Goal: Contribute content: Contribute content

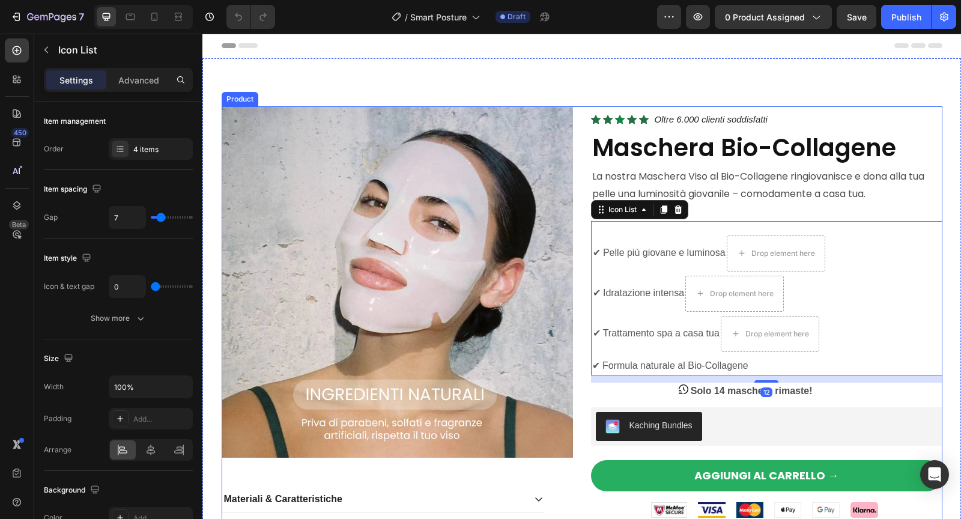
click at [578, 169] on div "Product Images Materiali & Caratteristiche Modalità d’Uso & Consigli di Cura Sp…" at bounding box center [582, 395] width 720 height 579
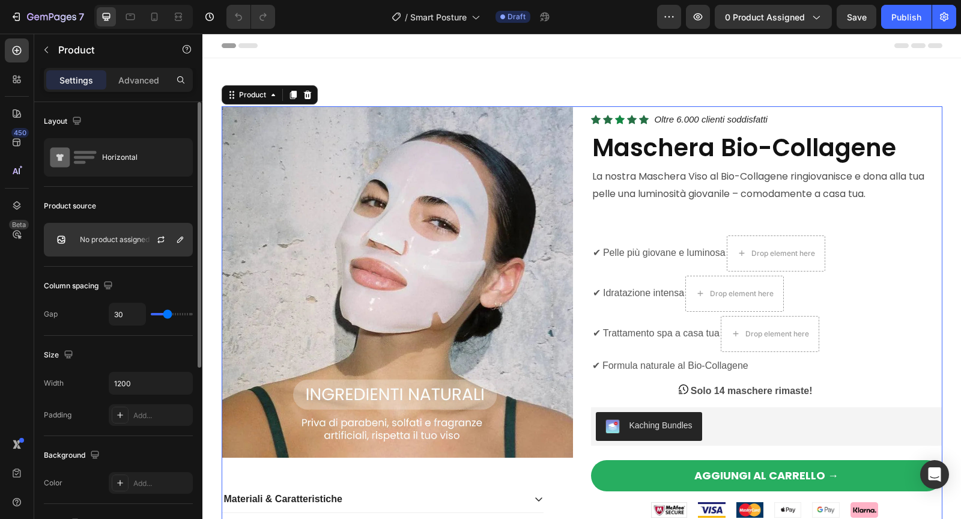
click at [120, 244] on div "No product assigned" at bounding box center [118, 240] width 149 height 34
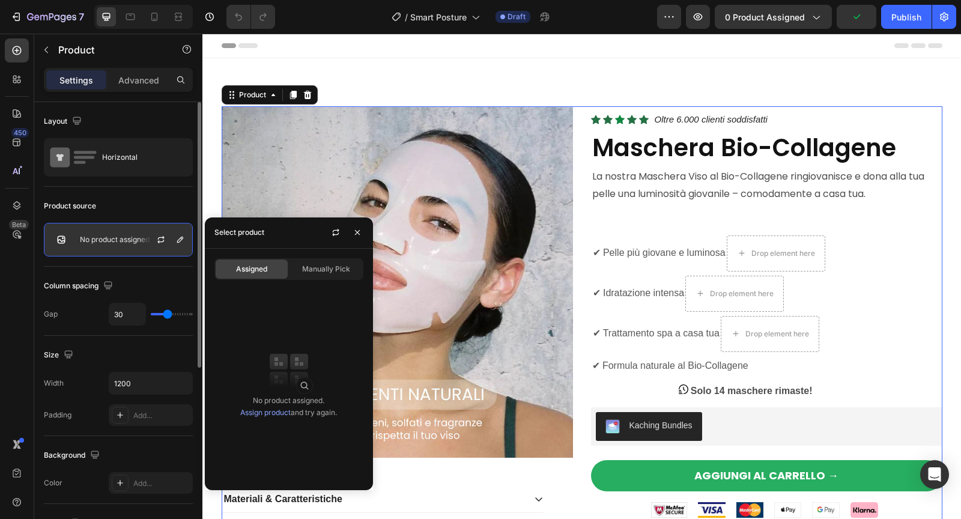
click at [107, 243] on div "No product assigned" at bounding box center [118, 240] width 149 height 34
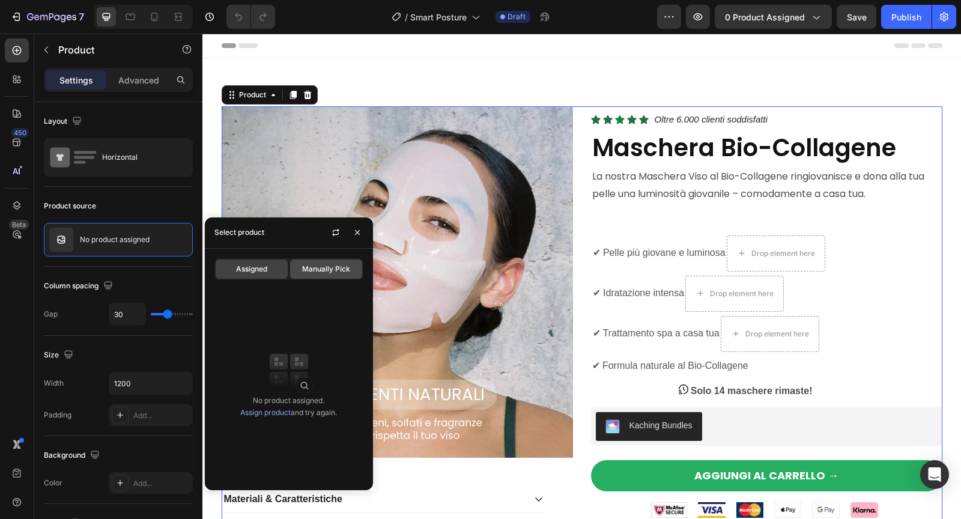
click at [305, 277] on div "Manually Pick" at bounding box center [326, 268] width 72 height 19
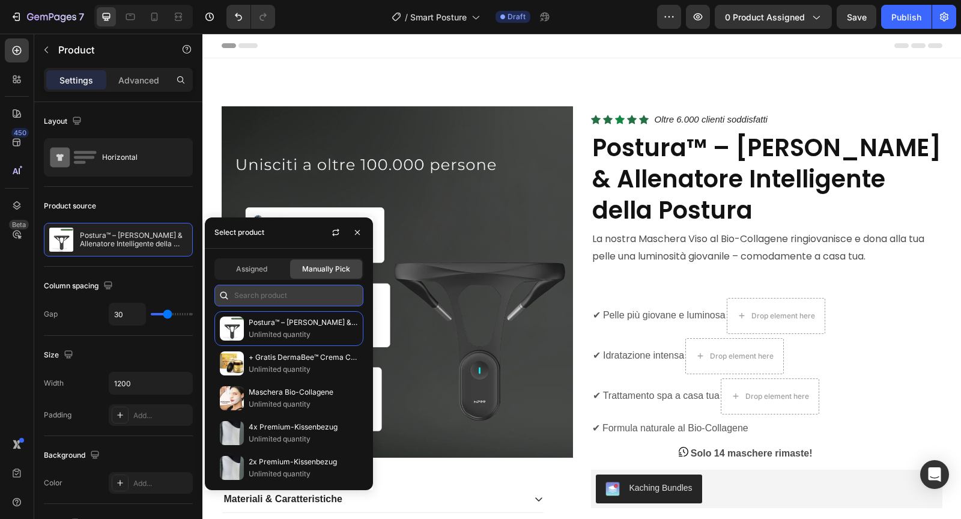
click at [274, 298] on input "text" at bounding box center [288, 296] width 149 height 22
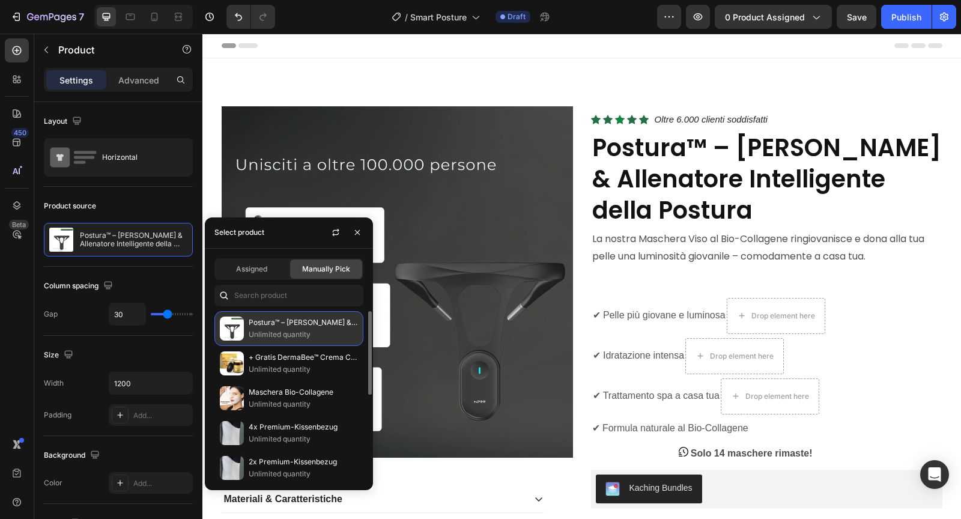
click at [283, 328] on p "Unlimited quantity" at bounding box center [303, 334] width 109 height 12
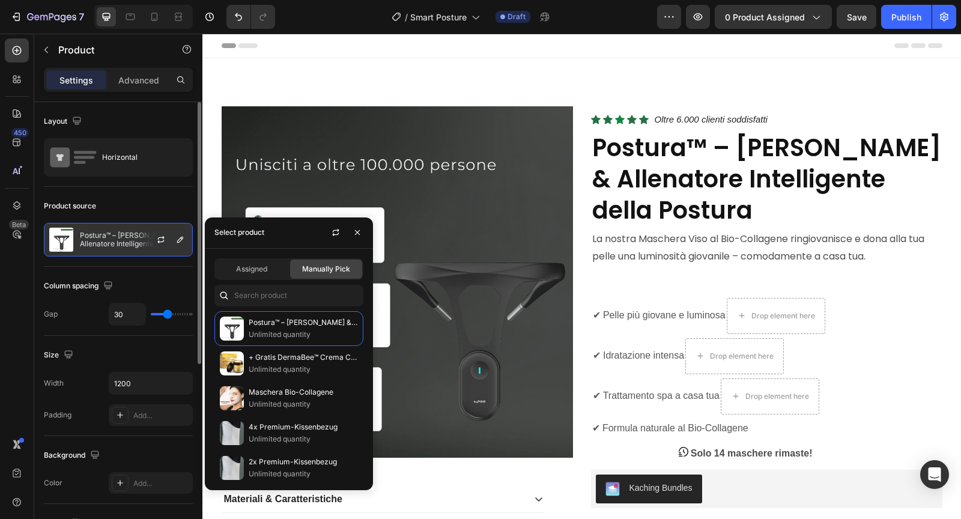
click at [139, 244] on div at bounding box center [165, 239] width 53 height 32
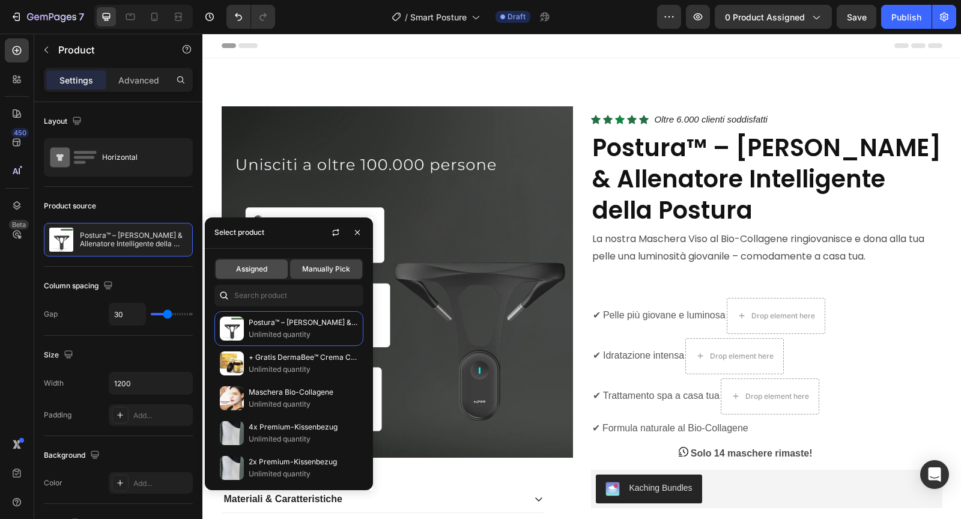
click at [240, 268] on span "Assigned" at bounding box center [251, 269] width 31 height 11
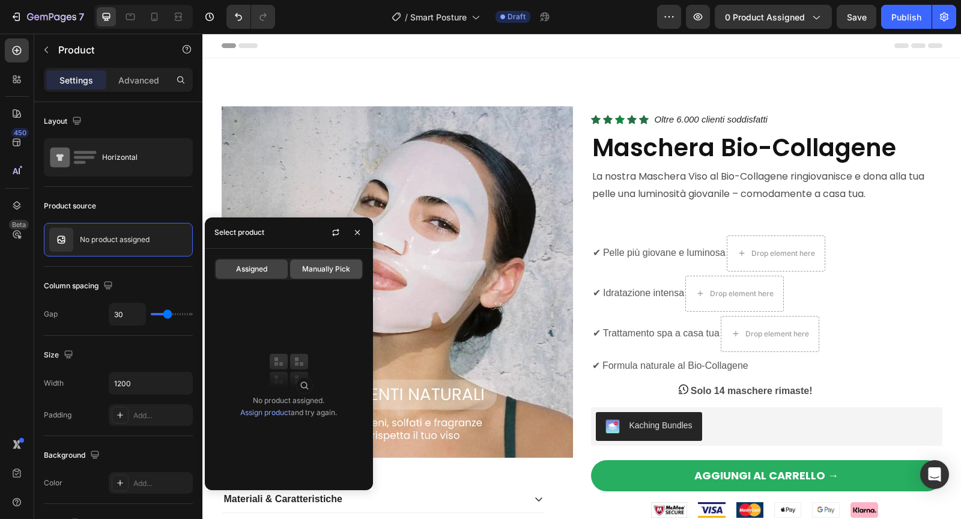
click at [307, 276] on div "Manually Pick" at bounding box center [326, 268] width 72 height 19
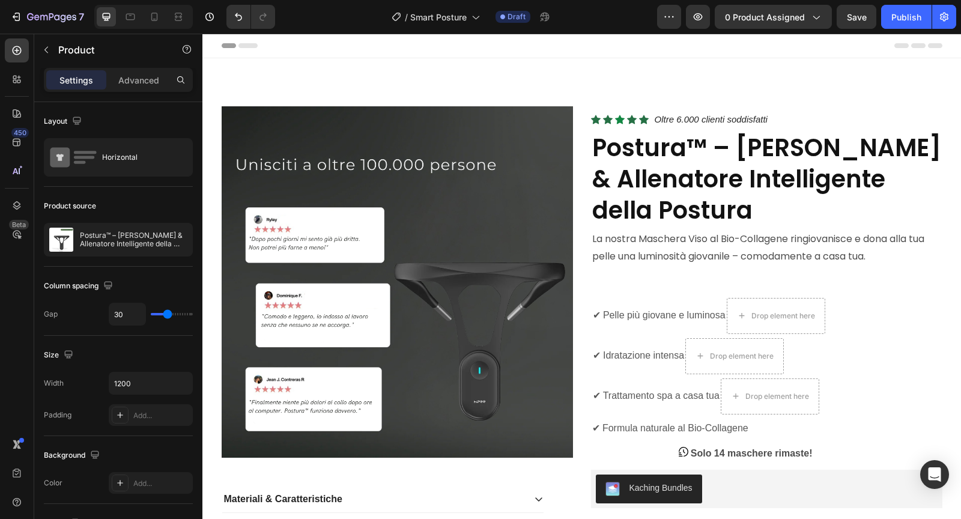
click at [579, 169] on div "Product Images Materiali & Caratteristiche Modalità d’Uso & Consigli di Cura Sp…" at bounding box center [582, 426] width 720 height 641
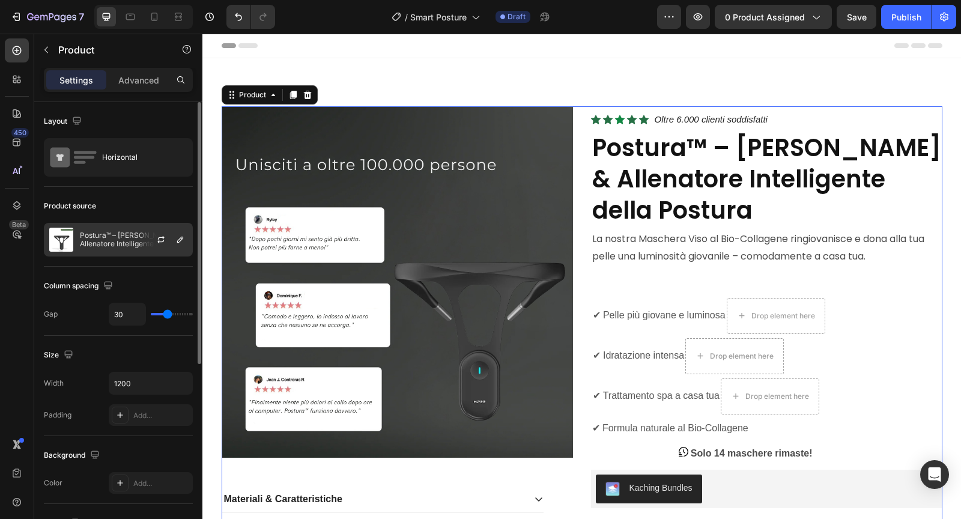
click at [143, 226] on div at bounding box center [165, 239] width 53 height 32
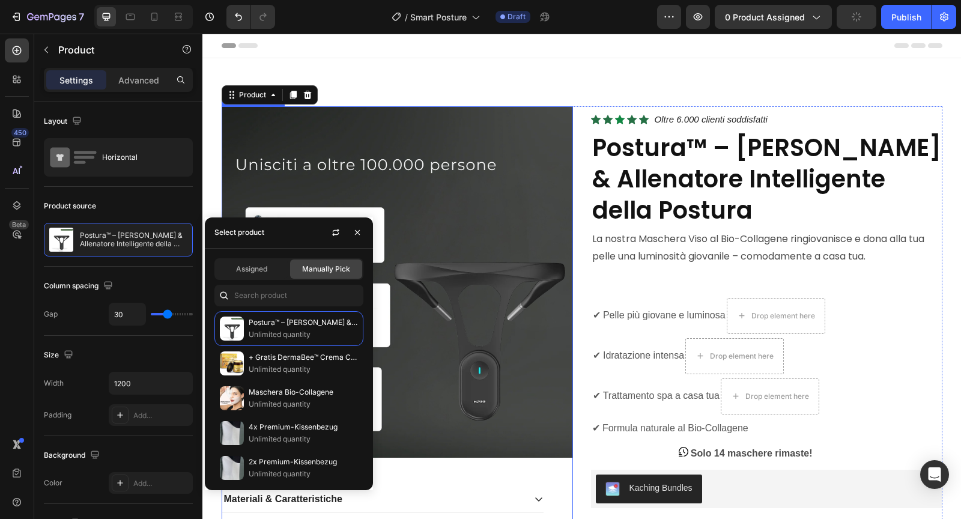
click at [529, 223] on img at bounding box center [397, 281] width 351 height 351
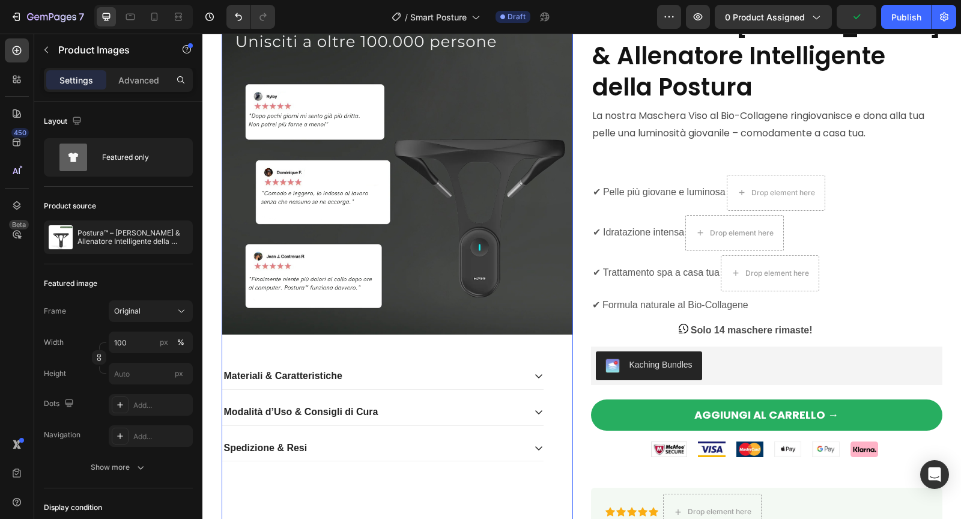
scroll to position [96, 0]
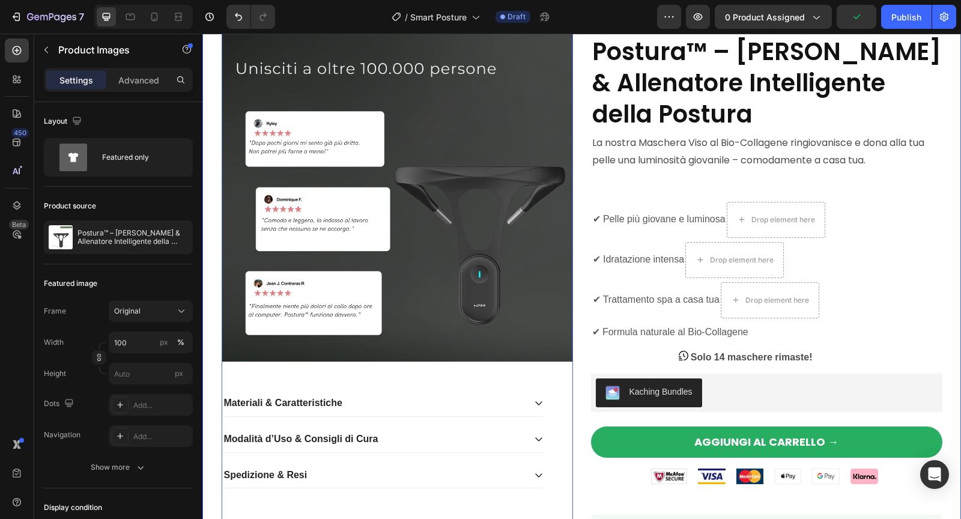
click at [220, 184] on div "Product Images 48 Materiali & Caratteristiche Modalità d’Uso & Consigli di Cura…" at bounding box center [581, 330] width 740 height 641
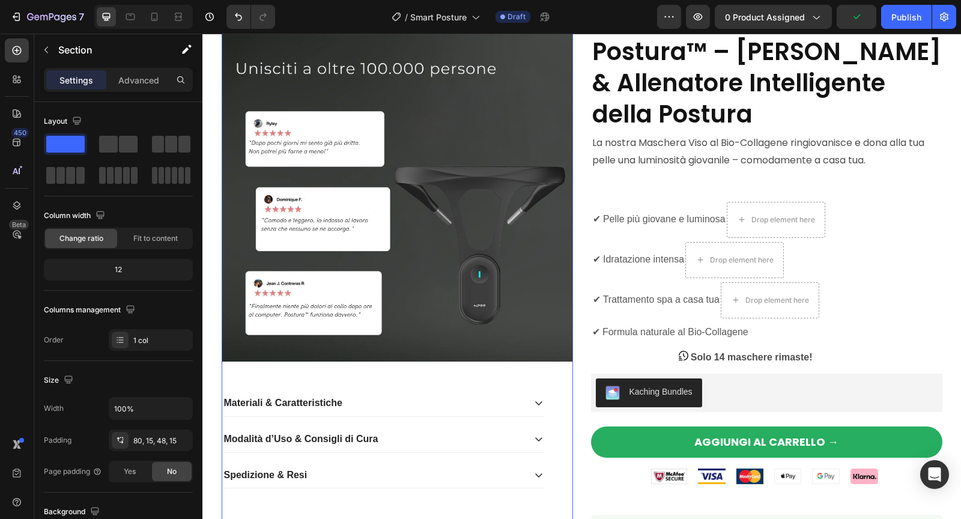
click at [285, 182] on img at bounding box center [397, 185] width 351 height 351
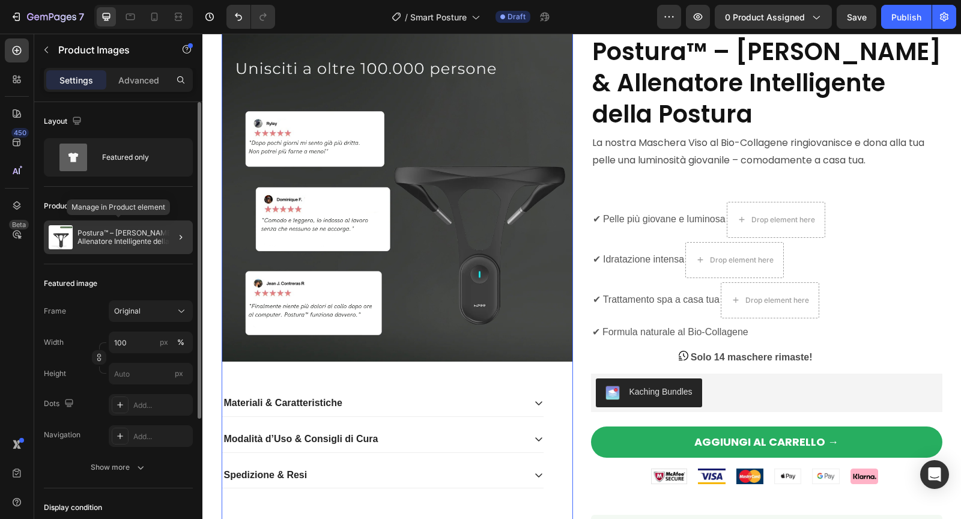
click at [105, 239] on p "Postura™ – [PERSON_NAME] & Allenatore Intelligente della Postura" at bounding box center [132, 237] width 110 height 17
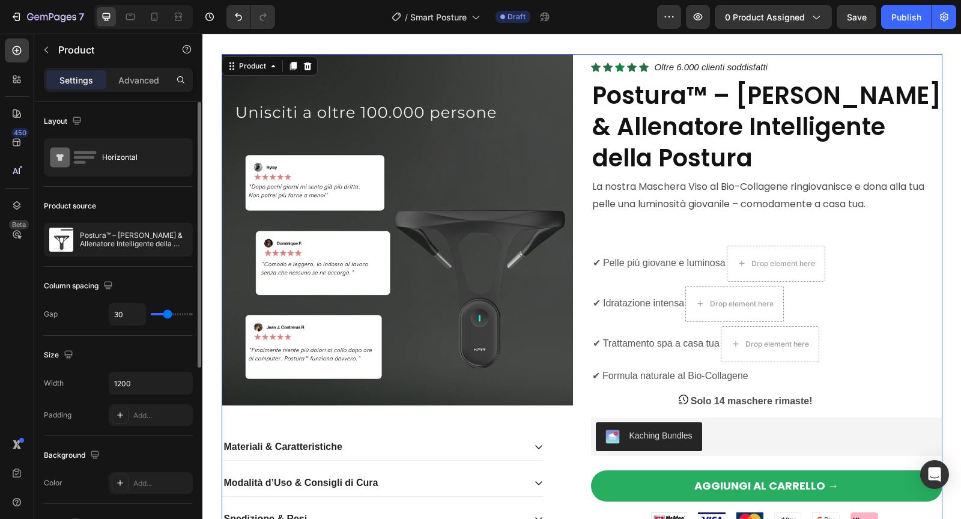
scroll to position [0, 0]
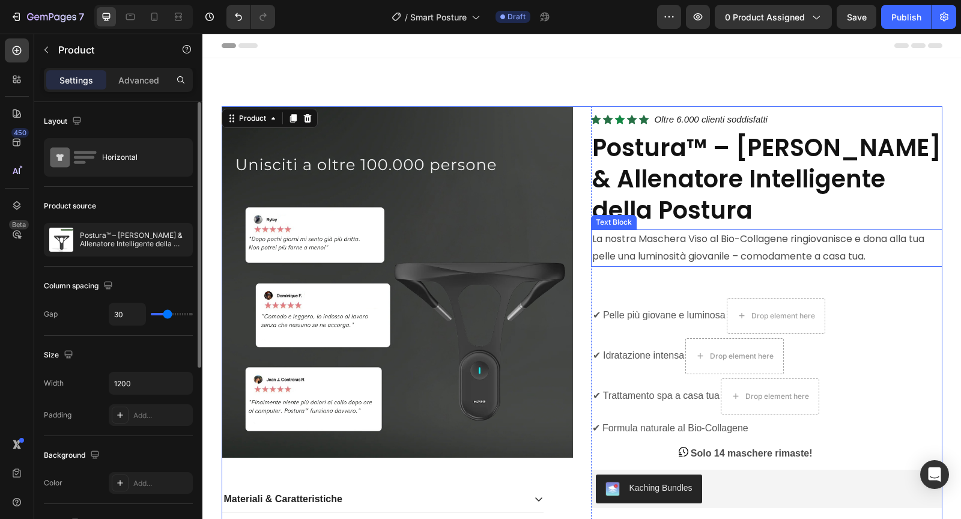
click at [656, 252] on p "La nostra Maschera Viso al Bio-Collagene ringiovanisce e dona alla tua pelle un…" at bounding box center [766, 248] width 349 height 35
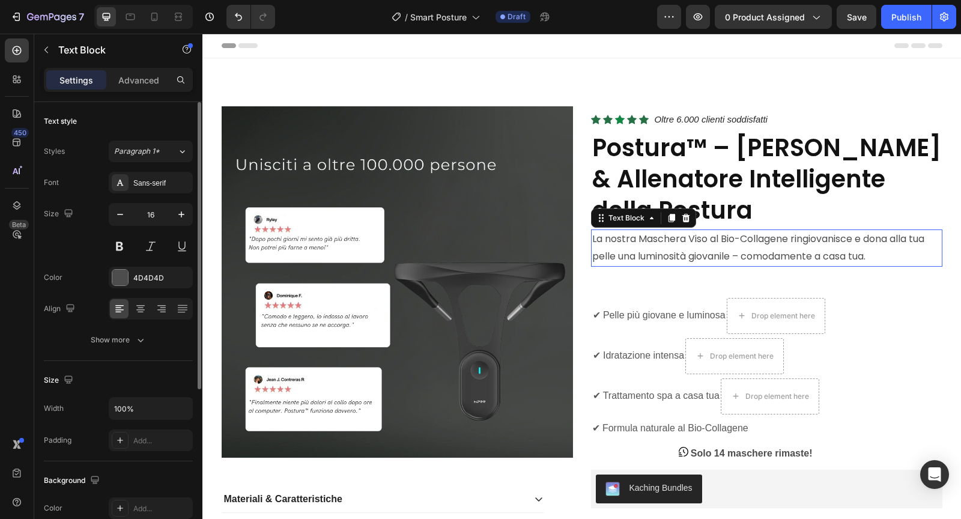
click at [656, 252] on p "La nostra Maschera Viso al Bio-Collagene ringiovanisce e dona alla tua pelle un…" at bounding box center [766, 248] width 349 height 35
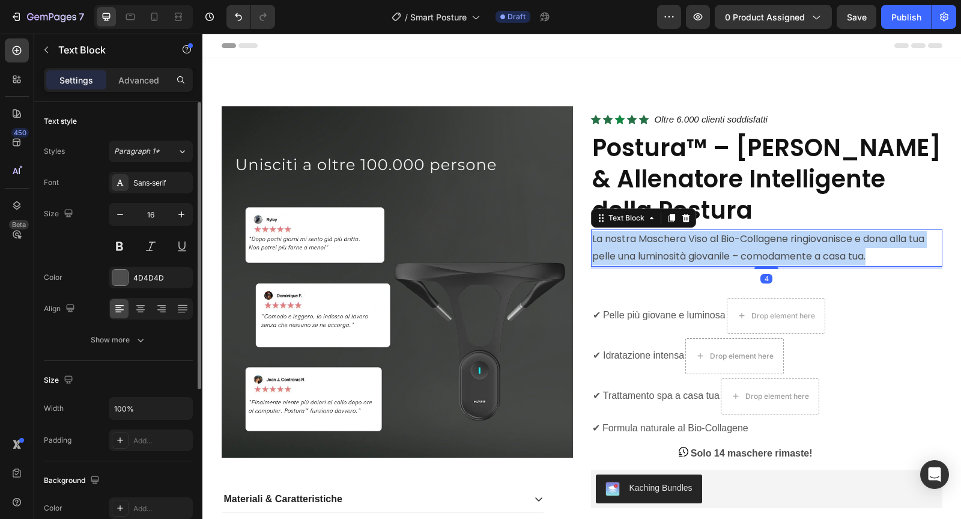
click at [656, 252] on p "La nostra Maschera Viso al Bio-Collagene ringiovanisce e dona alla tua pelle un…" at bounding box center [766, 248] width 349 height 35
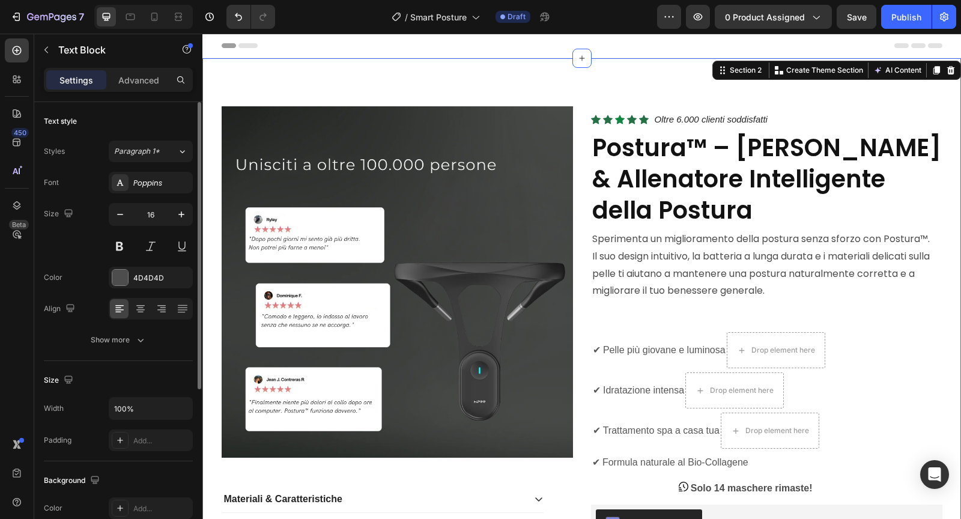
click at [658, 70] on div "Product Images Materiali & Caratteristiche Modalità d’Uso & Consigli di Cura Sp…" at bounding box center [581, 434] width 758 height 753
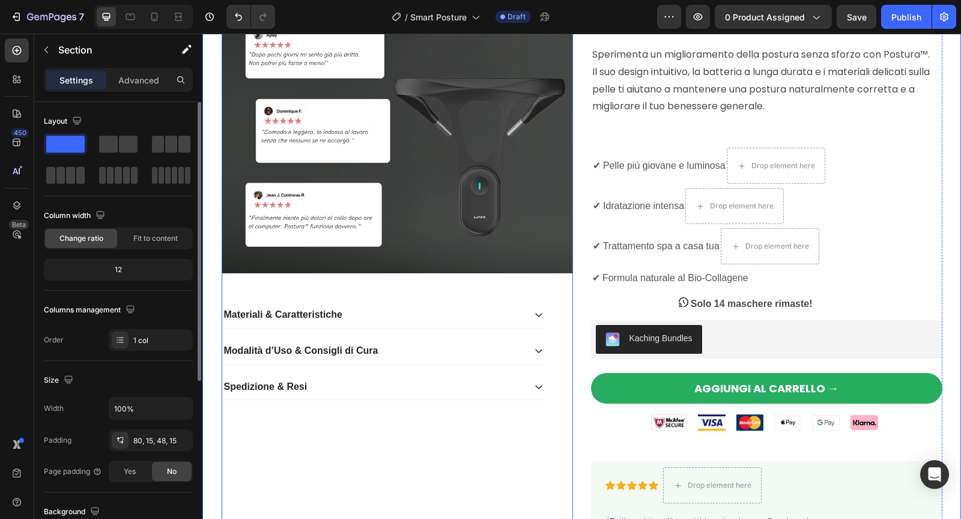
scroll to position [187, 0]
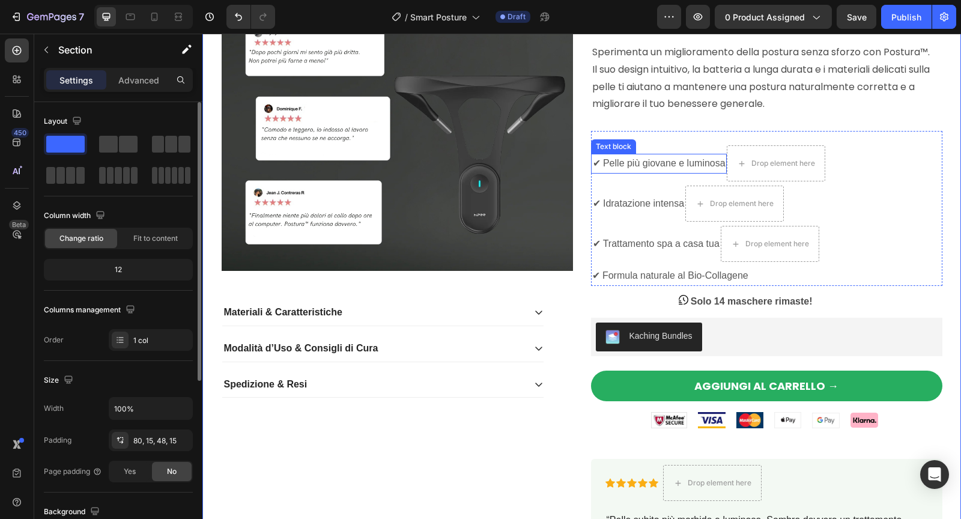
click at [630, 165] on span "✔ Pelle più giovane e luminosa" at bounding box center [659, 163] width 133 height 10
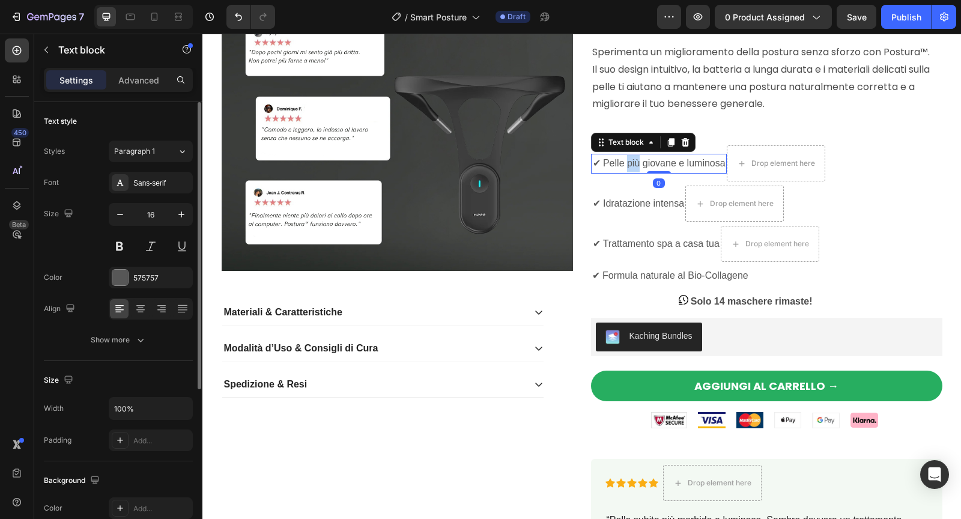
click at [630, 165] on span "✔ Pelle più giovane e luminosa" at bounding box center [659, 163] width 133 height 10
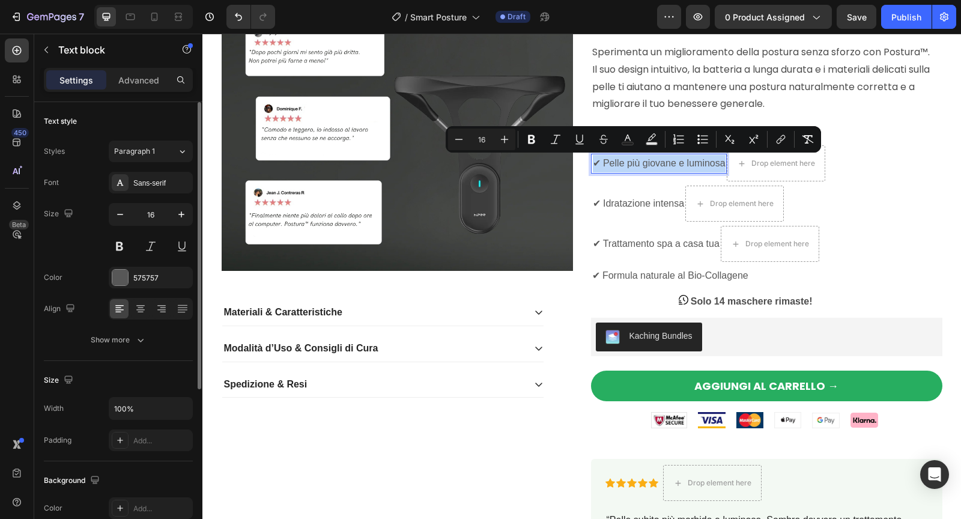
click at [630, 165] on span "✔ Pelle più giovane e luminosa" at bounding box center [659, 163] width 133 height 10
click at [611, 162] on span "✔ Pelle più giovane e luminosa" at bounding box center [659, 163] width 133 height 10
drag, startPoint x: 602, startPoint y: 160, endPoint x: 724, endPoint y: 161, distance: 121.9
click at [724, 161] on span "✔ Pelle più giovane e luminosa" at bounding box center [659, 163] width 133 height 10
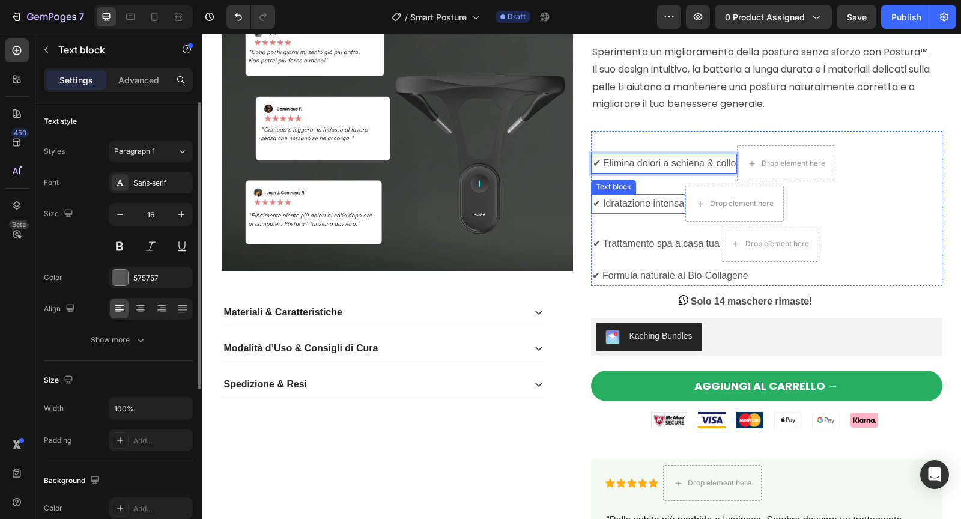
click at [605, 203] on span "✔ Idratazione intensa" at bounding box center [639, 203] width 92 height 10
click at [605, 201] on span "✔ Idratazione intensa" at bounding box center [639, 203] width 92 height 10
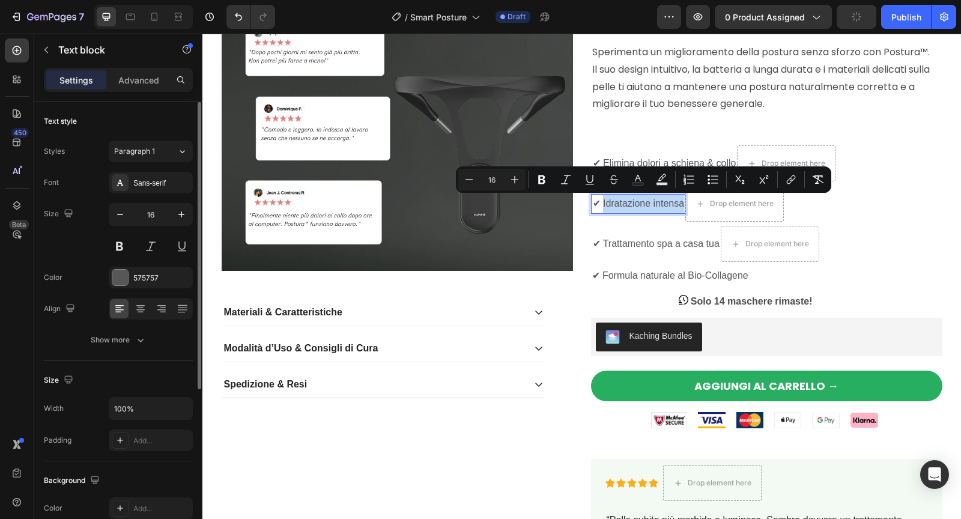
drag, startPoint x: 603, startPoint y: 201, endPoint x: 682, endPoint y: 204, distance: 78.7
click at [682, 204] on span "✔ Idratazione intensa" at bounding box center [639, 203] width 92 height 10
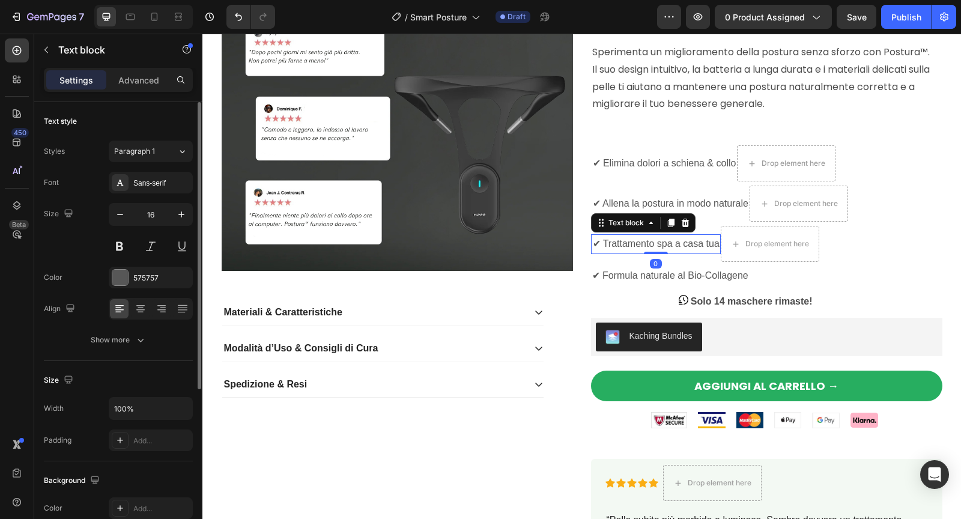
click at [627, 246] on span "✔ Trattamento spa a casa tua" at bounding box center [656, 243] width 127 height 10
click at [608, 246] on span "✔ Trattamento spa a casa tua" at bounding box center [656, 243] width 127 height 10
click at [606, 246] on span "✔ Trattamento spa a casa tua" at bounding box center [656, 243] width 127 height 10
drag, startPoint x: 605, startPoint y: 243, endPoint x: 721, endPoint y: 243, distance: 116.5
click at [721, 243] on li "✔ Trattamento spa a casa tua Text block 0 Drop element here" at bounding box center [719, 244] width 257 height 36
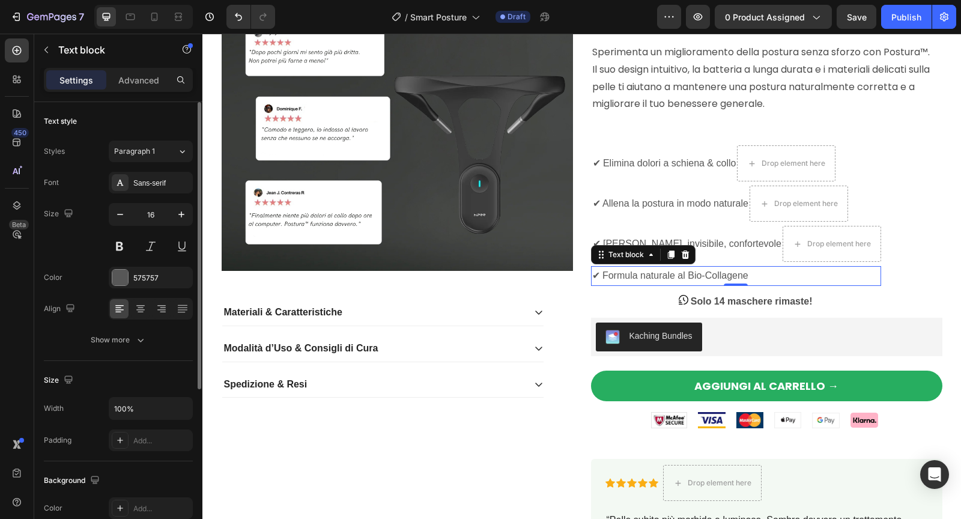
click at [608, 270] on span "✔ Formula naturale al Bio-Collagene" at bounding box center [670, 275] width 156 height 10
click at [686, 248] on div at bounding box center [685, 254] width 14 height 14
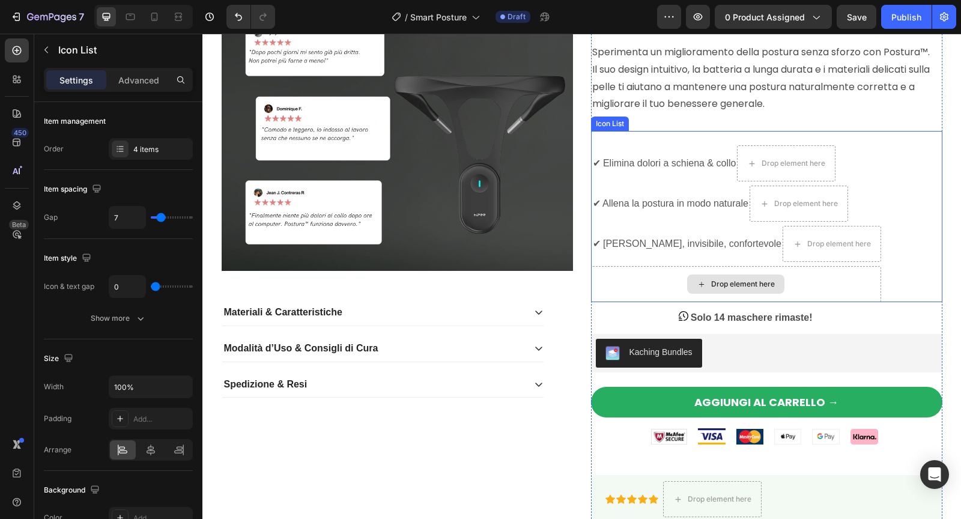
click at [623, 283] on div "Drop element here" at bounding box center [736, 284] width 290 height 36
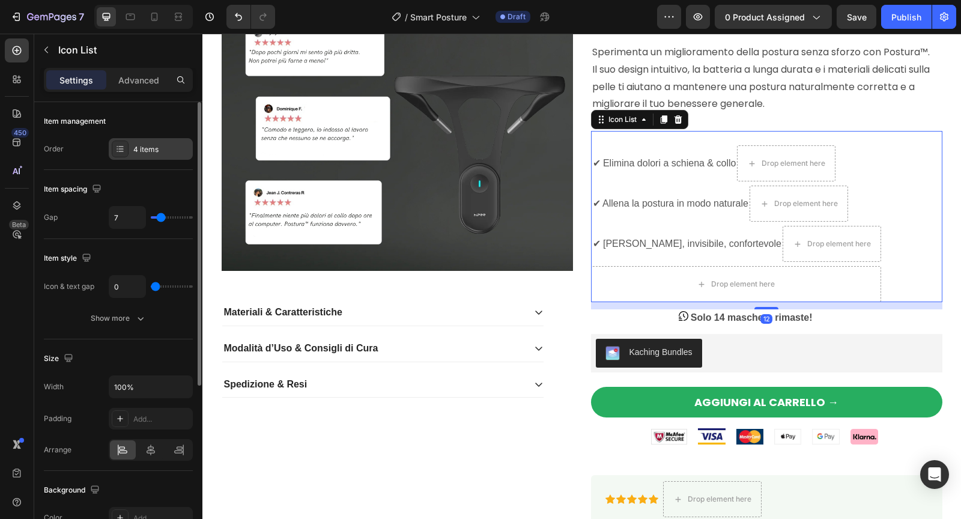
click at [143, 150] on div "4 items" at bounding box center [161, 149] width 56 height 11
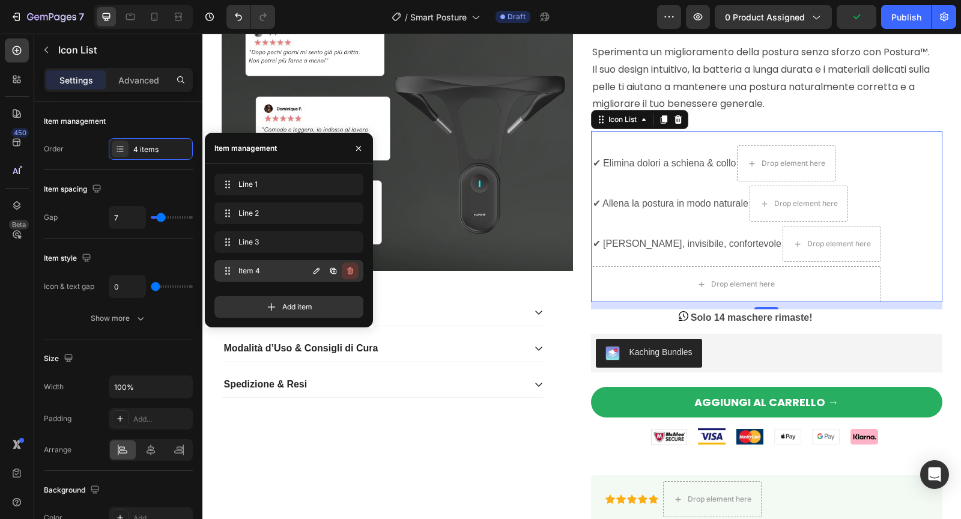
click at [350, 273] on icon "button" at bounding box center [350, 271] width 10 height 10
click at [349, 273] on div "Delete" at bounding box center [342, 270] width 22 height 11
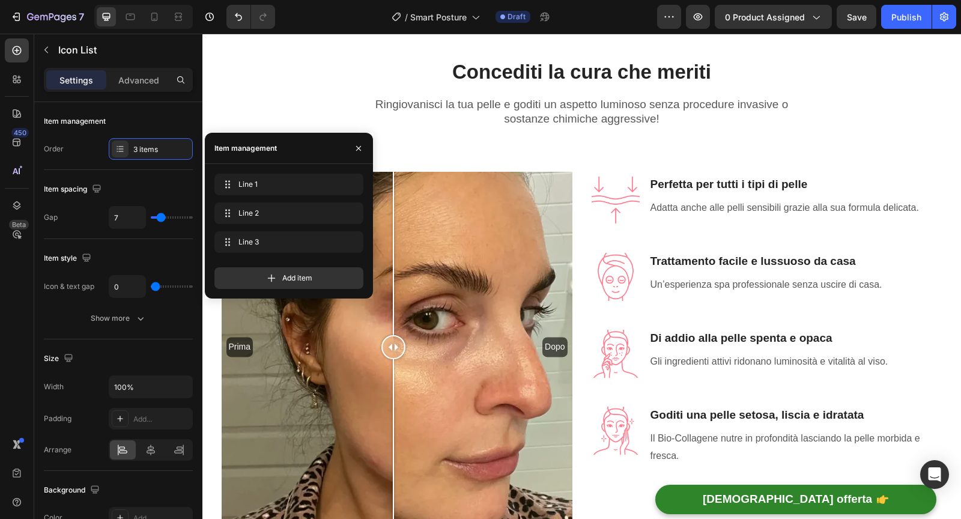
scroll to position [663, 0]
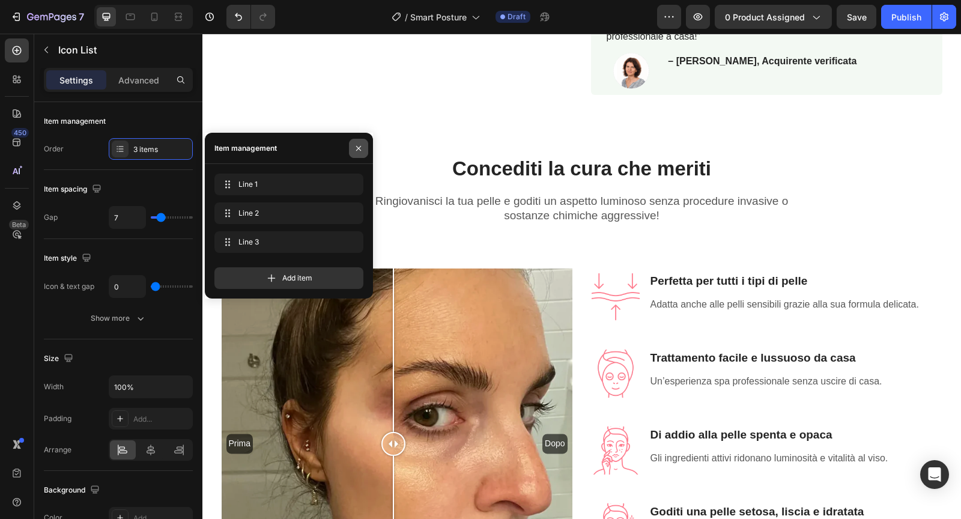
click at [357, 145] on icon "button" at bounding box center [359, 148] width 10 height 10
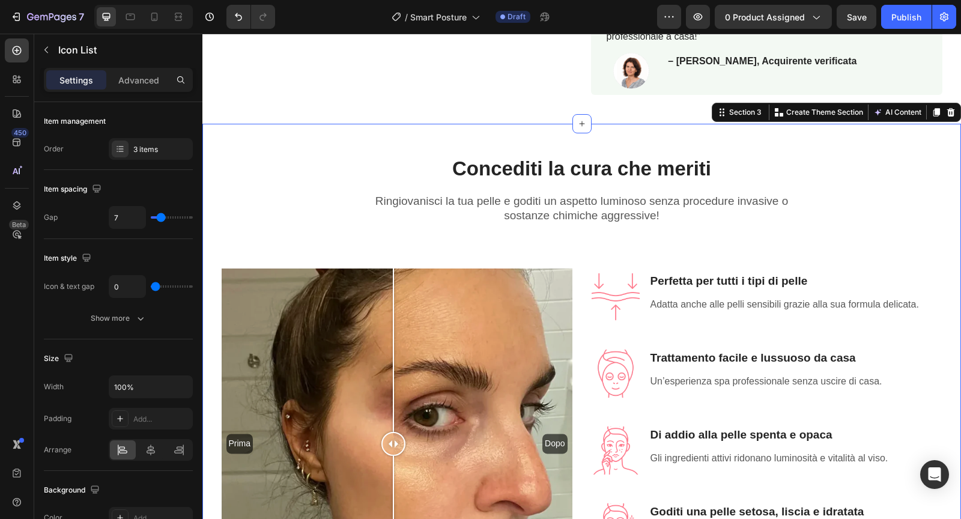
click at [361, 204] on div "Concediti la cura che meriti Heading Row Ringiovanisci la tua pelle e goditi un…" at bounding box center [581, 385] width 740 height 498
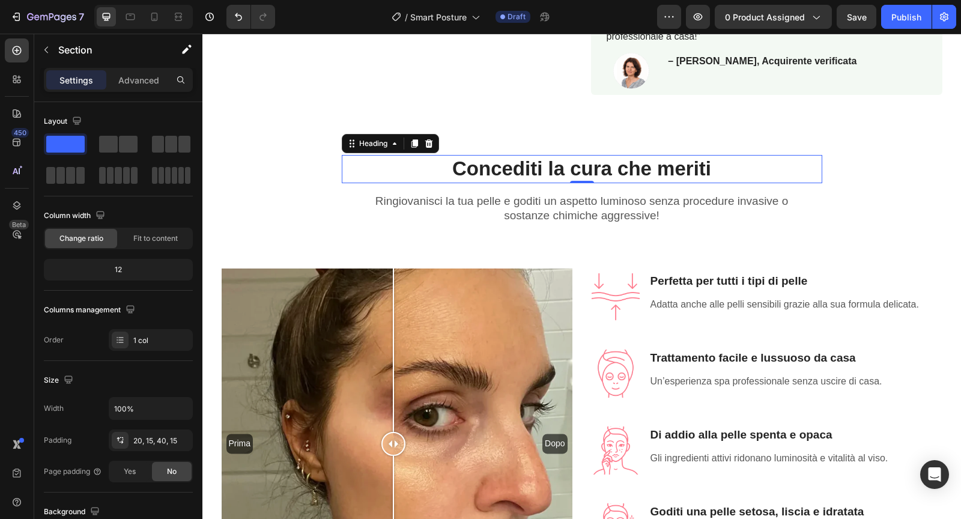
click at [392, 172] on h2 "Concediti la cura che meriti" at bounding box center [582, 169] width 480 height 28
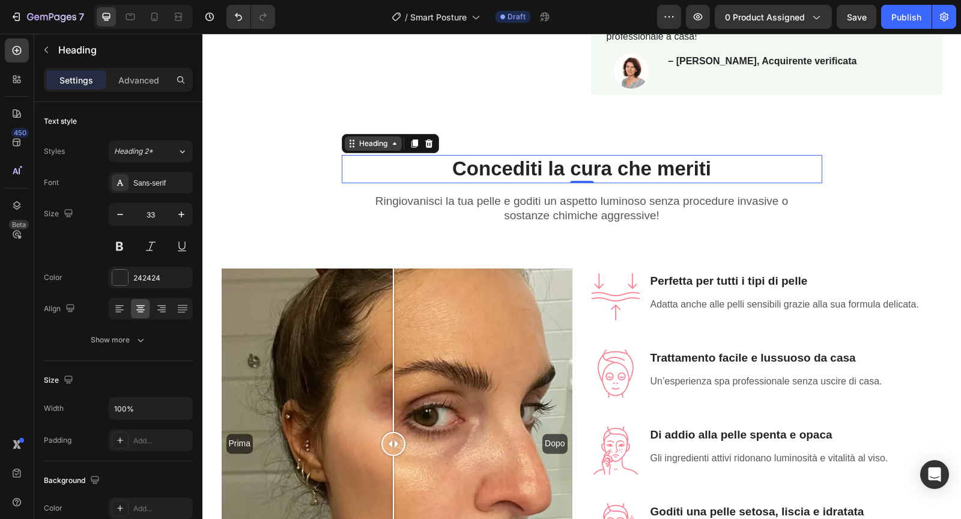
click at [363, 146] on div "Heading" at bounding box center [373, 143] width 33 height 11
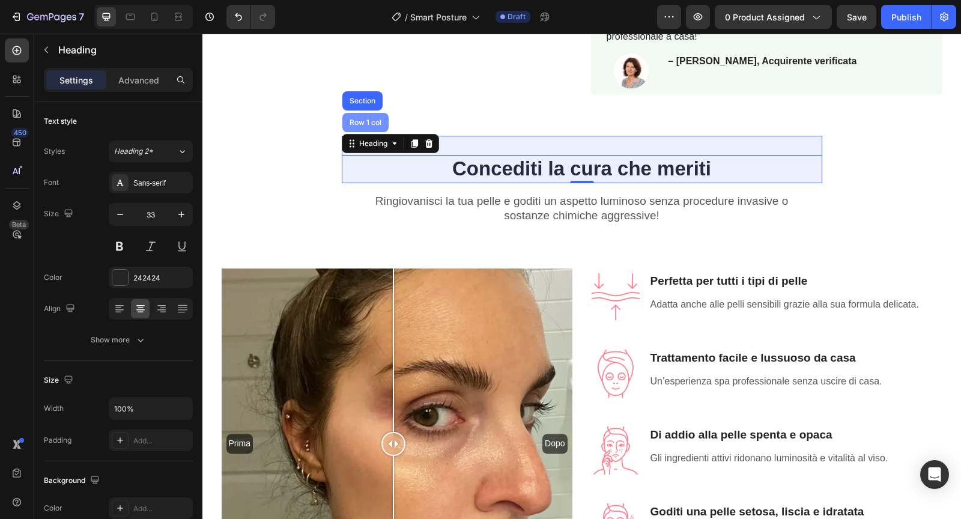
click at [358, 125] on div "Row 1 col" at bounding box center [365, 122] width 46 height 19
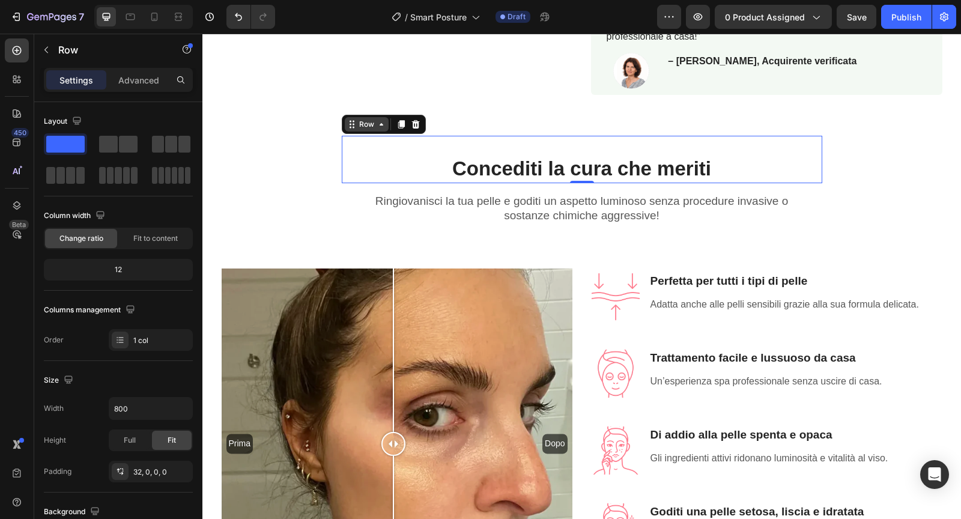
click at [357, 127] on div "Row" at bounding box center [367, 124] width 20 height 11
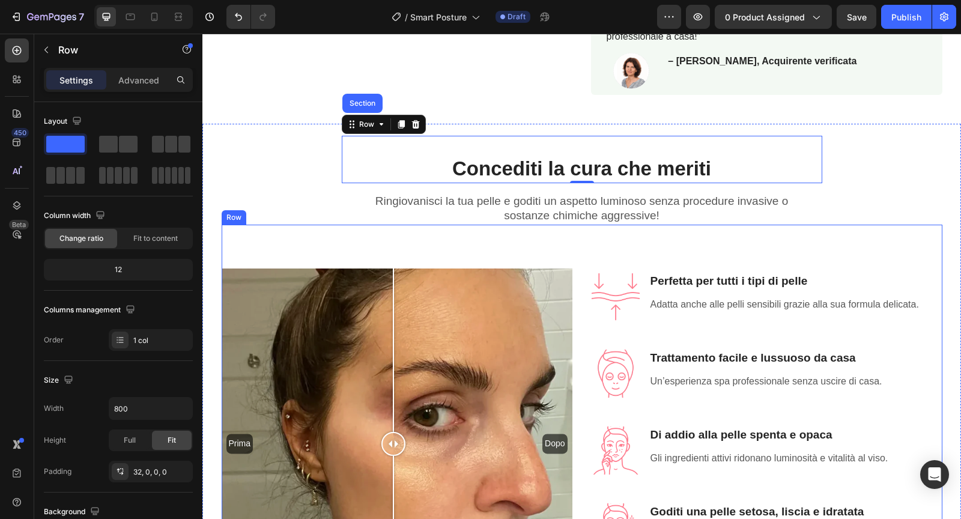
click at [375, 246] on div "Prima Dopo Image Comparison Image Perfetta per tutti i tipi di pelle Heading Ad…" at bounding box center [582, 429] width 720 height 409
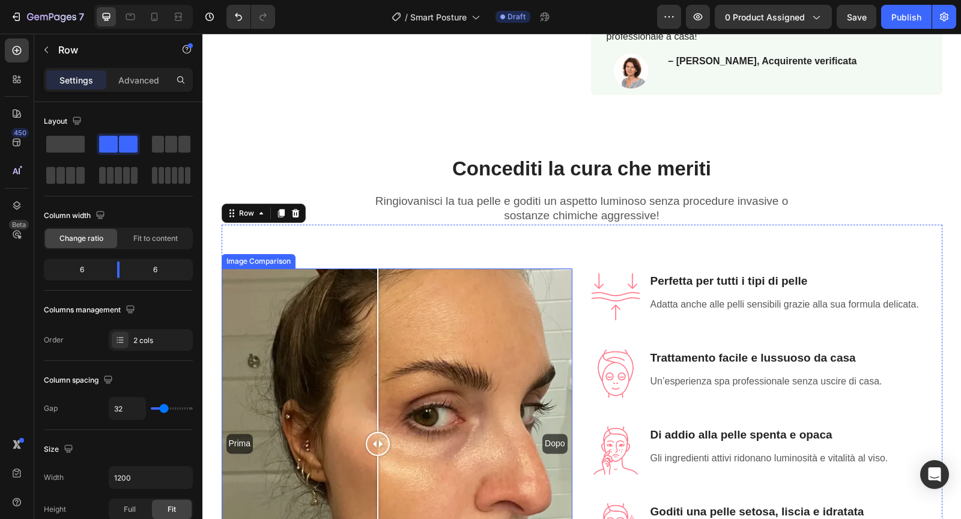
click at [378, 310] on div "Prima Dopo" at bounding box center [397, 443] width 351 height 351
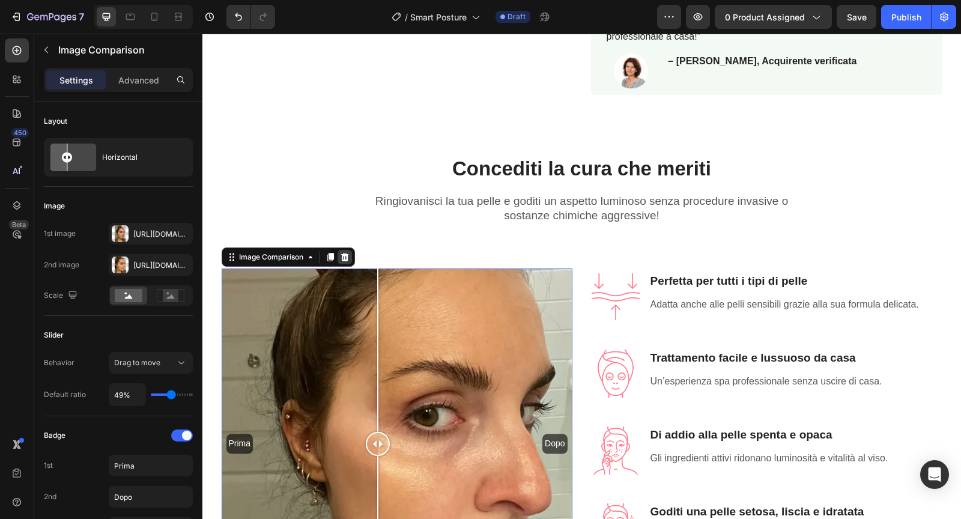
click at [346, 255] on icon at bounding box center [344, 257] width 8 height 8
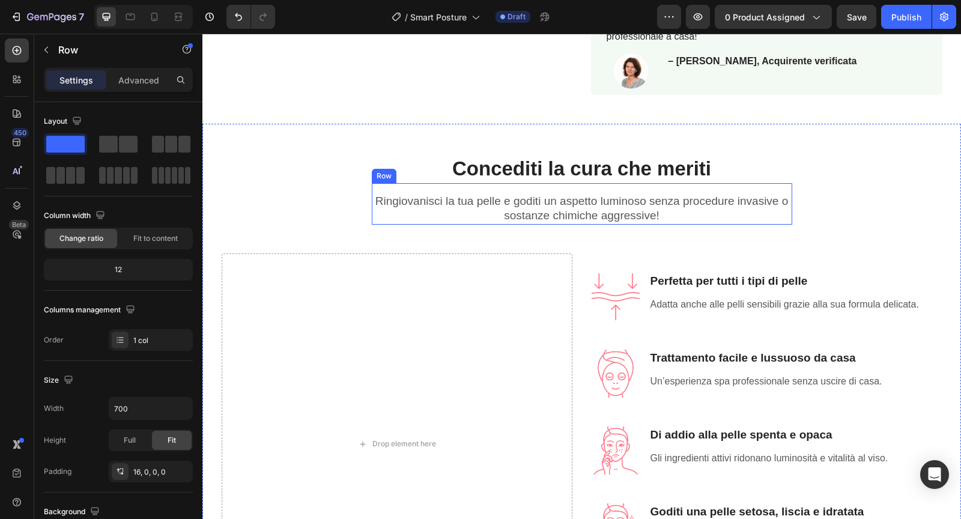
click at [503, 191] on div "Ringiovanisci la tua pelle e goditi un aspetto luminoso senza procedure invasiv…" at bounding box center [582, 203] width 420 height 41
click at [445, 170] on icon at bounding box center [446, 172] width 10 height 10
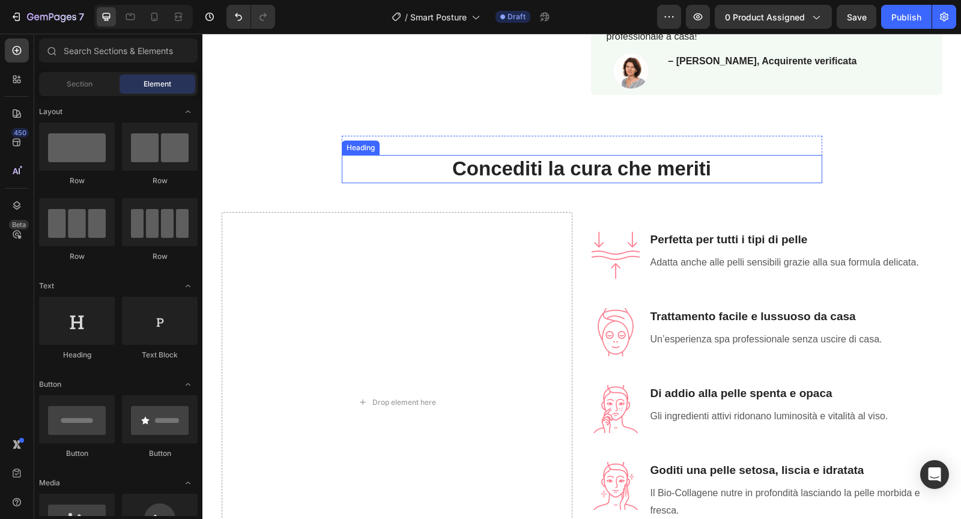
click at [463, 169] on strong "Concediti la cura che meriti" at bounding box center [581, 168] width 259 height 22
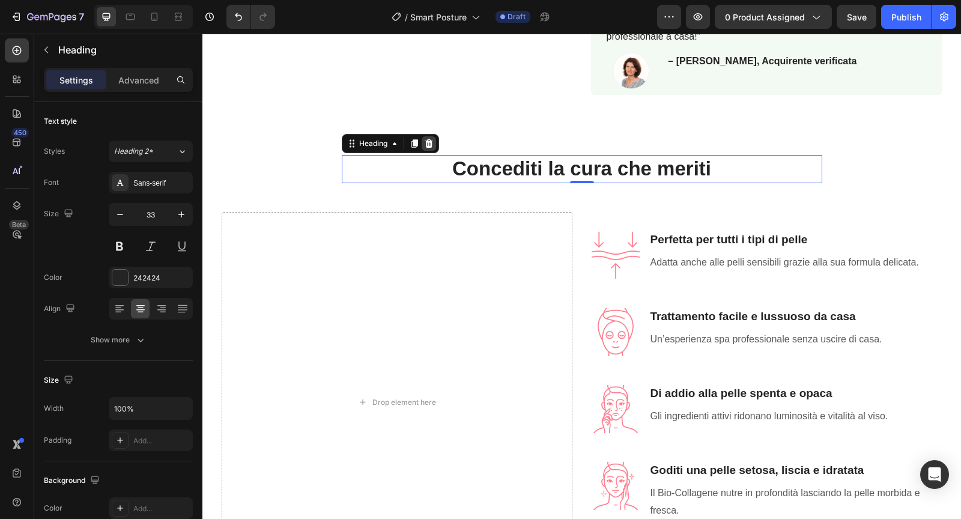
click at [433, 143] on icon at bounding box center [429, 144] width 10 height 10
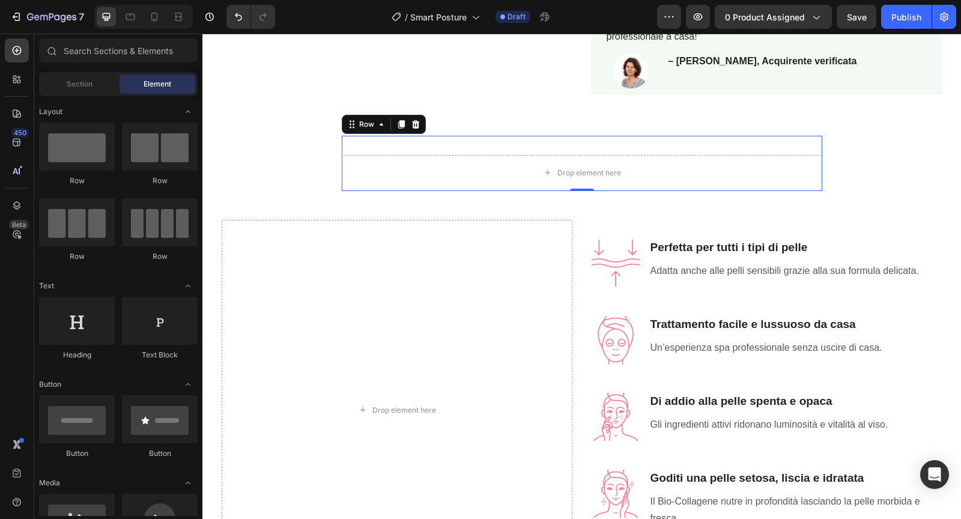
click at [517, 146] on div "Drop element here Row 0" at bounding box center [582, 163] width 480 height 55
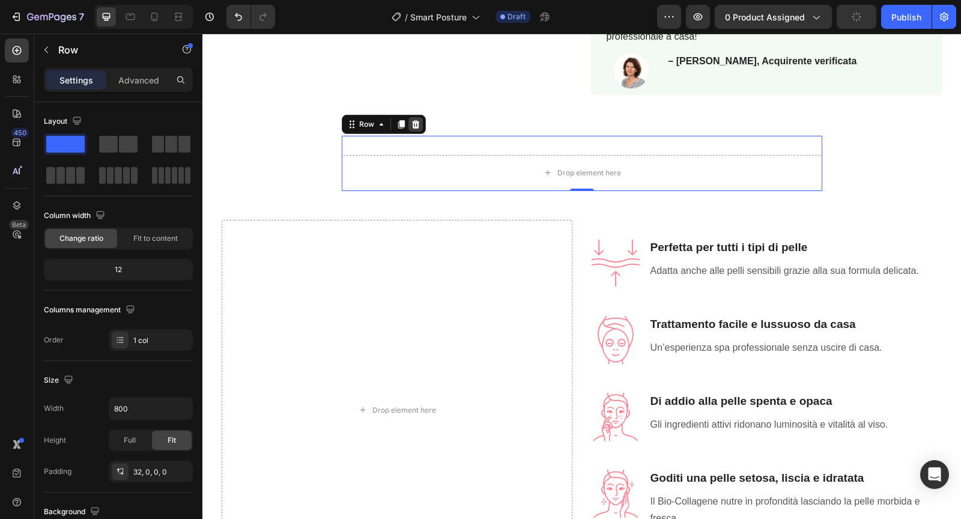
click at [414, 122] on icon at bounding box center [416, 124] width 10 height 10
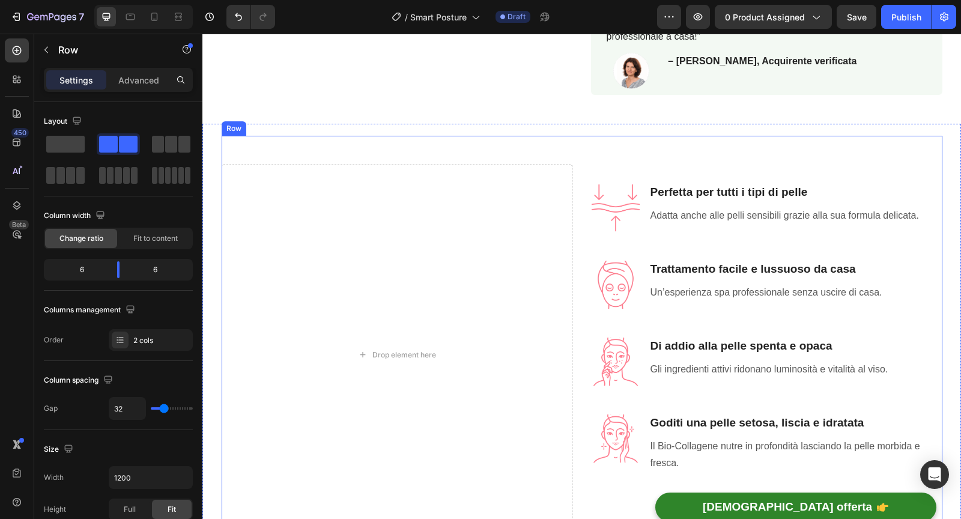
click at [574, 167] on div "Drop element here Image Perfetta per tutti i tipi di pelle Heading Adatta anche…" at bounding box center [582, 340] width 720 height 409
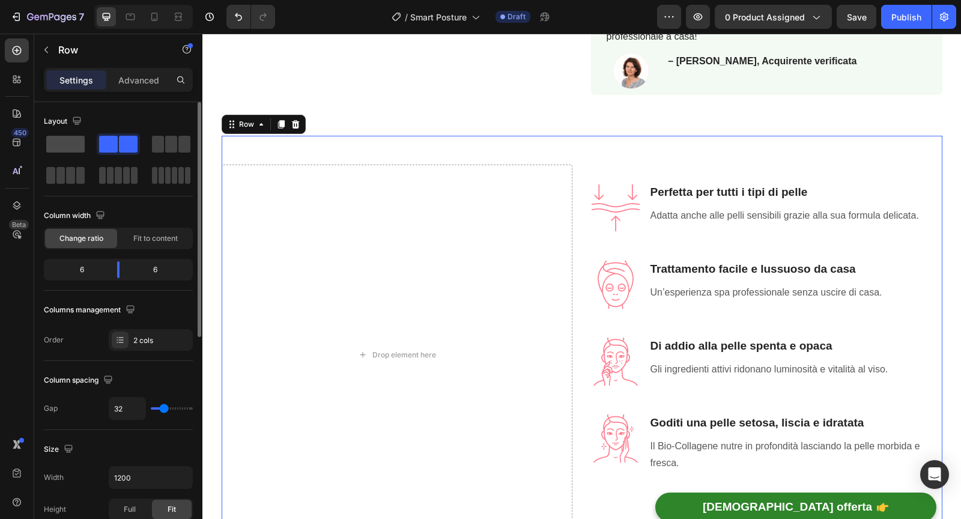
click at [71, 147] on span at bounding box center [65, 144] width 38 height 17
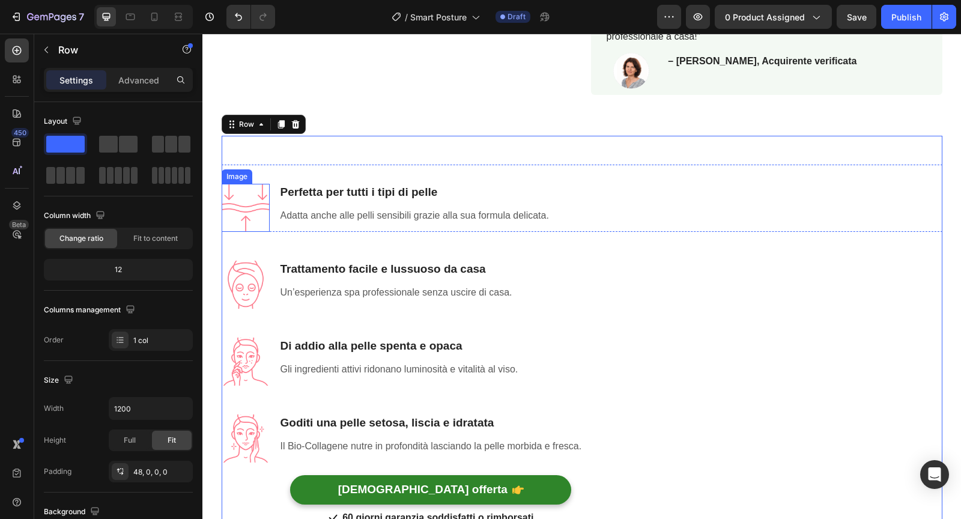
click at [247, 199] on img at bounding box center [246, 208] width 48 height 48
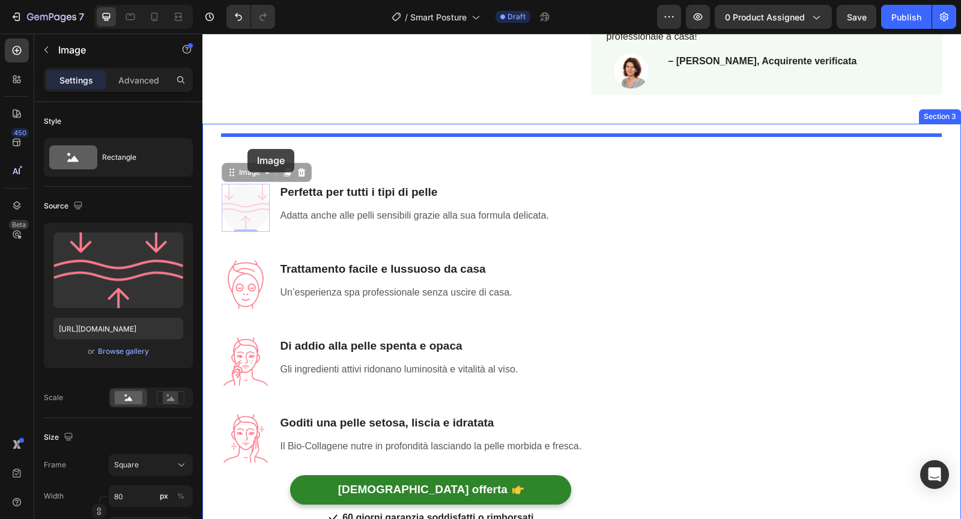
drag, startPoint x: 228, startPoint y: 171, endPoint x: 247, endPoint y: 150, distance: 28.5
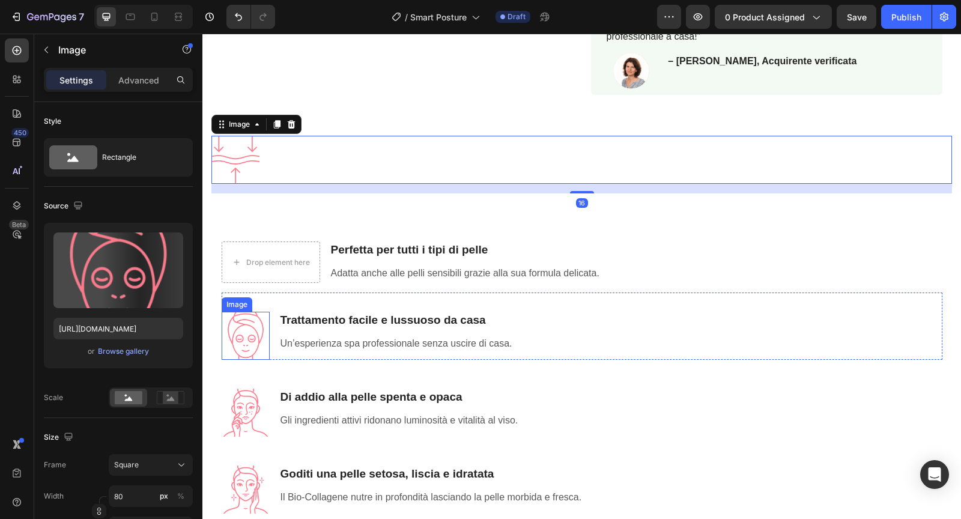
click at [247, 332] on img at bounding box center [246, 336] width 48 height 48
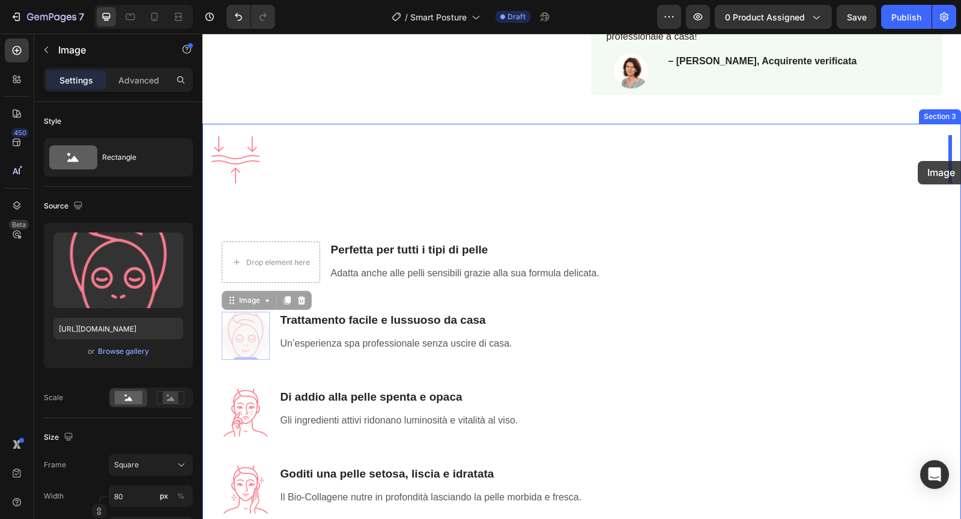
drag, startPoint x: 233, startPoint y: 301, endPoint x: 917, endPoint y: 161, distance: 698.6
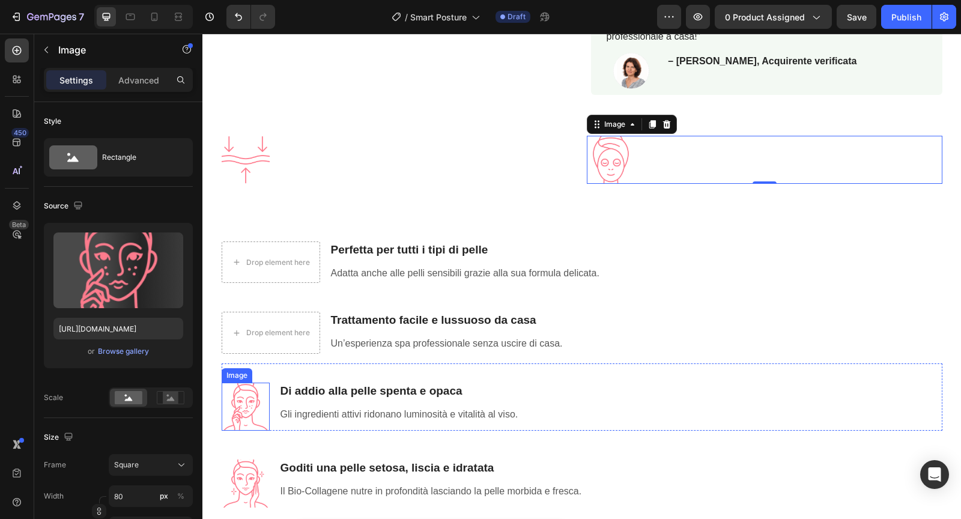
click at [243, 417] on img at bounding box center [246, 406] width 48 height 48
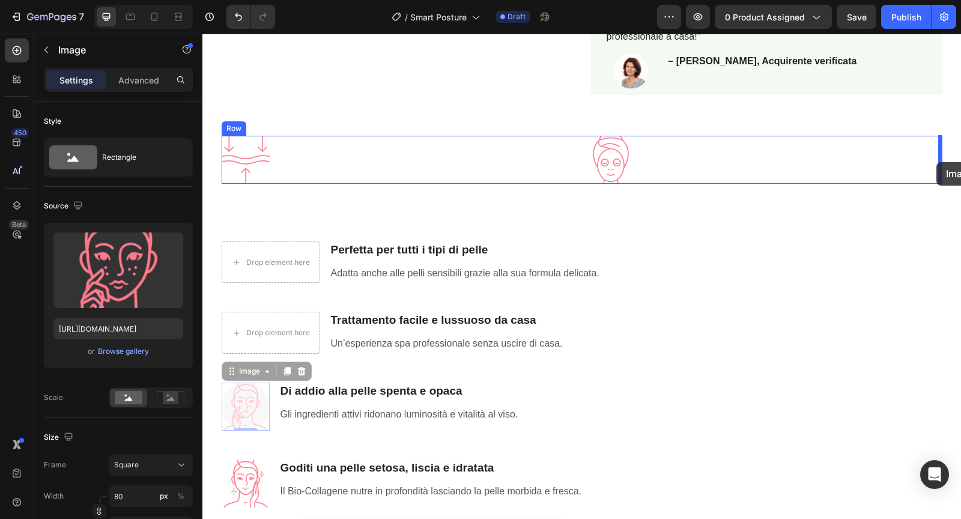
drag, startPoint x: 225, startPoint y: 374, endPoint x: 936, endPoint y: 161, distance: 743.0
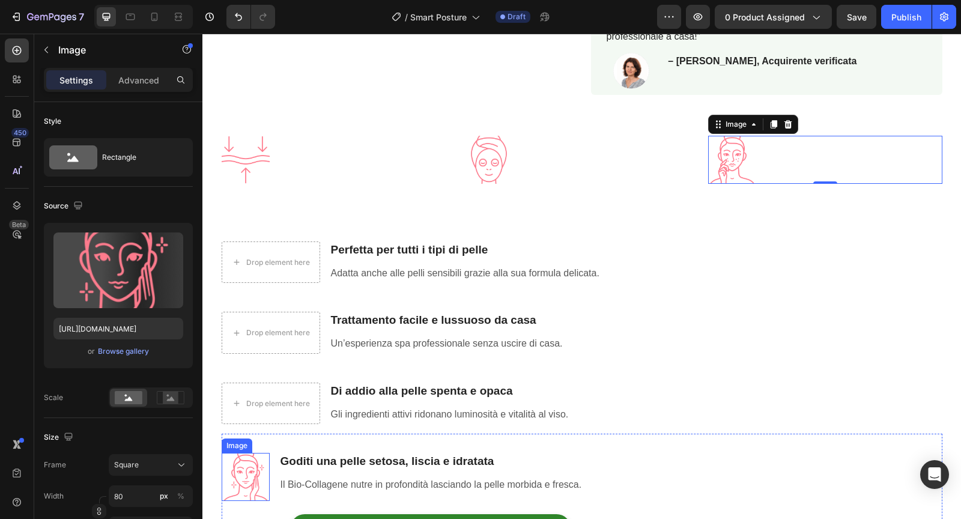
click at [261, 472] on img at bounding box center [246, 477] width 48 height 48
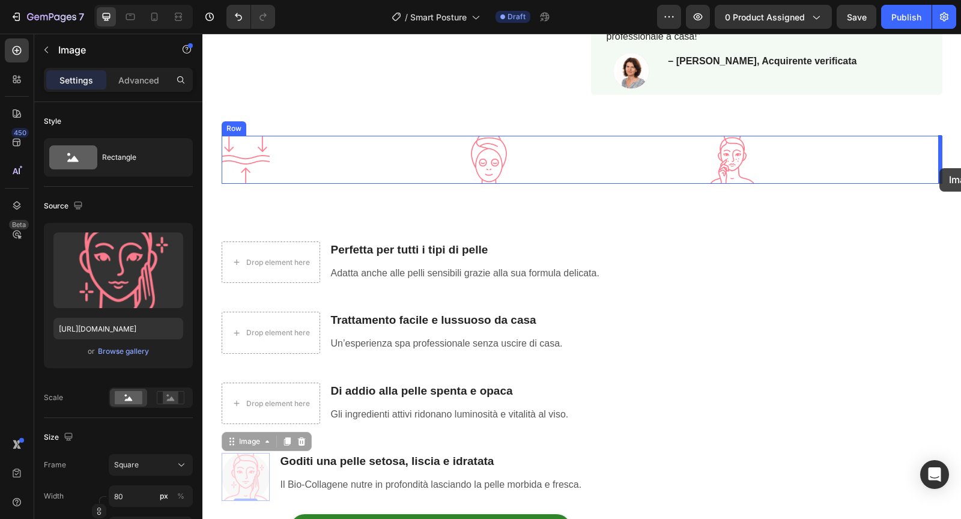
drag, startPoint x: 234, startPoint y: 445, endPoint x: 939, endPoint y: 168, distance: 757.4
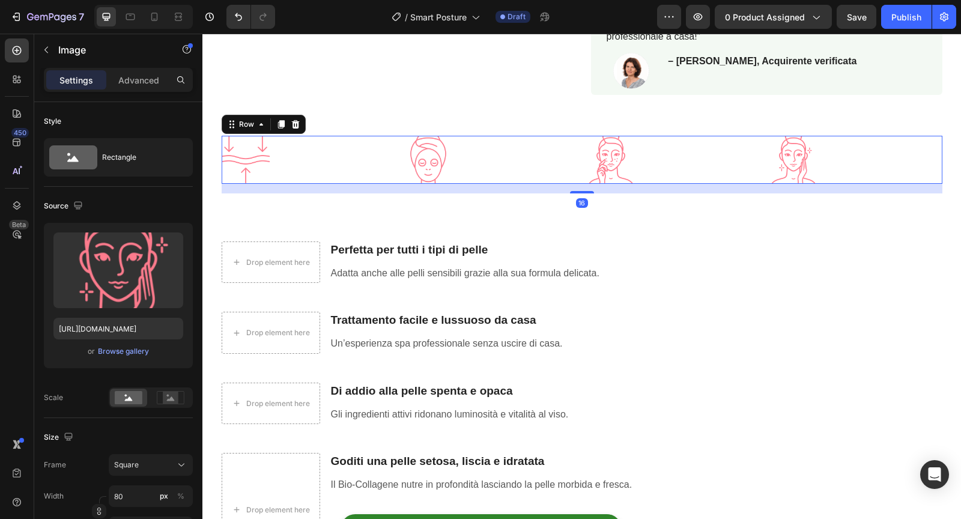
click at [399, 139] on div "Image Image Image Image Row 16" at bounding box center [582, 160] width 720 height 48
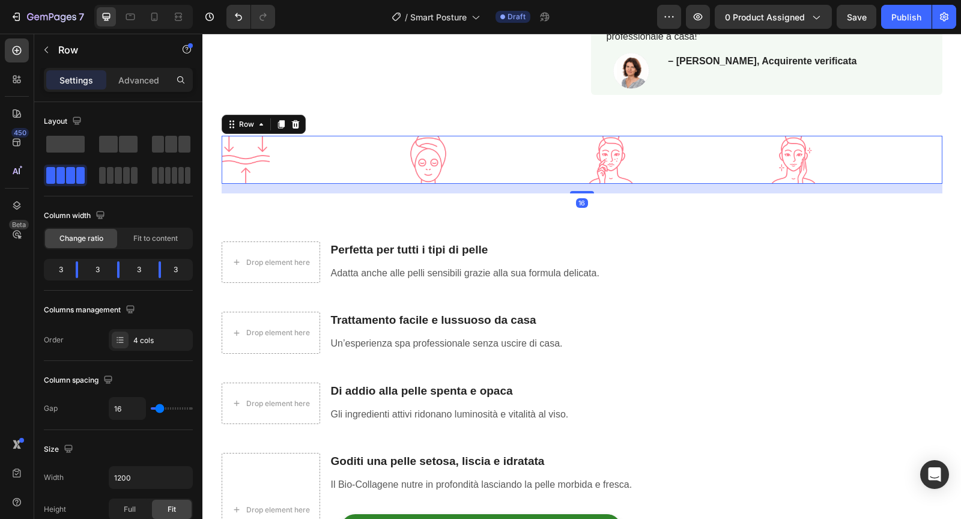
click at [132, 92] on div "Settings Advanced" at bounding box center [118, 85] width 168 height 34
click at [138, 82] on p "Advanced" at bounding box center [138, 80] width 41 height 13
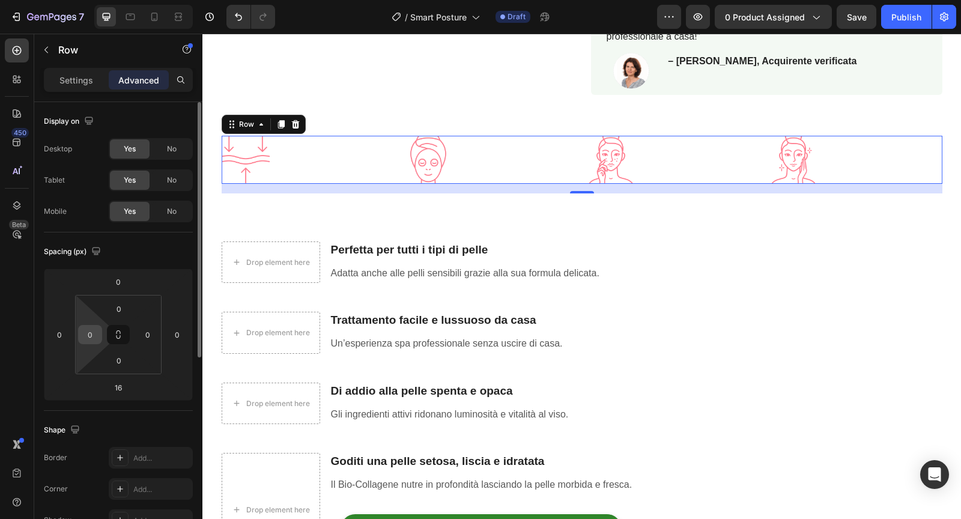
click at [91, 337] on input "0" at bounding box center [90, 334] width 18 height 18
type input "20"
click at [158, 331] on div "0" at bounding box center [148, 334] width 24 height 19
click at [152, 332] on input "0" at bounding box center [148, 334] width 18 height 18
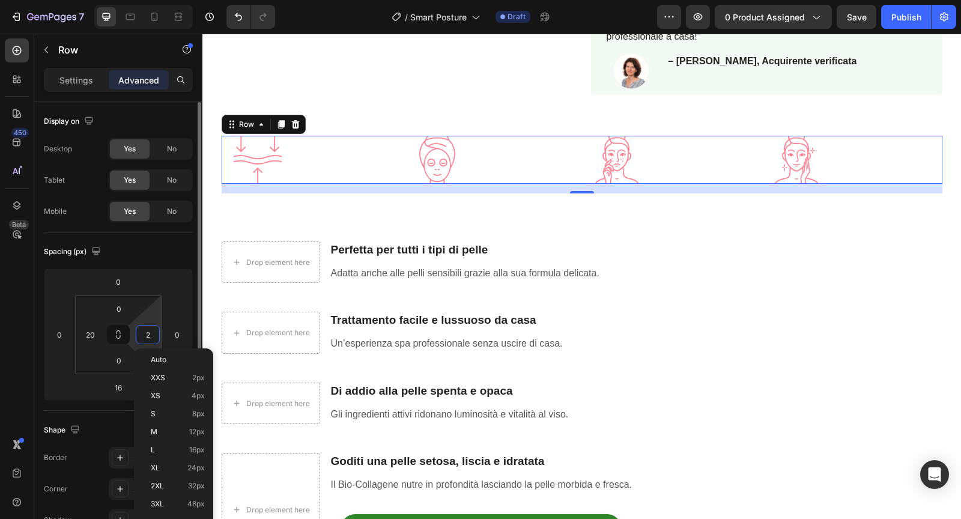
type input "20"
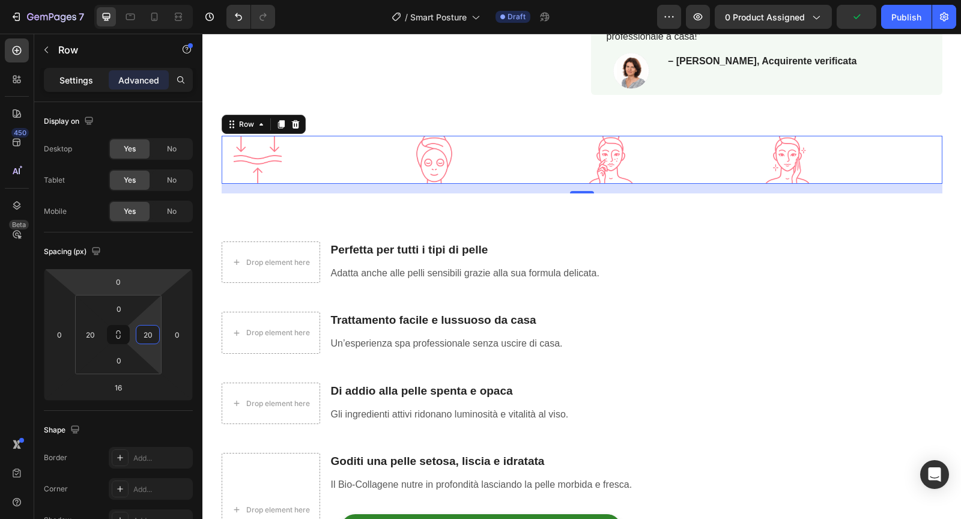
click at [81, 76] on p "Settings" at bounding box center [76, 80] width 34 height 13
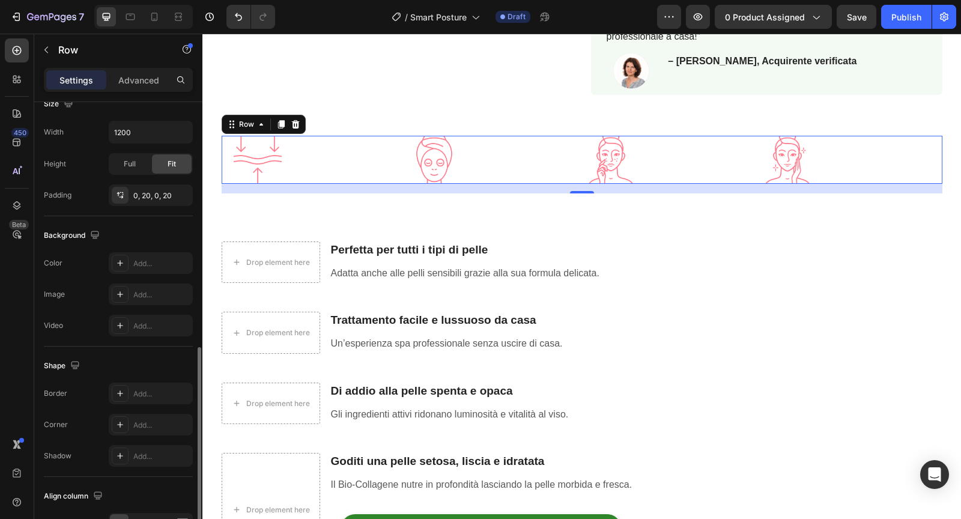
scroll to position [415, 0]
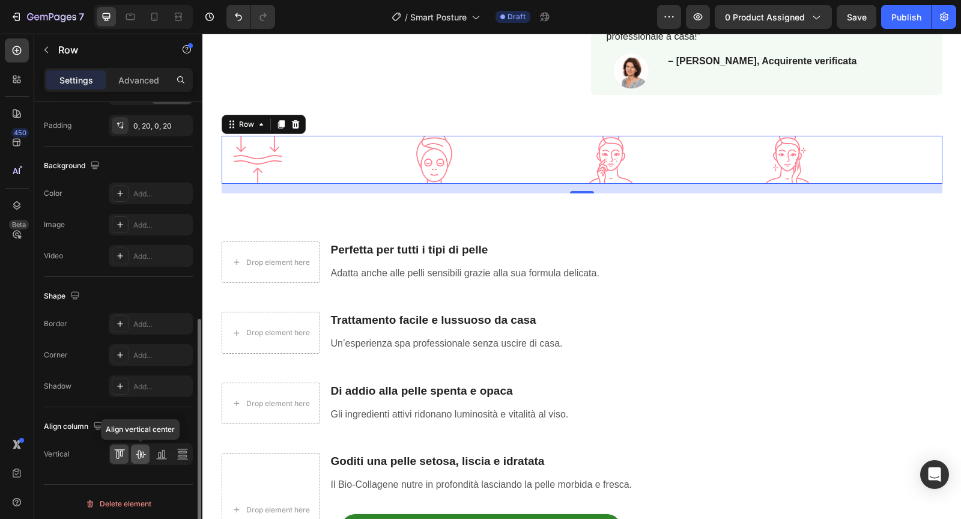
click at [140, 454] on icon at bounding box center [140, 454] width 12 height 12
click at [160, 454] on icon at bounding box center [161, 454] width 12 height 12
click at [143, 456] on icon at bounding box center [140, 454] width 12 height 12
click at [183, 454] on icon at bounding box center [182, 455] width 8 height 2
click at [125, 458] on div at bounding box center [119, 453] width 19 height 19
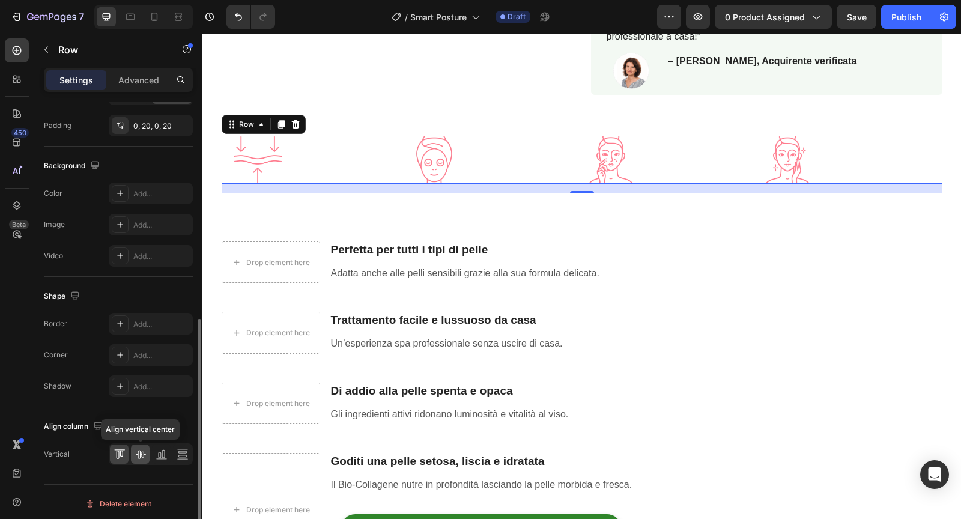
click at [136, 453] on icon at bounding box center [140, 454] width 12 height 12
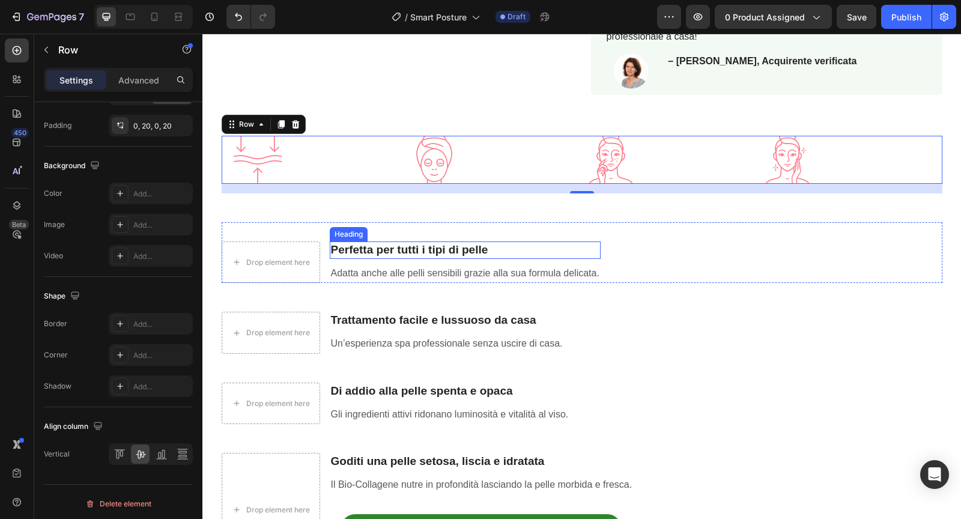
click at [444, 247] on strong "Perfetta per tutti i tipi di pelle" at bounding box center [409, 249] width 157 height 13
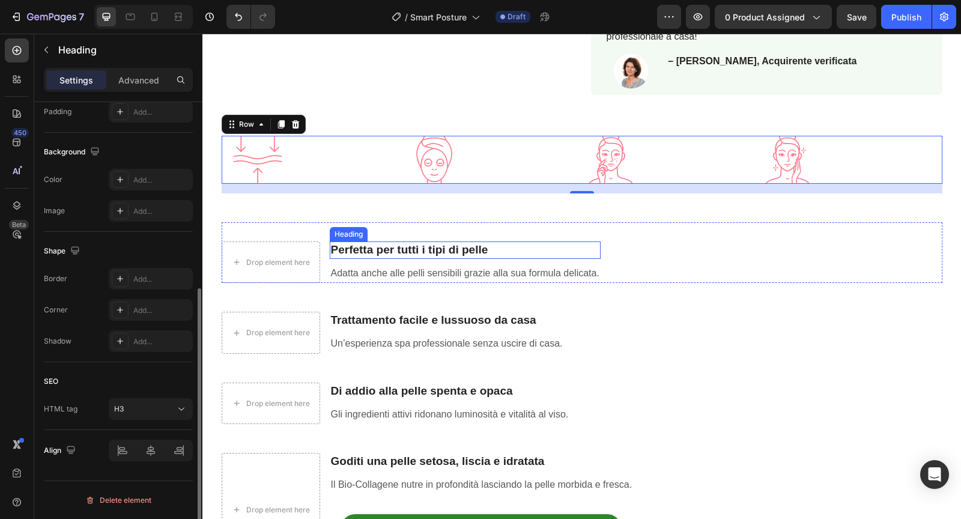
scroll to position [0, 0]
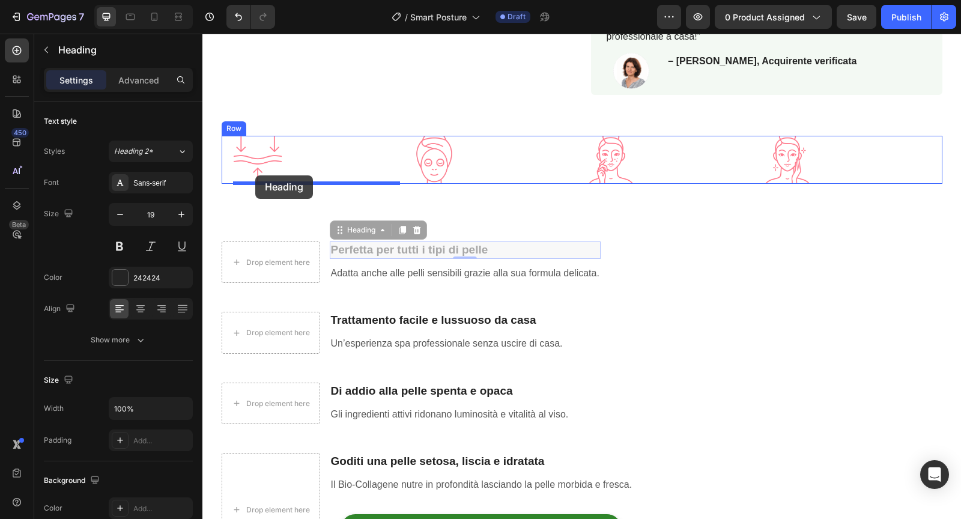
drag, startPoint x: 342, startPoint y: 231, endPoint x: 255, endPoint y: 176, distance: 102.8
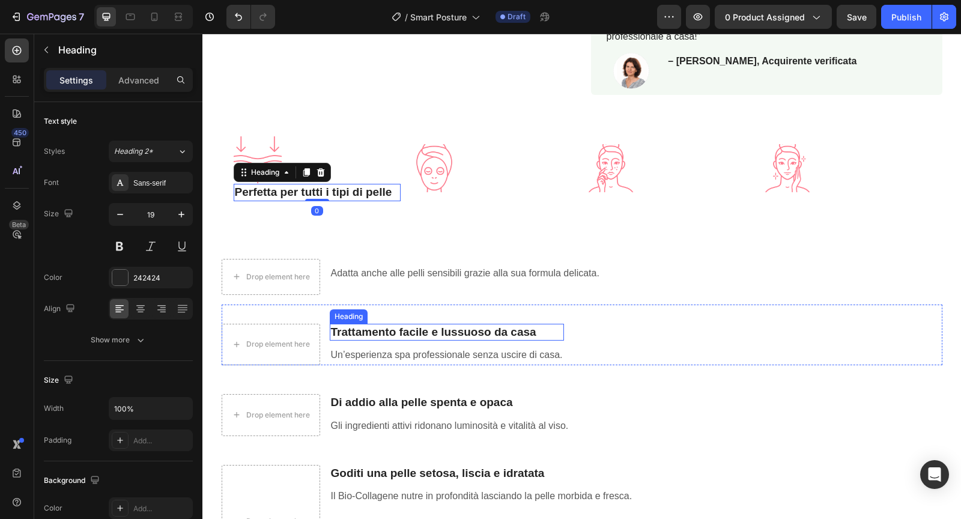
click at [361, 331] on strong "Trattamento facile e lussuoso da casa" at bounding box center [433, 331] width 205 height 13
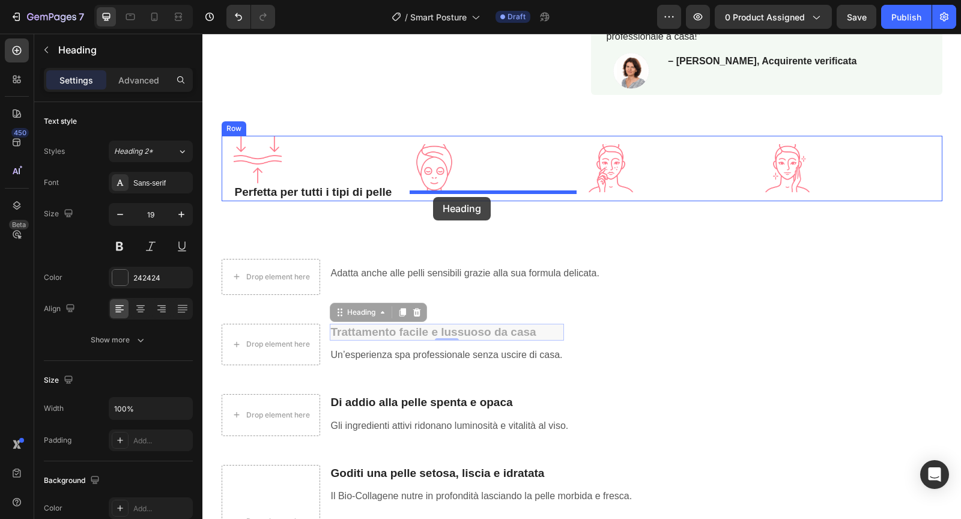
drag, startPoint x: 340, startPoint y: 314, endPoint x: 433, endPoint y: 197, distance: 149.2
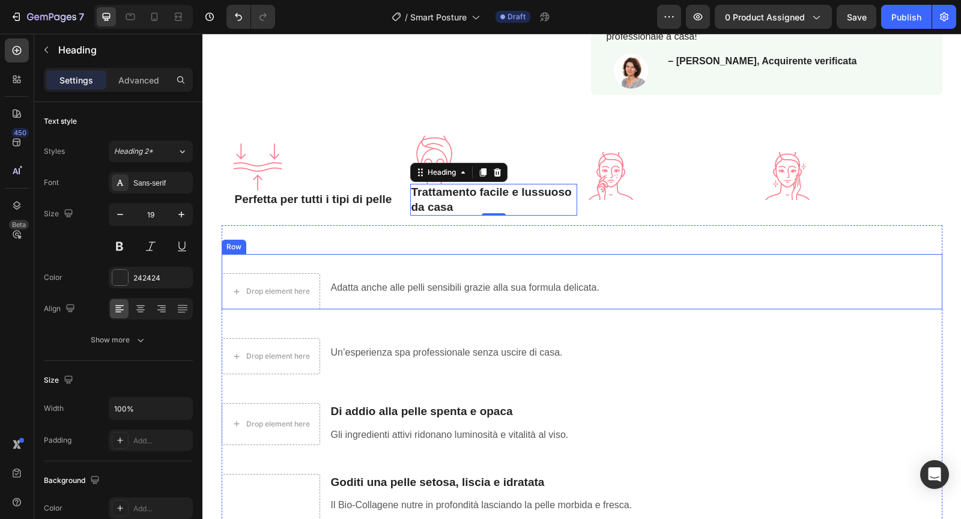
click at [375, 298] on div "Adatta anche alle pelli sensibili grazie alla sua formula delicata. Text block" at bounding box center [465, 291] width 271 height 36
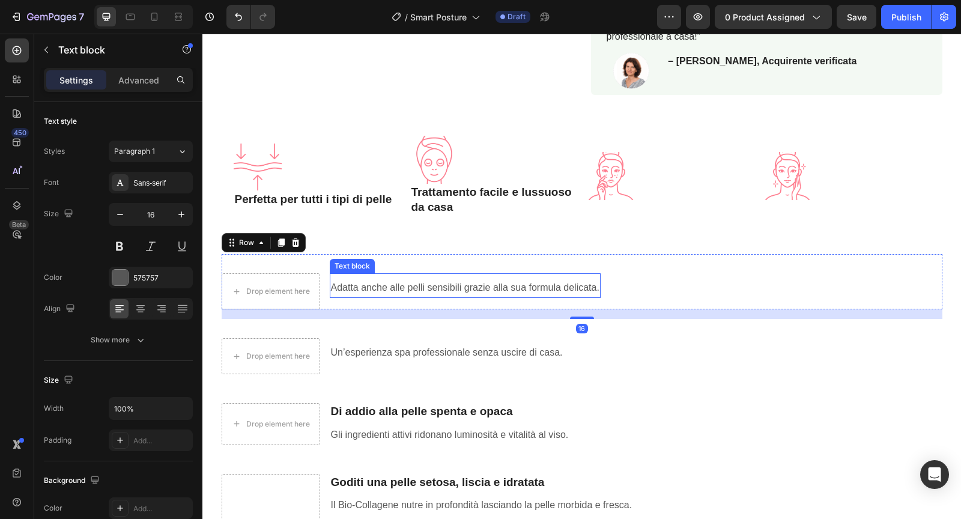
click at [357, 293] on p "Adatta anche alle pelli sensibili grazie alla sua formula delicata." at bounding box center [465, 287] width 268 height 17
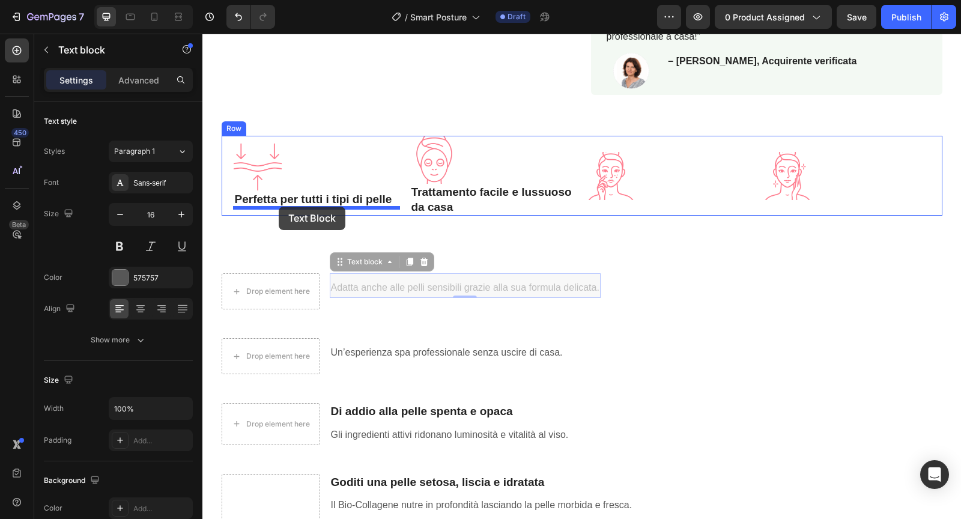
drag, startPoint x: 341, startPoint y: 267, endPoint x: 279, endPoint y: 207, distance: 86.6
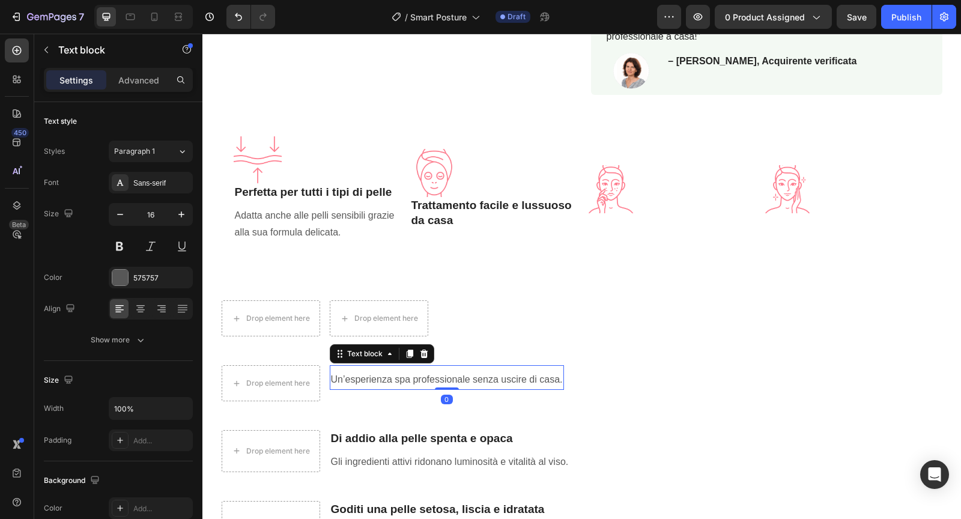
click at [357, 379] on p "Un’esperienza spa professionale senza uscire di casa." at bounding box center [447, 379] width 232 height 17
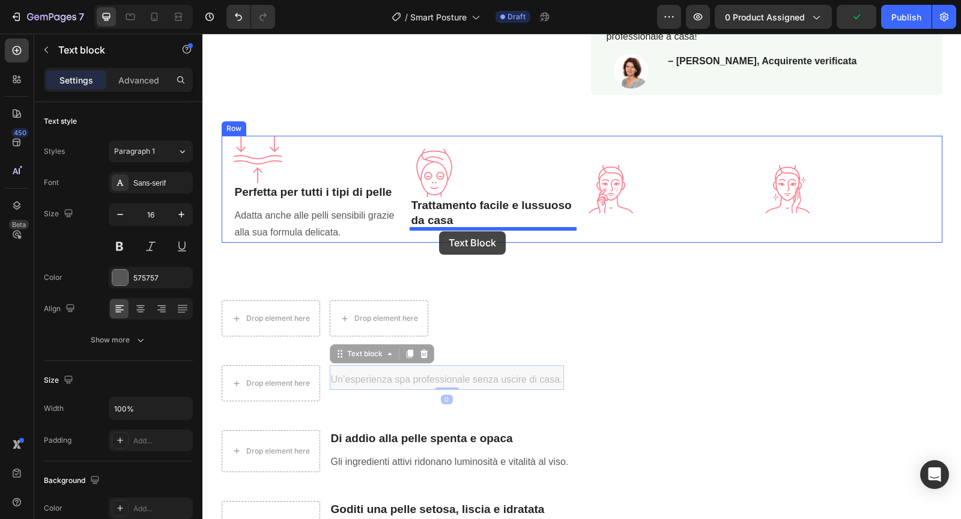
drag, startPoint x: 337, startPoint y: 355, endPoint x: 438, endPoint y: 232, distance: 159.5
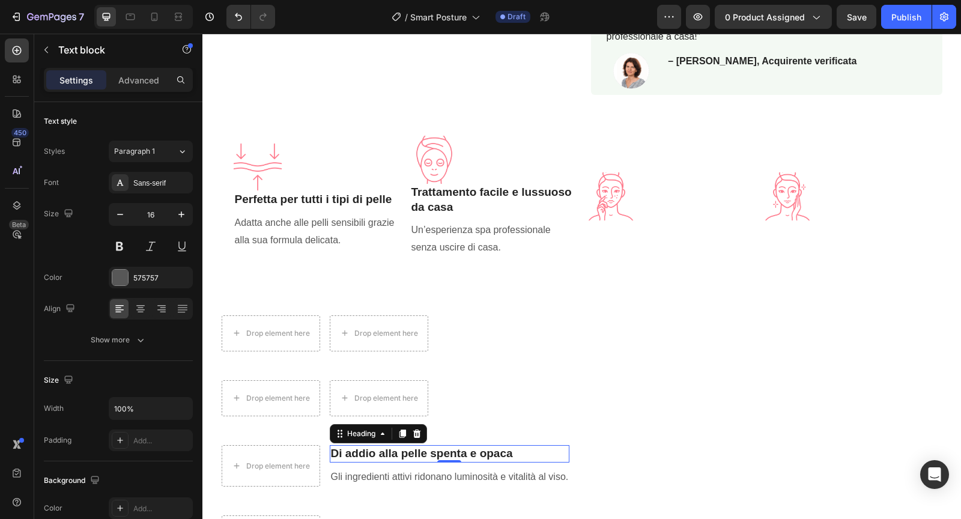
click at [386, 451] on strong "Di addio alla pelle spenta e opaca" at bounding box center [422, 453] width 182 height 13
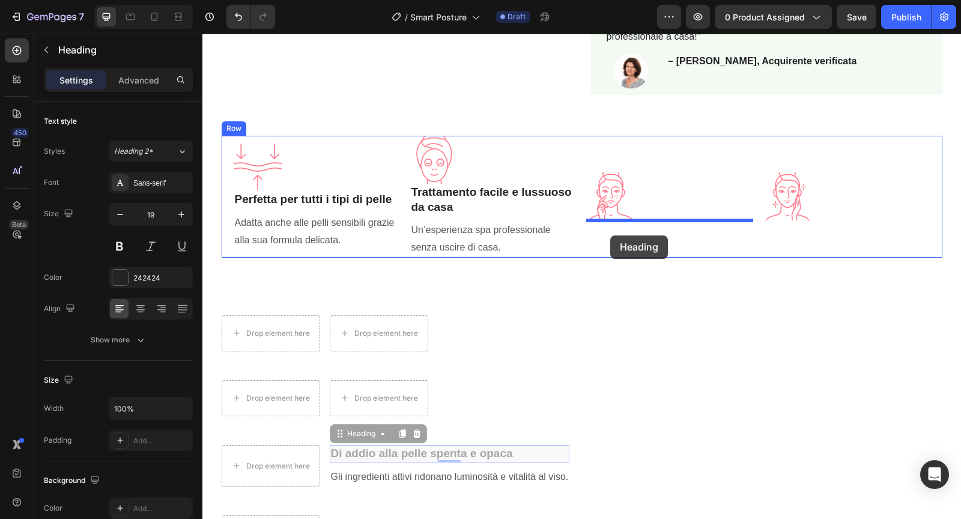
drag, startPoint x: 342, startPoint y: 436, endPoint x: 610, endPoint y: 235, distance: 335.3
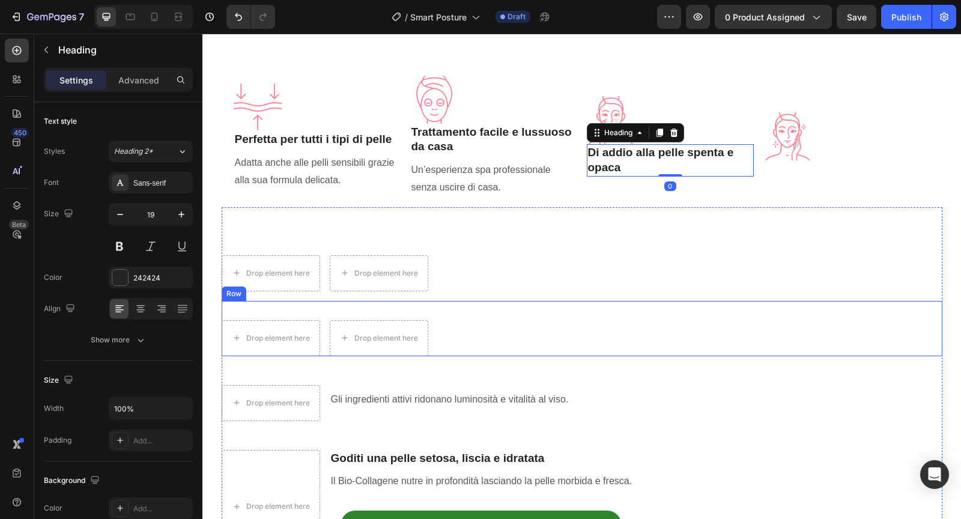
scroll to position [813, 0]
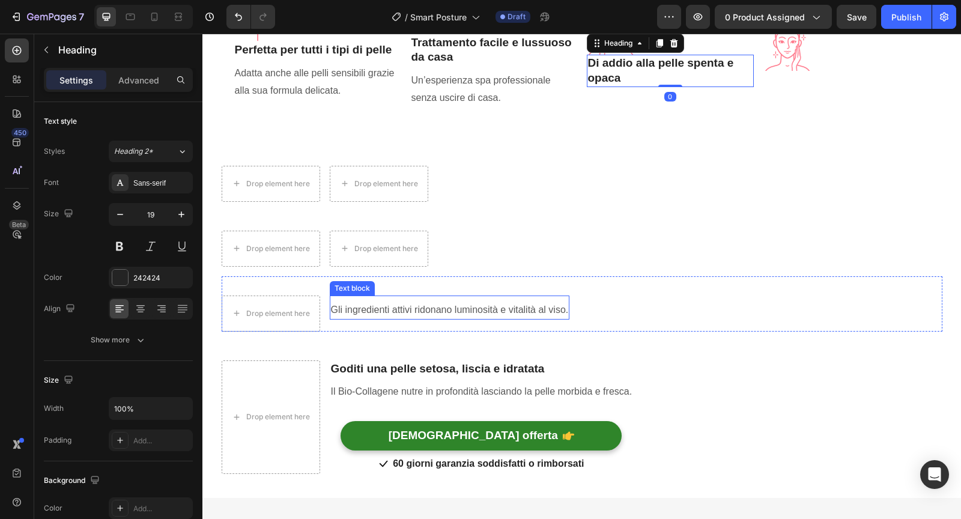
click at [385, 306] on p "Gli ingredienti attivi ridonano luminosità e vitalità al viso." at bounding box center [450, 309] width 238 height 17
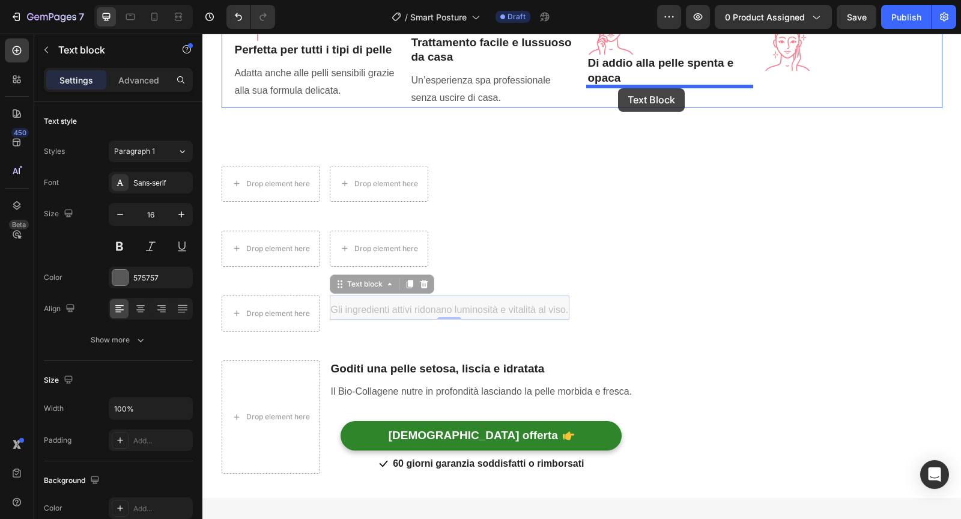
drag, startPoint x: 340, startPoint y: 286, endPoint x: 618, endPoint y: 88, distance: 341.3
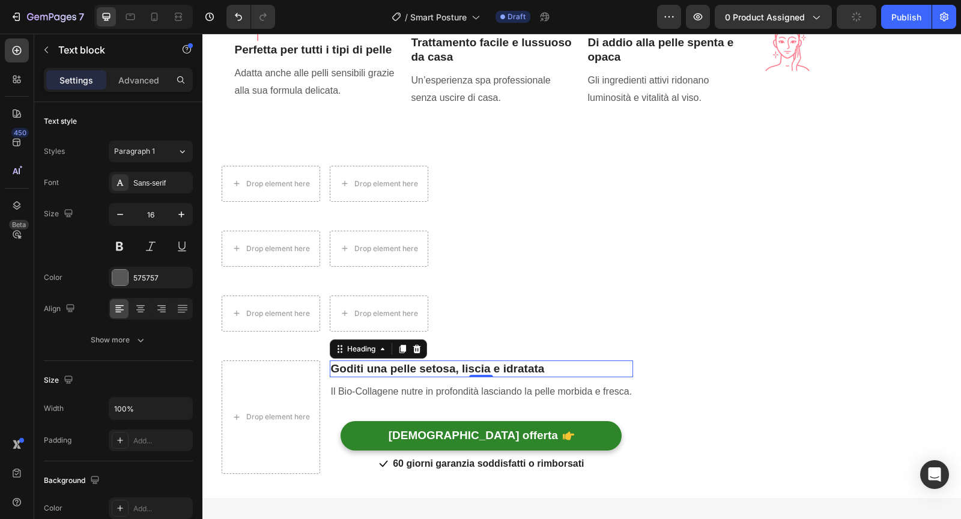
click at [405, 360] on h3 "Goditi una pelle setosa, liscia e idratata" at bounding box center [482, 368] width 304 height 17
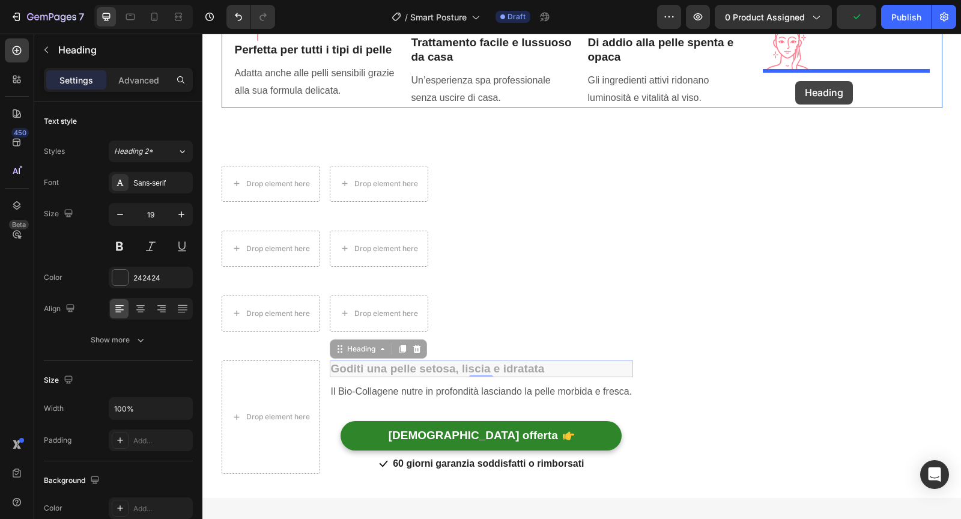
drag, startPoint x: 342, startPoint y: 351, endPoint x: 795, endPoint y: 81, distance: 527.1
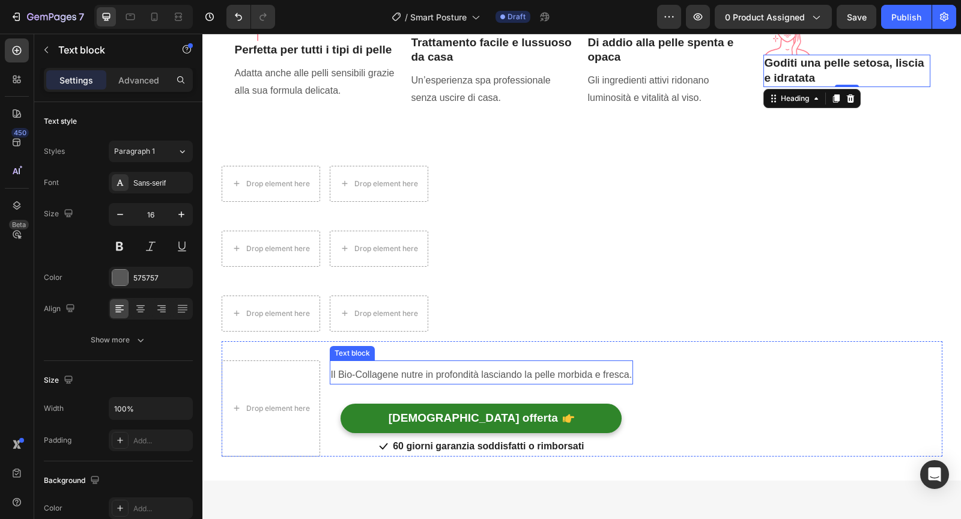
click at [403, 370] on p "Il Bio-Collagene nutre in profondità lasciando la pelle morbida e fresca." at bounding box center [481, 374] width 301 height 17
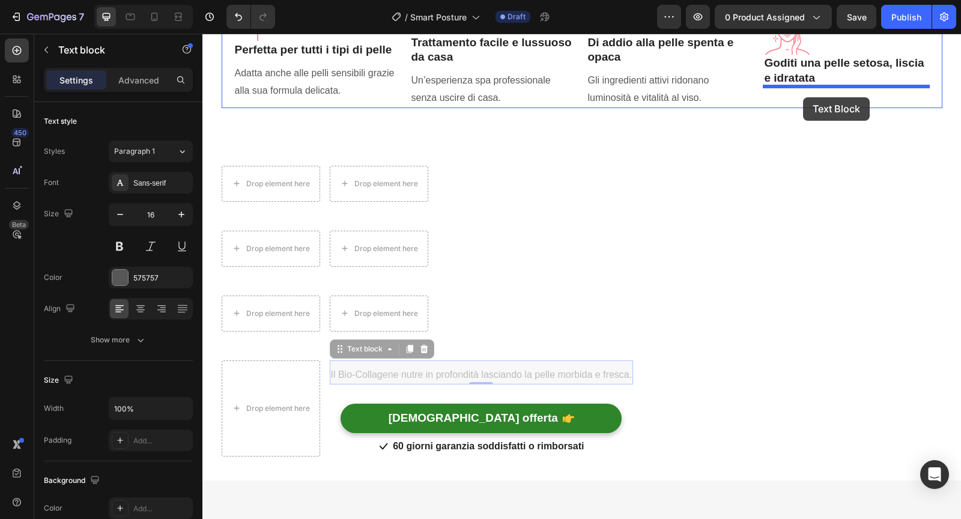
drag, startPoint x: 337, startPoint y: 352, endPoint x: 802, endPoint y: 97, distance: 530.9
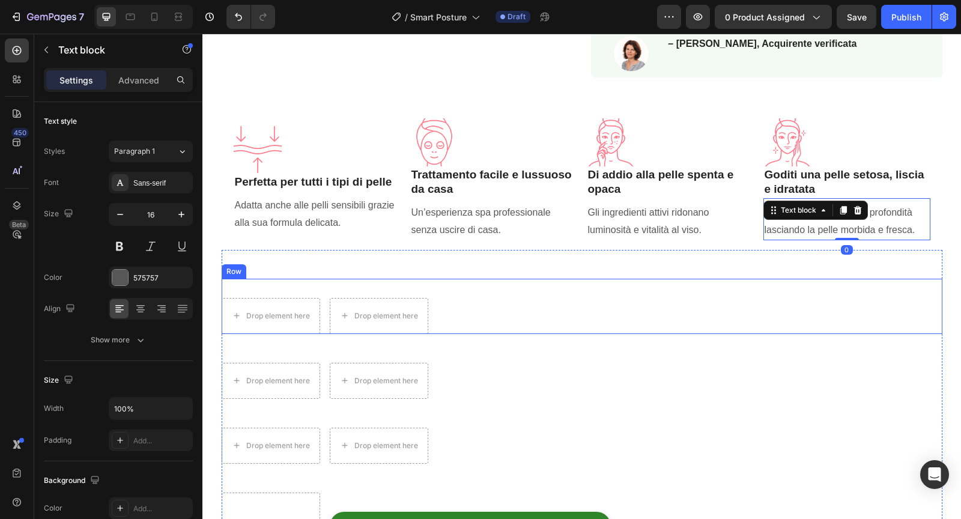
scroll to position [680, 0]
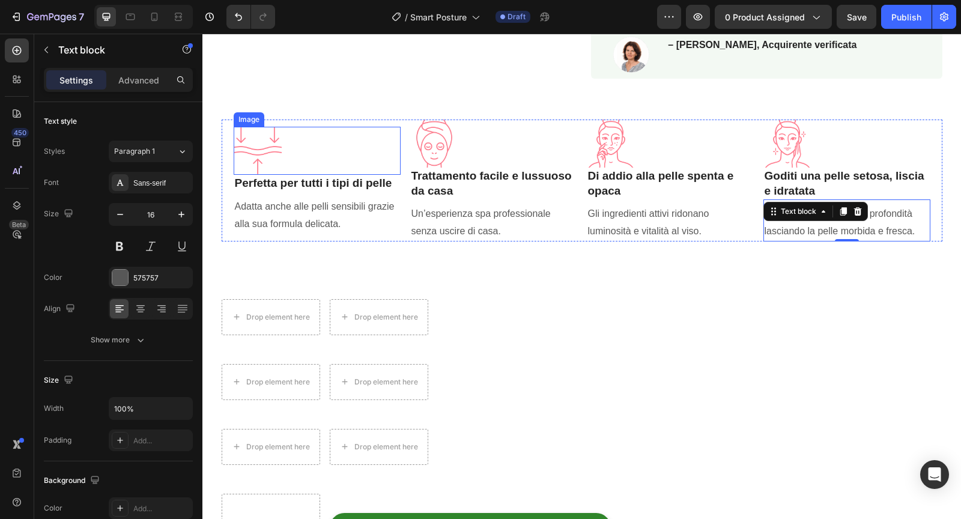
click at [309, 157] on div at bounding box center [317, 151] width 167 height 48
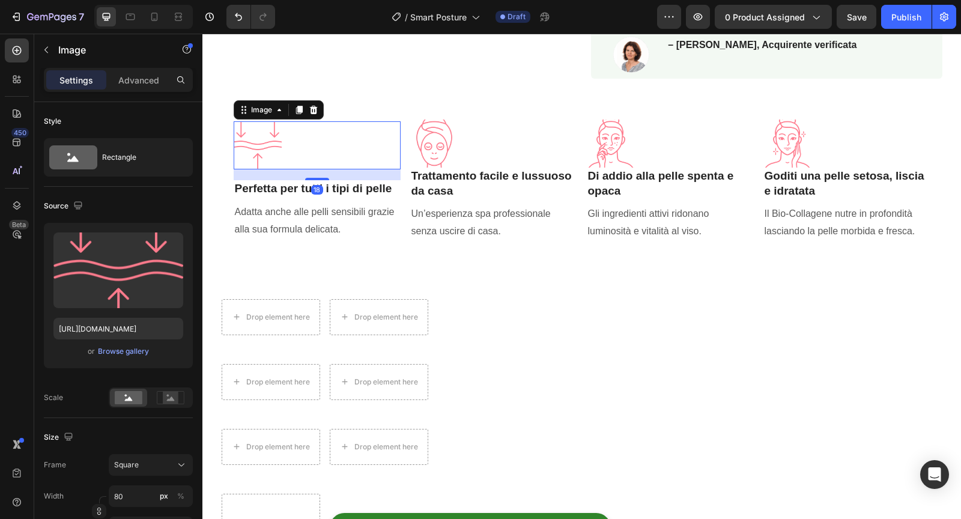
drag, startPoint x: 311, startPoint y: 173, endPoint x: 316, endPoint y: 184, distance: 11.8
click at [316, 169] on div "18" at bounding box center [317, 169] width 167 height 0
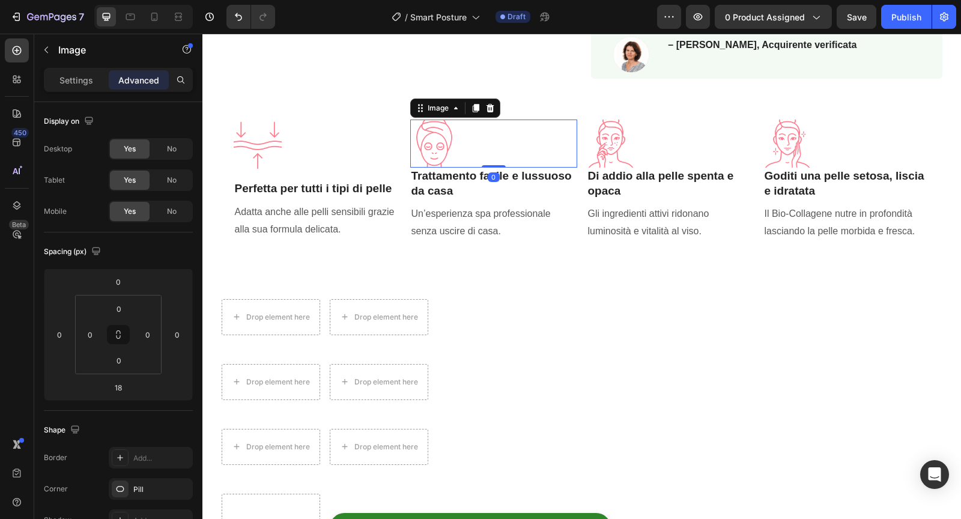
click at [469, 157] on div at bounding box center [493, 143] width 167 height 48
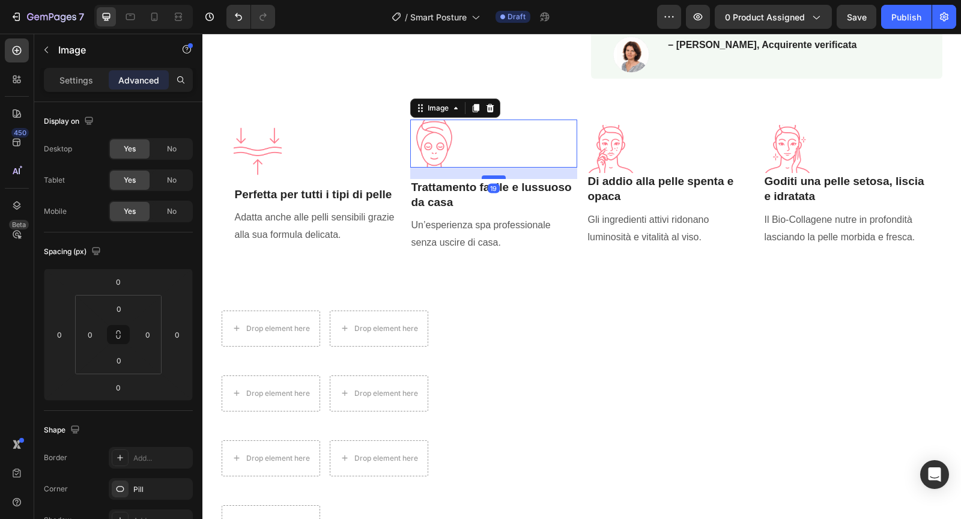
drag, startPoint x: 487, startPoint y: 166, endPoint x: 487, endPoint y: 178, distance: 11.4
click at [487, 178] on div at bounding box center [493, 177] width 24 height 4
type input "19"
click at [508, 132] on div at bounding box center [493, 143] width 167 height 48
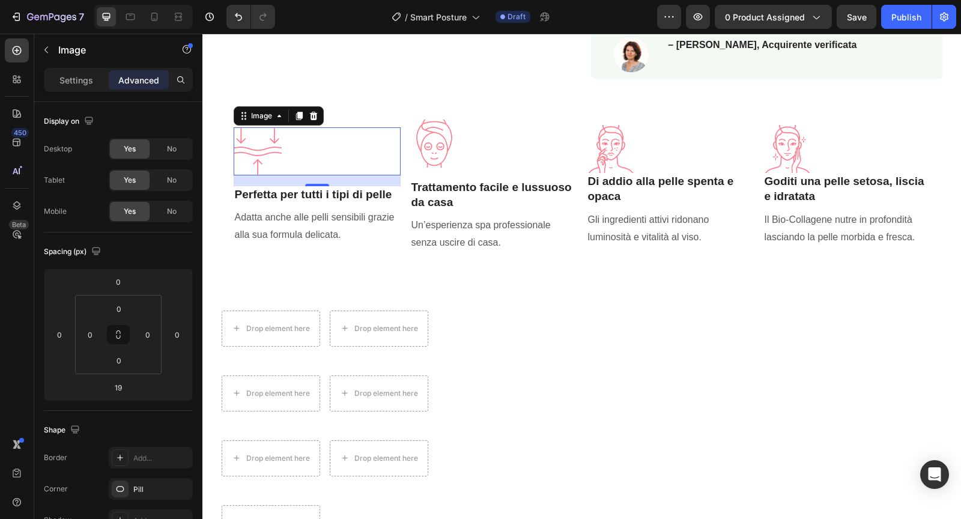
click at [349, 134] on div at bounding box center [317, 151] width 167 height 48
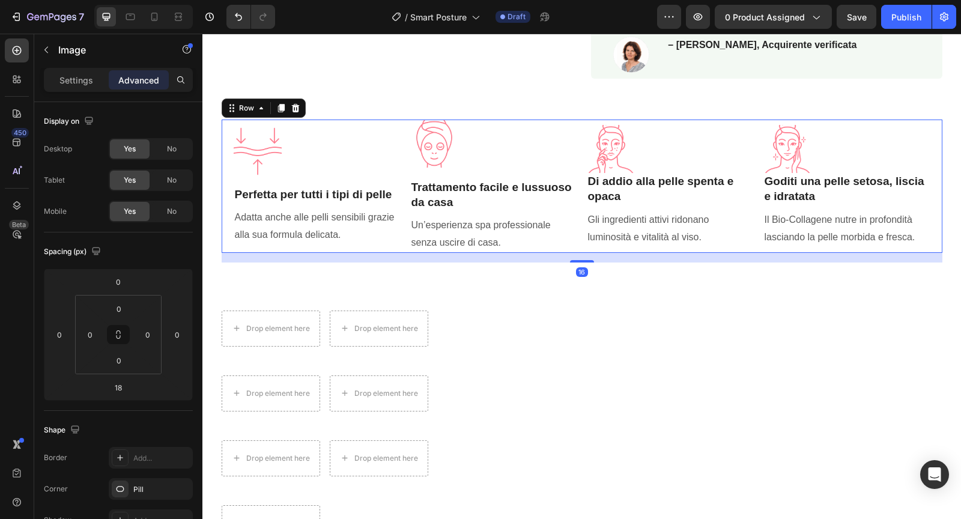
click at [408, 137] on div "Image Perfetta per tutti i tipi di pelle Heading Adatta anche alle pelli sensib…" at bounding box center [582, 185] width 720 height 133
click at [449, 139] on img at bounding box center [434, 143] width 48 height 48
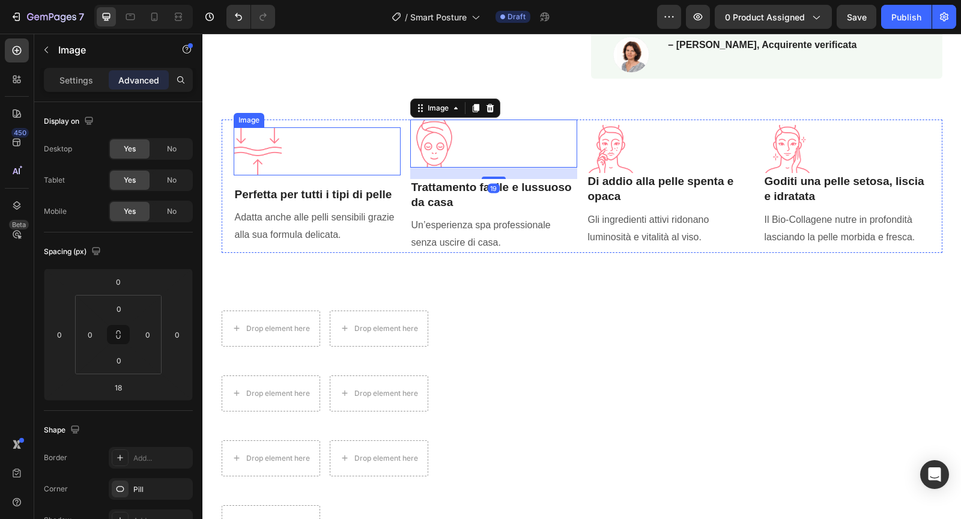
click at [361, 142] on div at bounding box center [317, 151] width 167 height 48
click at [471, 139] on div at bounding box center [493, 143] width 167 height 48
click at [571, 139] on div at bounding box center [493, 143] width 167 height 48
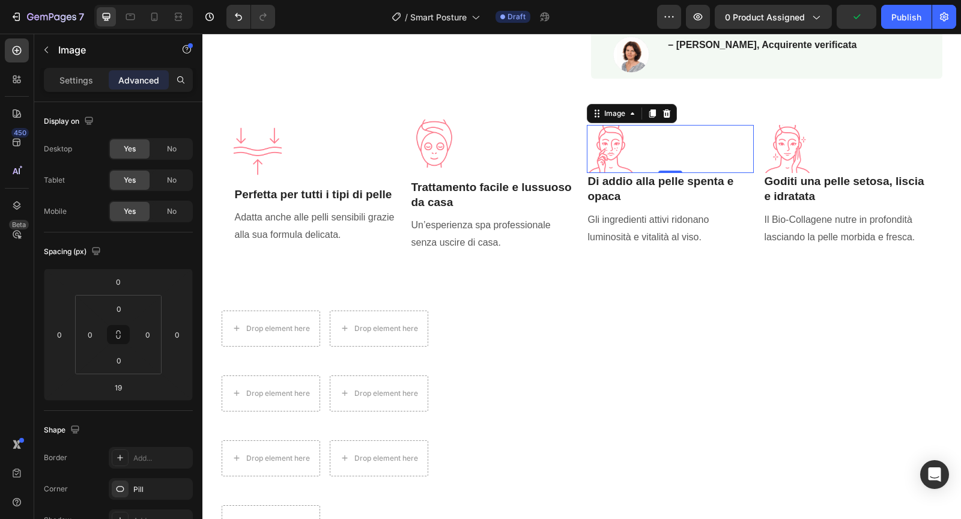
click at [618, 144] on img at bounding box center [611, 149] width 48 height 48
click at [456, 149] on img at bounding box center [434, 143] width 48 height 48
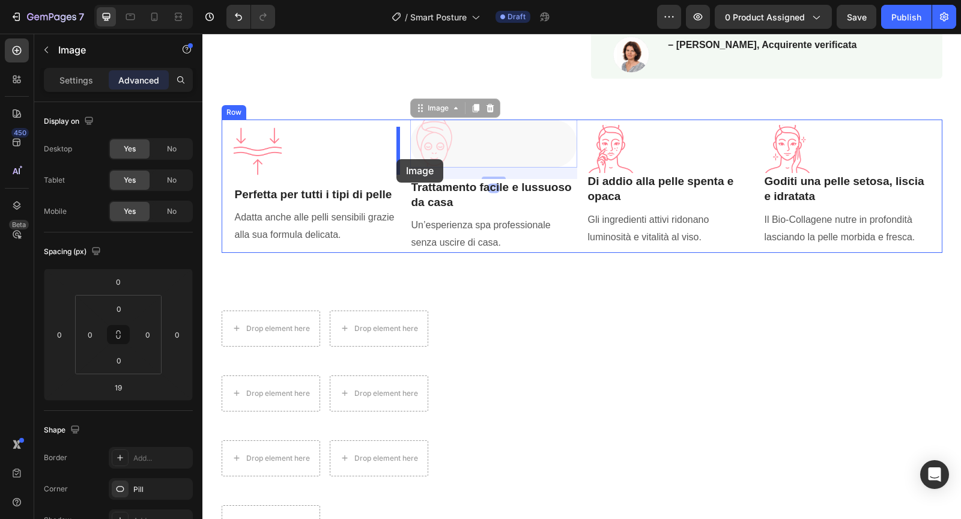
drag, startPoint x: 420, startPoint y: 109, endPoint x: 396, endPoint y: 159, distance: 55.1
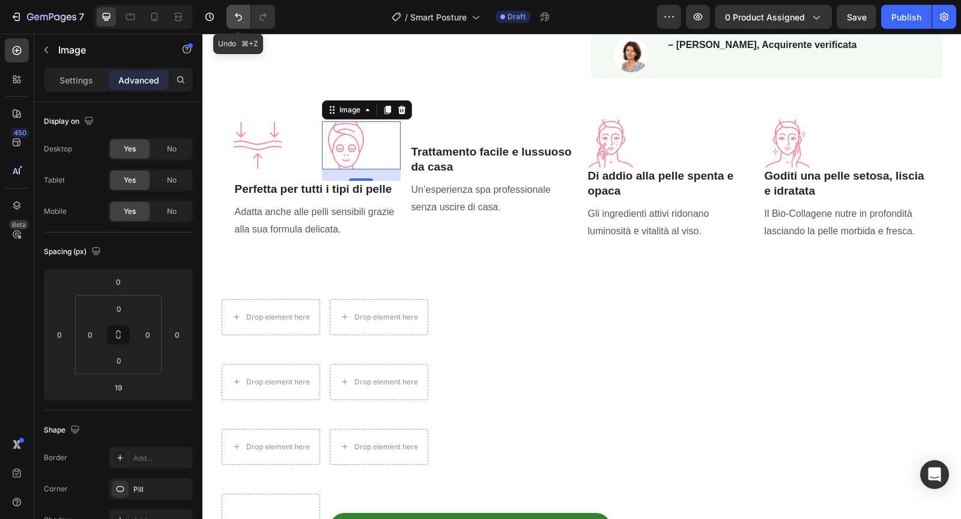
click at [231, 17] on button "Undo/Redo" at bounding box center [238, 17] width 24 height 24
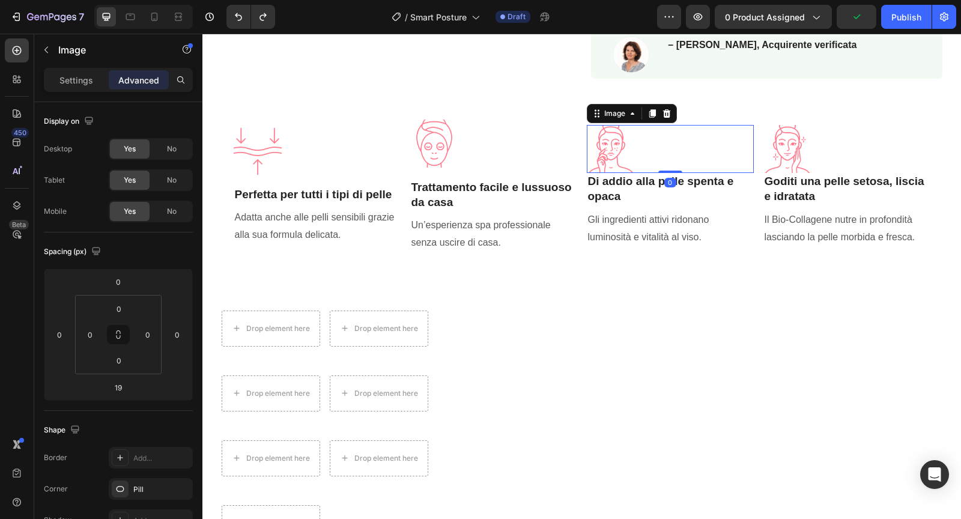
click at [676, 149] on div at bounding box center [670, 149] width 167 height 48
click at [523, 158] on div at bounding box center [493, 143] width 167 height 48
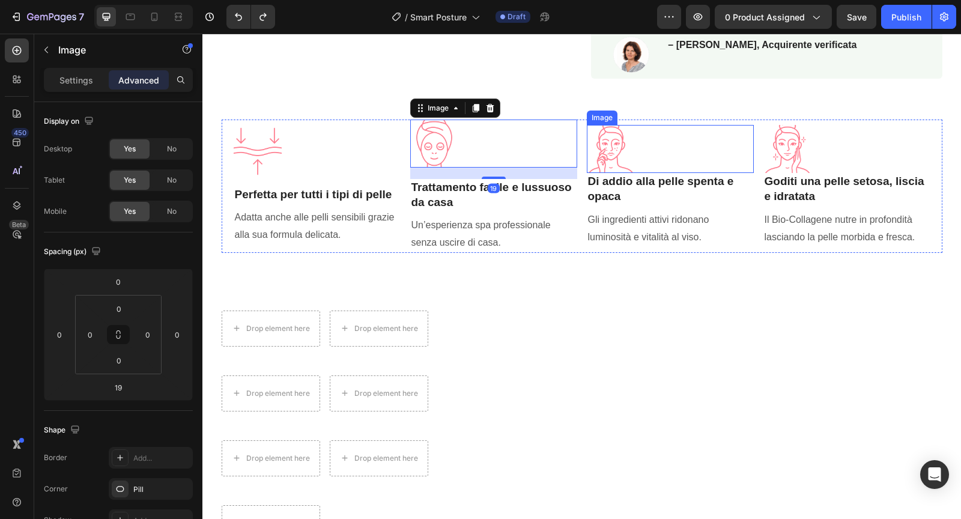
click at [686, 164] on div at bounding box center [670, 149] width 167 height 48
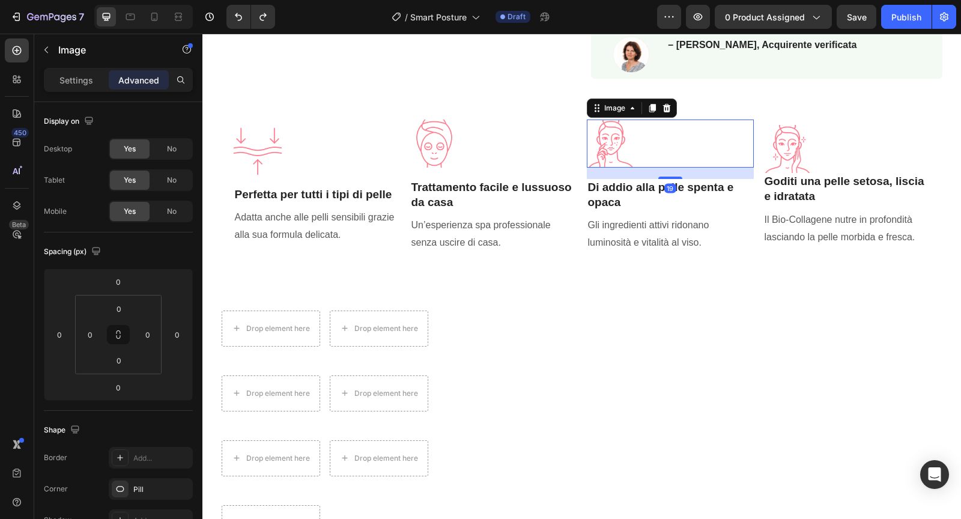
drag, startPoint x: 673, startPoint y: 171, endPoint x: 677, endPoint y: 182, distance: 12.0
click at [677, 182] on div "Image 19 Di addio alla pelle spenta e opaca Heading Gli ingredienti attivi rido…" at bounding box center [670, 185] width 167 height 133
type input "19"
click at [846, 140] on div at bounding box center [846, 149] width 167 height 48
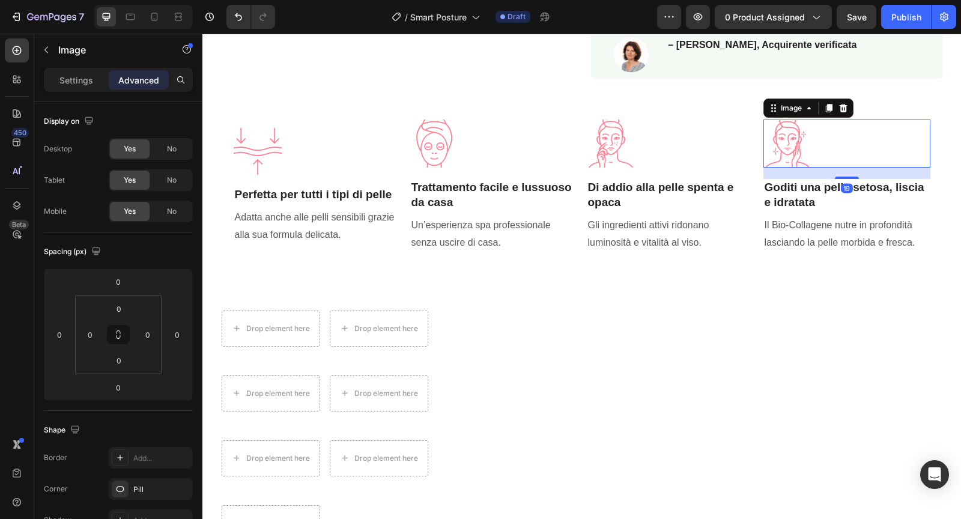
drag, startPoint x: 845, startPoint y: 169, endPoint x: 836, endPoint y: 180, distance: 14.2
click at [836, 180] on div "Image 19 Goditi una pelle setosa, liscia e idratata Heading Il Bio-Collagene nu…" at bounding box center [846, 185] width 167 height 133
type input "19"
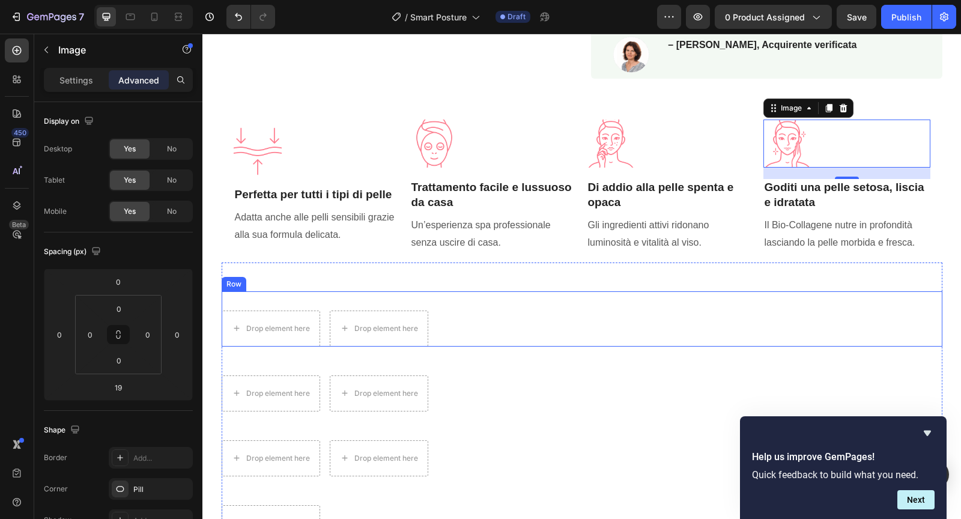
click at [502, 306] on div "Drop element here Drop element here Row" at bounding box center [582, 318] width 720 height 55
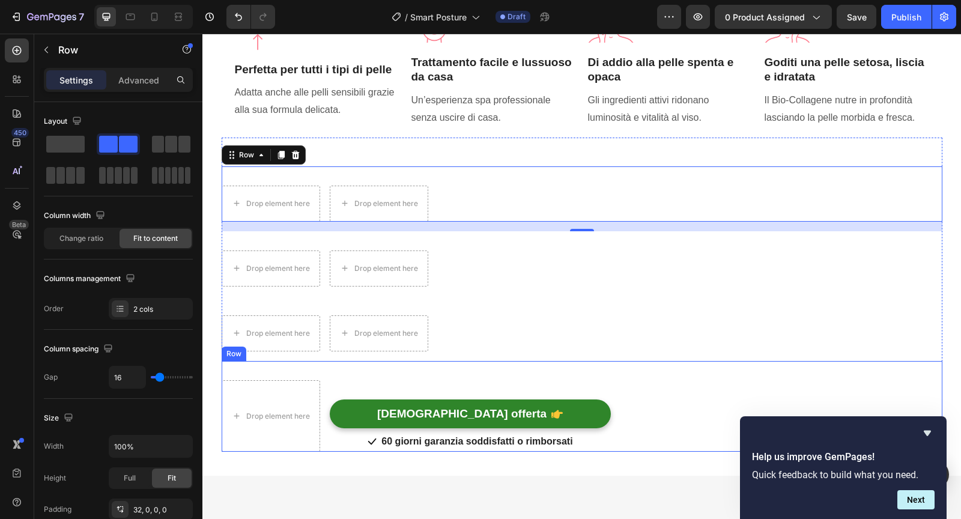
scroll to position [811, 0]
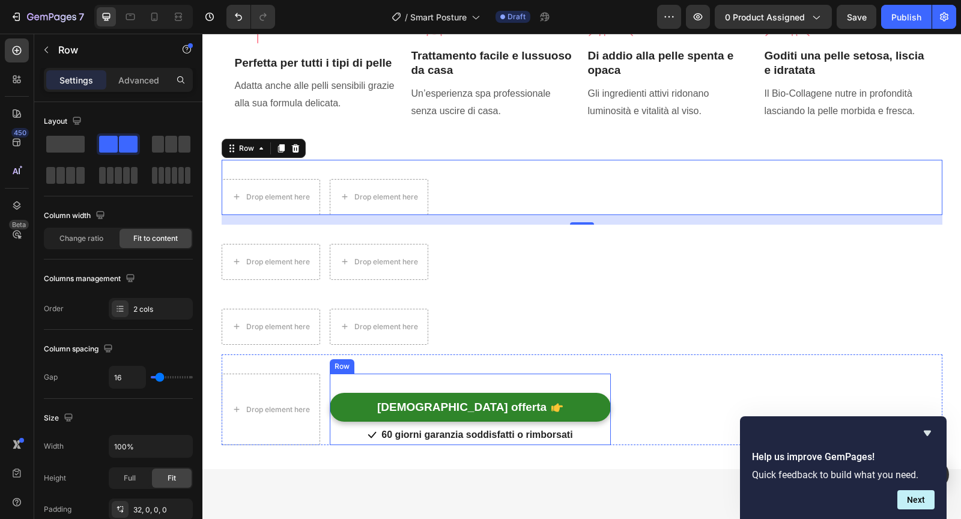
click at [375, 381] on div "Vedi offerta Button" at bounding box center [470, 397] width 281 height 49
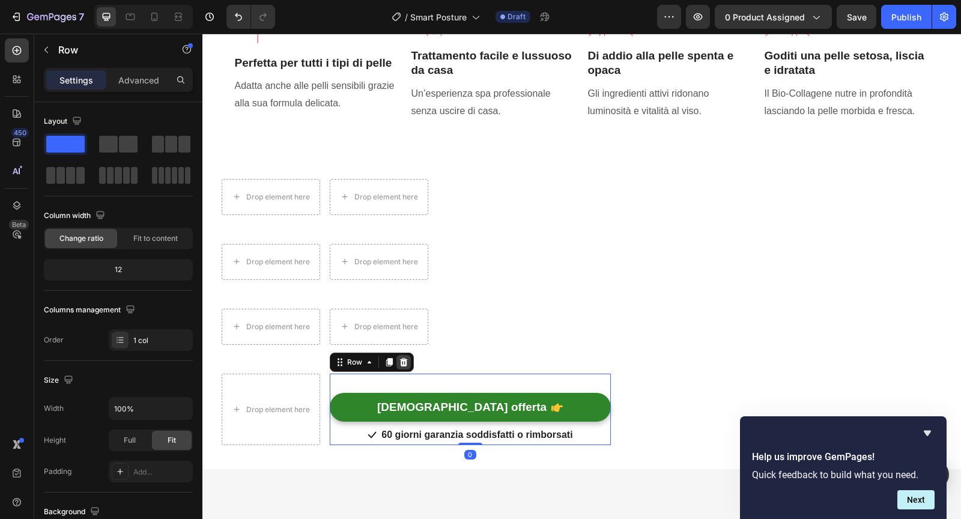
click at [401, 360] on icon at bounding box center [403, 362] width 8 height 8
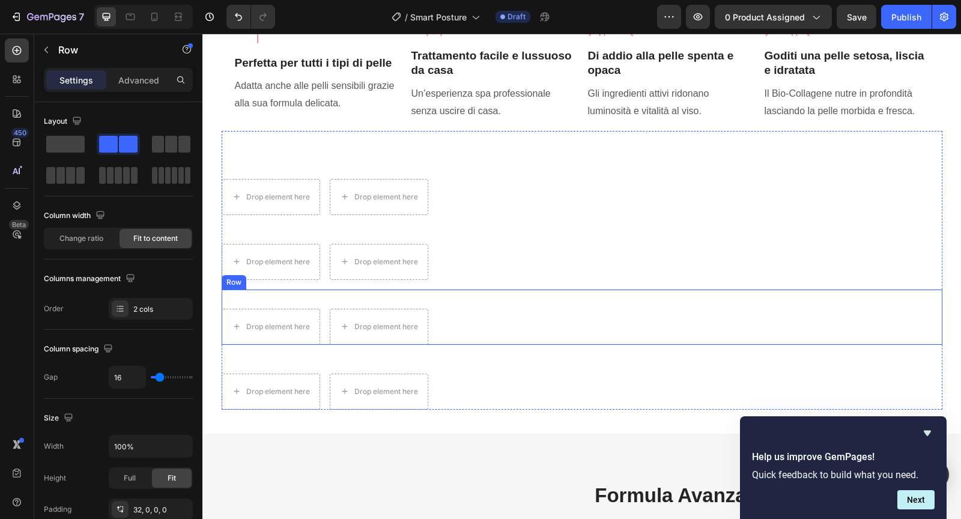
click at [486, 337] on div "Drop element here Drop element here Row" at bounding box center [582, 316] width 720 height 55
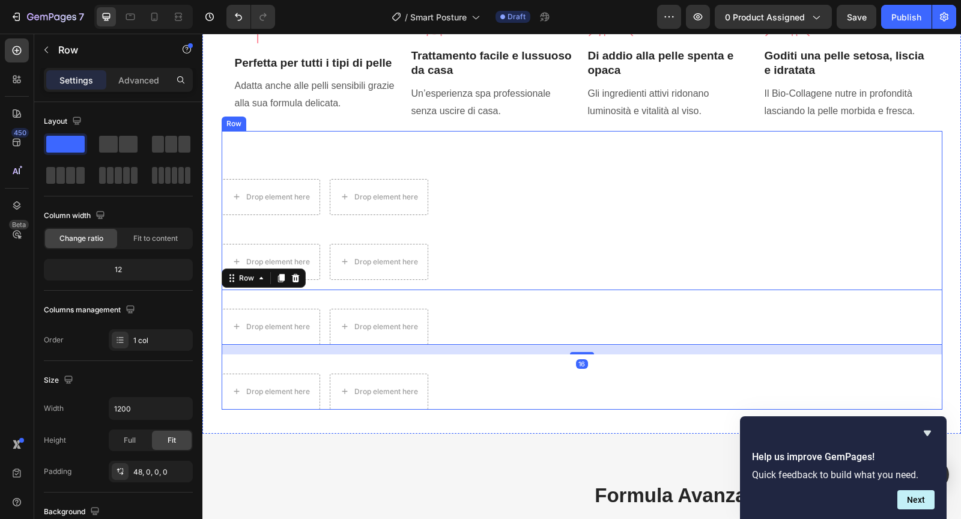
click at [318, 139] on div "Drop element here Drop element here Row Drop element here Drop element here Row…" at bounding box center [582, 270] width 720 height 279
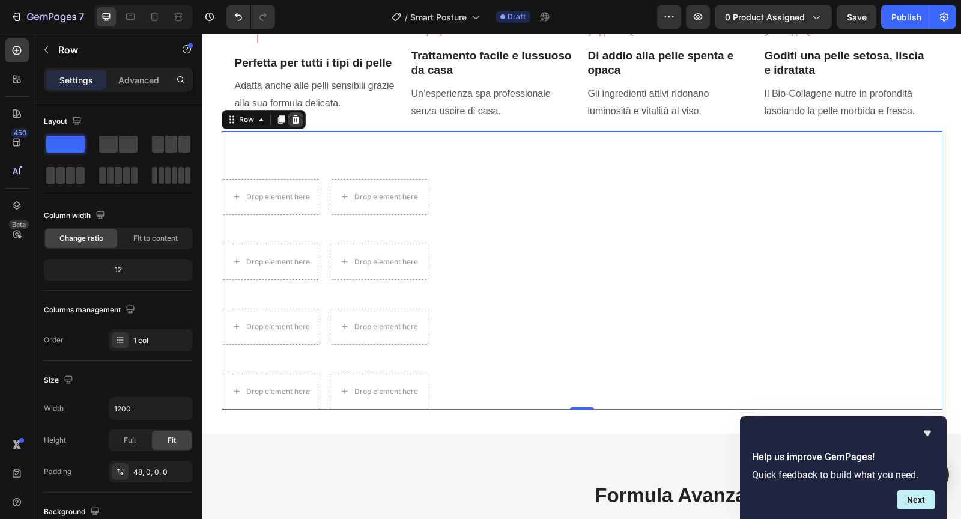
click at [295, 118] on icon at bounding box center [295, 119] width 8 height 8
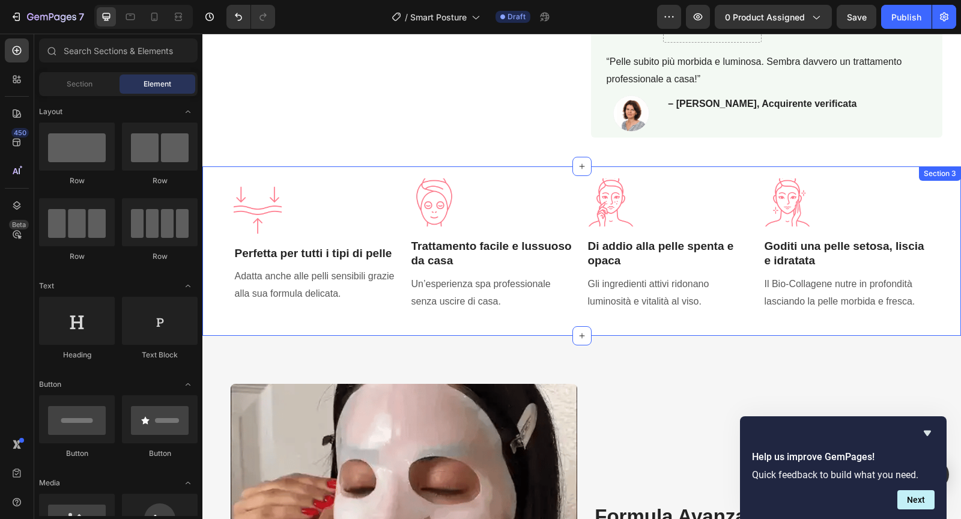
scroll to position [619, 0]
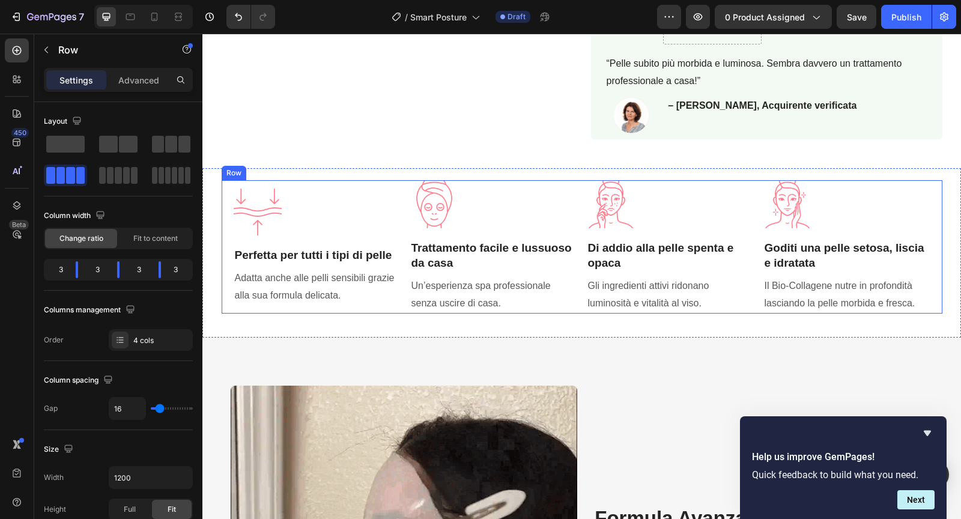
click at [927, 224] on div "Image Goditi una pelle setosa, liscia e idratata Heading Il Bio-Collagene nutre…" at bounding box center [846, 246] width 167 height 133
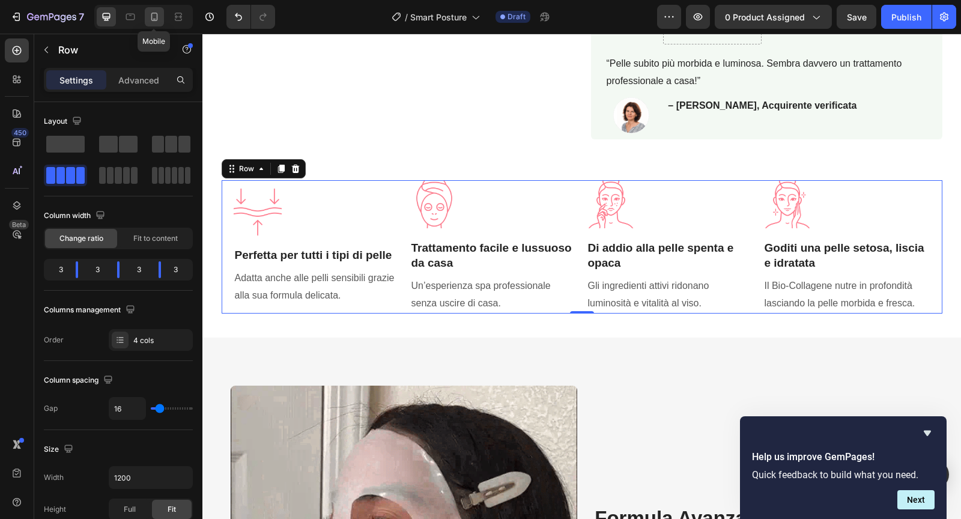
click at [159, 22] on icon at bounding box center [154, 17] width 12 height 12
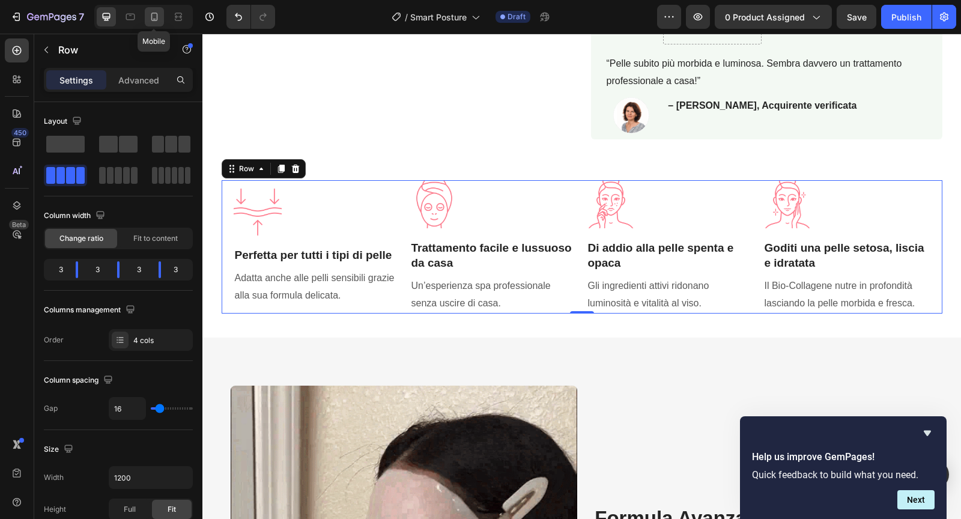
type input "100%"
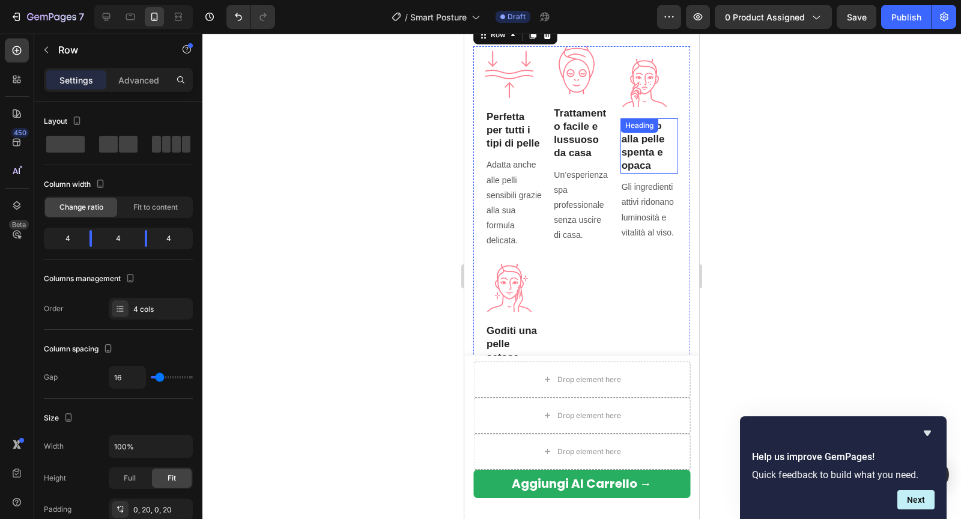
scroll to position [928, 0]
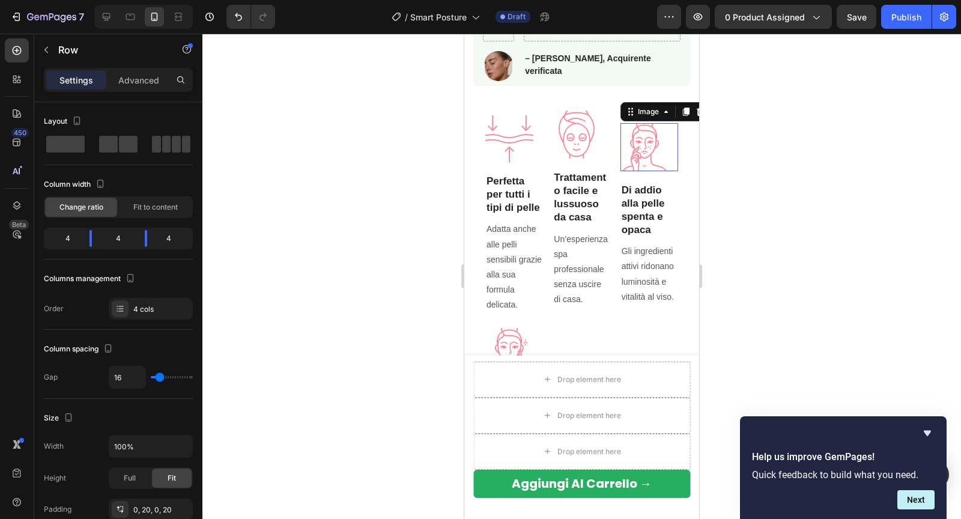
click at [635, 140] on img at bounding box center [644, 147] width 48 height 48
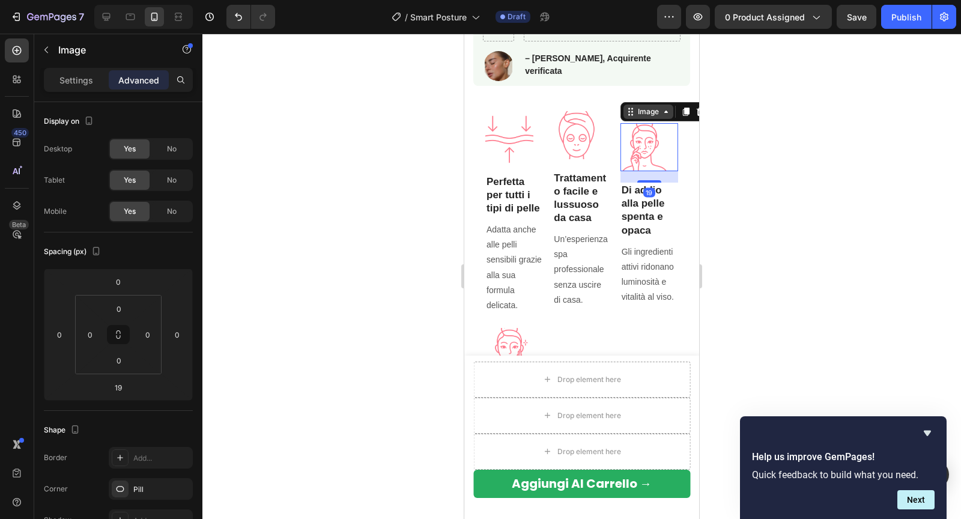
click at [633, 110] on icon at bounding box center [631, 112] width 10 height 10
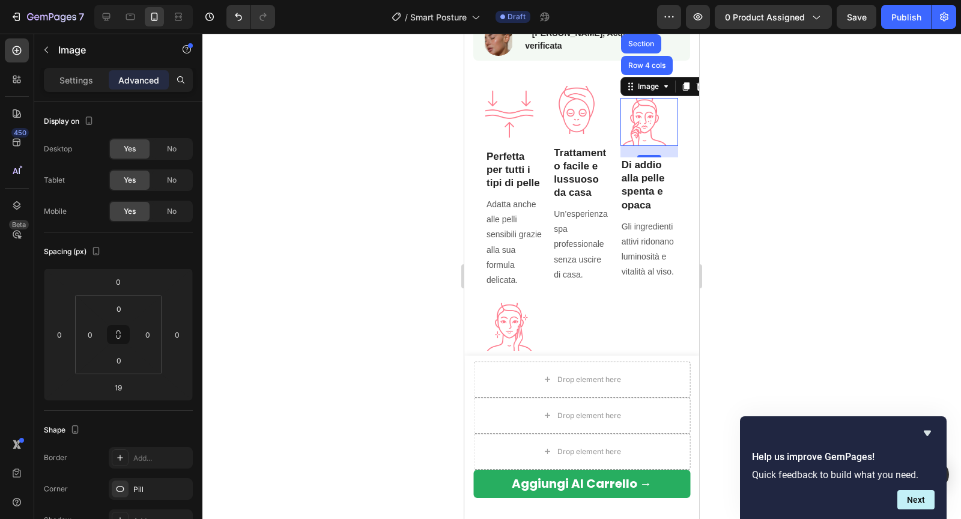
scroll to position [961, 0]
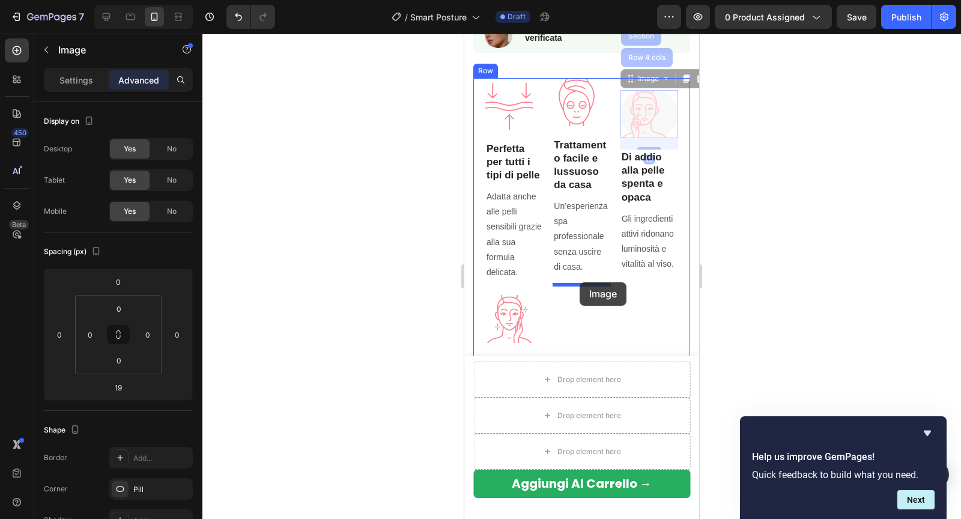
drag, startPoint x: 632, startPoint y: 80, endPoint x: 579, endPoint y: 282, distance: 208.5
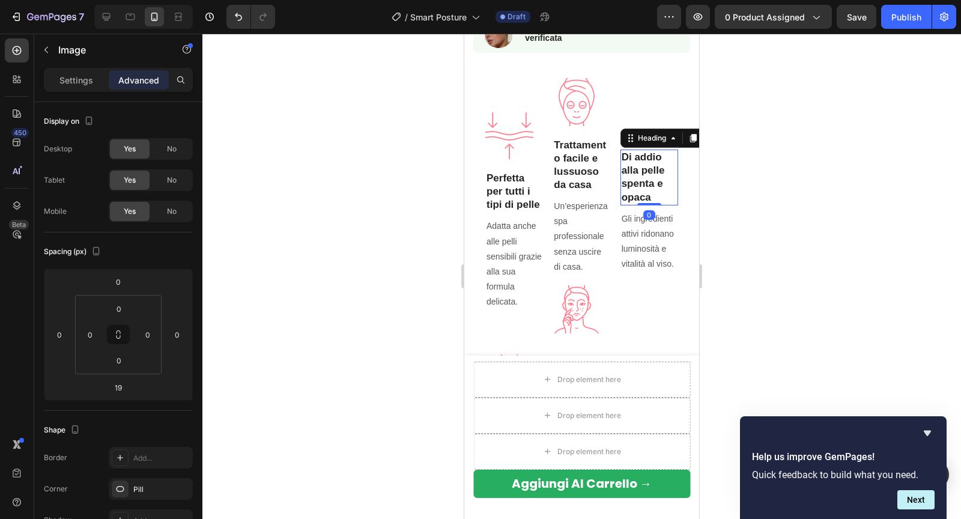
click at [641, 181] on strong "Di addio alla pelle spenta e opaca" at bounding box center [642, 176] width 43 height 51
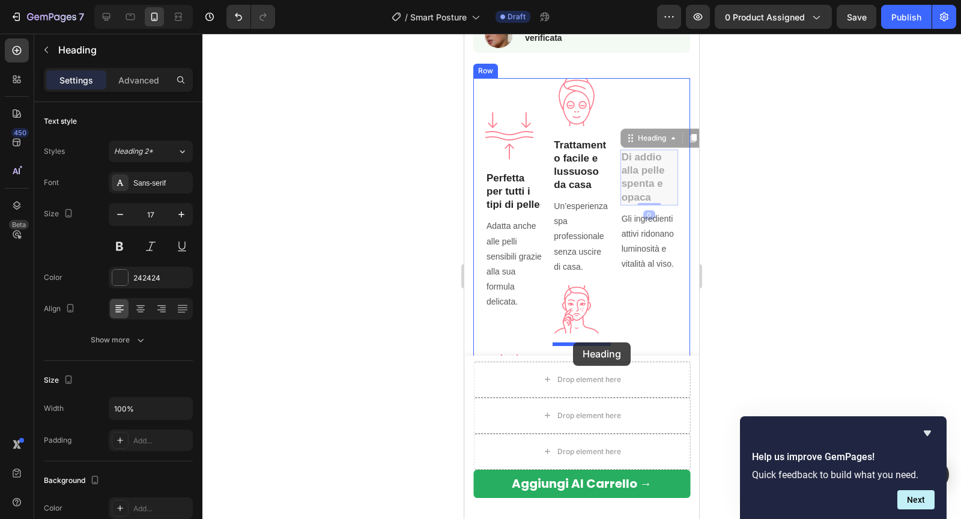
drag, startPoint x: 633, startPoint y: 140, endPoint x: 572, endPoint y: 343, distance: 212.3
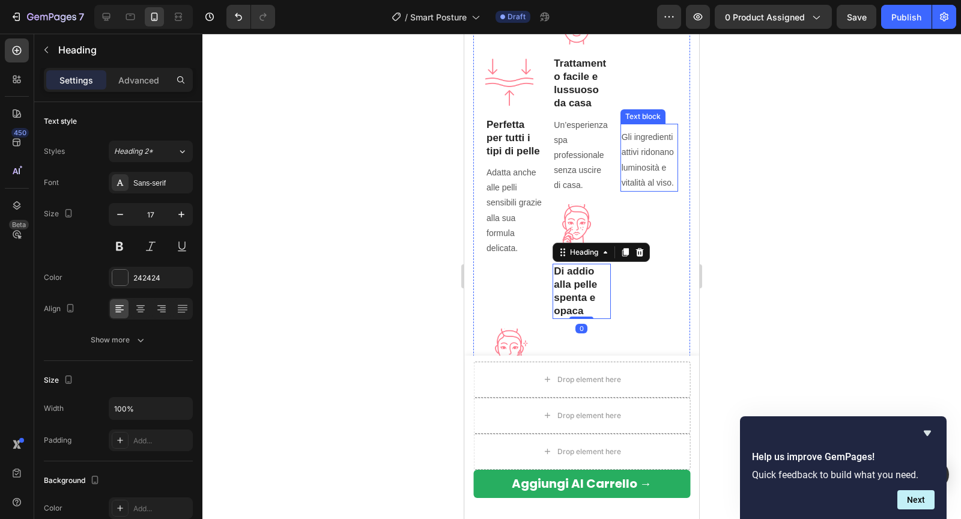
scroll to position [1085, 0]
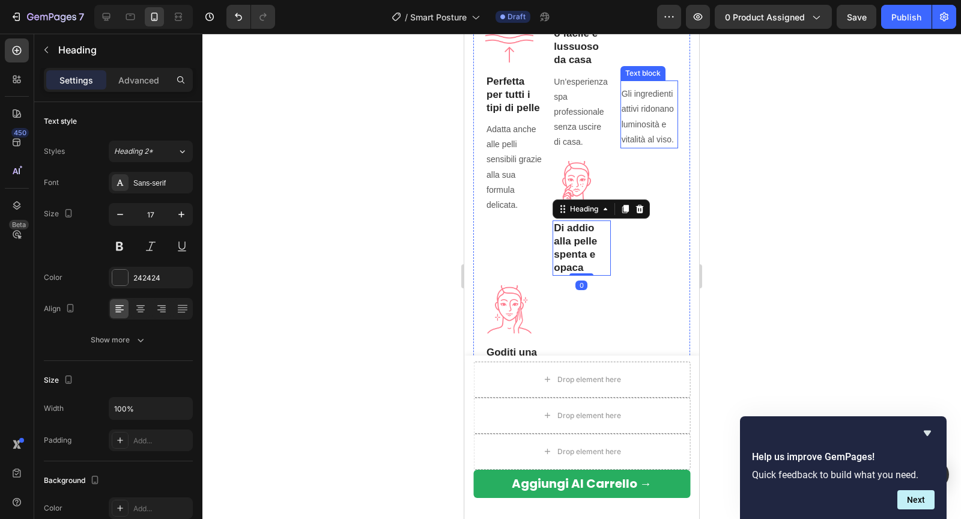
click at [642, 128] on p "Gli ingredienti attivi ridonano luminosità e vitalità al viso." at bounding box center [648, 116] width 55 height 61
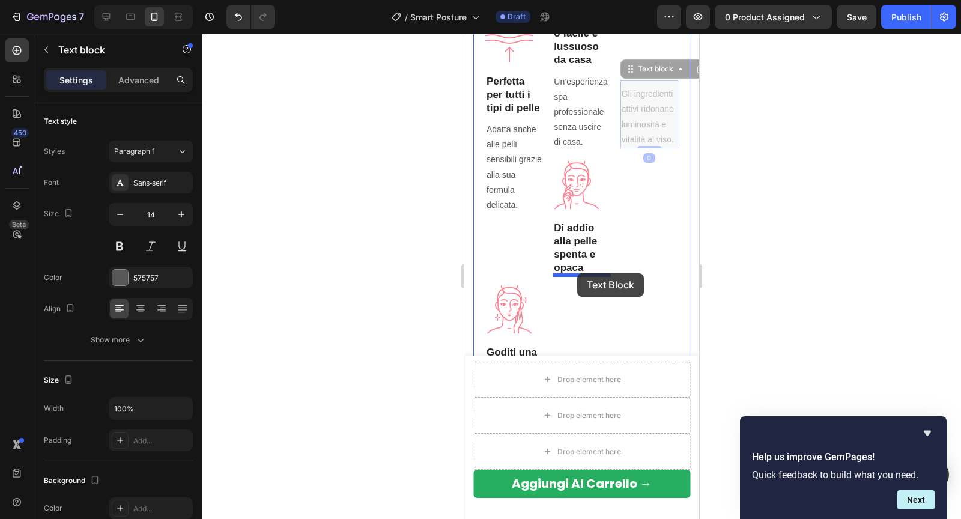
drag, startPoint x: 631, startPoint y: 67, endPoint x: 577, endPoint y: 273, distance: 212.9
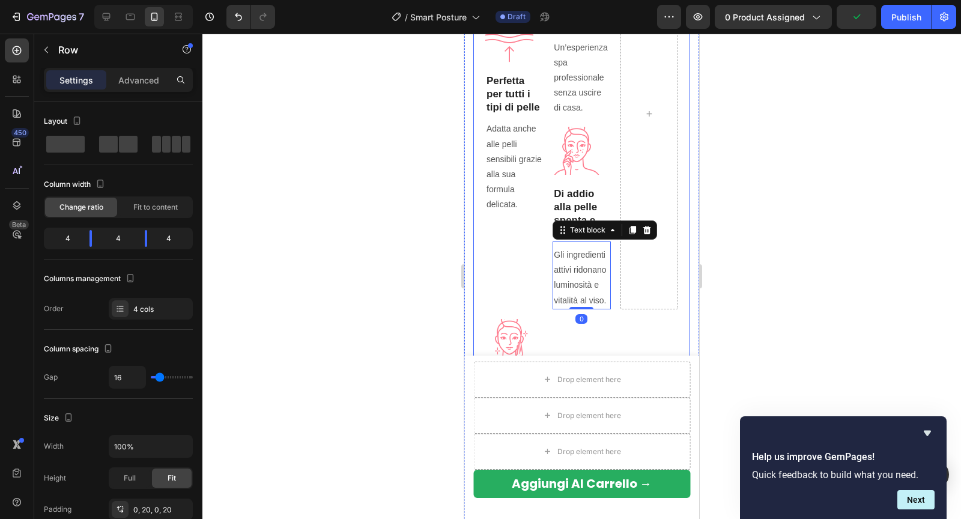
click at [522, 228] on div "Image Perfetta per tutti i tipi di pelle Heading Adatta anche alle pelli sensib…" at bounding box center [514, 114] width 58 height 390
click at [547, 133] on div "Image Perfetta per tutti i tipi di pelle Heading Adatta anche alle pelli sensib…" at bounding box center [581, 239] width 217 height 641
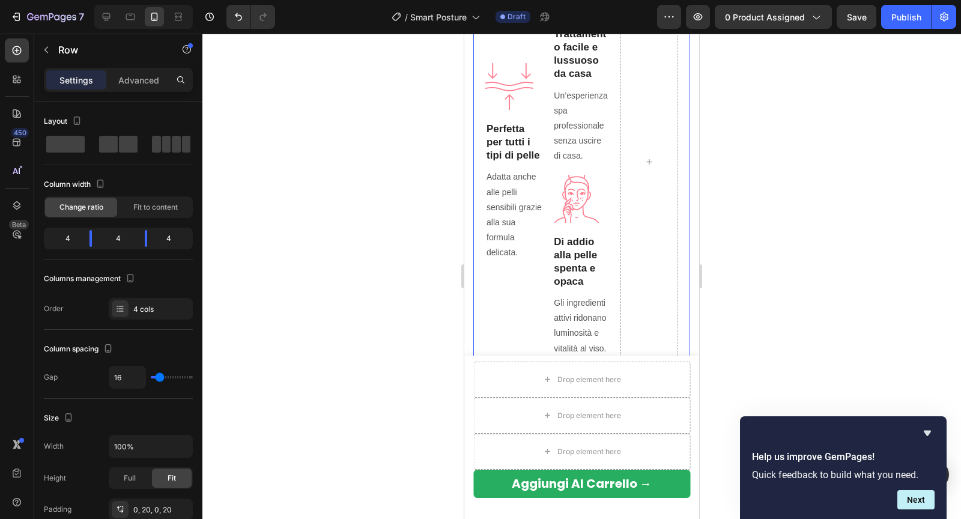
scroll to position [1020, 0]
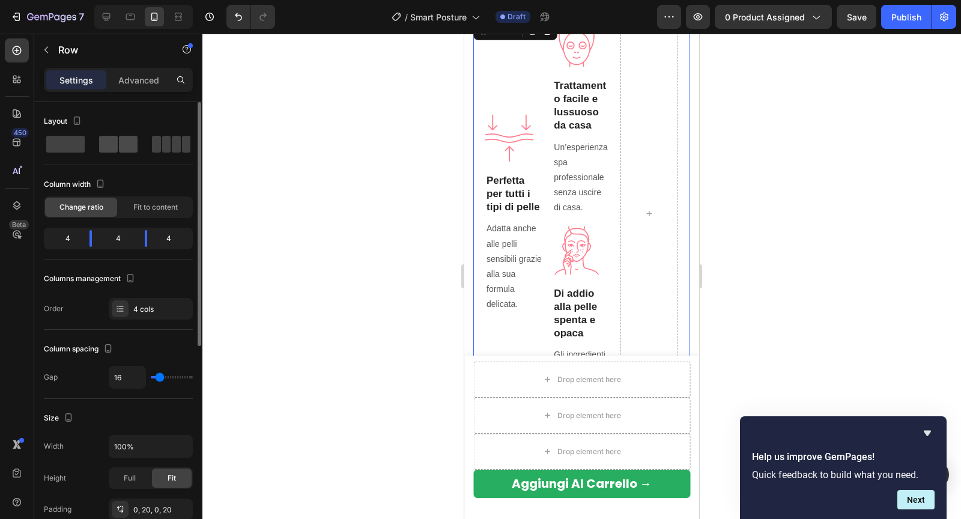
click at [125, 145] on span at bounding box center [128, 144] width 19 height 17
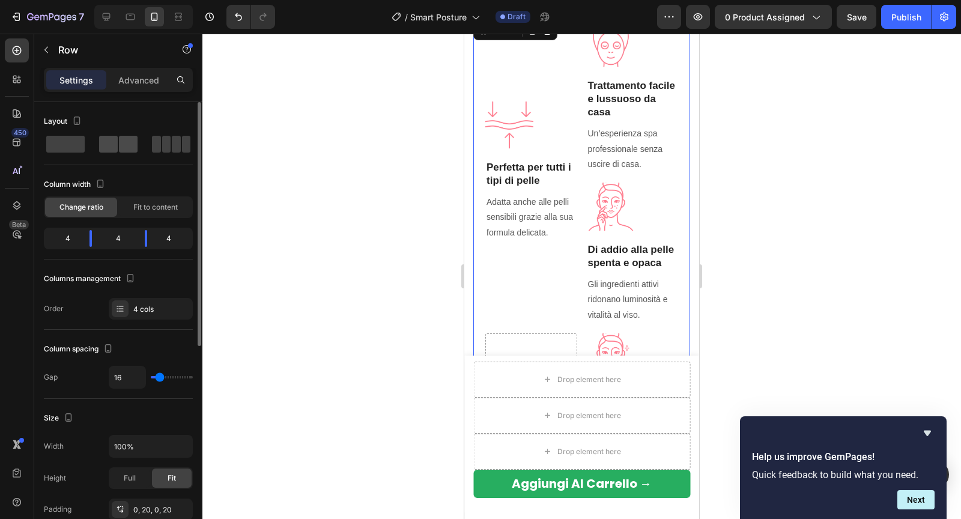
scroll to position [1007, 0]
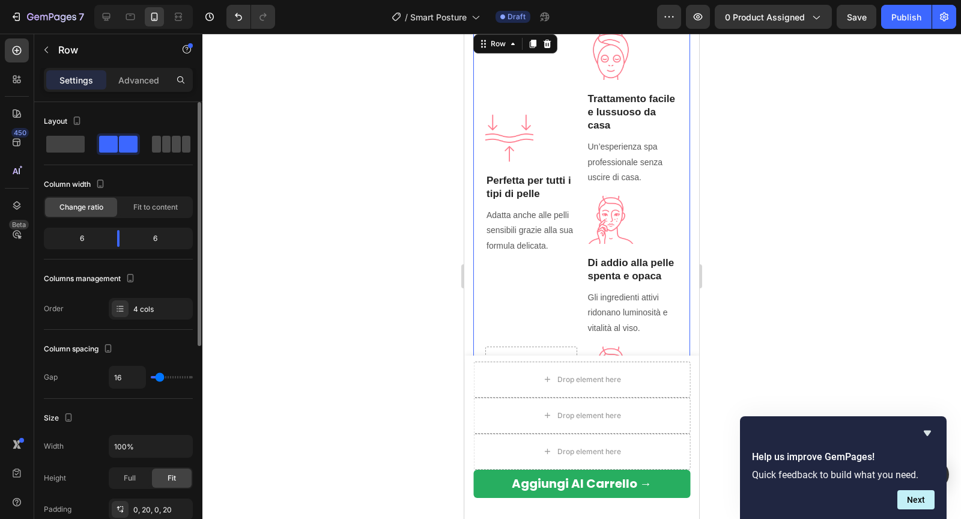
click at [169, 146] on span at bounding box center [166, 144] width 9 height 17
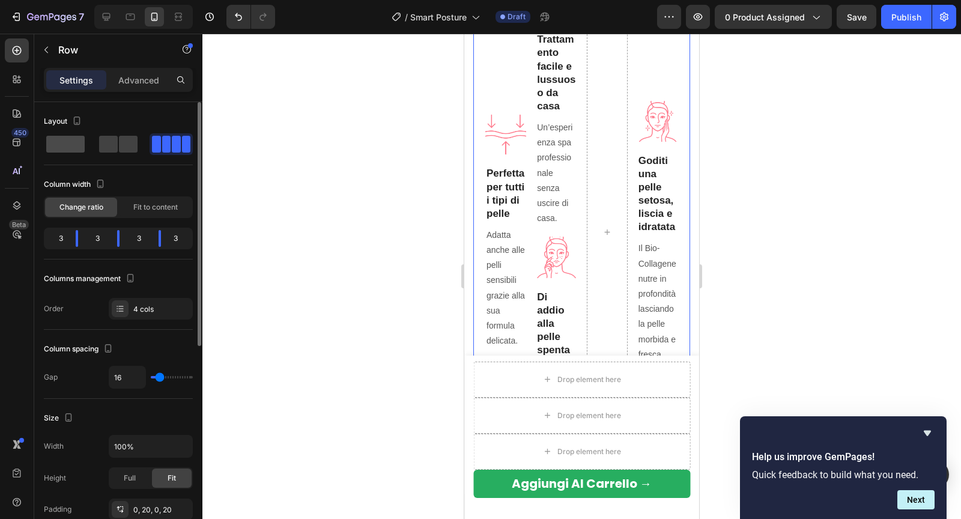
click at [69, 146] on span at bounding box center [65, 144] width 38 height 17
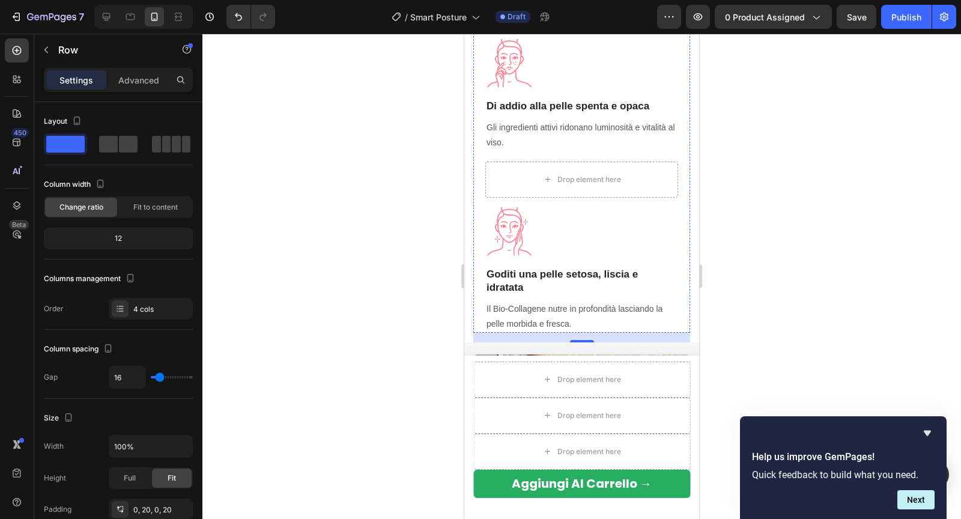
scroll to position [1244, 0]
click at [498, 171] on div "Drop element here" at bounding box center [581, 179] width 193 height 36
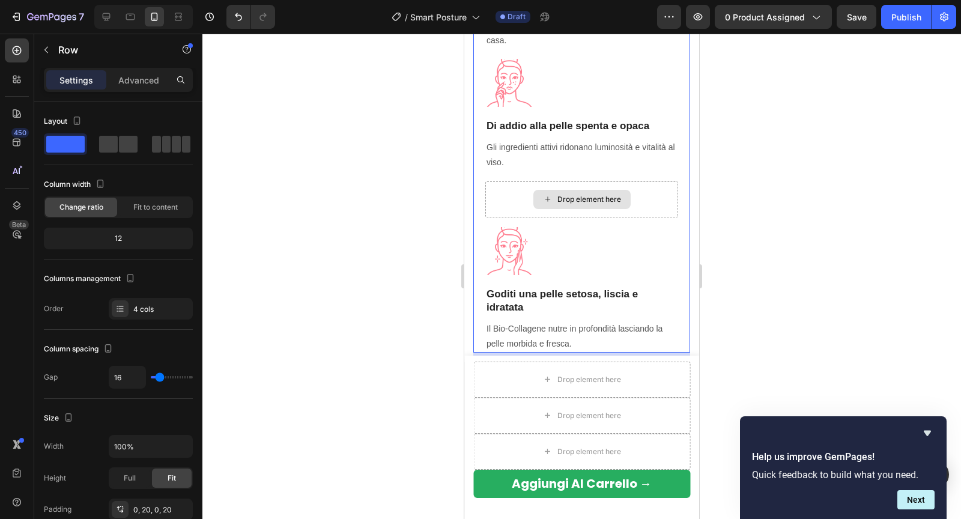
scroll to position [1219, 0]
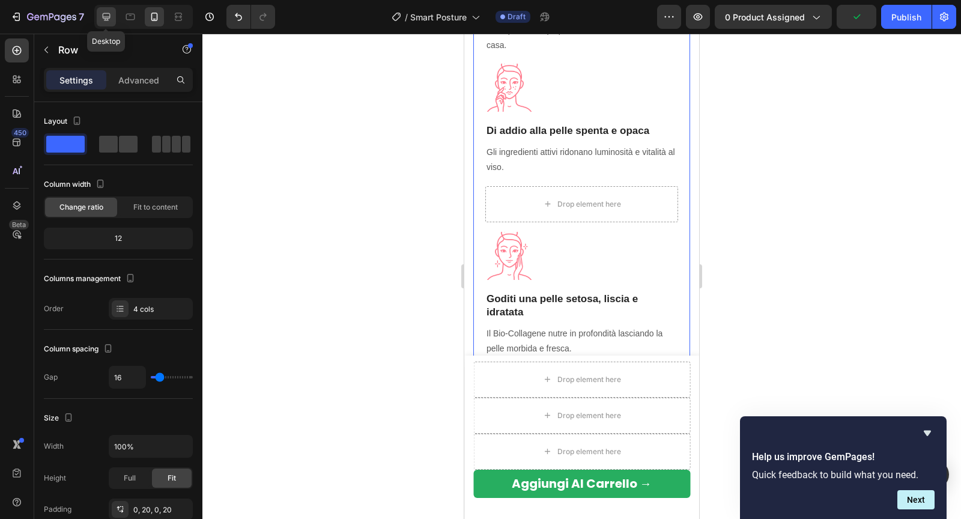
click at [109, 13] on icon at bounding box center [106, 17] width 12 height 12
type input "1200"
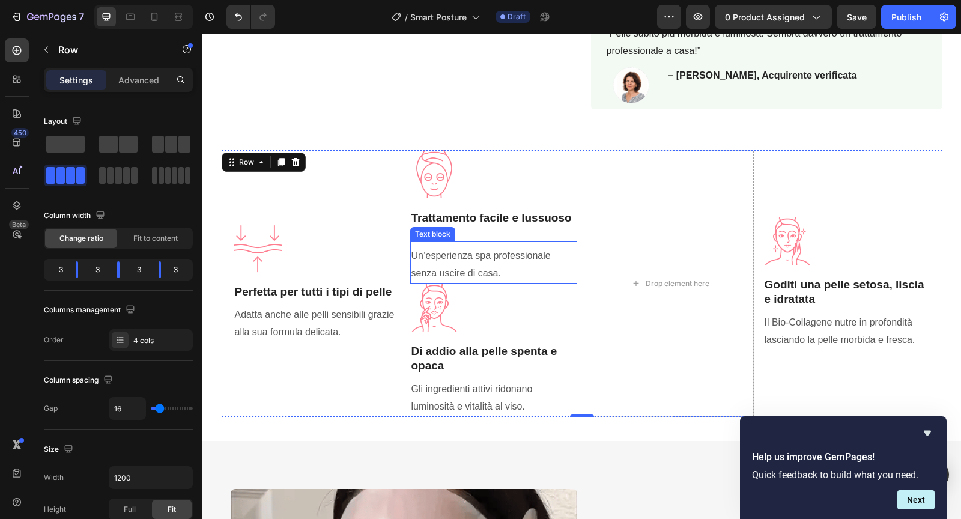
scroll to position [648, 0]
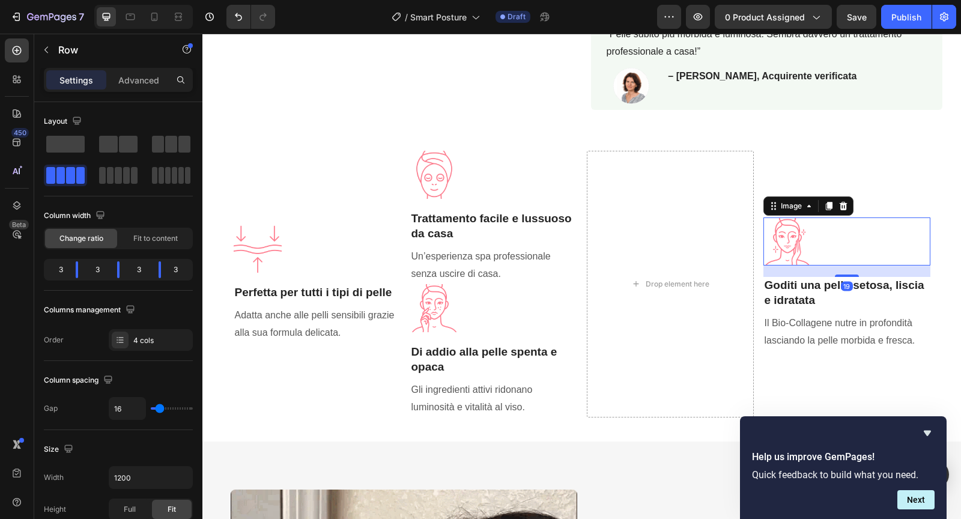
click at [809, 223] on img at bounding box center [787, 241] width 48 height 48
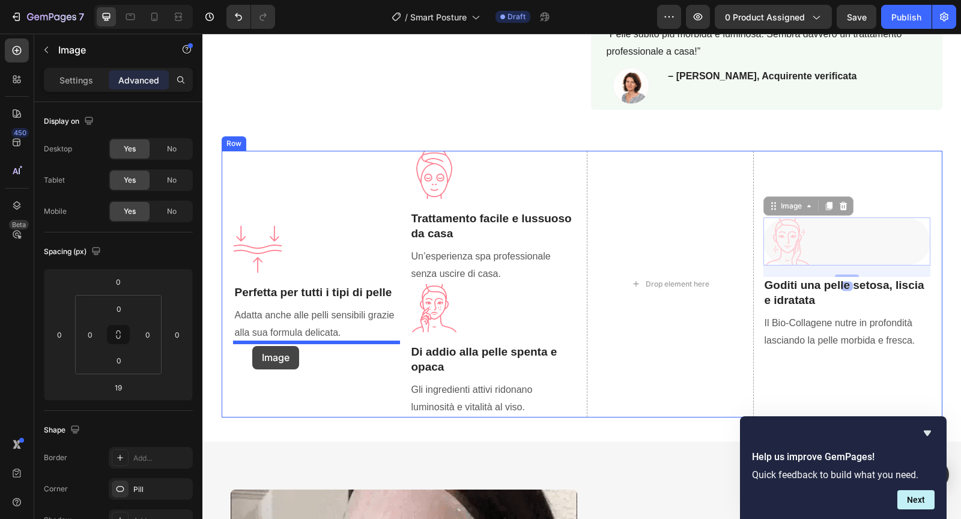
drag, startPoint x: 776, startPoint y: 209, endPoint x: 252, endPoint y: 346, distance: 541.1
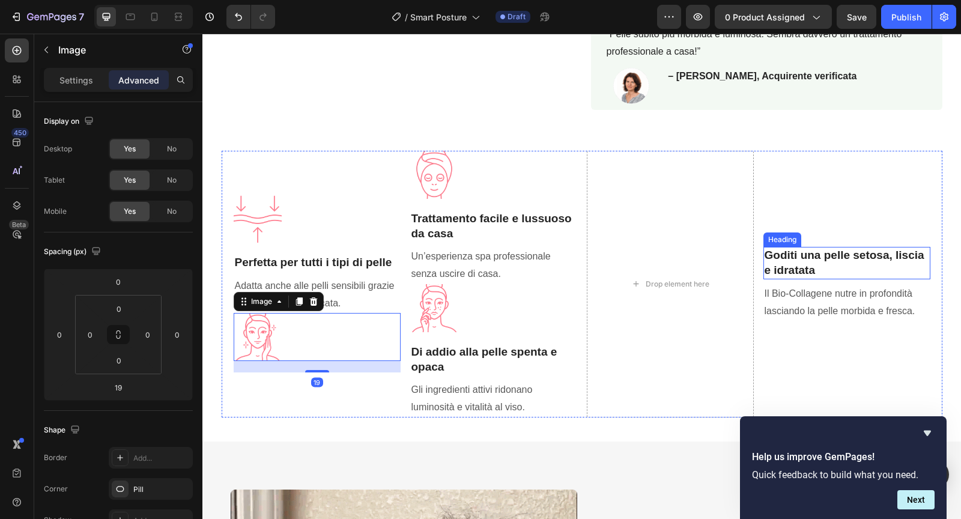
click at [835, 276] on div "Goditi una pelle setosa, liscia e idratata Heading" at bounding box center [846, 263] width 167 height 32
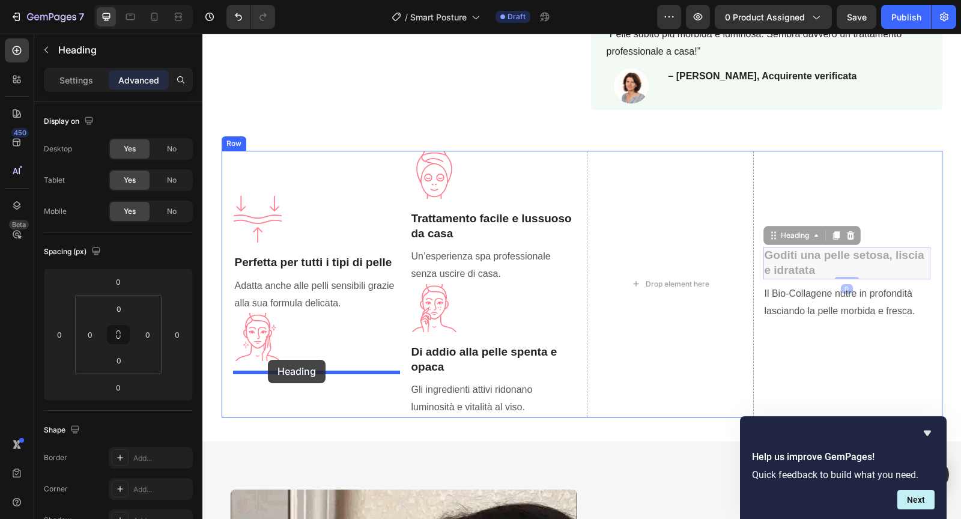
drag, startPoint x: 776, startPoint y: 234, endPoint x: 268, endPoint y: 360, distance: 523.9
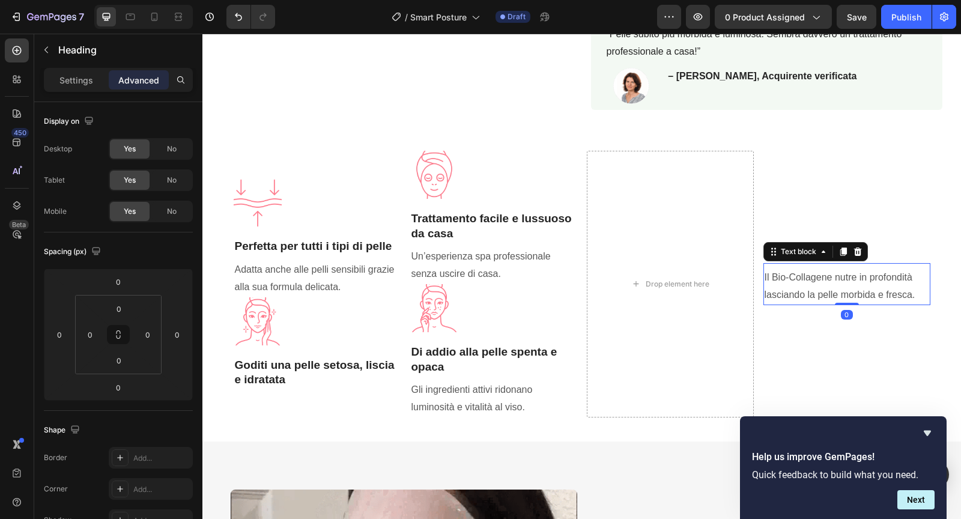
click at [790, 289] on p "Il Bio-Collagene nutre in profondità lasciando la pelle morbida e fresca." at bounding box center [846, 286] width 164 height 35
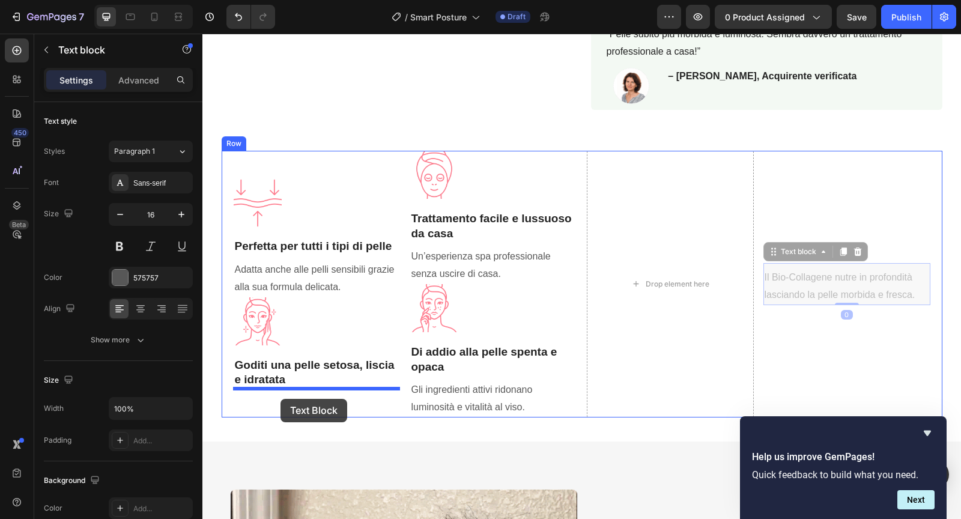
drag, startPoint x: 774, startPoint y: 252, endPoint x: 280, endPoint y: 398, distance: 514.7
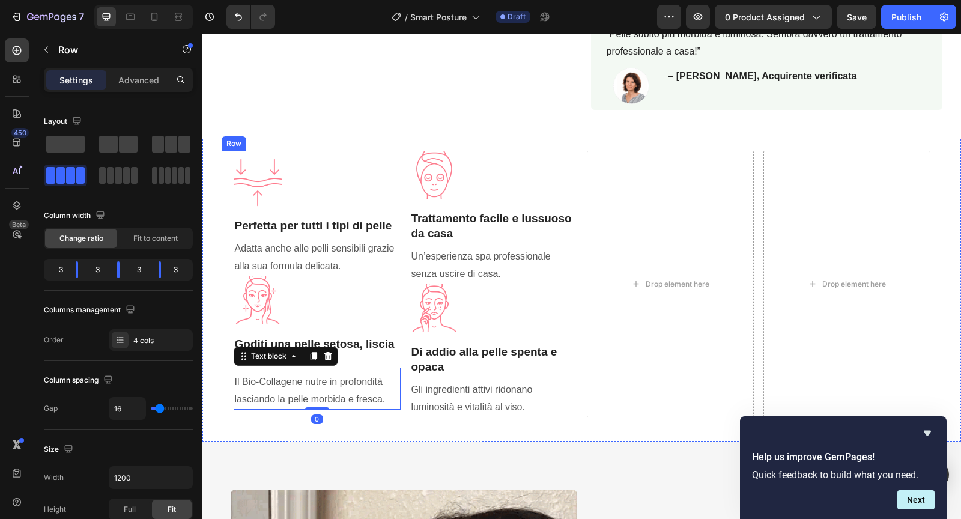
click at [578, 195] on div "Image Perfetta per tutti i tipi di pelle Heading Adatta anche alle pelli sensib…" at bounding box center [582, 284] width 720 height 267
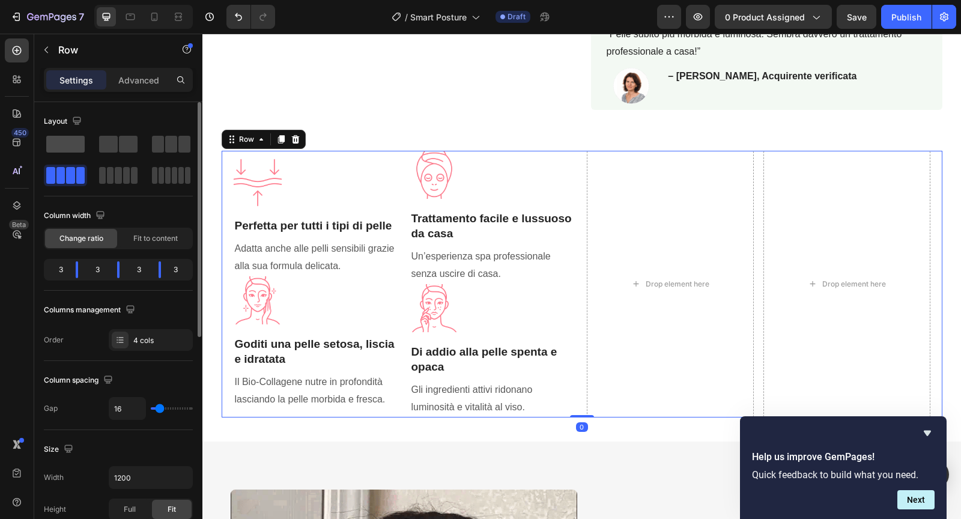
click at [77, 145] on span at bounding box center [65, 144] width 38 height 17
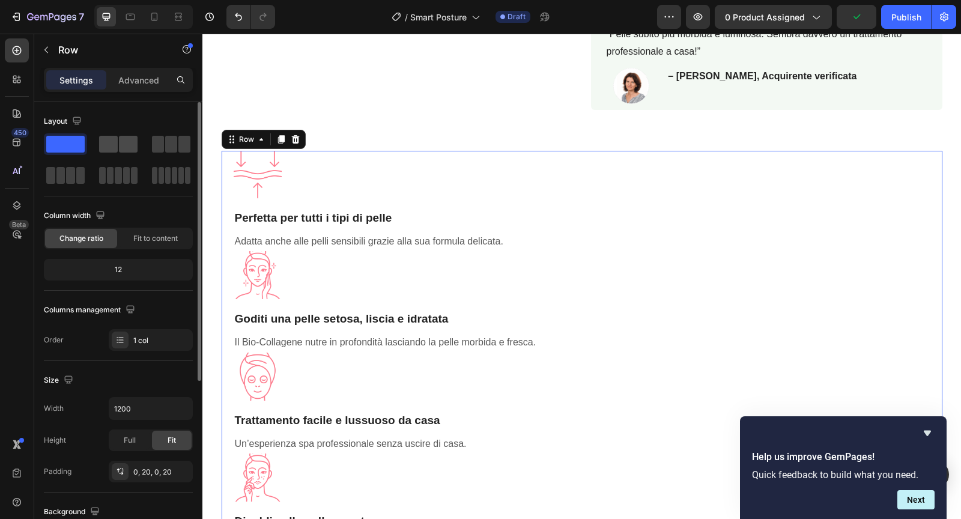
click at [119, 149] on span at bounding box center [128, 144] width 19 height 17
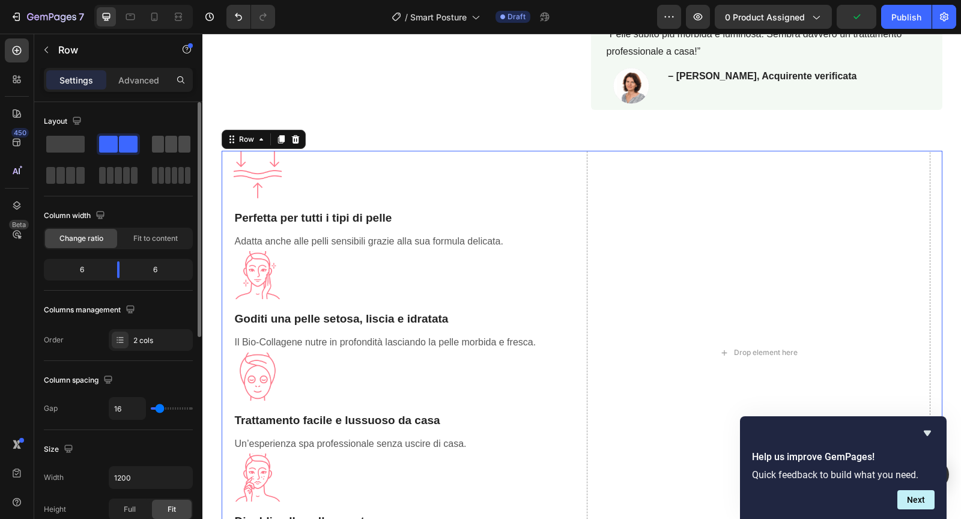
click at [182, 152] on div at bounding box center [170, 144] width 43 height 22
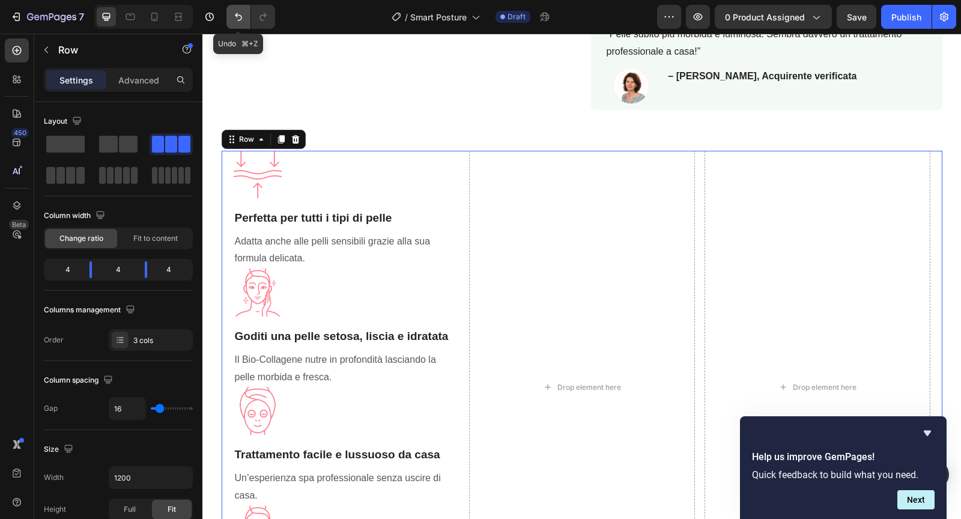
click at [234, 16] on icon "Undo/Redo" at bounding box center [238, 17] width 12 height 12
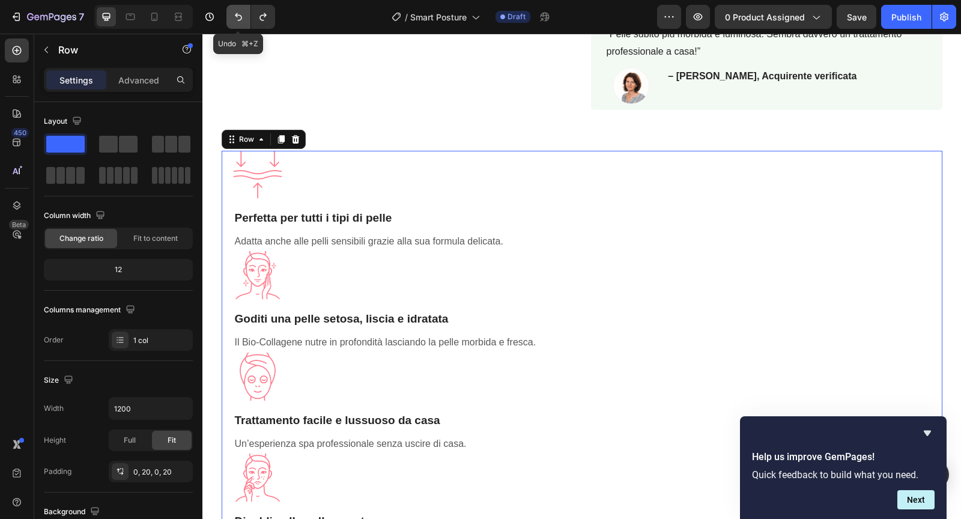
click at [234, 16] on icon "Undo/Redo" at bounding box center [238, 17] width 12 height 12
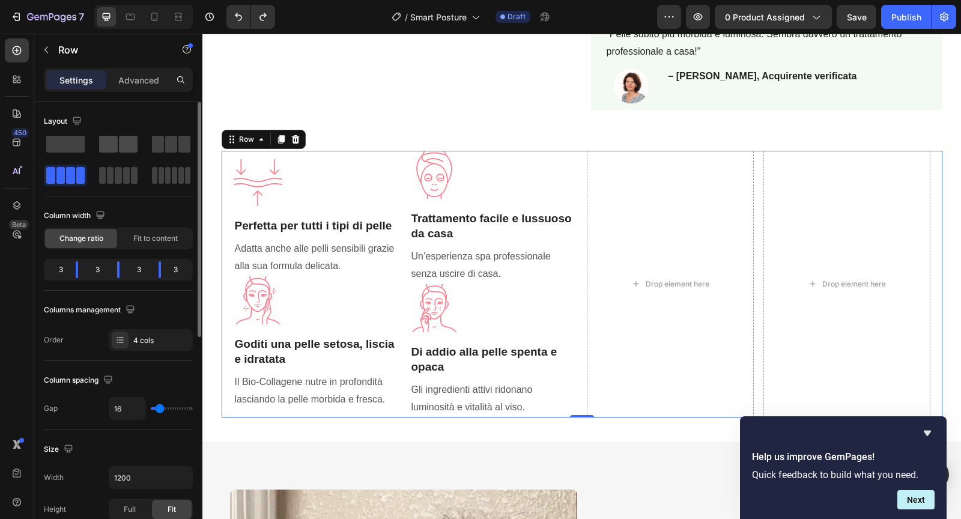
click at [135, 133] on div at bounding box center [118, 144] width 43 height 22
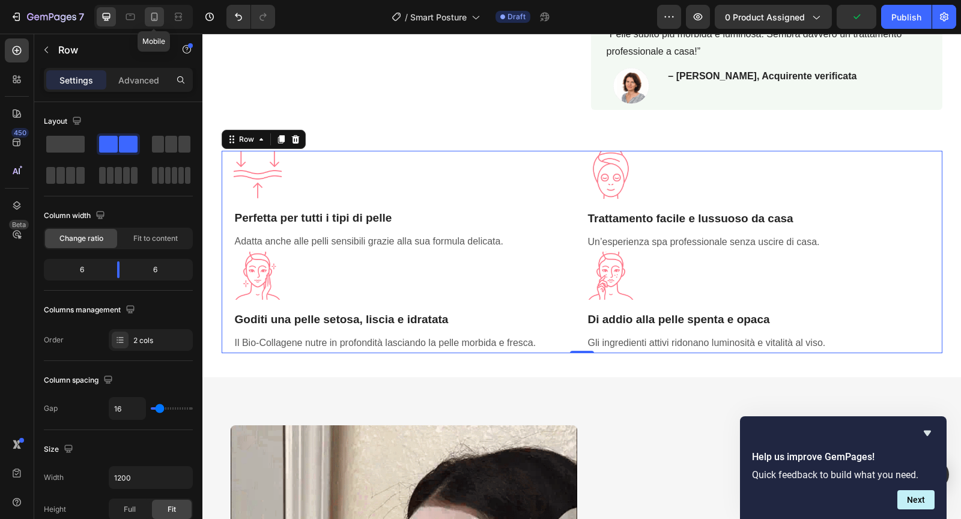
click at [152, 20] on icon at bounding box center [154, 17] width 7 height 8
type input "100%"
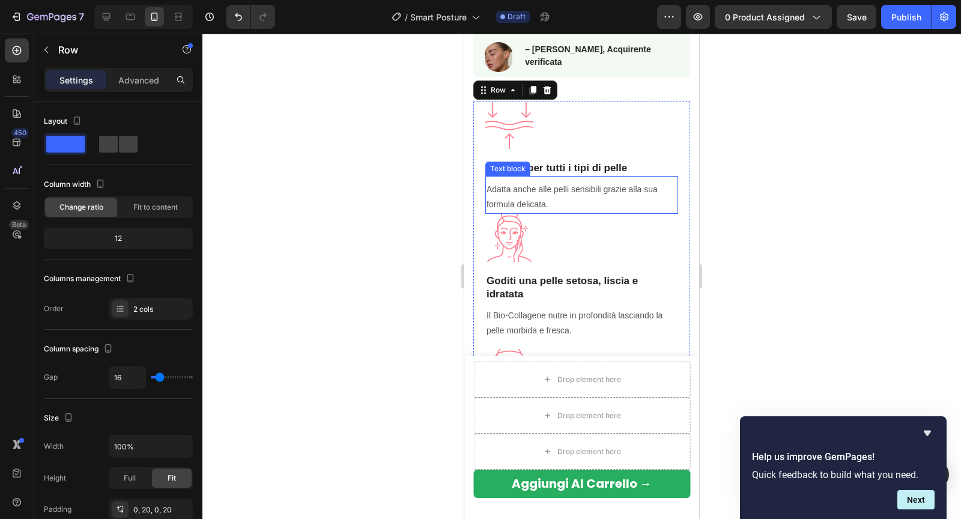
scroll to position [935, 0]
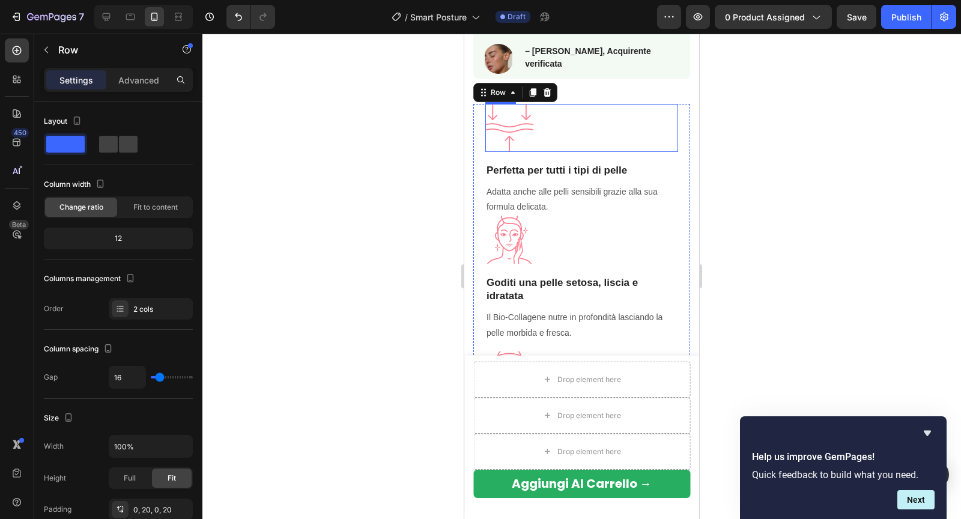
click at [528, 123] on img at bounding box center [509, 128] width 48 height 48
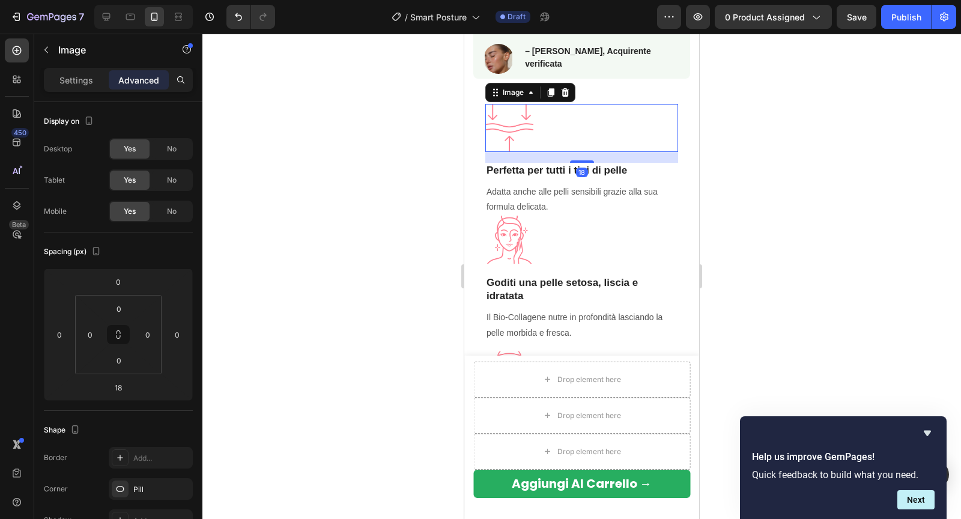
click at [79, 89] on div "Settings Advanced" at bounding box center [118, 80] width 149 height 24
click at [81, 86] on div "Settings" at bounding box center [76, 79] width 60 height 19
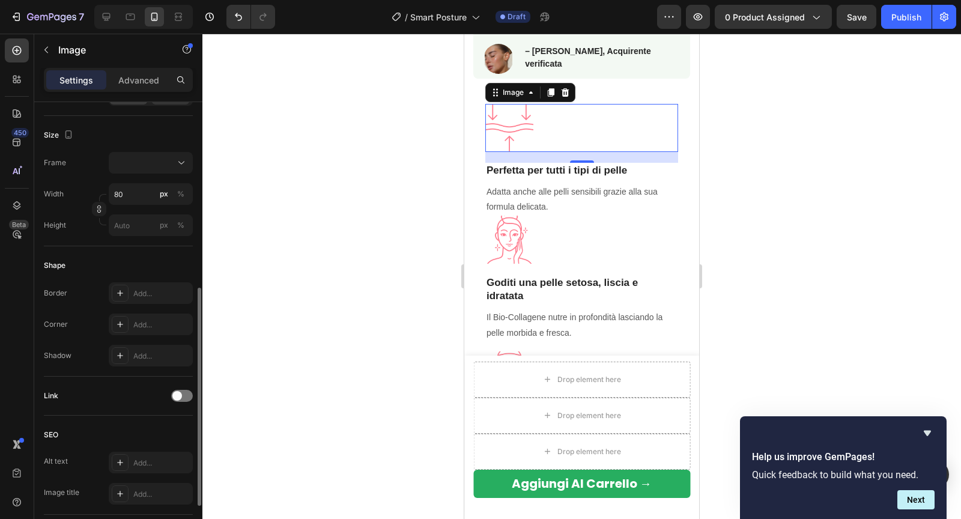
scroll to position [483, 0]
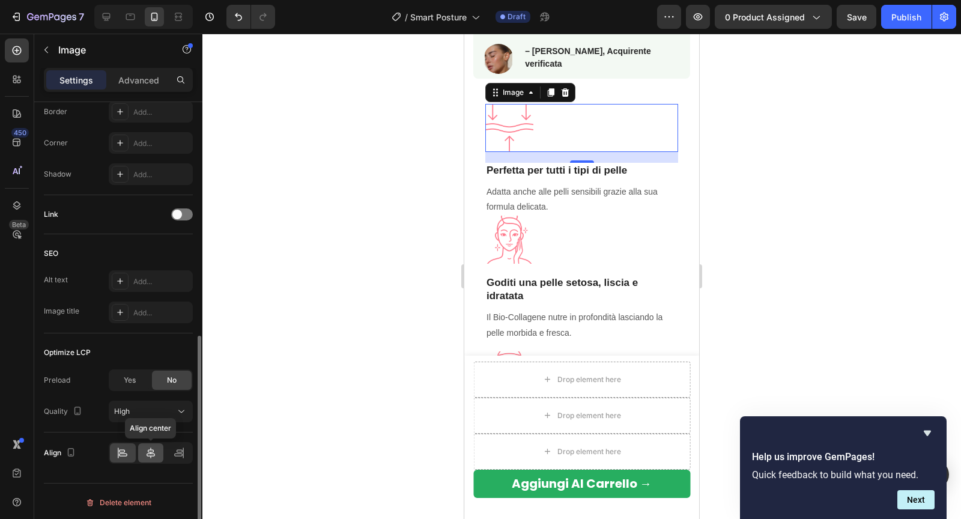
click at [145, 447] on icon at bounding box center [151, 453] width 12 height 12
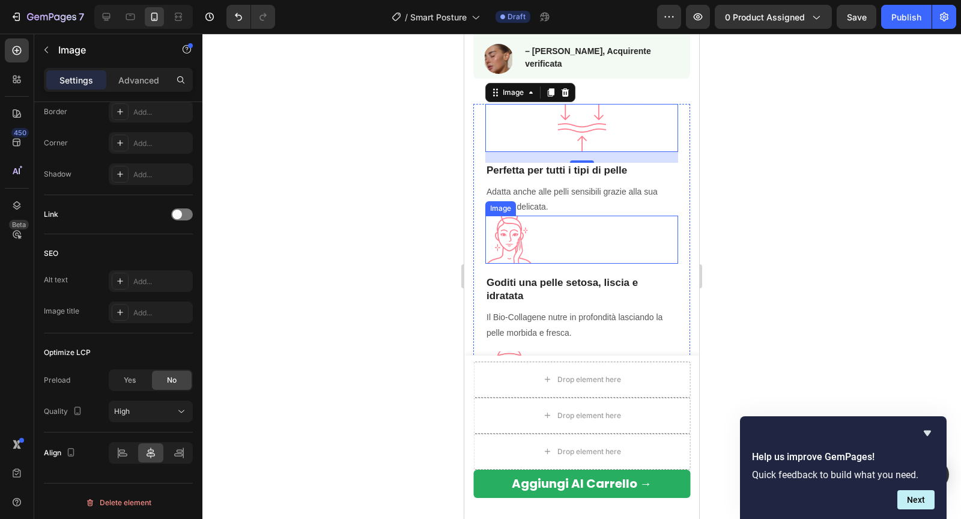
click at [549, 244] on div at bounding box center [581, 240] width 193 height 48
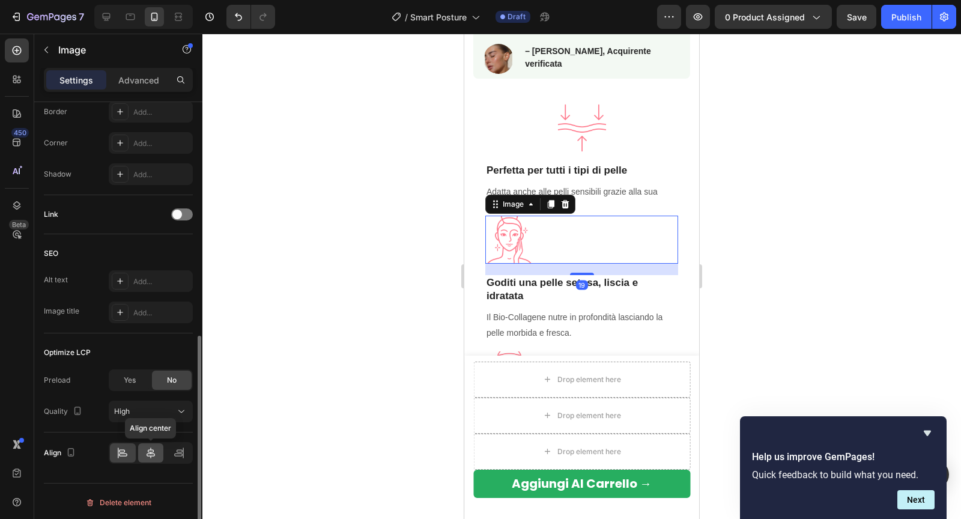
click at [153, 448] on icon at bounding box center [150, 452] width 8 height 11
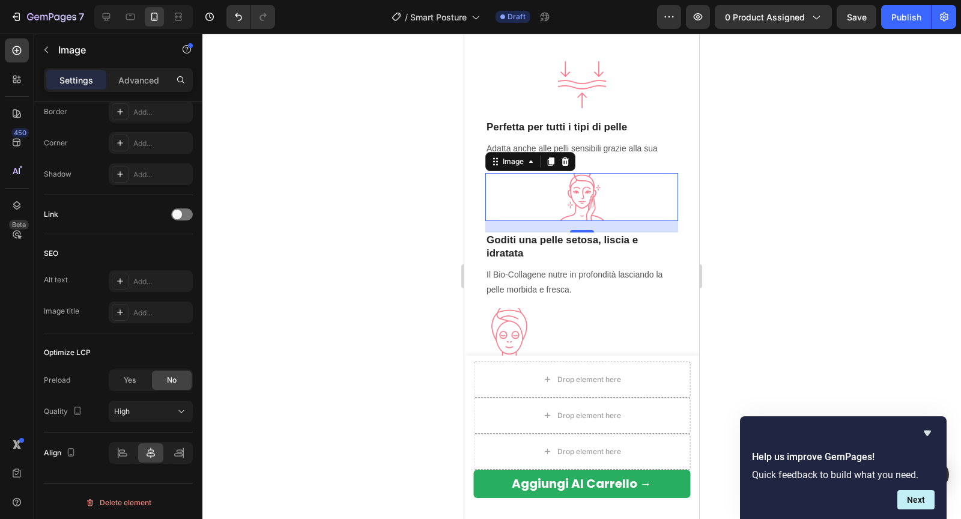
scroll to position [1066, 0]
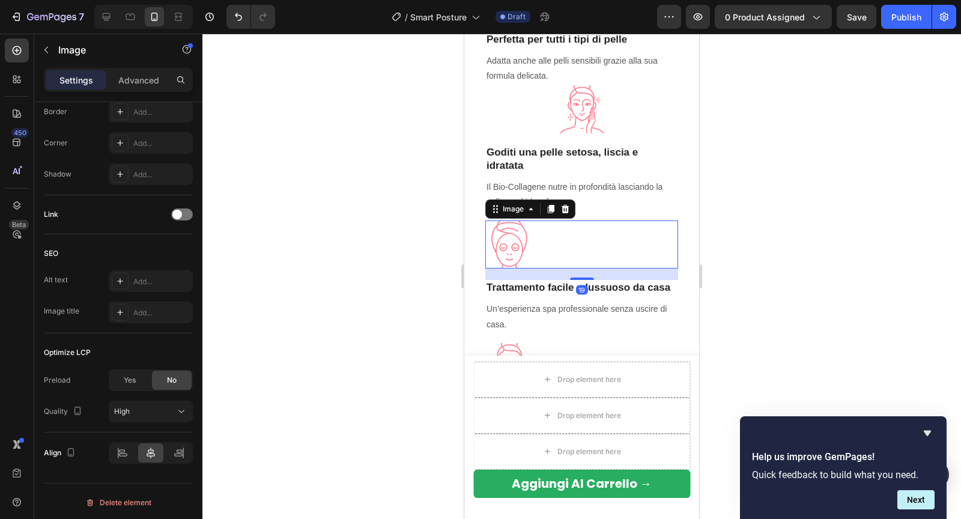
click at [509, 251] on img at bounding box center [509, 244] width 48 height 48
click at [148, 456] on icon at bounding box center [151, 453] width 12 height 12
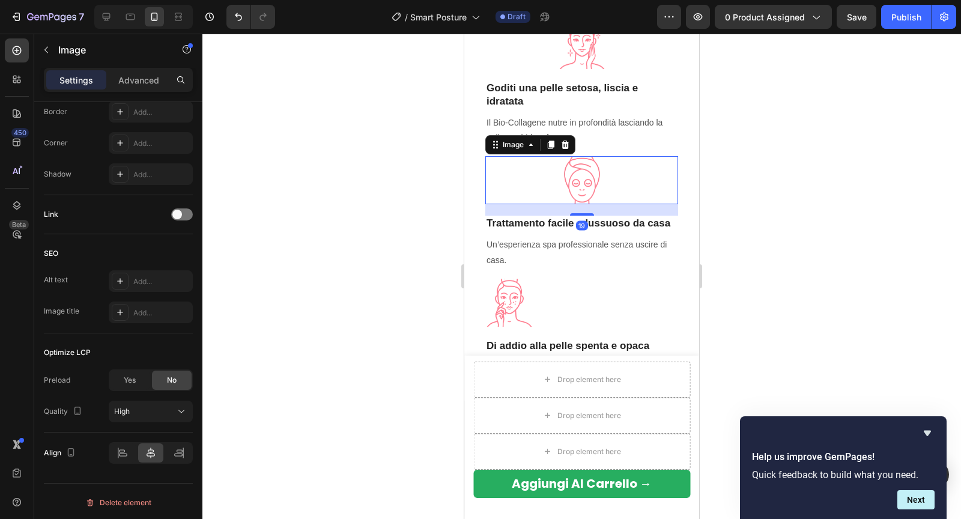
scroll to position [1195, 0]
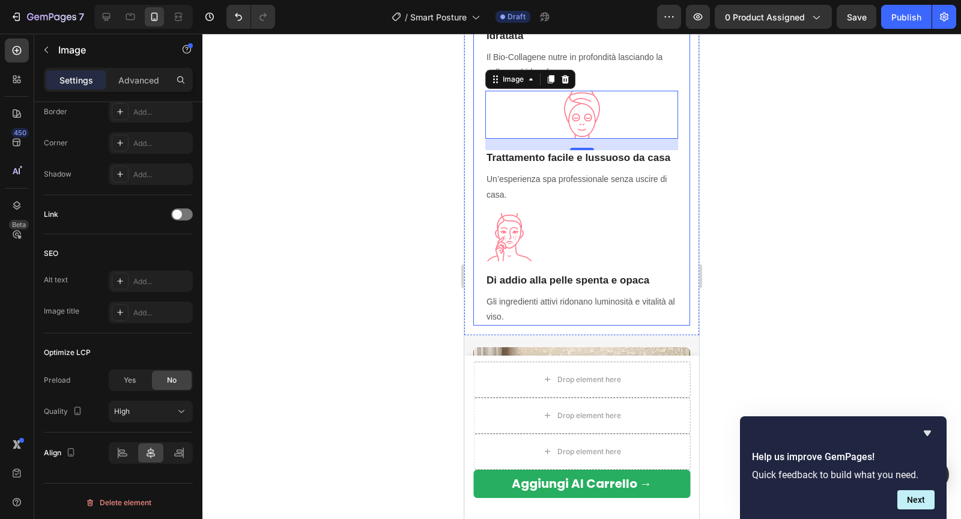
click at [528, 242] on img at bounding box center [509, 237] width 48 height 48
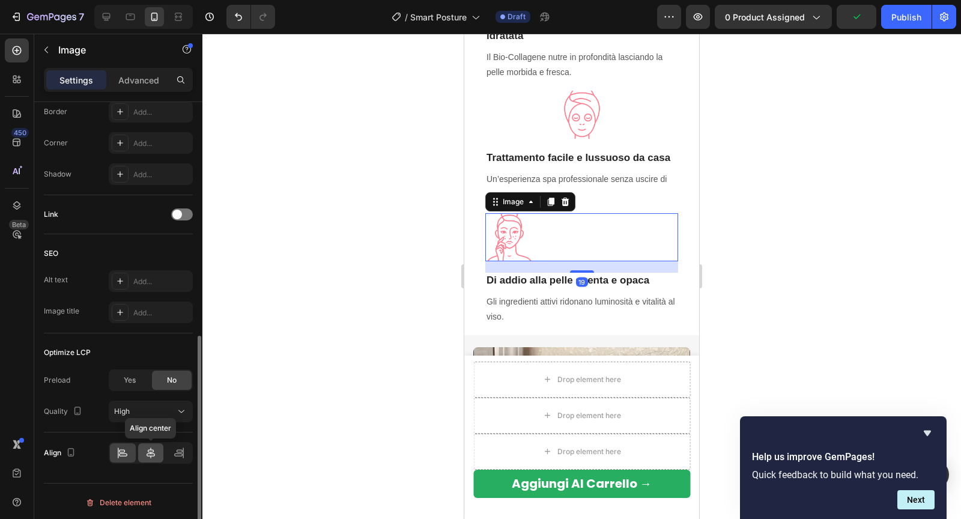
click at [145, 447] on icon at bounding box center [151, 453] width 12 height 12
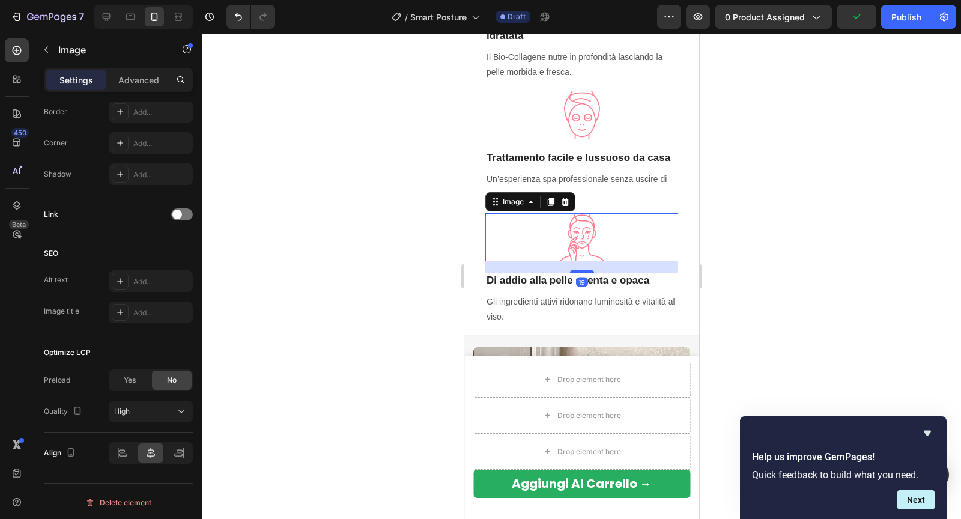
click at [399, 294] on div at bounding box center [581, 276] width 758 height 485
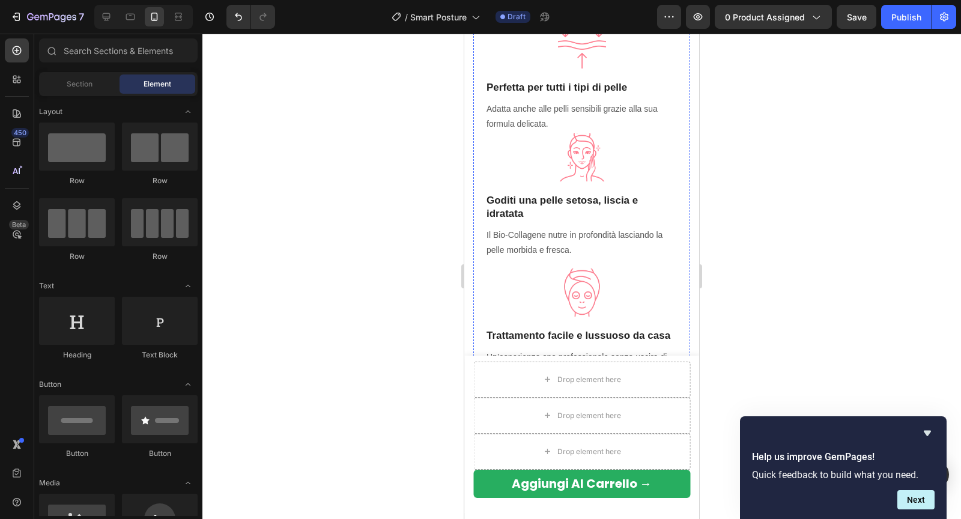
scroll to position [1004, 0]
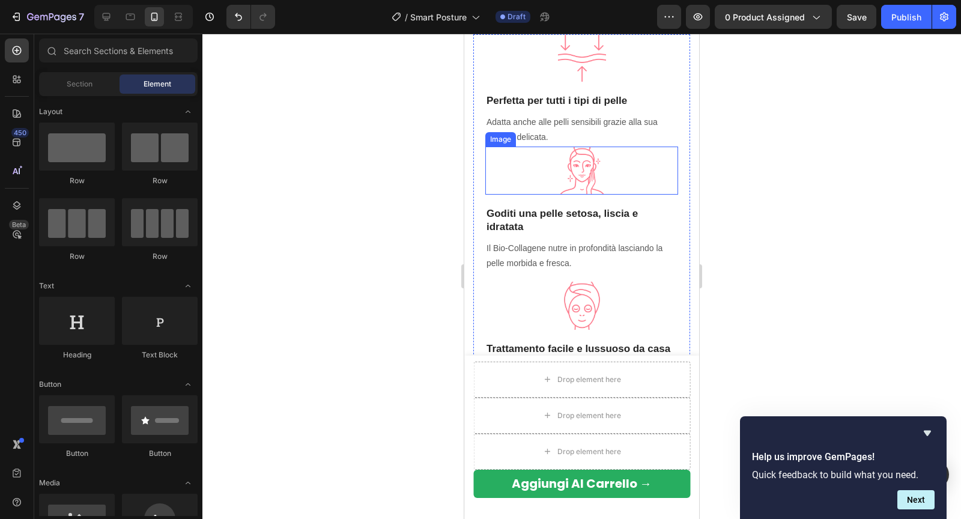
click at [580, 163] on img at bounding box center [582, 170] width 48 height 48
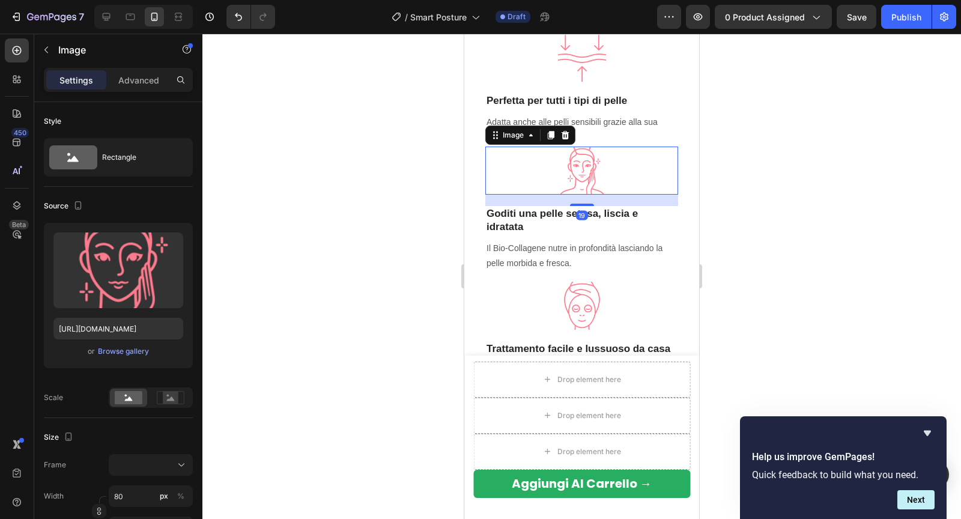
click at [870, 154] on div at bounding box center [581, 276] width 758 height 485
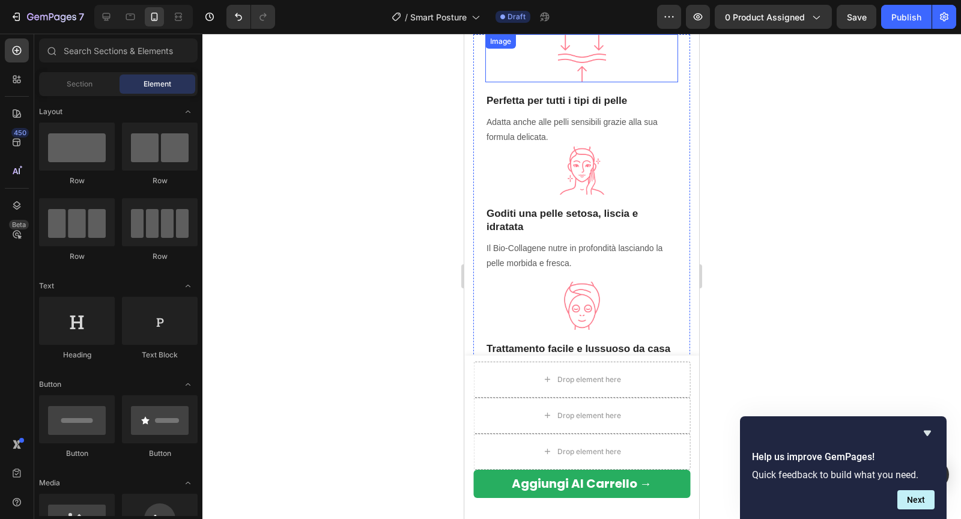
click at [610, 73] on div at bounding box center [581, 58] width 193 height 48
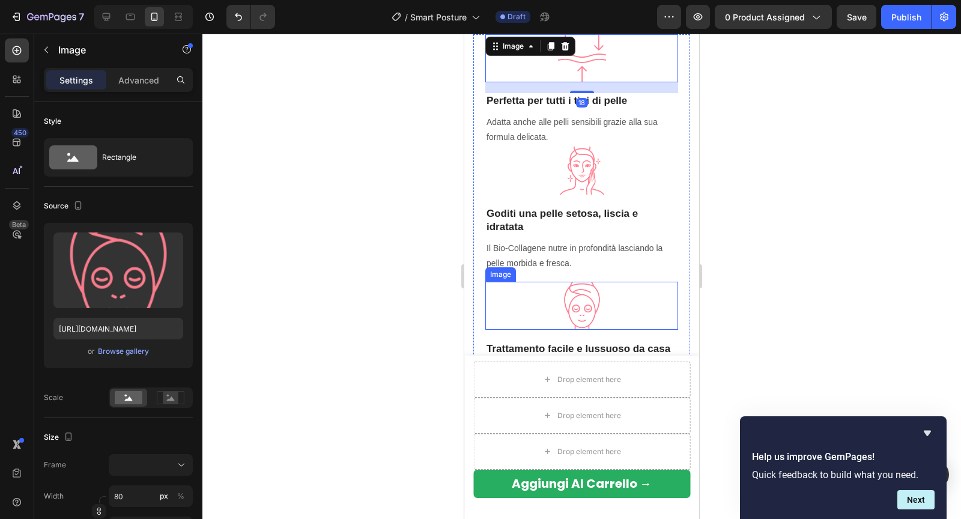
click at [582, 291] on img at bounding box center [582, 306] width 48 height 48
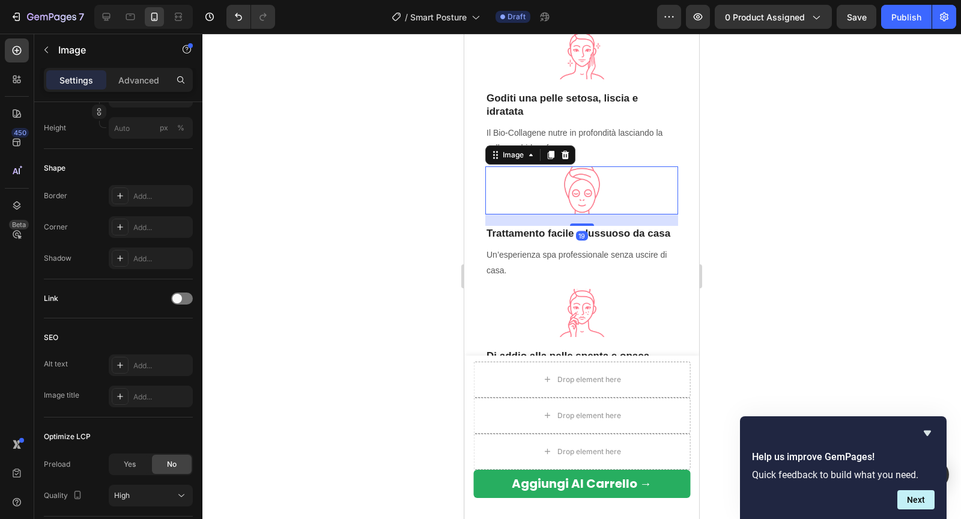
click at [582, 289] on img at bounding box center [582, 313] width 48 height 48
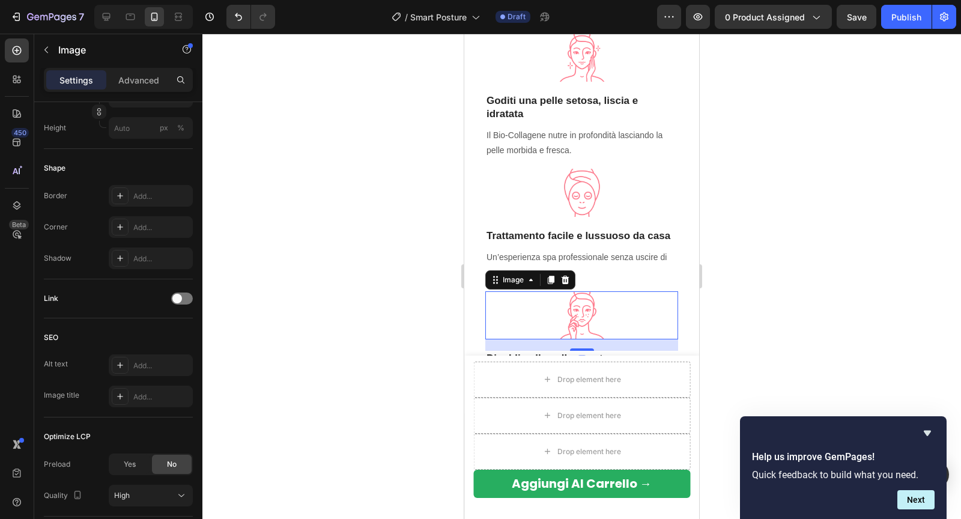
scroll to position [1102, 0]
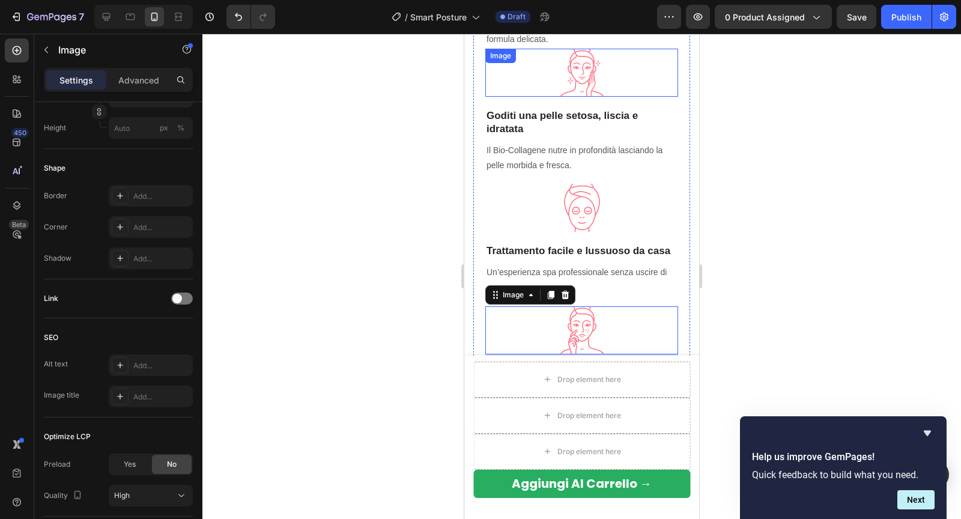
click at [596, 89] on img at bounding box center [582, 73] width 48 height 48
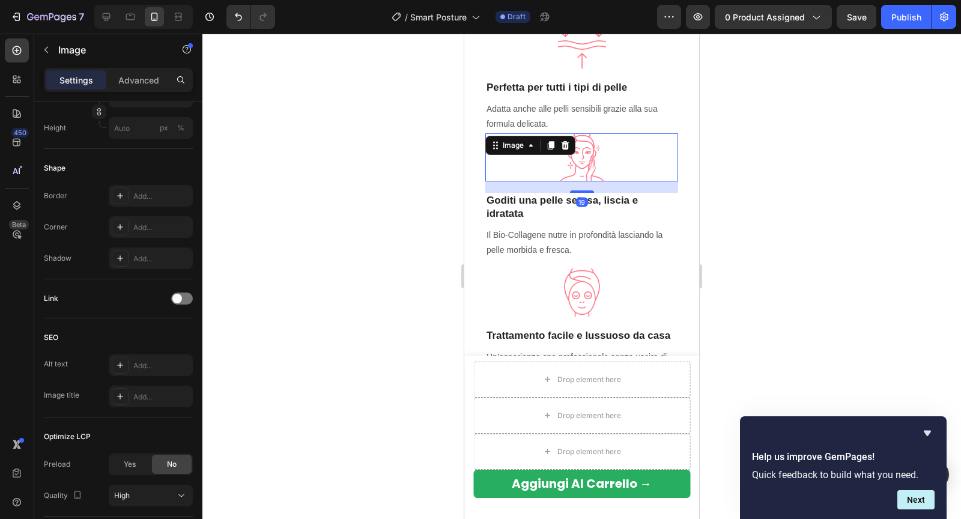
scroll to position [1014, 0]
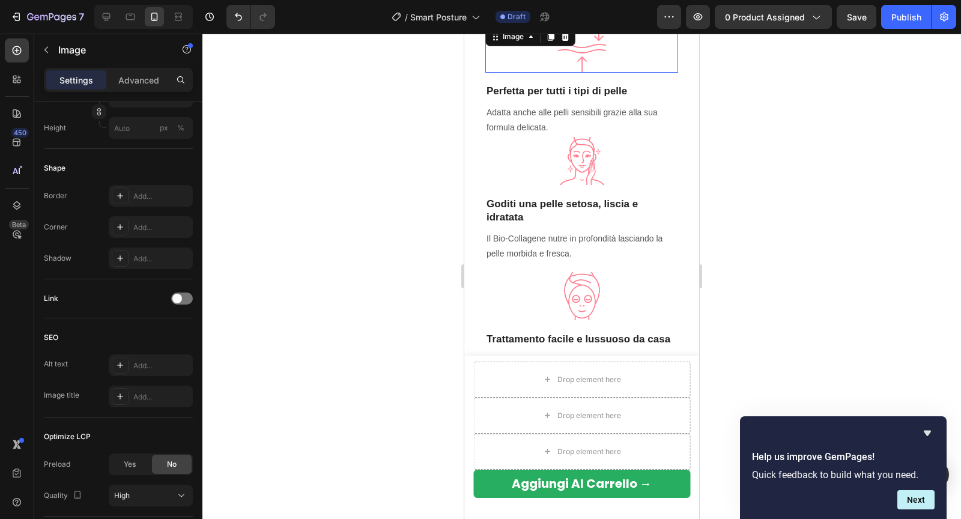
click at [585, 68] on img at bounding box center [582, 49] width 48 height 48
click at [576, 82] on div at bounding box center [582, 82] width 24 height 4
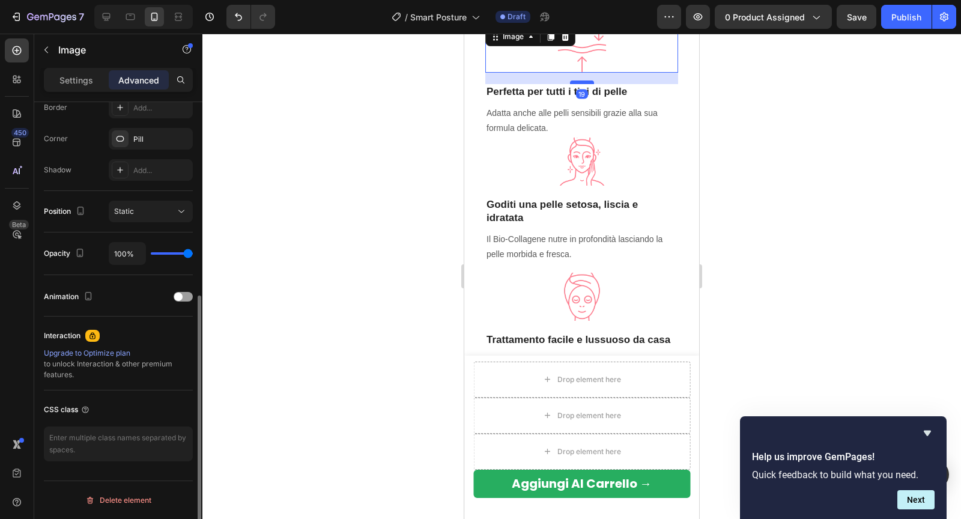
scroll to position [347, 0]
click at [454, 131] on div at bounding box center [581, 276] width 758 height 485
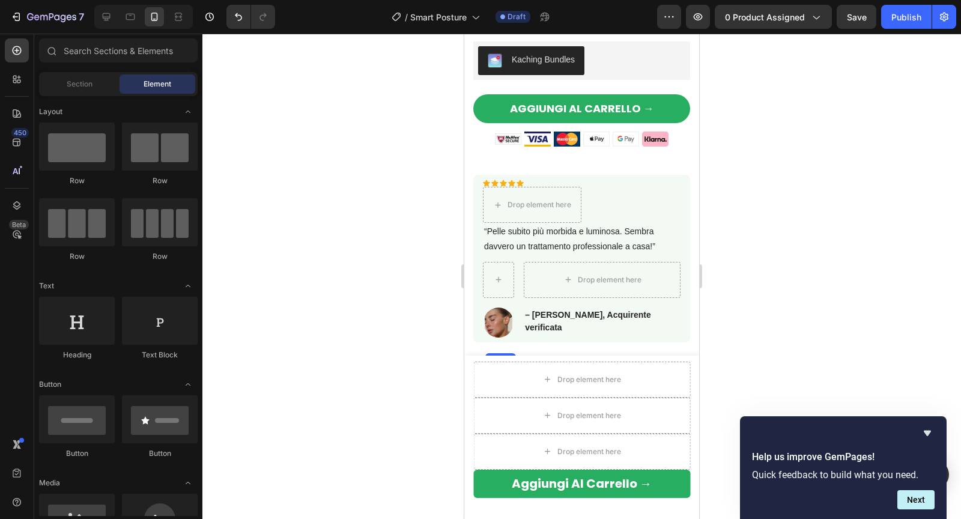
scroll to position [665, 0]
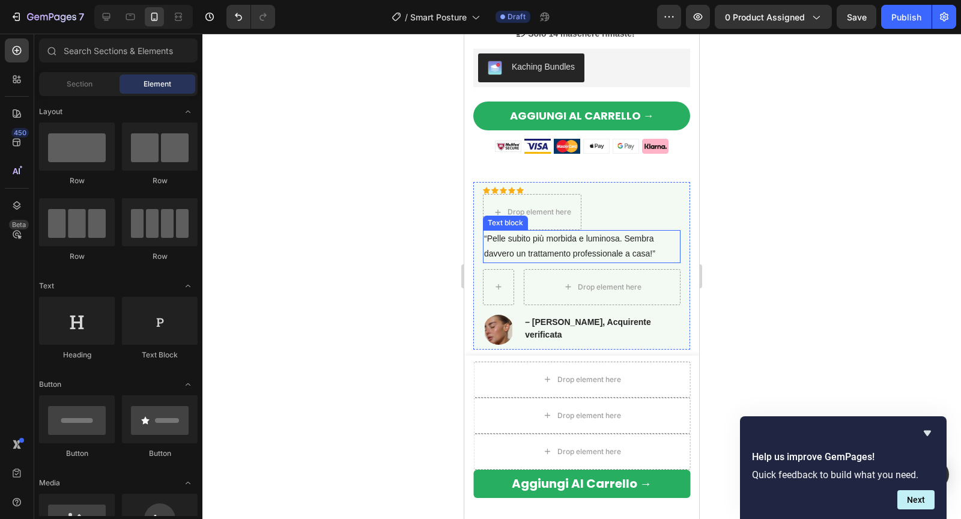
click at [517, 240] on p "“Pelle subito più morbida e luminosa. Sembra davvero un trattamento professiona…" at bounding box center [581, 246] width 195 height 30
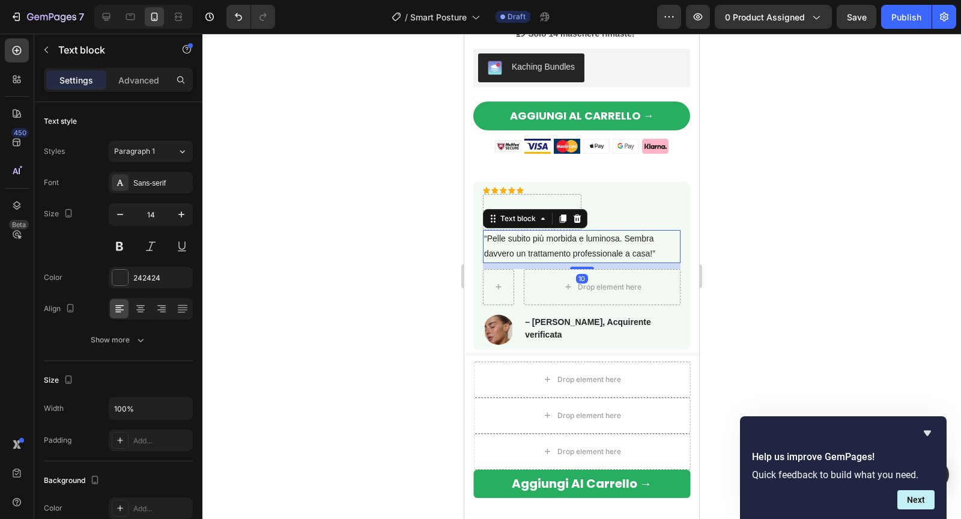
click at [517, 240] on p "“Pelle subito più morbida e luminosa. Sembra davvero un trattamento professiona…" at bounding box center [581, 246] width 195 height 30
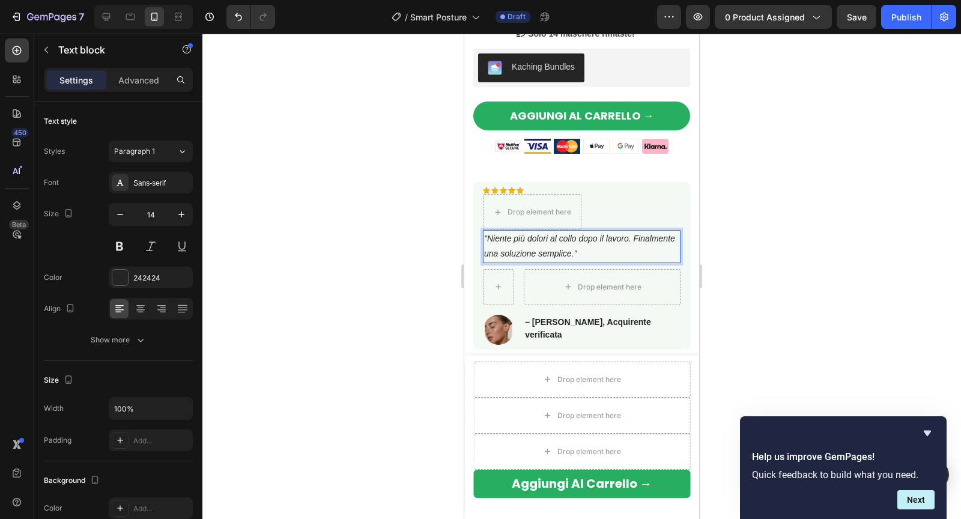
click at [776, 229] on div at bounding box center [581, 276] width 758 height 485
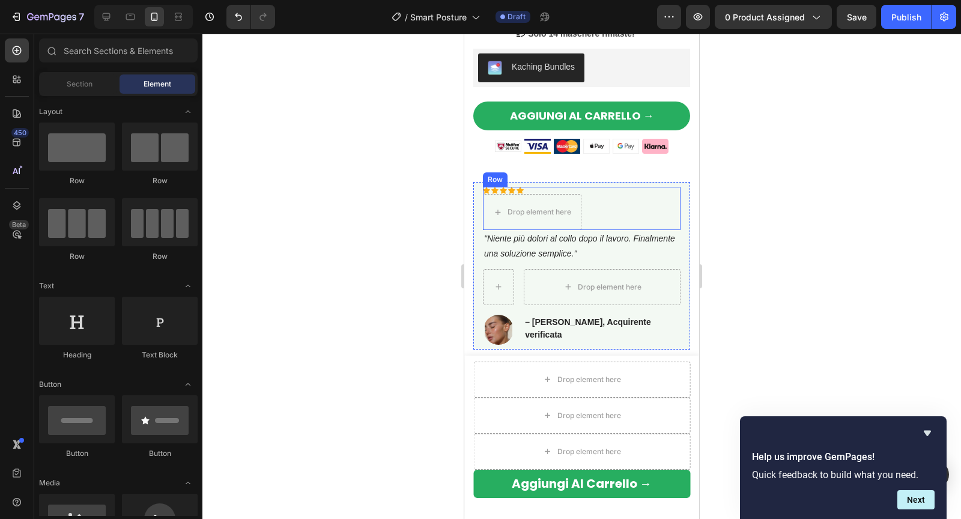
click at [586, 196] on div "Icon Icon Icon Icon Icon Icon List Hoz Drop element here Row" at bounding box center [582, 208] width 198 height 43
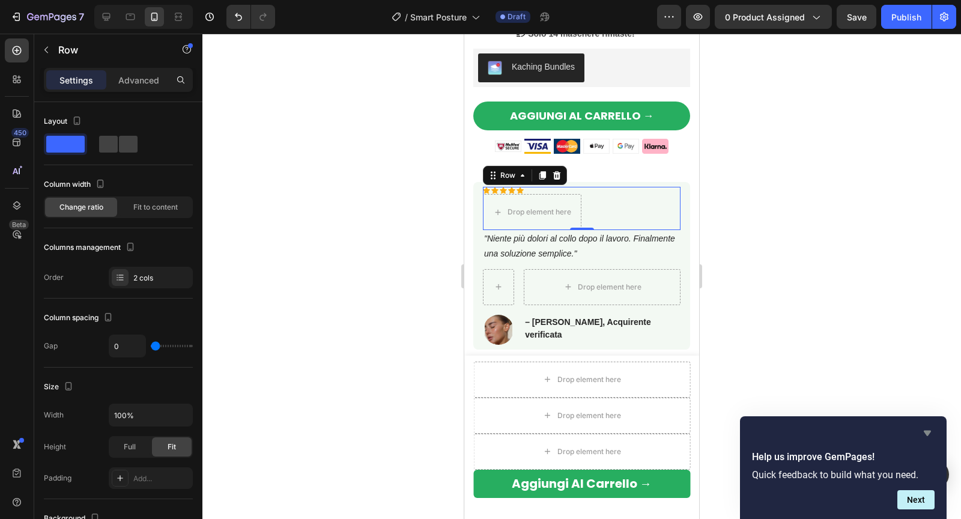
click at [926, 430] on icon "Hide survey" at bounding box center [926, 432] width 7 height 5
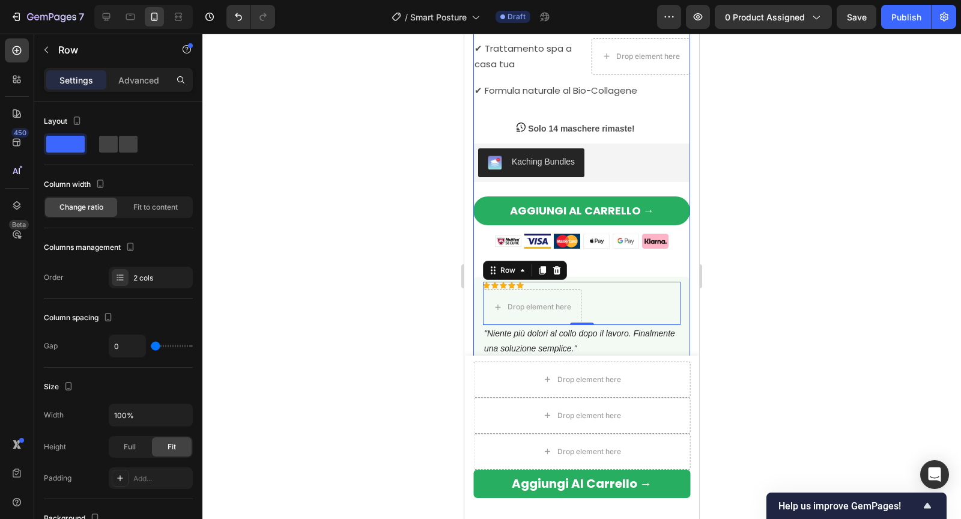
scroll to position [568, 0]
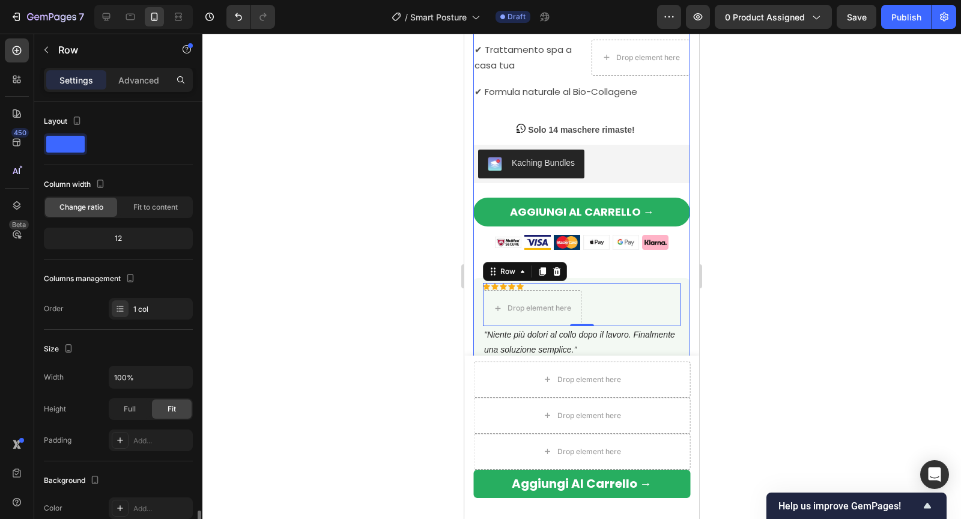
click at [551, 118] on div "Icon Icon Icon Icon Icon Icon List Hoz Oltre 6.000 clienti soddisfatti Text blo…" at bounding box center [581, 86] width 217 height 718
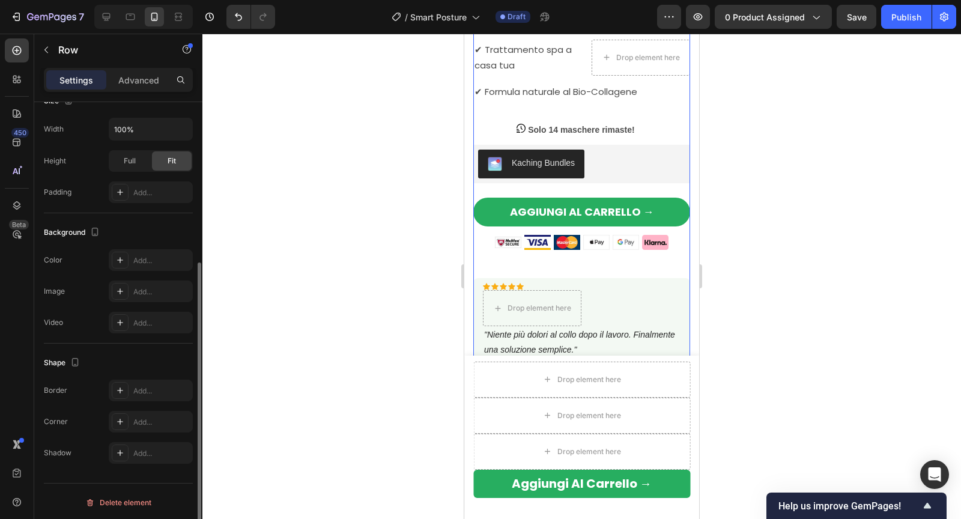
click at [551, 122] on p "Solo 14 maschere rimaste!" at bounding box center [581, 129] width 106 height 15
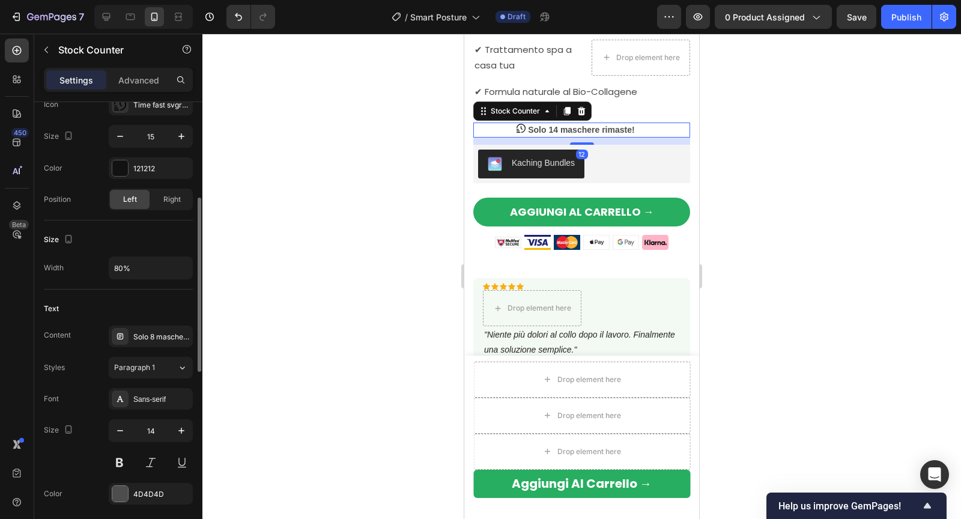
scroll to position [0, 0]
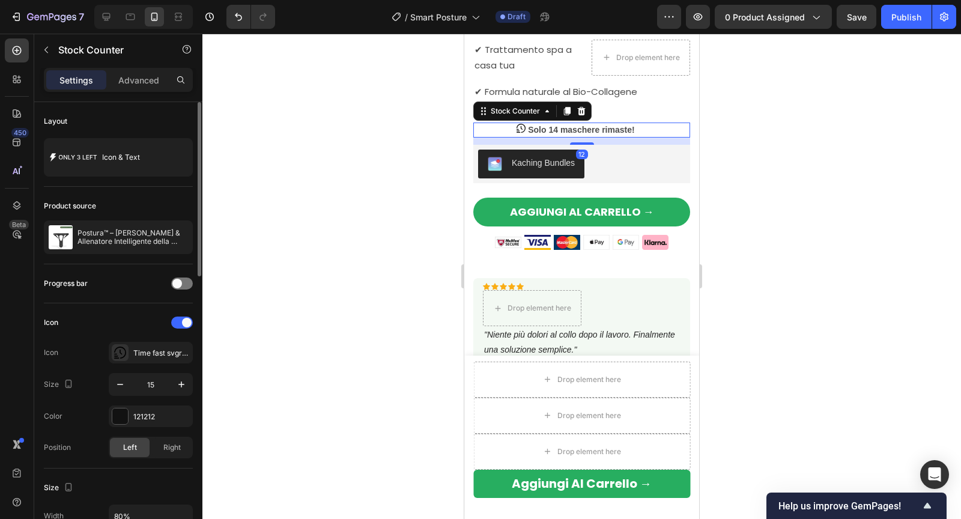
click at [552, 128] on strong "Solo 14 maschere rimaste!" at bounding box center [581, 130] width 106 height 10
click at [555, 125] on strong "Solo 14 maschere rimaste!" at bounding box center [581, 130] width 106 height 10
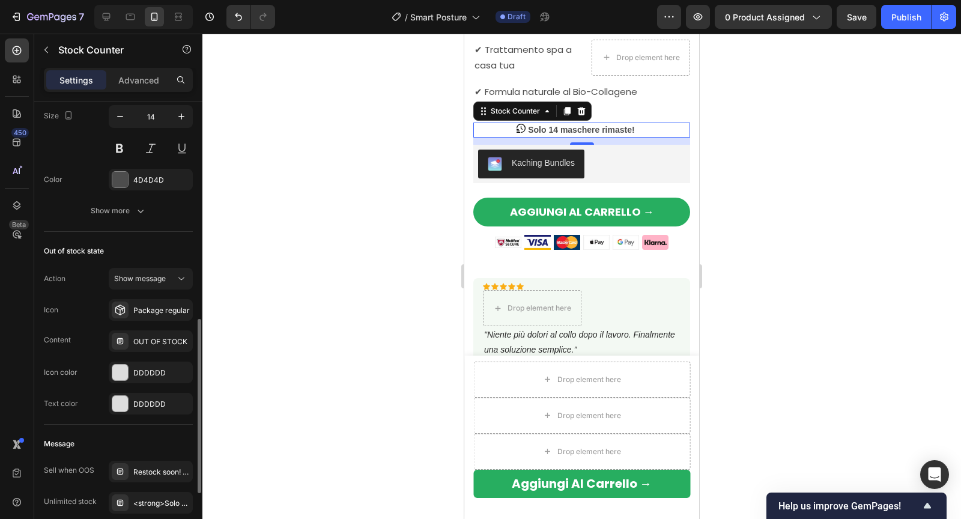
scroll to position [719, 0]
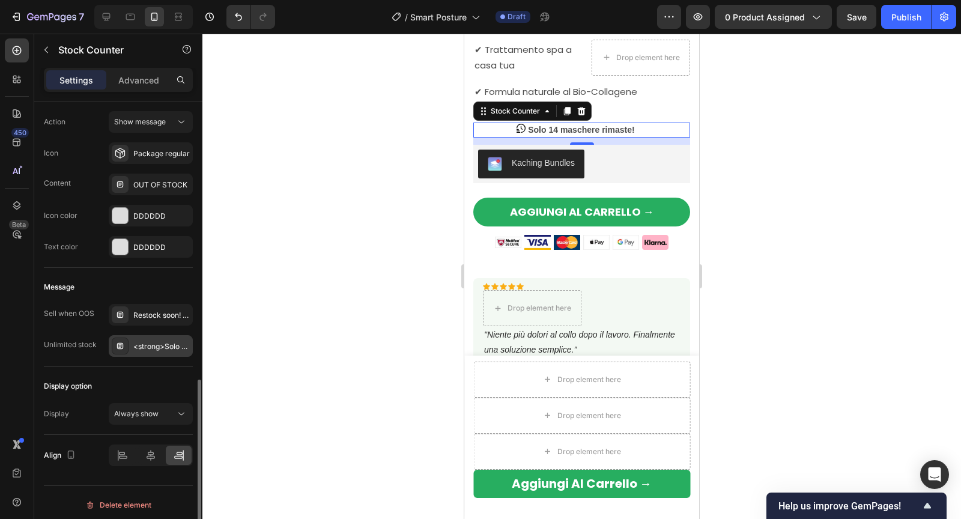
click at [150, 336] on div "<strong>Solo 14 maschere rimaste!" at bounding box center [151, 346] width 84 height 22
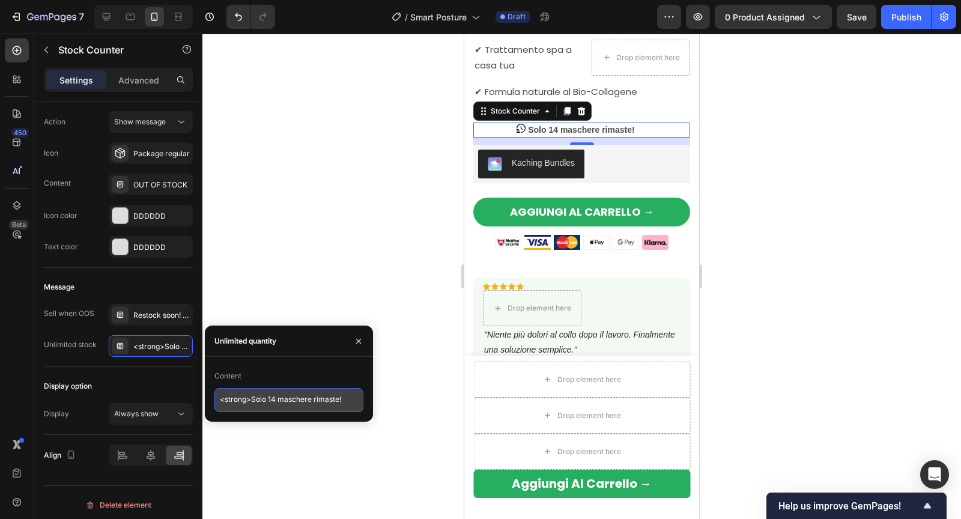
drag, startPoint x: 276, startPoint y: 397, endPoint x: 280, endPoint y: 390, distance: 8.9
click at [276, 397] on textarea "<strong>Solo 14 maschere rimaste!" at bounding box center [288, 400] width 149 height 24
type textarea "<strong>Solo 5 maschere rimaste!"
click at [400, 234] on div at bounding box center [581, 276] width 758 height 485
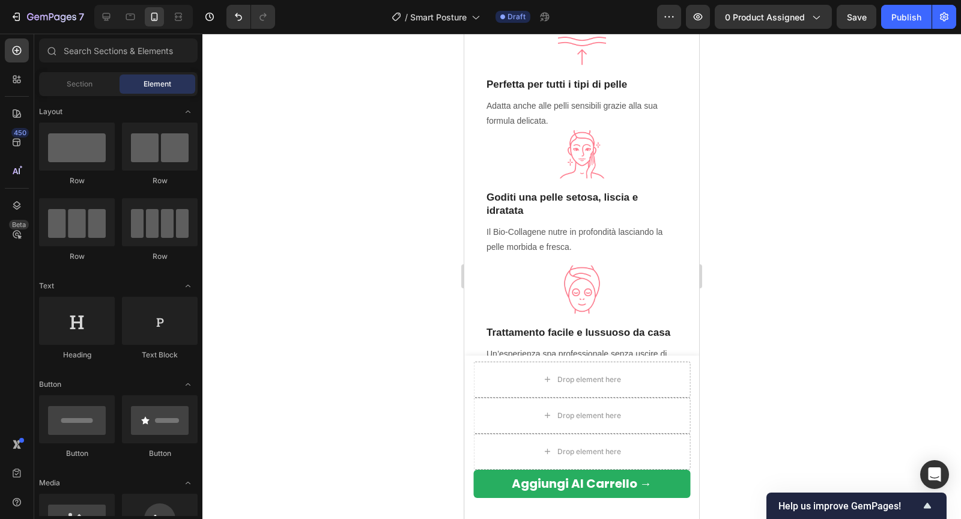
scroll to position [913, 0]
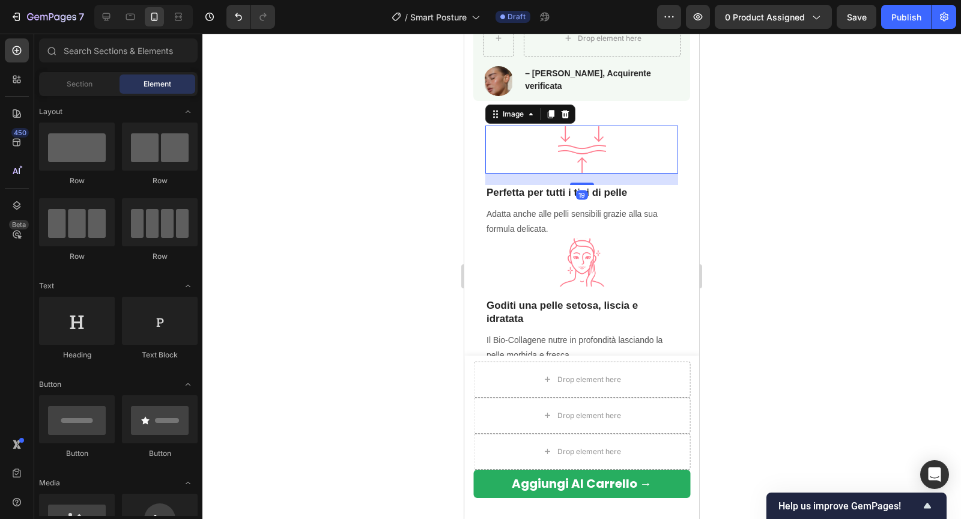
click at [586, 127] on img at bounding box center [582, 149] width 48 height 48
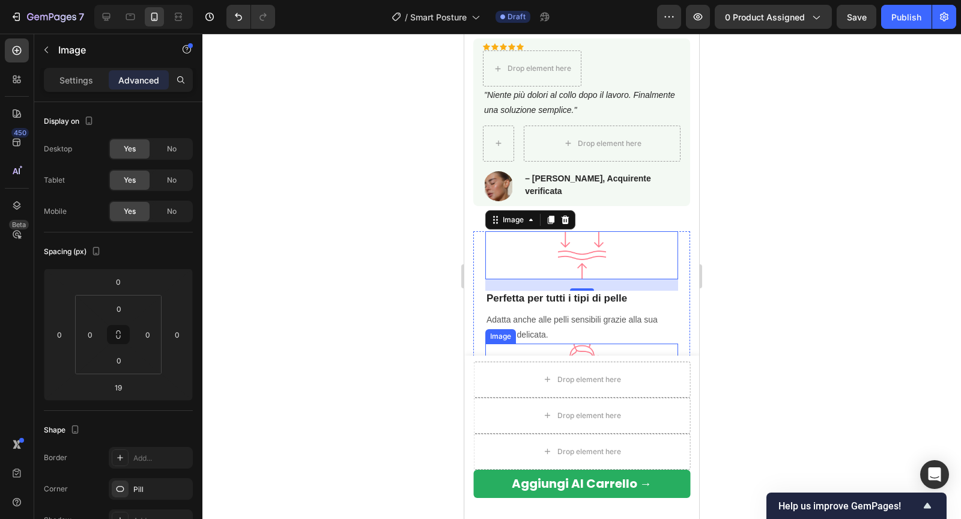
scroll to position [779, 0]
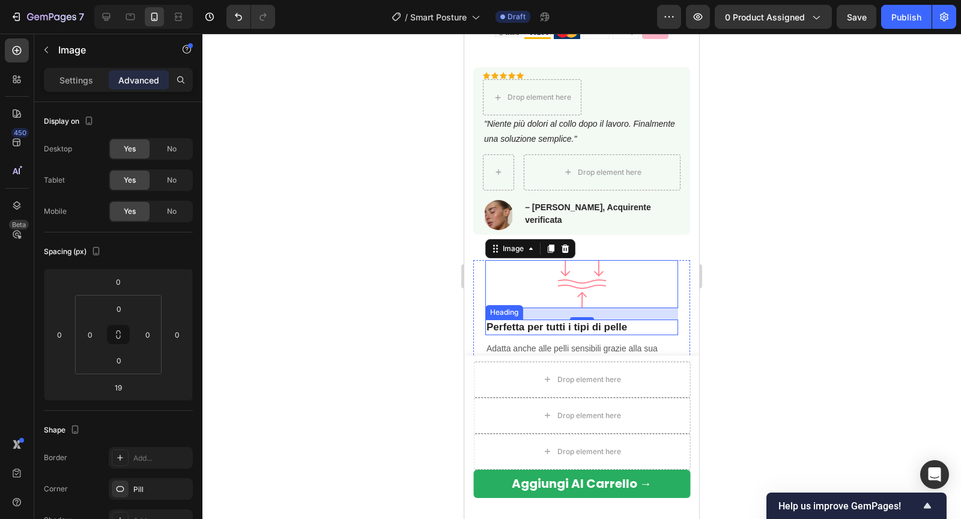
click at [535, 323] on strong "Perfetta per tutti i tipi di pelle" at bounding box center [556, 326] width 140 height 11
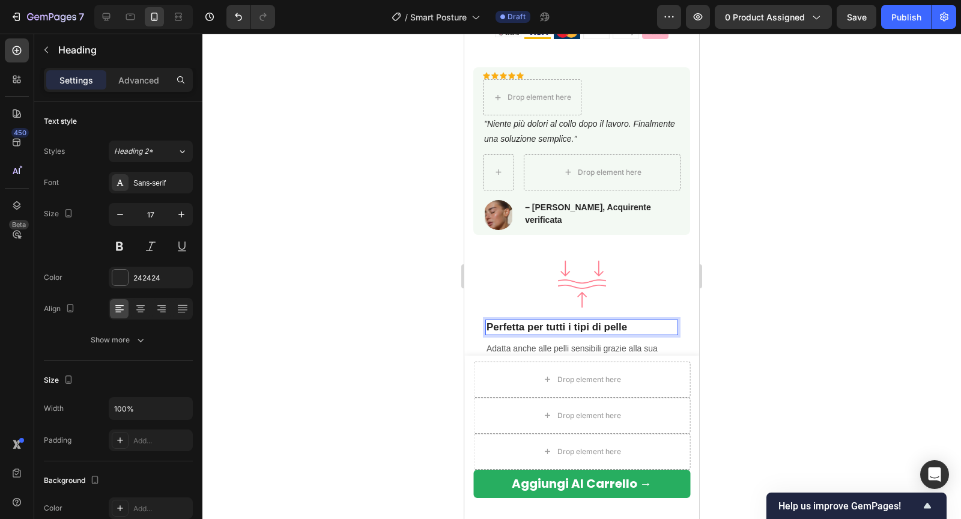
click at [535, 323] on strong "Perfetta per tutti i tipi di pelle" at bounding box center [556, 326] width 140 height 11
click at [515, 343] on p "Adatta anche alle pelli sensibili grazie alla sua formula delicata." at bounding box center [581, 356] width 190 height 30
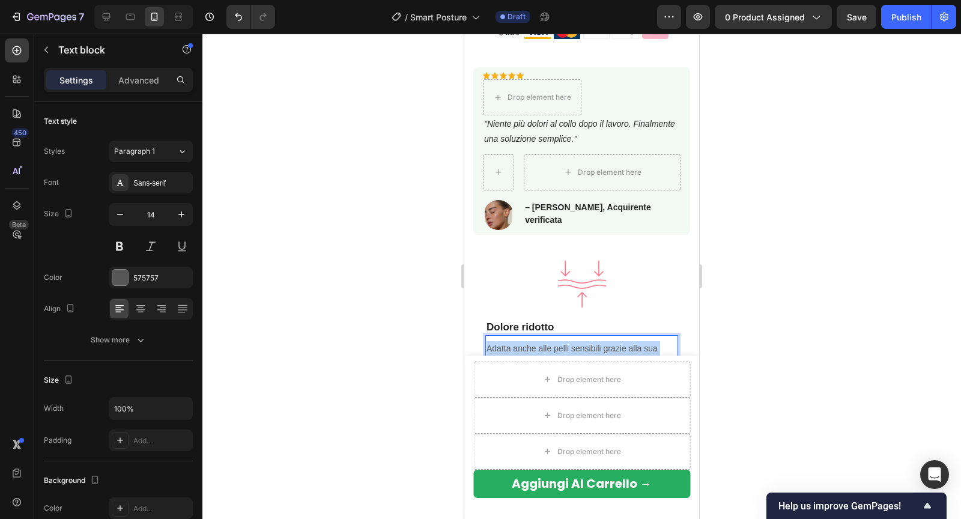
click at [515, 343] on p "Adatta anche alle pelli sensibili grazie alla sua formula delicata." at bounding box center [581, 356] width 190 height 30
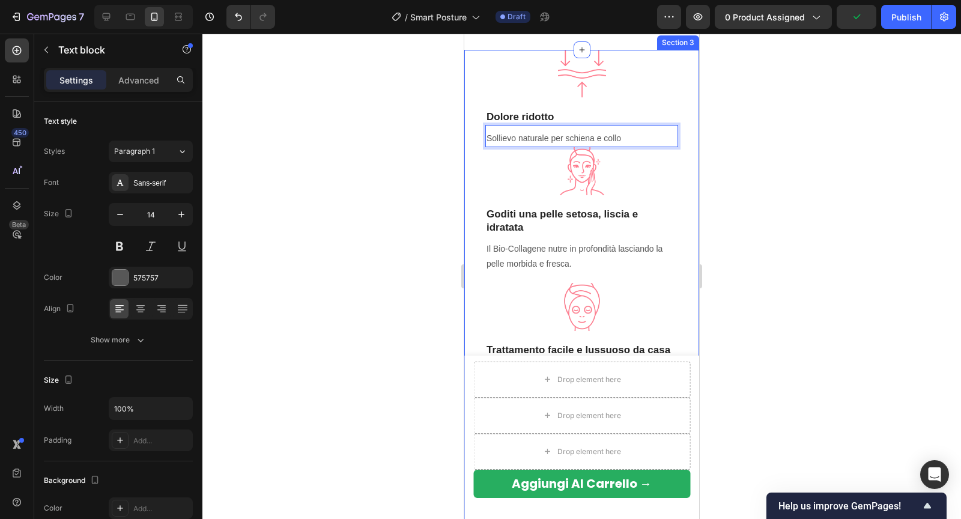
scroll to position [991, 0]
click at [501, 211] on strong "Goditi una pelle setosa, liscia e idratata" at bounding box center [561, 219] width 151 height 25
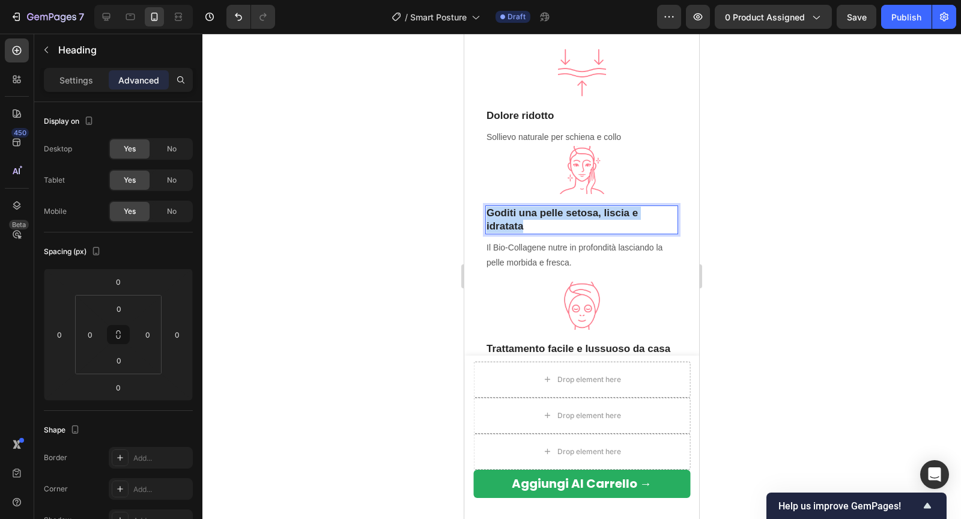
click at [501, 211] on strong "Goditi una pelle setosa, liscia e idratata" at bounding box center [561, 219] width 151 height 25
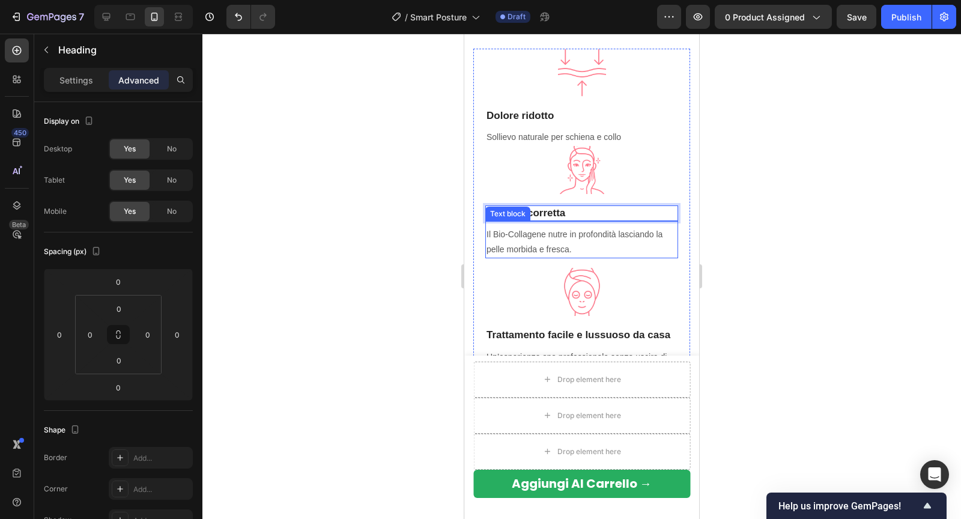
click at [535, 237] on p "Il Bio-Collagene nutre in profondità lasciando la pelle morbida e fresca." at bounding box center [581, 242] width 190 height 30
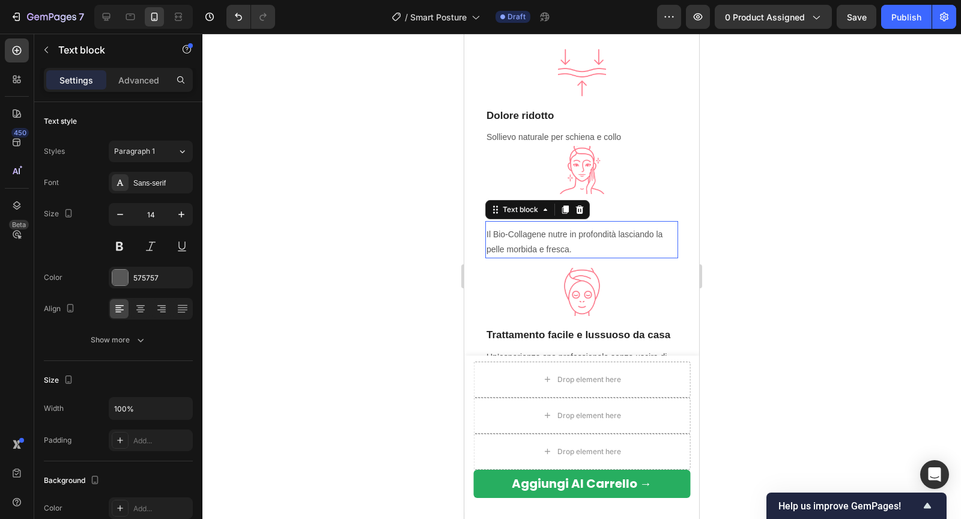
click at [535, 237] on p "Il Bio-Collagene nutre in profondità lasciando la pelle morbida e fresca." at bounding box center [581, 242] width 190 height 30
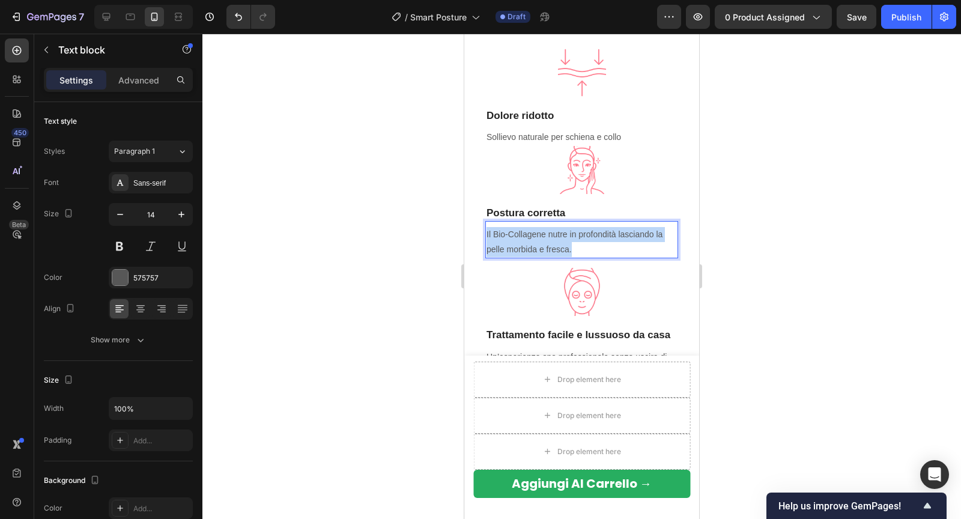
click at [535, 237] on p "Il Bio-Collagene nutre in profondità lasciando la pelle morbida e fresca." at bounding box center [581, 242] width 190 height 30
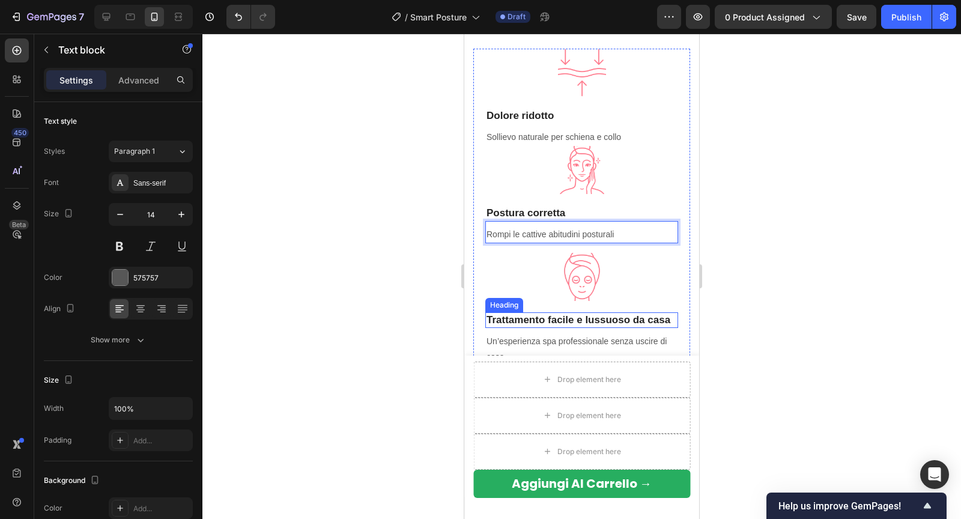
click at [525, 316] on strong "Trattamento facile e lussuoso da casa" at bounding box center [578, 319] width 184 height 11
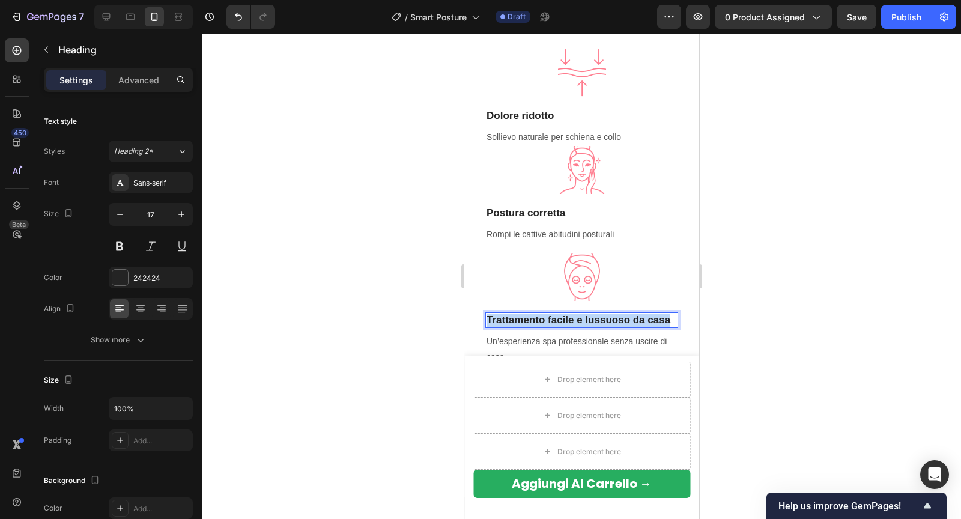
click at [525, 316] on strong "Trattamento facile e lussuoso da casa" at bounding box center [578, 319] width 184 height 11
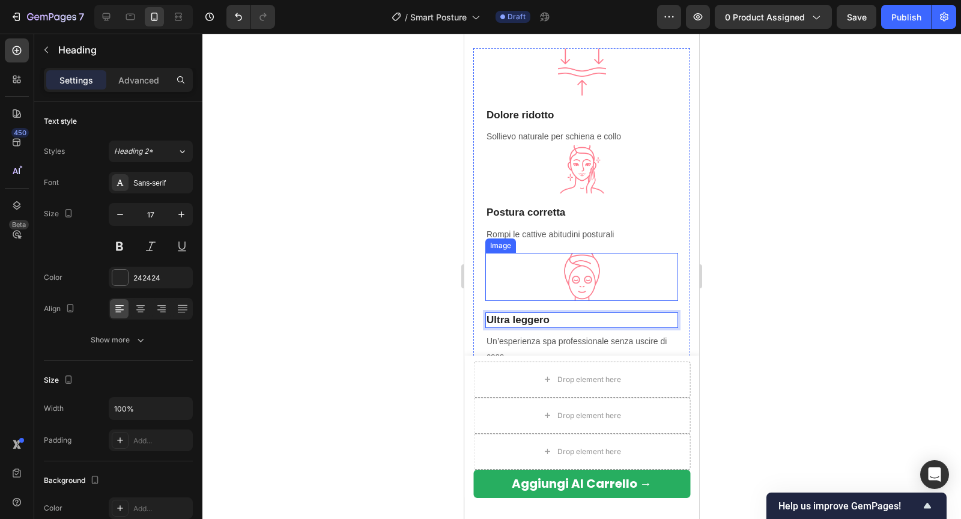
scroll to position [1054, 0]
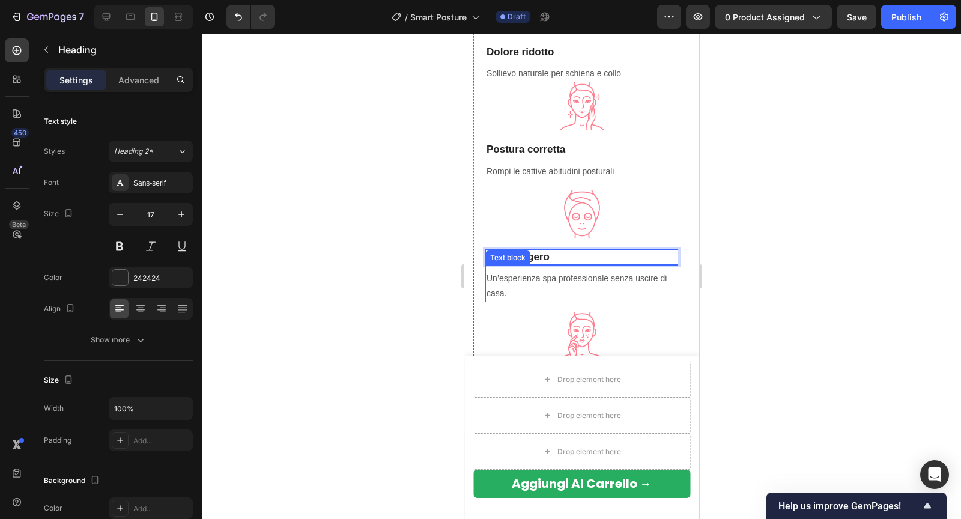
click at [502, 273] on p "Un’esperienza spa professionale senza uscire di casa." at bounding box center [581, 286] width 190 height 30
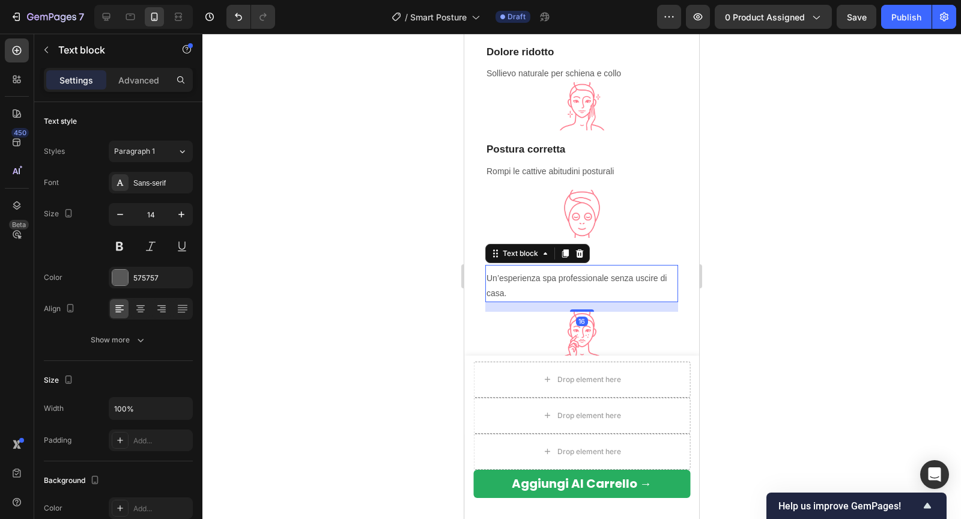
click at [502, 273] on p "Un’esperienza spa professionale senza uscire di casa." at bounding box center [581, 286] width 190 height 30
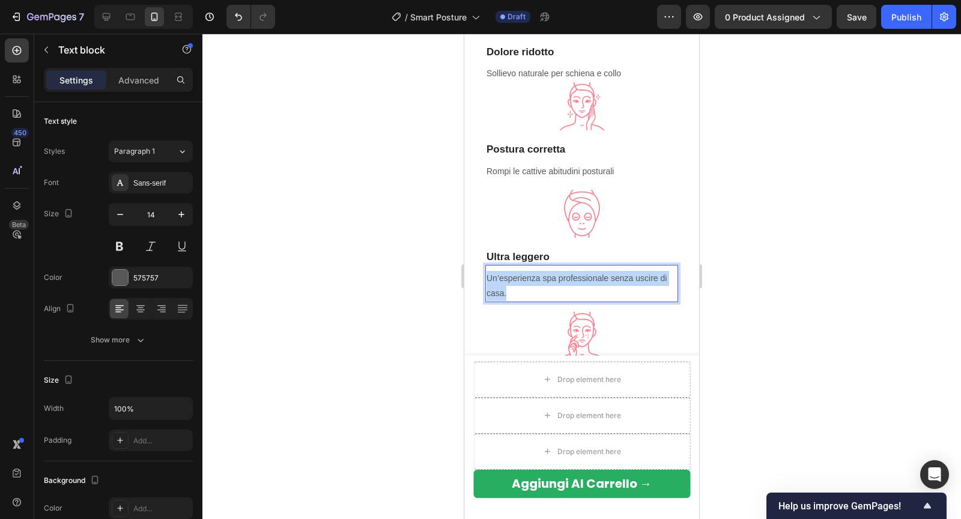
click at [502, 273] on p "Un’esperienza spa professionale senza uscire di casa." at bounding box center [581, 286] width 190 height 30
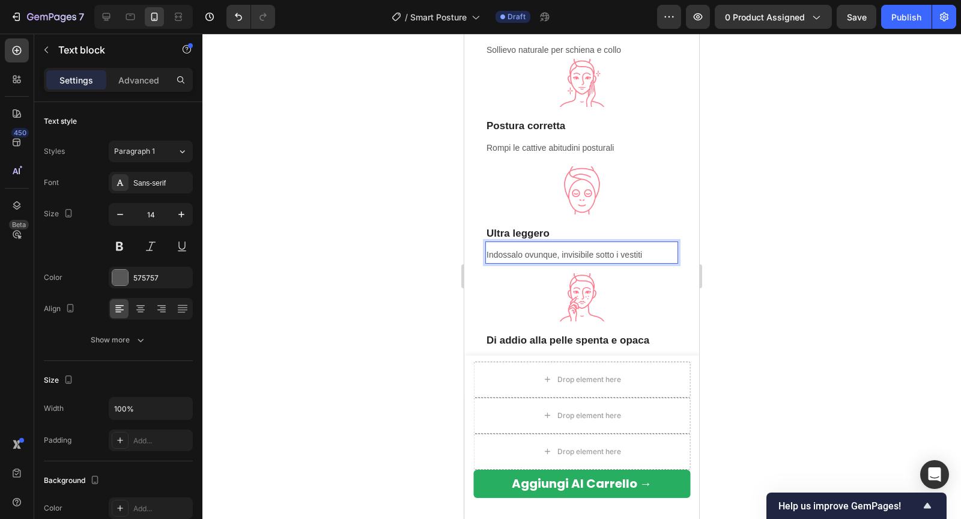
scroll to position [1093, 0]
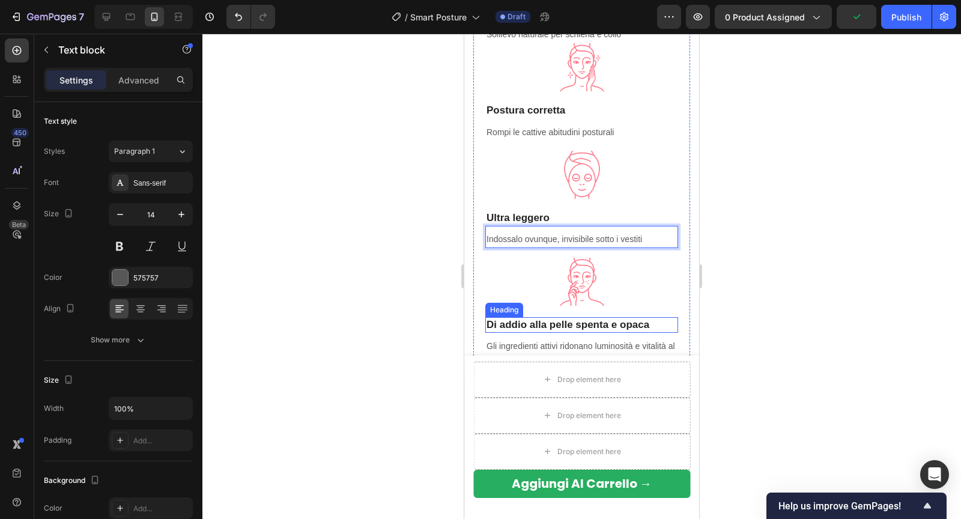
click at [504, 320] on strong "Di addio alla pelle spenta e opaca" at bounding box center [567, 324] width 163 height 11
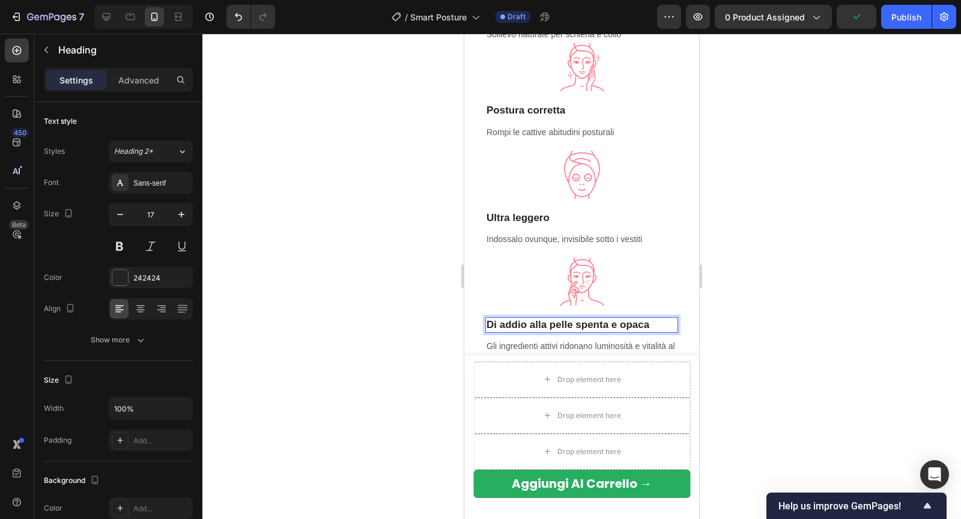
click at [504, 320] on strong "Di addio alla pelle spenta e opaca" at bounding box center [567, 324] width 163 height 11
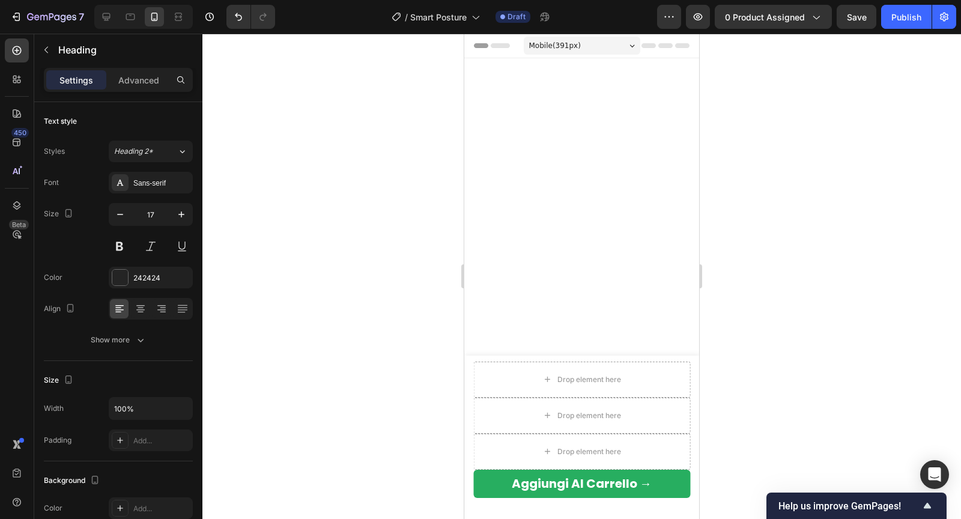
scroll to position [1093, 0]
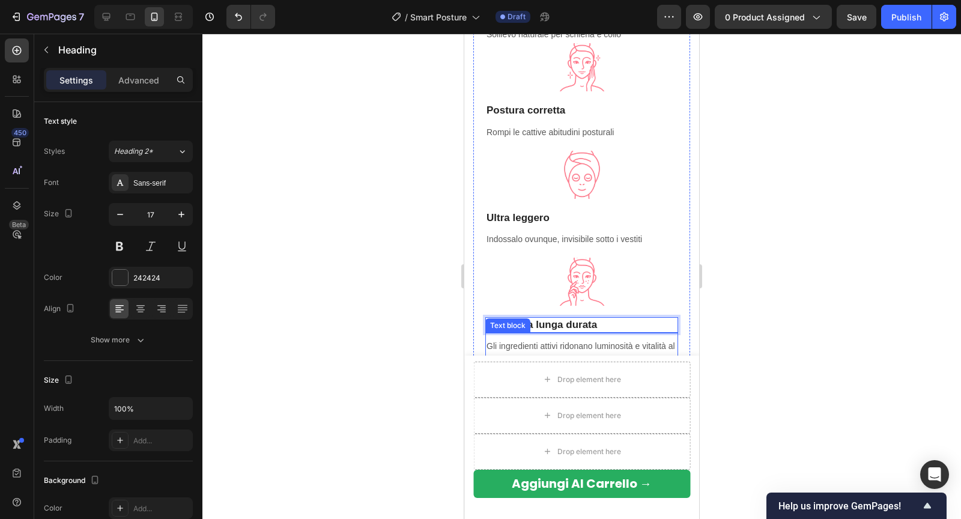
click at [537, 342] on p "Gli ingredienti attivi ridonano luminosità e vitalità al viso." at bounding box center [581, 354] width 190 height 30
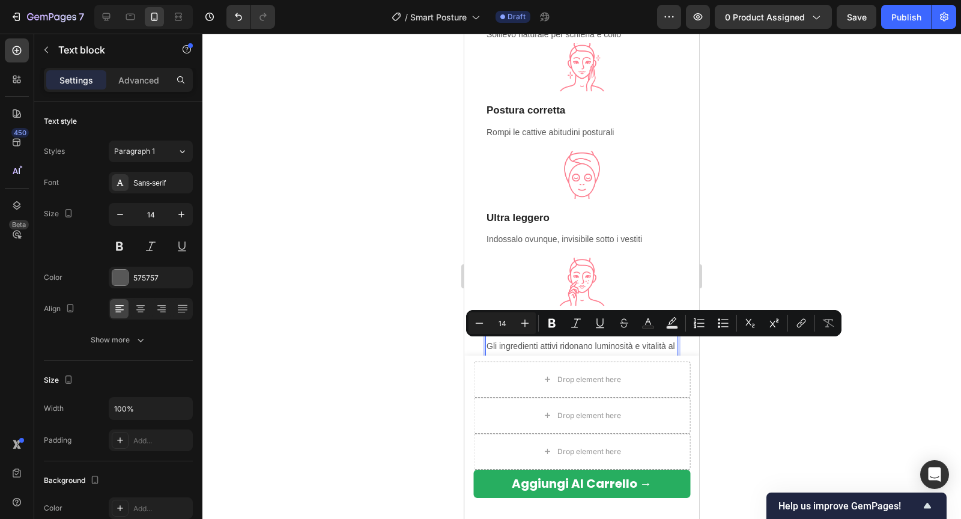
click at [535, 342] on p "Gli ingredienti attivi ridonano luminosità e vitalità al viso." at bounding box center [581, 354] width 190 height 30
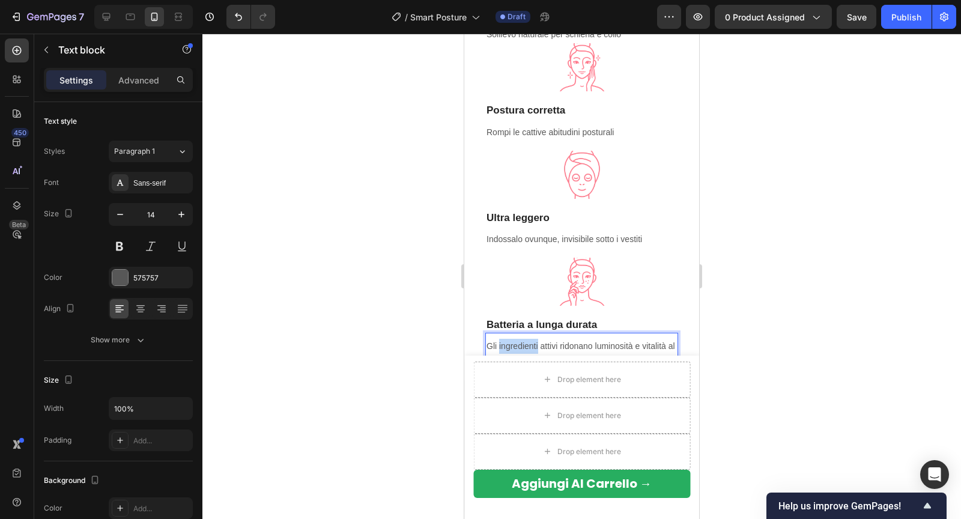
click at [535, 342] on p "Gli ingredienti attivi ridonano luminosità e vitalità al viso." at bounding box center [581, 354] width 190 height 30
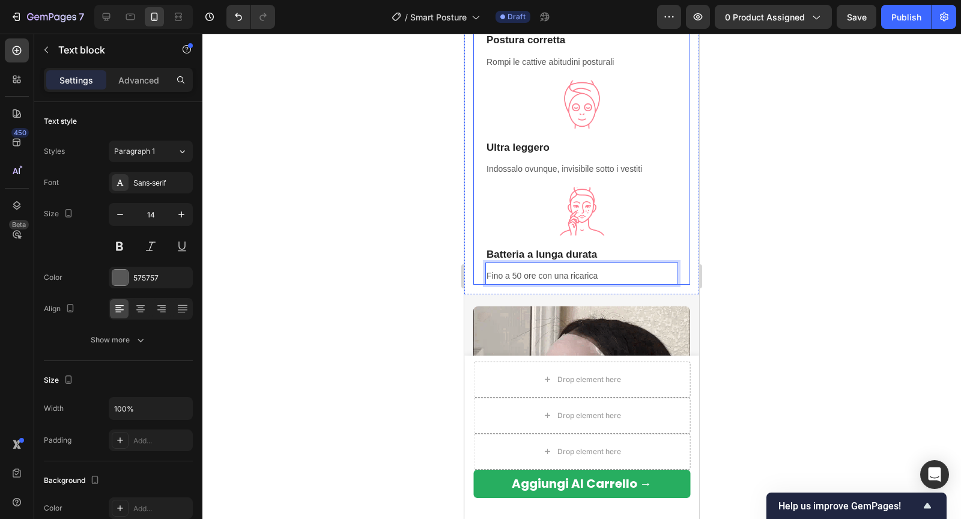
scroll to position [1196, 0]
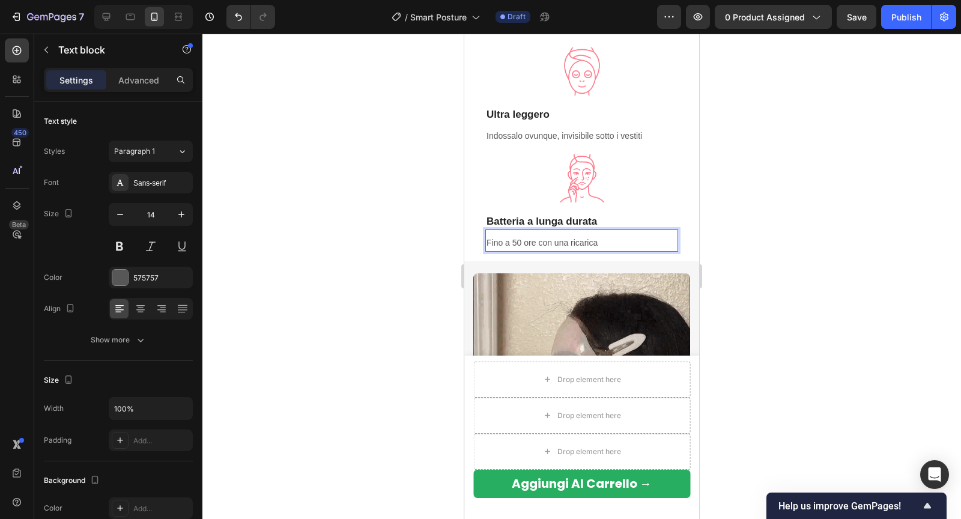
click at [739, 243] on div at bounding box center [581, 276] width 758 height 485
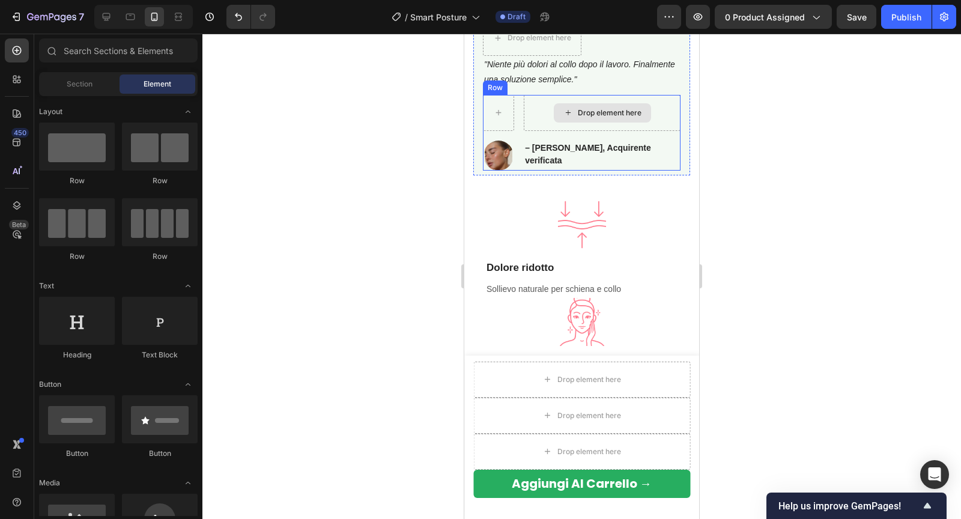
scroll to position [881, 0]
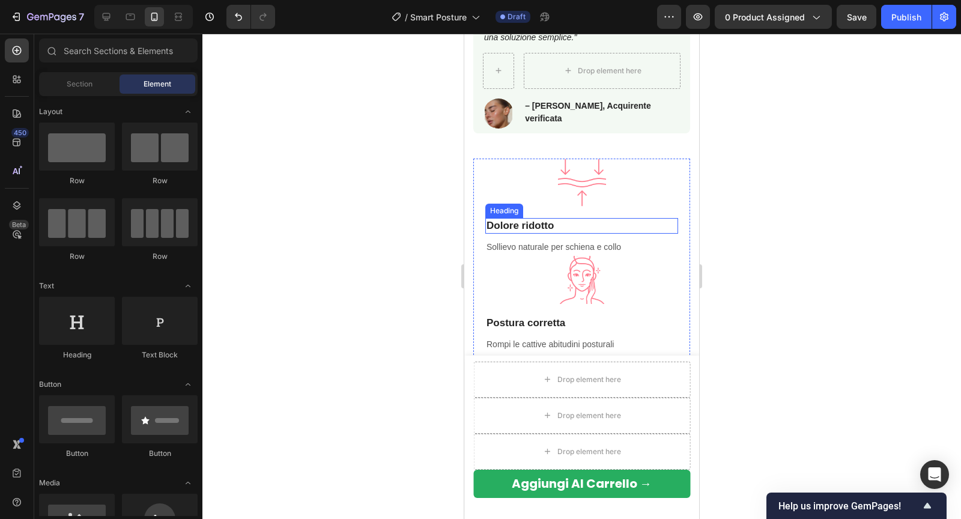
click at [537, 220] on strong "Dolore ridotto" at bounding box center [519, 225] width 67 height 11
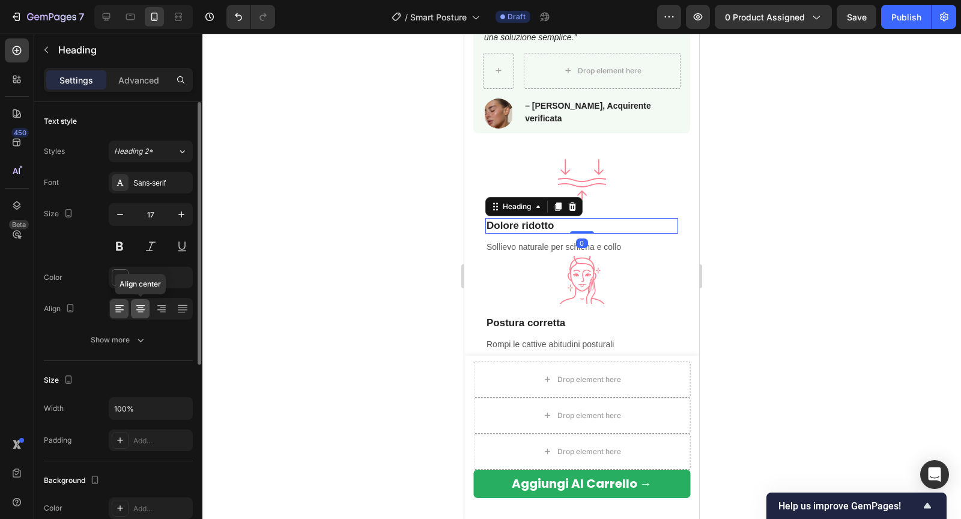
click at [143, 305] on icon at bounding box center [140, 309] width 12 height 12
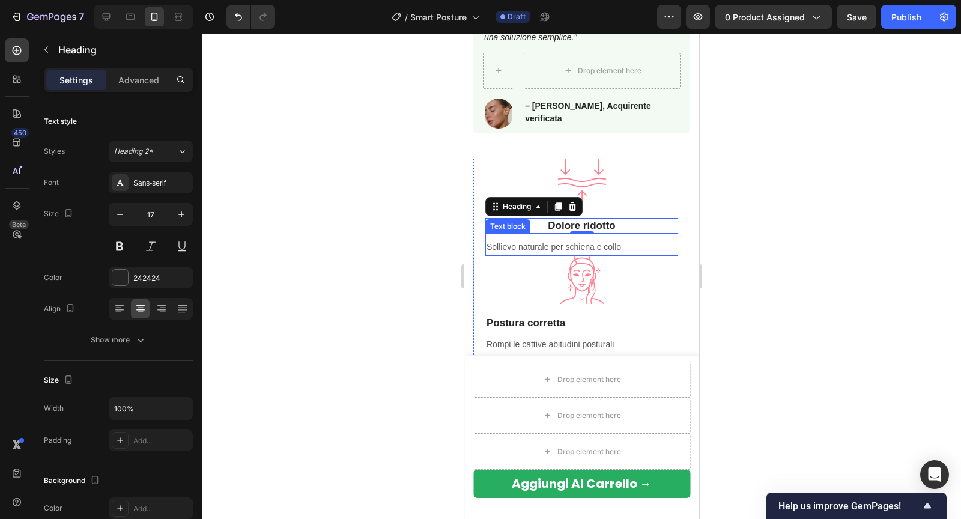
click at [544, 247] on p "Sollievo naturale per schiena e collo" at bounding box center [581, 247] width 190 height 15
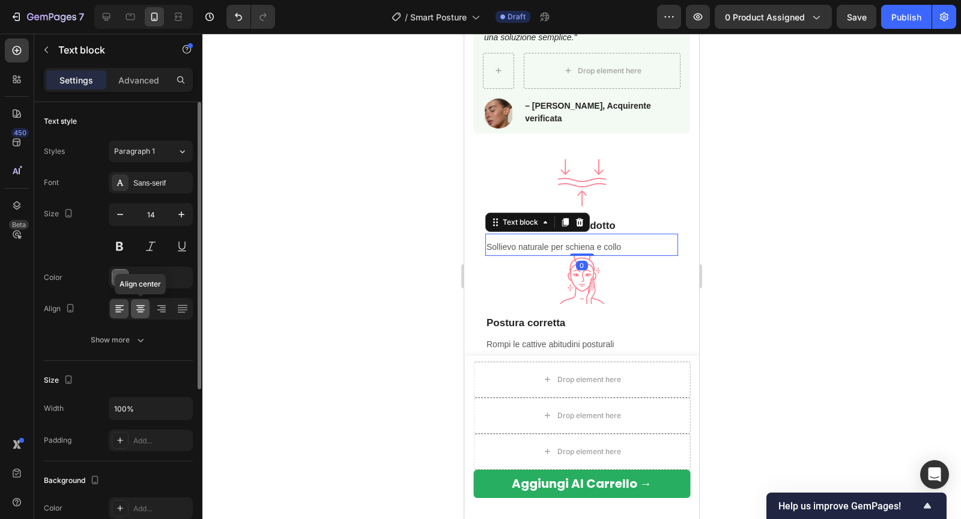
click at [137, 309] on icon at bounding box center [140, 309] width 12 height 12
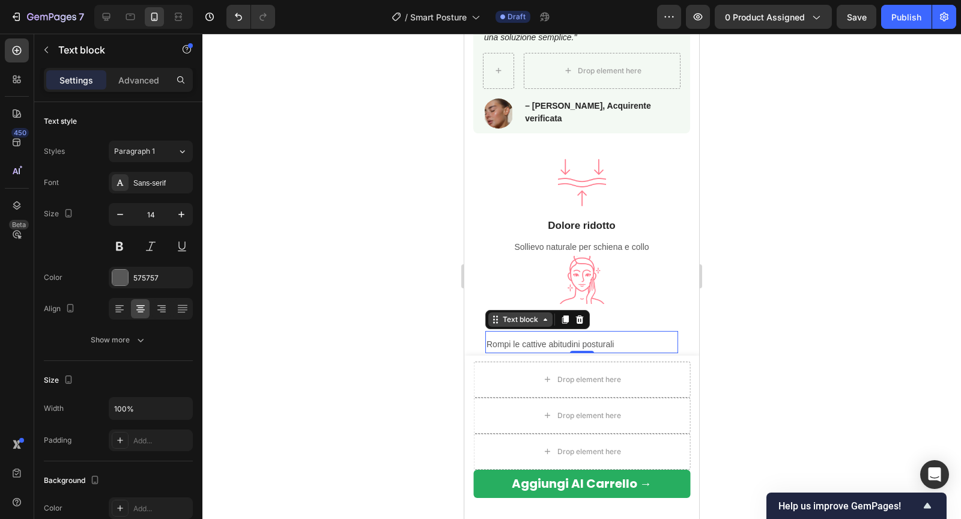
click at [512, 319] on div "Text block" at bounding box center [520, 319] width 40 height 11
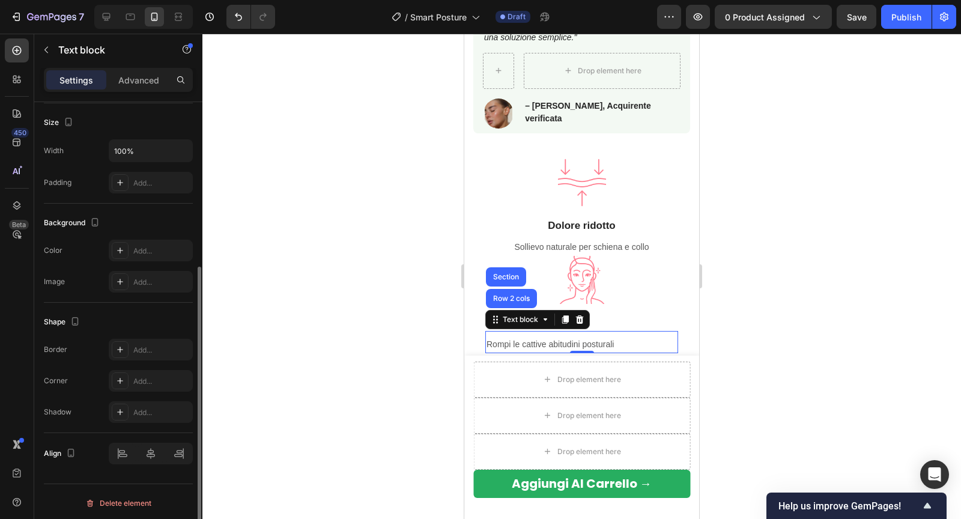
click at [641, 338] on p "Rompi le cattive abitudini posturali" at bounding box center [581, 344] width 190 height 15
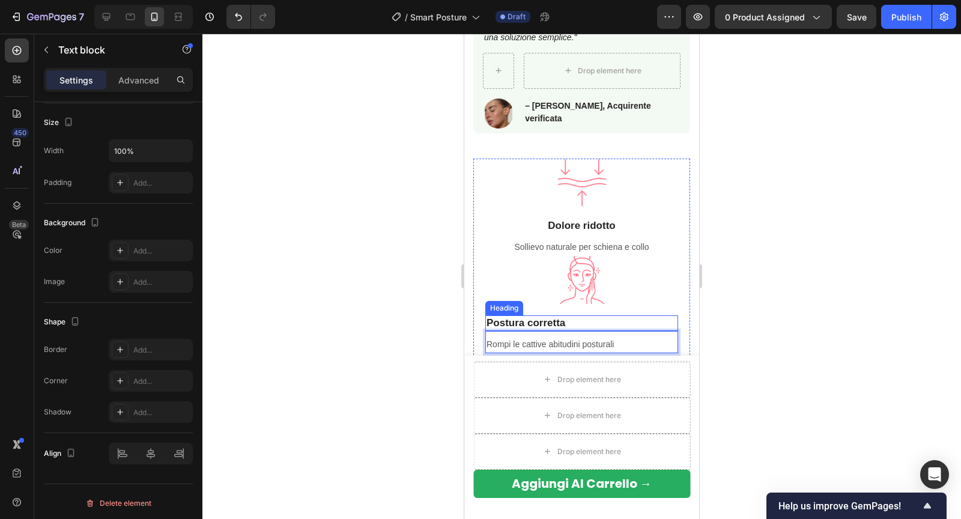
click at [610, 322] on h3 "Postura corretta" at bounding box center [581, 323] width 193 height 16
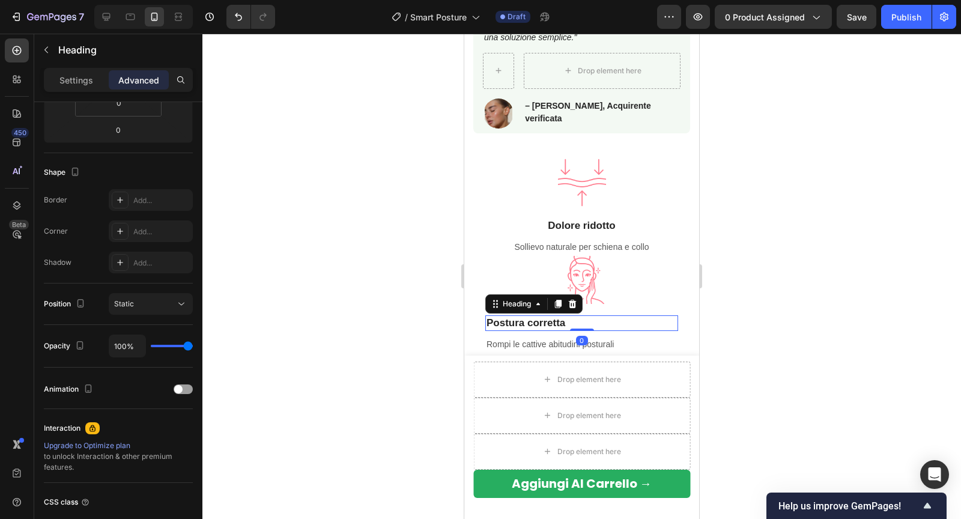
scroll to position [0, 0]
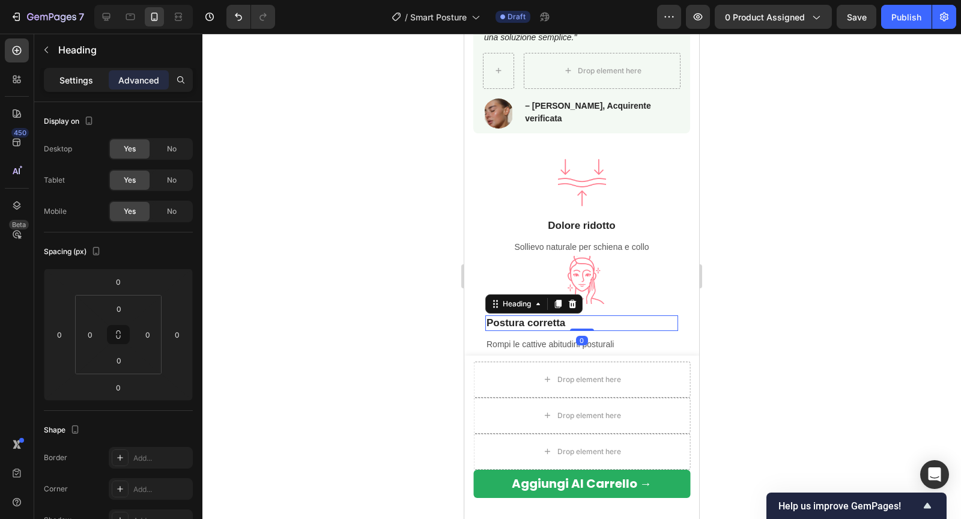
click at [85, 81] on p "Settings" at bounding box center [76, 80] width 34 height 13
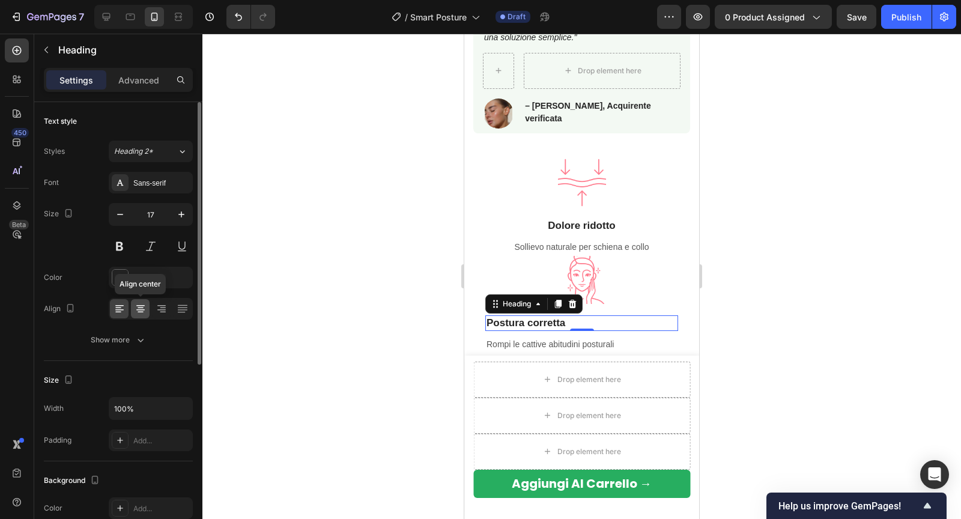
click at [141, 305] on icon at bounding box center [140, 305] width 8 height 1
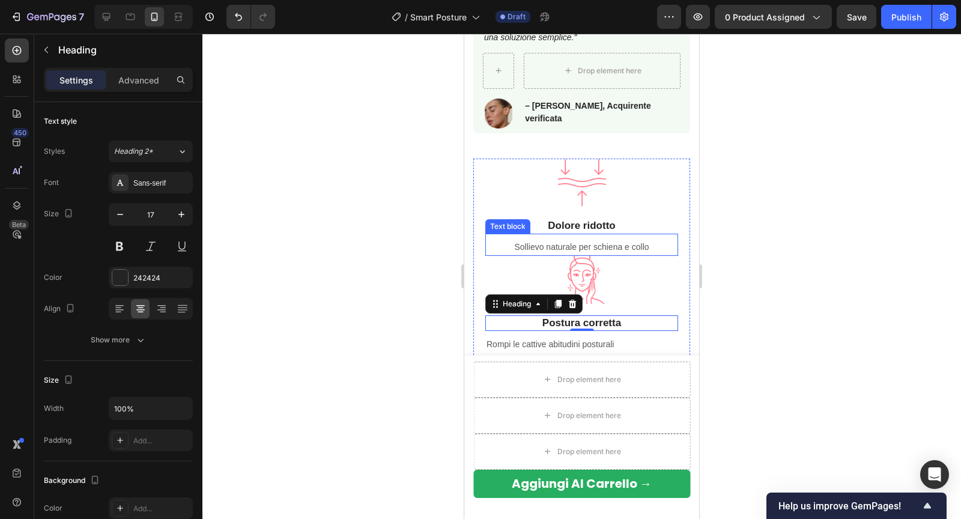
scroll to position [968, 0]
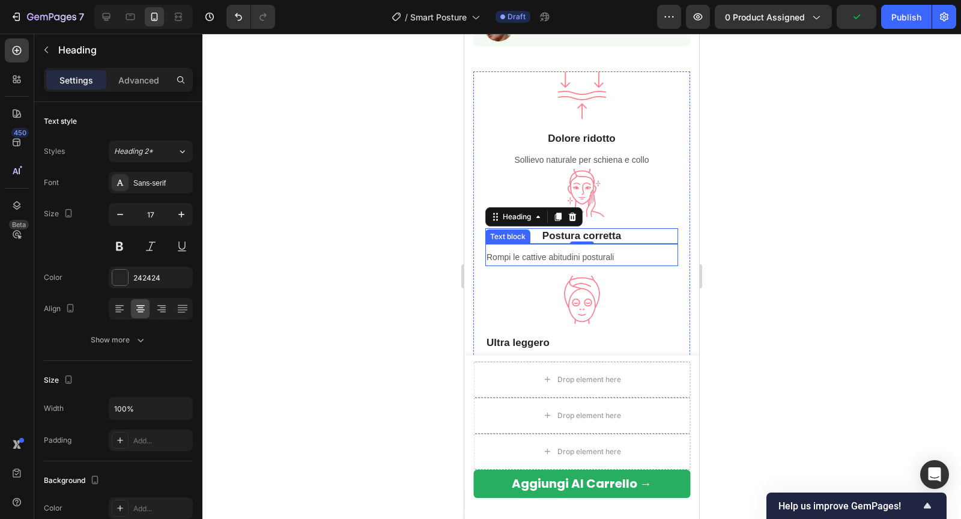
click at [505, 253] on p "Rompi le cattive abitudini posturali" at bounding box center [581, 257] width 190 height 15
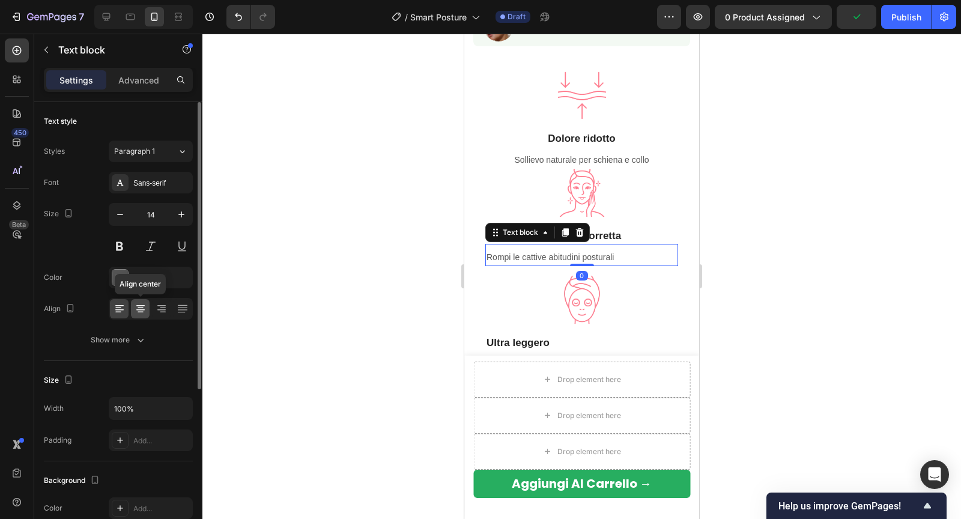
click at [142, 311] on icon at bounding box center [140, 309] width 12 height 12
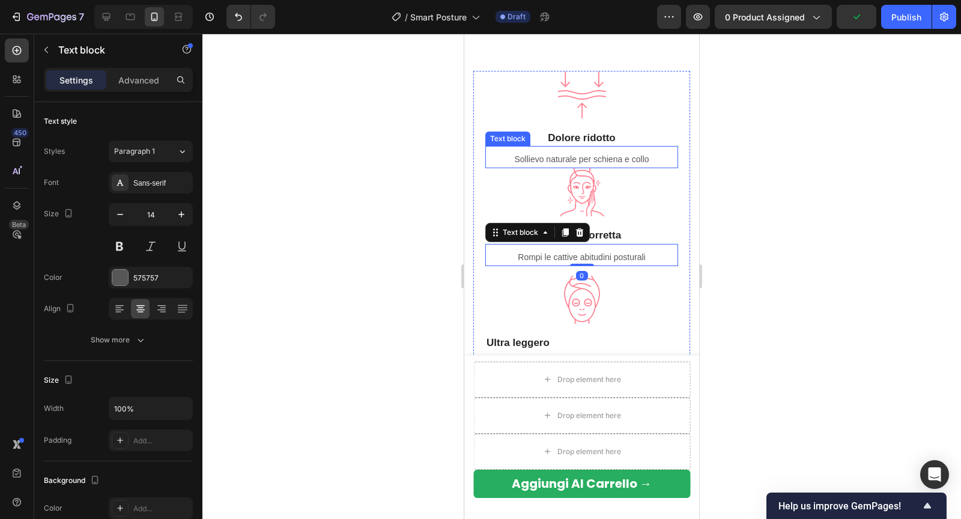
scroll to position [1103, 0]
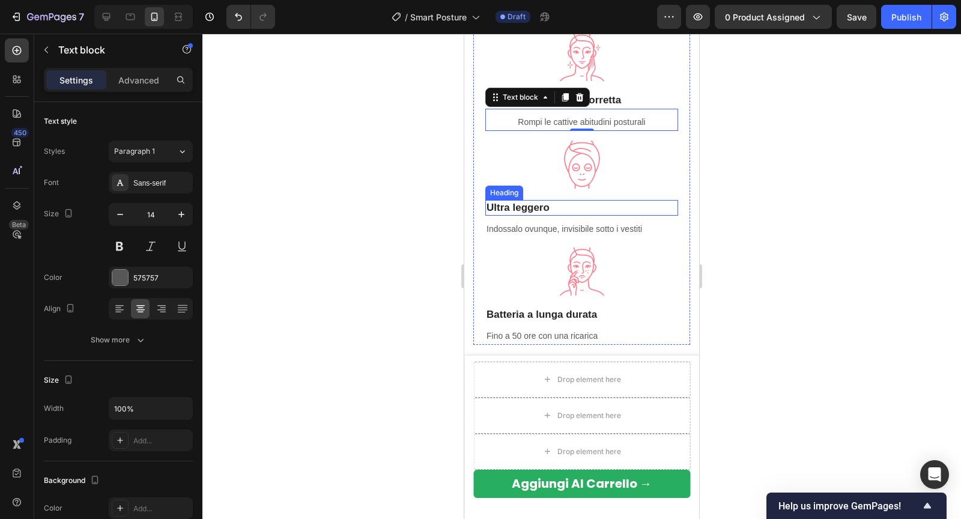
click at [524, 204] on strong "Ultra leggero" at bounding box center [517, 207] width 63 height 11
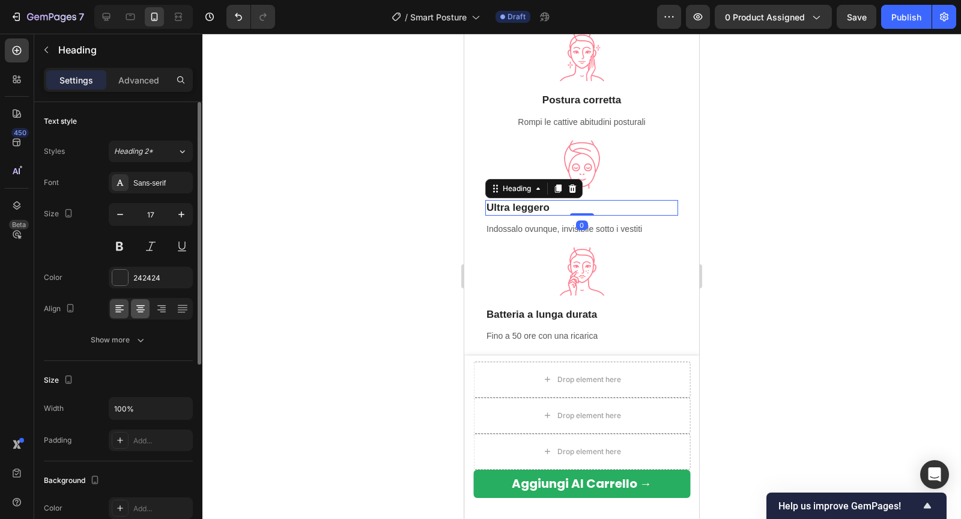
click at [136, 316] on div at bounding box center [140, 308] width 19 height 19
click at [550, 225] on p "Indossalo ovunque, invisibile sotto i vestiti" at bounding box center [581, 229] width 190 height 15
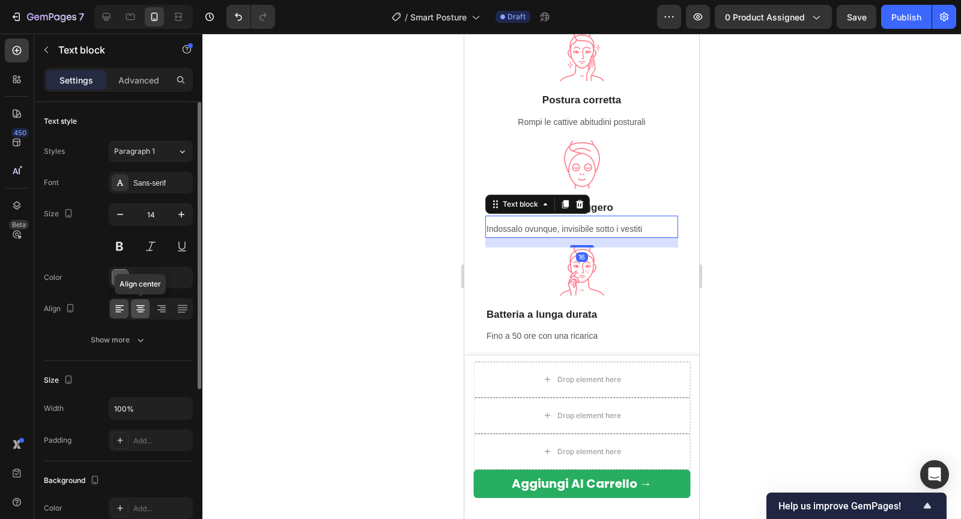
click at [143, 309] on icon at bounding box center [140, 309] width 8 height 1
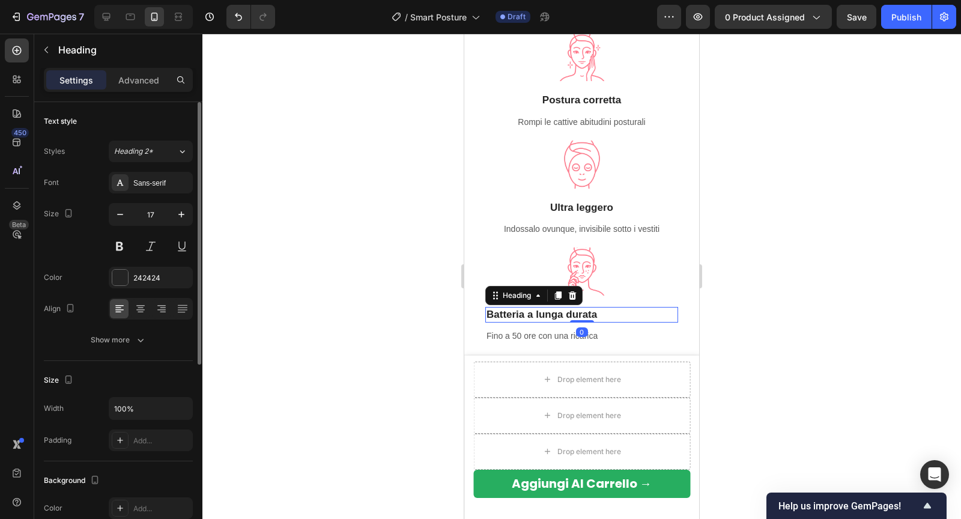
click at [510, 317] on strong "Batteria a lunga durata" at bounding box center [541, 314] width 110 height 11
click at [145, 309] on icon at bounding box center [140, 309] width 12 height 12
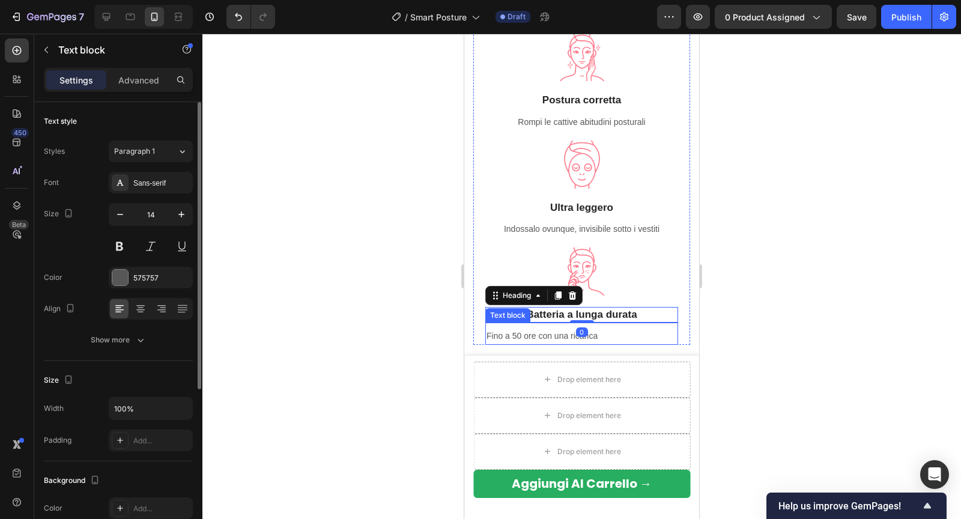
click at [513, 339] on p "Fino a 50 ore con una ricarica" at bounding box center [581, 335] width 190 height 15
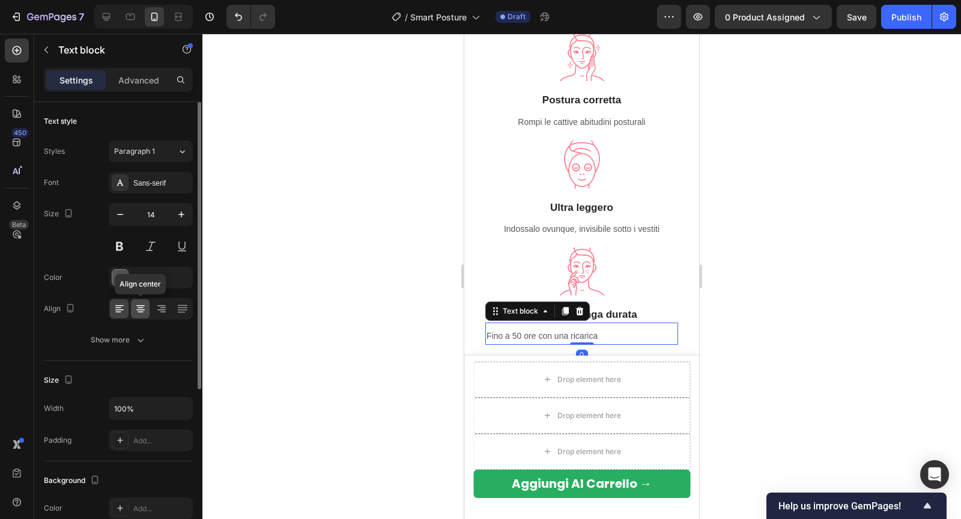
click at [141, 310] on icon at bounding box center [140, 309] width 12 height 12
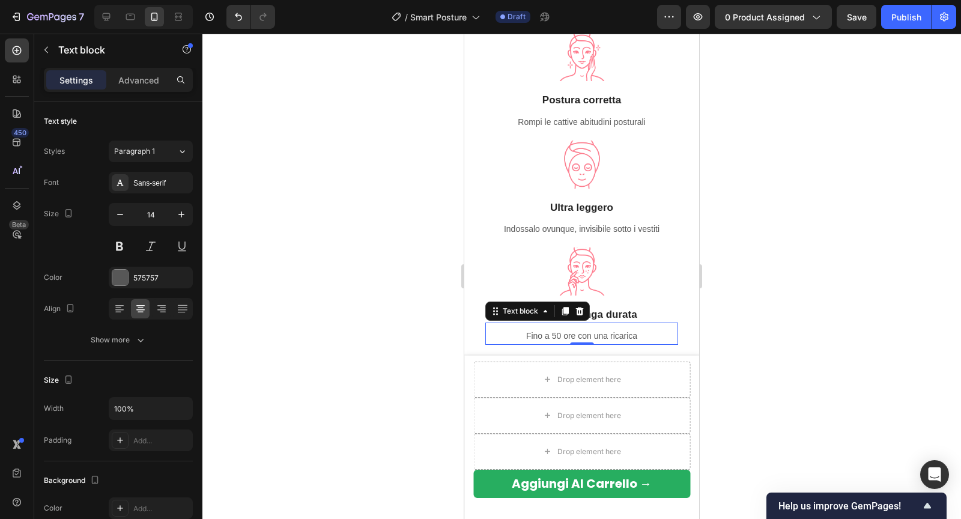
click at [760, 270] on div at bounding box center [581, 276] width 758 height 485
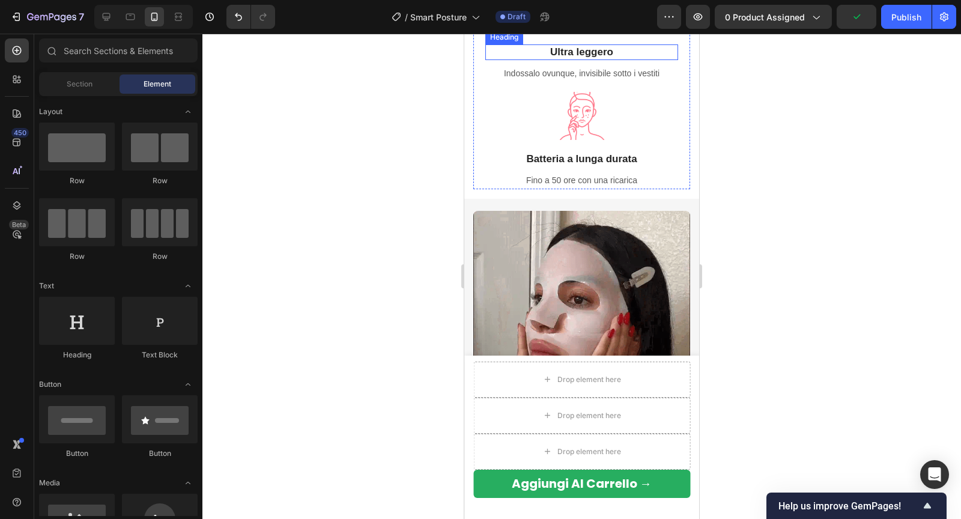
scroll to position [1311, 0]
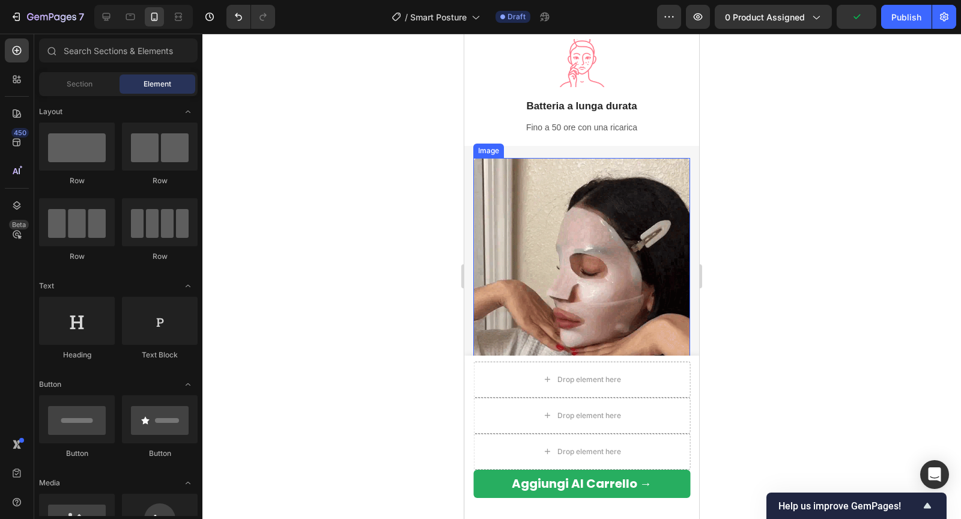
click at [609, 207] on img at bounding box center [581, 266] width 217 height 217
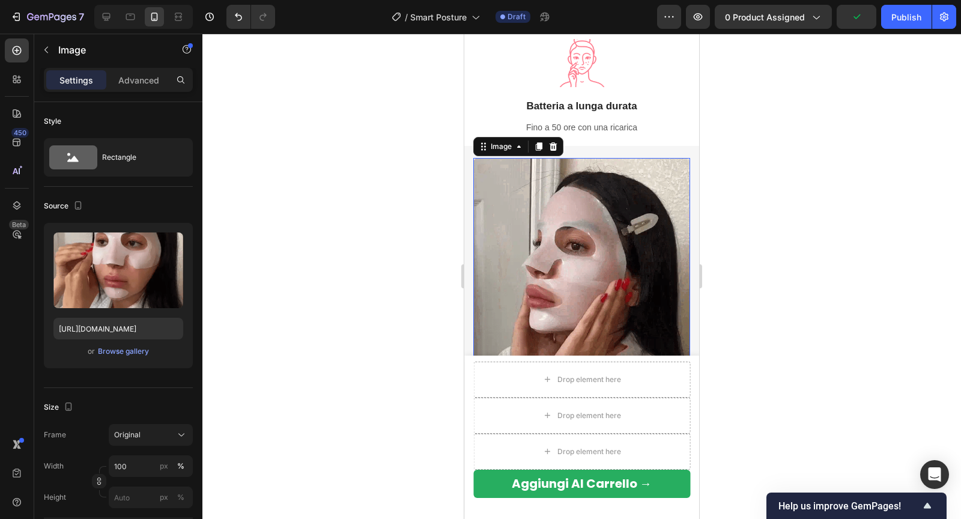
click at [611, 199] on img at bounding box center [581, 266] width 217 height 217
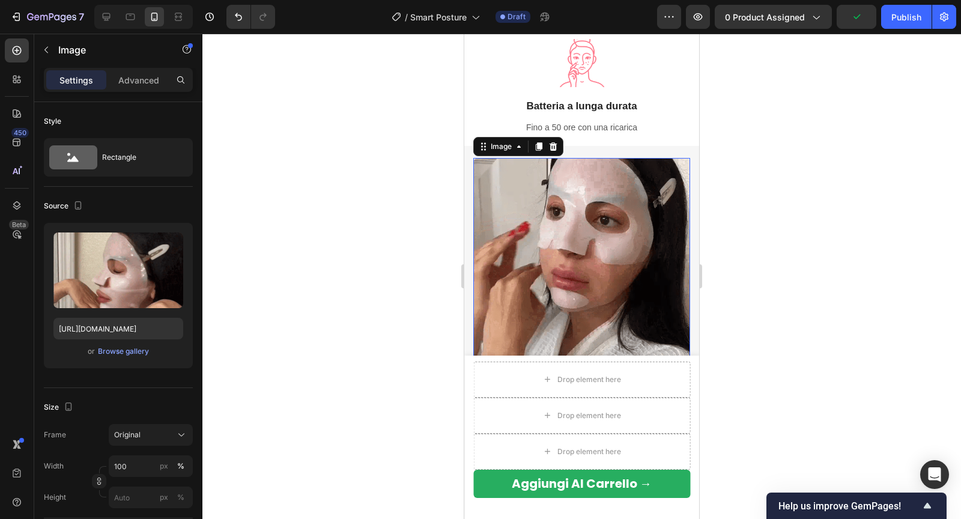
click at [725, 201] on div at bounding box center [581, 276] width 758 height 485
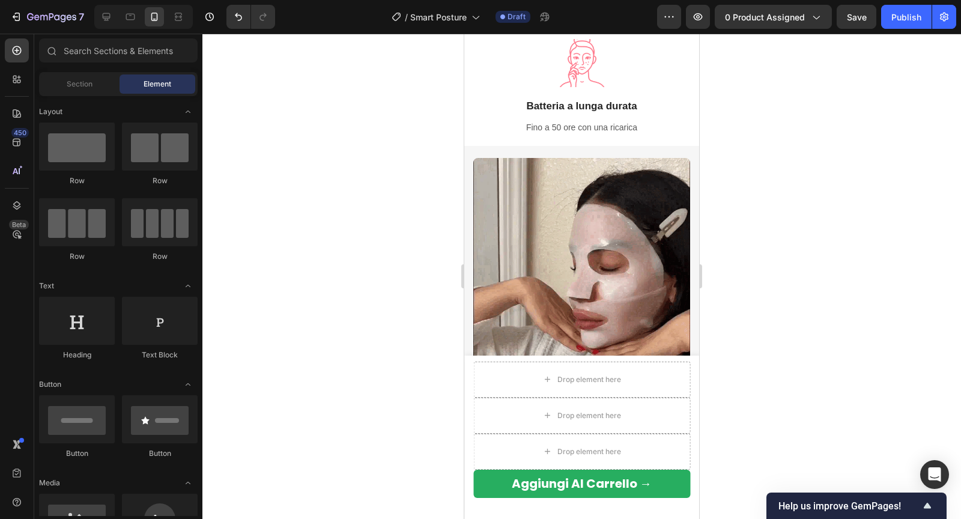
click at [795, 198] on div at bounding box center [581, 276] width 758 height 485
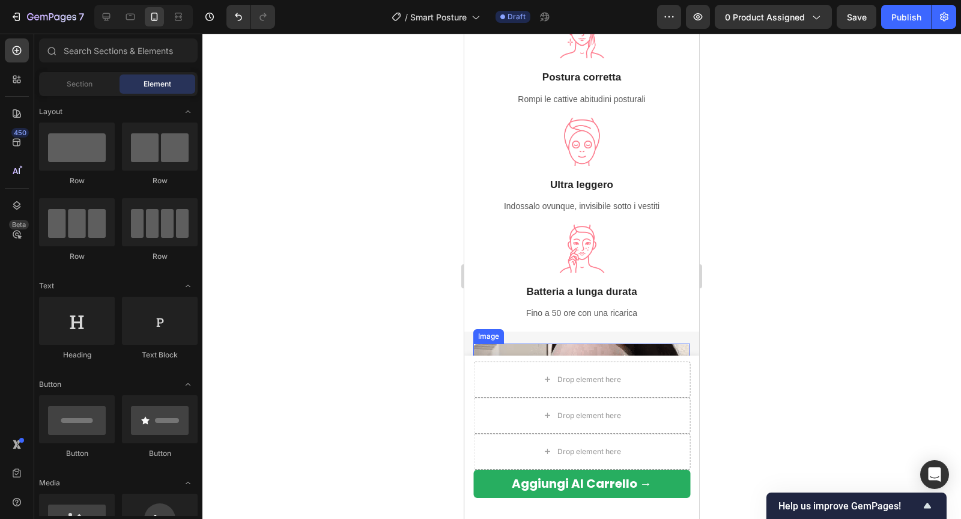
scroll to position [1121, 0]
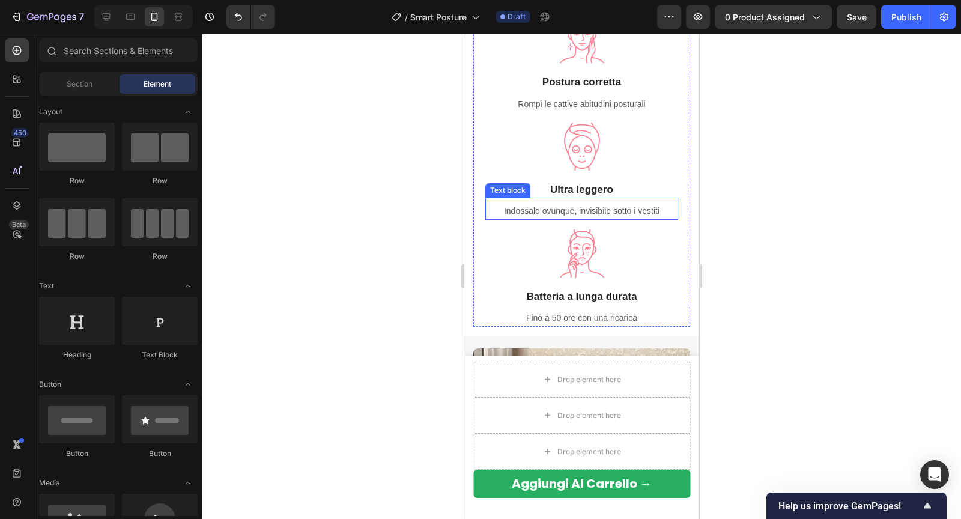
click at [598, 210] on p "Indossalo ovunque, invisibile sotto i vestiti" at bounding box center [581, 211] width 190 height 15
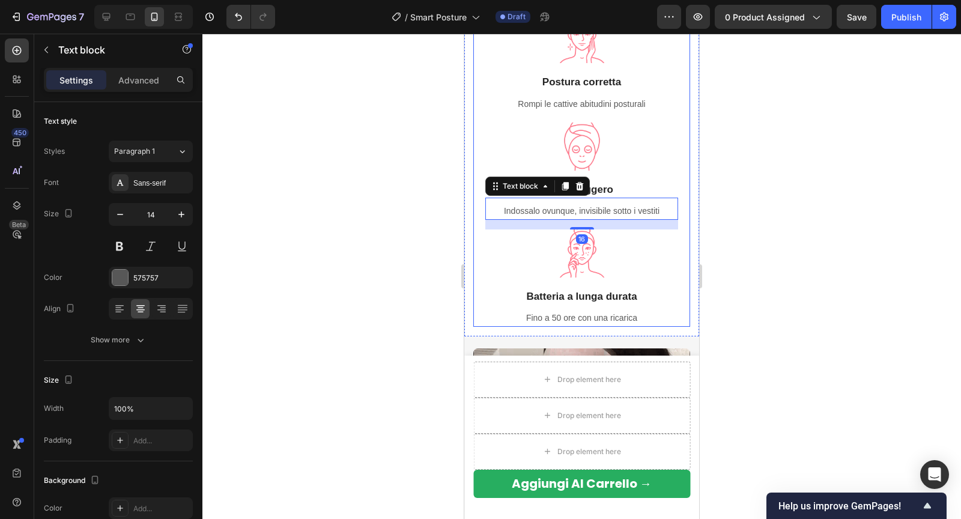
click at [755, 137] on div at bounding box center [581, 276] width 758 height 485
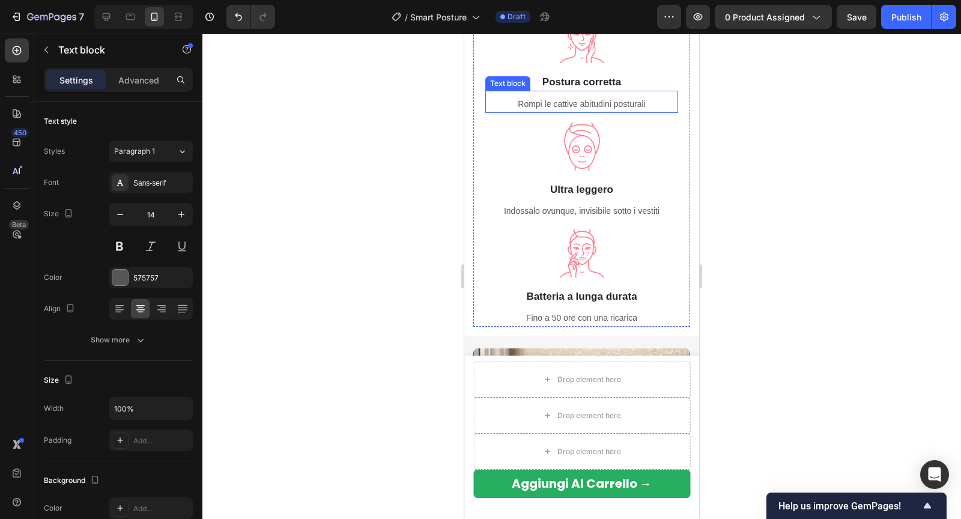
click at [612, 91] on div "Rompi le cattive abitudini posturali Text block" at bounding box center [581, 102] width 193 height 22
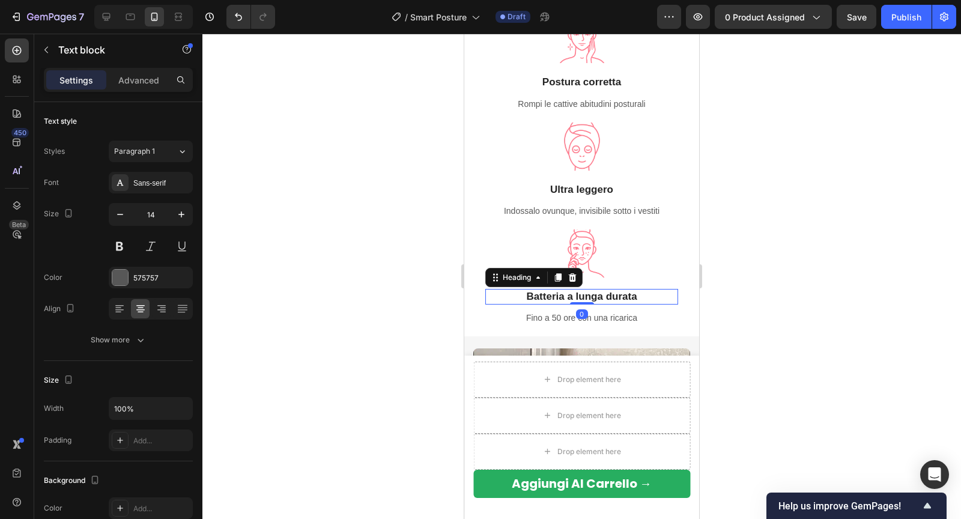
click at [602, 298] on strong "Batteria a lunga durata" at bounding box center [581, 296] width 110 height 11
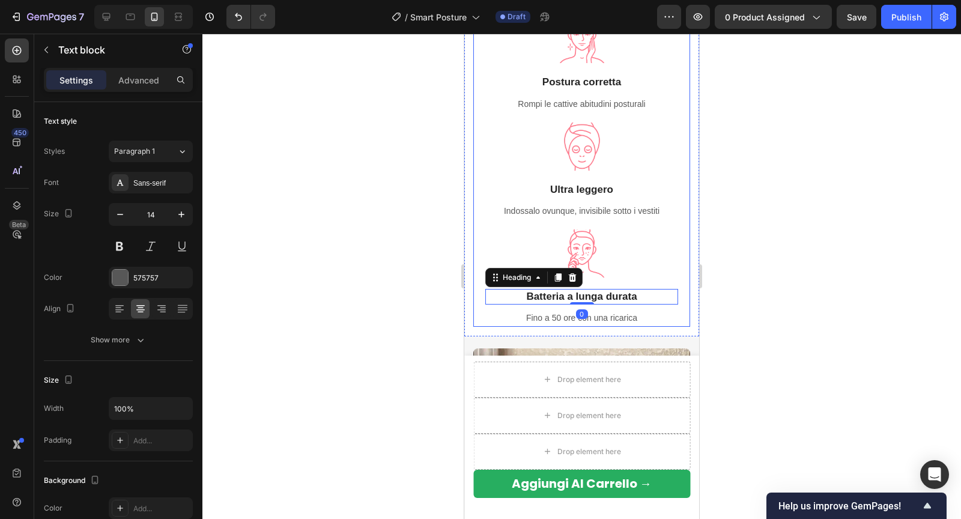
click at [612, 211] on p "Indossalo ovunque, invisibile sotto i vestiti" at bounding box center [581, 211] width 190 height 15
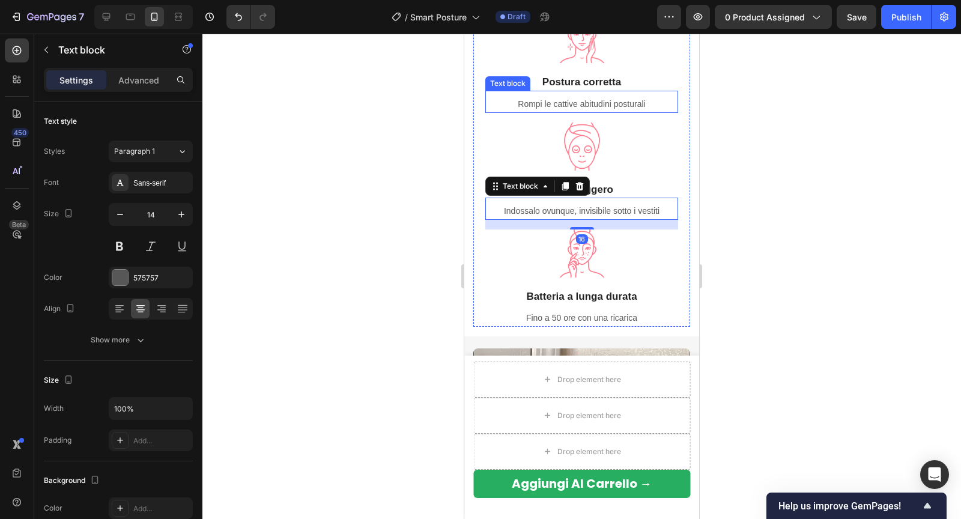
click at [615, 104] on p "Rompi le cattive abitudini posturali" at bounding box center [581, 104] width 190 height 15
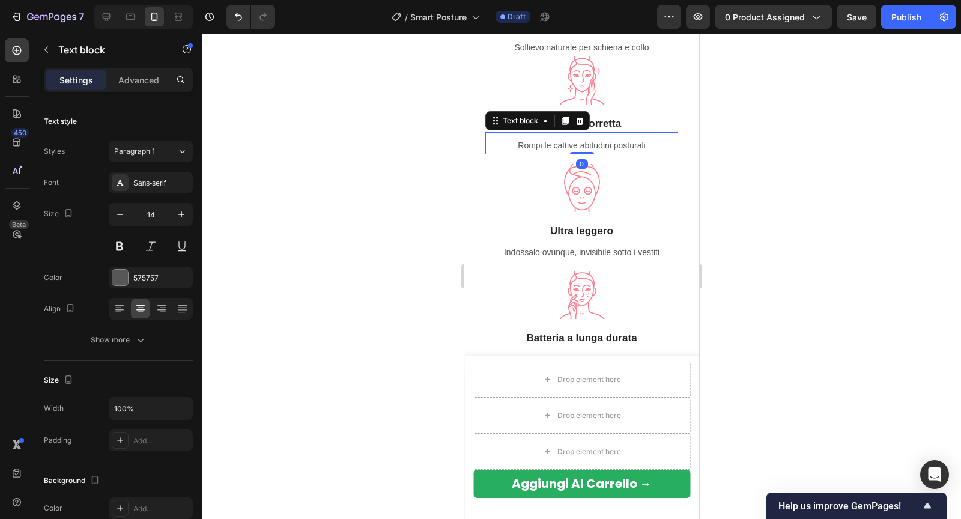
scroll to position [1013, 0]
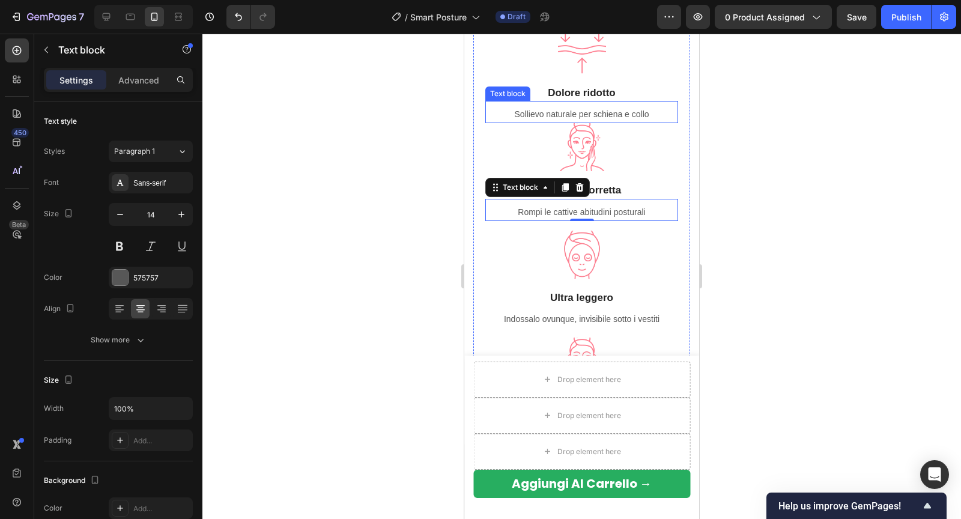
click at [591, 109] on p "Sollievo naturale per schiena e collo" at bounding box center [581, 114] width 190 height 15
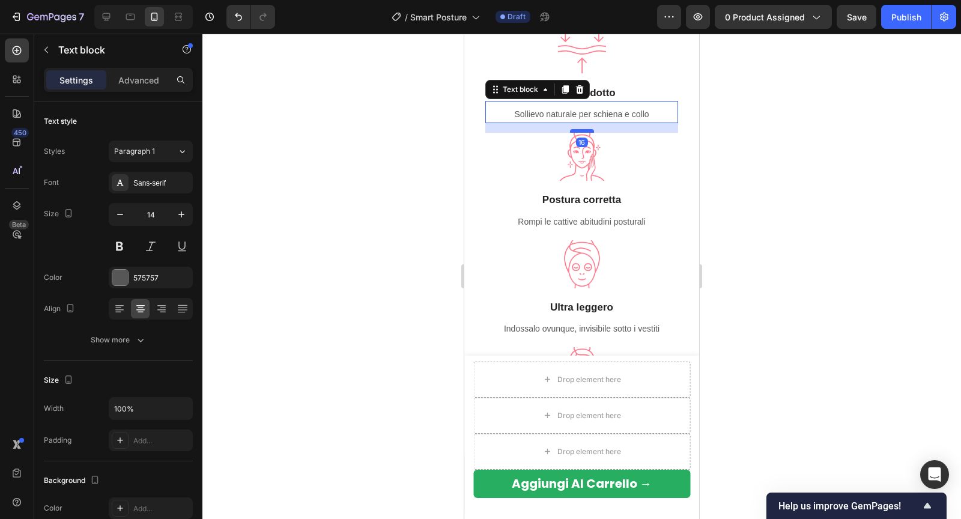
drag, startPoint x: 577, startPoint y: 120, endPoint x: 577, endPoint y: 130, distance: 9.6
click at [577, 130] on div at bounding box center [582, 131] width 24 height 4
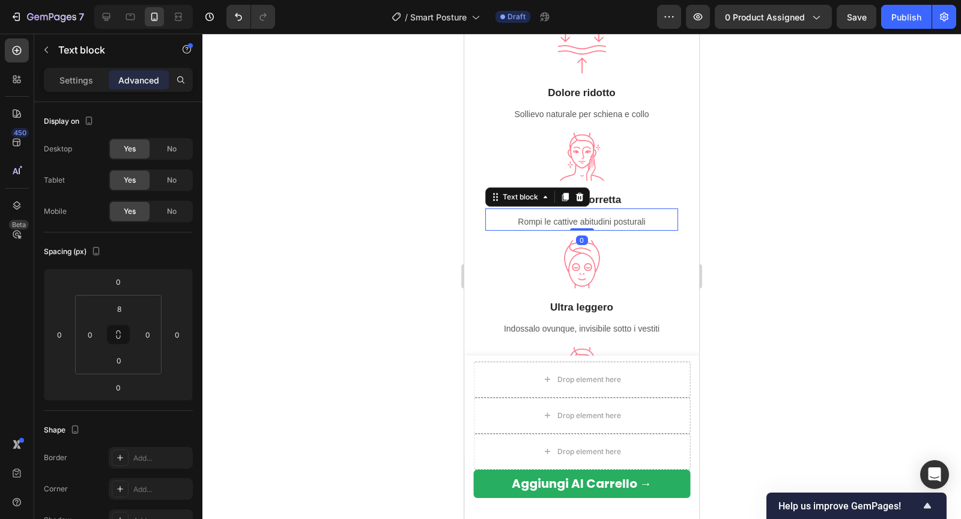
click at [563, 219] on p "Rompi le cattive abitudini posturali" at bounding box center [581, 221] width 190 height 15
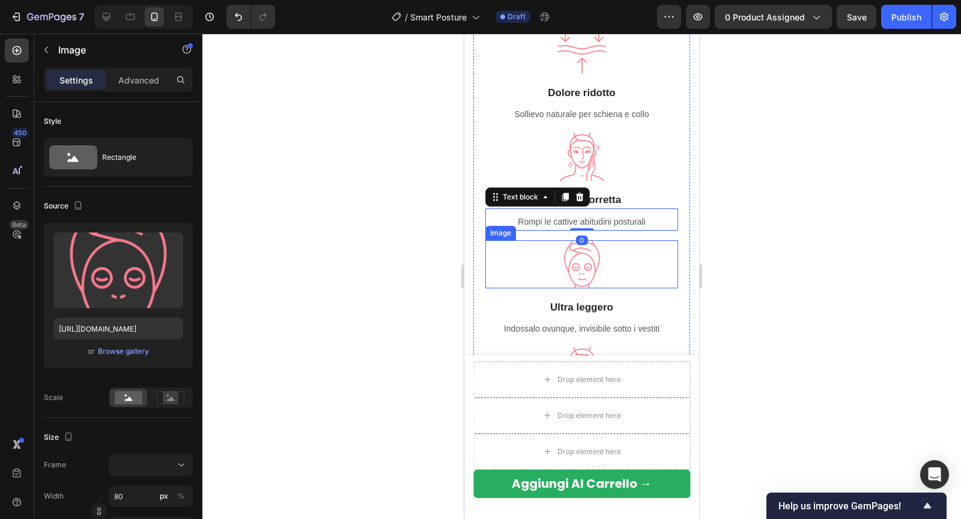
click at [576, 258] on img at bounding box center [582, 264] width 48 height 48
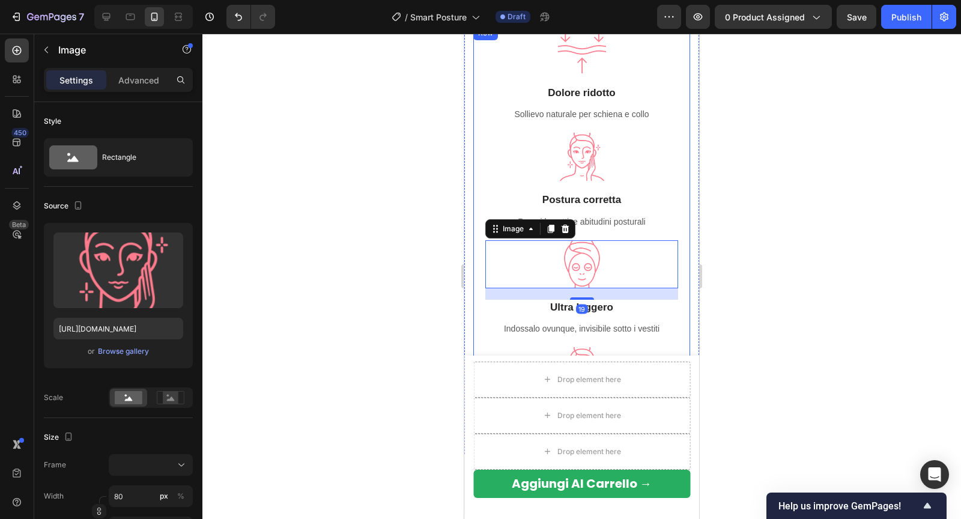
click at [584, 170] on img at bounding box center [582, 157] width 48 height 48
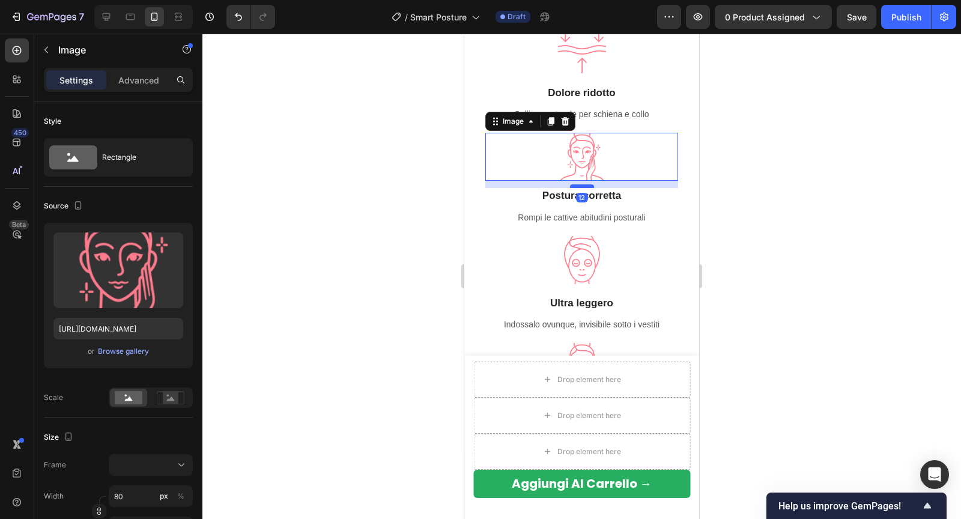
click at [589, 185] on div at bounding box center [582, 186] width 24 height 4
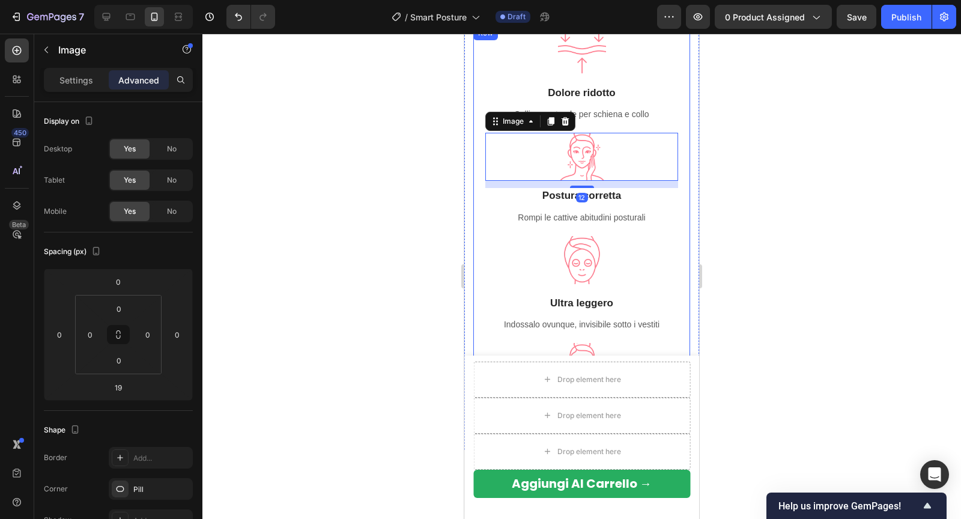
click at [588, 279] on img at bounding box center [582, 260] width 48 height 48
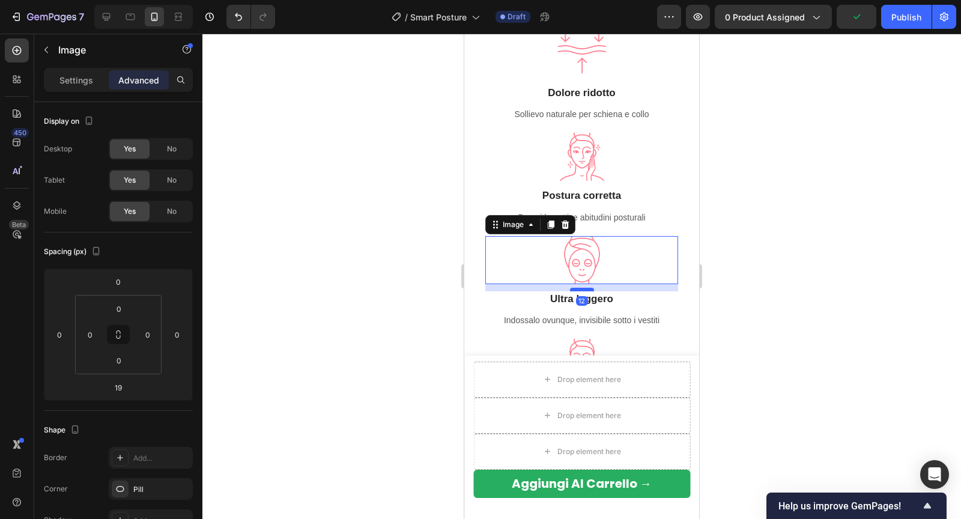
click at [583, 288] on div at bounding box center [582, 290] width 24 height 4
type input "12"
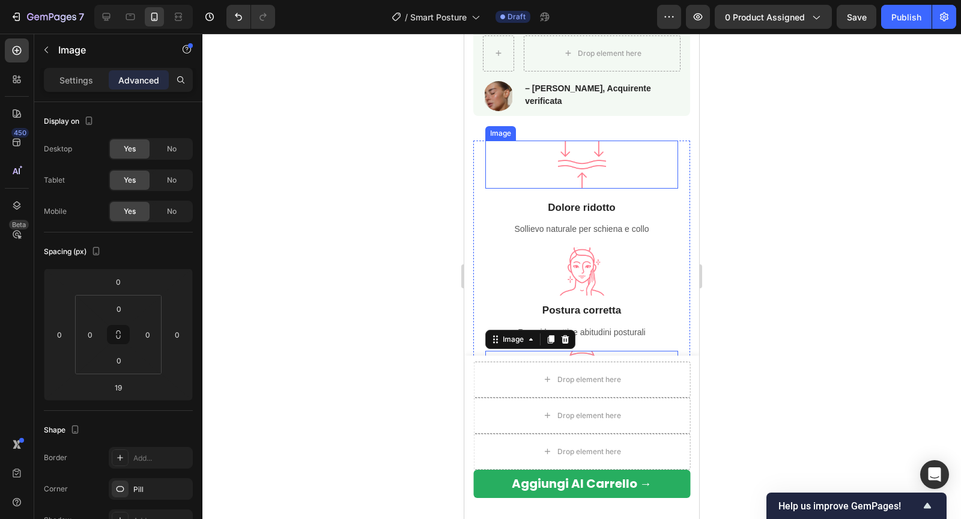
click at [594, 165] on img at bounding box center [582, 164] width 48 height 48
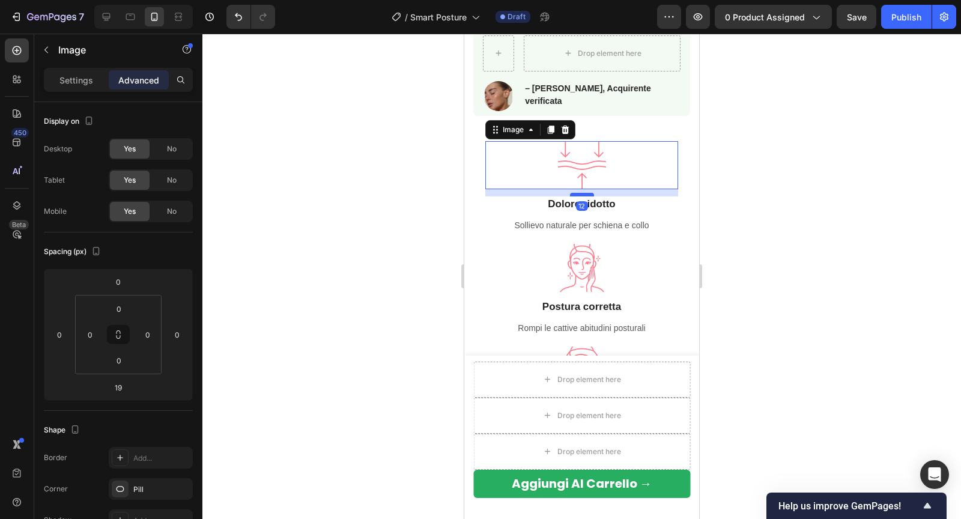
click at [579, 195] on div at bounding box center [582, 195] width 24 height 4
type input "12"
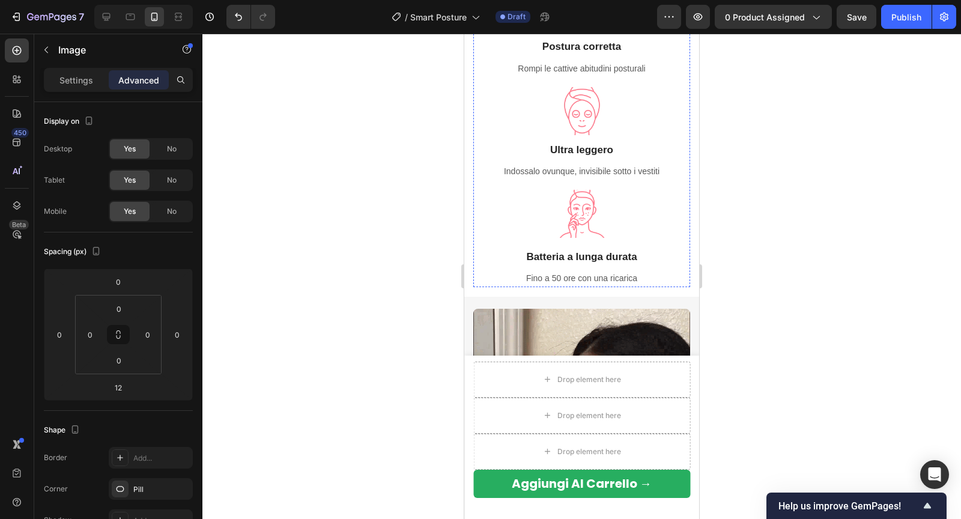
scroll to position [1160, 0]
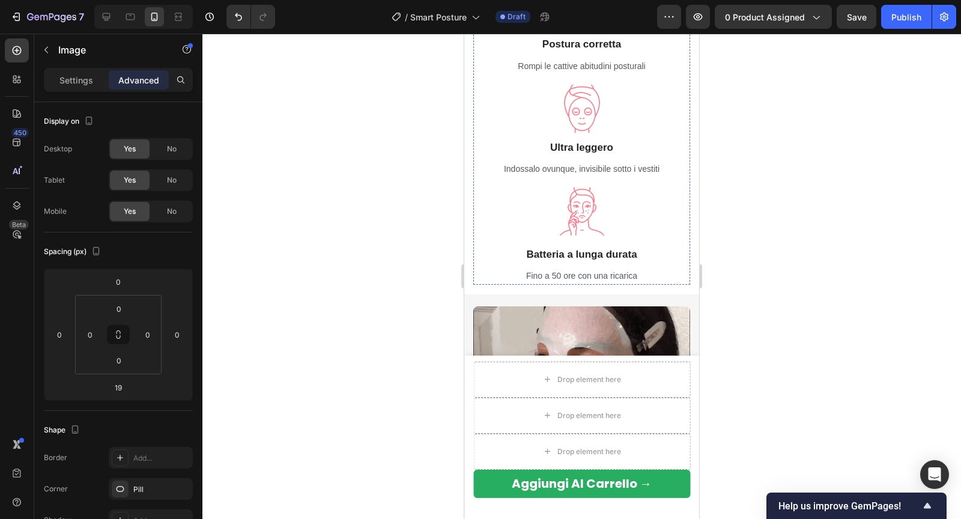
click at [584, 218] on img at bounding box center [582, 211] width 48 height 48
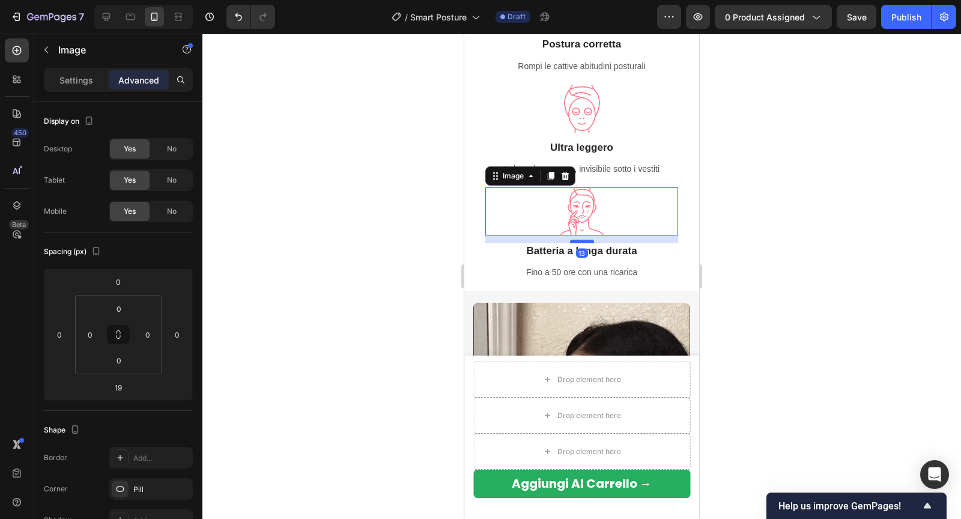
click at [582, 241] on div at bounding box center [582, 242] width 24 height 4
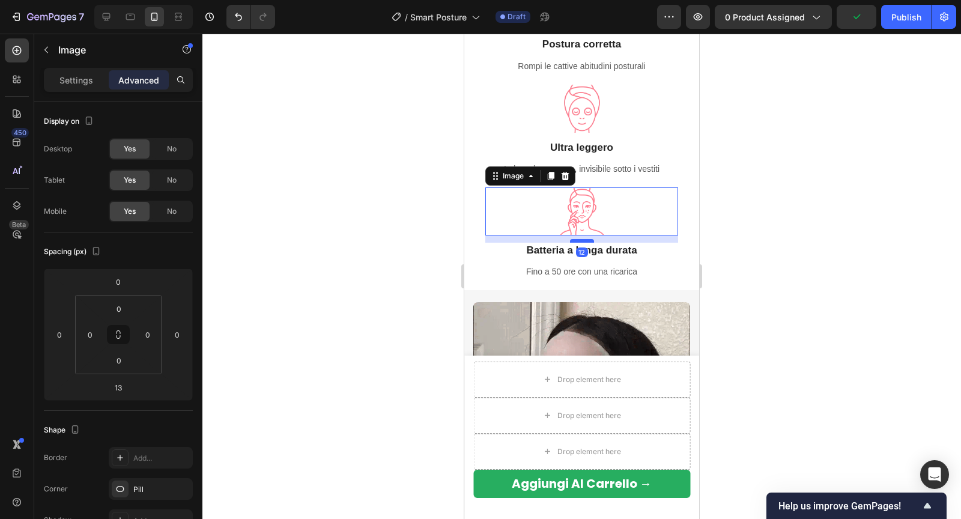
click at [582, 241] on div at bounding box center [582, 241] width 24 height 4
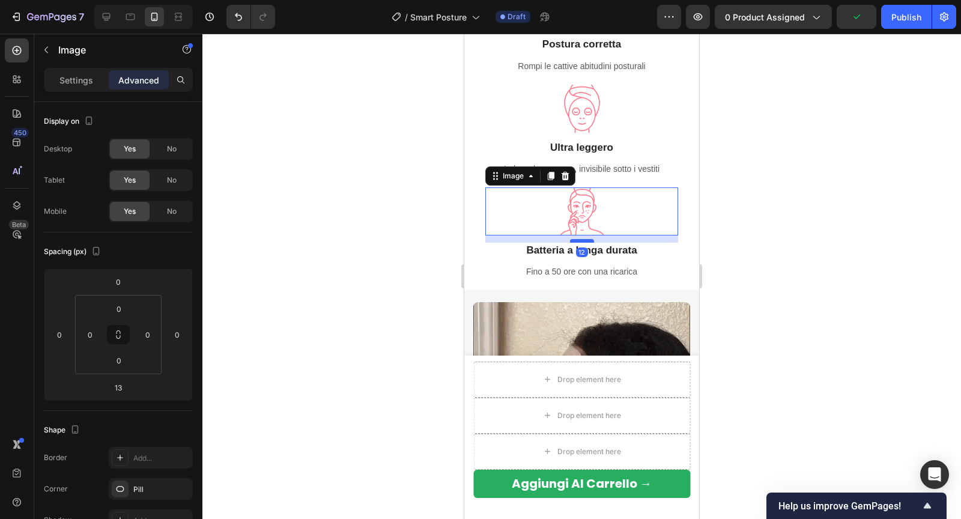
type input "12"
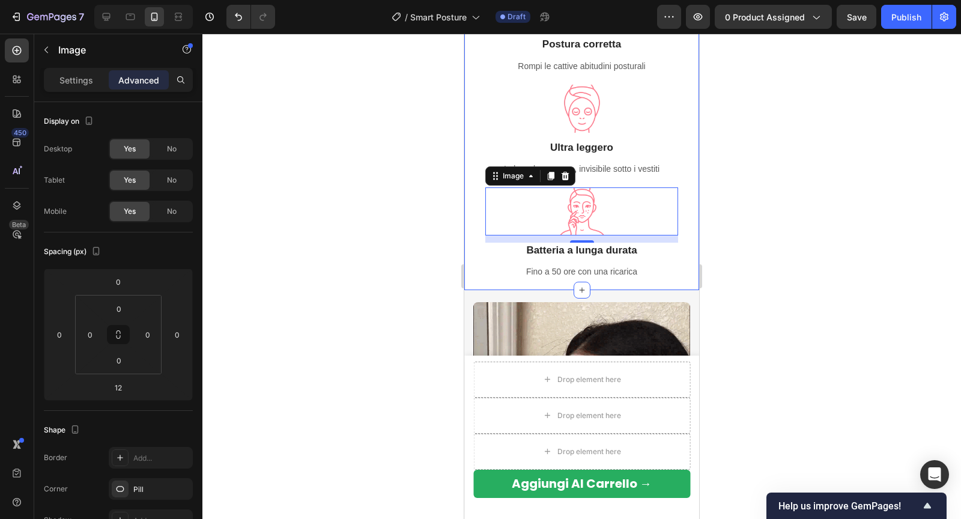
click at [732, 223] on div at bounding box center [581, 276] width 758 height 485
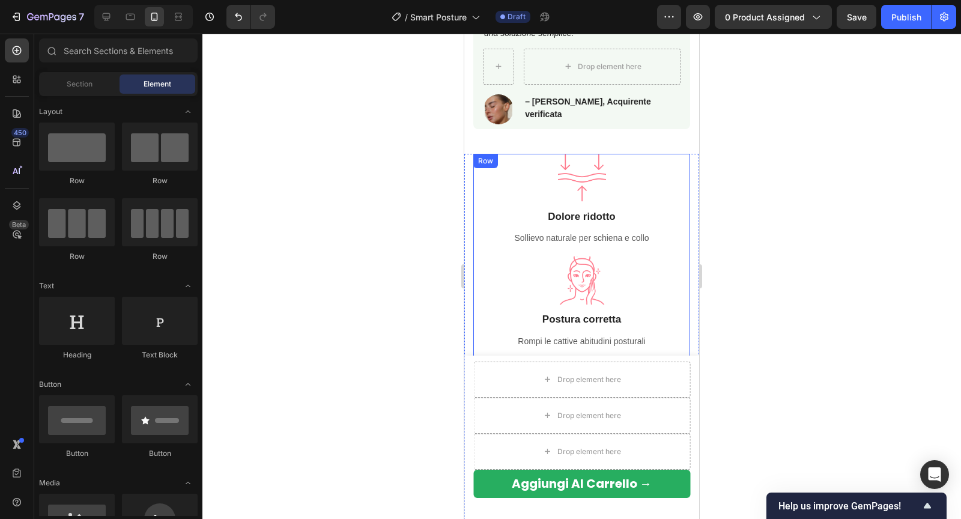
scroll to position [880, 0]
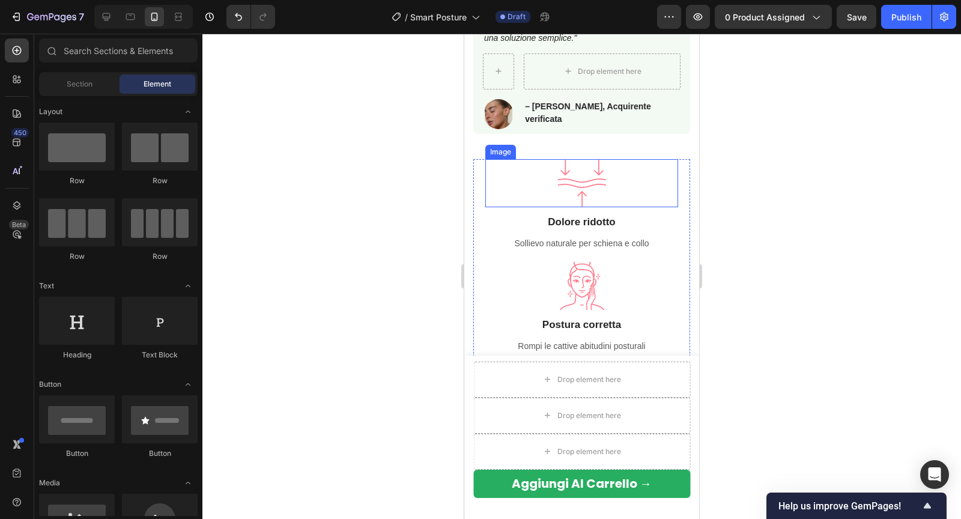
click at [639, 173] on div at bounding box center [581, 183] width 193 height 48
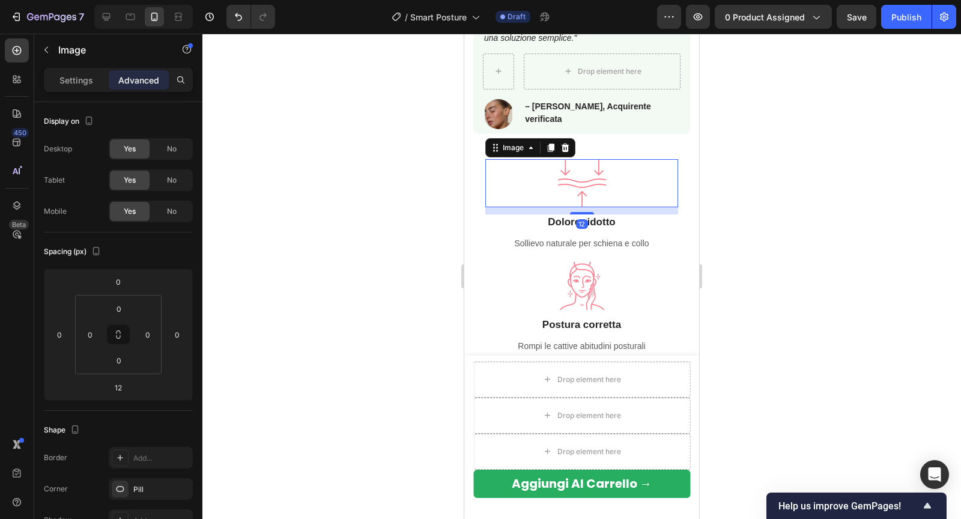
click at [749, 188] on div at bounding box center [581, 276] width 758 height 485
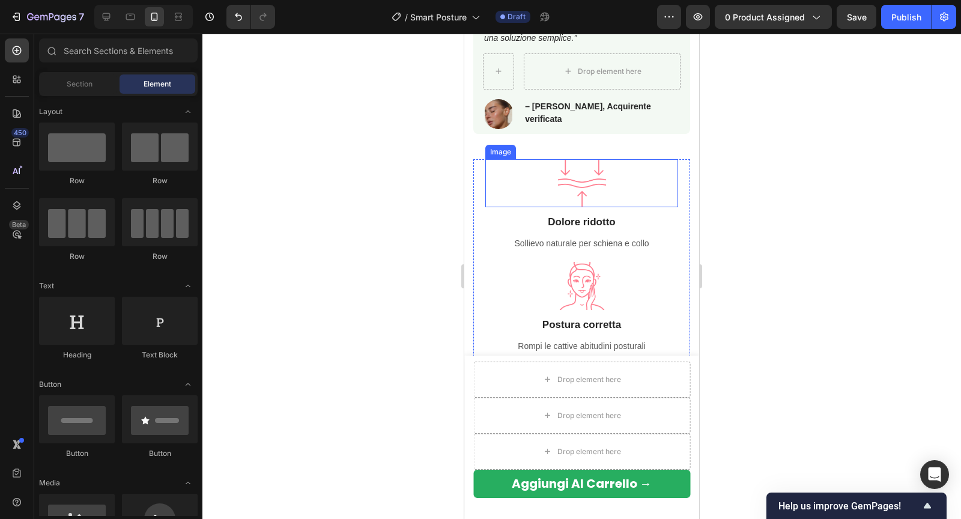
click at [609, 181] on div at bounding box center [581, 183] width 193 height 48
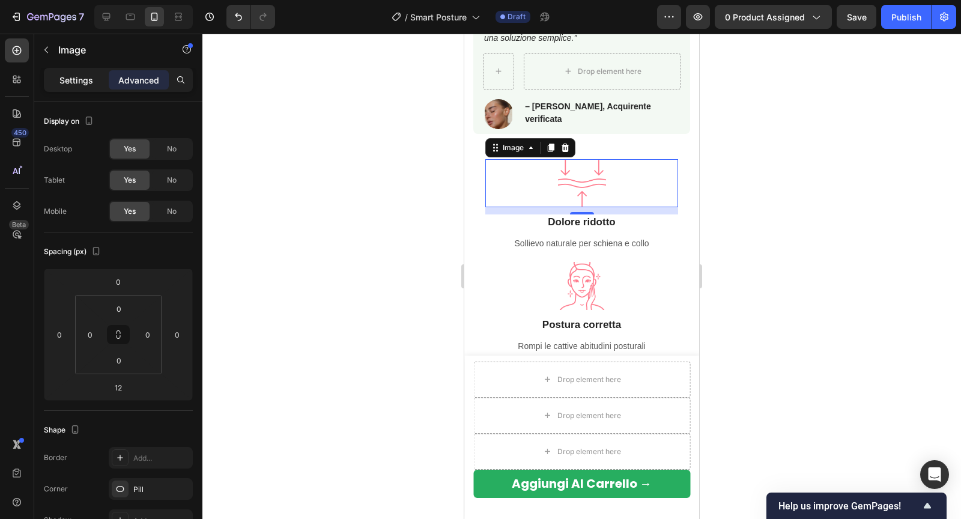
click at [92, 79] on div "Settings" at bounding box center [76, 79] width 60 height 19
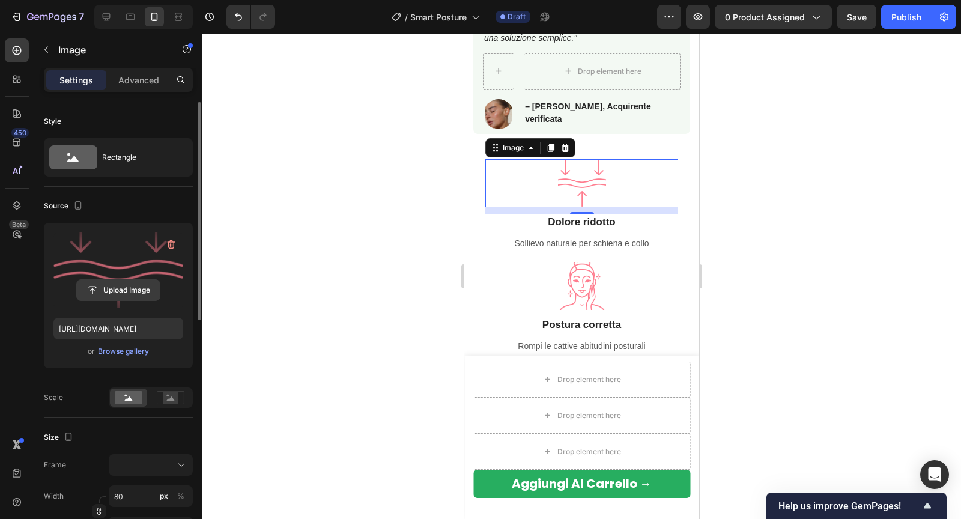
click at [110, 295] on input "file" at bounding box center [118, 290] width 83 height 20
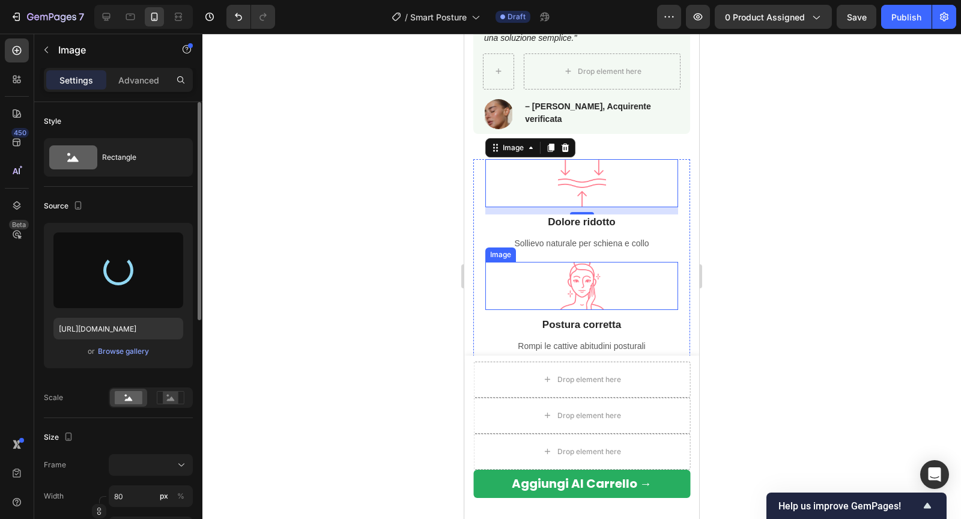
type input "https://cdn.shopify.com/s/files/1/0788/6916/8473/files/gempages_536301623899587…"
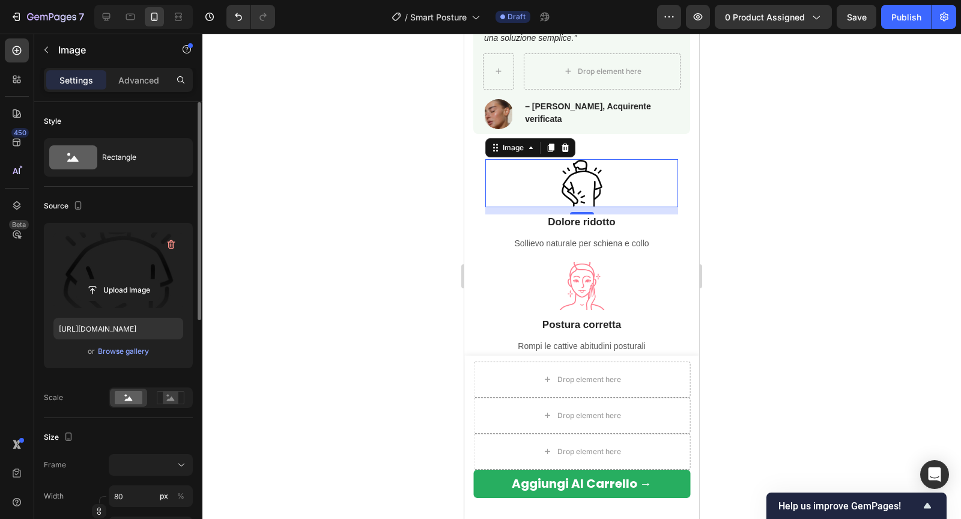
click at [784, 241] on div at bounding box center [581, 276] width 758 height 485
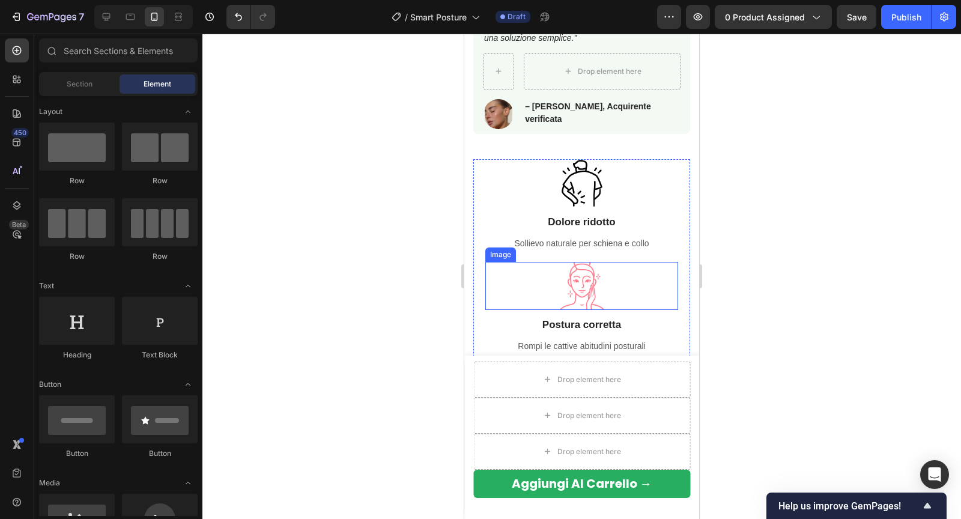
click at [580, 292] on img at bounding box center [582, 286] width 48 height 48
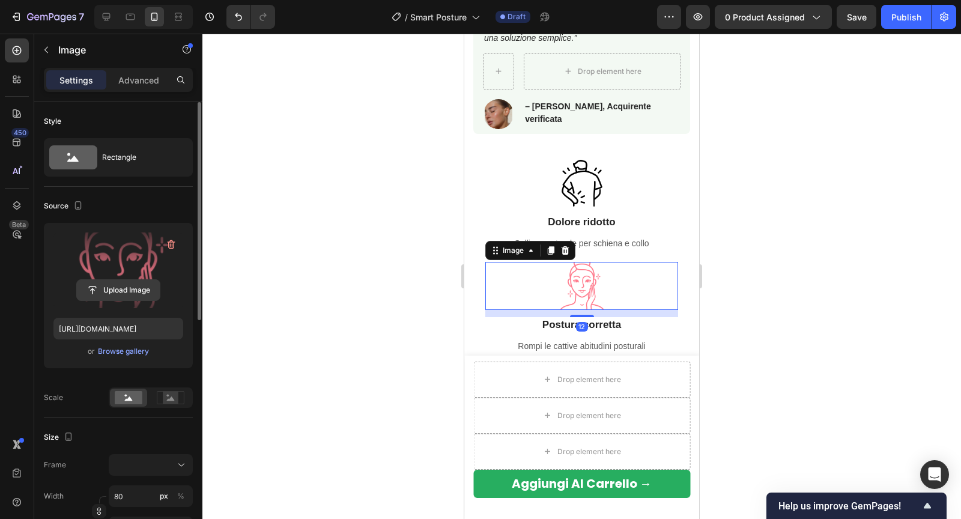
click at [132, 285] on input "file" at bounding box center [118, 290] width 83 height 20
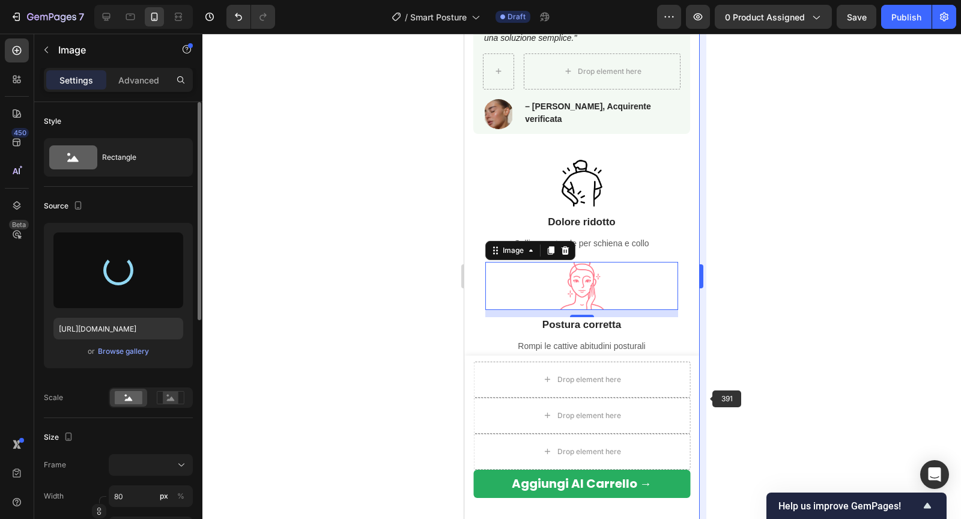
type input "https://cdn.shopify.com/s/files/1/0788/6916/8473/files/gempages_536301623899587…"
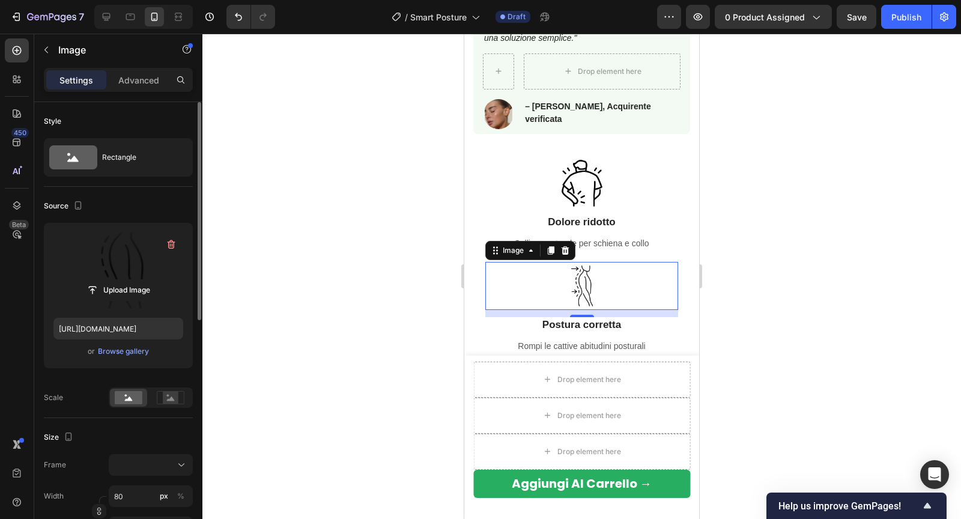
click at [805, 222] on div at bounding box center [581, 276] width 758 height 485
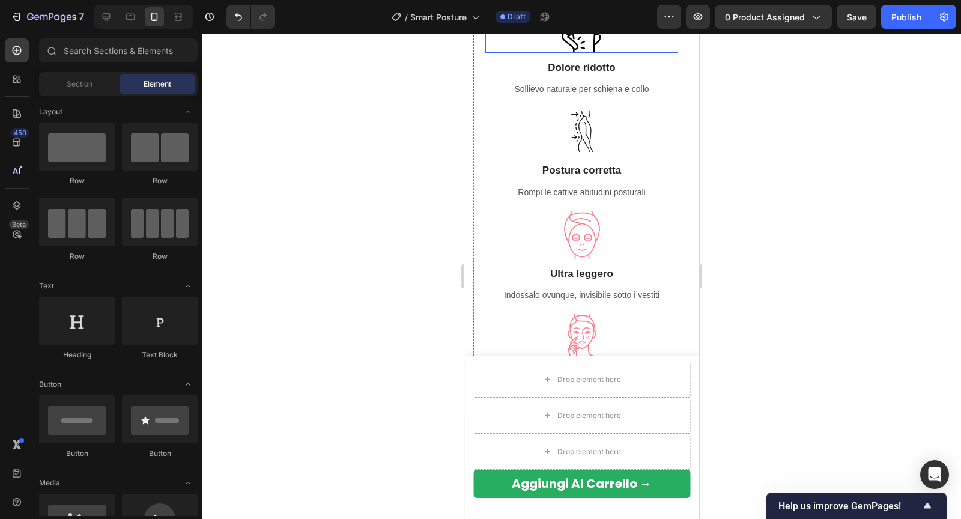
scroll to position [1034, 0]
click at [582, 242] on img at bounding box center [582, 234] width 48 height 48
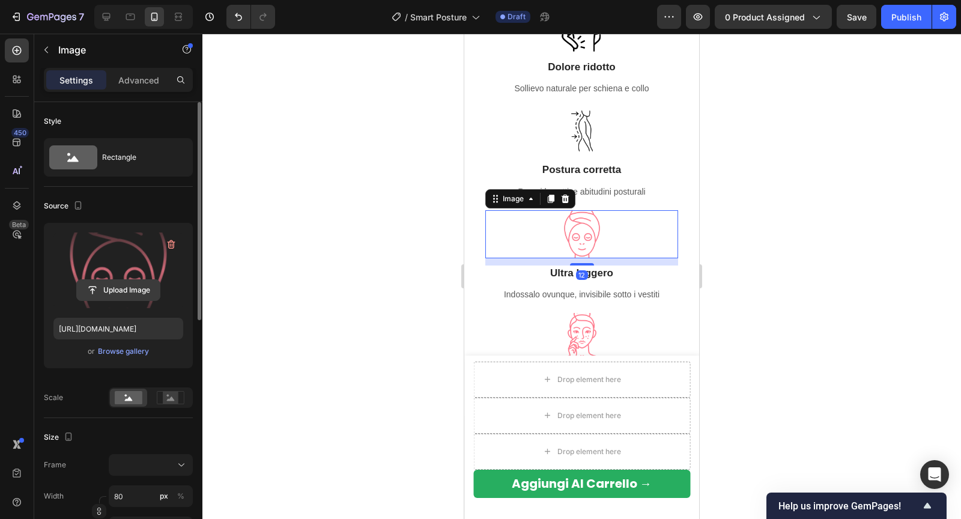
click at [127, 285] on input "file" at bounding box center [118, 290] width 83 height 20
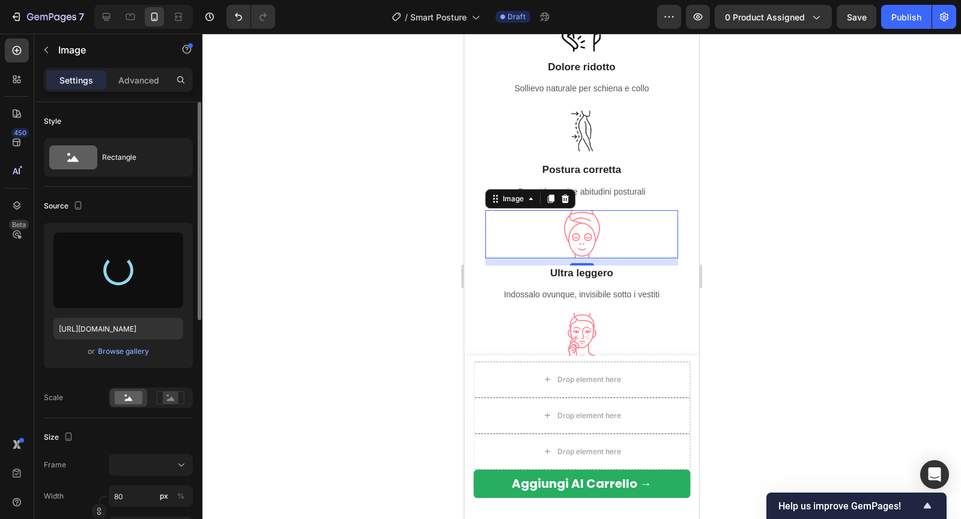
type input "https://cdn.shopify.com/s/files/1/0788/6916/8473/files/gempages_536301623899587…"
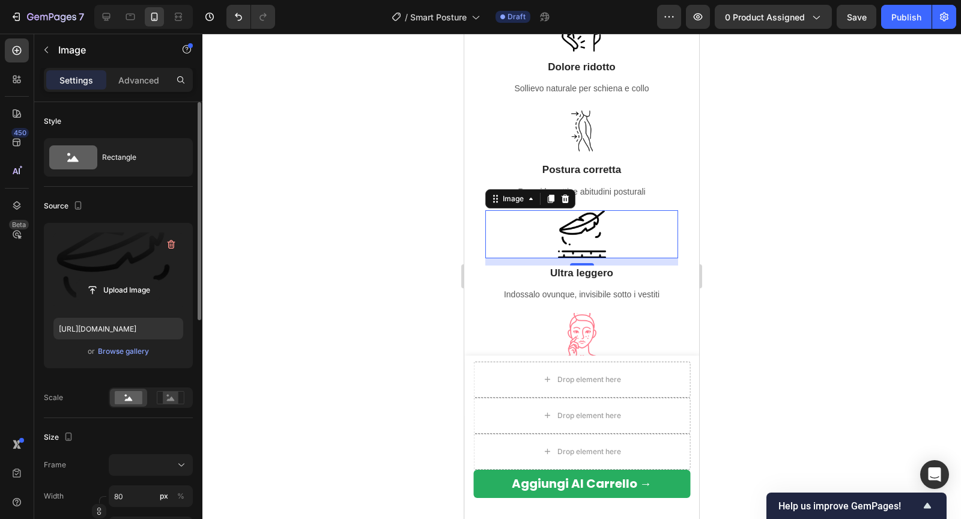
click at [825, 261] on div at bounding box center [581, 276] width 758 height 485
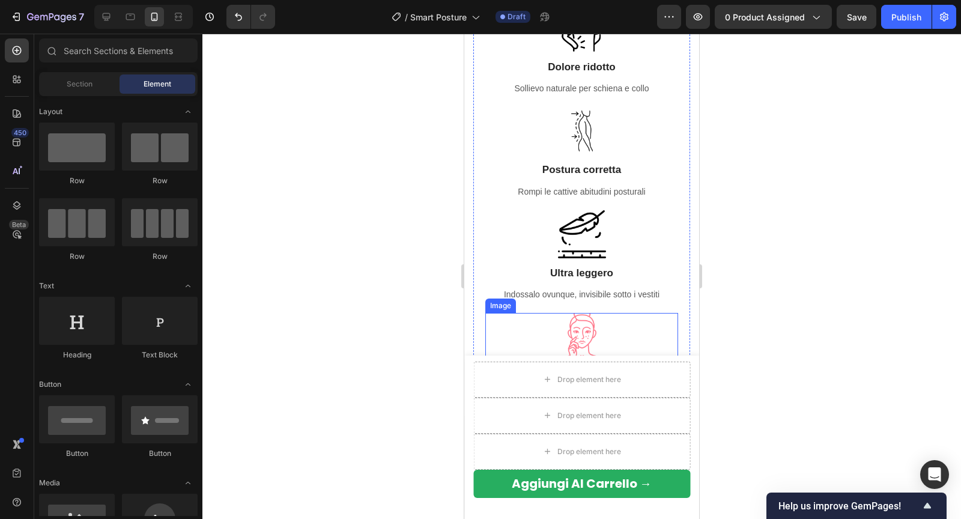
click at [587, 333] on img at bounding box center [582, 337] width 48 height 48
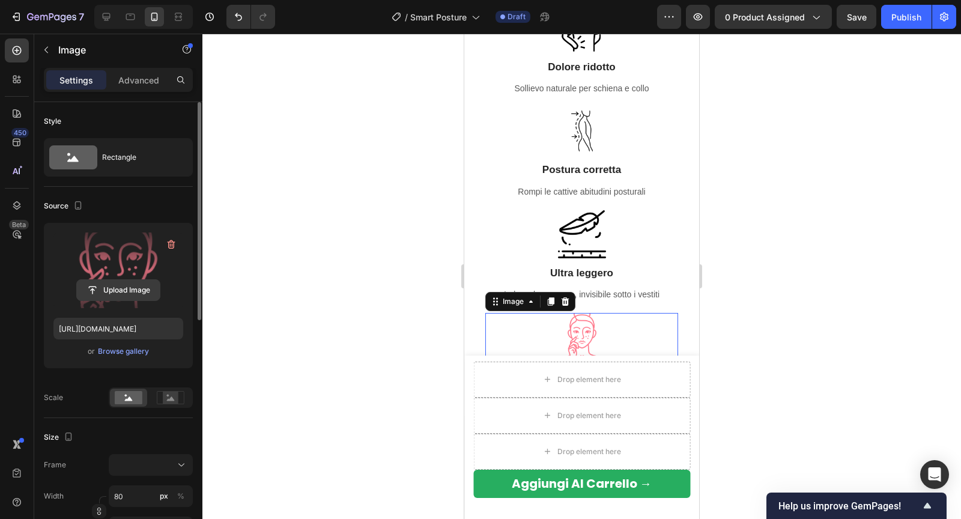
click at [101, 292] on input "file" at bounding box center [118, 290] width 83 height 20
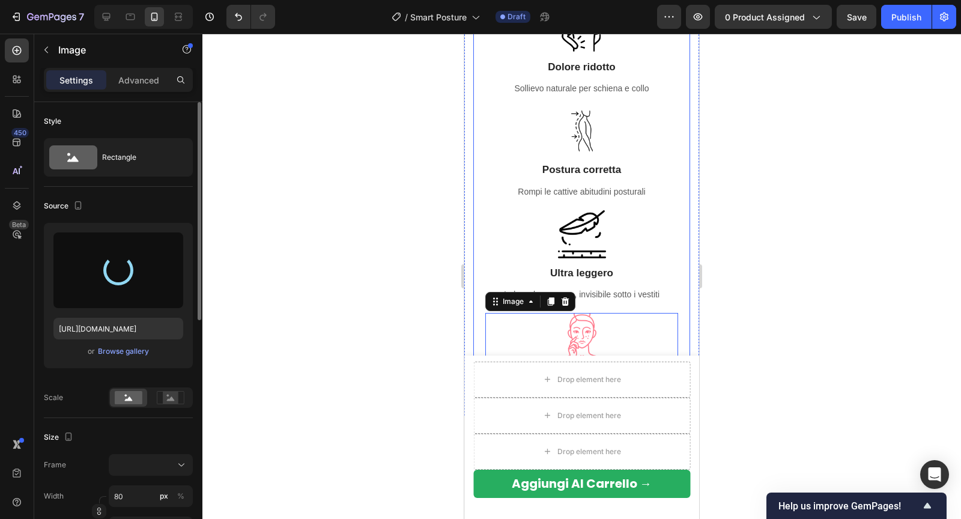
type input "https://cdn.shopify.com/s/files/1/0788/6916/8473/files/gempages_536301623899587…"
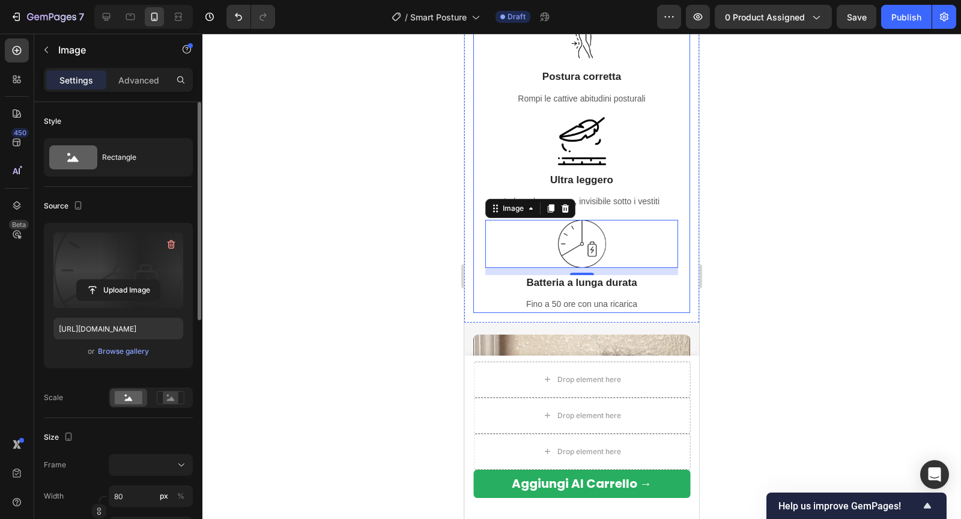
scroll to position [1126, 0]
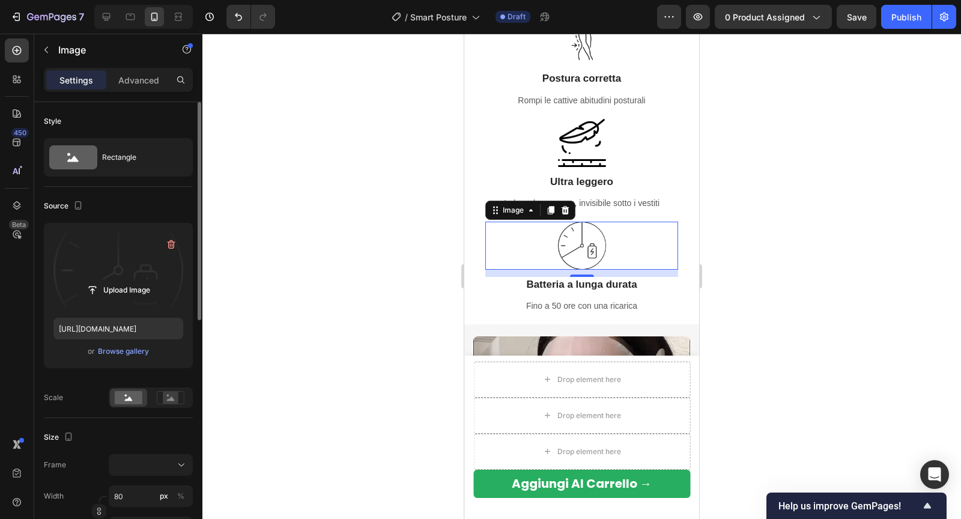
click at [808, 173] on div at bounding box center [581, 276] width 758 height 485
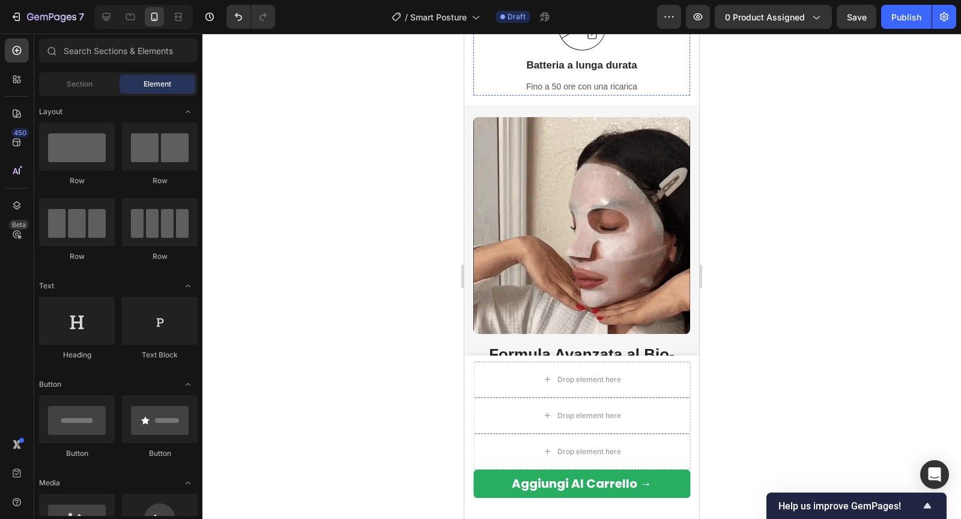
scroll to position [1346, 0]
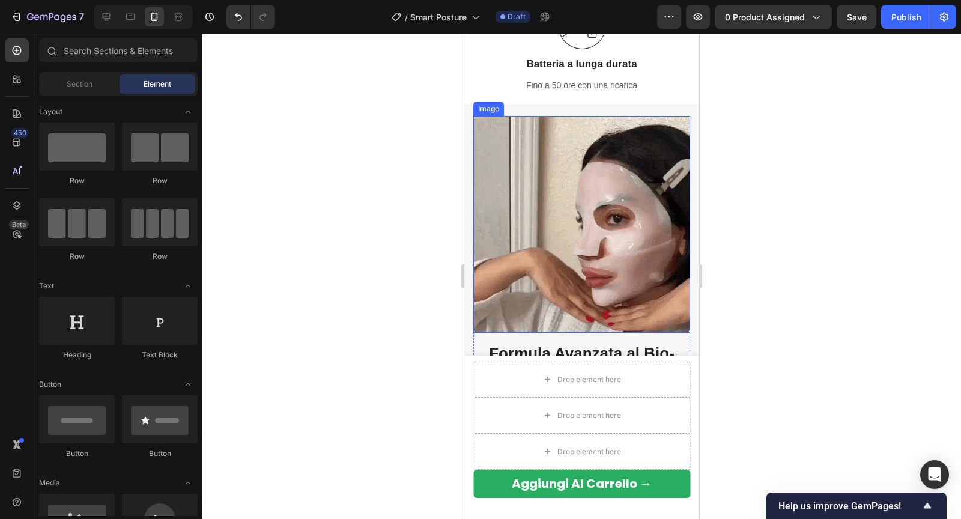
click at [478, 152] on img at bounding box center [581, 224] width 217 height 217
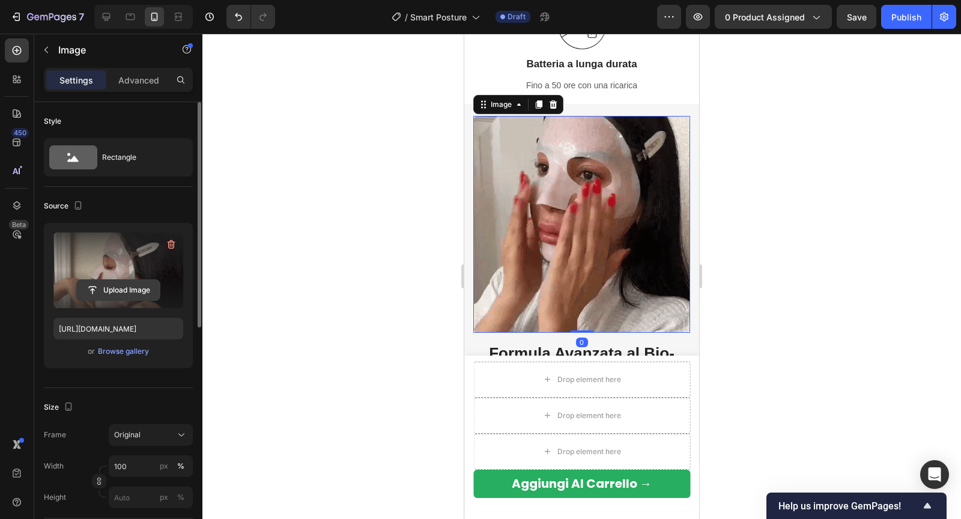
click at [109, 289] on input "file" at bounding box center [118, 290] width 83 height 20
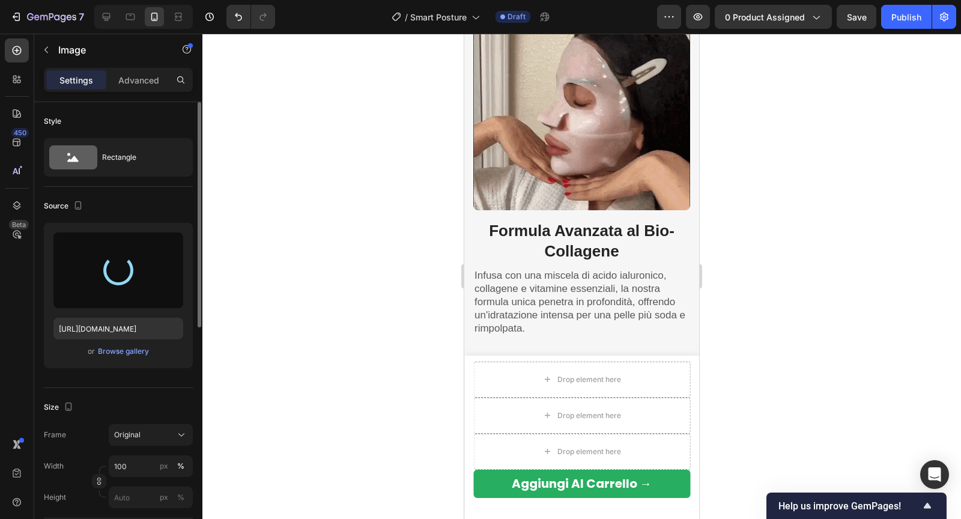
scroll to position [1479, 0]
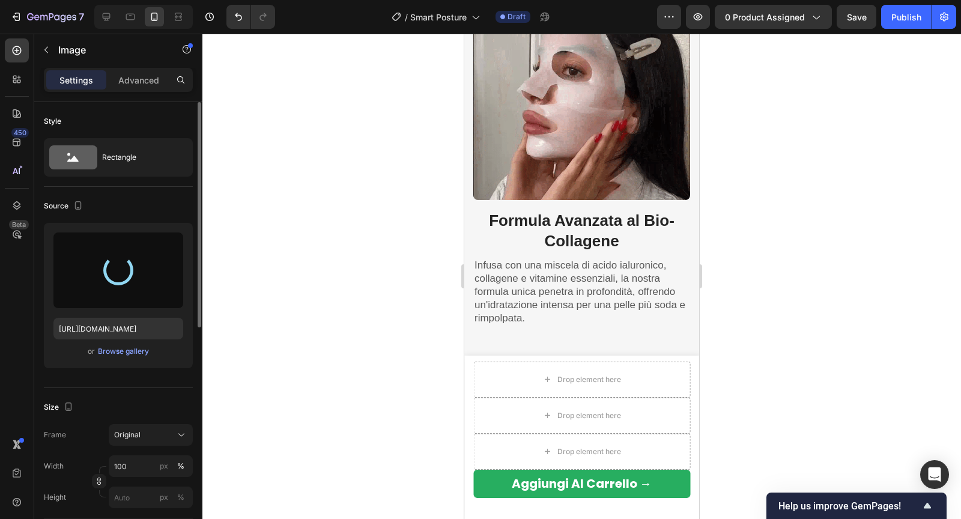
type input "https://cdn.shopify.com/s/files/1/0788/6916/8473/files/gempages_536301623899587…"
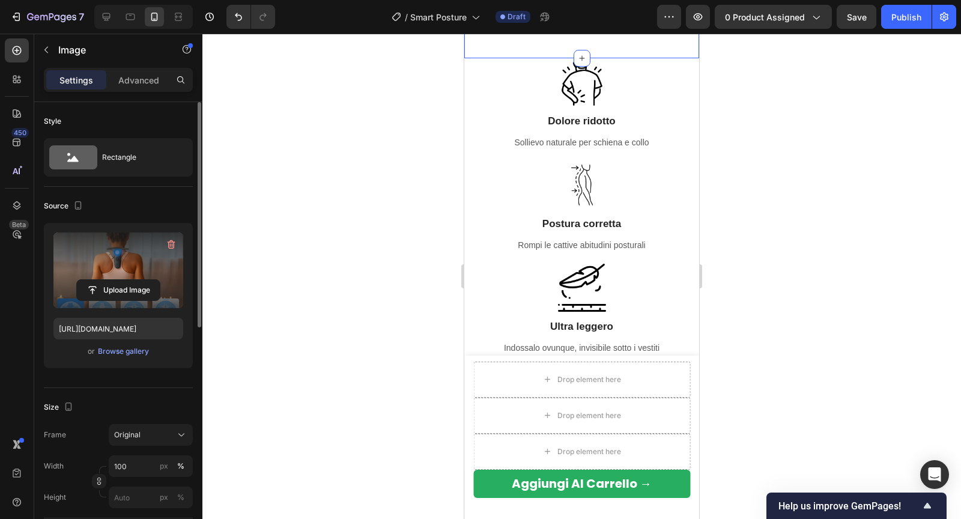
scroll to position [1055, 0]
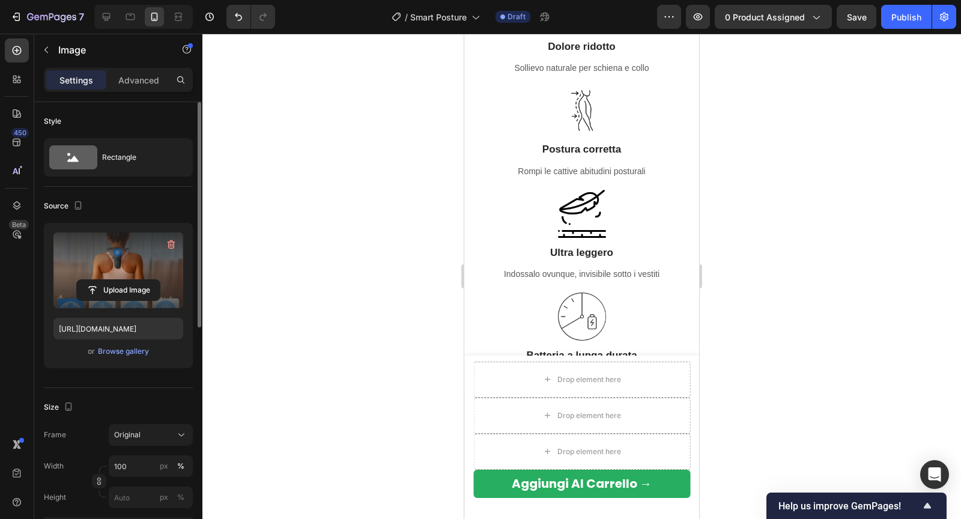
click at [576, 200] on img at bounding box center [582, 214] width 48 height 48
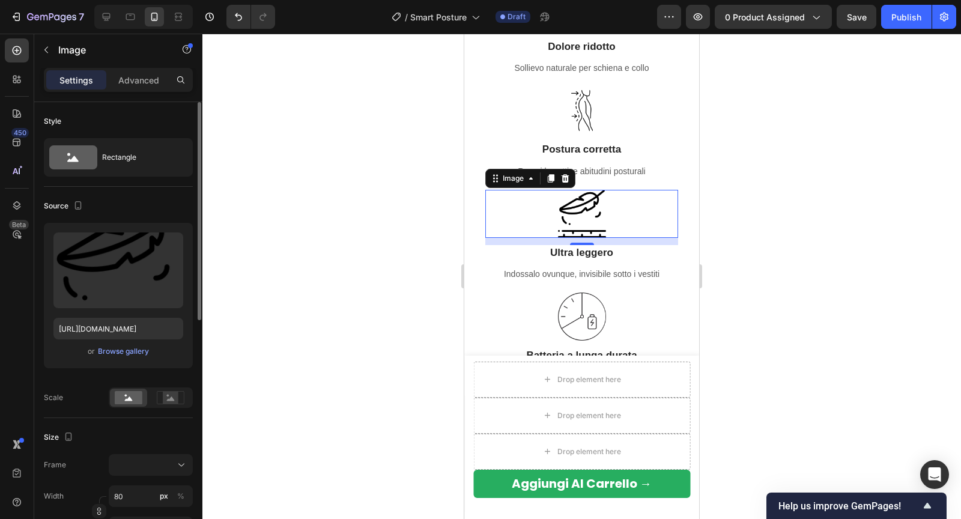
click at [432, 134] on div at bounding box center [581, 276] width 758 height 485
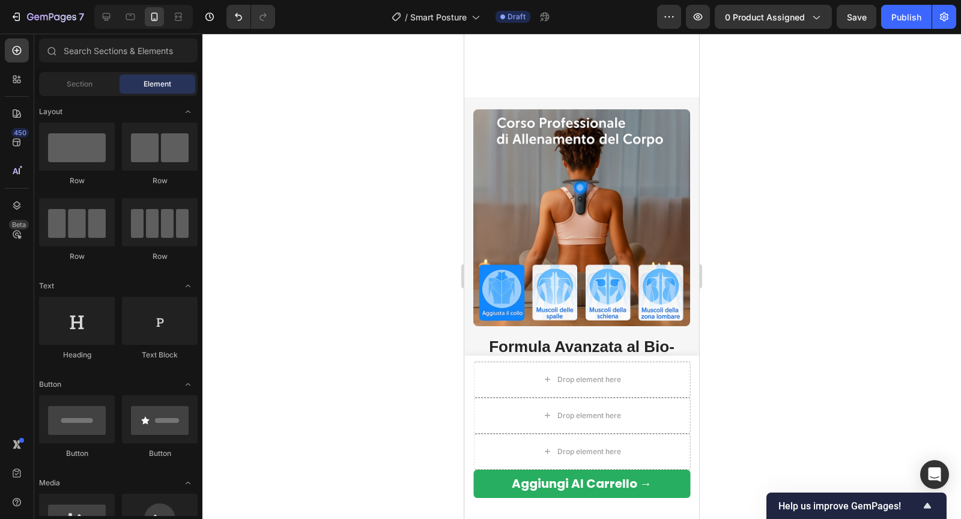
scroll to position [1479, 0]
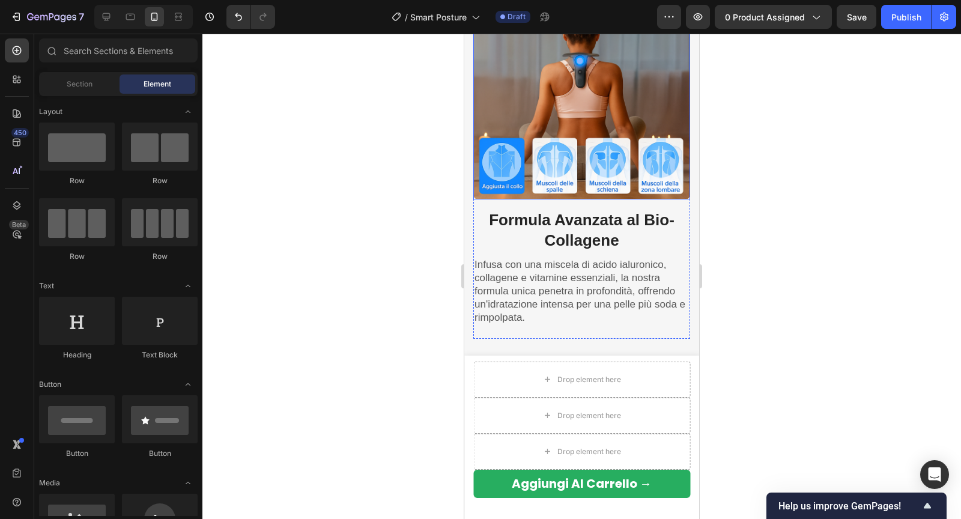
click at [532, 143] on img at bounding box center [581, 91] width 217 height 217
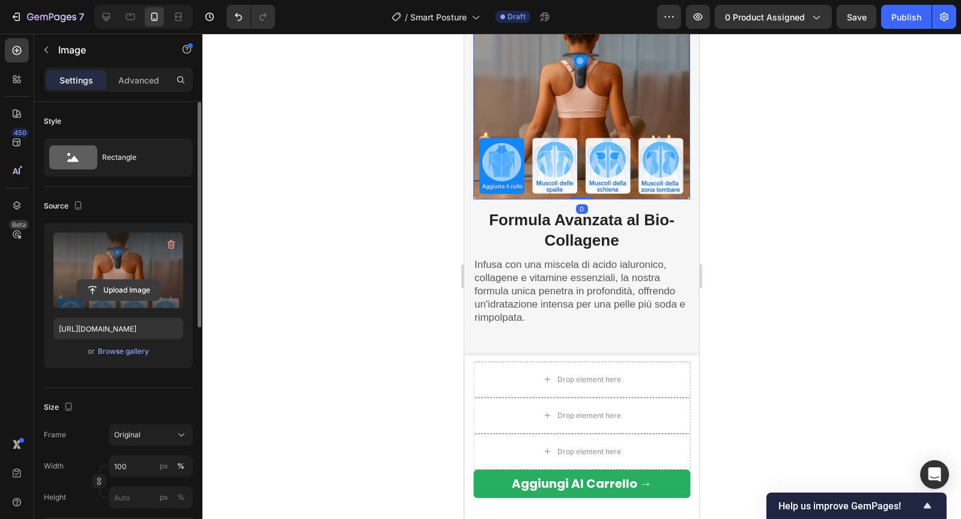
click at [116, 292] on input "file" at bounding box center [118, 290] width 83 height 20
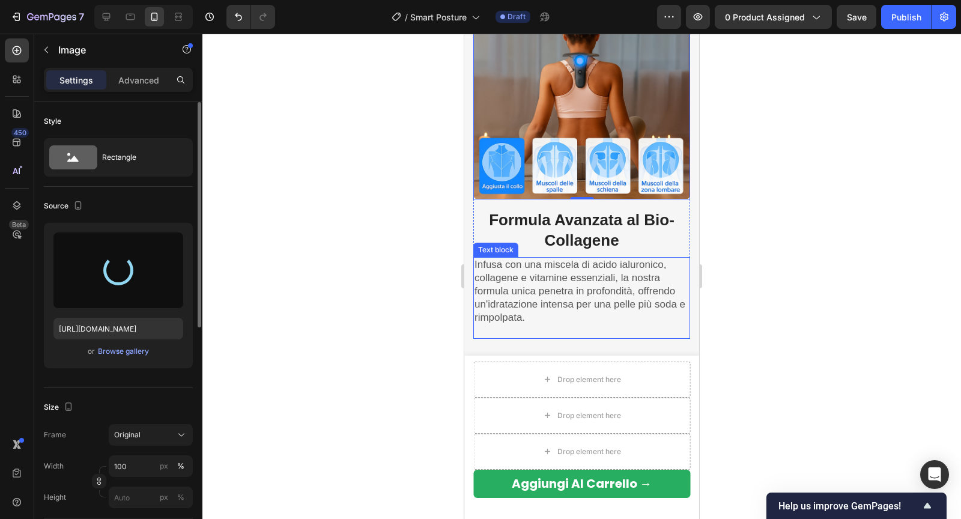
type input "https://cdn.shopify.com/s/files/1/0788/6916/8473/files/gempages_536301623899587…"
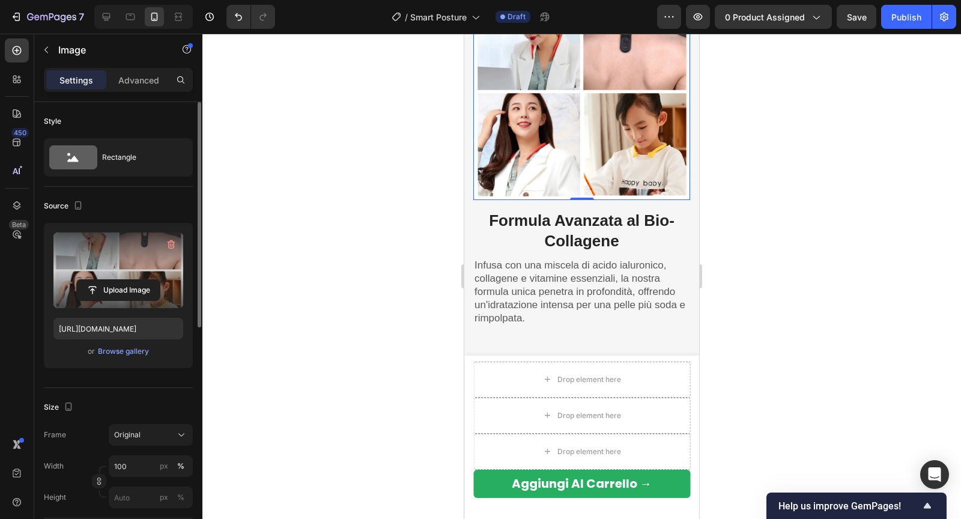
scroll to position [1480, 0]
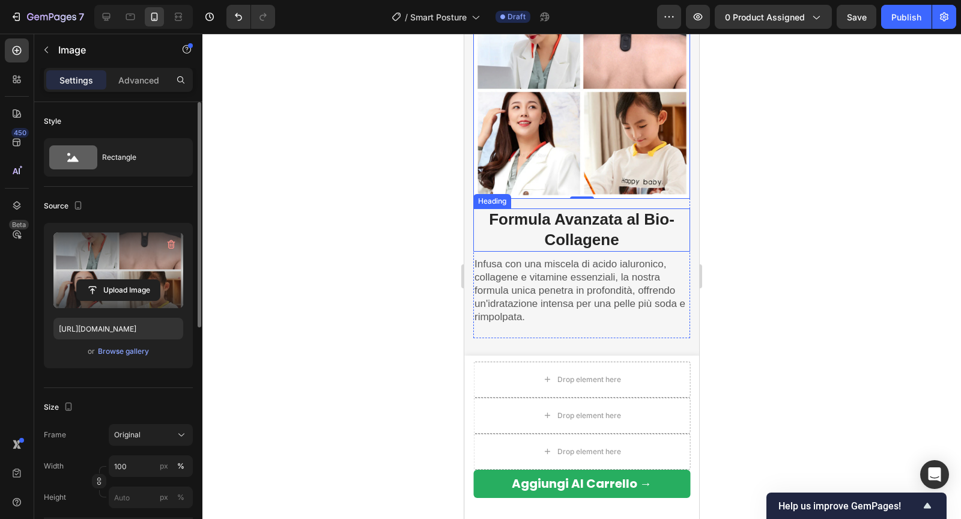
click at [549, 220] on strong "Formula Avanzata al Bio-Collagene" at bounding box center [581, 229] width 185 height 38
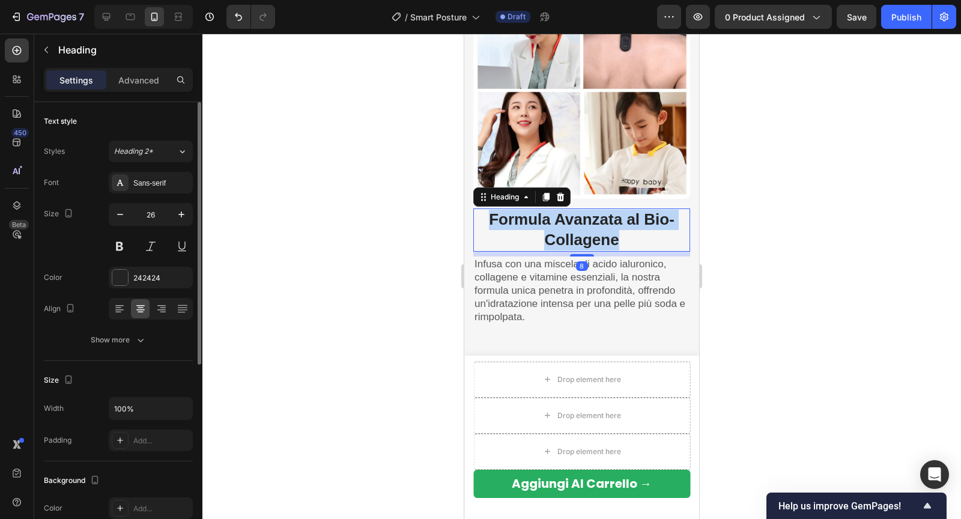
click at [549, 220] on strong "Formula Avanzata al Bio-Collagene" at bounding box center [581, 229] width 185 height 38
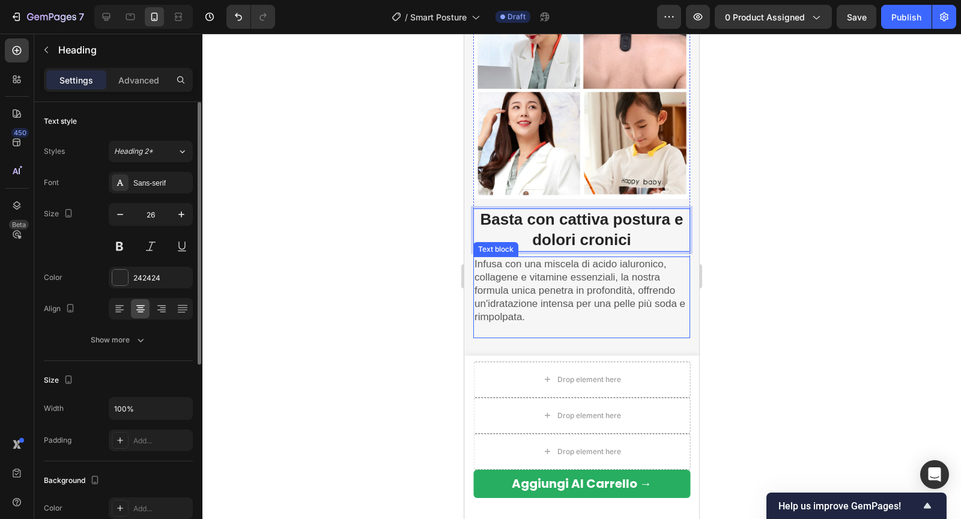
click at [525, 288] on p "Infusa con una miscela di acido ialuronico, collagene e vitamine essenziali, la…" at bounding box center [581, 291] width 214 height 66
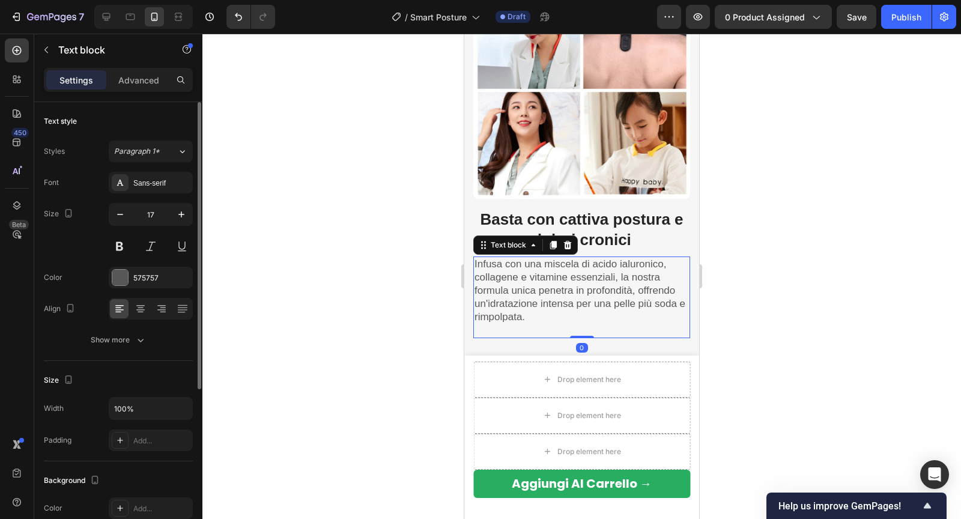
click at [525, 288] on p "Infusa con una miscela di acido ialuronico, collagene e vitamine essenziali, la…" at bounding box center [581, 291] width 214 height 66
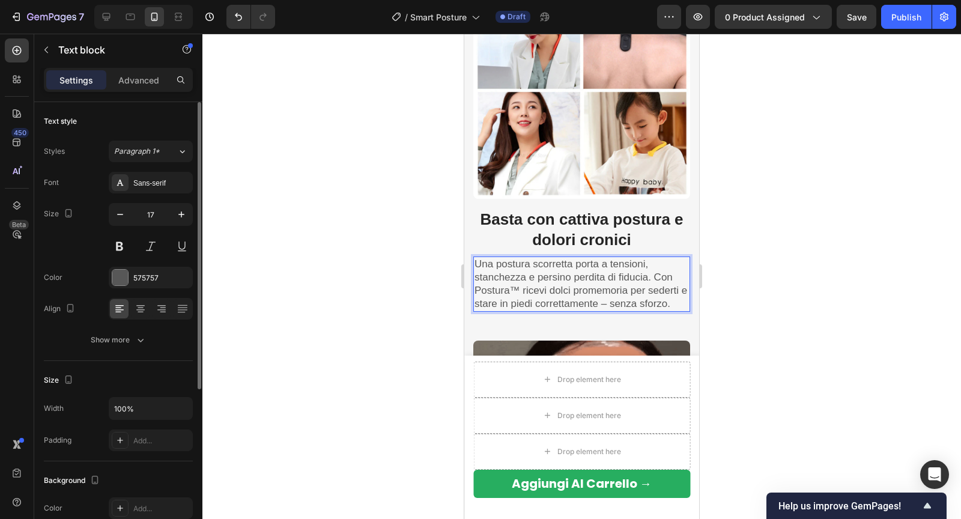
click at [723, 308] on div at bounding box center [581, 276] width 758 height 485
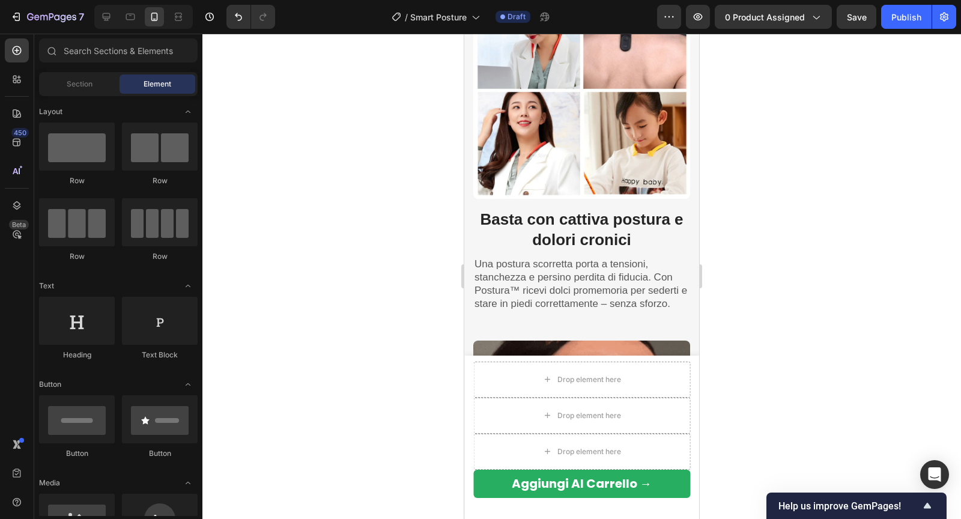
click at [740, 181] on div at bounding box center [581, 276] width 758 height 485
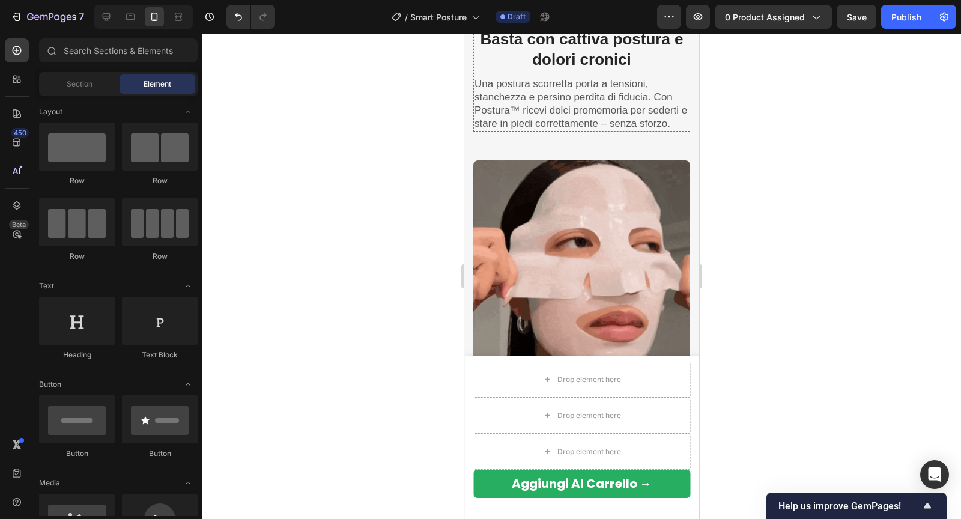
scroll to position [1669, 0]
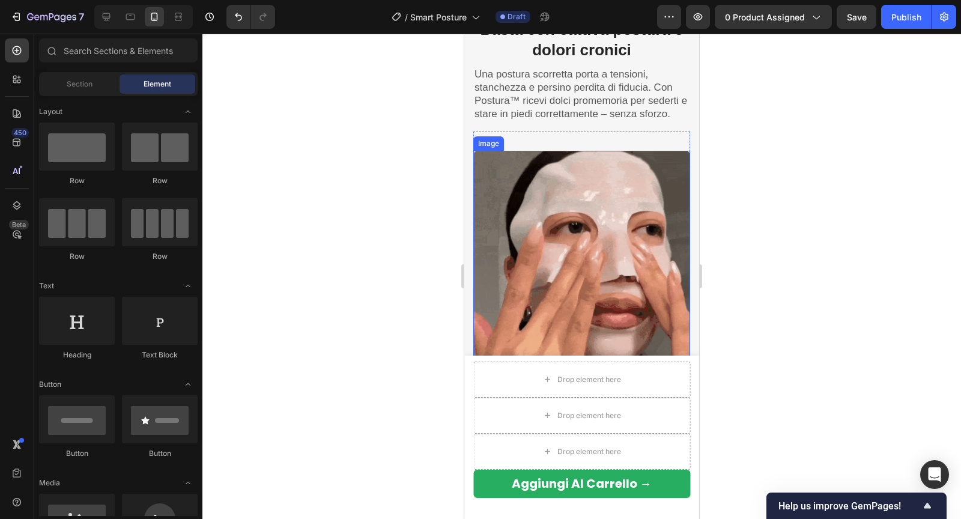
click at [554, 206] on img at bounding box center [581, 259] width 217 height 217
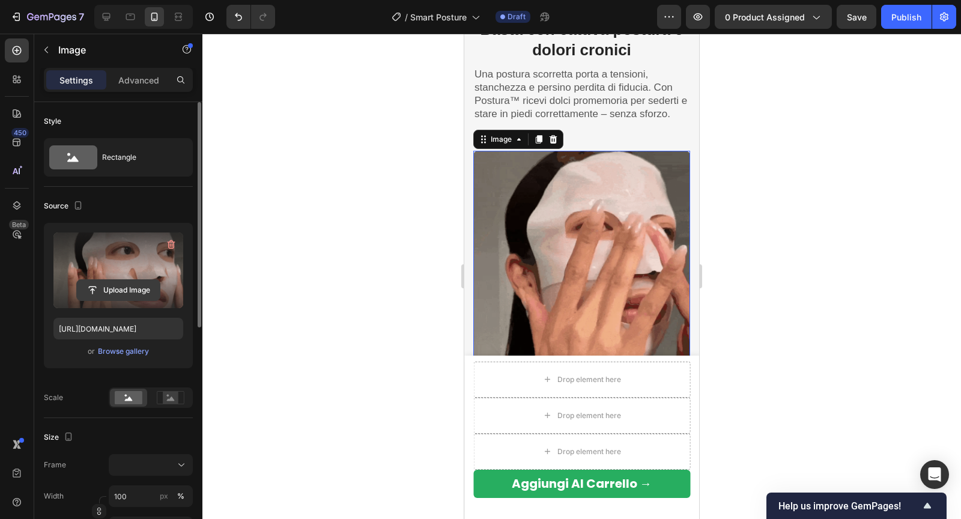
click at [121, 297] on input "file" at bounding box center [118, 290] width 83 height 20
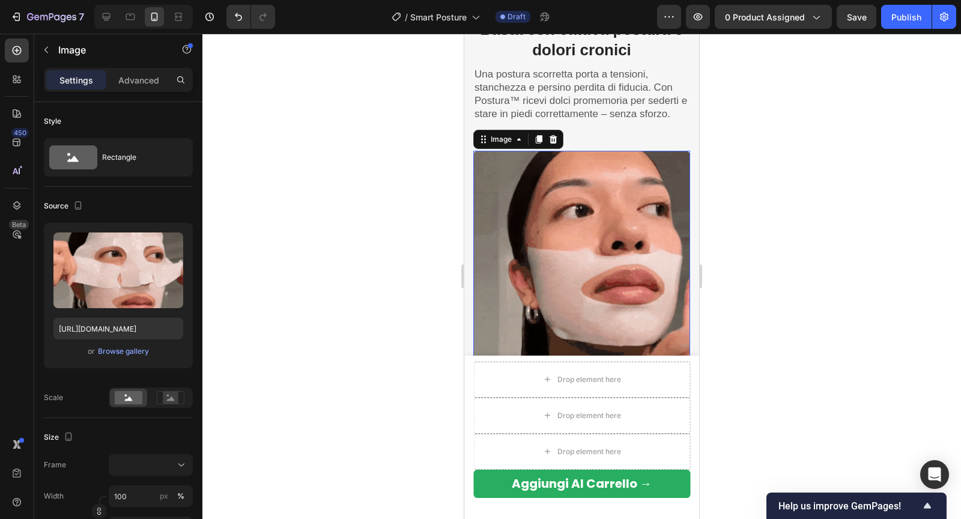
click at [594, 282] on img at bounding box center [581, 259] width 217 height 217
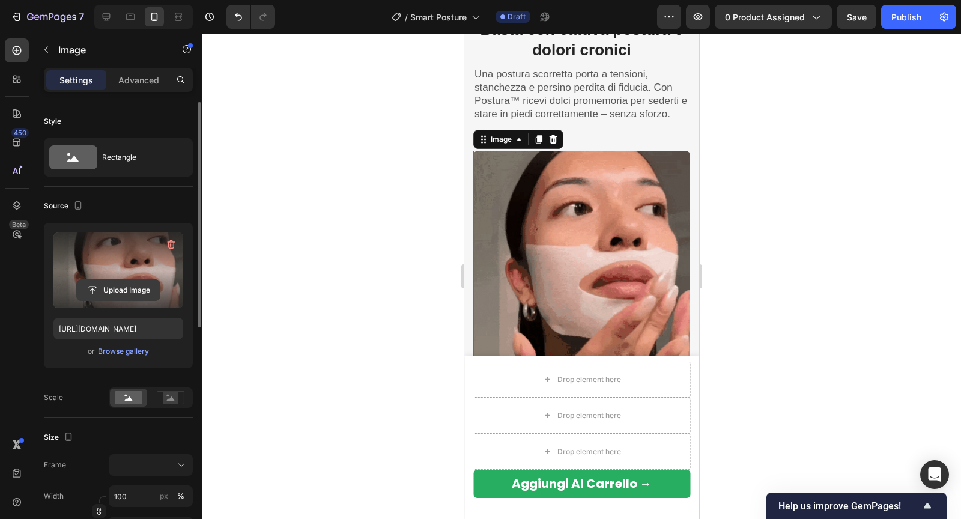
click at [145, 290] on input "file" at bounding box center [118, 290] width 83 height 20
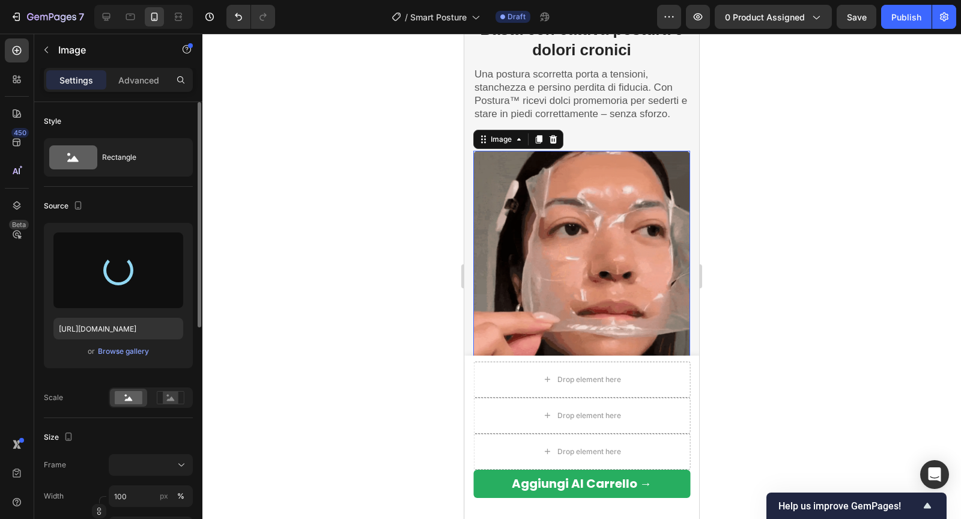
type input "https://cdn.shopify.com/s/files/1/0788/6916/8473/files/gempages_536301623899587…"
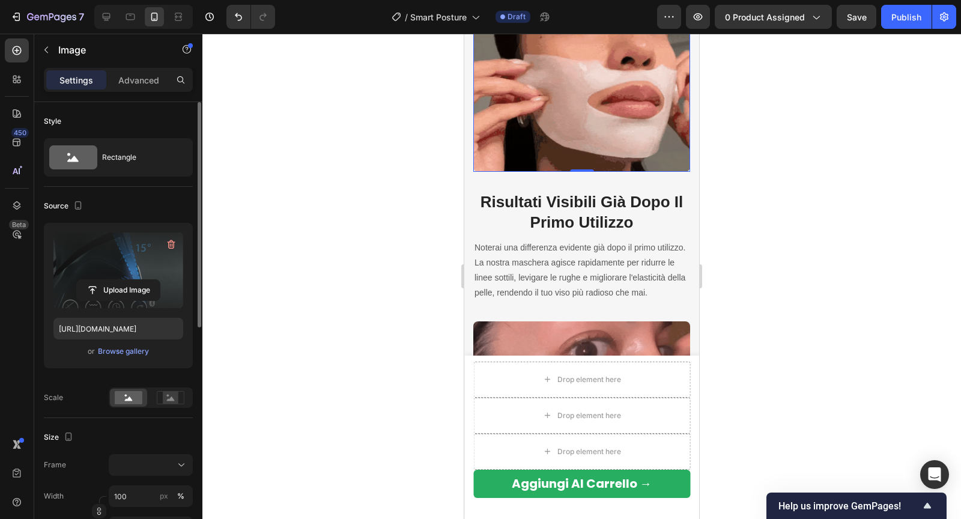
scroll to position [1871, 0]
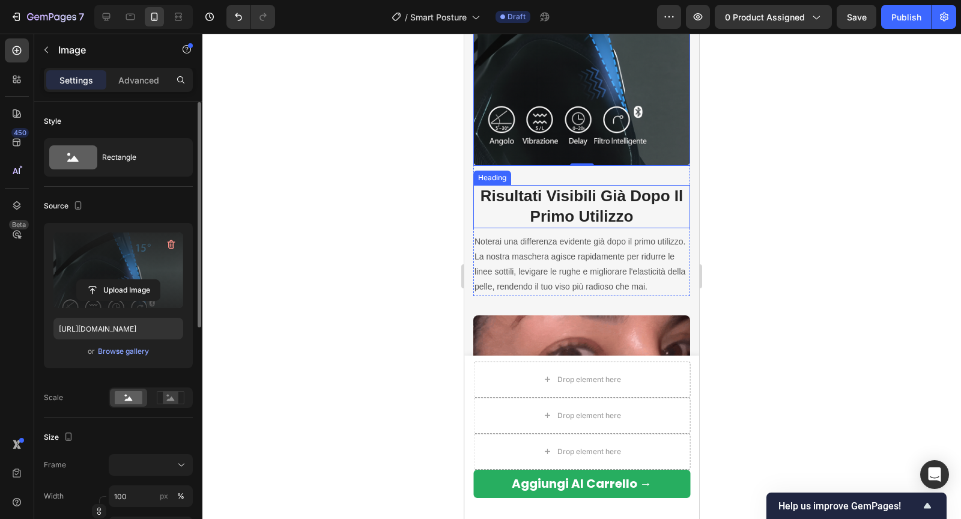
click at [536, 198] on strong "Risultati Visibili Già Dopo Il Primo Utilizzo" at bounding box center [581, 206] width 203 height 38
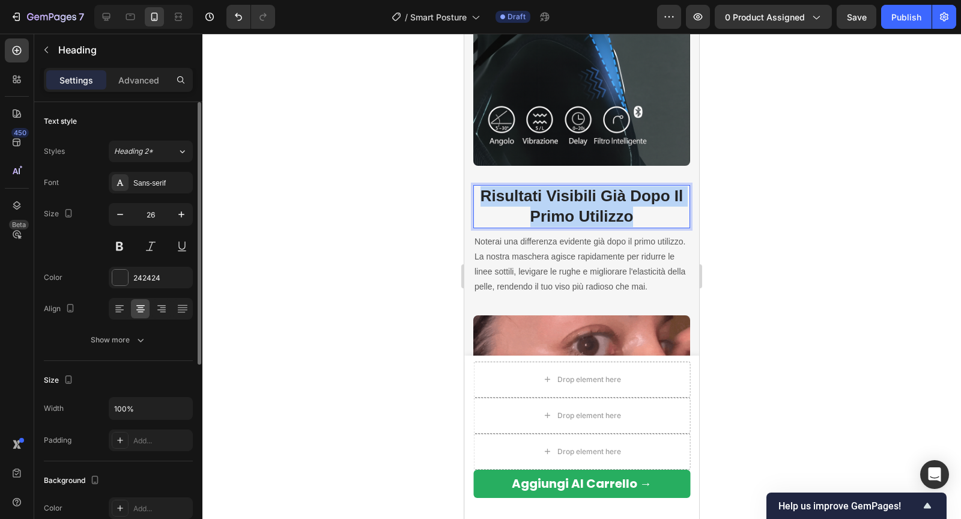
click at [536, 198] on strong "Risultati Visibili Già Dopo Il Primo Utilizzo" at bounding box center [581, 206] width 203 height 38
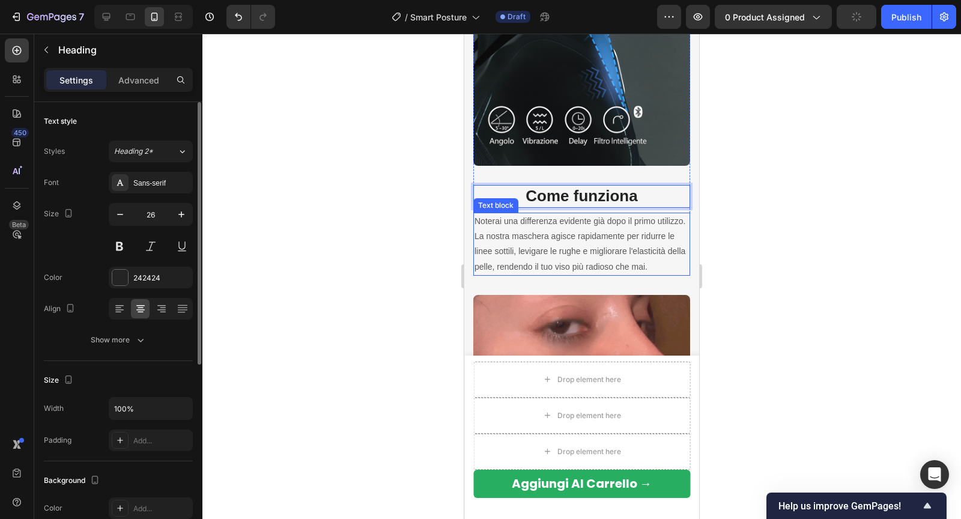
click at [553, 233] on p "La nostra maschera agisce rapidamente per ridurre le linee sottili, levigare le…" at bounding box center [581, 252] width 214 height 46
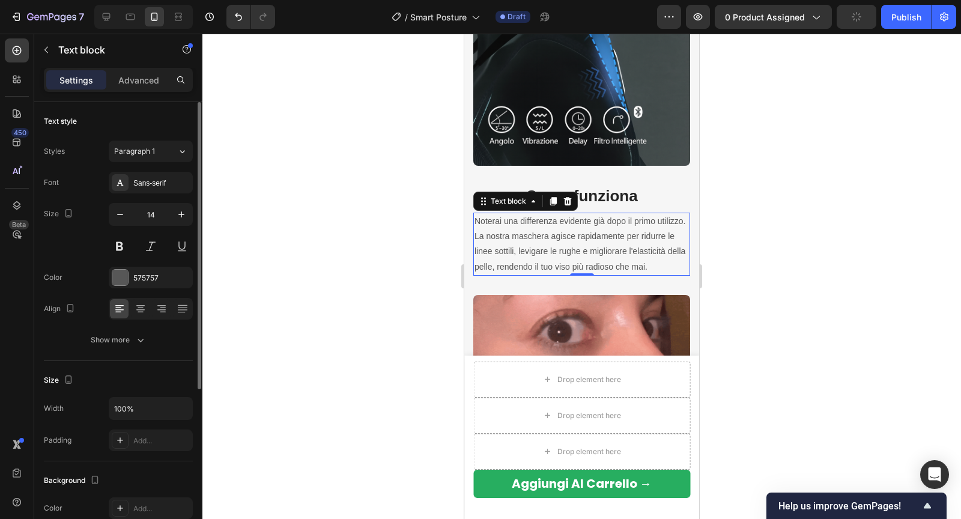
click at [553, 233] on p "La nostra maschera agisce rapidamente per ridurre le linee sottili, levigare le…" at bounding box center [581, 252] width 214 height 46
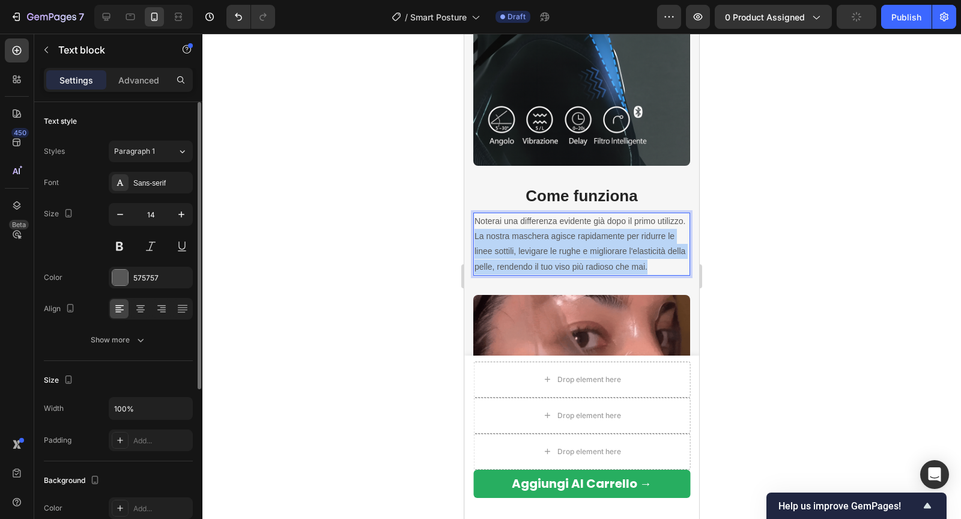
click at [553, 233] on p "La nostra maschera agisce rapidamente per ridurre le linee sottili, levigare le…" at bounding box center [581, 252] width 214 height 46
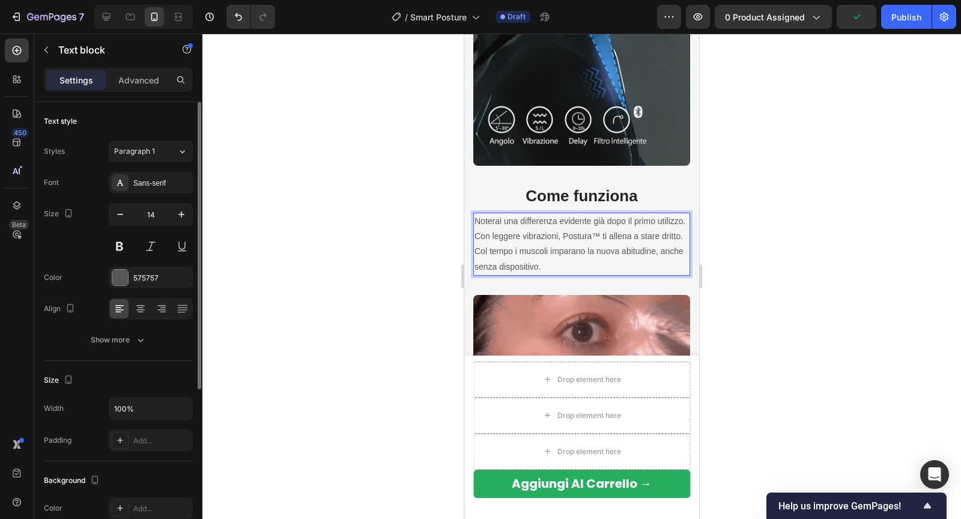
click at [553, 233] on p "Con leggere vibrazioni, Postura™ ti allena a stare dritto. Col tempo i muscoli …" at bounding box center [581, 252] width 214 height 46
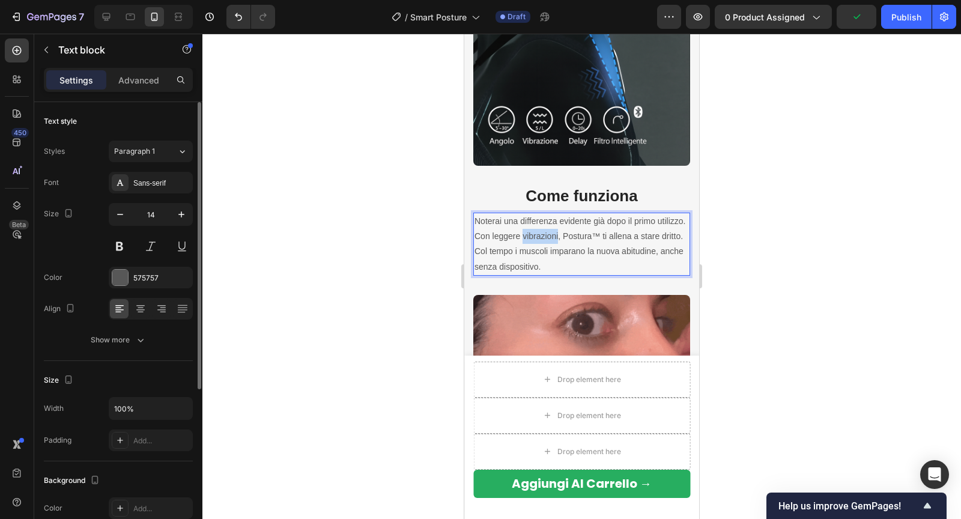
click at [553, 233] on p "Con leggere vibrazioni, Postura™ ti allena a stare dritto. Col tempo i muscoli …" at bounding box center [581, 252] width 214 height 46
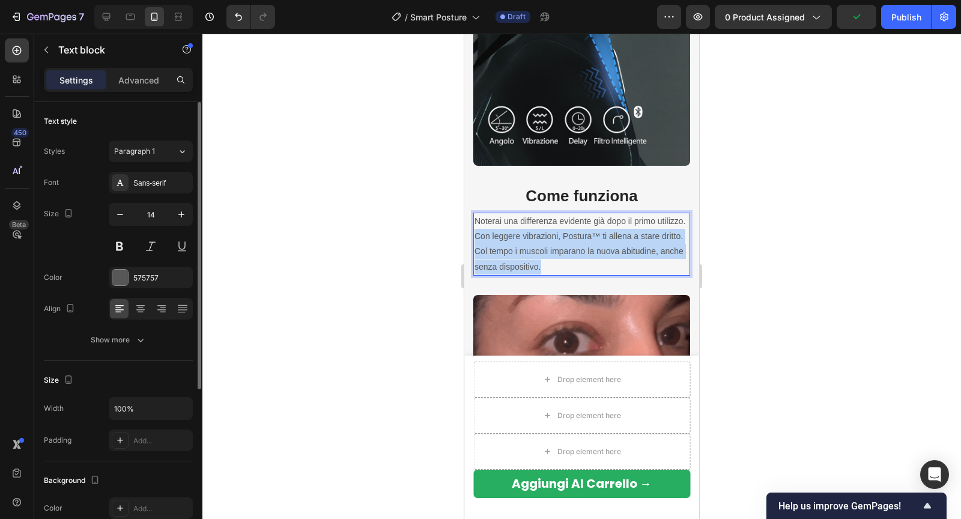
click at [553, 233] on p "Con leggere vibrazioni, Postura™ ti allena a stare dritto. Col tempo i muscoli …" at bounding box center [581, 252] width 214 height 46
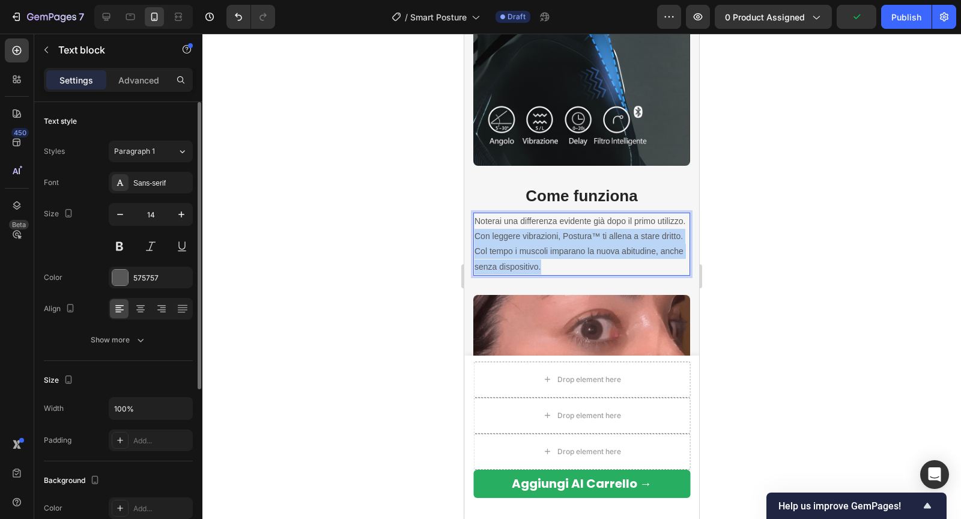
click at [553, 233] on p "Con leggere vibrazioni, Postura™ ti allena a stare dritto. Col tempo i muscoli …" at bounding box center [581, 252] width 214 height 46
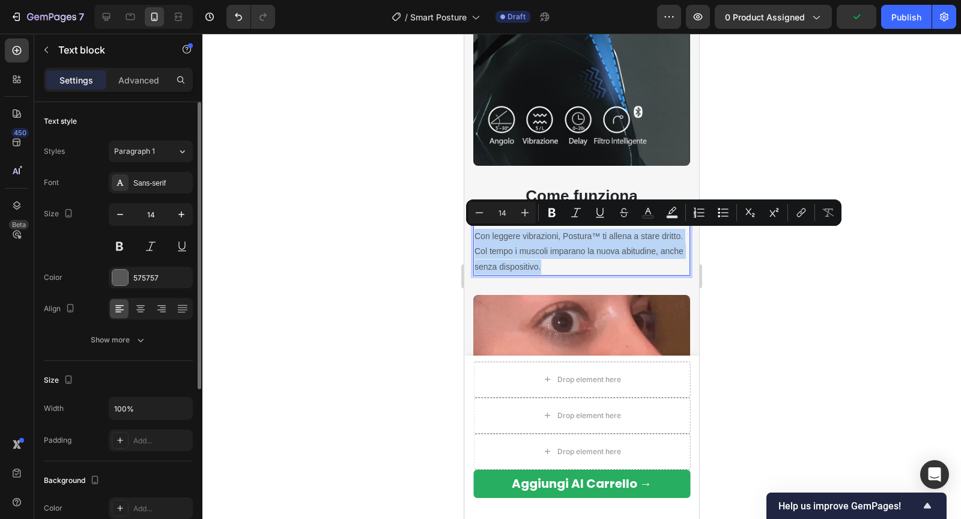
click at [553, 261] on p "Con leggere vibrazioni, Postura™ ti allena a stare dritto. Col tempo i muscoli …" at bounding box center [581, 252] width 214 height 46
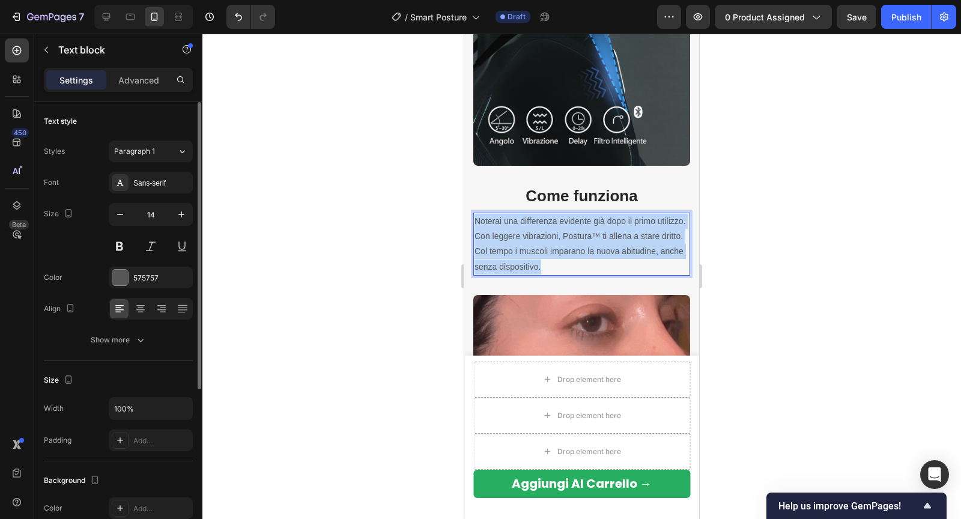
drag, startPoint x: 553, startPoint y: 262, endPoint x: 474, endPoint y: 217, distance: 90.3
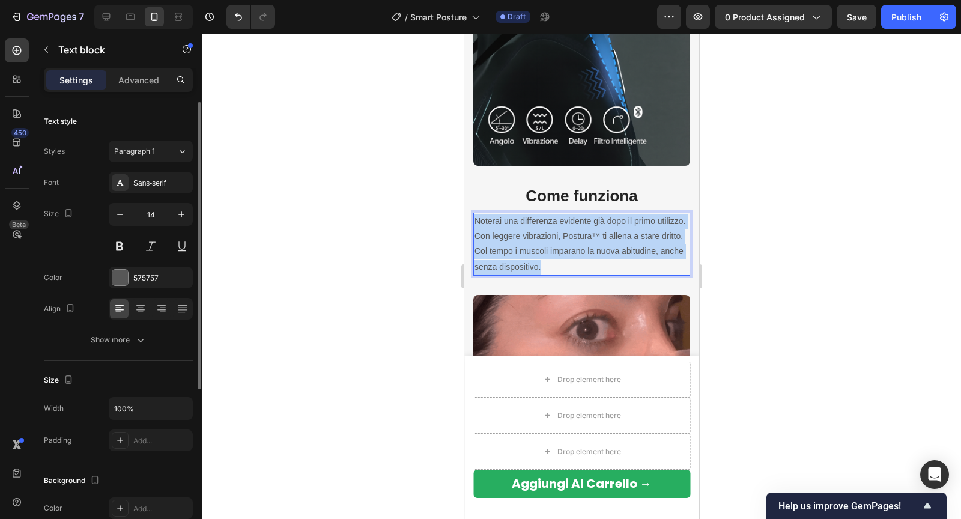
click at [474, 217] on div "Noterai una differenza evidente già dopo il primo utilizzo. Con leggere vibrazi…" at bounding box center [581, 244] width 217 height 63
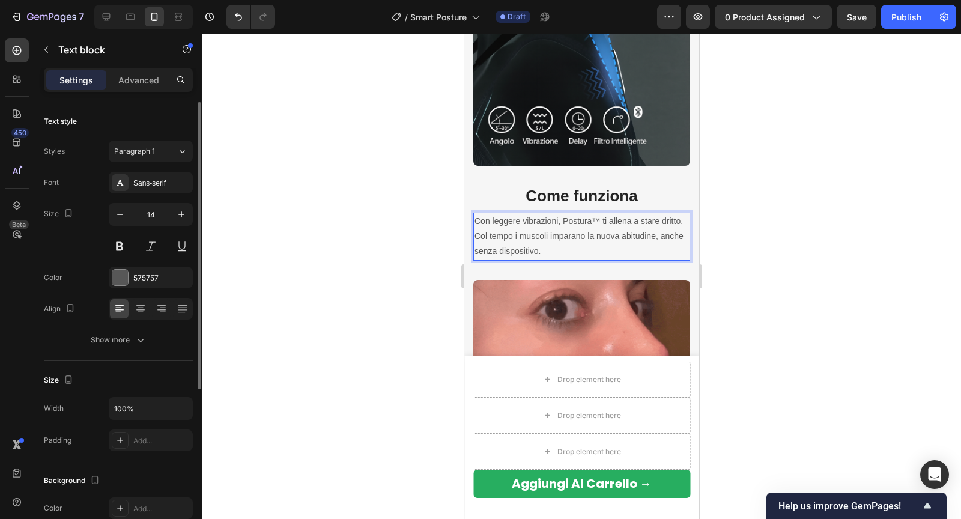
click at [751, 228] on div at bounding box center [581, 276] width 758 height 485
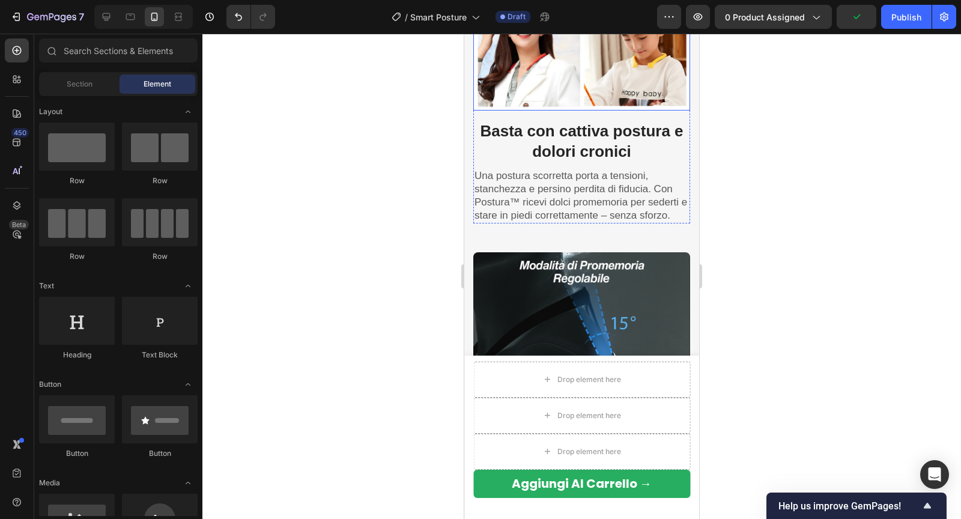
scroll to position [1579, 0]
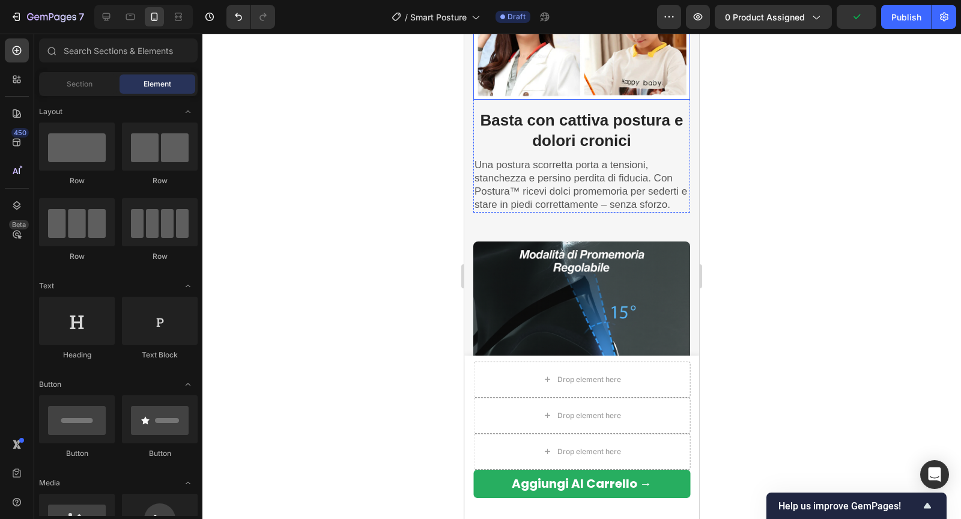
click at [559, 185] on p "Una postura scorretta porta a tensioni, stanchezza e persino perdita di fiducia…" at bounding box center [581, 184] width 214 height 53
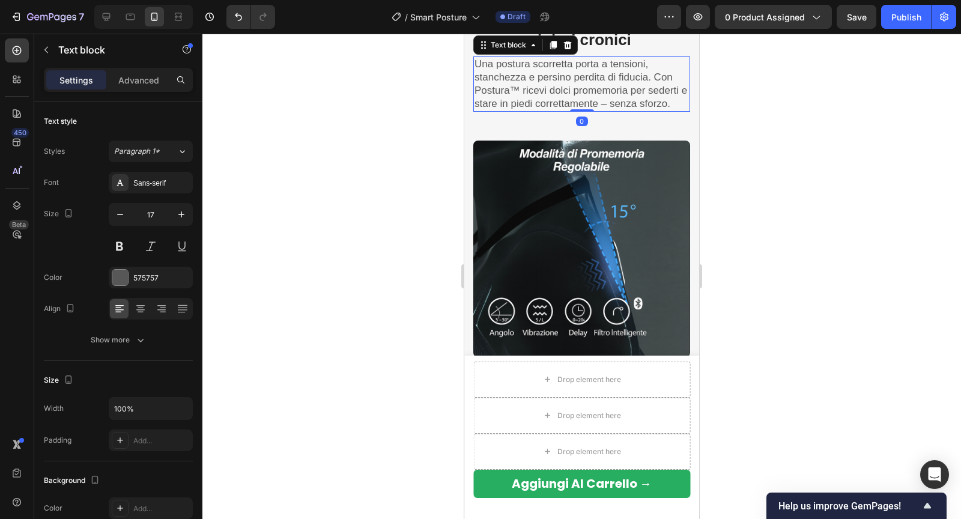
scroll to position [1786, 0]
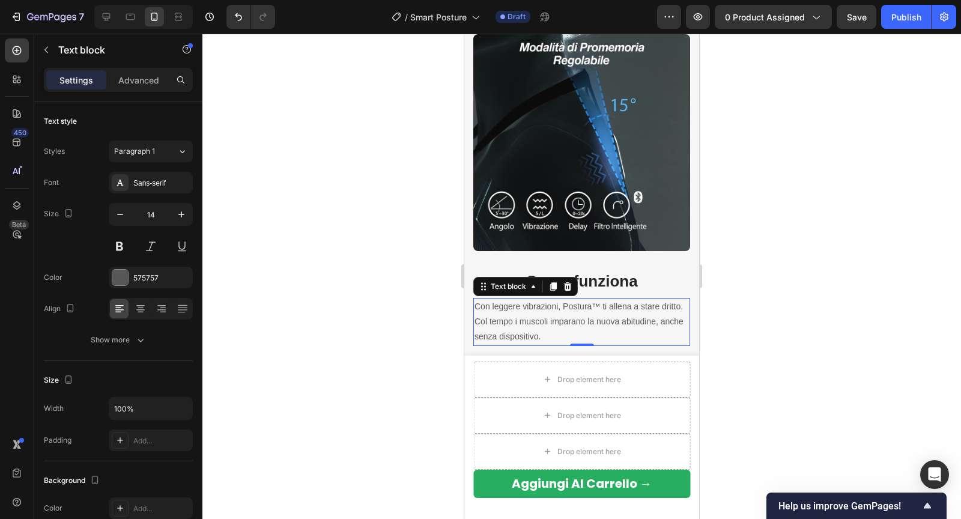
click at [526, 313] on p "Con leggere vibrazioni, Postura™ ti allena a stare dritto. Col tempo i muscoli …" at bounding box center [581, 322] width 214 height 46
click at [178, 212] on icon "button" at bounding box center [181, 214] width 12 height 12
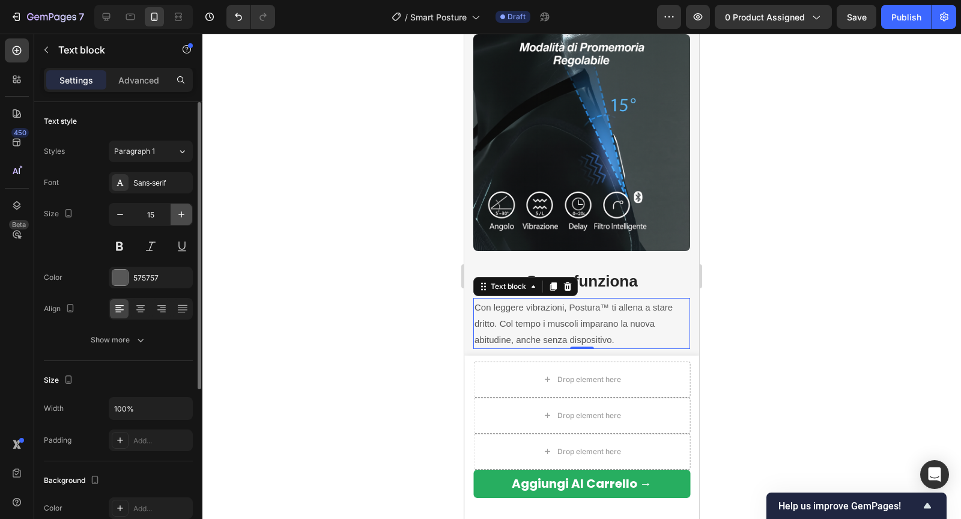
click at [178, 211] on icon "button" at bounding box center [181, 214] width 12 height 12
type input "17"
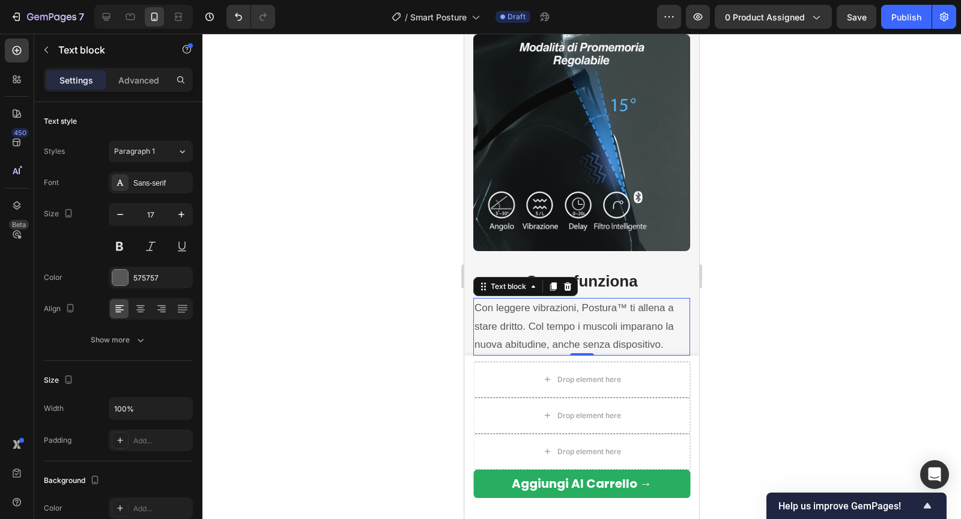
click at [424, 247] on div at bounding box center [581, 276] width 758 height 485
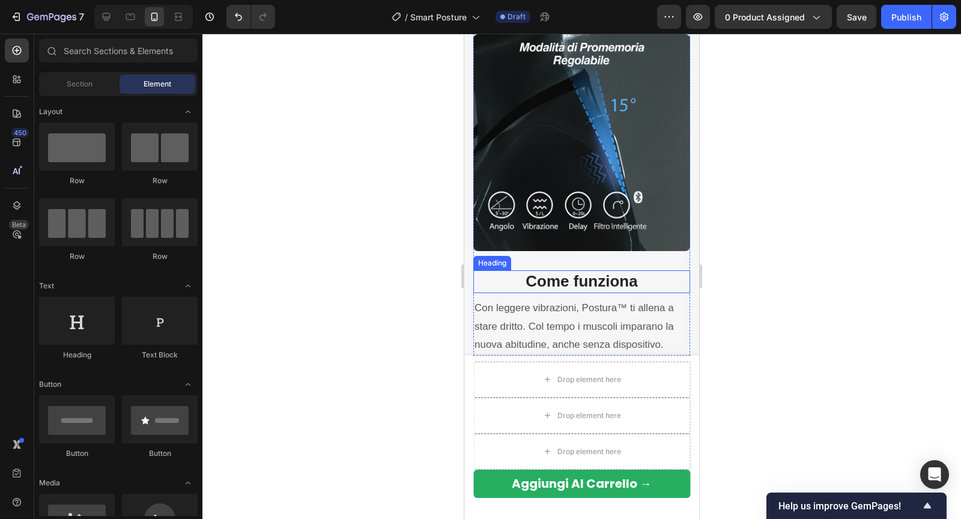
click at [561, 287] on strong "Come funziona" at bounding box center [581, 281] width 112 height 18
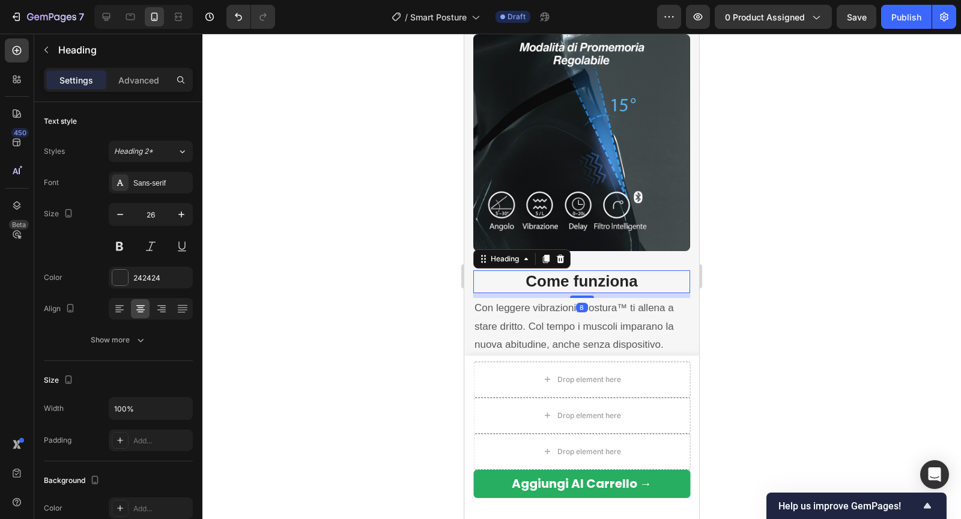
click at [401, 296] on div at bounding box center [581, 276] width 758 height 485
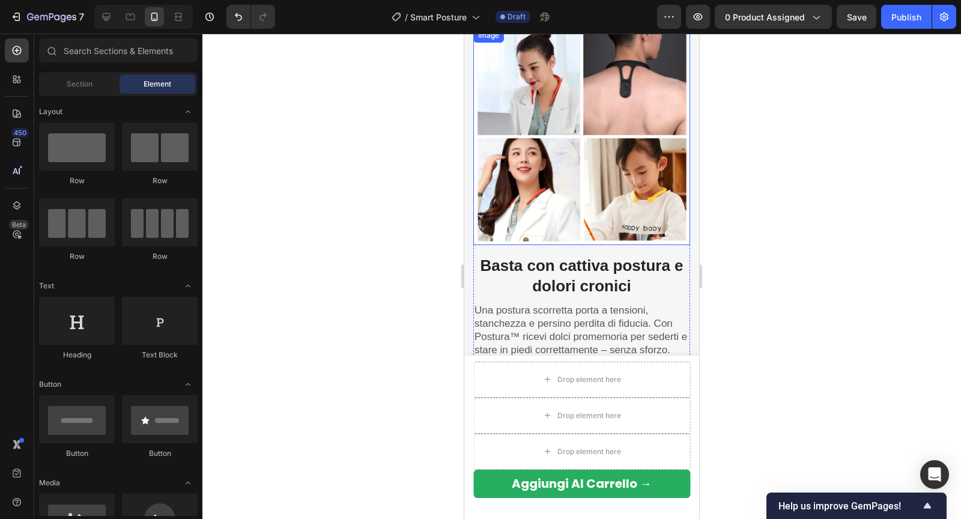
scroll to position [1431, 0]
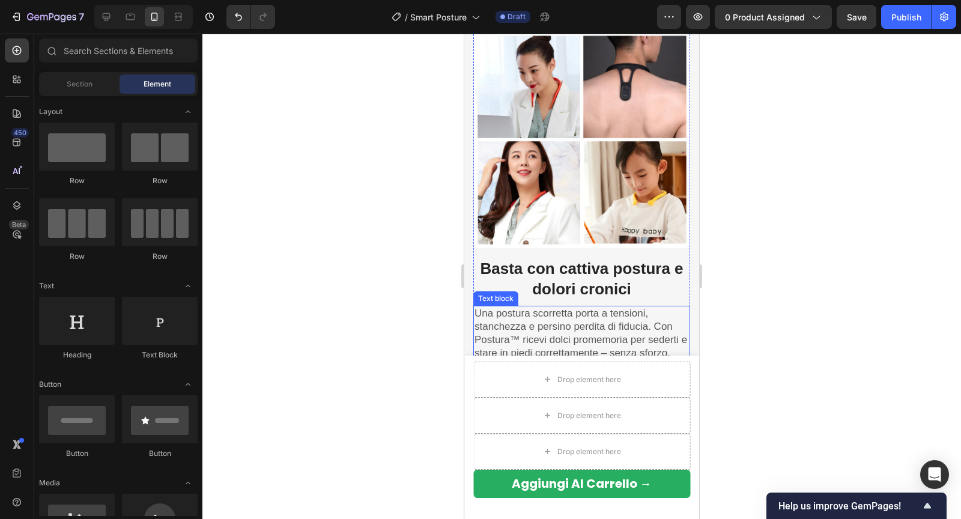
click at [540, 339] on p "Una postura scorretta porta a tensioni, stanchezza e persino perdita di fiducia…" at bounding box center [581, 333] width 214 height 53
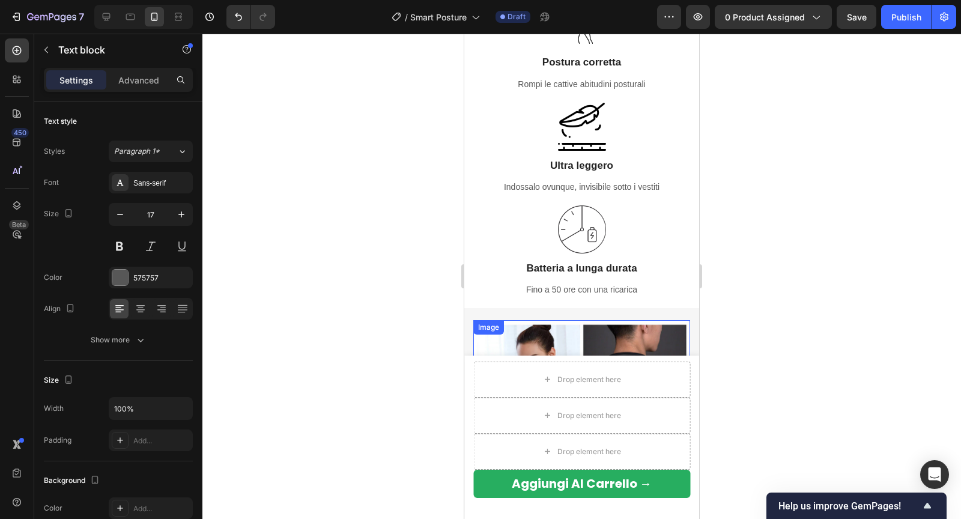
scroll to position [1126, 0]
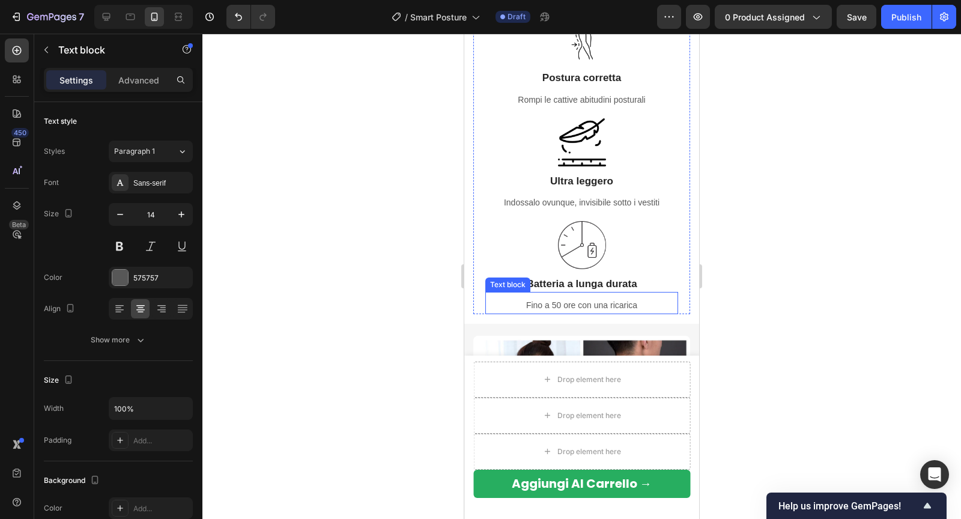
click at [552, 304] on p "Fino a 50 ore con una ricarica" at bounding box center [581, 305] width 190 height 15
click at [607, 285] on strong "Batteria a lunga durata" at bounding box center [581, 283] width 110 height 11
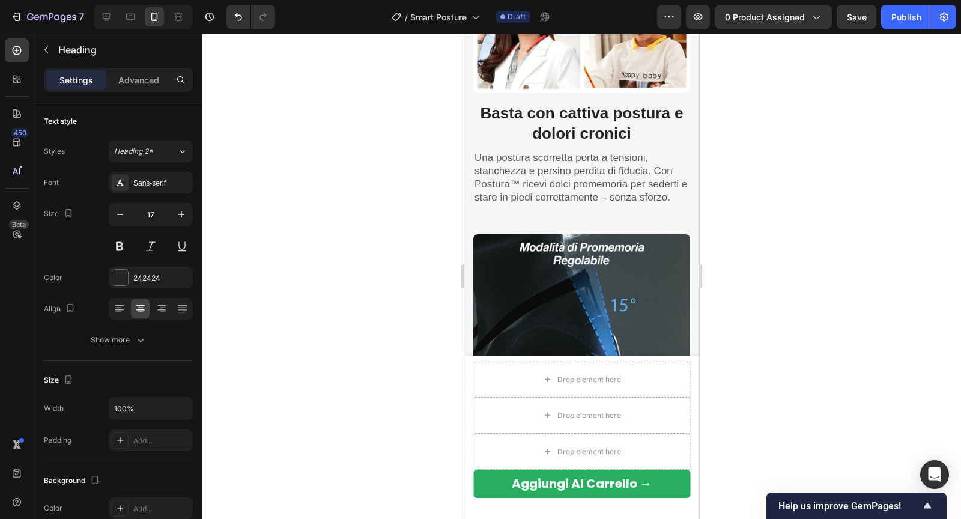
scroll to position [1591, 0]
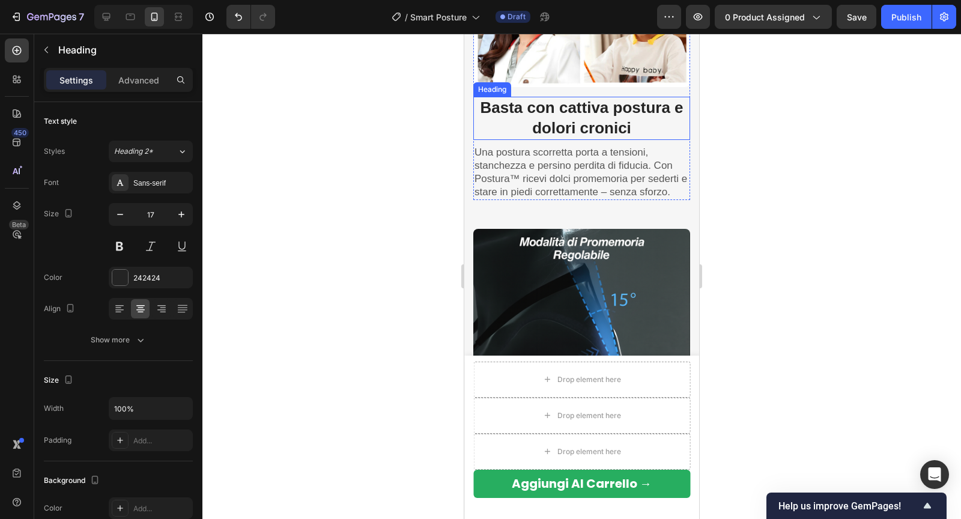
click at [546, 116] on strong "Basta con cattiva postura e dolori cronici" at bounding box center [581, 117] width 203 height 38
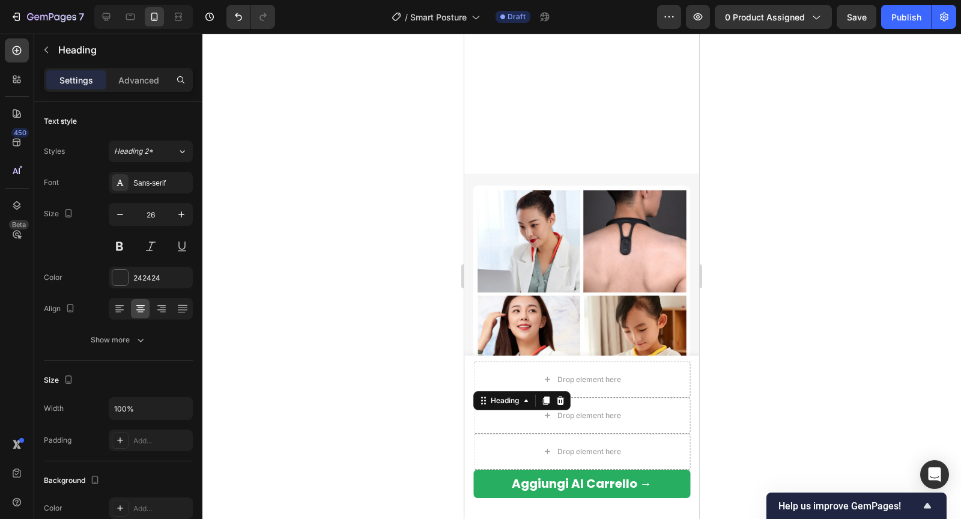
scroll to position [1227, 0]
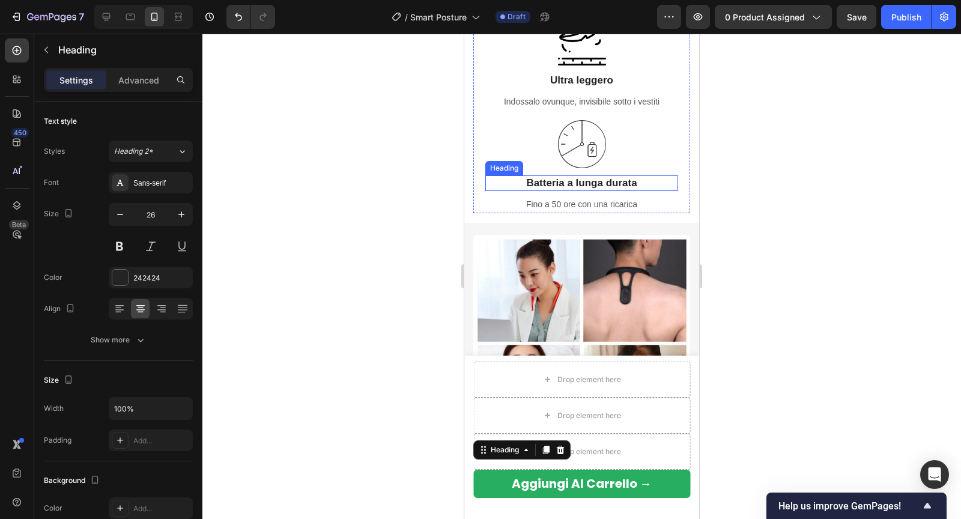
click at [556, 177] on strong "Batteria a lunga durata" at bounding box center [581, 182] width 110 height 11
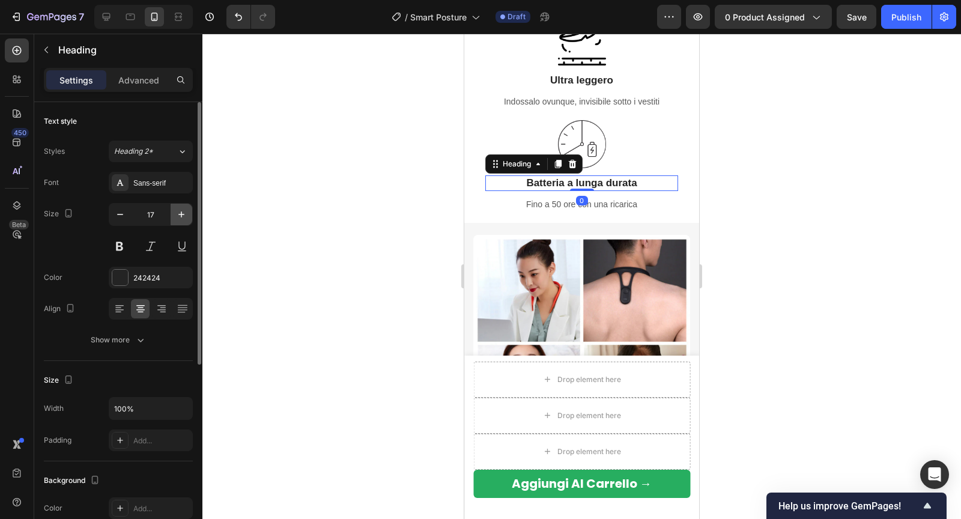
click at [178, 216] on icon "button" at bounding box center [181, 214] width 12 height 12
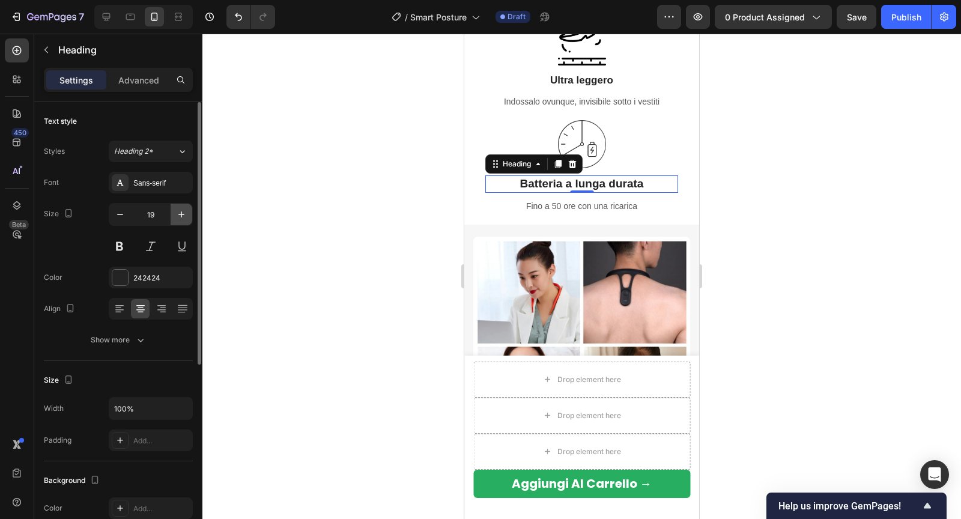
click at [184, 208] on icon "button" at bounding box center [181, 214] width 12 height 12
type input "20"
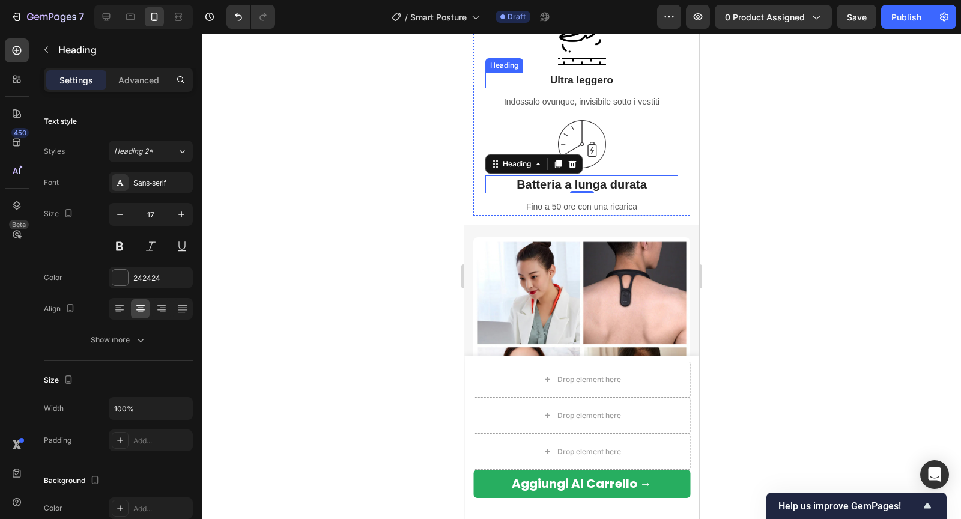
click at [558, 79] on strong "Ultra leggero" at bounding box center [581, 79] width 63 height 11
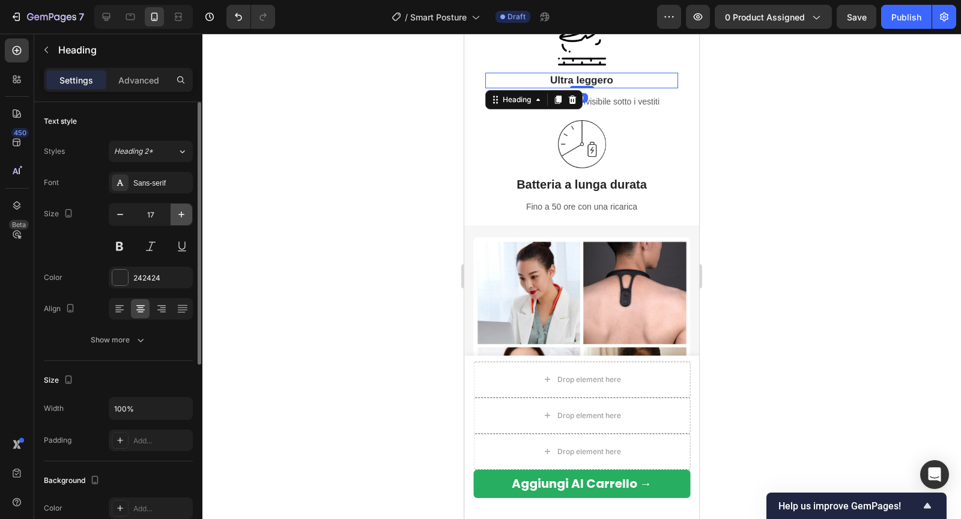
click at [182, 208] on icon "button" at bounding box center [181, 214] width 12 height 12
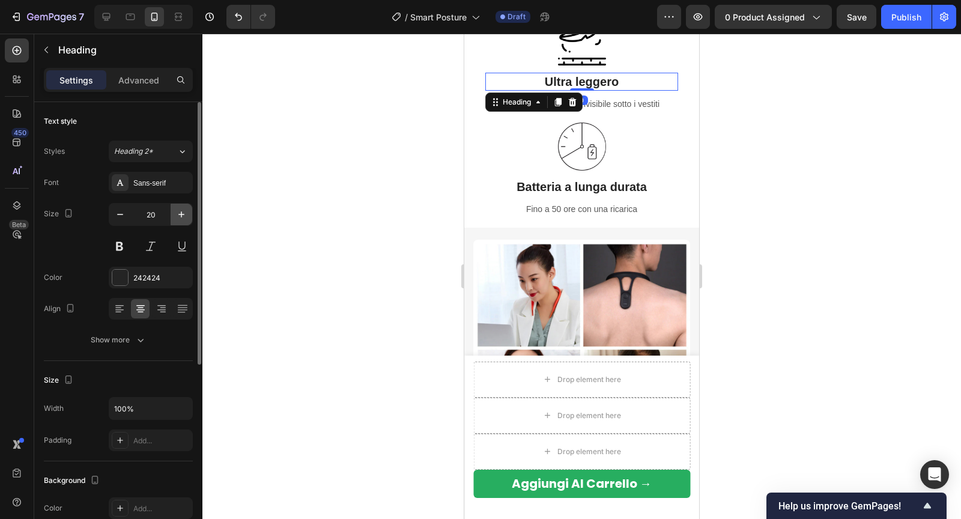
click at [182, 208] on icon "button" at bounding box center [181, 214] width 12 height 12
click at [124, 212] on icon "button" at bounding box center [120, 214] width 12 height 12
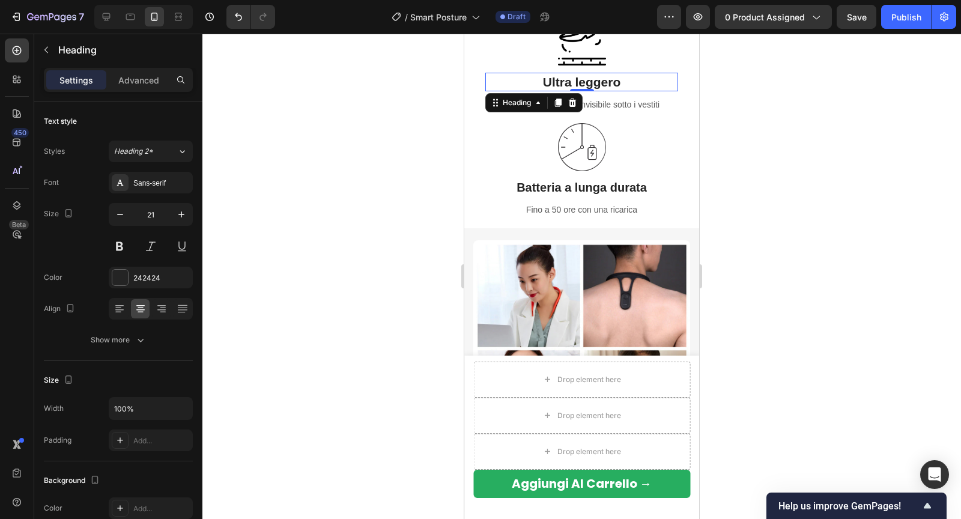
type input "20"
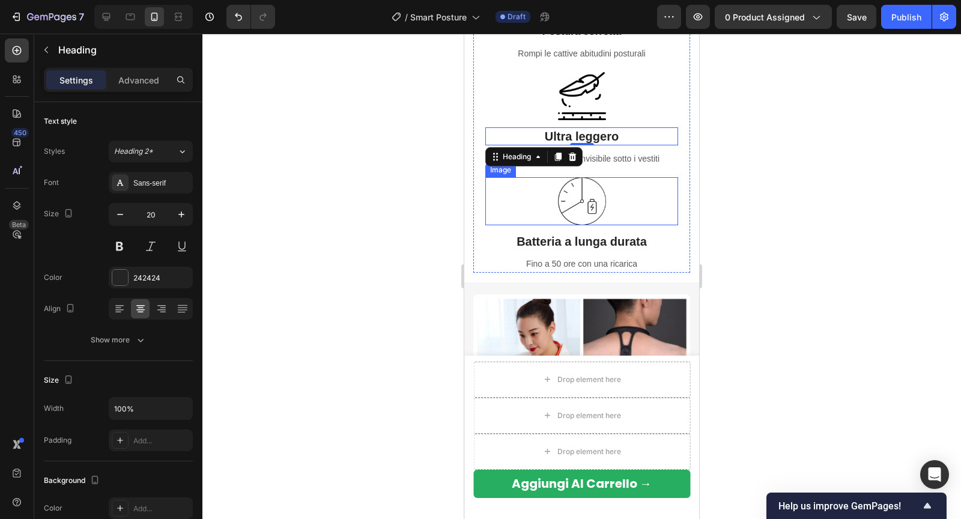
scroll to position [1105, 0]
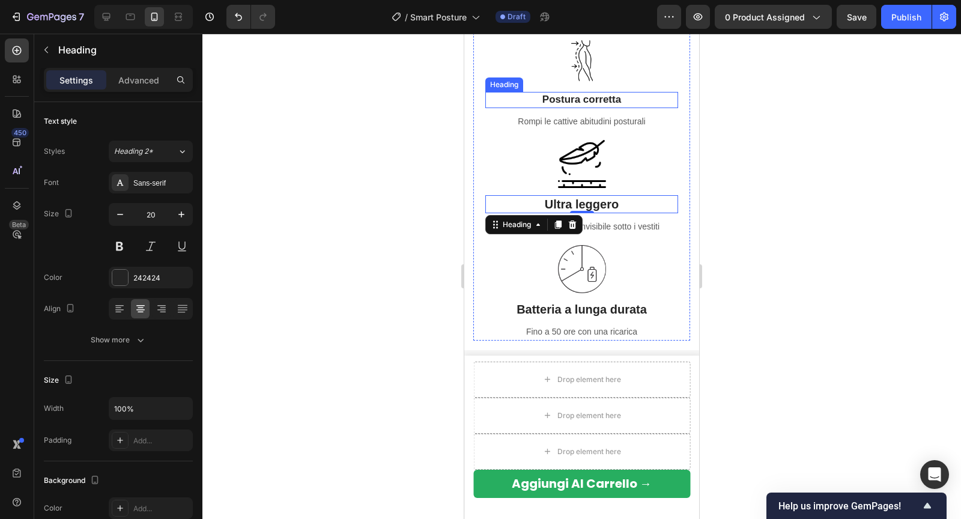
click at [559, 98] on strong "Postura corretta" at bounding box center [581, 99] width 79 height 11
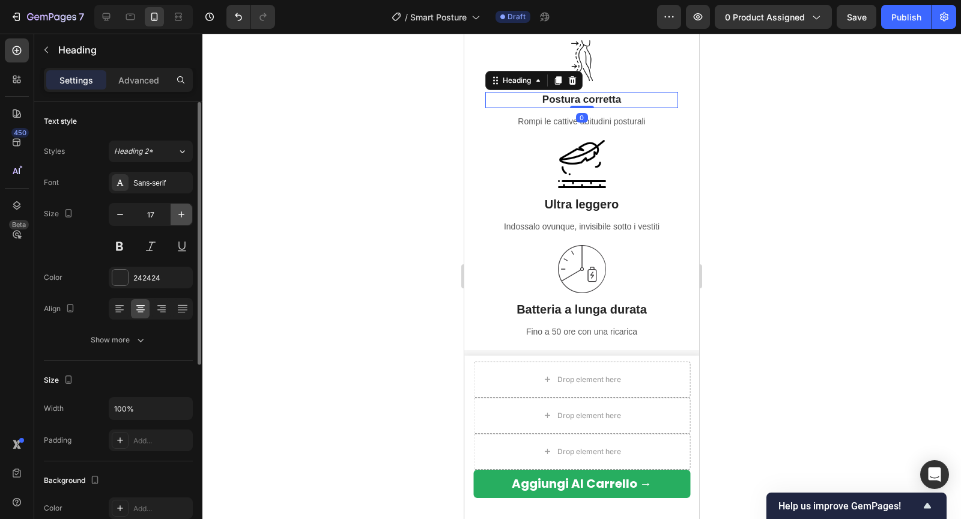
click at [180, 213] on icon "button" at bounding box center [181, 214] width 12 height 12
type input "20"
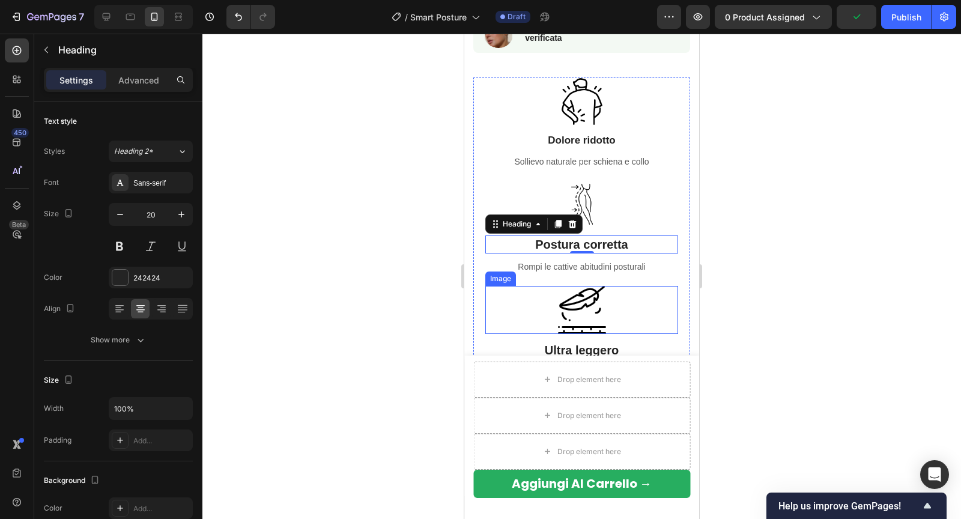
scroll to position [950, 0]
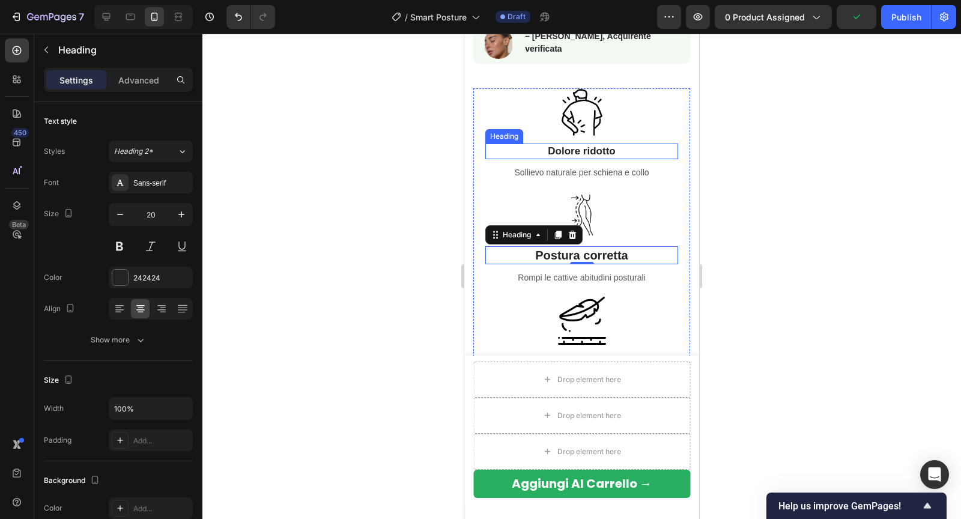
click at [561, 150] on strong "Dolore ridotto" at bounding box center [580, 150] width 67 height 11
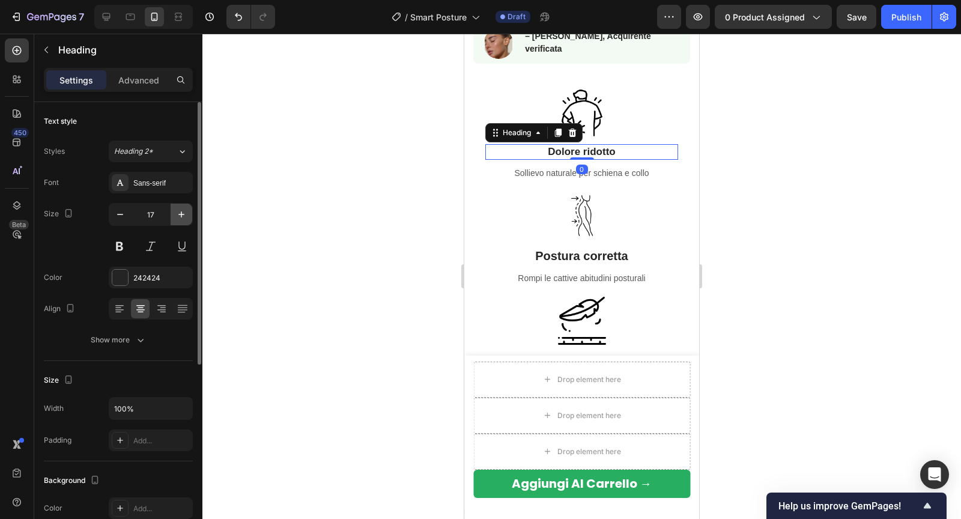
click at [188, 211] on button "button" at bounding box center [181, 215] width 22 height 22
type input "20"
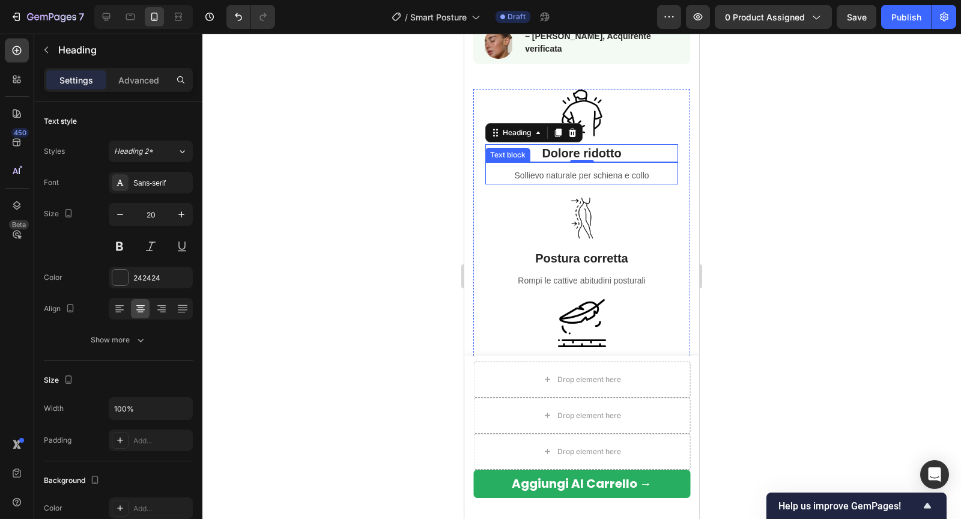
click at [524, 180] on p "Sollievo naturale per schiena e collo" at bounding box center [581, 175] width 190 height 15
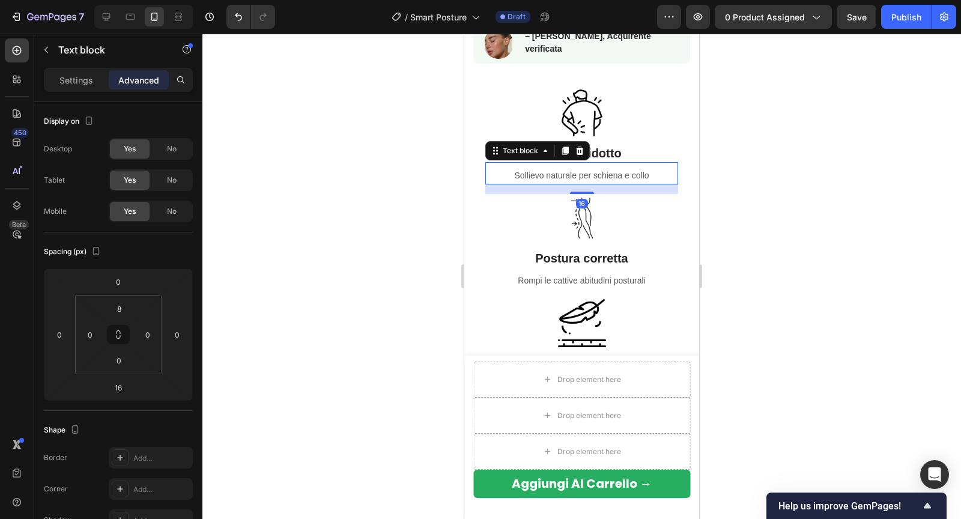
click at [534, 168] on p "Sollievo naturale per schiena e collo" at bounding box center [581, 175] width 190 height 15
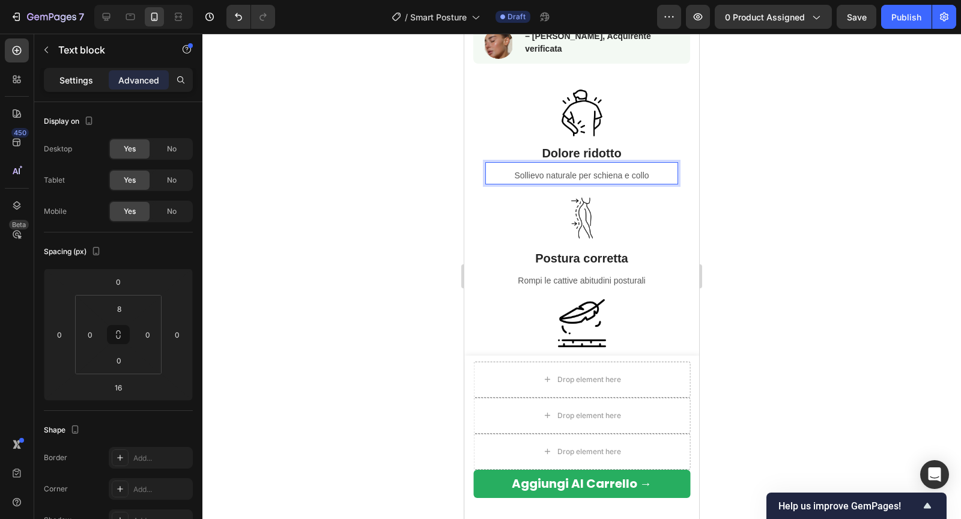
click at [70, 80] on p "Settings" at bounding box center [76, 80] width 34 height 13
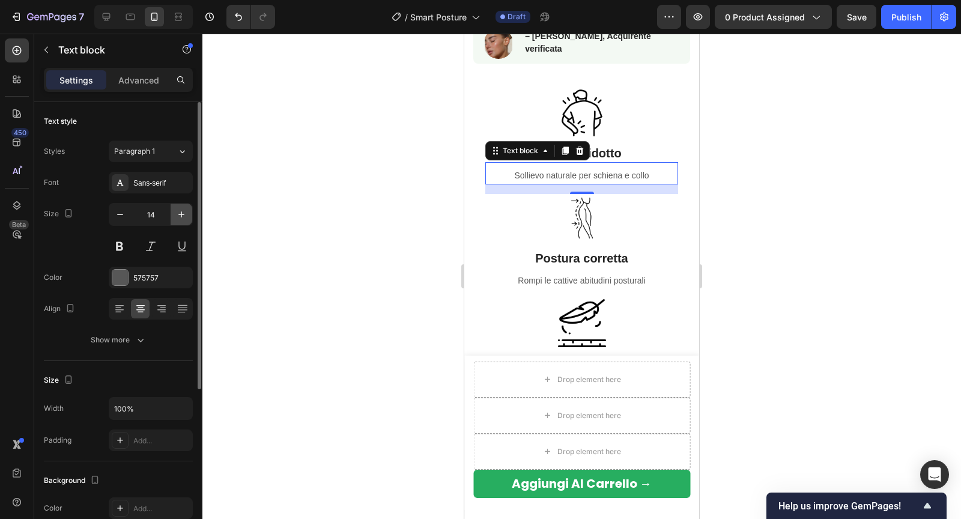
click at [179, 214] on icon "button" at bounding box center [181, 214] width 12 height 12
type input "17"
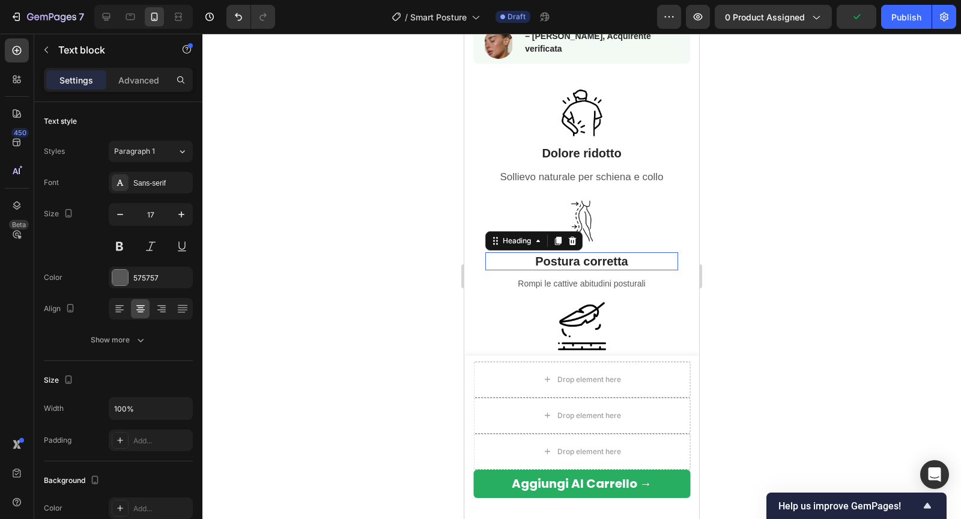
click at [572, 255] on strong "Postura corretta" at bounding box center [581, 261] width 93 height 13
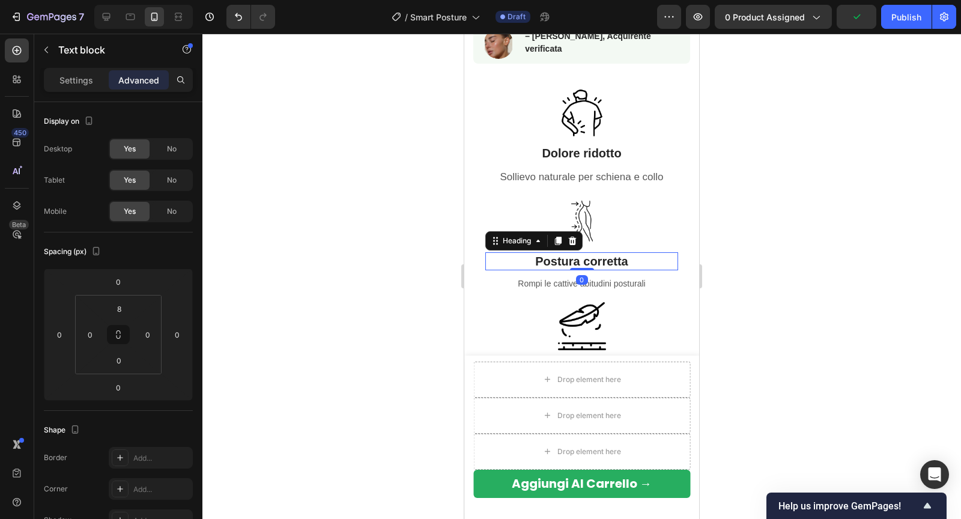
click at [561, 271] on div "Rompi le cattive abitudini posturali Text block" at bounding box center [581, 281] width 193 height 22
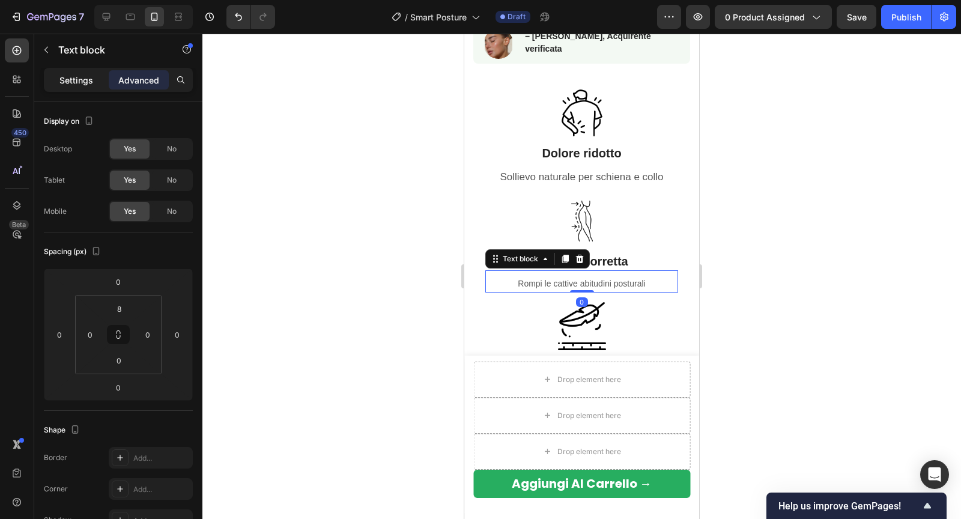
click at [83, 82] on p "Settings" at bounding box center [76, 80] width 34 height 13
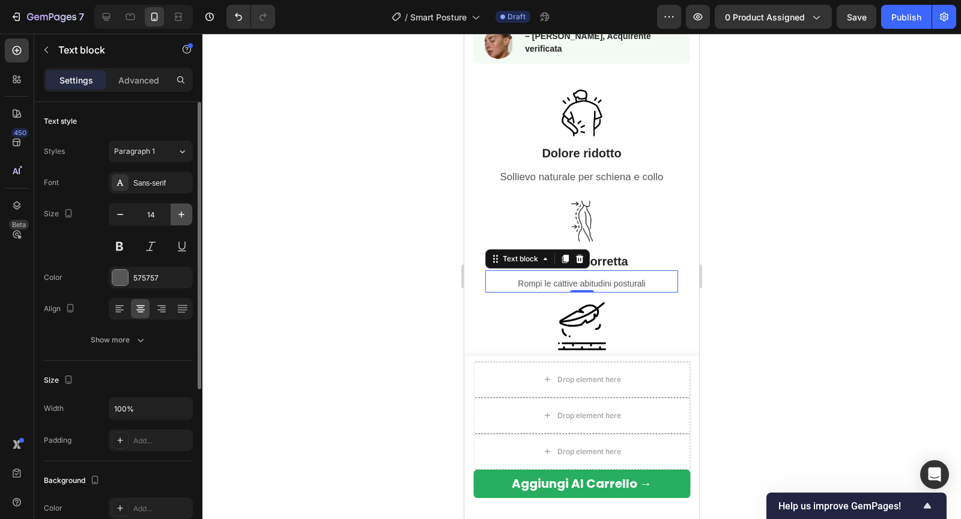
click at [184, 213] on icon "button" at bounding box center [181, 214] width 12 height 12
type input "17"
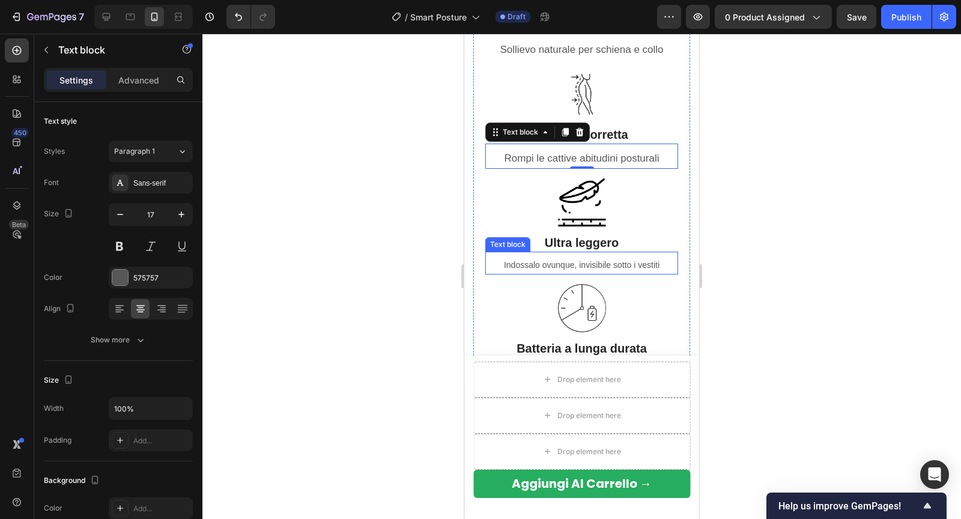
scroll to position [1084, 0]
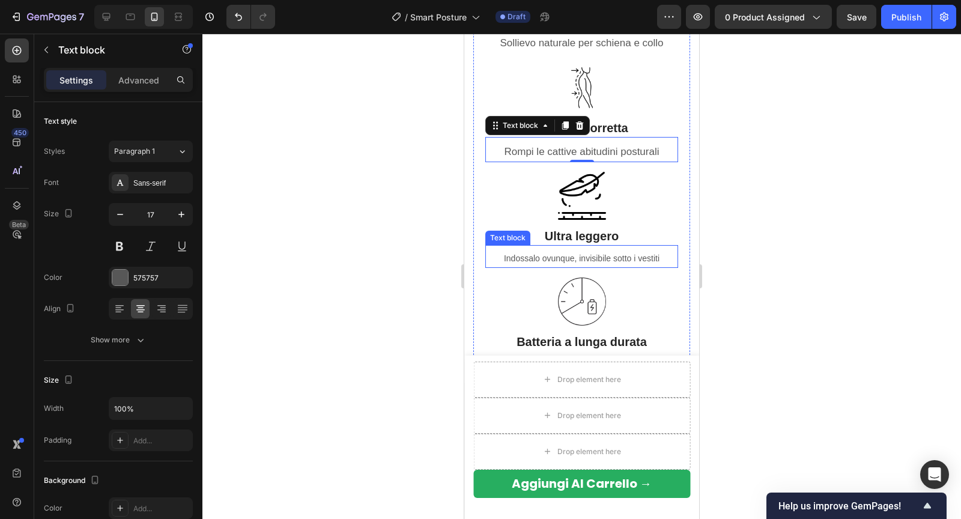
click at [531, 261] on p "Indossalo ovunque, invisibile sotto i vestiti" at bounding box center [581, 258] width 190 height 15
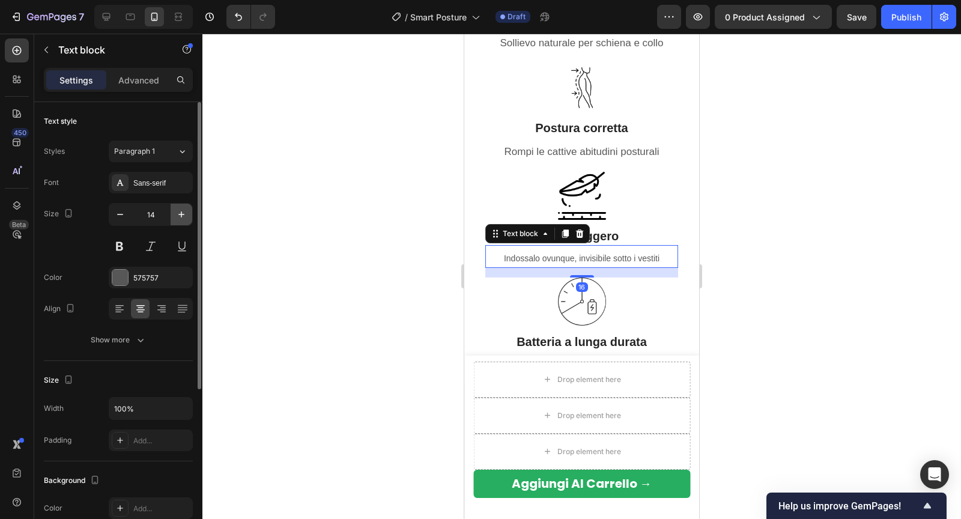
click at [182, 214] on icon "button" at bounding box center [181, 214] width 12 height 12
type input "17"
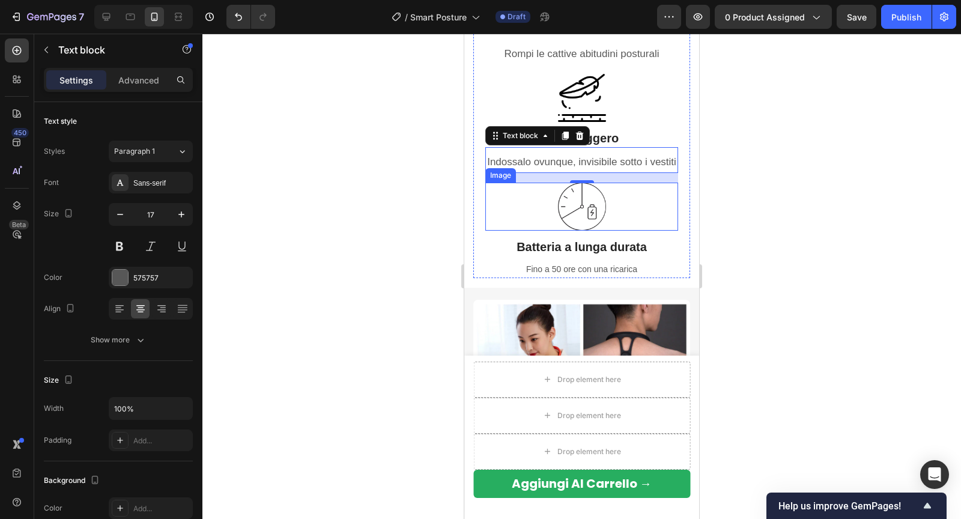
scroll to position [1216, 0]
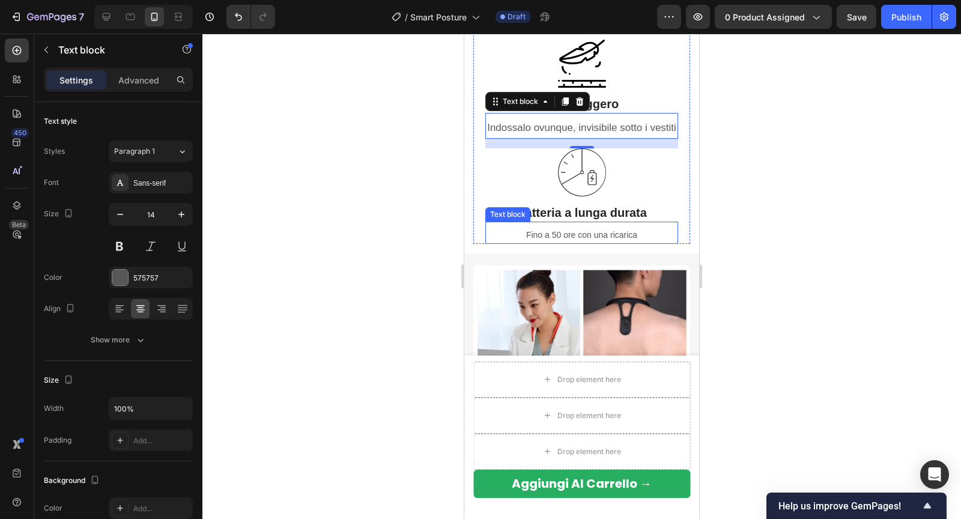
click at [547, 237] on p "Fino a 50 ore con una ricarica" at bounding box center [581, 235] width 190 height 15
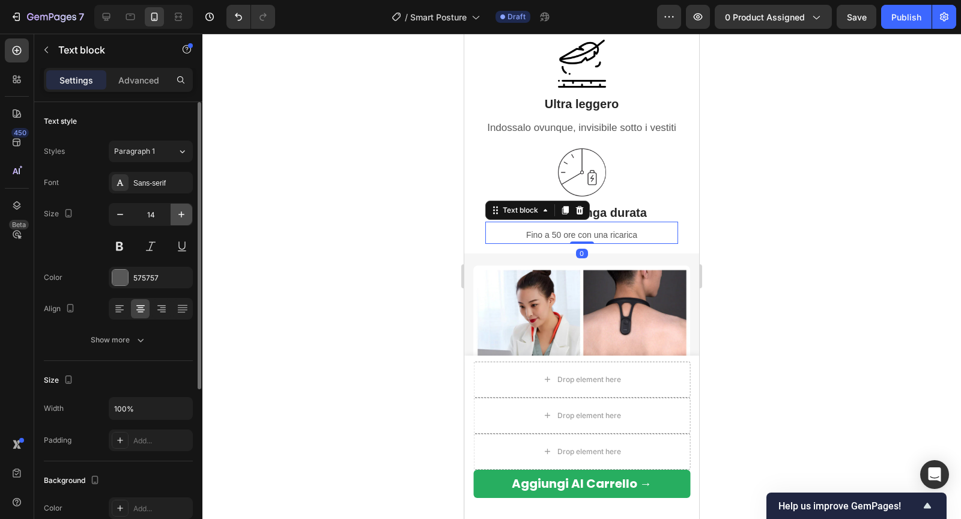
click at [185, 214] on icon "button" at bounding box center [181, 214] width 12 height 12
type input "17"
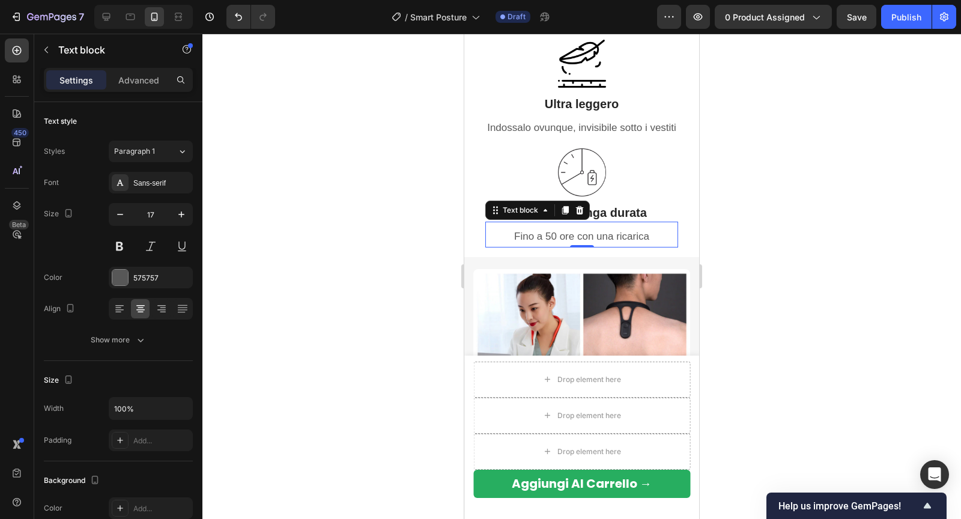
click at [352, 255] on div at bounding box center [581, 276] width 758 height 485
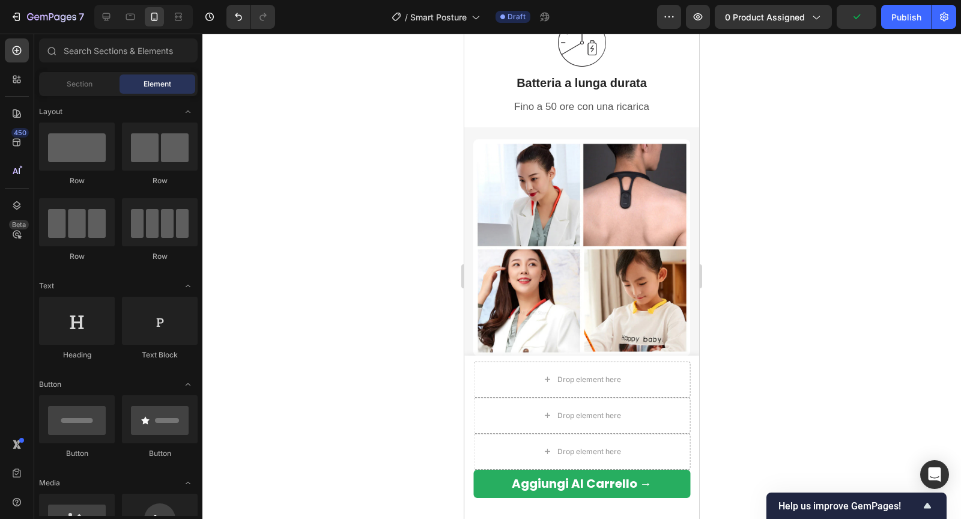
scroll to position [1348, 0]
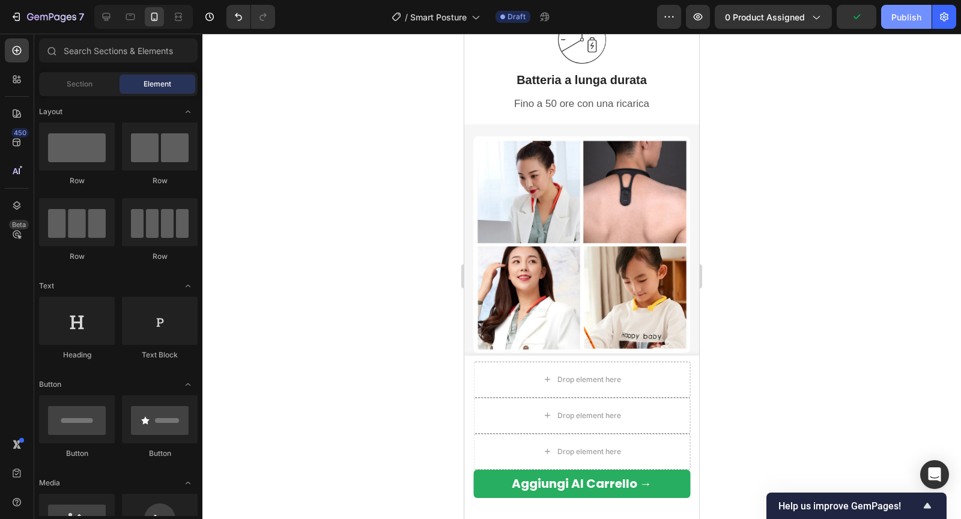
click at [901, 21] on div "Publish" at bounding box center [906, 17] width 30 height 13
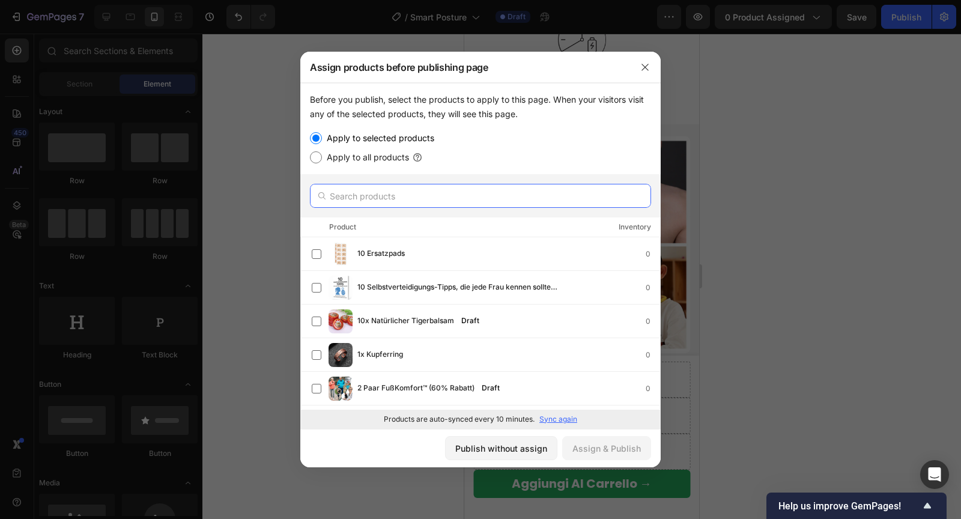
click at [475, 196] on input "text" at bounding box center [480, 196] width 341 height 24
click at [647, 69] on icon "button" at bounding box center [644, 67] width 7 height 7
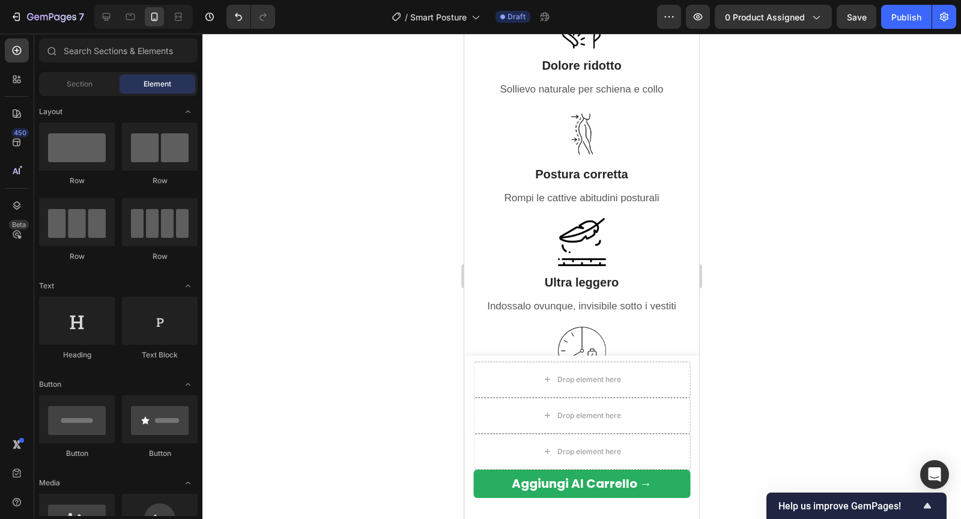
scroll to position [988, 0]
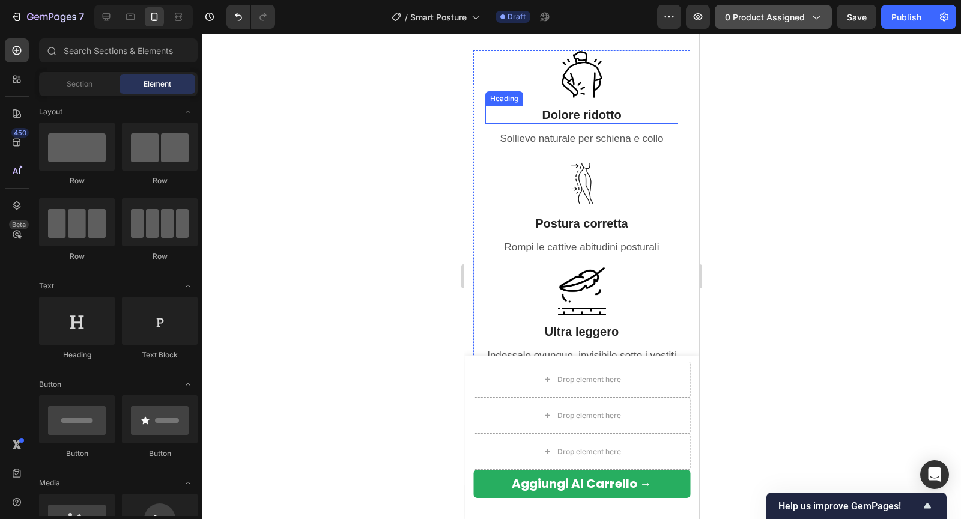
click at [801, 21] on span "0 product assigned" at bounding box center [765, 17] width 80 height 13
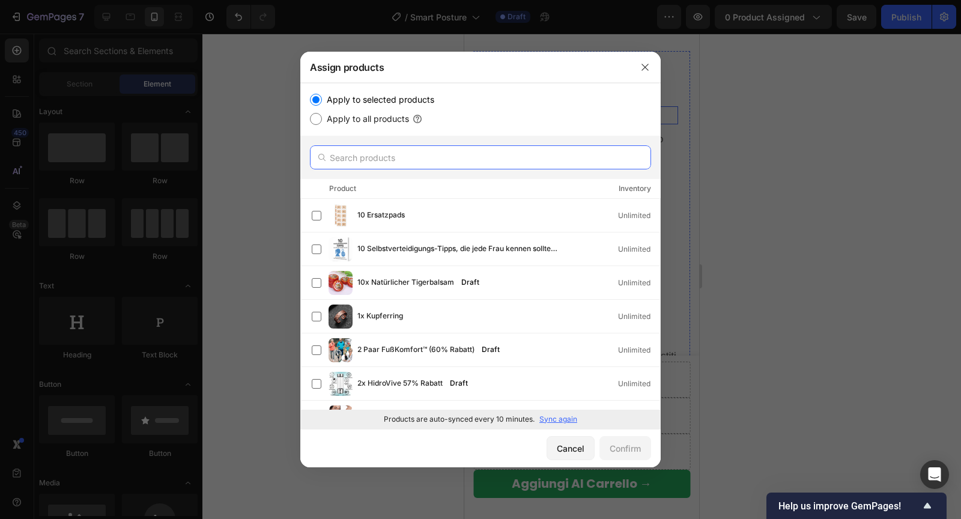
click at [481, 153] on input "text" at bounding box center [480, 157] width 341 height 24
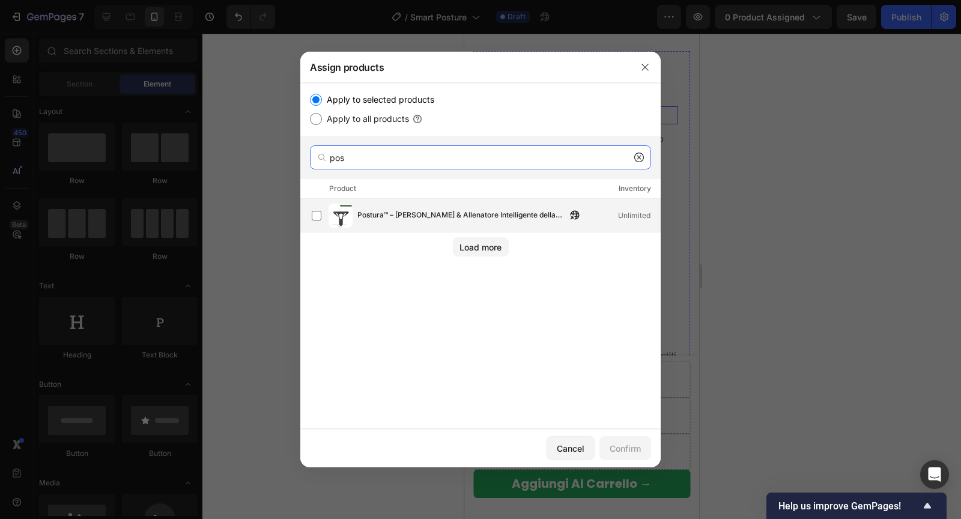
type input "pos"
click at [419, 213] on span "Postura™ – [PERSON_NAME] & Allenatore Intelligente della Postura" at bounding box center [461, 215] width 209 height 13
click at [619, 439] on button "Confirm" at bounding box center [625, 448] width 52 height 24
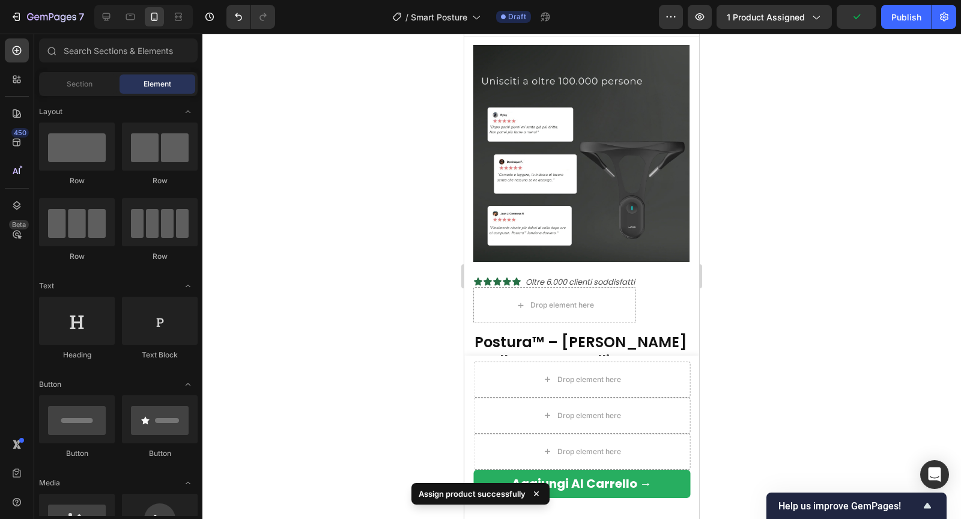
scroll to position [0, 0]
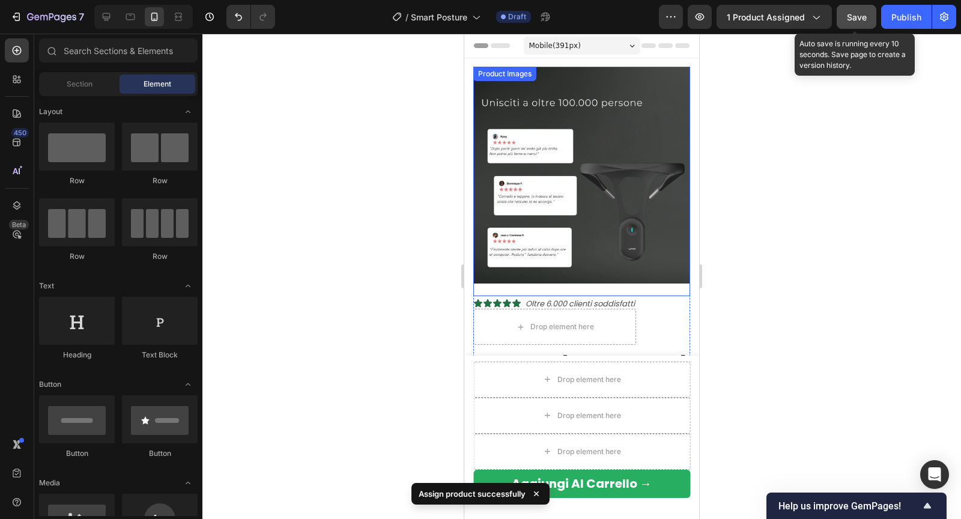
click at [854, 23] on button "Save" at bounding box center [856, 17] width 40 height 24
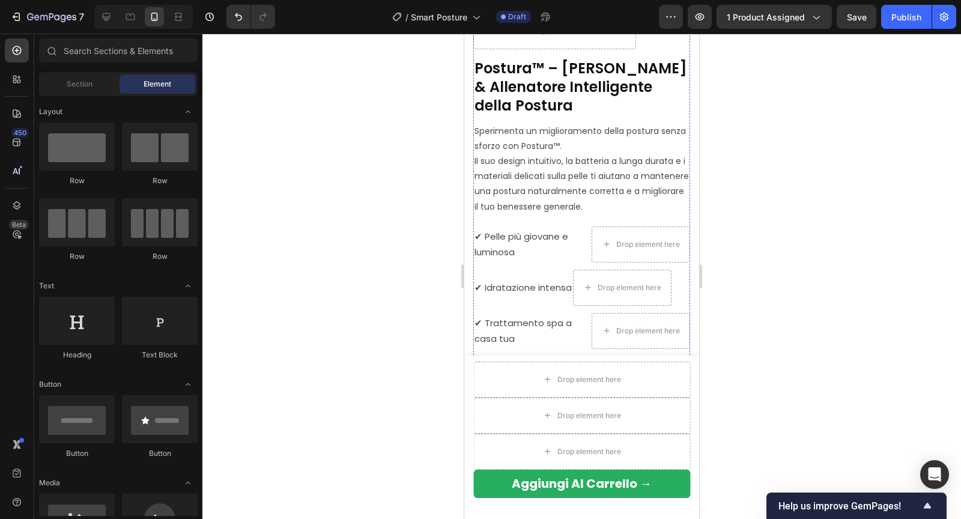
scroll to position [347, 0]
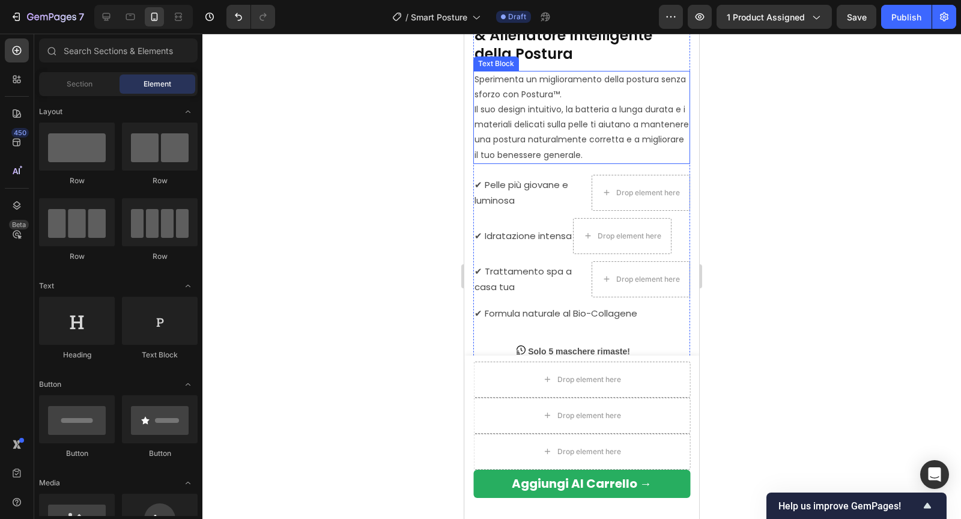
click at [587, 143] on p "Sperimenta un miglioramento della postura senza sforzo con Postura™. Il suo des…" at bounding box center [581, 117] width 214 height 91
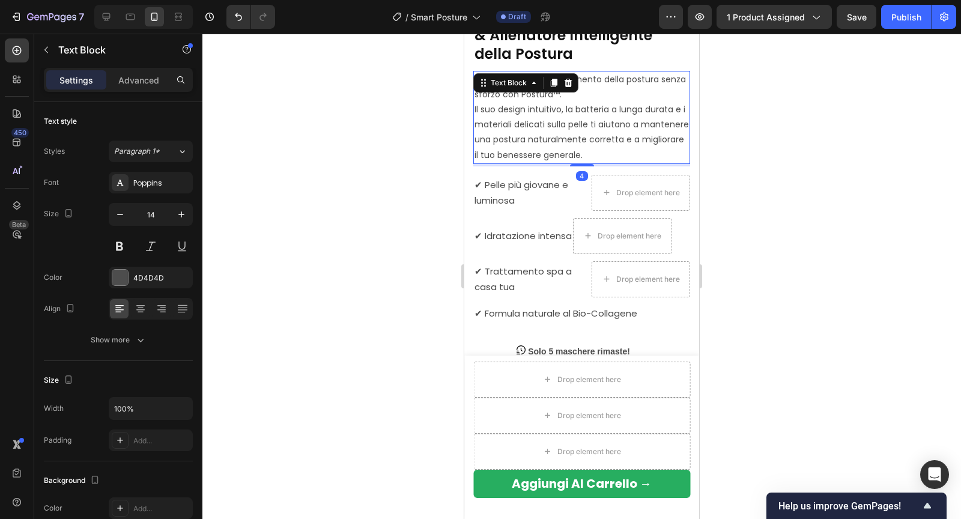
click at [612, 85] on p "Sperimenta un miglioramento della postura senza sforzo con Postura™. Il suo des…" at bounding box center [581, 117] width 214 height 91
click at [734, 127] on div at bounding box center [581, 276] width 758 height 485
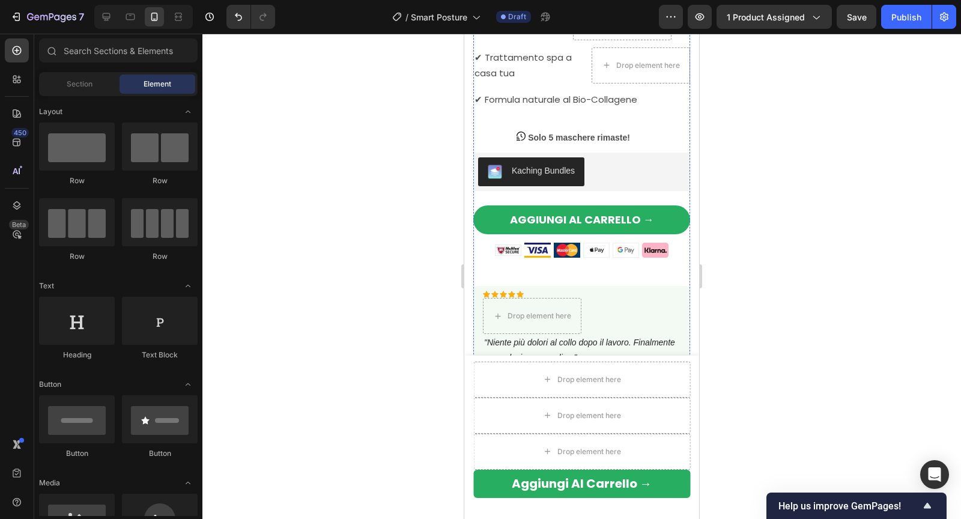
scroll to position [564, 0]
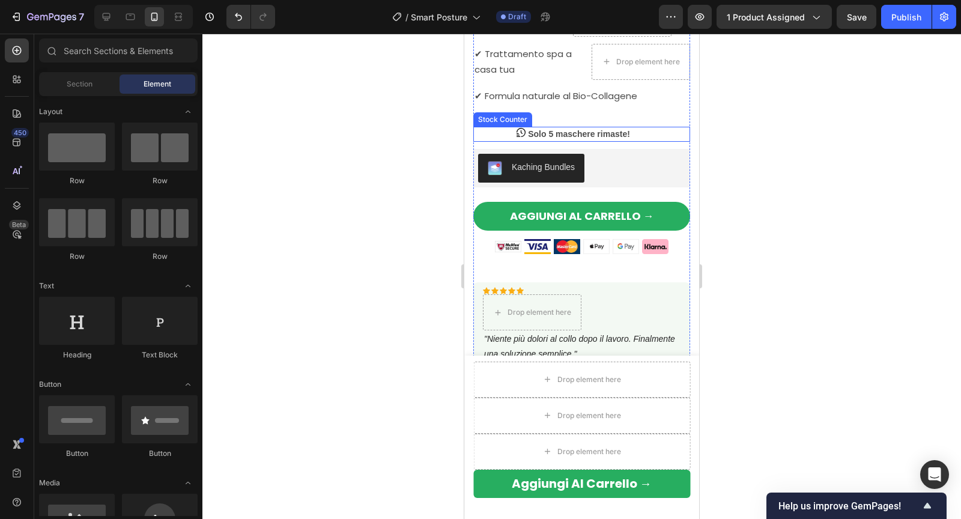
click at [544, 134] on strong "Solo 5 maschere rimaste!" at bounding box center [579, 134] width 102 height 10
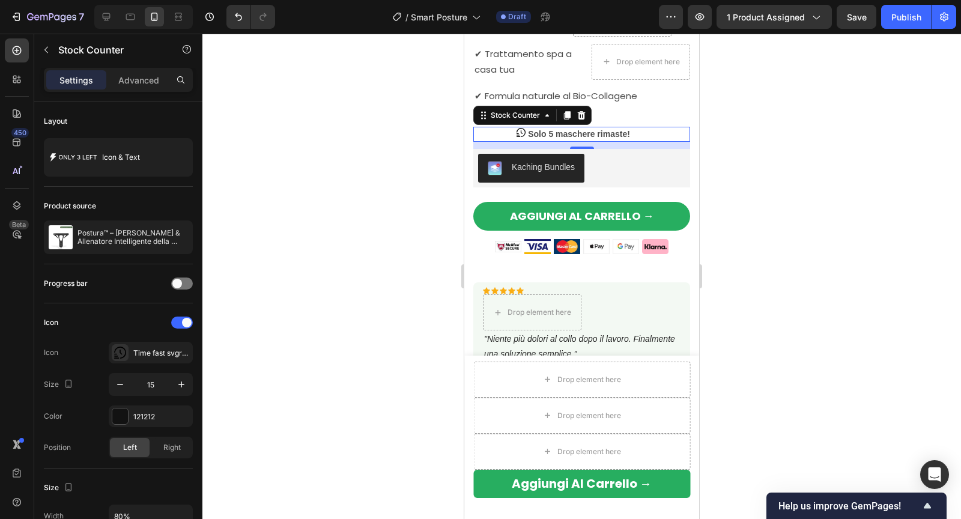
click at [439, 166] on div at bounding box center [581, 276] width 758 height 485
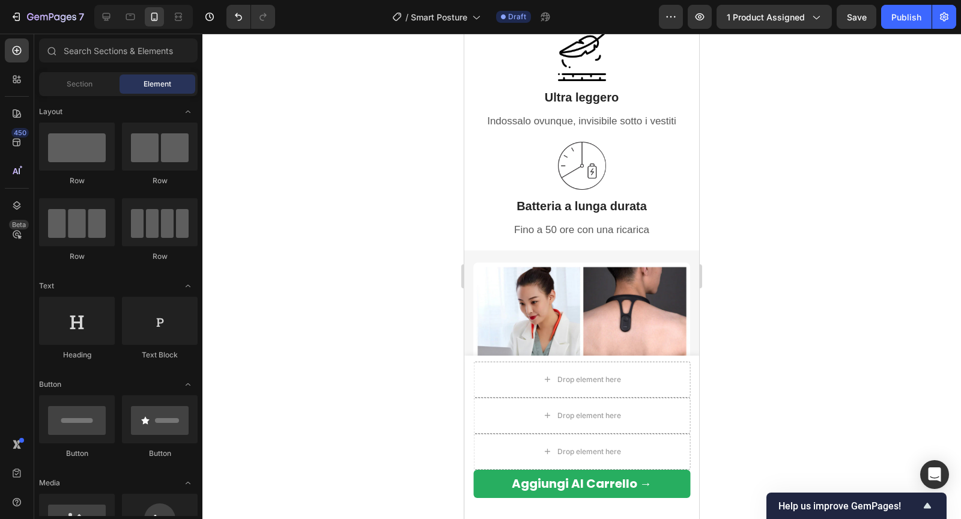
scroll to position [1229, 0]
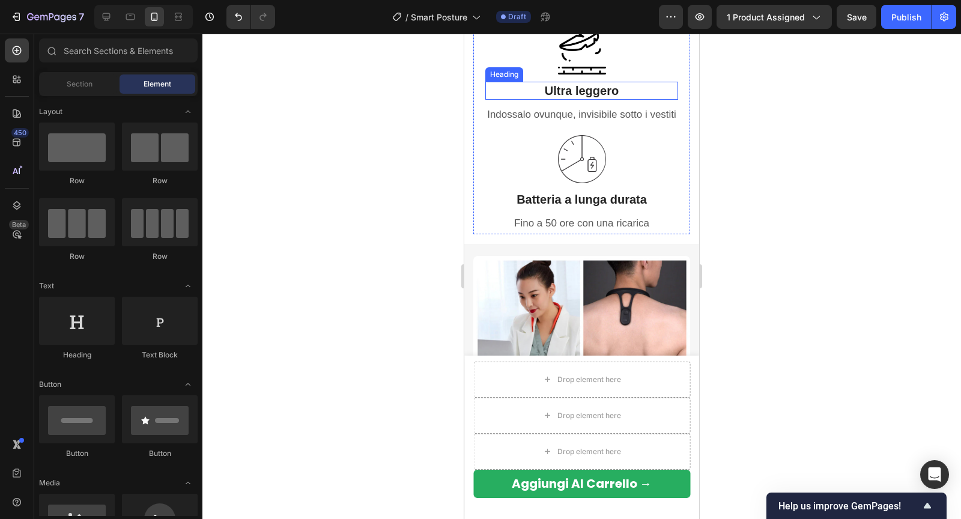
click at [536, 94] on h3 "Ultra leggero" at bounding box center [581, 91] width 193 height 18
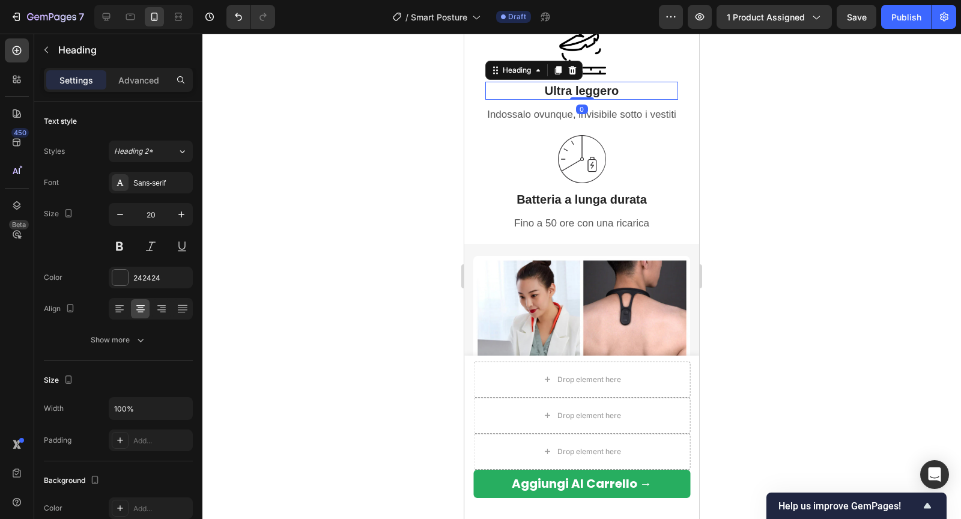
click at [361, 208] on div at bounding box center [581, 276] width 758 height 485
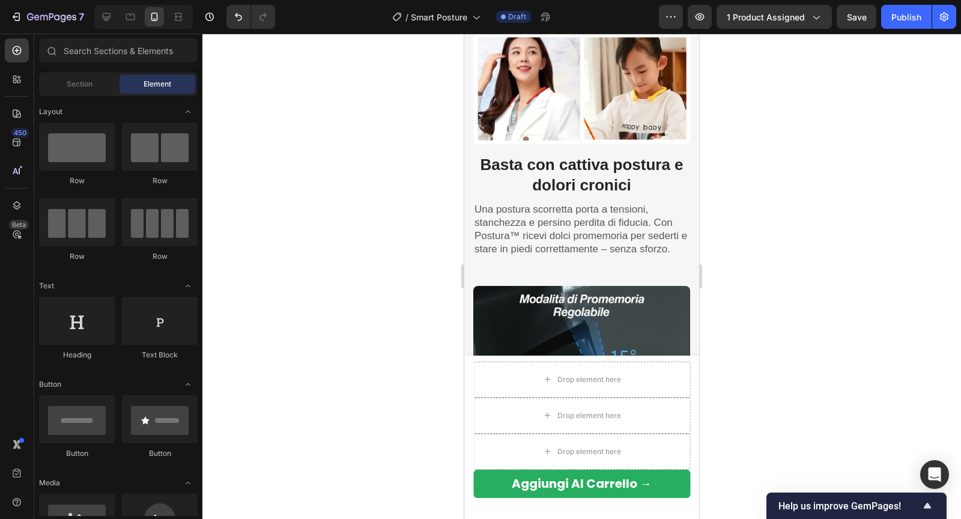
scroll to position [1558, 0]
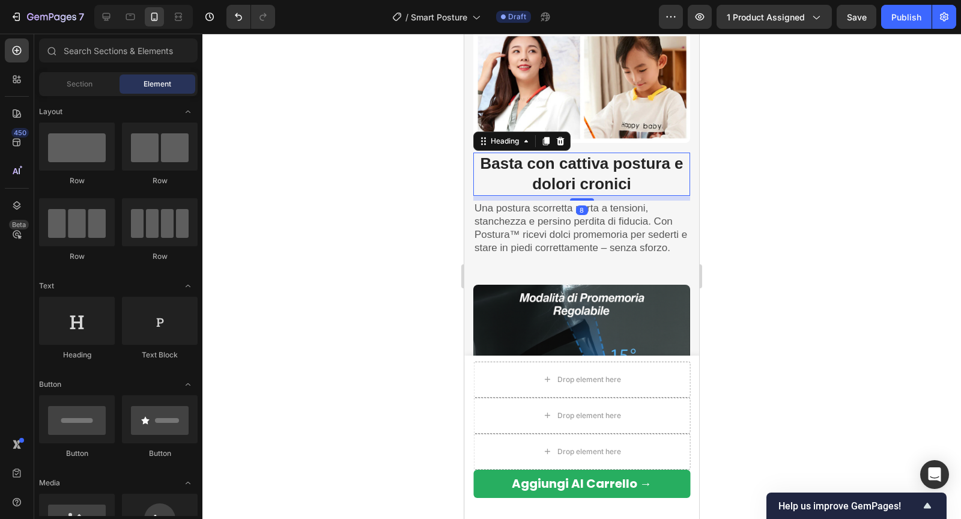
click at [514, 173] on h2 "Basta con cattiva postura e dolori cronici" at bounding box center [581, 173] width 217 height 43
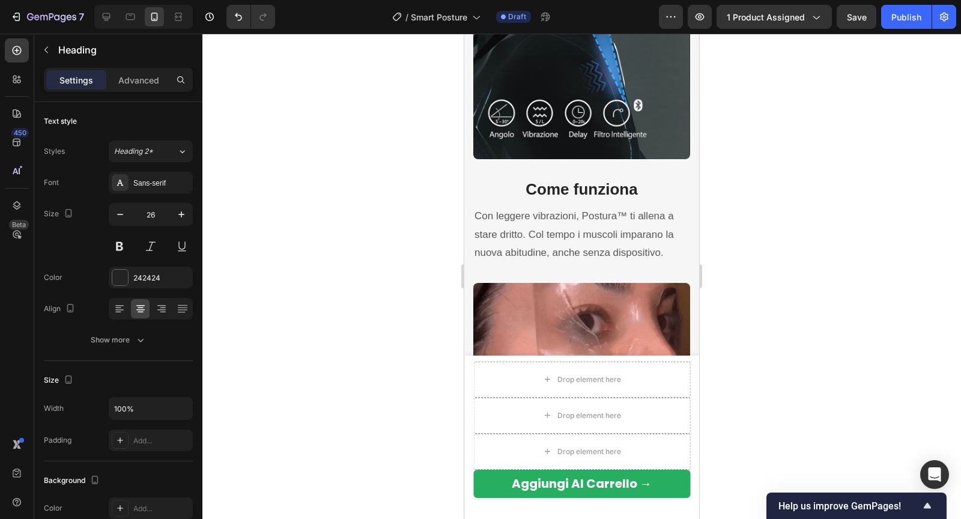
scroll to position [1937, 0]
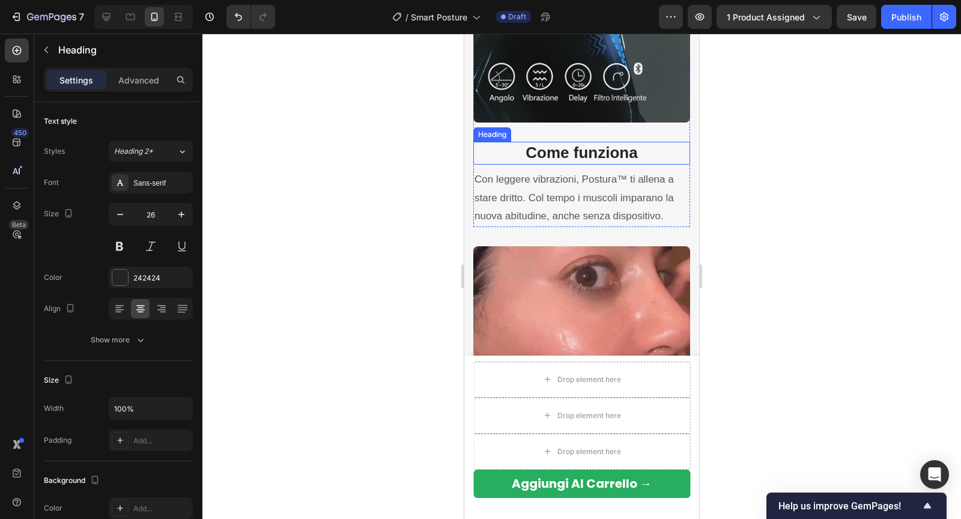
click at [538, 152] on strong "Come funziona" at bounding box center [581, 152] width 112 height 18
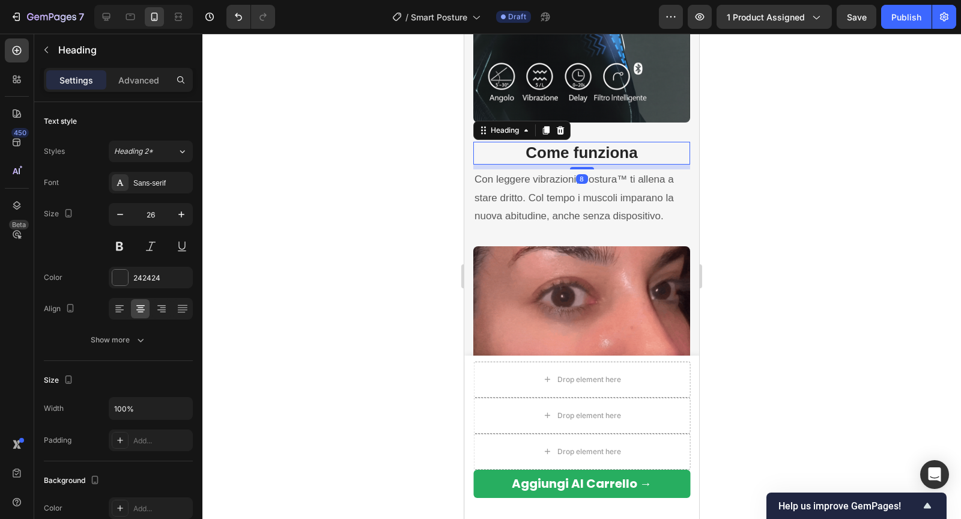
click at [456, 194] on div at bounding box center [581, 276] width 758 height 485
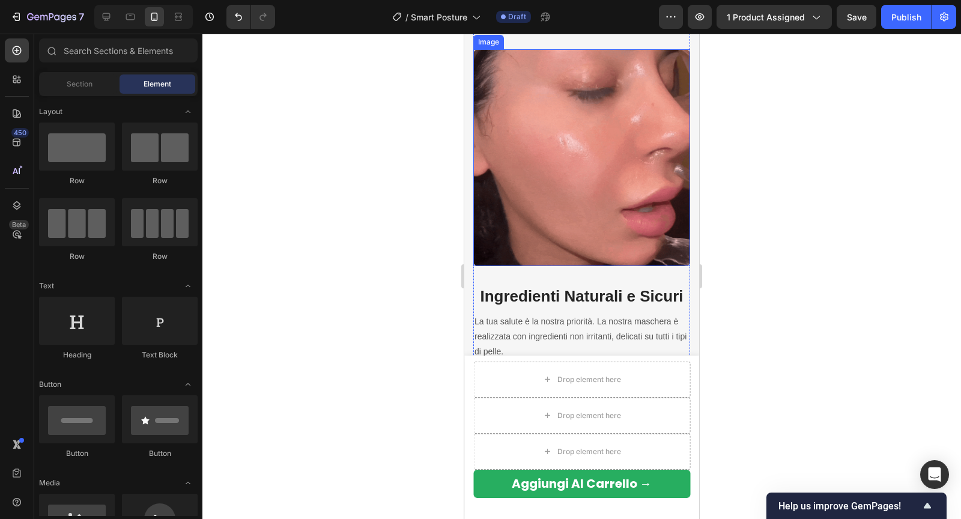
scroll to position [2186, 0]
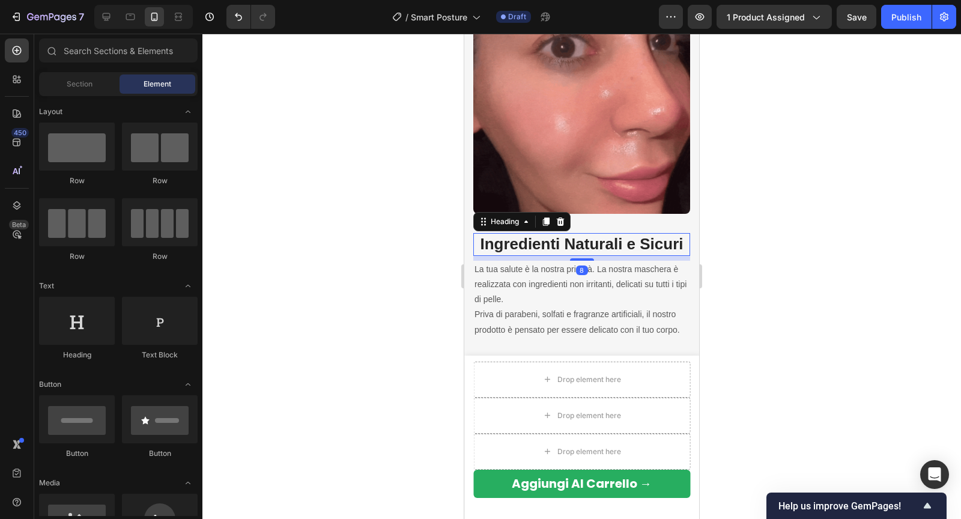
click at [529, 247] on strong "Ingredienti Naturali e Sicuri" at bounding box center [581, 244] width 203 height 18
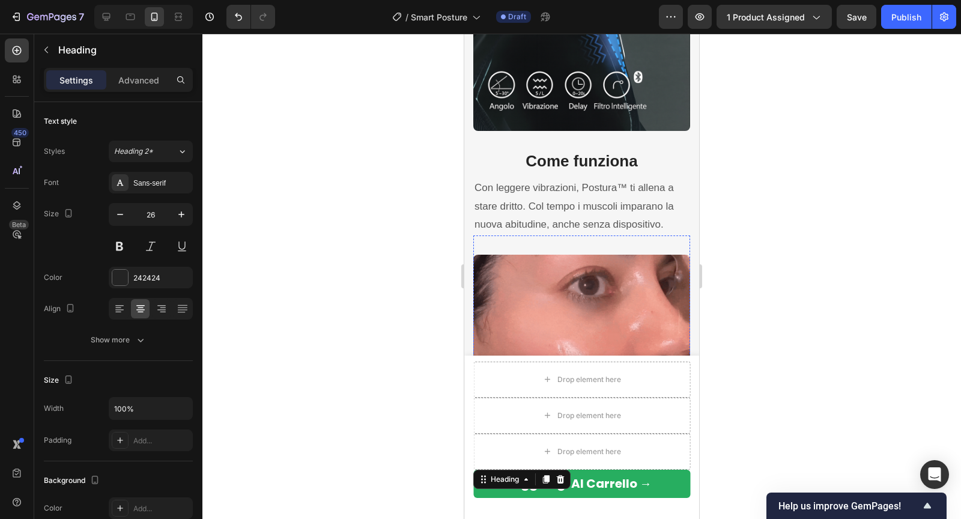
scroll to position [1905, 0]
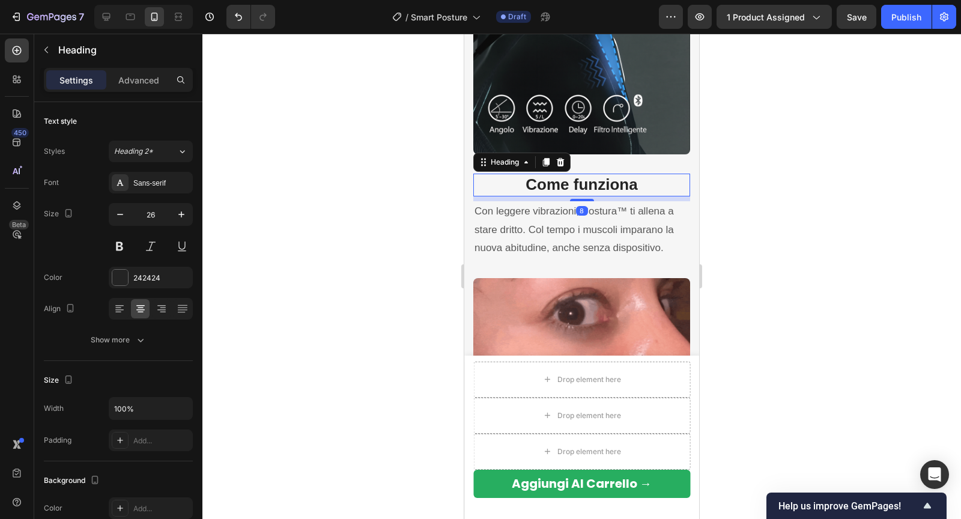
click at [570, 178] on strong "Come funziona" at bounding box center [581, 184] width 112 height 18
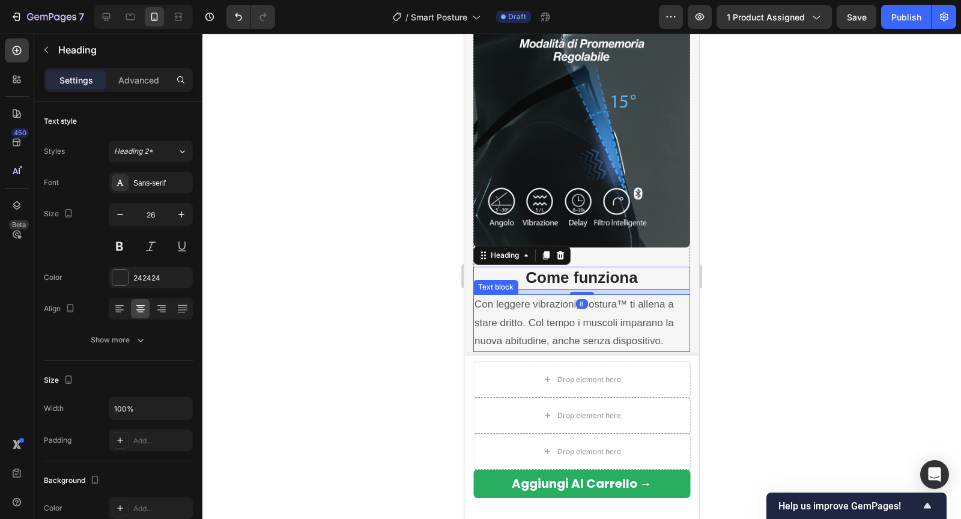
scroll to position [1659, 0]
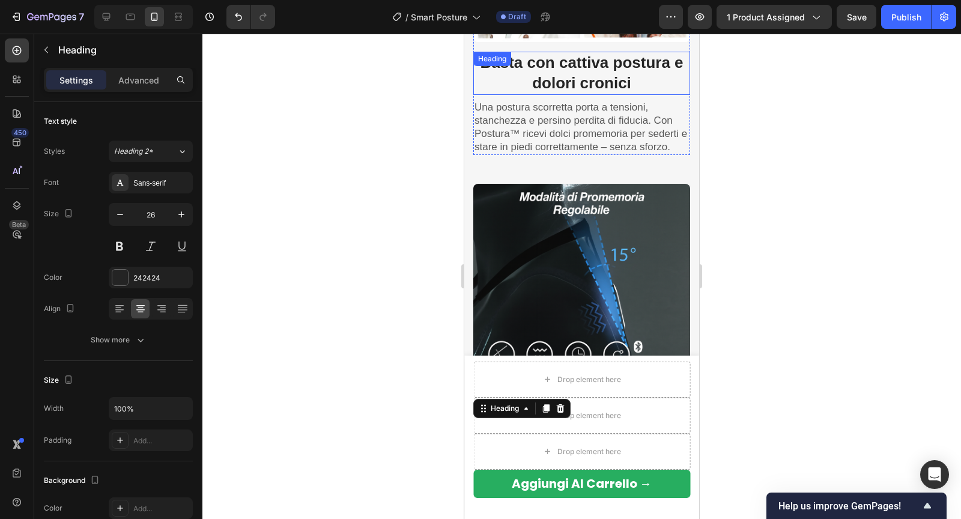
click at [590, 78] on strong "Basta con cattiva postura e dolori cronici" at bounding box center [581, 72] width 203 height 38
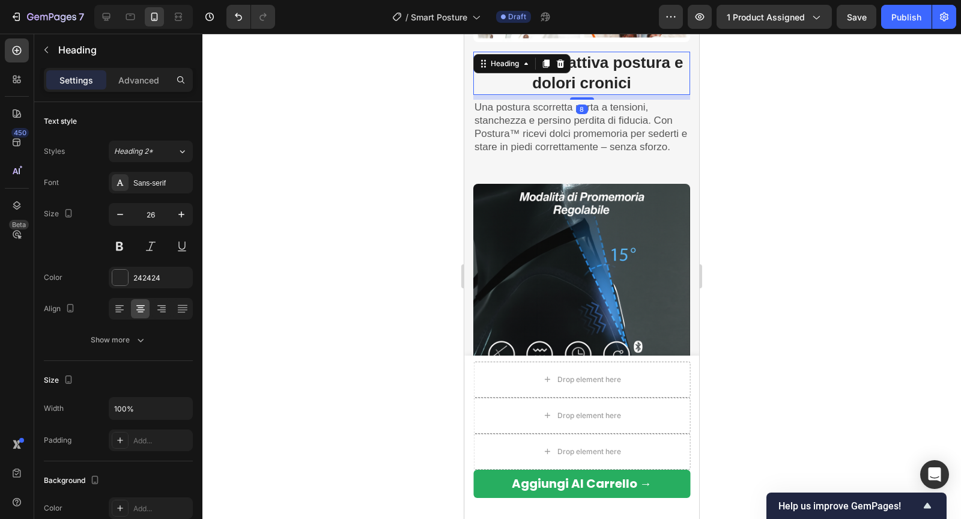
click at [415, 199] on div at bounding box center [581, 276] width 758 height 485
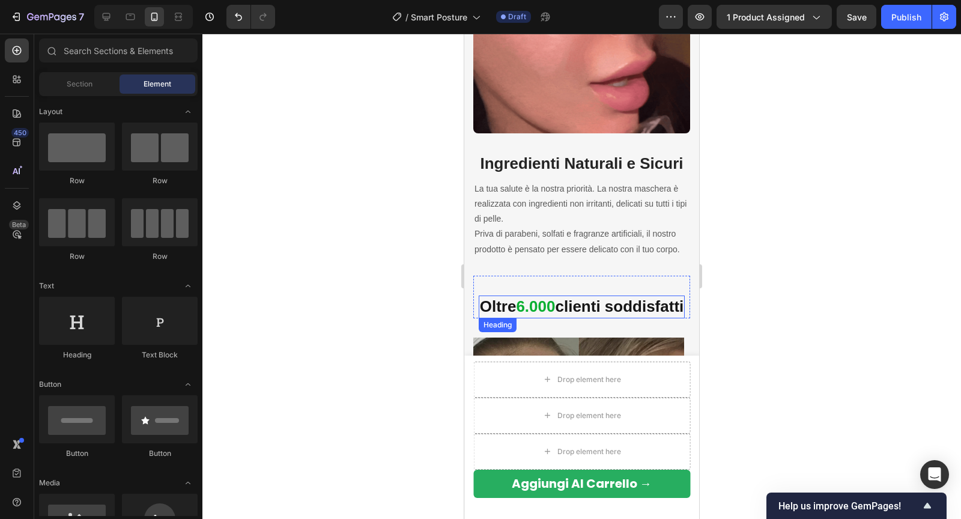
scroll to position [2247, 0]
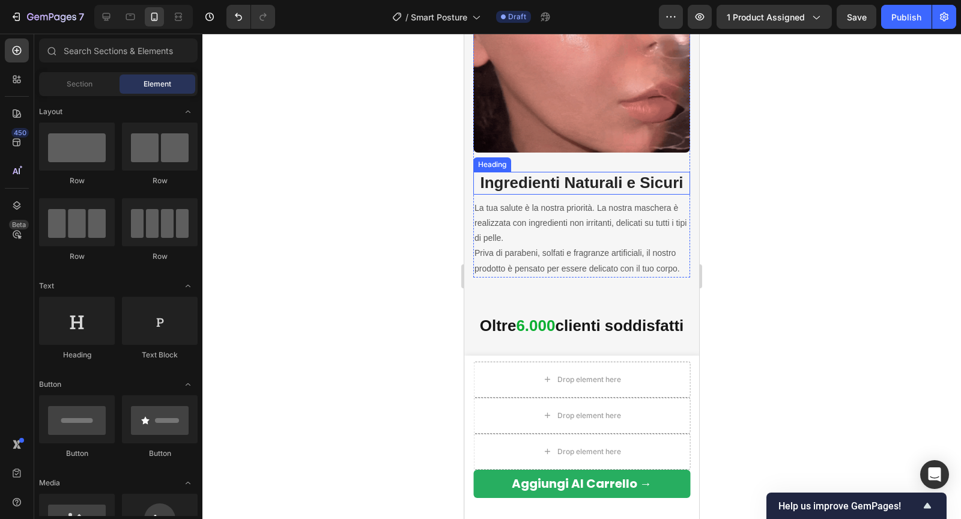
click at [513, 177] on strong "Ingredienti Naturali e Sicuri" at bounding box center [581, 182] width 203 height 18
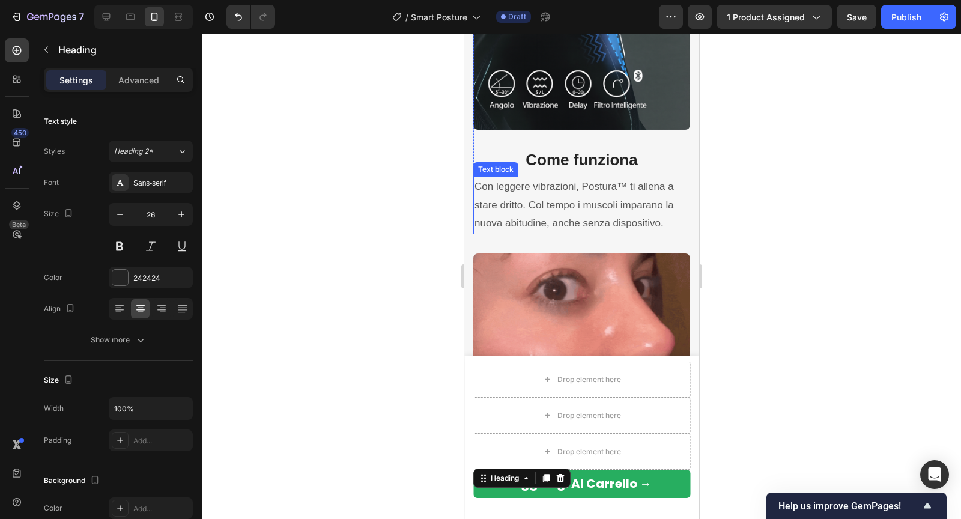
scroll to position [1982, 0]
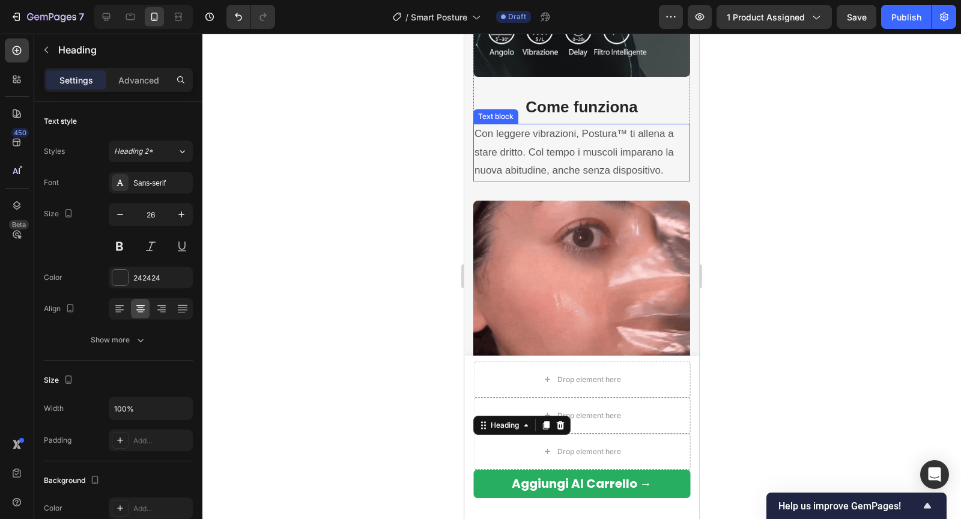
click at [529, 260] on img at bounding box center [581, 309] width 217 height 217
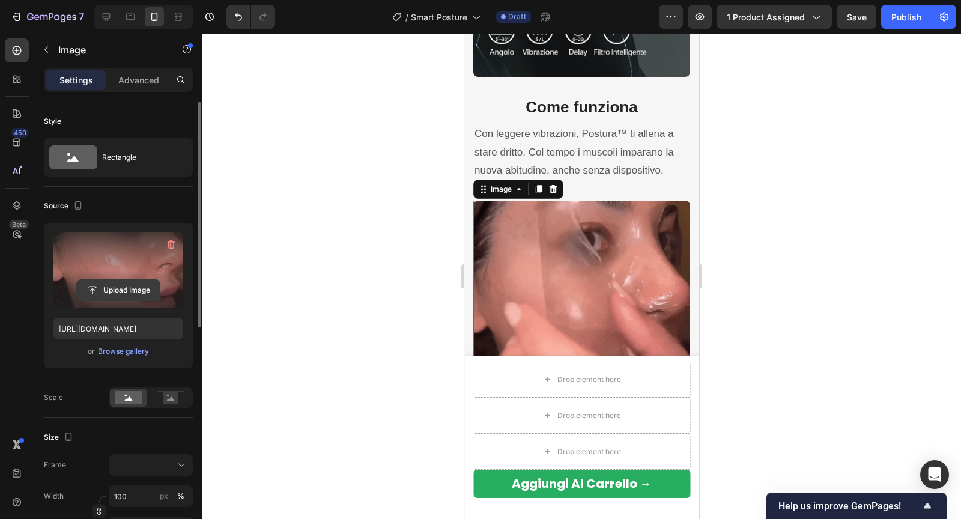
click at [80, 292] on input "file" at bounding box center [118, 290] width 83 height 20
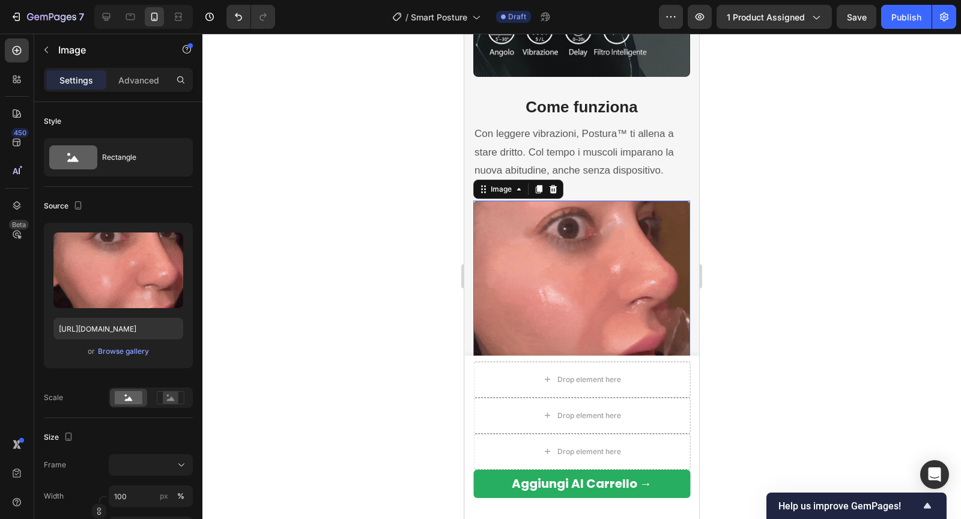
click at [574, 295] on img at bounding box center [581, 309] width 217 height 217
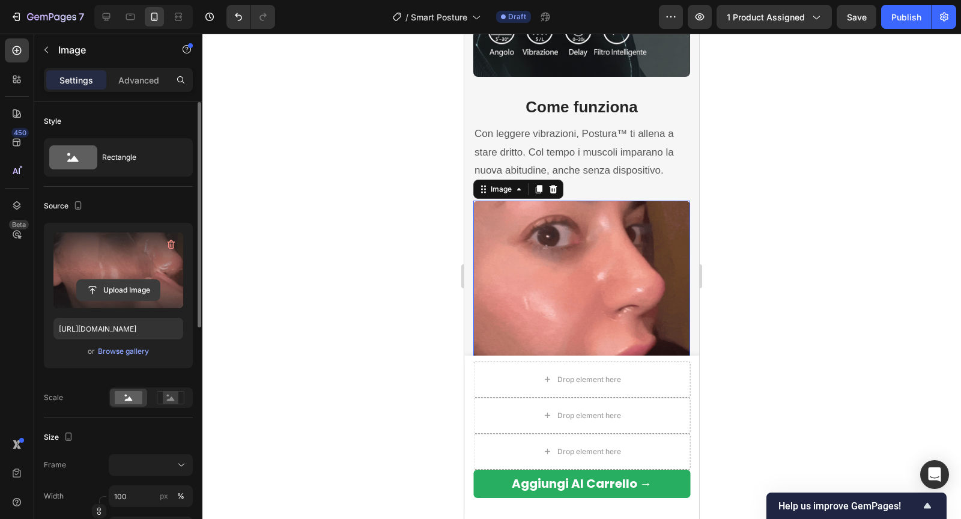
click at [124, 292] on input "file" at bounding box center [118, 290] width 83 height 20
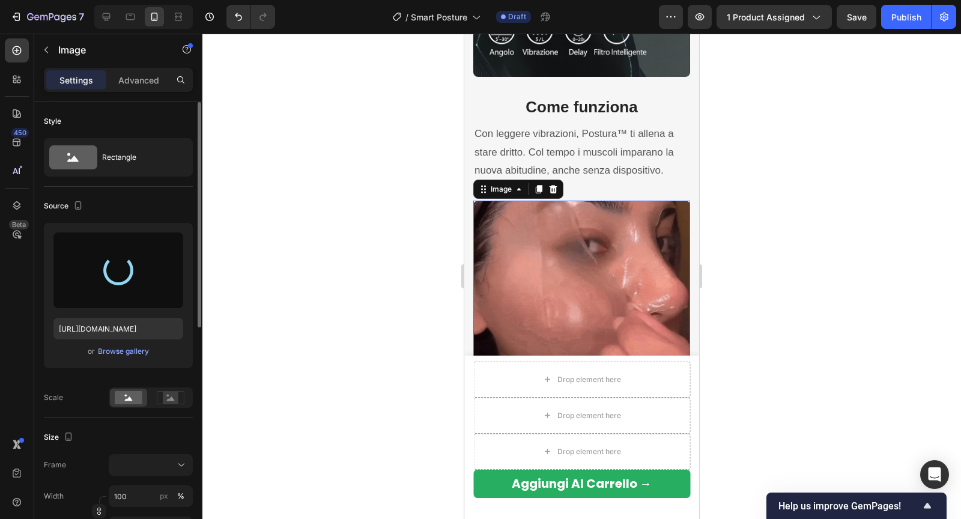
type input "https://cdn.shopify.com/s/files/1/0788/6916/8473/files/gempages_536301623899587…"
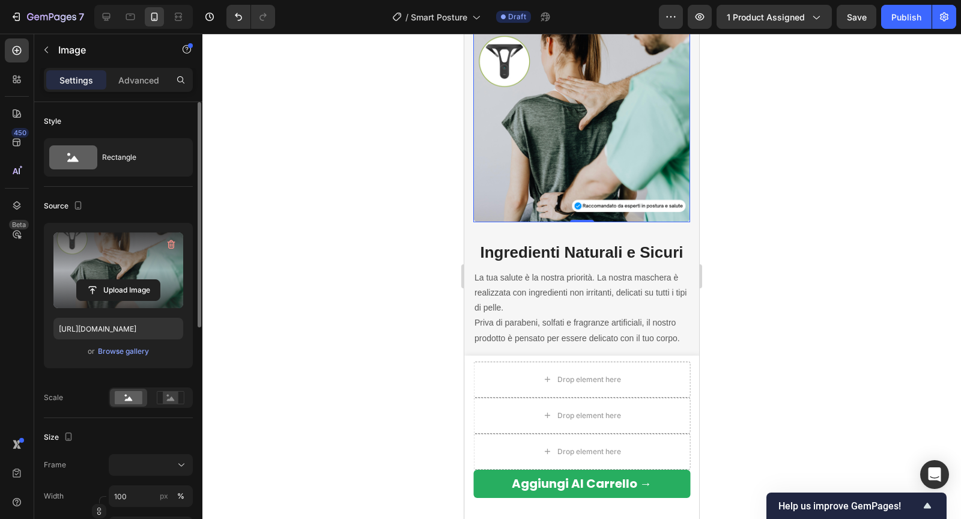
scroll to position [2180, 0]
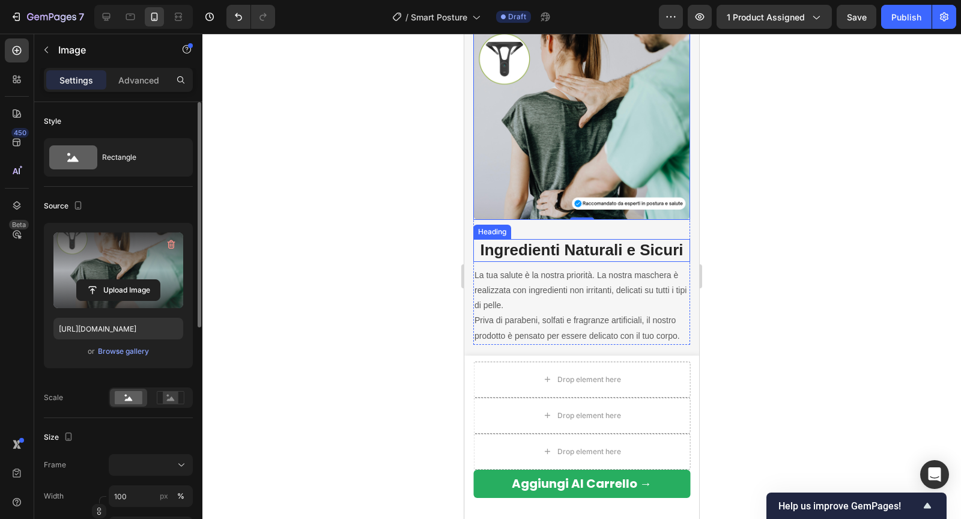
click at [515, 247] on strong "Ingredienti Naturali e Sicuri" at bounding box center [581, 250] width 203 height 18
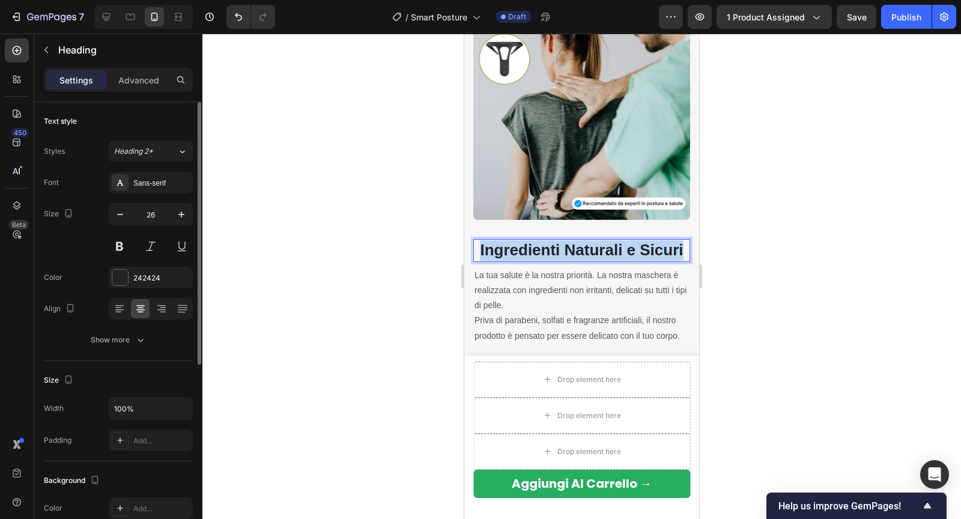
click at [515, 247] on strong "Ingredienti Naturali e Sicuri" at bounding box center [581, 250] width 203 height 18
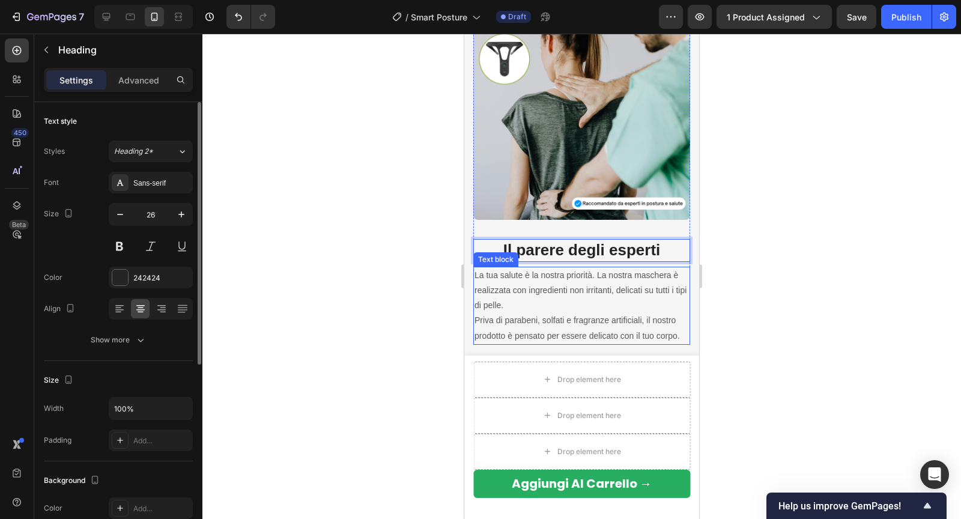
click at [513, 289] on p "La tua salute è la nostra priorità. La nostra maschera è realizzata con ingredi…" at bounding box center [581, 291] width 214 height 46
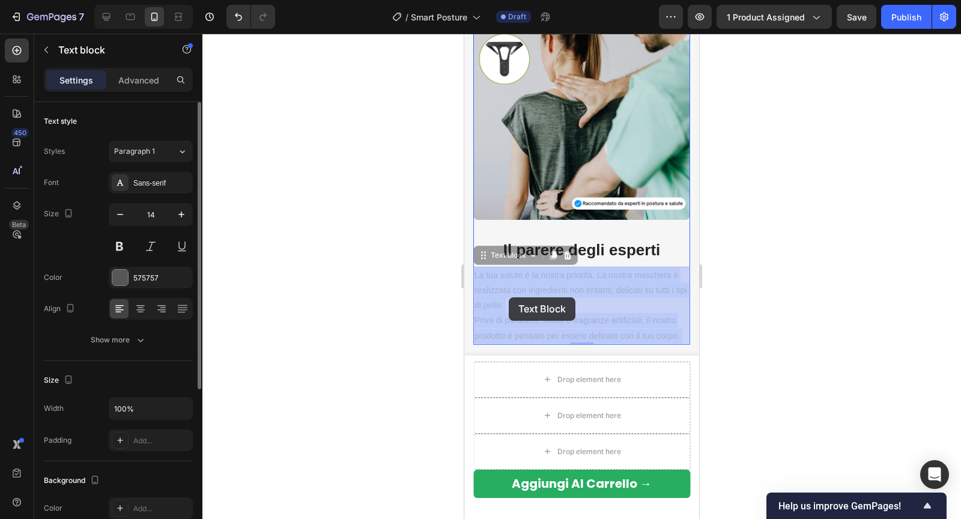
drag, startPoint x: 680, startPoint y: 332, endPoint x: 510, endPoint y: 298, distance: 172.7
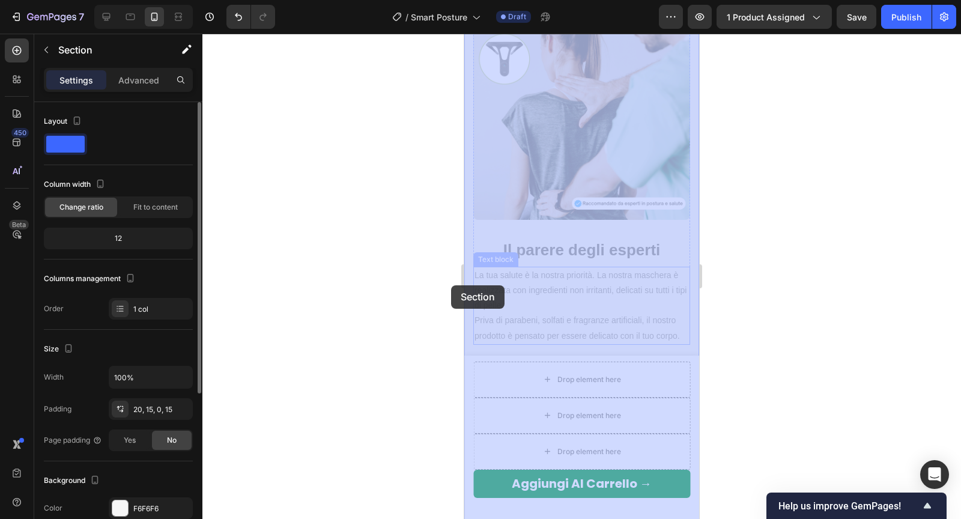
drag, startPoint x: 472, startPoint y: 274, endPoint x: 451, endPoint y: 285, distance: 23.6
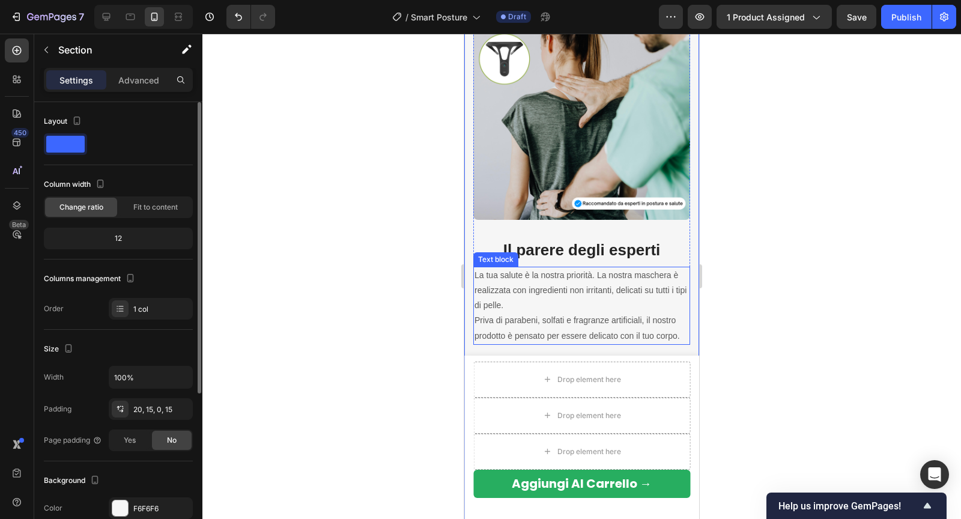
click at [482, 279] on p "La tua salute è la nostra priorità. La nostra maschera è realizzata con ingredi…" at bounding box center [581, 291] width 214 height 46
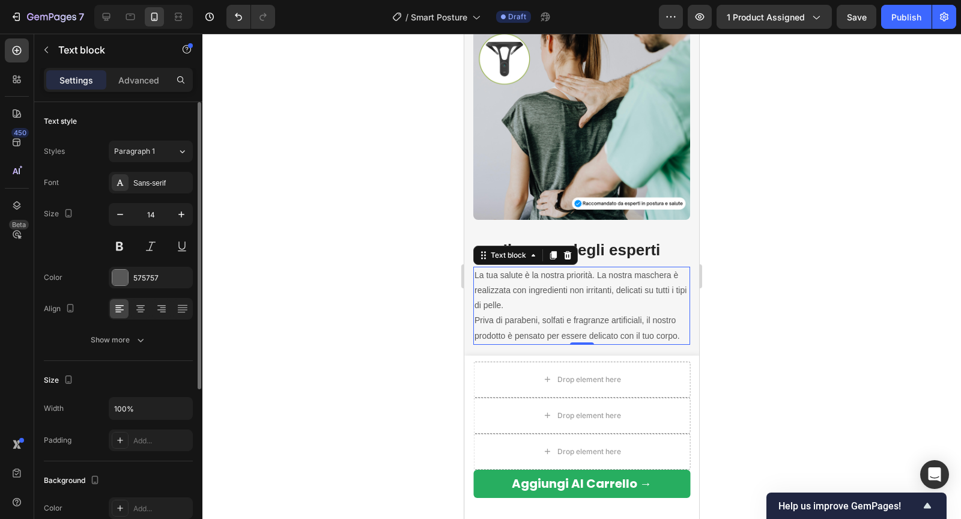
click at [480, 276] on p "La tua salute è la nostra priorità. La nostra maschera è realizzata con ingredi…" at bounding box center [581, 291] width 214 height 46
click at [477, 276] on p "La tua salute è la nostra priorità. La nostra maschera è realizzata con ingredi…" at bounding box center [581, 291] width 214 height 46
click at [475, 274] on p "La tua salute è la nostra priorità. La nostra maschera è realizzata con ingredi…" at bounding box center [581, 291] width 214 height 46
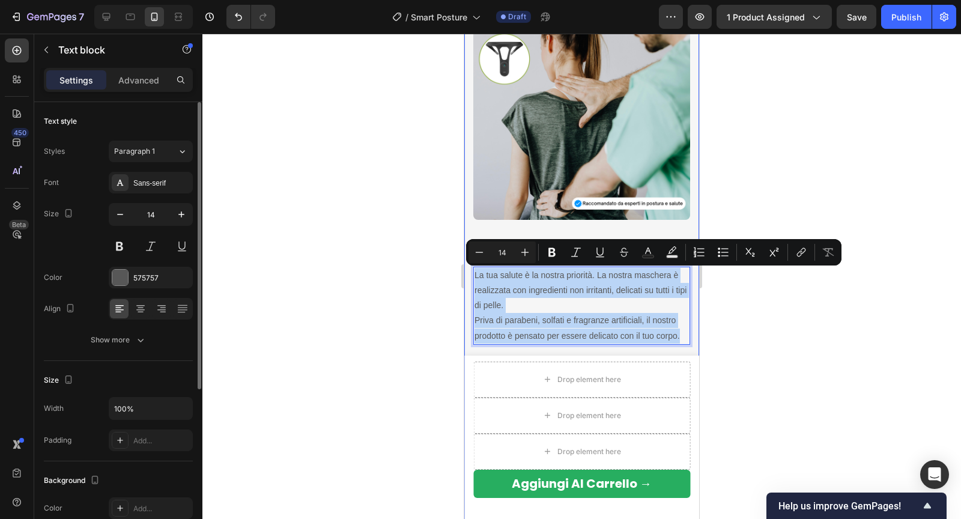
drag, startPoint x: 475, startPoint y: 274, endPoint x: 672, endPoint y: 346, distance: 209.5
click at [672, 346] on div "Image Basta con cattiva postura e dolori cronici Heading Una postura scorretta …" at bounding box center [581, 27] width 217 height 1446
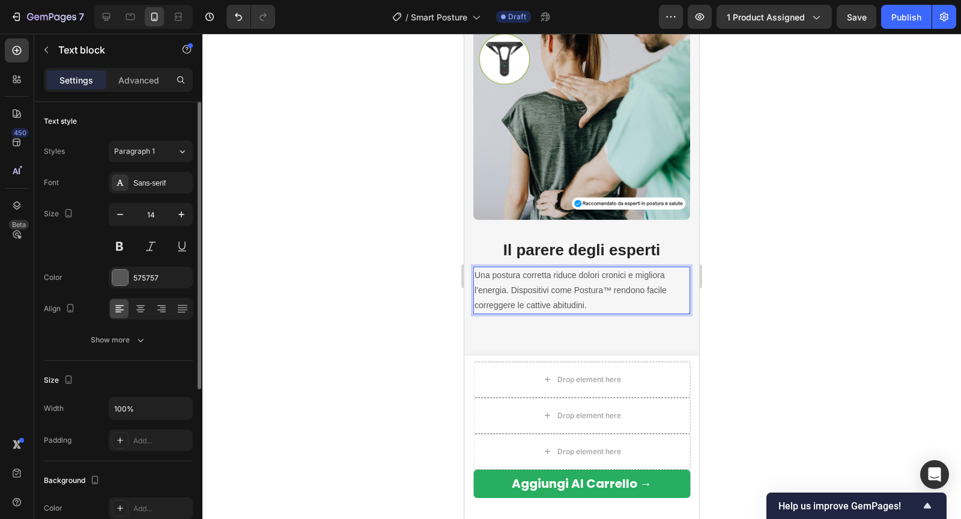
click at [777, 276] on div at bounding box center [581, 276] width 758 height 485
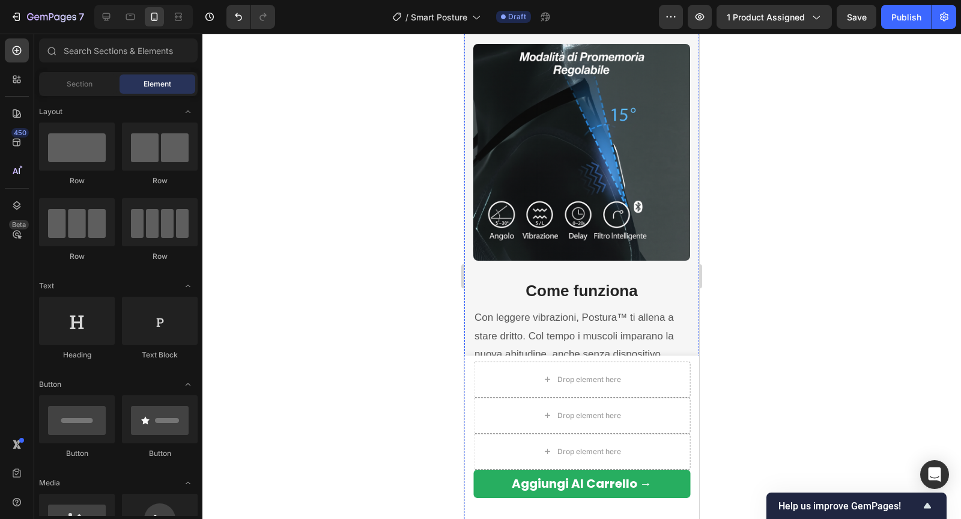
scroll to position [1773, 0]
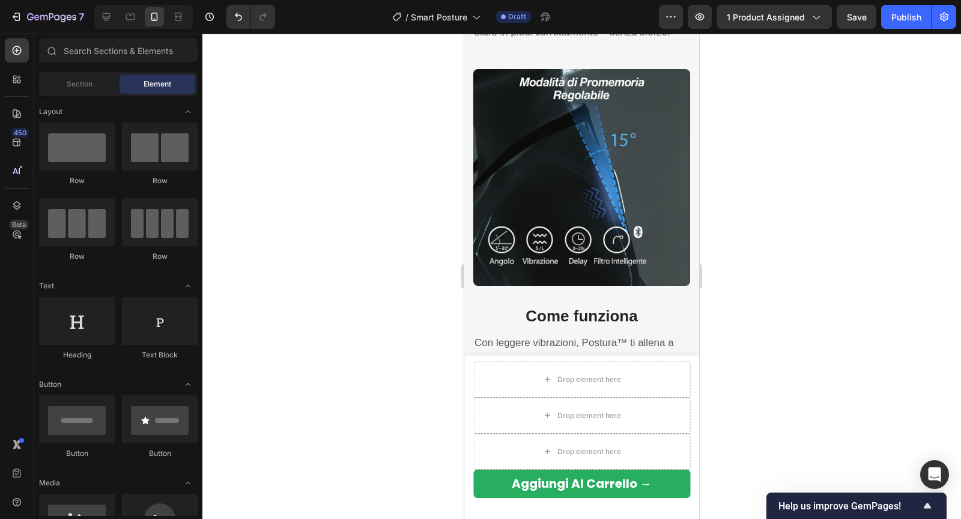
click at [741, 218] on div at bounding box center [581, 276] width 758 height 485
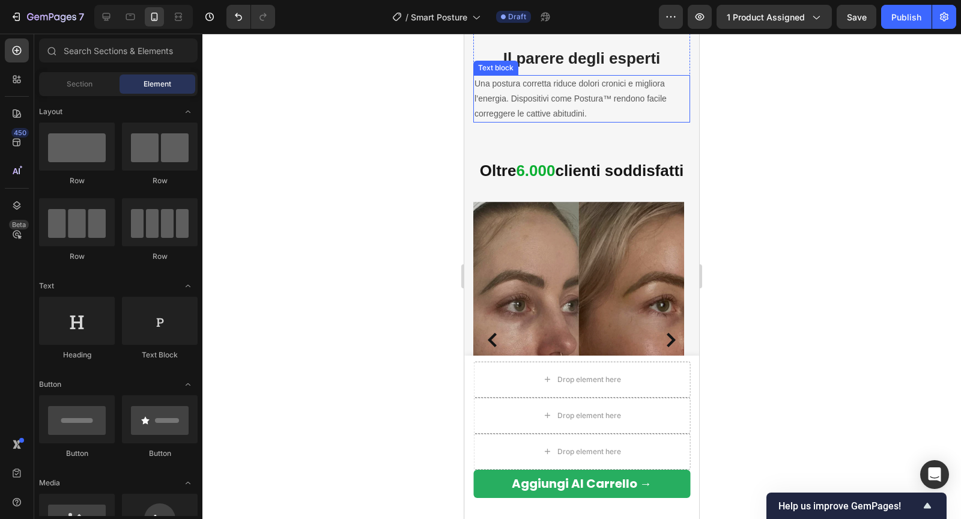
scroll to position [2382, 0]
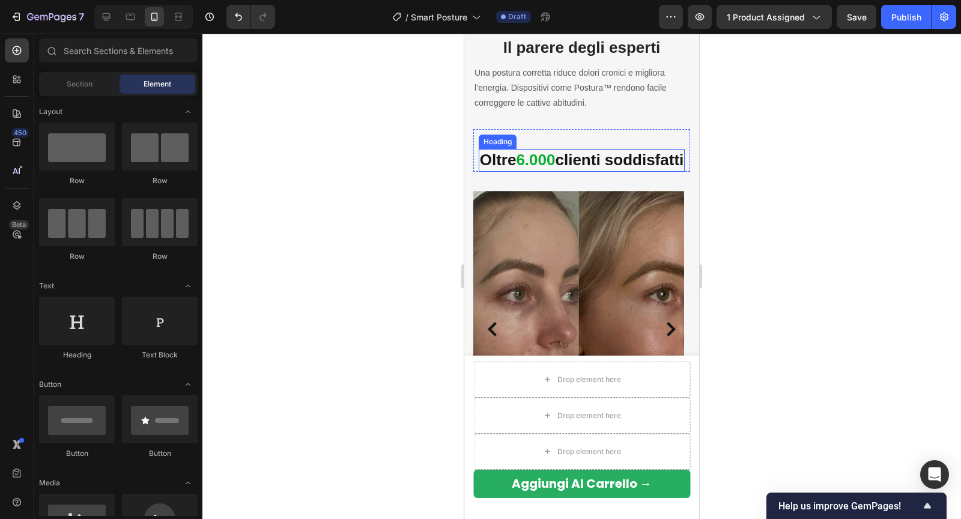
click at [538, 160] on strong "6.000" at bounding box center [535, 160] width 39 height 18
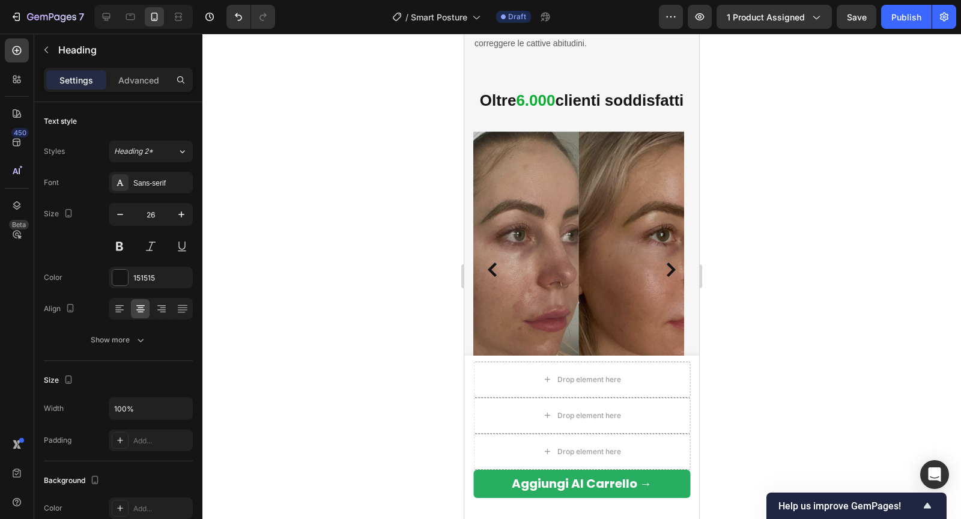
scroll to position [2251, 0]
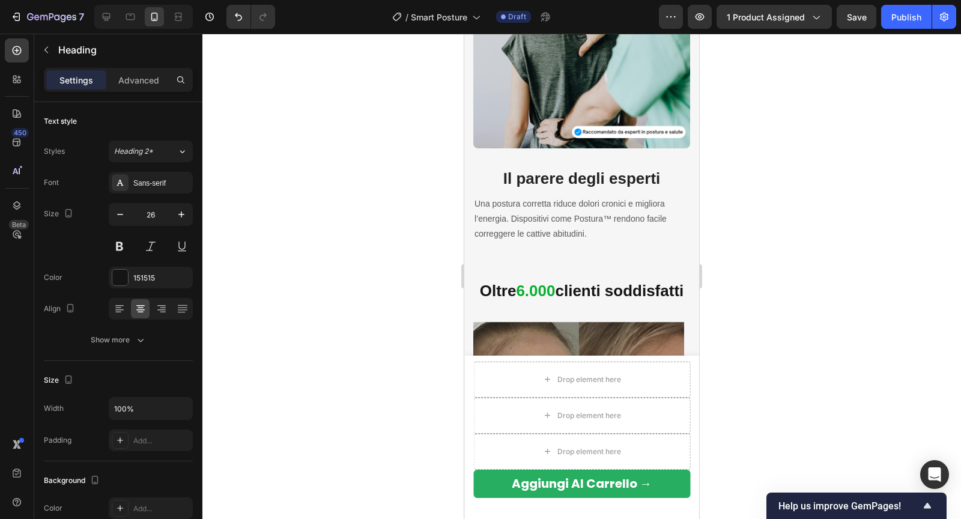
click at [525, 287] on strong "6.000" at bounding box center [535, 291] width 39 height 18
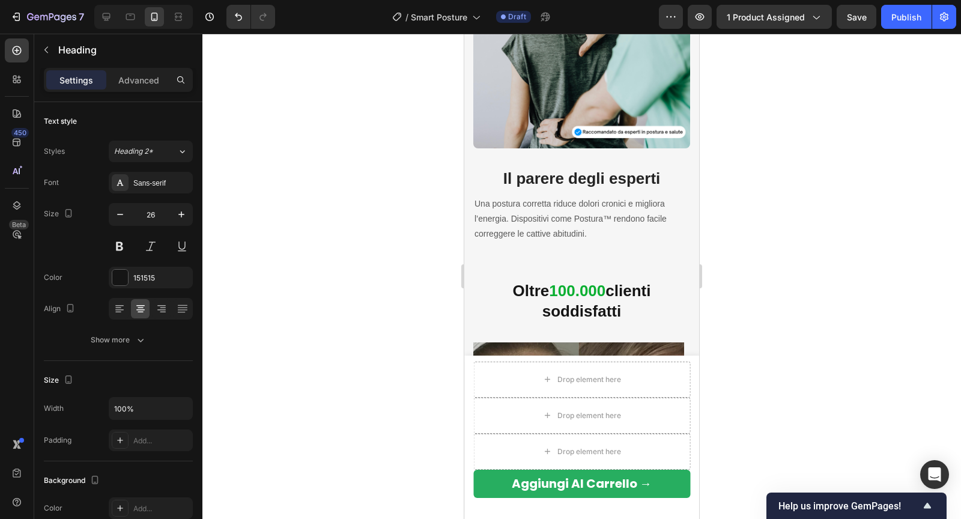
click at [732, 291] on div at bounding box center [581, 276] width 758 height 485
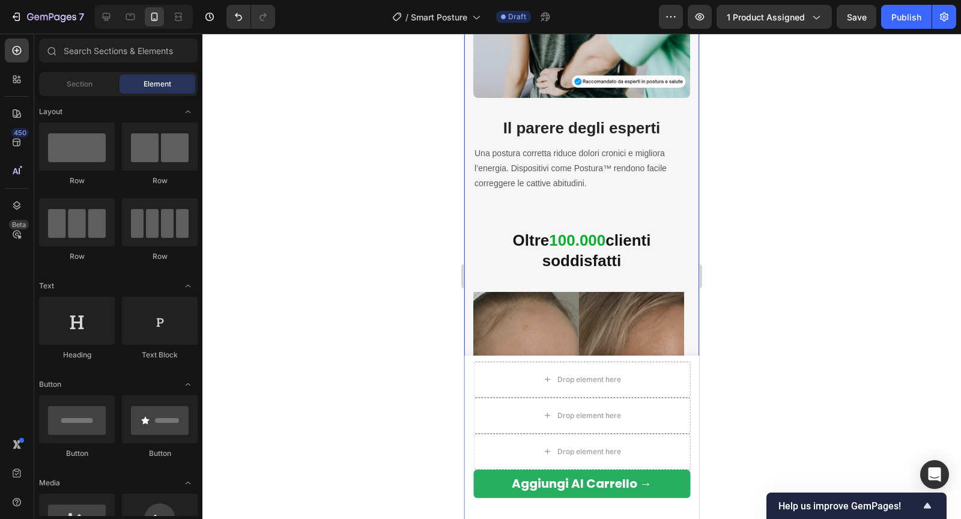
scroll to position [2438, 0]
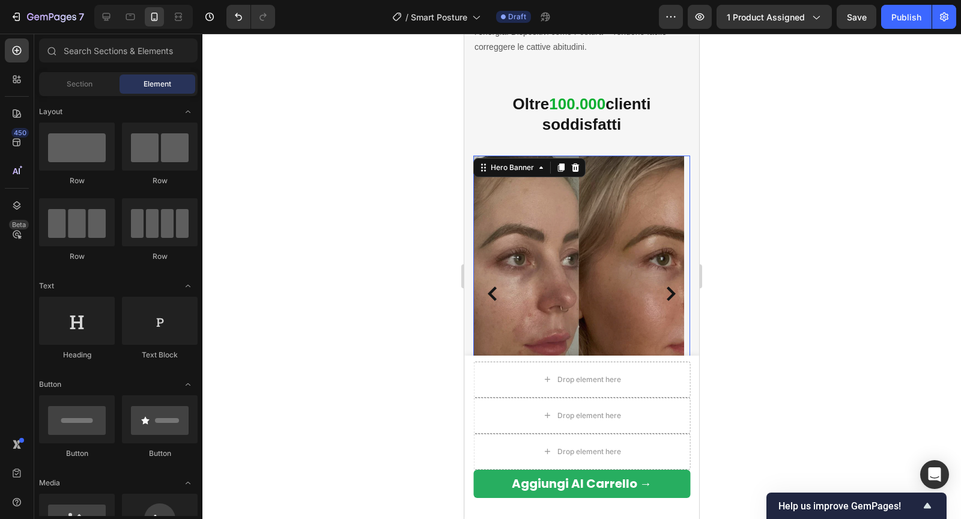
click at [550, 250] on div "Overlay" at bounding box center [578, 293] width 211 height 276
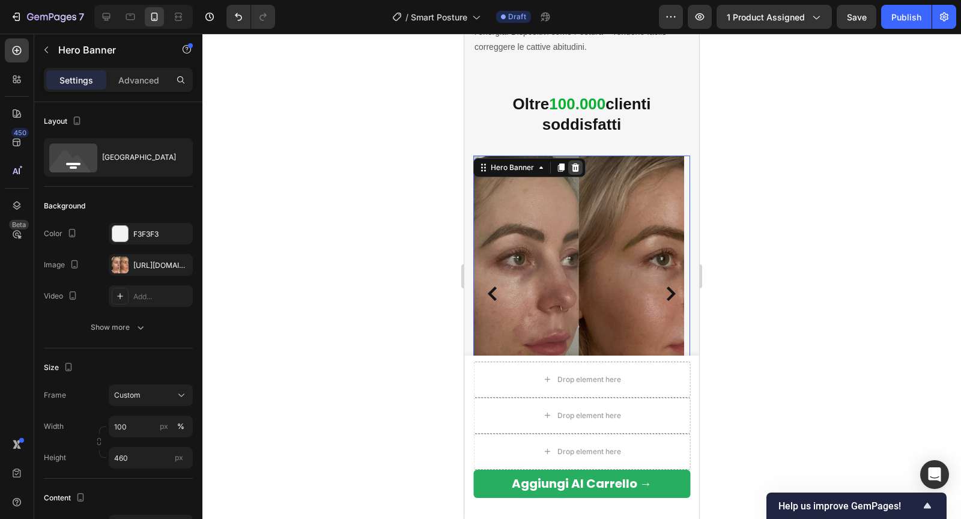
click at [578, 163] on icon at bounding box center [575, 168] width 10 height 10
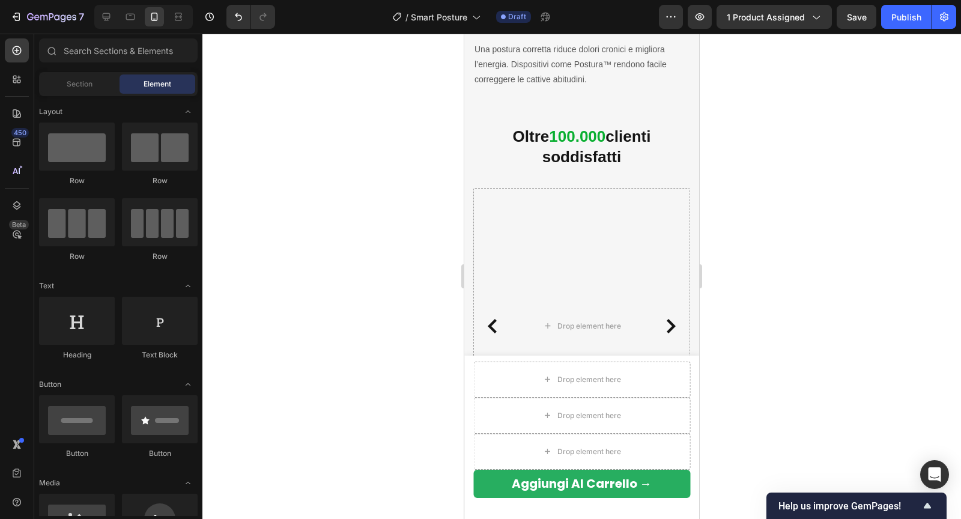
scroll to position [2406, 0]
click at [492, 182] on div "Carousel" at bounding box center [493, 180] width 40 height 14
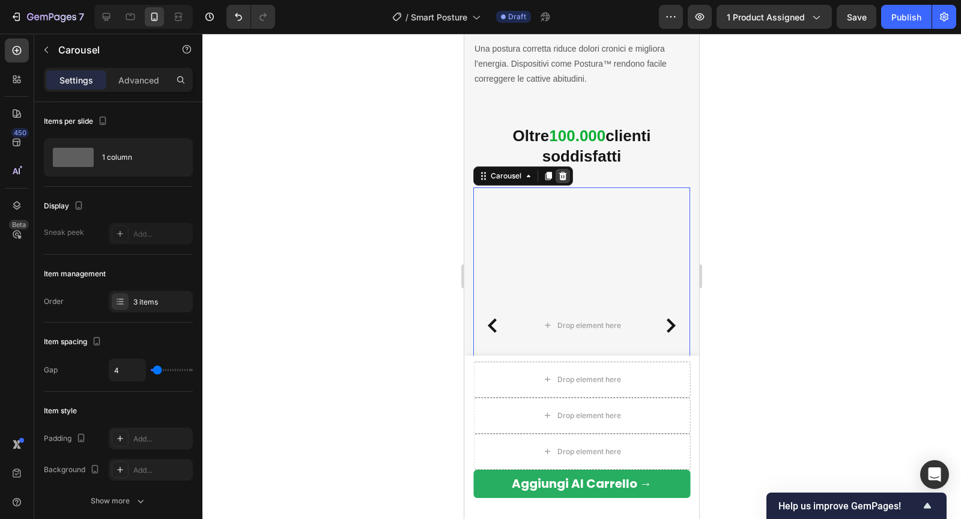
click at [561, 179] on icon at bounding box center [563, 176] width 10 height 10
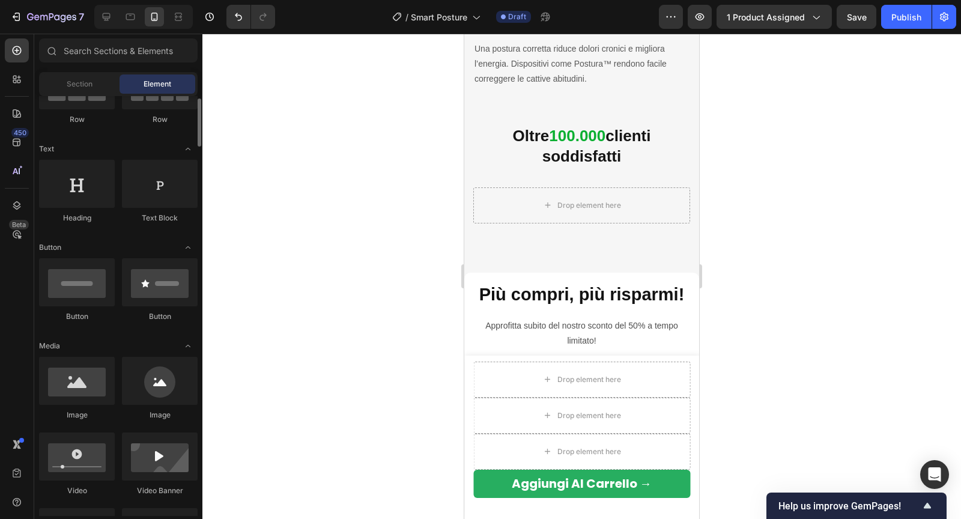
scroll to position [196, 0]
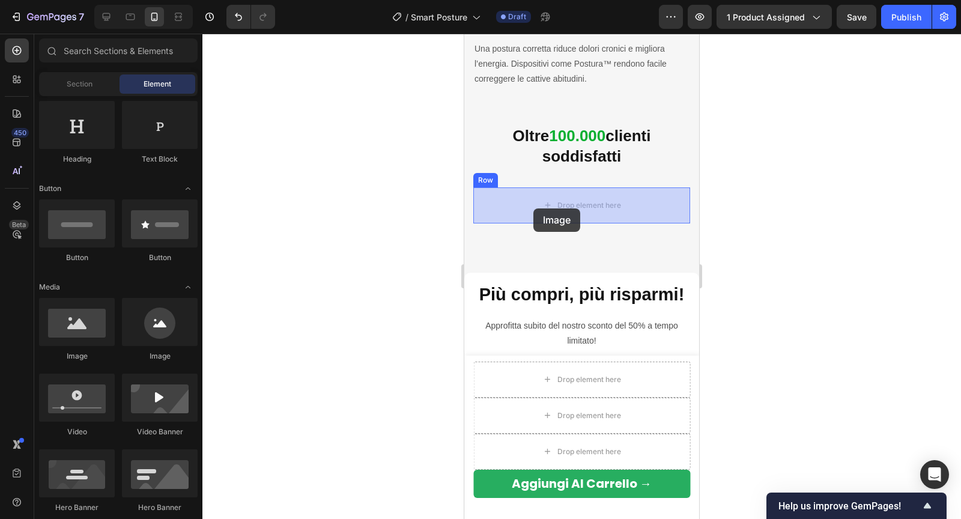
drag, startPoint x: 553, startPoint y: 362, endPoint x: 533, endPoint y: 208, distance: 155.0
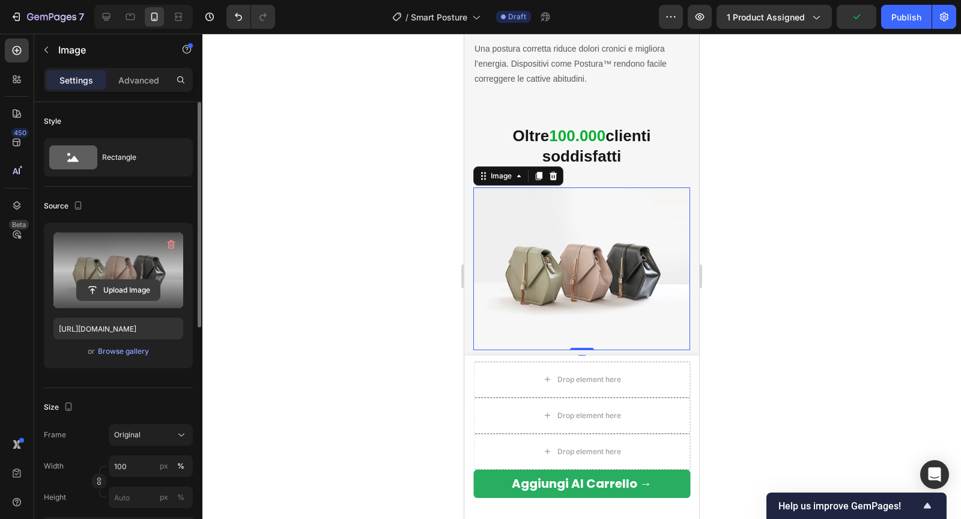
click at [99, 290] on input "file" at bounding box center [118, 290] width 83 height 20
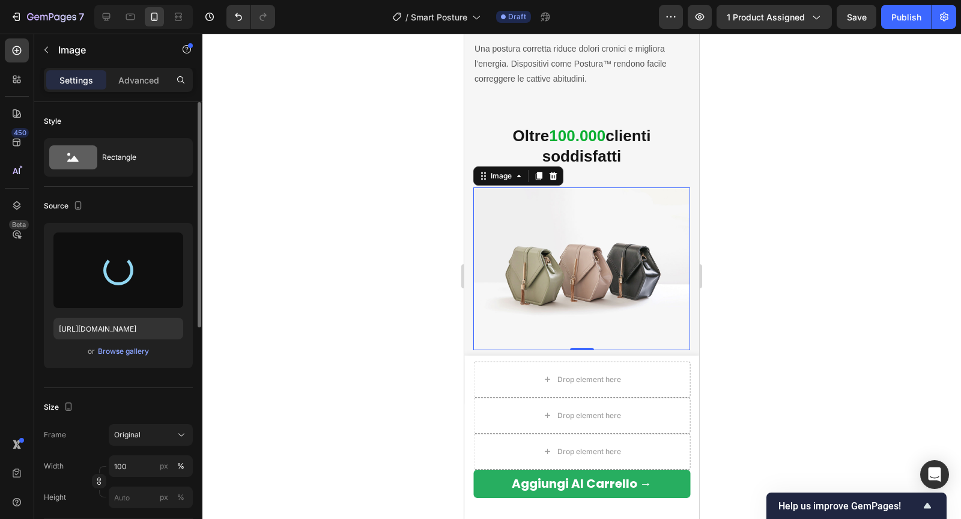
type input "https://cdn.shopify.com/s/files/1/0788/6916/8473/files/gempages_536301623899587…"
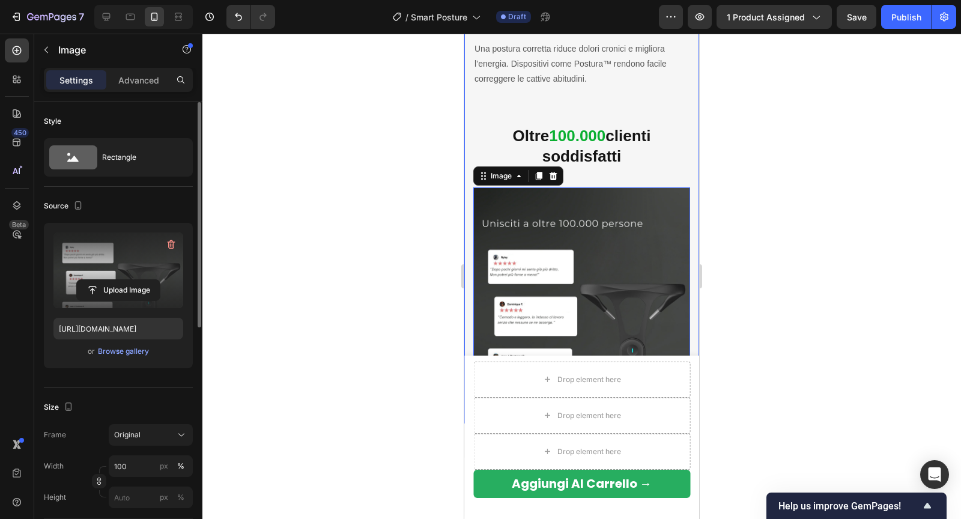
click at [758, 164] on div at bounding box center [581, 276] width 758 height 485
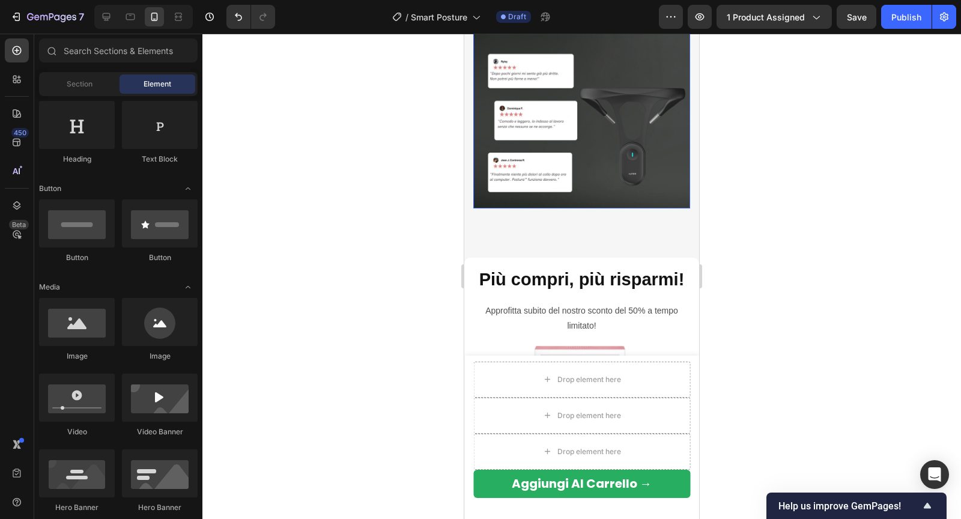
scroll to position [2645, 0]
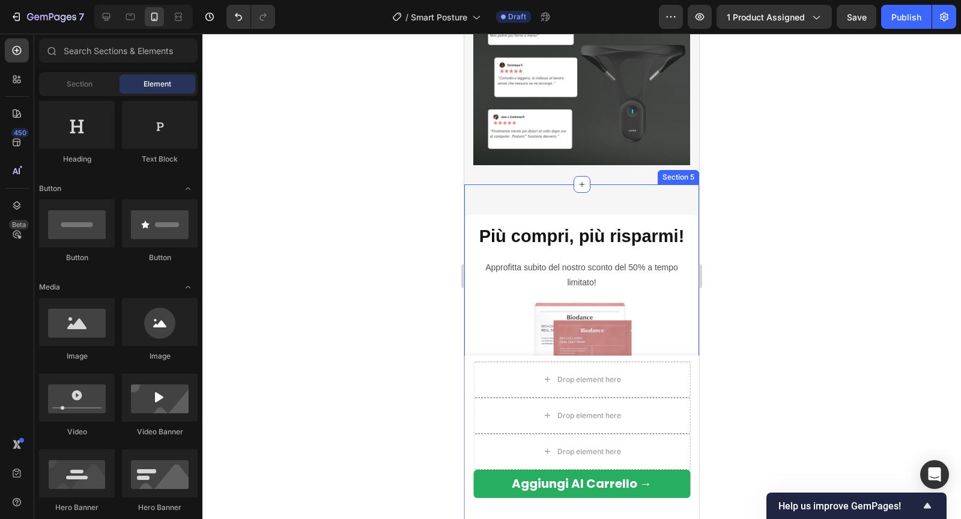
click at [561, 188] on div "Drop element here Più compri, più risparmi! Heading Approfitta subito del nostr…" at bounding box center [581, 384] width 235 height 401
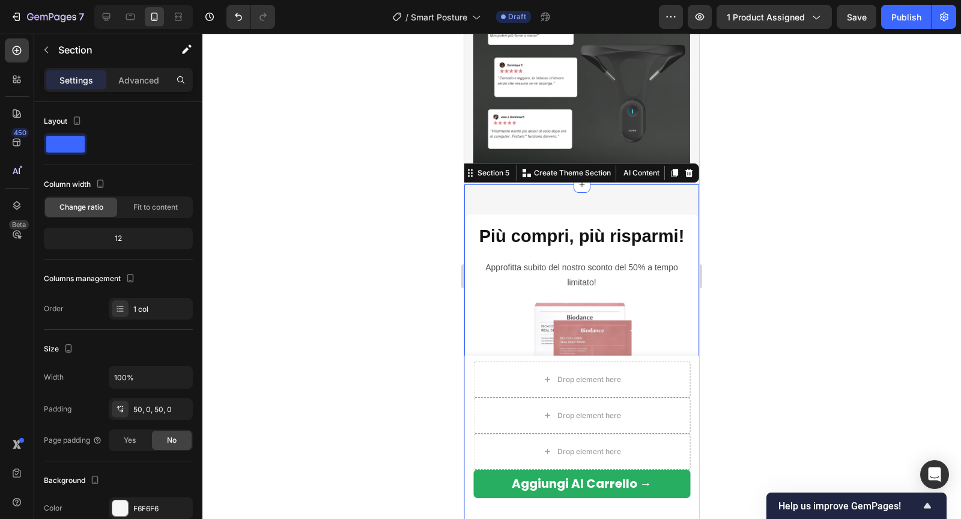
click at [752, 119] on div at bounding box center [581, 276] width 758 height 485
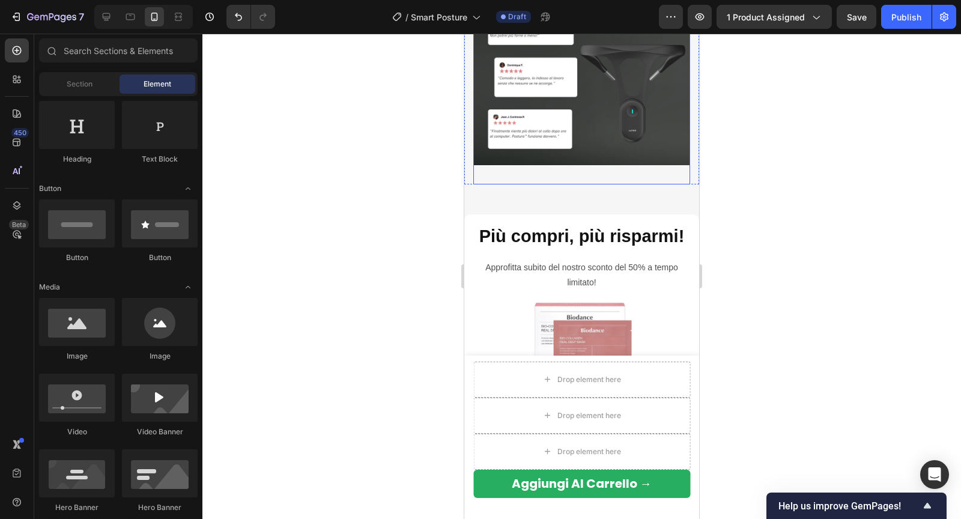
click at [609, 175] on div "Image Row" at bounding box center [581, 66] width 217 height 236
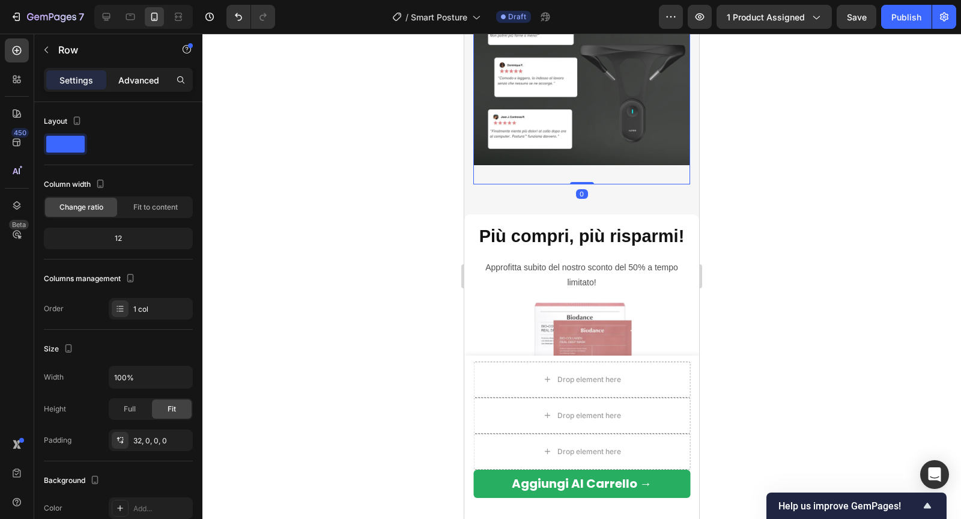
click at [142, 77] on p "Advanced" at bounding box center [138, 80] width 41 height 13
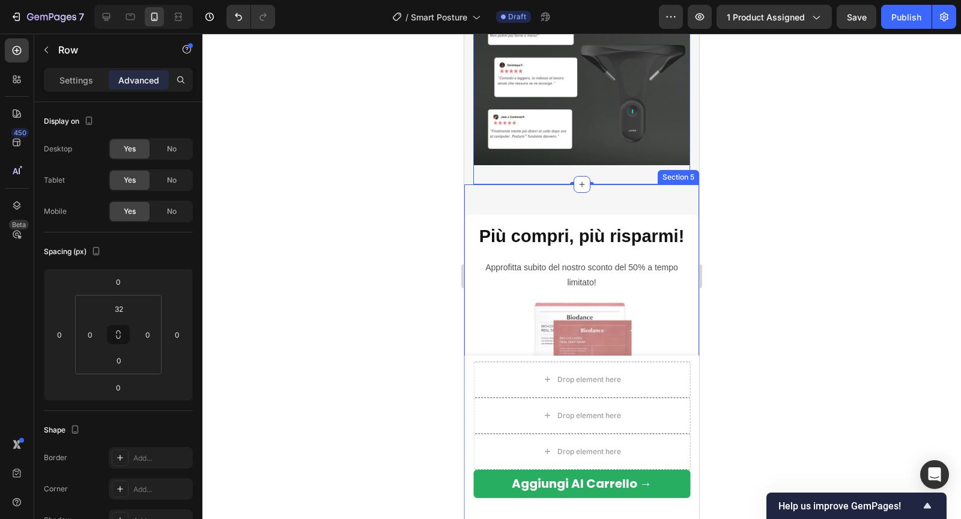
click at [567, 205] on div "Drop element here Più compri, più risparmi! Heading Approfitta subito del nostr…" at bounding box center [581, 384] width 235 height 401
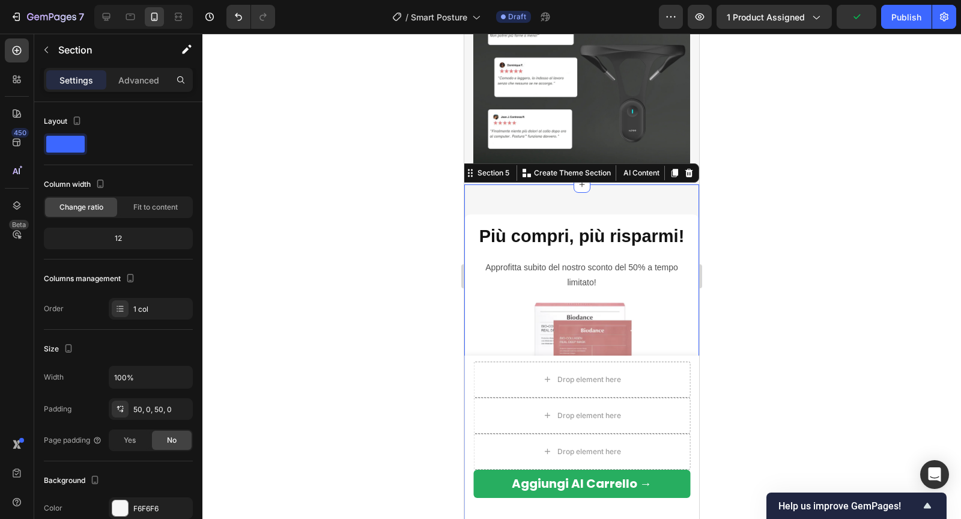
click at [145, 90] on div "Settings Advanced" at bounding box center [118, 80] width 149 height 24
click at [144, 83] on p "Advanced" at bounding box center [138, 80] width 41 height 13
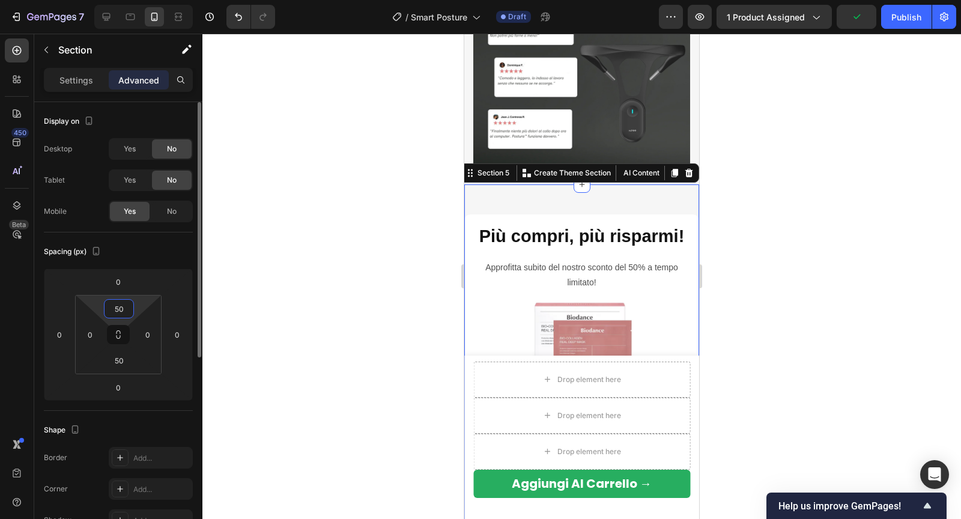
click at [121, 305] on input "50" at bounding box center [119, 309] width 24 height 18
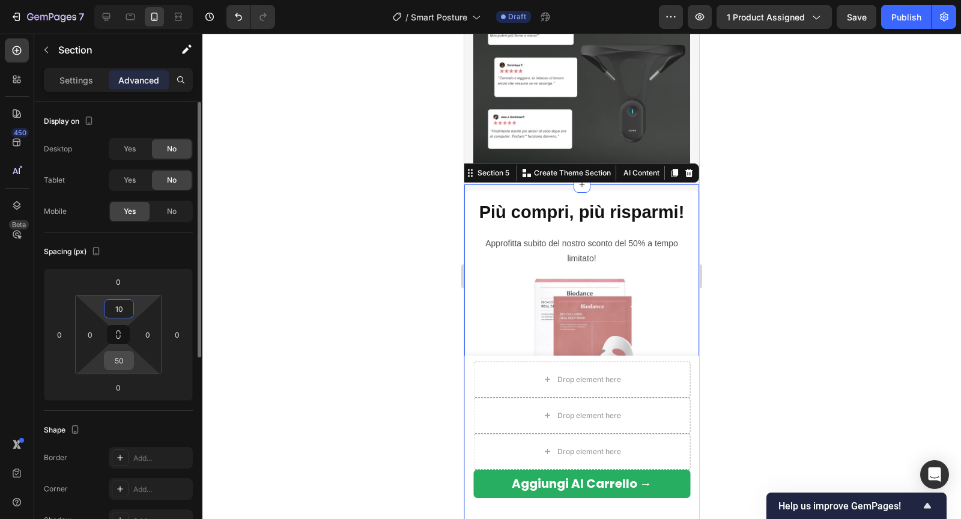
type input "10"
click at [116, 357] on input "50" at bounding box center [119, 360] width 24 height 18
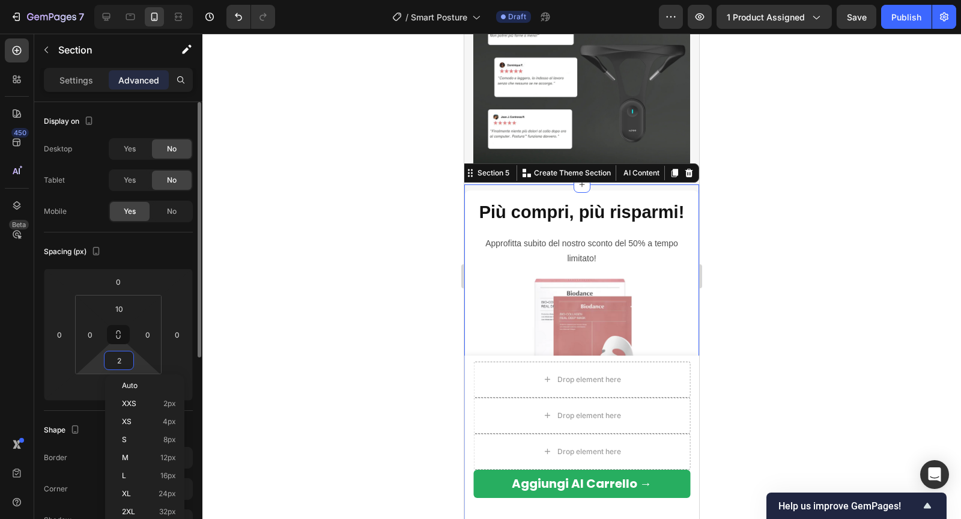
type input "20"
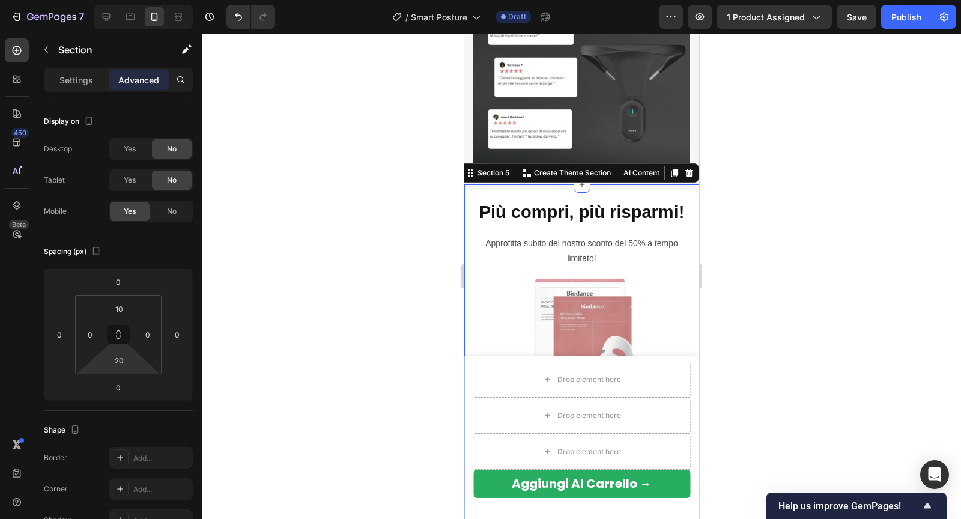
click at [330, 266] on div at bounding box center [581, 276] width 758 height 485
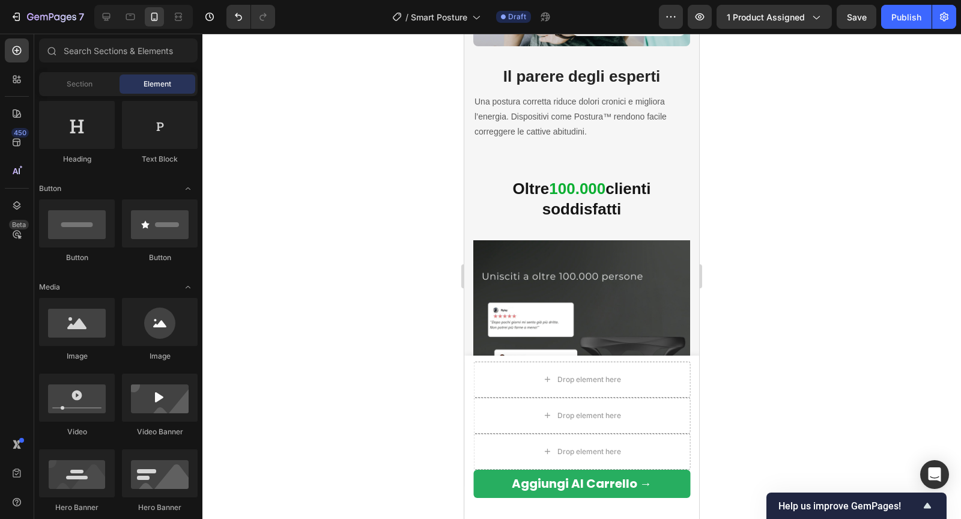
scroll to position [2264, 0]
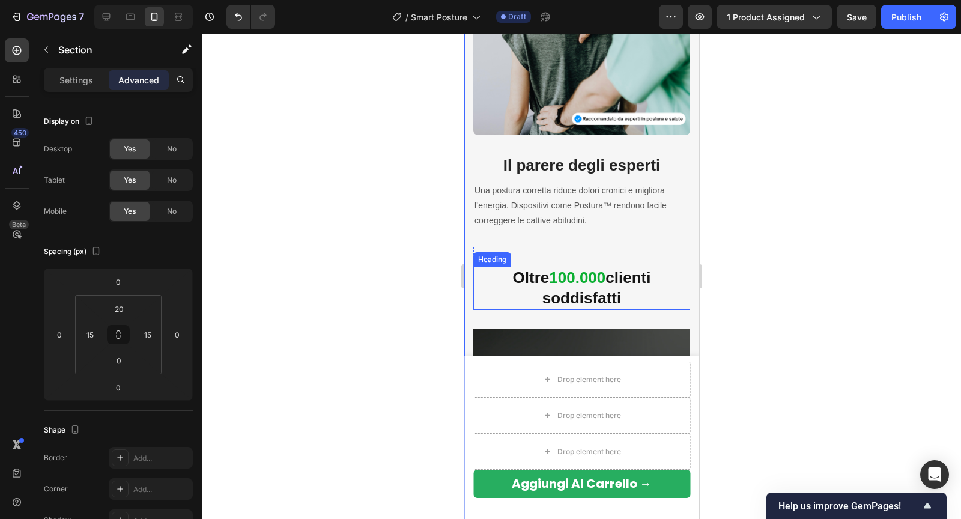
click at [562, 291] on strong "clienti soddisfatti" at bounding box center [596, 287] width 109 height 38
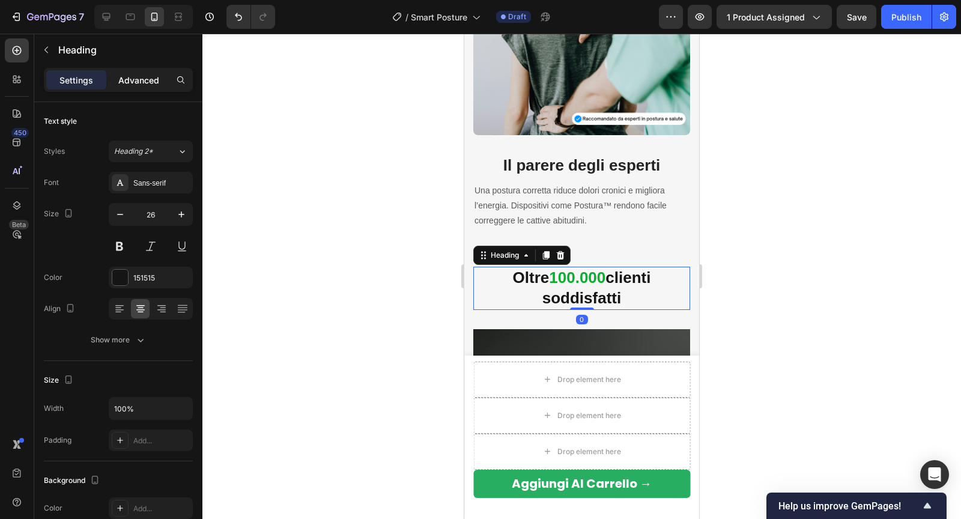
click at [148, 79] on p "Advanced" at bounding box center [138, 80] width 41 height 13
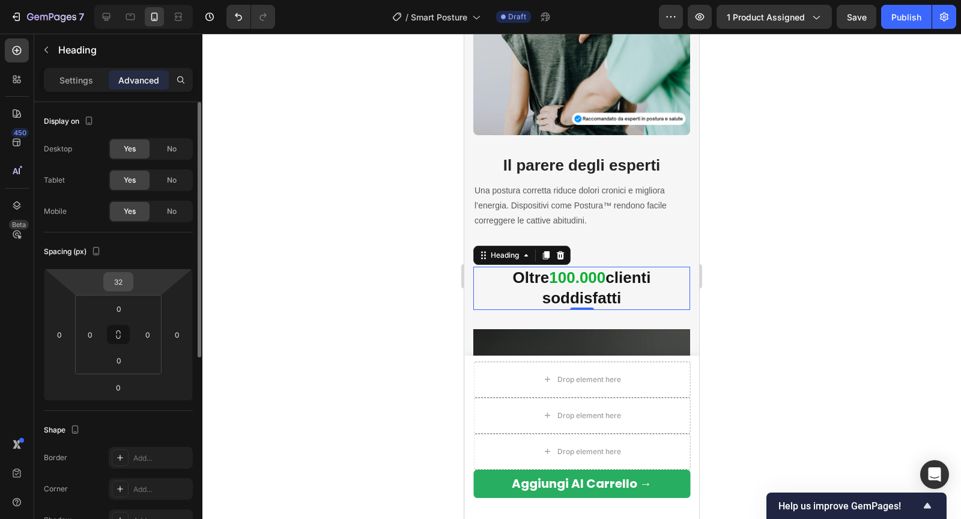
click at [119, 279] on input "32" at bounding box center [118, 282] width 24 height 18
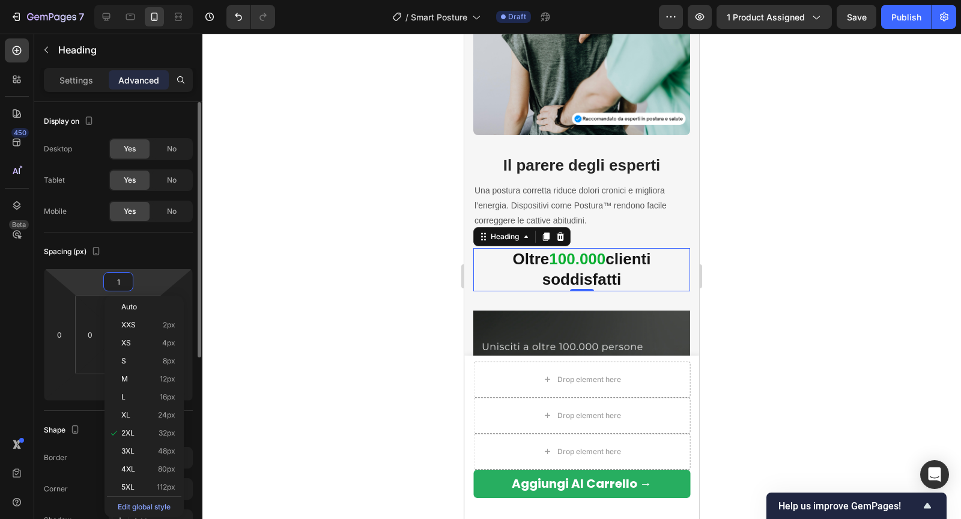
type input "10"
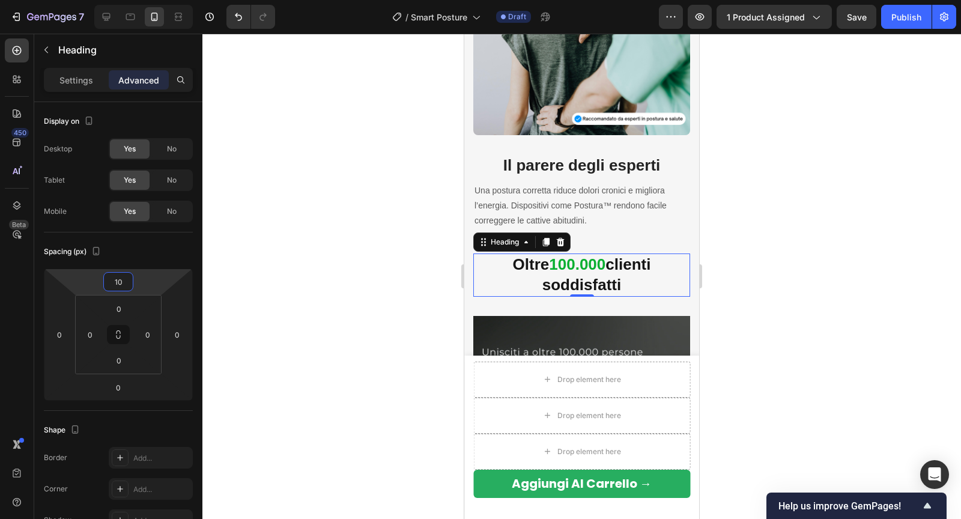
click at [385, 208] on div at bounding box center [581, 276] width 758 height 485
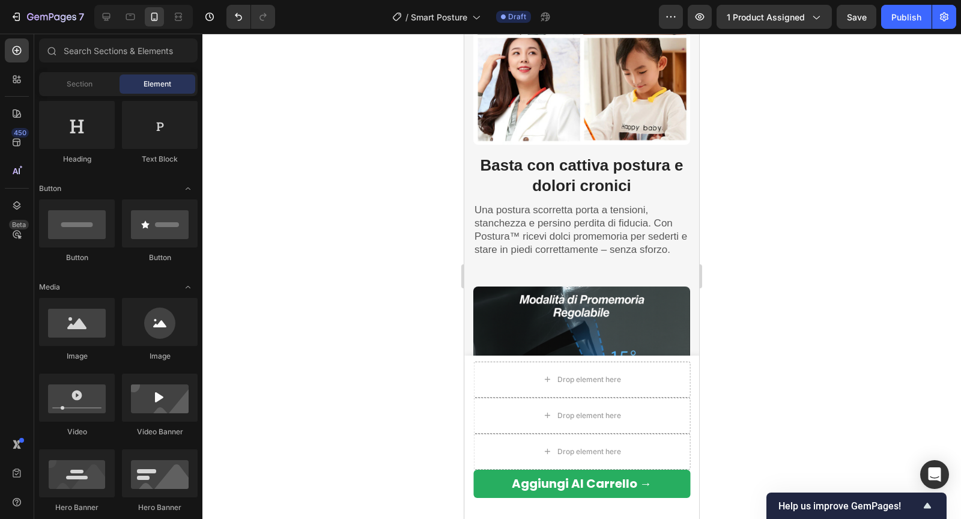
scroll to position [1551, 0]
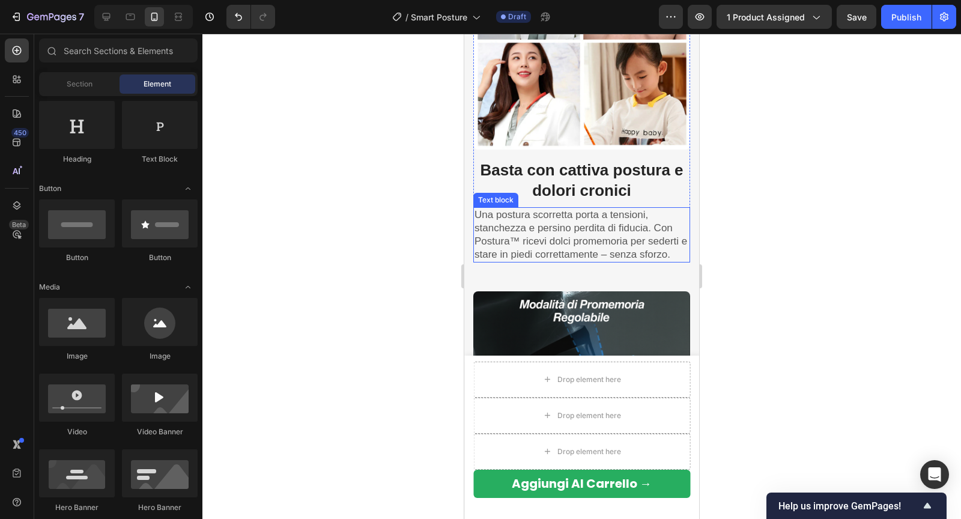
click at [558, 241] on p "Una postura scorretta porta a tensioni, stanchezza e persino perdita di fiducia…" at bounding box center [581, 234] width 214 height 53
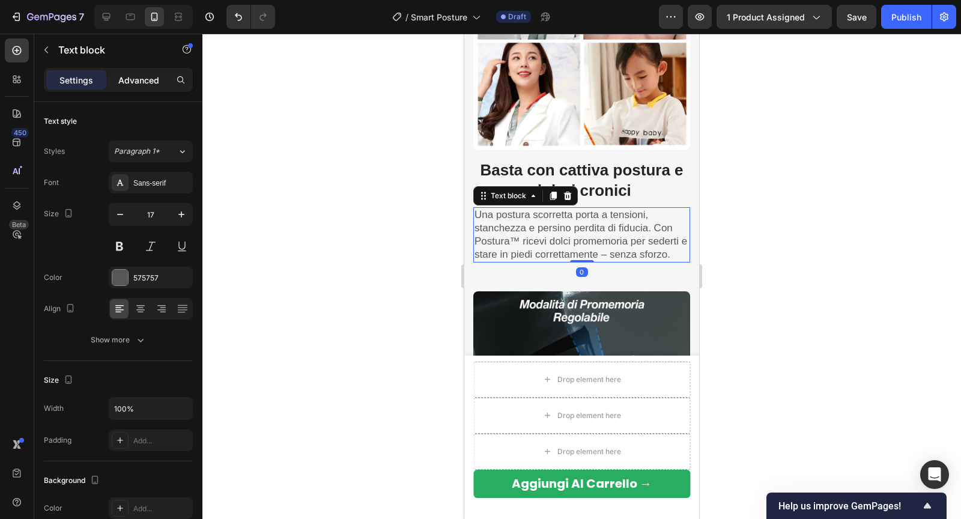
click at [146, 79] on p "Advanced" at bounding box center [138, 80] width 41 height 13
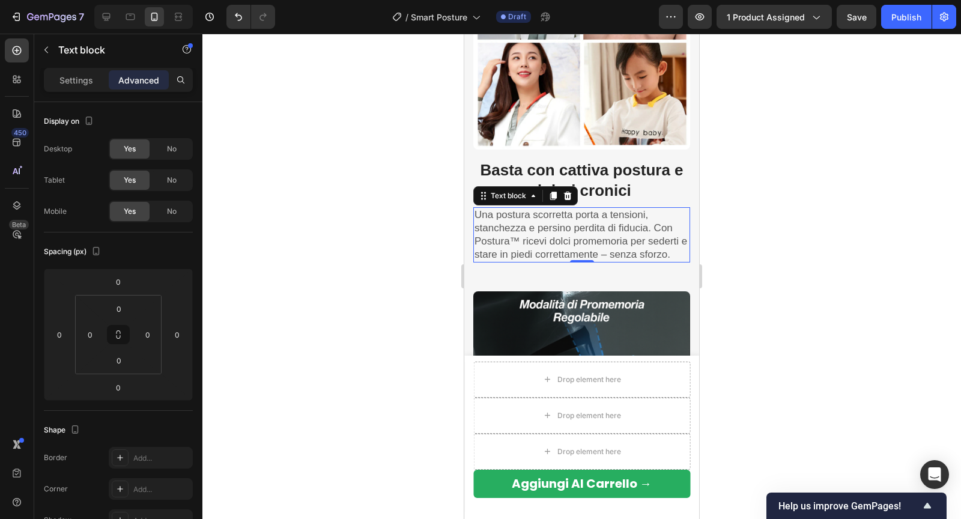
click at [832, 149] on div at bounding box center [581, 276] width 758 height 485
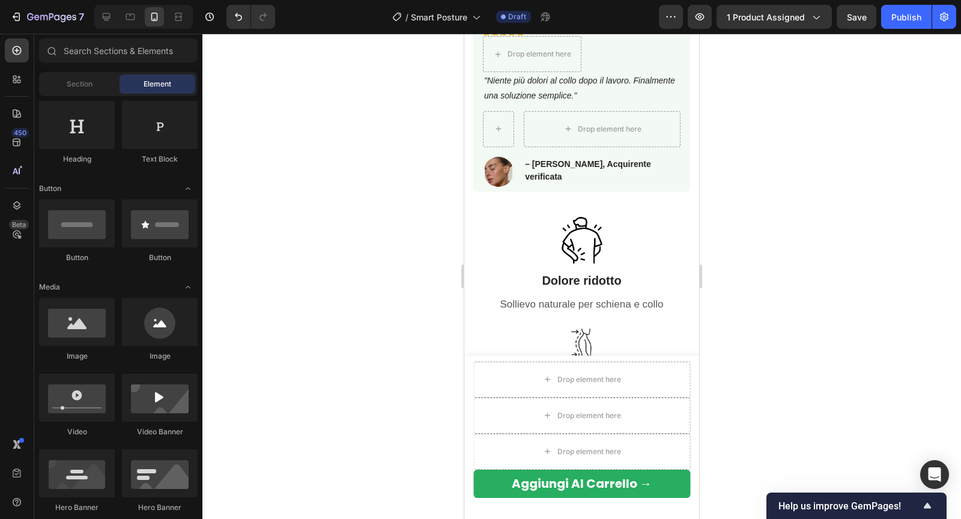
scroll to position [818, 0]
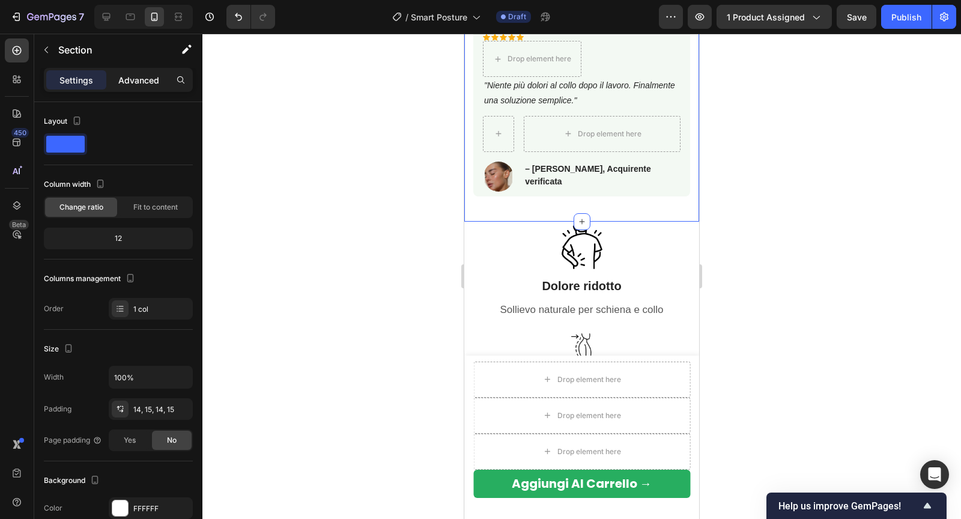
click at [129, 86] on div "Advanced" at bounding box center [139, 79] width 60 height 19
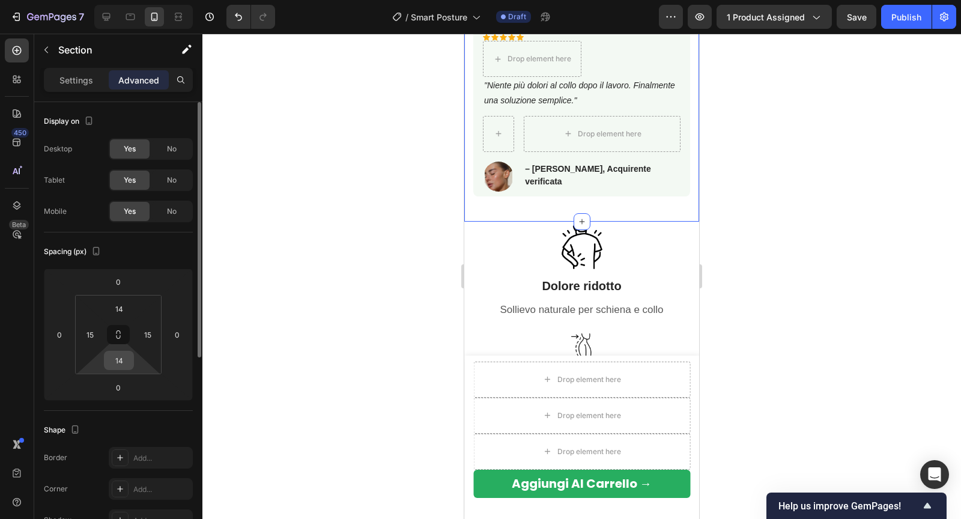
click at [117, 360] on input "14" at bounding box center [119, 360] width 24 height 18
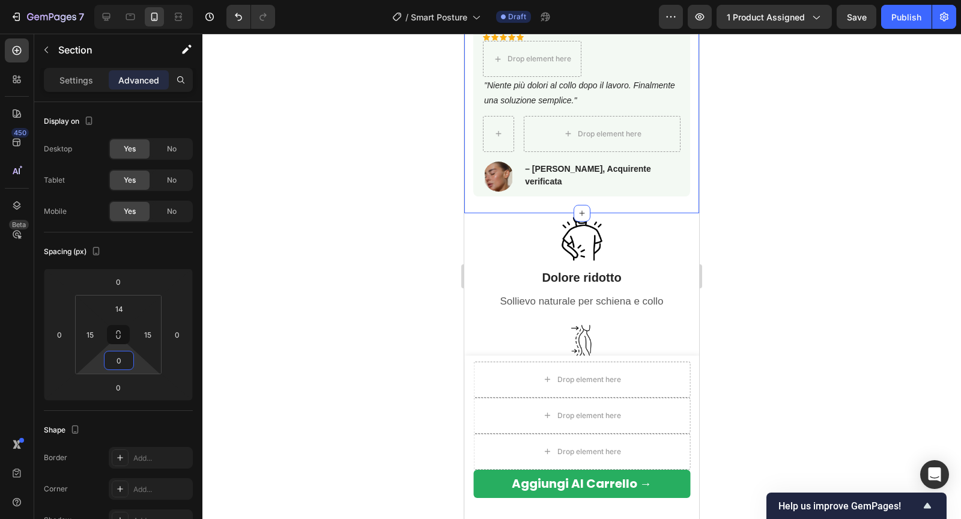
click at [366, 243] on div at bounding box center [581, 276] width 758 height 485
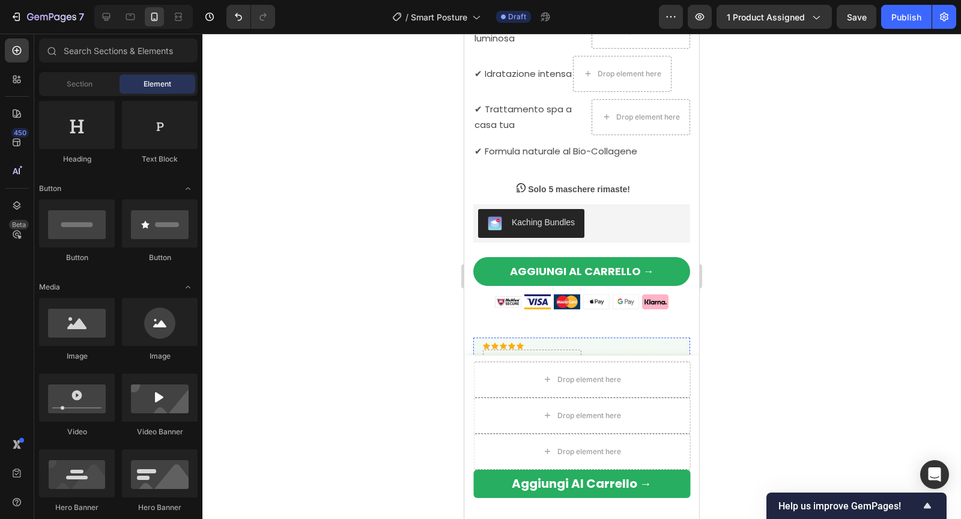
scroll to position [493, 0]
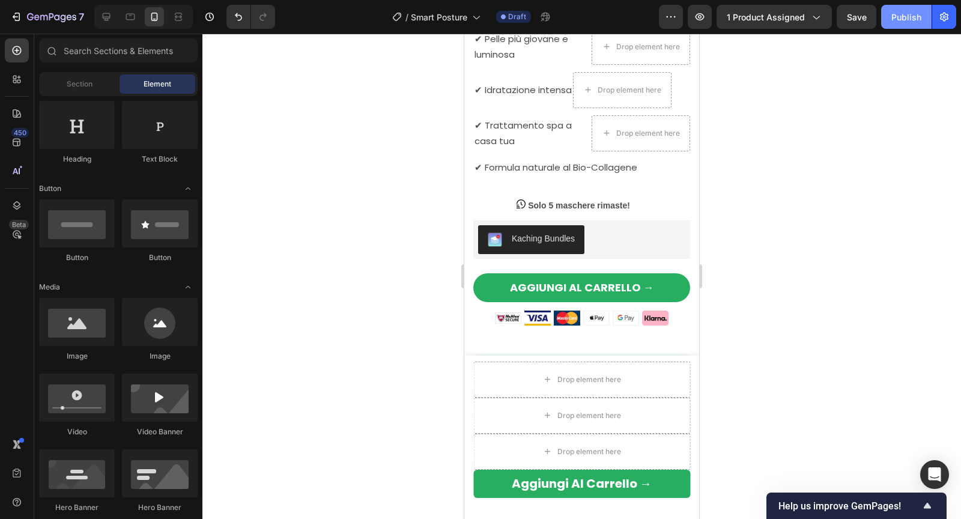
click at [908, 23] on div "Publish" at bounding box center [906, 17] width 30 height 13
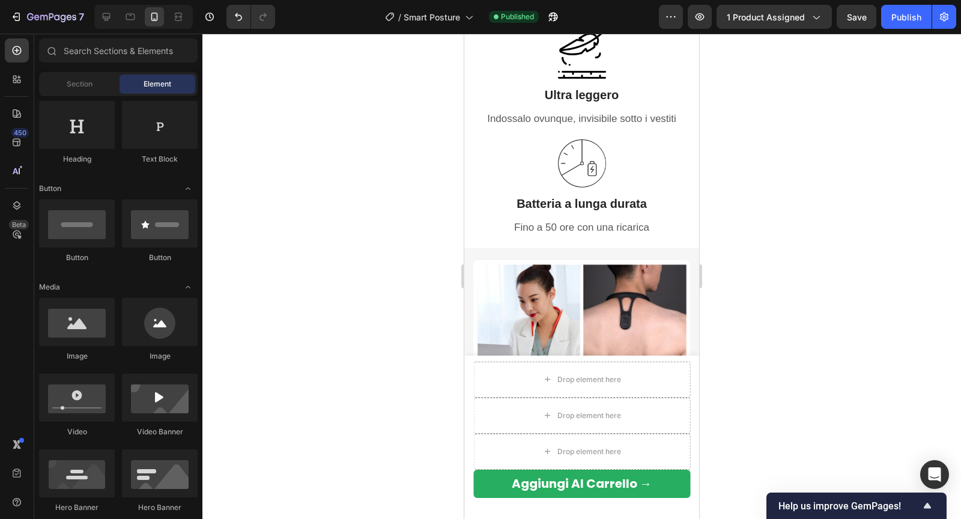
scroll to position [1077, 0]
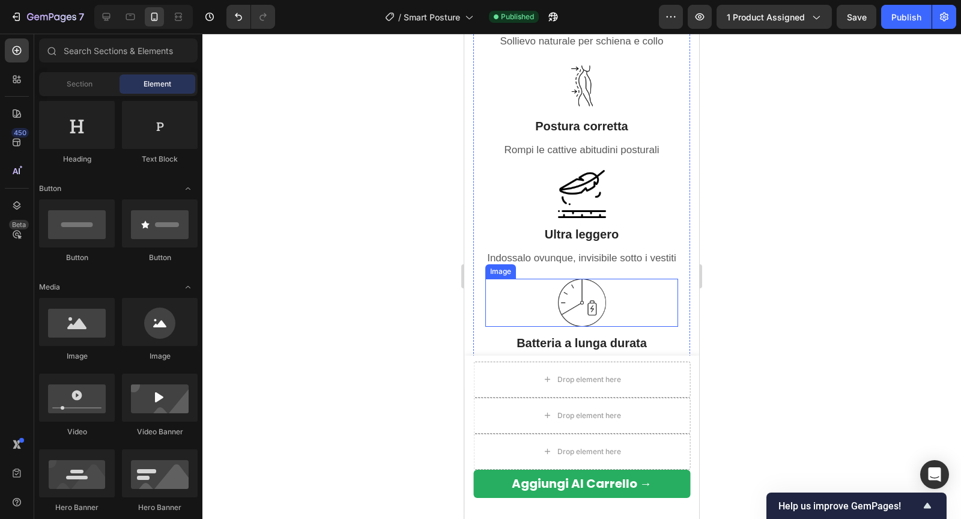
click at [570, 318] on img at bounding box center [582, 303] width 48 height 48
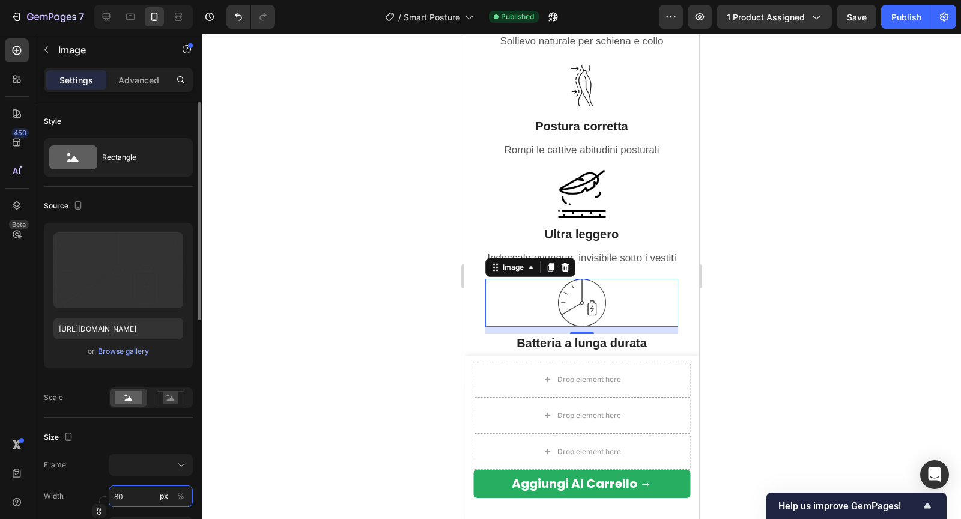
click at [123, 491] on input "80" at bounding box center [151, 496] width 84 height 22
type input "7"
type input "79"
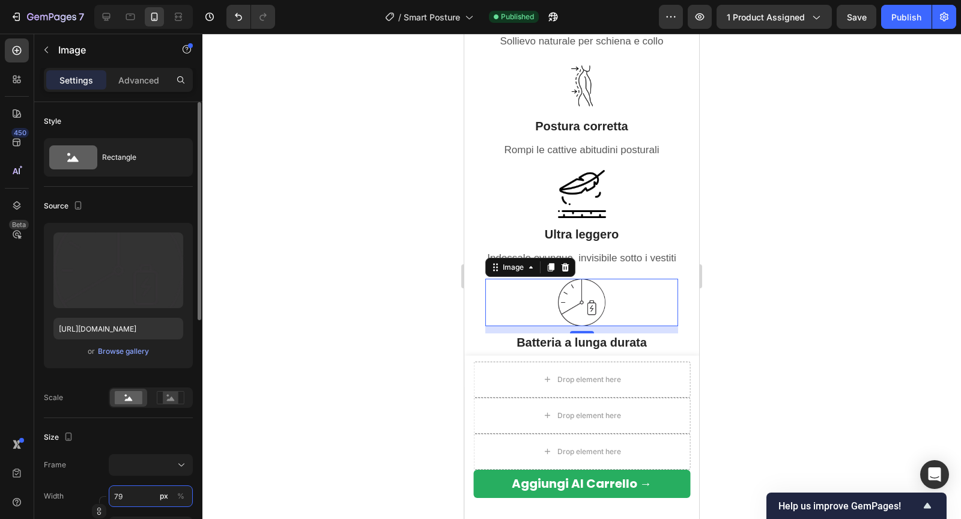
type input "7"
type input "70"
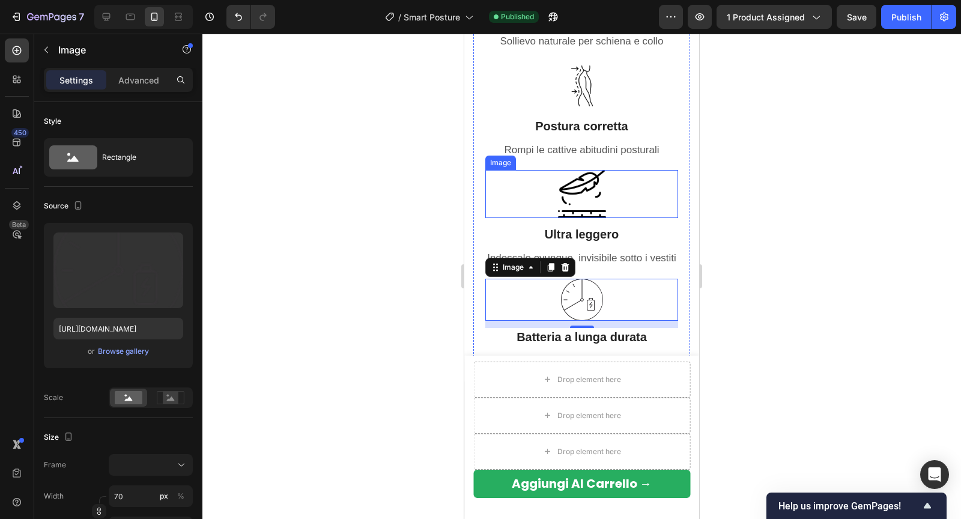
click at [591, 181] on img at bounding box center [582, 194] width 48 height 48
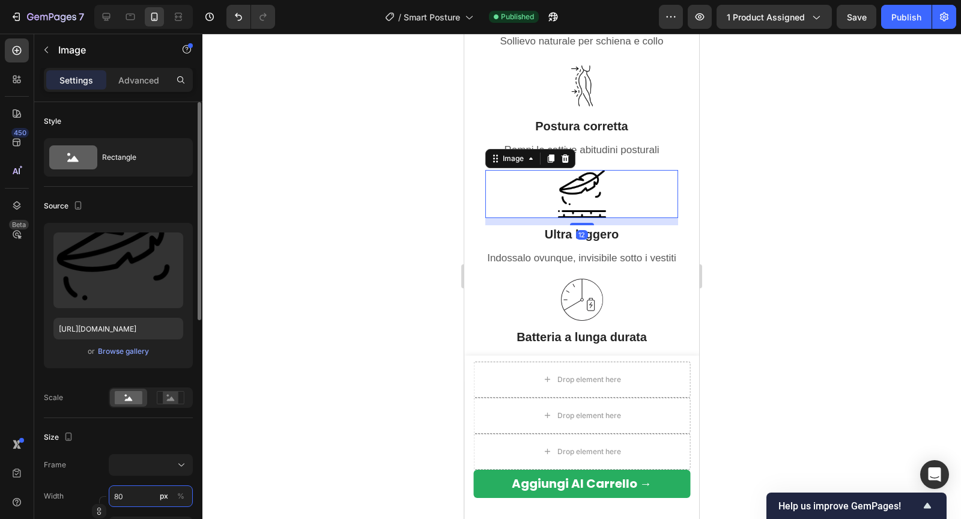
click at [124, 490] on input "80" at bounding box center [151, 496] width 84 height 22
type input "7"
type input "70"
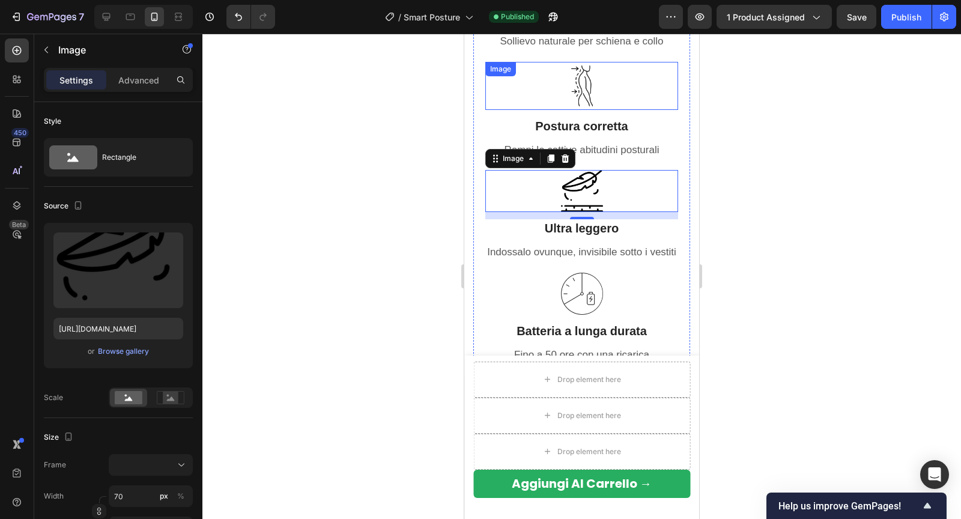
click at [595, 92] on img at bounding box center [582, 86] width 48 height 48
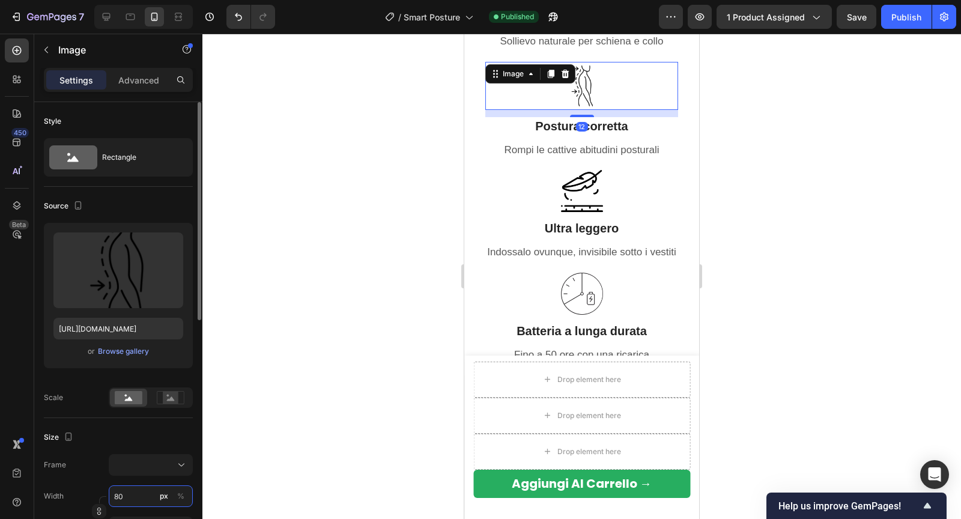
click at [126, 490] on input "80" at bounding box center [151, 496] width 84 height 22
type input "7"
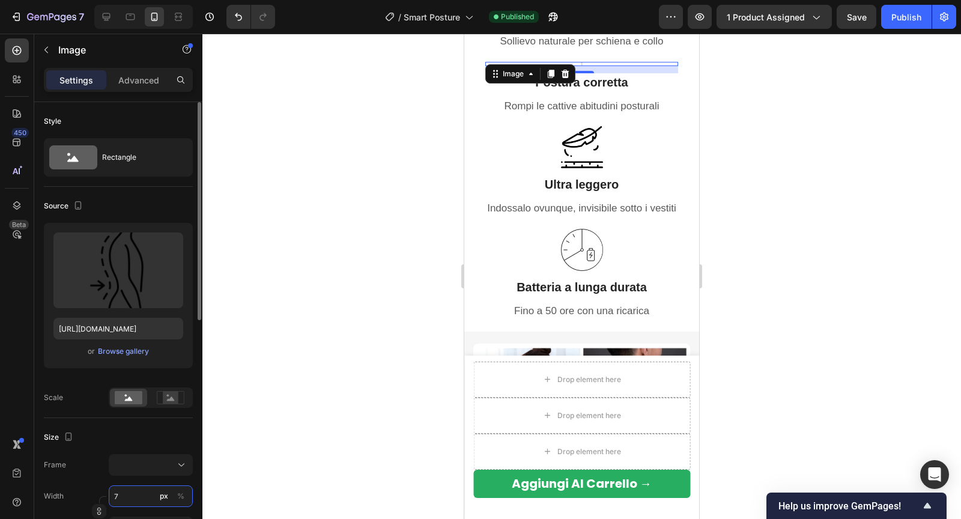
type input "70"
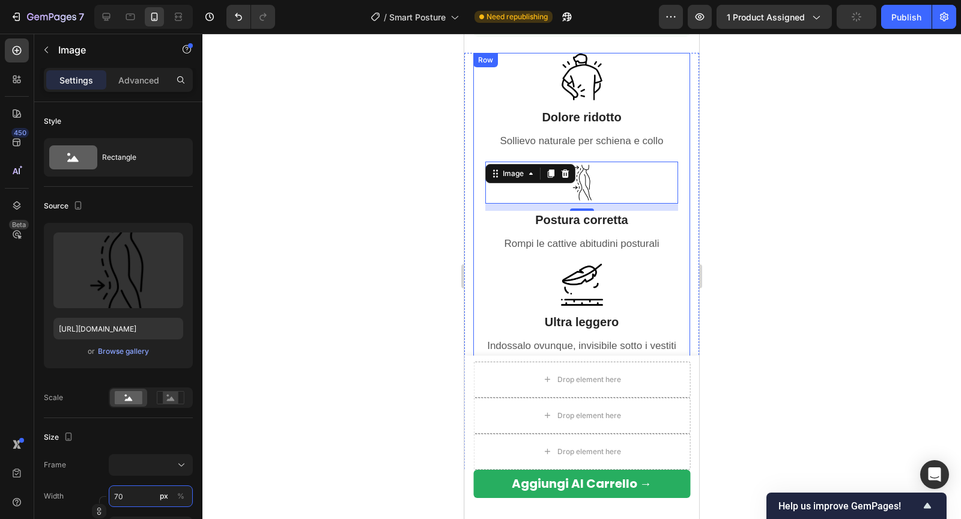
scroll to position [838, 0]
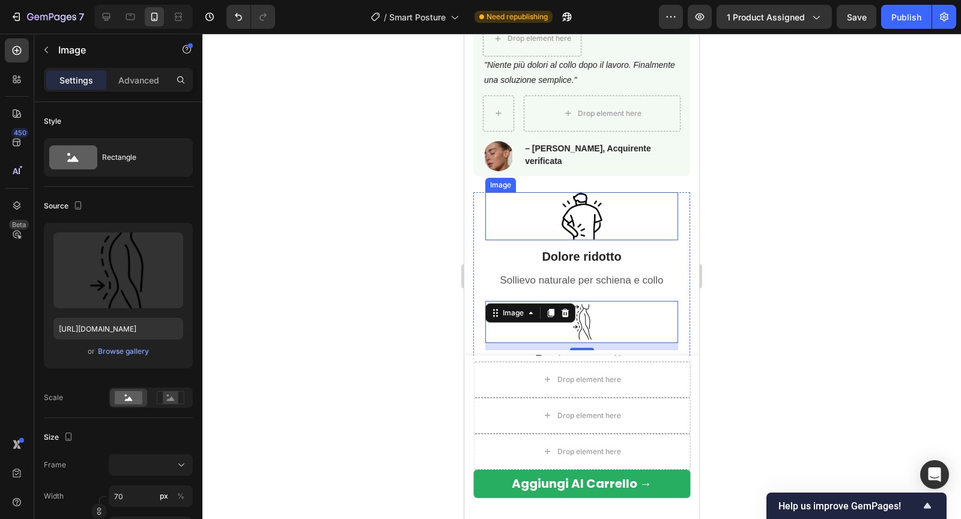
click at [571, 208] on img at bounding box center [582, 216] width 48 height 48
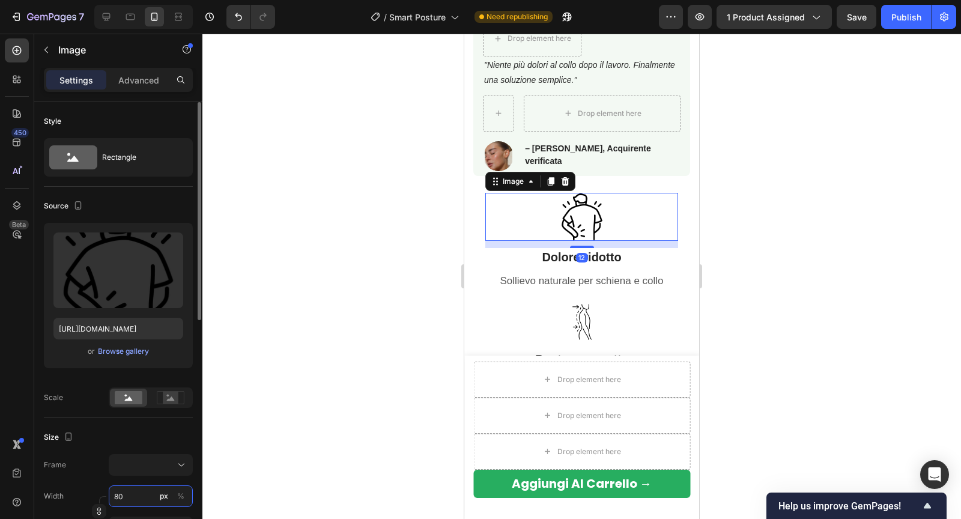
click at [129, 498] on input "80" at bounding box center [151, 496] width 84 height 22
type input "7"
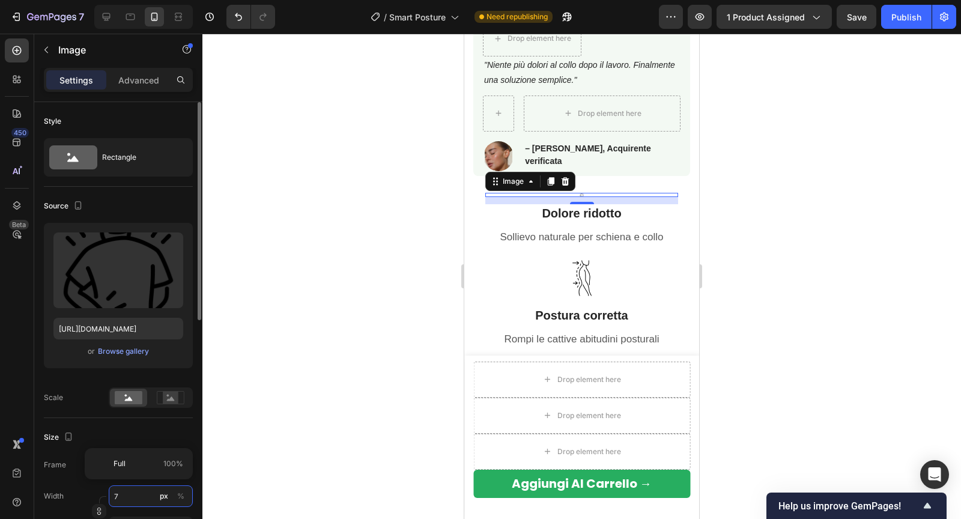
type input "70"
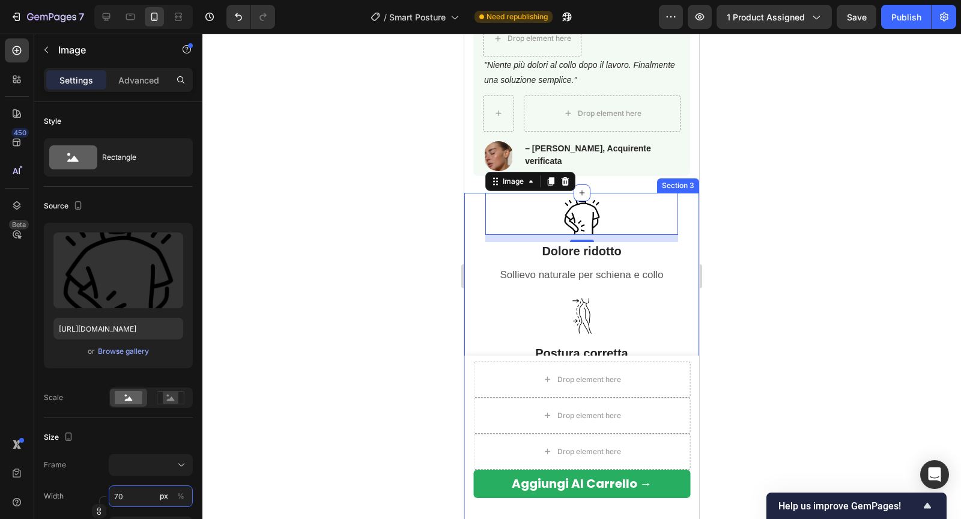
type input "70"
click at [773, 307] on div at bounding box center [581, 276] width 758 height 485
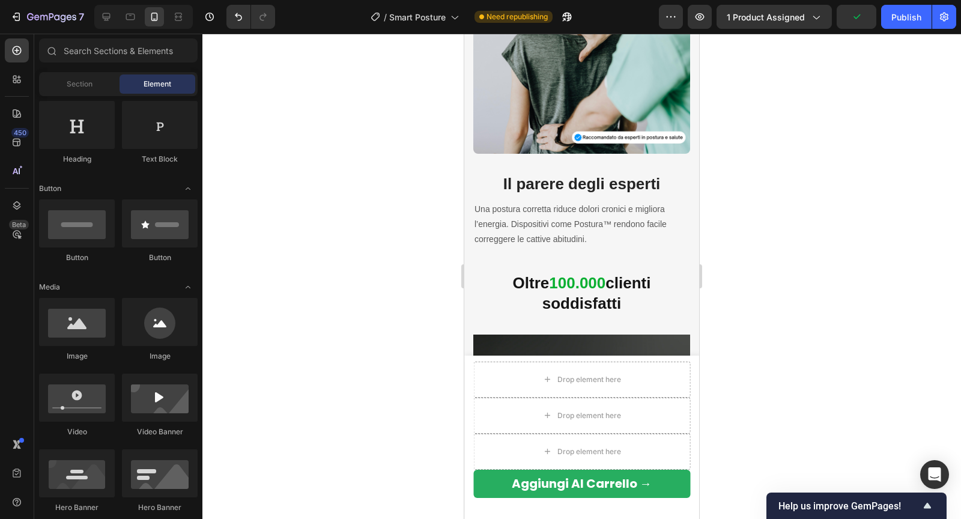
scroll to position [2339, 0]
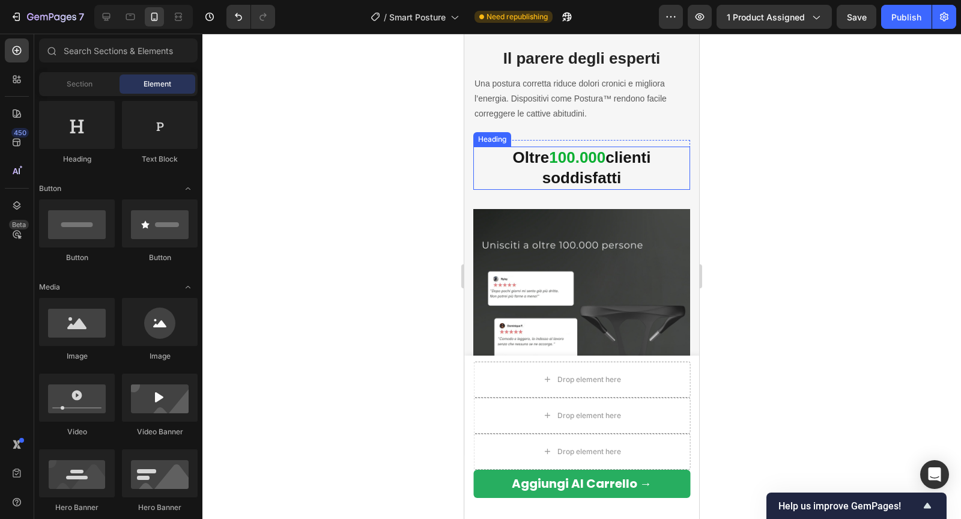
click at [624, 175] on h3 "Oltre 100.000 clienti soddisfatti" at bounding box center [581, 167] width 217 height 43
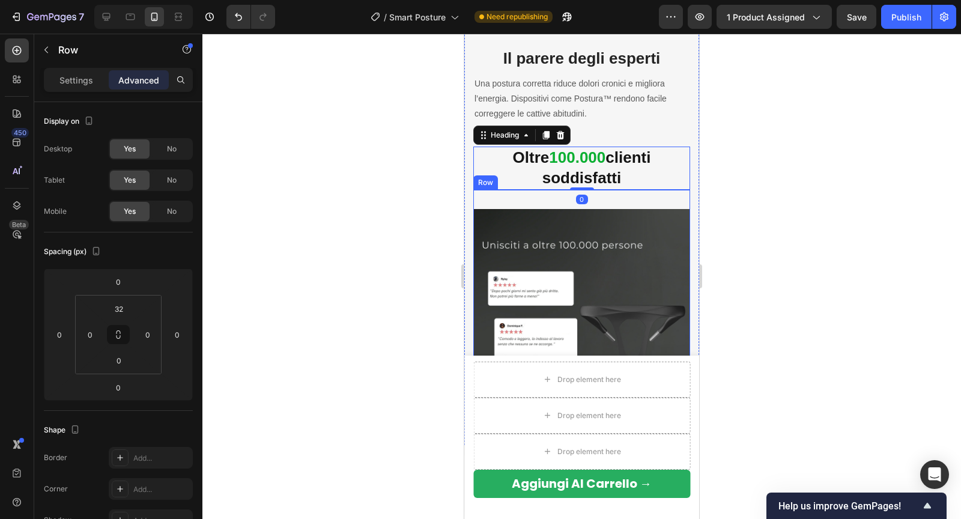
click at [514, 205] on div "Image Row Row" at bounding box center [581, 317] width 217 height 255
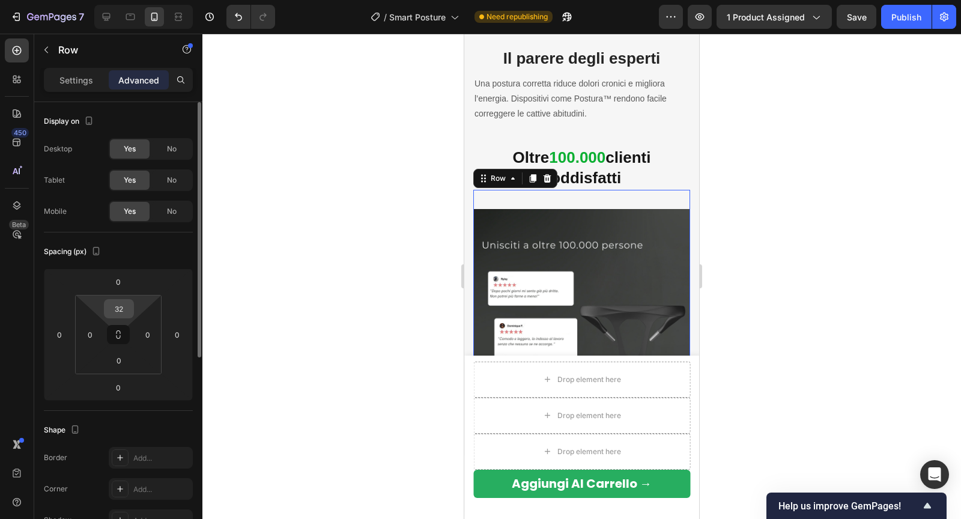
click at [122, 304] on input "32" at bounding box center [119, 309] width 24 height 18
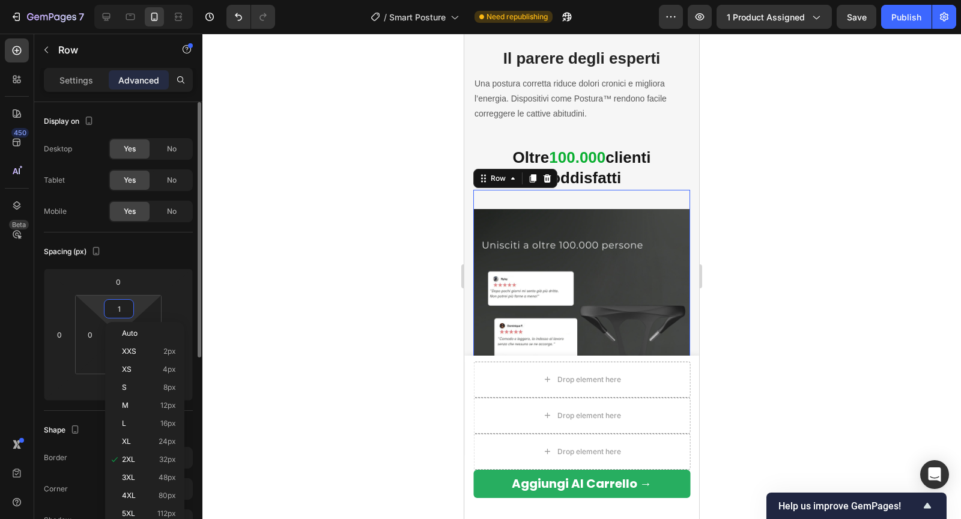
type input "10"
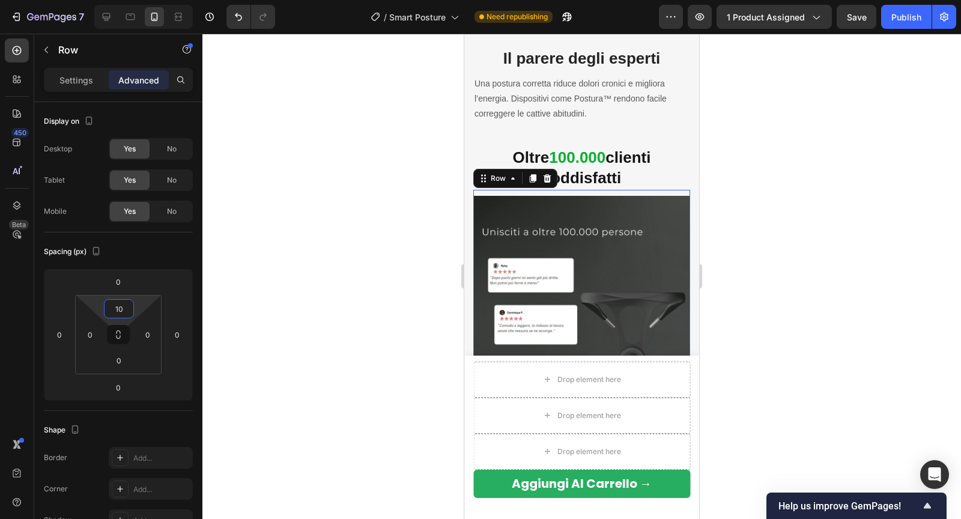
click at [358, 139] on div at bounding box center [581, 276] width 758 height 485
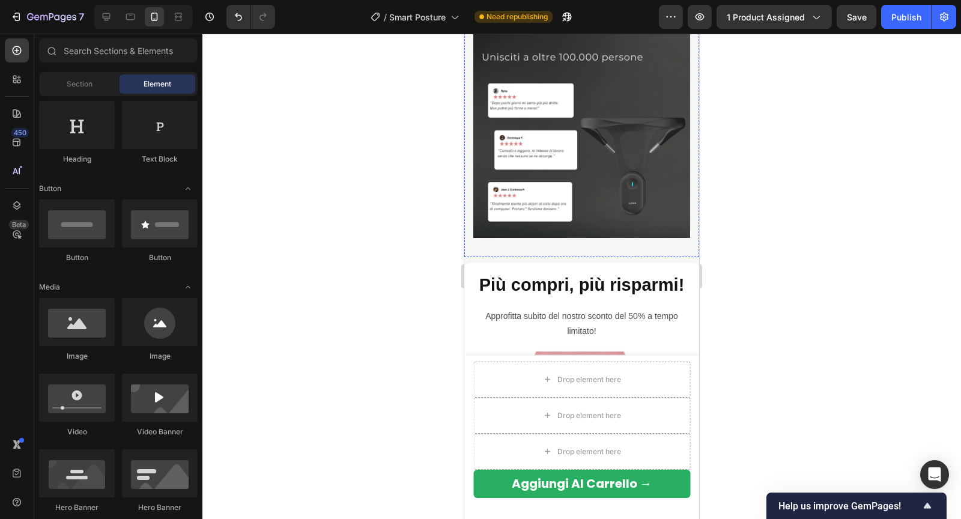
scroll to position [2602, 0]
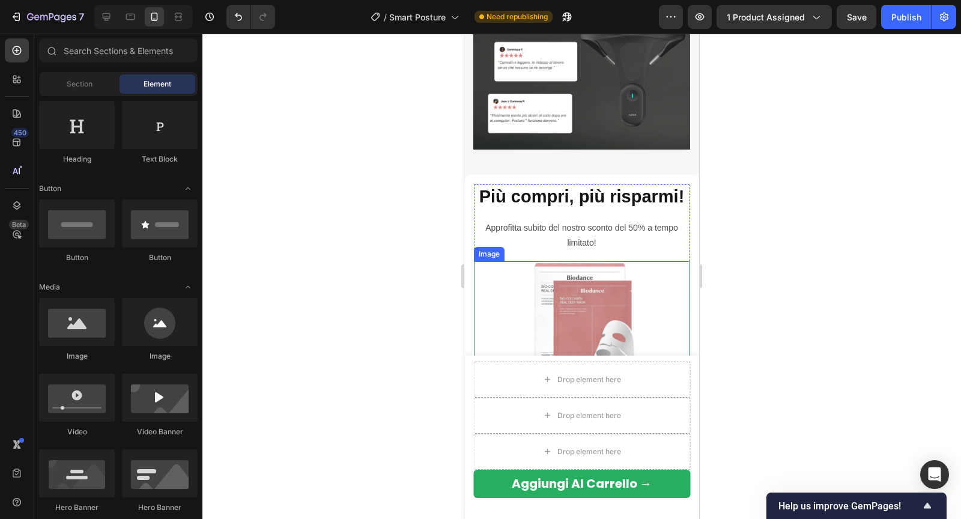
click at [613, 289] on img at bounding box center [582, 316] width 108 height 110
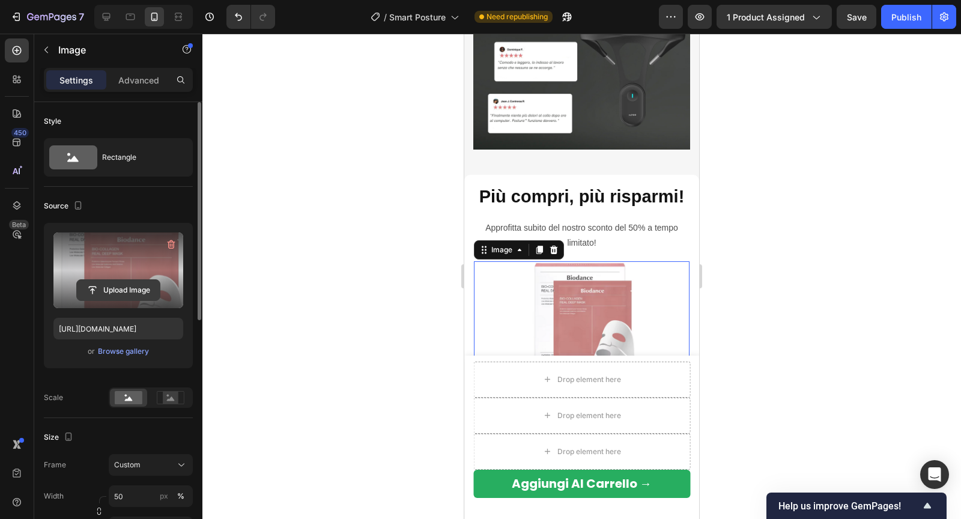
click at [121, 292] on input "file" at bounding box center [118, 290] width 83 height 20
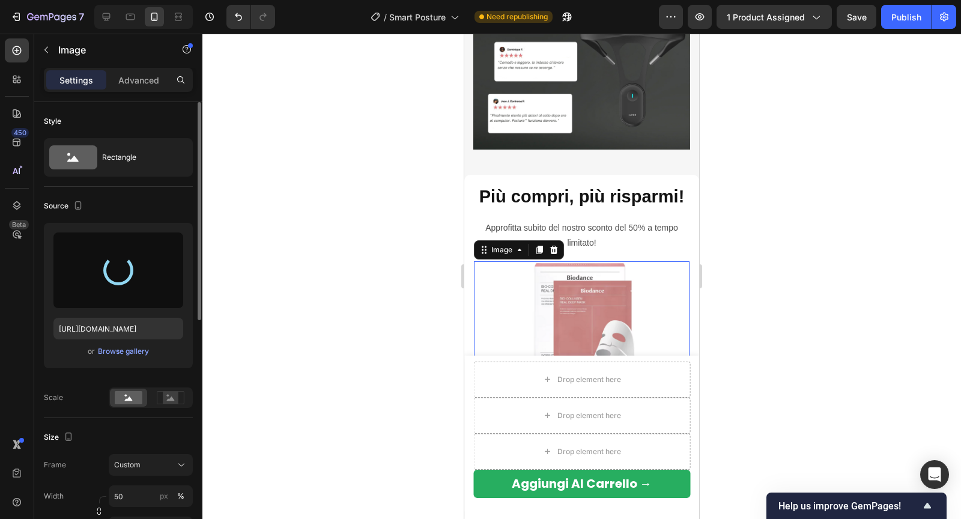
type input "[URL][DOMAIN_NAME]"
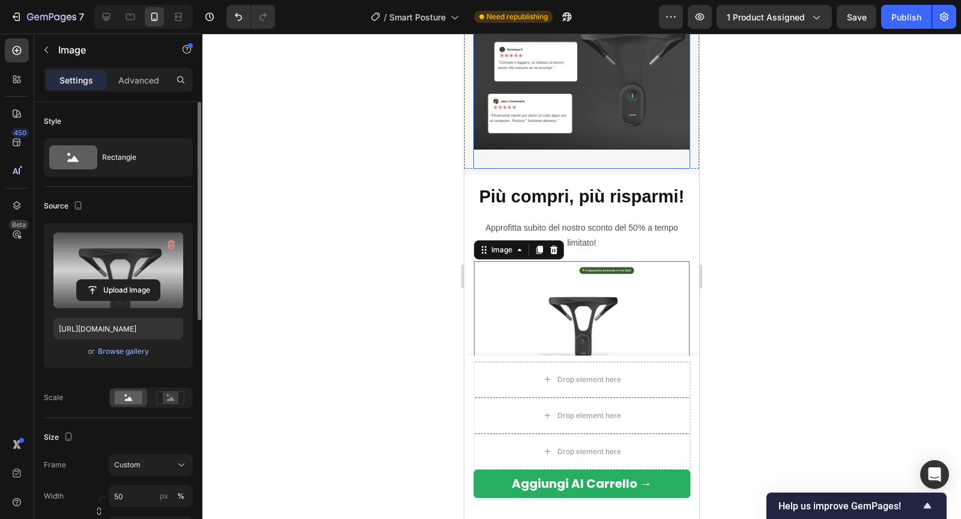
scroll to position [2700, 0]
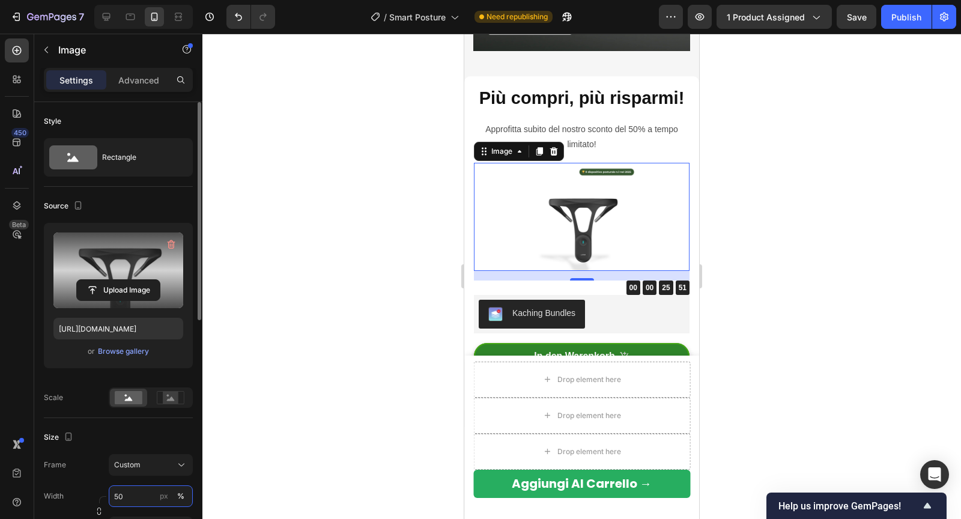
click at [121, 495] on input "50" at bounding box center [151, 496] width 84 height 22
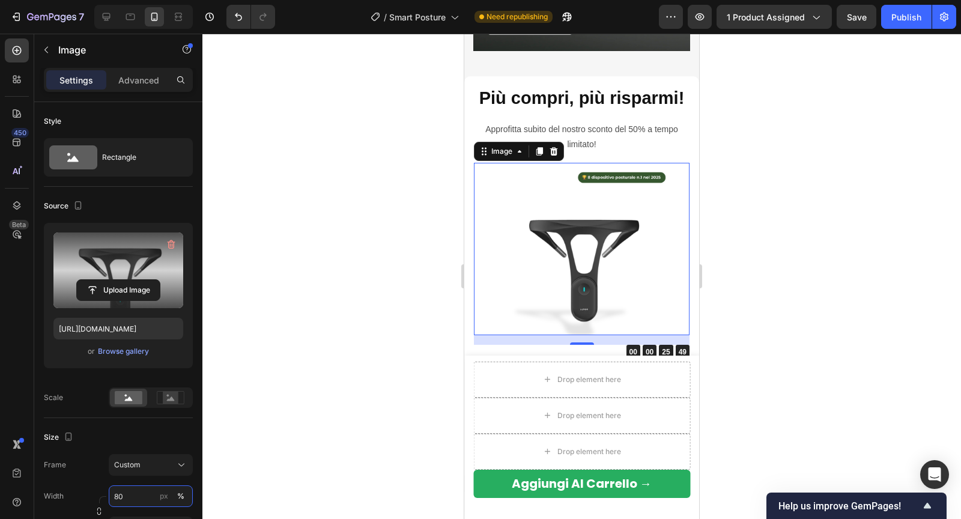
type input "80"
click at [298, 381] on div at bounding box center [581, 276] width 758 height 485
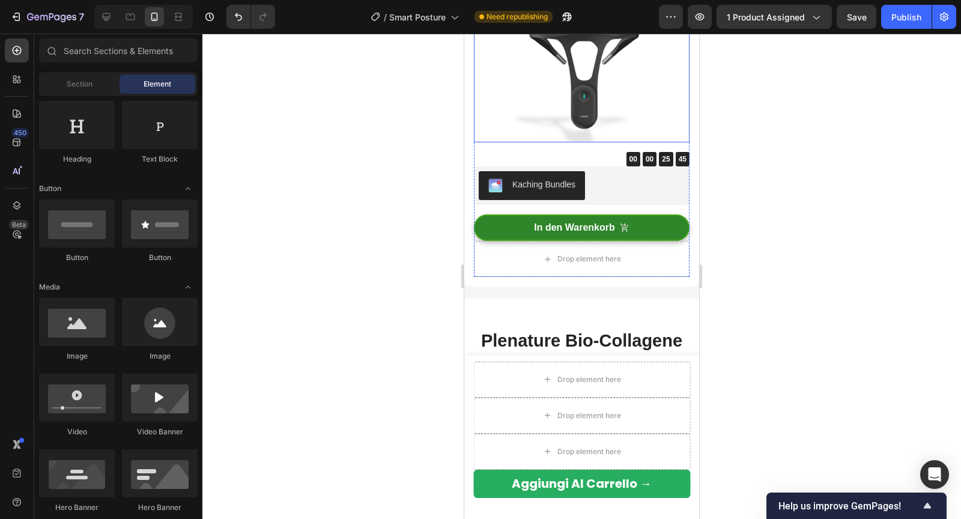
scroll to position [2897, 0]
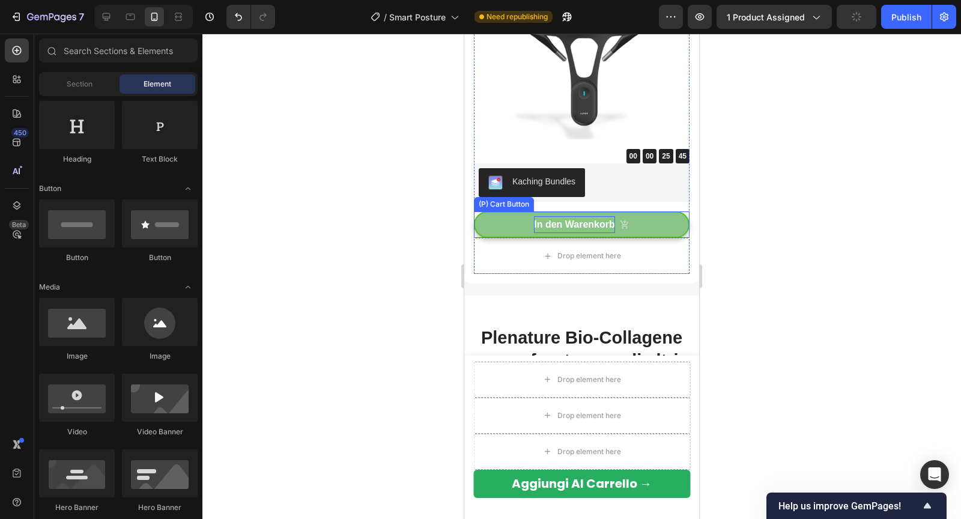
click at [559, 223] on strong "In den Warenkorb" at bounding box center [574, 224] width 81 height 17
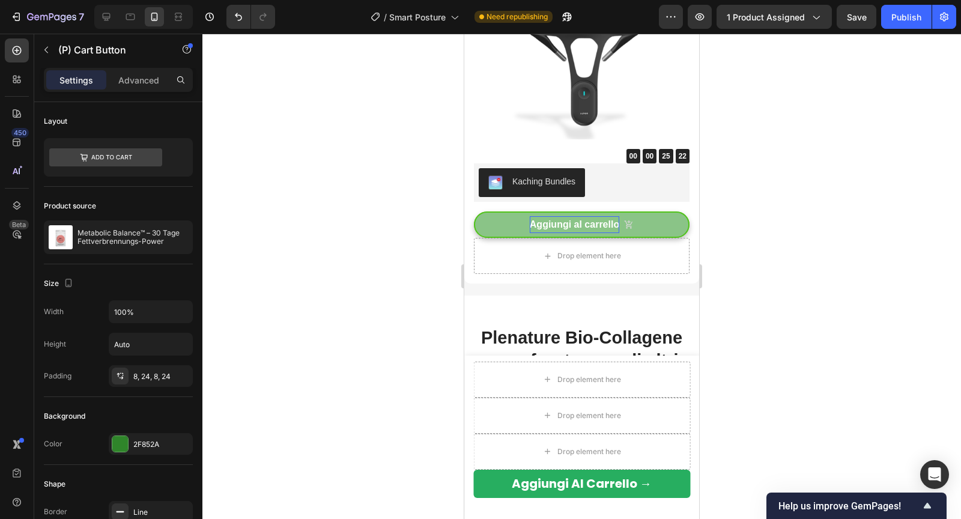
click at [801, 210] on div at bounding box center [581, 276] width 758 height 485
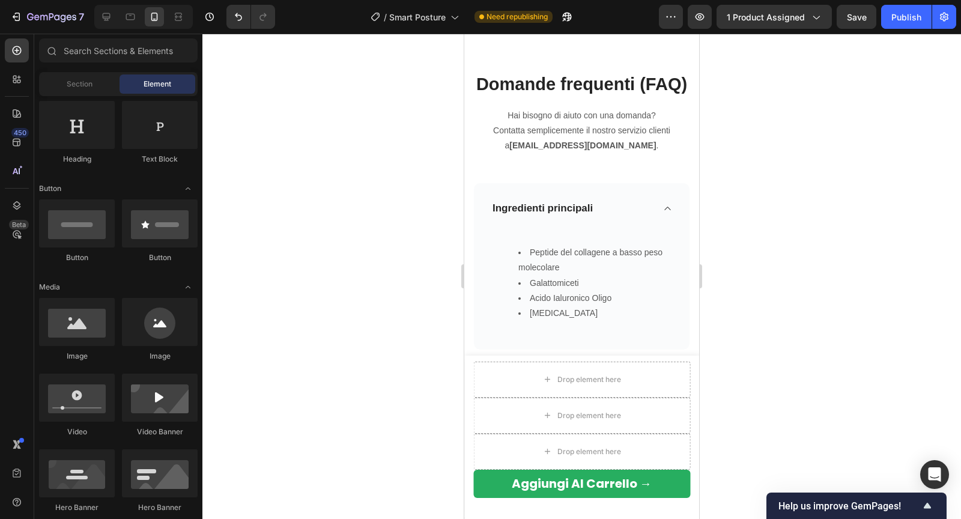
scroll to position [3711, 0]
click at [619, 196] on div "Ingredienti principali" at bounding box center [582, 207] width 216 height 50
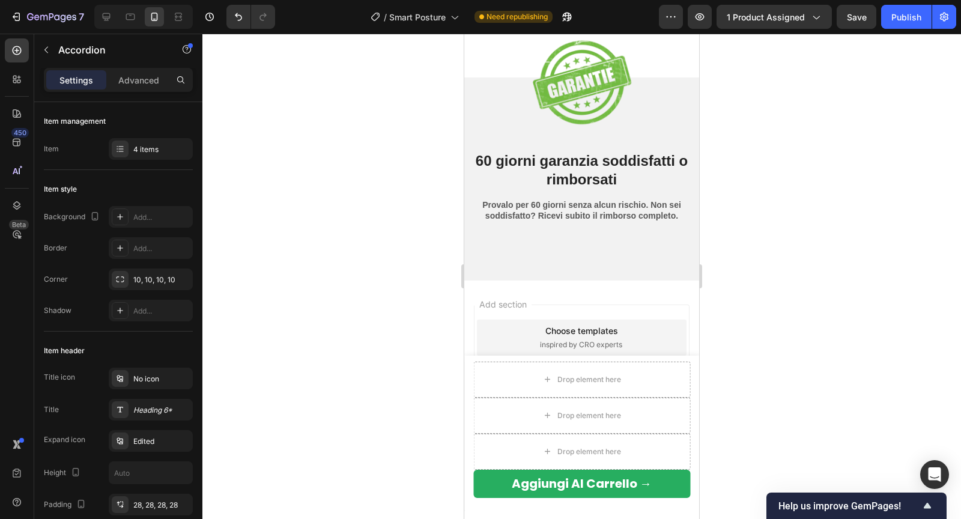
scroll to position [4275, 0]
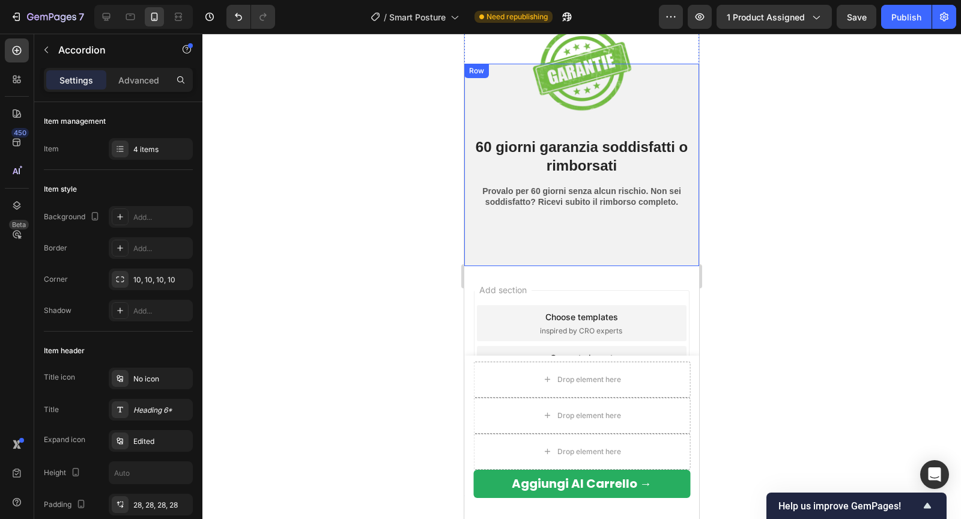
click at [584, 226] on div "Image 60 giorni garanzia soddisfatti o rimborsati Heading Provalo per 60 giorni…" at bounding box center [581, 165] width 235 height 203
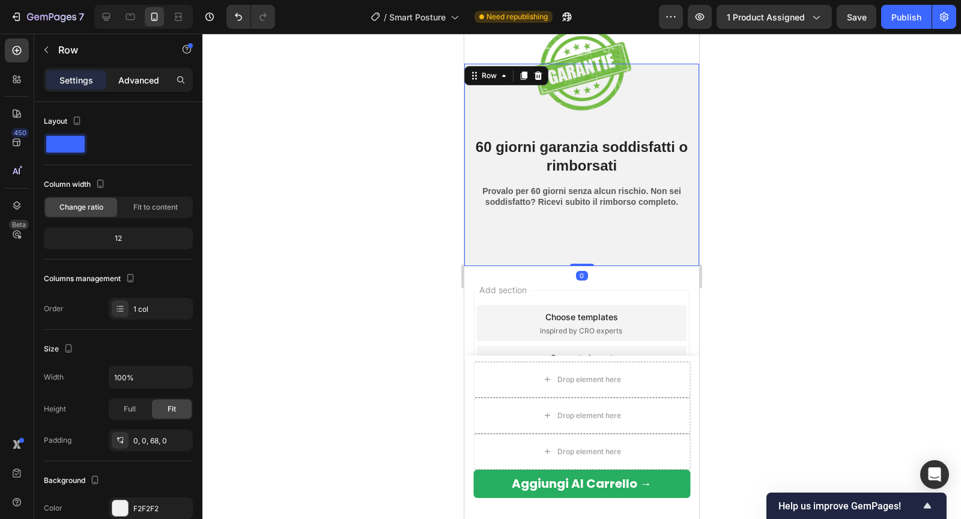
click at [145, 84] on p "Advanced" at bounding box center [138, 80] width 41 height 13
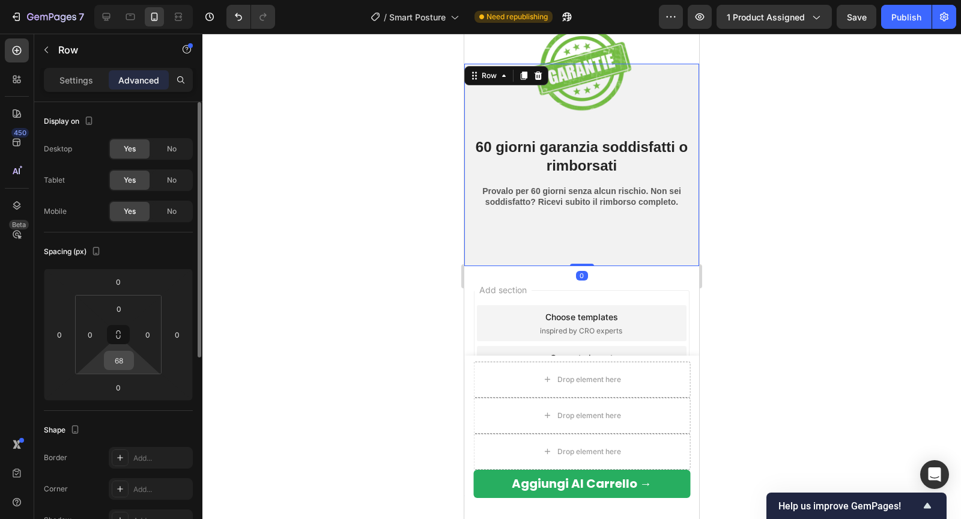
click at [127, 366] on input "68" at bounding box center [119, 360] width 24 height 18
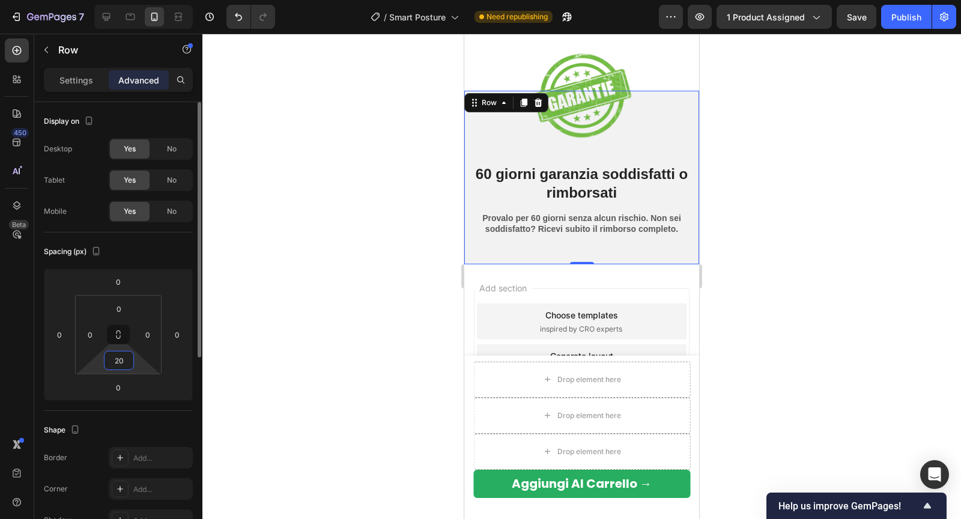
scroll to position [4246, 0]
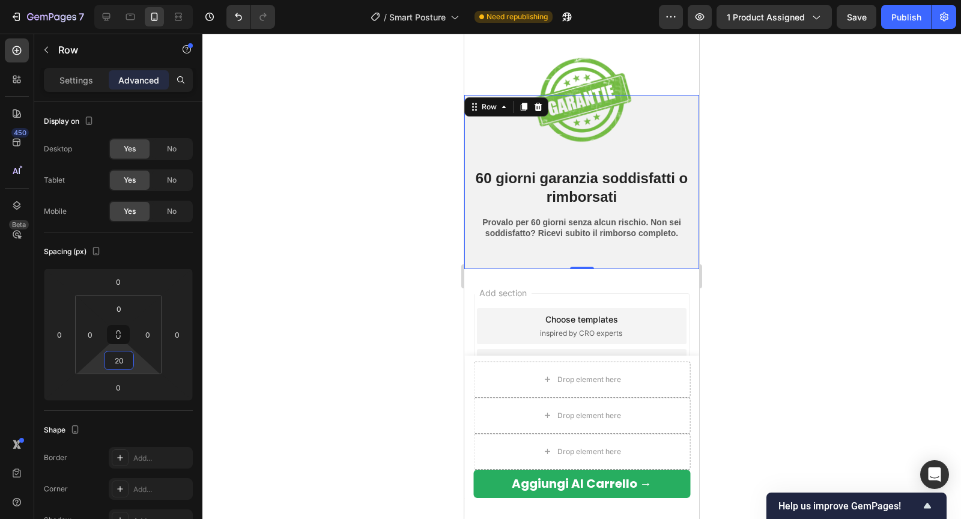
type input "2"
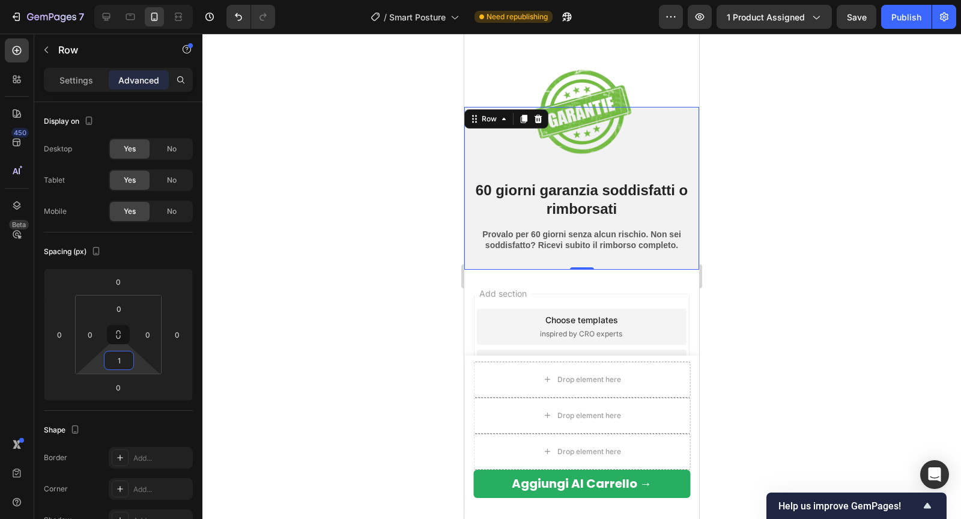
scroll to position [4240, 0]
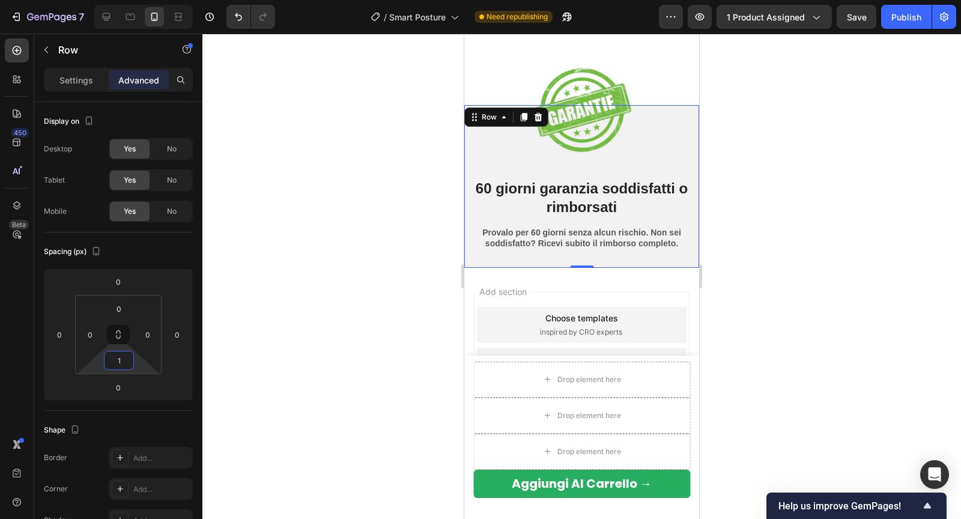
type input "10"
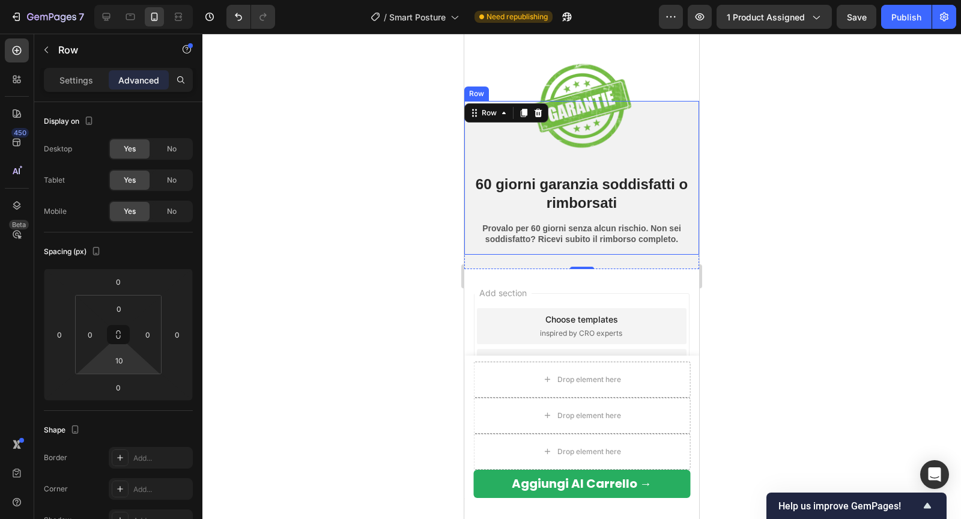
click at [399, 197] on div at bounding box center [581, 276] width 758 height 485
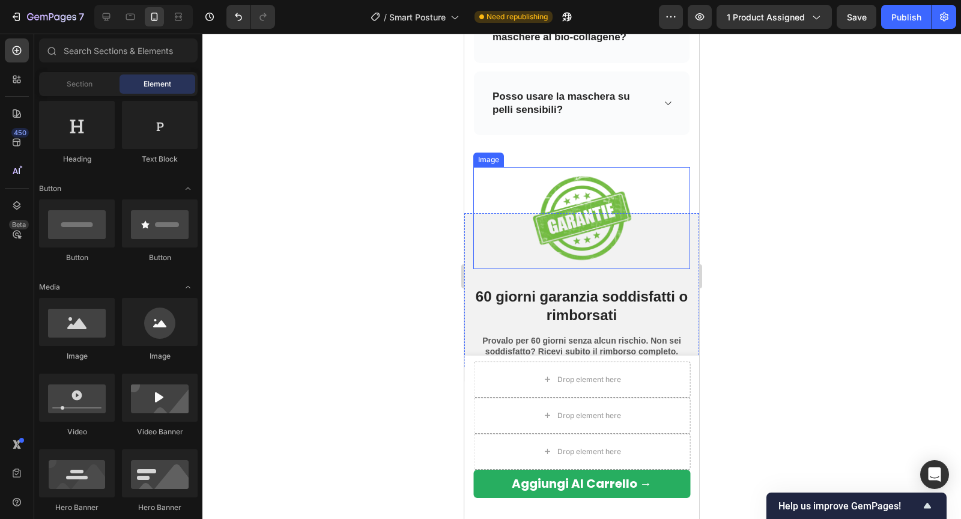
scroll to position [4119, 0]
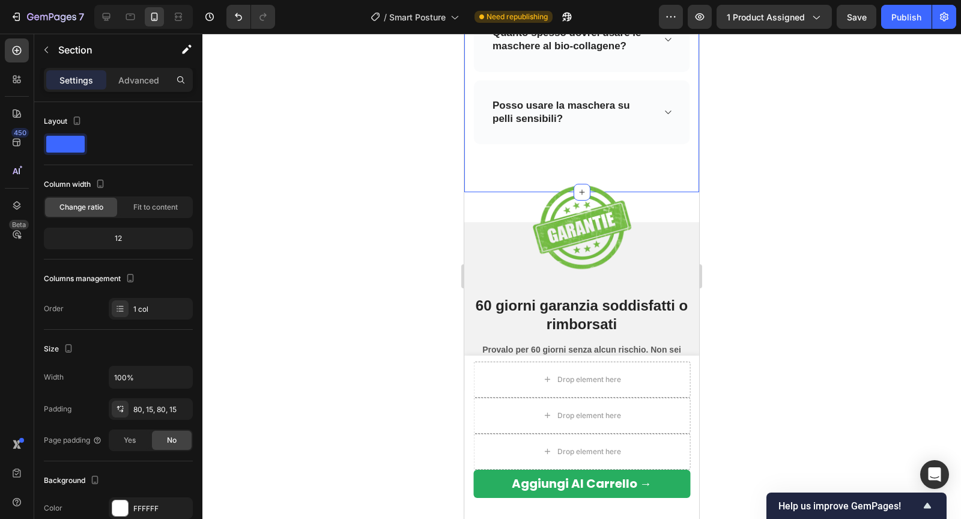
click at [142, 76] on p "Advanced" at bounding box center [138, 80] width 41 height 13
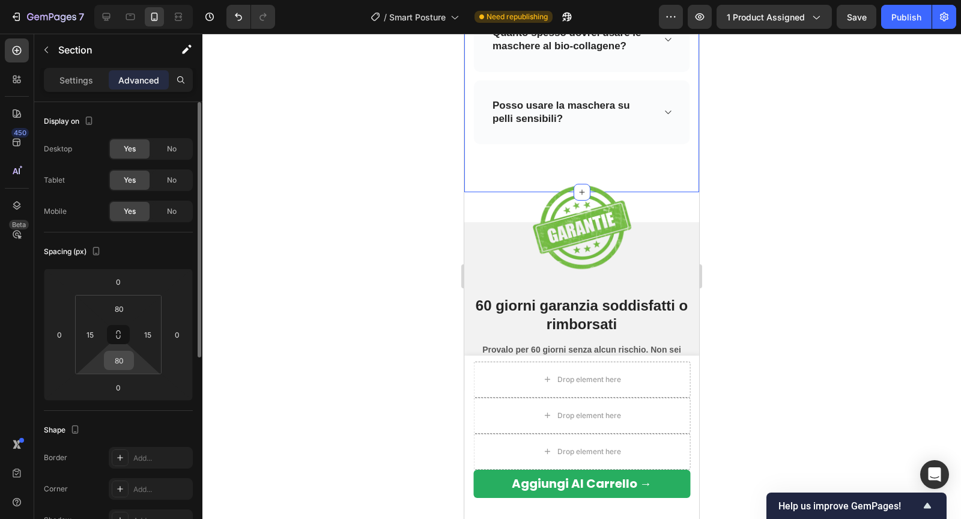
click at [125, 367] on input "80" at bounding box center [119, 360] width 24 height 18
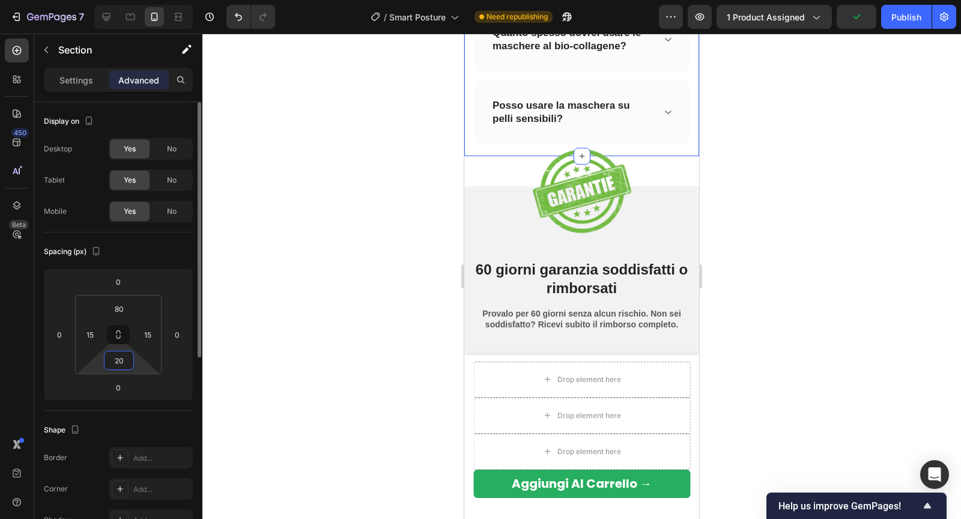
type input "2"
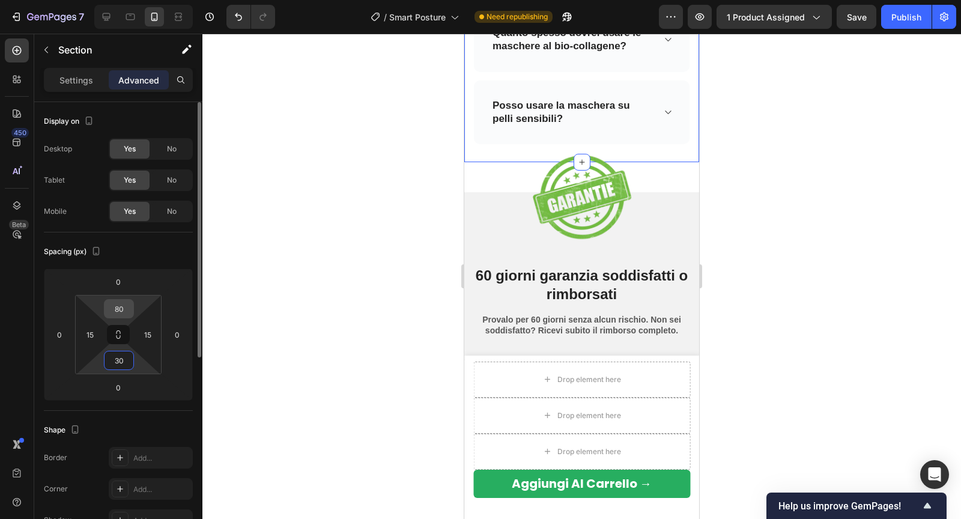
type input "30"
click at [122, 307] on input "80" at bounding box center [119, 309] width 24 height 18
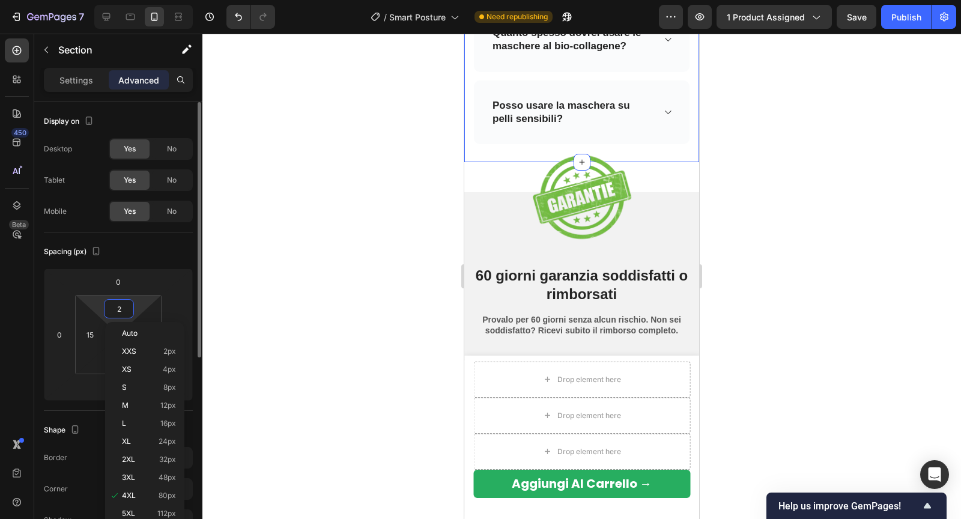
type input "20"
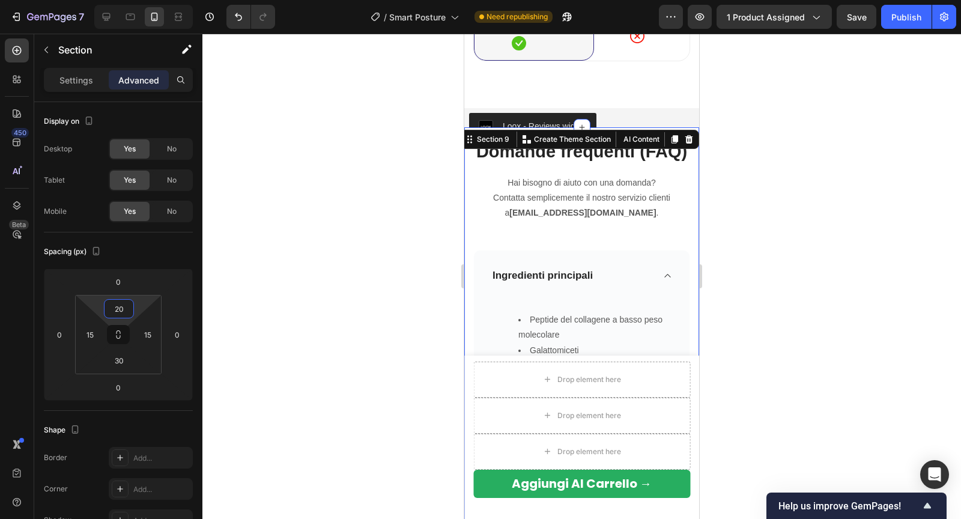
scroll to position [3595, 0]
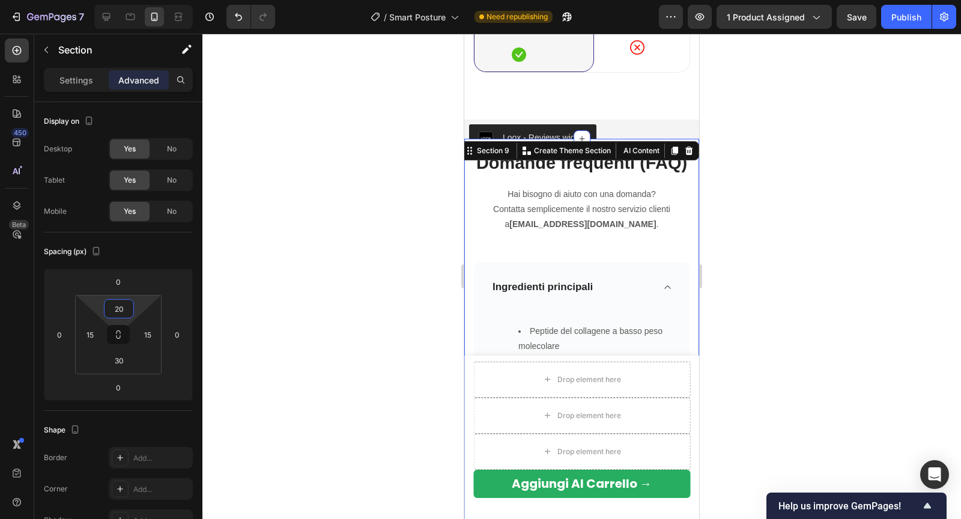
click at [732, 198] on div at bounding box center [581, 276] width 758 height 485
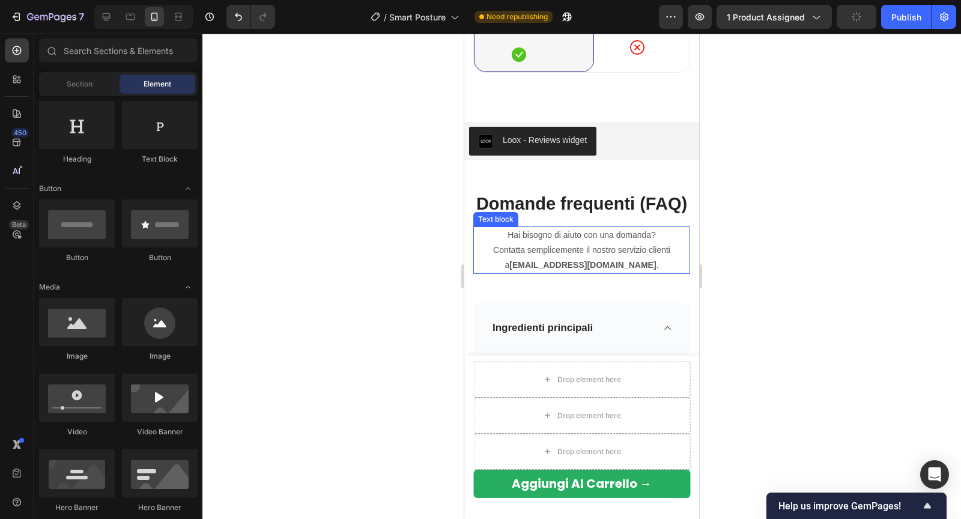
scroll to position [3679, 0]
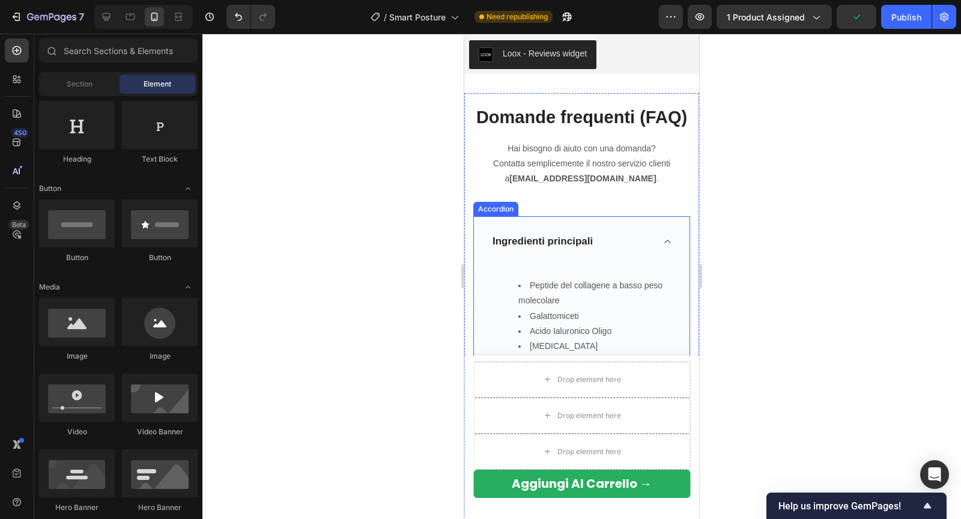
click at [644, 240] on div "Ingredienti principali" at bounding box center [571, 241] width 163 height 17
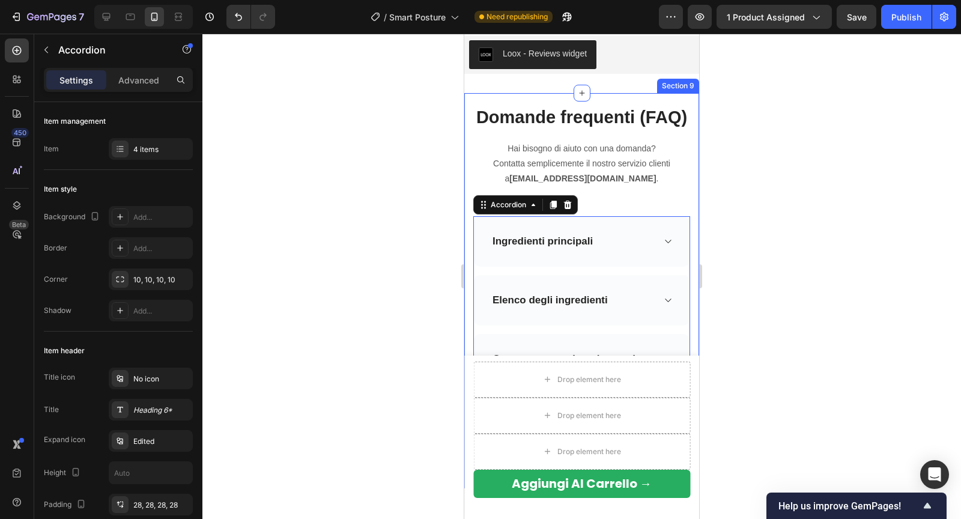
click at [635, 95] on div "Domande frequenti (FAQ) Heading Hai bisogno di aiuto con una domanda? Contatta …" at bounding box center [581, 290] width 235 height 395
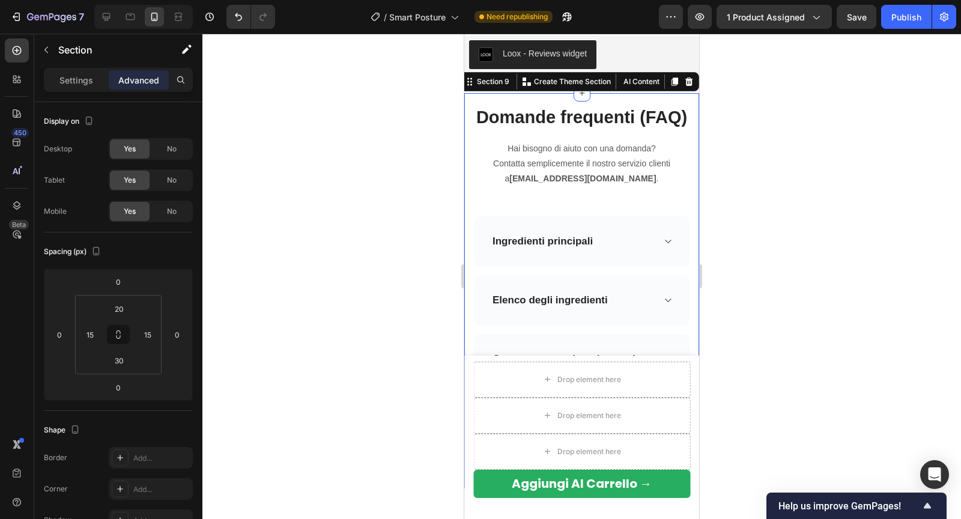
click at [757, 119] on div at bounding box center [581, 276] width 758 height 485
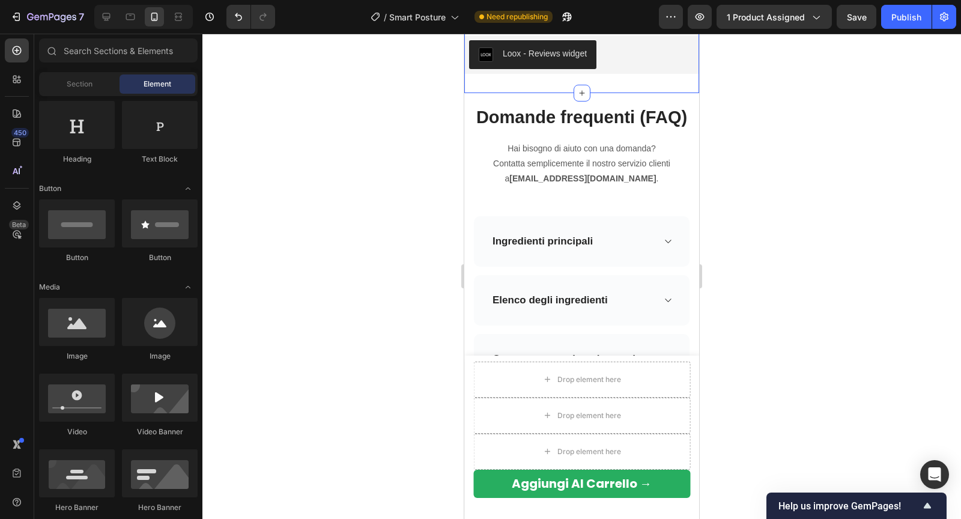
click at [635, 80] on div "Loox - Reviews widget Loox Section 8" at bounding box center [581, 54] width 235 height 77
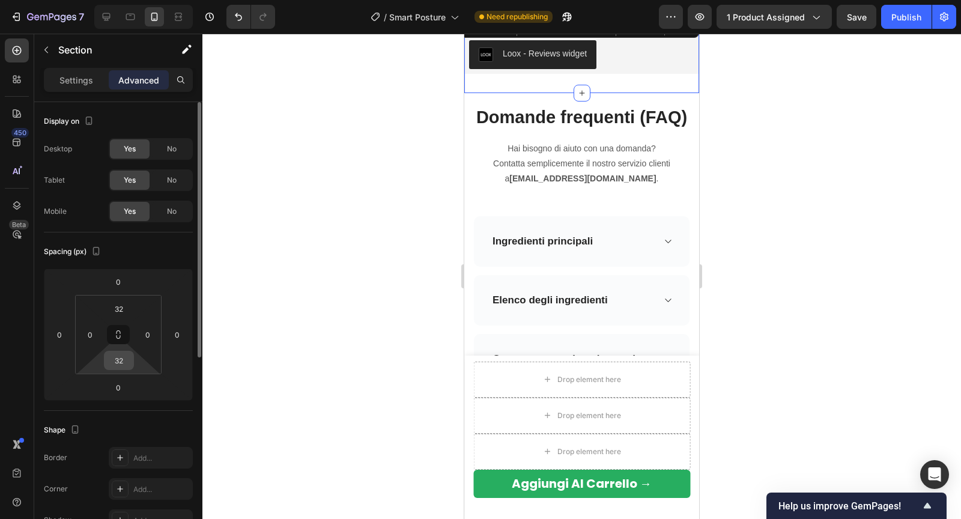
click at [122, 364] on input "32" at bounding box center [119, 360] width 24 height 18
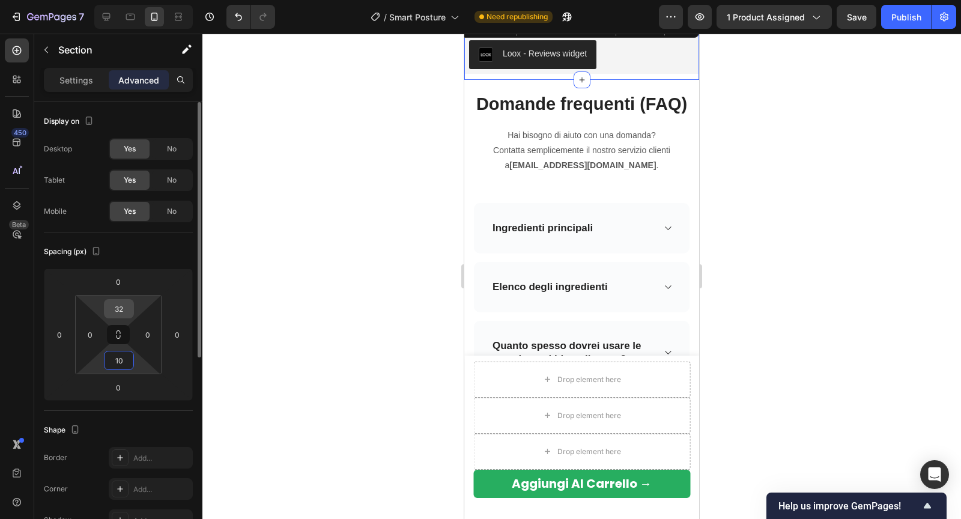
type input "10"
click at [122, 309] on input "32" at bounding box center [119, 309] width 24 height 18
type input "10"
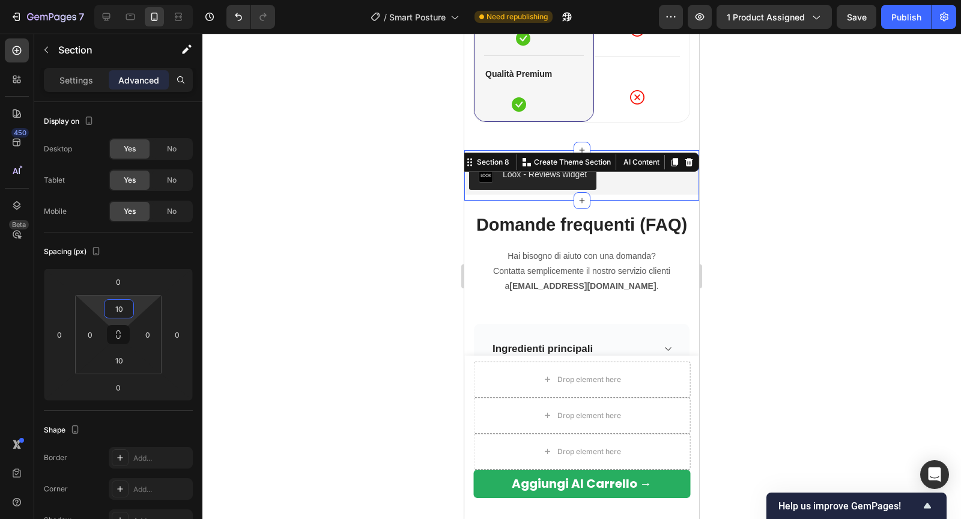
scroll to position [3416, 0]
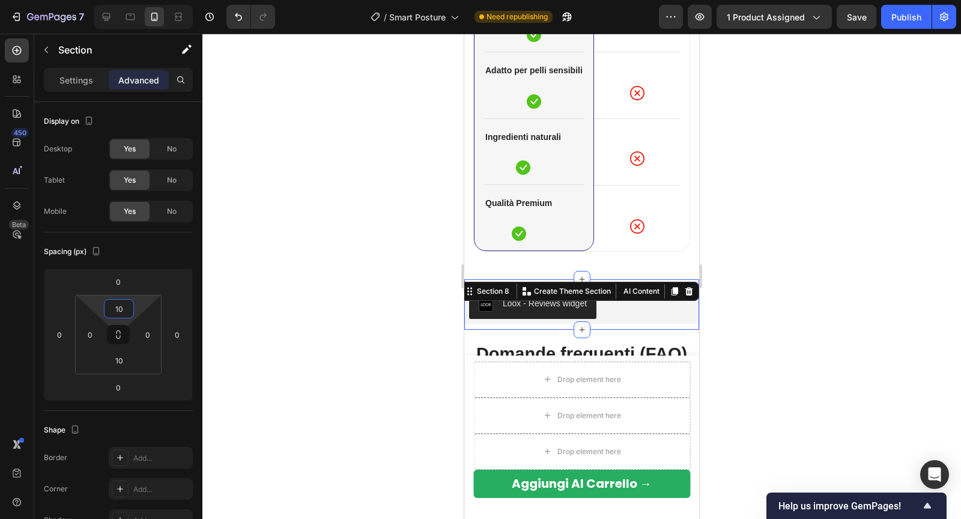
click at [766, 195] on div at bounding box center [581, 276] width 758 height 485
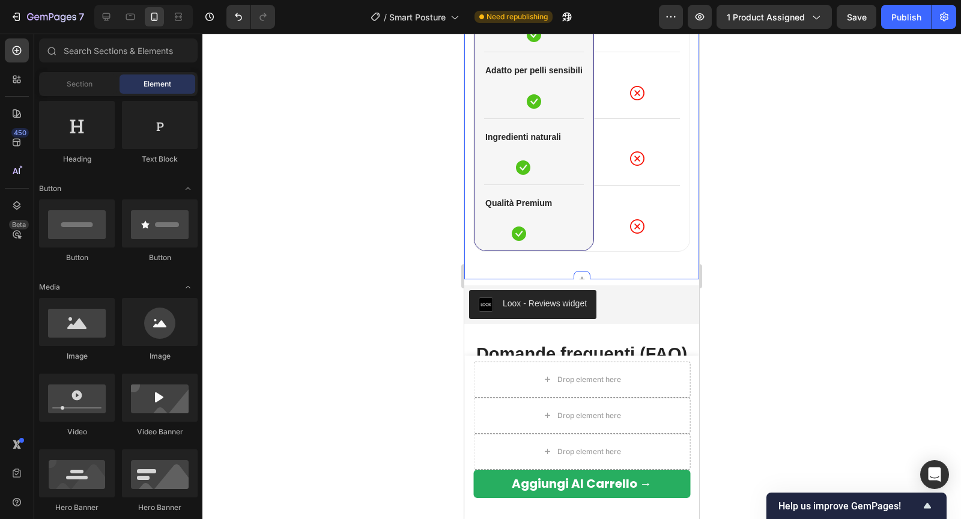
click at [591, 262] on div "Plenature Bio-Collagene a confronto con gli altri Heading Row La nostra mascher…" at bounding box center [581, 26] width 235 height 503
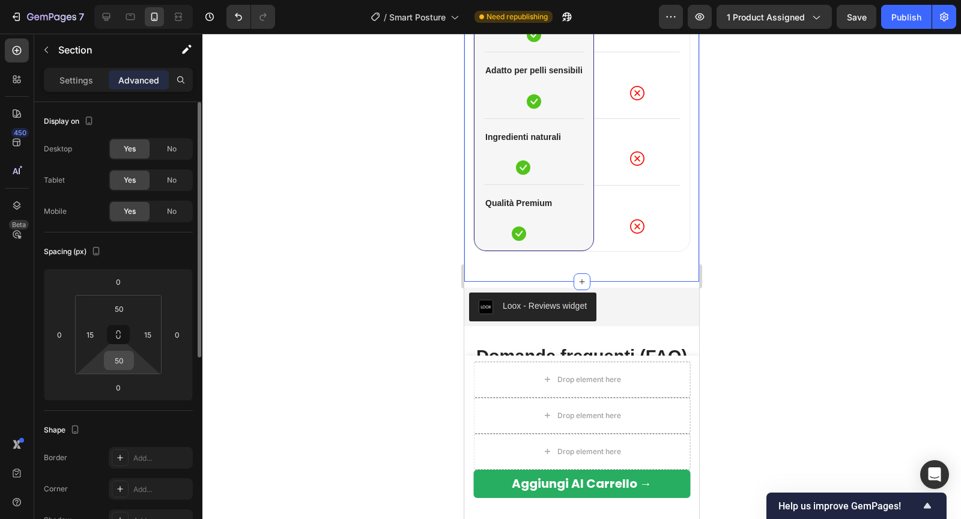
click at [122, 356] on input "50" at bounding box center [119, 360] width 24 height 18
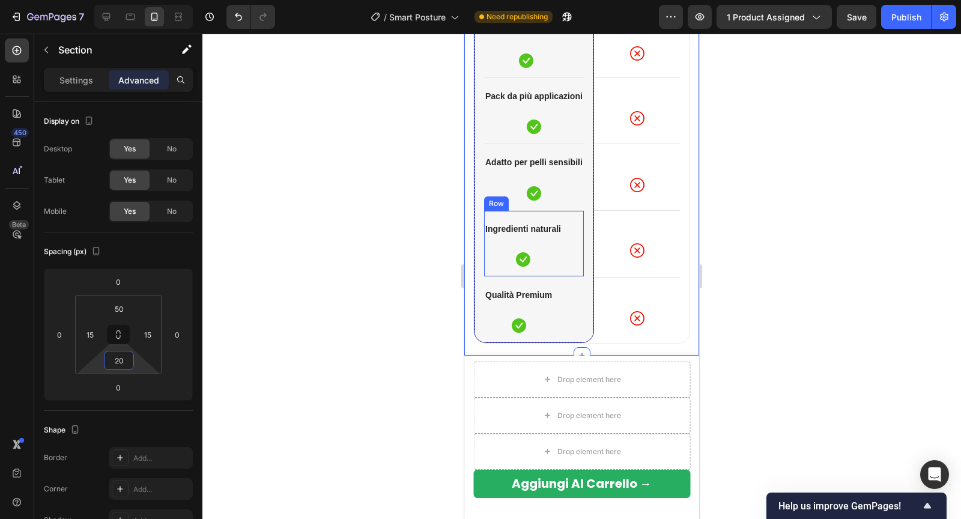
scroll to position [3071, 0]
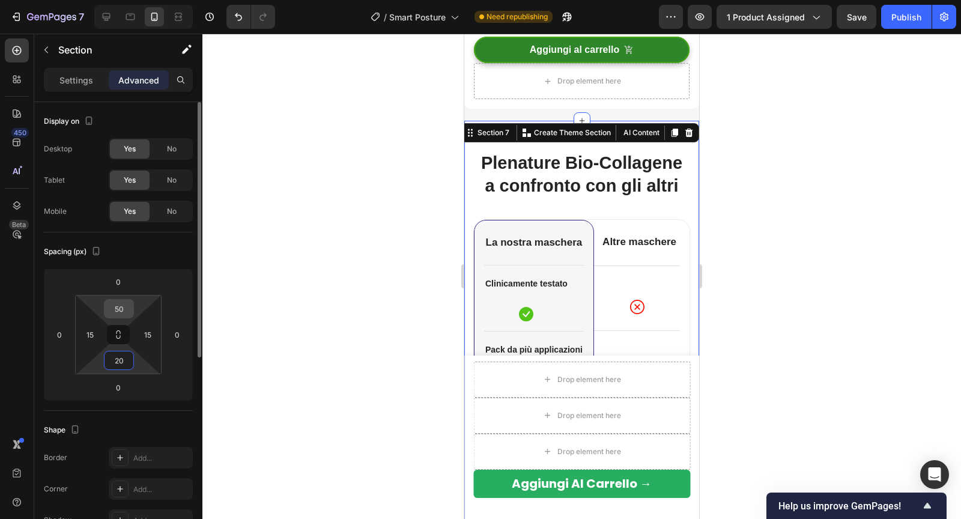
type input "20"
click at [124, 307] on input "50" at bounding box center [119, 309] width 24 height 18
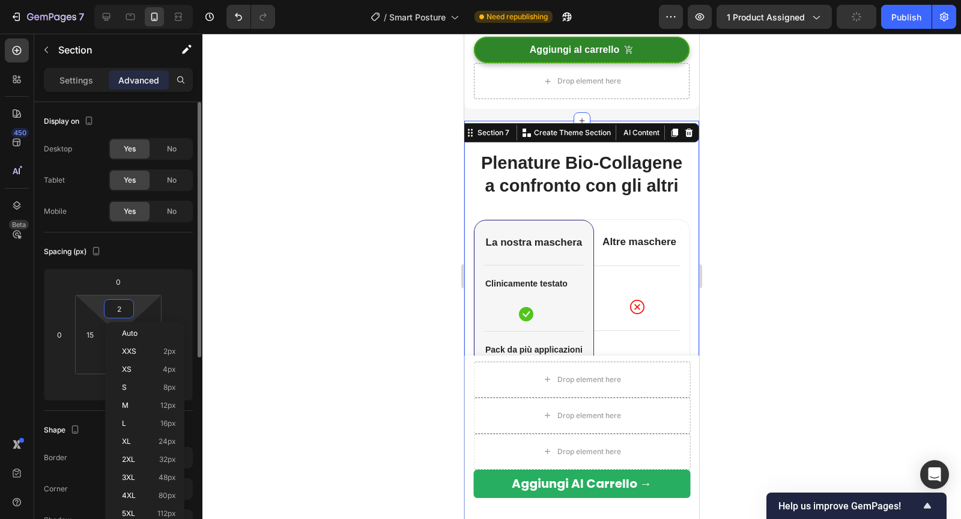
type input "20"
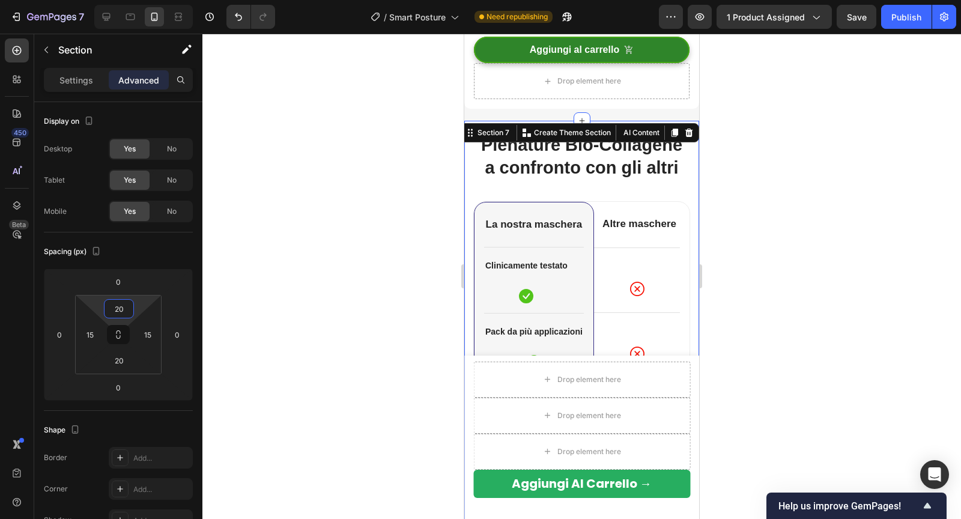
click at [758, 204] on div at bounding box center [581, 276] width 758 height 485
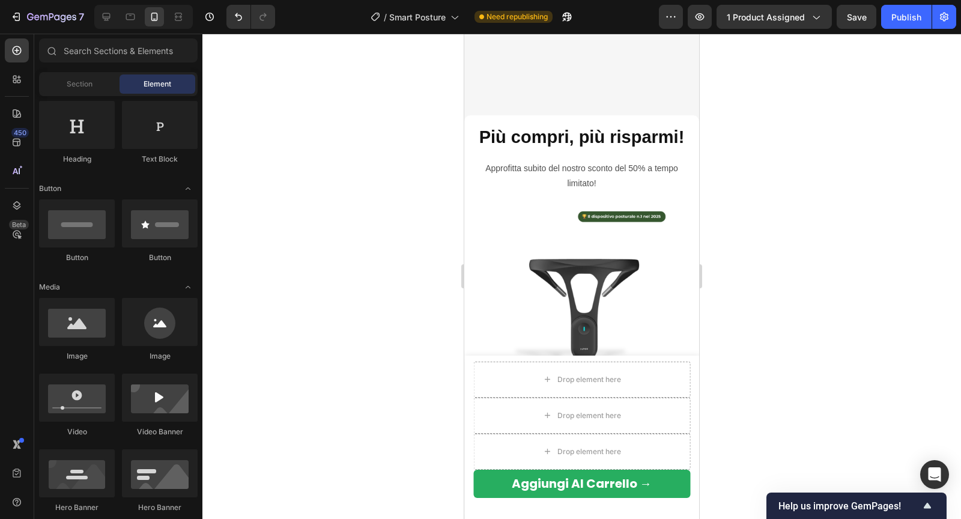
scroll to position [2769, 0]
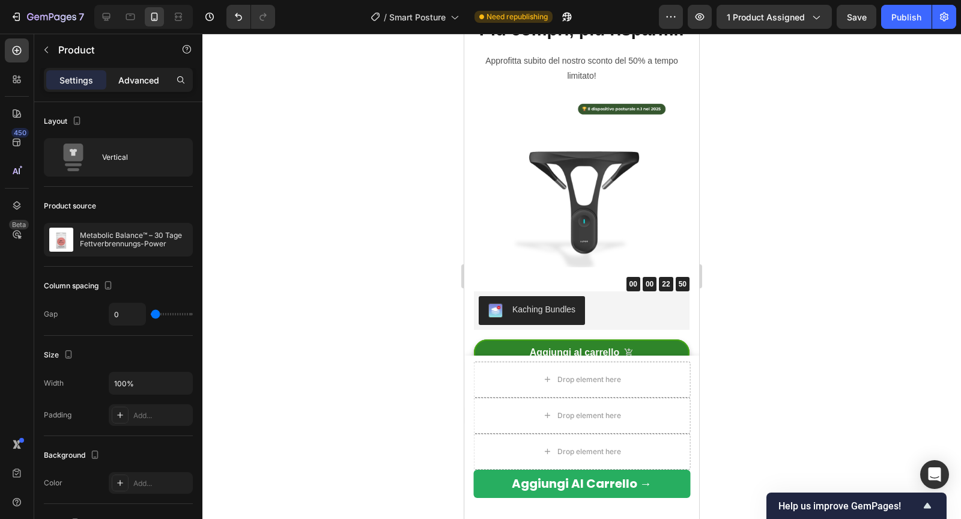
click at [149, 80] on p "Advanced" at bounding box center [138, 80] width 41 height 13
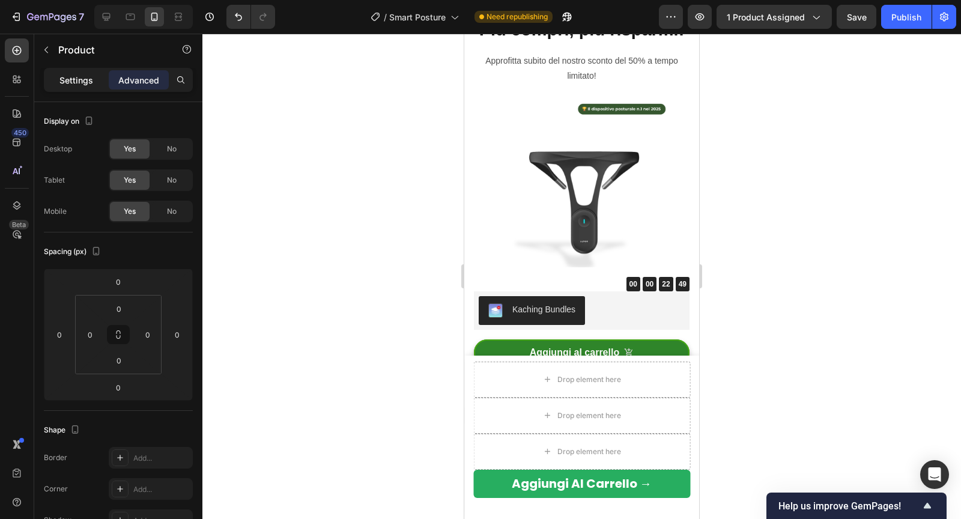
click at [80, 82] on p "Settings" at bounding box center [76, 80] width 34 height 13
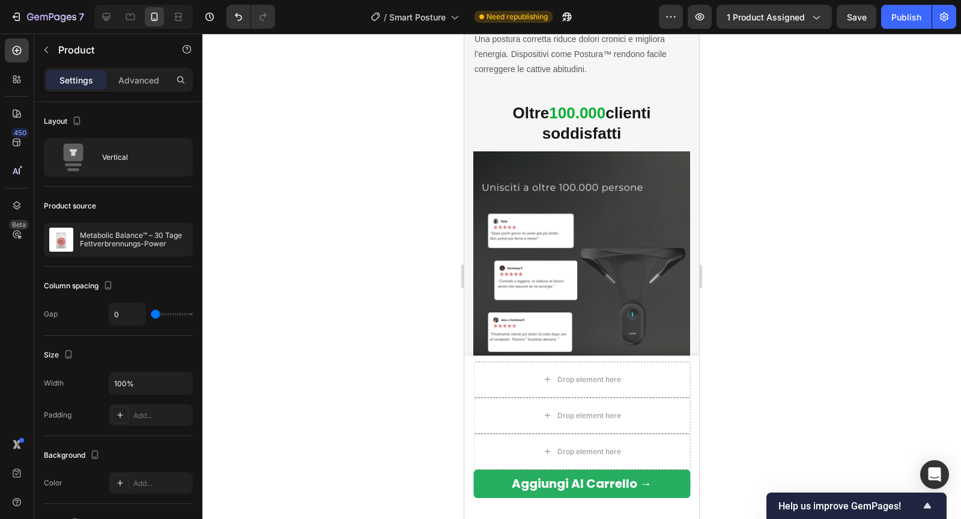
scroll to position [2381, 0]
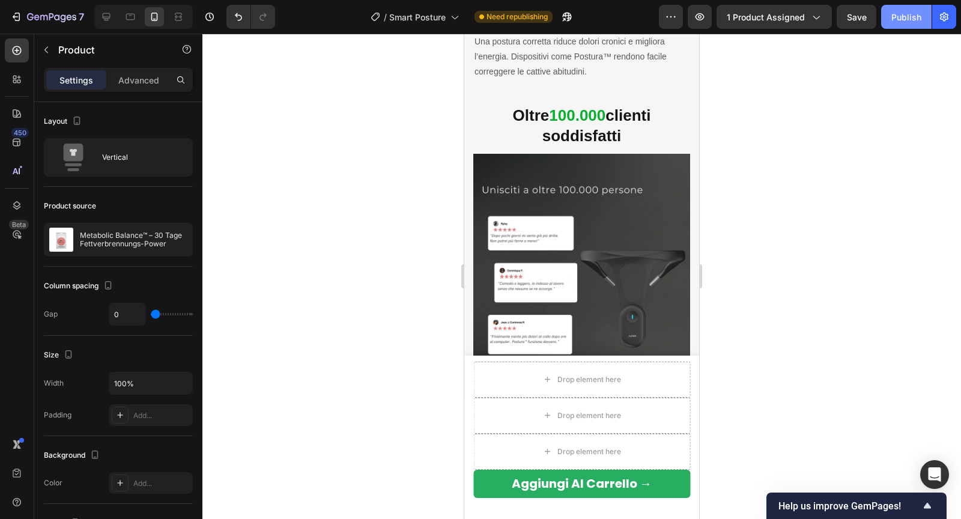
click at [915, 14] on div "Publish" at bounding box center [906, 17] width 30 height 13
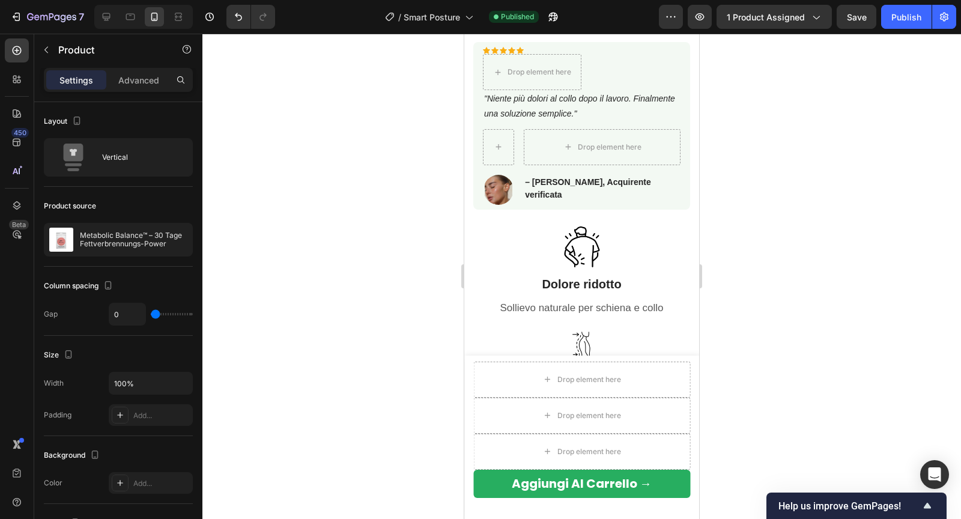
scroll to position [952, 0]
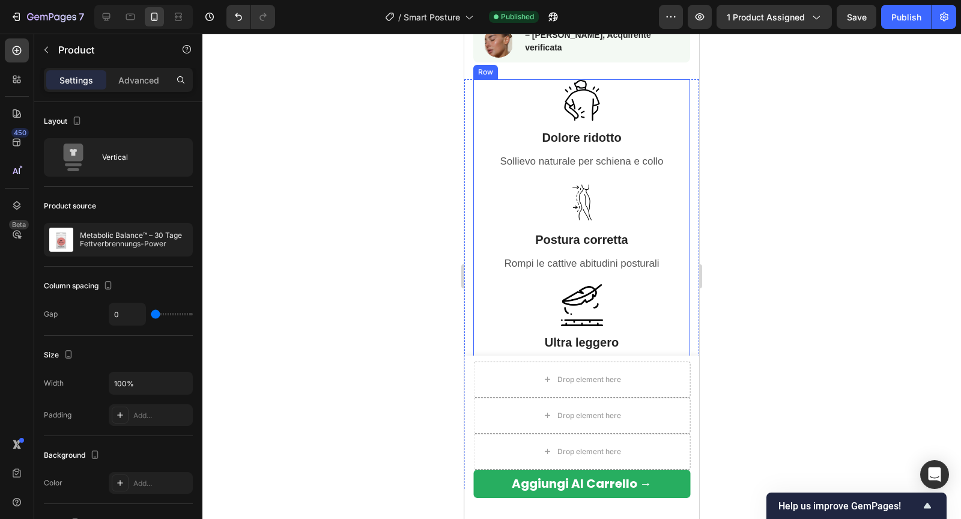
click at [478, 141] on div "Image Dolore ridotto Heading Sollievo naturale per schiena e collo Text block I…" at bounding box center [581, 279] width 217 height 400
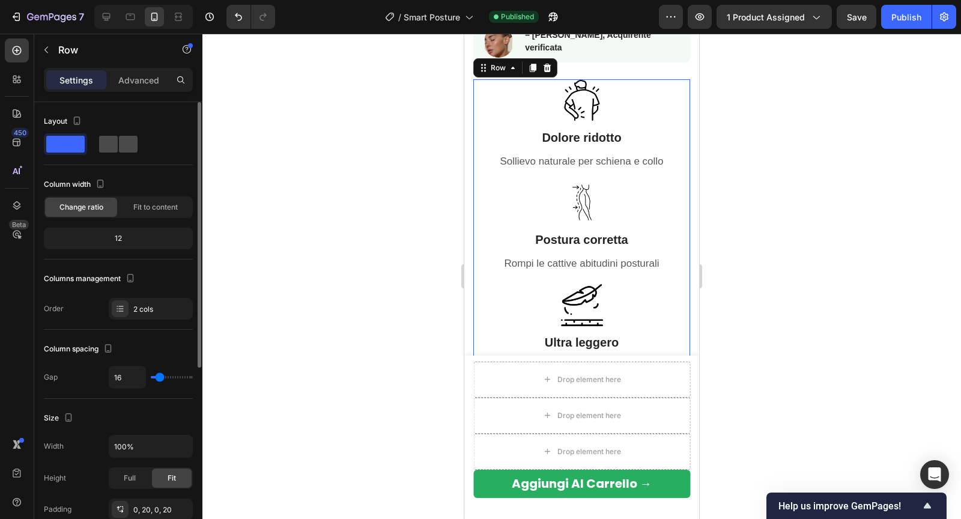
click at [122, 146] on span at bounding box center [128, 144] width 19 height 17
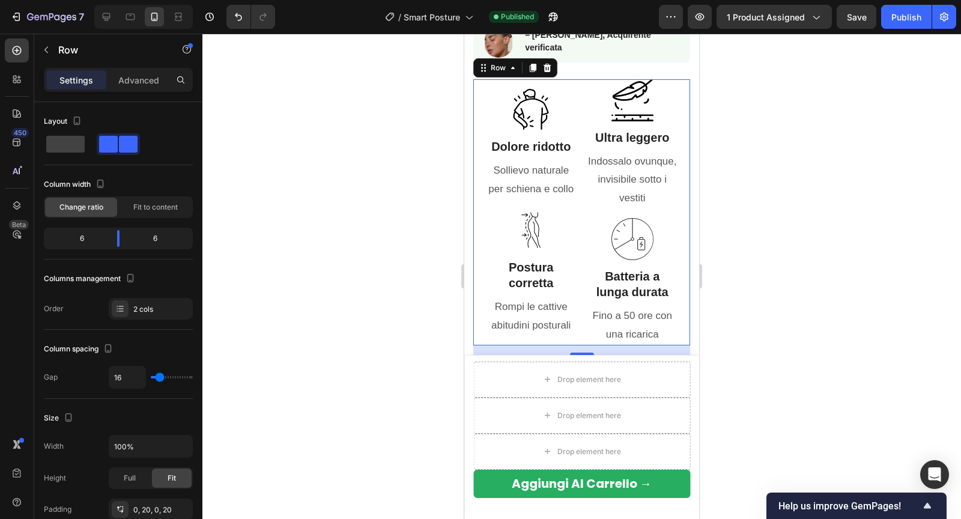
click at [367, 198] on div at bounding box center [581, 276] width 758 height 485
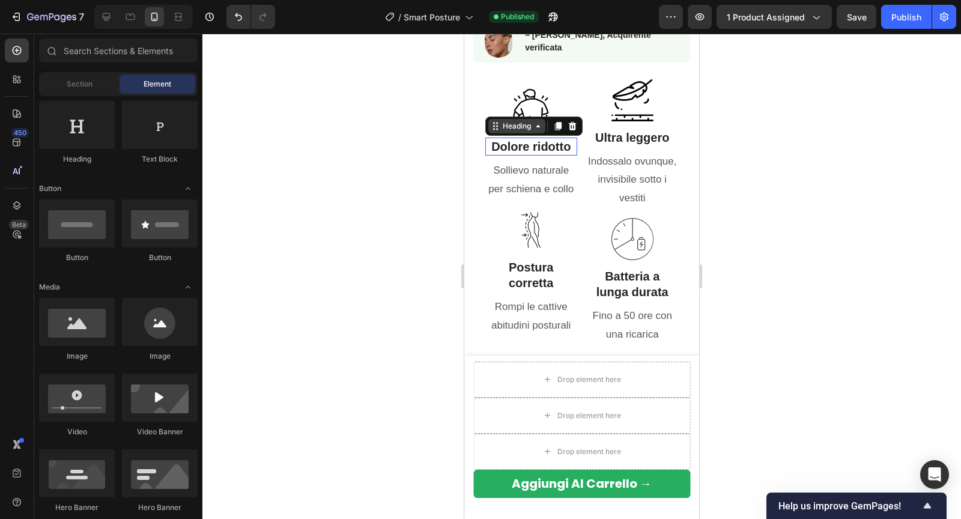
click at [518, 130] on div "Heading" at bounding box center [516, 126] width 57 height 14
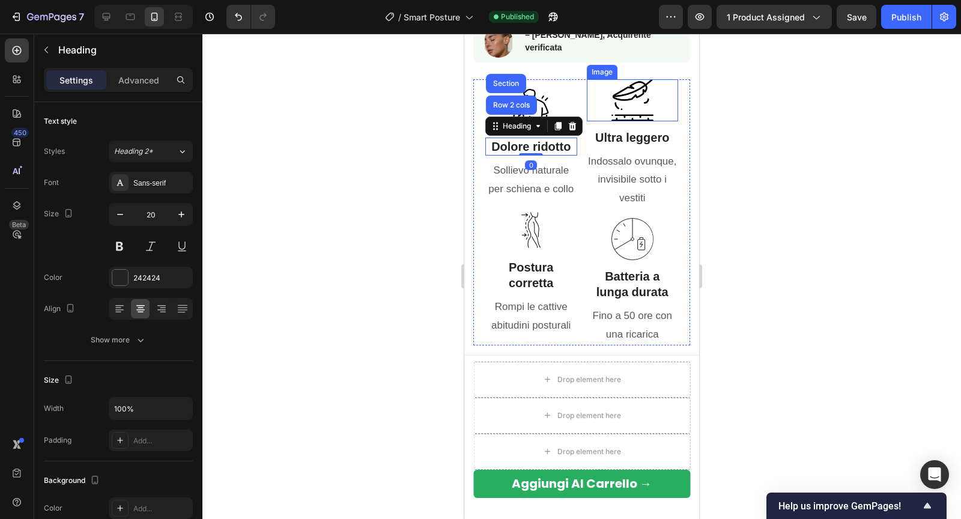
click at [603, 107] on div at bounding box center [633, 100] width 92 height 42
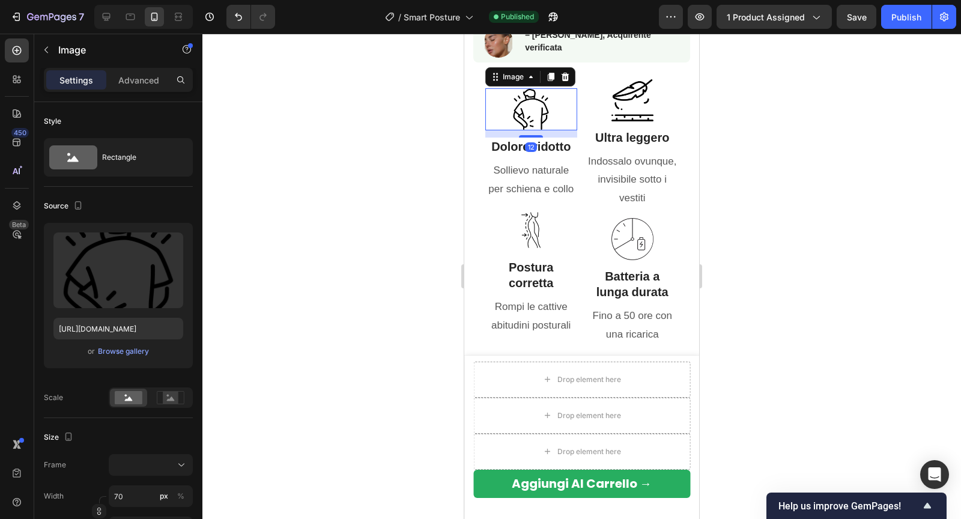
click at [538, 106] on img at bounding box center [531, 109] width 42 height 42
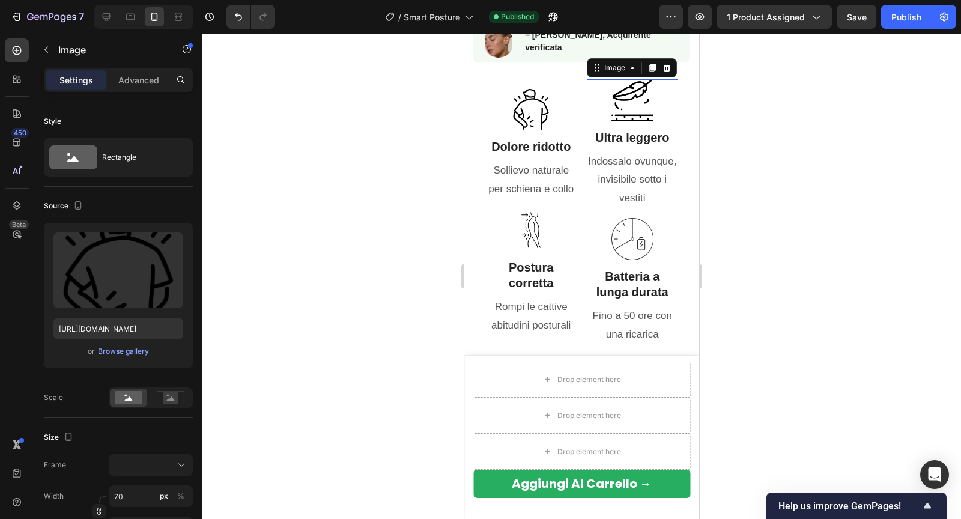
click at [635, 106] on img at bounding box center [632, 100] width 42 height 42
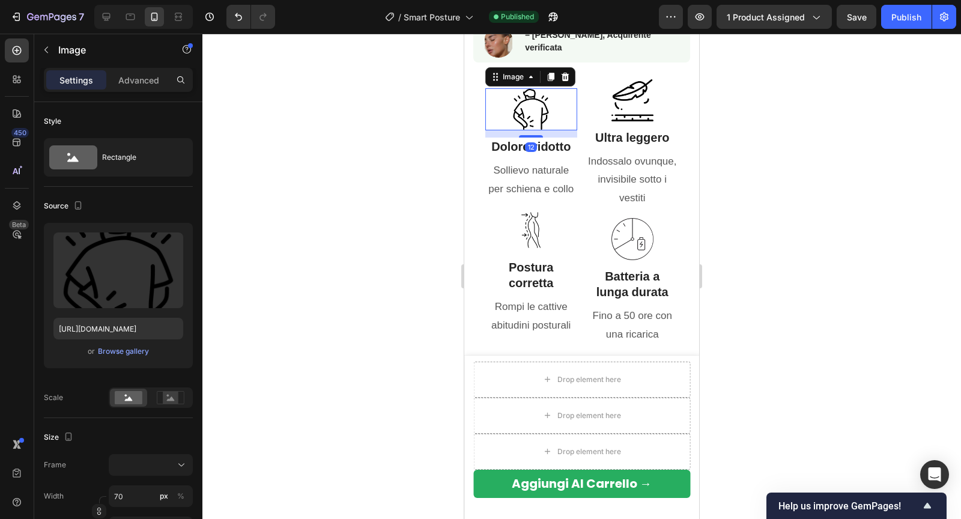
click at [529, 112] on img at bounding box center [531, 109] width 42 height 42
click at [598, 98] on div at bounding box center [633, 100] width 92 height 42
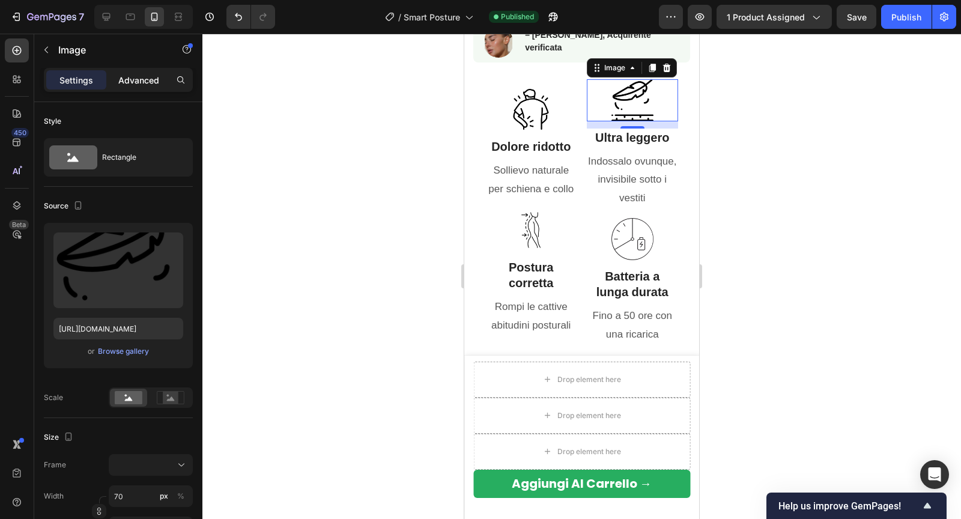
click at [136, 80] on p "Advanced" at bounding box center [138, 80] width 41 height 13
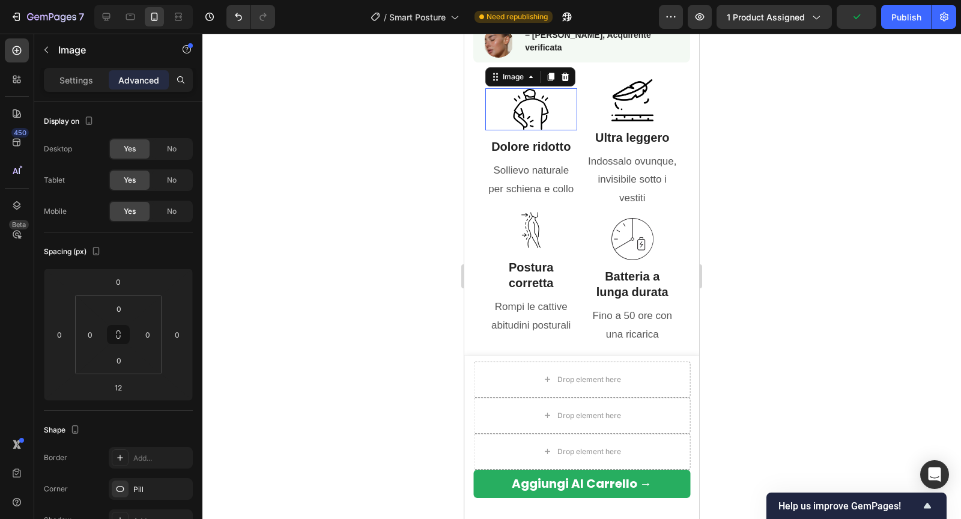
click at [508, 113] on div at bounding box center [531, 109] width 92 height 42
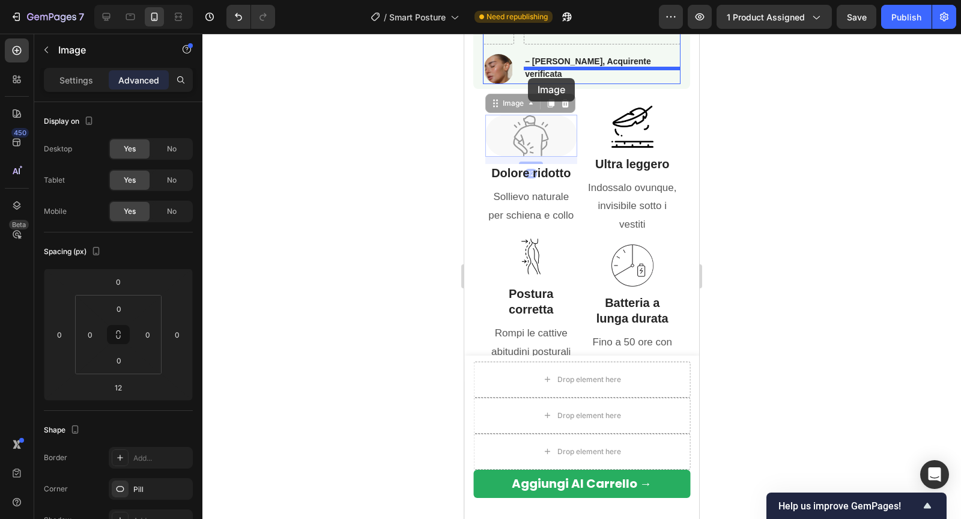
scroll to position [915, 0]
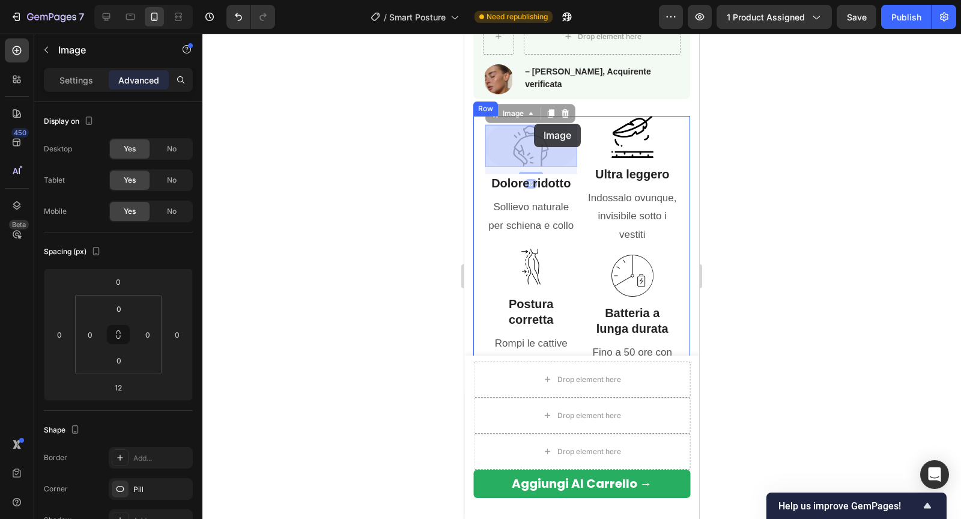
drag, startPoint x: 542, startPoint y: 110, endPoint x: 534, endPoint y: 123, distance: 15.2
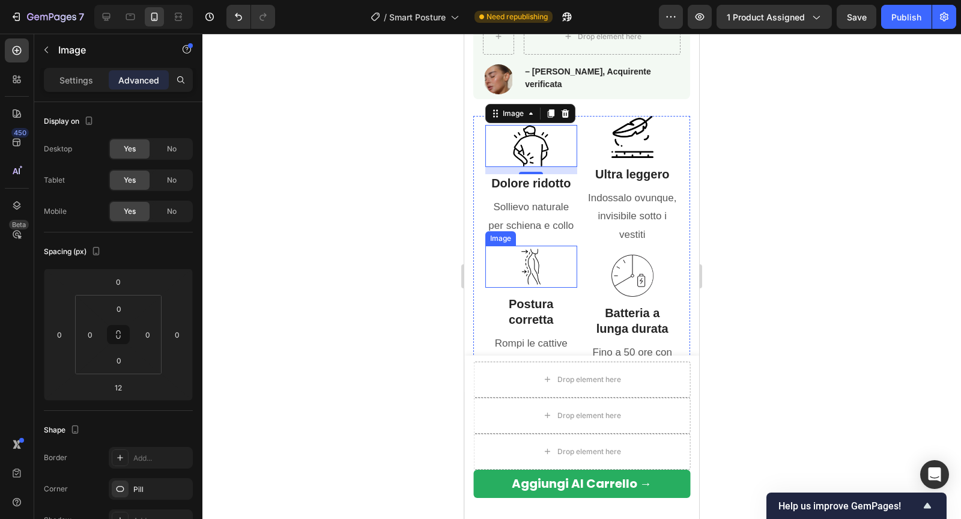
click at [533, 265] on img at bounding box center [531, 267] width 42 height 42
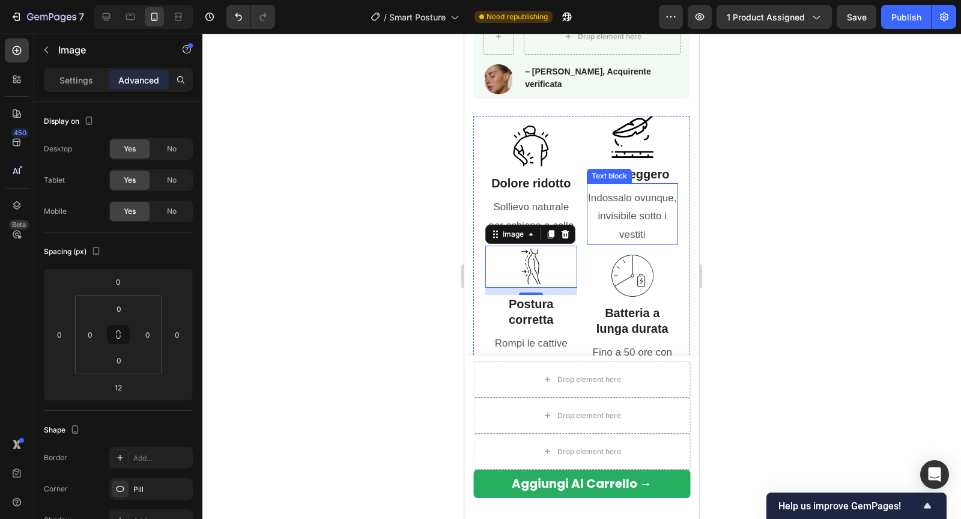
click at [747, 199] on div at bounding box center [581, 276] width 758 height 485
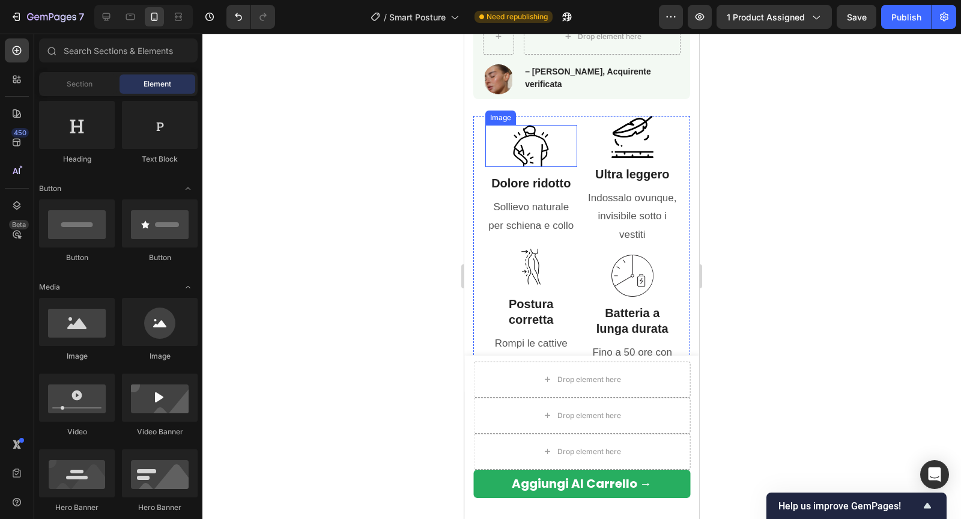
click at [547, 162] on img at bounding box center [531, 146] width 42 height 42
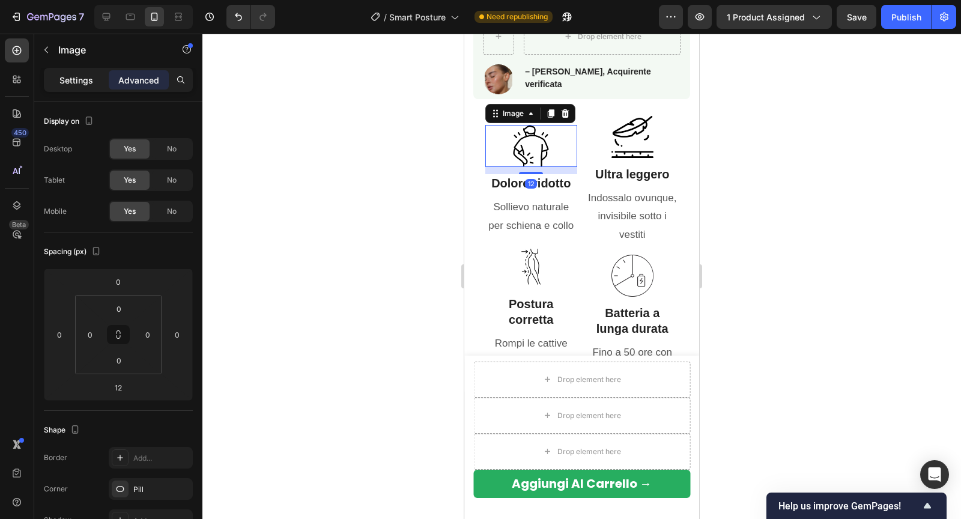
click at [87, 74] on p "Settings" at bounding box center [76, 80] width 34 height 13
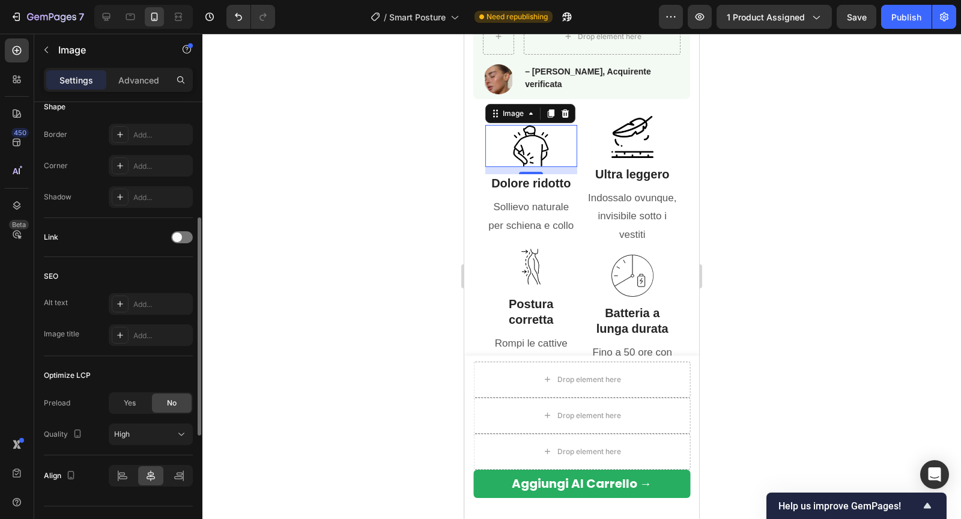
scroll to position [483, 0]
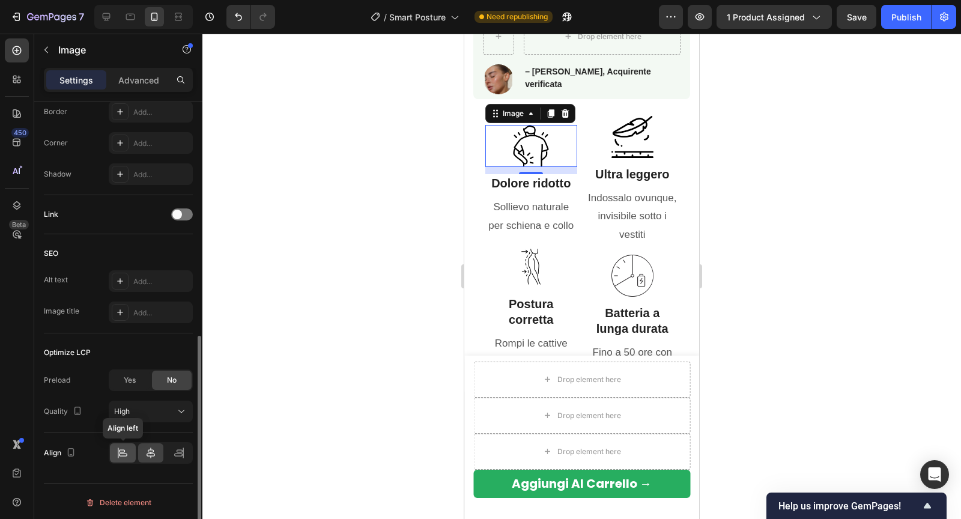
click at [125, 454] on icon at bounding box center [122, 453] width 12 height 12
click at [152, 448] on icon at bounding box center [151, 453] width 12 height 12
click at [757, 207] on div at bounding box center [581, 276] width 758 height 485
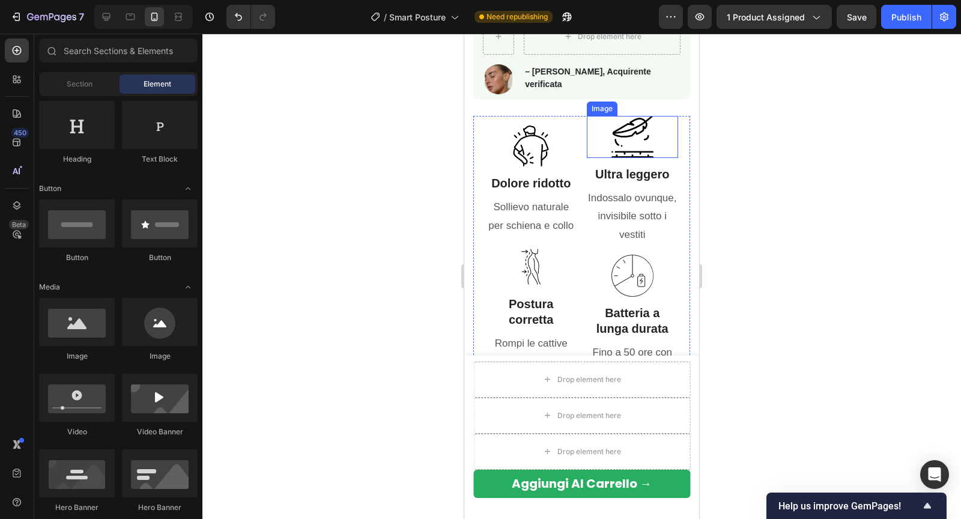
click at [657, 137] on div at bounding box center [633, 137] width 92 height 42
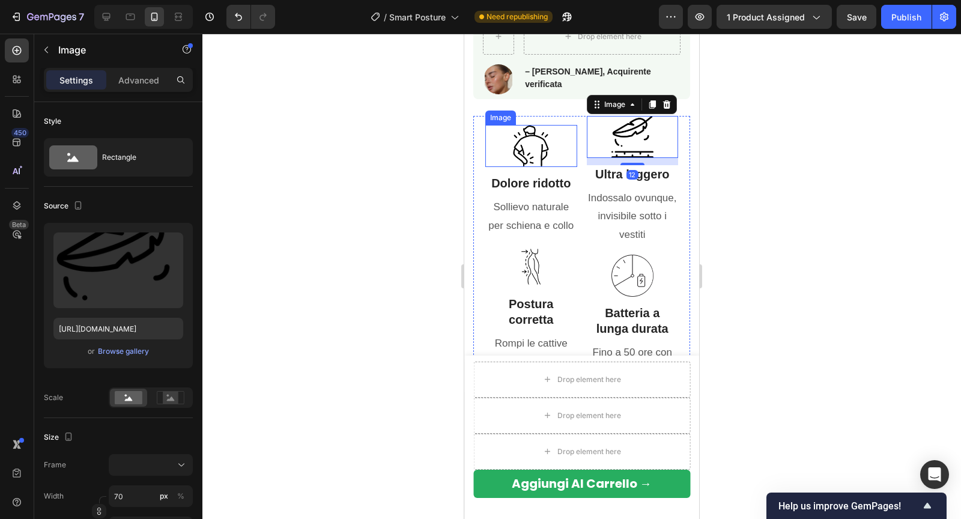
click at [545, 142] on img at bounding box center [531, 146] width 42 height 42
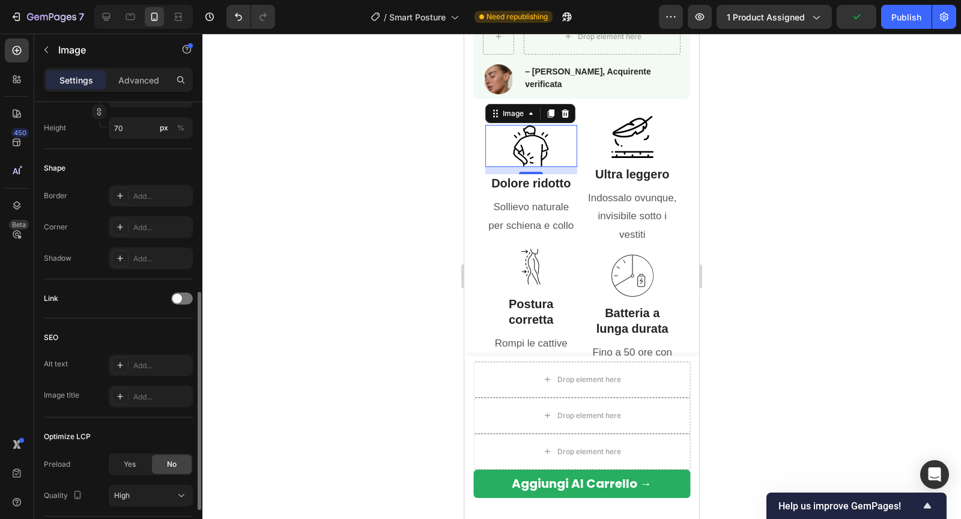
scroll to position [0, 0]
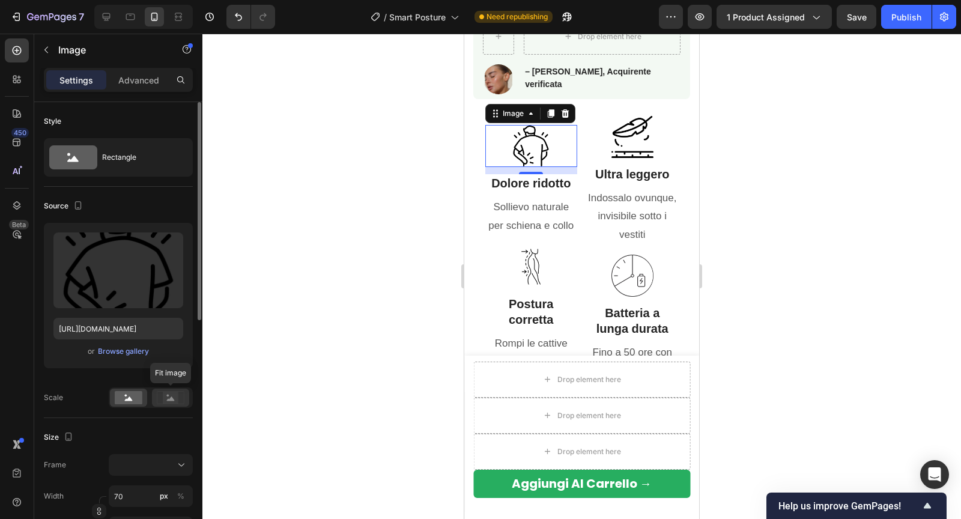
click at [163, 391] on rect at bounding box center [170, 397] width 27 height 13
click at [126, 399] on icon at bounding box center [129, 398] width 8 height 4
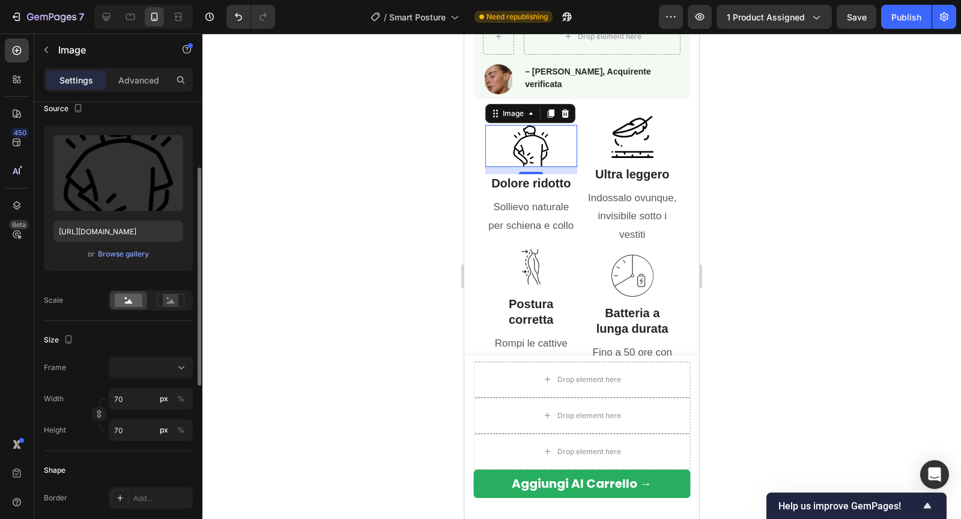
scroll to position [110, 0]
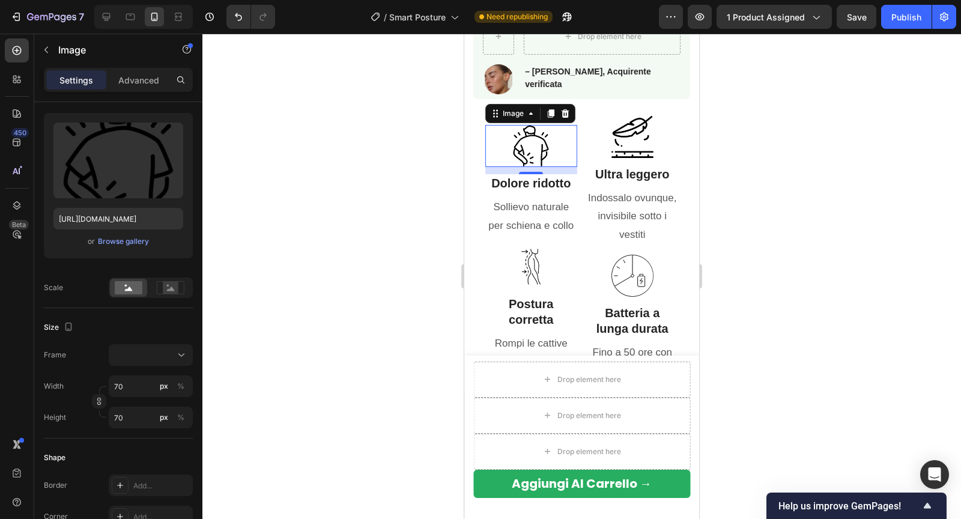
click at [752, 220] on div at bounding box center [581, 276] width 758 height 485
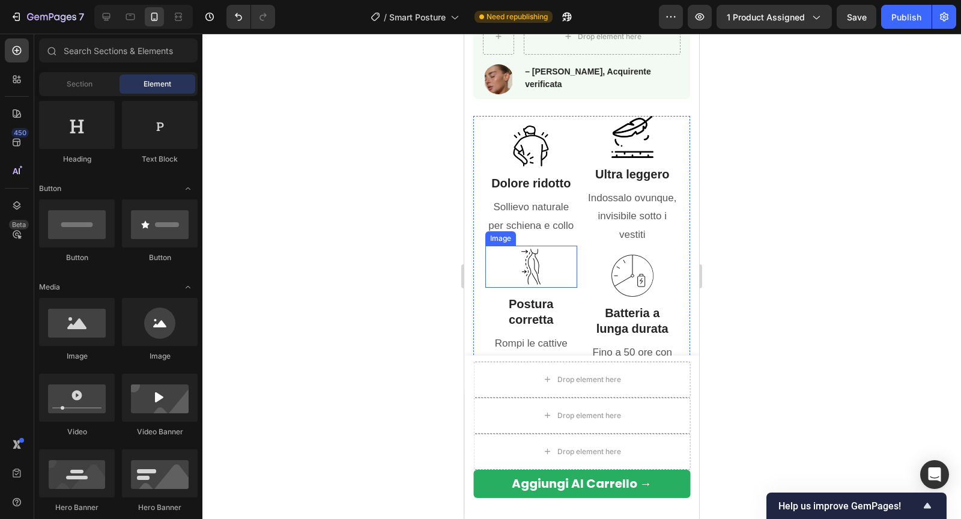
click at [532, 277] on img at bounding box center [531, 267] width 42 height 42
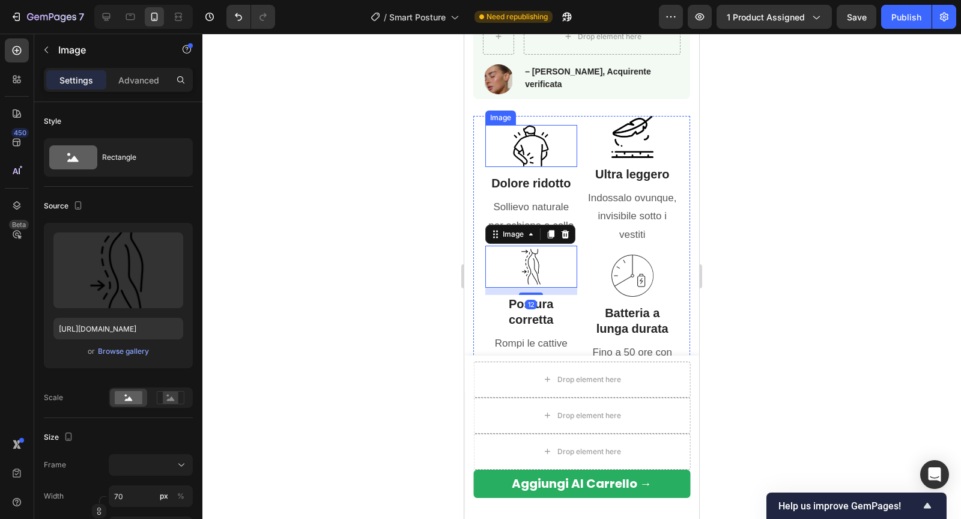
click at [541, 156] on img at bounding box center [531, 146] width 42 height 42
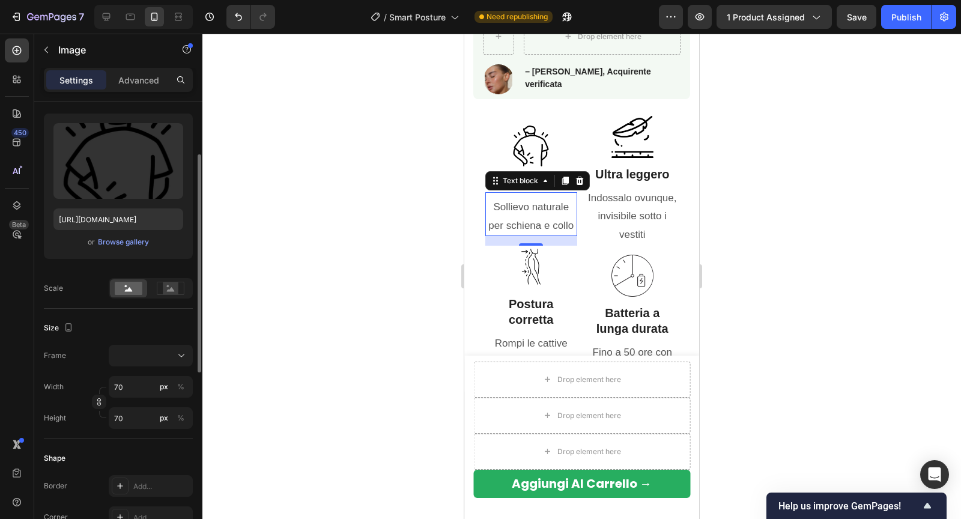
click at [541, 230] on p "Sollievo naturale per schiena e collo" at bounding box center [530, 216] width 89 height 37
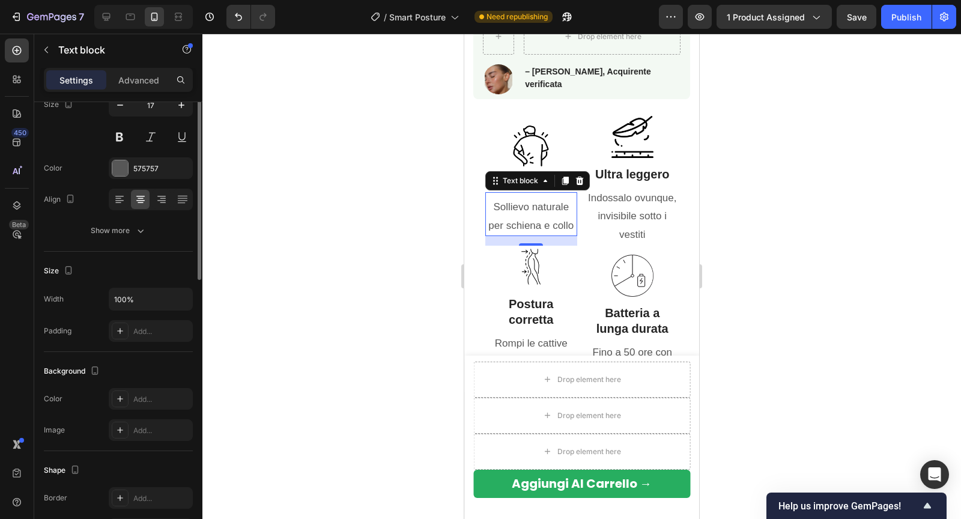
scroll to position [0, 0]
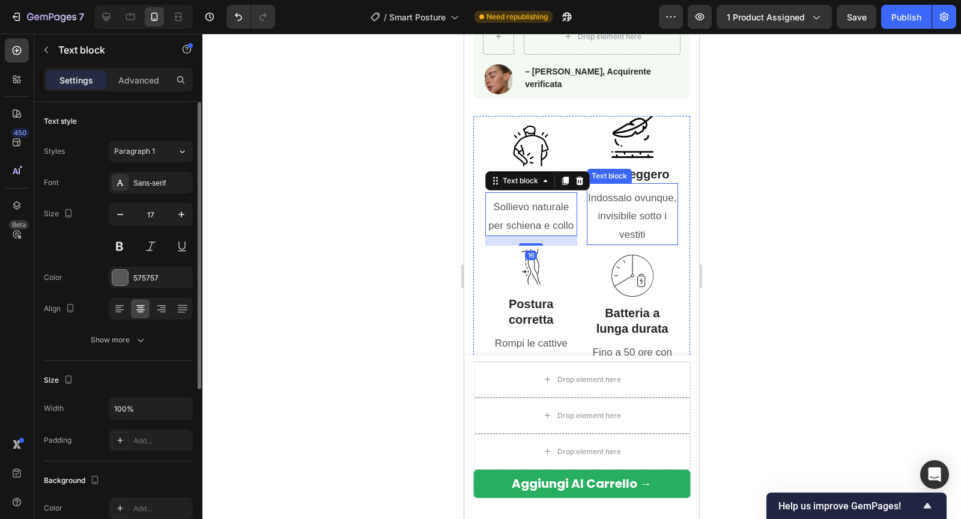
click at [623, 212] on p "Indossalo ovunque, invisibile sotto i vestiti" at bounding box center [632, 216] width 89 height 55
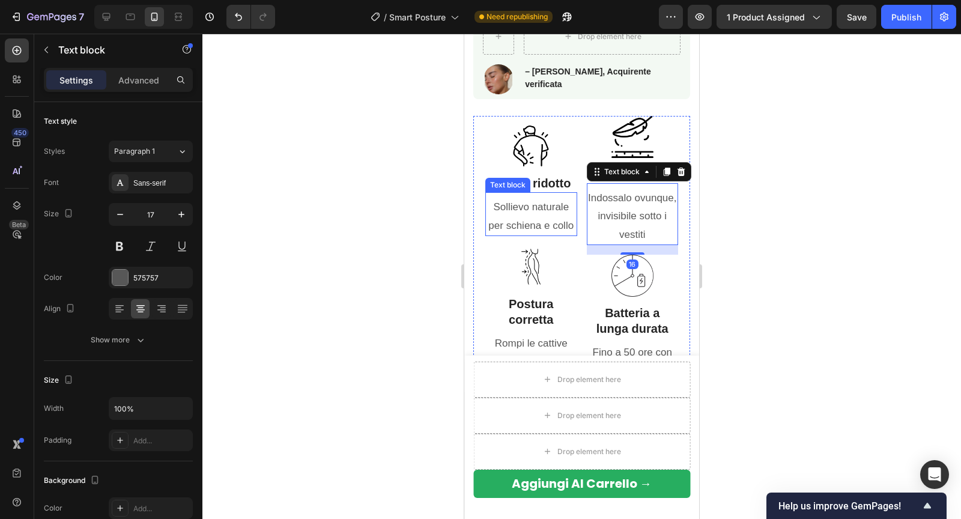
click at [558, 220] on p "Sollievo naturale per schiena e collo" at bounding box center [530, 216] width 89 height 37
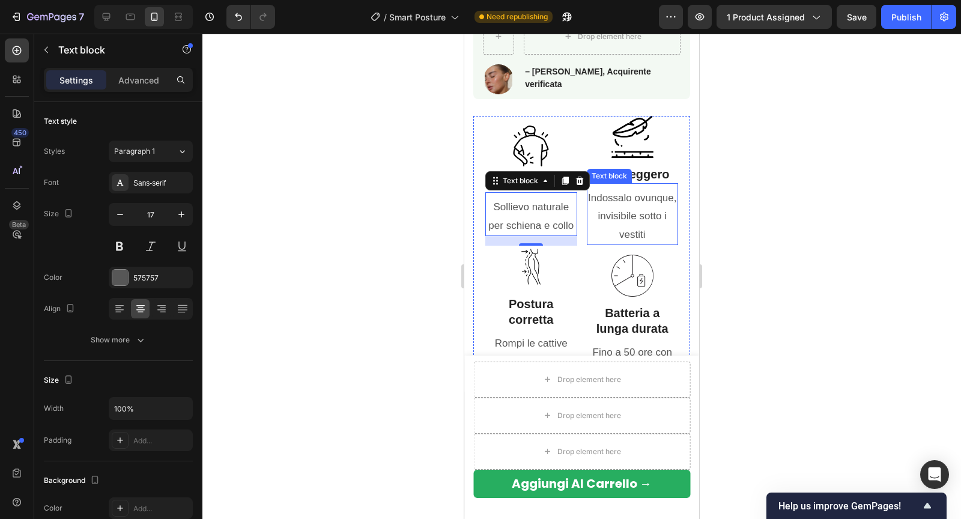
click at [621, 211] on p "Indossalo ovunque, invisibile sotto i vestiti" at bounding box center [632, 216] width 89 height 55
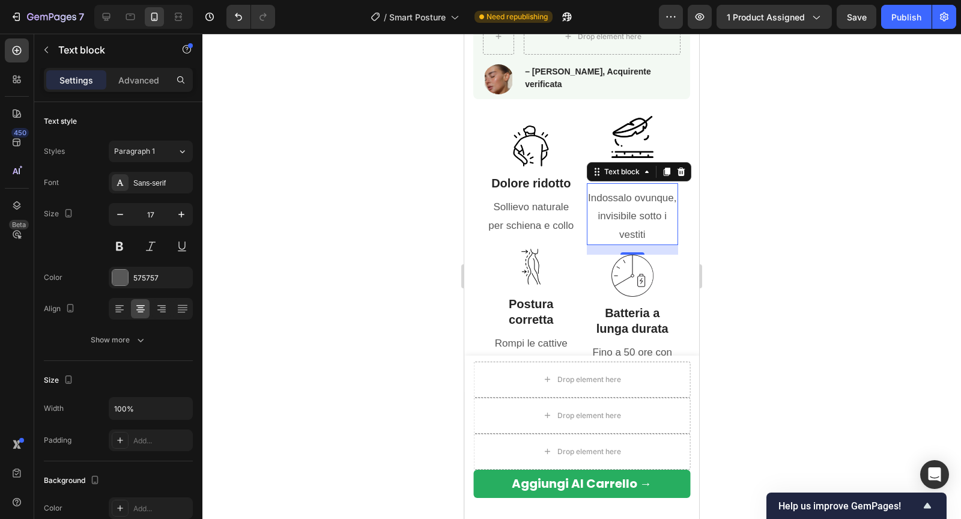
click at [620, 195] on p "Indossalo ovunque, invisibile sotto i vestiti" at bounding box center [632, 216] width 89 height 55
click at [620, 185] on div "Indossalo ovunque, invisibile sotto i vestiti Text block 16" at bounding box center [633, 214] width 92 height 62
click at [620, 204] on p "Indossalo ovunque, invisibile sotto i vestiti" at bounding box center [632, 216] width 89 height 55
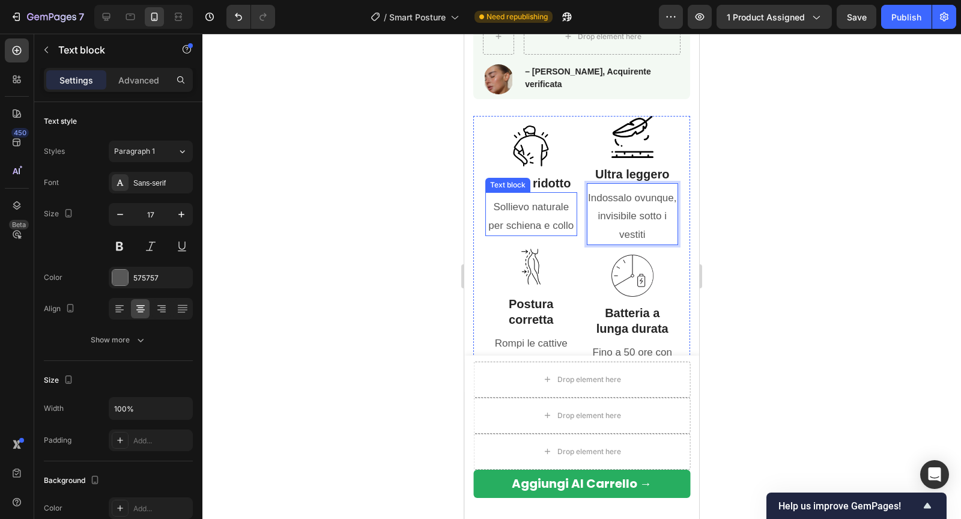
click at [503, 218] on p "Sollievo naturale per schiena e collo" at bounding box center [530, 216] width 89 height 37
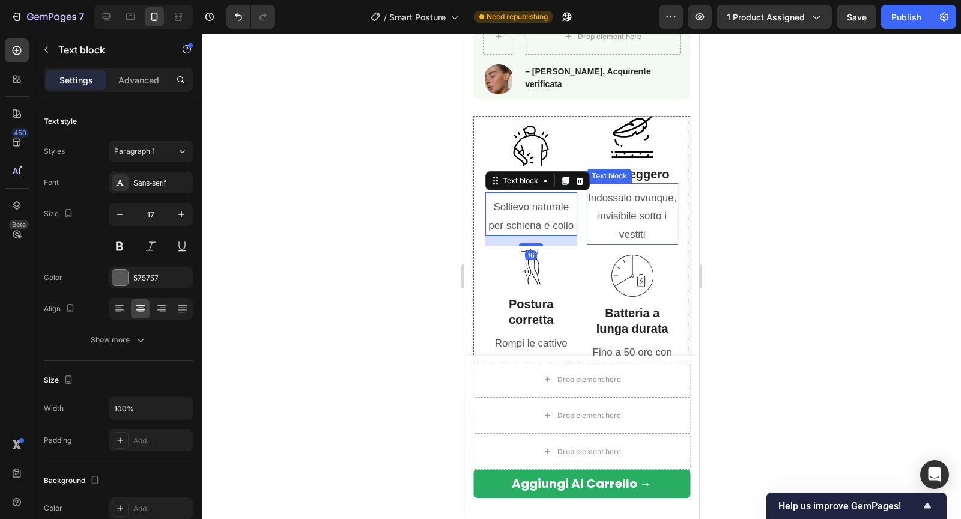
click at [604, 224] on p "Indossalo ovunque, invisibile sotto i vestiti" at bounding box center [632, 216] width 89 height 55
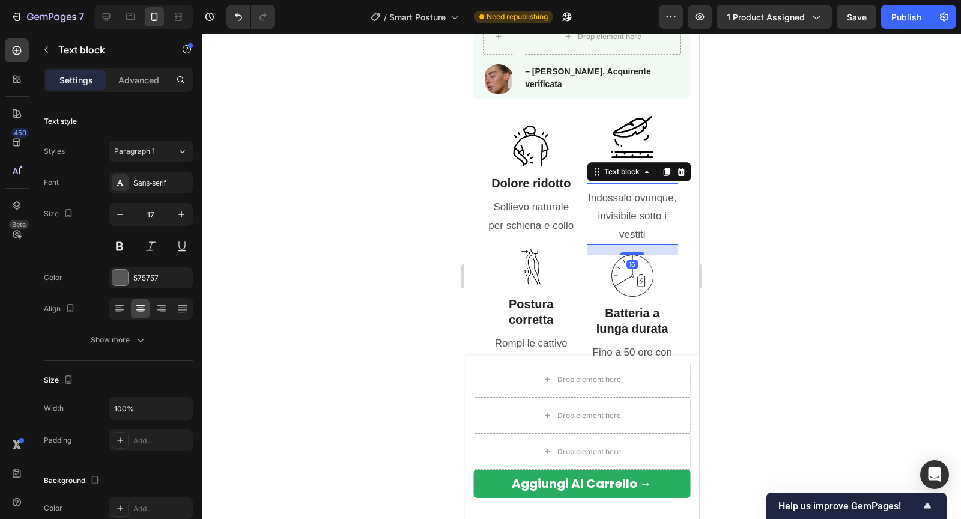
click at [735, 209] on div at bounding box center [581, 276] width 758 height 485
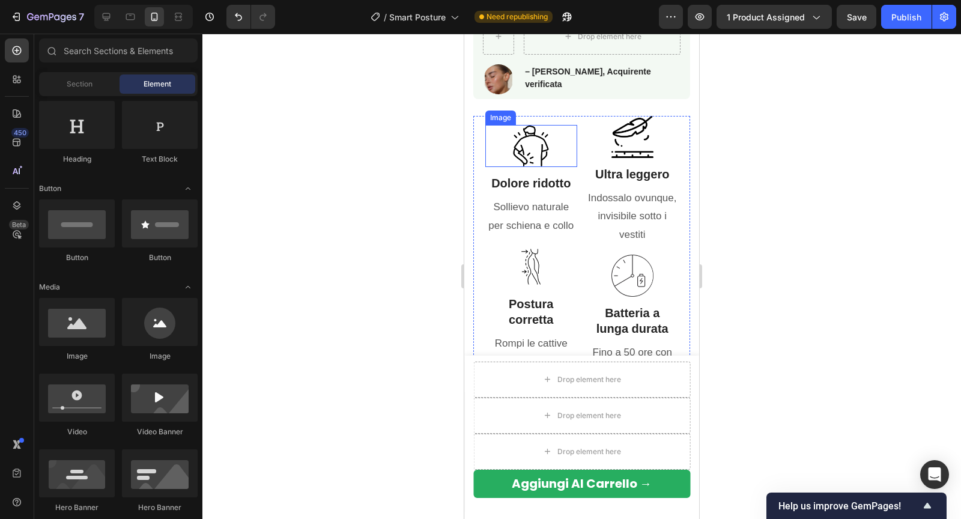
click at [526, 125] on img at bounding box center [531, 146] width 42 height 42
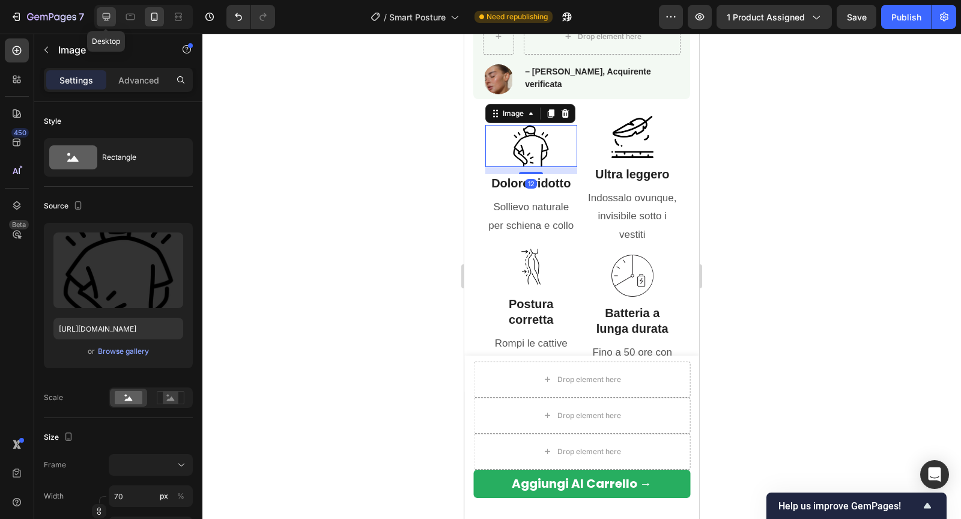
click at [98, 14] on div at bounding box center [106, 16] width 19 height 19
type input "https://cdn.shopify.com/s/files/1/0788/6916/8473/files/gempages_536301623899587…"
type input "80"
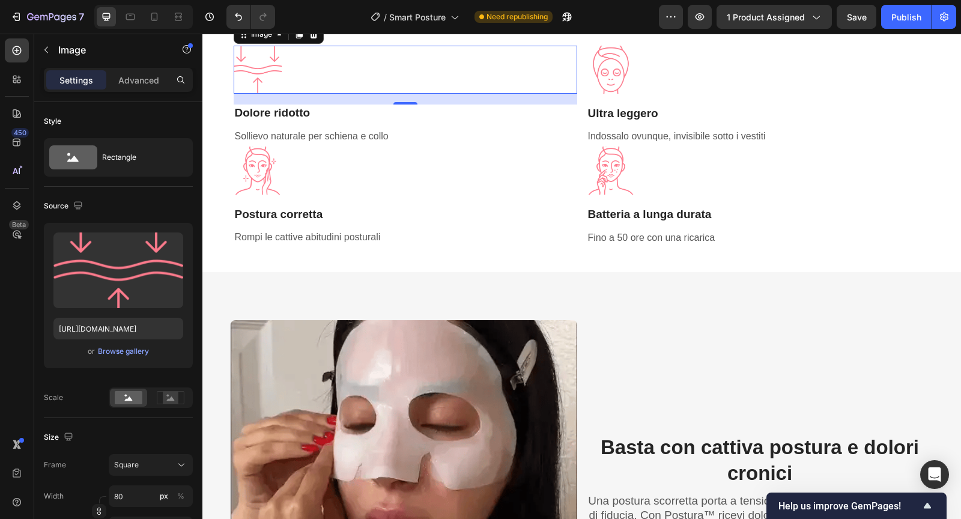
scroll to position [723, 0]
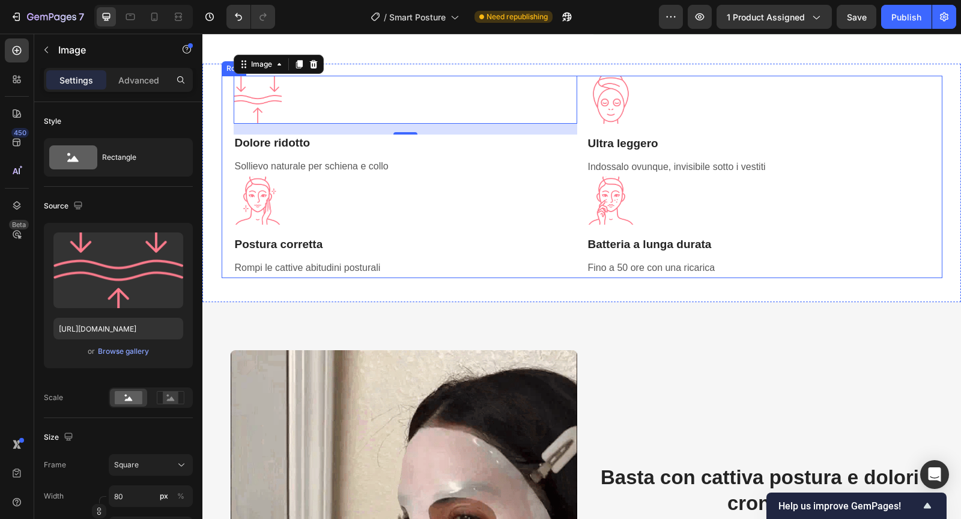
click at [579, 135] on div "Image 12 Dolore ridotto Heading Sollievo naturale per schiena e collo Text bloc…" at bounding box center [582, 177] width 720 height 202
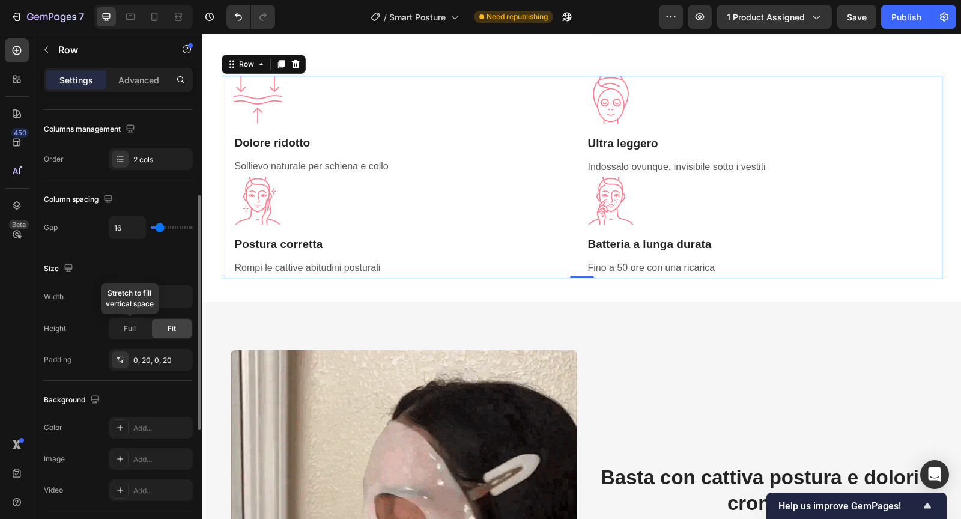
scroll to position [415, 0]
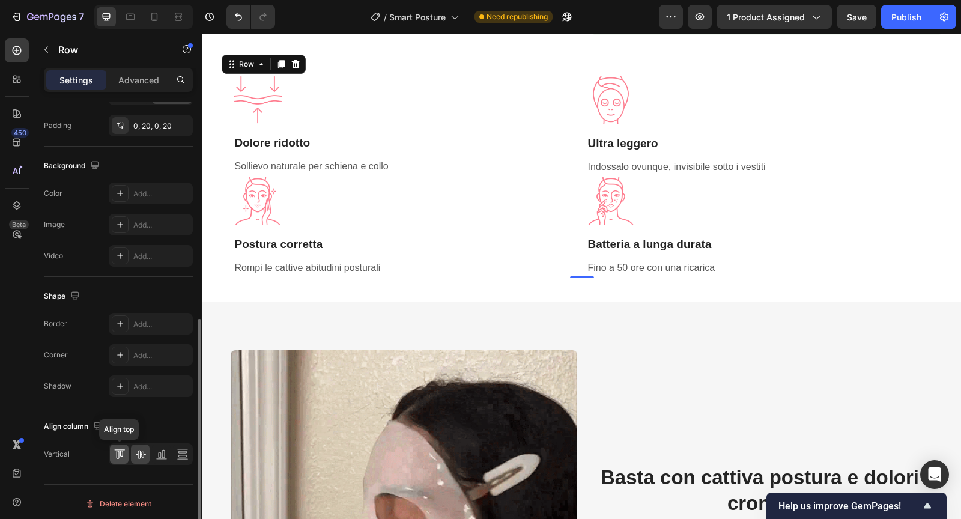
click at [121, 448] on icon at bounding box center [119, 454] width 12 height 12
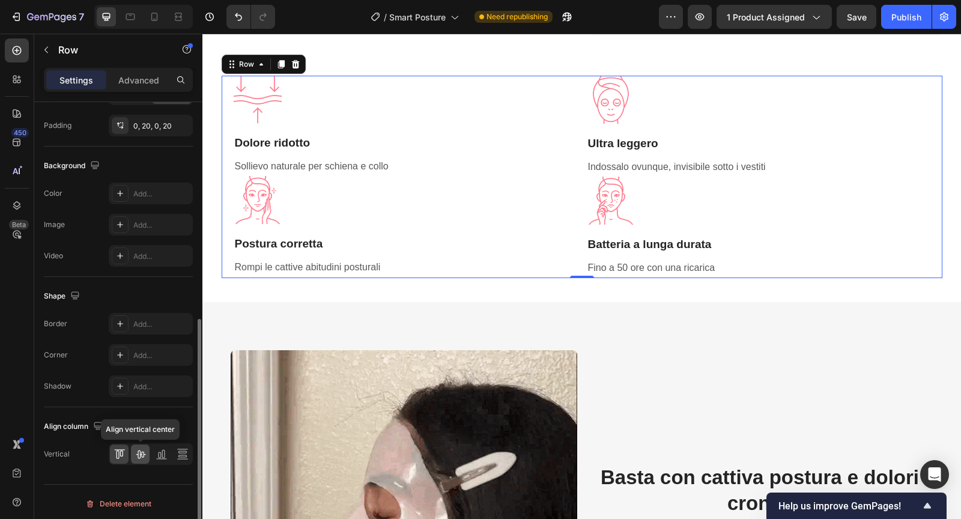
click at [136, 448] on icon at bounding box center [140, 454] width 12 height 12
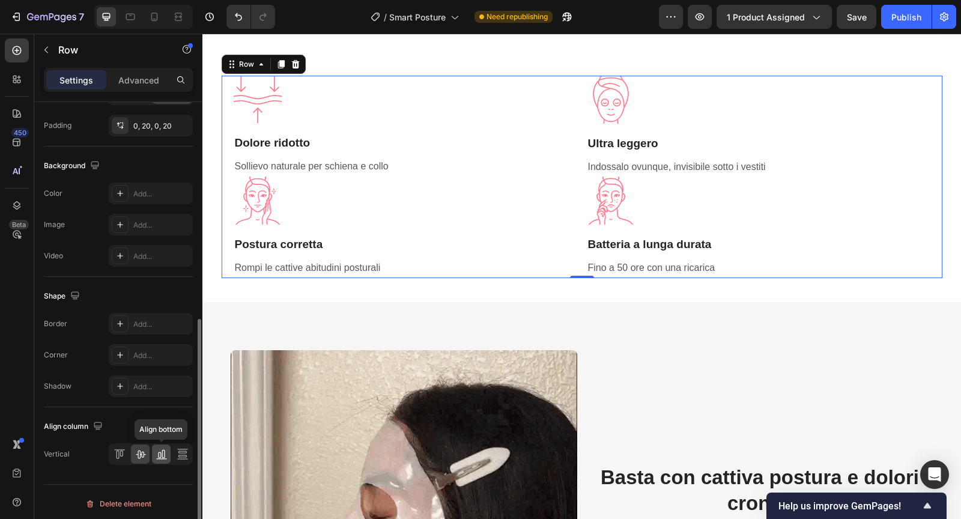
click at [156, 448] on icon at bounding box center [161, 454] width 12 height 12
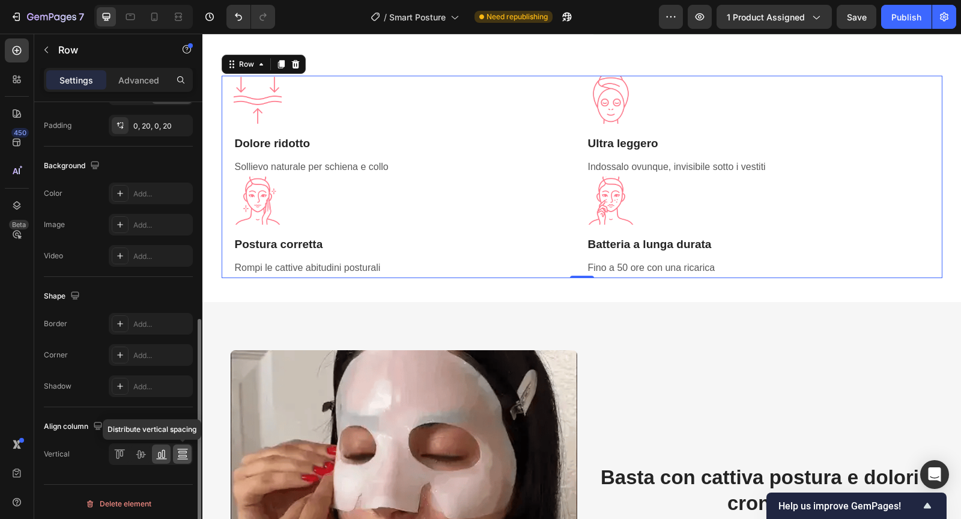
click at [177, 448] on icon at bounding box center [182, 454] width 12 height 12
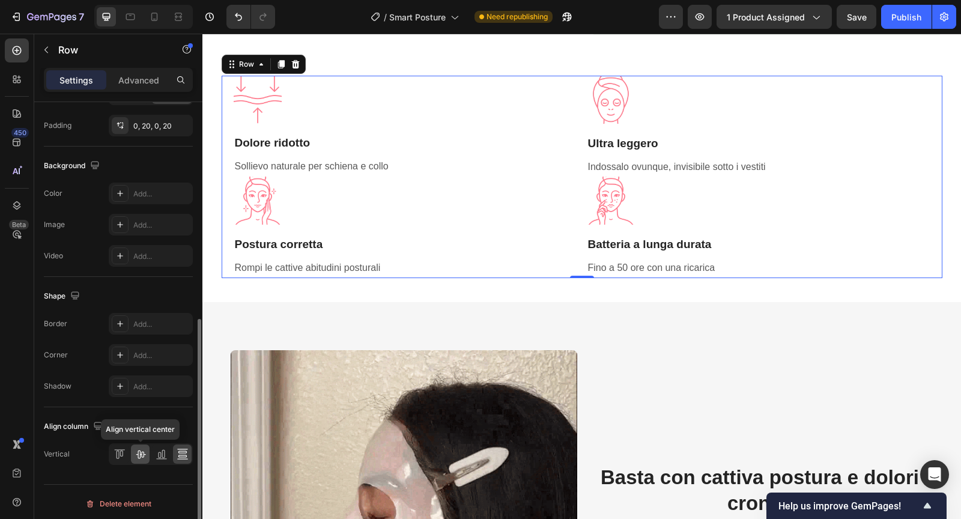
click at [142, 448] on icon at bounding box center [140, 454] width 12 height 12
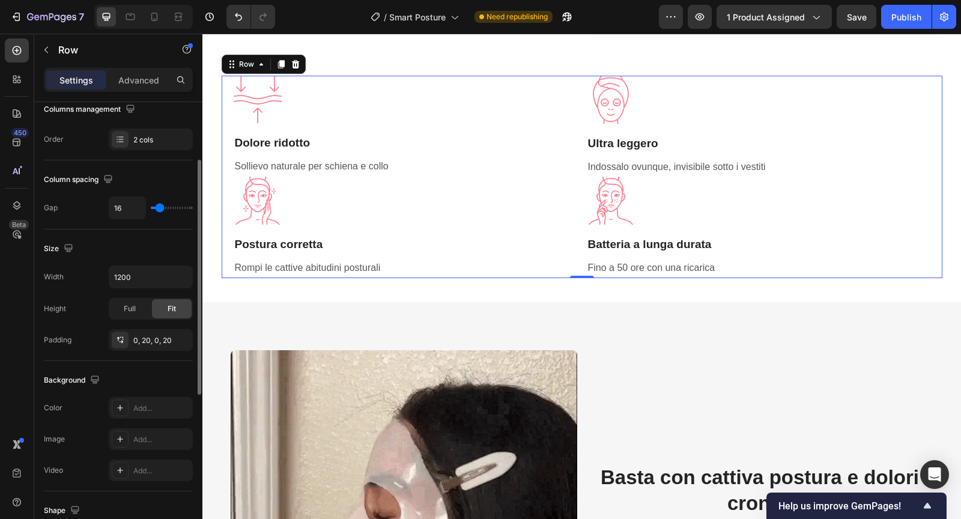
scroll to position [137, 0]
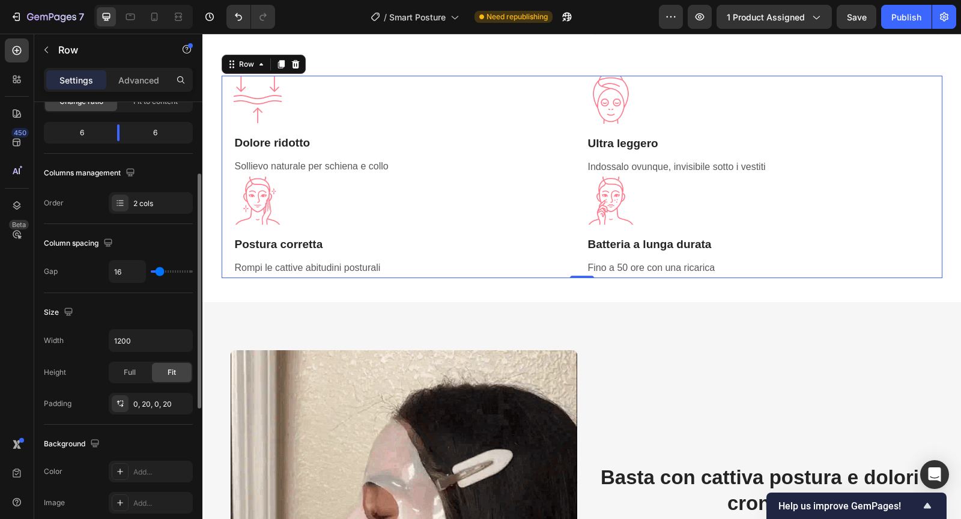
type input "4"
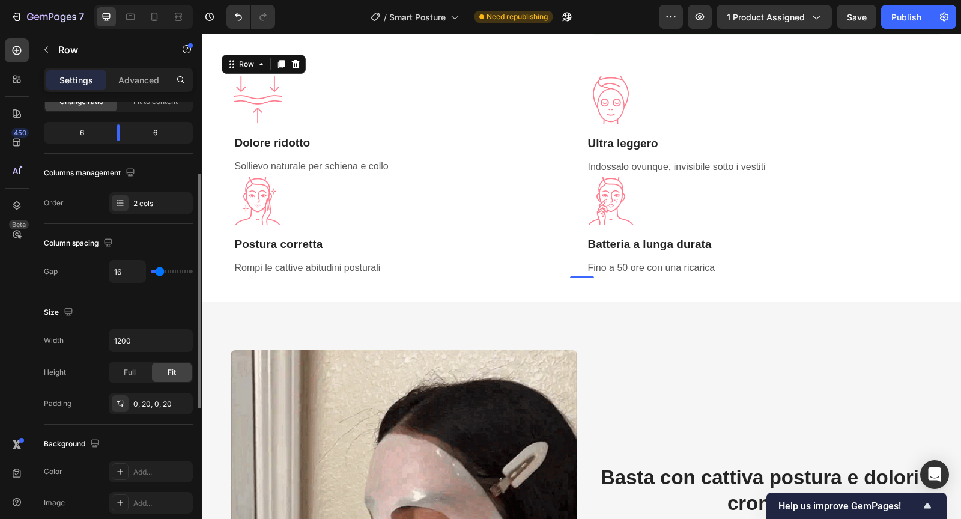
type input "4"
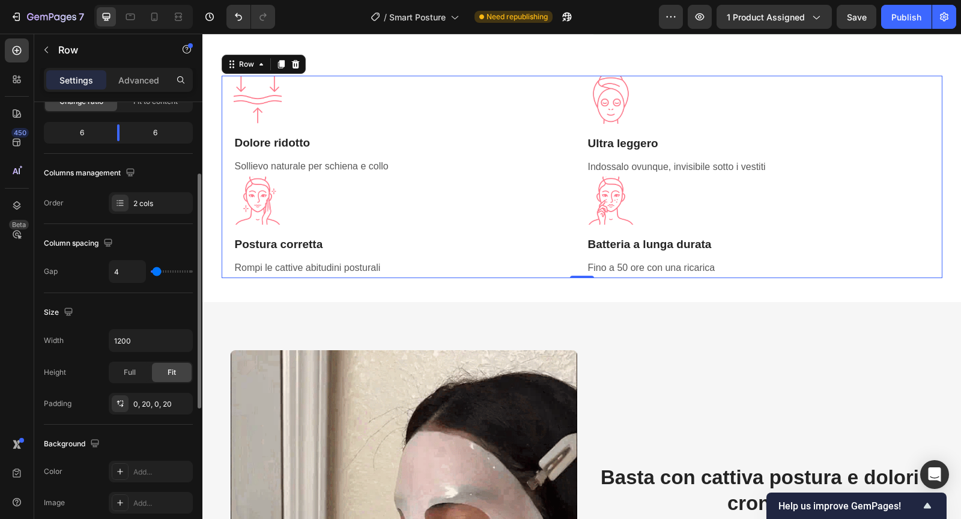
type input "0"
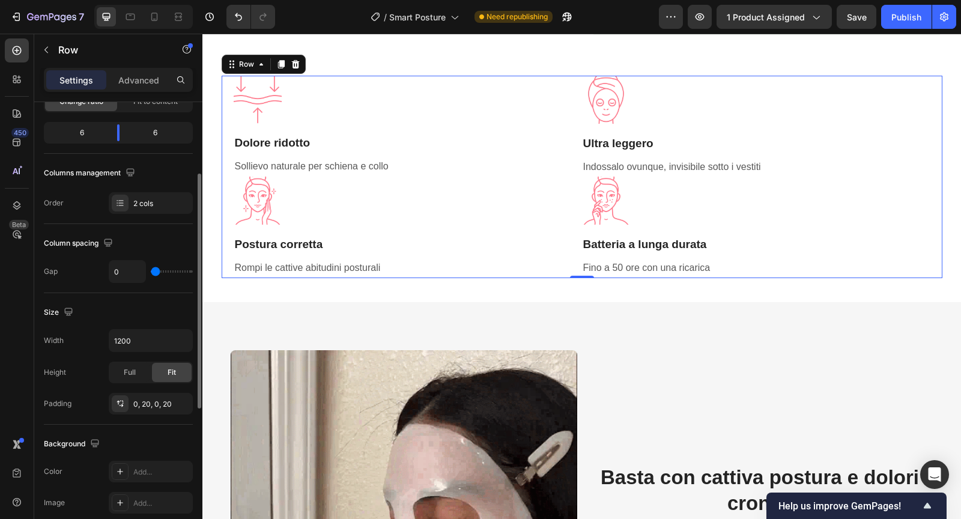
drag, startPoint x: 157, startPoint y: 267, endPoint x: 139, endPoint y: 267, distance: 18.0
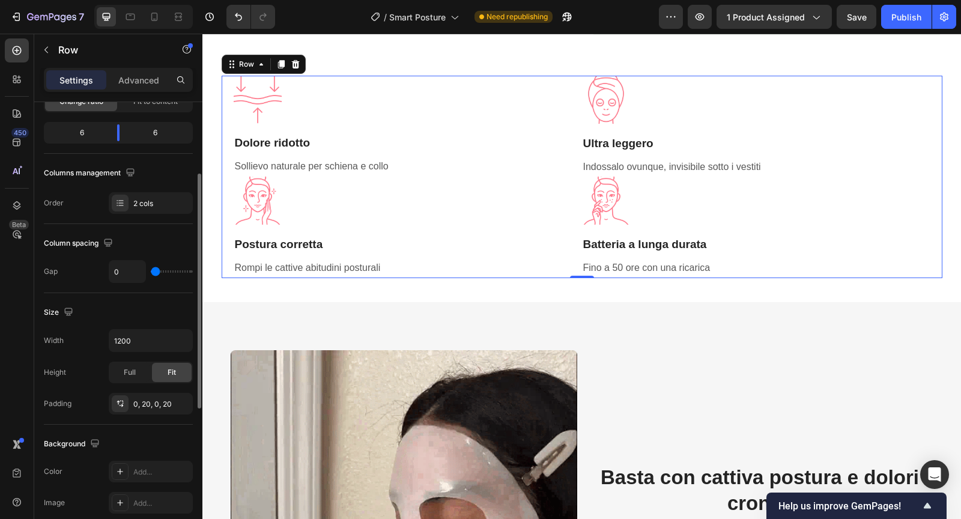
type input "0"
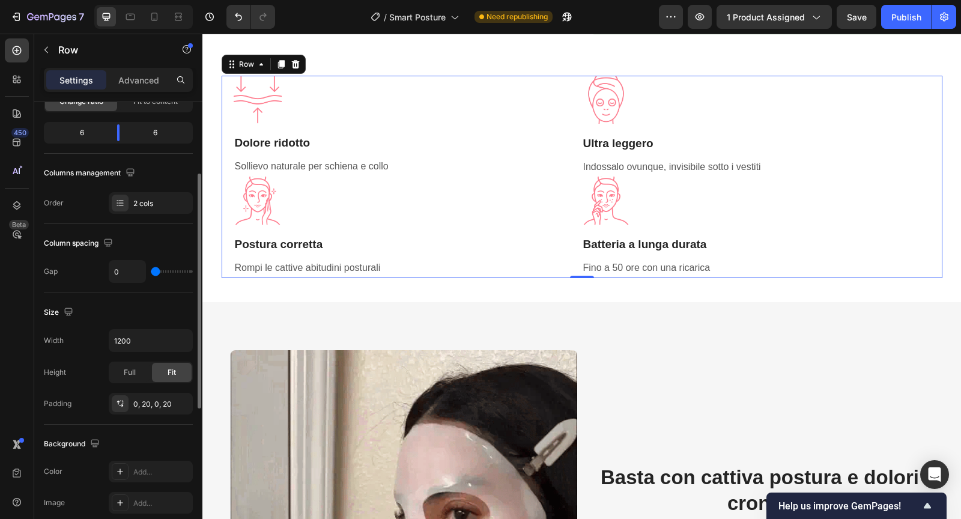
click at [151, 270] on input "range" at bounding box center [172, 271] width 42 height 2
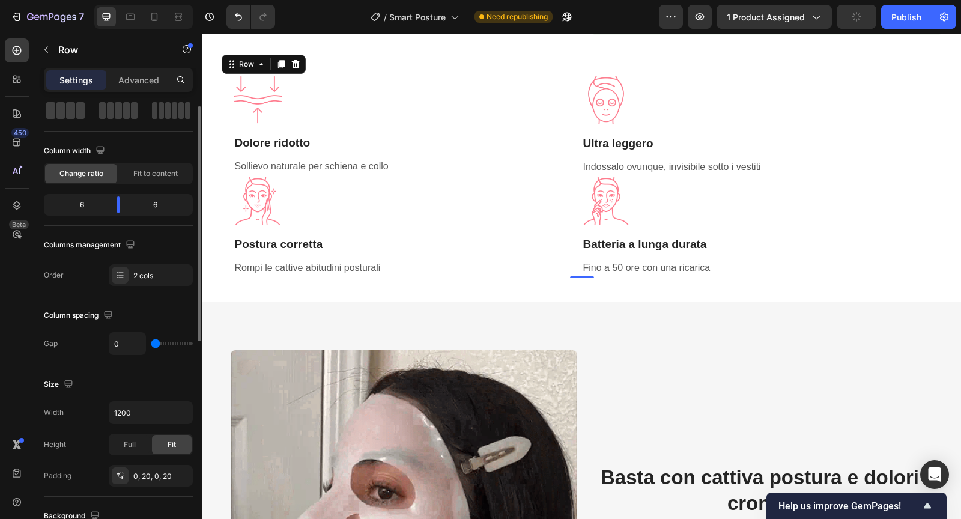
scroll to position [23, 0]
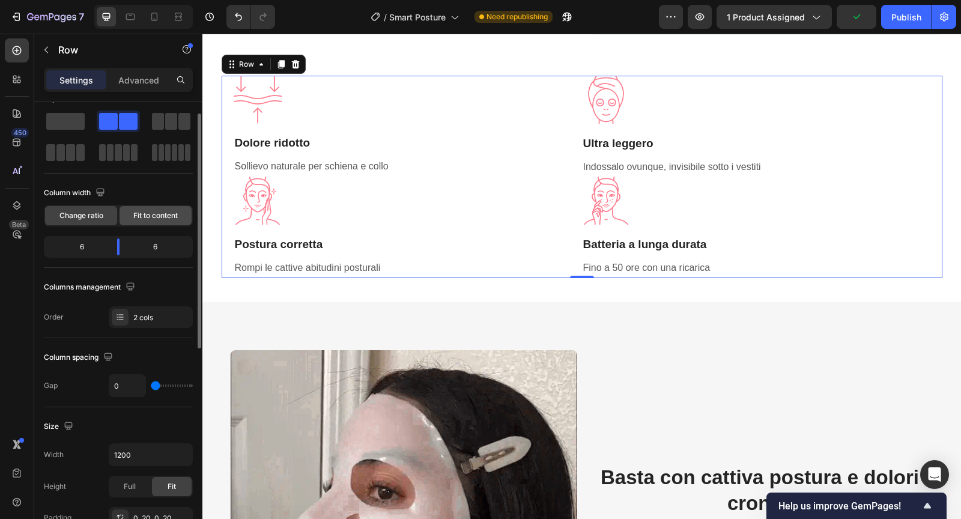
click at [140, 218] on span "Fit to content" at bounding box center [155, 215] width 44 height 11
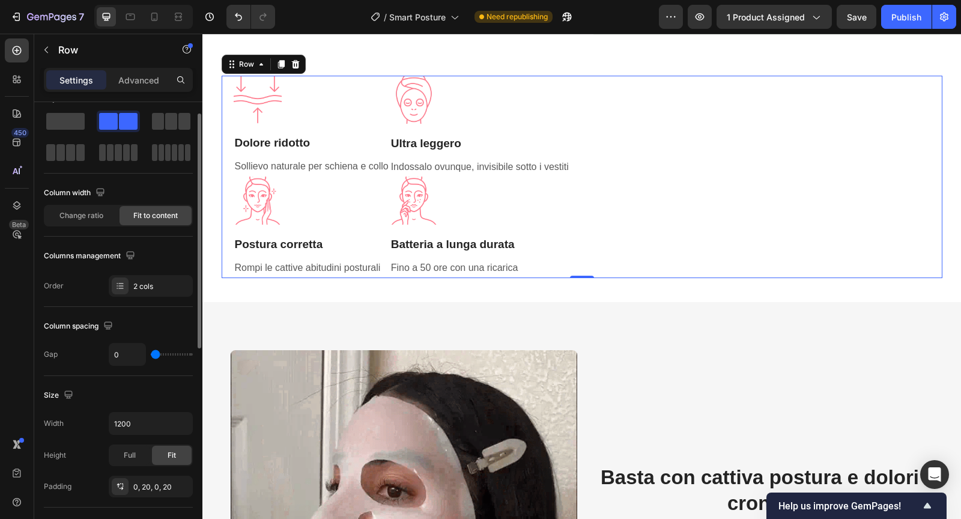
type input "11"
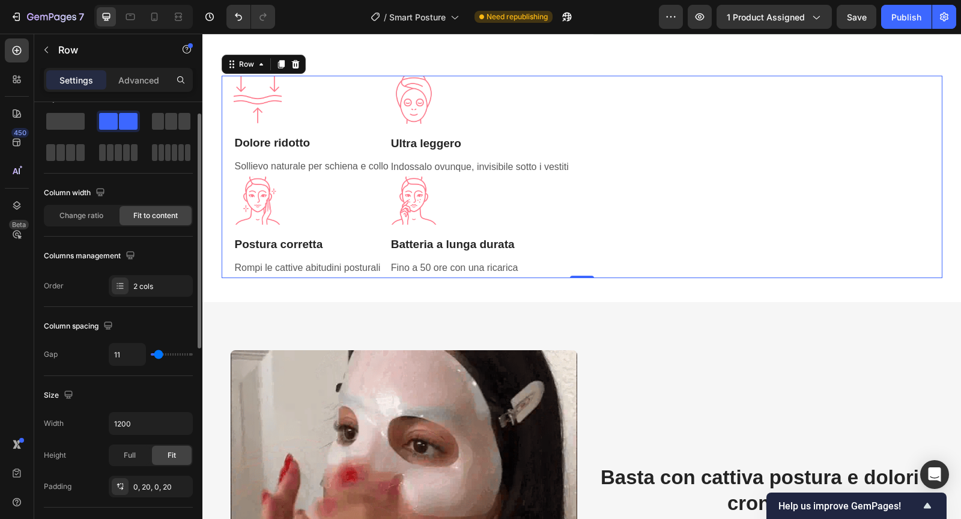
type input "16"
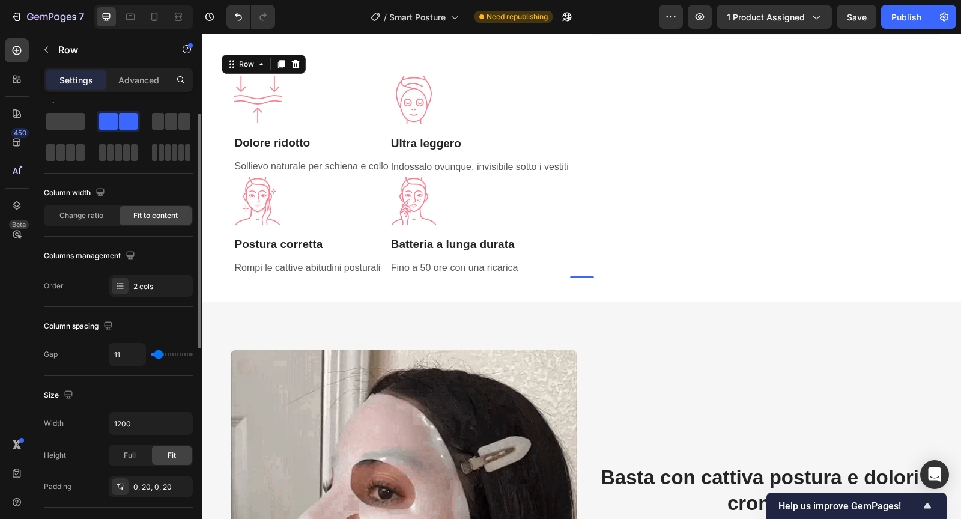
type input "16"
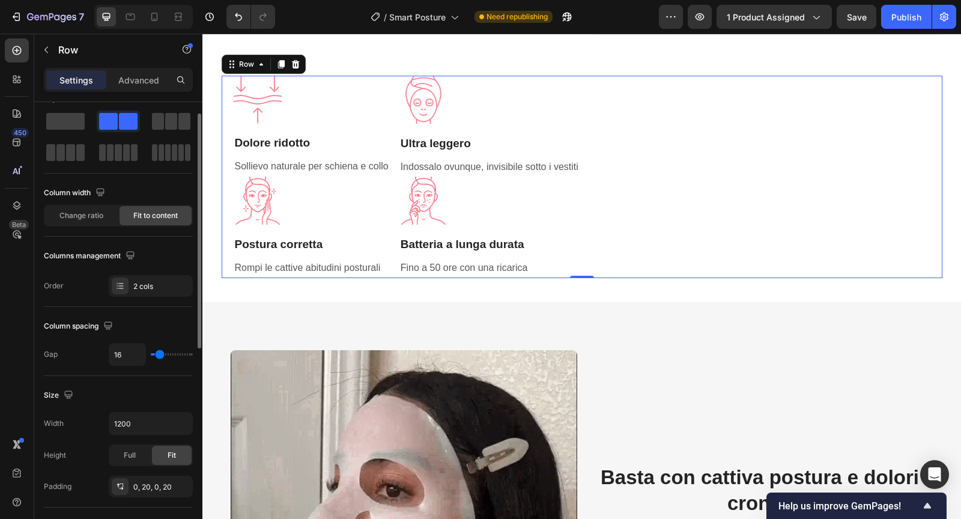
type input "25"
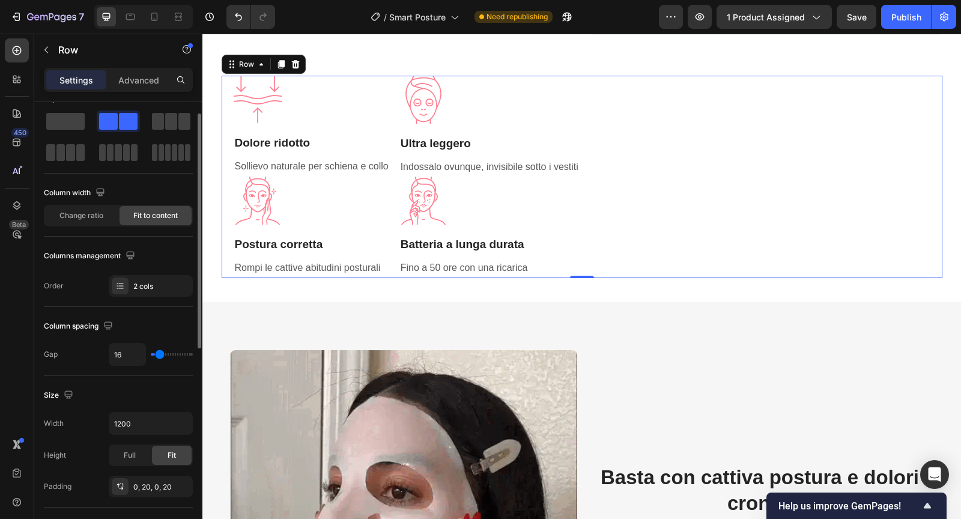
type input "25"
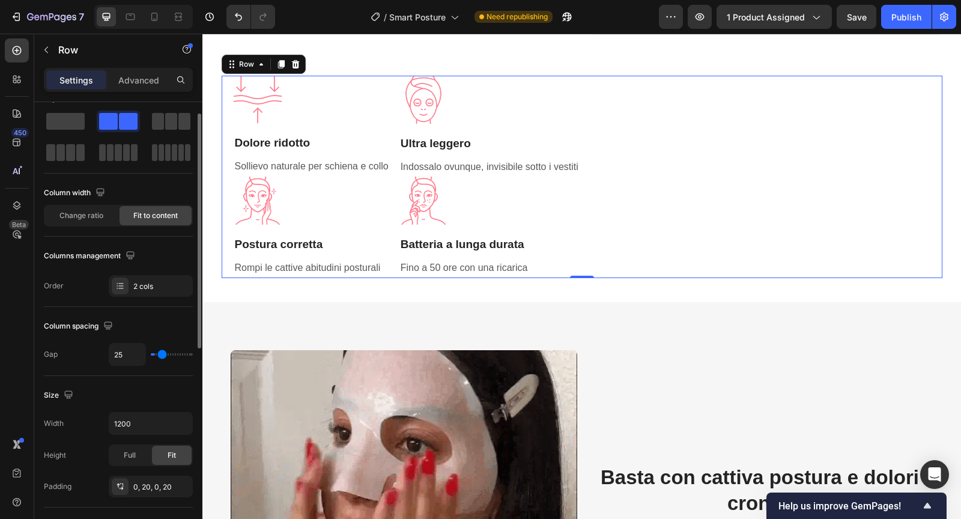
type input "35"
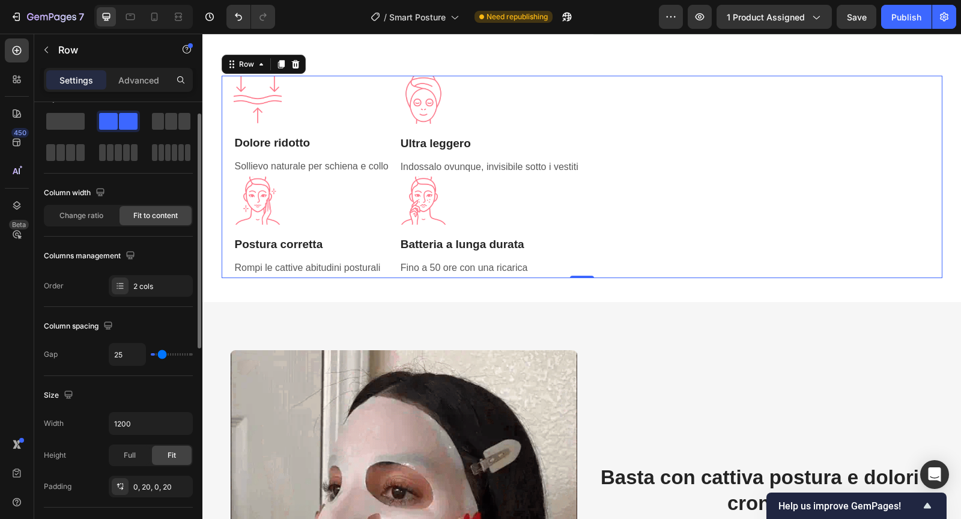
type input "35"
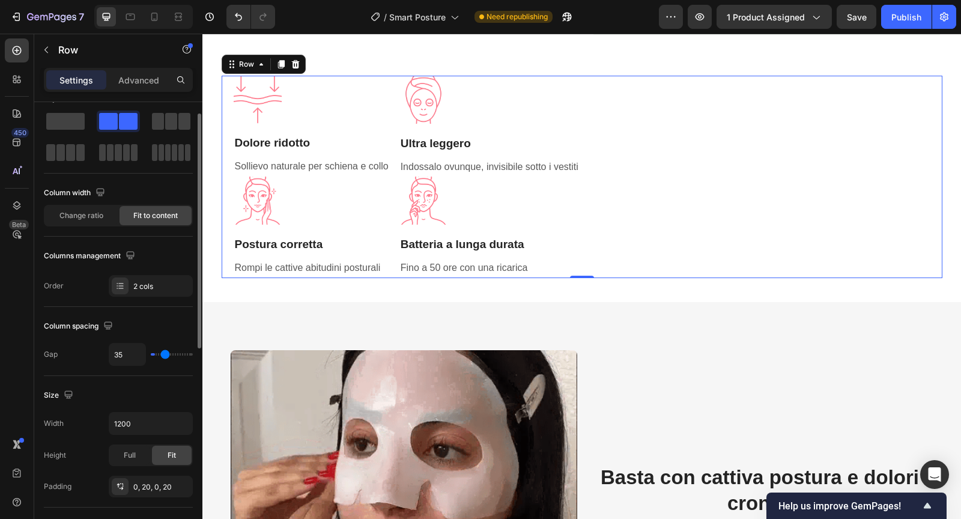
type input "45"
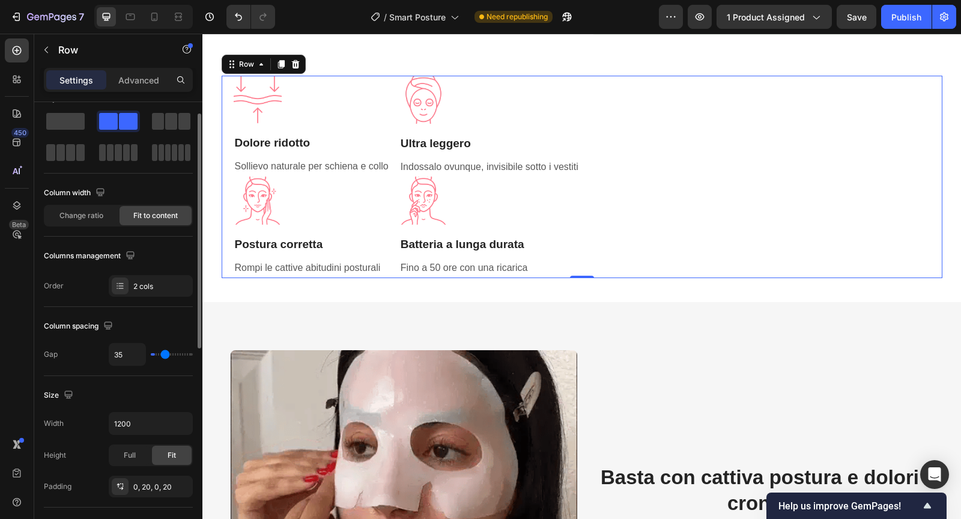
type input "45"
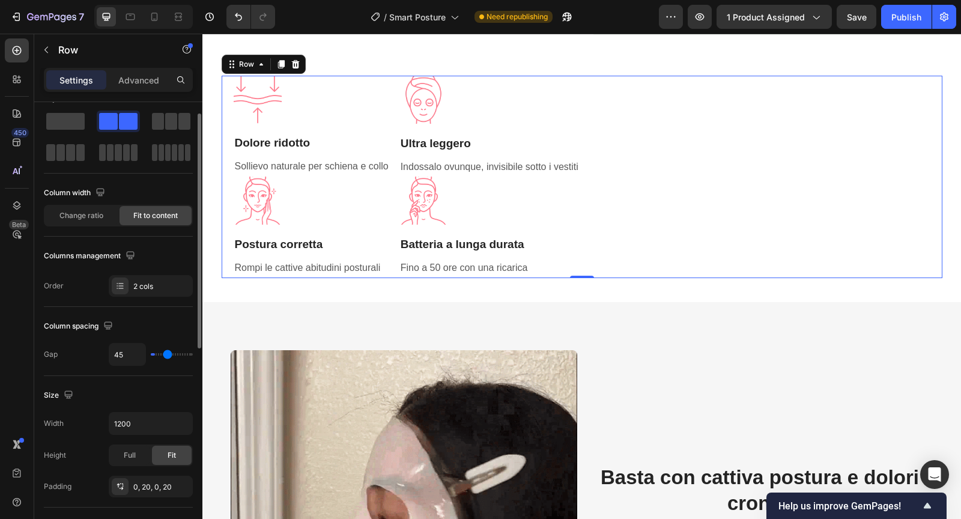
type input "54"
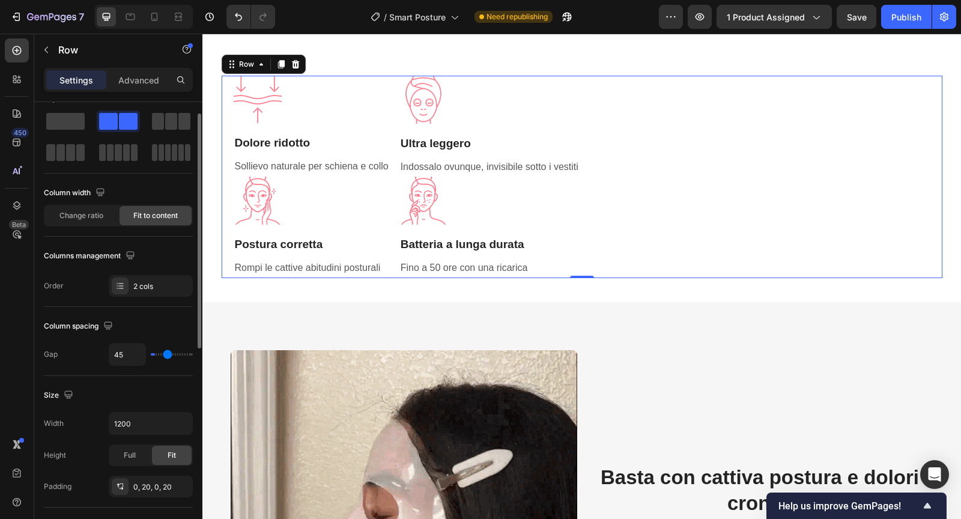
type input "54"
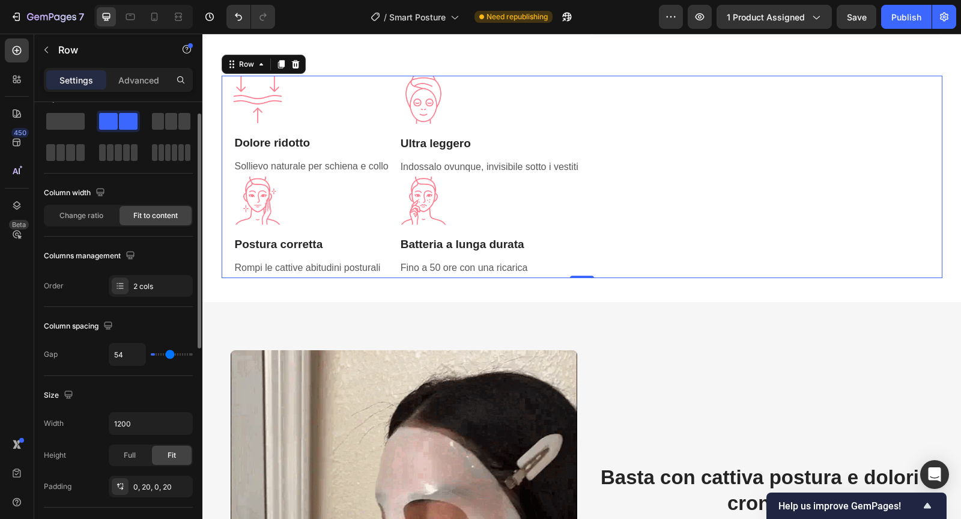
type input "62"
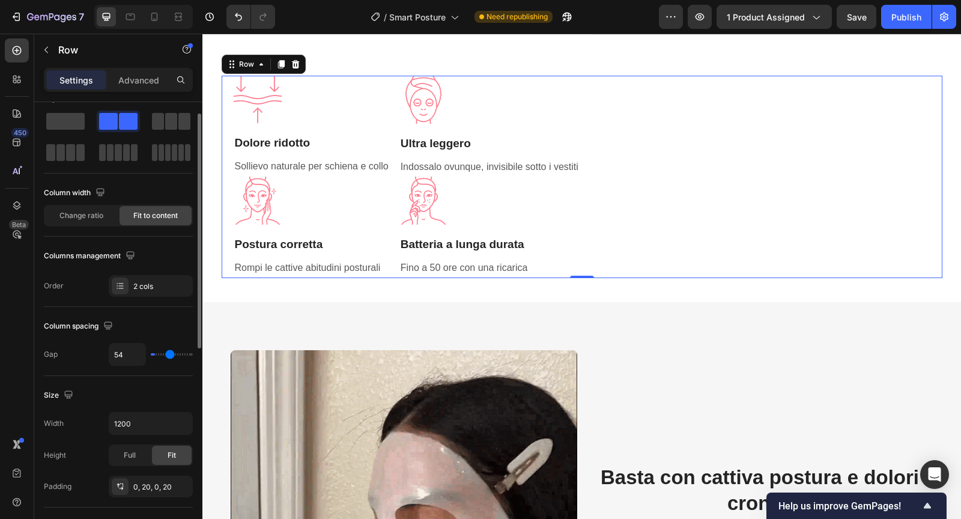
type input "62"
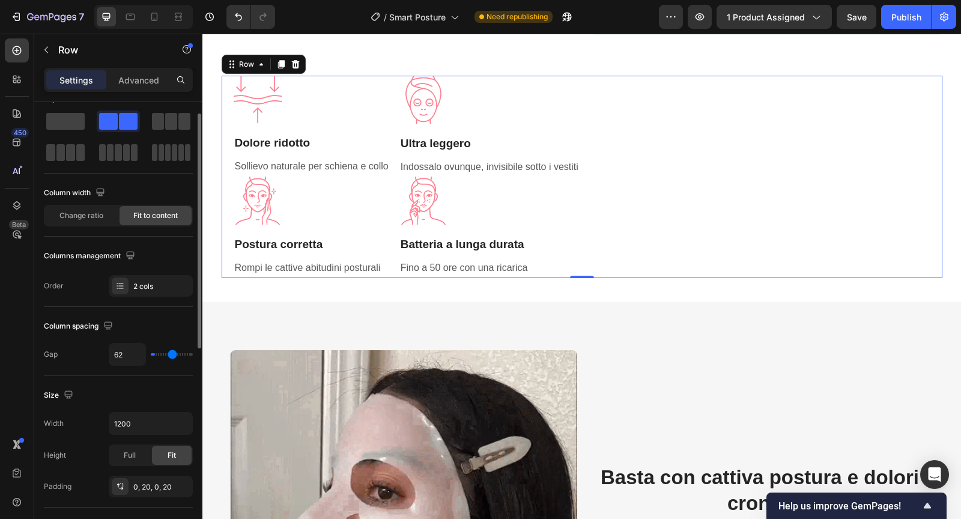
type input "67"
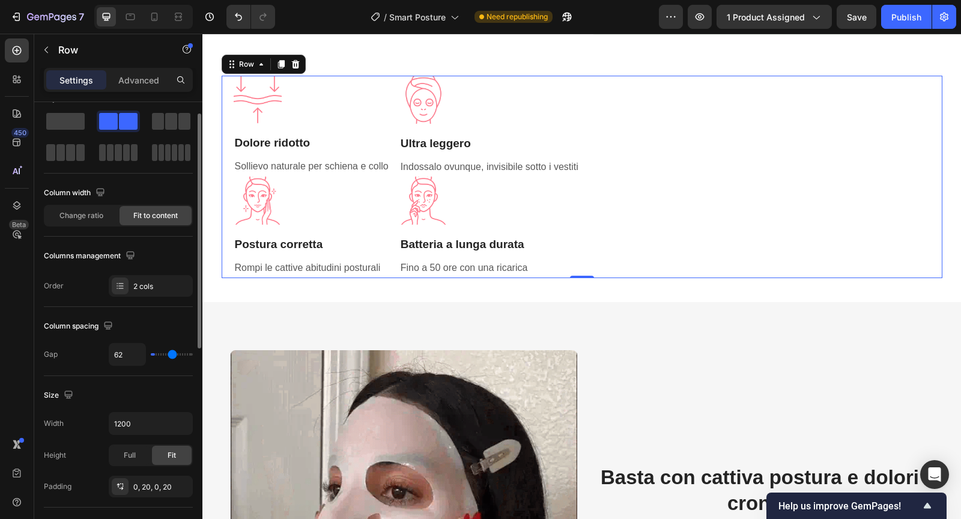
type input "67"
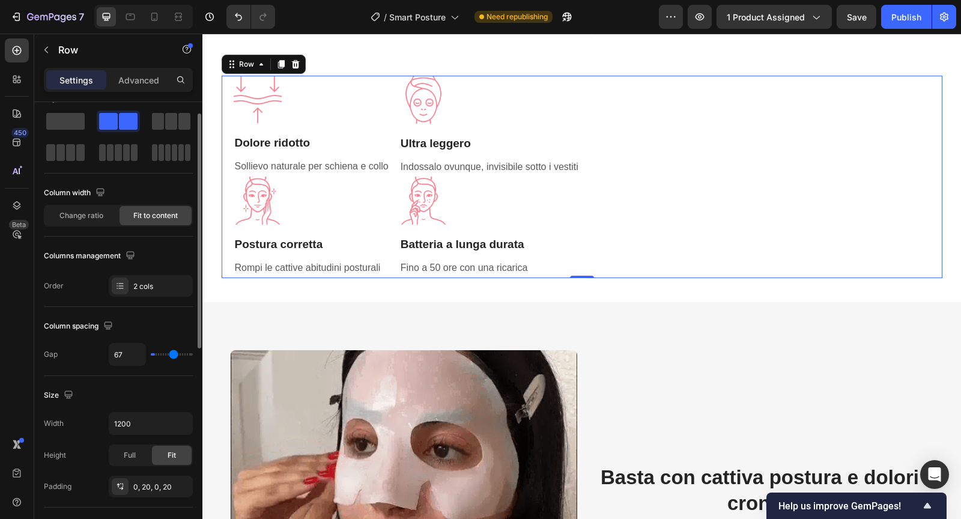
type input "70"
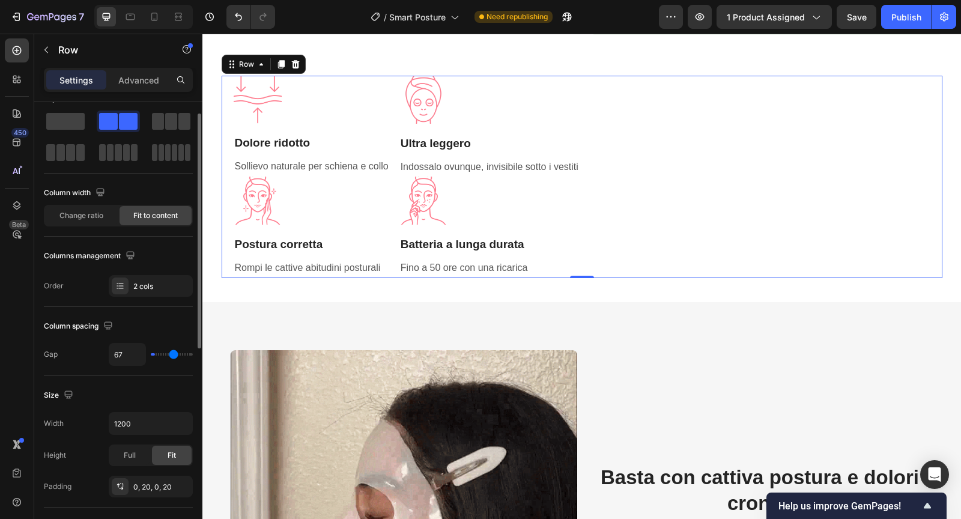
type input "70"
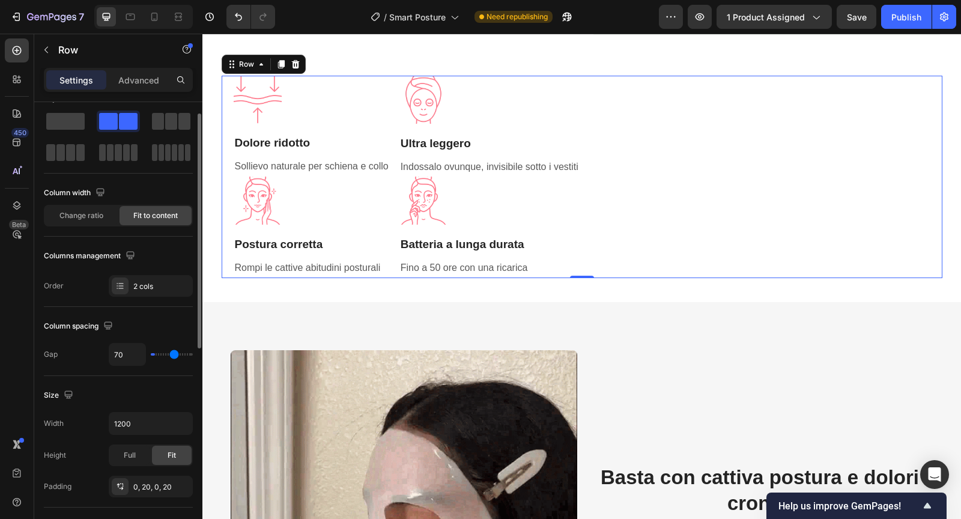
type input "71"
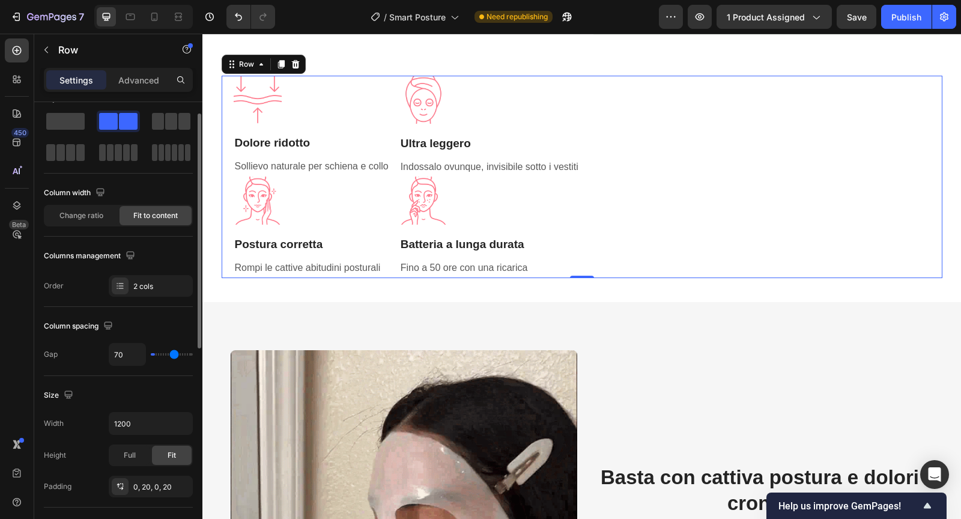
type input "71"
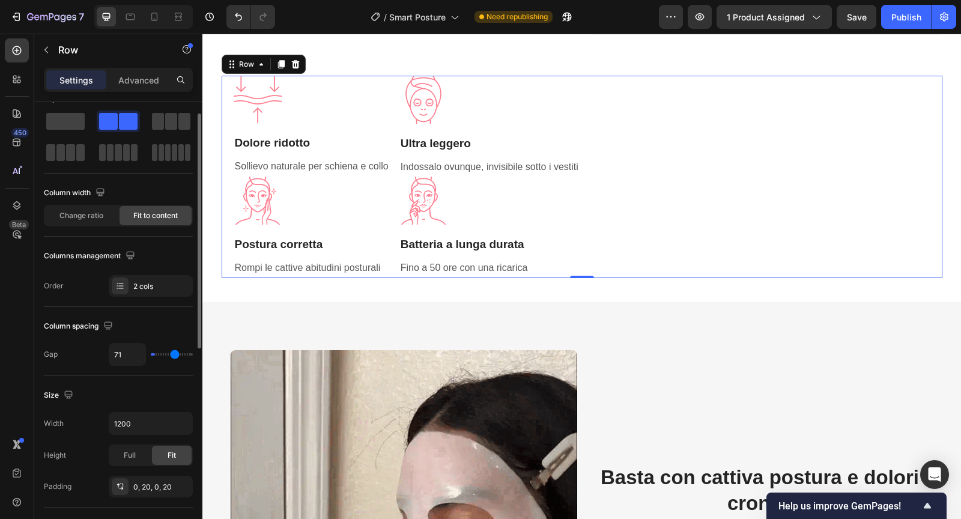
type input "72"
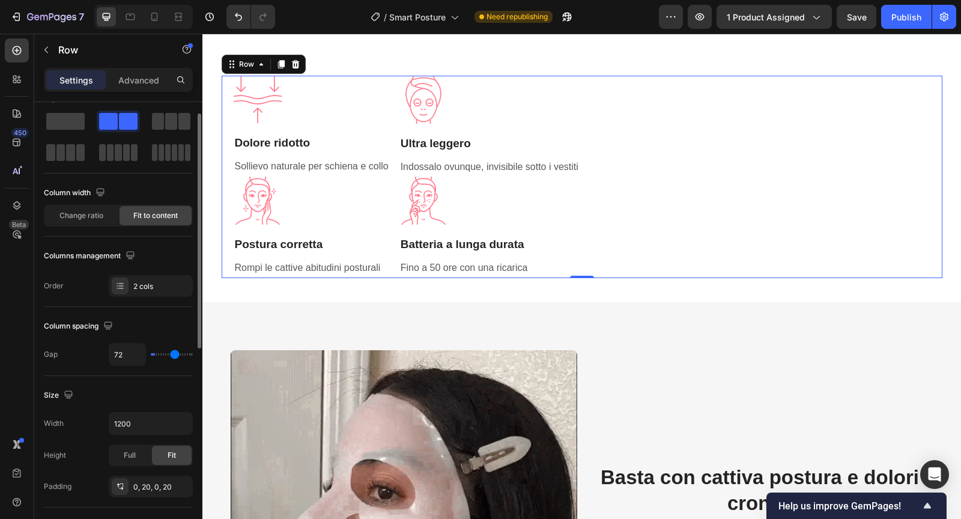
type input "73"
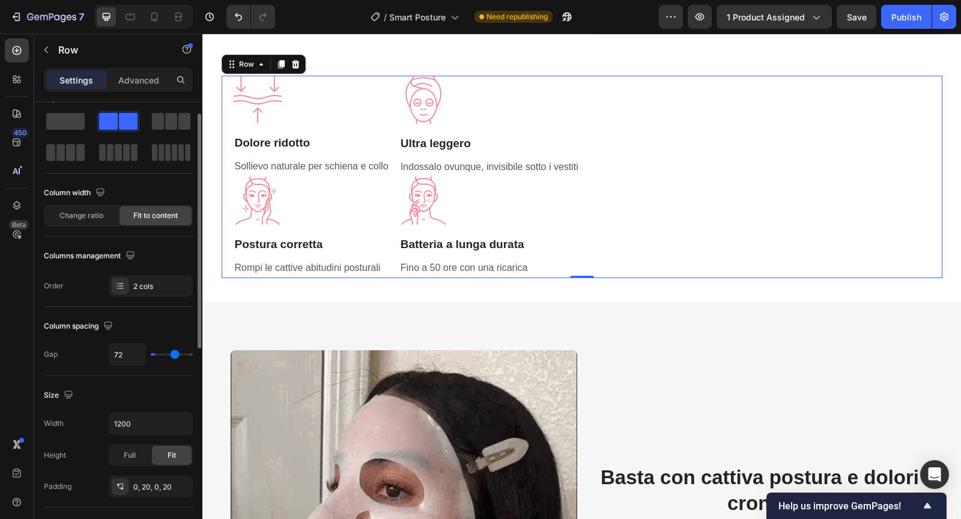
type input "73"
type input "74"
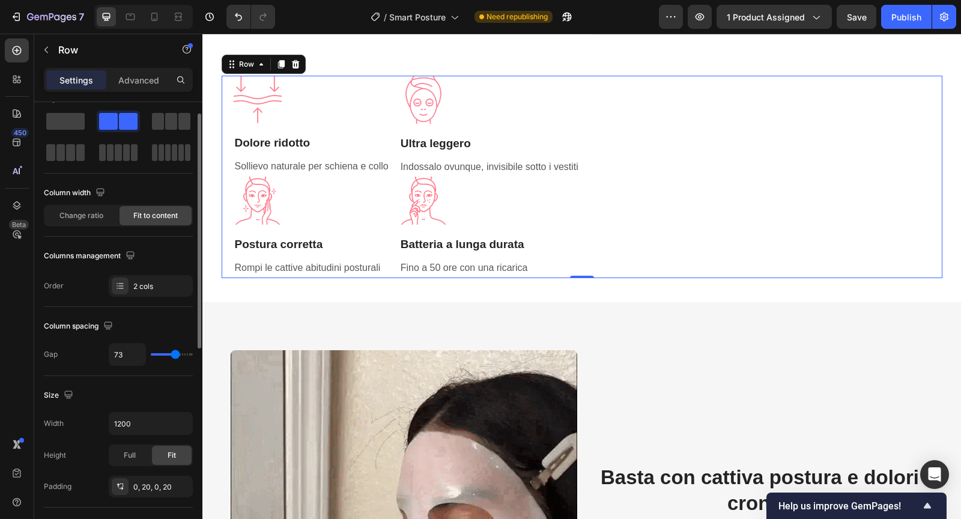
type input "74"
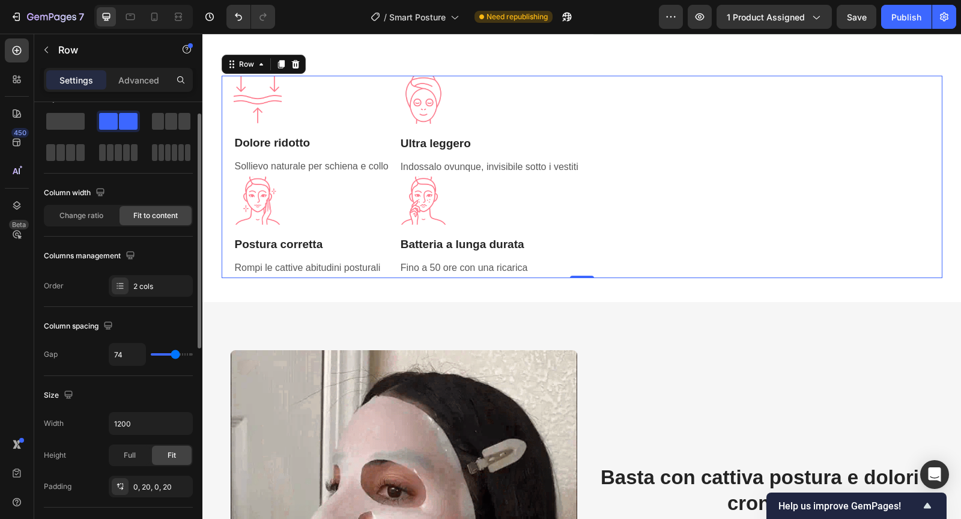
type input "75"
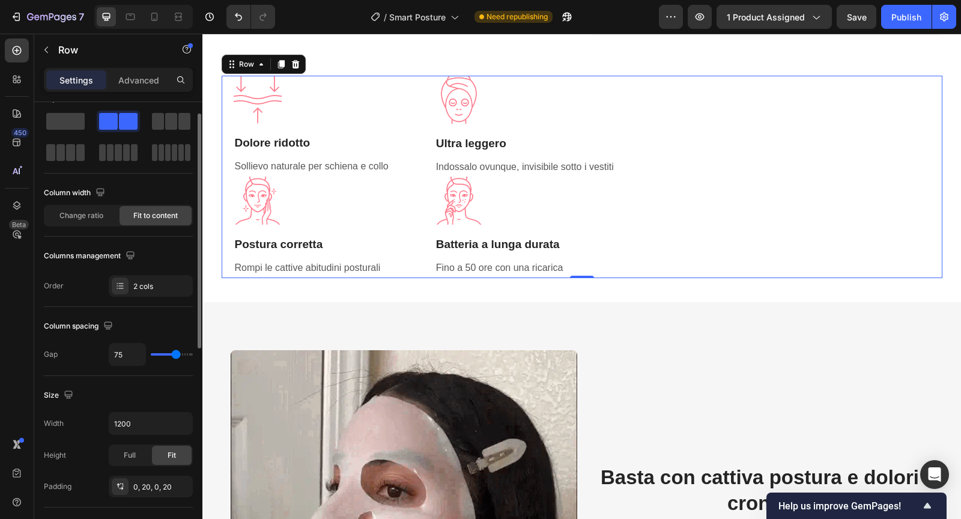
type input "77"
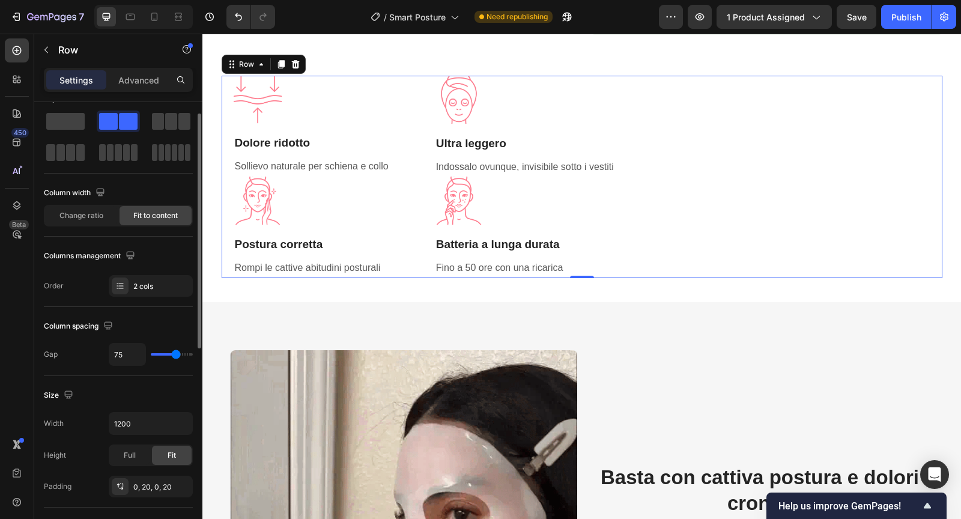
type input "77"
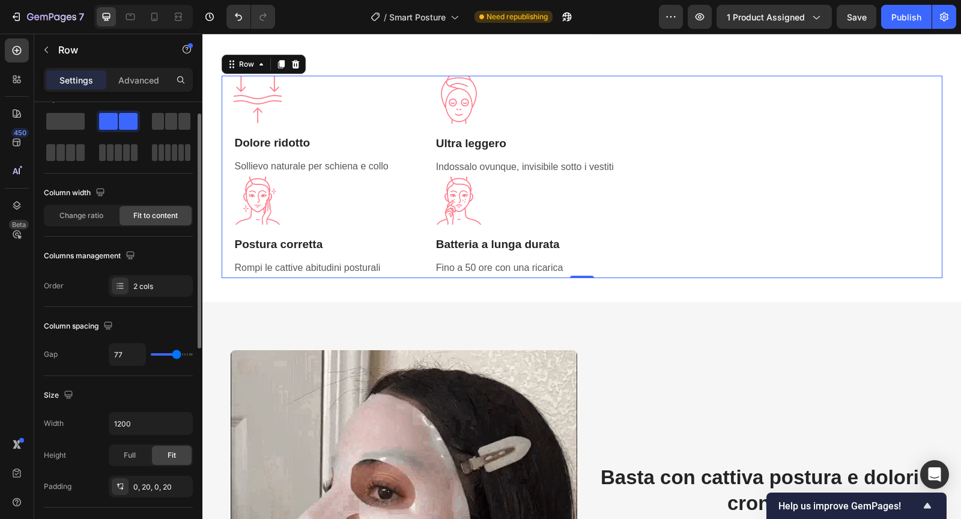
type input "79"
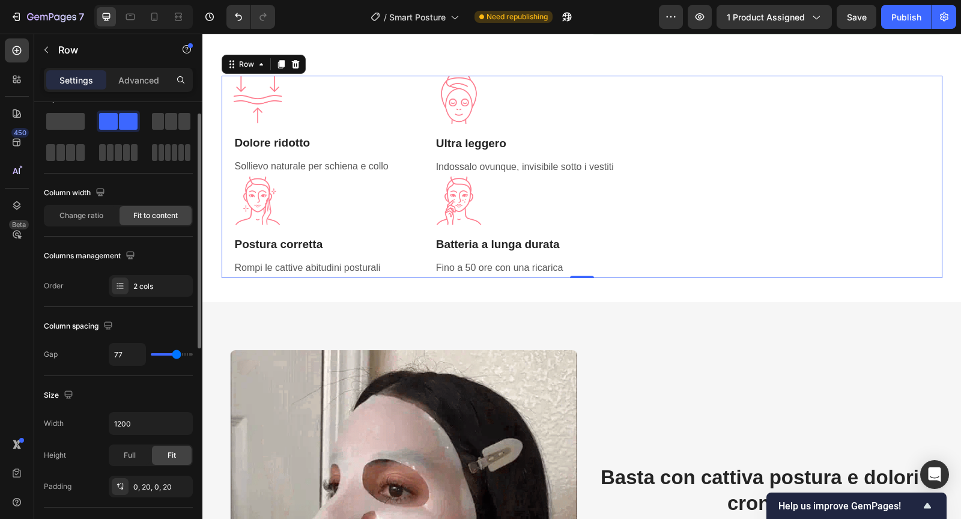
type input "79"
type input "80"
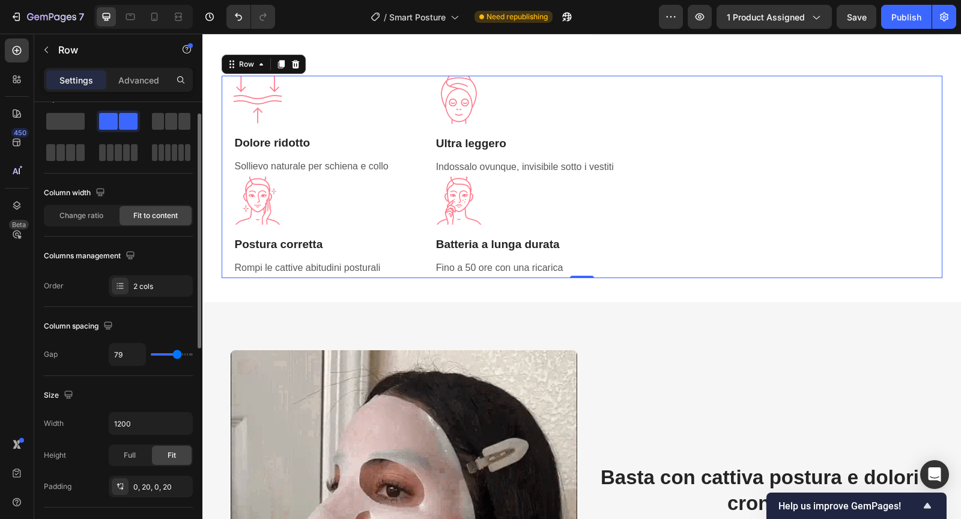
type input "80"
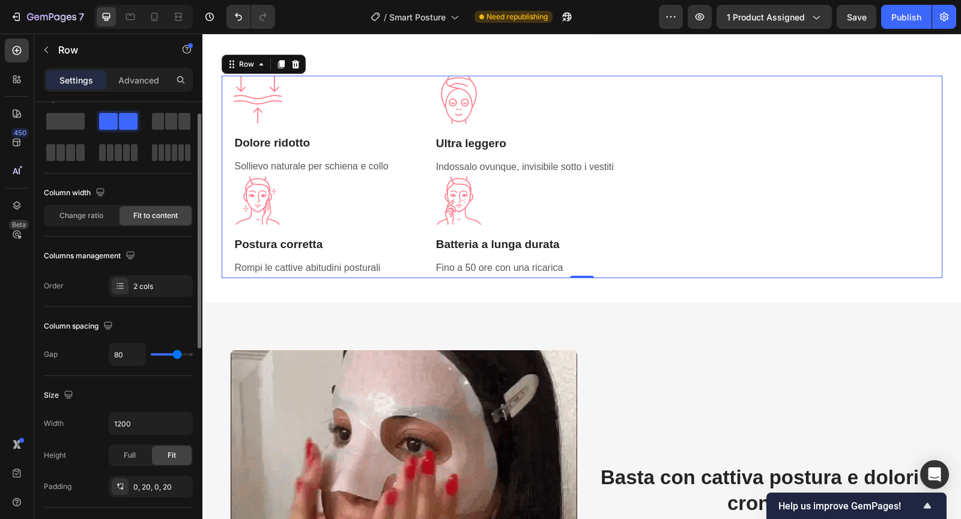
type input "78"
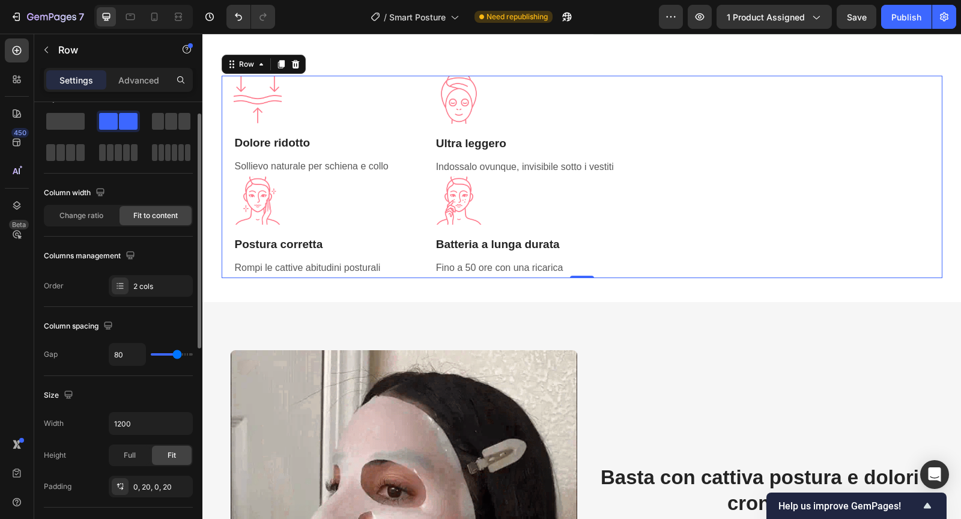
type input "78"
type input "77"
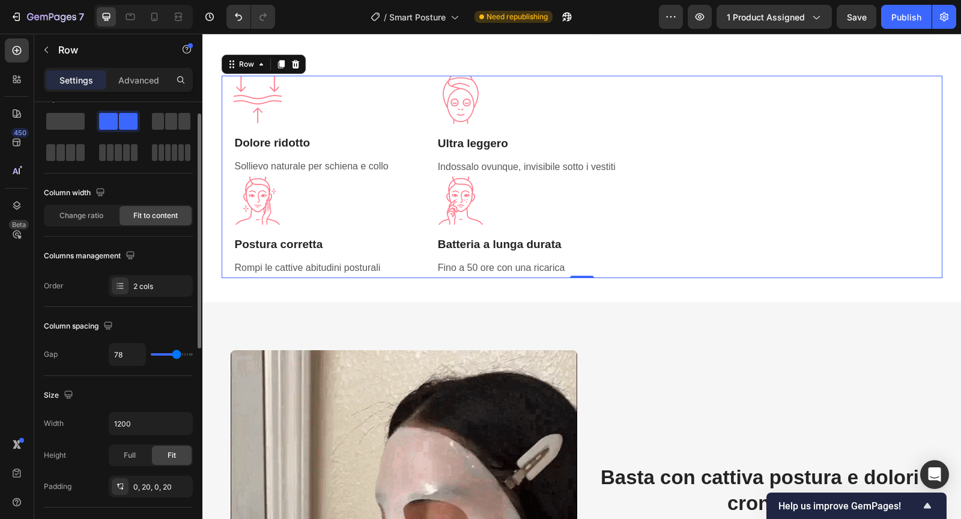
type input "77"
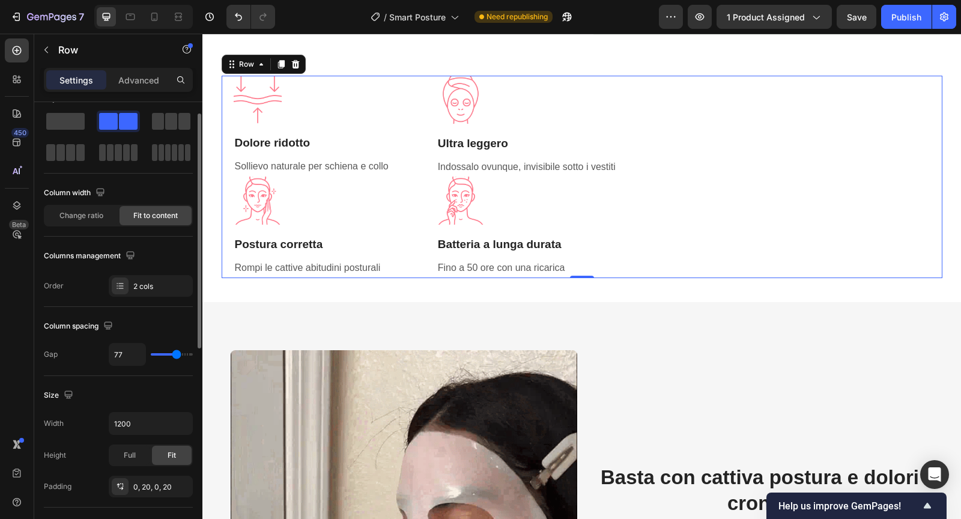
type input "75"
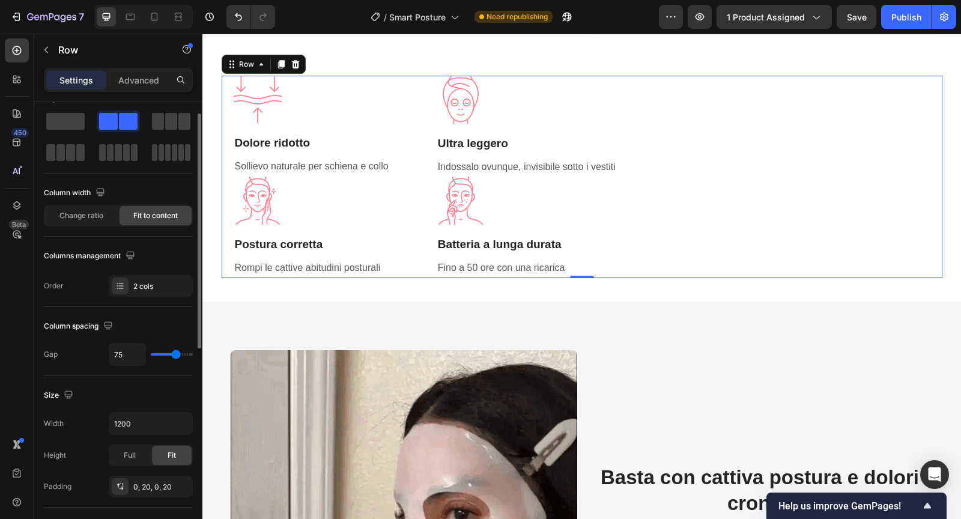
type input "74"
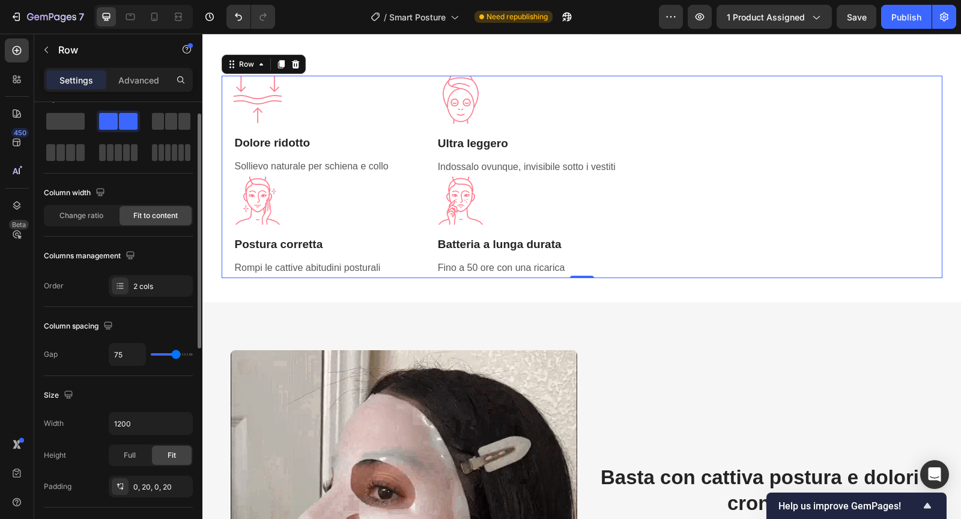
type input "74"
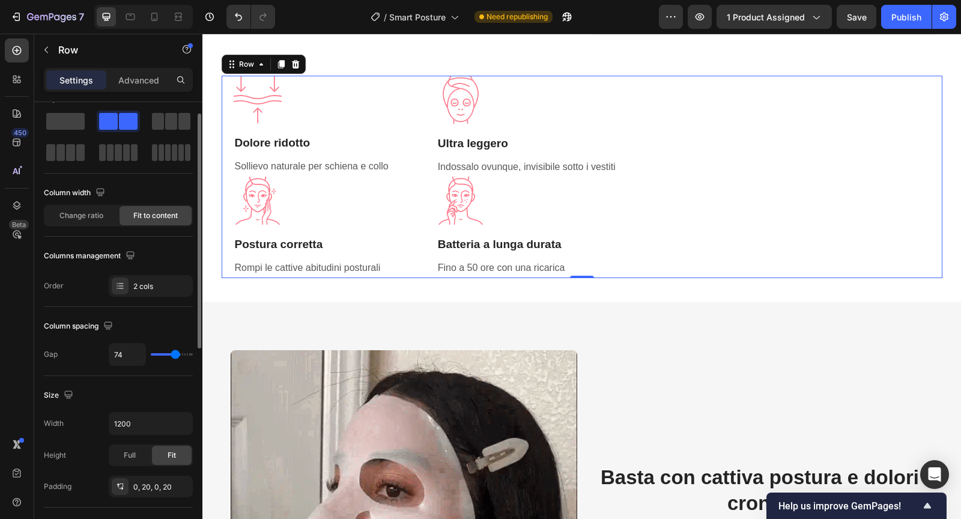
type input "73"
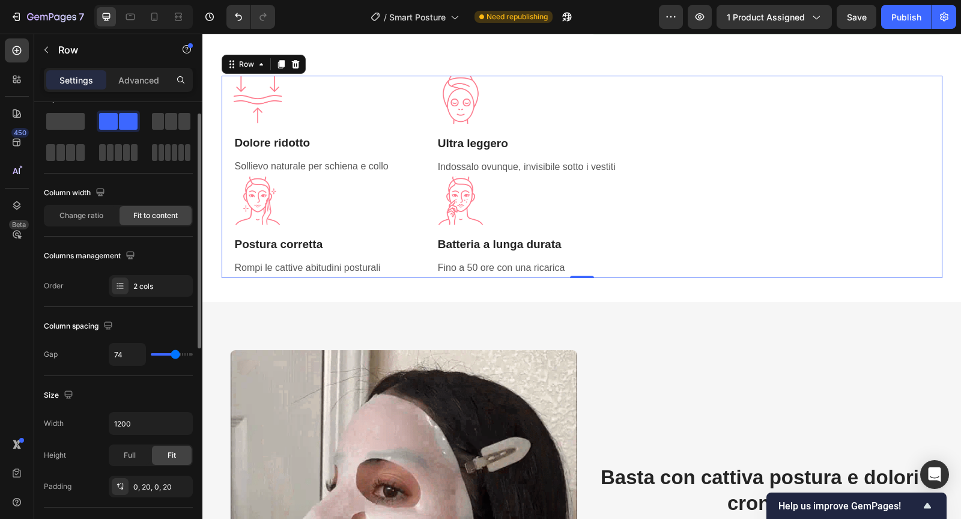
type input "73"
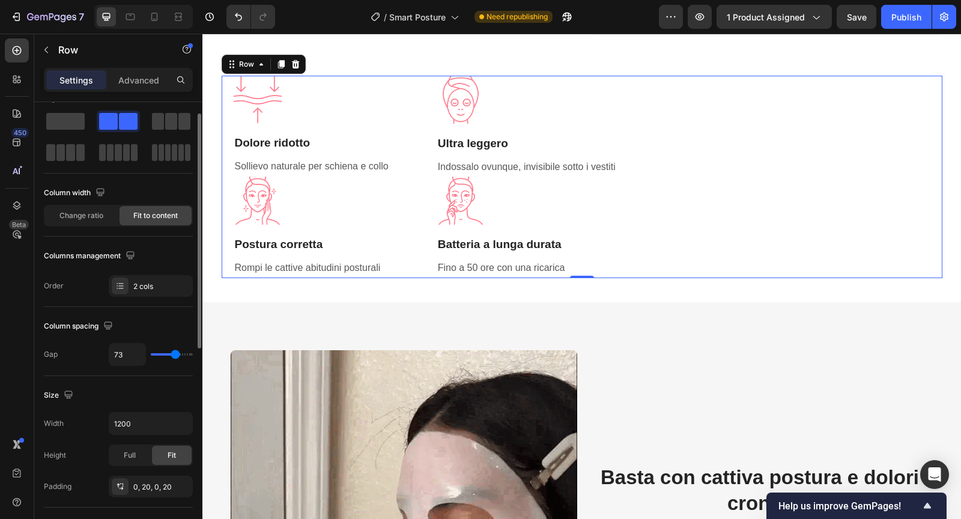
type input "71"
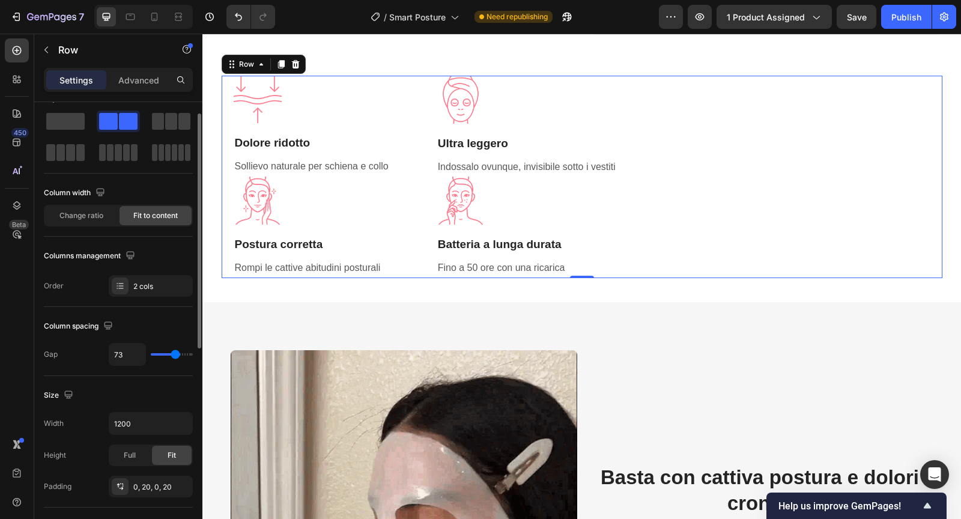
type input "71"
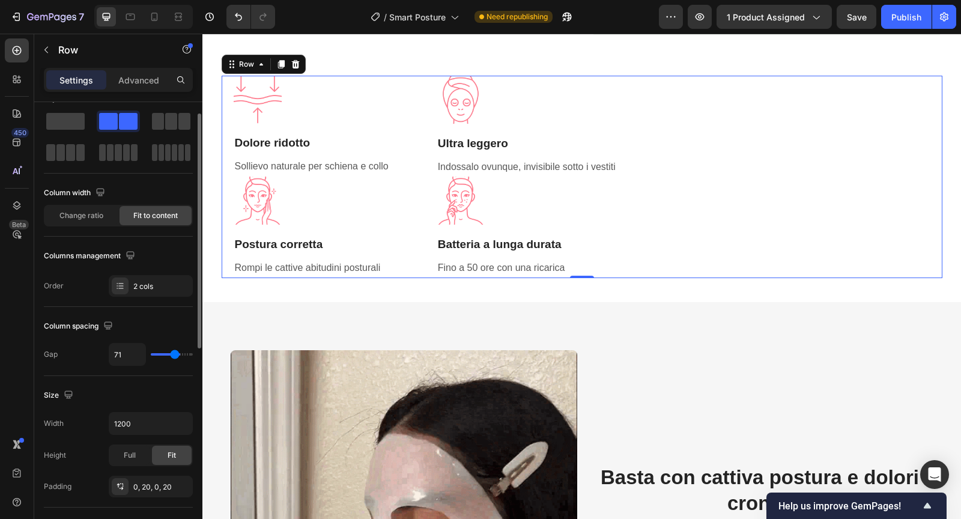
type input "68"
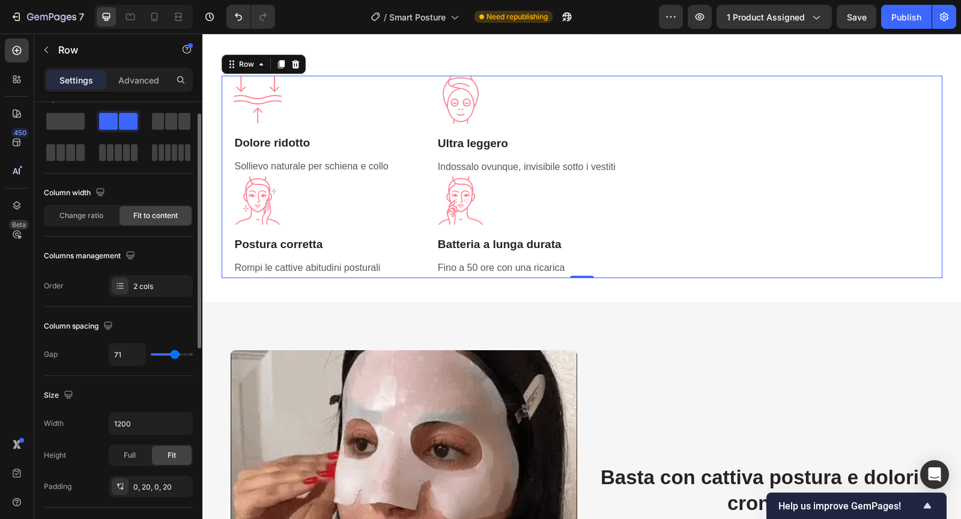
type input "68"
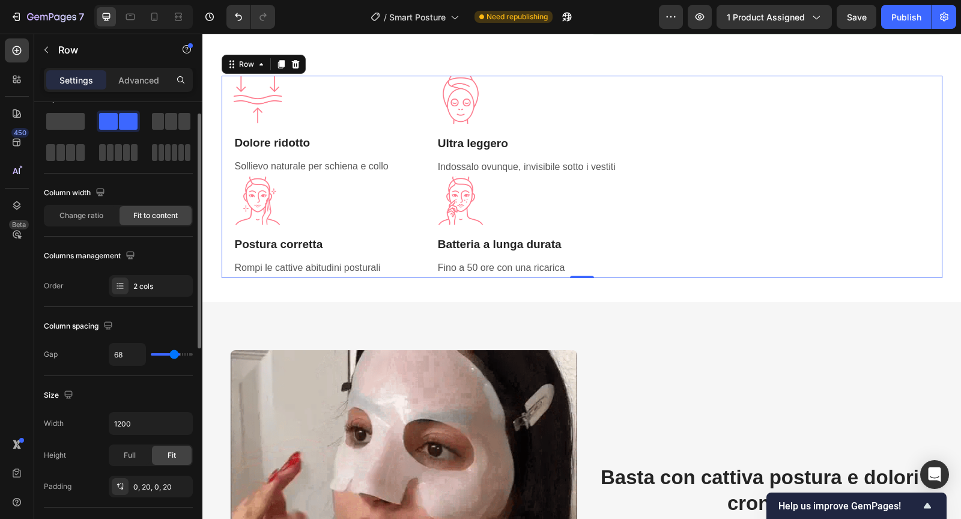
type input "65"
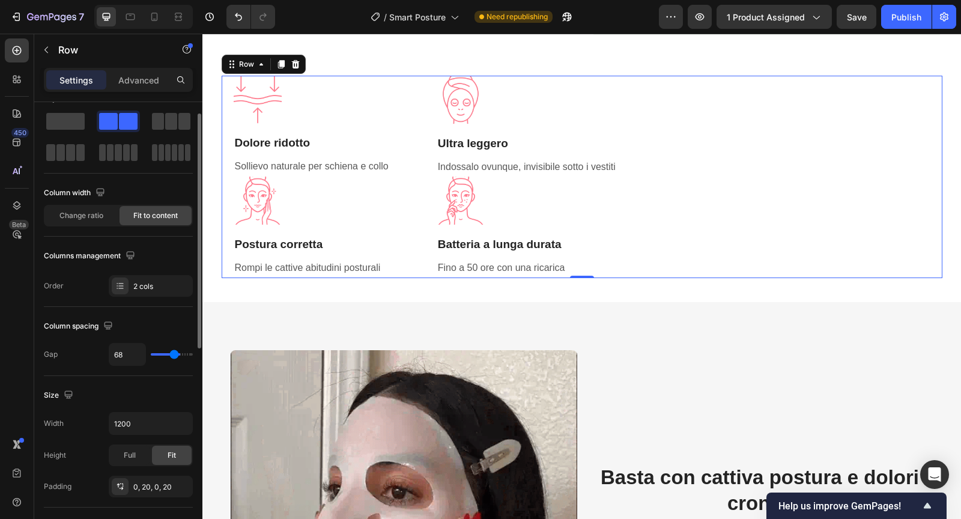
type input "65"
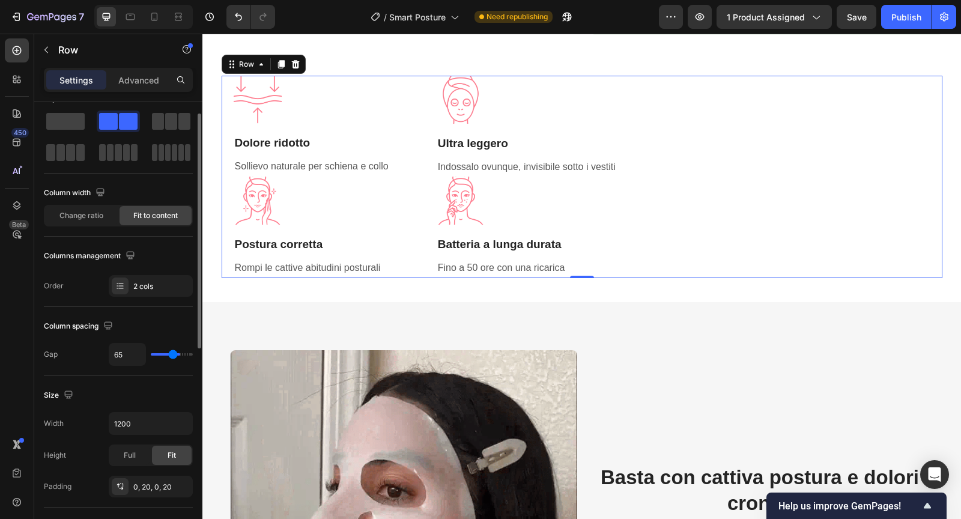
type input "62"
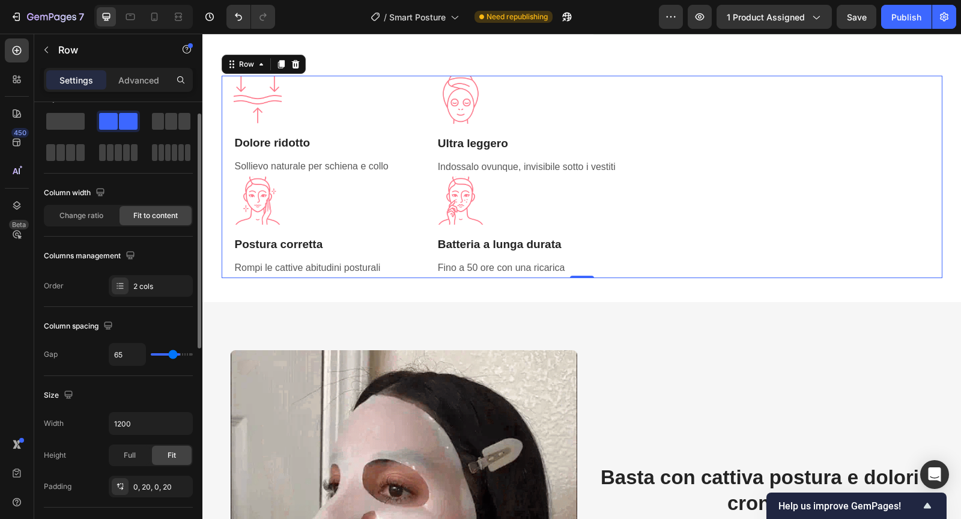
type input "62"
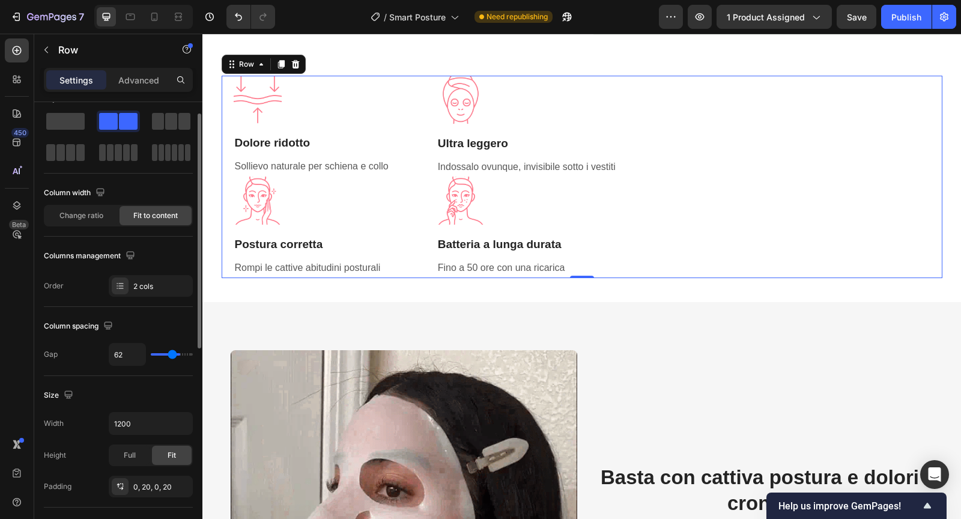
type input "60"
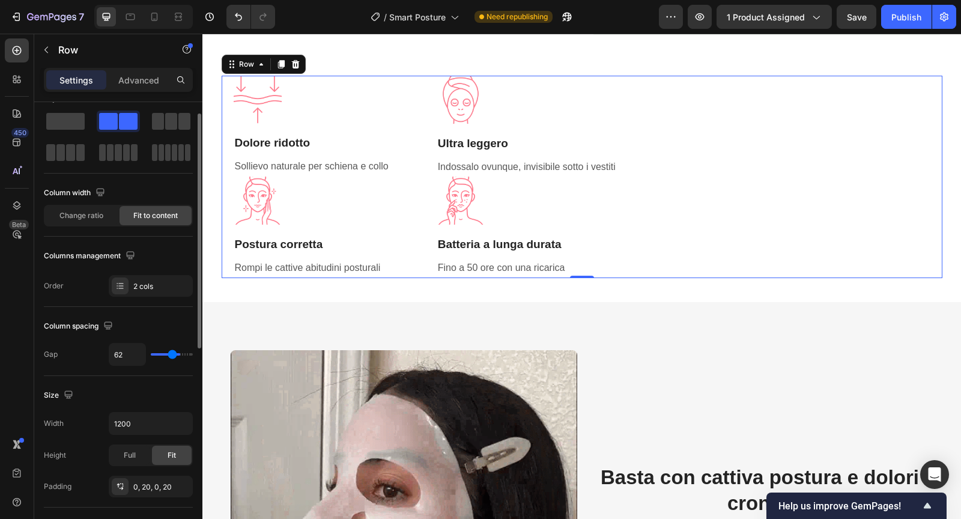
type input "60"
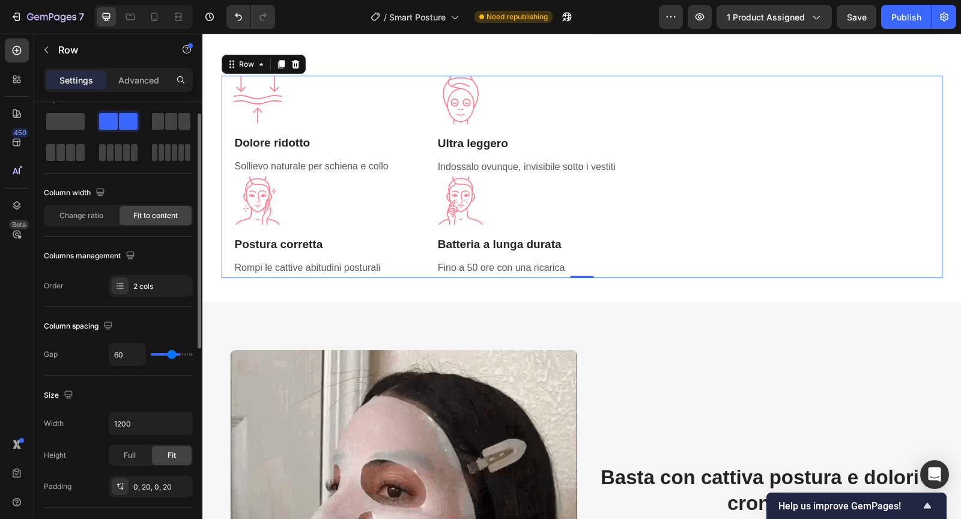
type input "59"
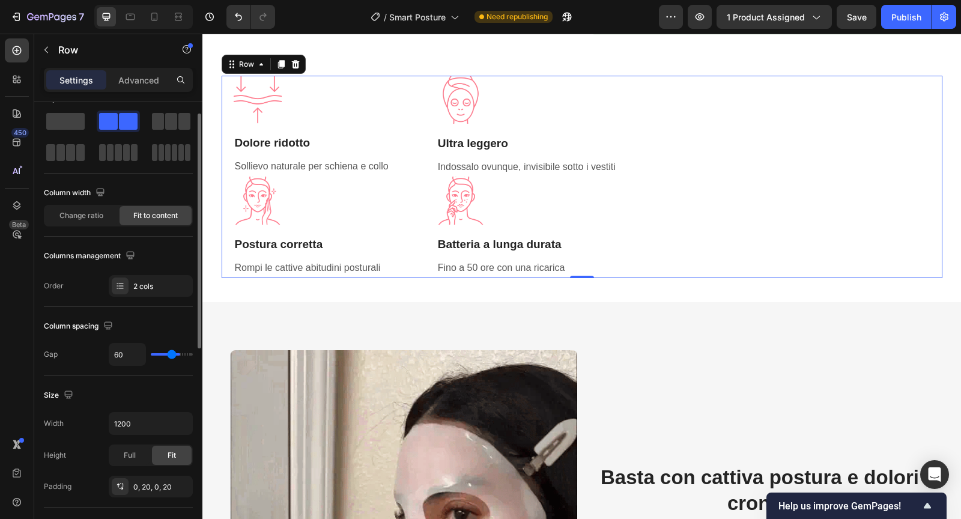
type input "59"
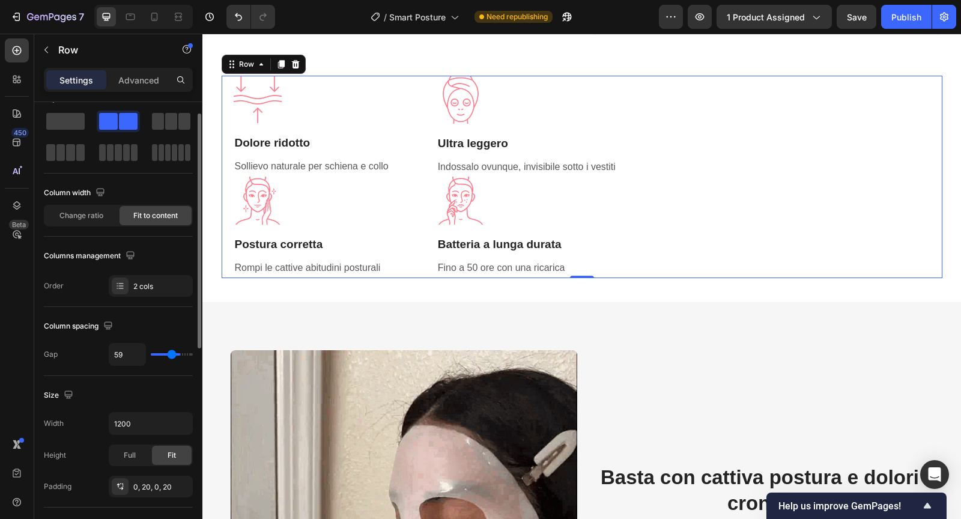
type input "58"
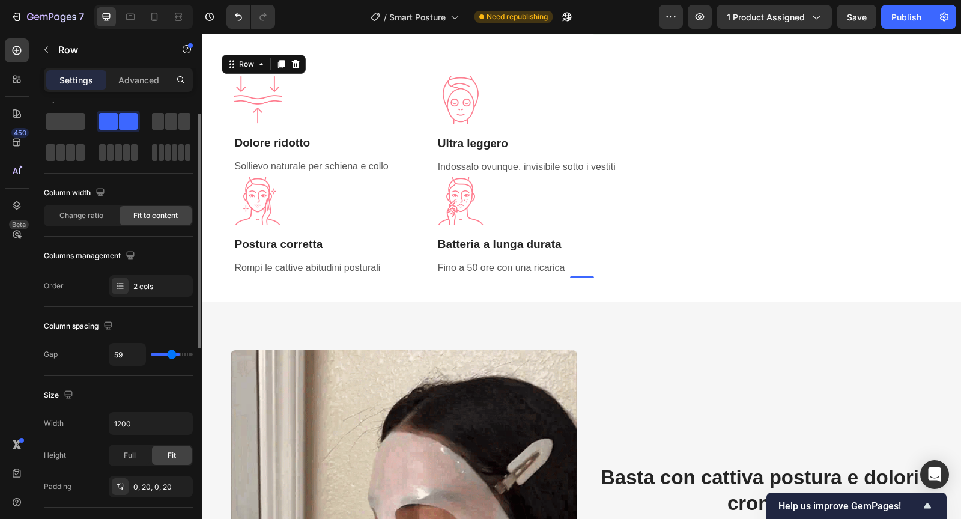
type input "58"
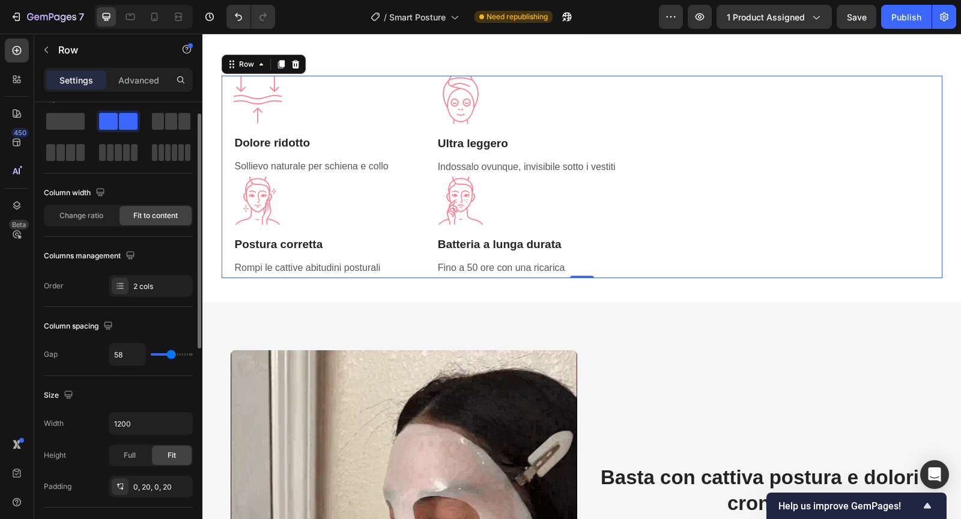
type input "57"
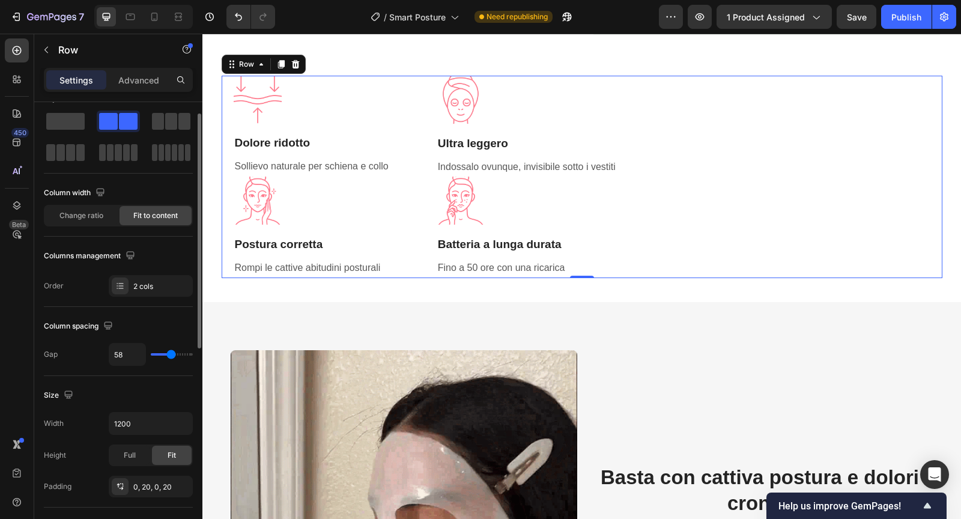
type input "57"
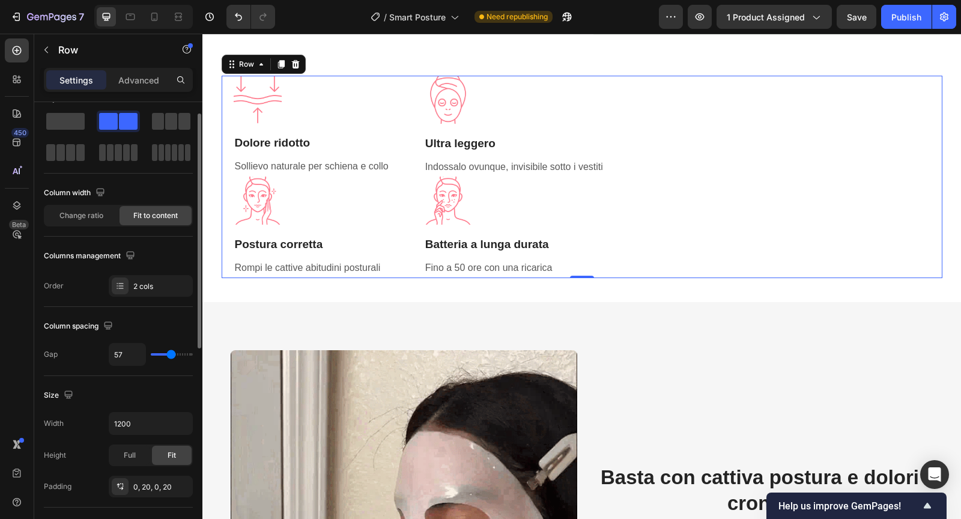
type input "56"
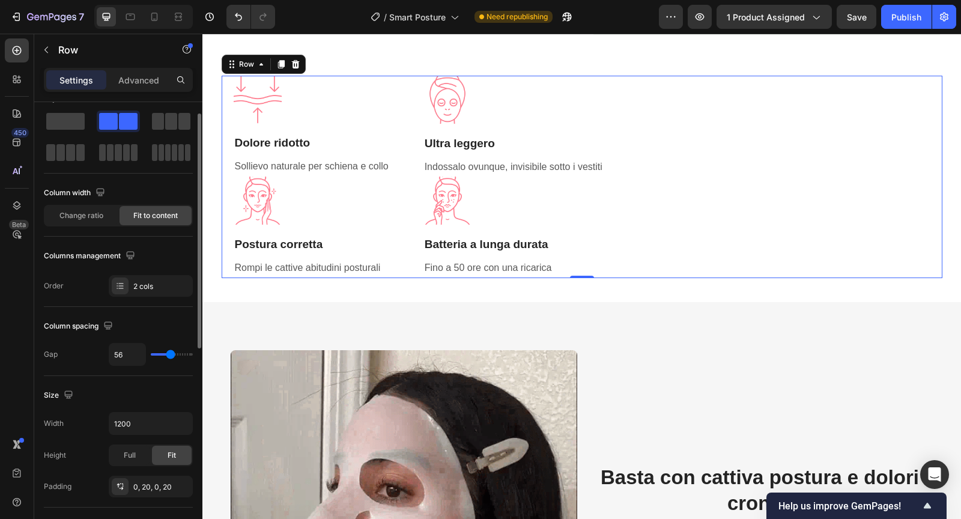
drag, startPoint x: 157, startPoint y: 352, endPoint x: 170, endPoint y: 351, distance: 13.2
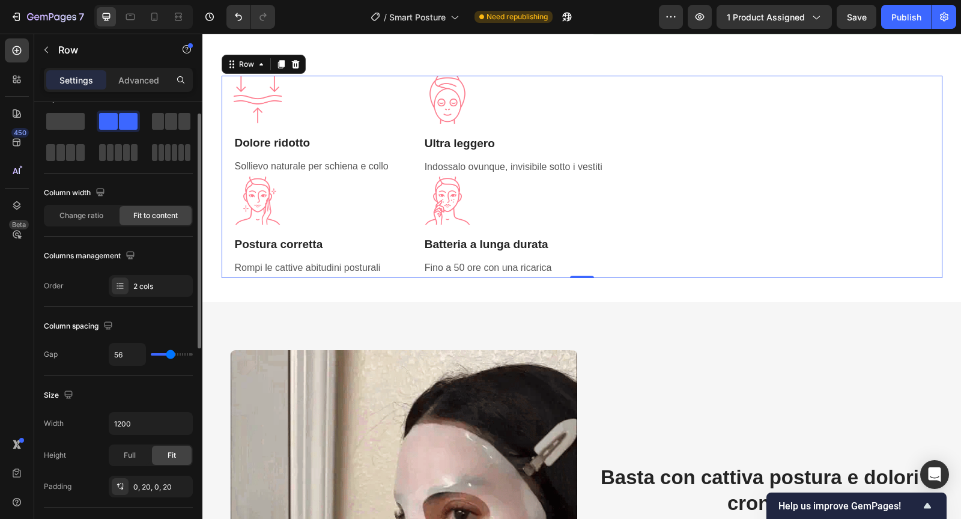
type input "56"
click at [170, 353] on input "range" at bounding box center [172, 354] width 42 height 2
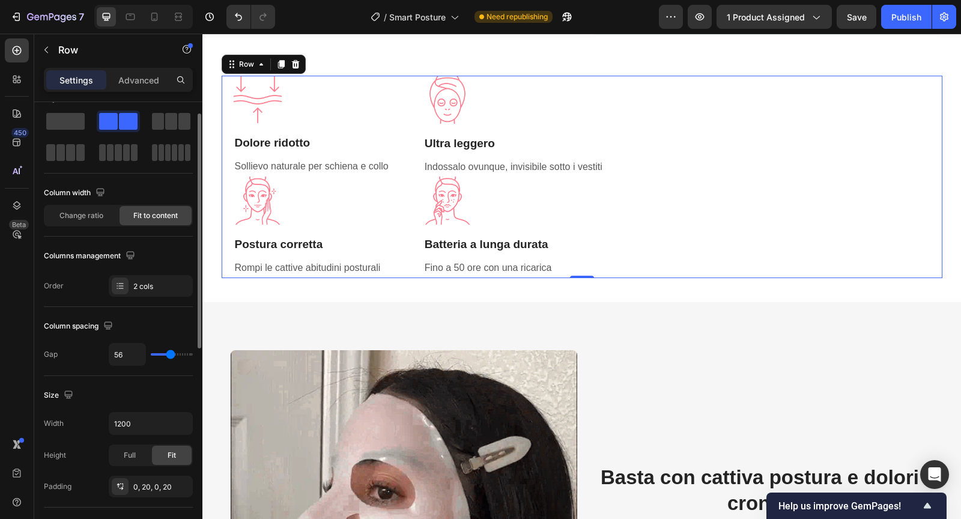
type input "78"
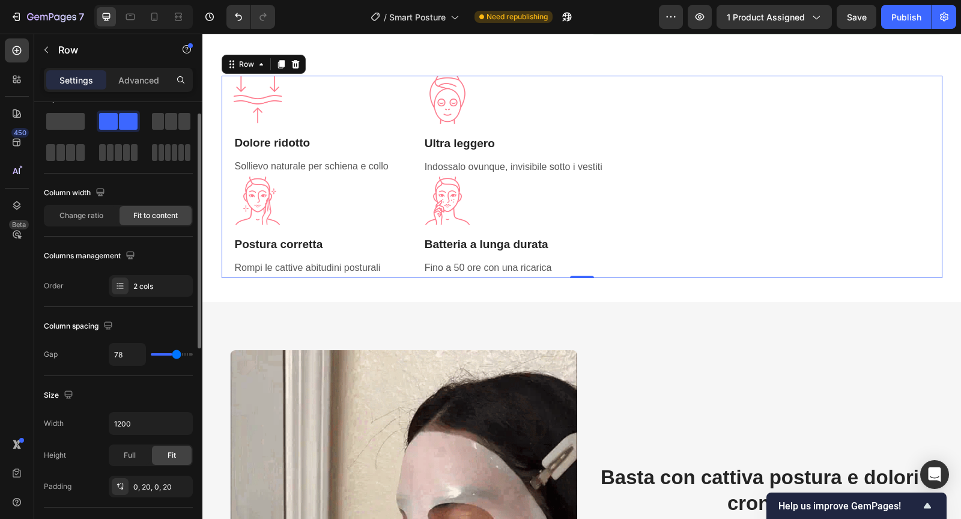
type input "85"
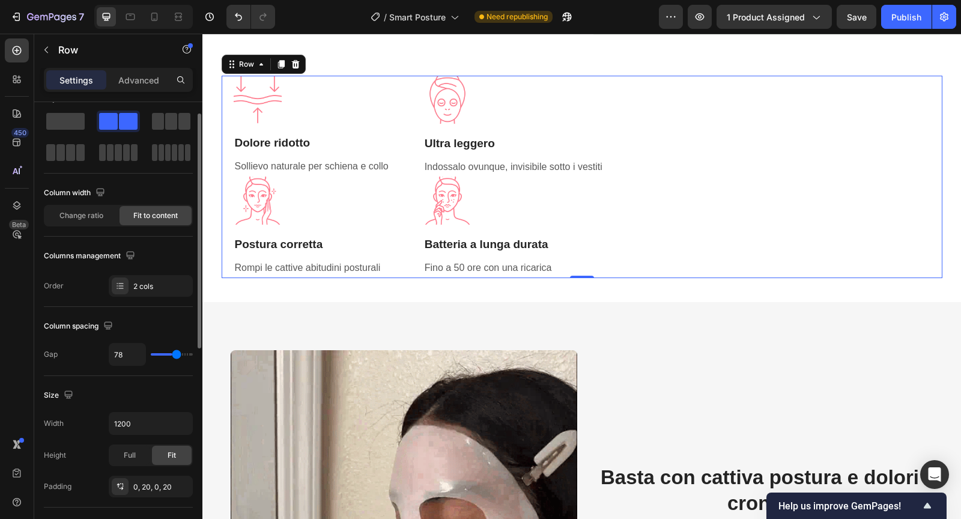
type input "85"
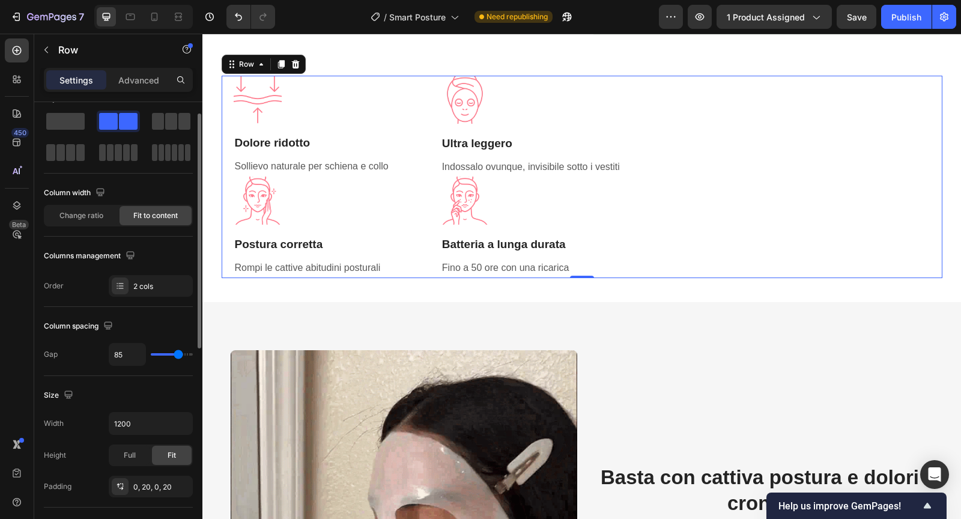
type input "100"
type input "107"
type input "112"
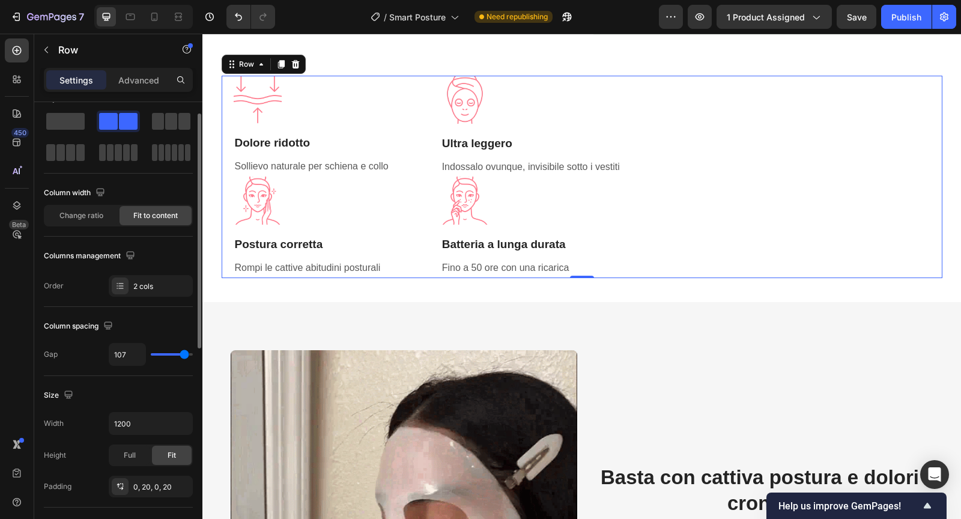
type input "112"
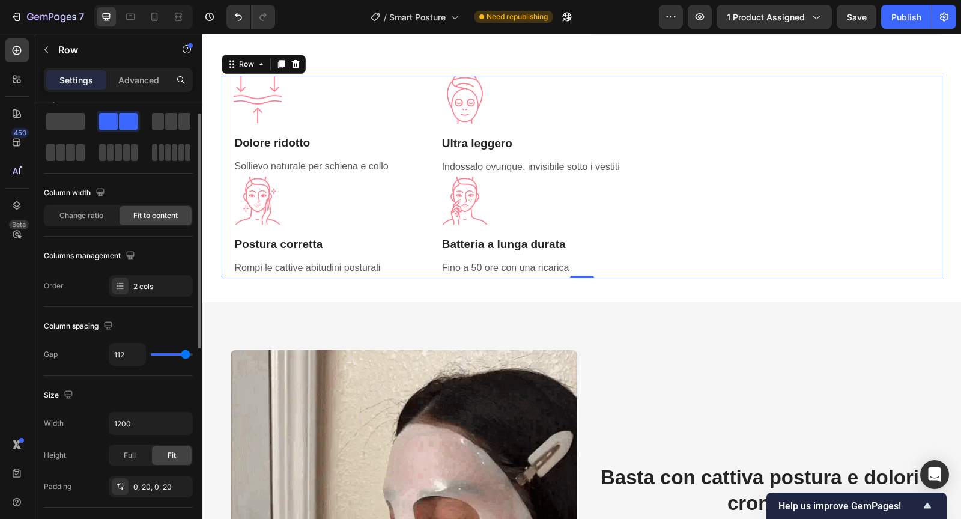
type input "116"
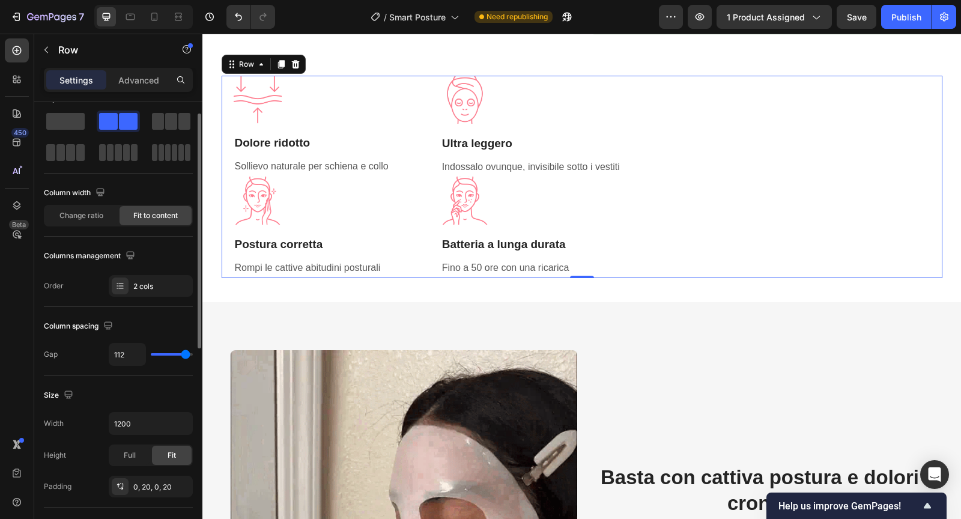
type input "116"
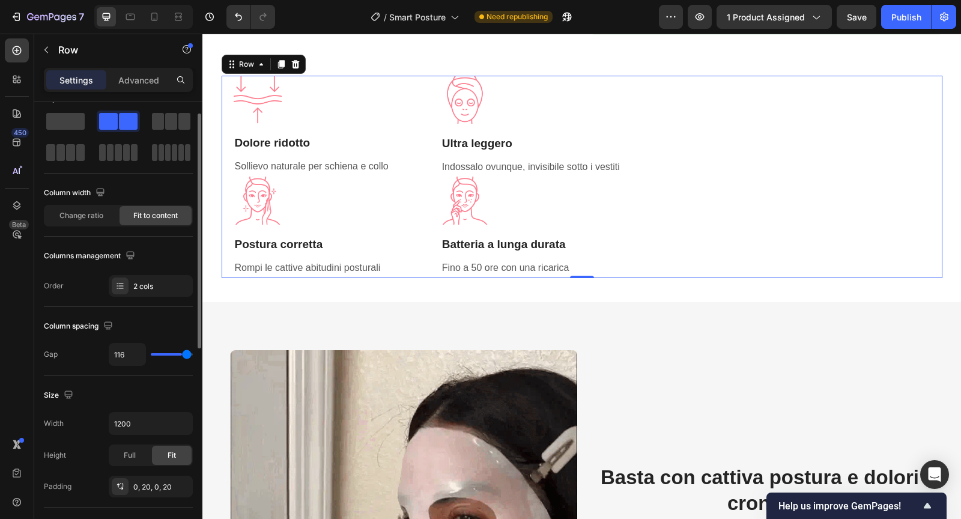
type input "118"
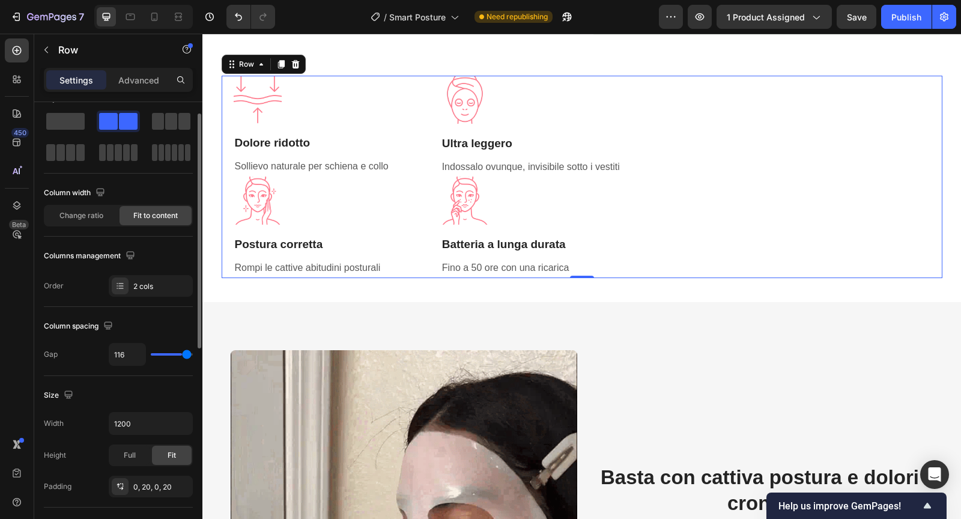
type input "118"
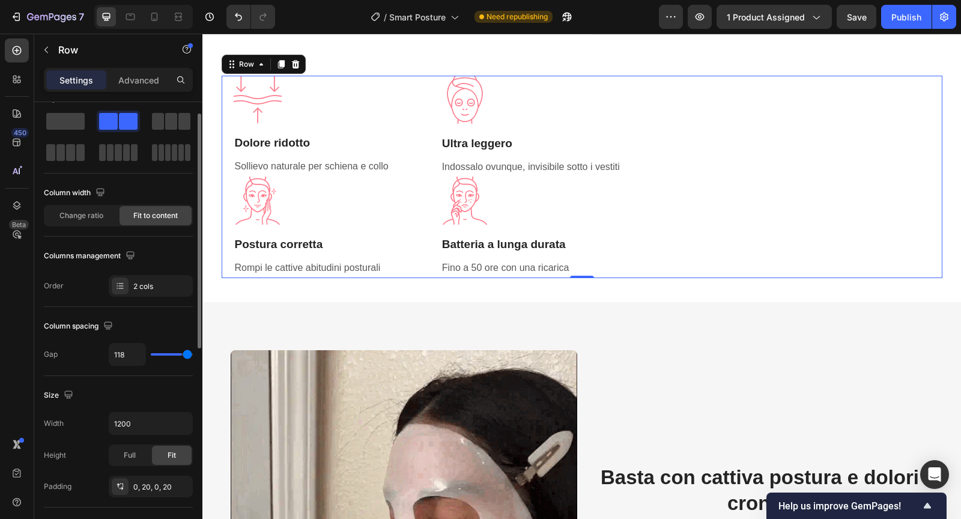
type input "120"
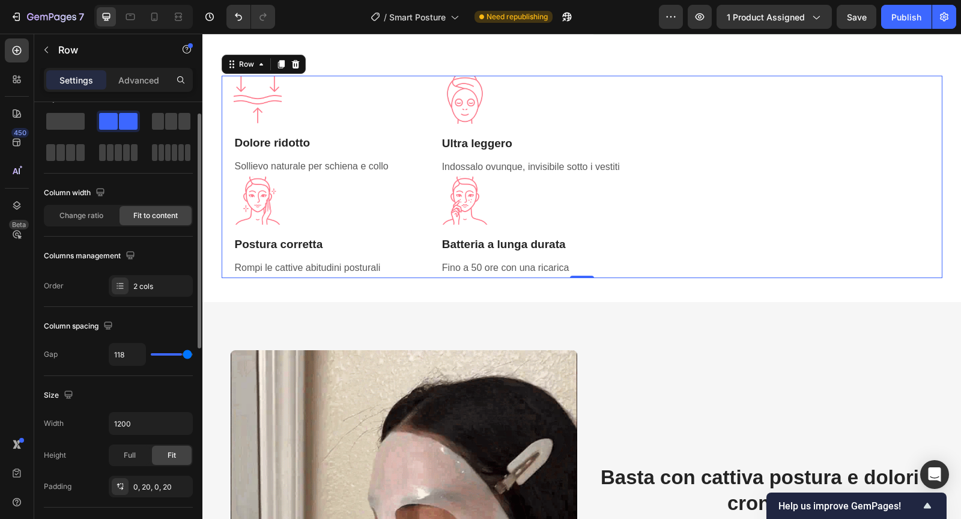
type input "120"
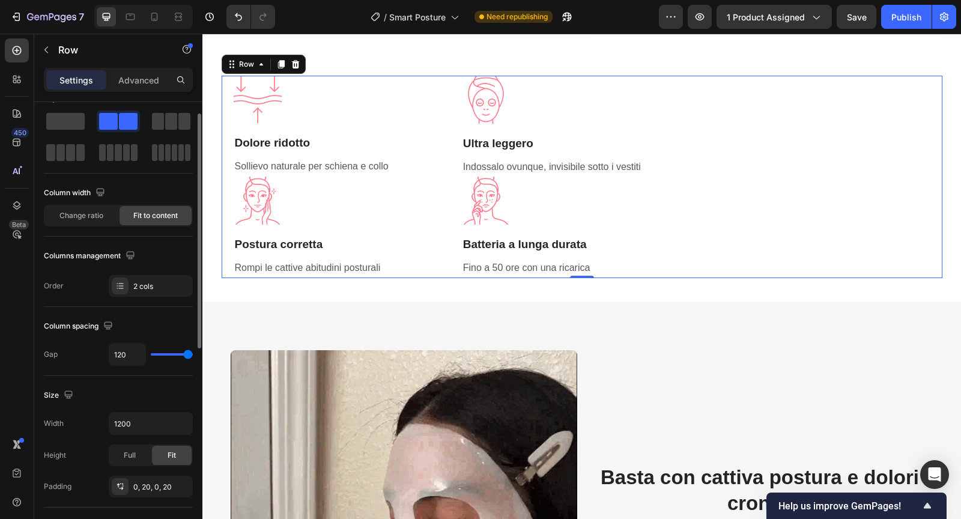
type input "73"
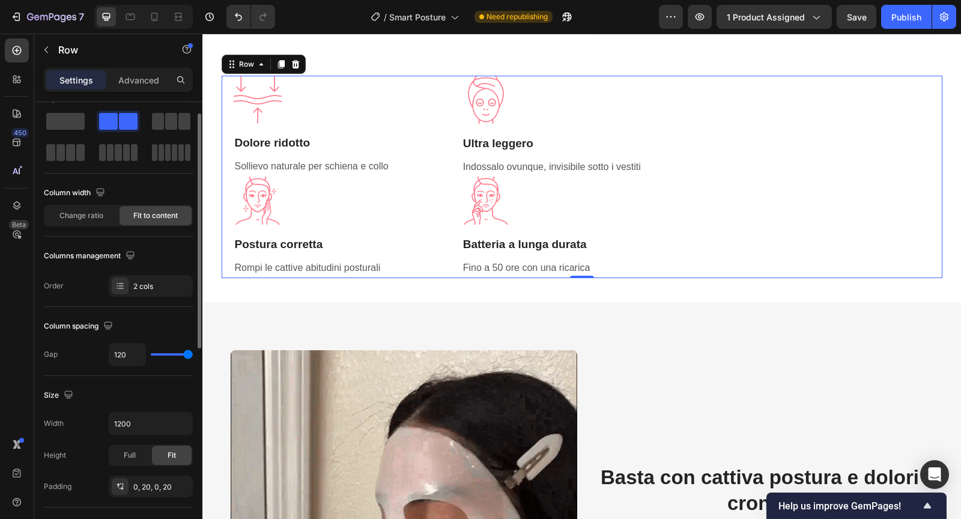
type input "73"
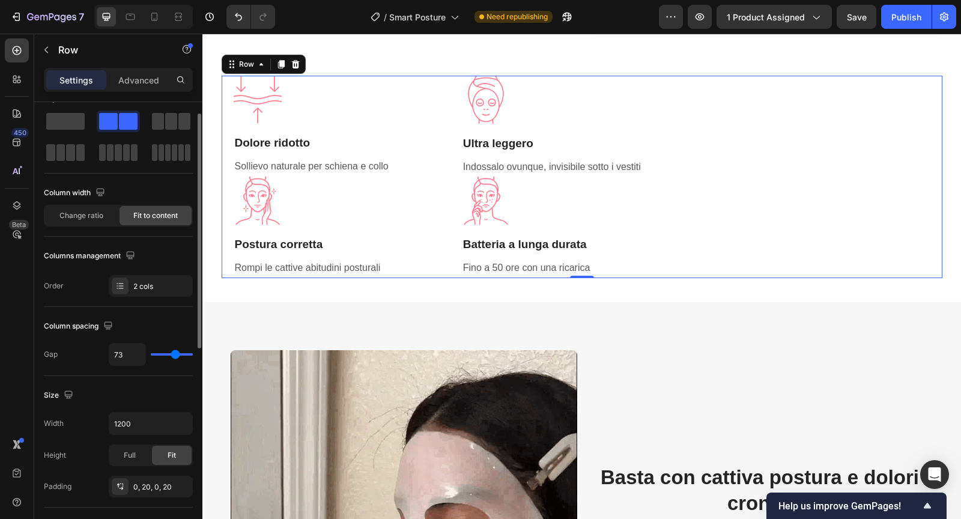
type input "60"
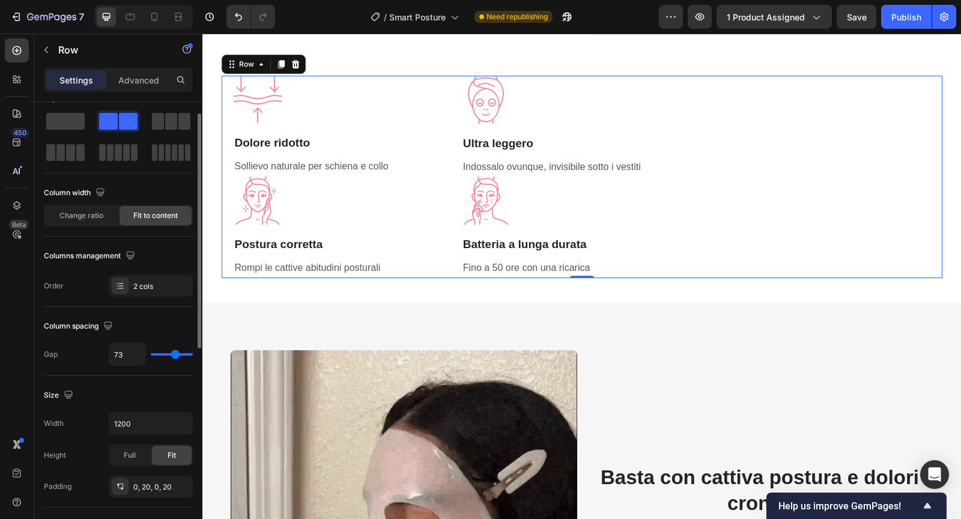
type input "60"
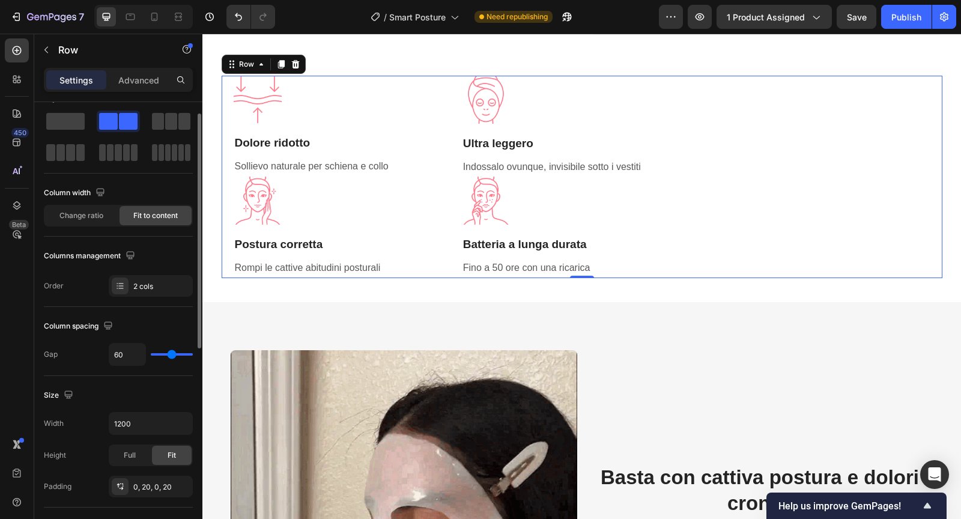
type input "48"
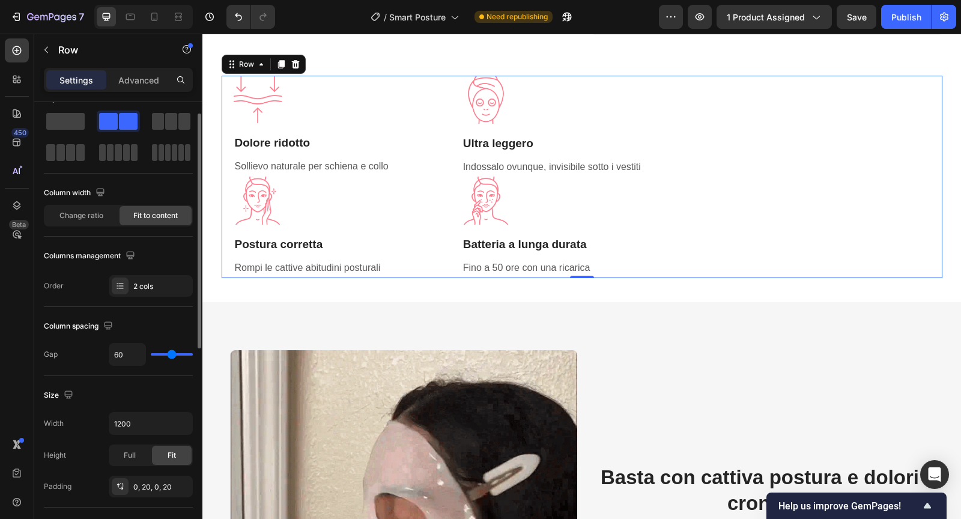
type input "48"
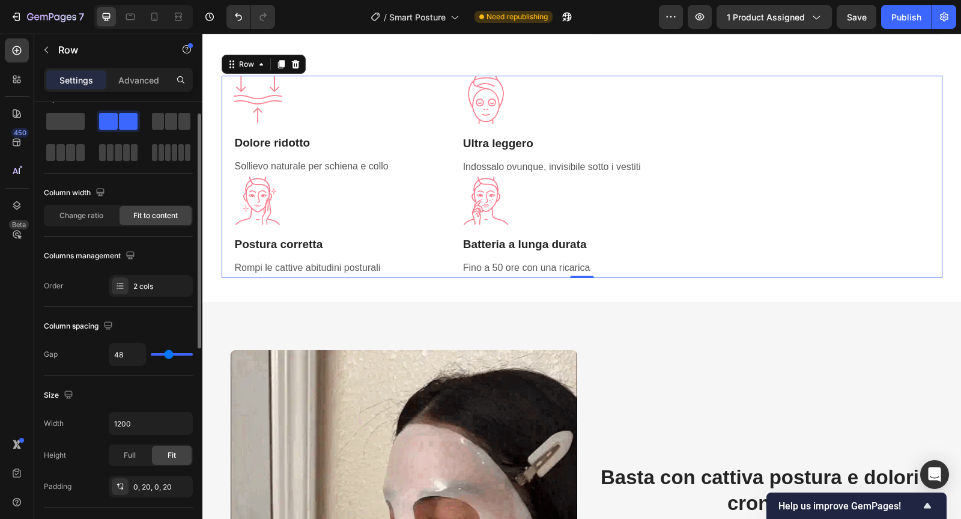
type input "37"
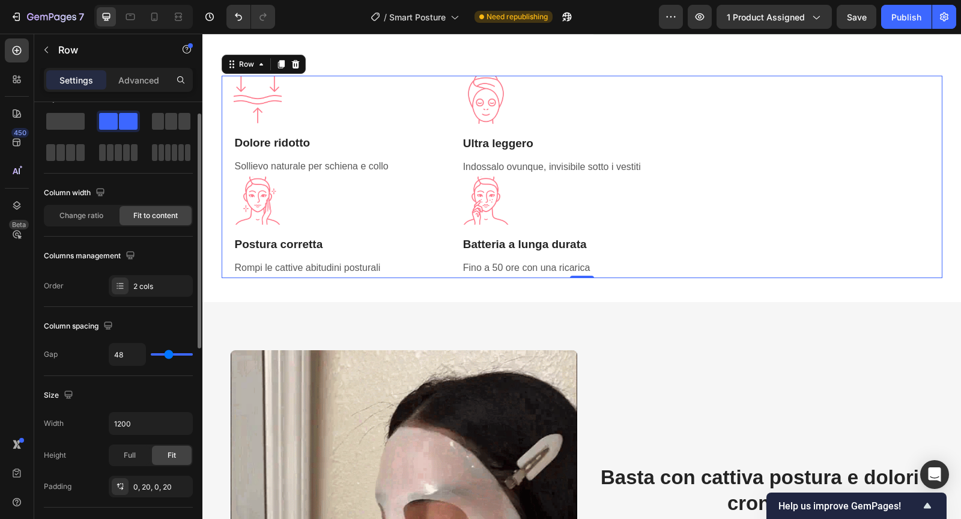
type input "37"
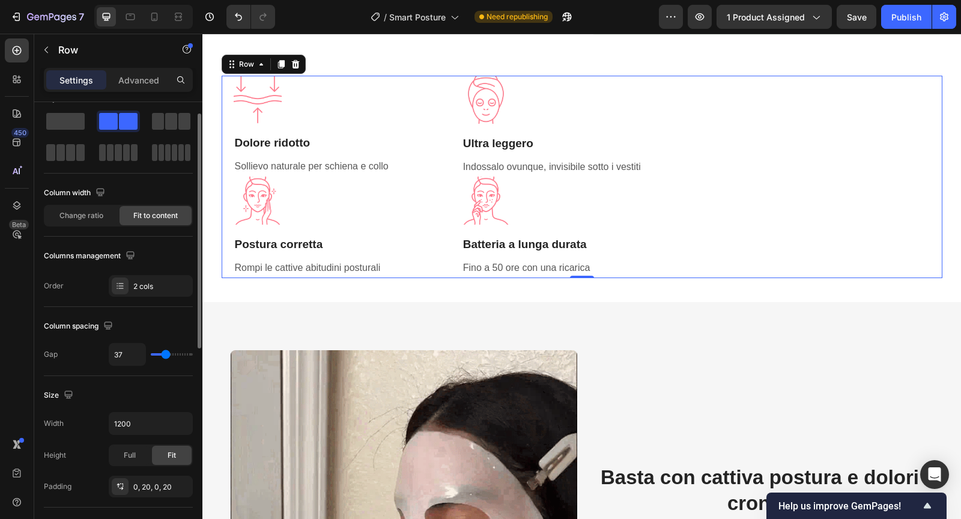
type input "28"
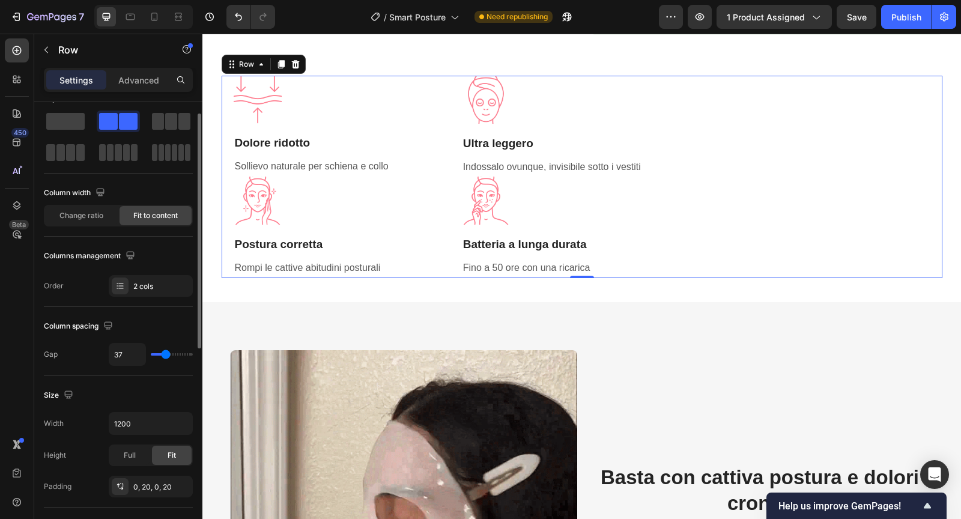
type input "28"
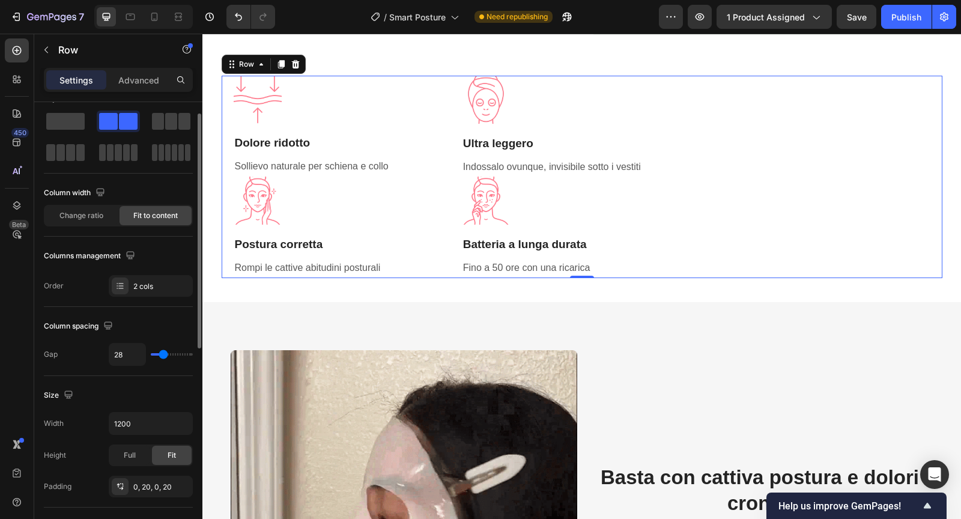
type input "20"
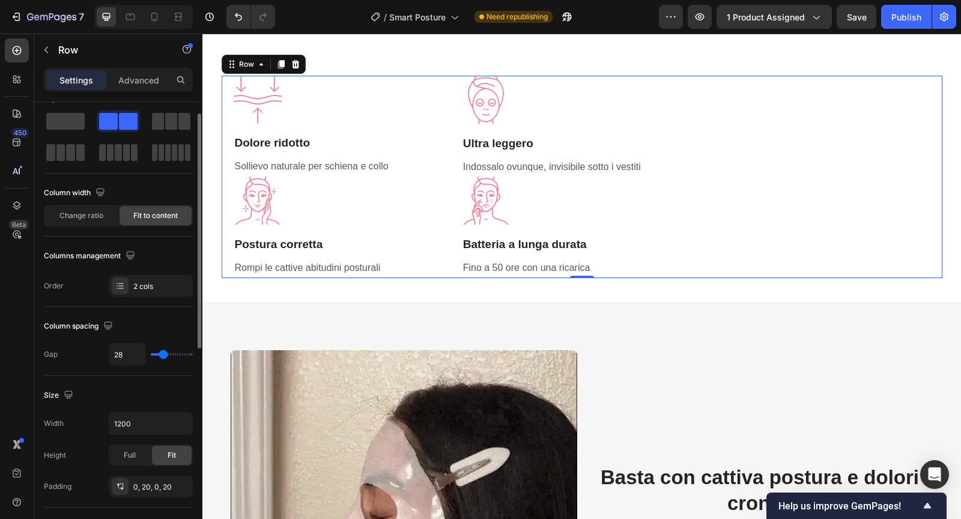
type input "20"
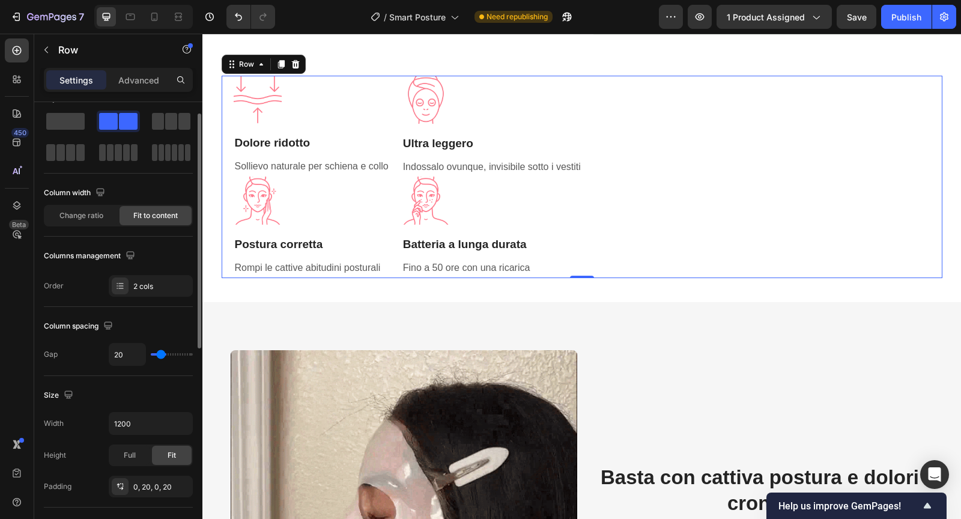
type input "12"
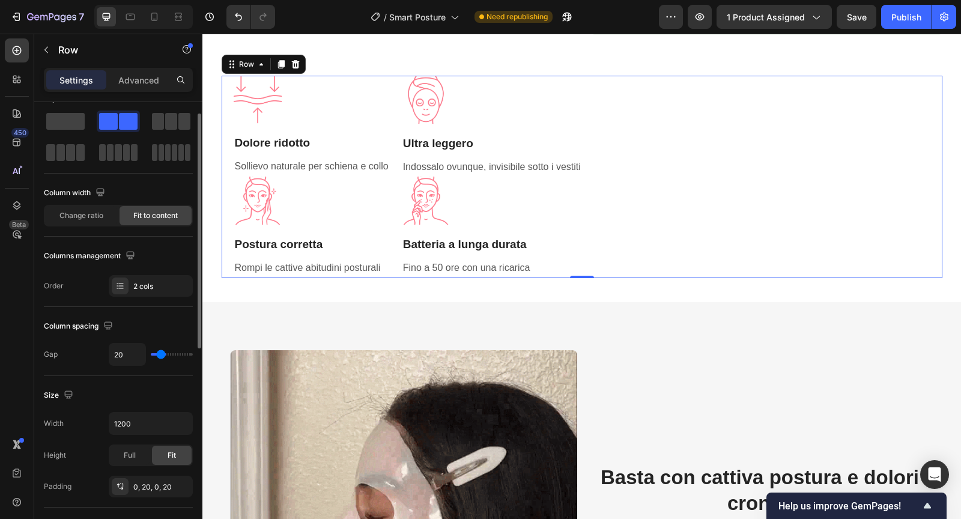
type input "12"
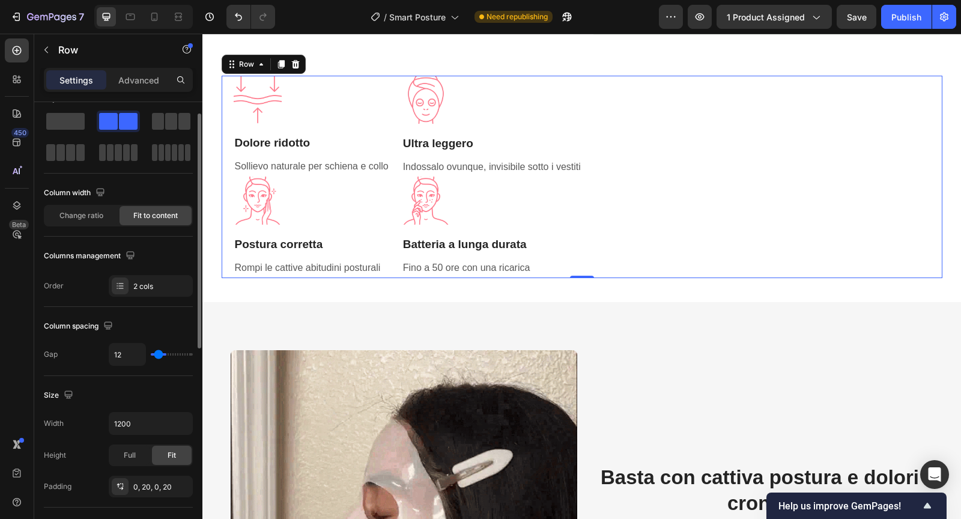
type input "3"
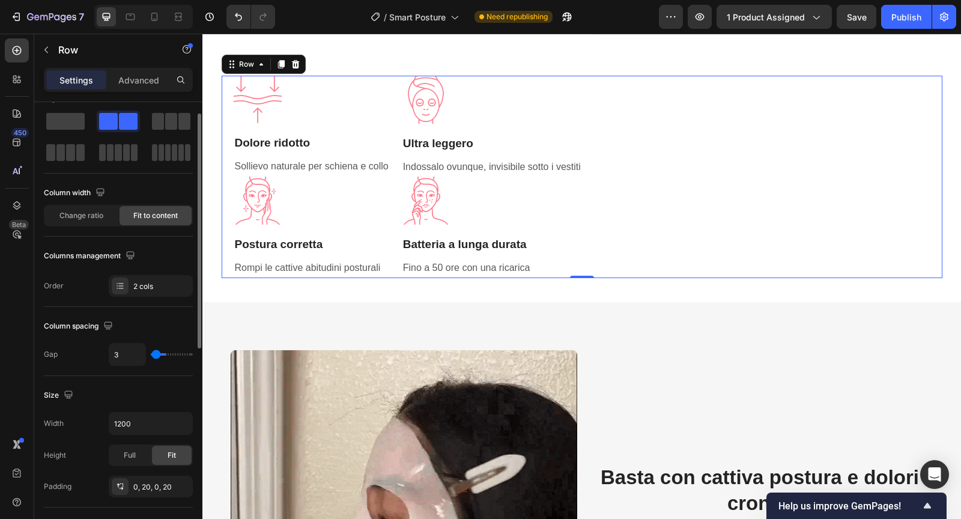
type input "0"
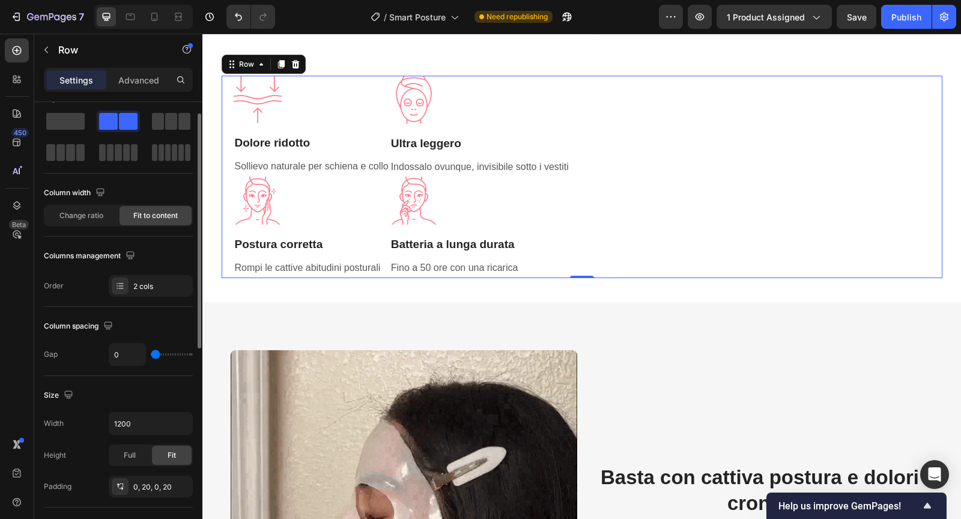
drag, startPoint x: 173, startPoint y: 350, endPoint x: 126, endPoint y: 361, distance: 48.6
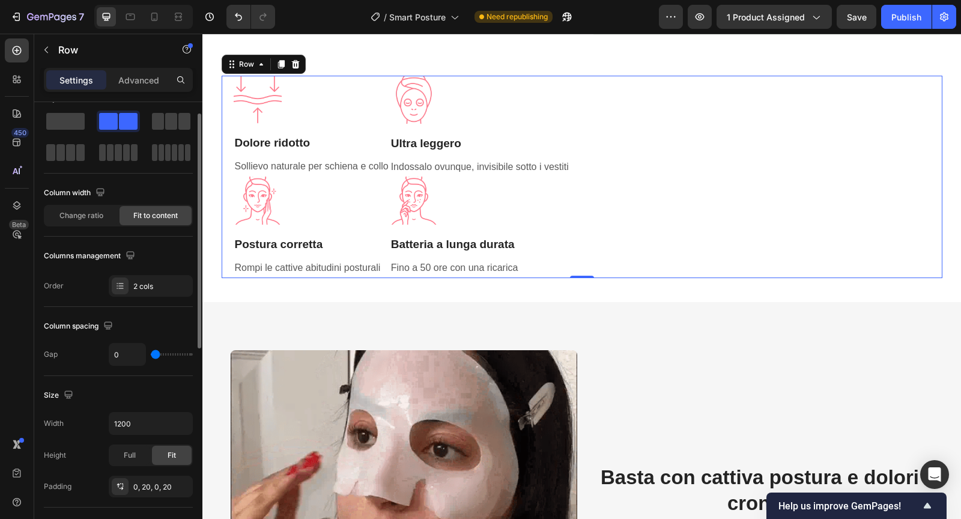
type input "0"
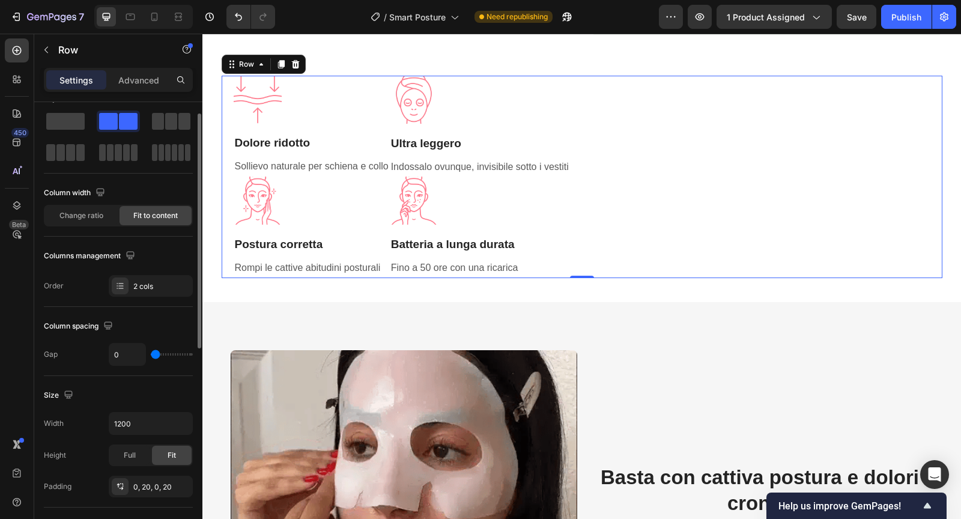
click at [151, 355] on input "range" at bounding box center [172, 354] width 42 height 2
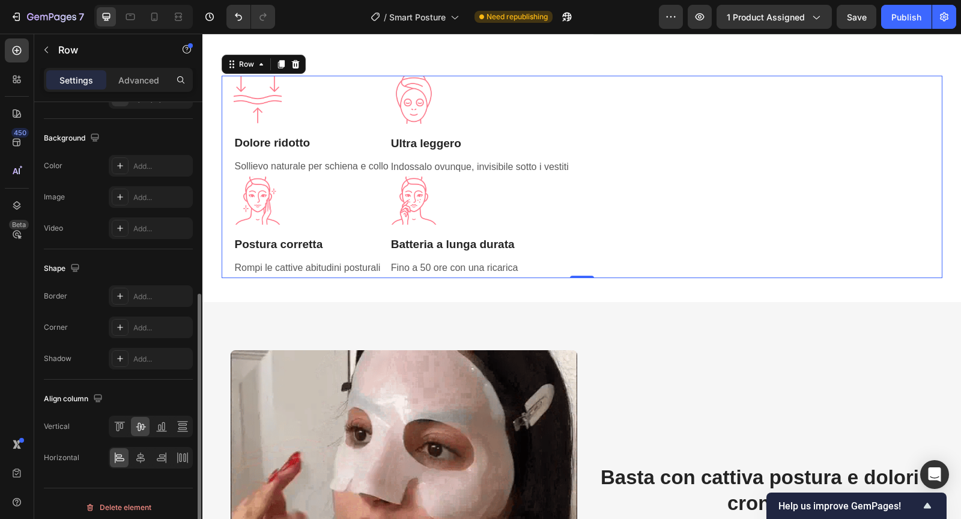
scroll to position [415, 0]
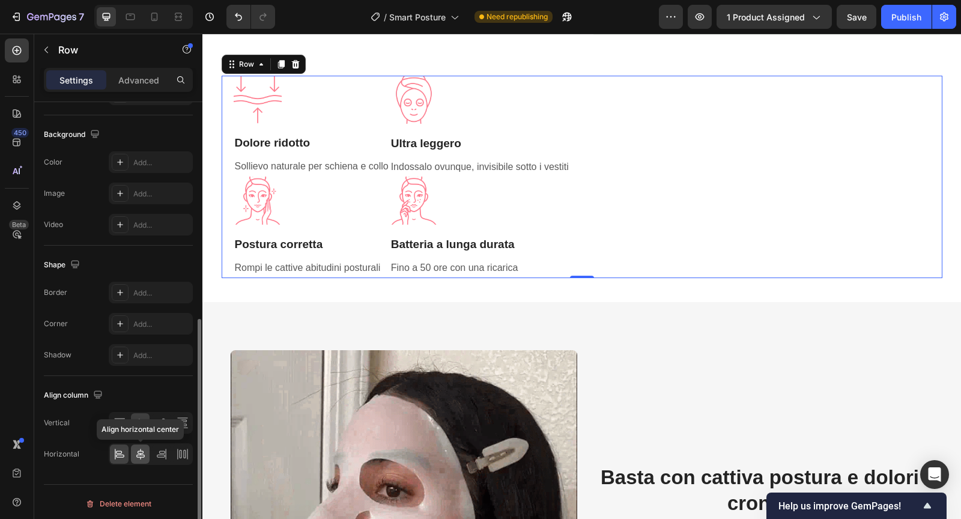
click at [143, 452] on icon at bounding box center [140, 453] width 8 height 11
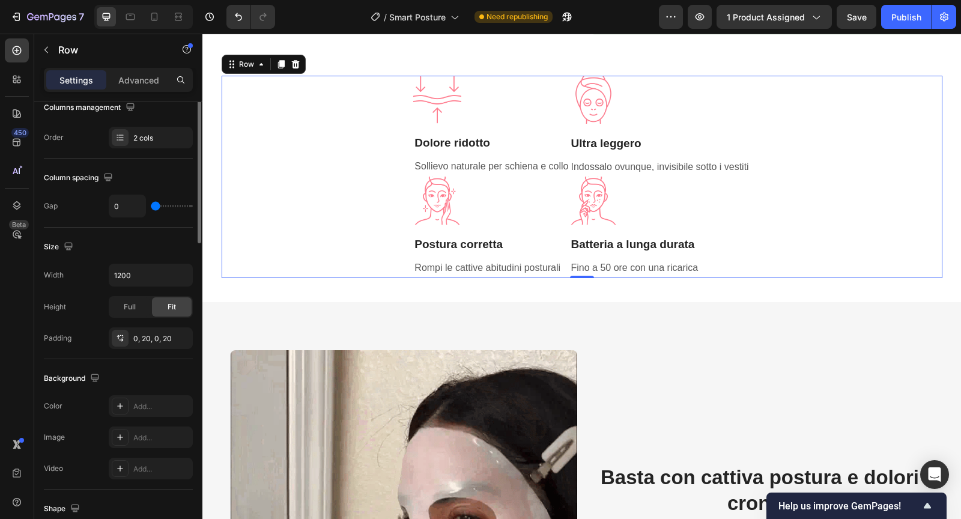
scroll to position [0, 0]
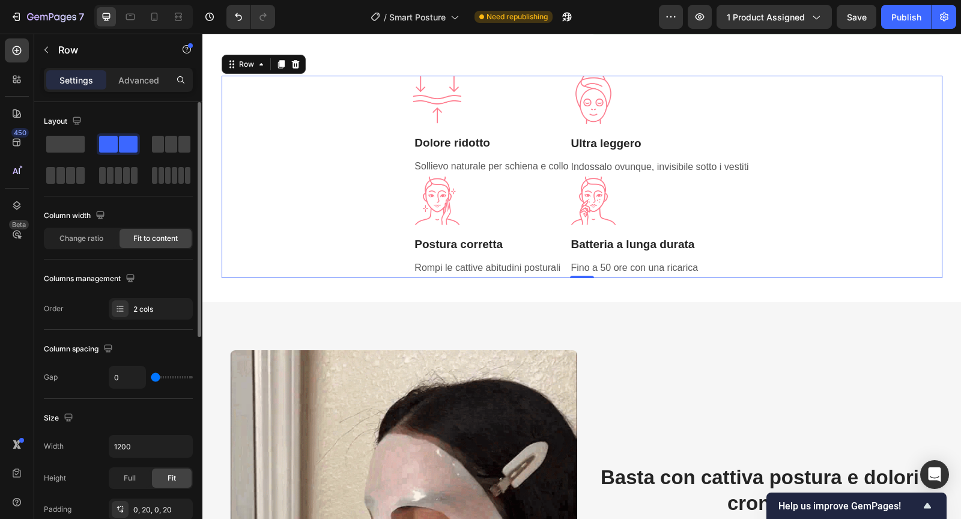
type input "33"
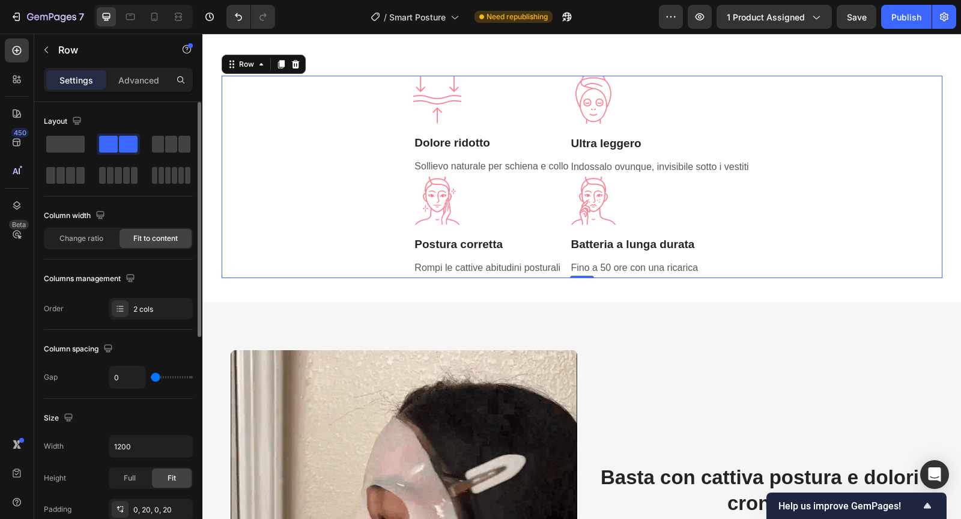
type input "33"
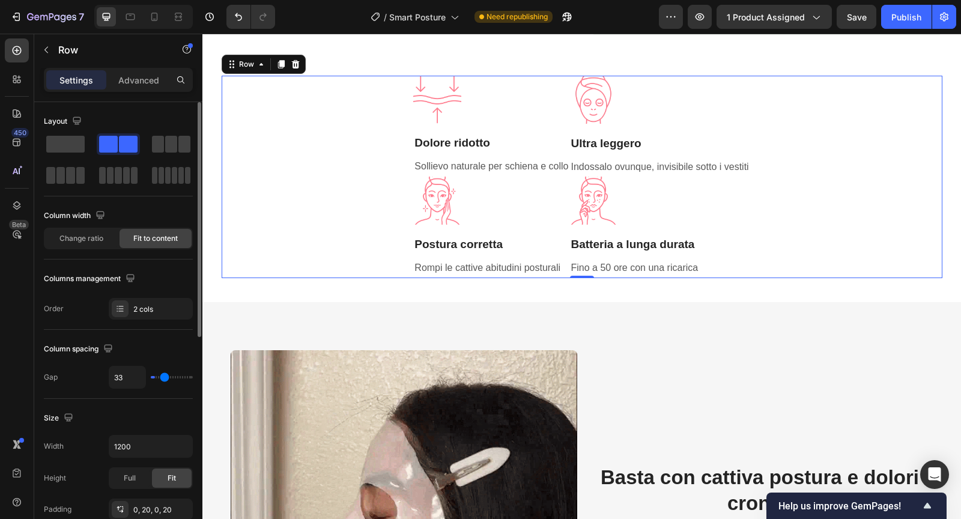
type input "37"
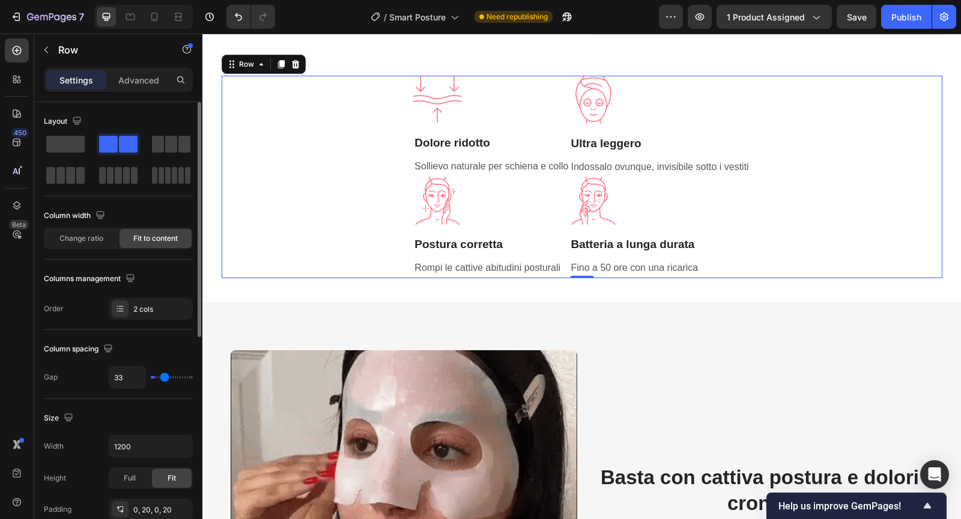
type input "37"
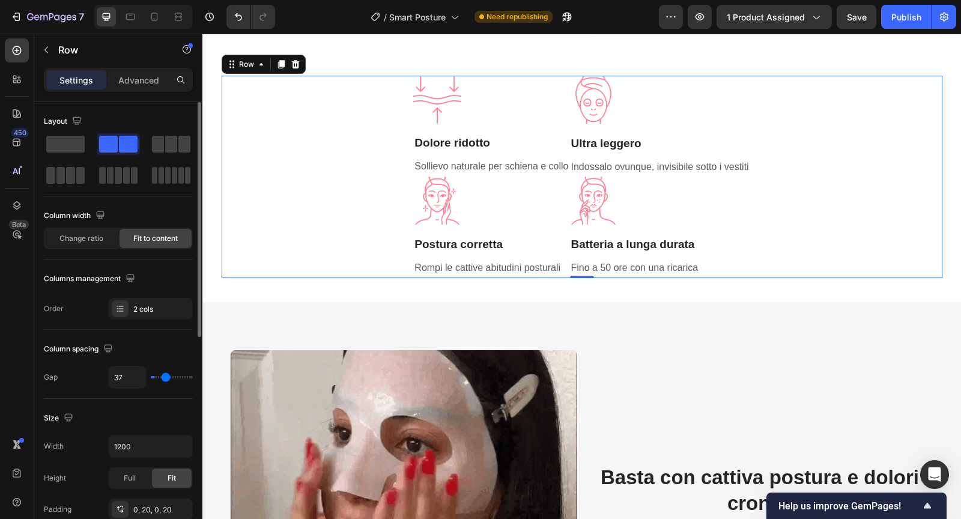
type input "41"
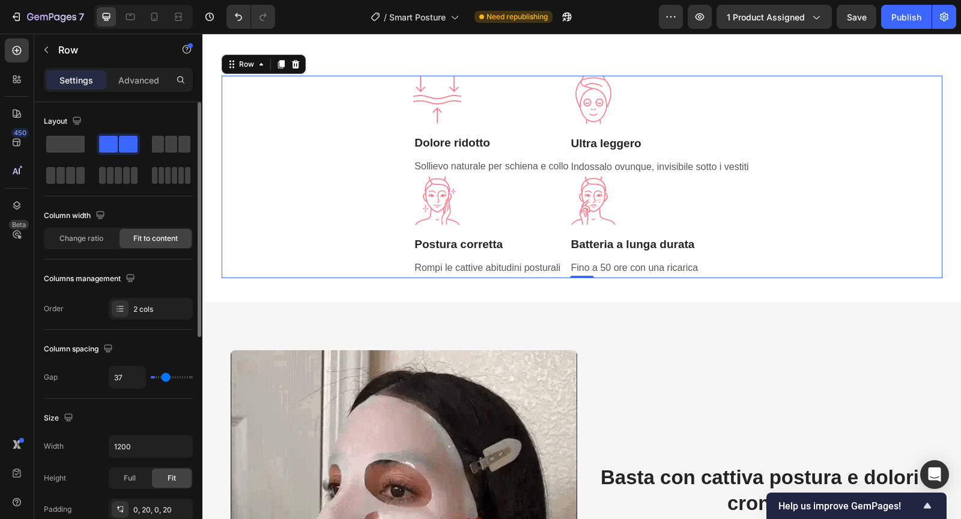
type input "41"
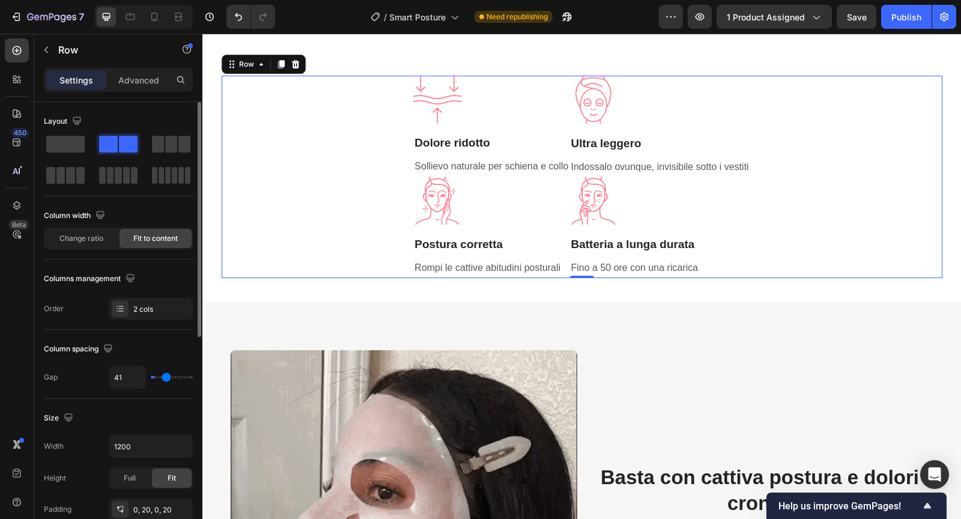
type input "44"
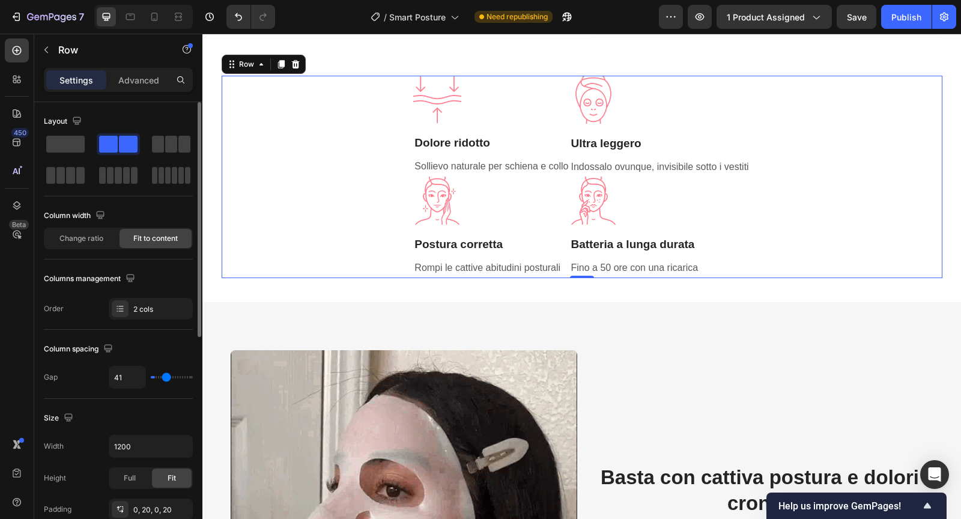
type input "44"
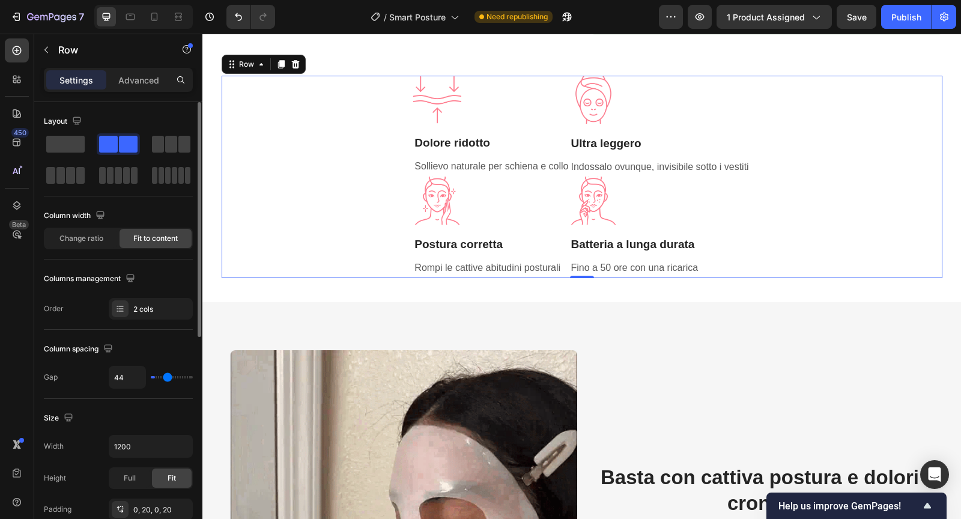
type input "46"
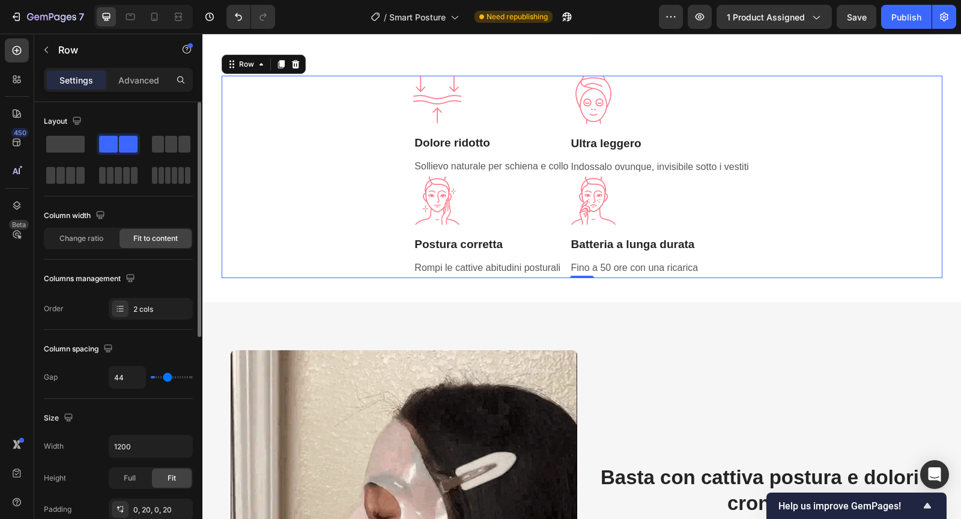
type input "46"
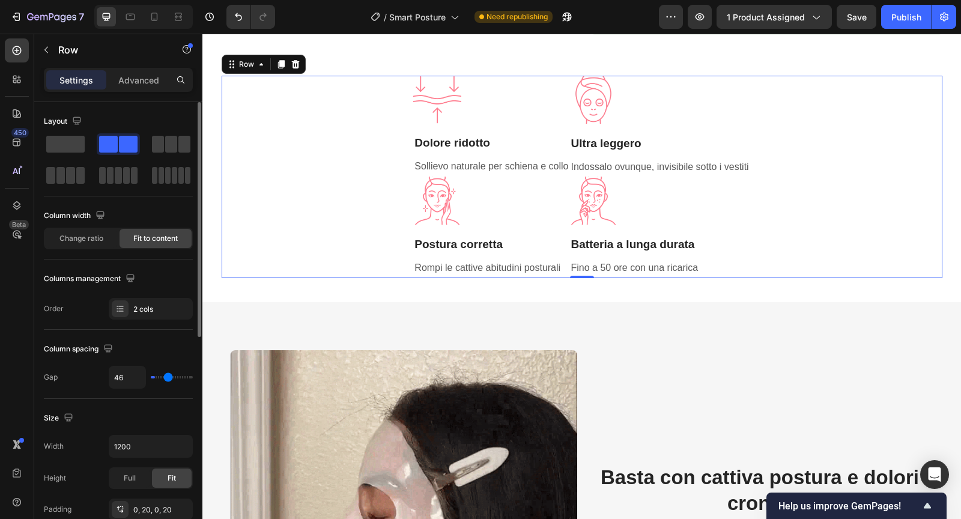
type input "47"
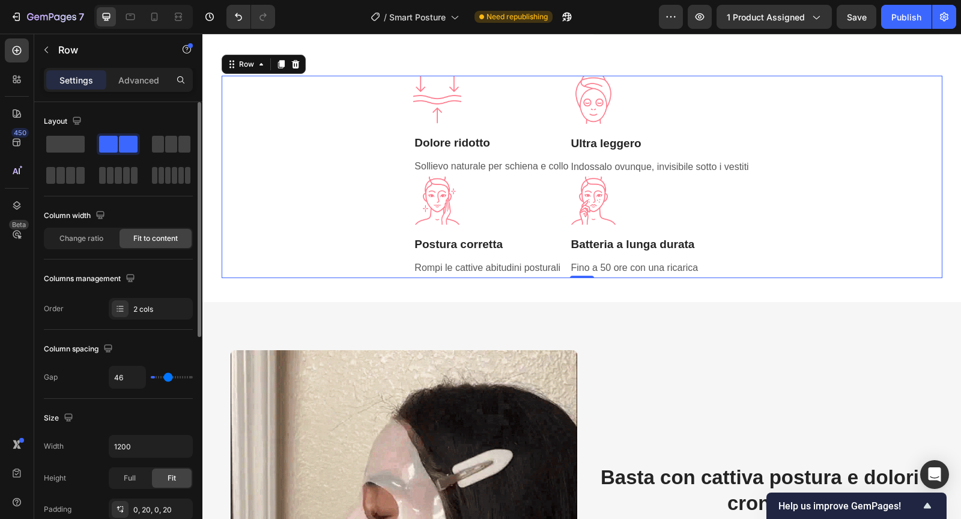
type input "47"
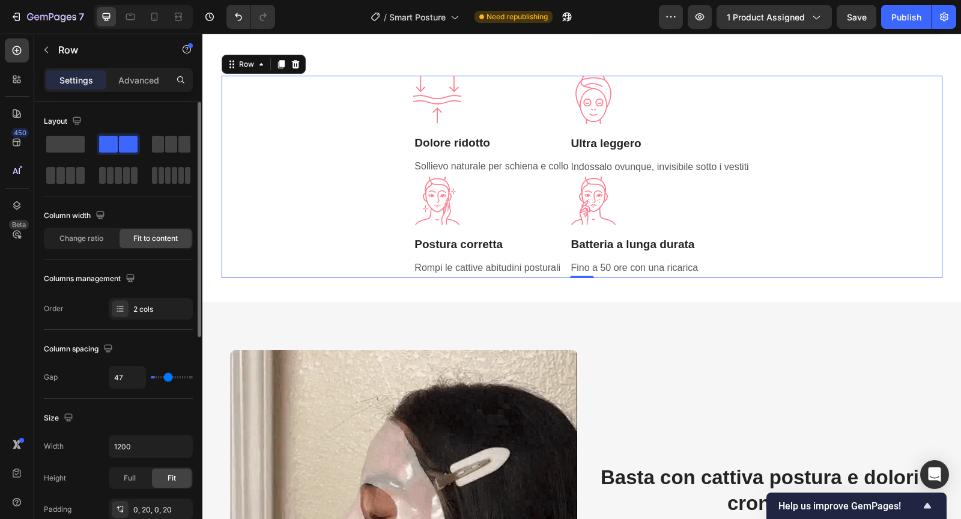
type input "50"
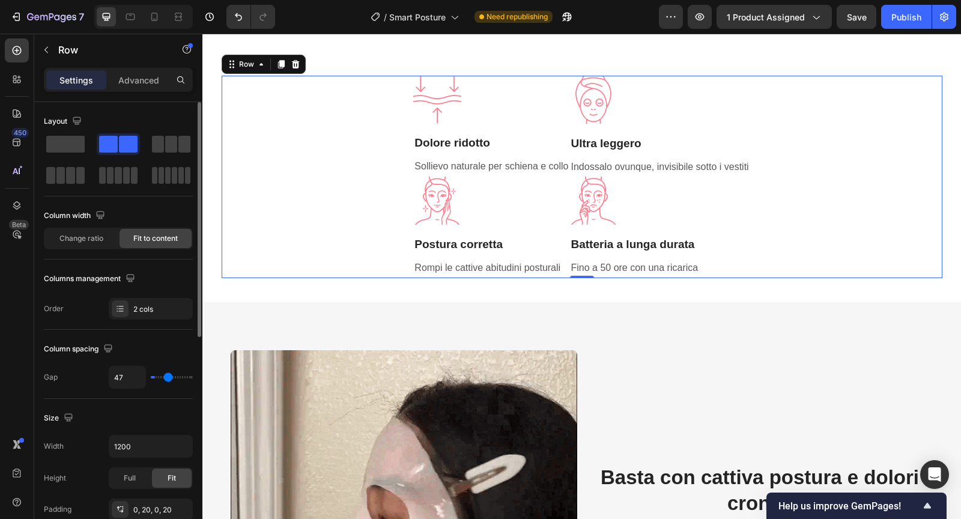
type input "50"
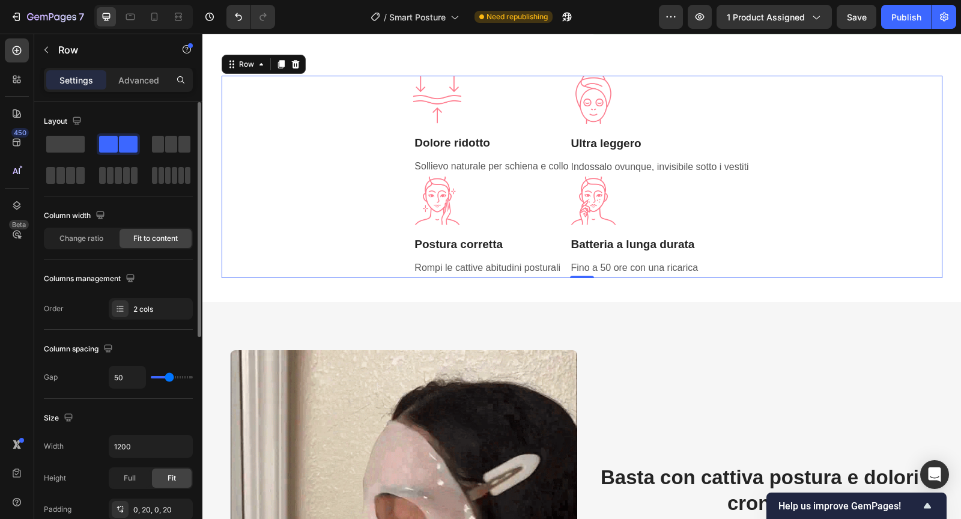
type input "52"
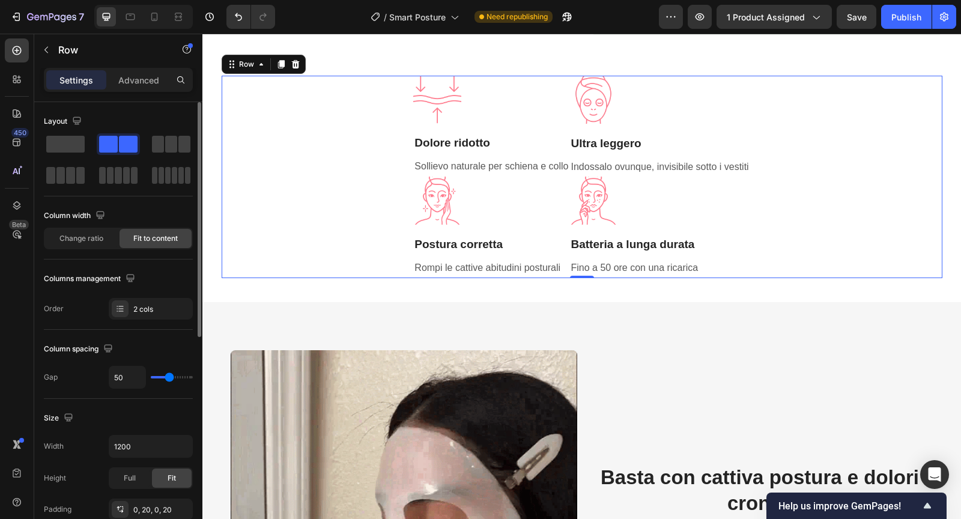
type input "52"
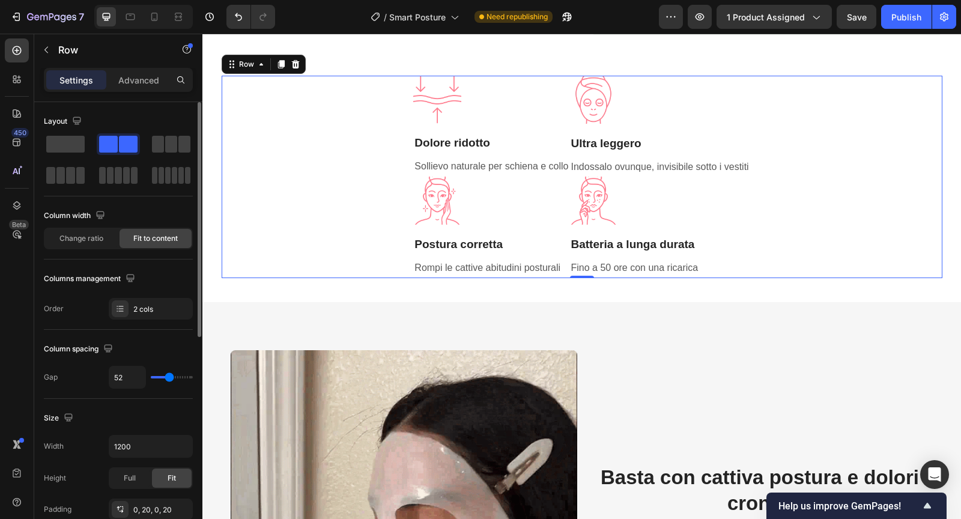
type input "55"
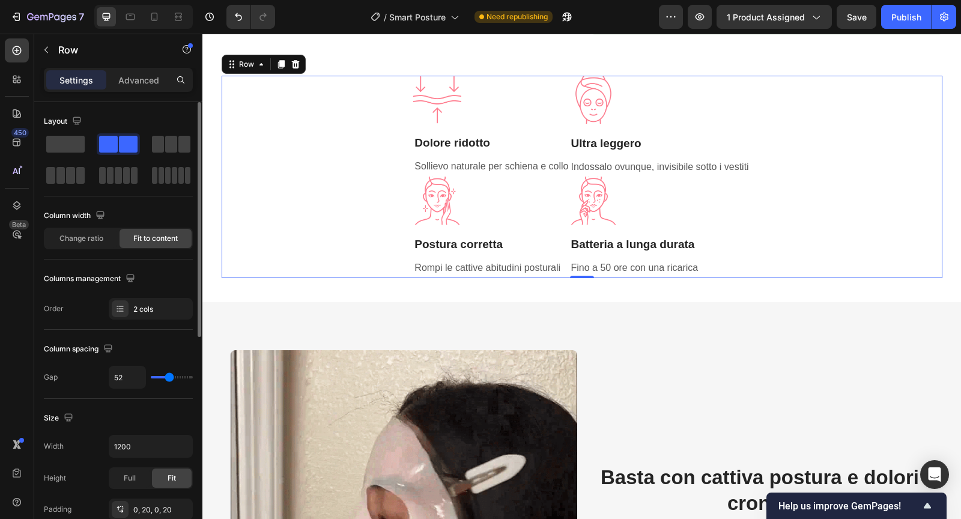
type input "55"
type input "57"
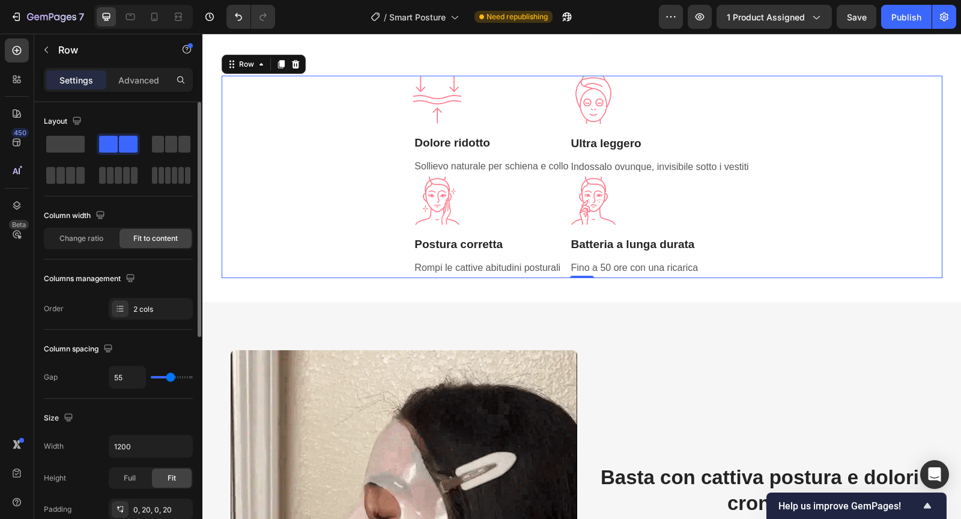
type input "57"
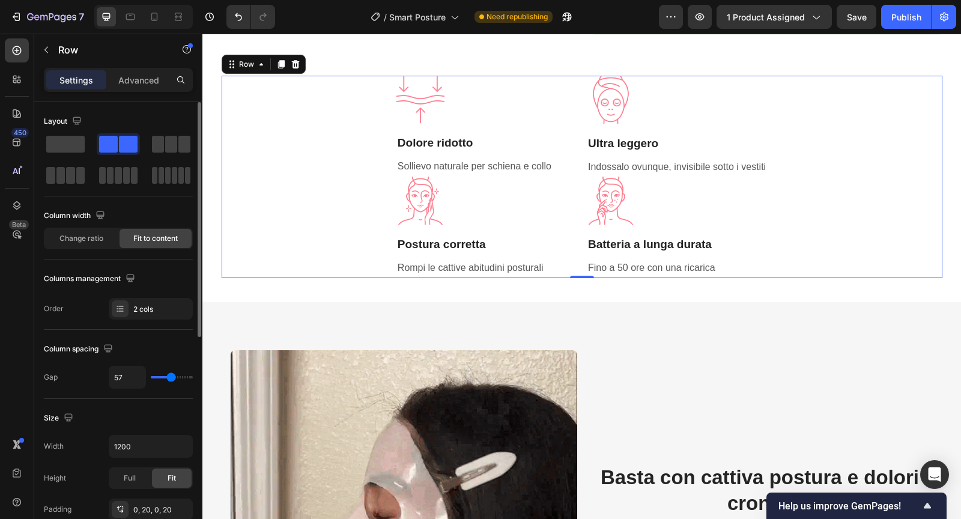
type input "60"
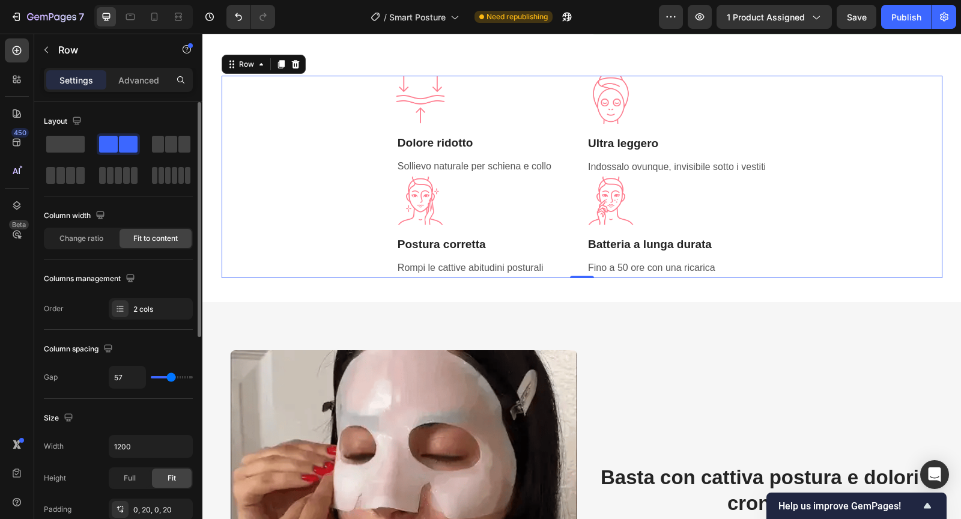
type input "60"
type input "62"
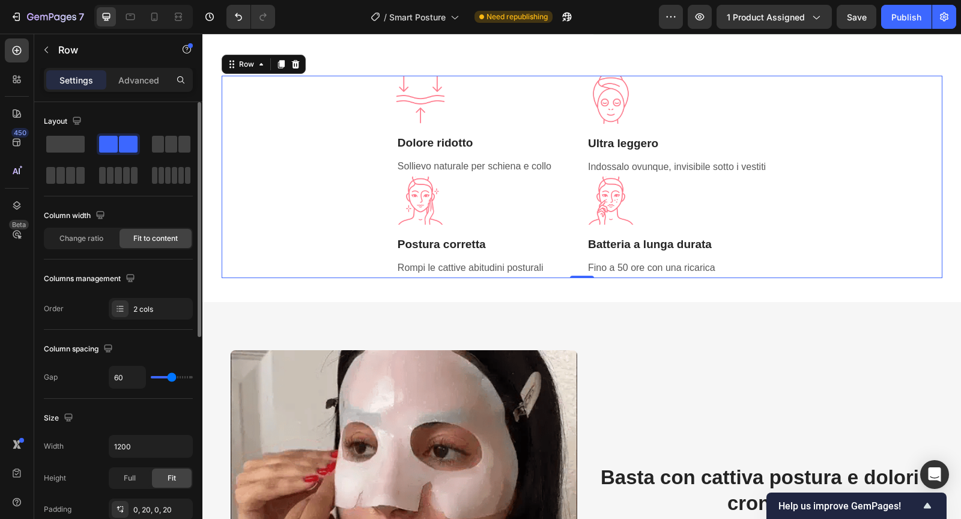
type input "62"
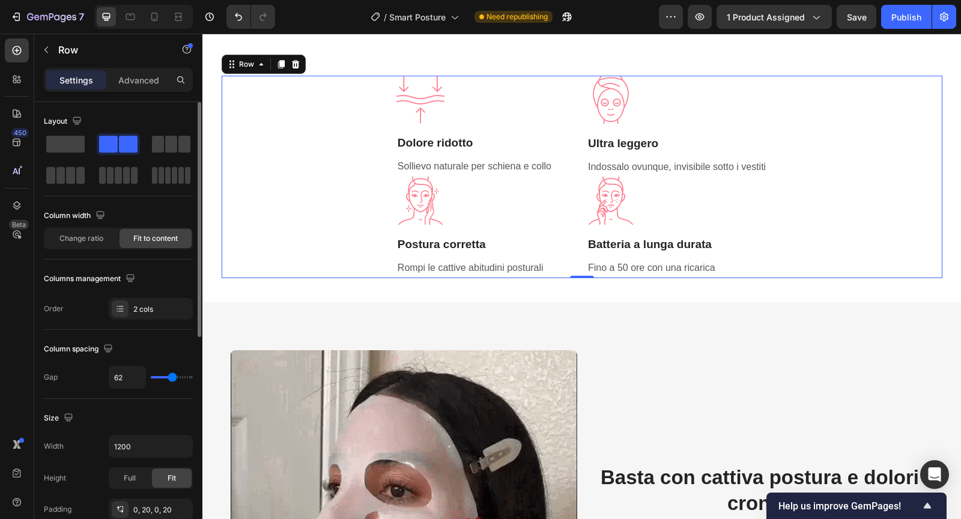
type input "64"
type input "66"
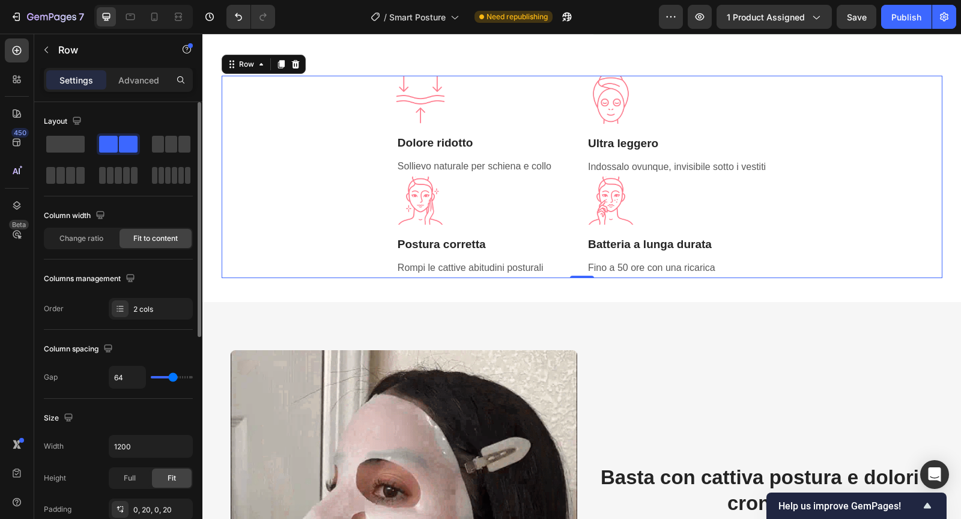
type input "66"
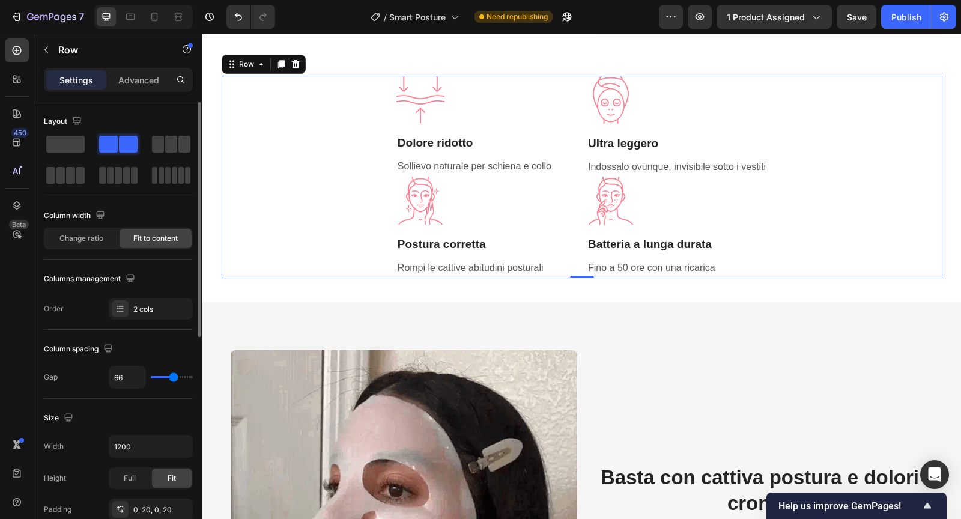
type input "67"
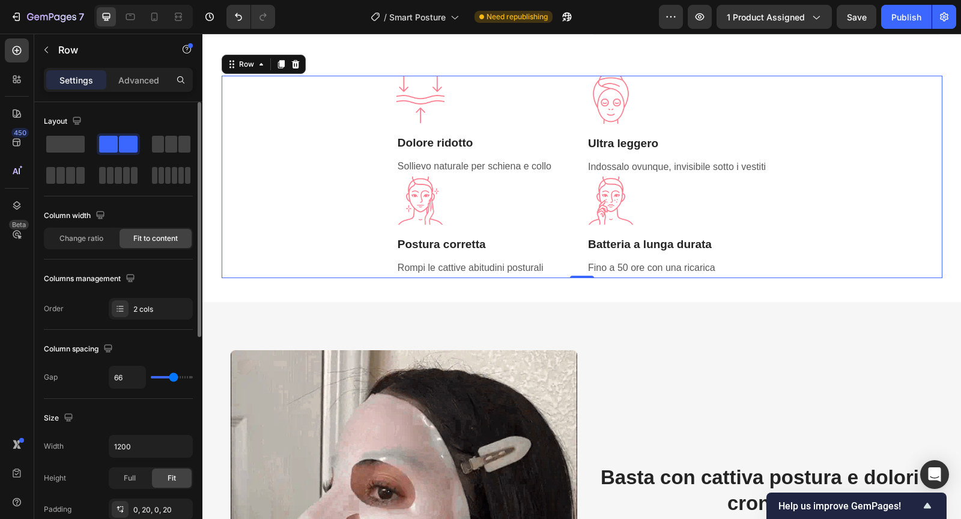
type input "67"
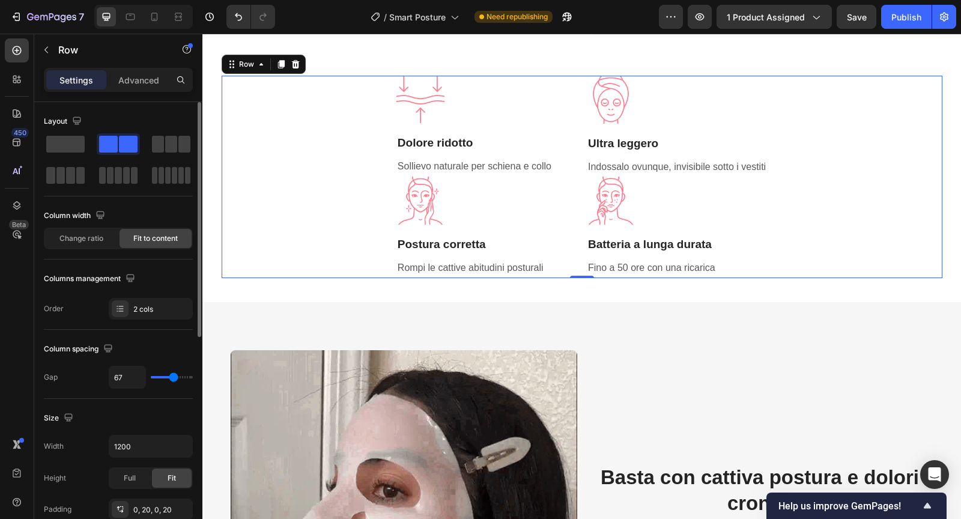
type input "68"
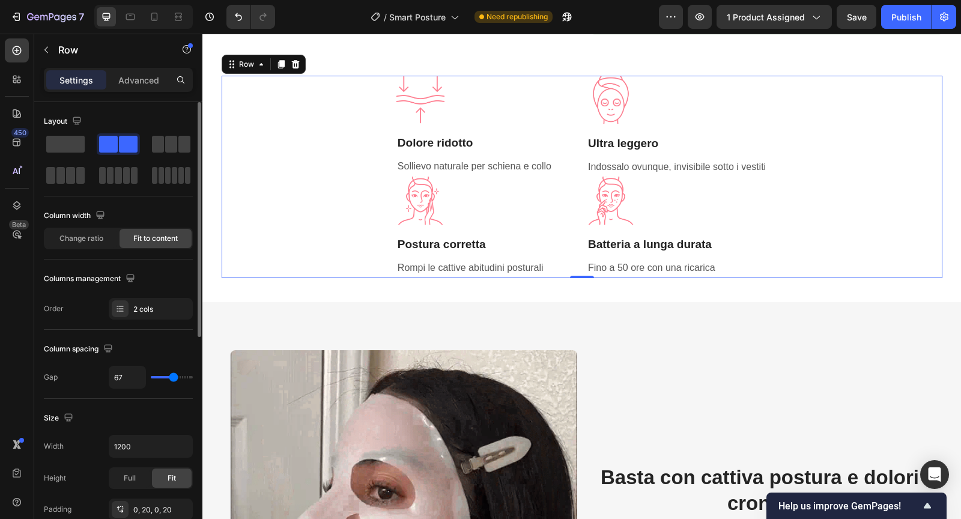
type input "68"
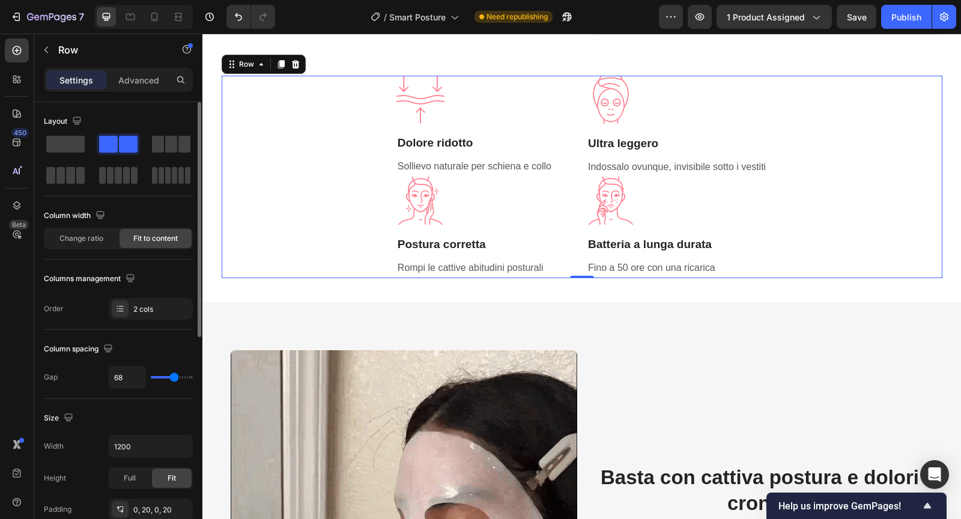
type input "69"
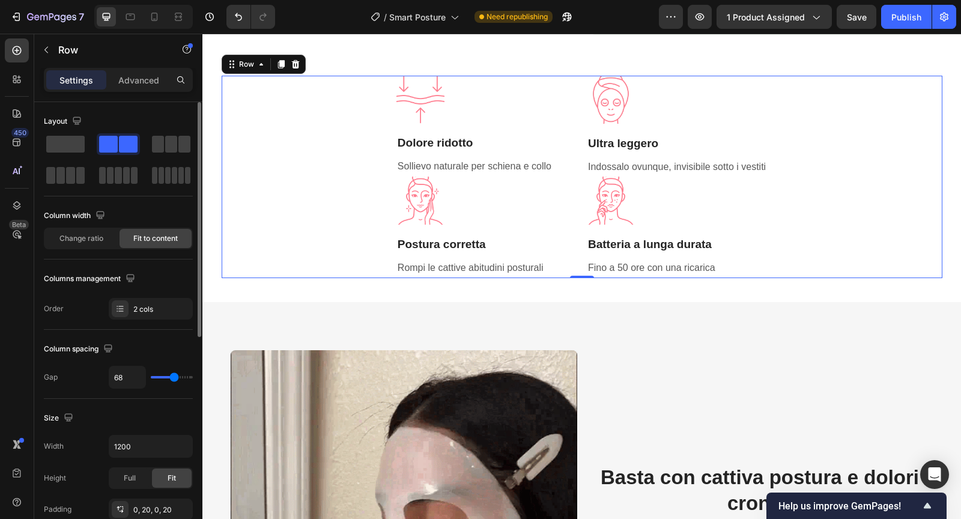
type input "69"
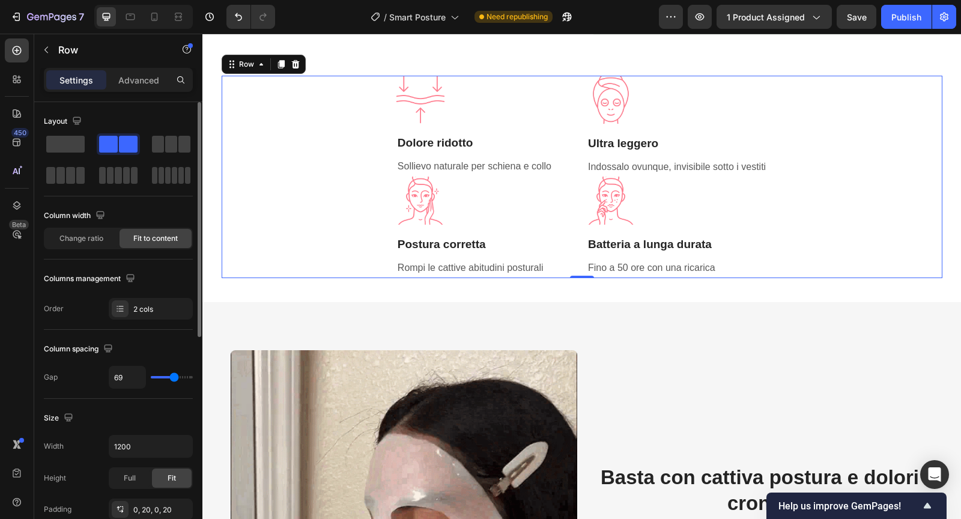
type input "70"
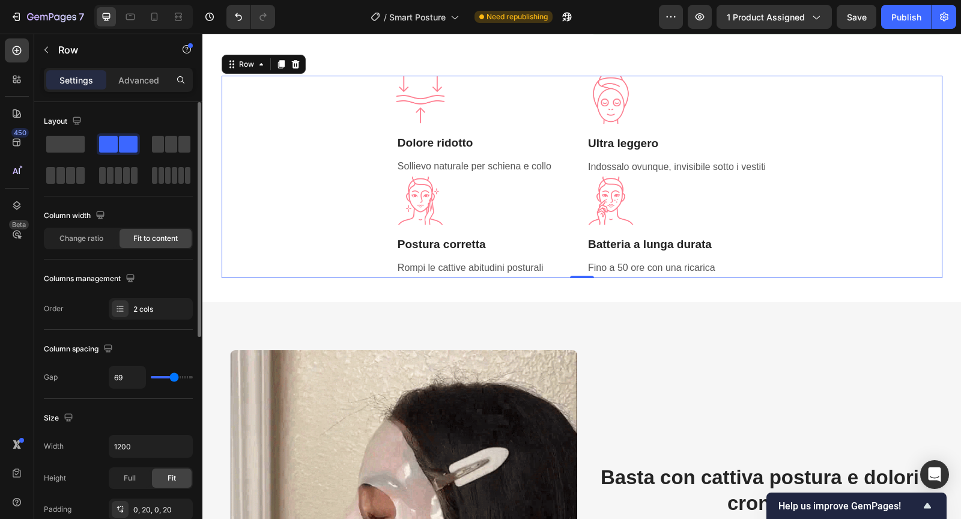
type input "70"
type input "71"
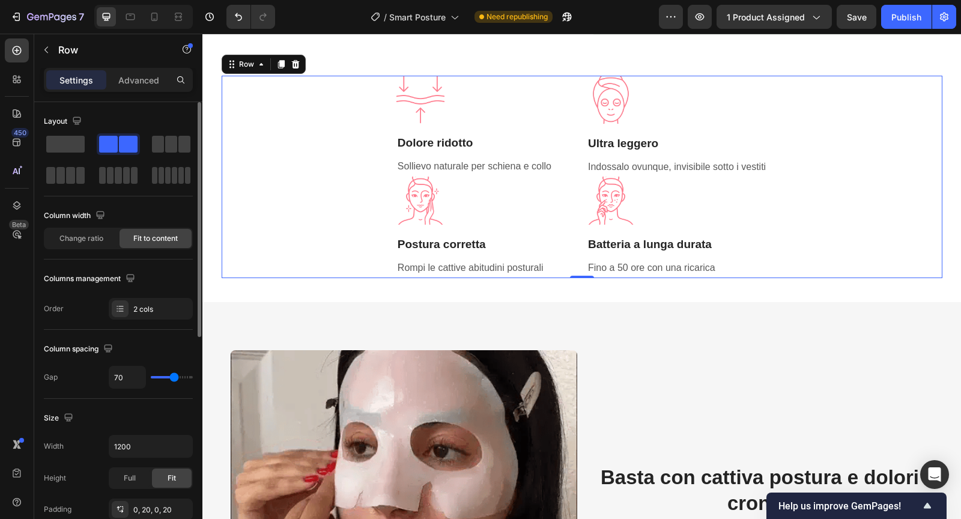
type input "71"
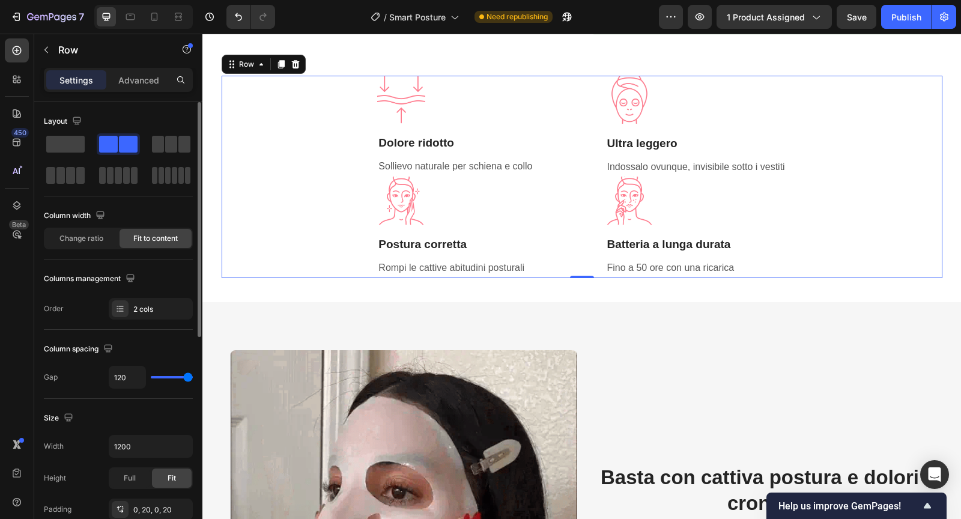
drag, startPoint x: 158, startPoint y: 377, endPoint x: 193, endPoint y: 379, distance: 34.3
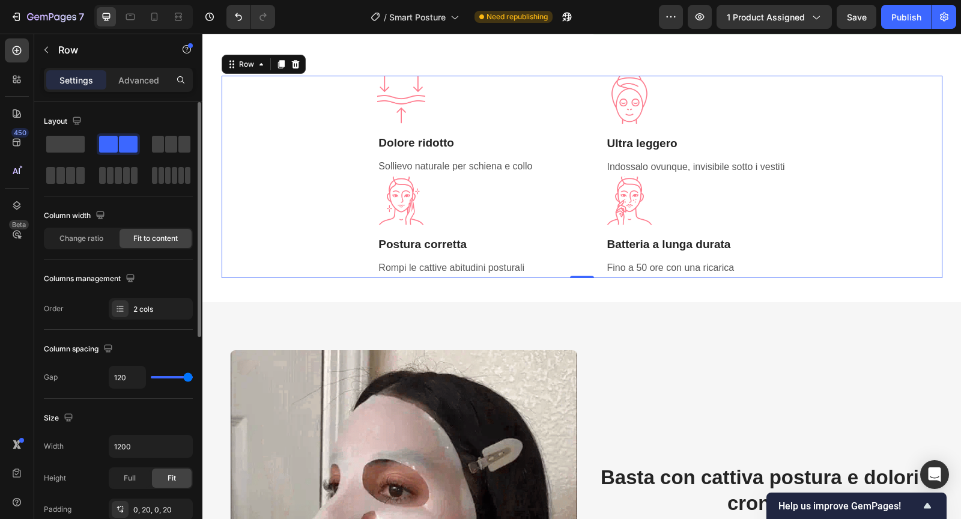
click at [193, 378] on input "range" at bounding box center [172, 377] width 42 height 2
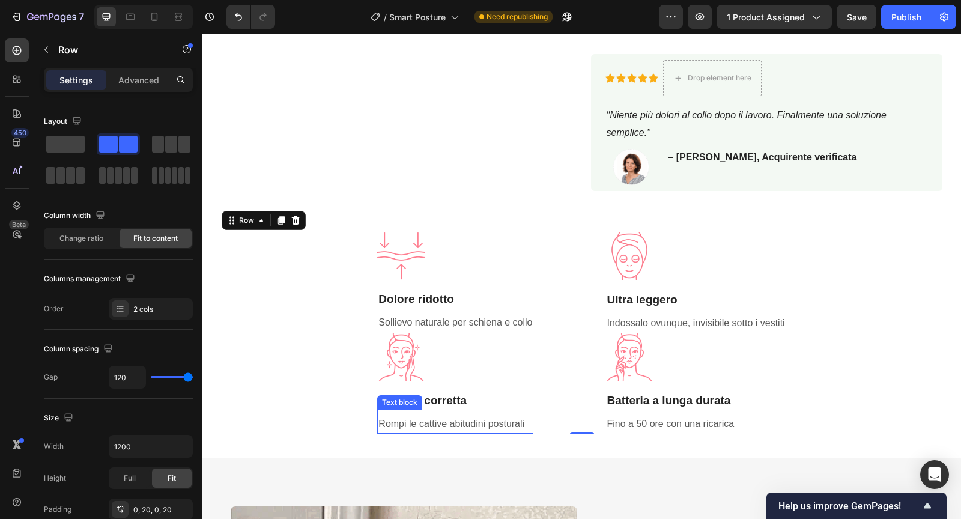
scroll to position [545, 0]
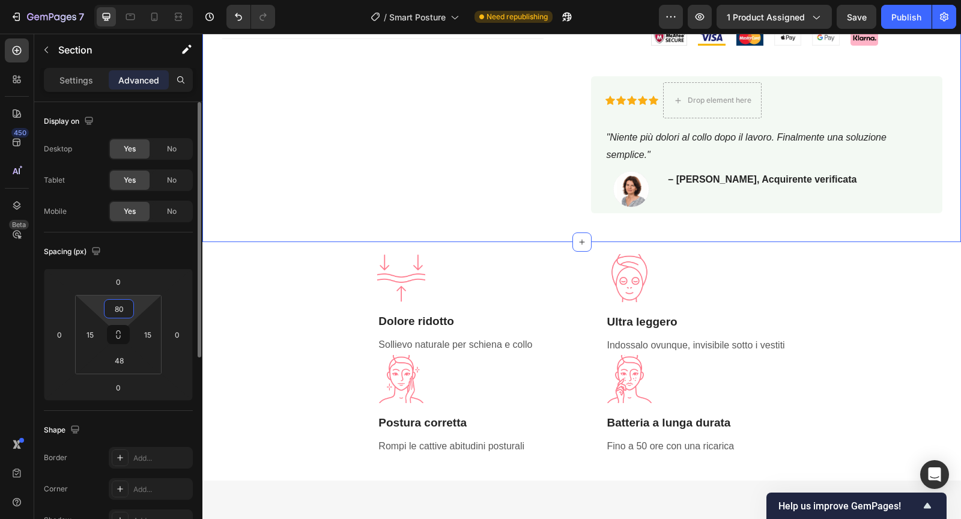
click at [123, 306] on input "80" at bounding box center [119, 309] width 24 height 18
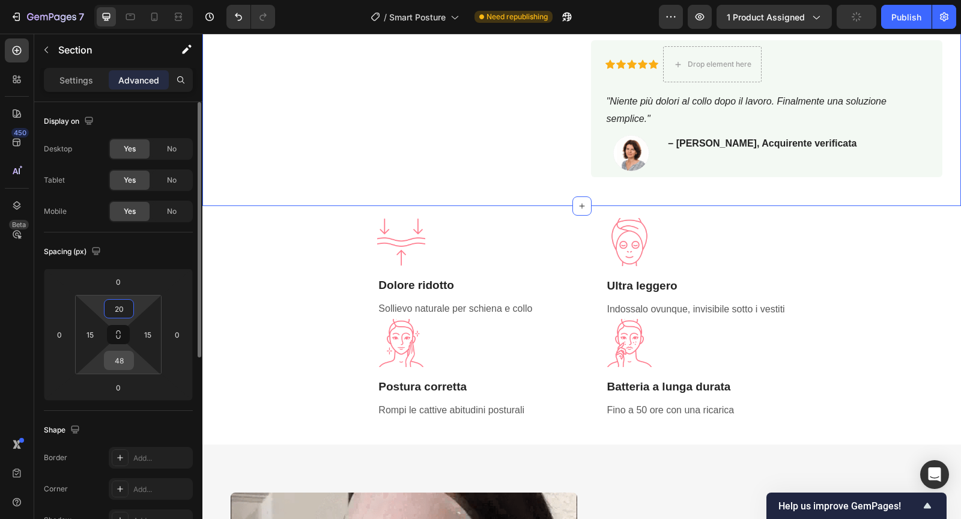
click at [121, 362] on input "48" at bounding box center [119, 360] width 24 height 18
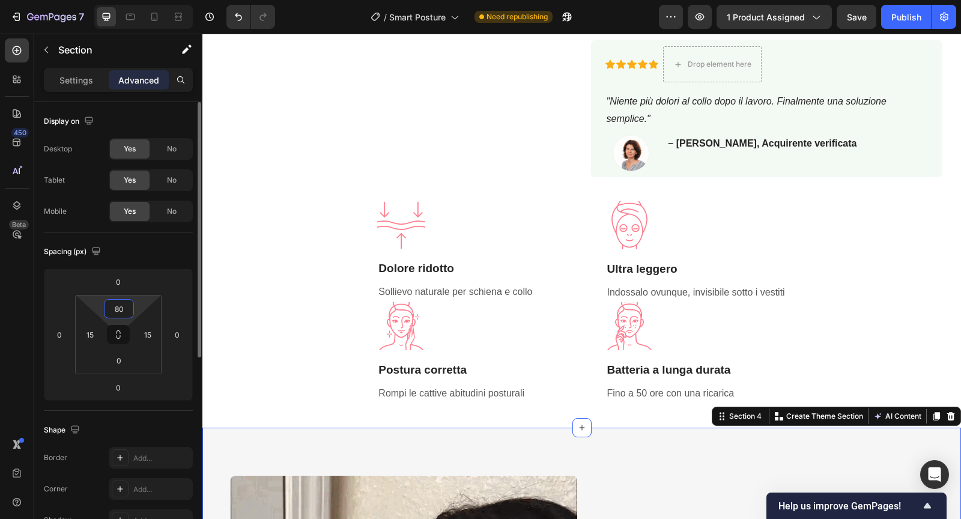
click at [117, 308] on input "80" at bounding box center [119, 309] width 24 height 18
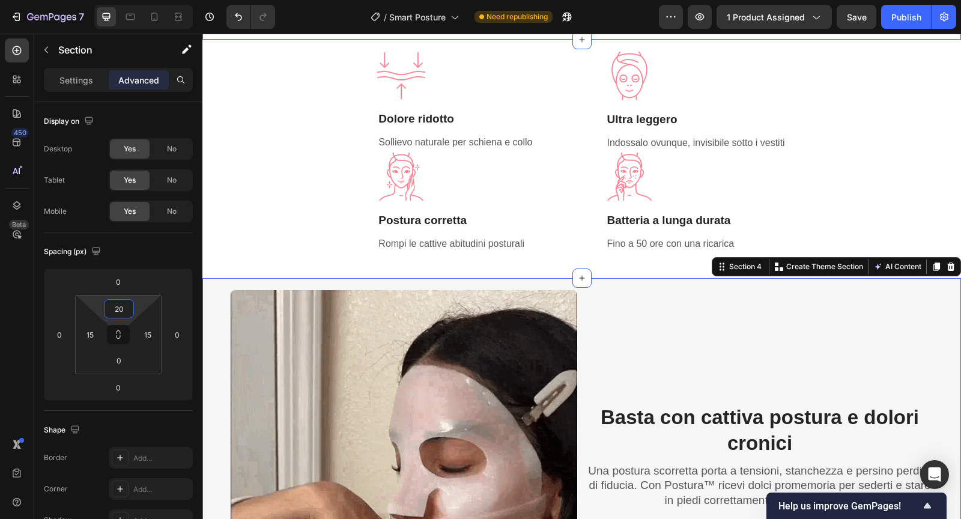
scroll to position [503, 0]
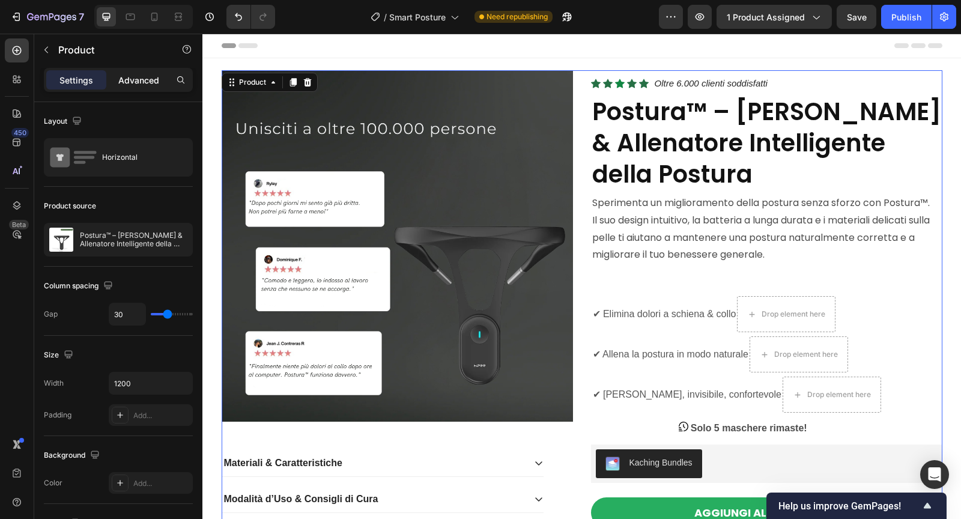
scroll to position [503, 0]
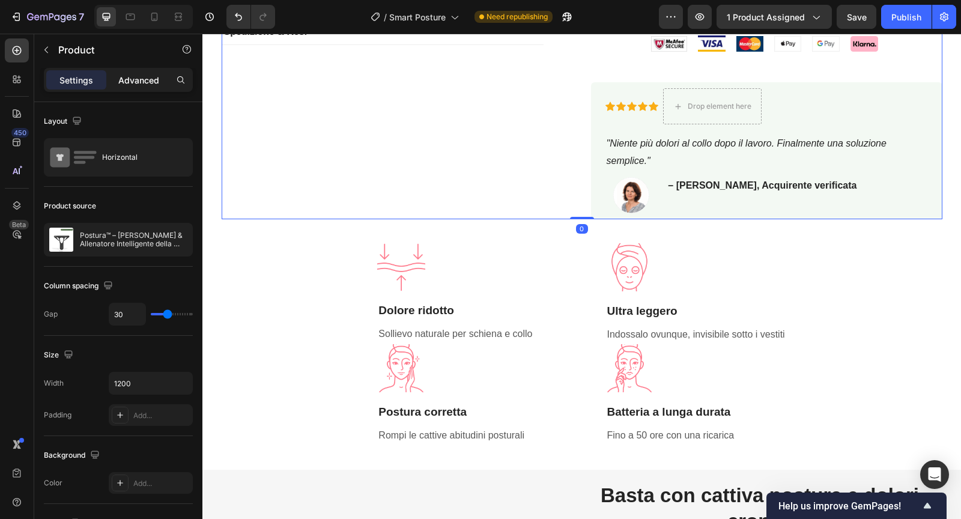
click at [148, 80] on p "Advanced" at bounding box center [138, 80] width 41 height 13
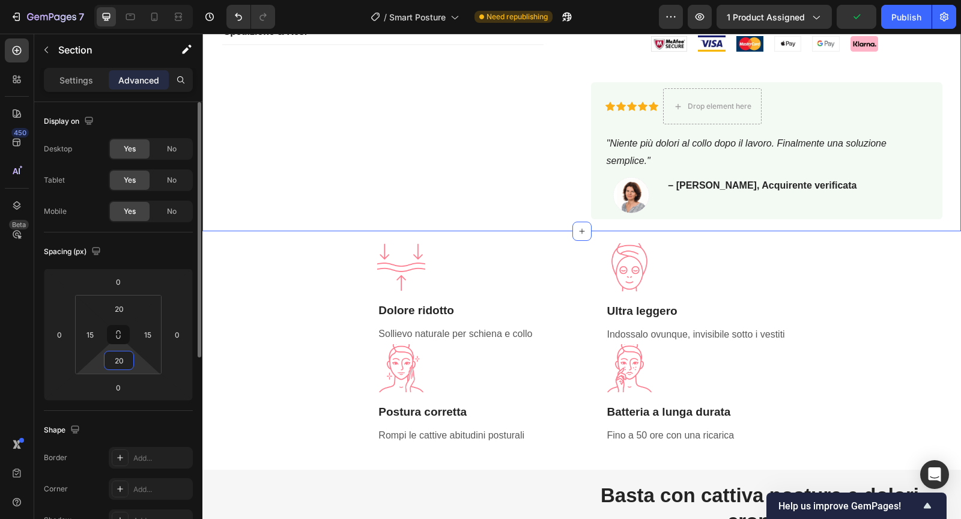
click at [121, 367] on input "20" at bounding box center [119, 360] width 24 height 18
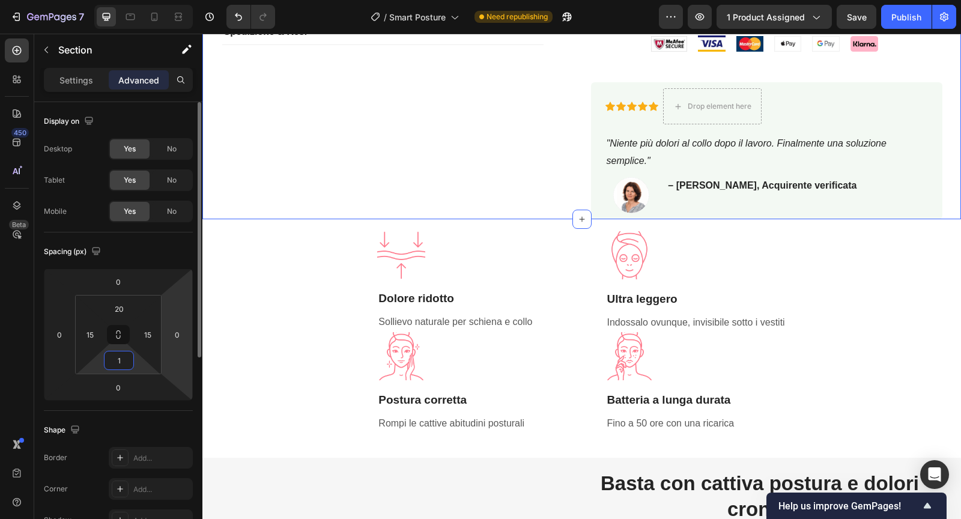
type input "10"
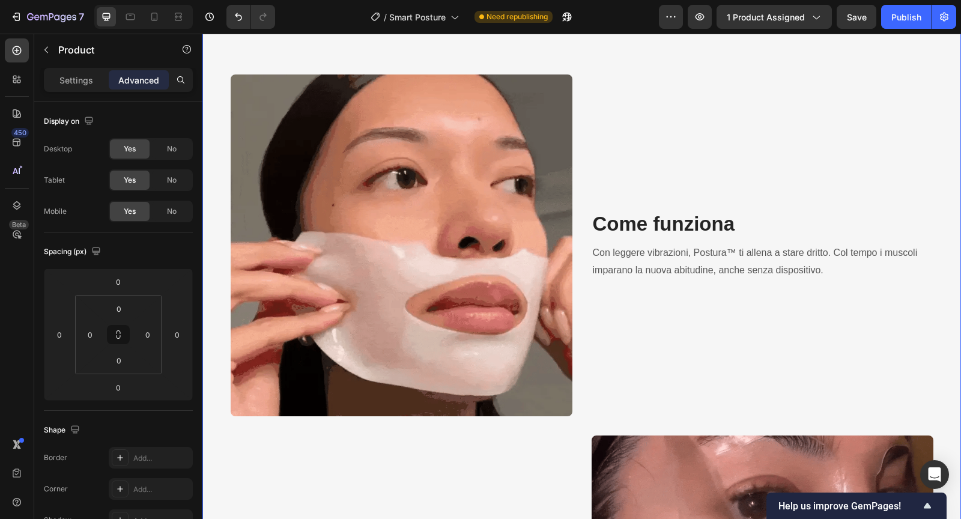
scroll to position [1114, 0]
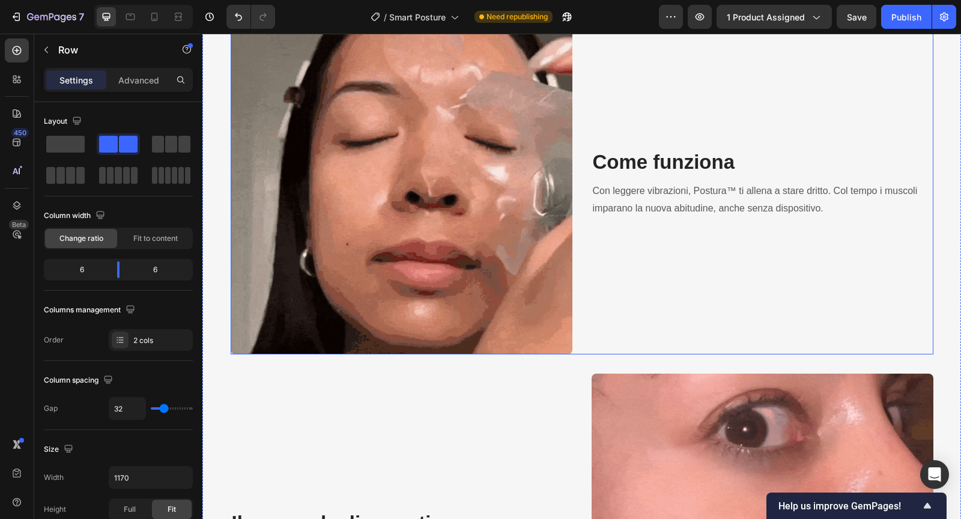
click at [560, 226] on div "Image Come funziona Heading Con leggere vibrazioni, Postura™ ti allena a stare …" at bounding box center [582, 173] width 702 height 361
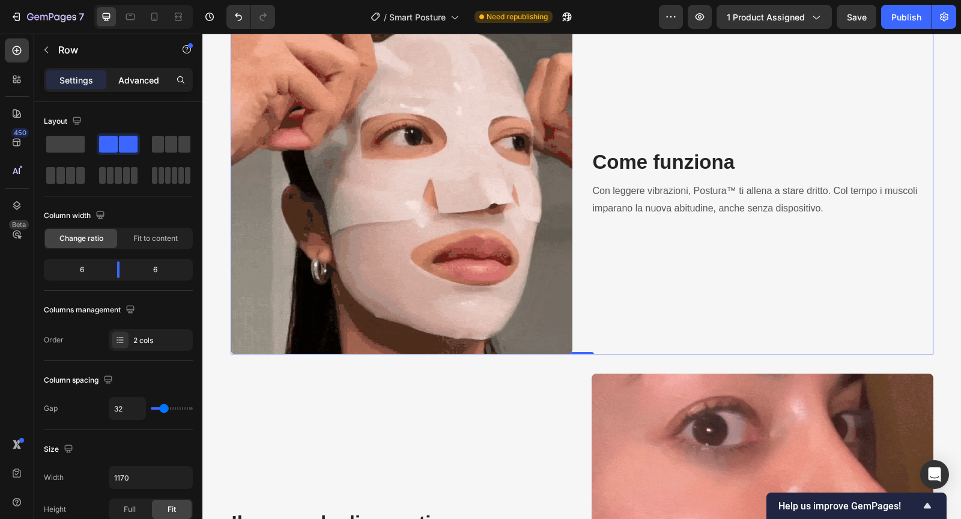
click at [150, 87] on div "Advanced" at bounding box center [139, 79] width 60 height 19
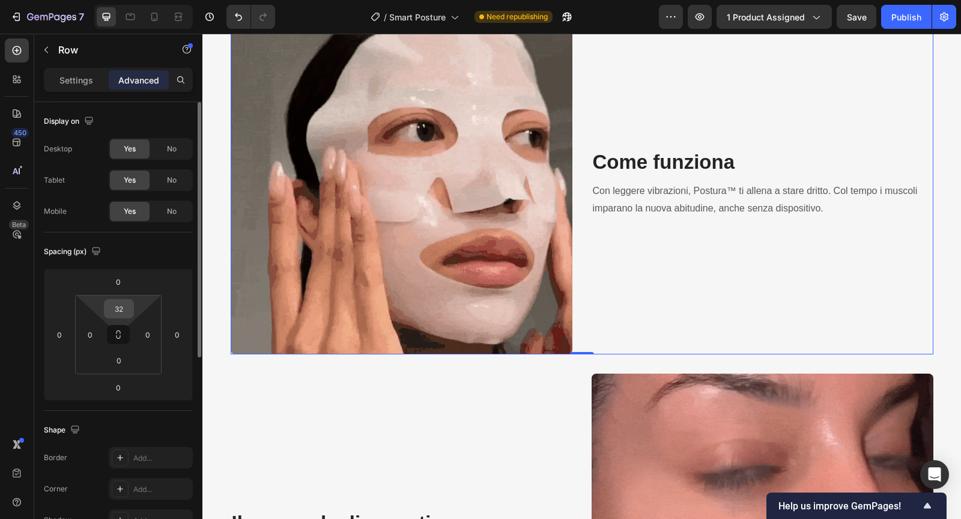
click at [128, 304] on input "32" at bounding box center [119, 309] width 24 height 18
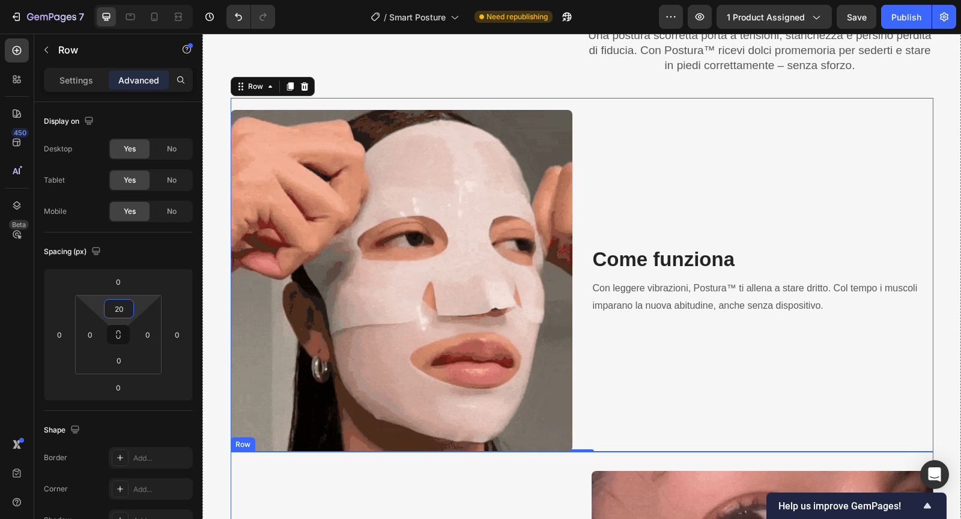
scroll to position [741, 0]
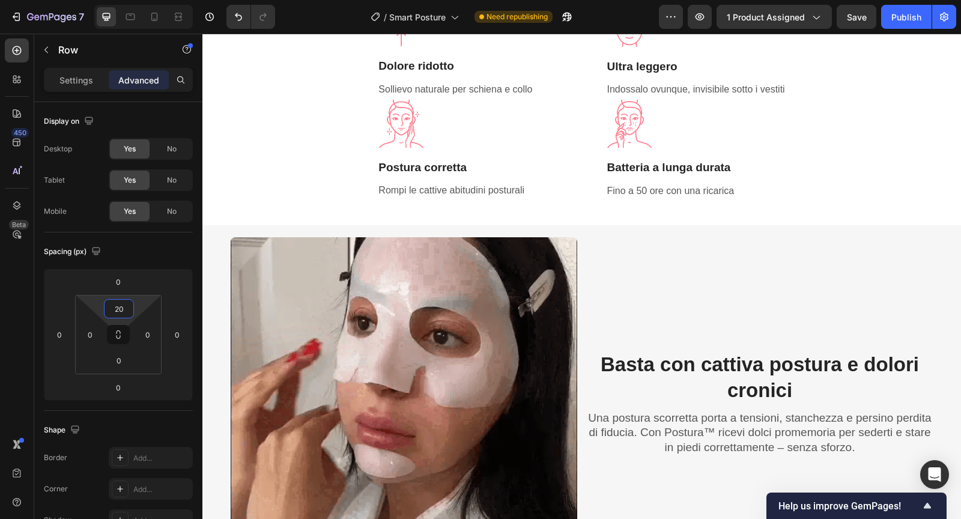
type input "20"
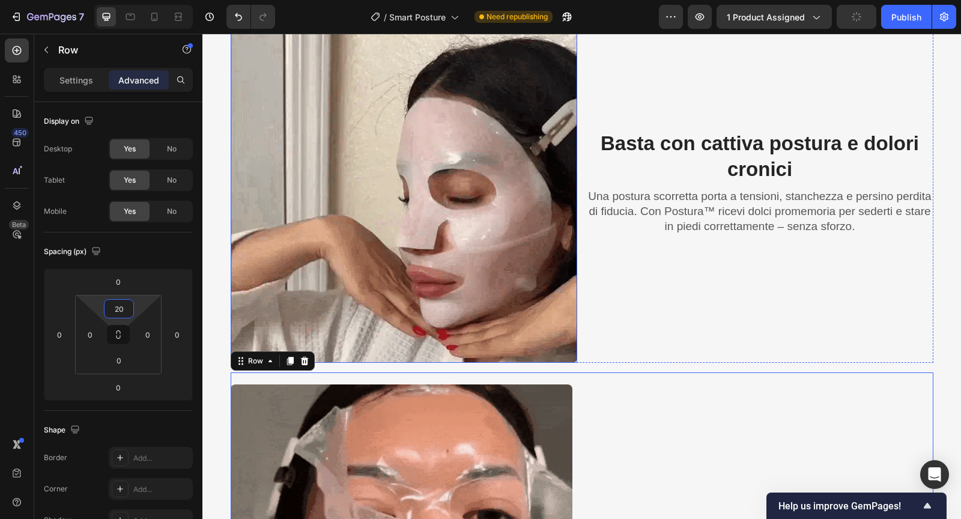
scroll to position [954, 0]
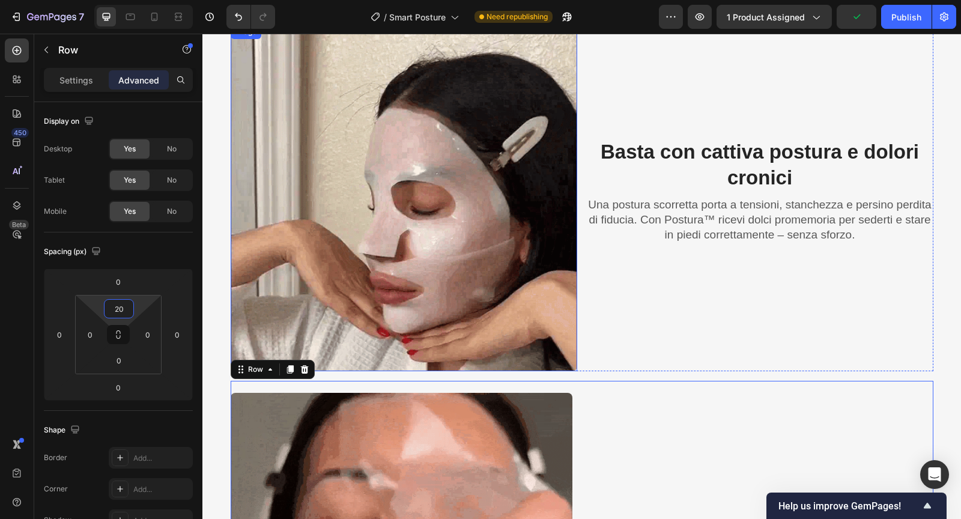
click at [459, 185] on img at bounding box center [404, 198] width 346 height 346
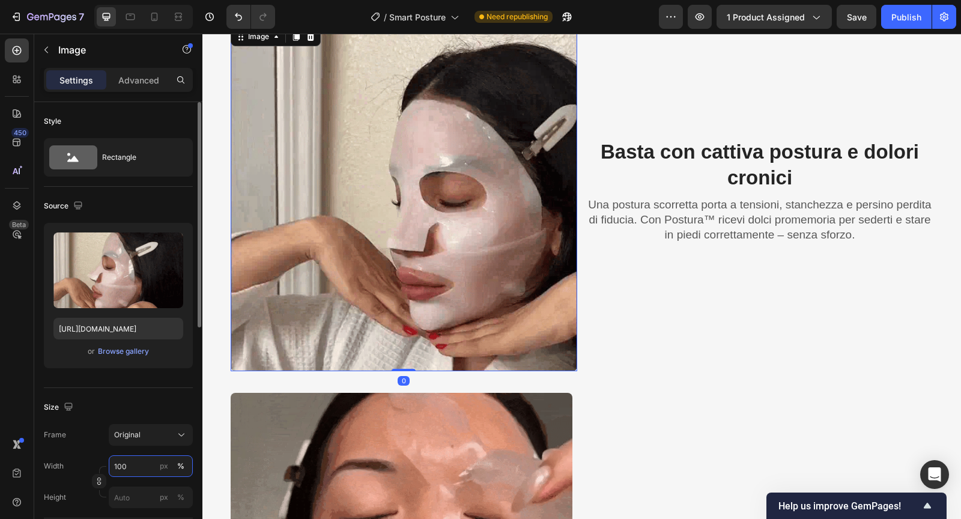
click at [136, 459] on input "100" at bounding box center [151, 466] width 84 height 22
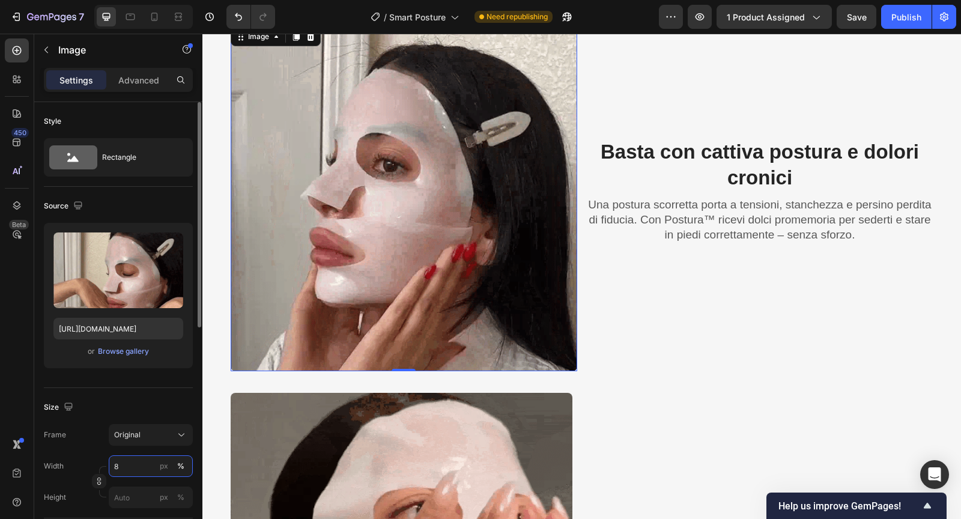
type input "80"
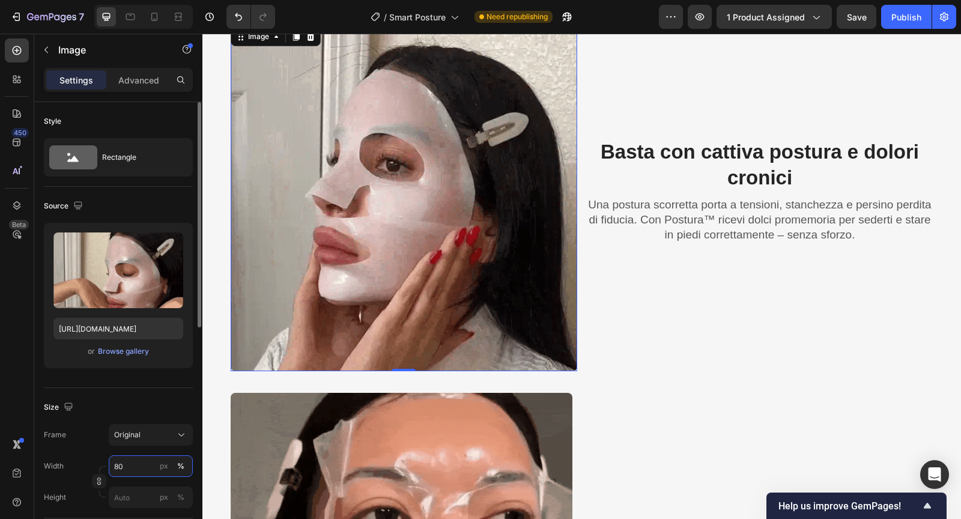
scroll to position [908, 0]
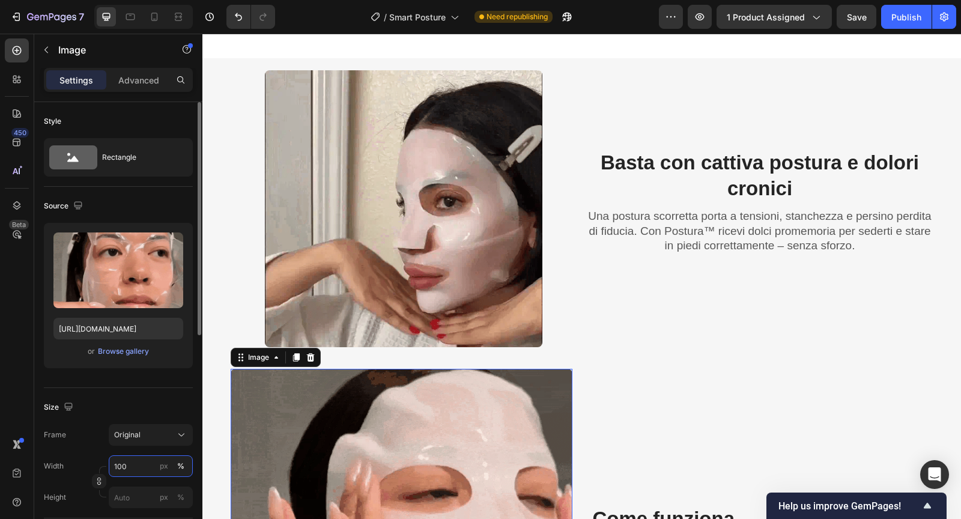
click at [139, 462] on input "100" at bounding box center [151, 466] width 84 height 22
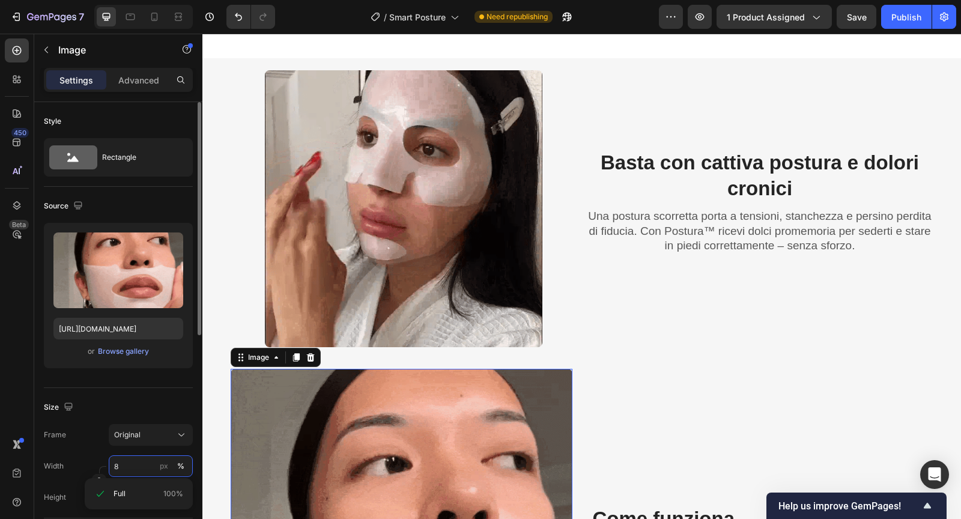
type input "80"
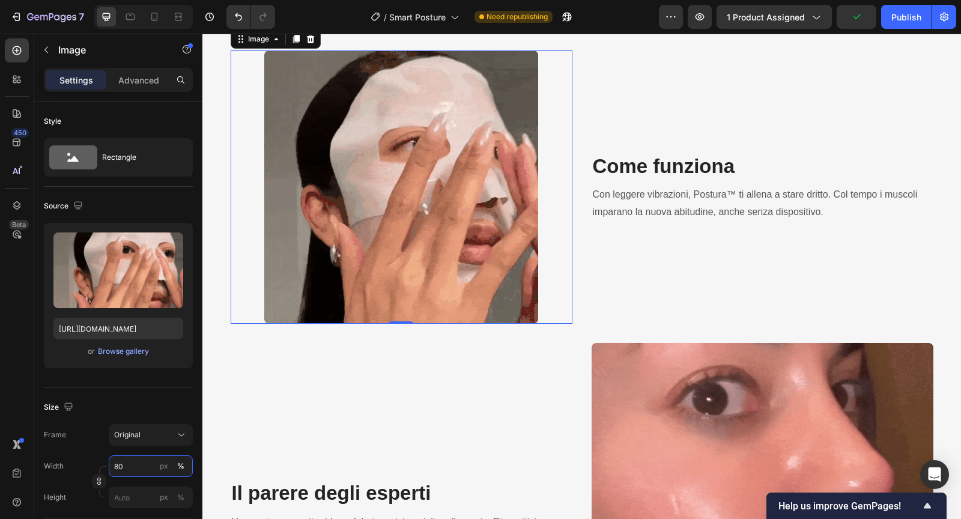
scroll to position [1233, 0]
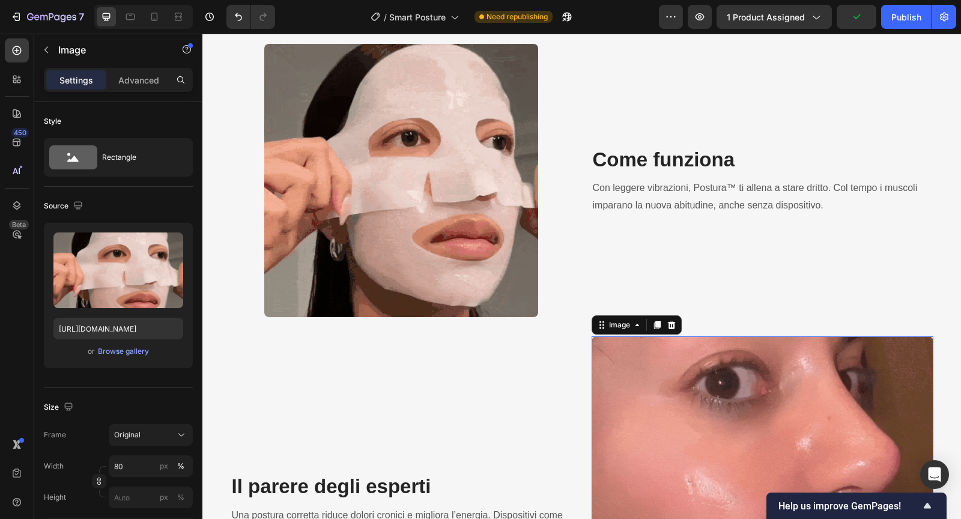
click at [661, 406] on img at bounding box center [762, 507] width 342 height 342
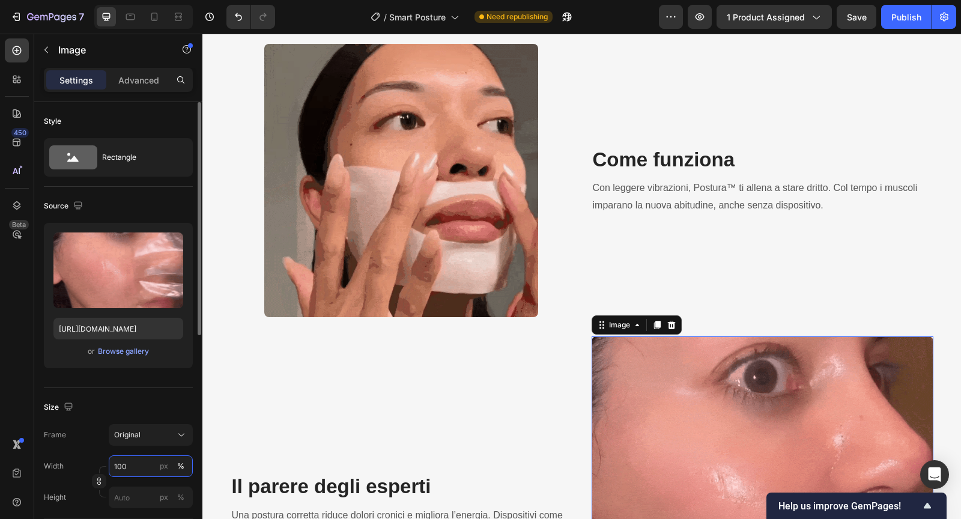
click at [134, 462] on input "100" at bounding box center [151, 466] width 84 height 22
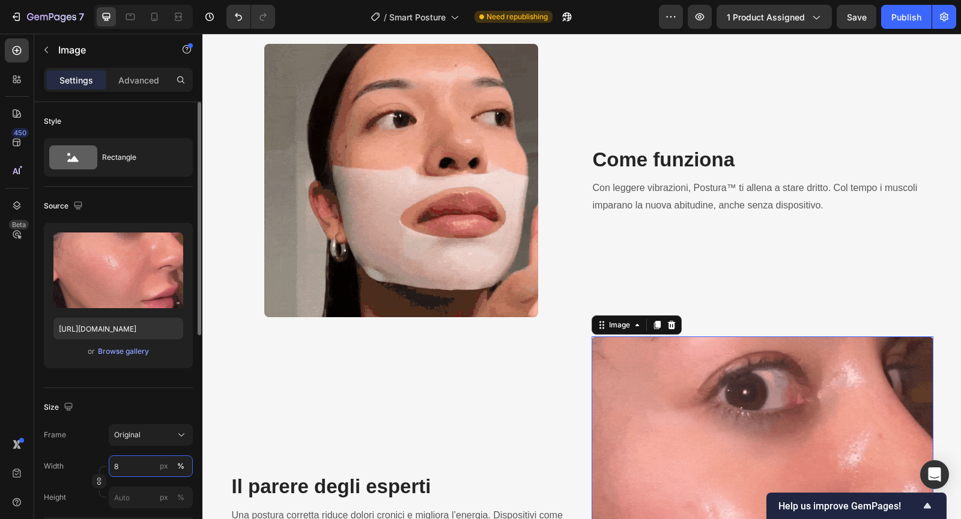
type input "80"
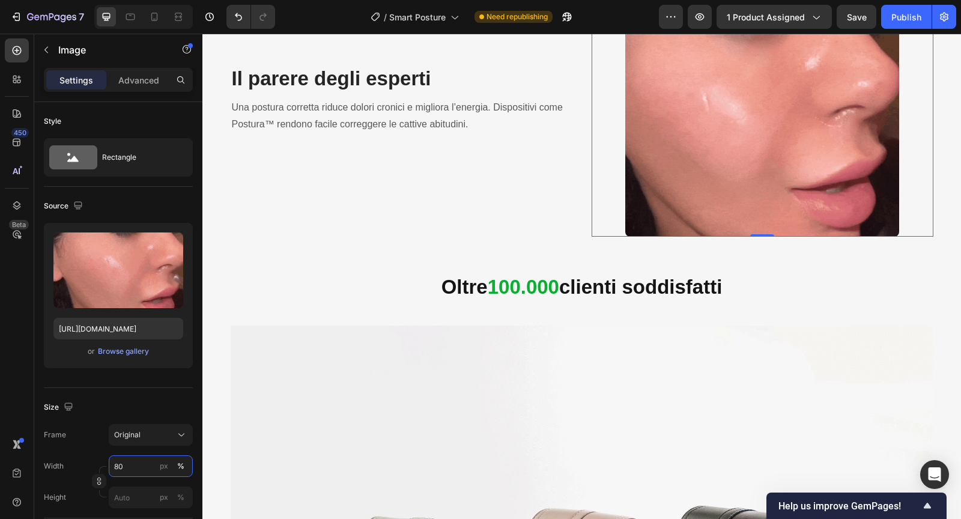
scroll to position [1702, 0]
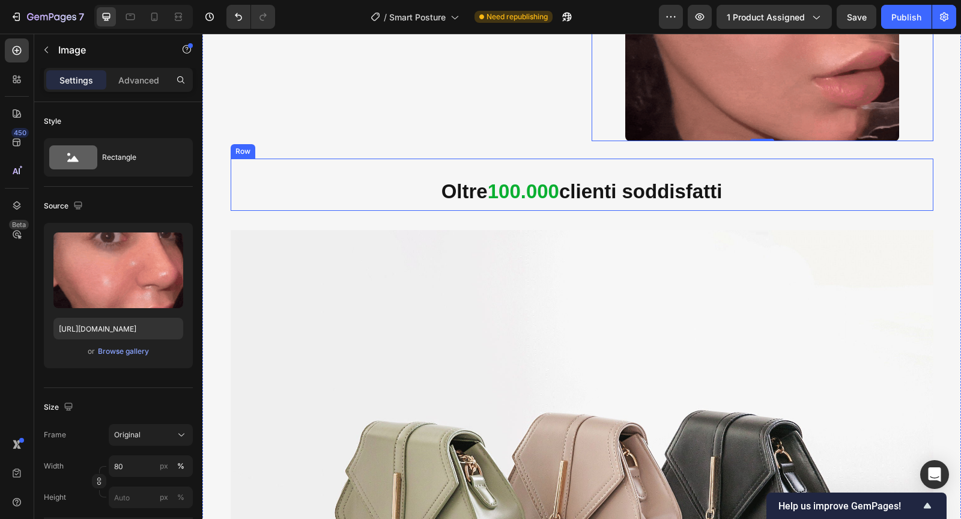
click at [317, 192] on div "Oltre 100.000 clienti soddisfatti Heading Row" at bounding box center [582, 184] width 702 height 52
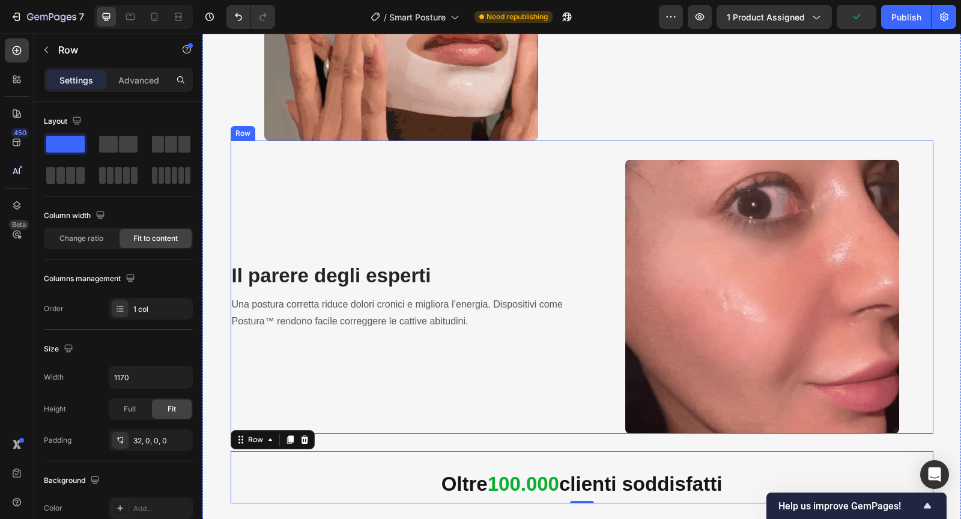
scroll to position [1395, 0]
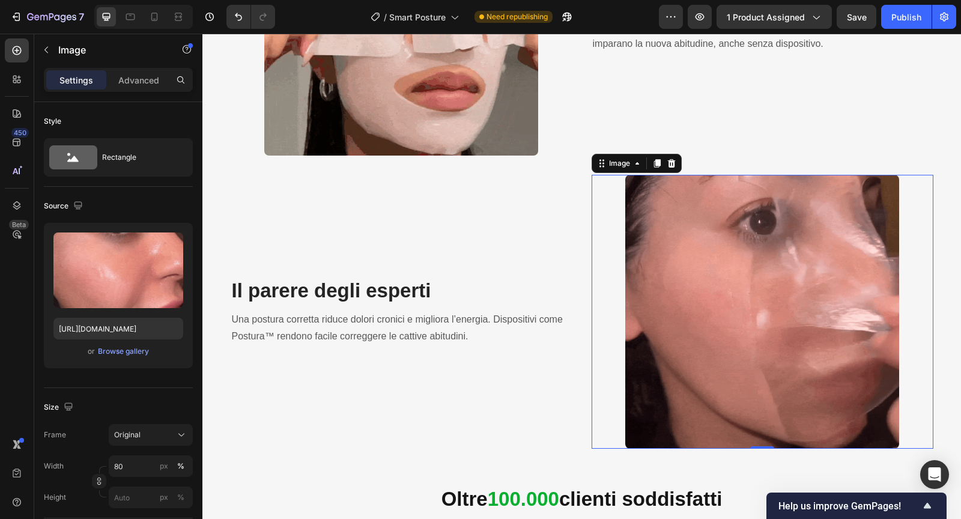
click at [605, 249] on div at bounding box center [762, 311] width 342 height 273
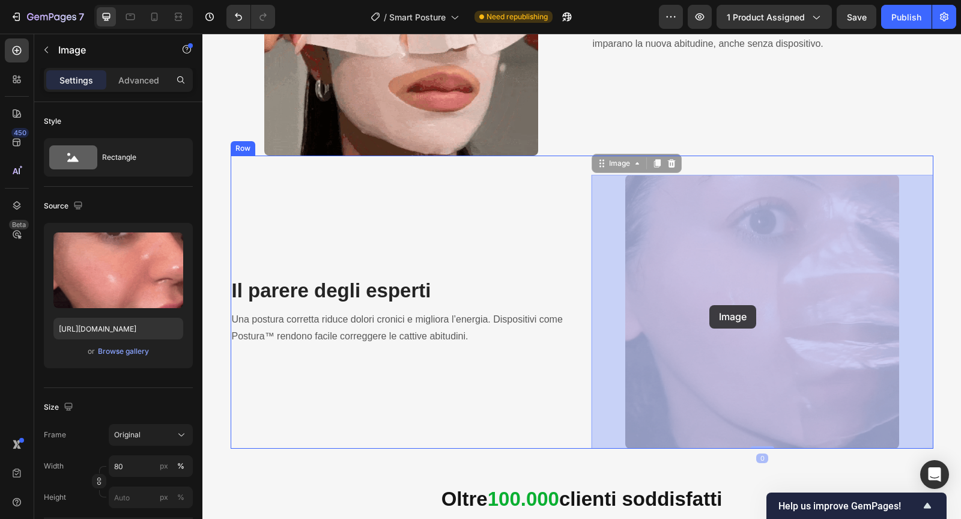
drag, startPoint x: 602, startPoint y: 166, endPoint x: 709, endPoint y: 305, distance: 175.5
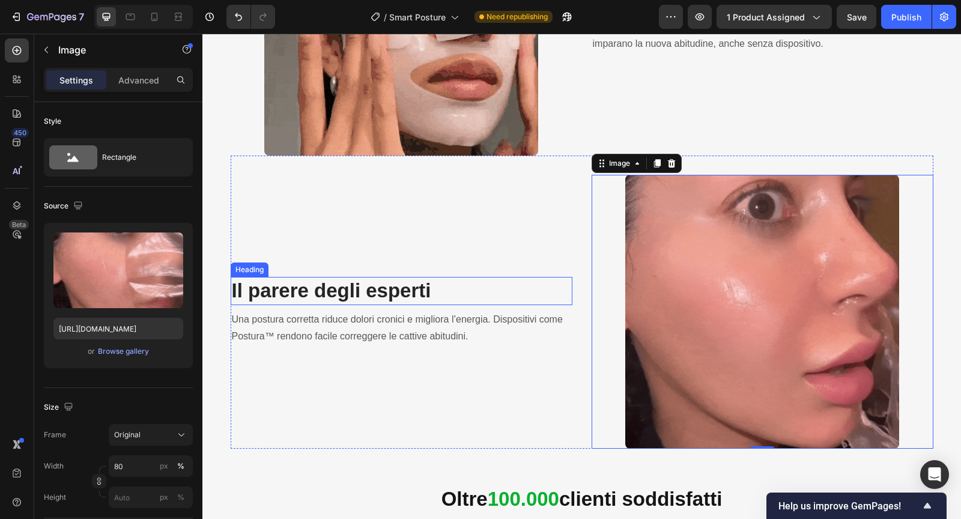
click at [327, 299] on strong "Il parere degli esperti" at bounding box center [331, 290] width 199 height 22
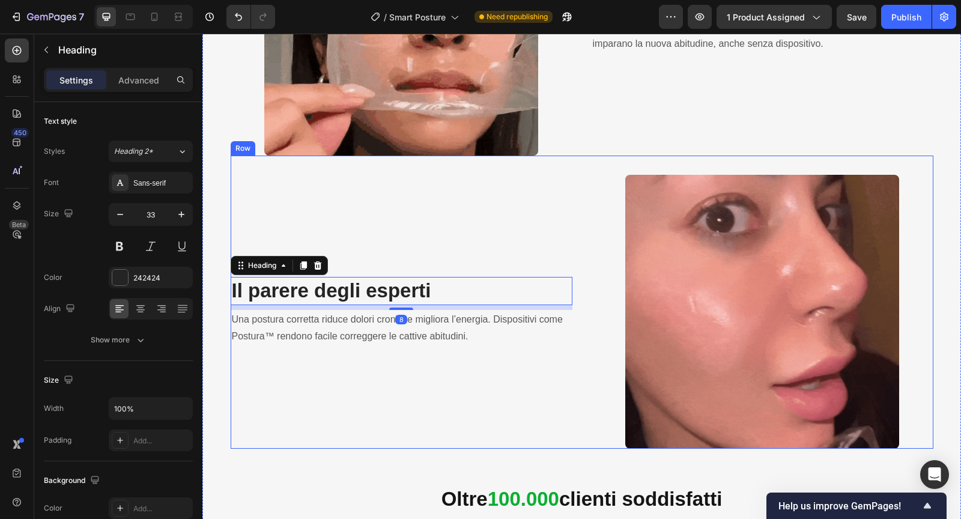
click at [557, 207] on div "Il parere degli esperti Heading 8 Una postura corretta riduce dolori cronici e …" at bounding box center [402, 311] width 342 height 273
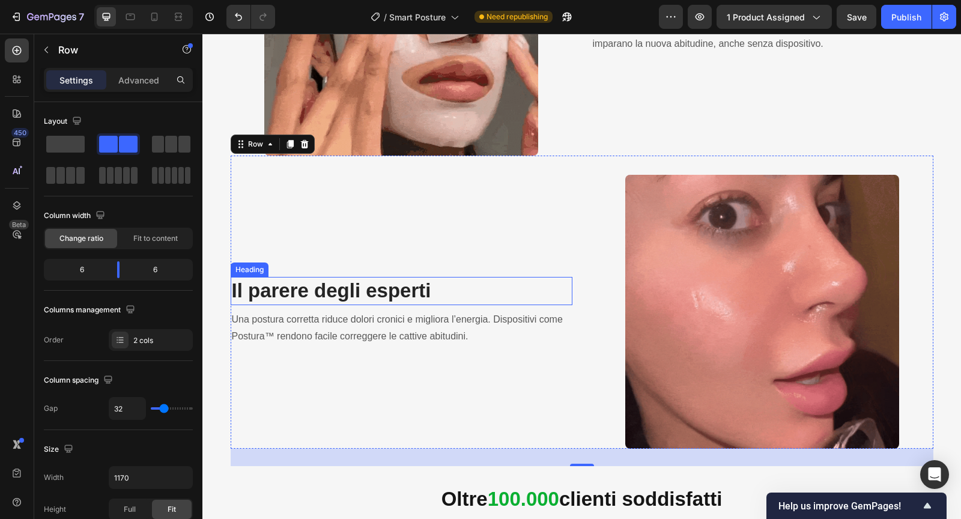
click at [277, 289] on strong "Il parere degli esperti" at bounding box center [331, 290] width 199 height 22
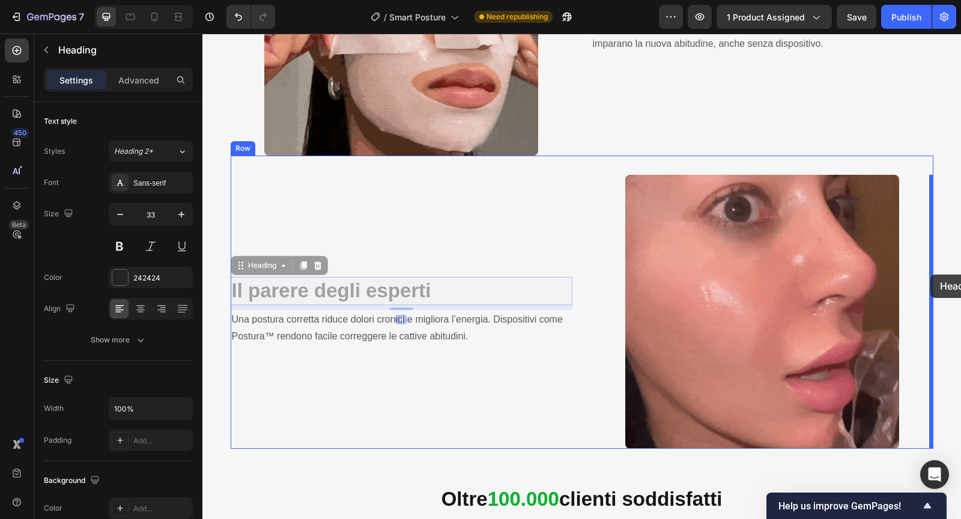
drag, startPoint x: 244, startPoint y: 267, endPoint x: 930, endPoint y: 274, distance: 686.2
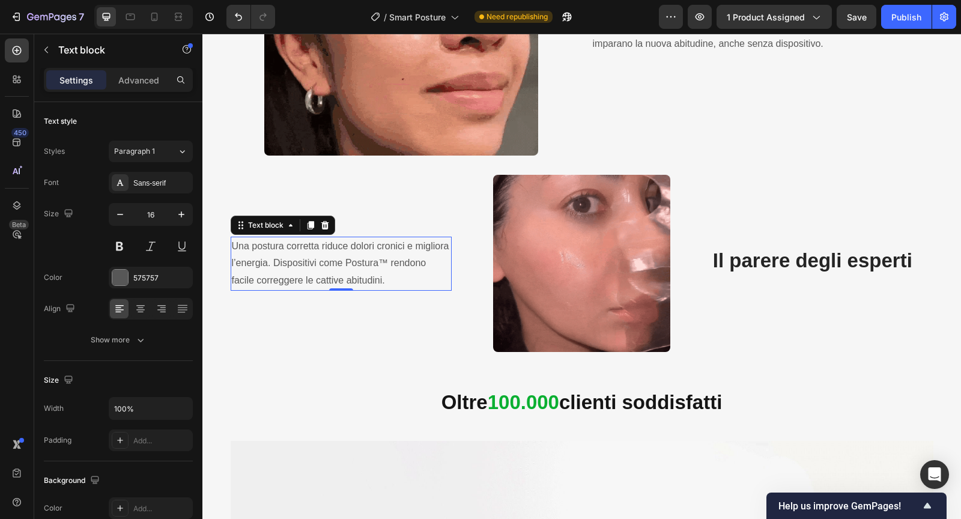
click at [345, 266] on p "Una postura corretta riduce dolori cronici e migliora l’energia. Dispositivi co…" at bounding box center [341, 264] width 219 height 52
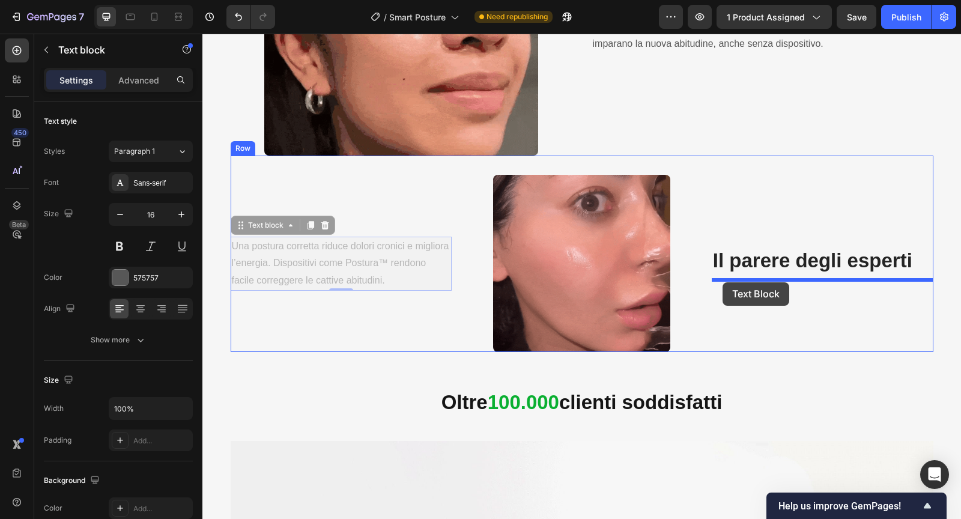
drag, startPoint x: 239, startPoint y: 223, endPoint x: 722, endPoint y: 282, distance: 486.8
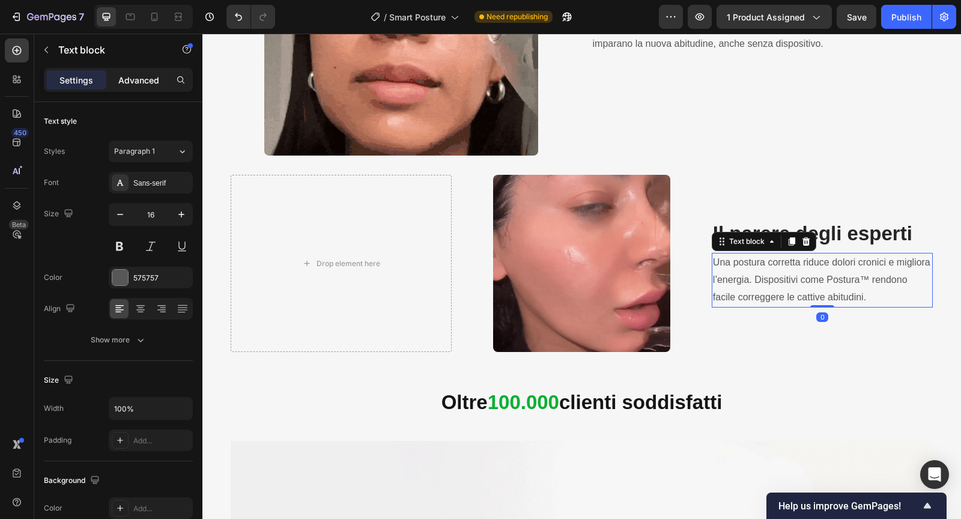
click at [130, 82] on p "Advanced" at bounding box center [138, 80] width 41 height 13
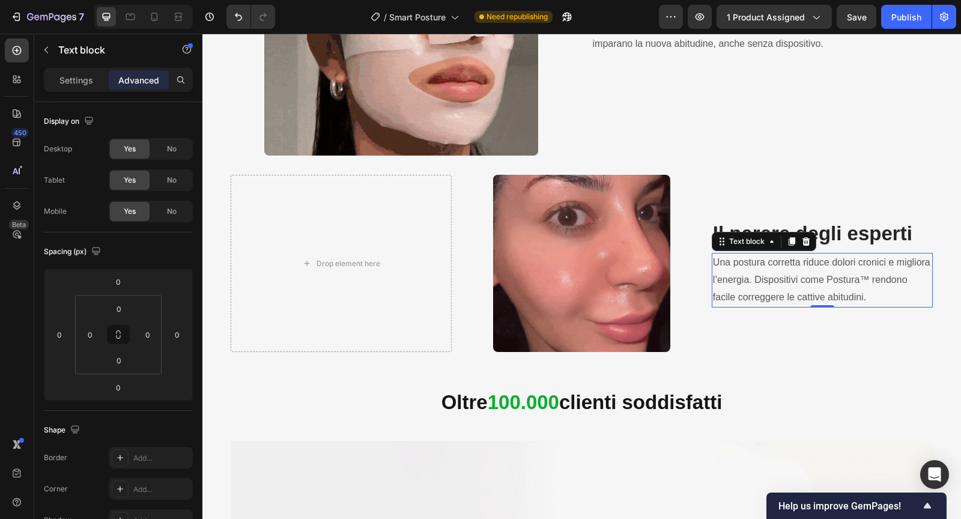
click at [71, 83] on p "Settings" at bounding box center [76, 80] width 34 height 13
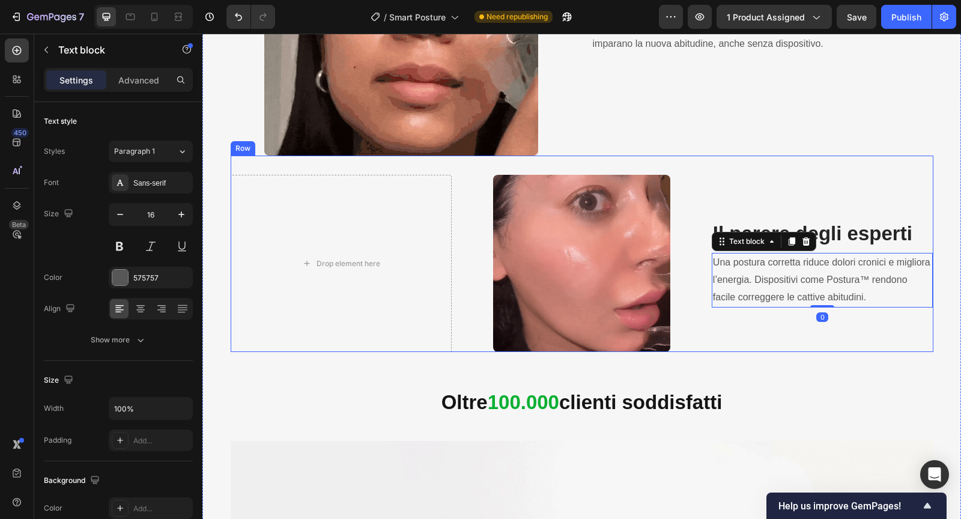
click at [463, 251] on div "Drop element here Image Il parere degli esperti Heading Una postura corretta ri…" at bounding box center [582, 253] width 702 height 196
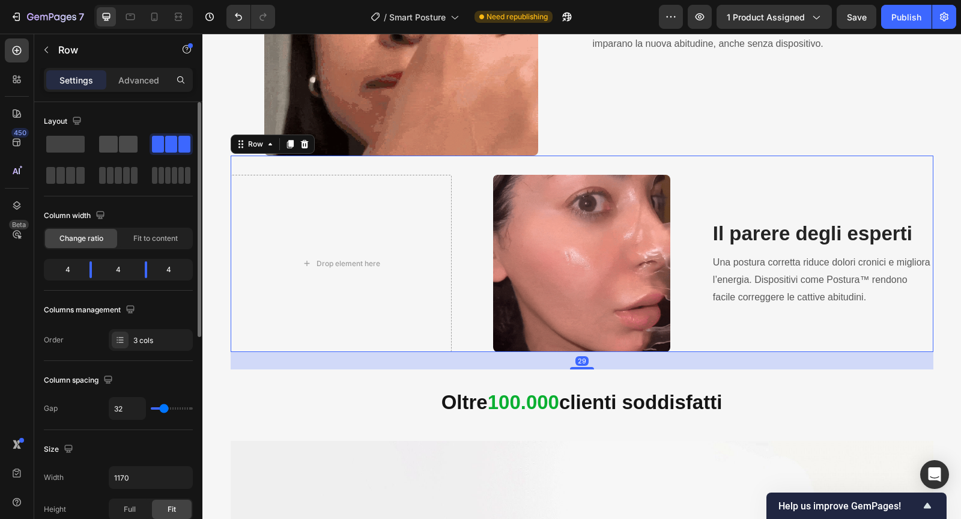
click at [111, 145] on span at bounding box center [108, 144] width 19 height 17
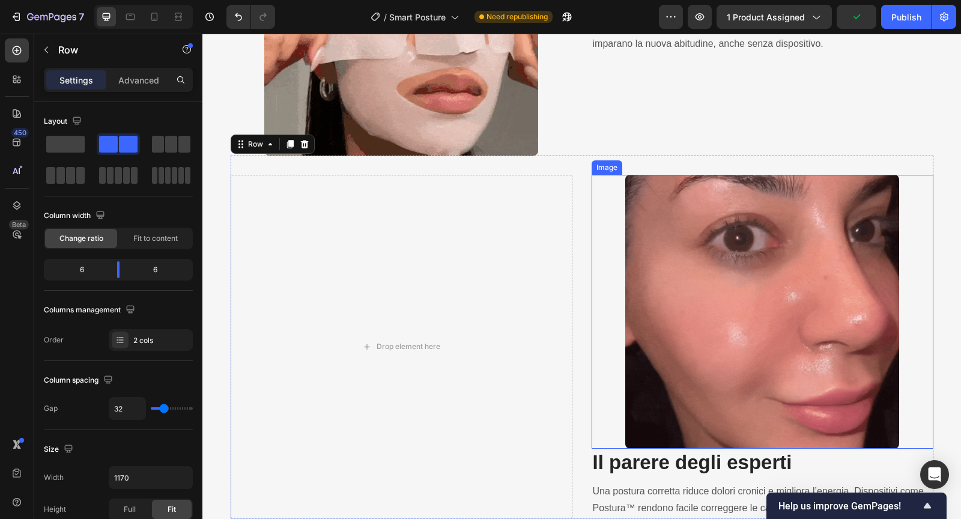
click at [675, 264] on img at bounding box center [761, 311] width 273 height 273
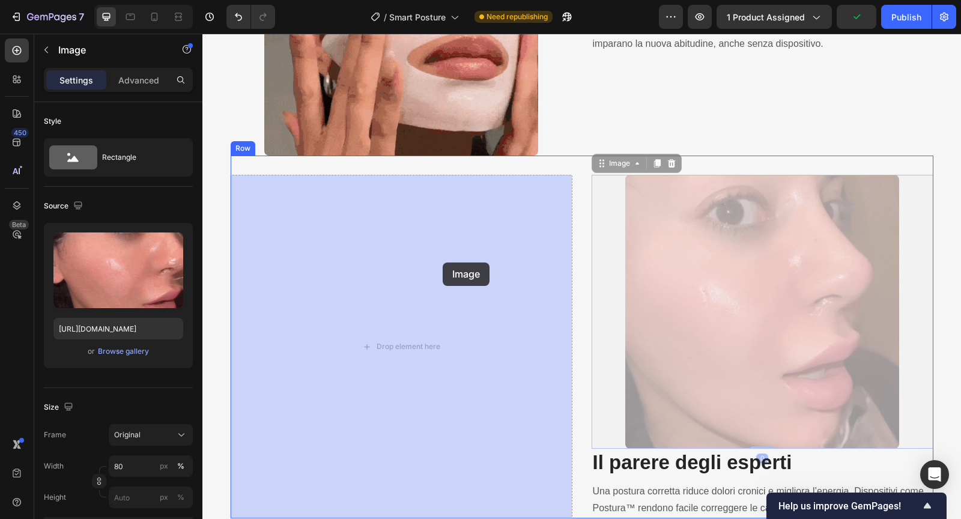
drag, startPoint x: 608, startPoint y: 165, endPoint x: 440, endPoint y: 264, distance: 194.3
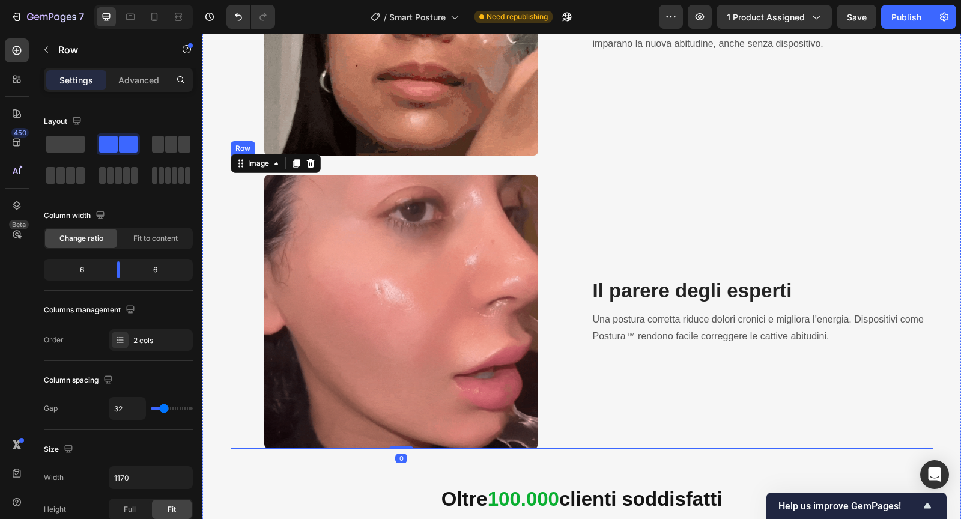
click at [687, 194] on div "Il parere degli esperti Heading Una postura corretta riduce dolori cronici e mi…" at bounding box center [762, 311] width 342 height 273
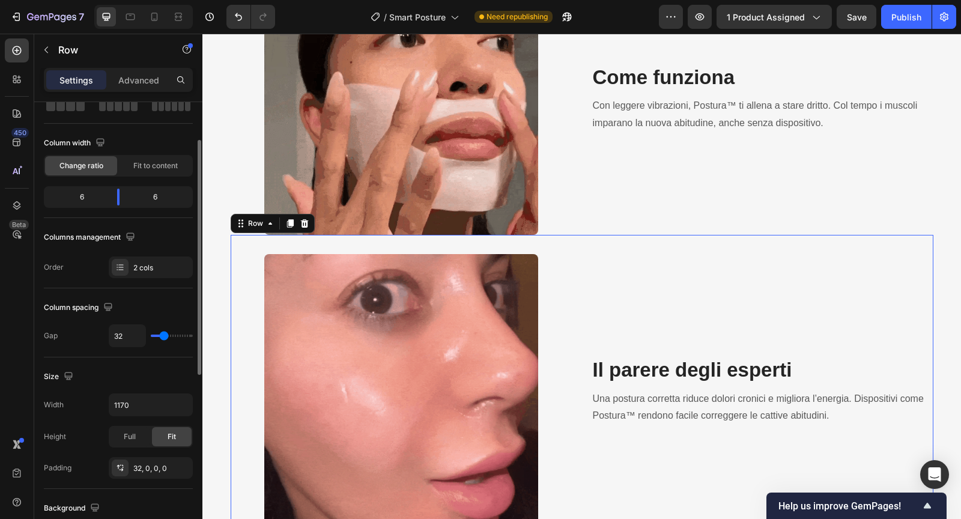
scroll to position [0, 0]
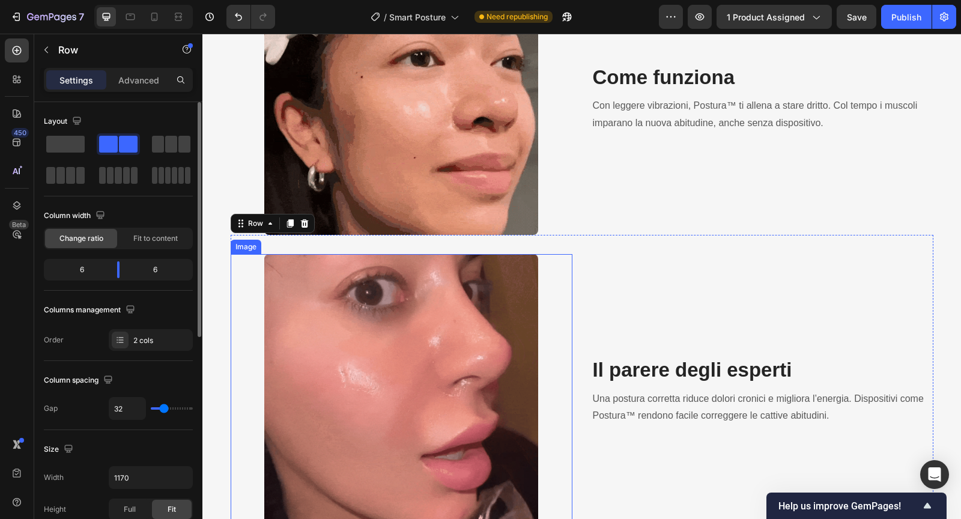
click at [377, 406] on img at bounding box center [400, 390] width 273 height 273
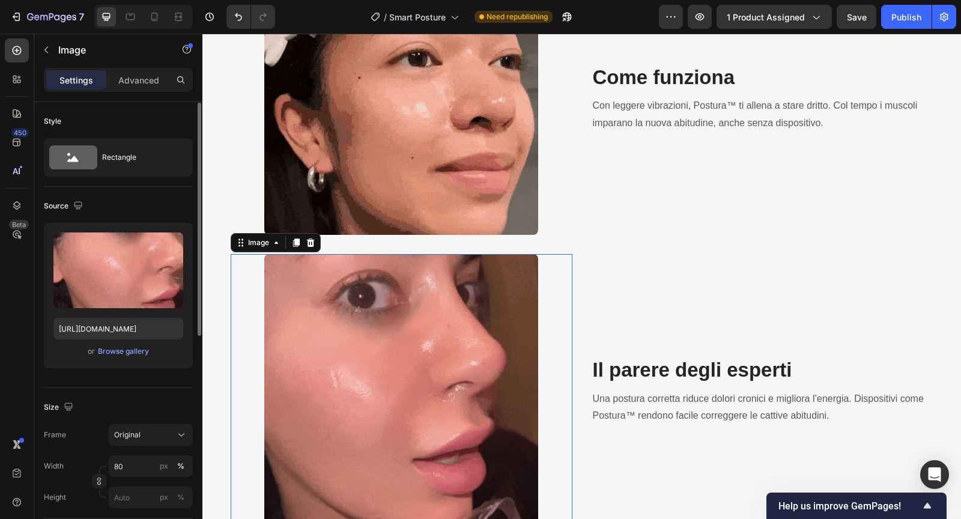
scroll to position [100, 0]
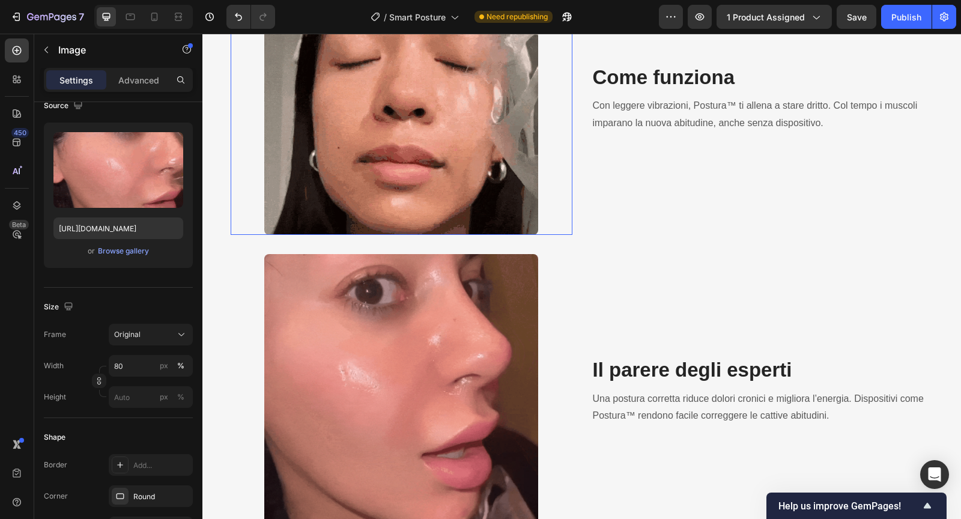
click at [436, 131] on img at bounding box center [400, 98] width 273 height 273
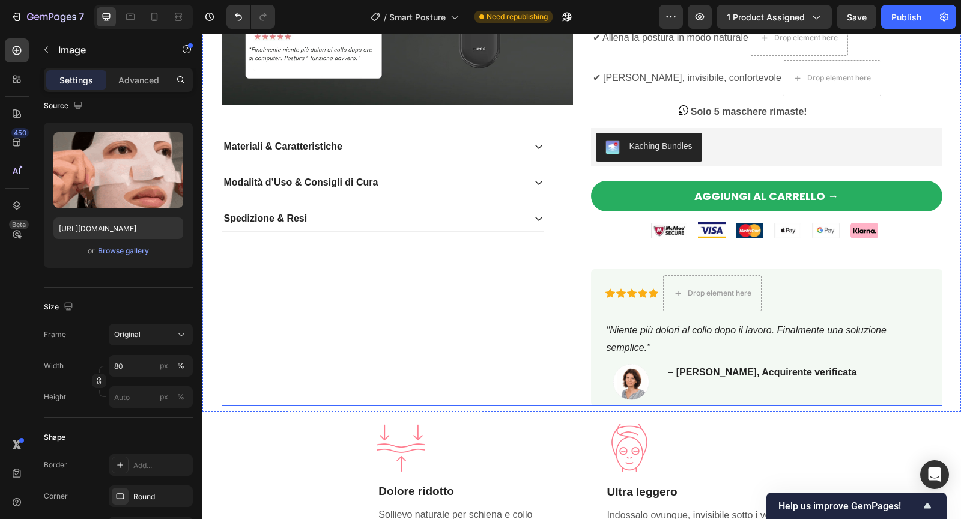
scroll to position [321, 0]
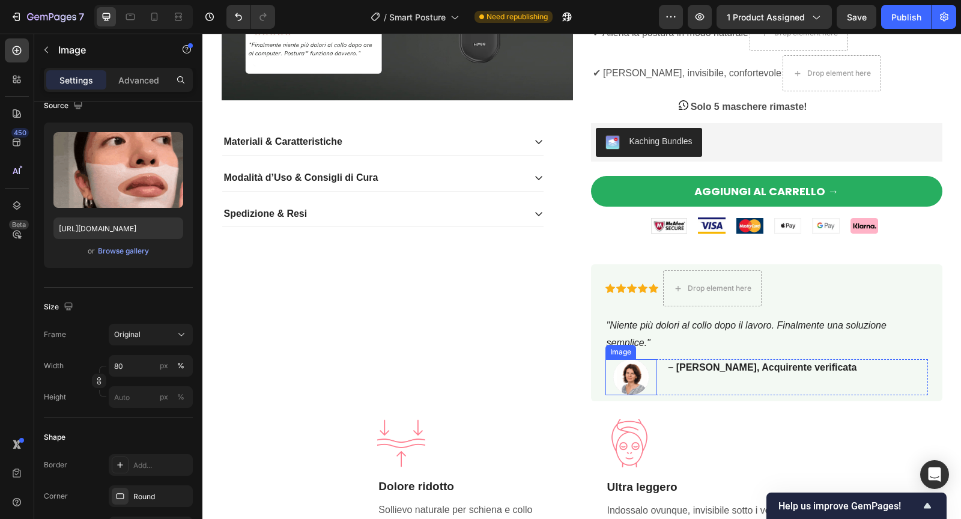
click at [630, 375] on img at bounding box center [631, 377] width 36 height 36
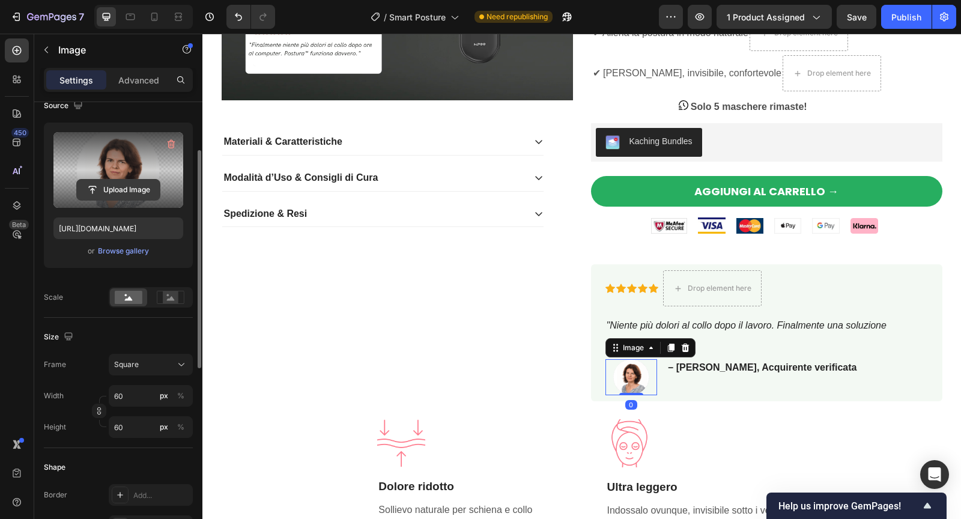
click at [130, 190] on input "file" at bounding box center [118, 189] width 83 height 20
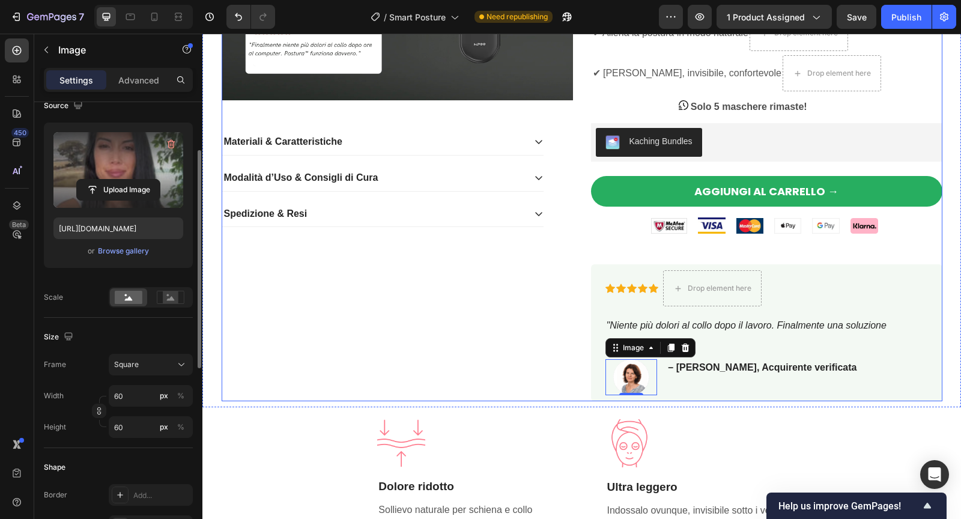
type input "https://cdn.shopify.com/s/files/1/0788/6916/8473/files/gempages_536301623899587…"
click at [404, 394] on div "Product Images Materiali & Caratteristiche Modalità d’Uso & Consigli di Cura Sp…" at bounding box center [397, 75] width 351 height 652
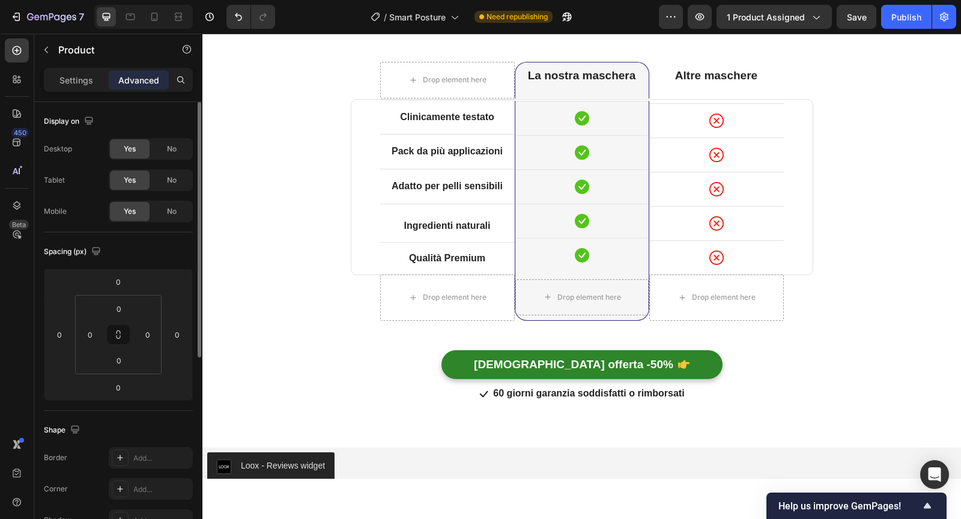
scroll to position [2894, 0]
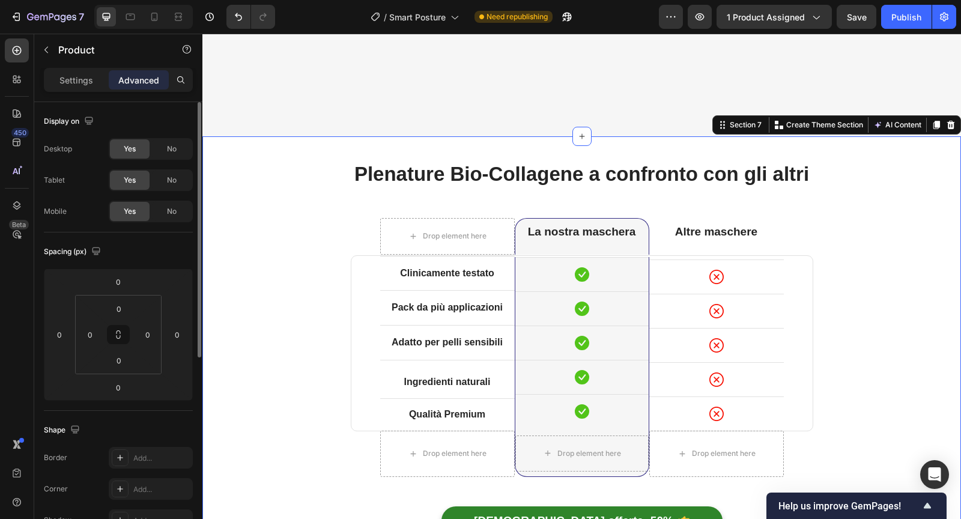
click at [292, 236] on div "Plenature Bio-Collagene a confronto con gli altri Heading Row Drop element here…" at bounding box center [581, 360] width 740 height 400
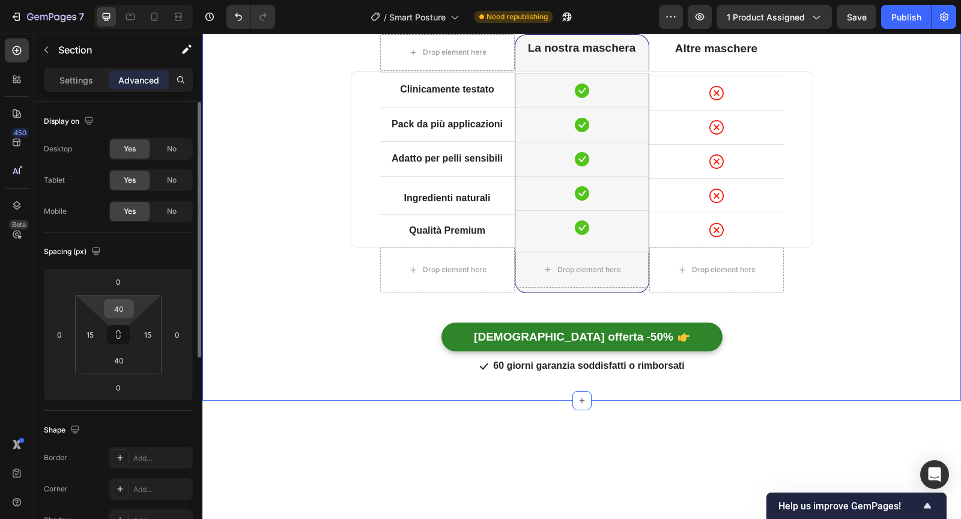
click at [116, 300] on input "40" at bounding box center [119, 309] width 24 height 18
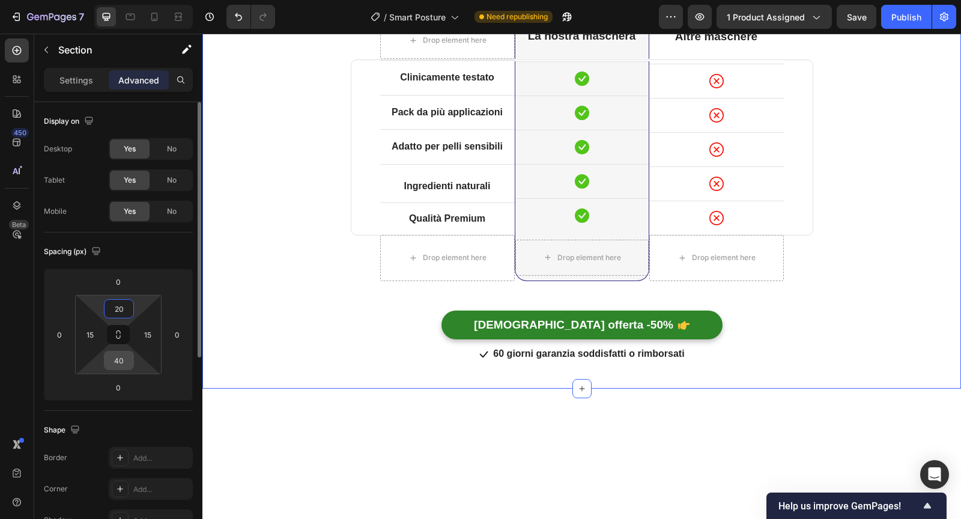
type input "20"
click at [130, 366] on div "40" at bounding box center [119, 360] width 30 height 19
click at [125, 363] on input "40" at bounding box center [119, 360] width 24 height 18
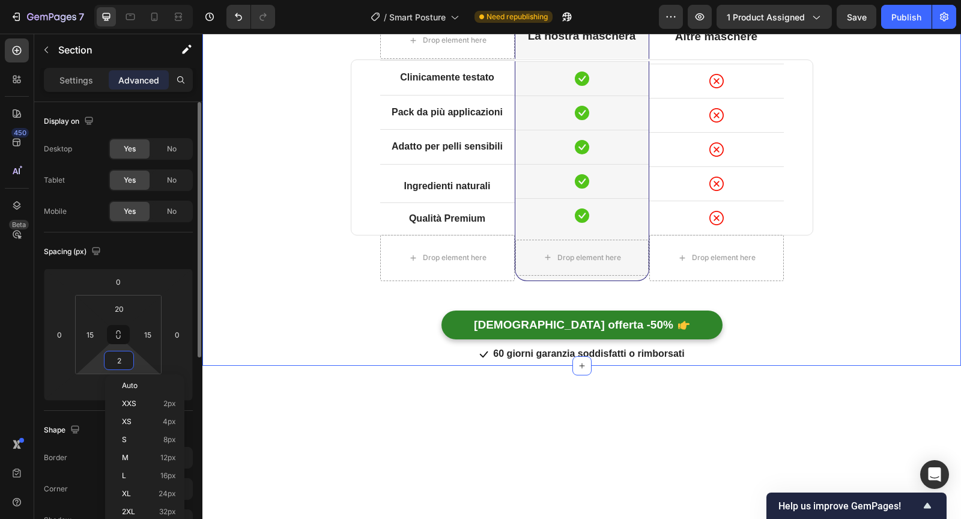
type input "20"
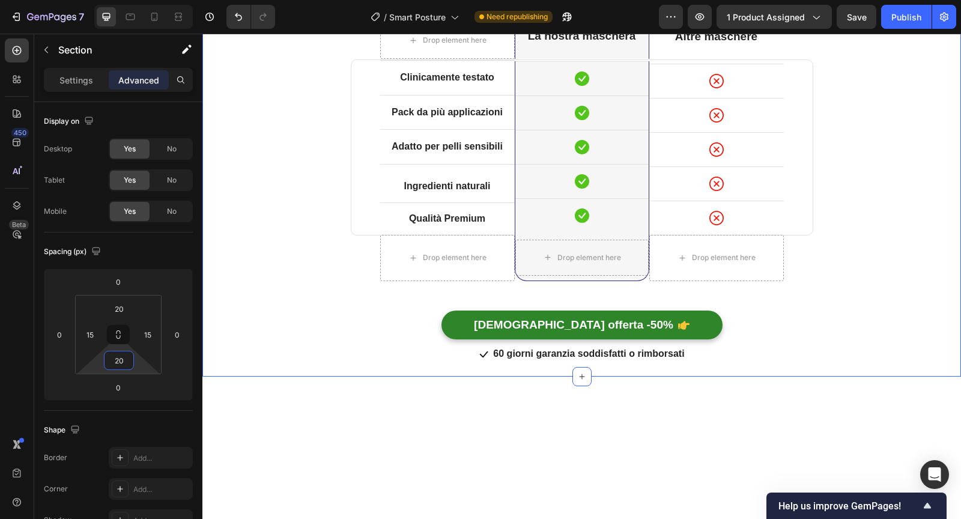
scroll to position [2740, 0]
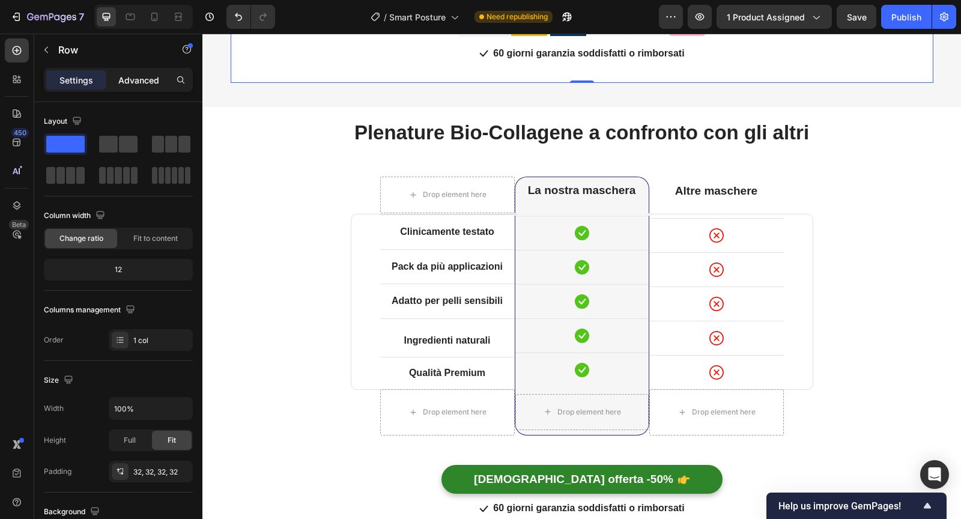
click at [131, 88] on div "Advanced" at bounding box center [139, 79] width 60 height 19
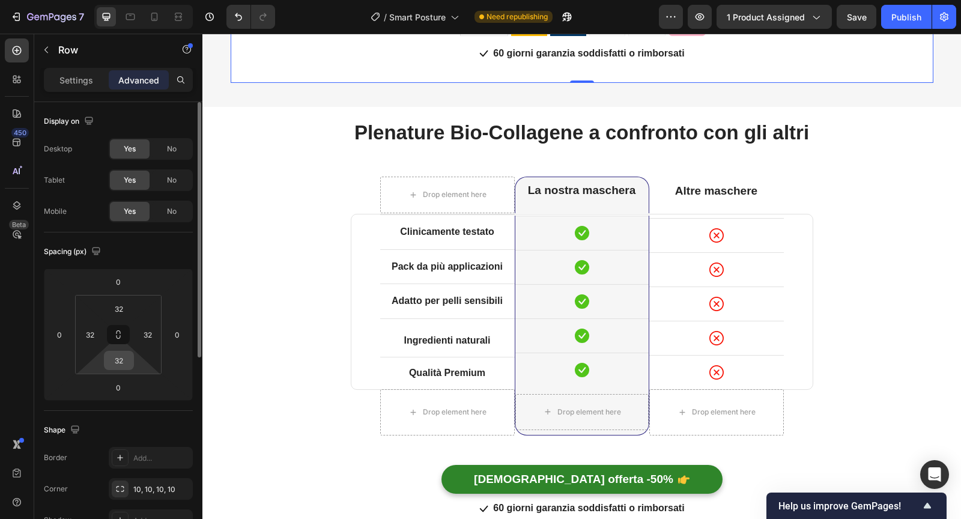
click at [125, 355] on input "32" at bounding box center [119, 360] width 24 height 18
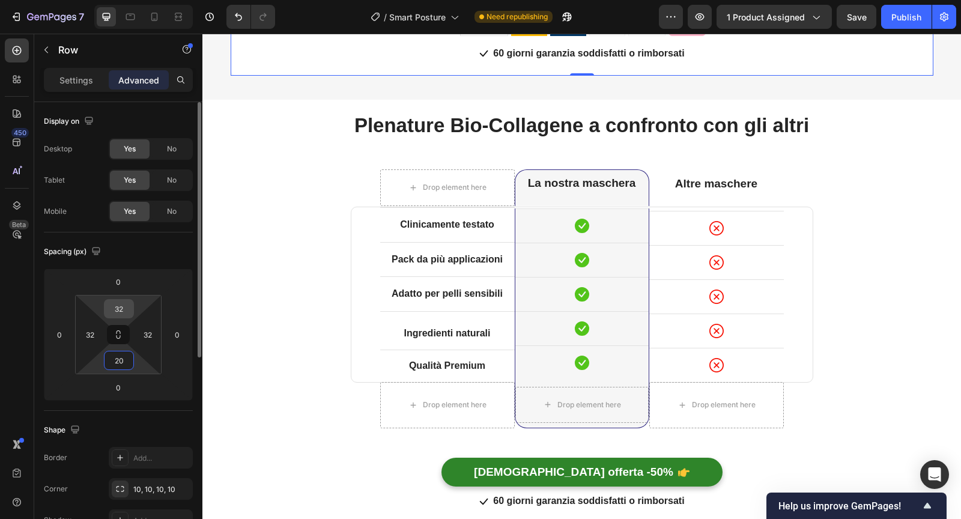
type input "20"
click at [122, 317] on div "32" at bounding box center [119, 308] width 30 height 19
click at [122, 309] on input "32" at bounding box center [119, 309] width 24 height 18
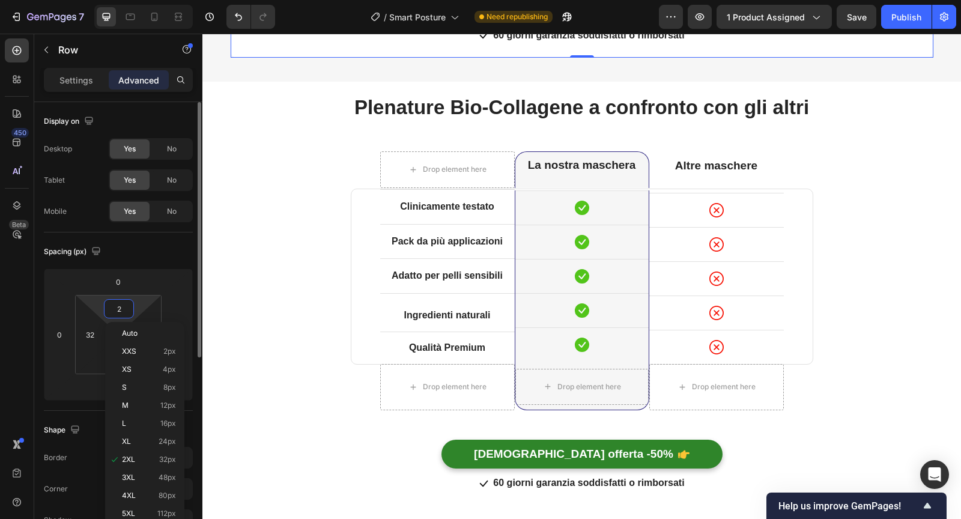
type input "20"
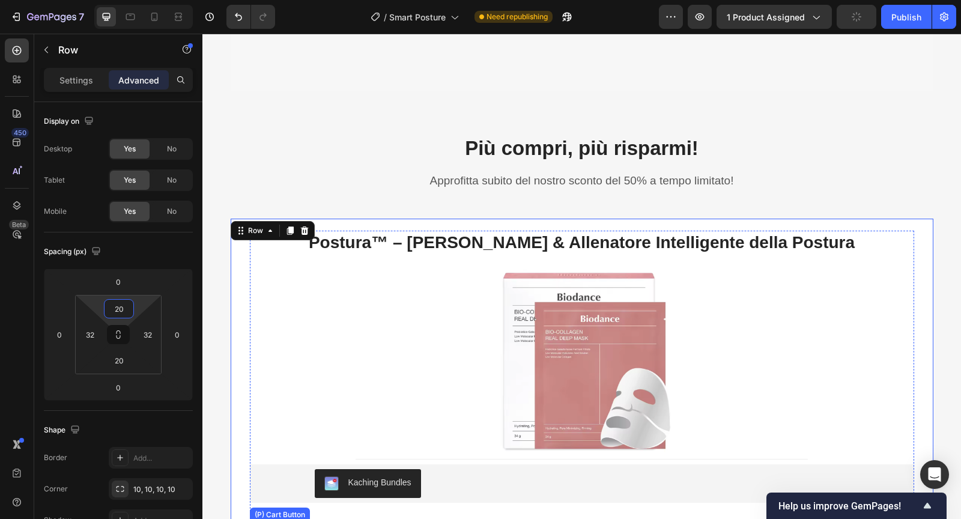
scroll to position [2333, 0]
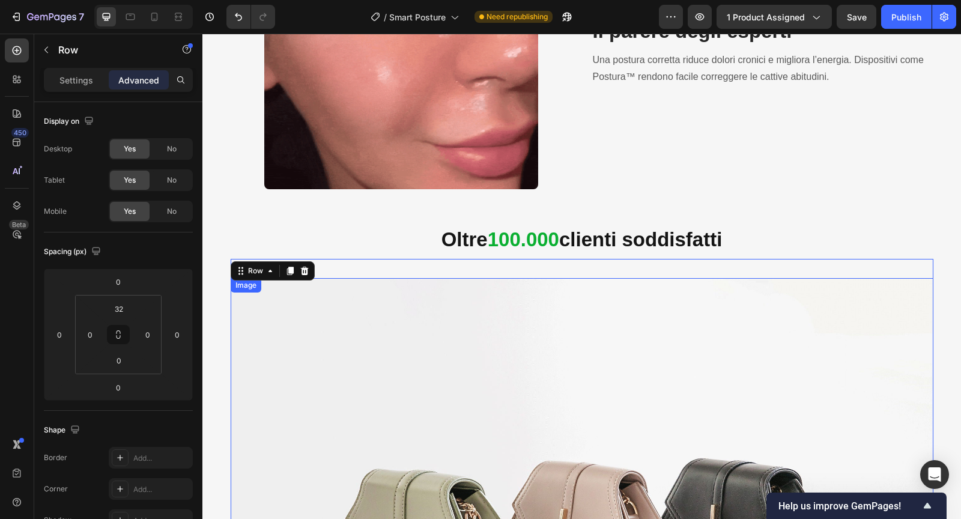
scroll to position [1628, 0]
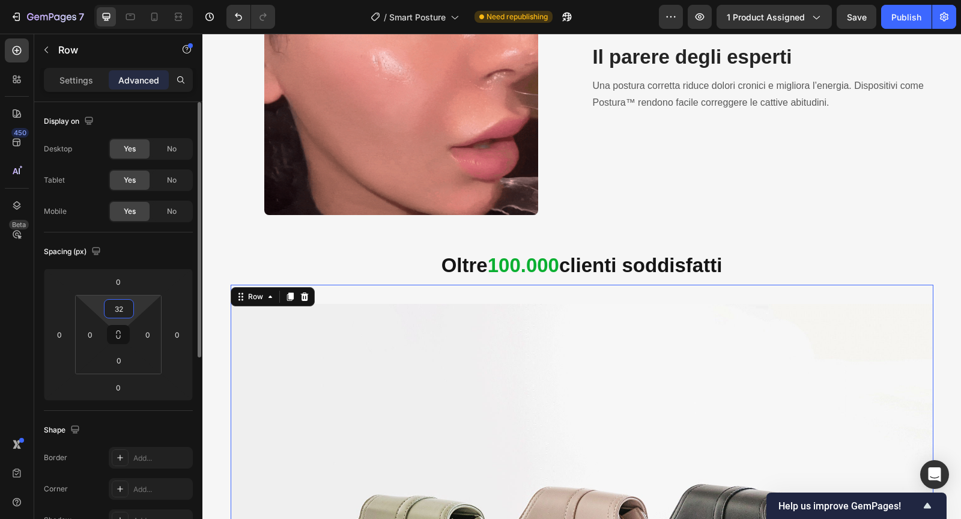
click at [127, 315] on input "32" at bounding box center [119, 309] width 24 height 18
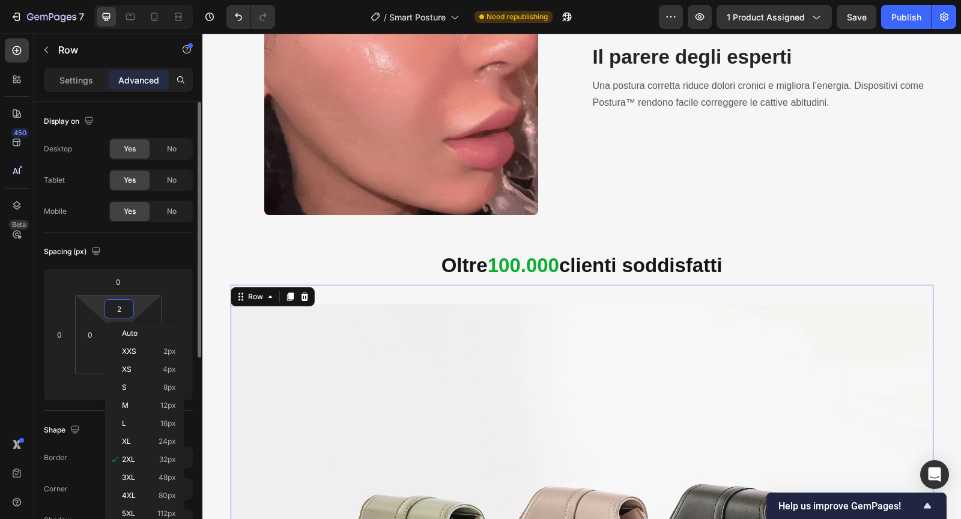
type input "20"
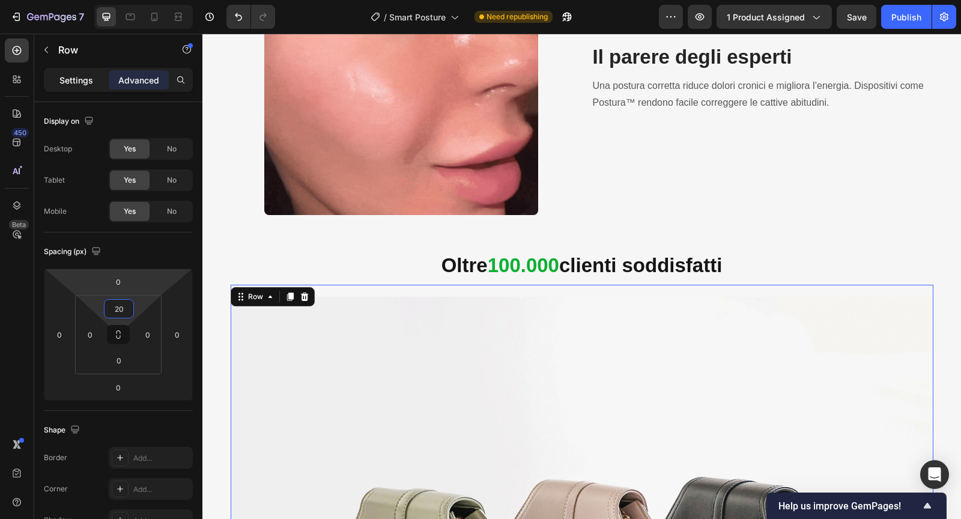
click at [82, 83] on p "Settings" at bounding box center [76, 80] width 34 height 13
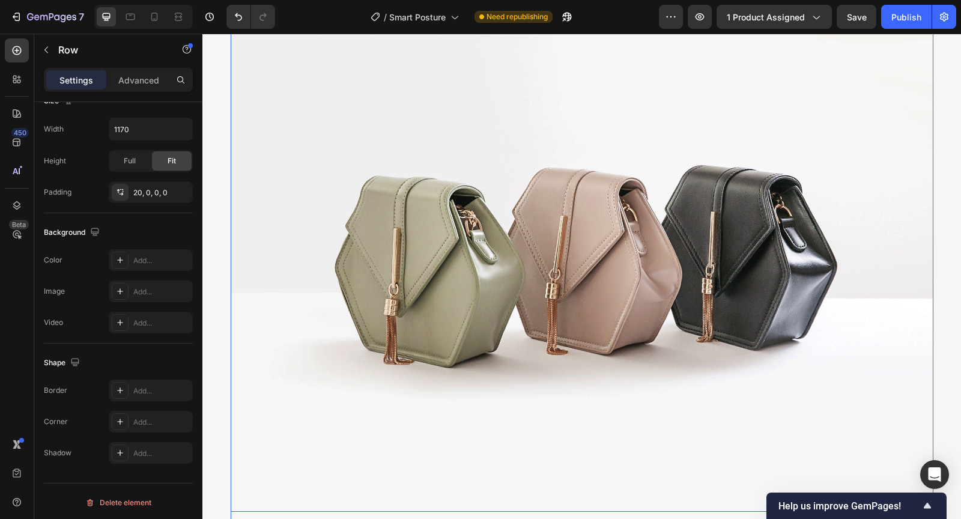
scroll to position [1755, 0]
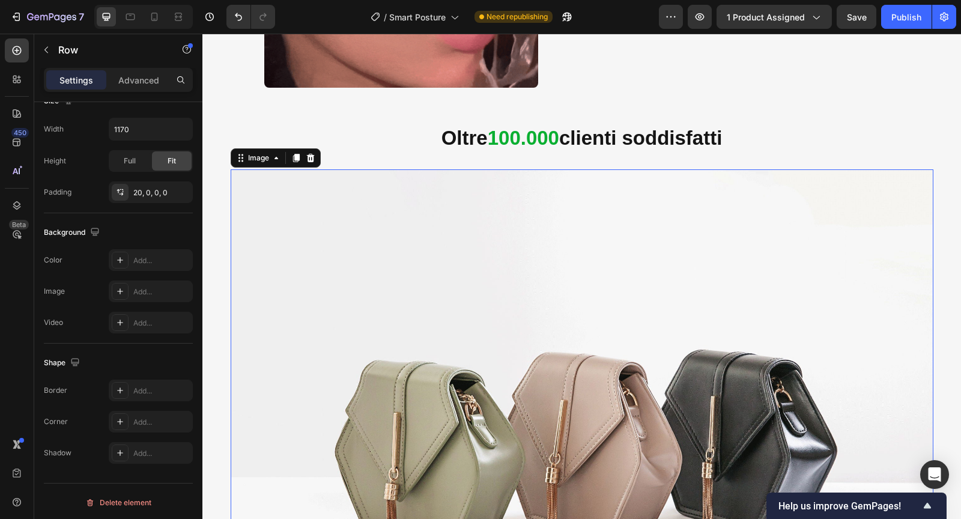
click at [352, 344] on img at bounding box center [582, 432] width 702 height 527
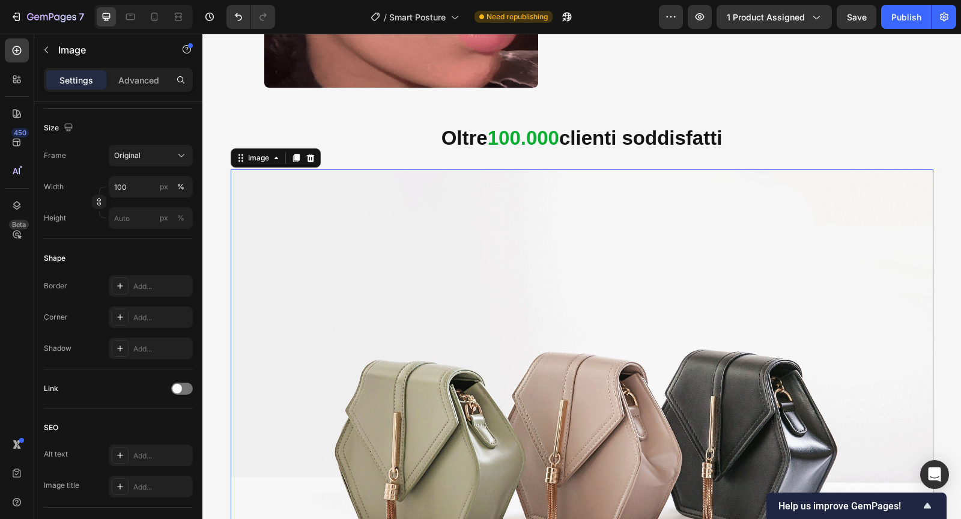
scroll to position [0, 0]
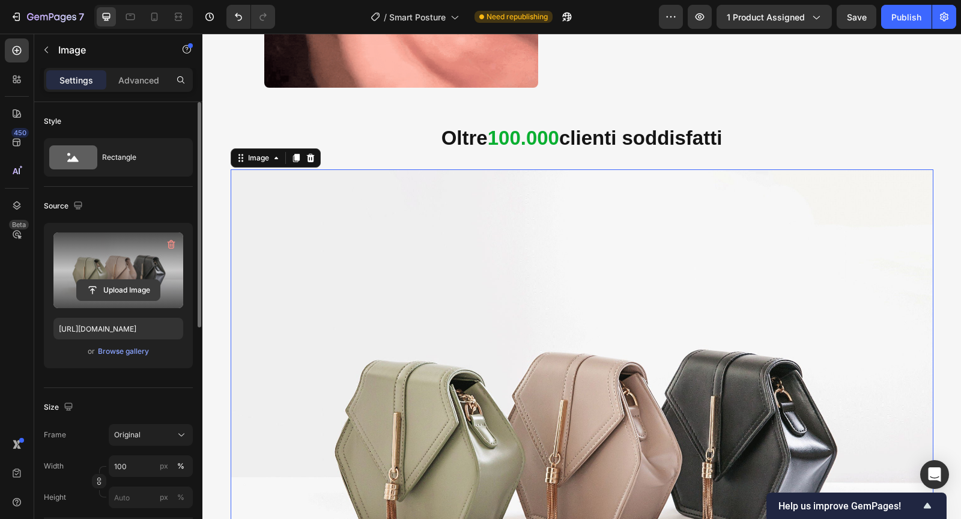
click at [124, 288] on input "file" at bounding box center [118, 290] width 83 height 20
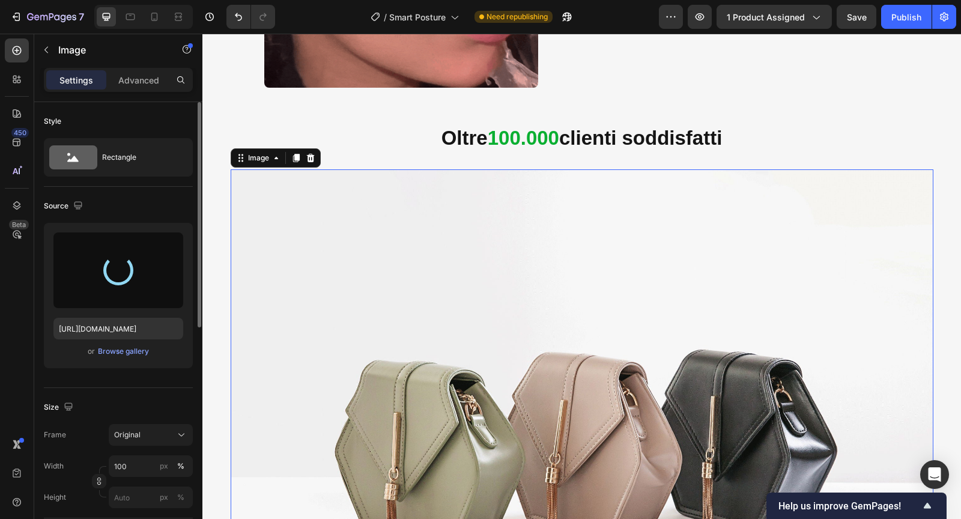
type input "https://cdn.shopify.com/s/files/1/0788/6916/8473/files/gempages_536301623899587…"
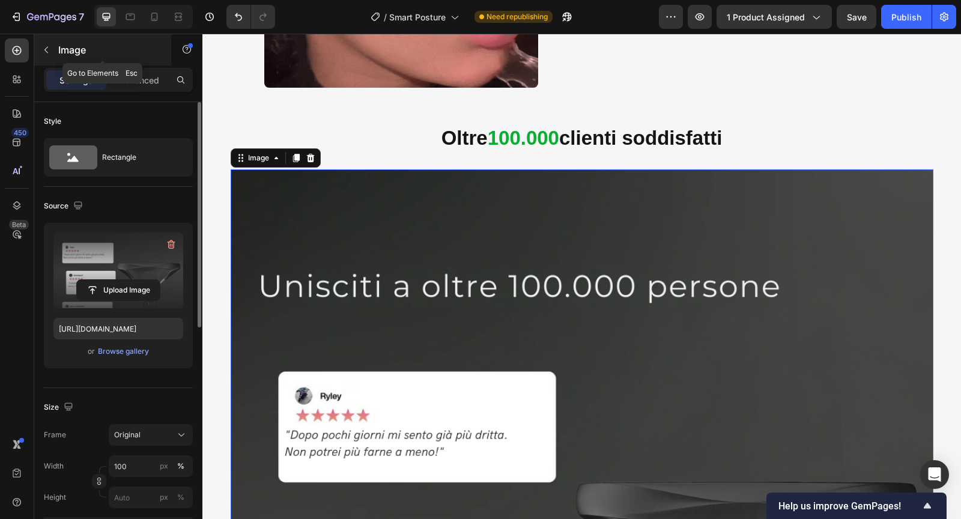
click at [52, 50] on button "button" at bounding box center [46, 49] width 19 height 19
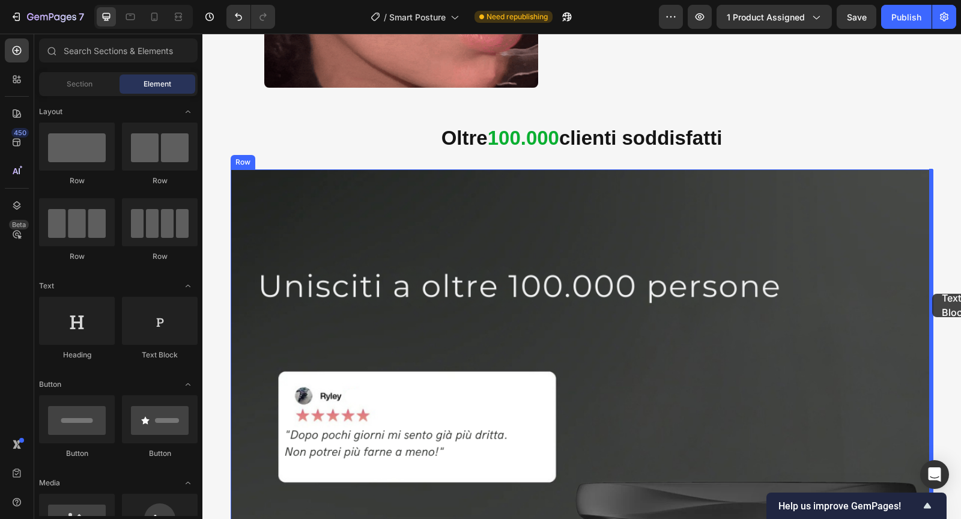
drag, startPoint x: 345, startPoint y: 370, endPoint x: 932, endPoint y: 294, distance: 591.4
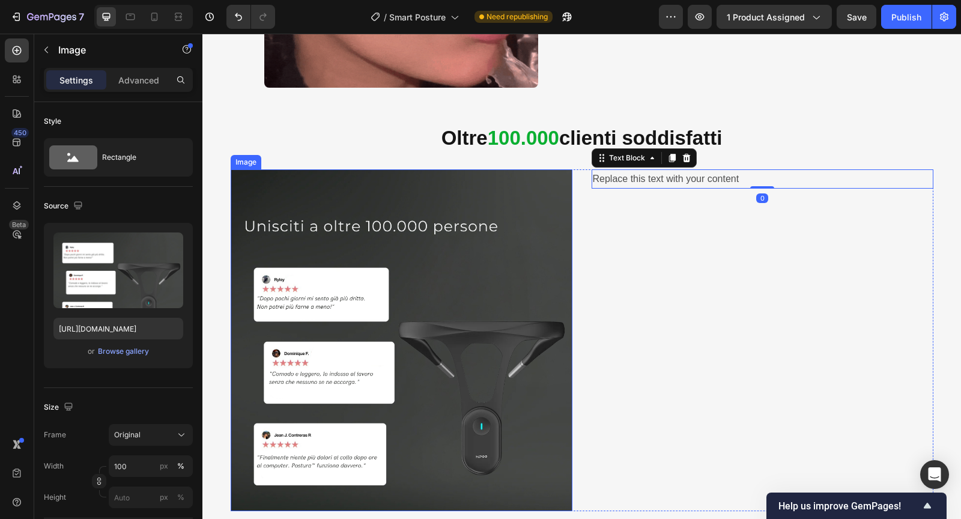
click at [465, 325] on img at bounding box center [402, 340] width 342 height 342
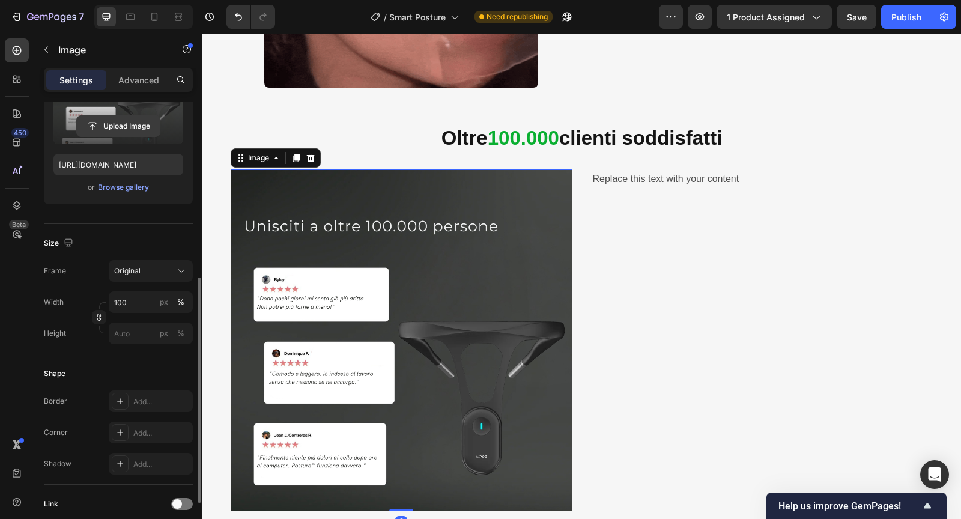
scroll to position [236, 0]
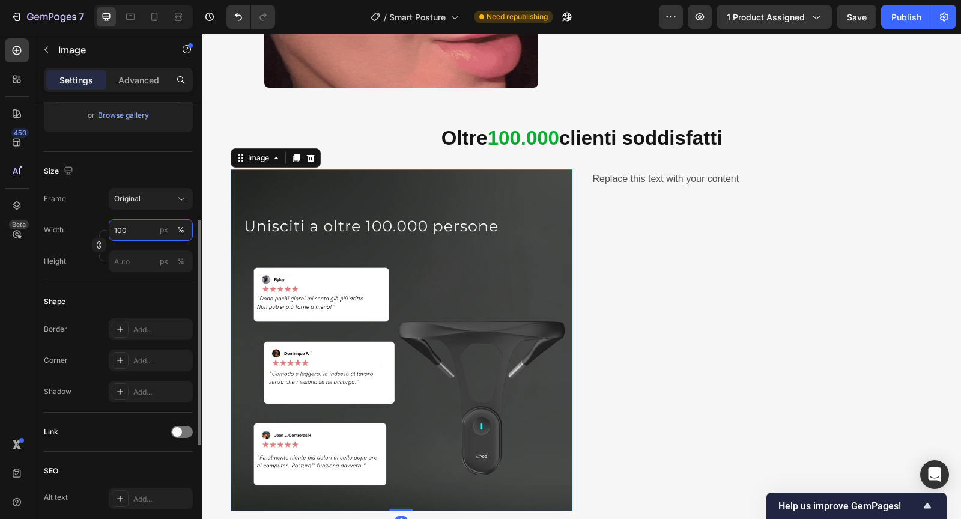
click at [127, 234] on input "100" at bounding box center [151, 230] width 84 height 22
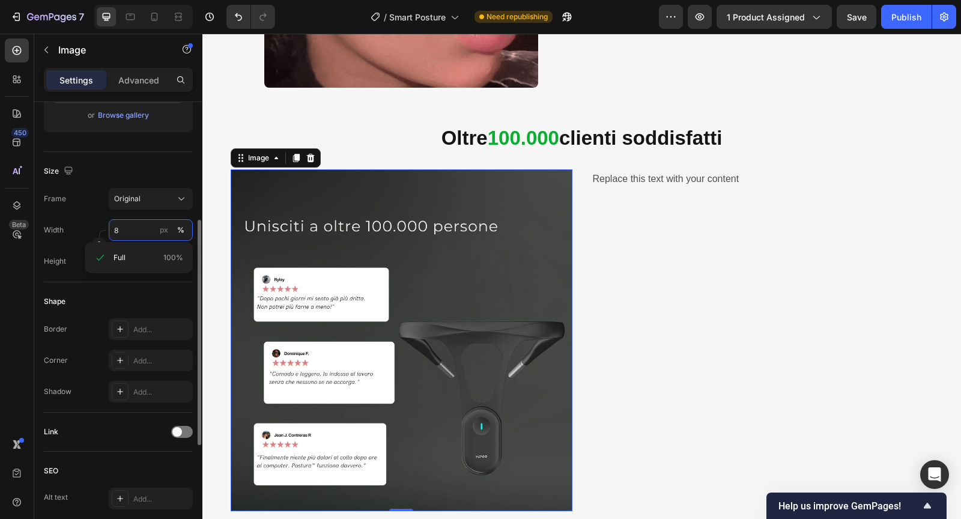
type input "80"
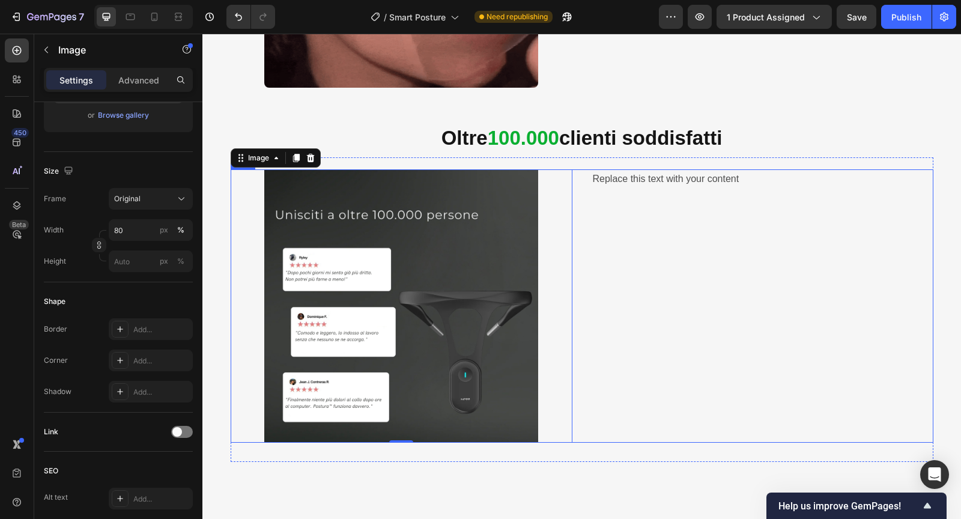
click at [621, 289] on div "Replace this text with your content Text Block" at bounding box center [762, 305] width 342 height 273
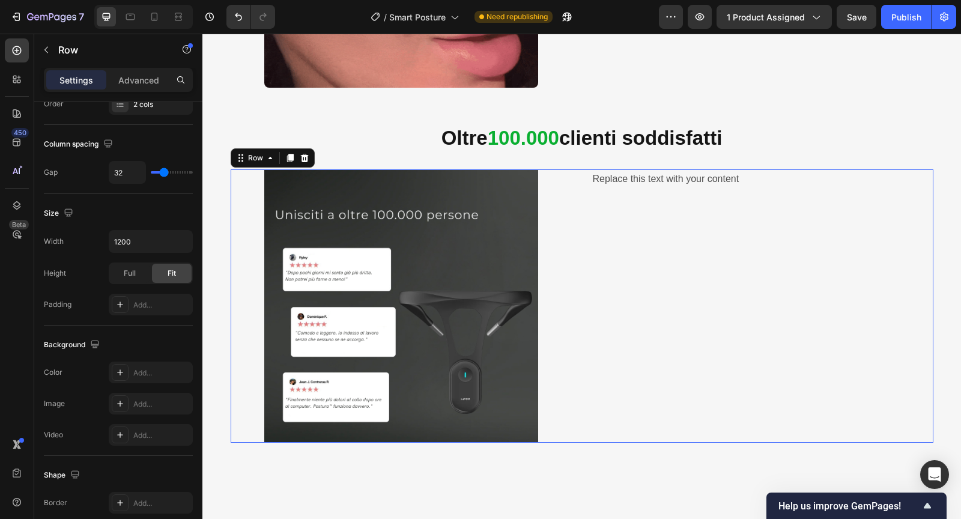
scroll to position [0, 0]
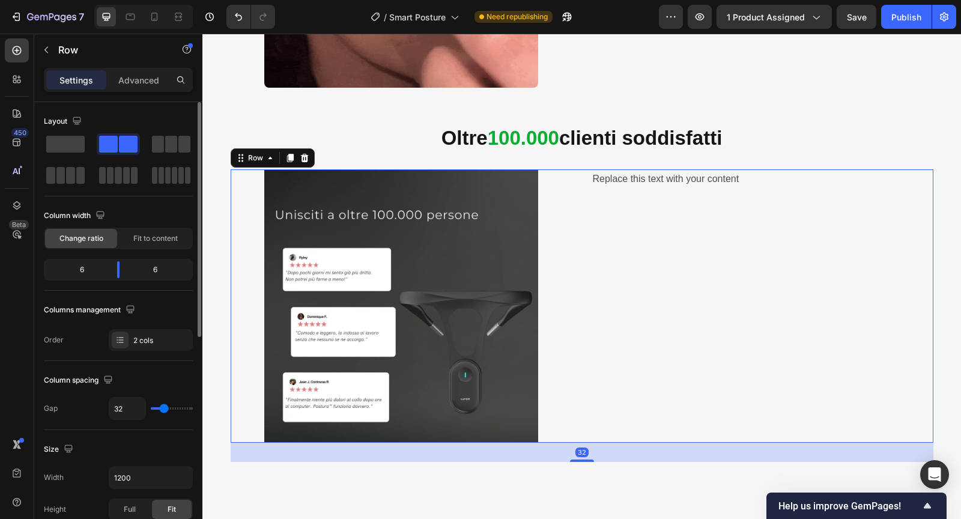
click at [595, 373] on div "Replace this text with your content Text Block" at bounding box center [762, 305] width 342 height 273
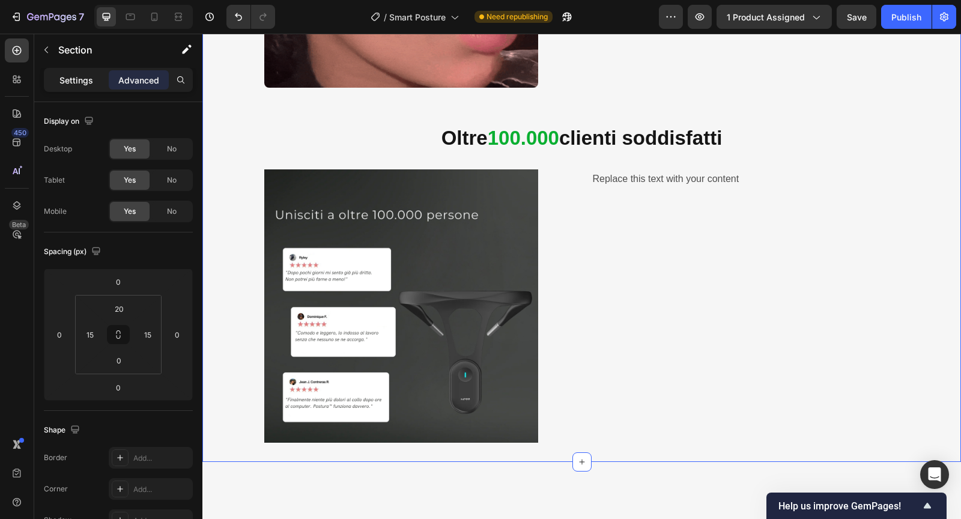
click at [73, 79] on p "Settings" at bounding box center [76, 80] width 34 height 13
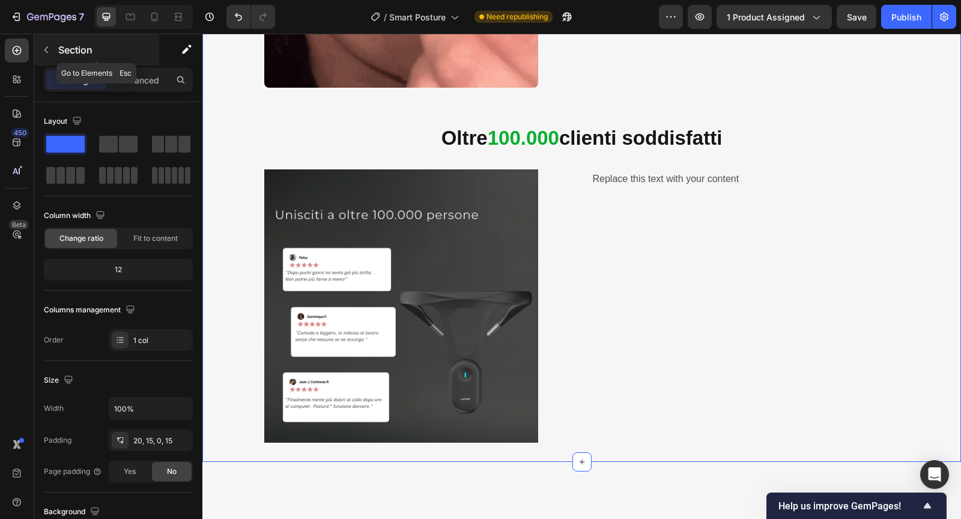
click at [53, 49] on button "button" at bounding box center [46, 49] width 19 height 19
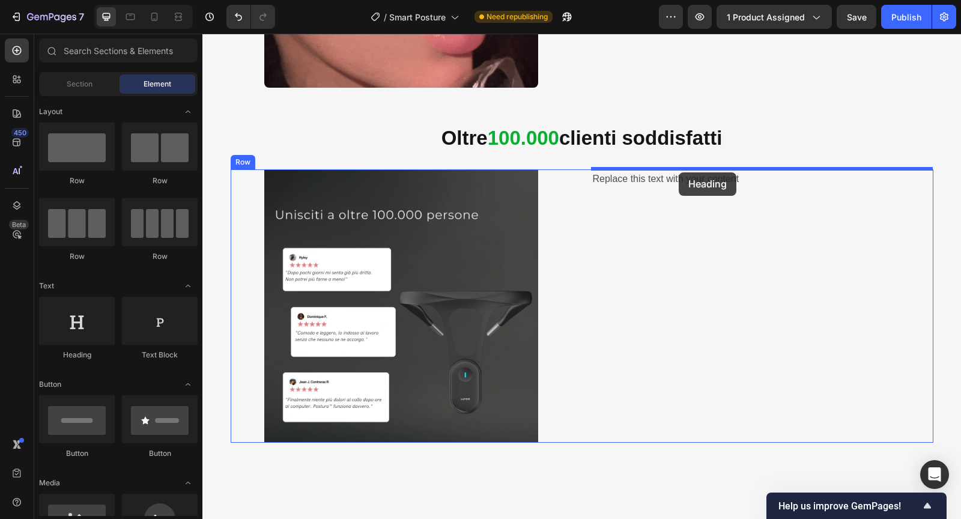
drag, startPoint x: 291, startPoint y: 362, endPoint x: 678, endPoint y: 172, distance: 431.7
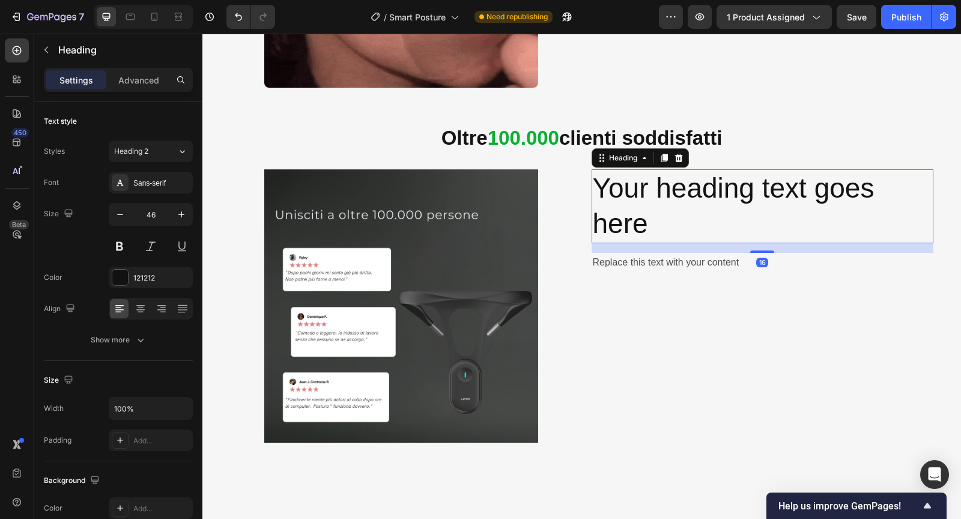
click at [631, 192] on h2 "Your heading text goes here" at bounding box center [762, 206] width 342 height 74
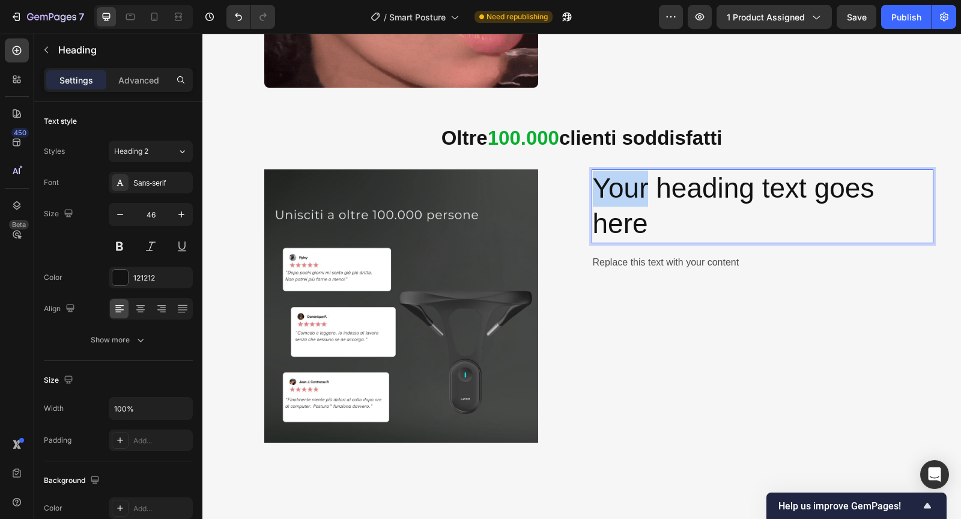
click at [631, 192] on p "Your heading text goes here" at bounding box center [762, 206] width 339 height 72
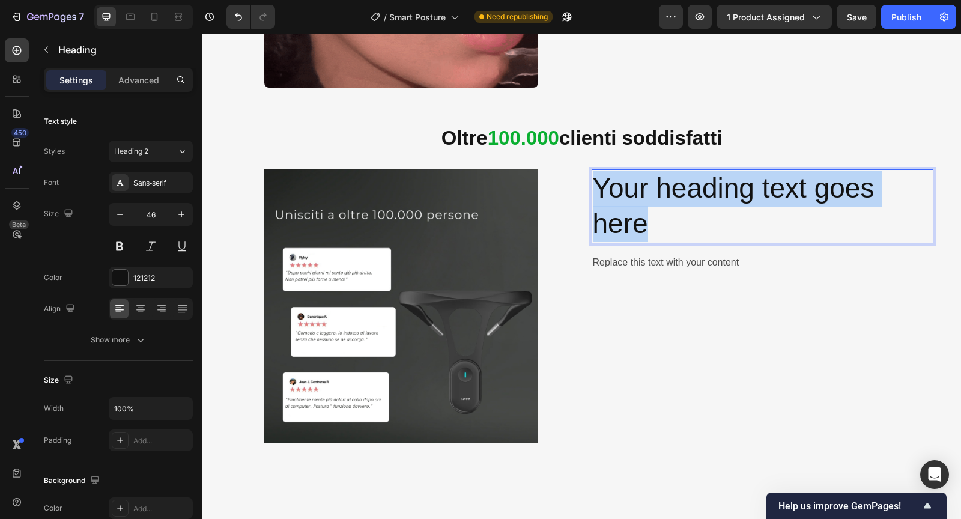
click at [631, 192] on p "Your heading text goes here" at bounding box center [762, 206] width 339 height 72
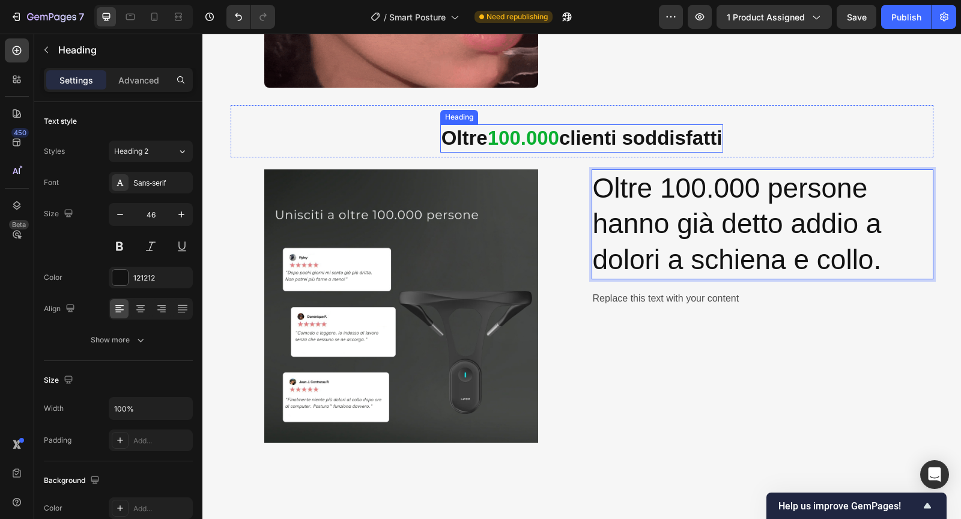
click at [553, 136] on strong "100.000" at bounding box center [522, 138] width 71 height 22
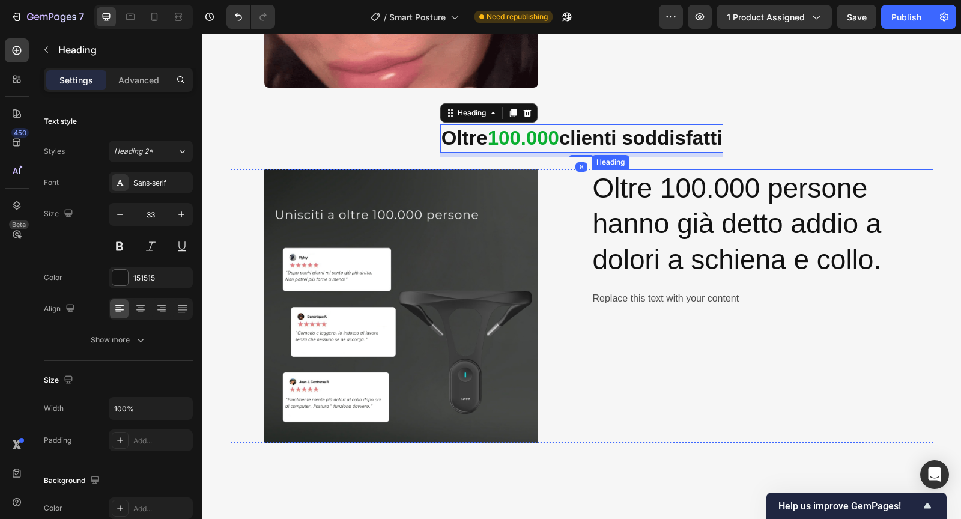
click at [639, 217] on p "Oltre 100.000 persone hanno già detto addio a dolori a schiena e collo." at bounding box center [762, 223] width 339 height 107
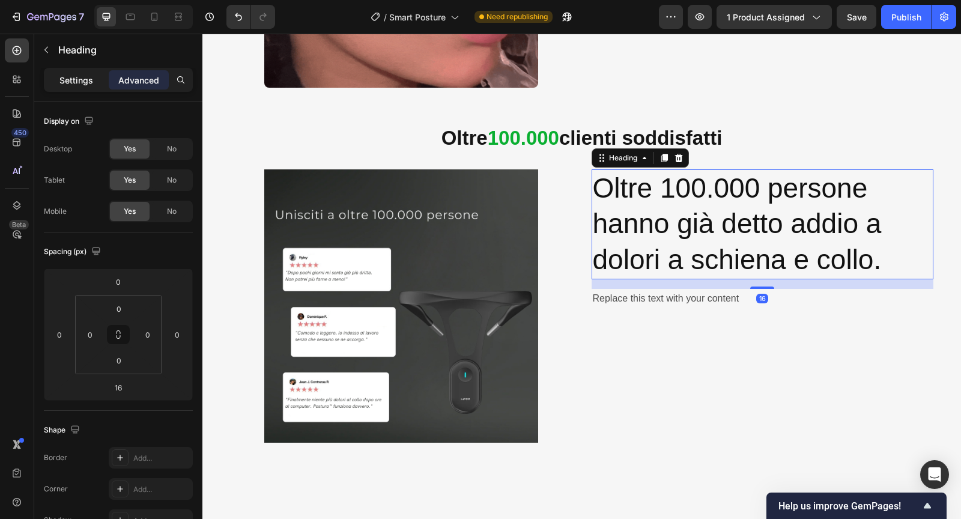
click at [79, 83] on p "Settings" at bounding box center [76, 80] width 34 height 13
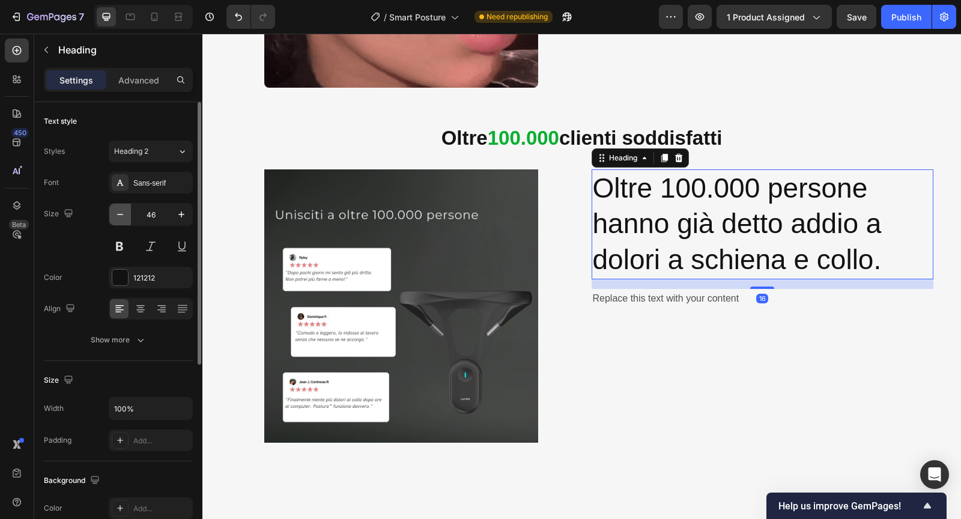
click at [118, 212] on icon "button" at bounding box center [120, 214] width 12 height 12
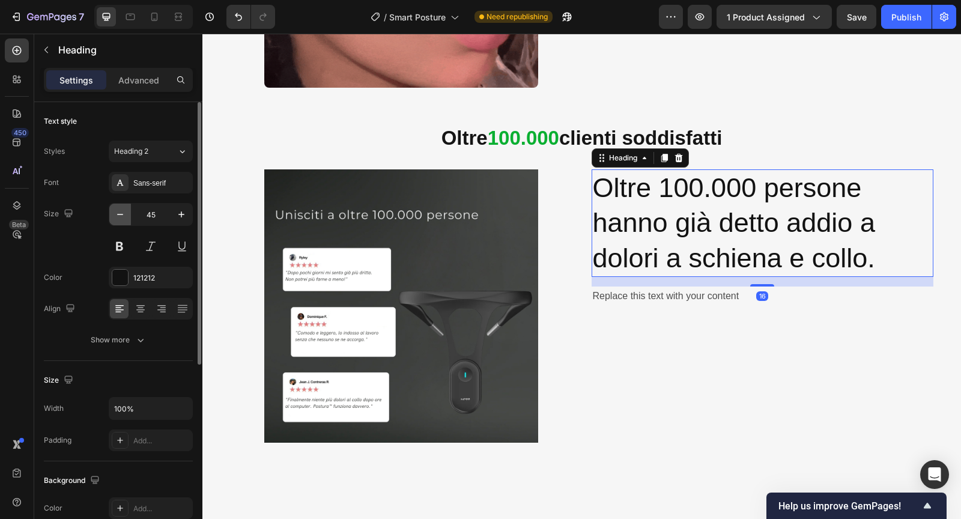
click at [118, 212] on icon "button" at bounding box center [120, 214] width 12 height 12
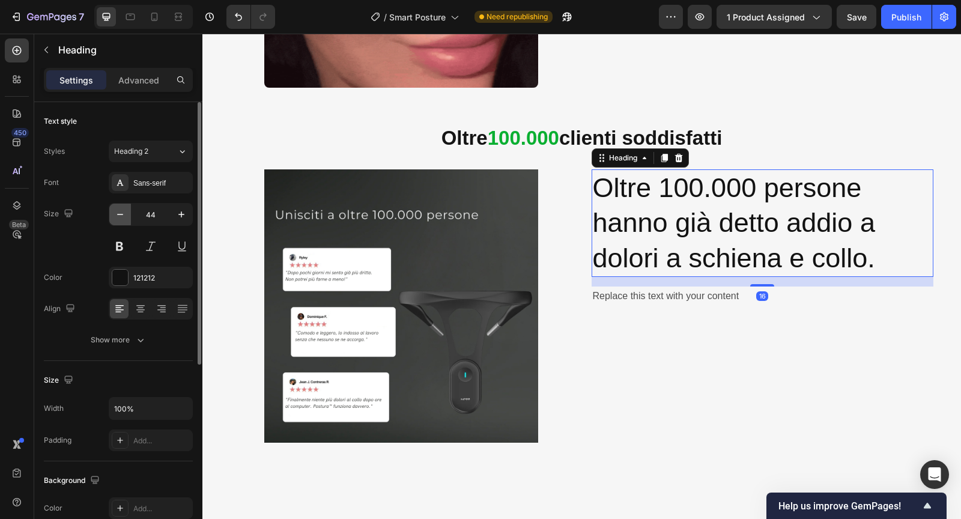
click at [118, 212] on icon "button" at bounding box center [120, 214] width 12 height 12
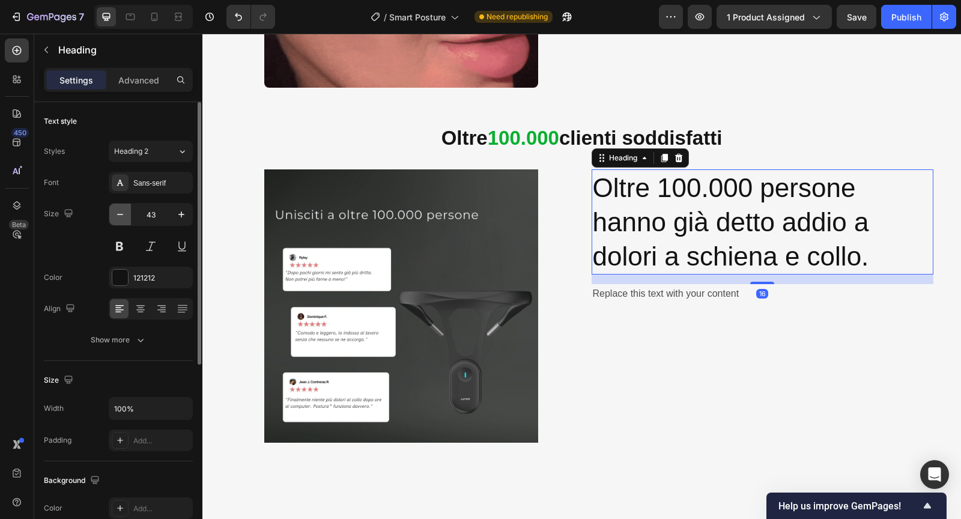
click at [118, 212] on icon "button" at bounding box center [120, 214] width 12 height 12
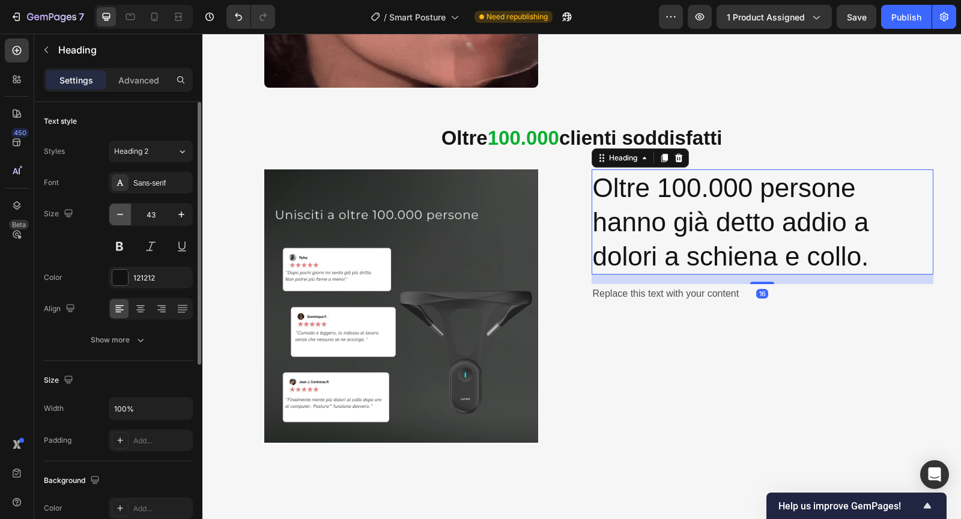
click at [118, 212] on icon "button" at bounding box center [120, 214] width 12 height 12
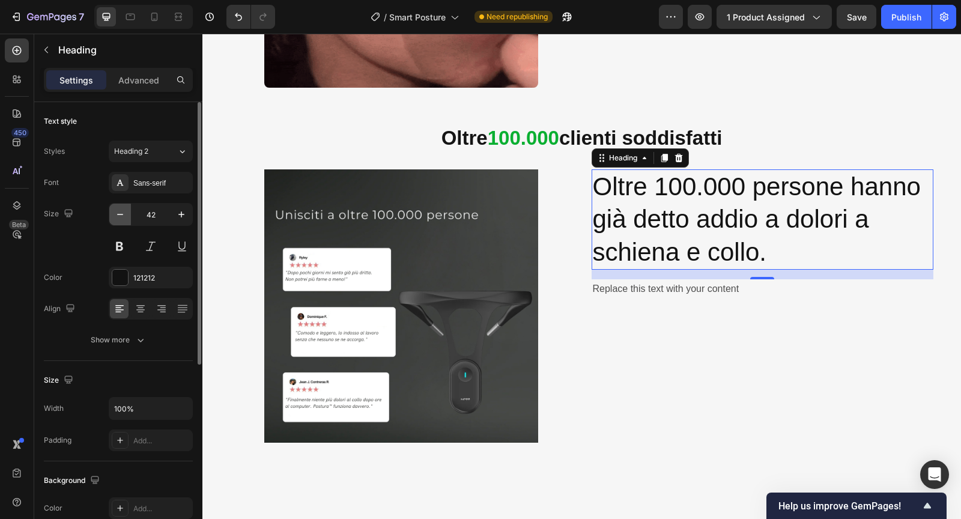
click at [118, 212] on icon "button" at bounding box center [120, 214] width 12 height 12
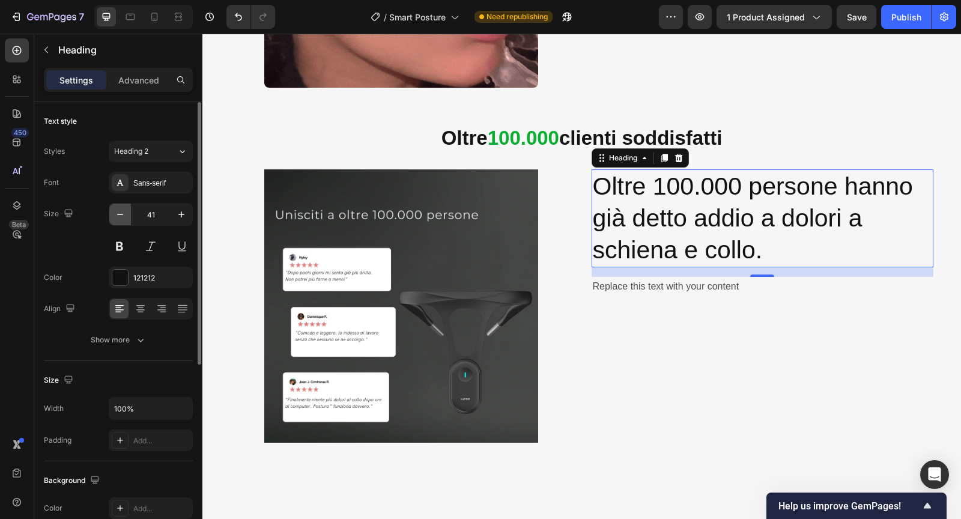
click at [118, 212] on icon "button" at bounding box center [120, 214] width 12 height 12
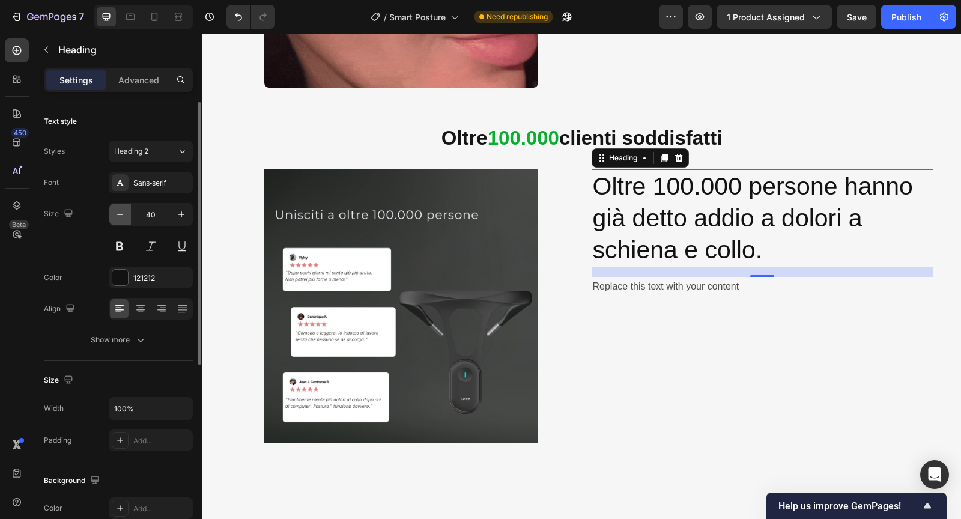
click at [118, 212] on icon "button" at bounding box center [120, 214] width 12 height 12
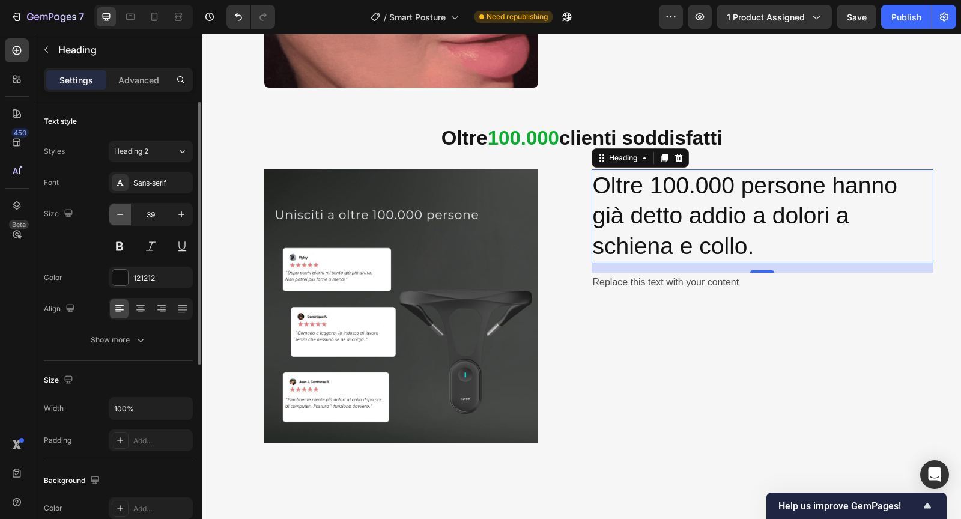
click at [118, 212] on icon "button" at bounding box center [120, 214] width 12 height 12
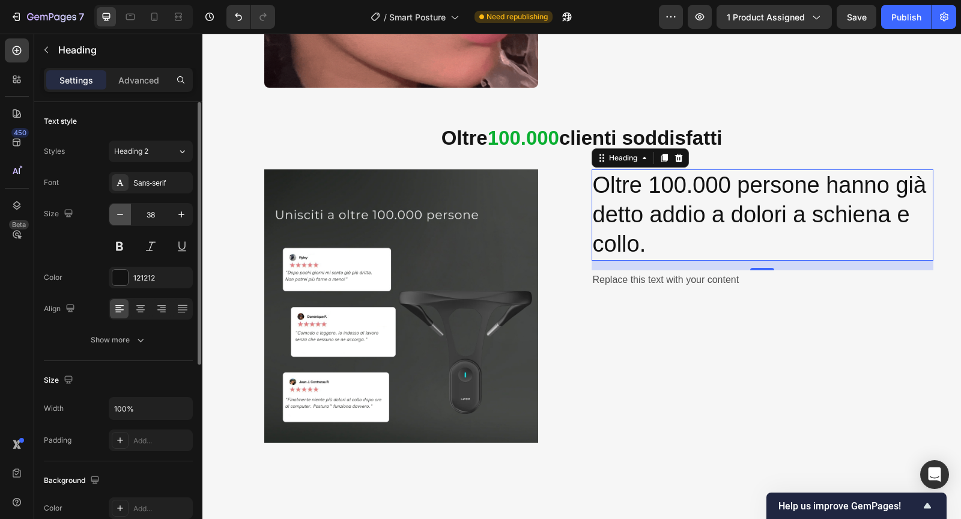
click at [118, 212] on icon "button" at bounding box center [120, 214] width 12 height 12
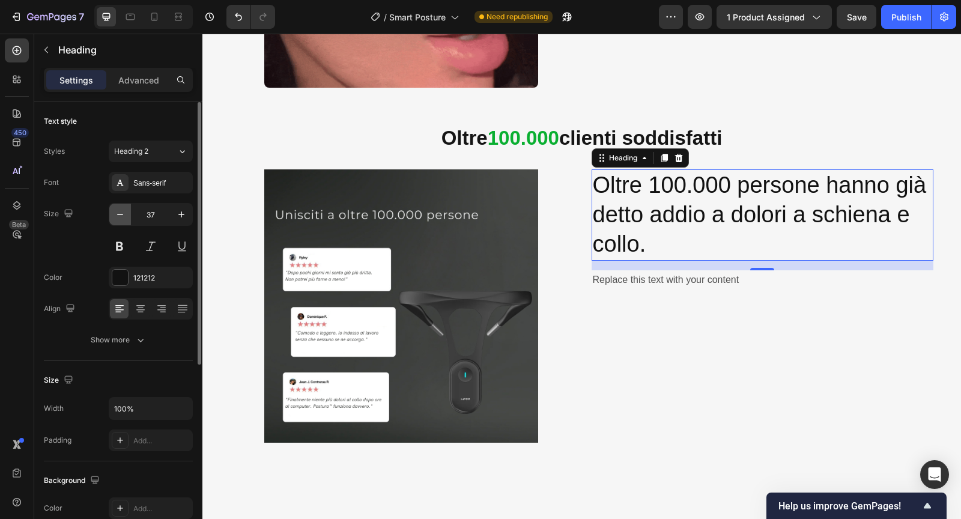
click at [118, 212] on icon "button" at bounding box center [120, 214] width 12 height 12
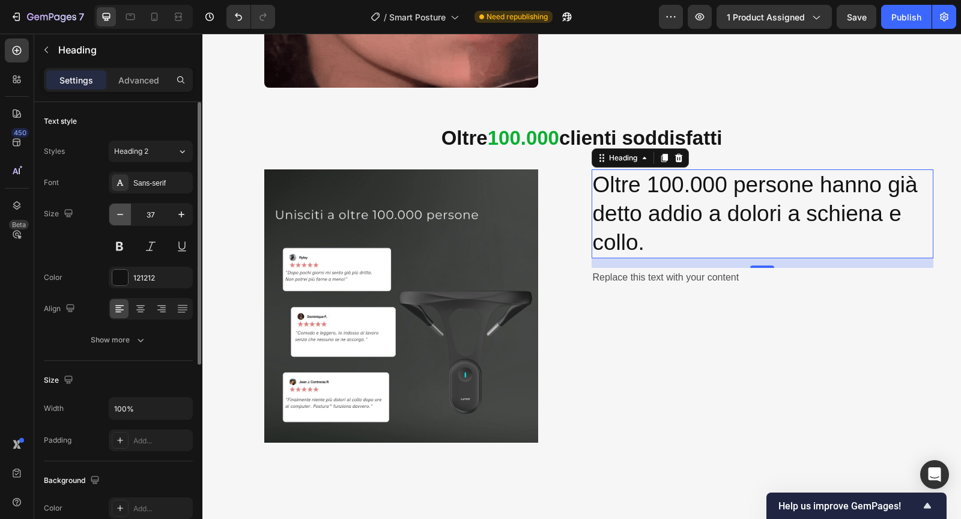
click at [118, 212] on icon "button" at bounding box center [120, 214] width 12 height 12
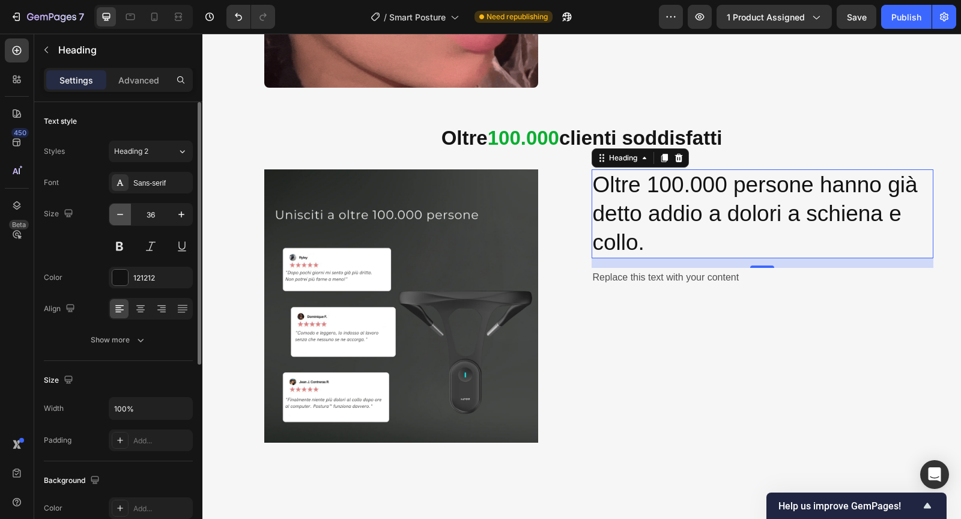
click at [118, 212] on icon "button" at bounding box center [120, 214] width 12 height 12
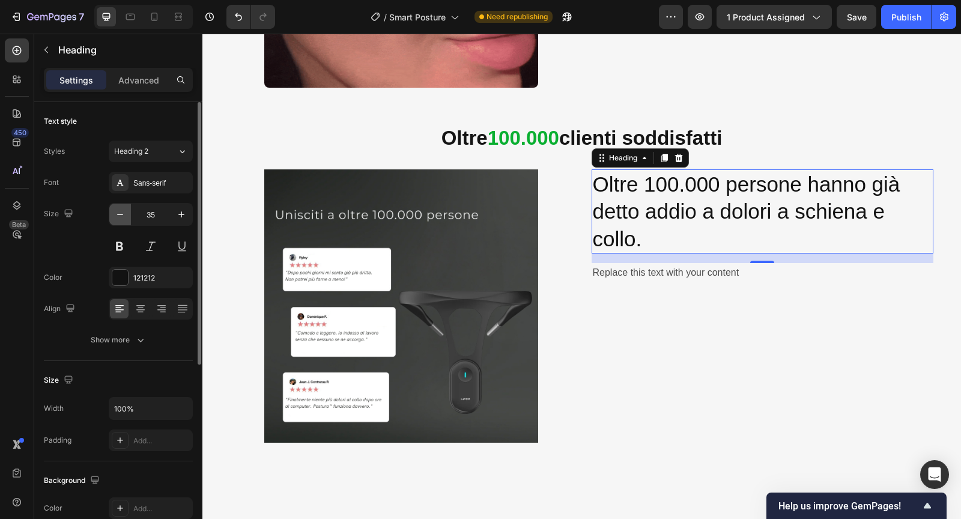
click at [118, 212] on icon "button" at bounding box center [120, 214] width 12 height 12
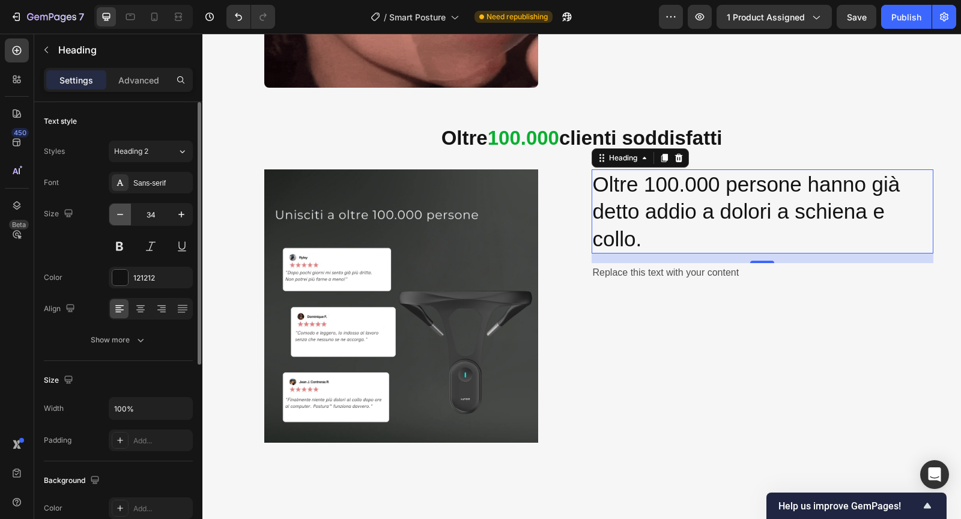
click at [118, 212] on icon "button" at bounding box center [120, 214] width 12 height 12
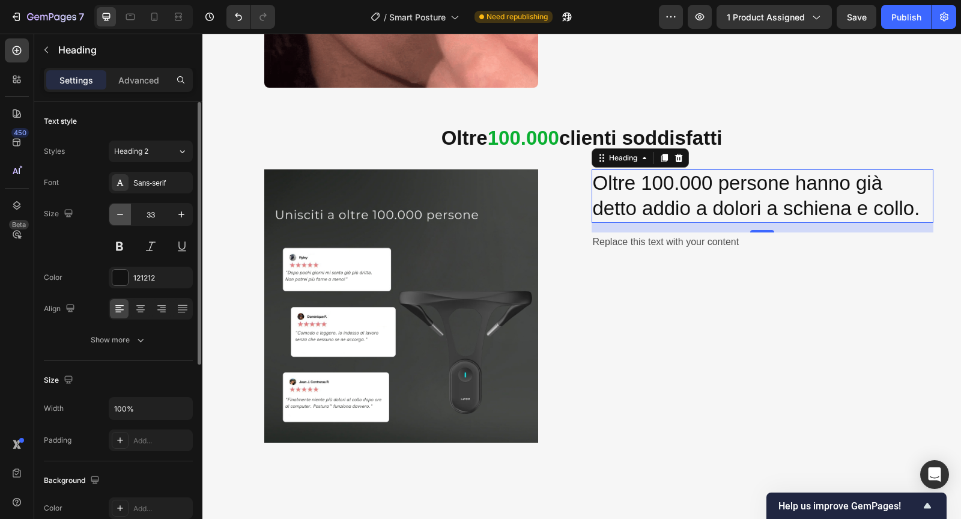
click at [118, 212] on icon "button" at bounding box center [120, 214] width 12 height 12
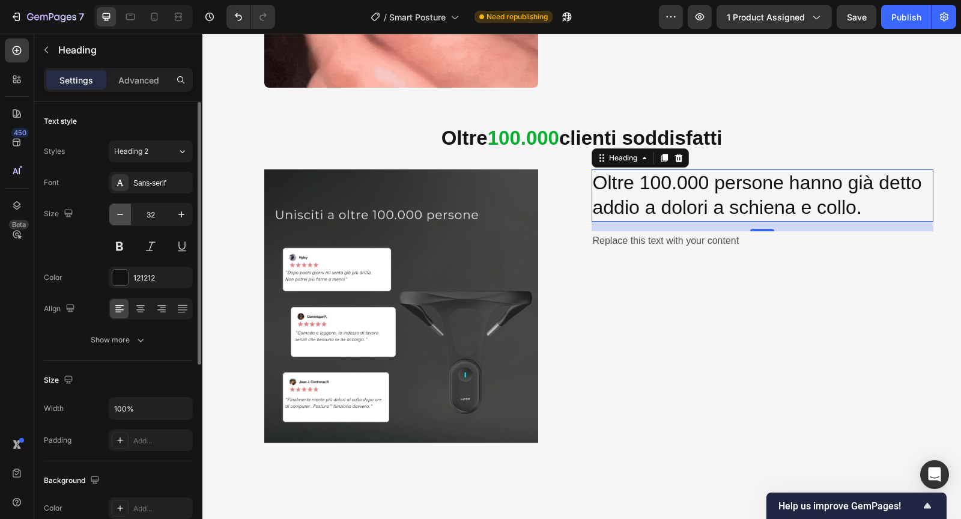
click at [118, 212] on icon "button" at bounding box center [120, 214] width 12 height 12
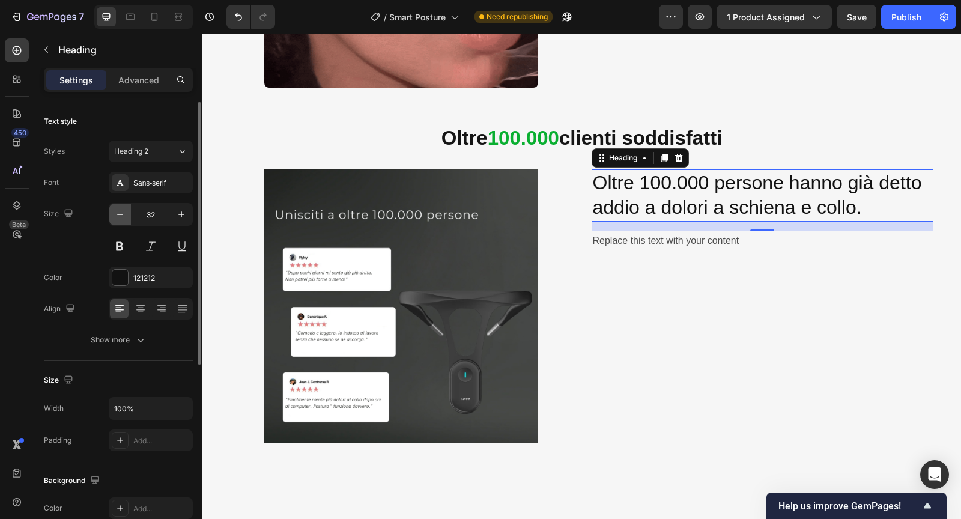
click at [118, 212] on icon "button" at bounding box center [120, 214] width 12 height 12
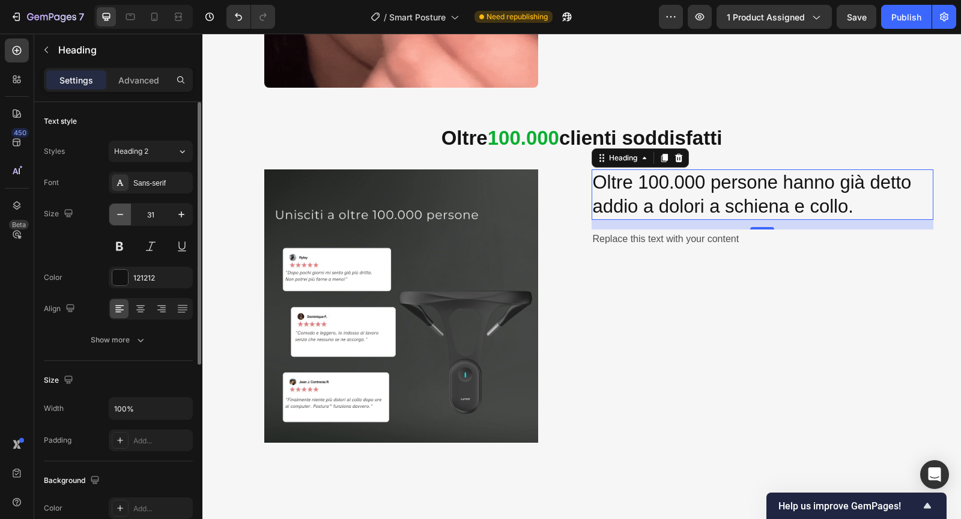
type input "30"
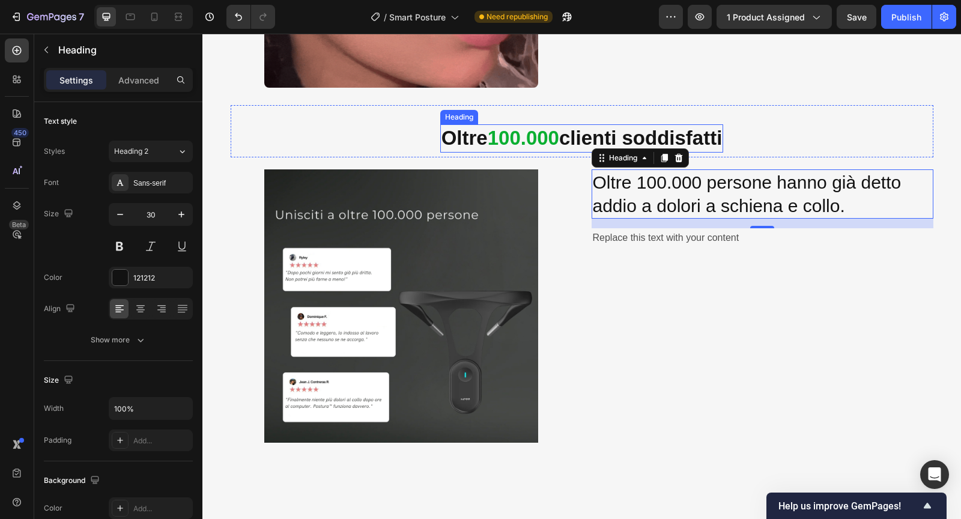
click at [445, 135] on strong "Oltre" at bounding box center [464, 138] width 46 height 22
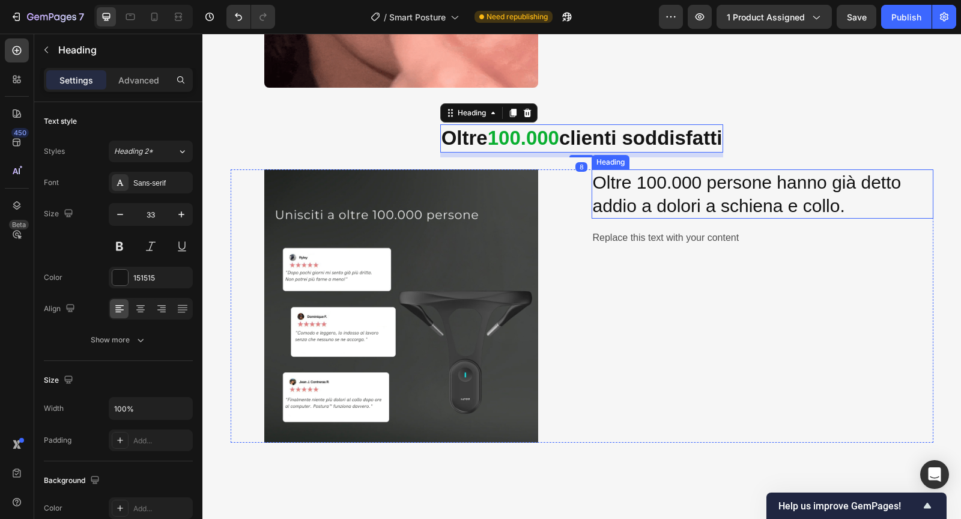
click at [615, 199] on p "Oltre 100.000 persone hanno già detto addio a dolori a schiena e collo." at bounding box center [762, 193] width 339 height 47
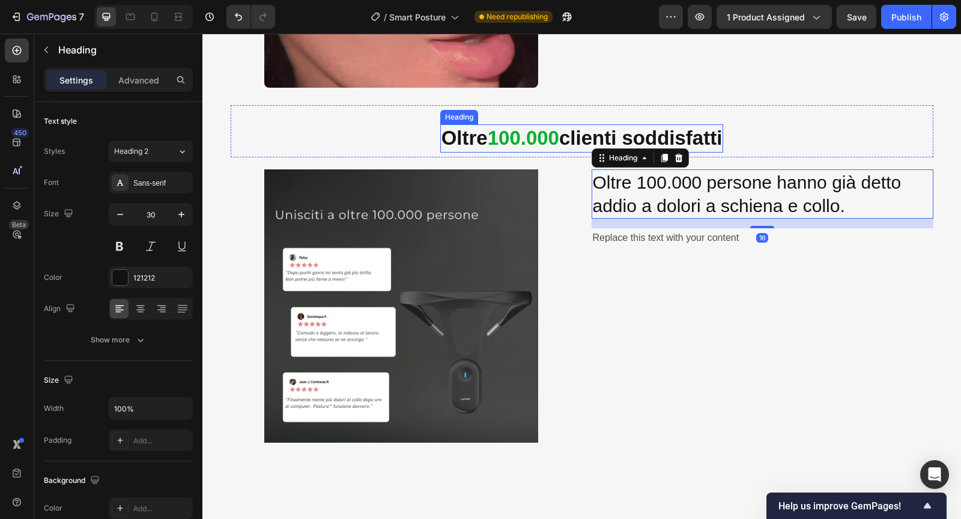
click at [441, 135] on strong "Oltre" at bounding box center [464, 138] width 46 height 22
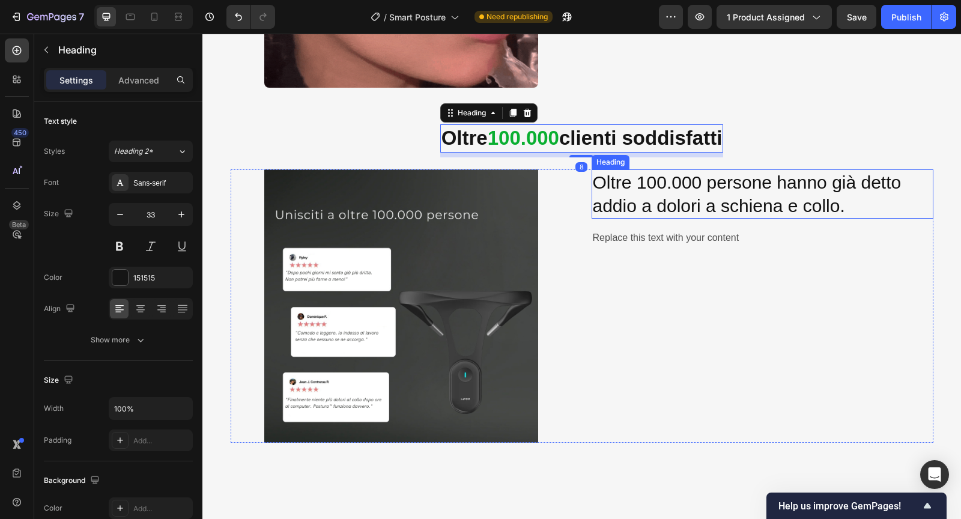
click at [625, 185] on p "Oltre 100.000 persone hanno già detto addio a dolori a schiena e collo." at bounding box center [762, 193] width 339 height 47
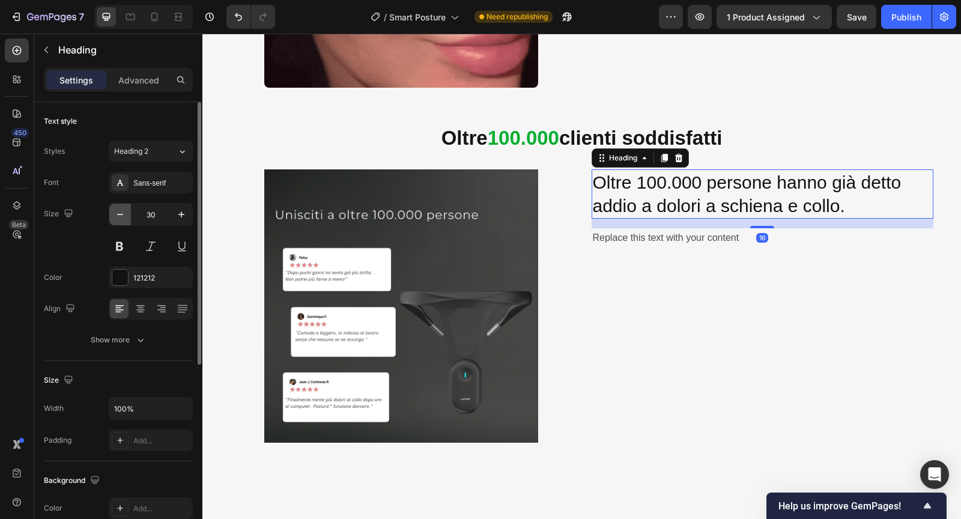
click at [119, 215] on icon "button" at bounding box center [120, 214] width 12 height 12
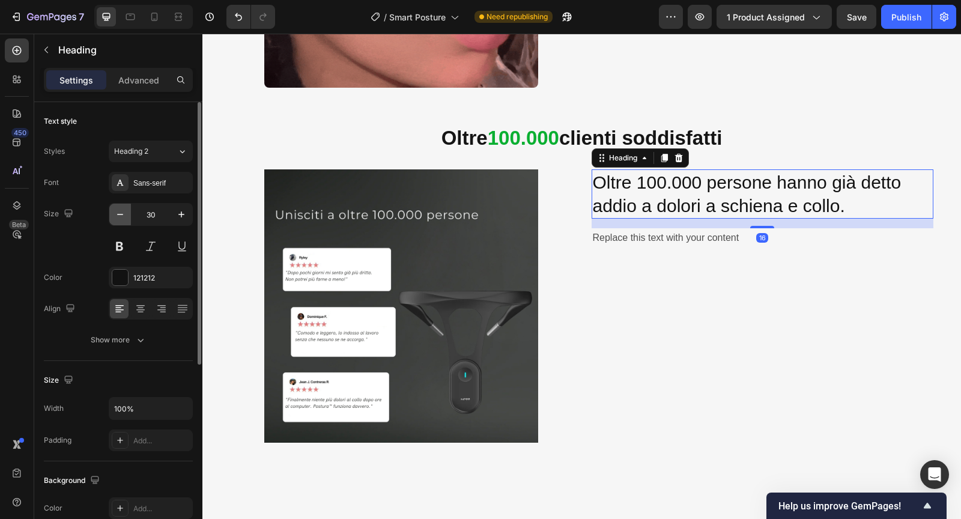
click at [119, 215] on icon "button" at bounding box center [120, 214] width 12 height 12
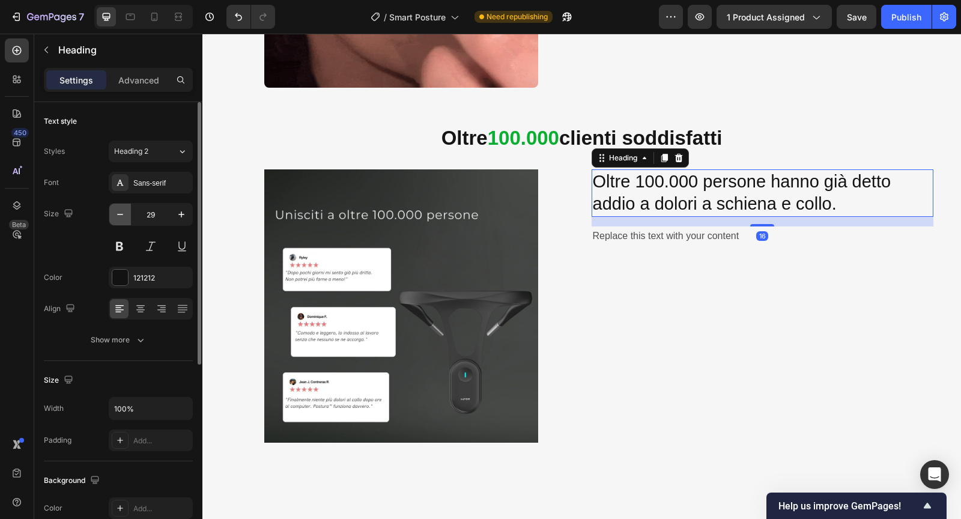
click at [119, 215] on icon "button" at bounding box center [120, 214] width 12 height 12
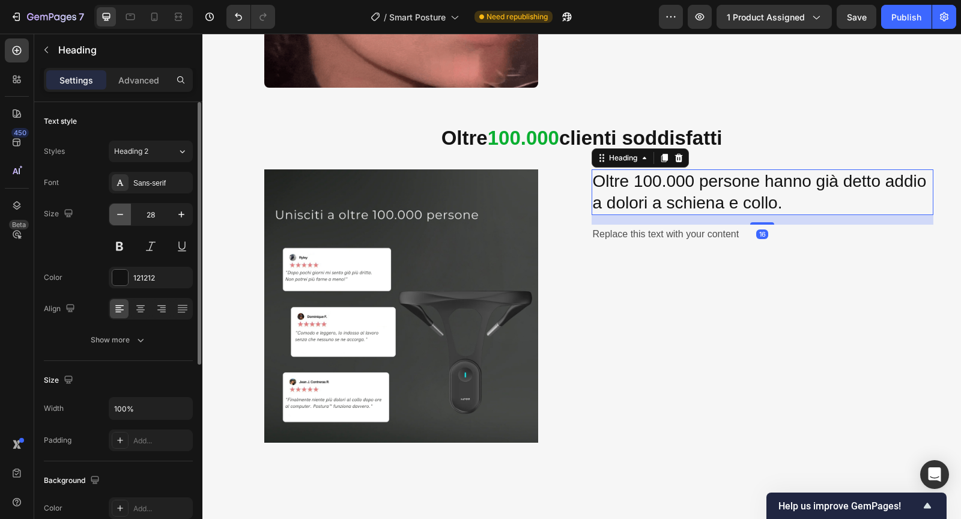
click at [119, 215] on icon "button" at bounding box center [120, 214] width 12 height 12
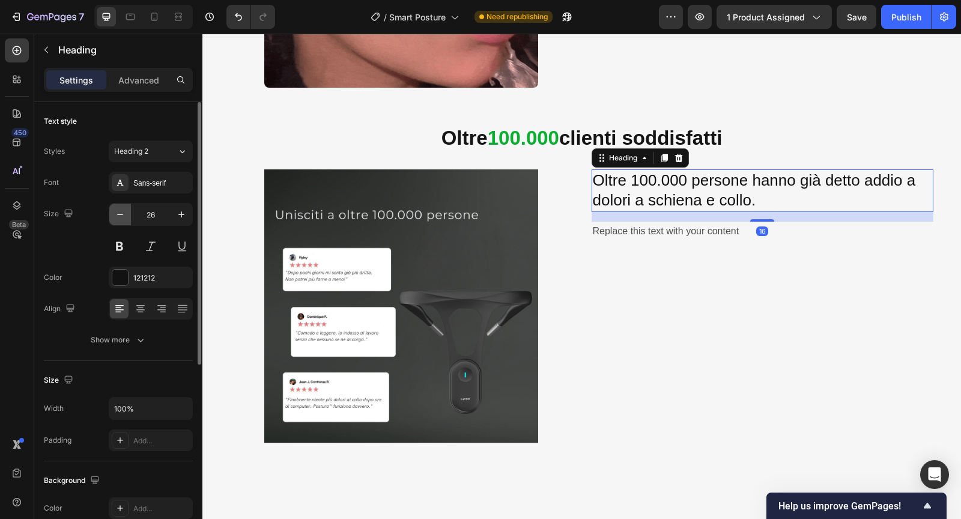
click at [119, 215] on icon "button" at bounding box center [120, 214] width 12 height 12
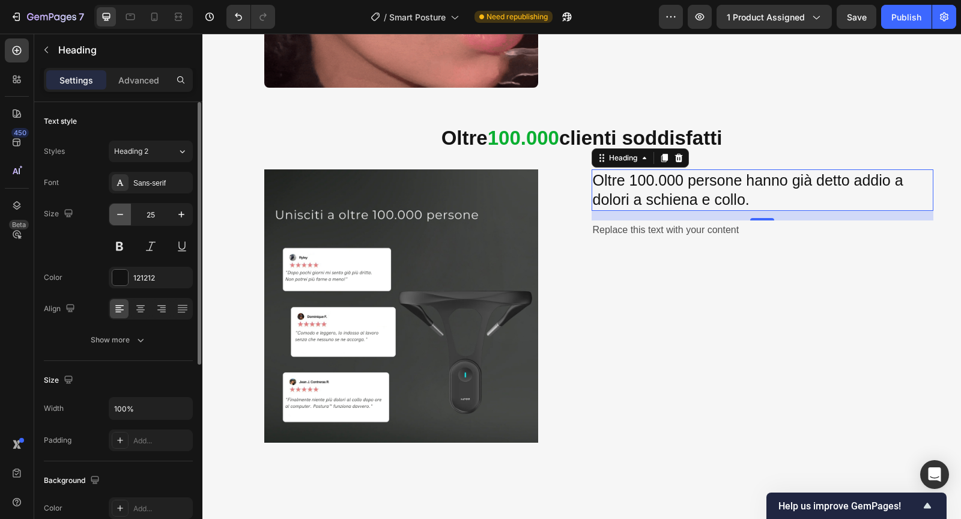
click at [119, 215] on icon "button" at bounding box center [120, 214] width 12 height 12
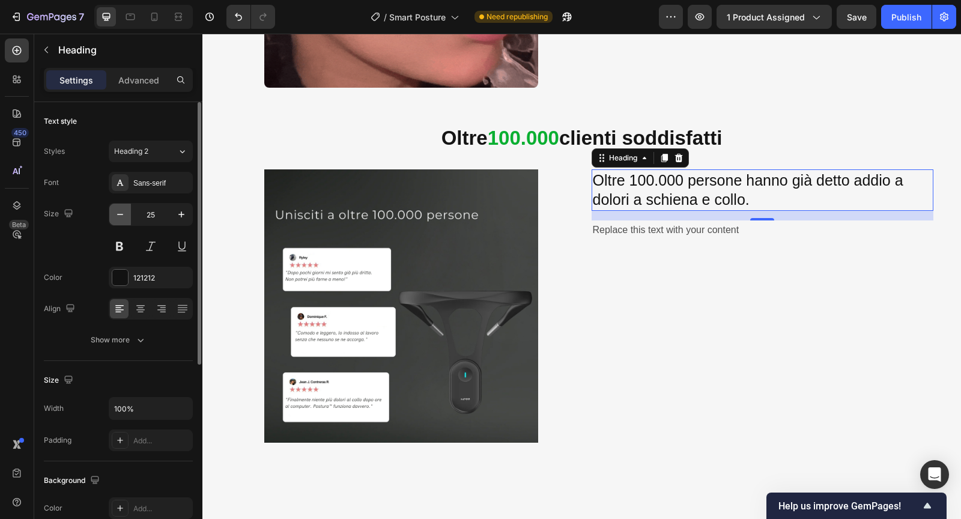
click at [119, 215] on icon "button" at bounding box center [120, 214] width 12 height 12
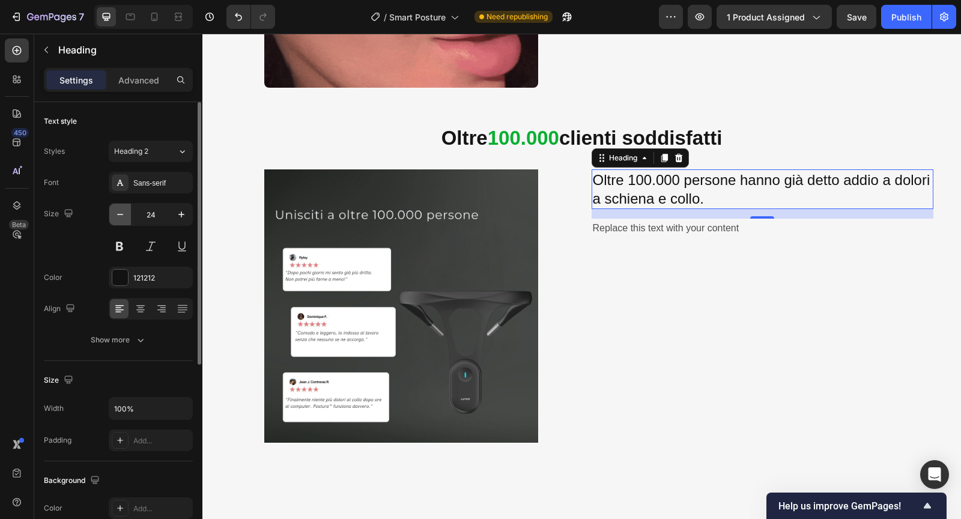
click at [119, 215] on icon "button" at bounding box center [120, 214] width 12 height 12
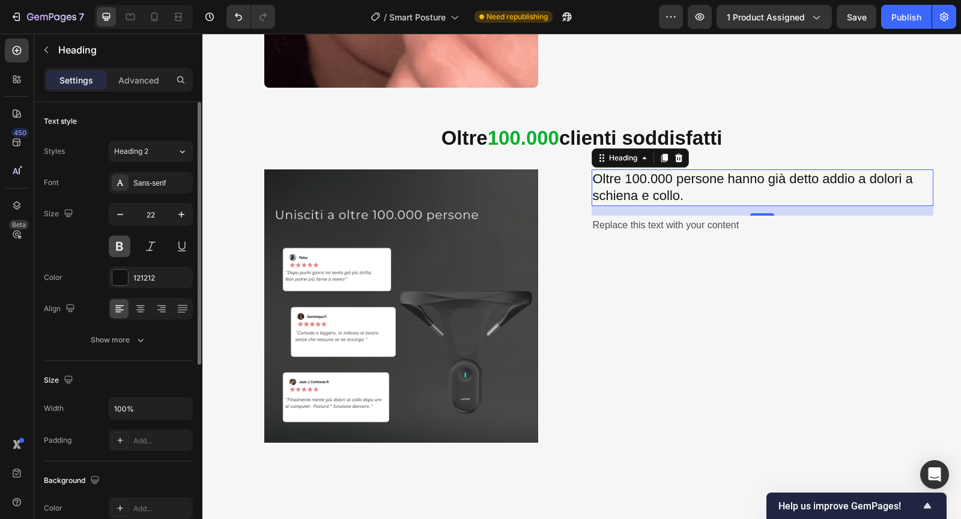
click at [125, 246] on button at bounding box center [120, 246] width 22 height 22
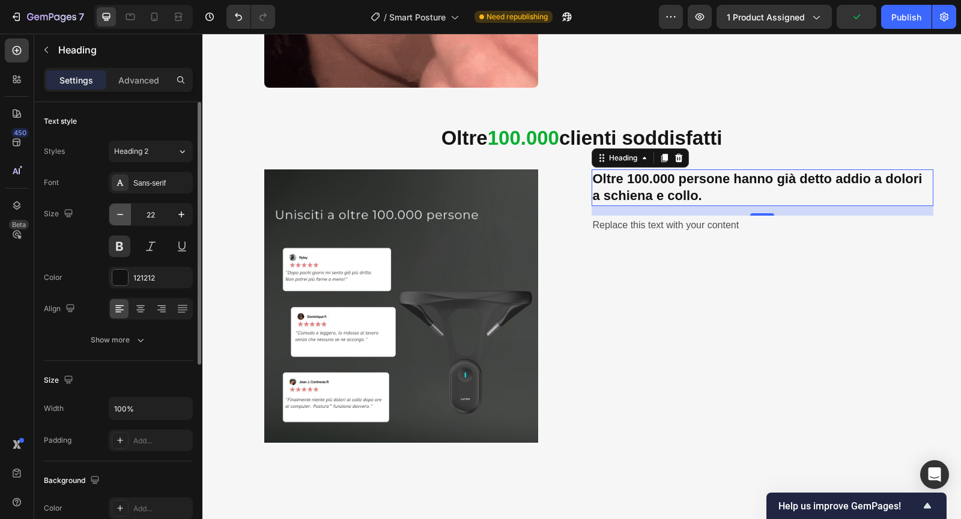
click at [119, 216] on icon "button" at bounding box center [120, 214] width 12 height 12
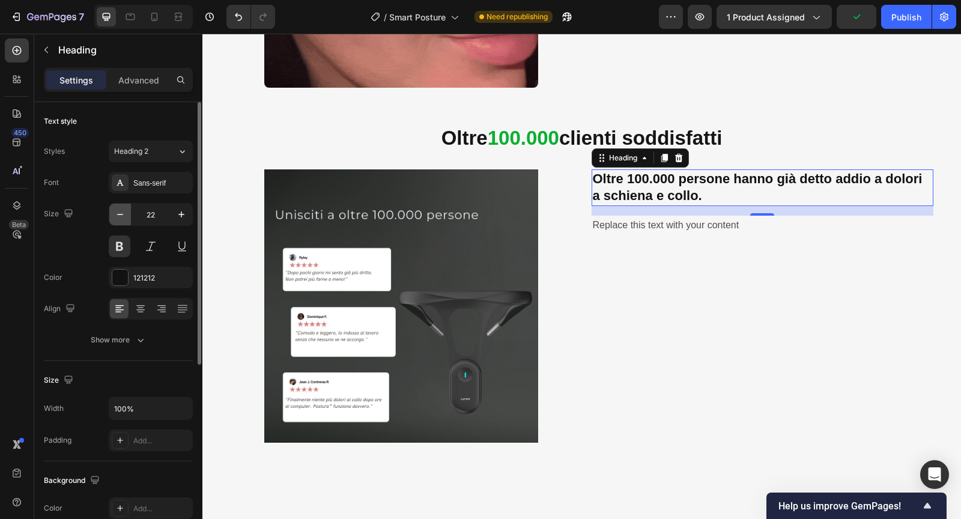
click at [119, 216] on icon "button" at bounding box center [120, 214] width 12 height 12
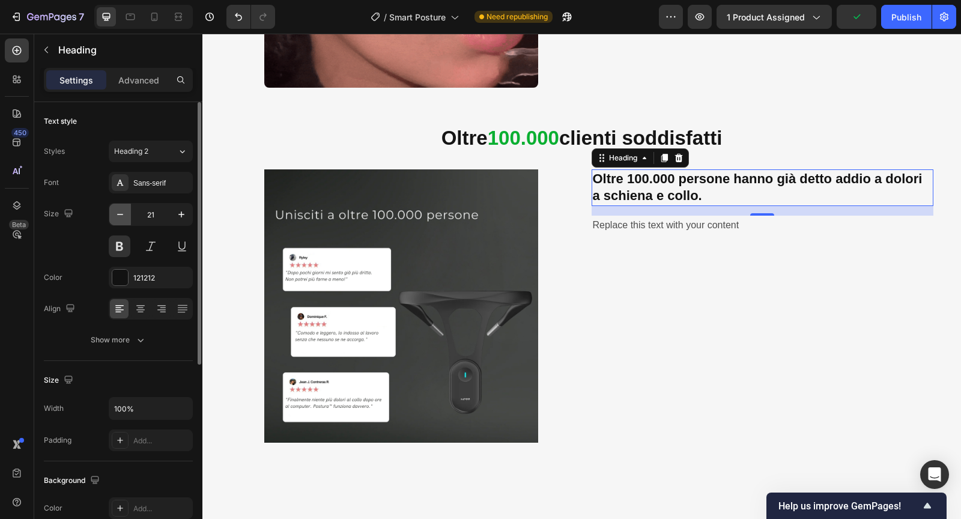
type input "20"
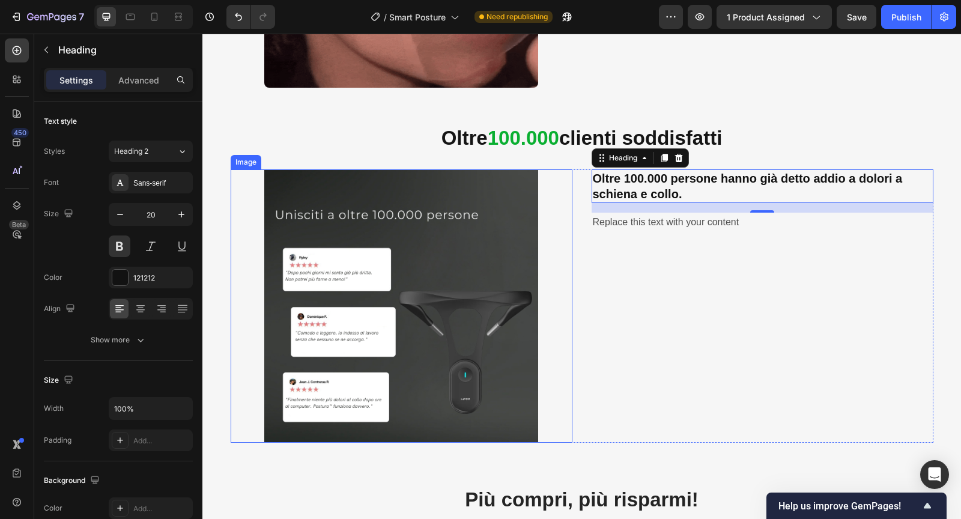
scroll to position [1414, 0]
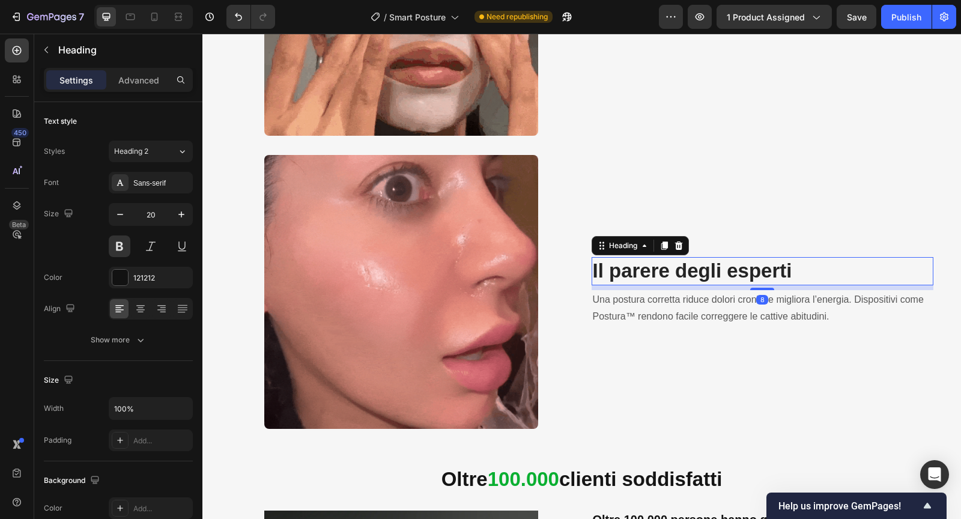
click at [621, 268] on strong "Il parere degli esperti" at bounding box center [692, 270] width 199 height 22
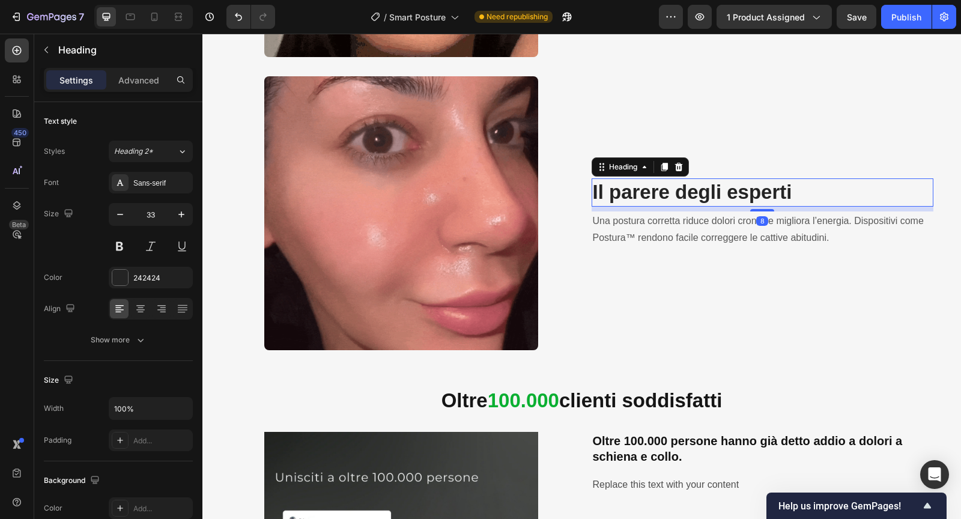
scroll to position [1557, 0]
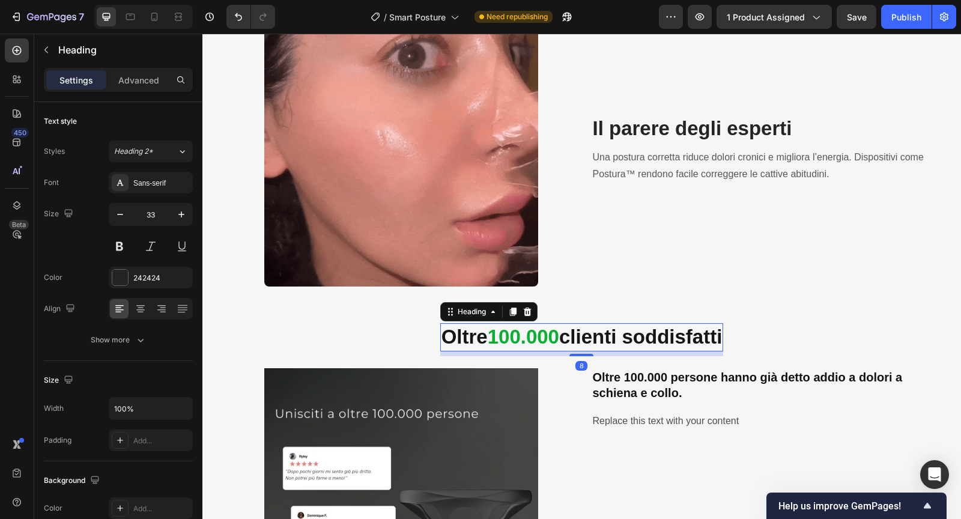
click at [574, 329] on strong "clienti soddisfatti" at bounding box center [640, 336] width 163 height 22
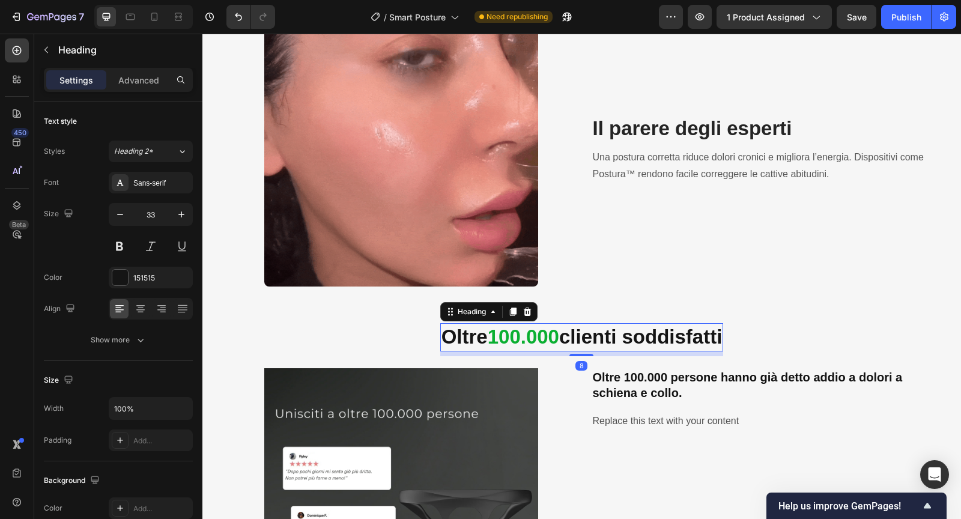
scroll to position [1627, 0]
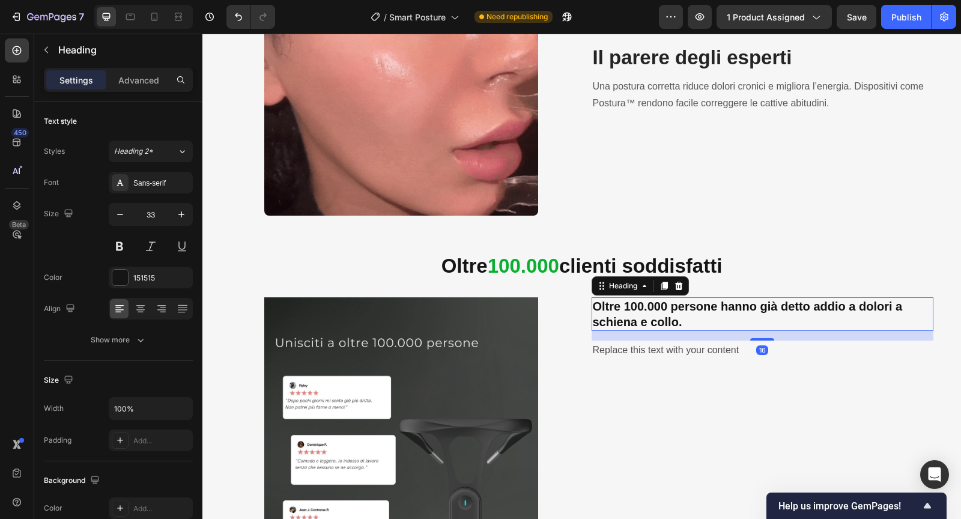
click at [621, 312] on p "Oltre 100.000 persone hanno già detto addio a dolori a schiena e collo." at bounding box center [762, 313] width 339 height 31
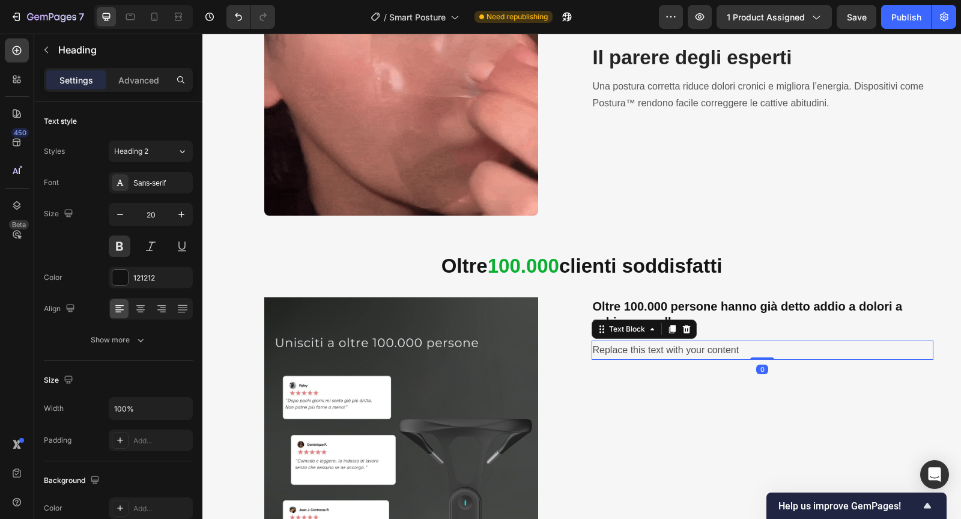
click at [615, 348] on div "Replace this text with your content" at bounding box center [762, 350] width 342 height 20
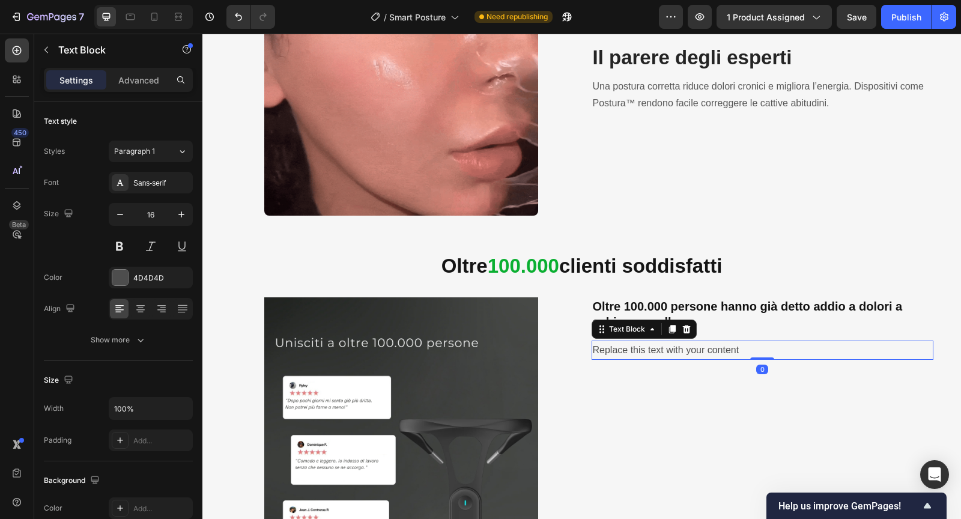
click at [615, 348] on div "Replace this text with your content" at bounding box center [762, 350] width 342 height 20
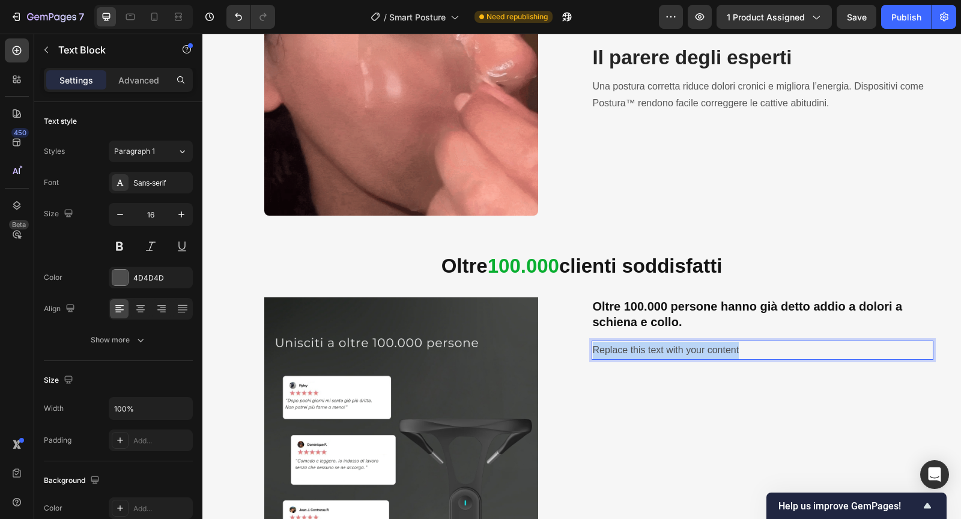
click at [615, 348] on p "Replace this text with your content" at bounding box center [762, 350] width 339 height 17
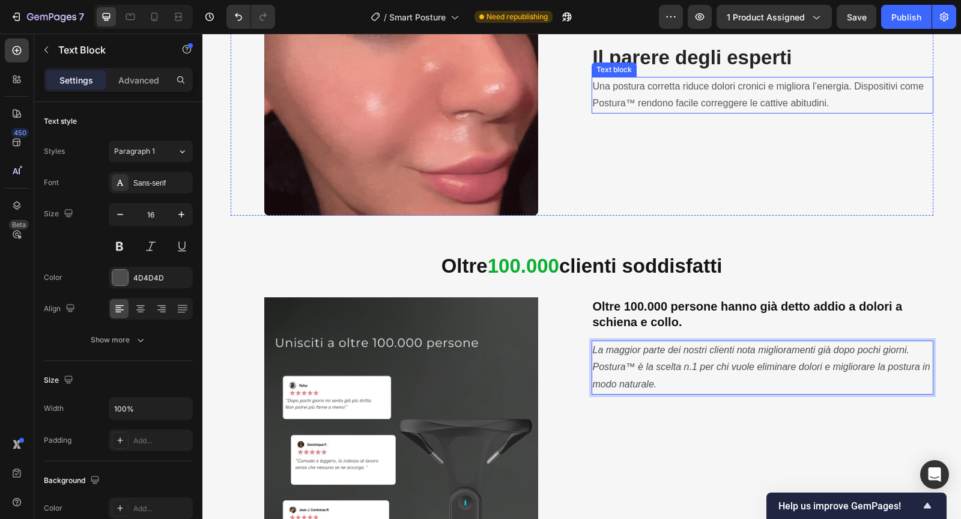
click at [676, 97] on p "Una postura corretta riduce dolori cronici e migliora l’energia. Dispositivi co…" at bounding box center [762, 95] width 339 height 35
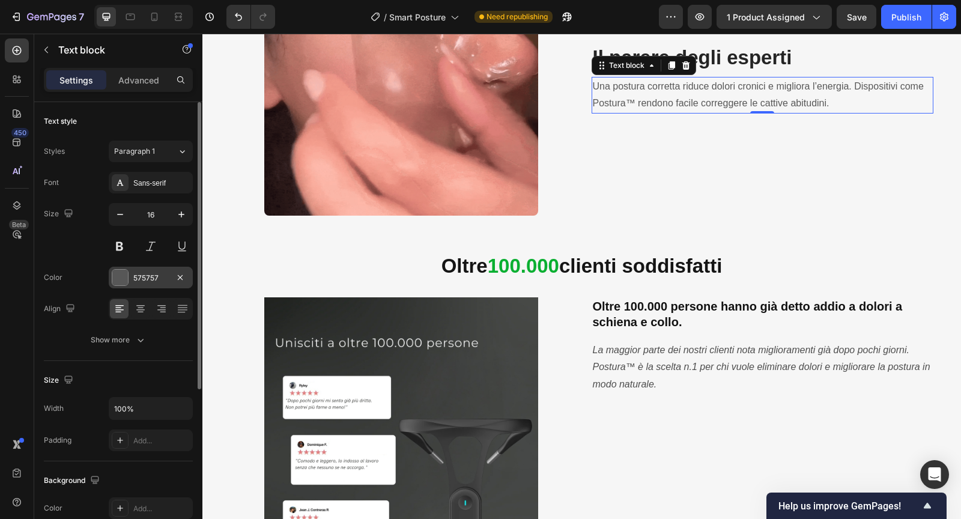
click at [146, 277] on div "575757" at bounding box center [150, 278] width 35 height 11
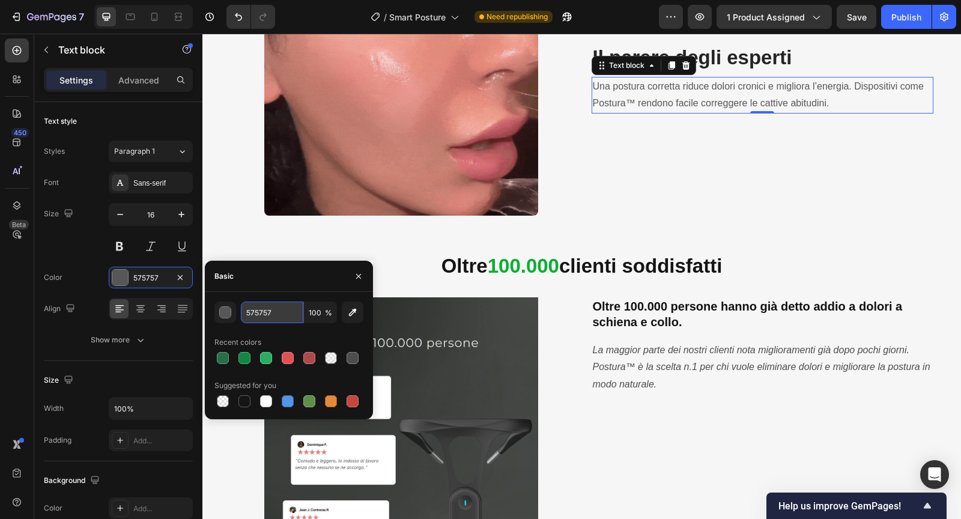
click at [250, 312] on input "575757" at bounding box center [272, 312] width 62 height 22
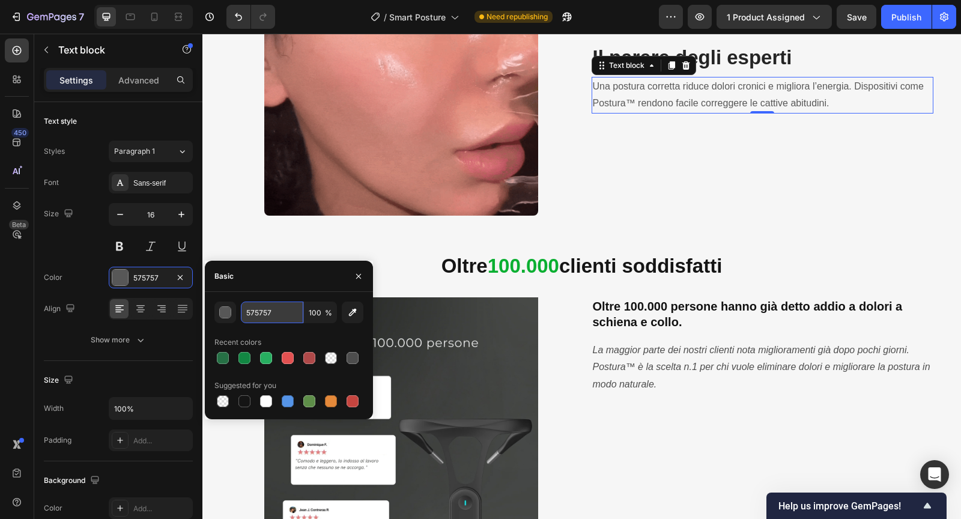
click at [250, 312] on input "575757" at bounding box center [272, 312] width 62 height 22
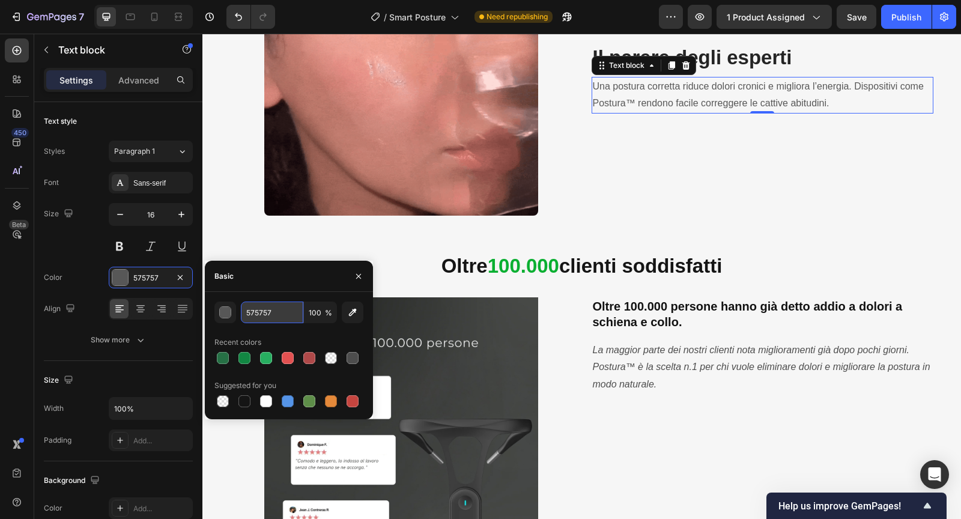
click at [260, 312] on input "575757" at bounding box center [272, 312] width 62 height 22
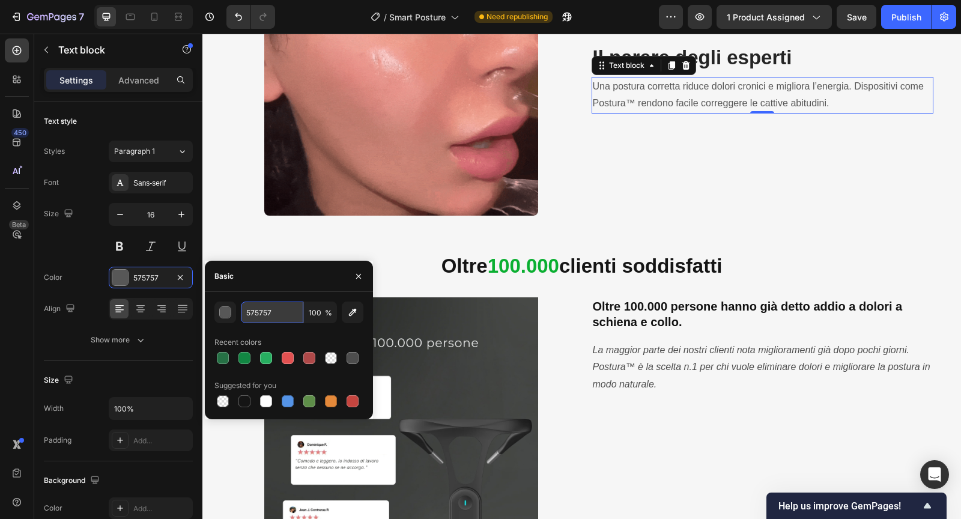
click at [260, 312] on input "575757" at bounding box center [272, 312] width 62 height 22
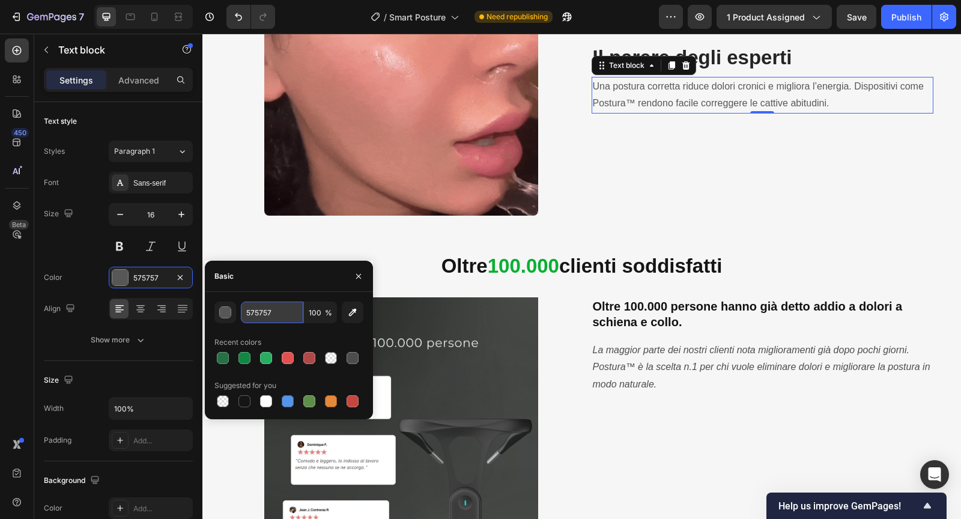
click at [260, 312] on input "575757" at bounding box center [272, 312] width 62 height 22
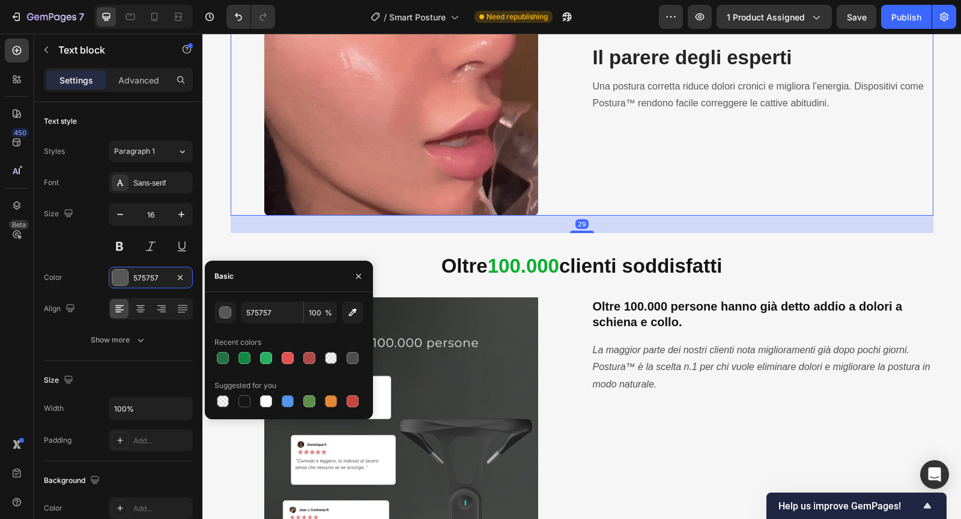
click at [629, 170] on div "Il parere degli esperti Heading Una postura corretta riduce dolori cronici e mi…" at bounding box center [762, 78] width 342 height 273
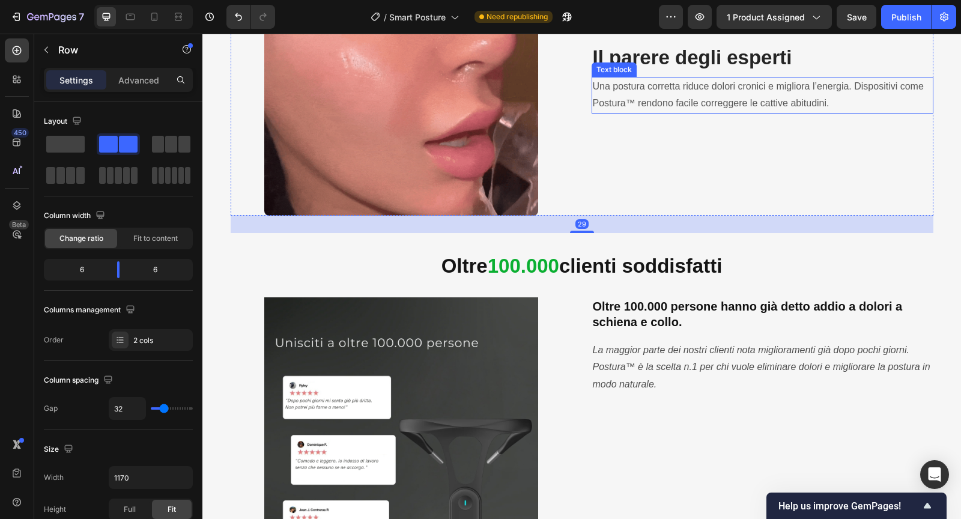
click at [641, 98] on p "Una postura corretta riduce dolori cronici e migliora l’energia. Dispositivi co…" at bounding box center [762, 95] width 339 height 35
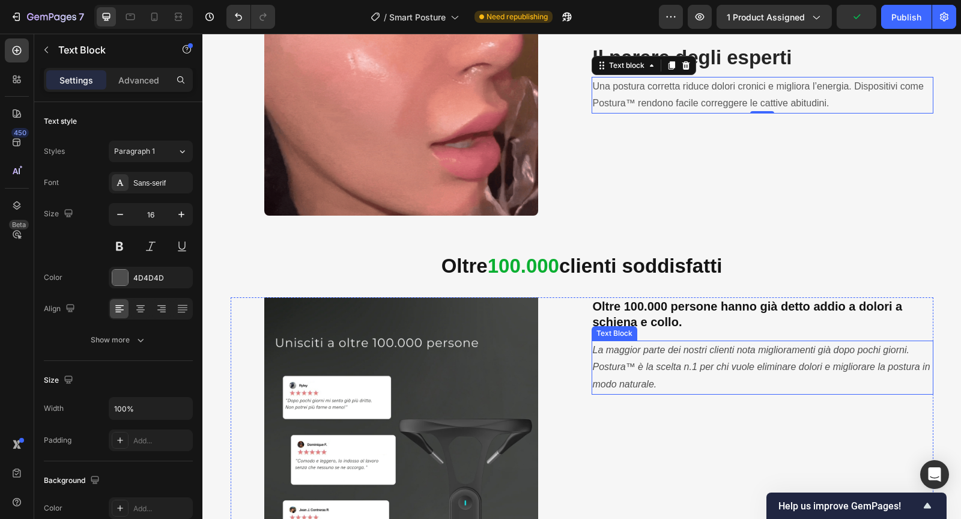
click at [624, 361] on icon "La maggior parte dei nostri clienti nota miglioramenti già dopo pochi giorni. P…" at bounding box center [761, 367] width 337 height 45
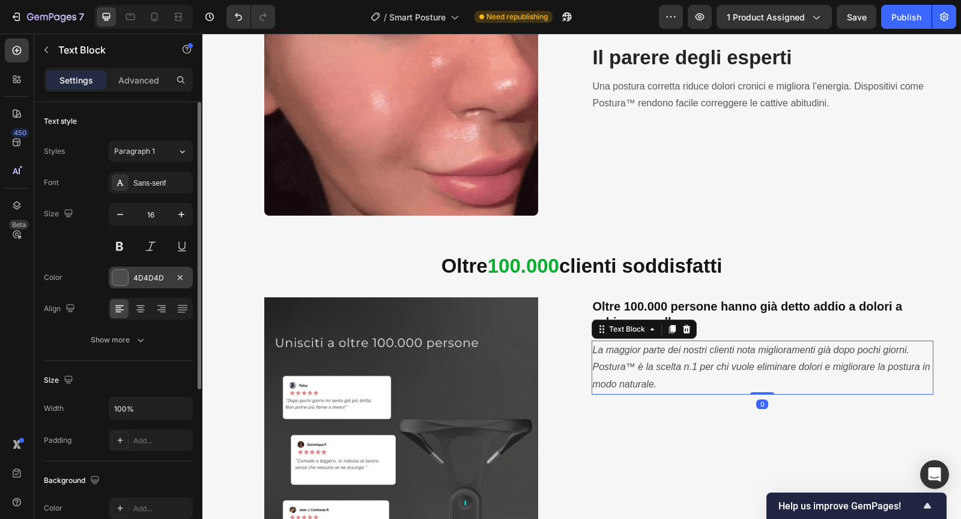
click at [149, 283] on div "4D4D4D" at bounding box center [151, 278] width 84 height 22
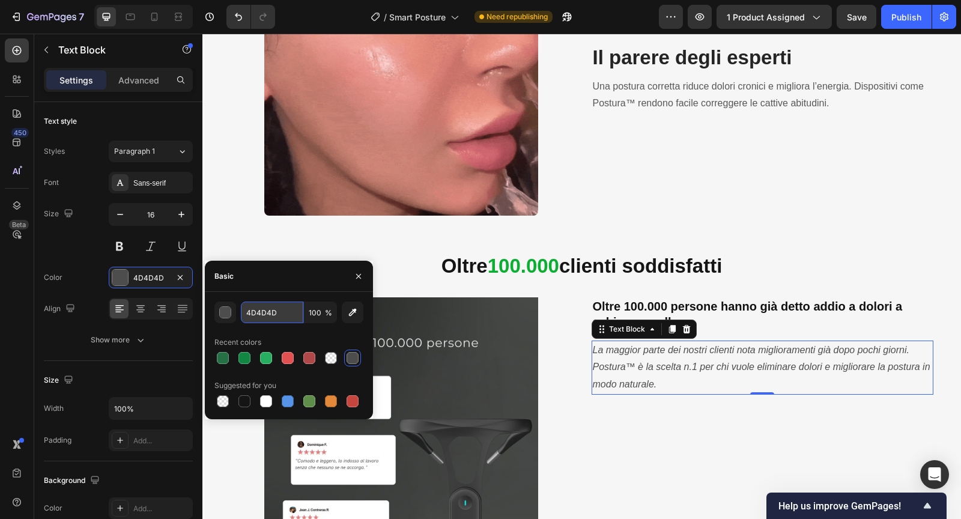
click at [264, 315] on input "4D4D4D" at bounding box center [272, 312] width 62 height 22
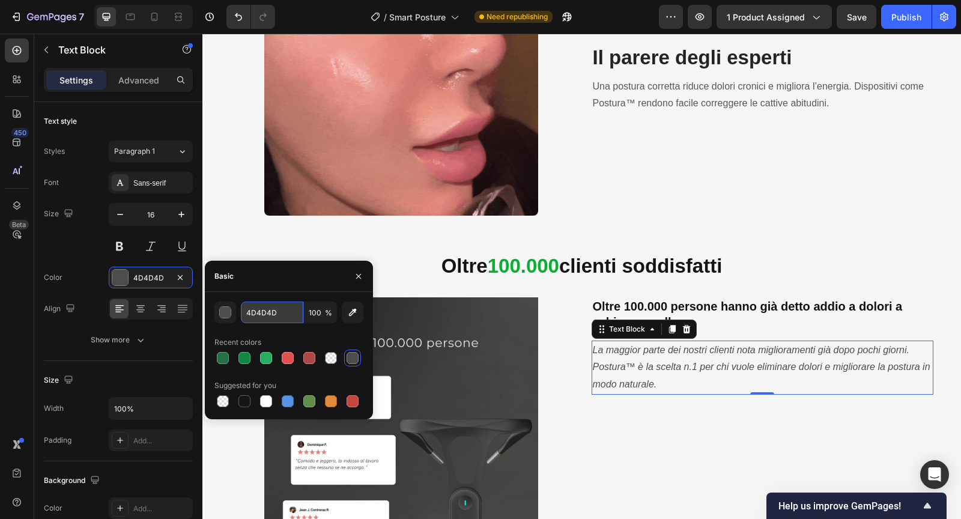
click at [264, 315] on input "4D4D4D" at bounding box center [272, 312] width 62 height 22
paste input "575757"
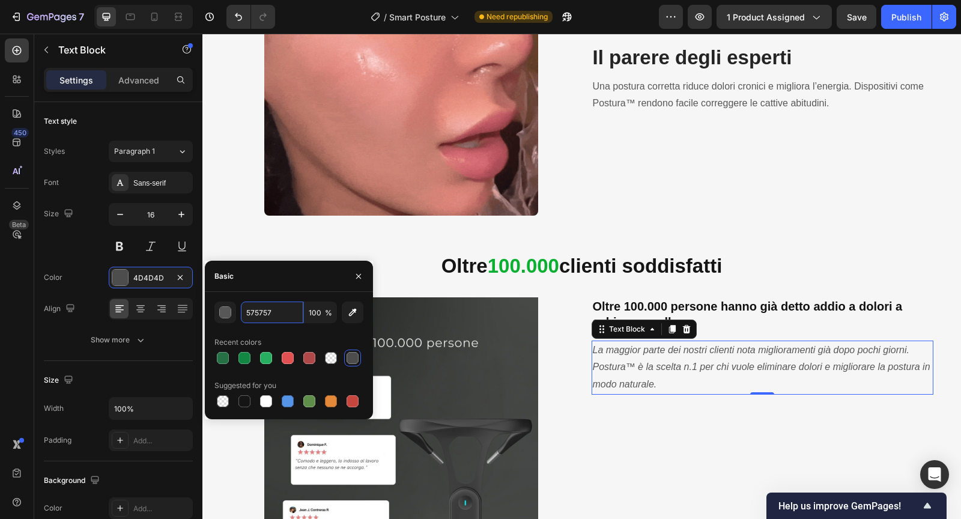
type input "575757"
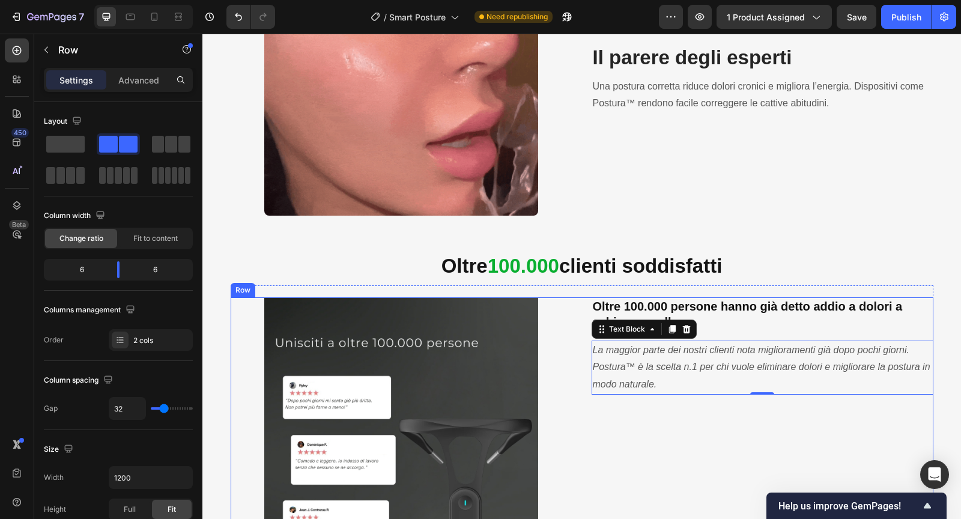
click at [621, 466] on div "Oltre 100.000 persone hanno già detto addio a dolori a schiena e collo. Heading…" at bounding box center [762, 433] width 342 height 273
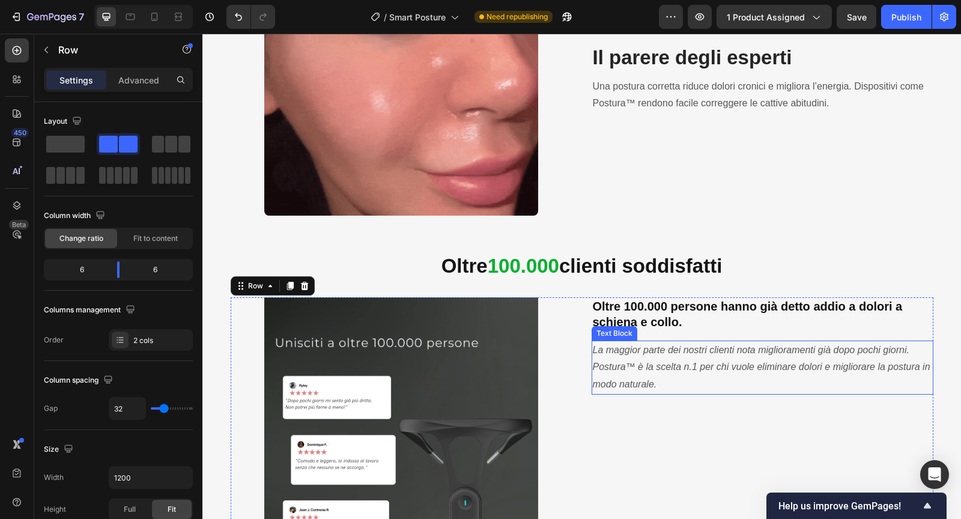
click at [641, 360] on p "La maggior parte dei nostri clienti nota miglioramenti già dopo pochi giorni. P…" at bounding box center [762, 368] width 339 height 52
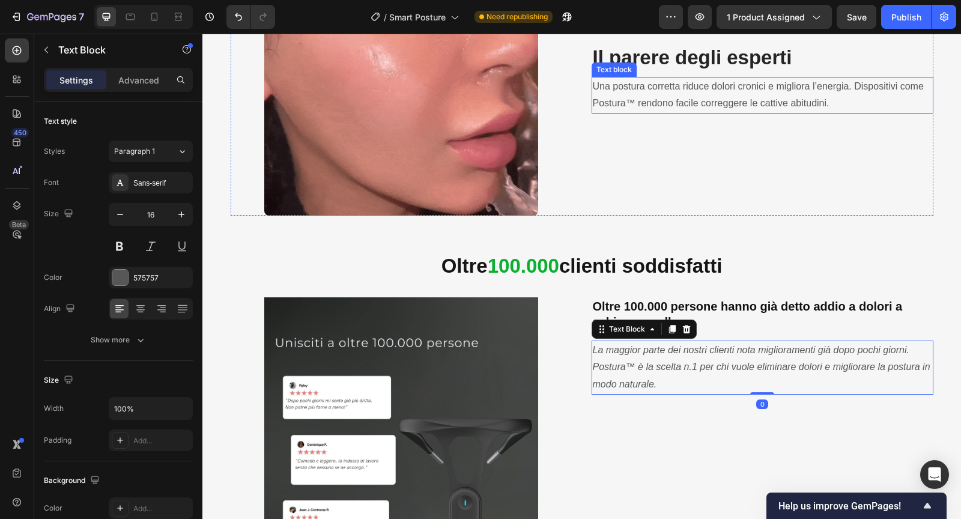
click at [665, 85] on p "Una postura corretta riduce dolori cronici e migliora l’energia. Dispositivi co…" at bounding box center [762, 95] width 339 height 35
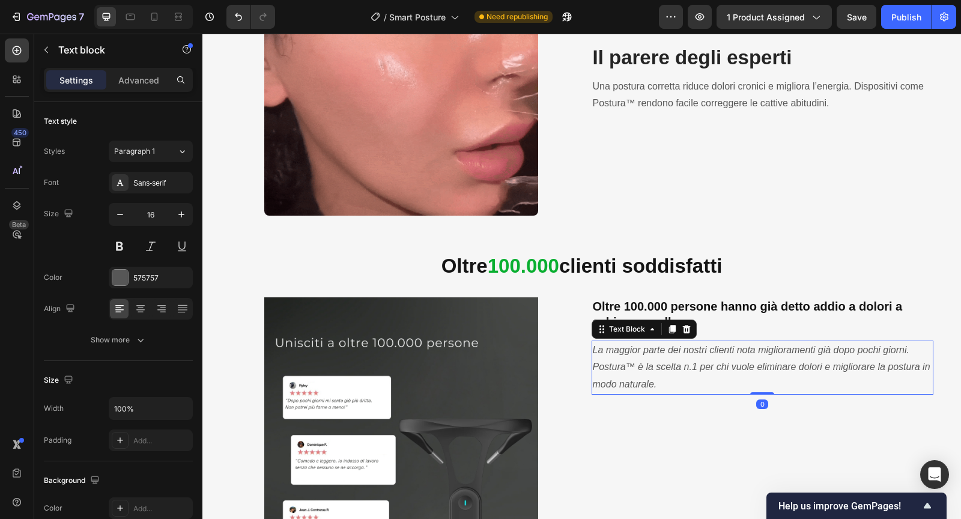
click at [672, 373] on p "La maggior parte dei nostri clienti nota miglioramenti già dopo pochi giorni. P…" at bounding box center [762, 368] width 339 height 52
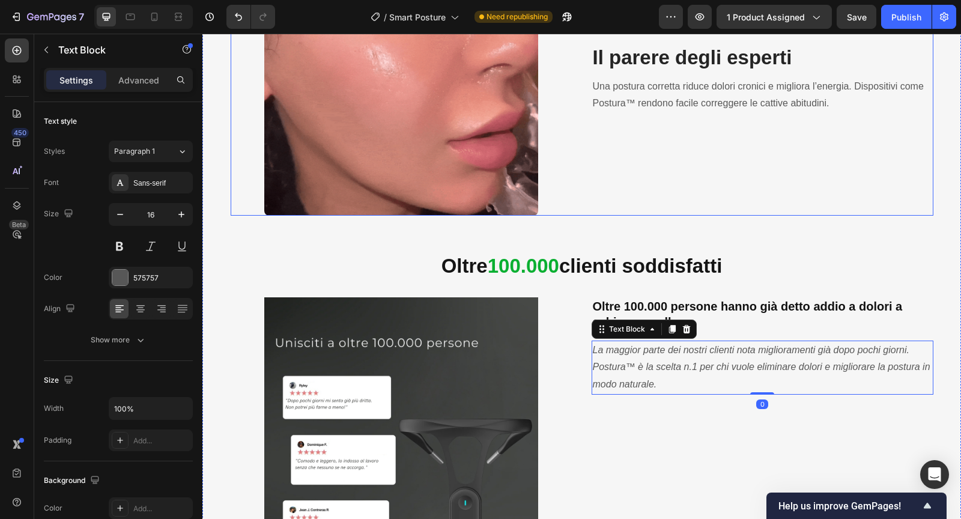
click at [782, 192] on div "Il parere degli esperti Heading Una postura corretta riduce dolori cronici e mi…" at bounding box center [762, 78] width 342 height 273
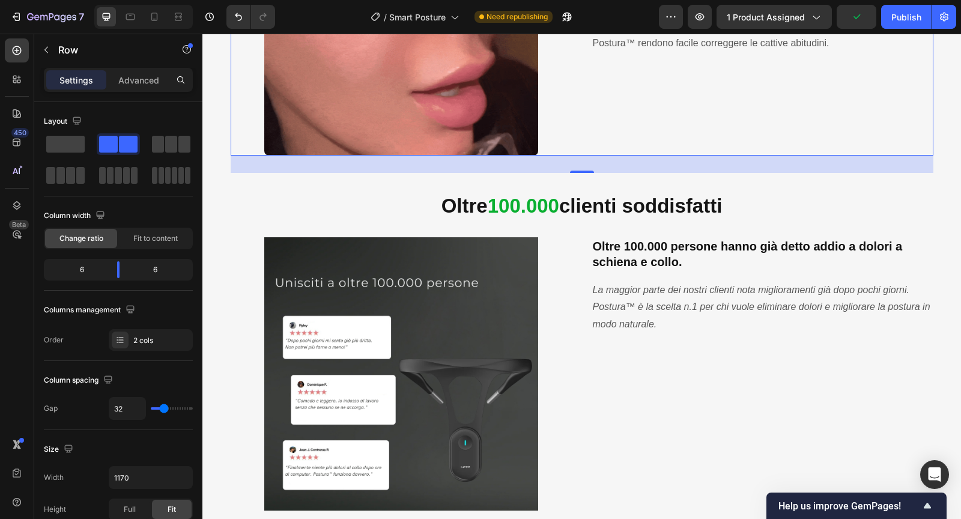
scroll to position [1788, 0]
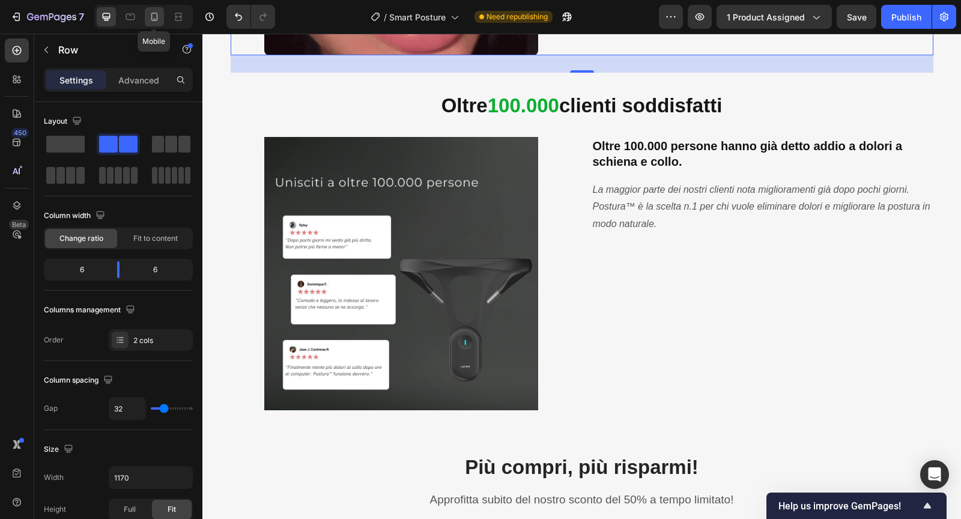
click at [152, 16] on icon at bounding box center [154, 17] width 12 height 12
type input "0"
type input "100%"
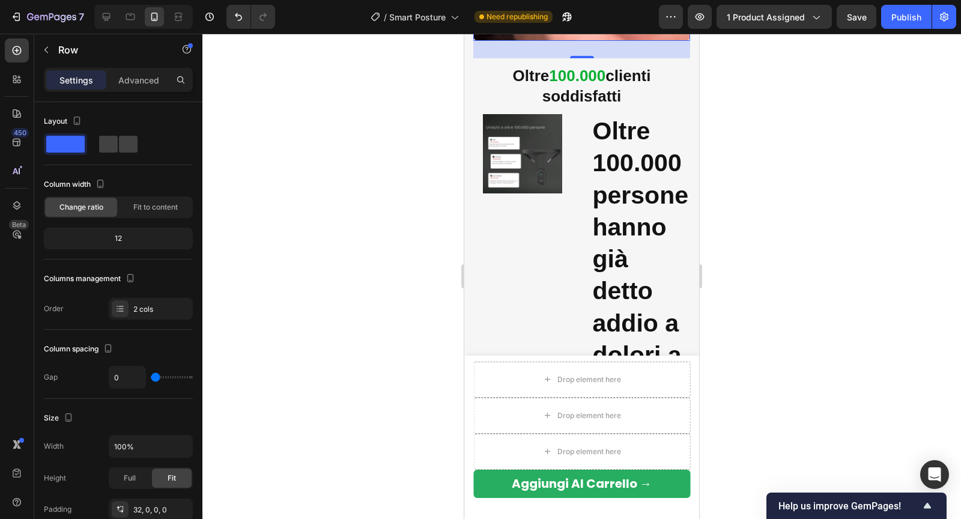
scroll to position [1926, 0]
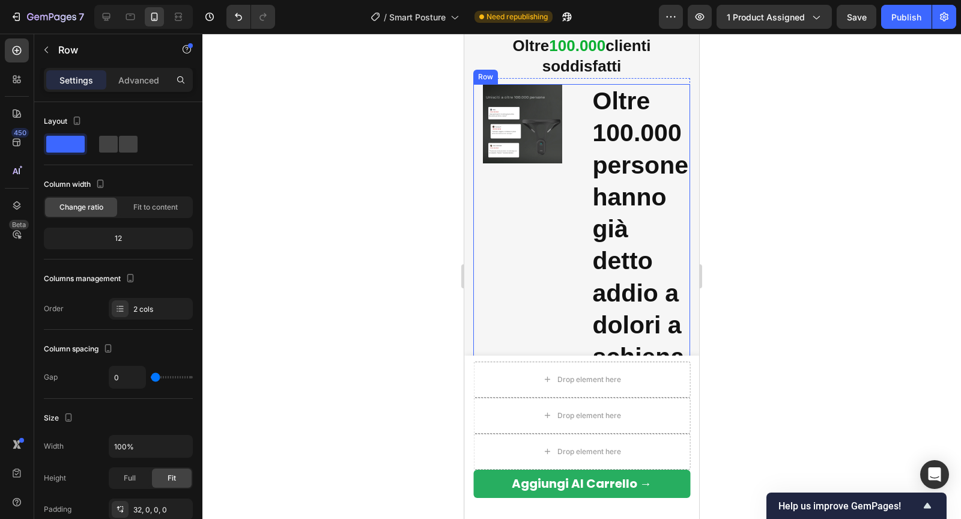
click at [571, 196] on div "Image" at bounding box center [522, 312] width 99 height 456
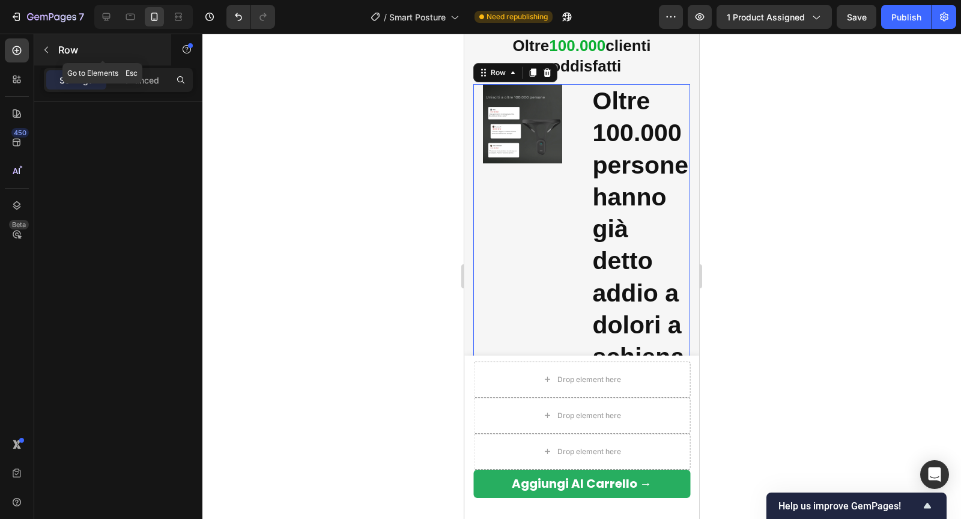
click at [41, 50] on icon "button" at bounding box center [46, 50] width 10 height 10
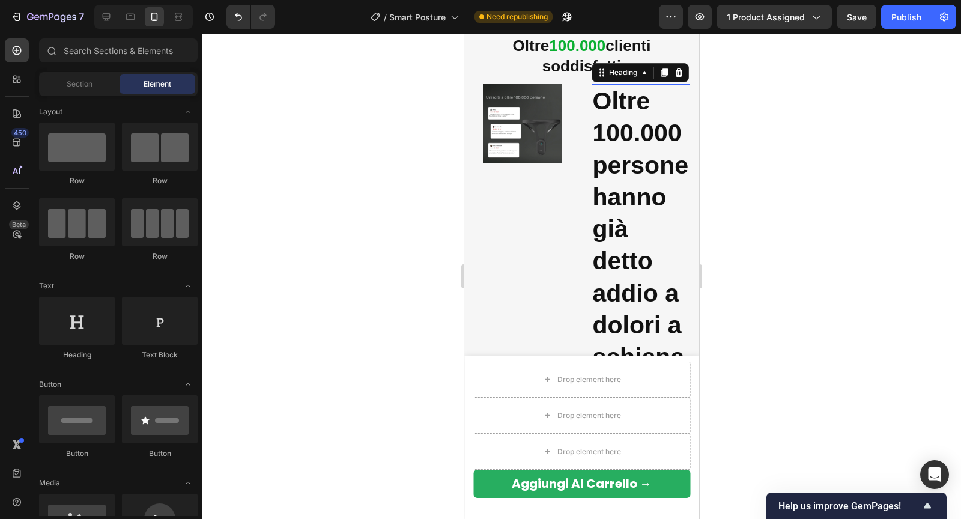
click at [629, 240] on p "Oltre 100.000 persone hanno già detto addio a dolori a schiena e collo." at bounding box center [641, 245] width 97 height 320
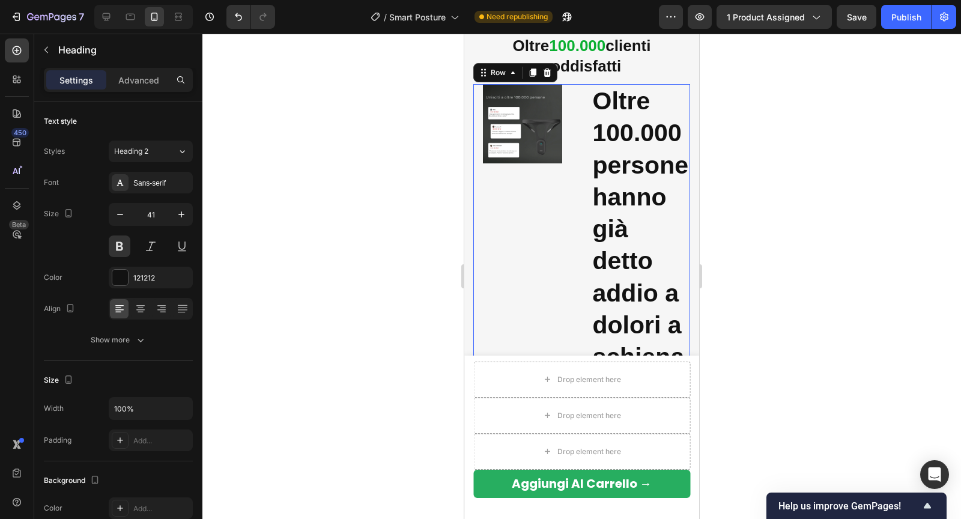
click at [567, 228] on div "Image" at bounding box center [522, 312] width 99 height 456
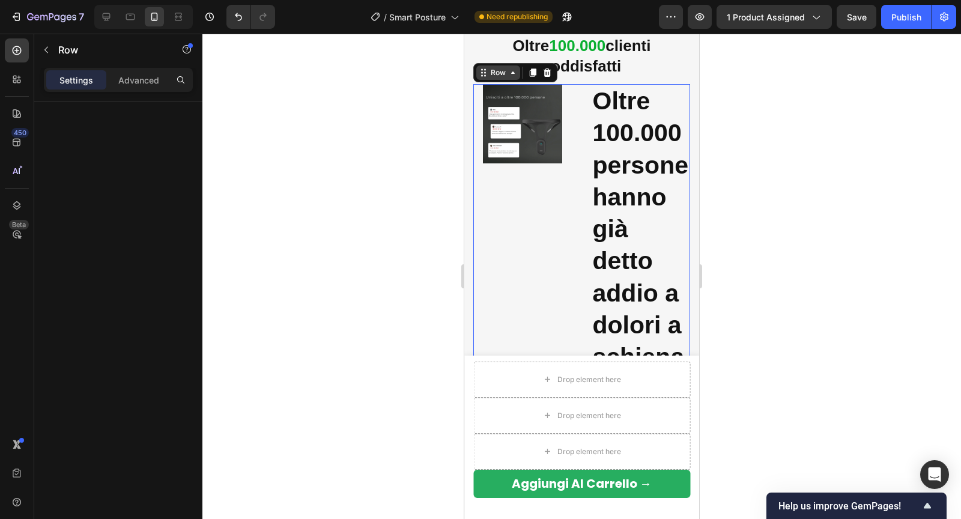
click at [488, 71] on div "Row" at bounding box center [498, 72] width 20 height 11
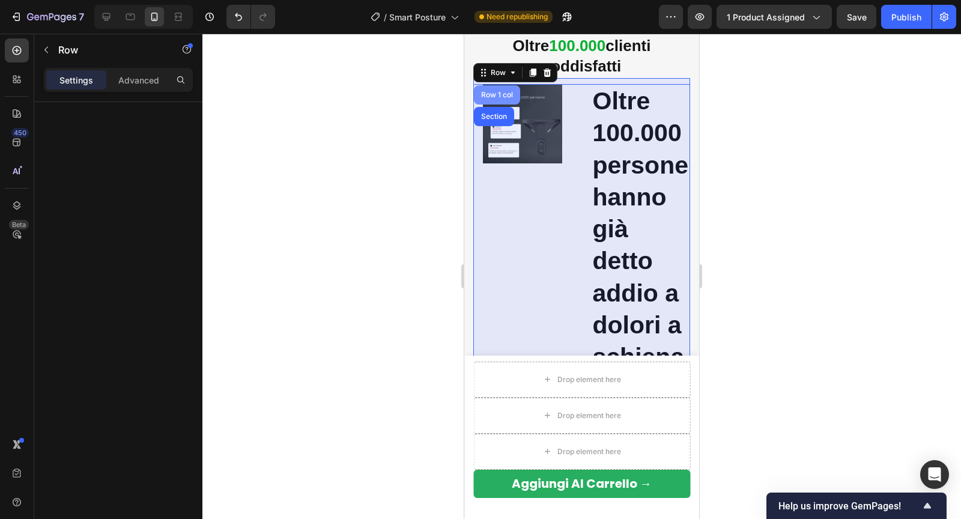
click at [482, 95] on div "Row 1 col" at bounding box center [496, 94] width 37 height 7
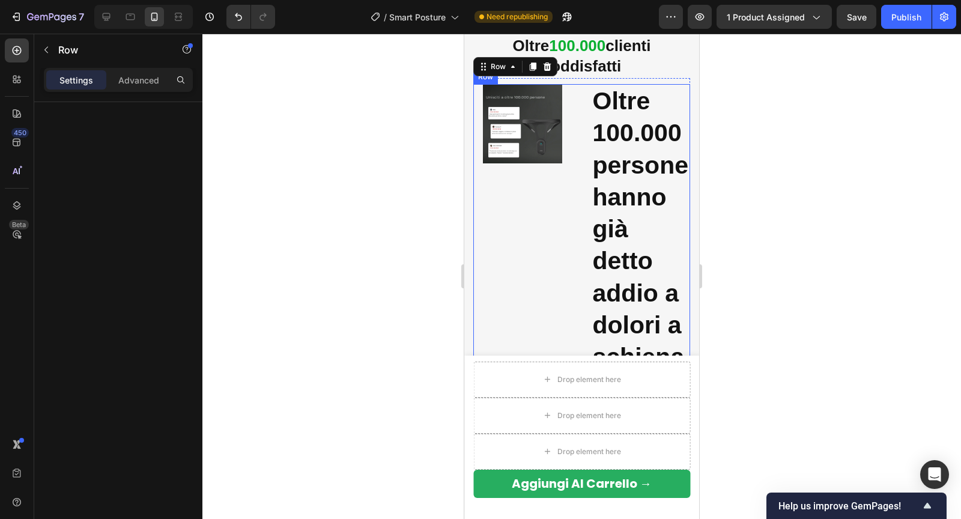
click at [581, 170] on div "Image Oltre 100.000 persone hanno già detto addio a dolori a schiena e collo. H…" at bounding box center [581, 312] width 217 height 456
click at [605, 114] on p "Oltre 100.000 persone hanno già detto addio a dolori a schiena e collo." at bounding box center [641, 245] width 97 height 320
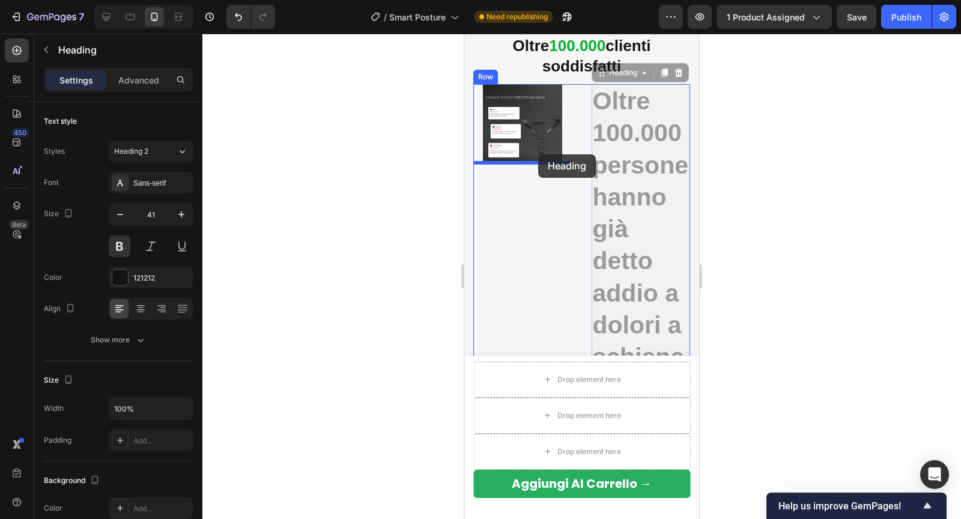
drag, startPoint x: 599, startPoint y: 77, endPoint x: 537, endPoint y: 155, distance: 100.4
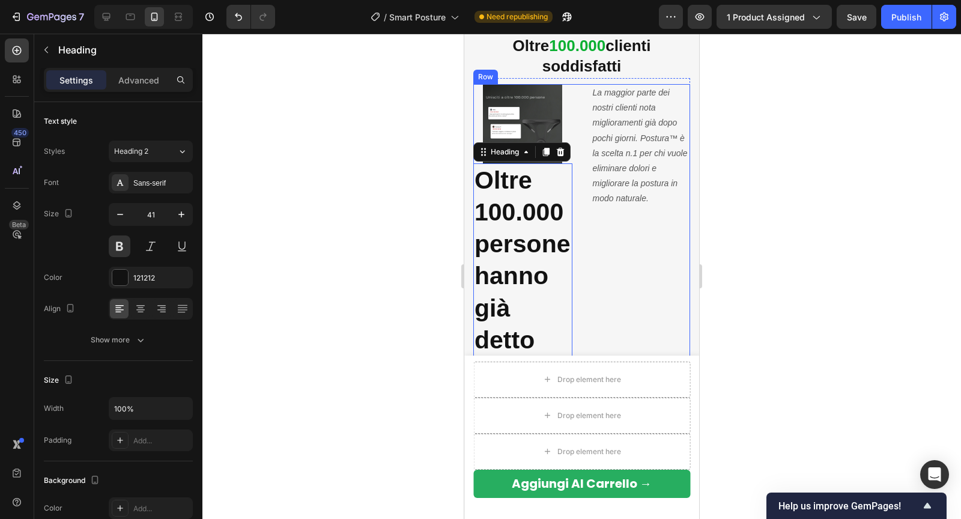
click at [609, 103] on icon "La maggior parte dei nostri clienti nota miglioramenti già dopo pochi giorni. P…" at bounding box center [640, 145] width 95 height 115
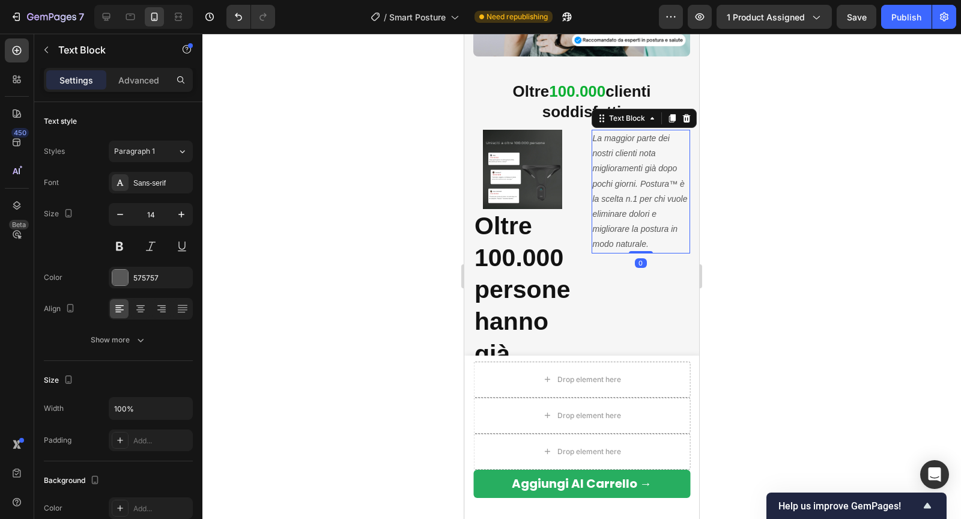
scroll to position [1875, 0]
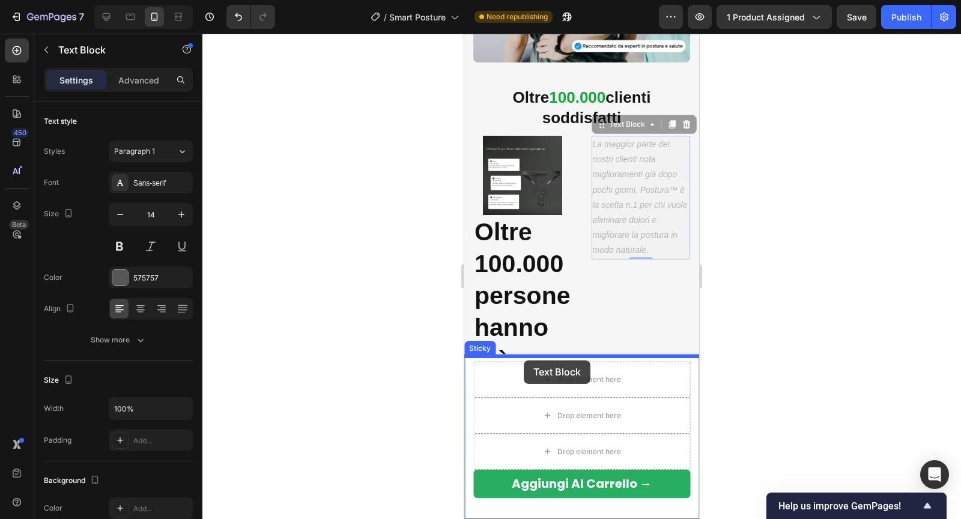
drag, startPoint x: 600, startPoint y: 120, endPoint x: 523, endPoint y: 360, distance: 251.9
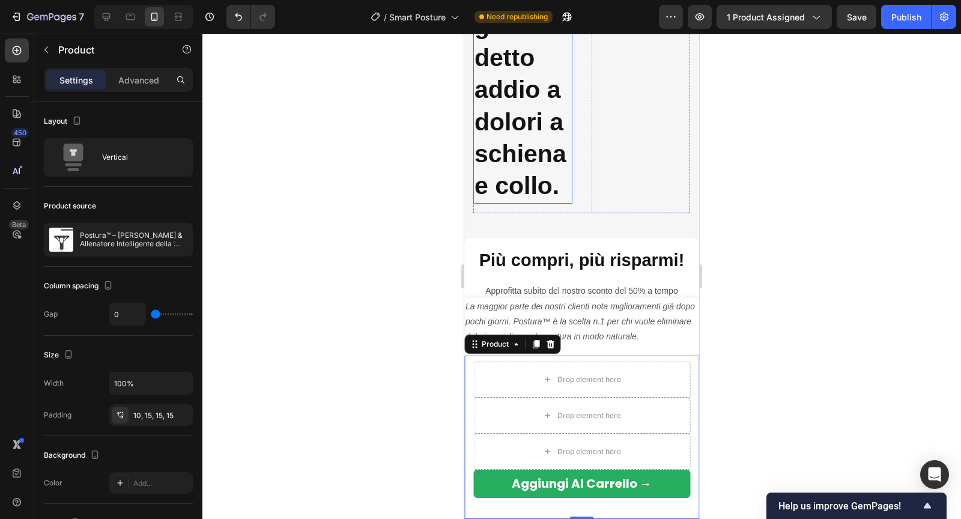
scroll to position [2210, 0]
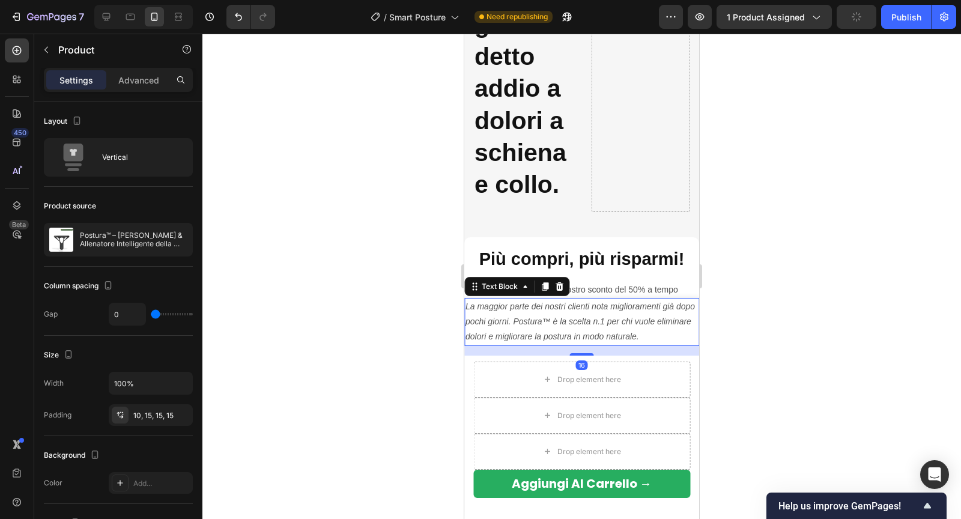
click at [523, 322] on icon "La maggior parte dei nostri clienti nota miglioramenti già dopo pochi giorni. P…" at bounding box center [579, 321] width 229 height 40
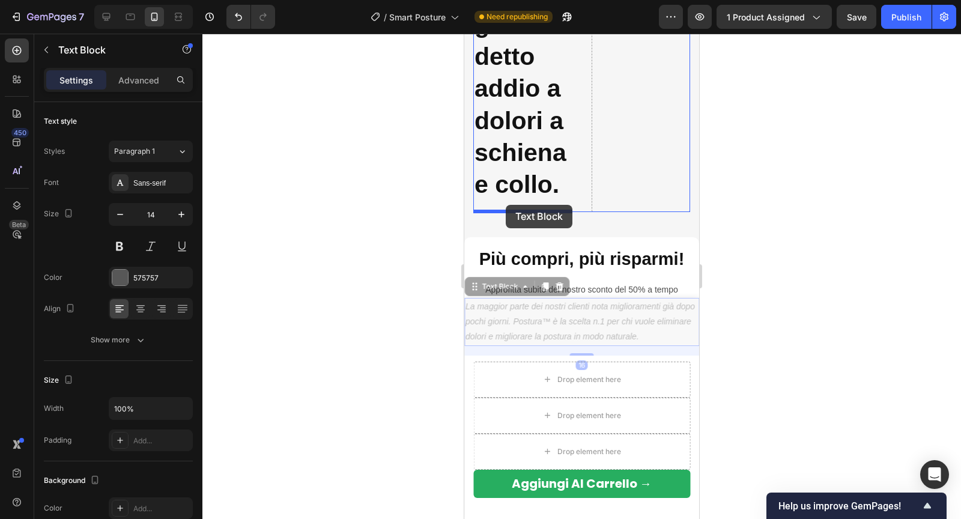
drag, startPoint x: 475, startPoint y: 291, endPoint x: 505, endPoint y: 205, distance: 90.9
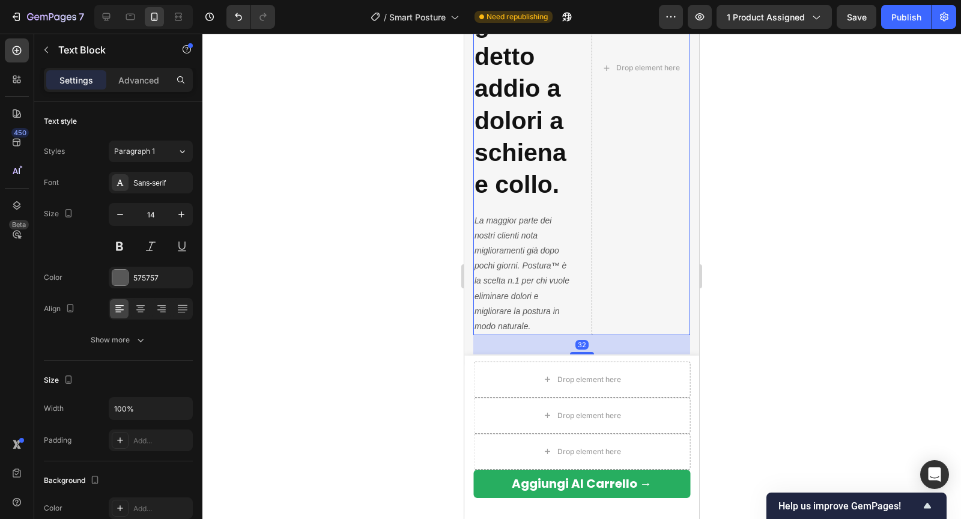
click at [578, 165] on div "Image Oltre 100.000 persone hanno già detto addio a dolori a schiena e collo. H…" at bounding box center [581, 68] width 217 height 534
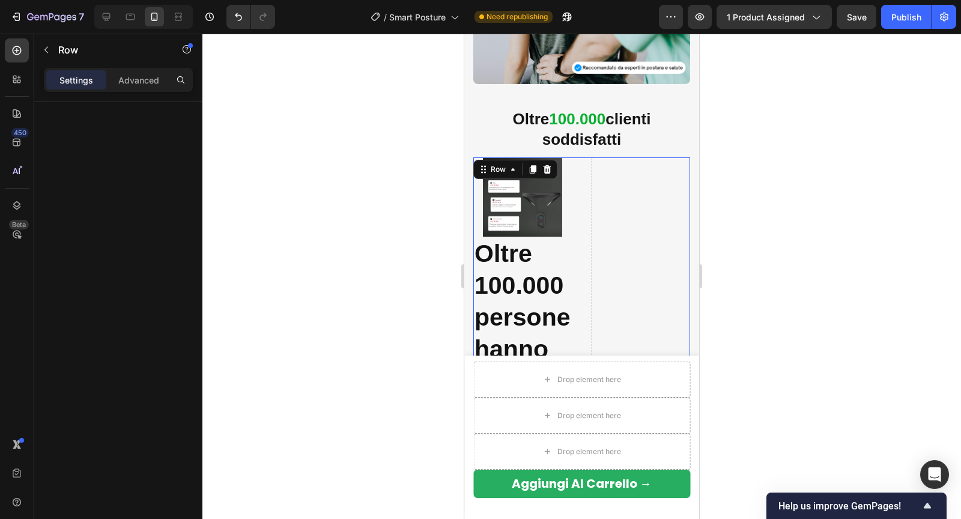
scroll to position [1865, 0]
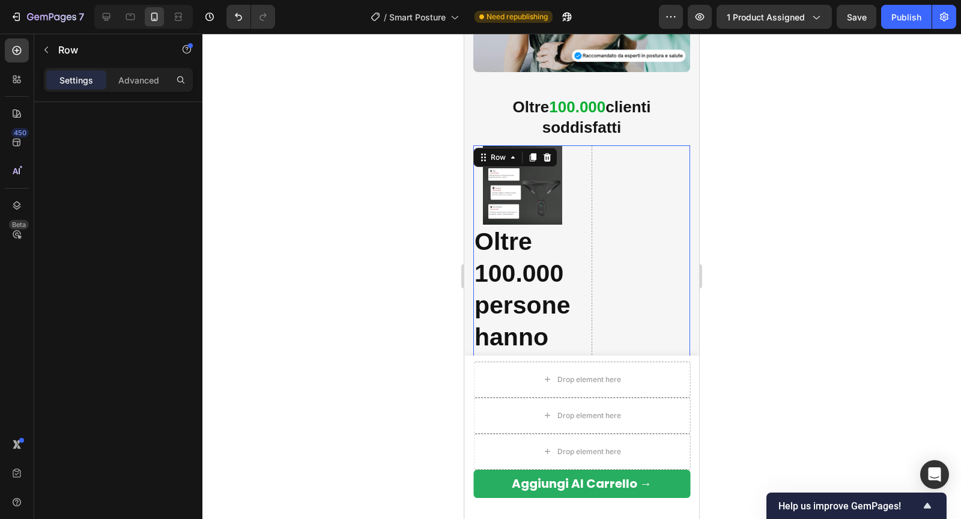
click at [635, 206] on div "Drop element here" at bounding box center [640, 412] width 99 height 534
click at [553, 200] on img at bounding box center [522, 184] width 79 height 79
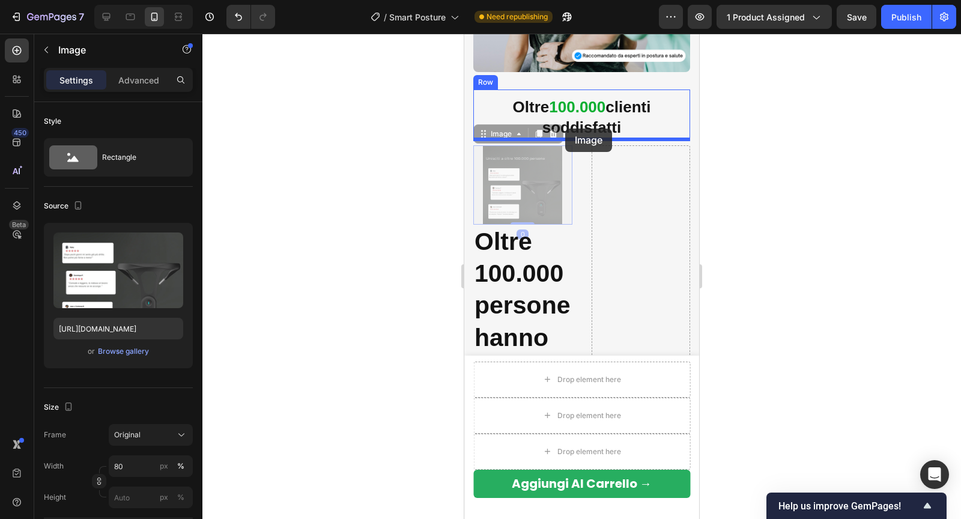
drag, startPoint x: 483, startPoint y: 133, endPoint x: 565, endPoint y: 128, distance: 81.8
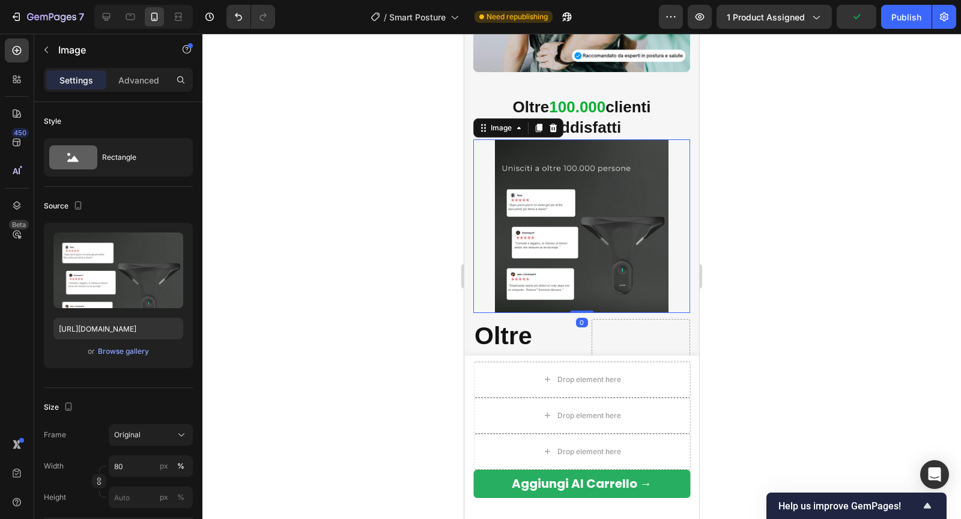
scroll to position [2000, 0]
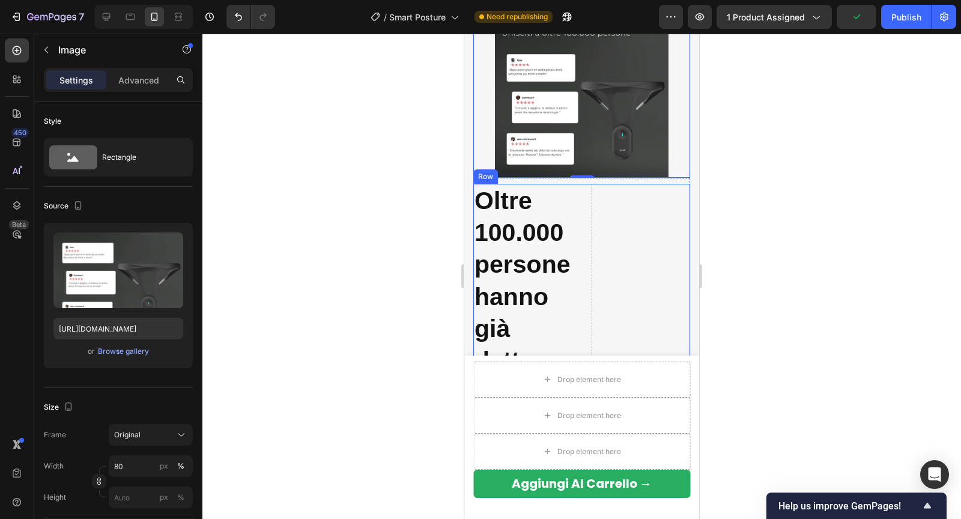
click at [591, 229] on div "Drop element here" at bounding box center [640, 412] width 99 height 456
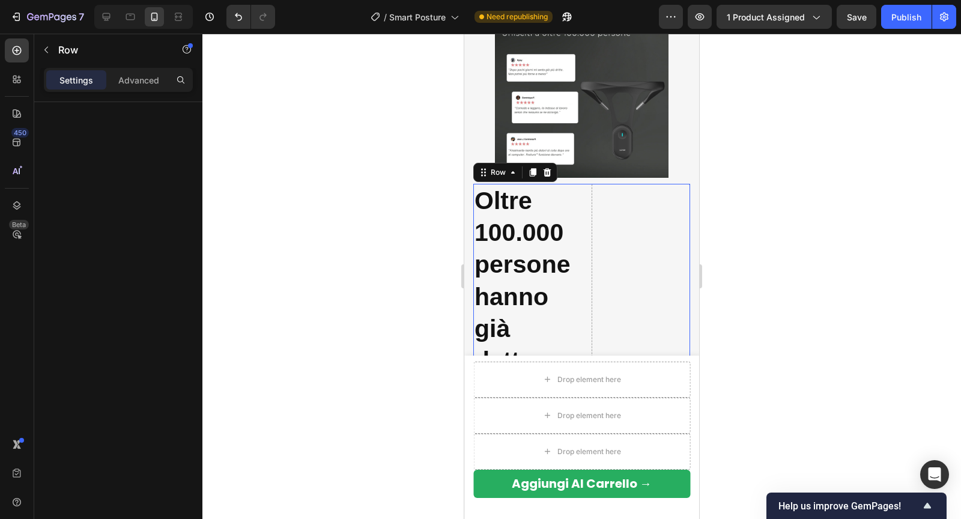
click at [606, 246] on div "Drop element here" at bounding box center [640, 412] width 99 height 456
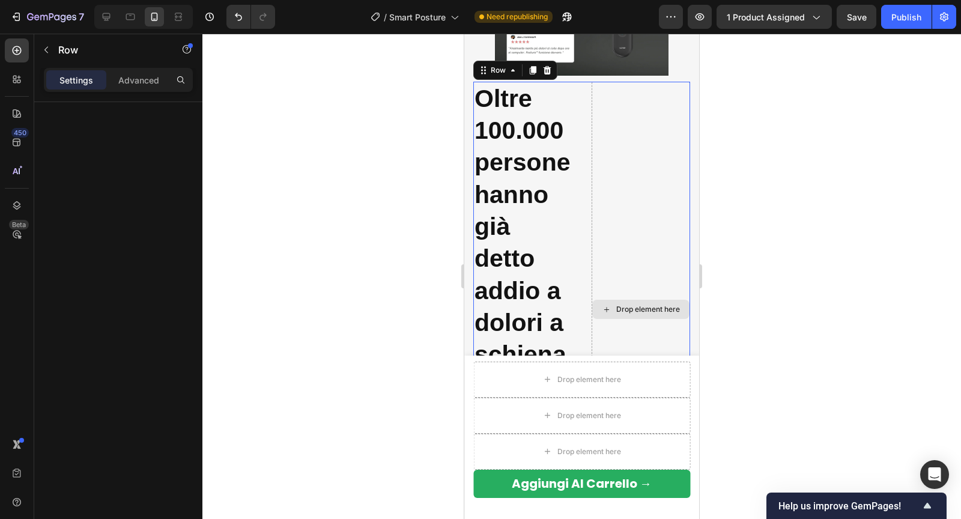
scroll to position [2180, 0]
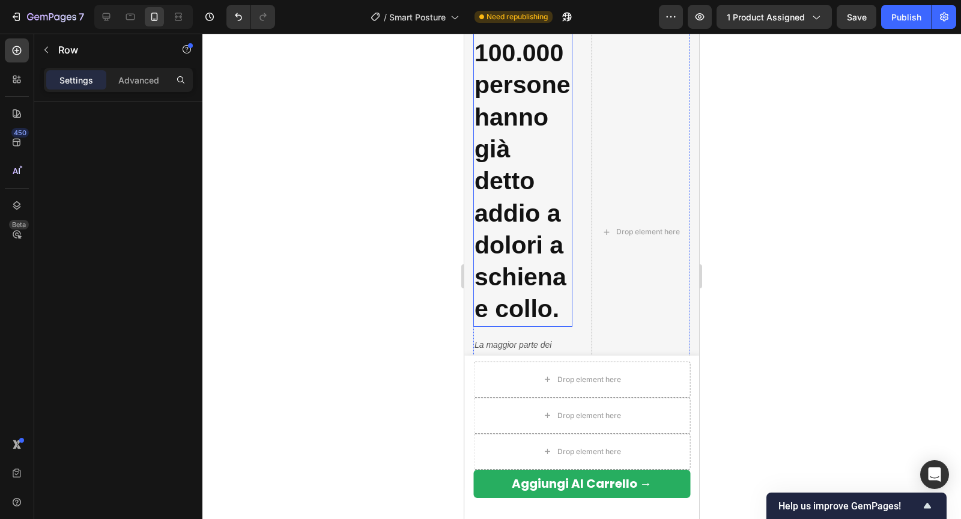
click at [528, 273] on h2 "Oltre 100.000 persone hanno già detto addio a dolori a schiena e collo." at bounding box center [522, 165] width 99 height 322
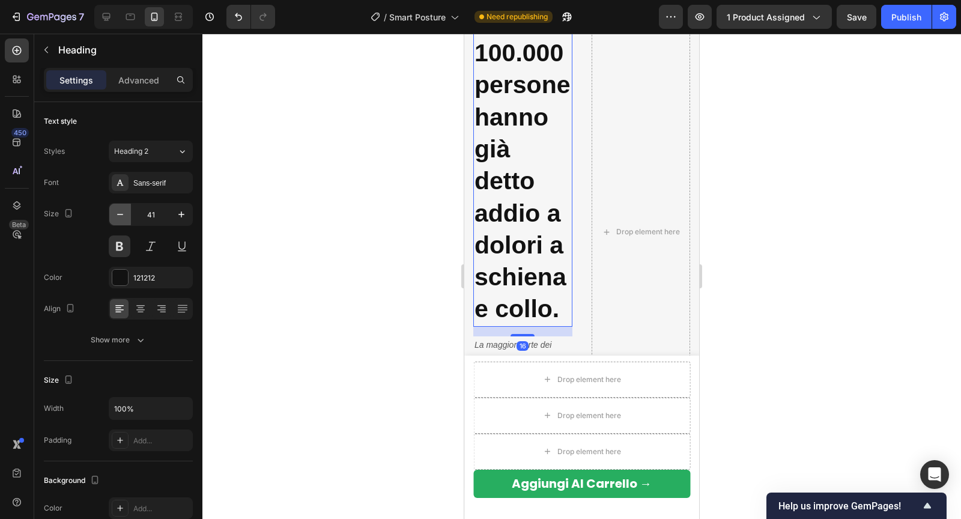
click at [122, 217] on icon "button" at bounding box center [120, 214] width 12 height 12
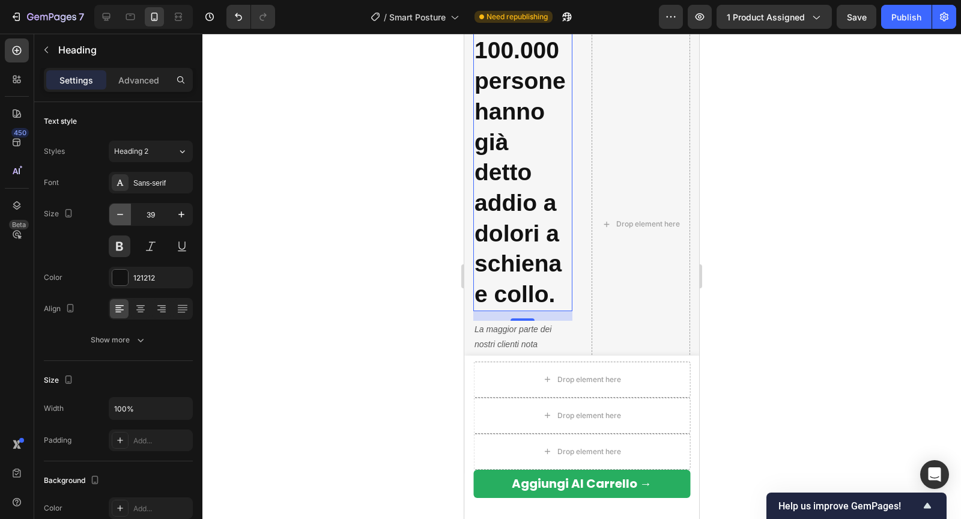
click at [123, 217] on icon "button" at bounding box center [120, 214] width 12 height 12
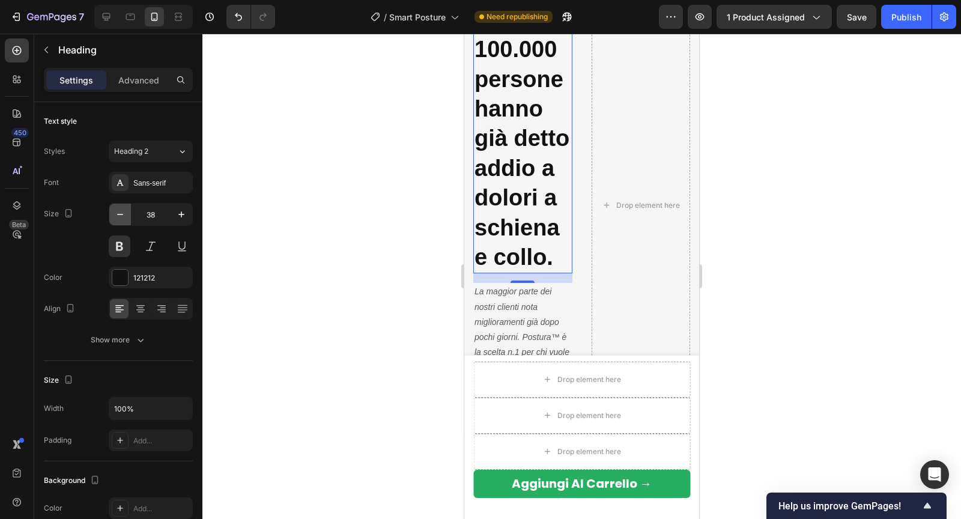
click at [123, 217] on icon "button" at bounding box center [120, 214] width 12 height 12
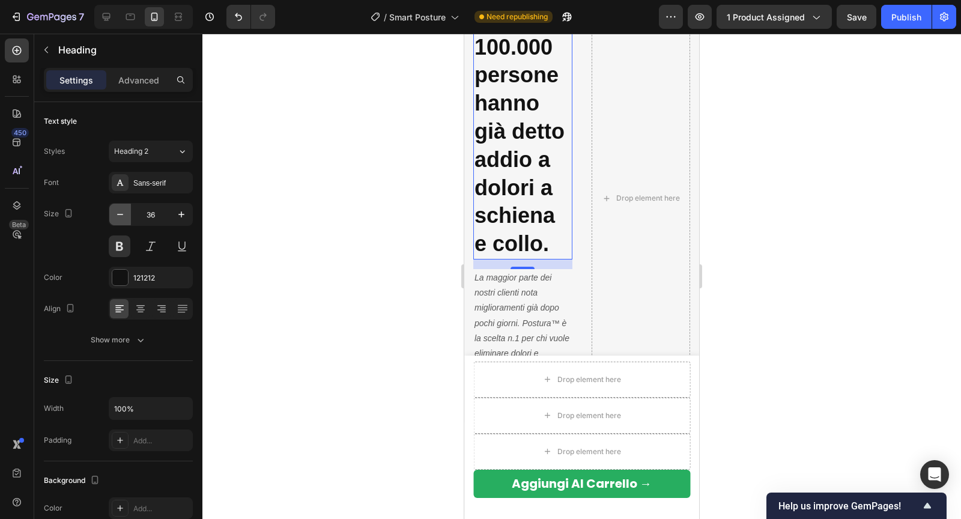
click at [123, 217] on icon "button" at bounding box center [120, 214] width 12 height 12
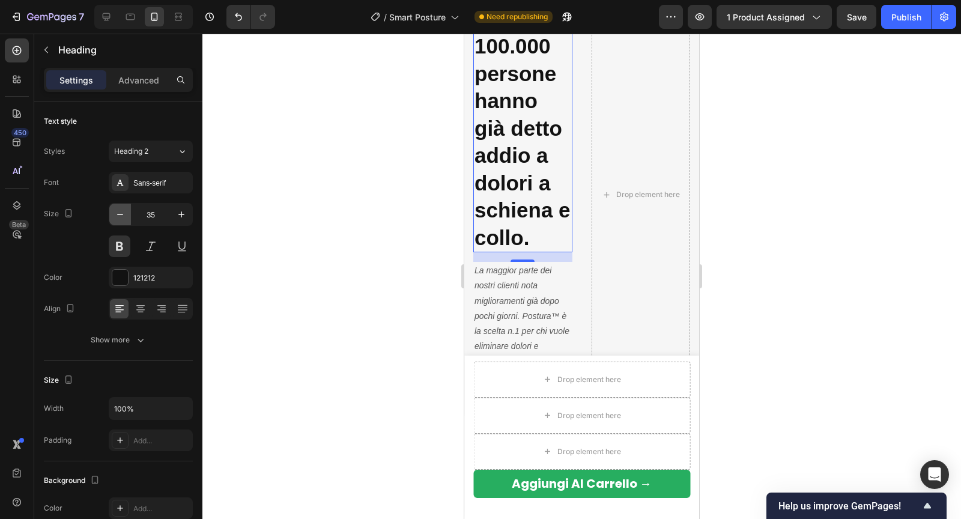
click at [123, 217] on icon "button" at bounding box center [120, 214] width 12 height 12
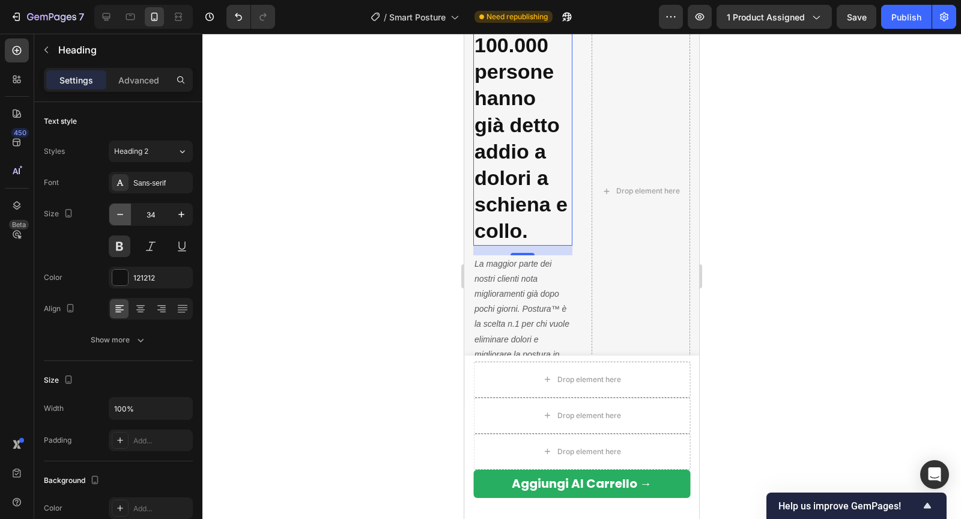
click at [123, 217] on icon "button" at bounding box center [120, 214] width 12 height 12
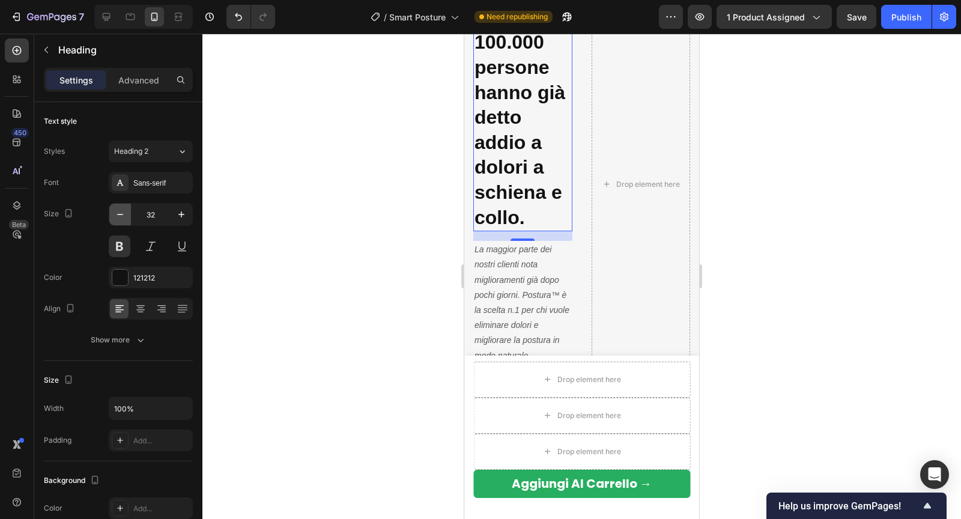
click at [123, 217] on icon "button" at bounding box center [120, 214] width 12 height 12
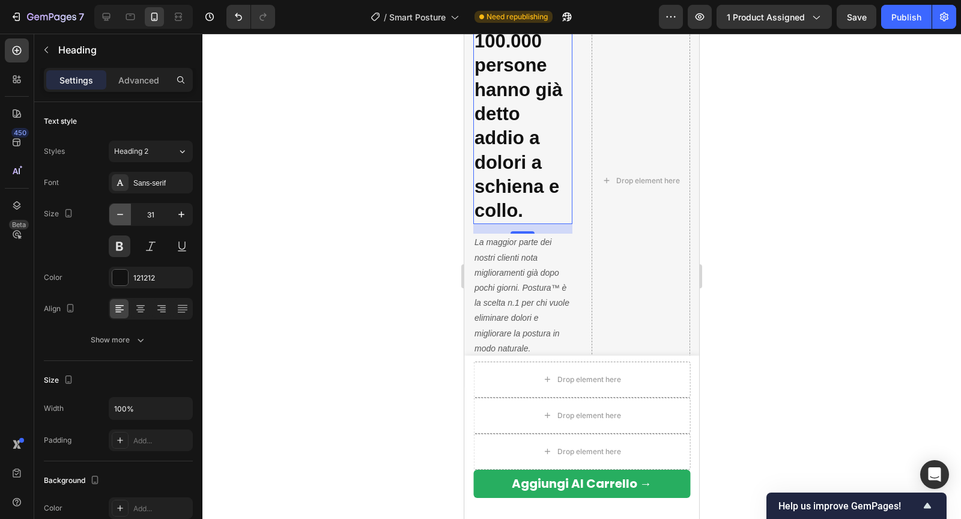
click at [123, 217] on icon "button" at bounding box center [120, 214] width 12 height 12
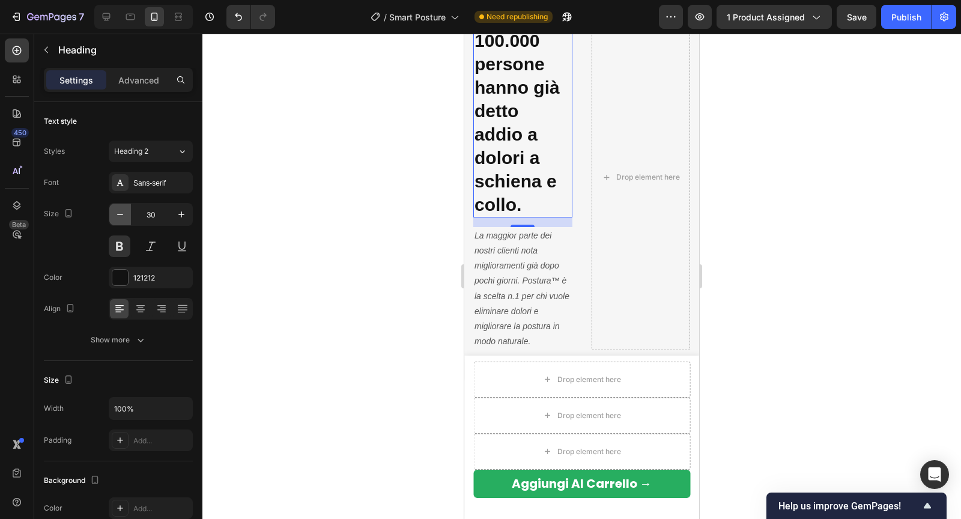
click at [123, 217] on icon "button" at bounding box center [120, 214] width 12 height 12
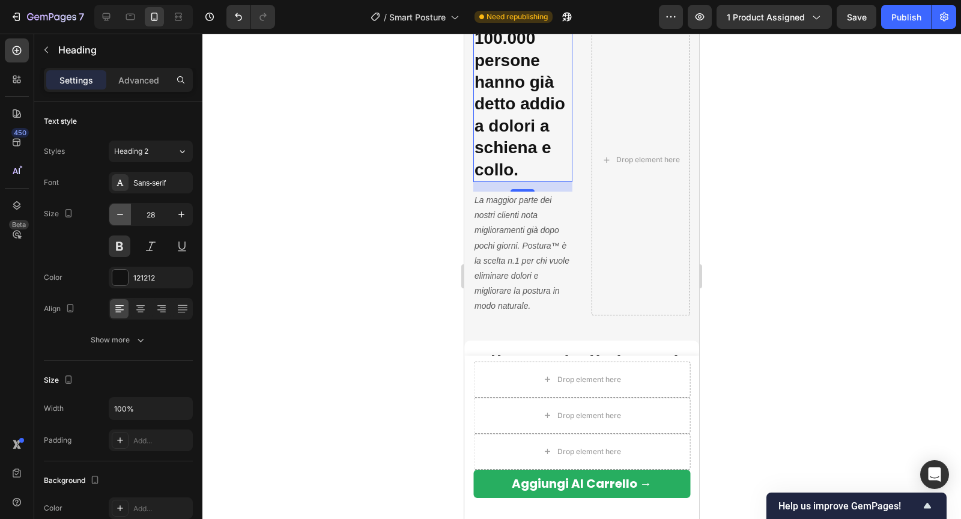
type input "27"
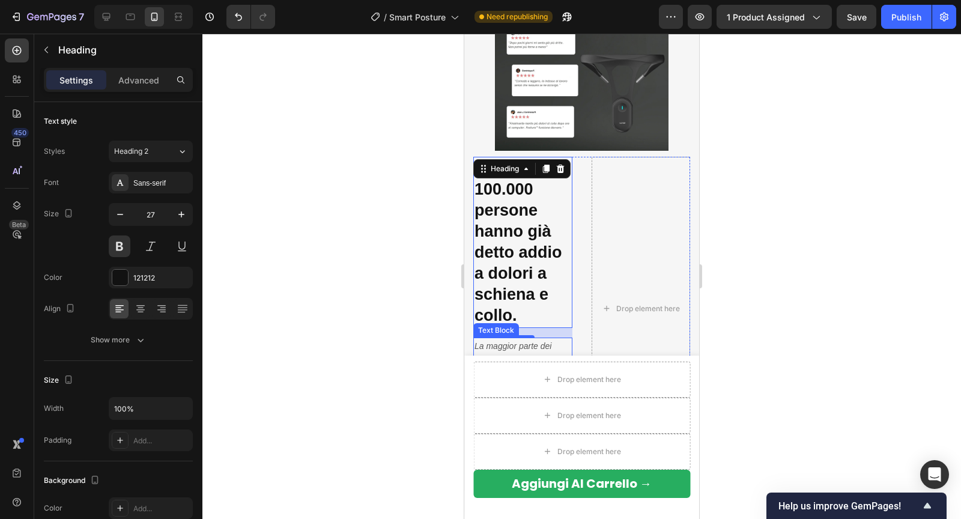
scroll to position [2005, 0]
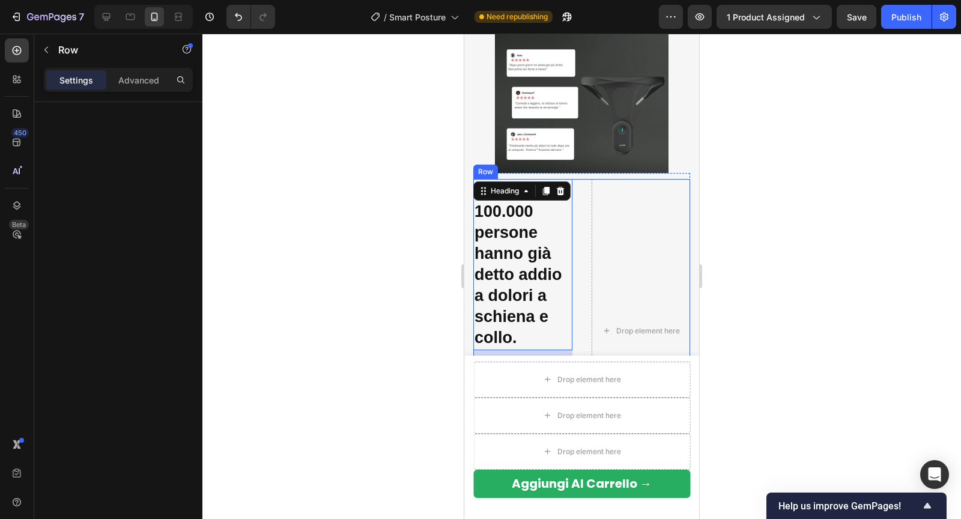
click at [578, 219] on div "Oltre 100.000 persone hanno già detto addio a dolori a schiena e collo. Heading…" at bounding box center [581, 331] width 217 height 304
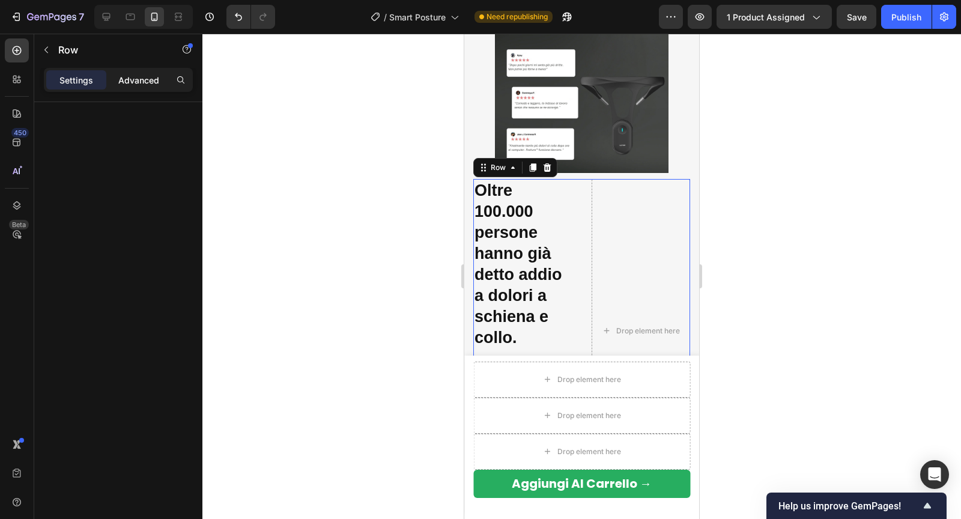
click at [139, 85] on p "Advanced" at bounding box center [138, 80] width 41 height 13
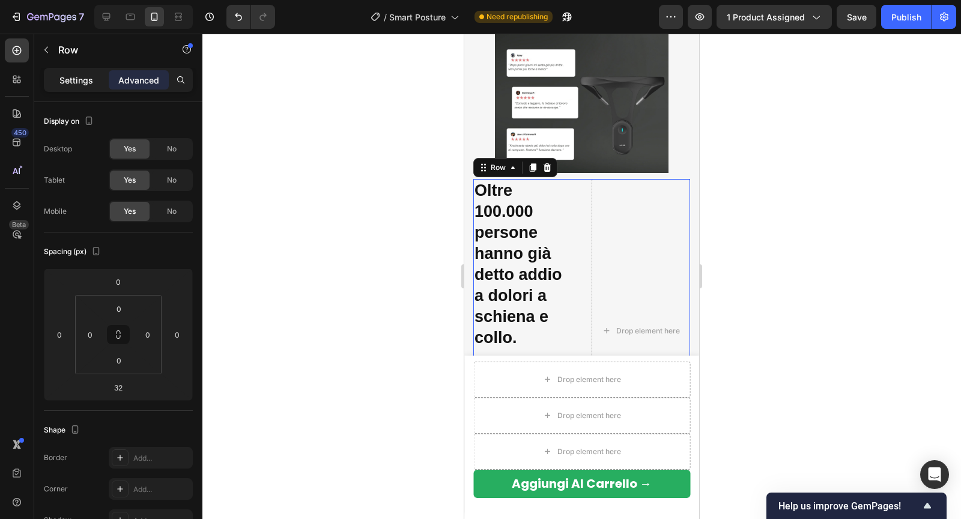
click at [77, 75] on p "Settings" at bounding box center [76, 80] width 34 height 13
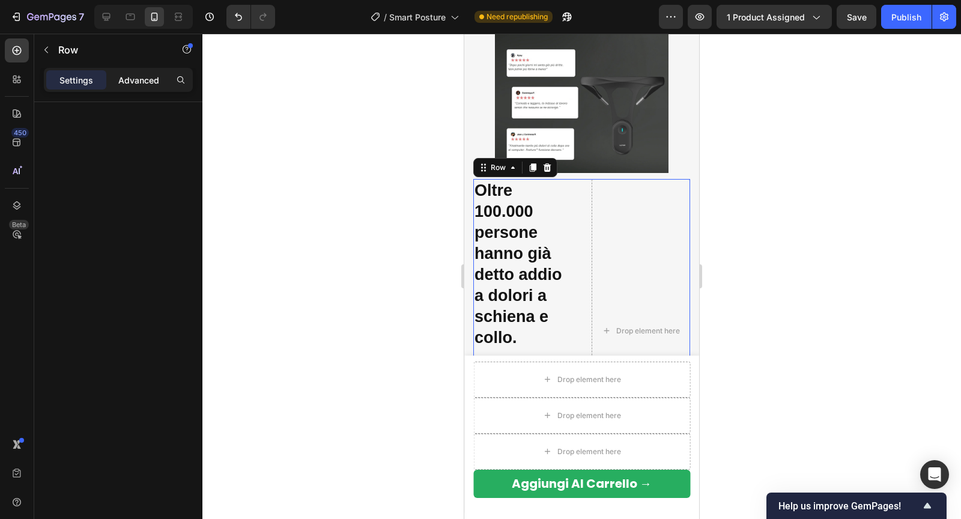
click at [136, 75] on p "Advanced" at bounding box center [138, 80] width 41 height 13
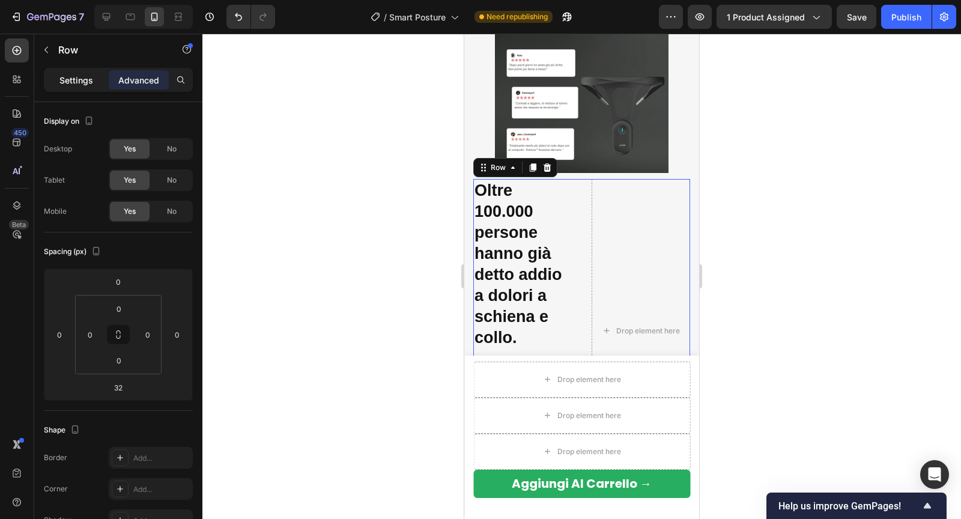
click at [79, 74] on p "Settings" at bounding box center [76, 80] width 34 height 13
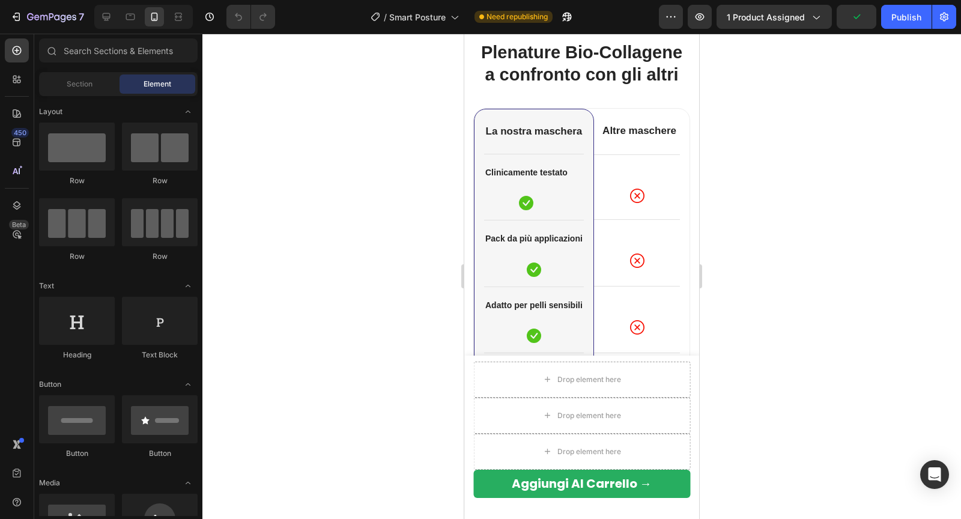
scroll to position [2521, 0]
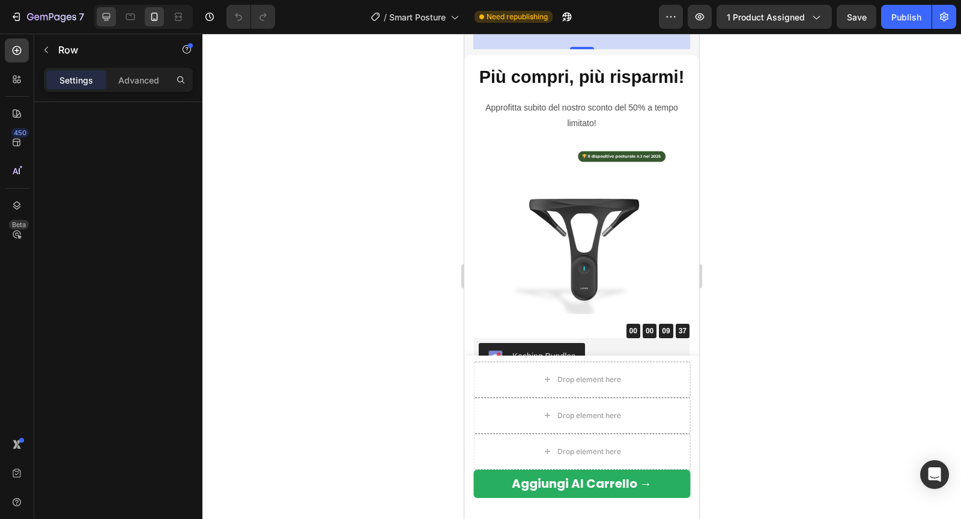
click at [104, 19] on icon at bounding box center [107, 17] width 8 height 8
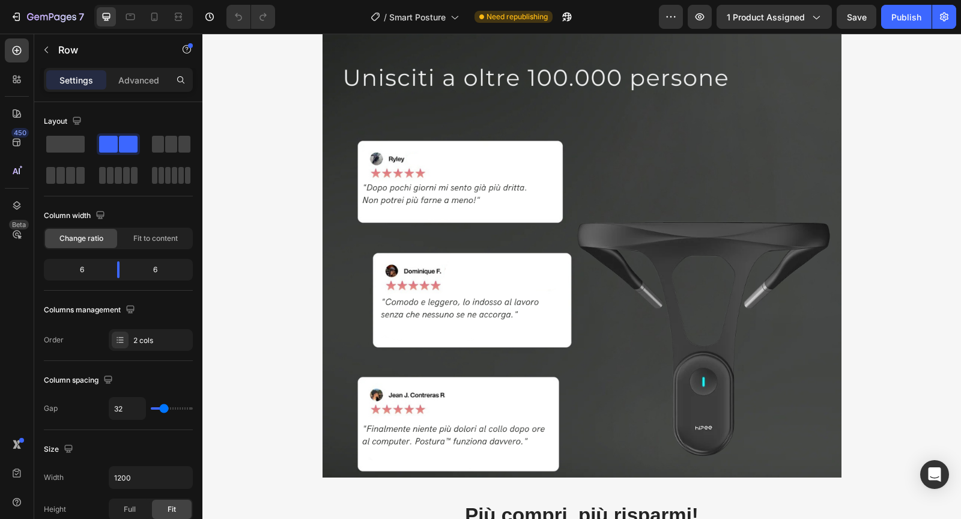
scroll to position [2093, 0]
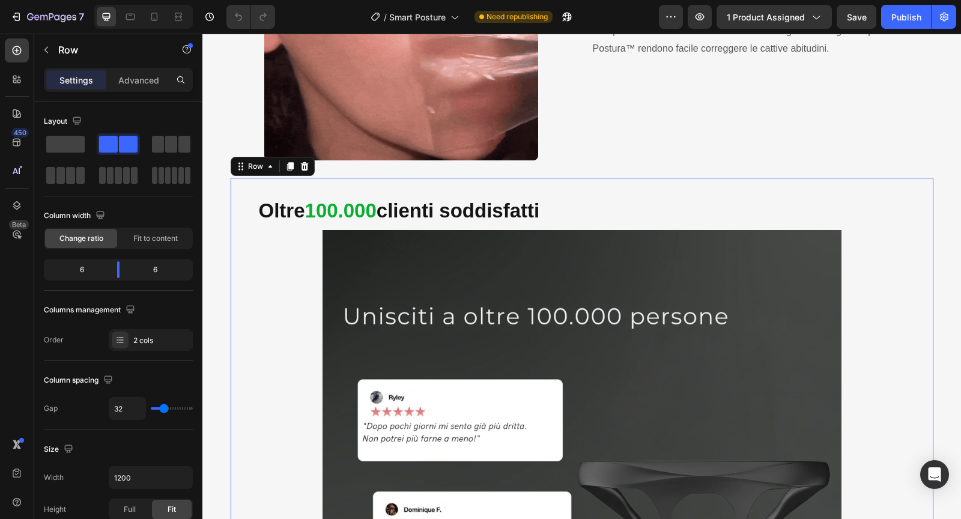
click at [253, 202] on div "Oltre 100.000 clienti soddisfatti Heading Image Row 0" at bounding box center [582, 463] width 702 height 571
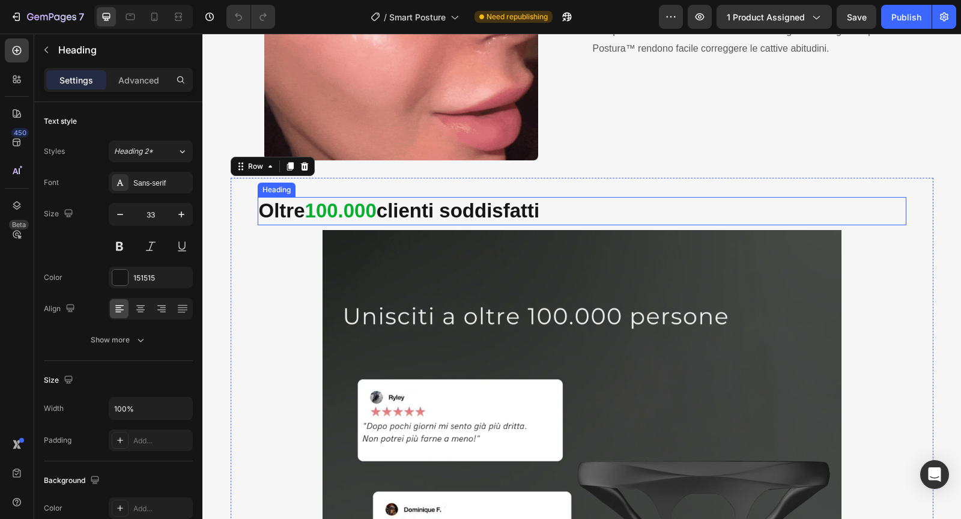
click at [314, 218] on strong "100.000" at bounding box center [340, 210] width 71 height 22
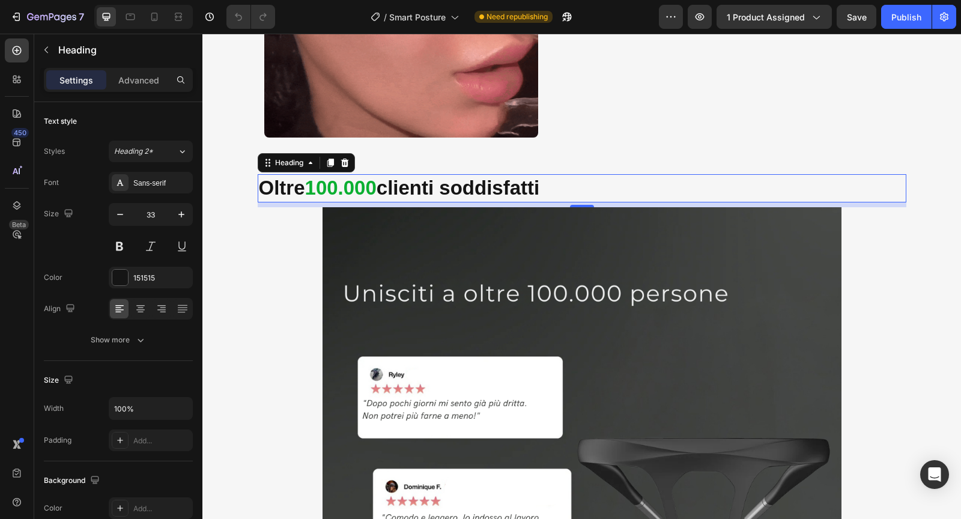
scroll to position [2126, 0]
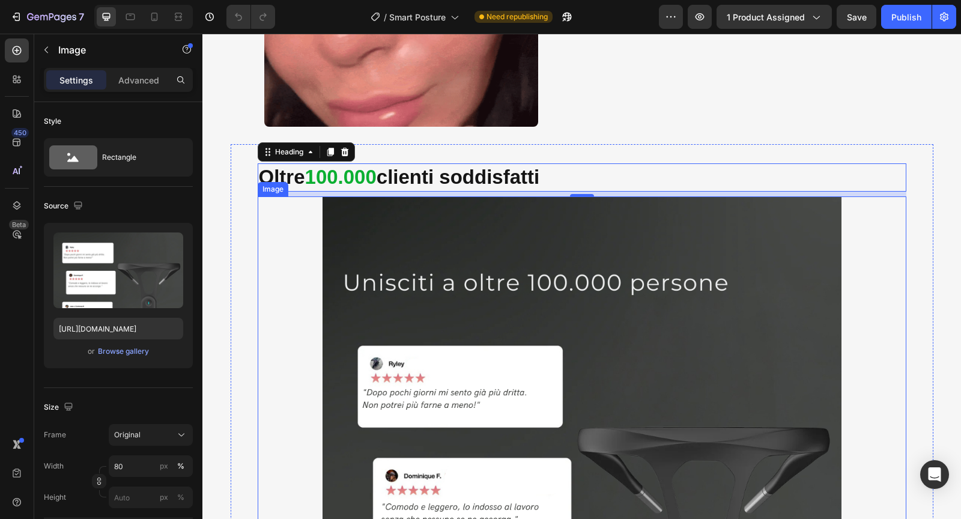
click at [443, 309] on img at bounding box center [581, 455] width 519 height 519
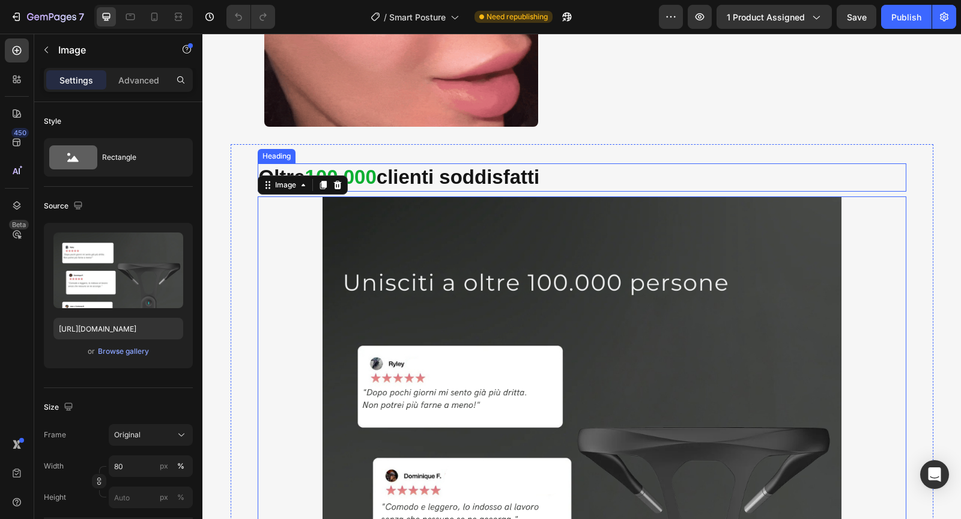
click at [368, 168] on strong "100.000" at bounding box center [340, 177] width 71 height 22
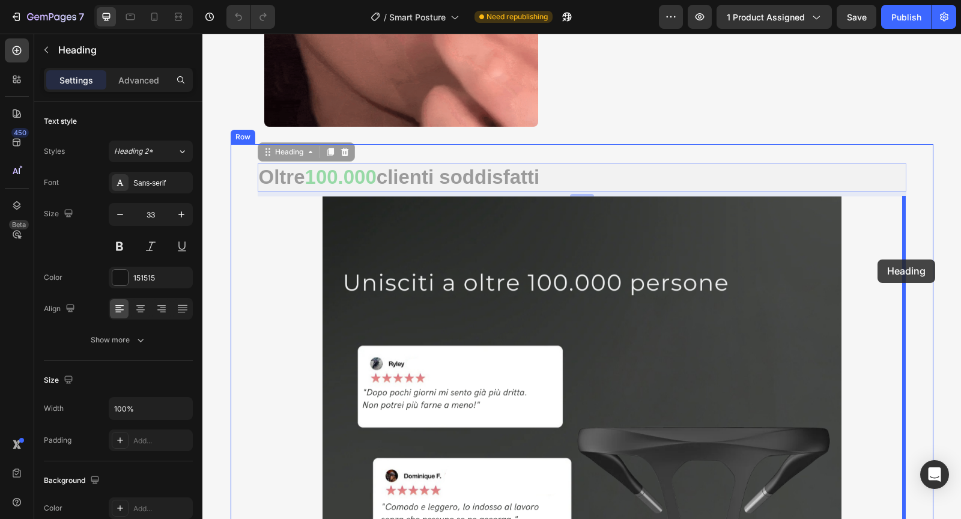
drag, startPoint x: 264, startPoint y: 149, endPoint x: 873, endPoint y: 261, distance: 620.1
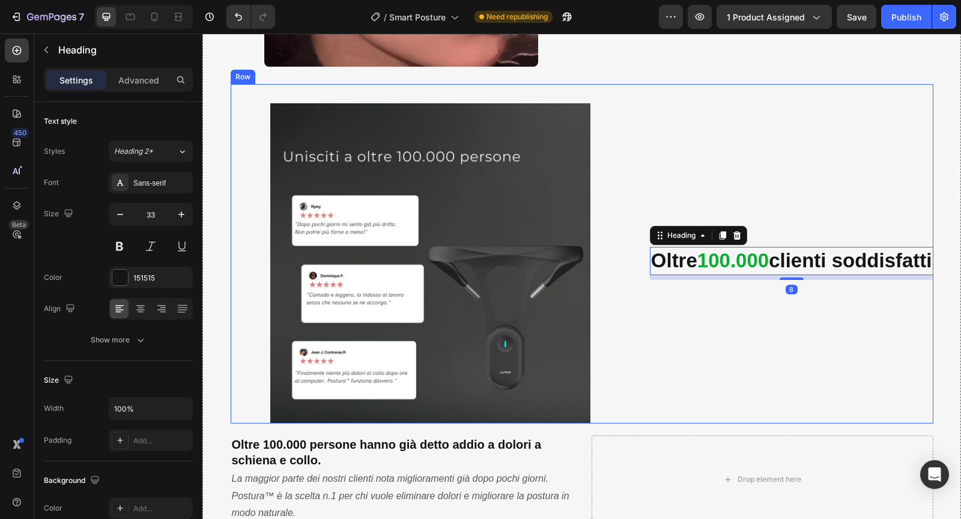
scroll to position [2232, 0]
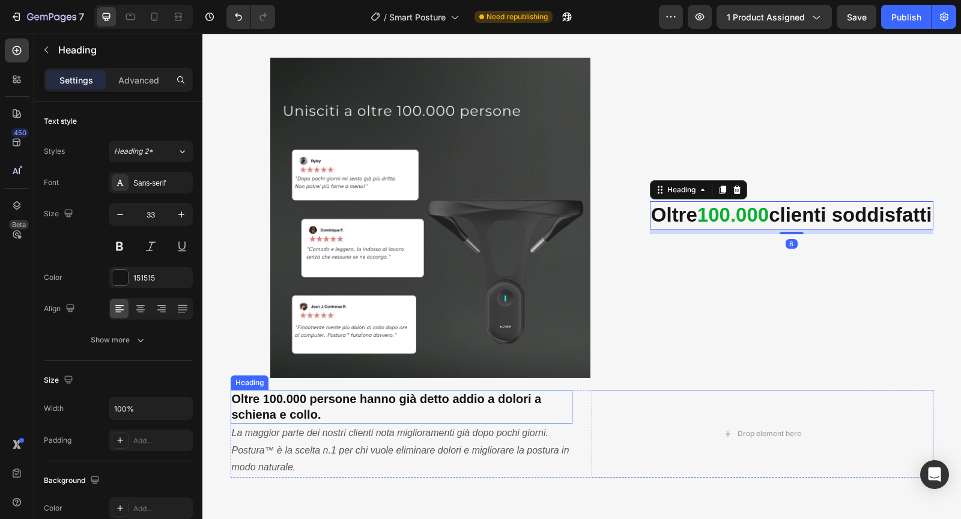
click at [441, 390] on h2 "Oltre 100.000 persone hanno già detto addio a dolori a schiena e collo." at bounding box center [402, 407] width 342 height 34
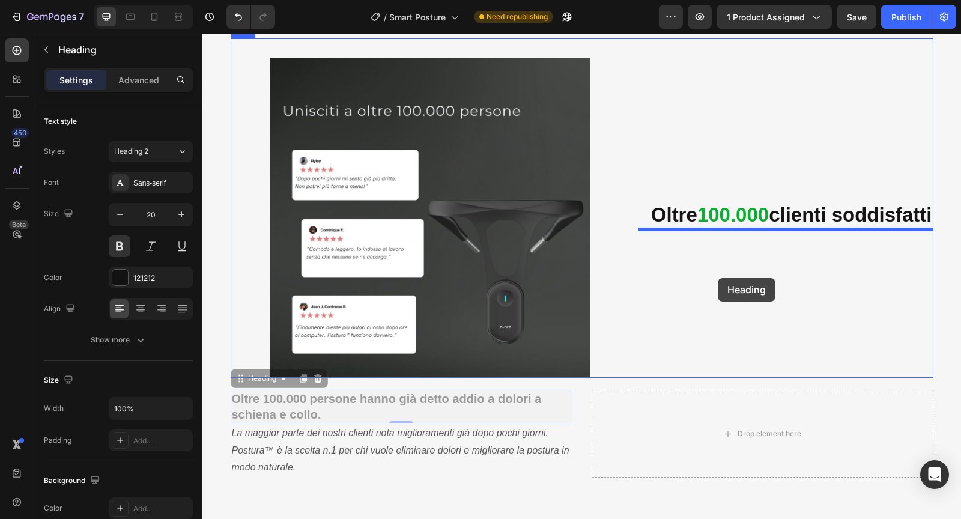
drag, startPoint x: 241, startPoint y: 372, endPoint x: 725, endPoint y: 263, distance: 496.6
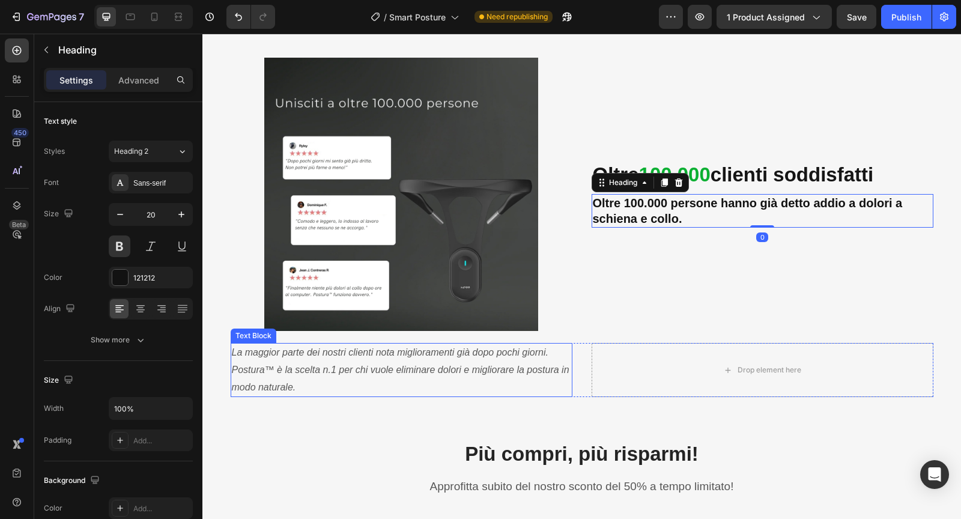
click at [345, 372] on icon "La maggior parte dei nostri clienti nota miglioramenti già dopo pochi giorni. P…" at bounding box center [400, 369] width 337 height 45
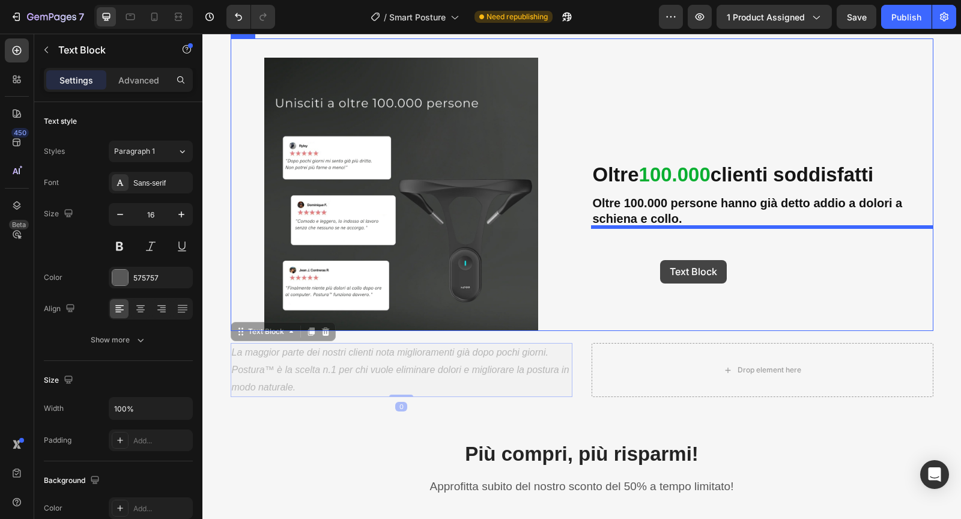
drag, startPoint x: 242, startPoint y: 335, endPoint x: 660, endPoint y: 260, distance: 424.5
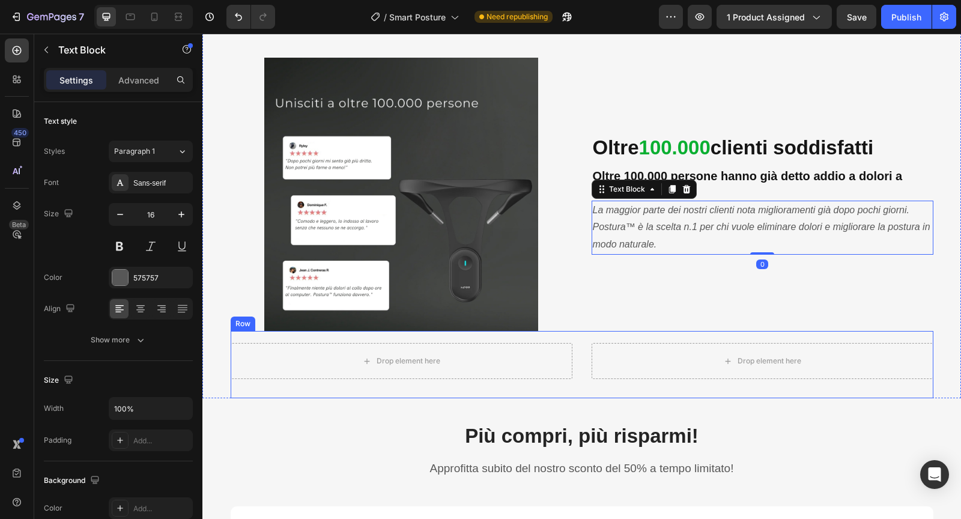
click at [568, 389] on div "Drop element here Drop element here Row" at bounding box center [582, 370] width 702 height 55
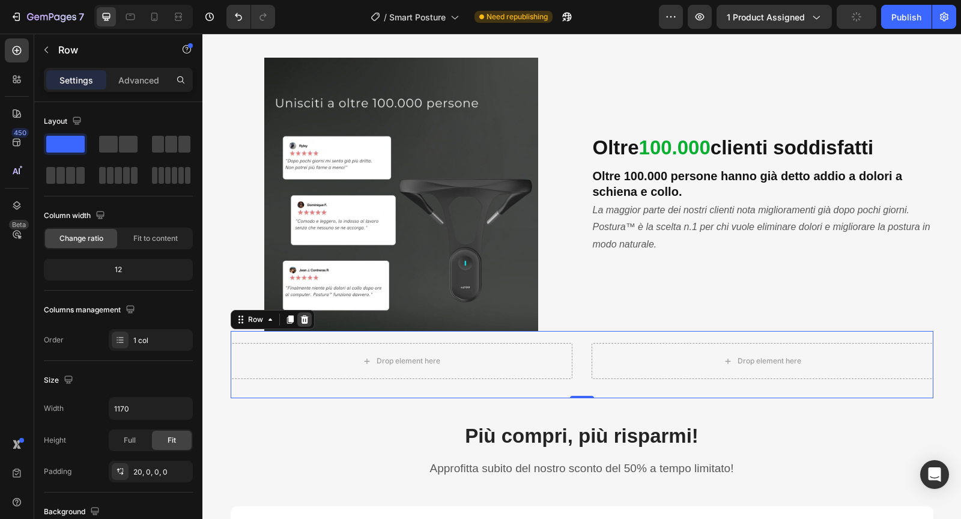
click at [303, 318] on icon at bounding box center [304, 319] width 8 height 8
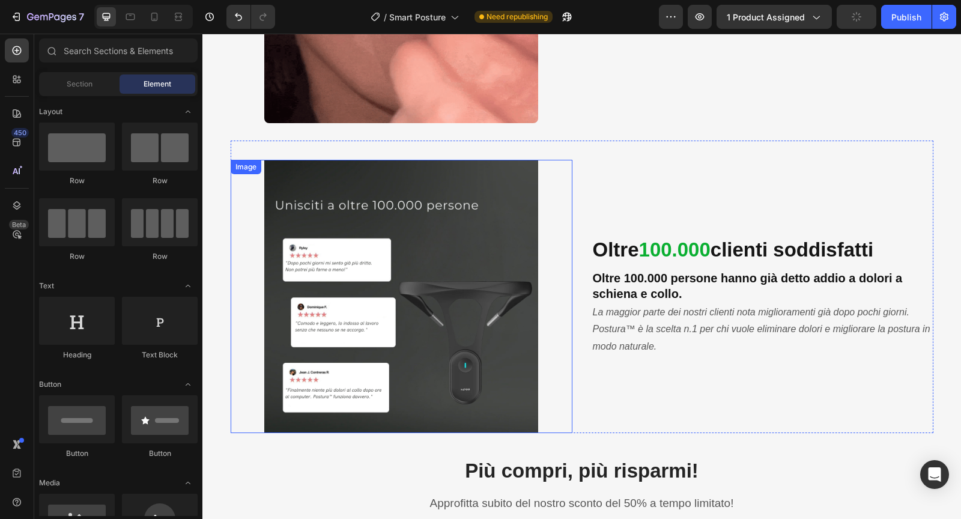
scroll to position [2123, 0]
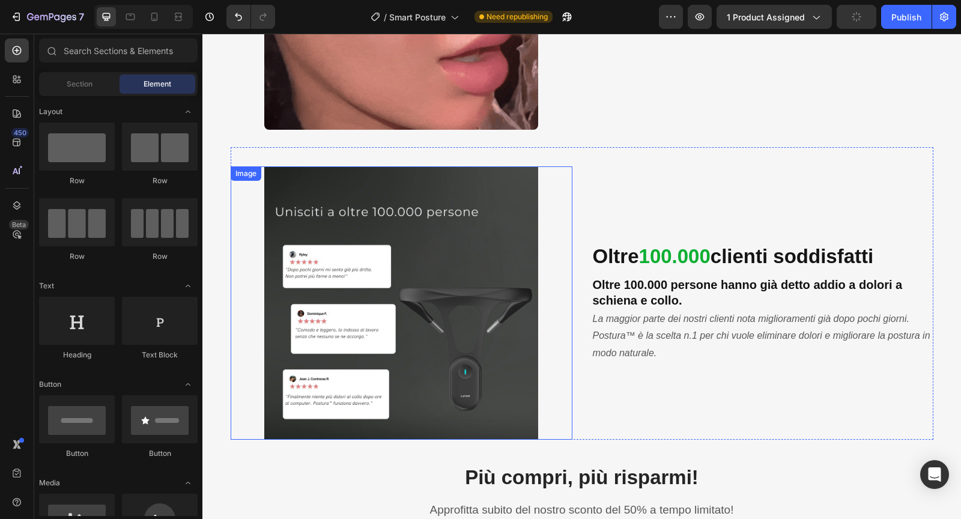
click at [385, 265] on img at bounding box center [400, 302] width 273 height 273
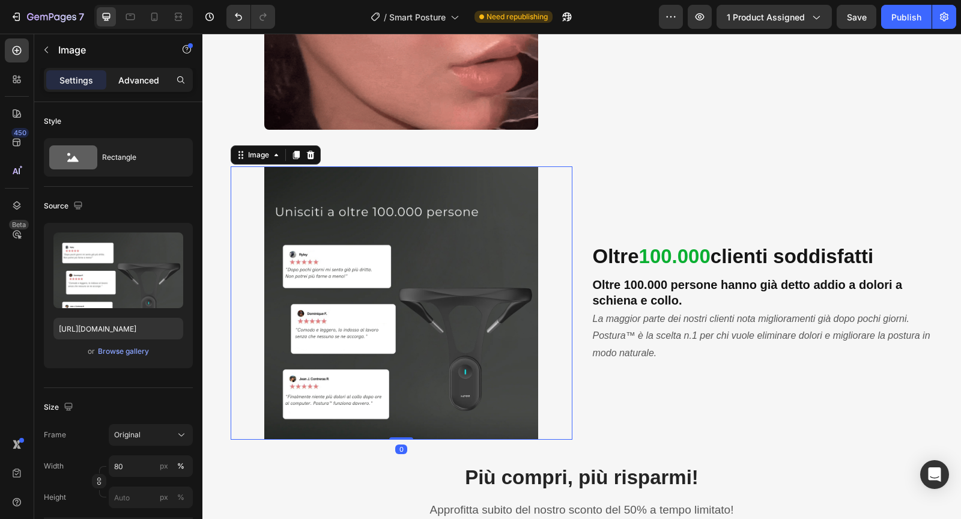
click at [151, 82] on p "Advanced" at bounding box center [138, 80] width 41 height 13
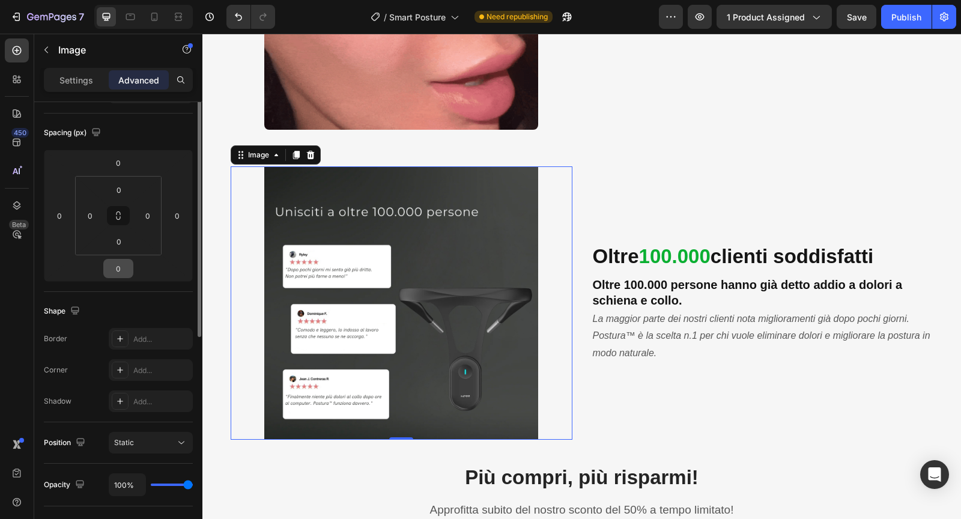
scroll to position [156, 0]
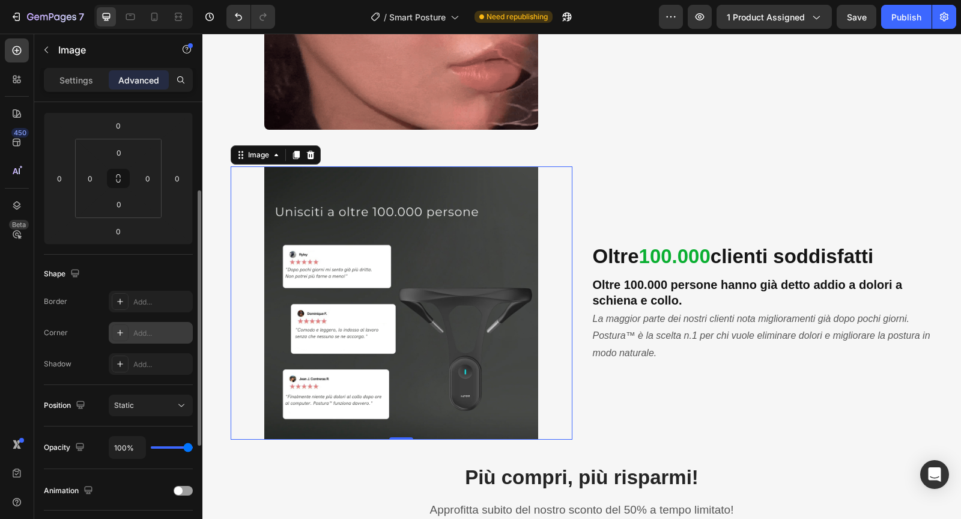
click at [151, 330] on div "Add..." at bounding box center [161, 333] width 56 height 11
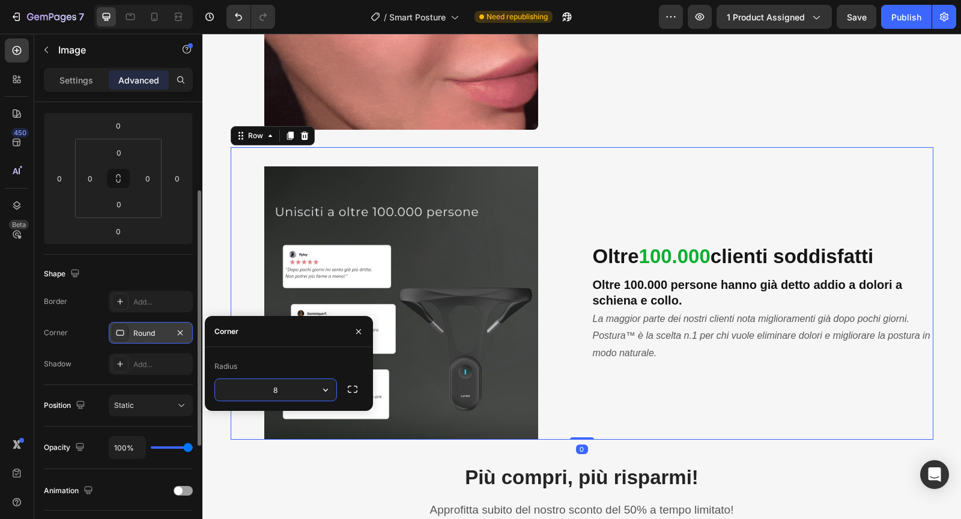
click at [625, 182] on div "Oltre 100.000 clienti soddisfatti Heading Oltre 100.000 persone hanno già detto…" at bounding box center [762, 302] width 342 height 273
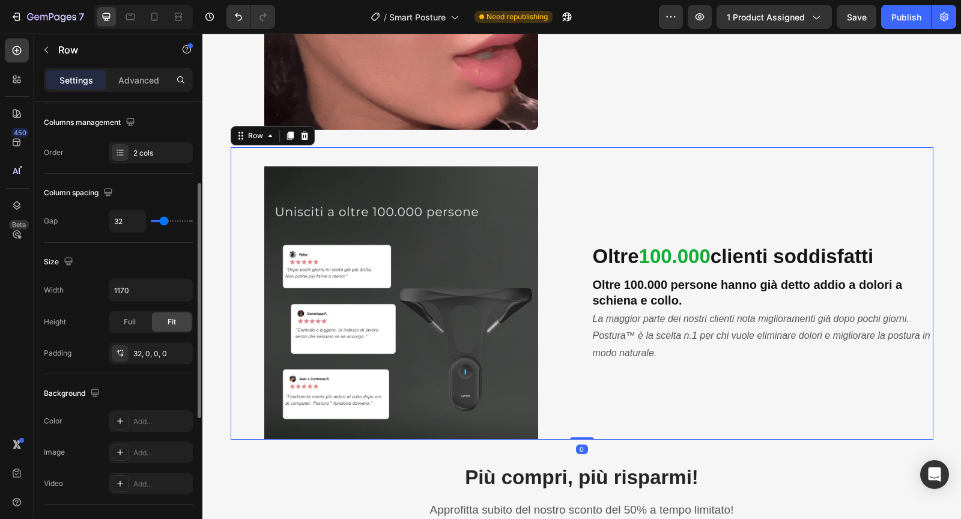
scroll to position [0, 0]
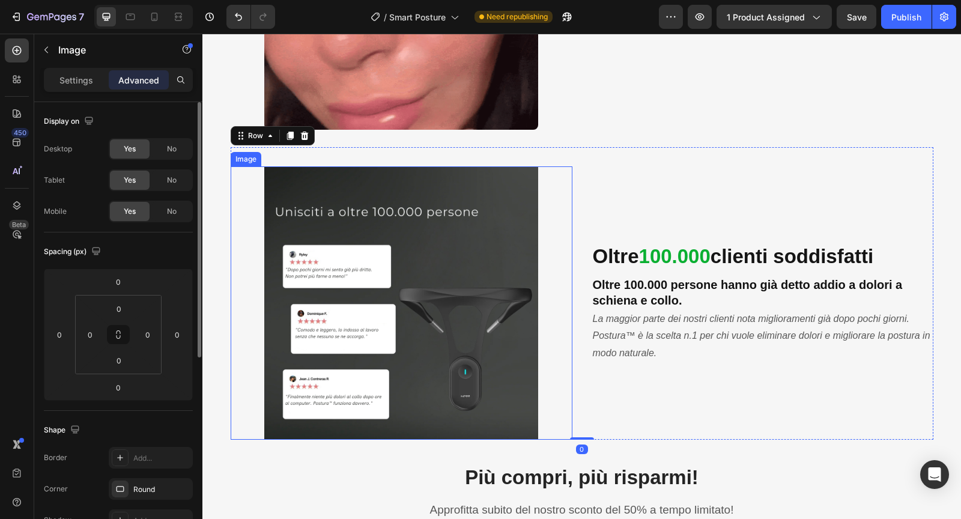
click at [492, 241] on img at bounding box center [400, 302] width 273 height 273
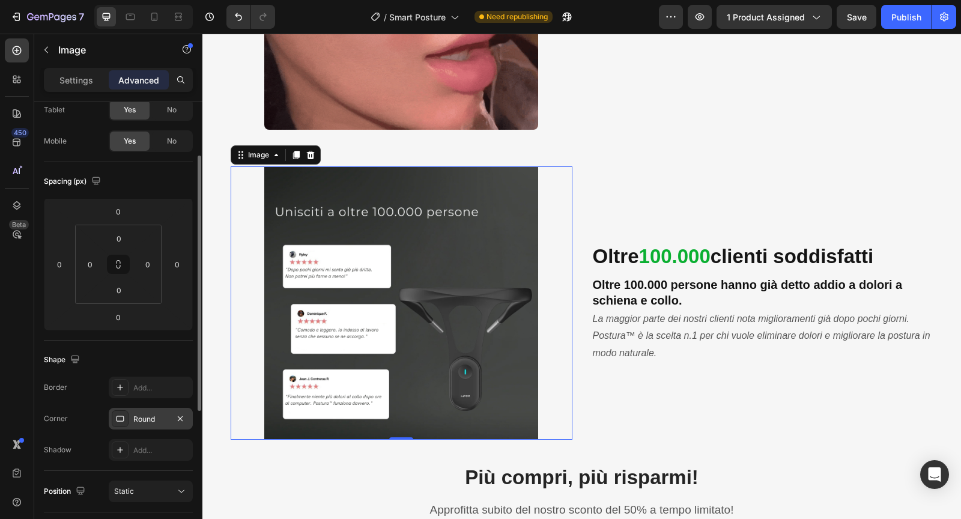
scroll to position [79, 0]
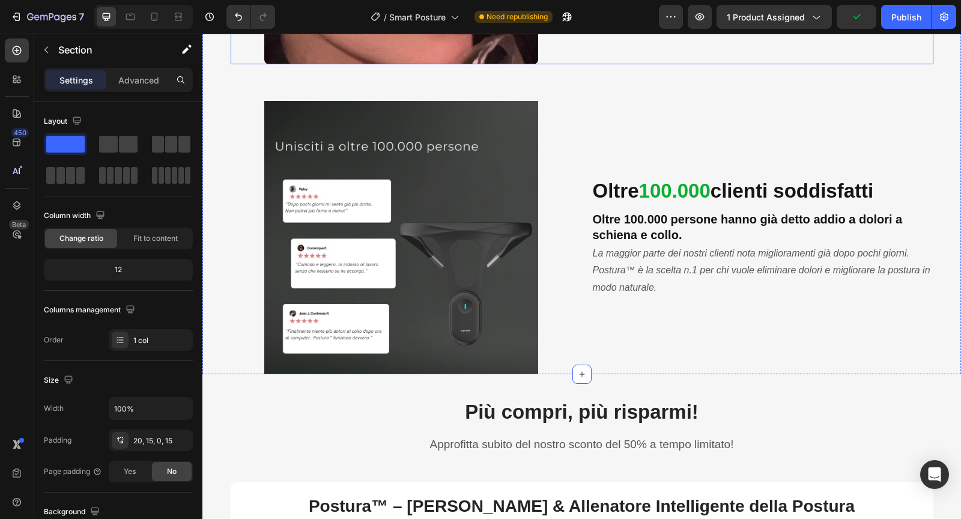
scroll to position [2215, 0]
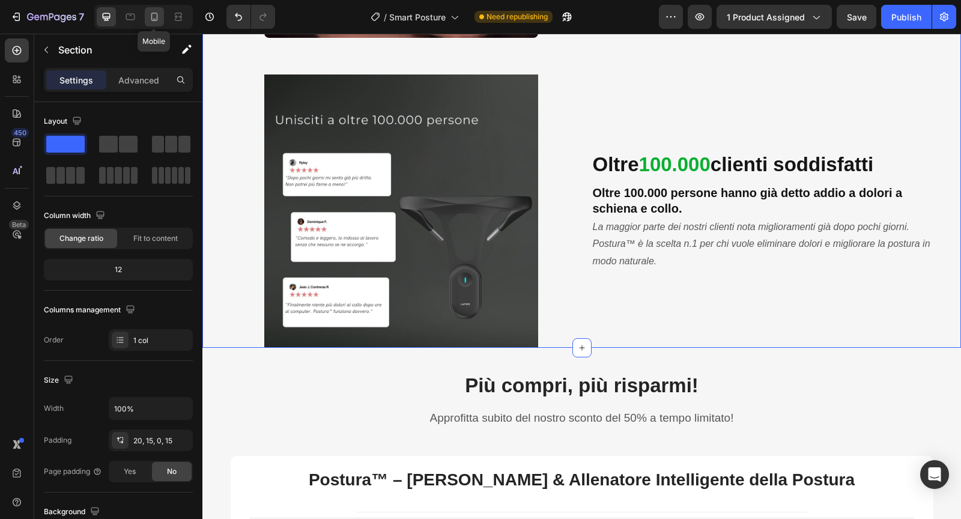
click at [153, 19] on icon at bounding box center [154, 19] width 3 height 1
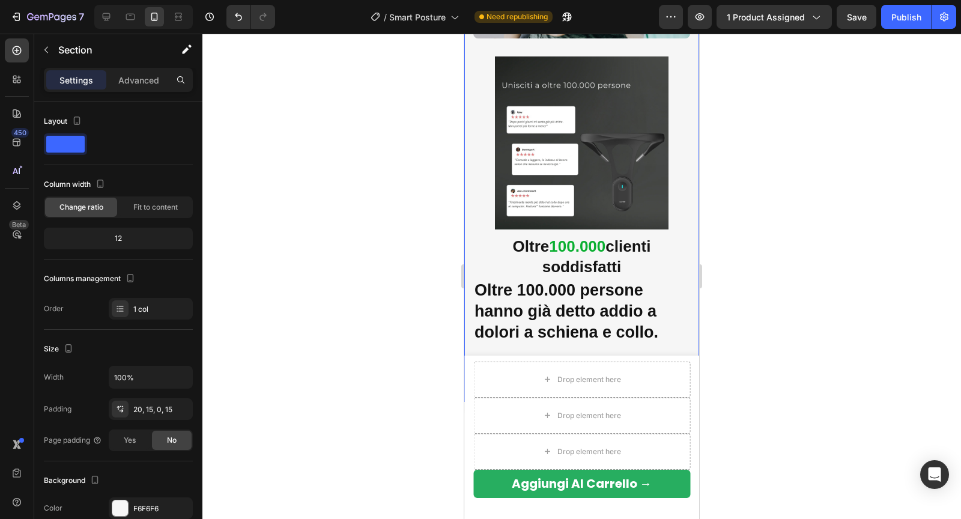
scroll to position [2313, 0]
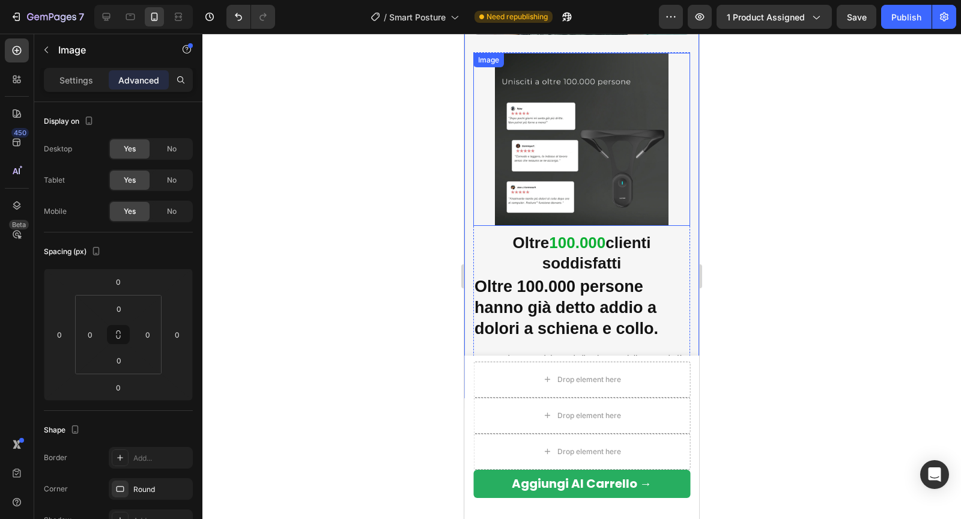
click at [545, 169] on img at bounding box center [581, 139] width 173 height 173
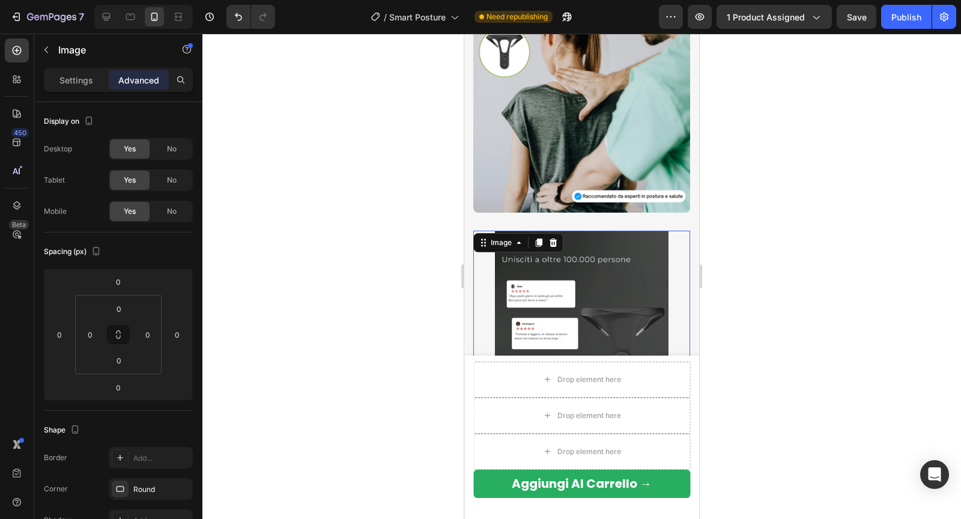
scroll to position [2120, 0]
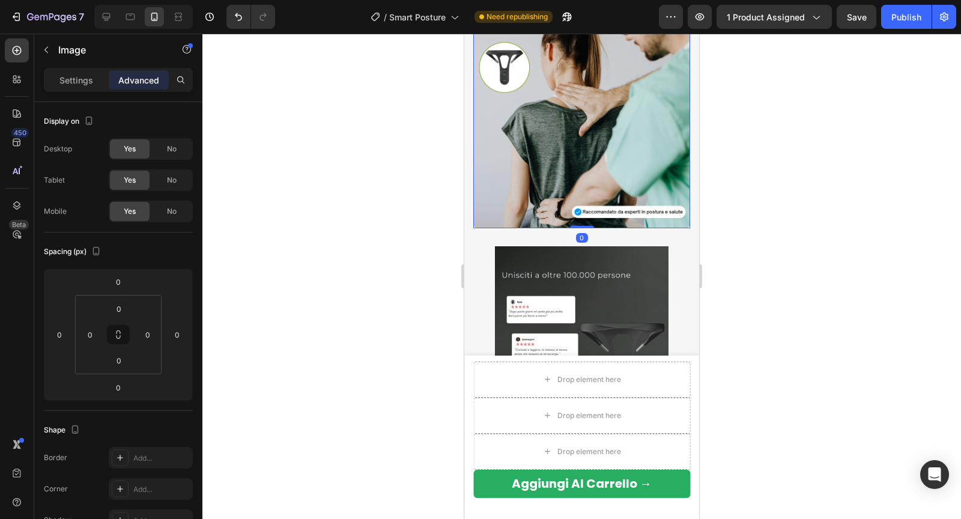
click at [520, 128] on img at bounding box center [581, 119] width 217 height 217
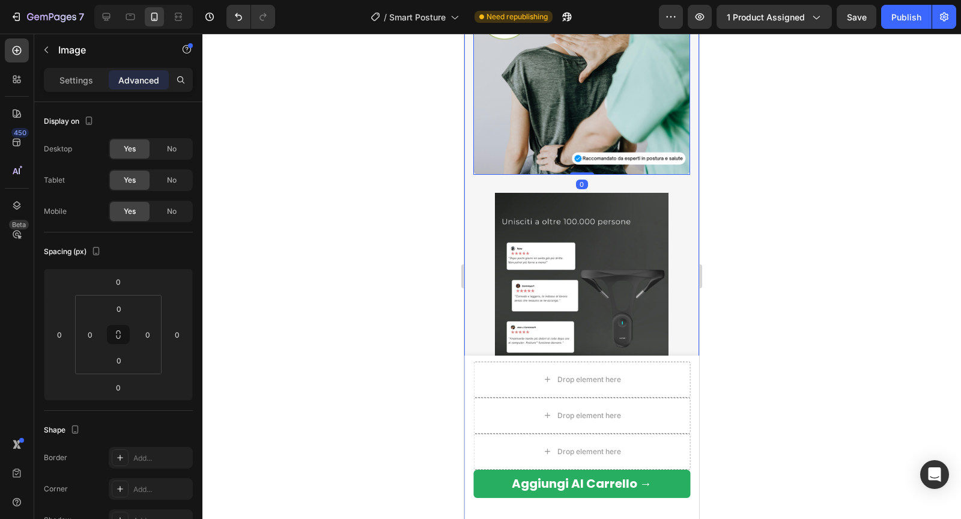
scroll to position [2186, 0]
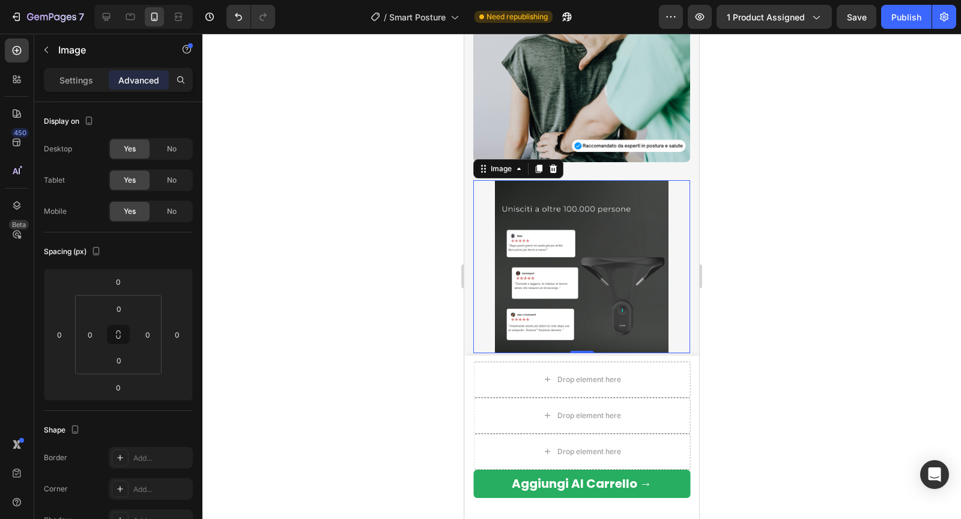
click at [541, 233] on img at bounding box center [581, 266] width 173 height 173
click at [63, 83] on p "Settings" at bounding box center [76, 80] width 34 height 13
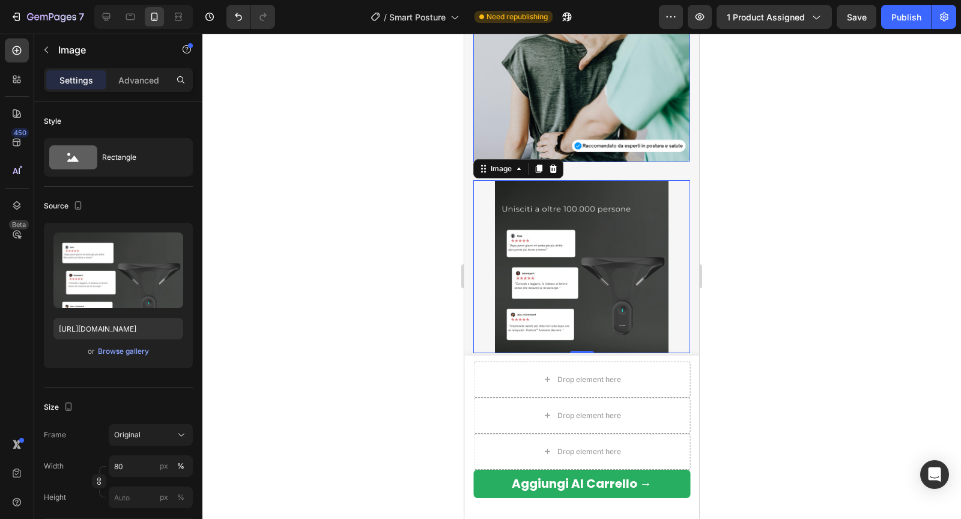
click at [533, 129] on img at bounding box center [581, 53] width 217 height 217
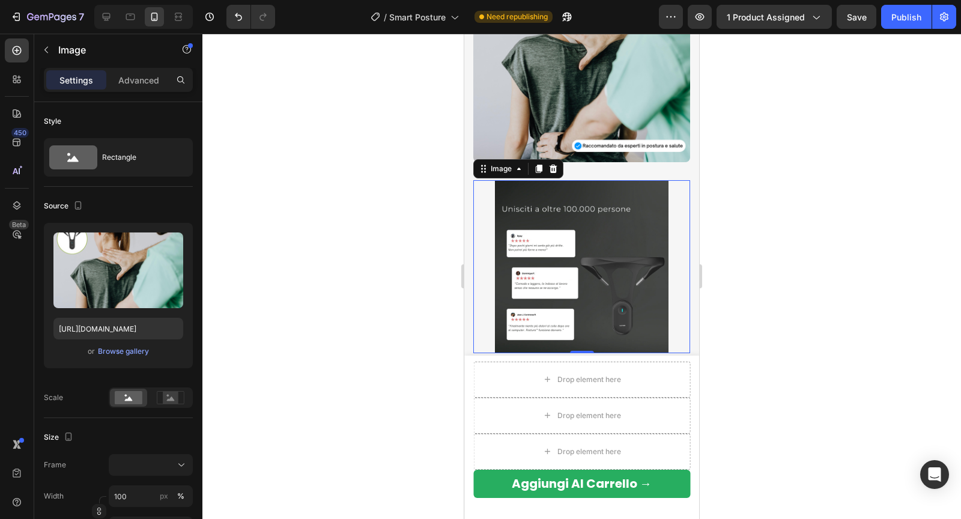
click at [565, 240] on img at bounding box center [581, 266] width 173 height 173
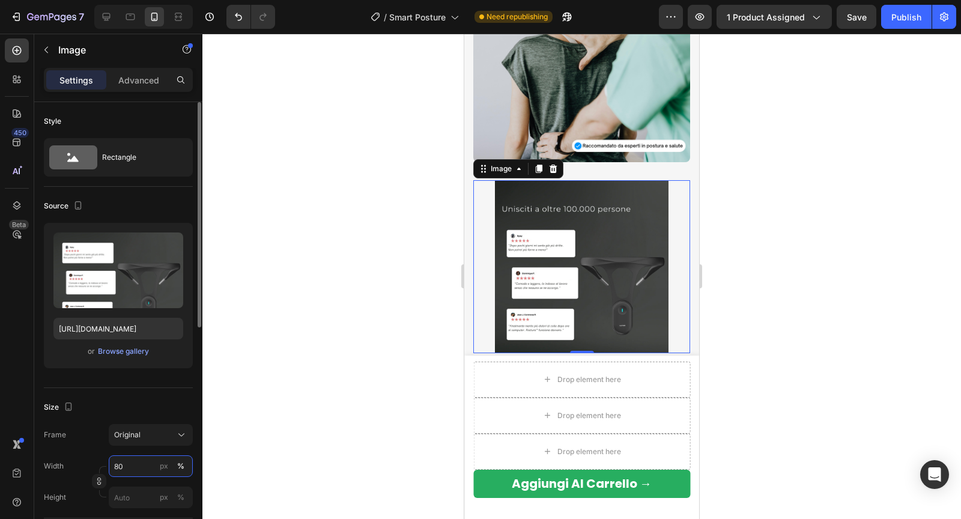
click at [122, 459] on input "80" at bounding box center [151, 466] width 84 height 22
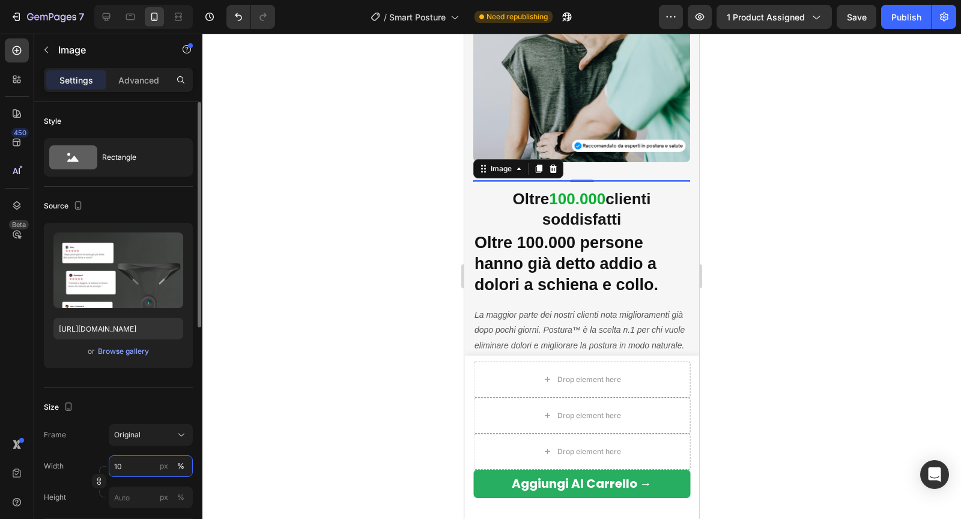
type input "100"
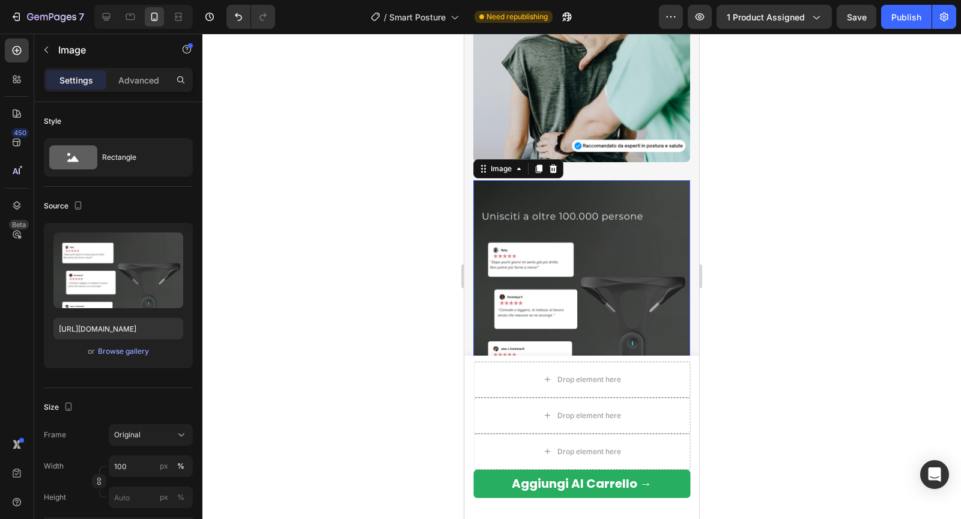
click at [321, 341] on div at bounding box center [581, 276] width 758 height 485
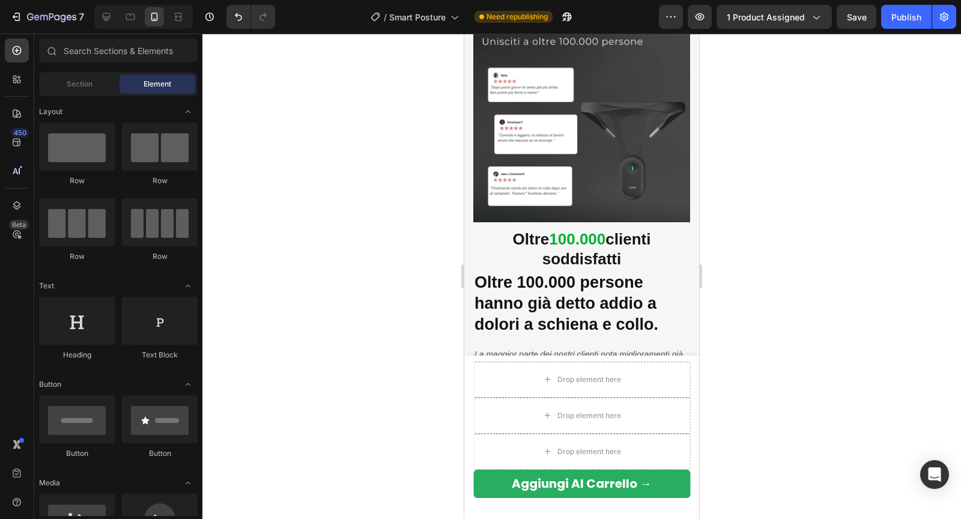
scroll to position [2362, 0]
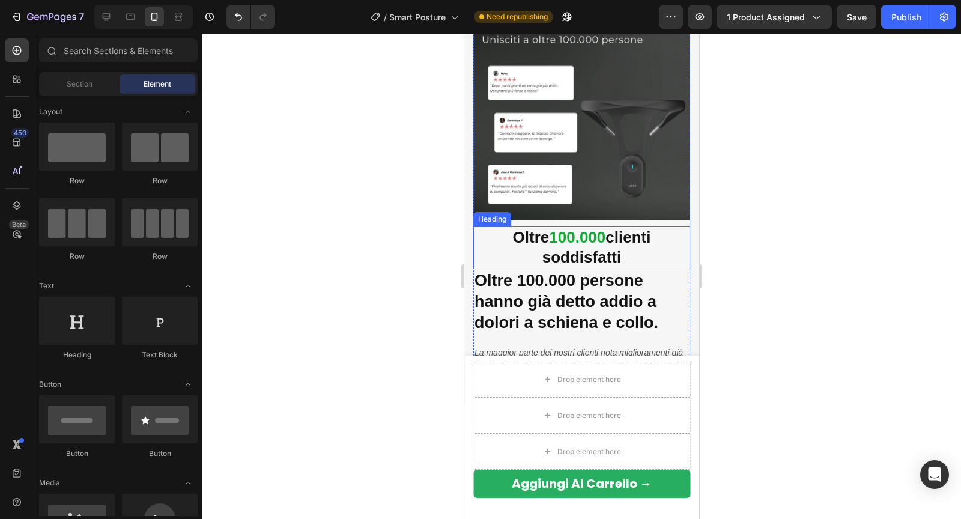
click at [549, 237] on strong "100.000" at bounding box center [577, 237] width 56 height 18
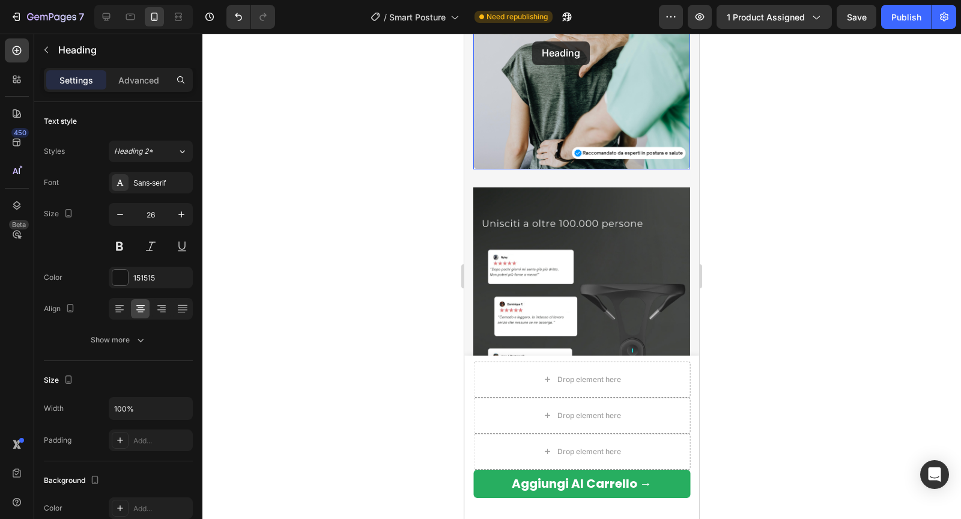
scroll to position [2137, 0]
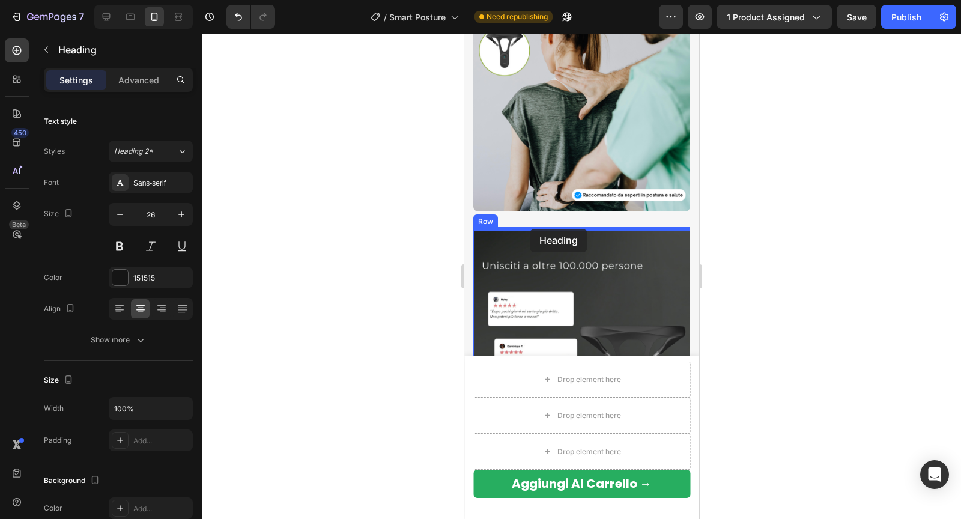
drag, startPoint x: 483, startPoint y: 218, endPoint x: 529, endPoint y: 229, distance: 47.5
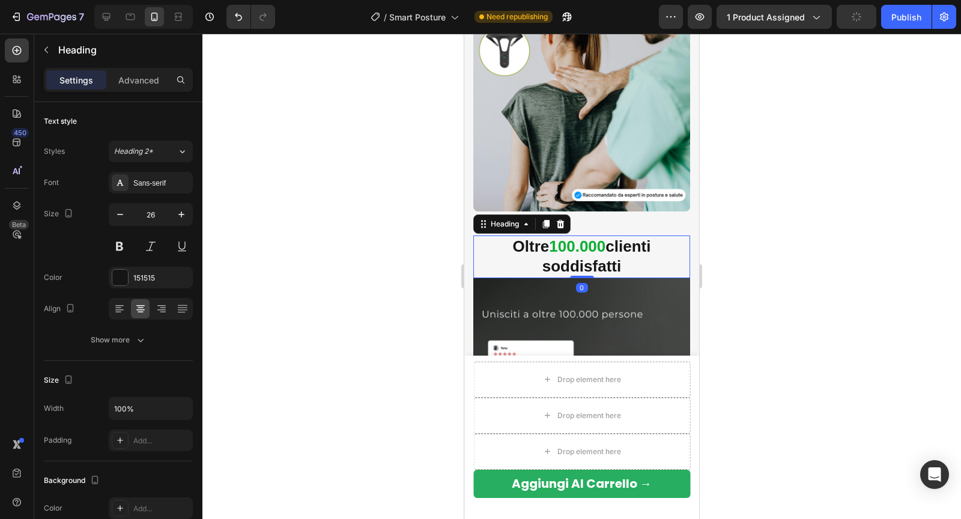
click at [501, 267] on h3 "Oltre 100.000 clienti soddisfatti" at bounding box center [581, 256] width 217 height 43
click at [813, 158] on div at bounding box center [581, 276] width 758 height 485
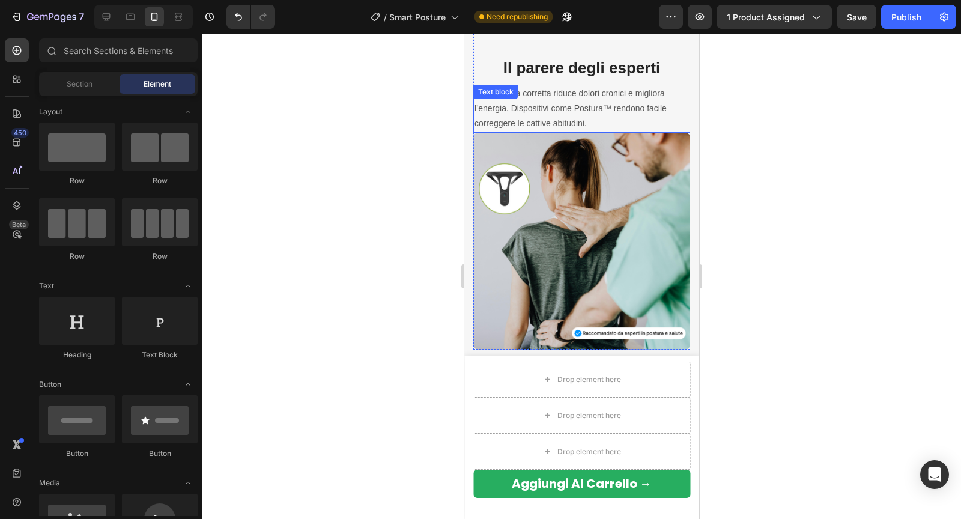
scroll to position [1976, 0]
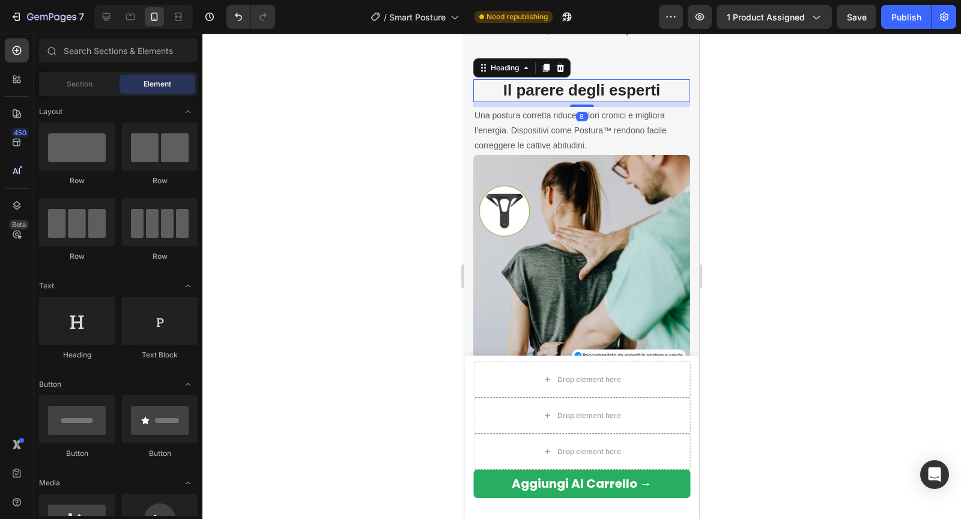
click at [612, 79] on h3 "Il parere degli esperti" at bounding box center [581, 90] width 217 height 23
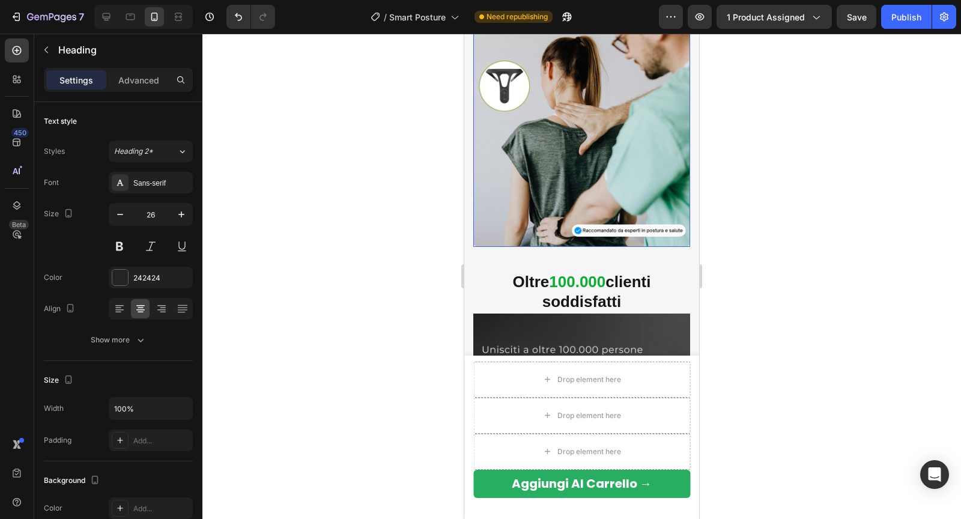
scroll to position [2117, 0]
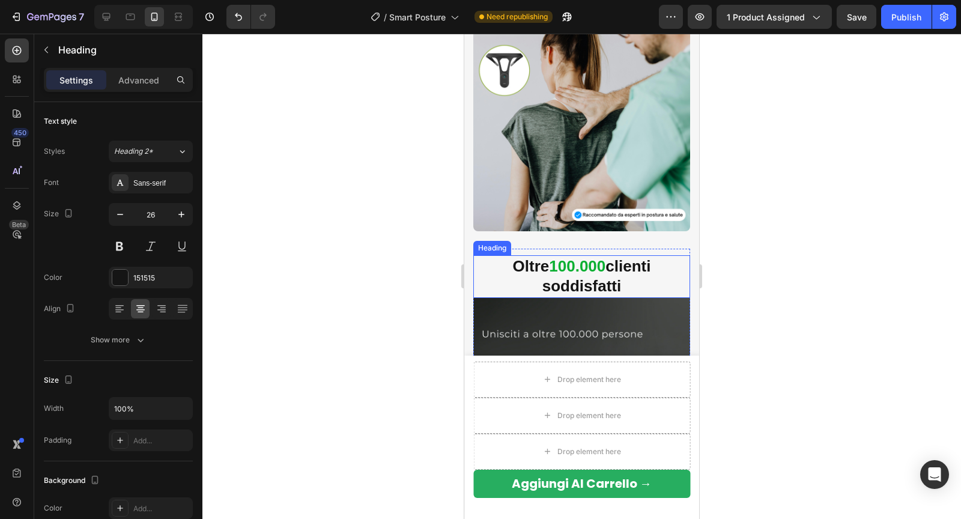
click at [593, 274] on strong "100.000" at bounding box center [577, 266] width 56 height 18
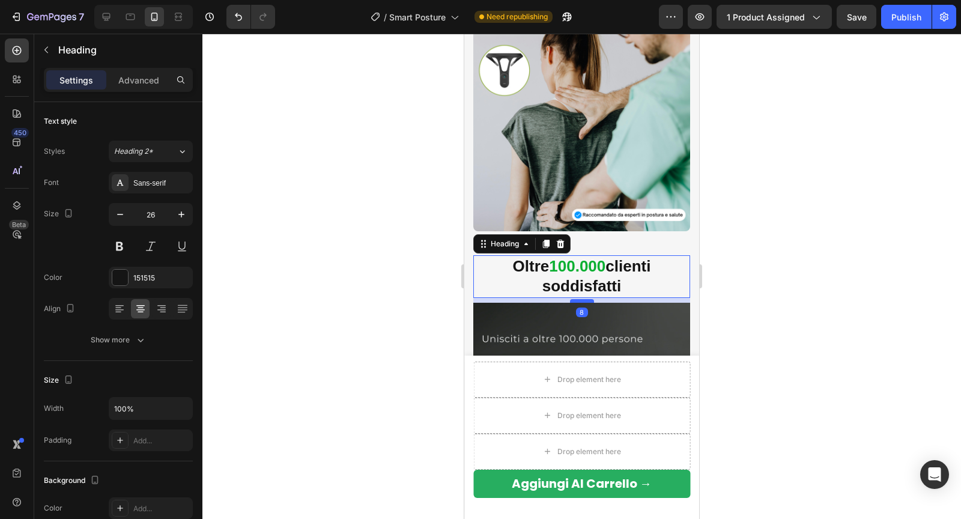
click at [586, 301] on div at bounding box center [582, 301] width 24 height 4
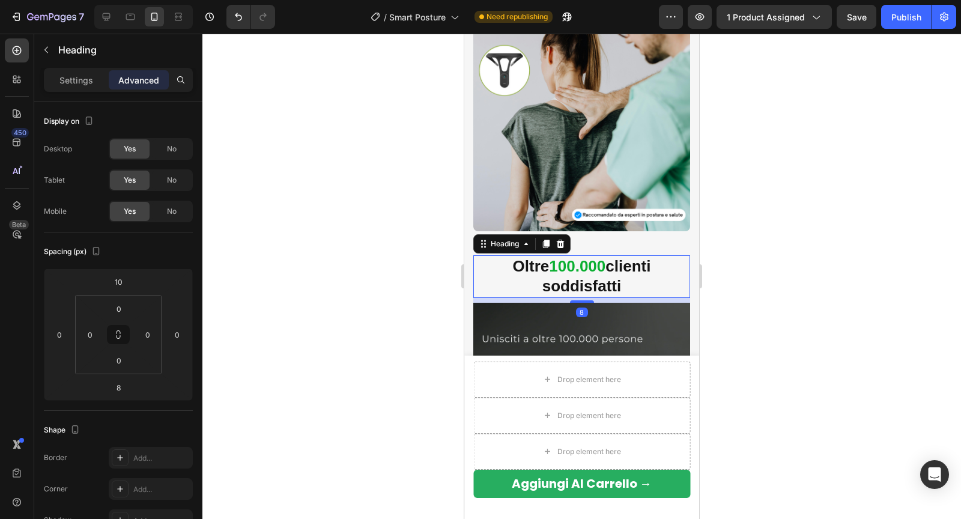
click at [725, 293] on div at bounding box center [581, 276] width 758 height 485
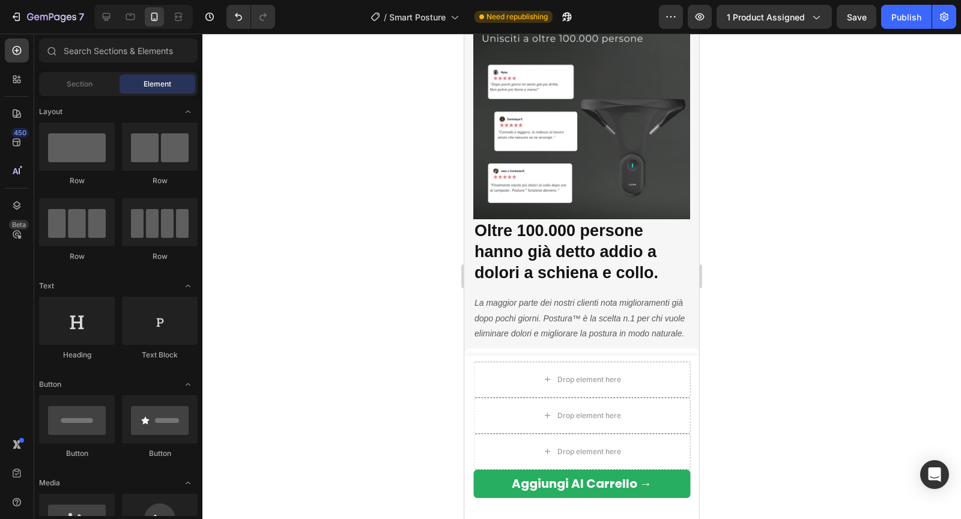
scroll to position [2456, 0]
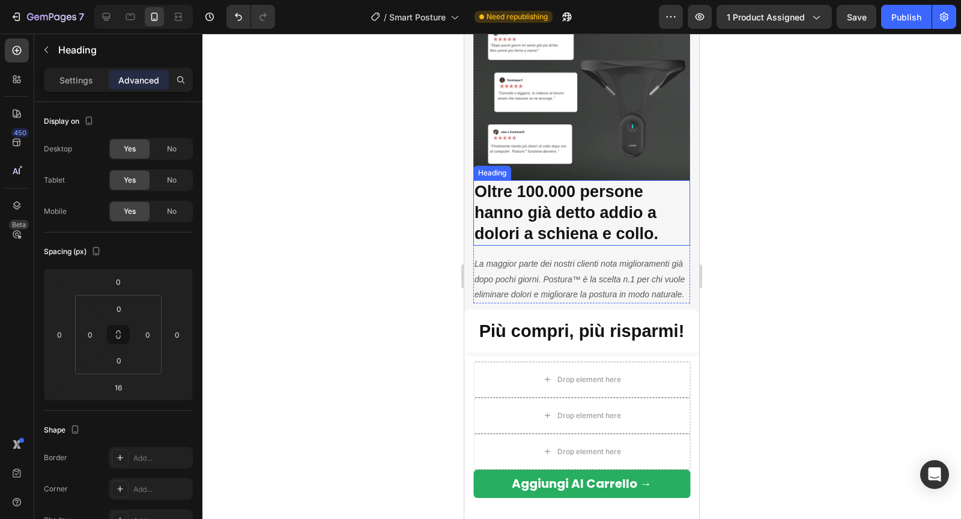
click at [599, 217] on h2 "Oltre 100.000 persone hanno già detto addio a dolori a schiena e collo." at bounding box center [581, 212] width 217 height 65
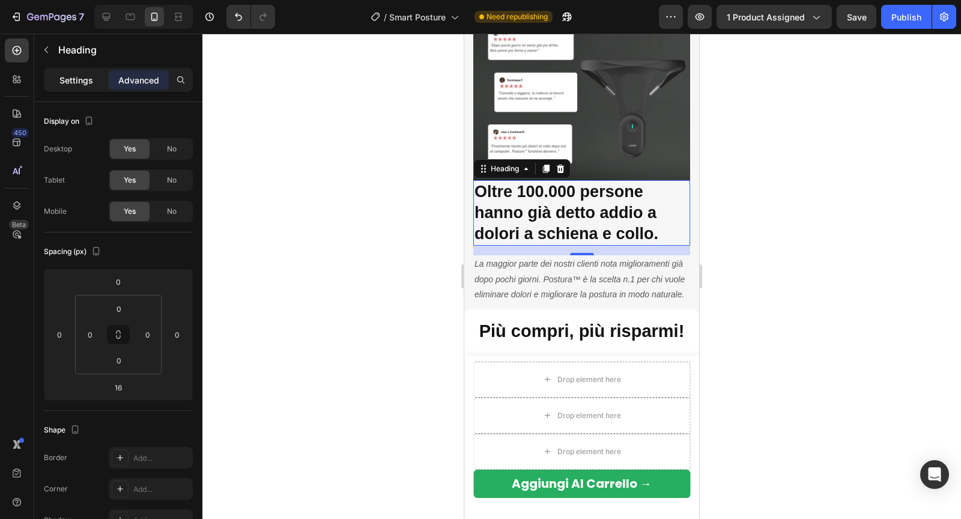
click at [70, 79] on p "Settings" at bounding box center [76, 80] width 34 height 13
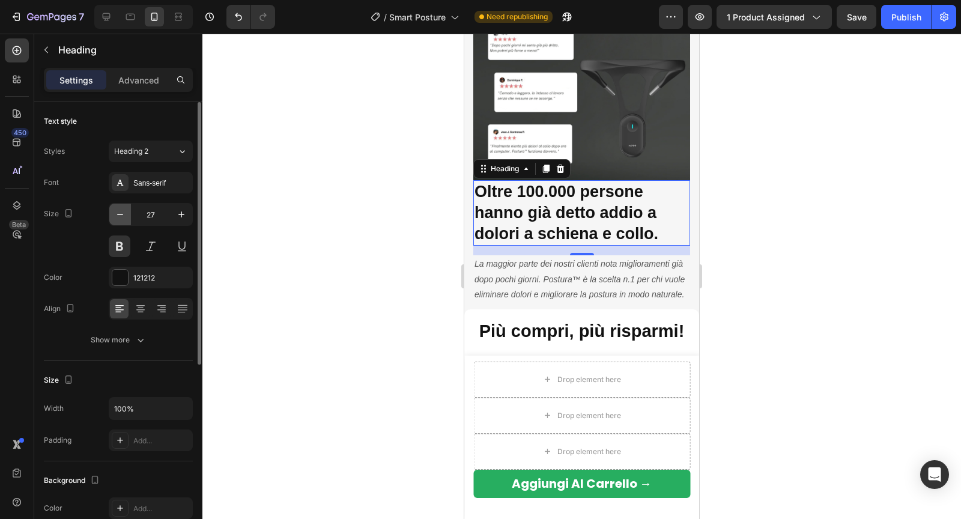
click at [124, 214] on icon "button" at bounding box center [120, 214] width 12 height 12
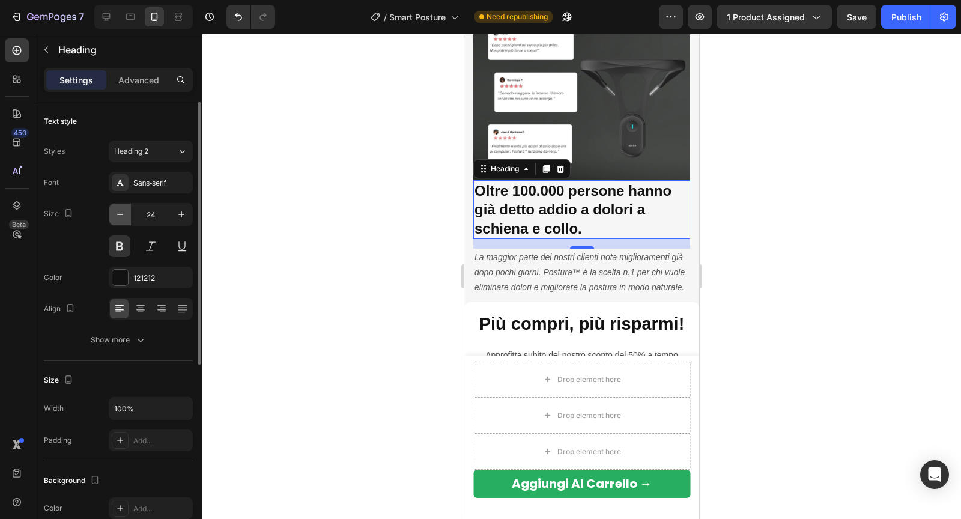
click at [124, 213] on icon "button" at bounding box center [120, 214] width 12 height 12
type input "23"
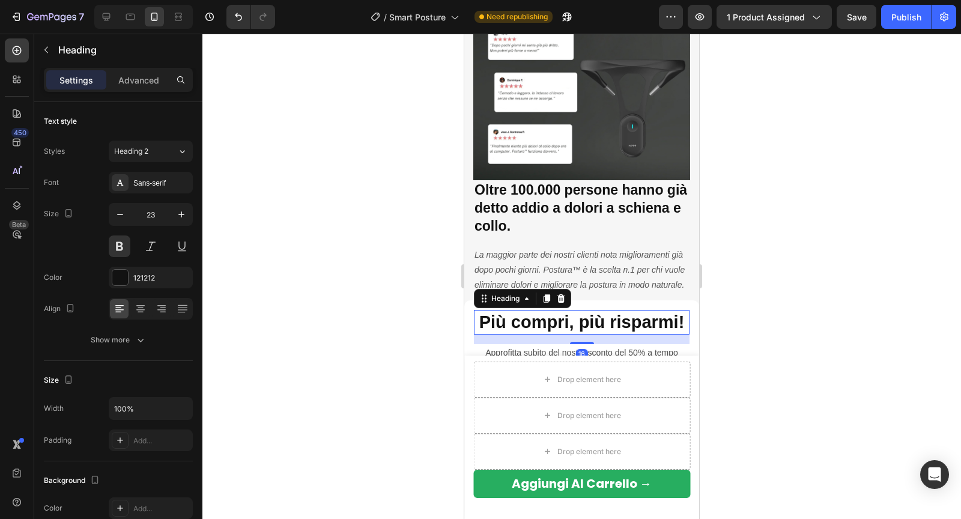
click at [522, 319] on h2 "Più compri, più risparmi!" at bounding box center [582, 322] width 216 height 25
click at [542, 208] on h2 "Oltre 100.000 persone hanno già detto addio a dolori a schiena e collo." at bounding box center [581, 208] width 217 height 56
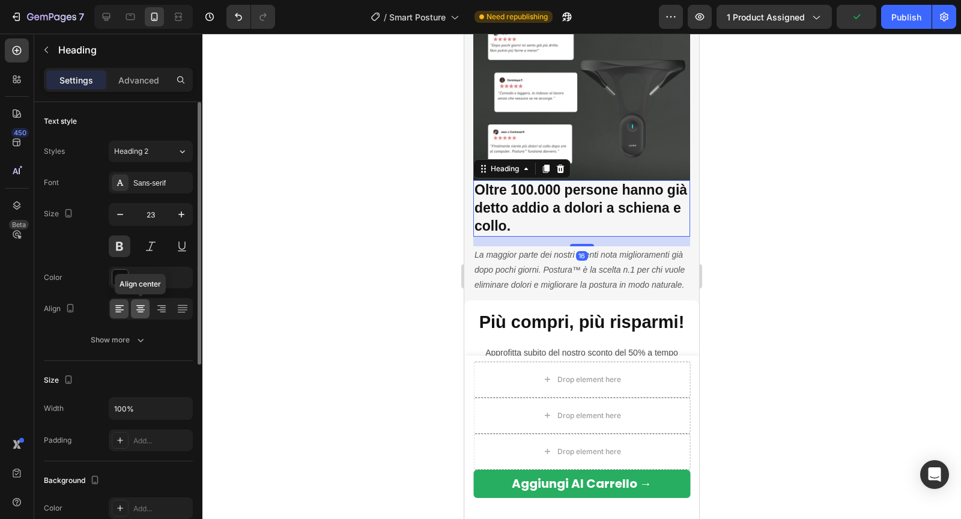
click at [142, 309] on icon at bounding box center [140, 309] width 12 height 12
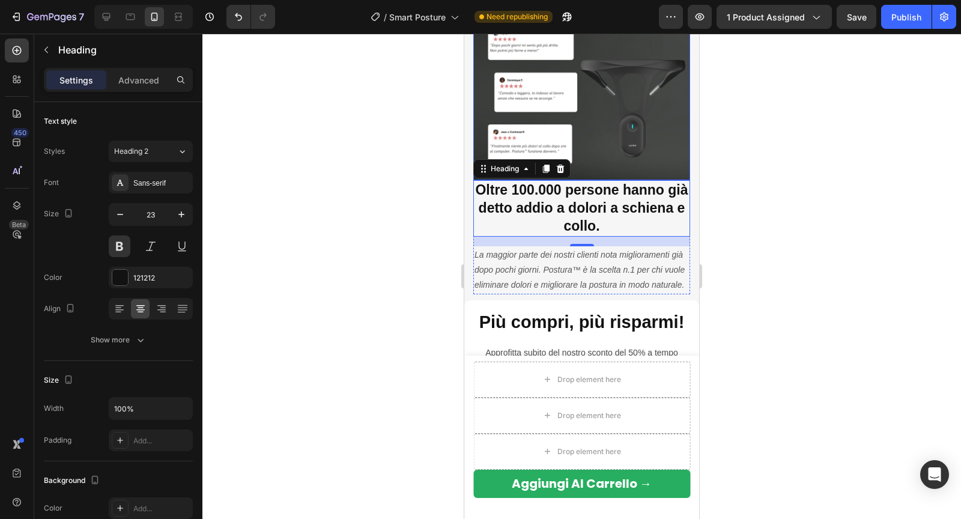
click at [598, 150] on img at bounding box center [581, 71] width 217 height 217
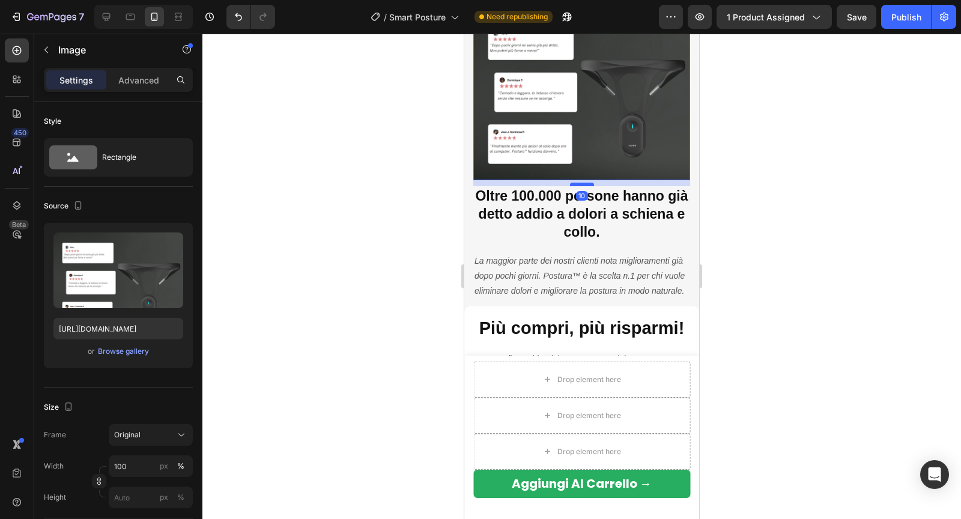
drag, startPoint x: 575, startPoint y: 177, endPoint x: 574, endPoint y: 183, distance: 6.0
click at [574, 183] on div at bounding box center [582, 184] width 24 height 4
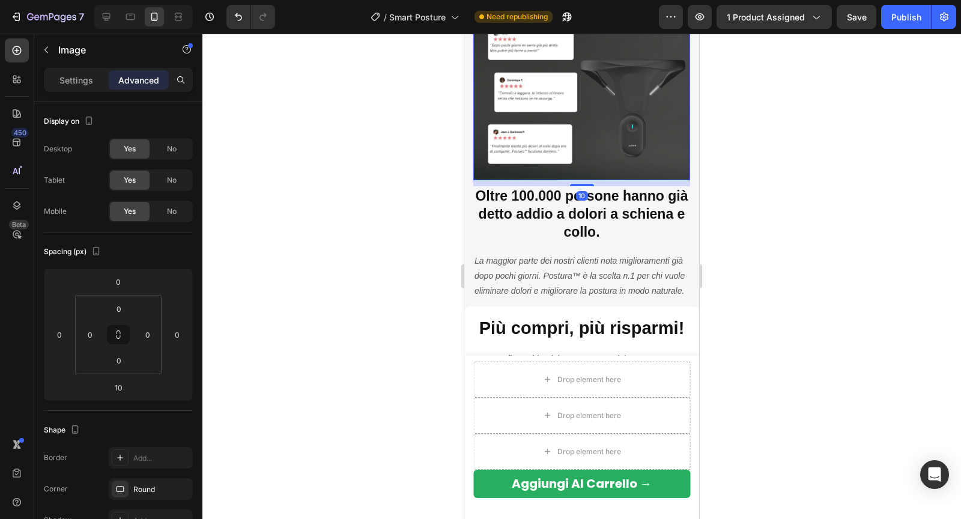
click at [786, 187] on div at bounding box center [581, 276] width 758 height 485
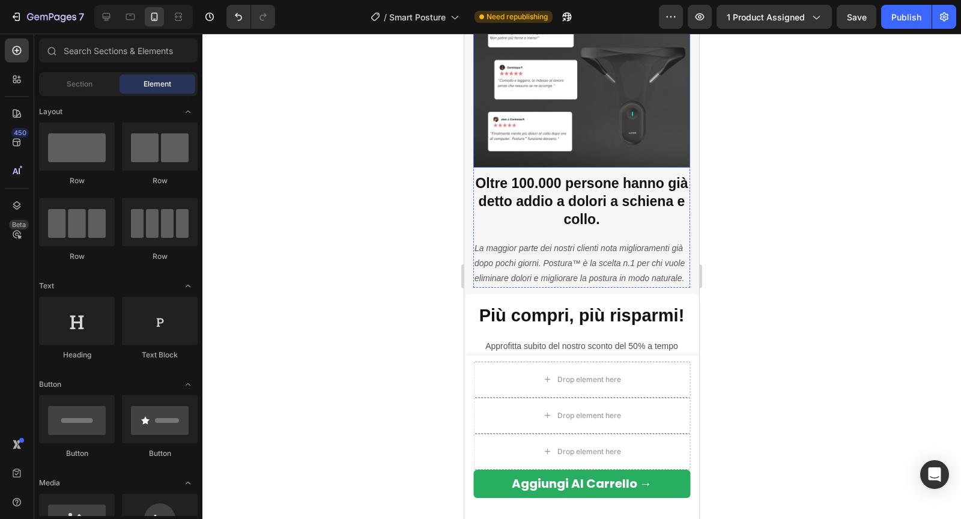
scroll to position [2473, 0]
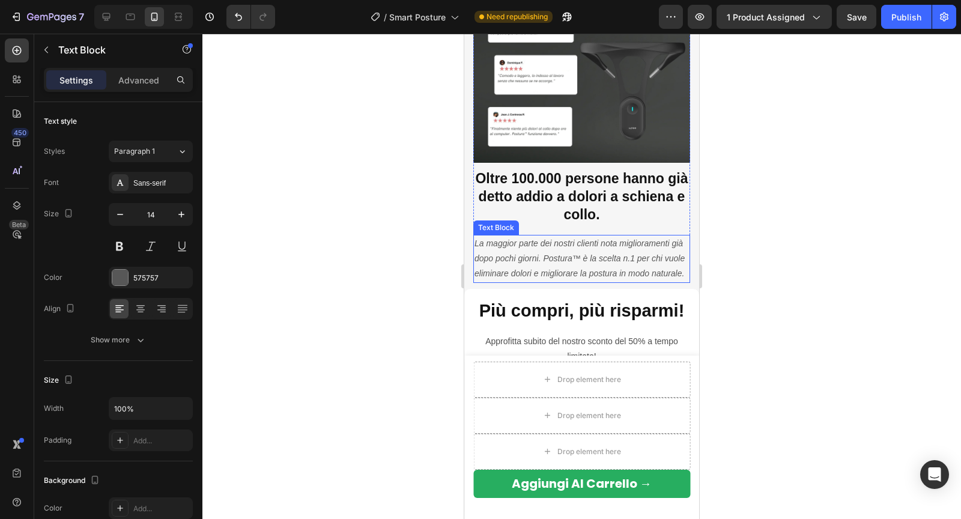
click at [578, 259] on icon "La maggior parte dei nostri clienti nota miglioramenti già dopo pochi giorni. P…" at bounding box center [579, 258] width 210 height 40
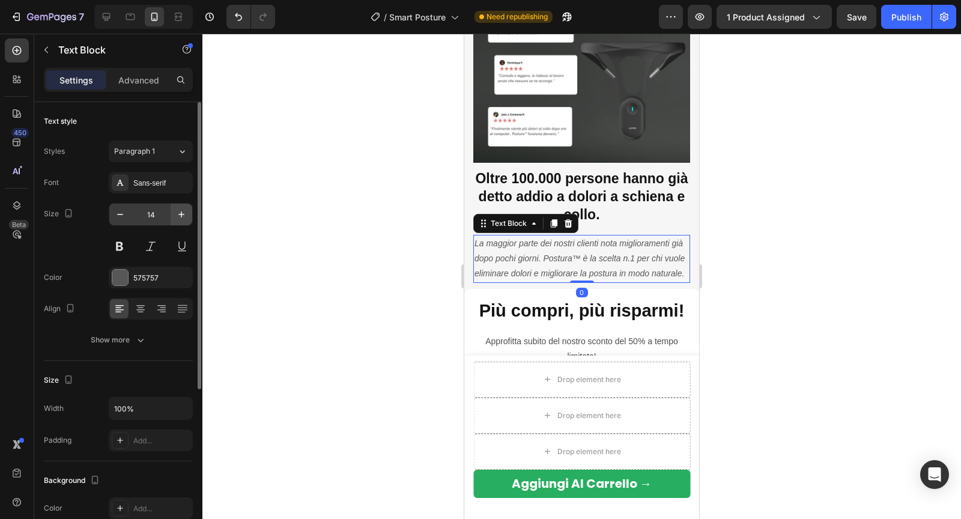
click at [185, 217] on icon "button" at bounding box center [181, 214] width 12 height 12
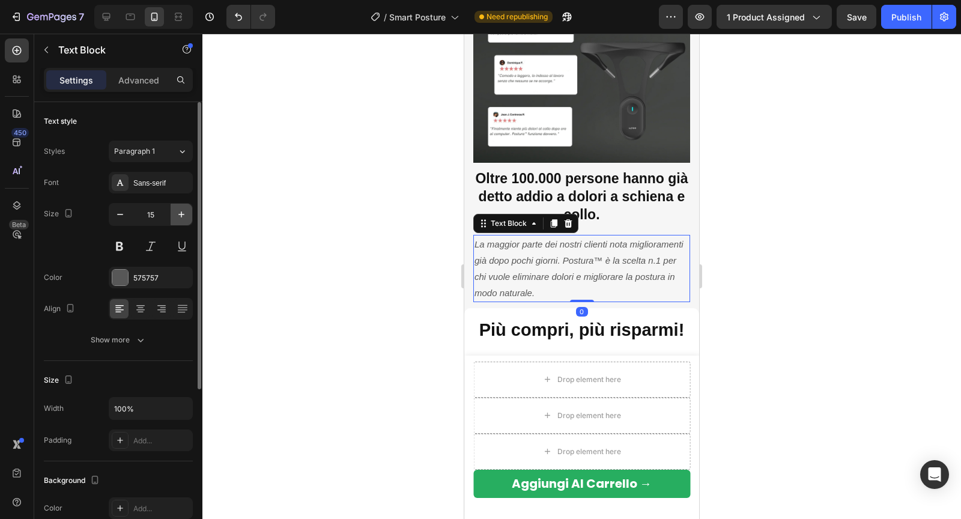
click at [185, 217] on icon "button" at bounding box center [181, 214] width 12 height 12
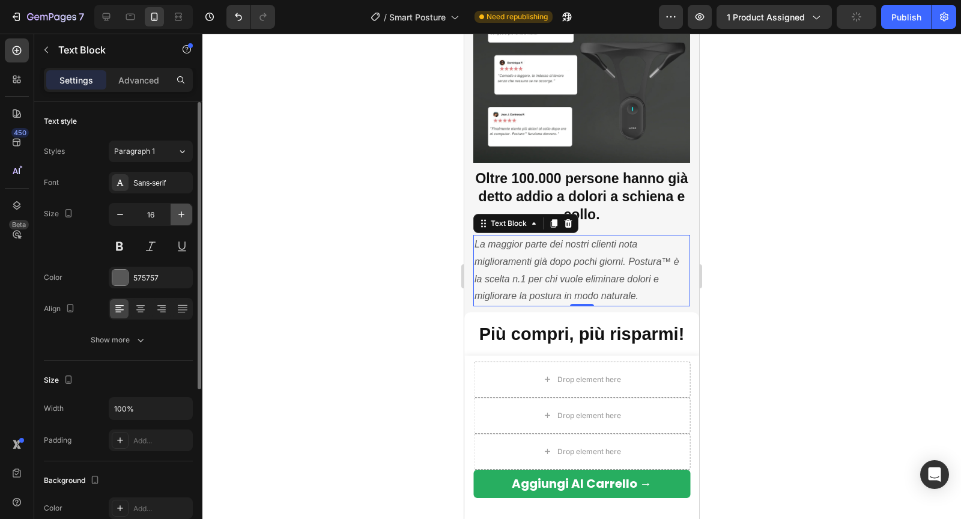
click at [185, 217] on icon "button" at bounding box center [181, 214] width 12 height 12
type input "17"
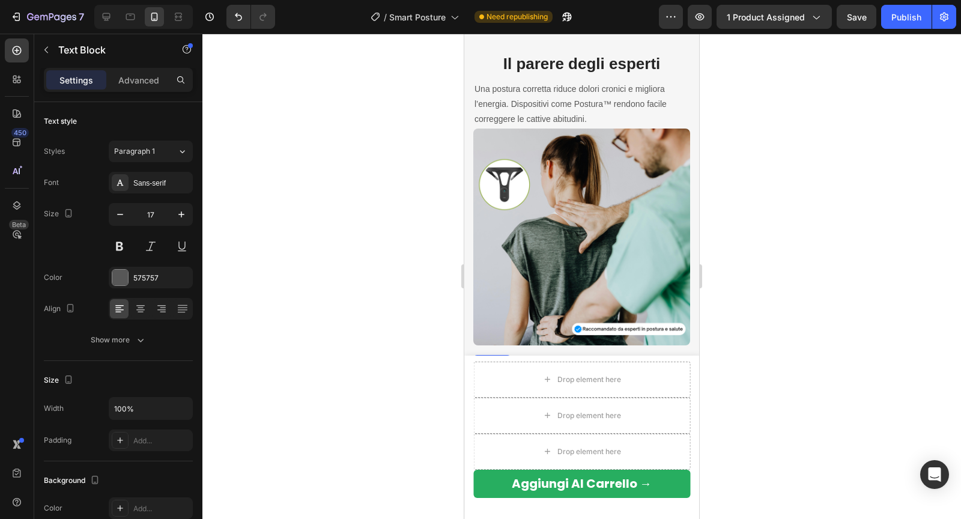
scroll to position [1988, 0]
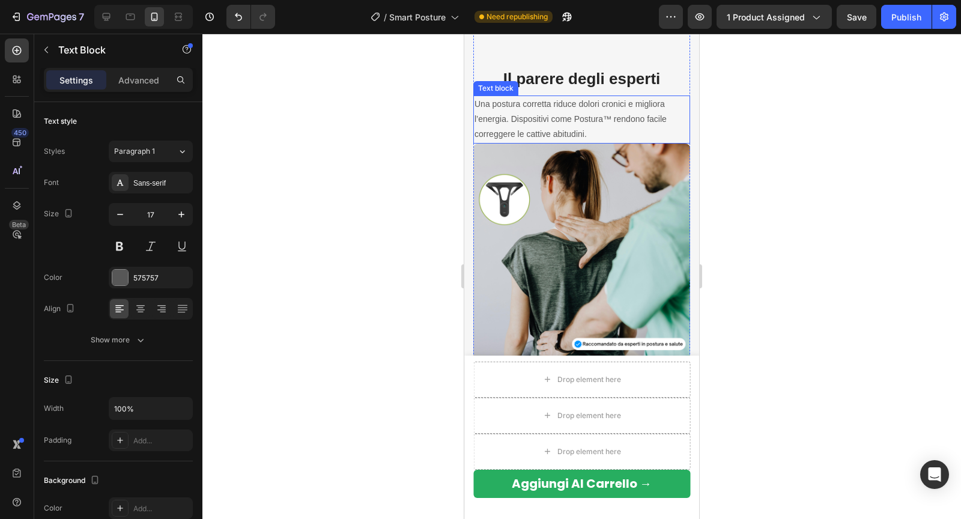
click at [546, 116] on p "Una postura corretta riduce dolori cronici e migliora l’energia. Dispositivi co…" at bounding box center [581, 120] width 214 height 46
click at [537, 117] on p "Una postura corretta riduce dolori cronici e migliora l’energia. Dispositivi co…" at bounding box center [581, 120] width 214 height 46
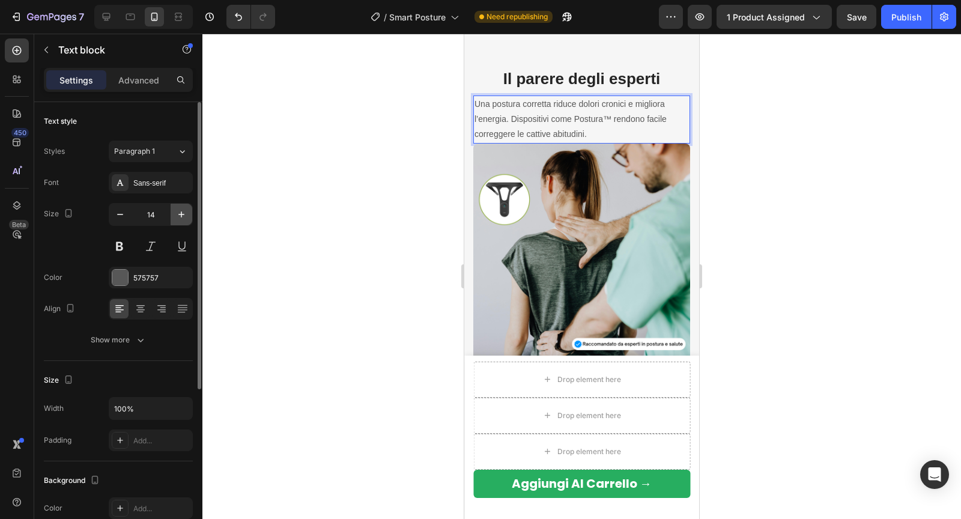
click at [184, 210] on icon "button" at bounding box center [181, 214] width 12 height 12
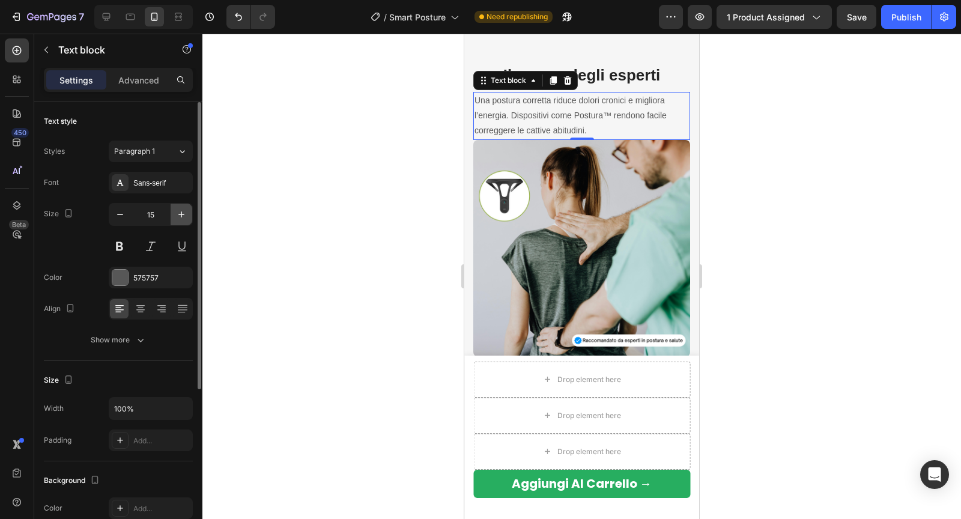
click at [184, 210] on icon "button" at bounding box center [181, 214] width 12 height 12
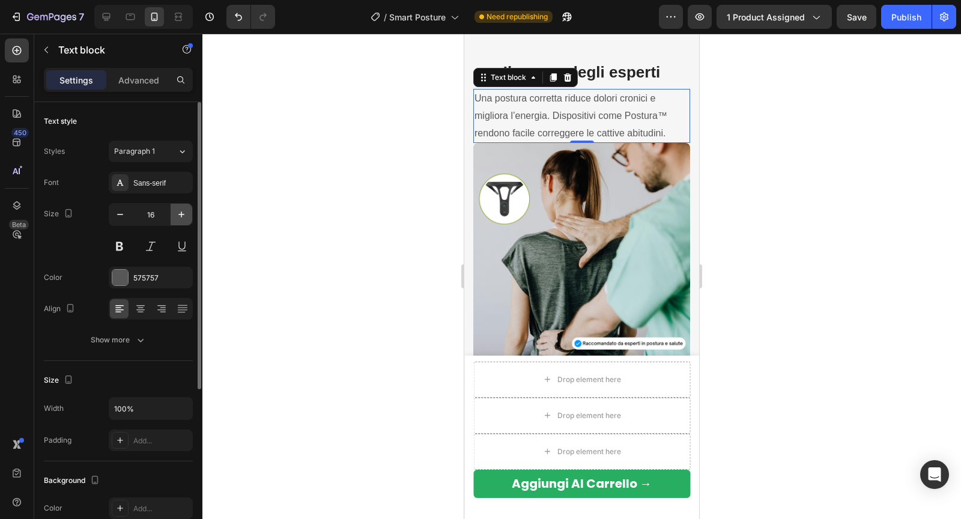
click at [184, 210] on icon "button" at bounding box center [181, 214] width 12 height 12
type input "17"
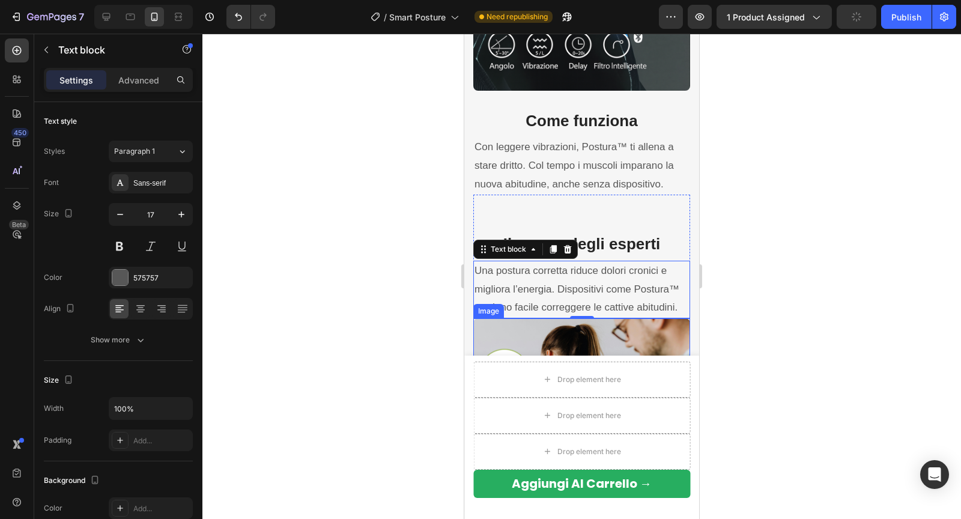
scroll to position [1809, 0]
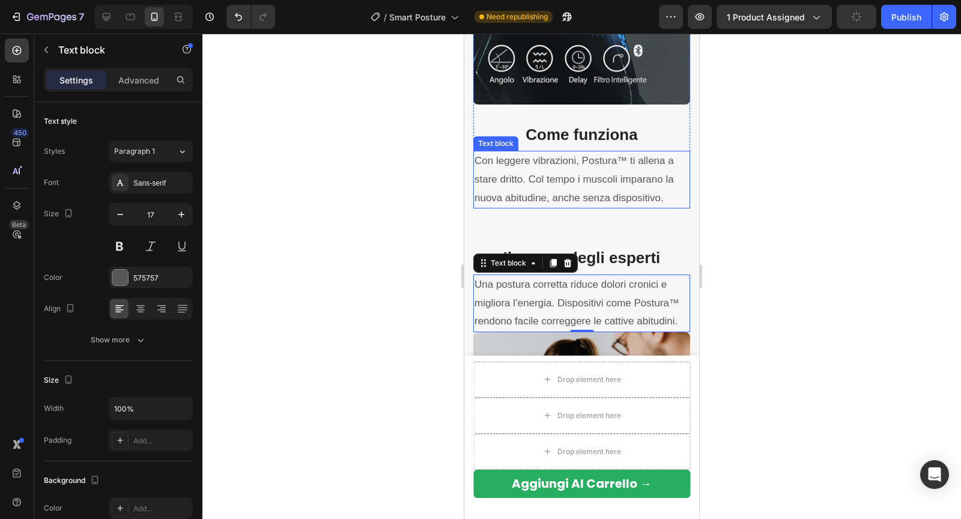
click at [553, 179] on p "Con leggere vibrazioni, Postura™ ti allena a stare dritto. Col tempo i muscoli …" at bounding box center [581, 179] width 214 height 55
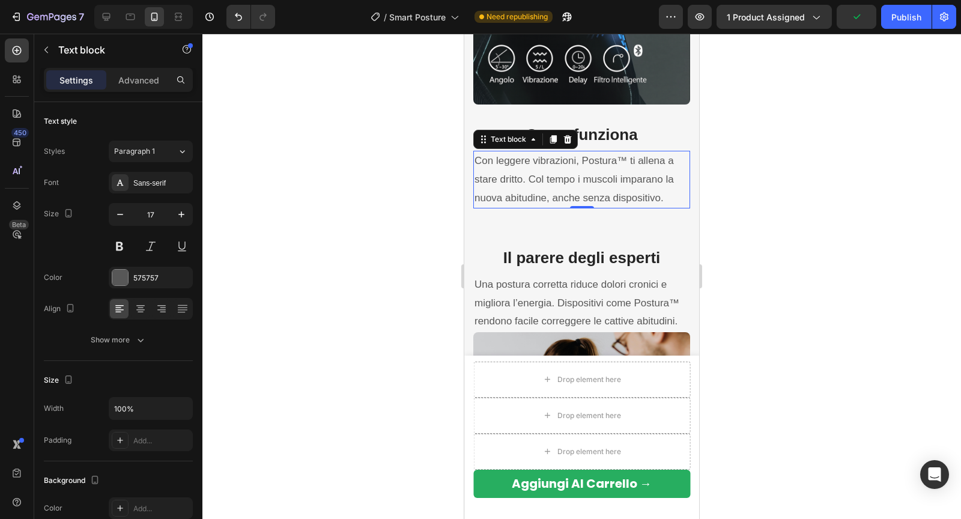
click at [795, 270] on div at bounding box center [581, 276] width 758 height 485
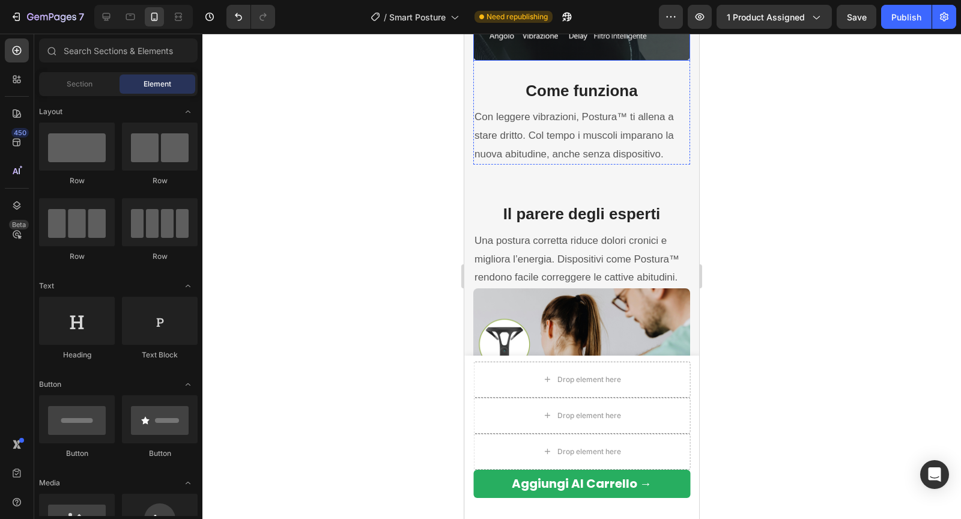
scroll to position [1966, 0]
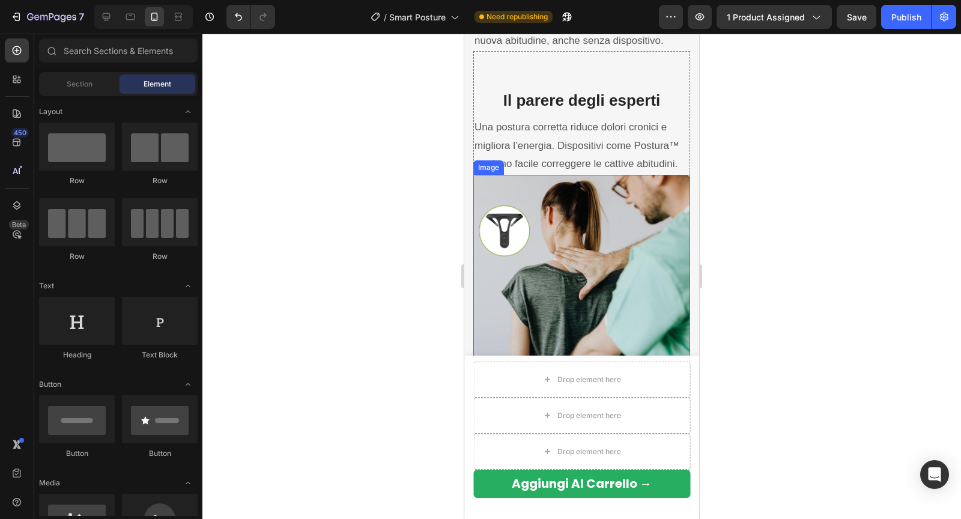
click at [538, 235] on img at bounding box center [581, 283] width 217 height 217
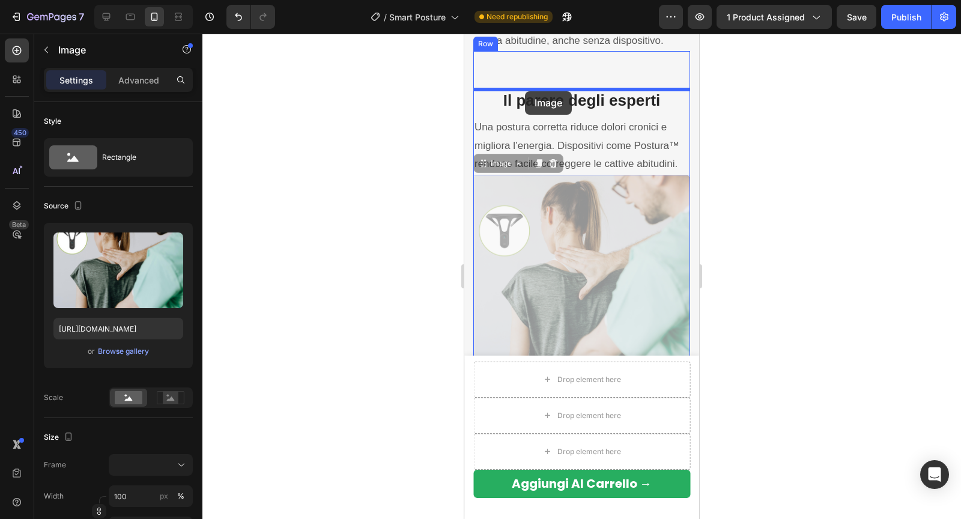
drag, startPoint x: 482, startPoint y: 169, endPoint x: 525, endPoint y: 91, distance: 88.9
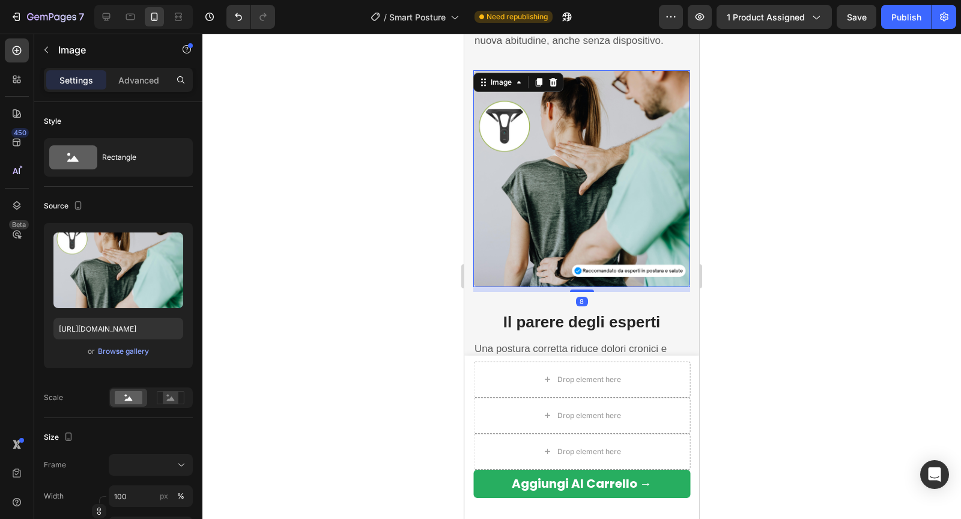
click at [767, 152] on div at bounding box center [581, 276] width 758 height 485
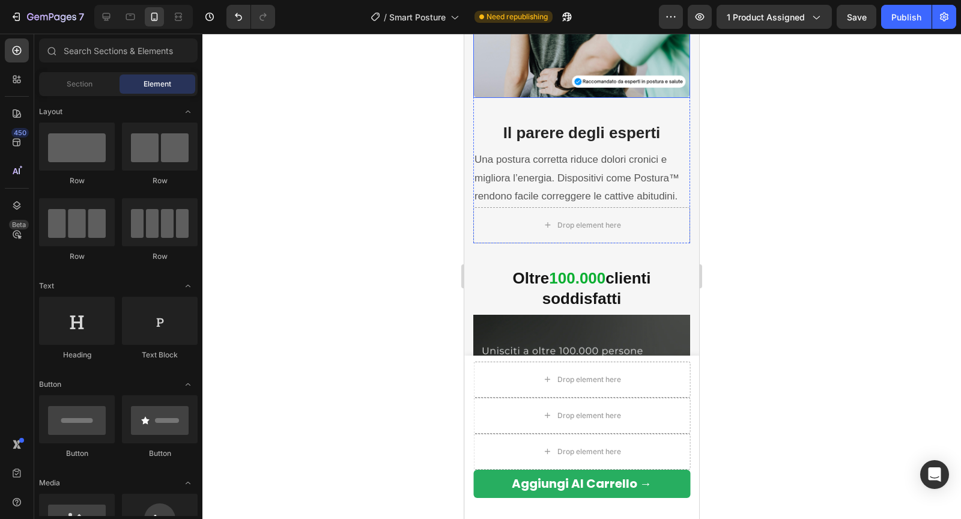
scroll to position [2200, 0]
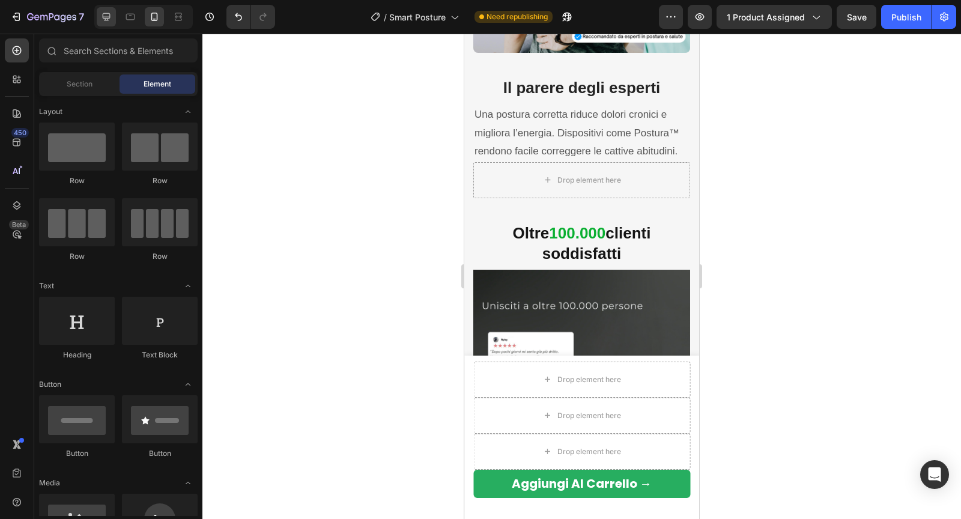
click at [109, 23] on div at bounding box center [106, 16] width 19 height 19
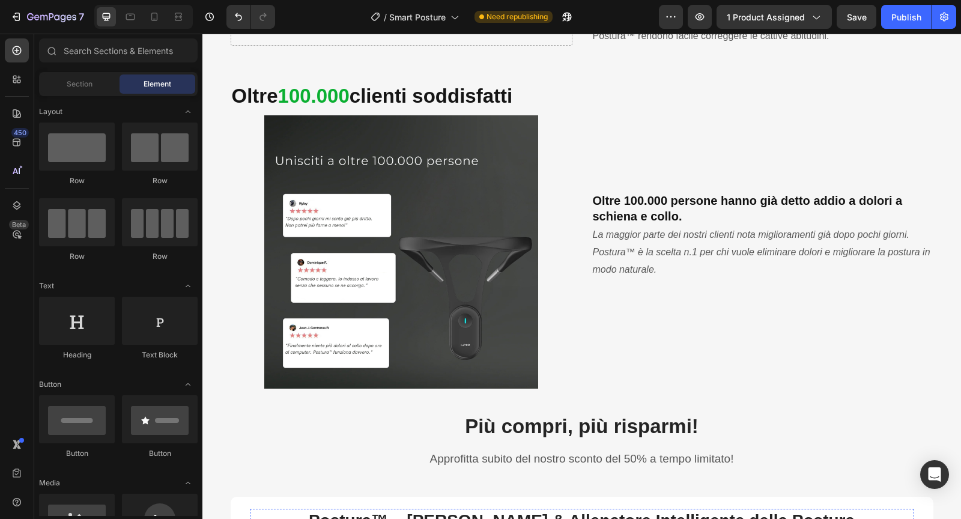
scroll to position [2229, 0]
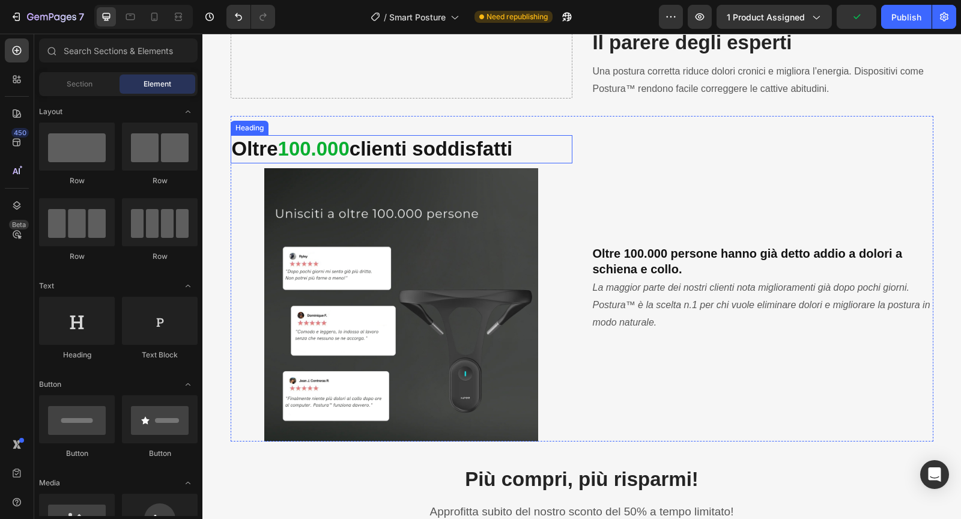
click at [525, 142] on h3 "Oltre 100.000 clienti soddisfatti" at bounding box center [402, 149] width 342 height 28
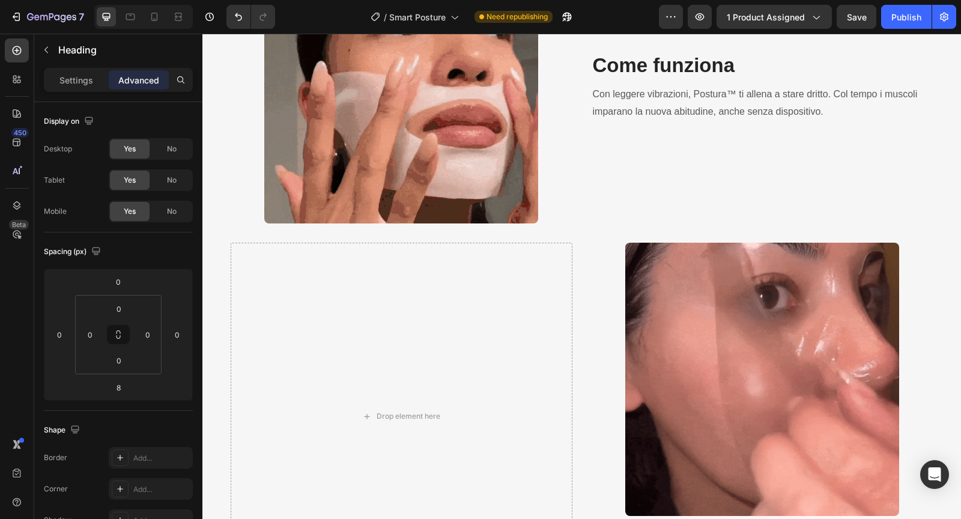
scroll to position [1956, 0]
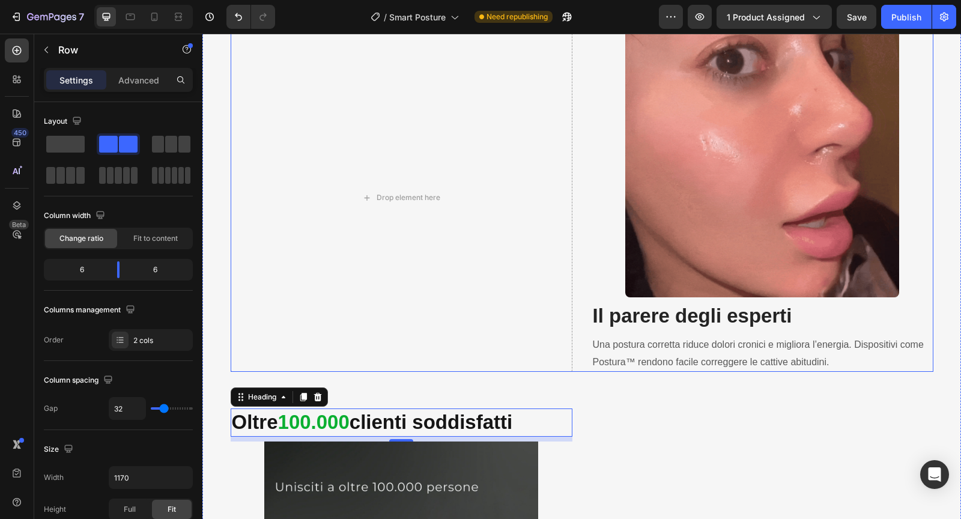
click at [586, 189] on div "Drop element here Image Il parere degli esperti Heading Una postura corretta ri…" at bounding box center [582, 188] width 702 height 367
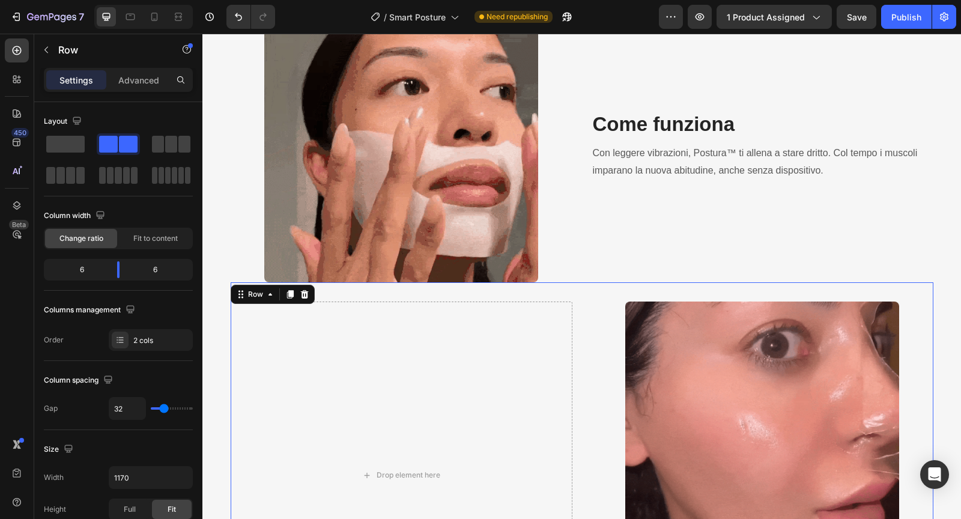
click at [581, 190] on div "Image Come funziona Heading Con leggere vibrazioni, Postura™ ti allena a stare …" at bounding box center [582, 138] width 702 height 285
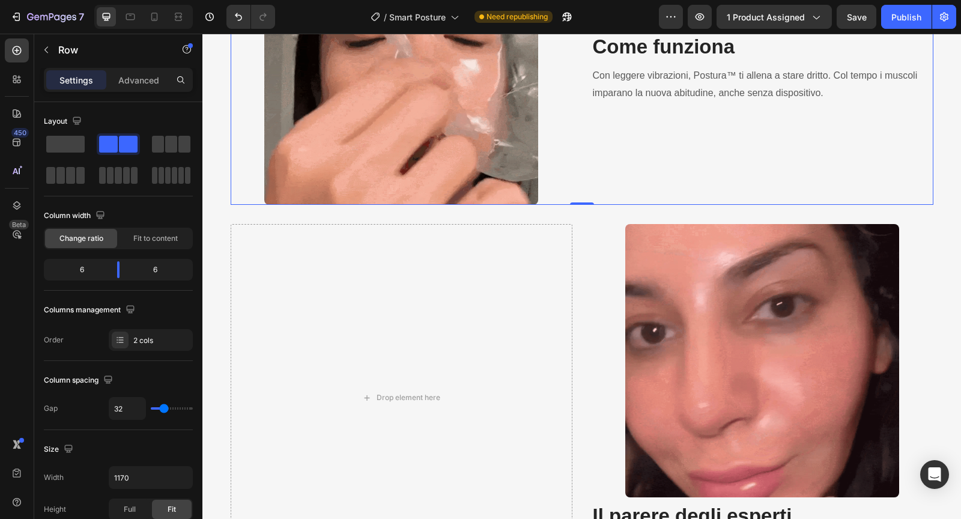
scroll to position [1755, 0]
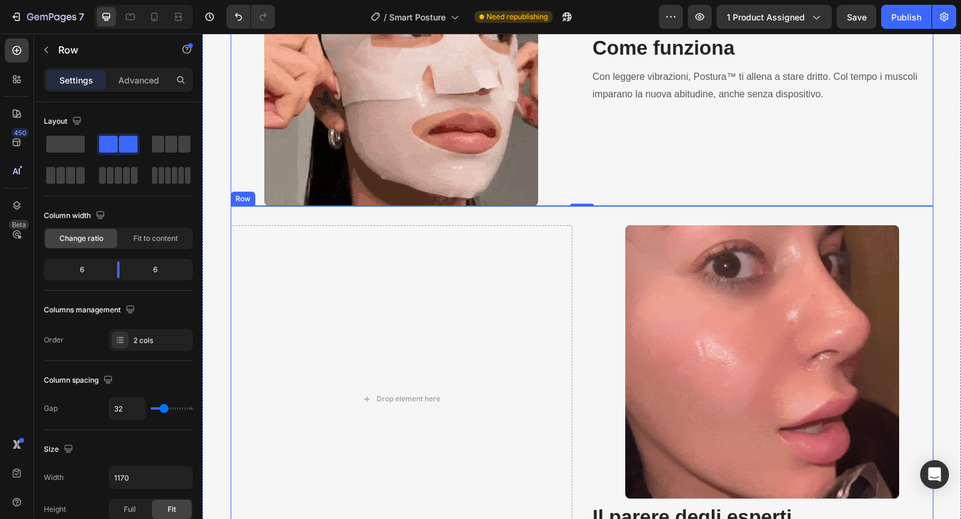
click at [581, 256] on div "Drop element here Image Il parere degli esperti Heading Una postura corretta ri…" at bounding box center [582, 389] width 702 height 367
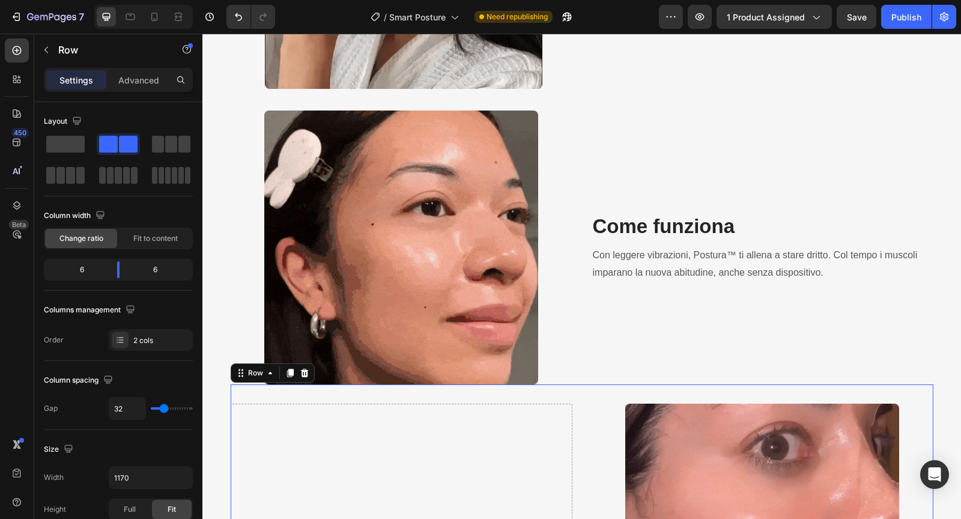
scroll to position [1336, 0]
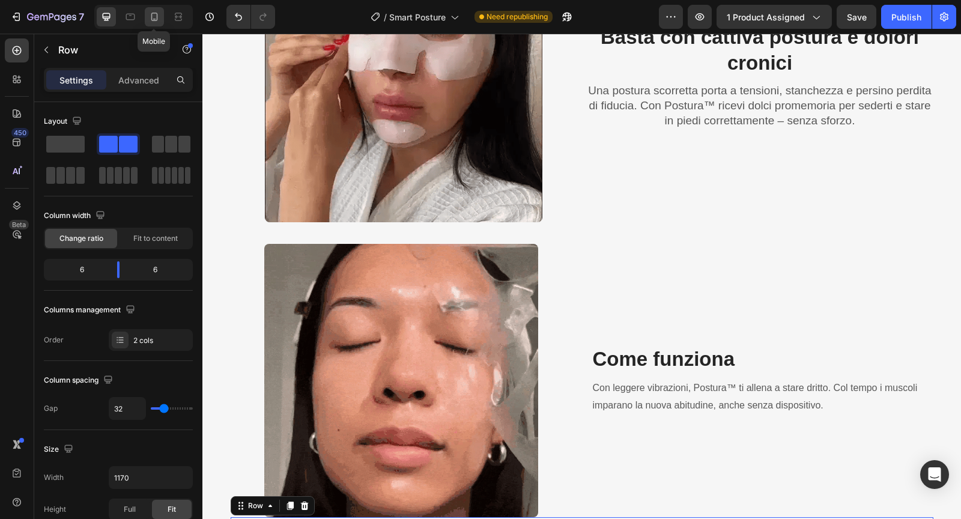
click at [157, 11] on icon at bounding box center [154, 17] width 12 height 12
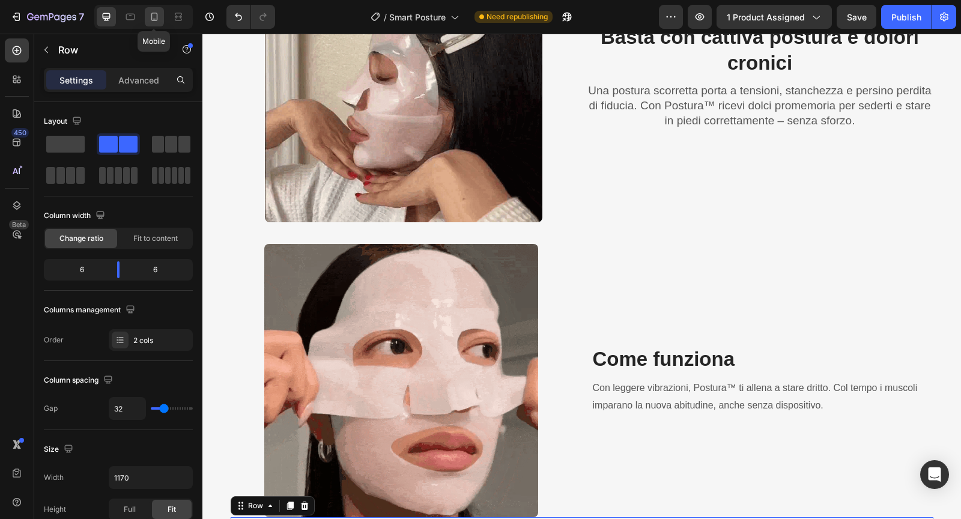
type input "0"
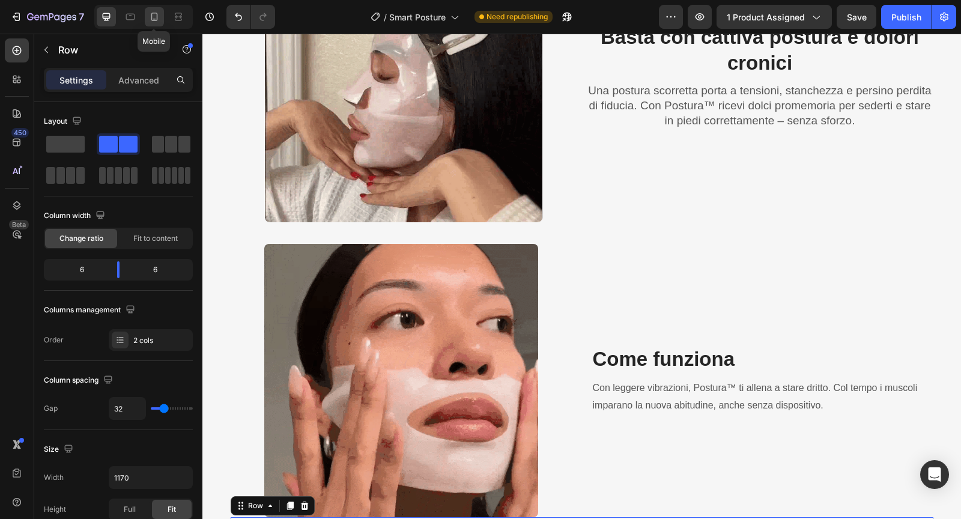
type input "0"
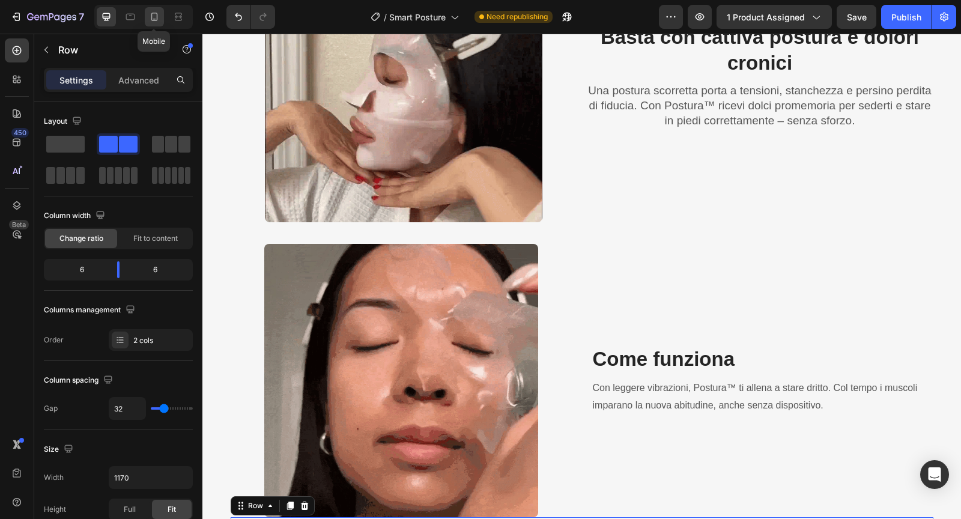
type input "100%"
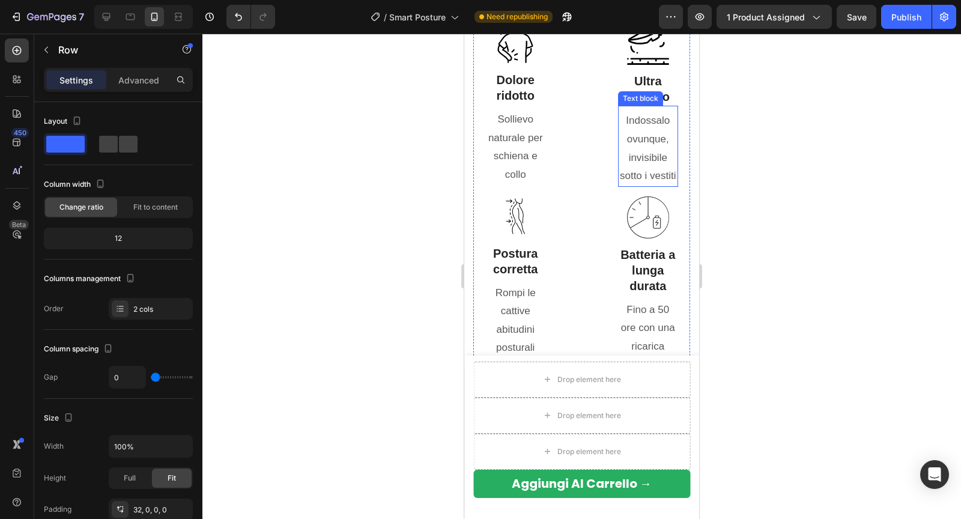
scroll to position [933, 0]
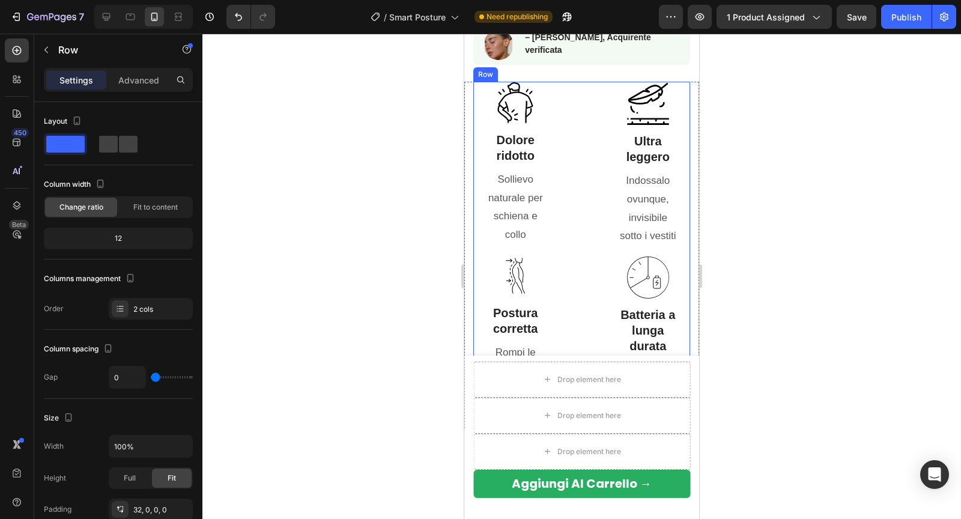
click at [594, 157] on div "Image Dolore ridotto Heading Sollievo naturale per schiena e collo Text block I…" at bounding box center [581, 250] width 217 height 337
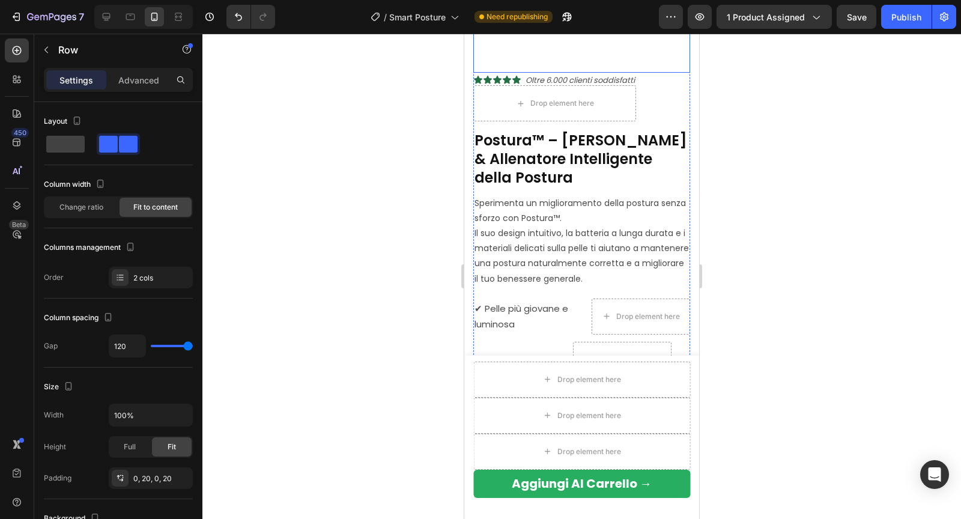
scroll to position [406, 0]
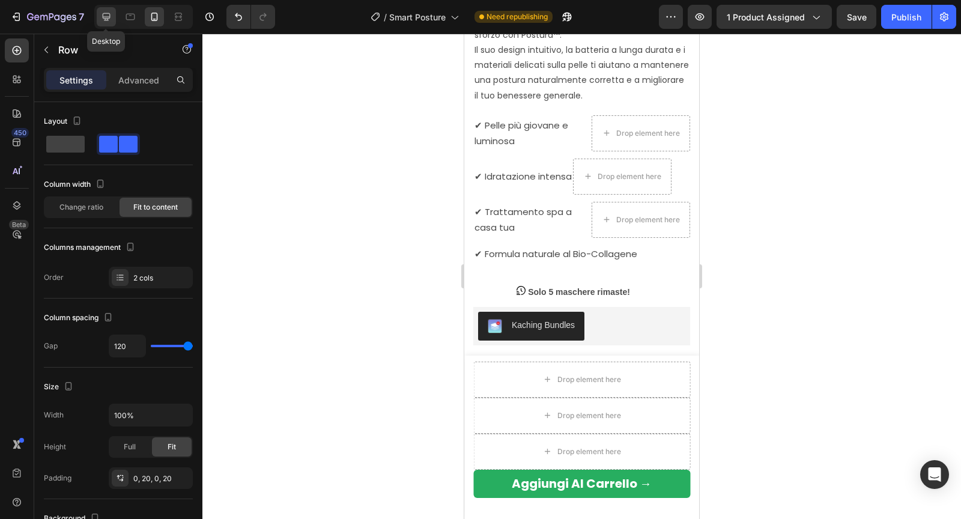
click at [102, 20] on icon at bounding box center [106, 17] width 12 height 12
type input "1200"
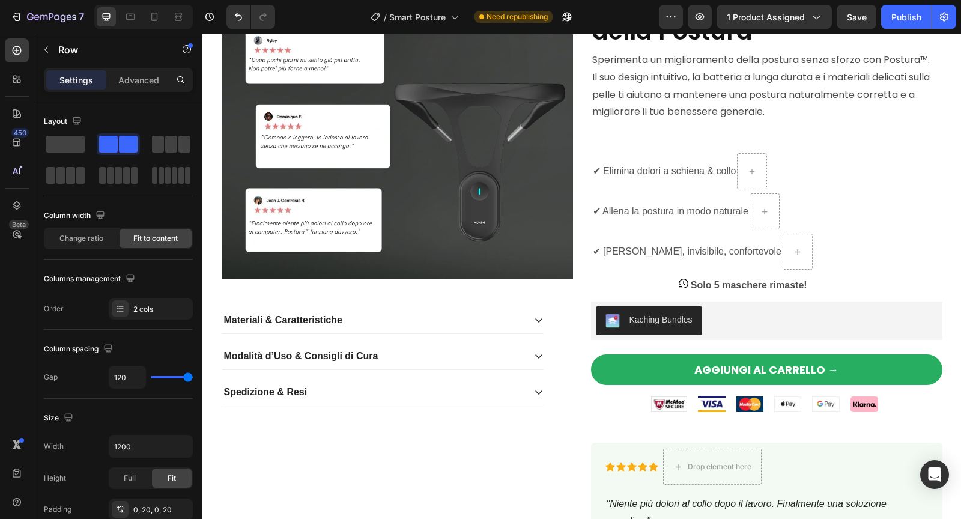
scroll to position [78, 0]
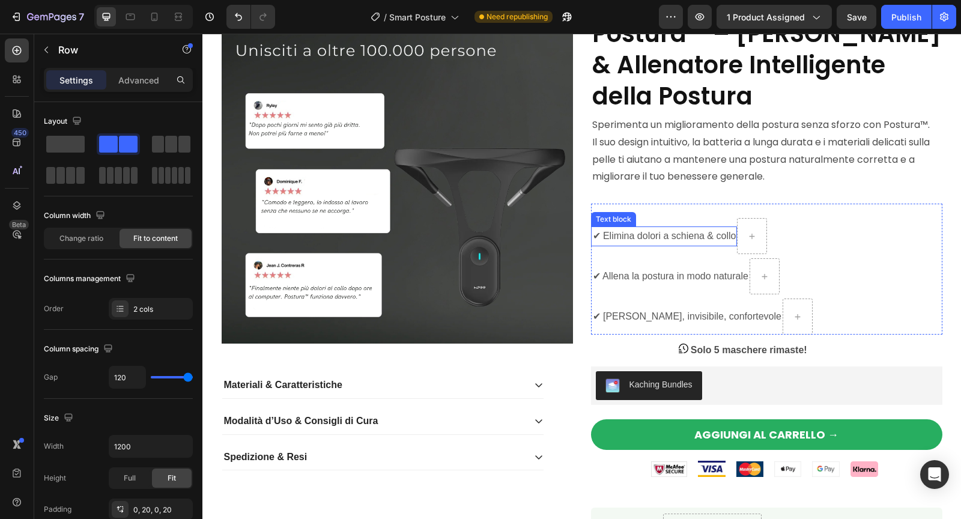
click at [633, 235] on span "✔ Elimina dolori a schiena & collo" at bounding box center [664, 236] width 143 height 10
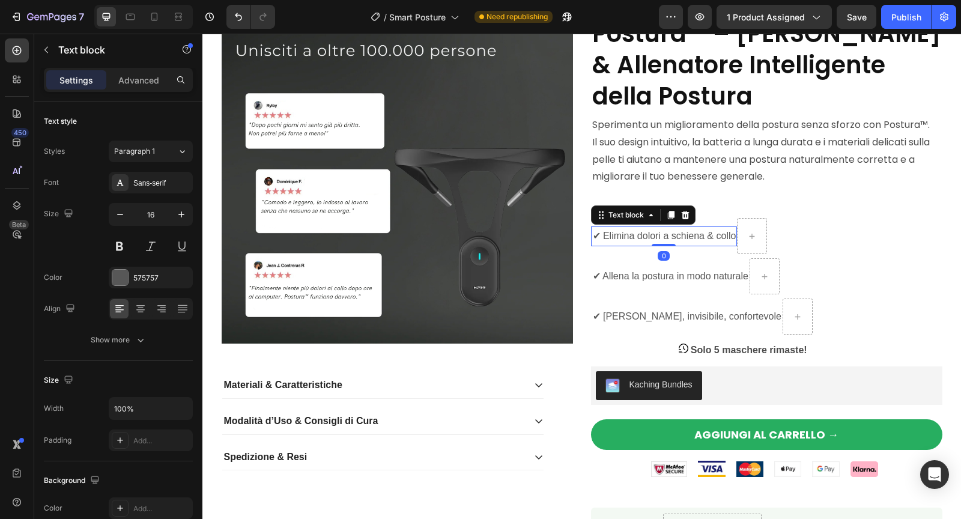
click at [624, 235] on span "✔ Elimina dolori a schiena & collo" at bounding box center [664, 236] width 143 height 10
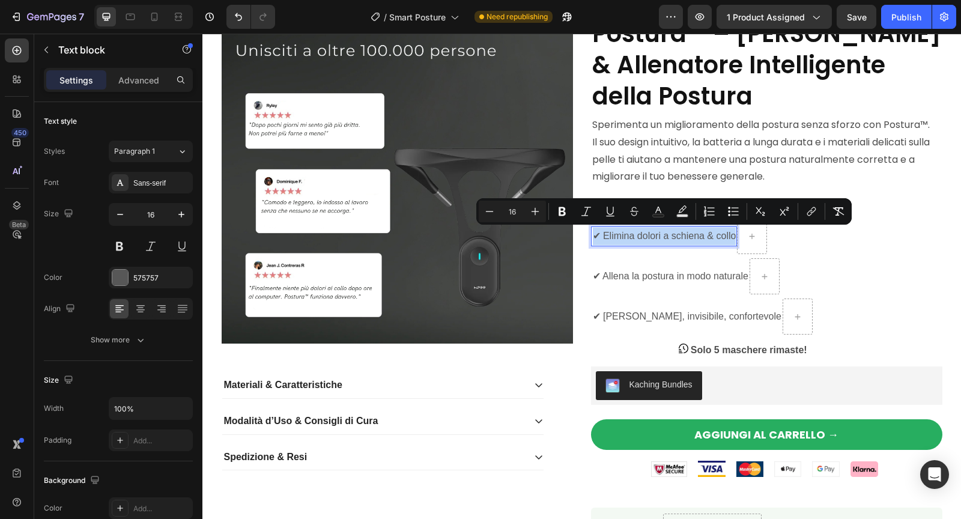
copy span "✔ Elimina dolori a schiena & collo"
click at [151, 21] on icon at bounding box center [154, 17] width 12 height 12
type input "14"
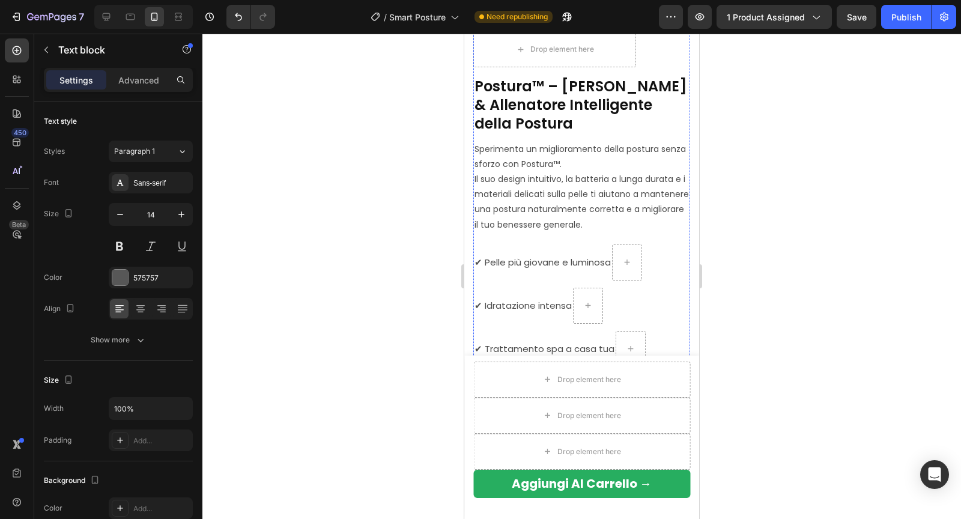
scroll to position [324, 0]
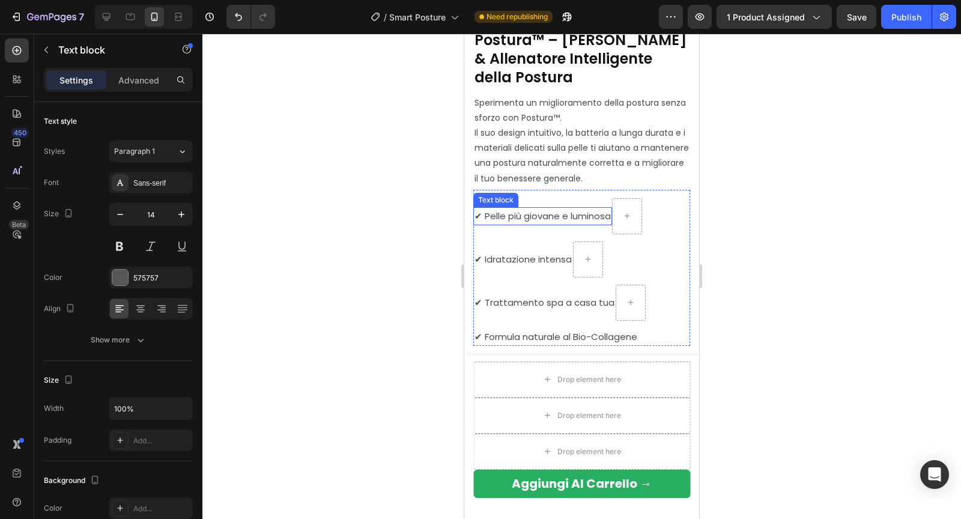
click at [515, 214] on span "✔ Pelle più giovane e luminosa" at bounding box center [542, 216] width 136 height 13
click at [100, 17] on icon at bounding box center [106, 17] width 12 height 12
type input "16"
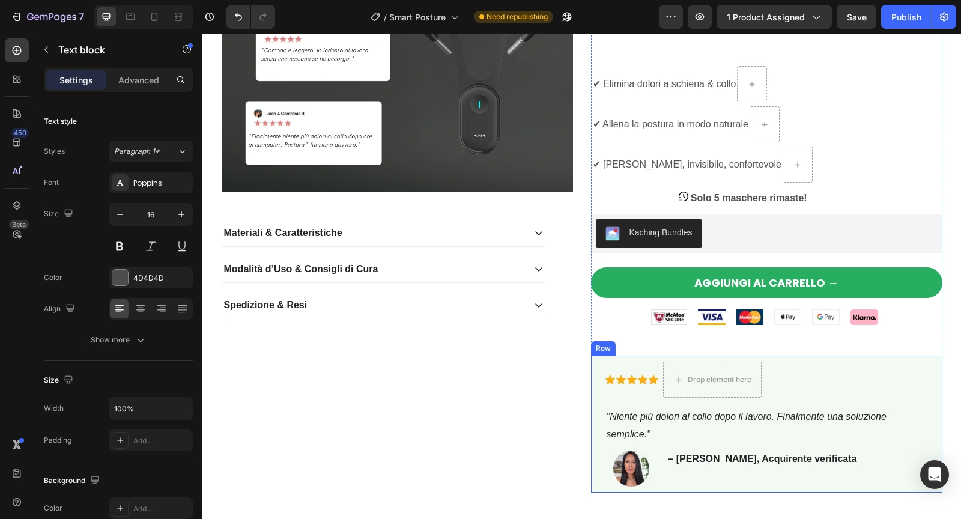
scroll to position [170, 0]
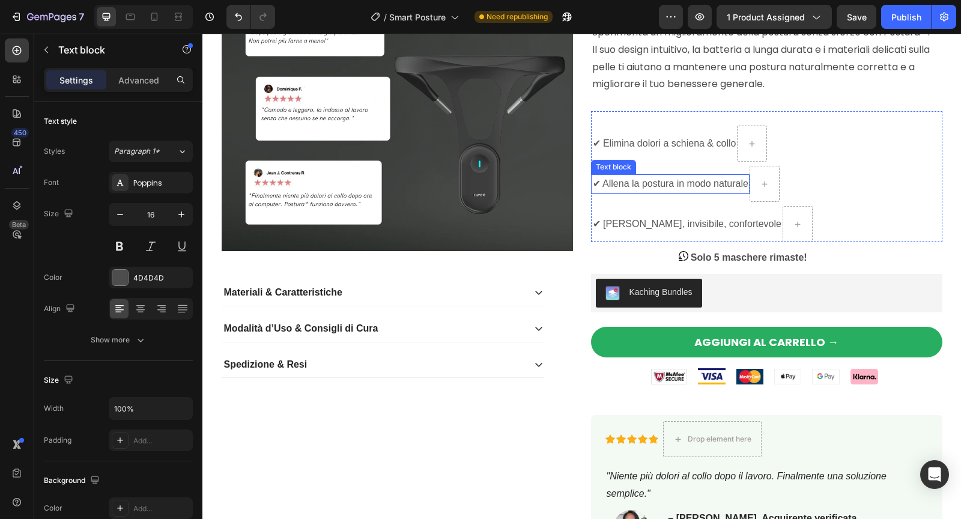
click at [645, 184] on span "✔ Allena la postura in modo naturale" at bounding box center [670, 183] width 155 height 10
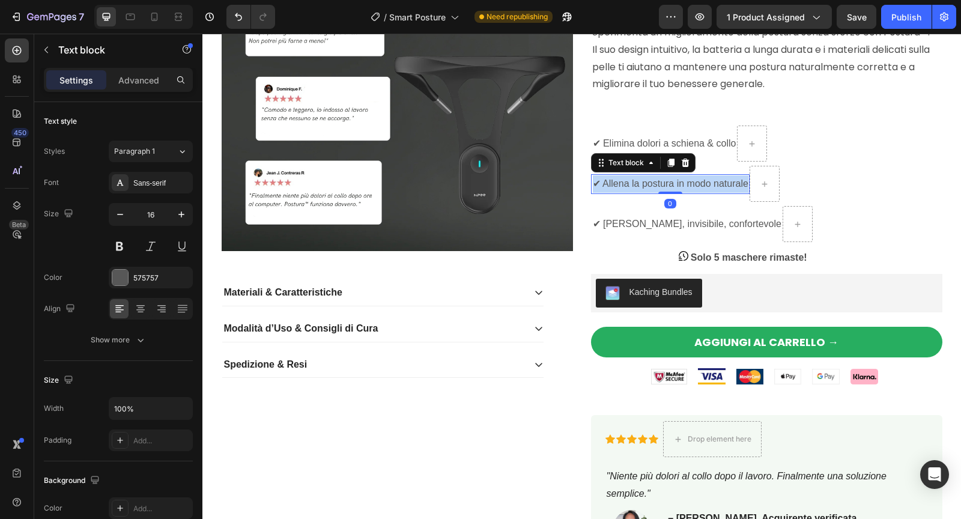
click at [645, 184] on span "✔ Allena la postura in modo naturale" at bounding box center [670, 183] width 155 height 10
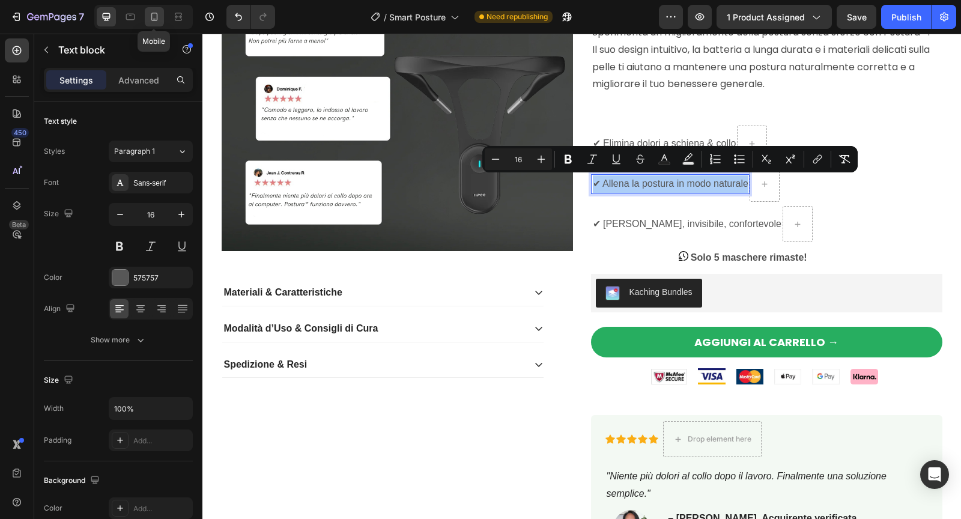
click at [155, 17] on icon at bounding box center [154, 17] width 12 height 12
type input "14"
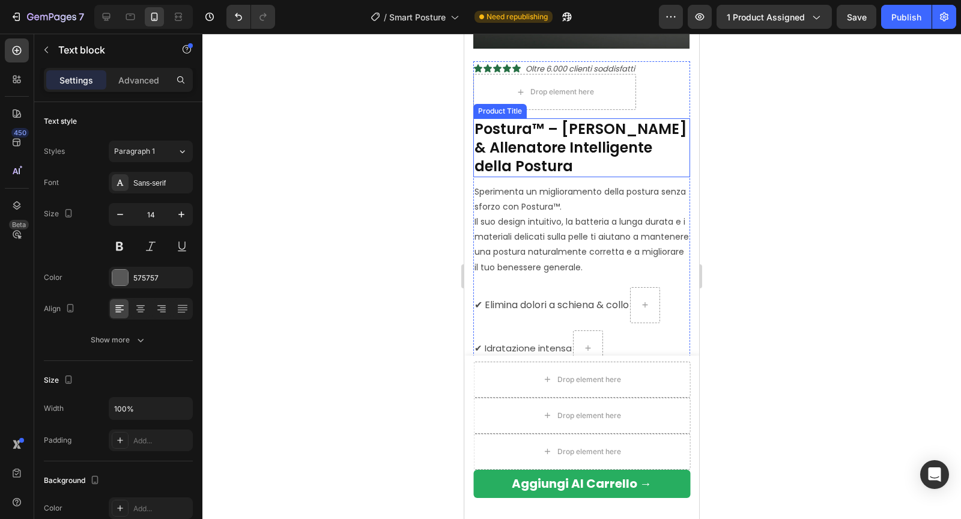
scroll to position [280, 0]
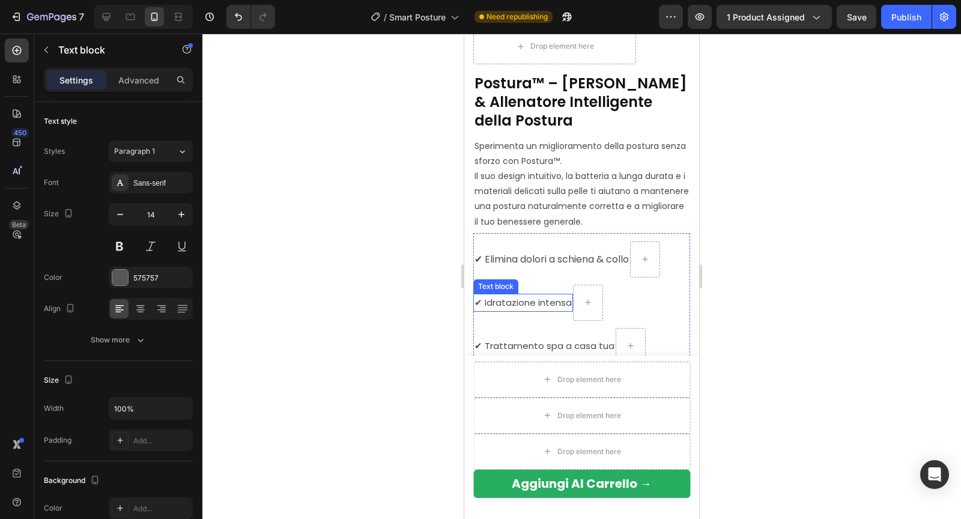
click at [507, 298] on span "✔ Idratazione intensa" at bounding box center [522, 302] width 97 height 13
click at [101, 15] on icon at bounding box center [106, 17] width 12 height 12
type input "16"
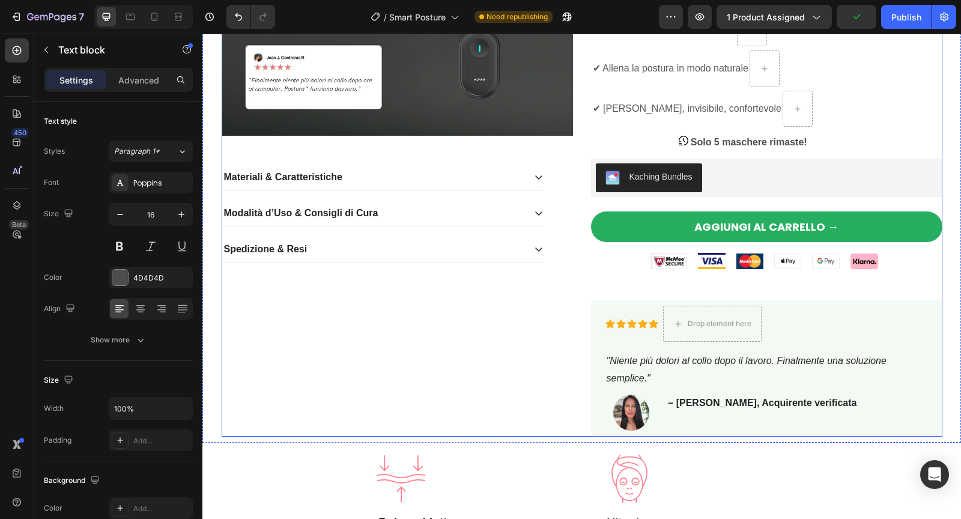
scroll to position [228, 0]
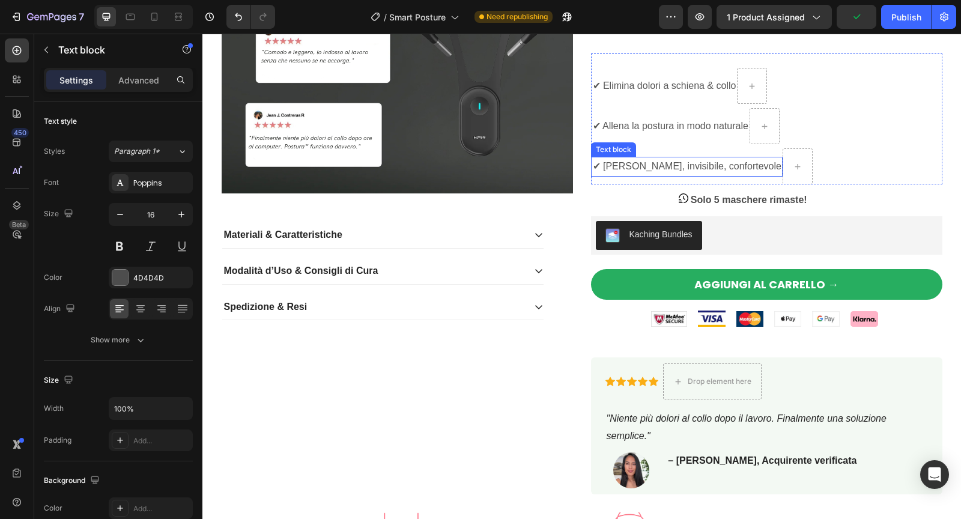
click at [657, 164] on span "✔ [PERSON_NAME], invisibile, confortevole" at bounding box center [687, 166] width 188 height 10
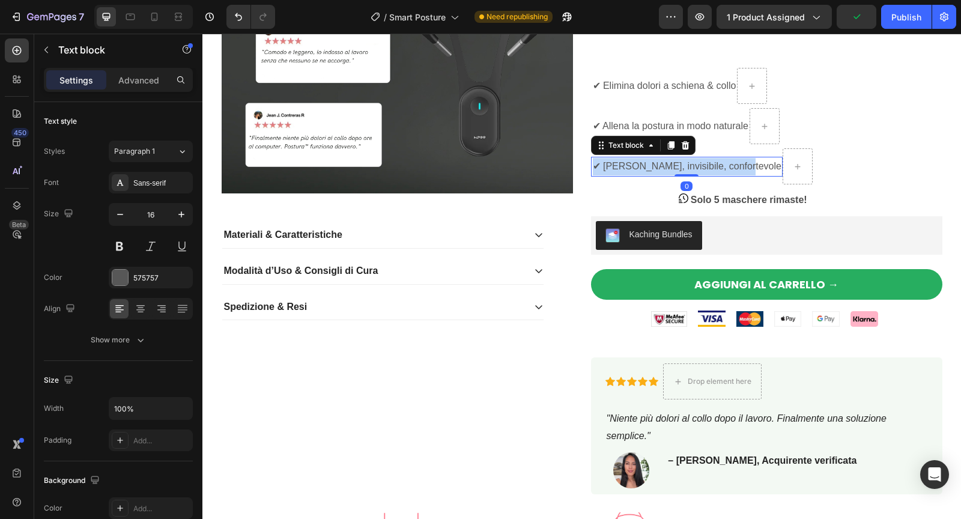
click at [657, 164] on span "✔ [PERSON_NAME], invisibile, confortevole" at bounding box center [687, 166] width 188 height 10
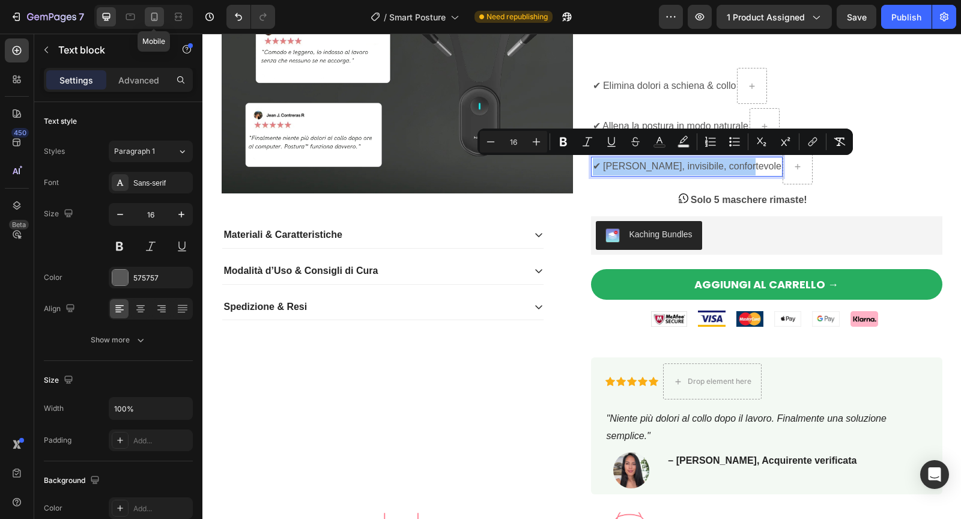
click at [158, 17] on icon at bounding box center [154, 17] width 12 height 12
type input "14"
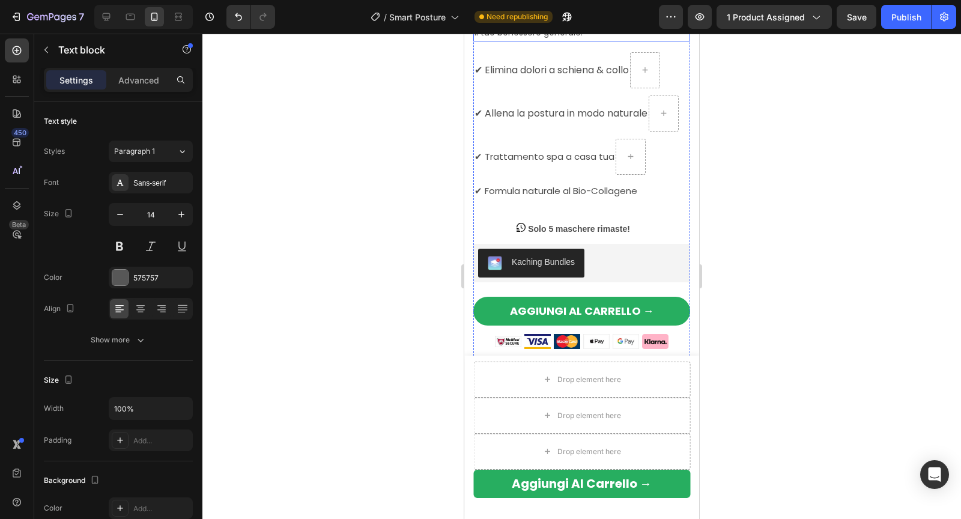
scroll to position [478, 0]
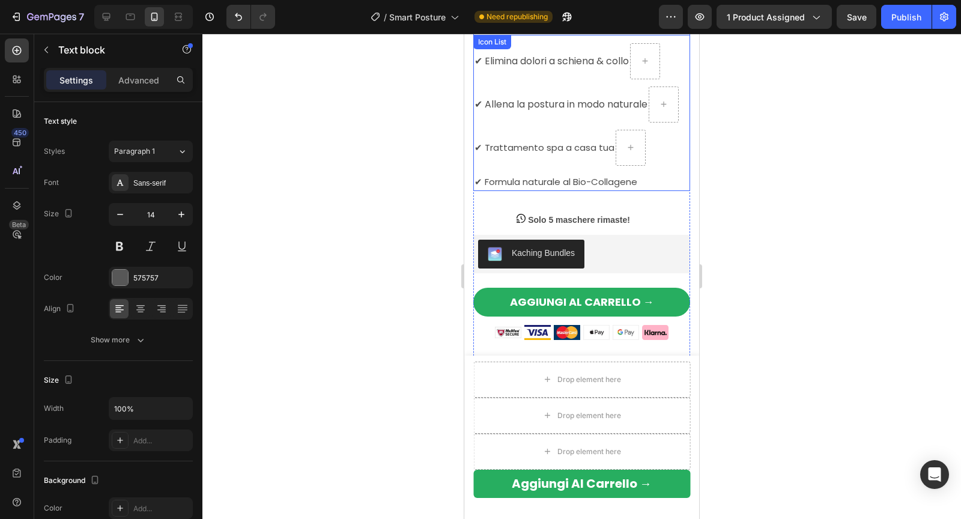
click at [536, 149] on span "✔ Trattamento spa a casa tua" at bounding box center [544, 147] width 140 height 13
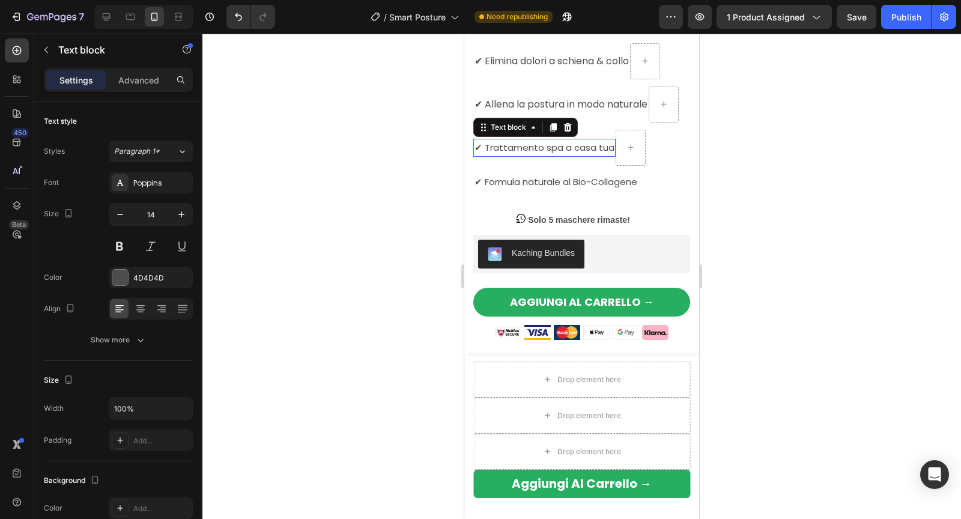
click at [536, 149] on span "✔ Trattamento spa a casa tua" at bounding box center [544, 147] width 140 height 13
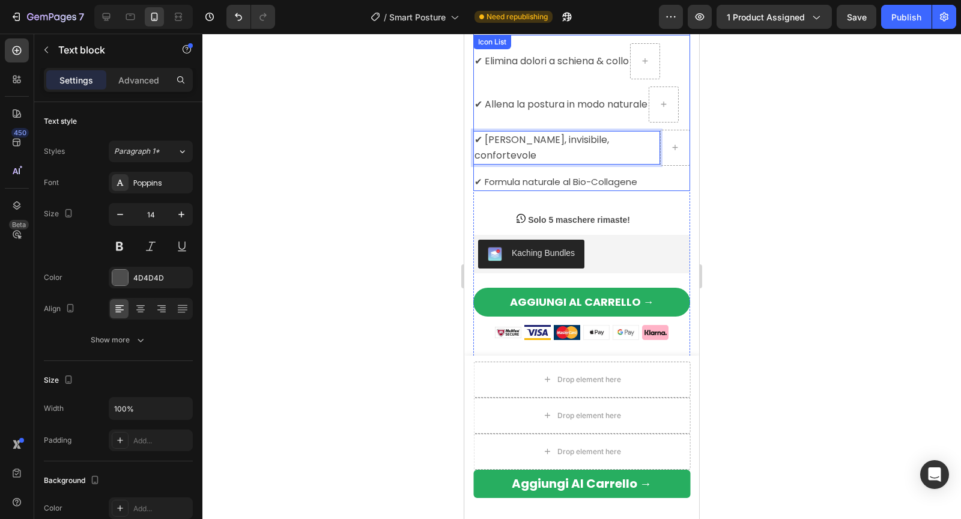
click at [683, 172] on div "✔ Elimina dolori a schiena & collo Text block ✔ Allena la postura in modo natur…" at bounding box center [581, 117] width 217 height 148
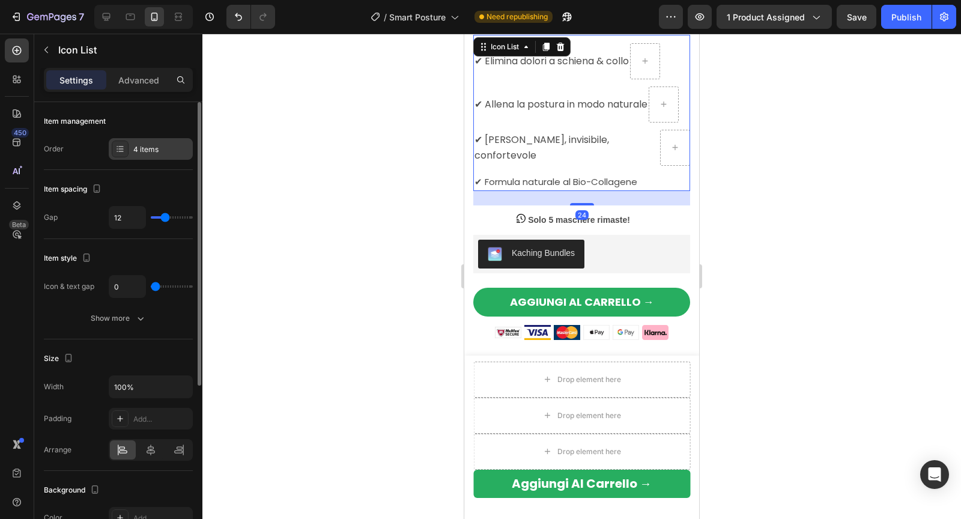
click at [149, 157] on div "4 items" at bounding box center [151, 149] width 84 height 22
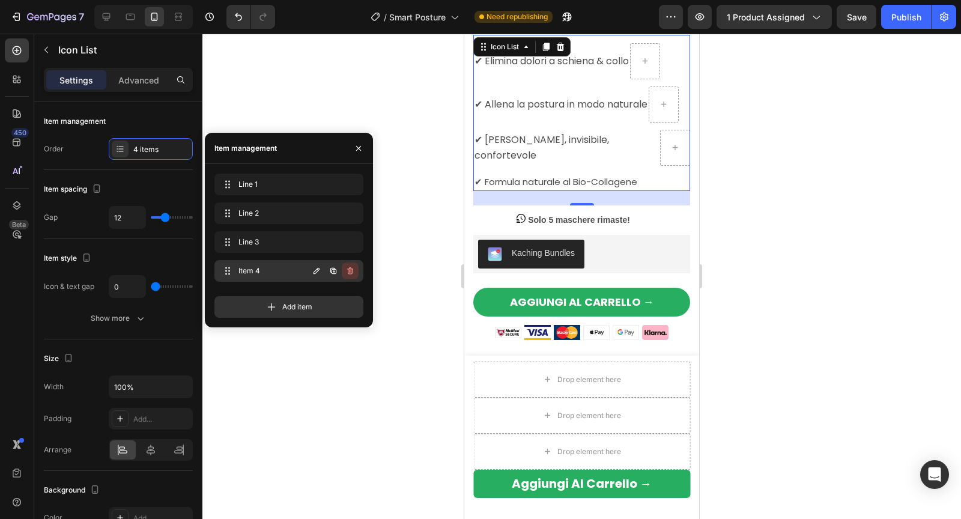
click at [349, 273] on icon "button" at bounding box center [350, 270] width 6 height 7
click at [349, 273] on div "Delete" at bounding box center [342, 270] width 22 height 11
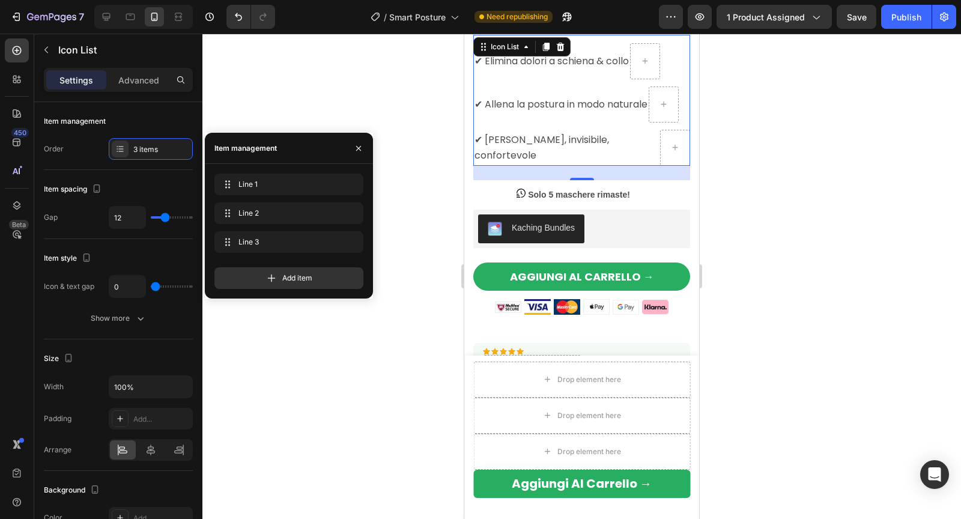
click at [810, 201] on div at bounding box center [581, 276] width 758 height 485
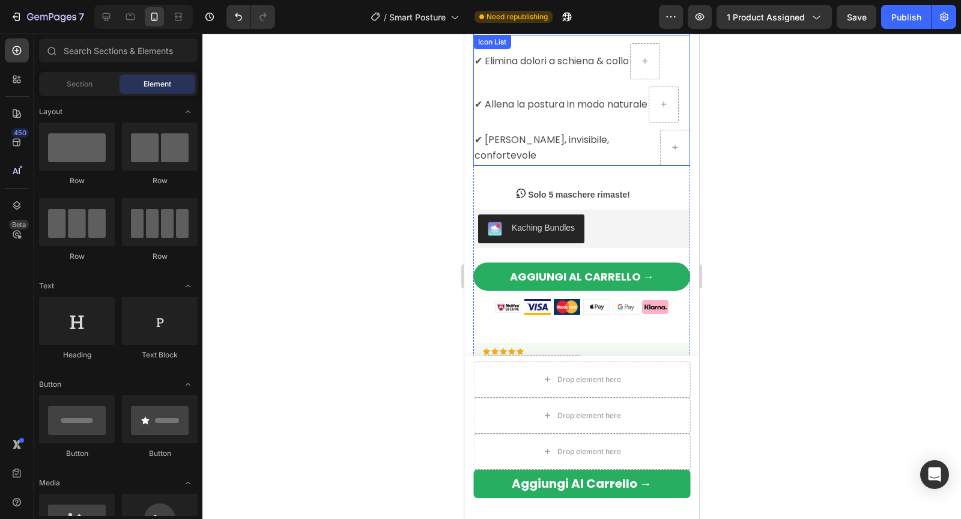
click at [596, 163] on li "✔ Leggero, invisibile, confortevole Text block" at bounding box center [581, 148] width 217 height 36
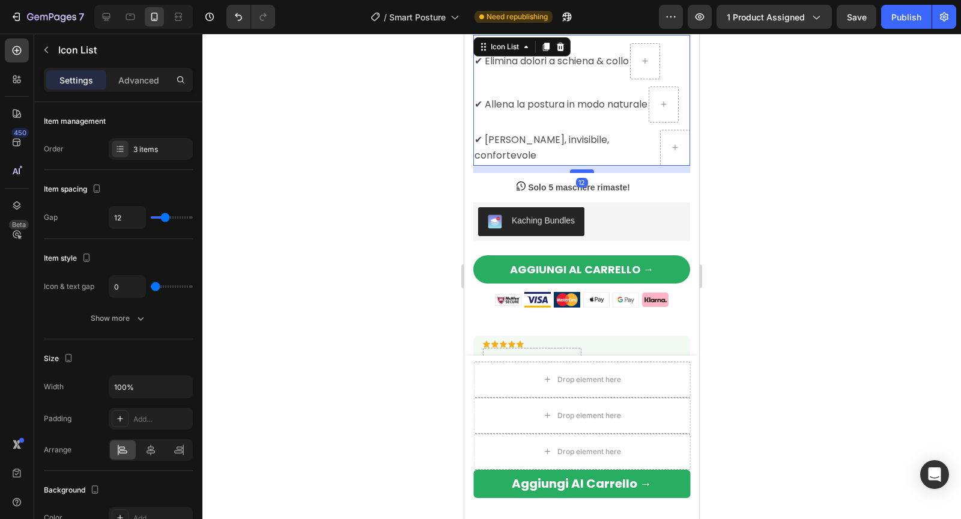
drag, startPoint x: 581, startPoint y: 179, endPoint x: 581, endPoint y: 172, distance: 7.2
click at [581, 172] on div at bounding box center [582, 171] width 24 height 4
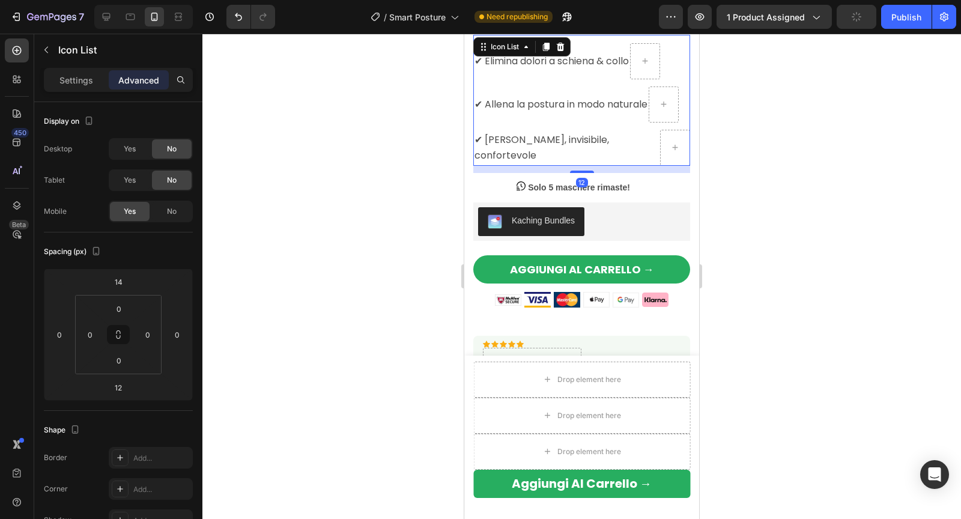
click at [833, 174] on div at bounding box center [581, 276] width 758 height 485
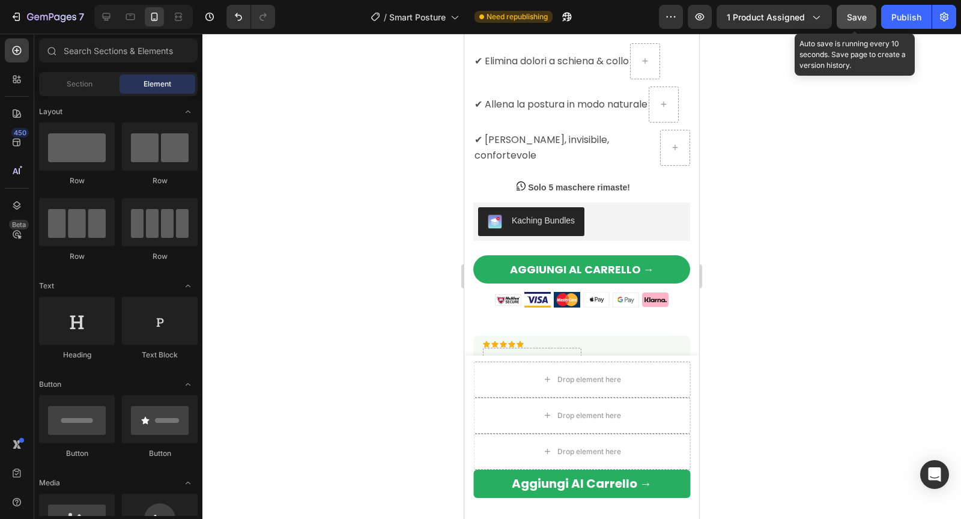
click at [842, 27] on button "Save" at bounding box center [856, 17] width 40 height 24
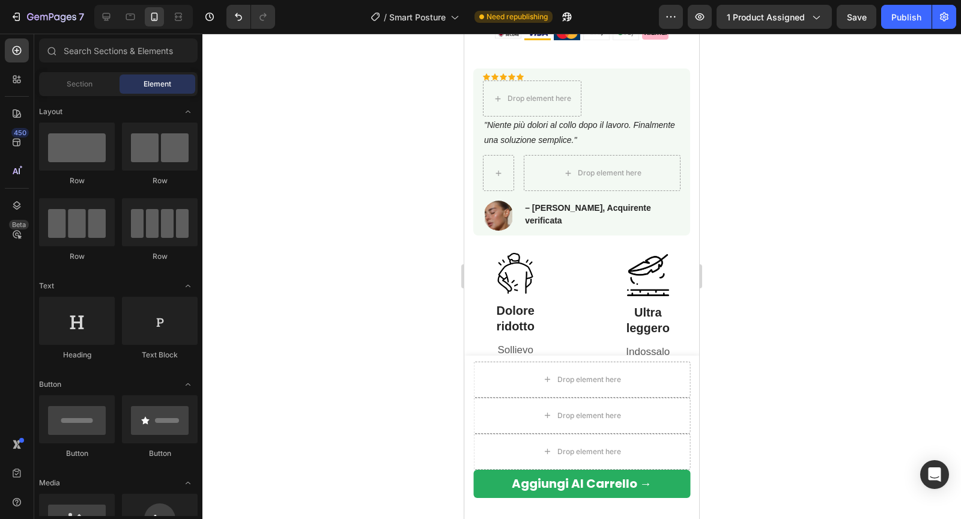
scroll to position [749, 0]
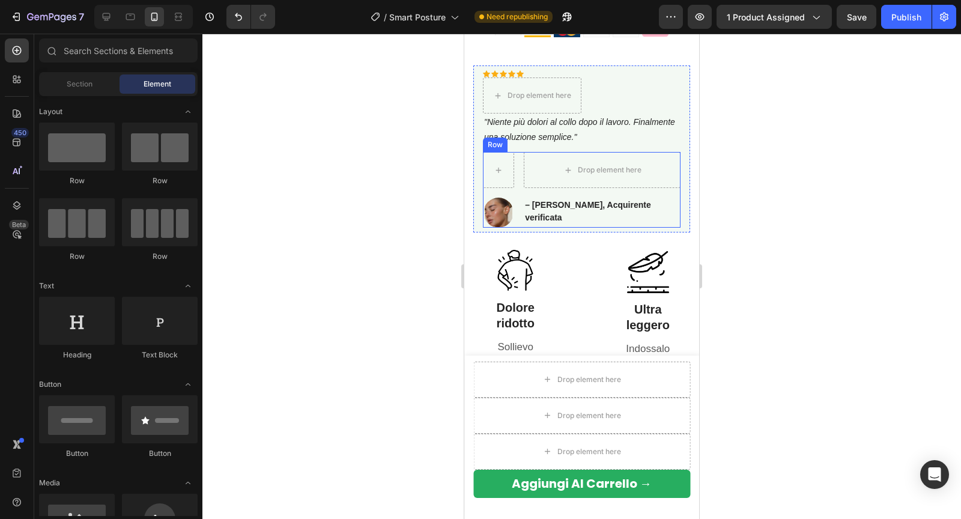
click at [520, 166] on div "Drop element here Image – Lisa C., Acquirente verificata Text block Row" at bounding box center [582, 190] width 198 height 76
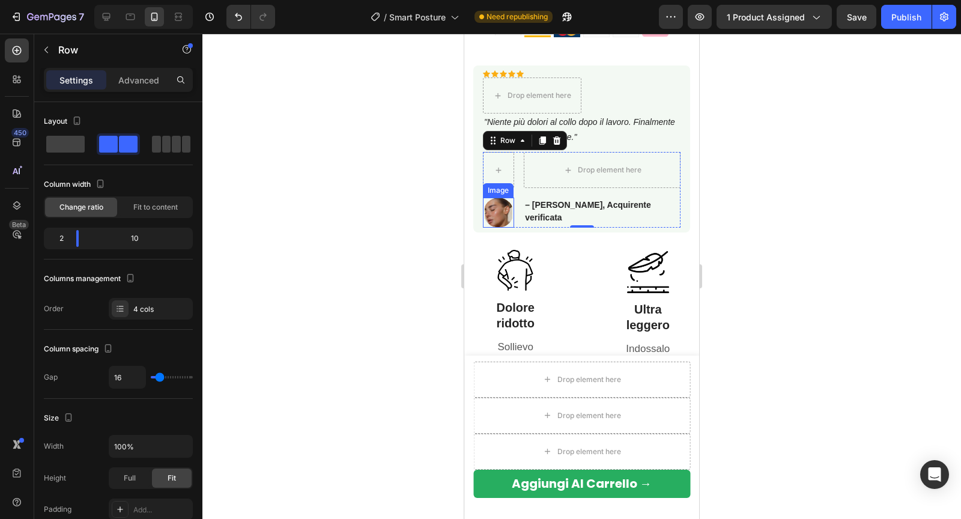
click at [497, 207] on img at bounding box center [498, 213] width 30 height 30
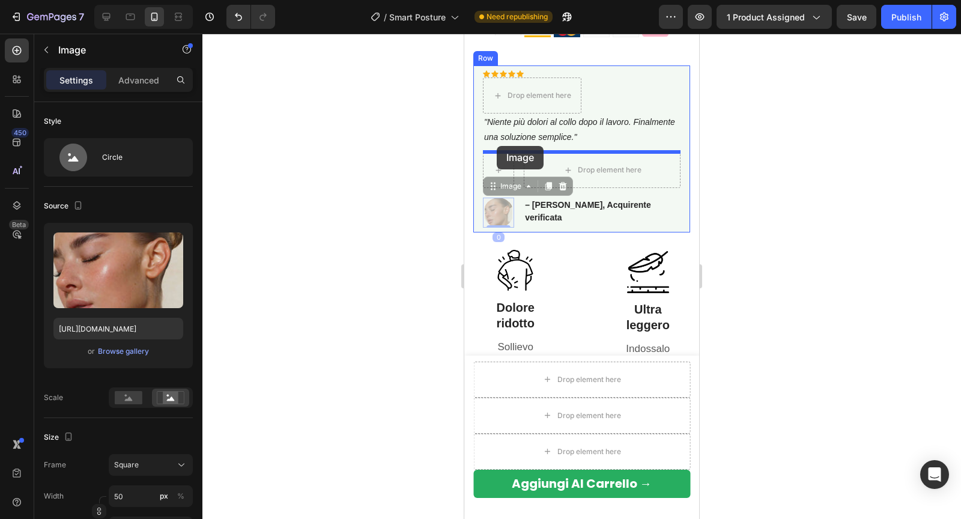
drag, startPoint x: 490, startPoint y: 186, endPoint x: 496, endPoint y: 146, distance: 40.8
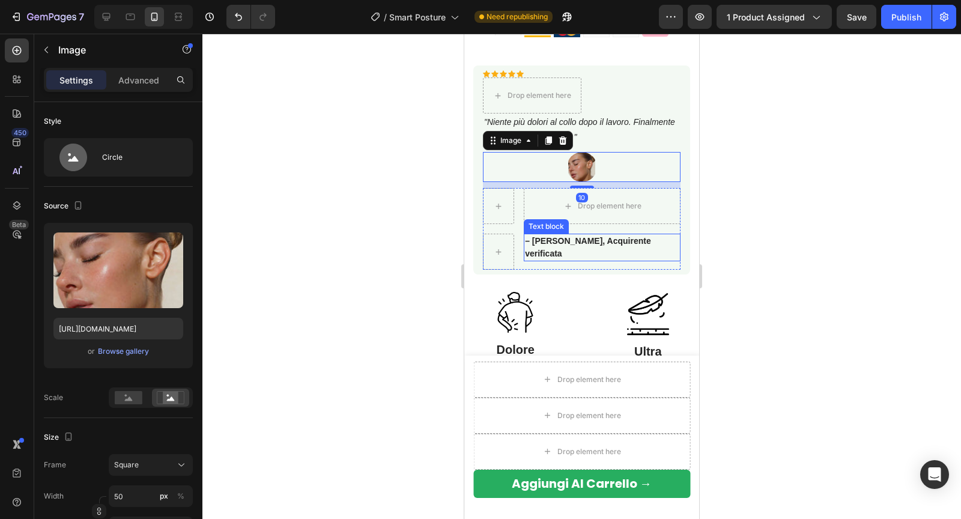
click at [556, 235] on p "– [PERSON_NAME], Acquirente verificata" at bounding box center [602, 247] width 154 height 25
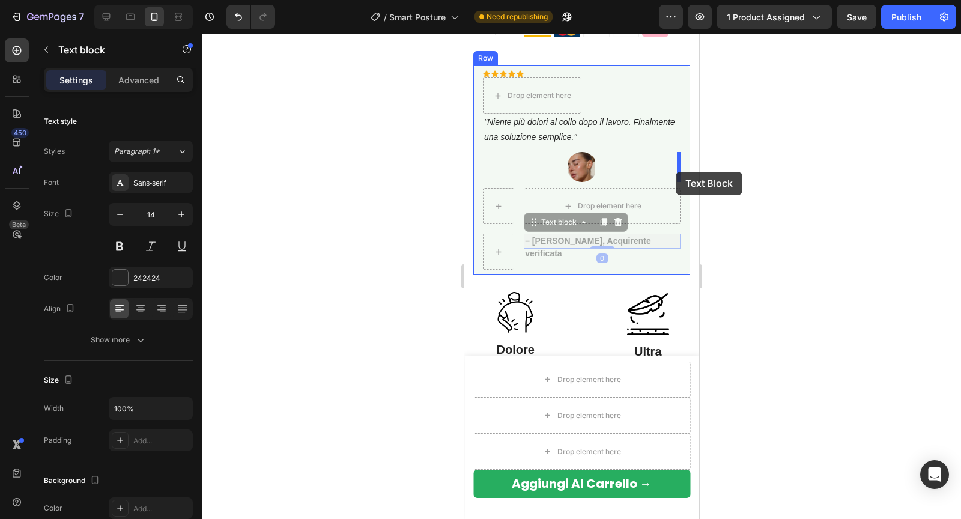
drag, startPoint x: 532, startPoint y: 225, endPoint x: 675, endPoint y: 172, distance: 152.9
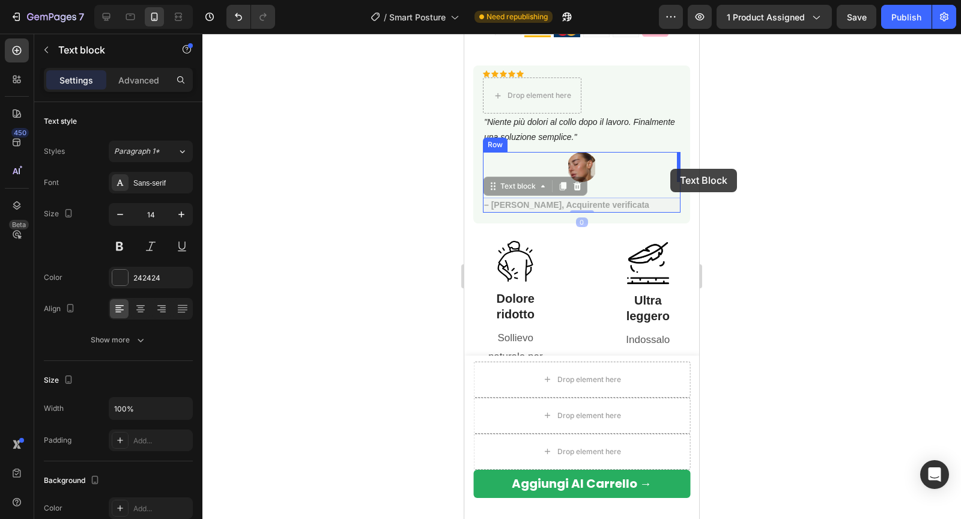
drag, startPoint x: 491, startPoint y: 192, endPoint x: 670, endPoint y: 169, distance: 180.3
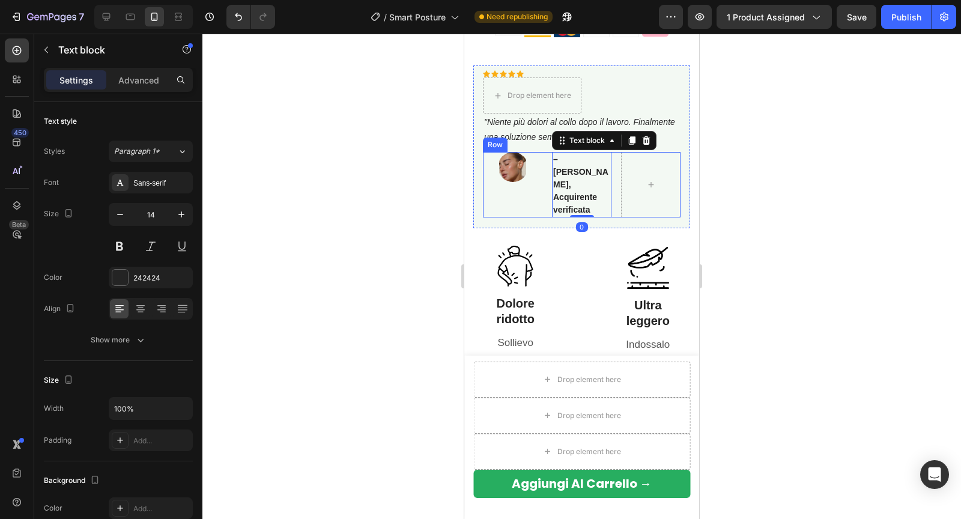
click at [619, 166] on div "Image – Lisa C., Acquirente verificata Text block 0 Row" at bounding box center [582, 184] width 198 height 65
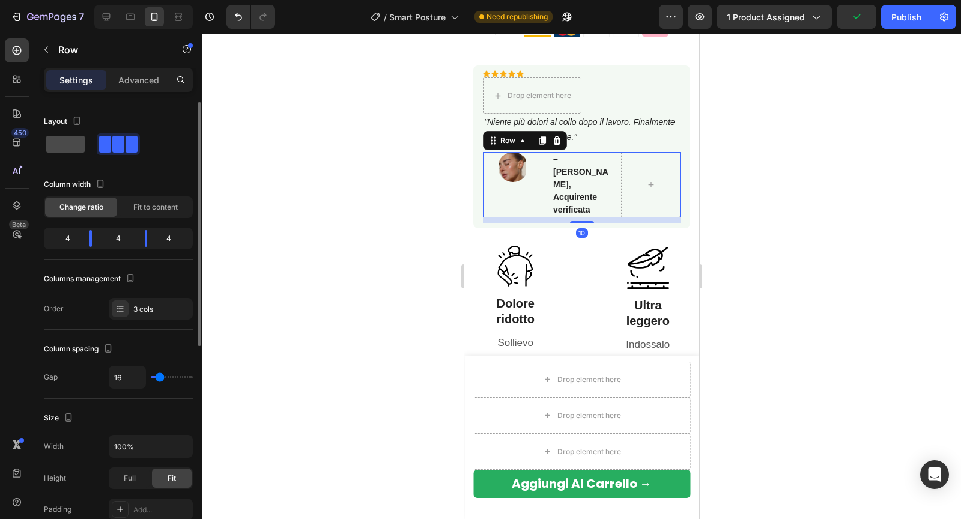
click at [79, 148] on span at bounding box center [65, 144] width 38 height 17
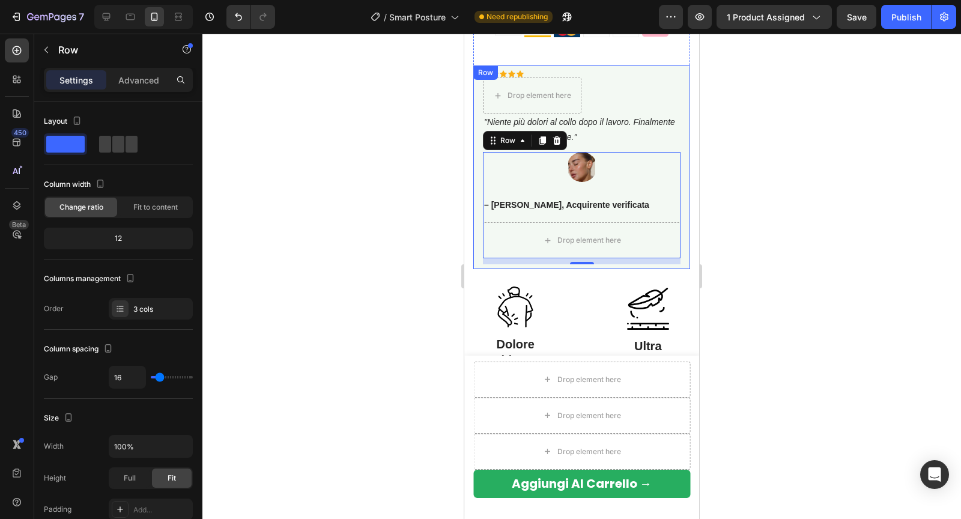
click at [480, 128] on div "Icon Icon Icon Icon Icon Icon List Hoz Drop element here Row "Niente più dolori…" at bounding box center [581, 167] width 217 height 204
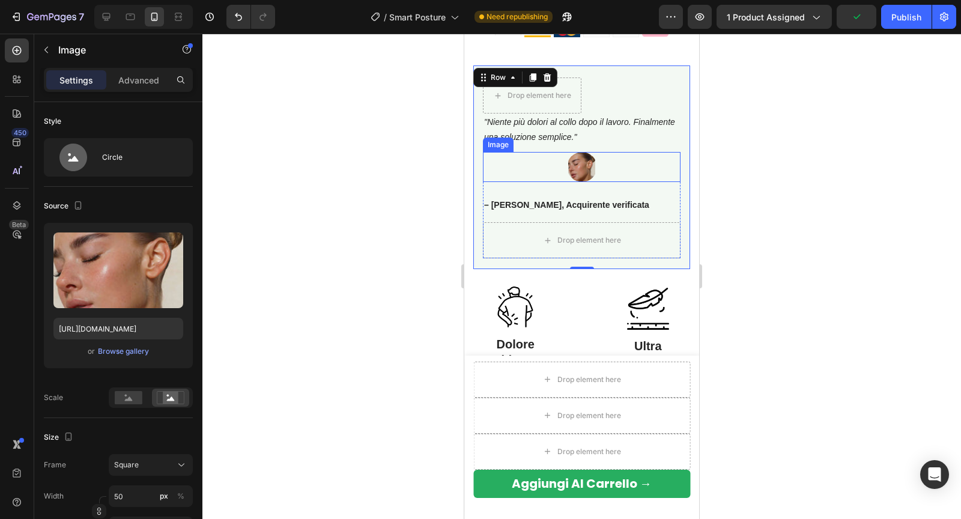
click at [588, 178] on img at bounding box center [582, 167] width 30 height 30
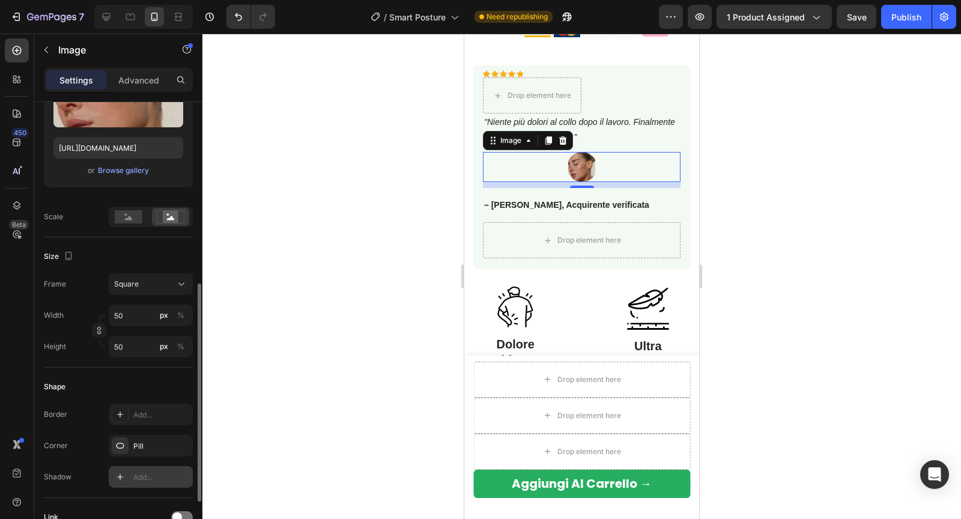
scroll to position [0, 0]
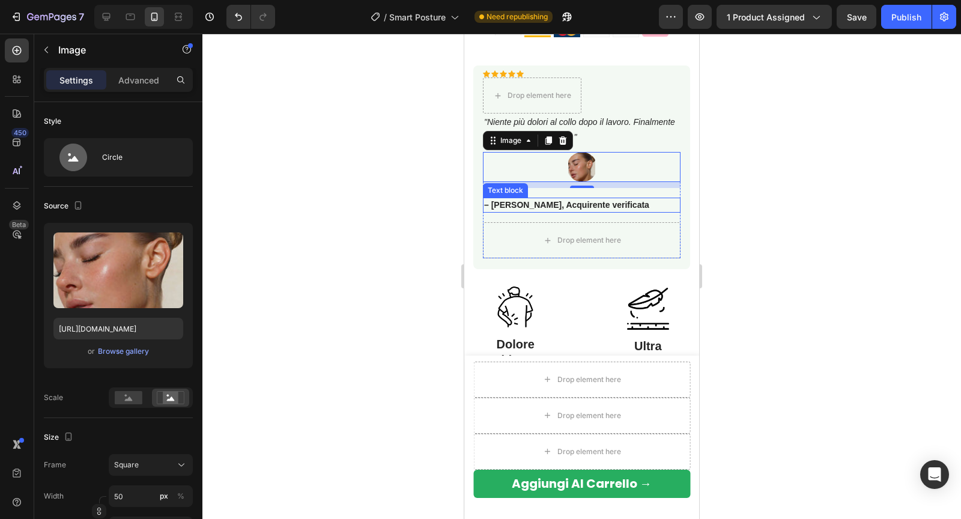
click at [499, 198] on div "– [PERSON_NAME], Acquirente verificata" at bounding box center [582, 205] width 198 height 15
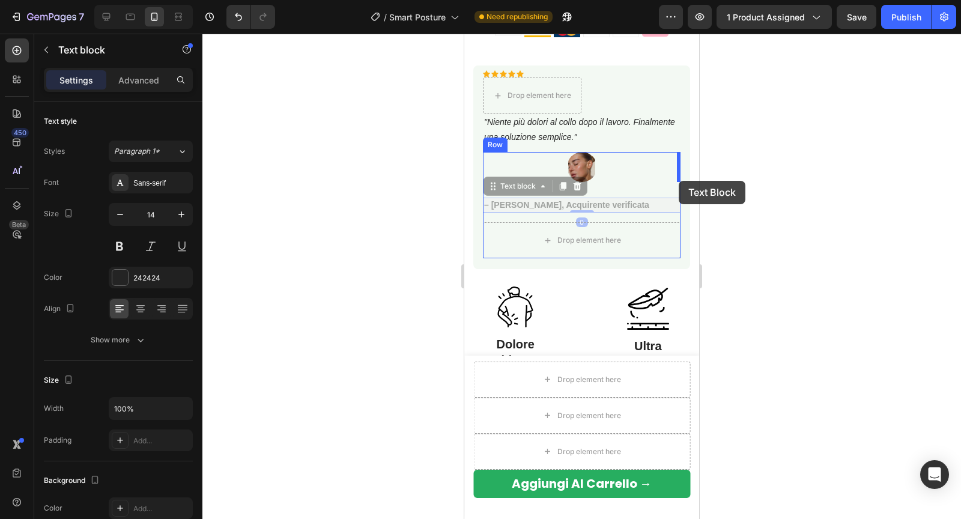
drag, startPoint x: 490, startPoint y: 187, endPoint x: 678, endPoint y: 181, distance: 188.0
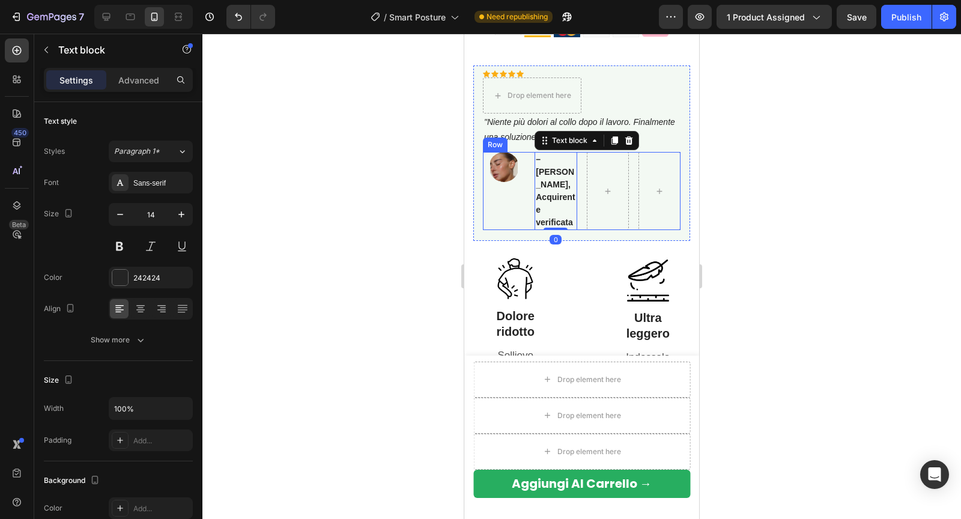
click at [633, 161] on div "Image – Lisa C., Acquirente verificata Text block 0 Row" at bounding box center [582, 191] width 198 height 78
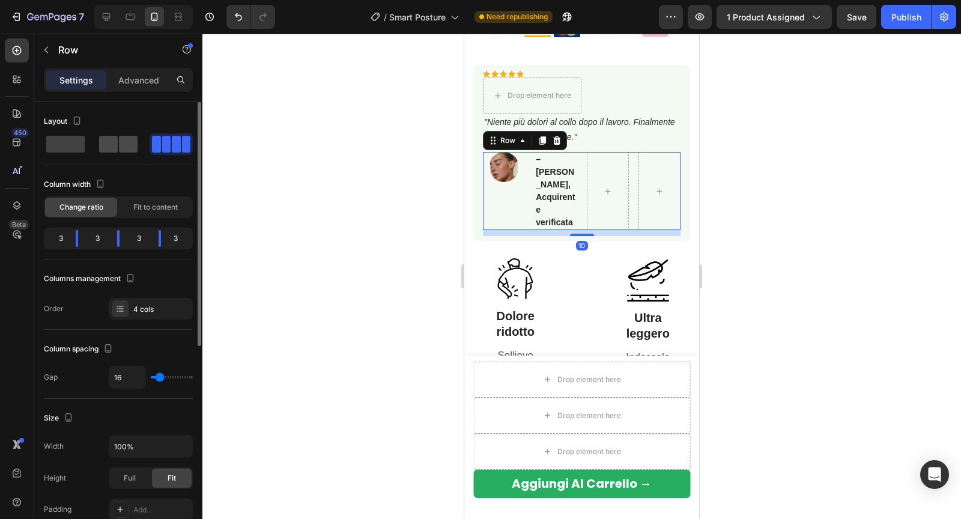
click at [131, 142] on span at bounding box center [128, 144] width 19 height 17
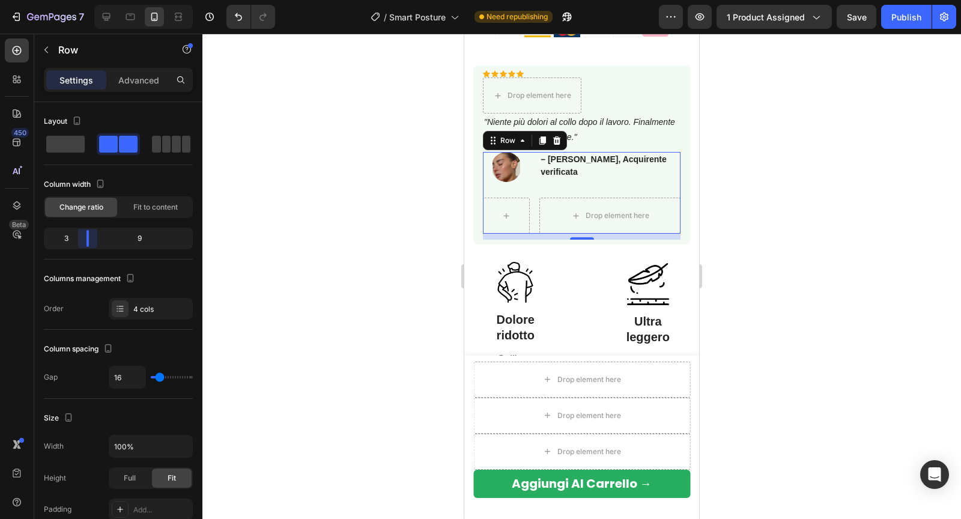
drag, startPoint x: 117, startPoint y: 238, endPoint x: 77, endPoint y: 237, distance: 40.3
click at [77, 0] on body "7 Version history / Smart Posture Need republishing Preview 1 product assigned …" at bounding box center [480, 0] width 961 height 0
drag, startPoint x: 89, startPoint y: 237, endPoint x: 76, endPoint y: 234, distance: 13.5
click at [76, 0] on body "7 Version history / Smart Posture Need republishing Preview 1 product assigned …" at bounding box center [480, 0] width 961 height 0
type input "14"
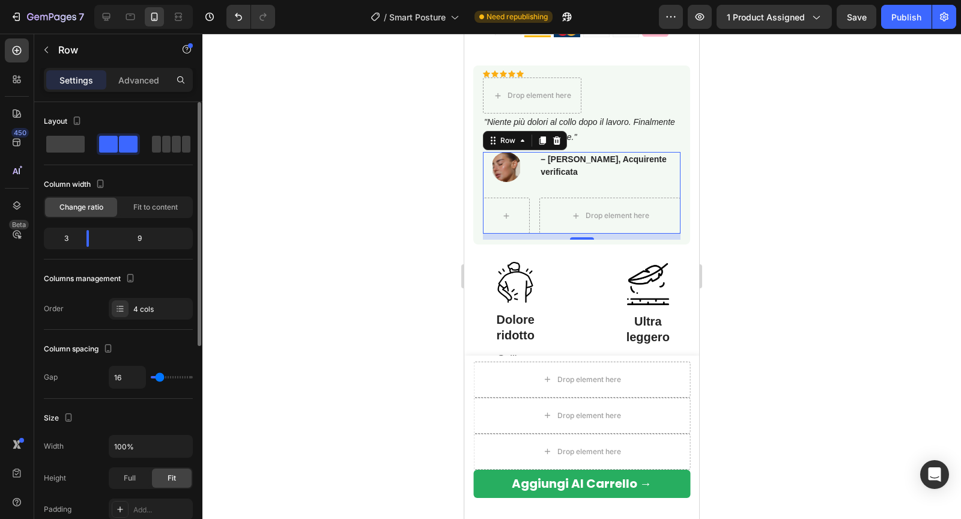
type input "14"
type input "13"
type input "11"
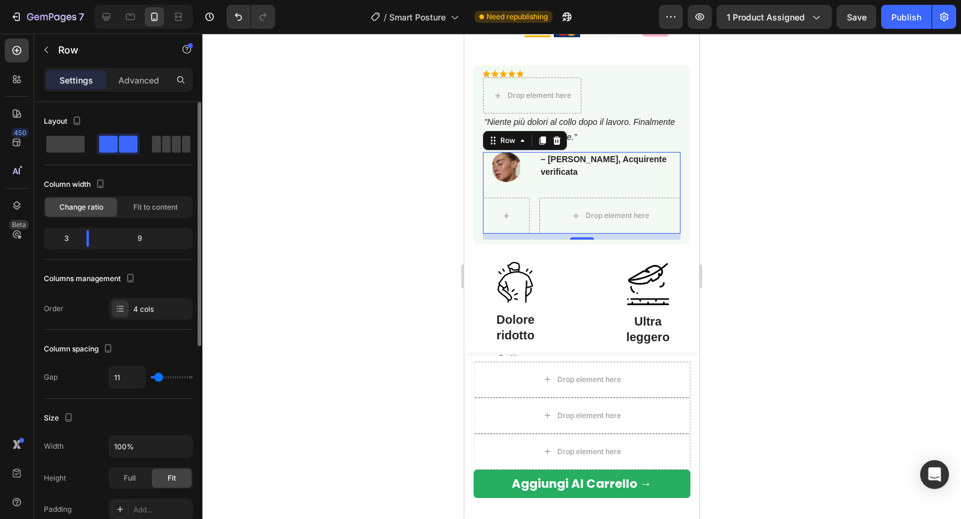
type input "9"
type input "7"
type input "6"
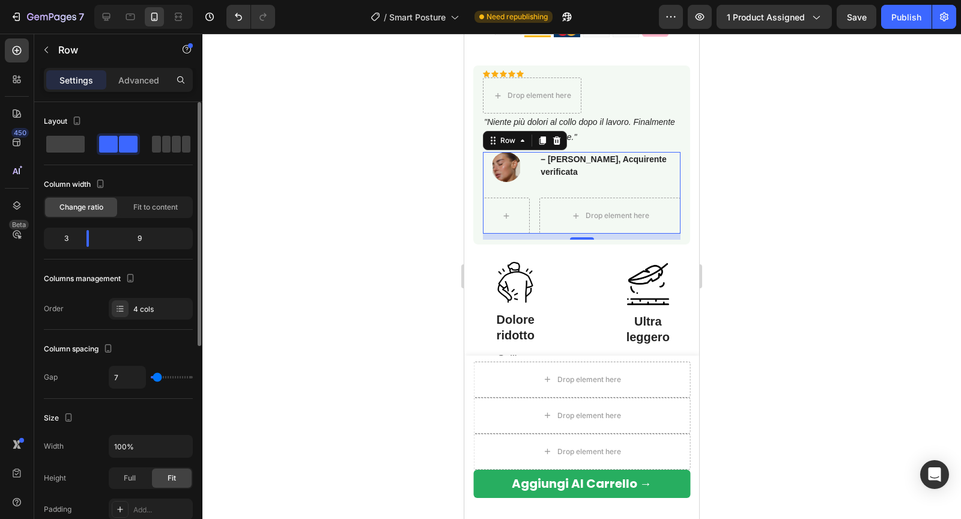
type input "6"
type input "5"
type input "4"
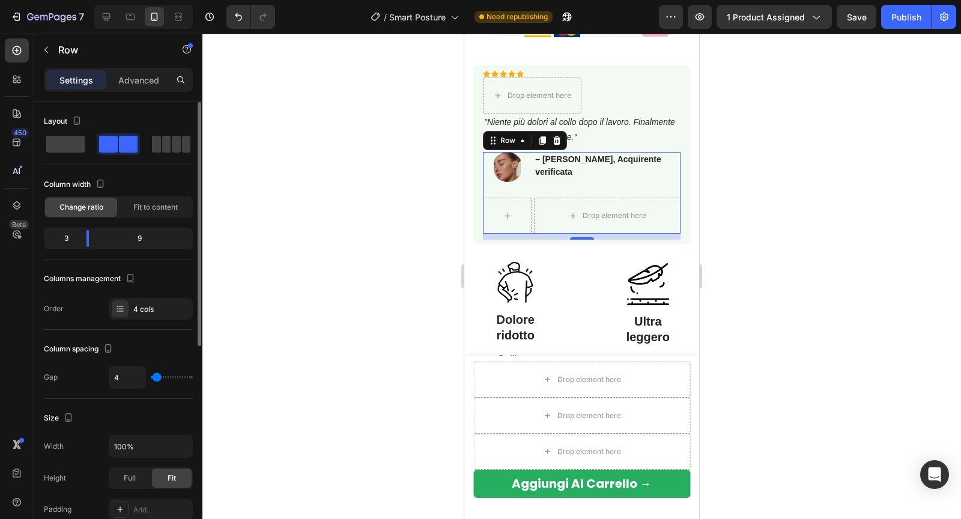
type input "2"
type input "1"
type input "0"
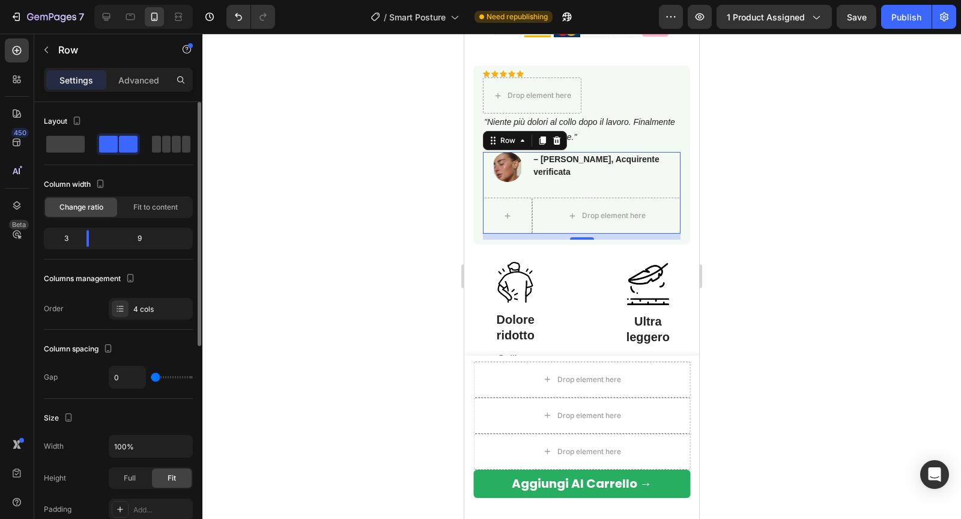
drag, startPoint x: 159, startPoint y: 374, endPoint x: 151, endPoint y: 375, distance: 8.4
type input "0"
click at [151, 376] on input "range" at bounding box center [172, 377] width 42 height 2
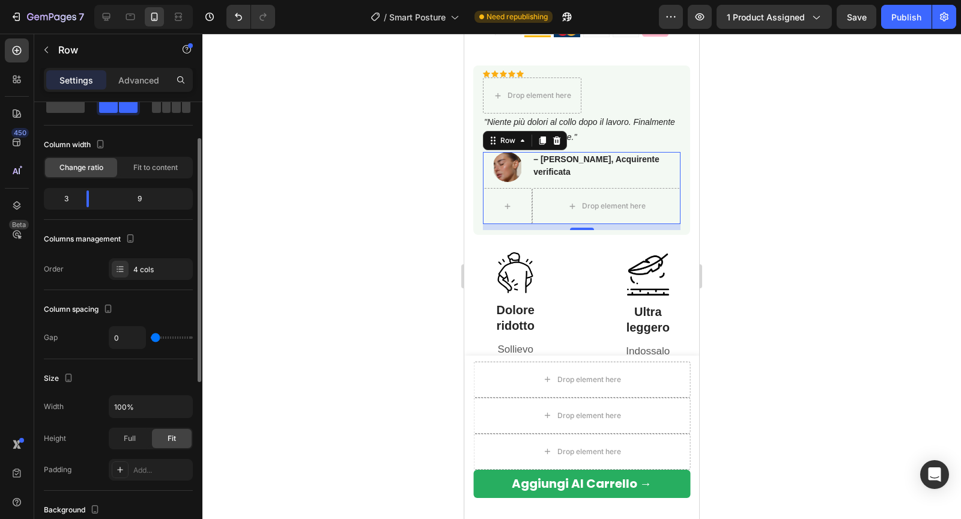
scroll to position [76, 0]
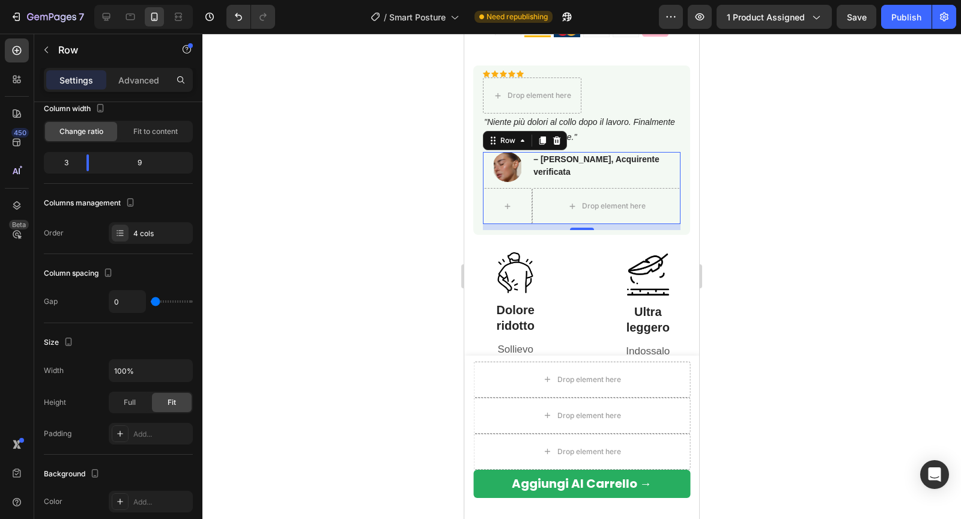
click at [754, 199] on div at bounding box center [581, 276] width 758 height 485
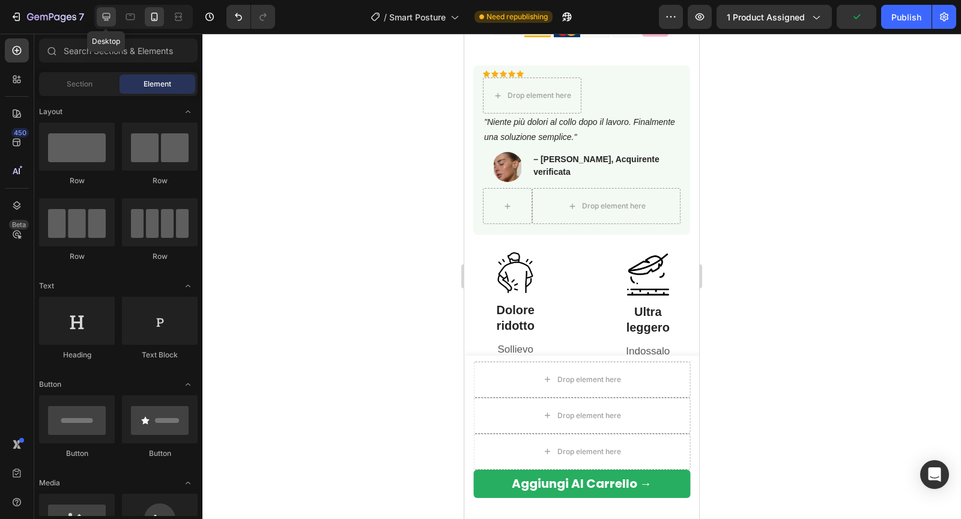
click at [105, 24] on div at bounding box center [106, 16] width 19 height 19
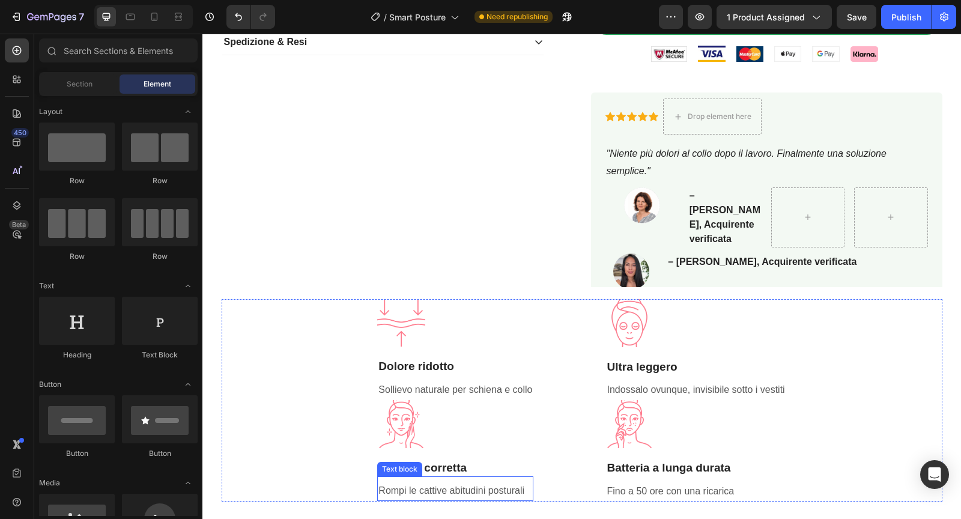
scroll to position [478, 0]
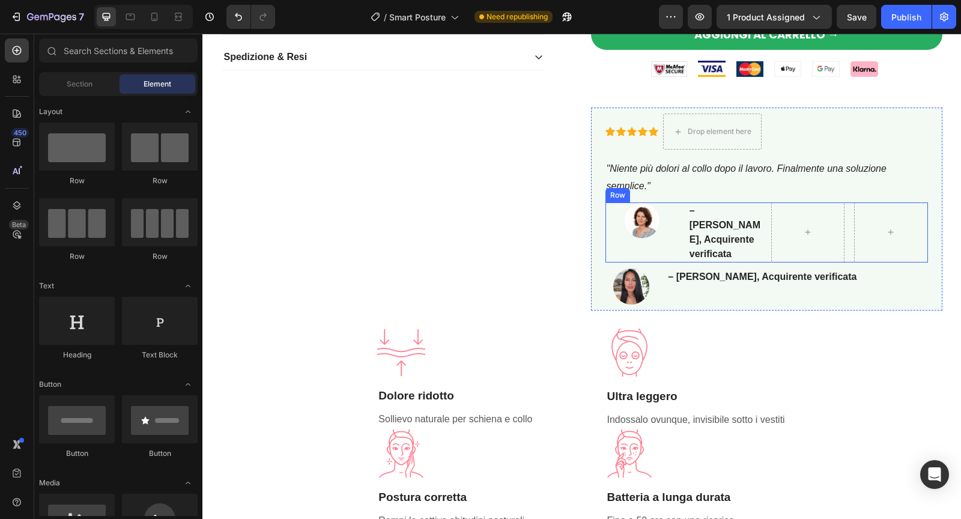
click at [681, 223] on div "Image – Lisa C., Acquirente verificata Text block Row" at bounding box center [766, 232] width 322 height 60
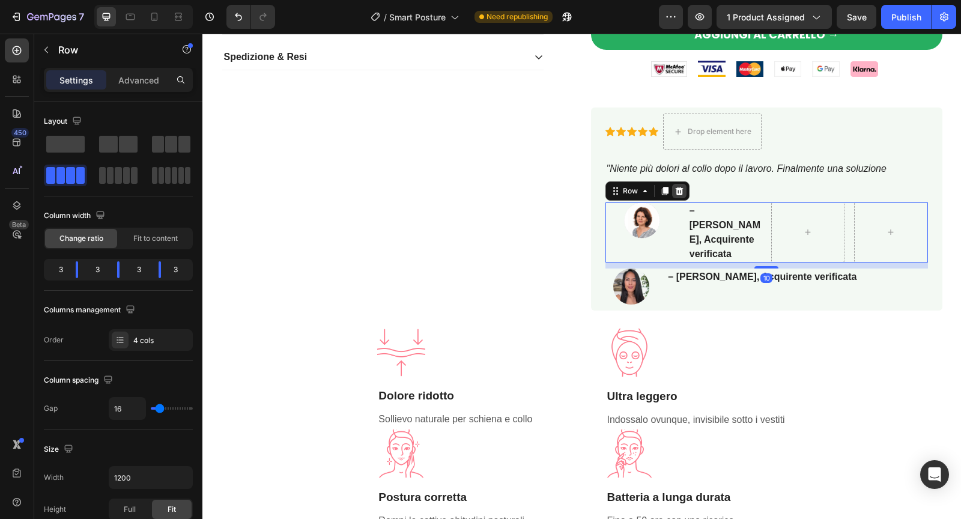
click at [682, 189] on icon at bounding box center [679, 191] width 10 height 10
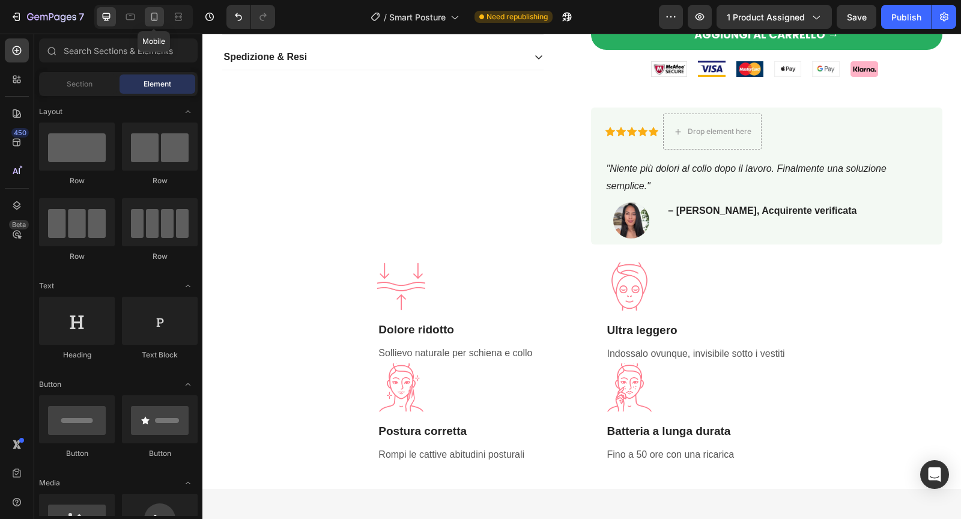
click at [154, 16] on icon at bounding box center [154, 17] width 12 height 12
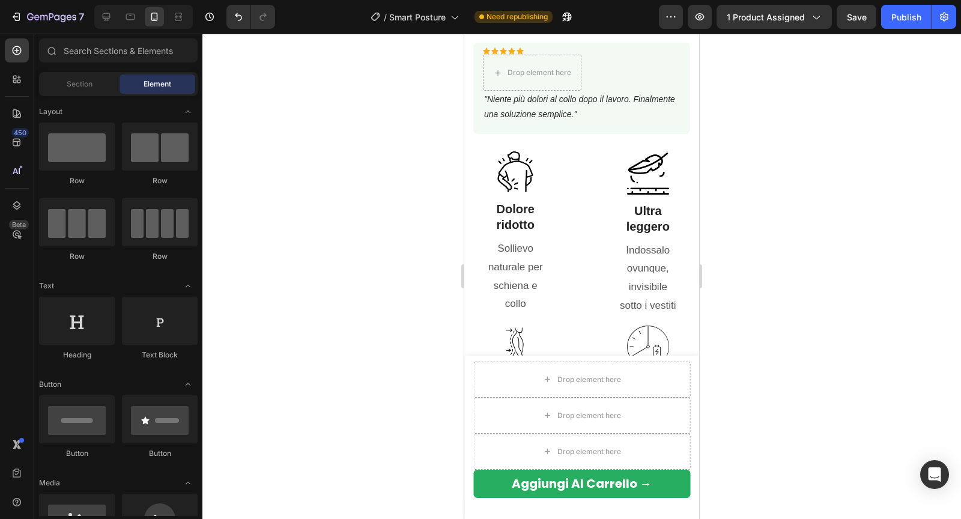
scroll to position [765, 0]
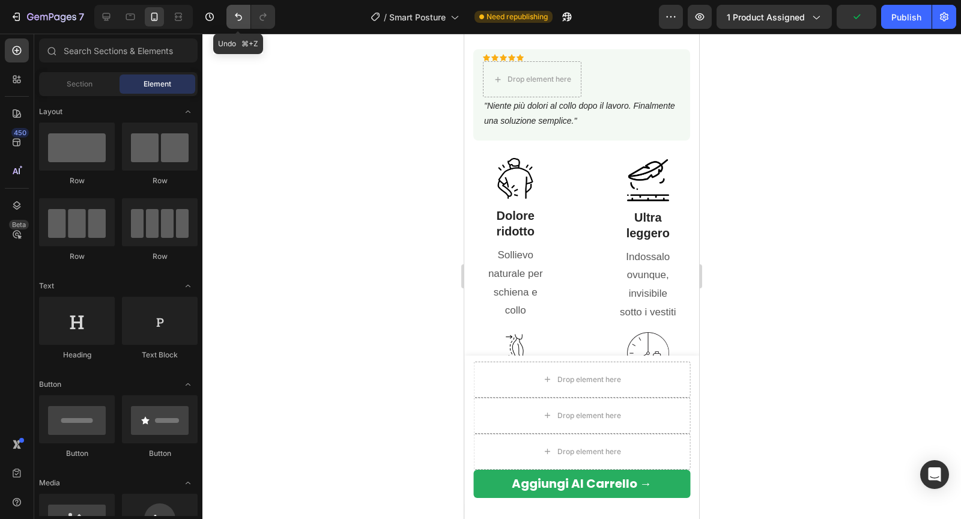
click at [239, 19] on icon "Undo/Redo" at bounding box center [238, 17] width 12 height 12
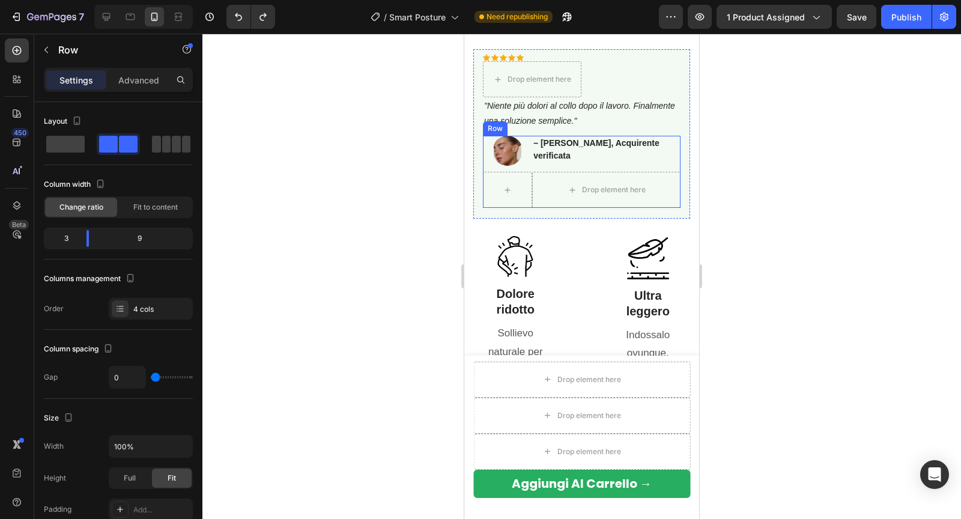
click at [565, 163] on div "– Lisa C., Acquirente verificata Text block" at bounding box center [606, 154] width 148 height 36
click at [143, 85] on p "Advanced" at bounding box center [138, 80] width 41 height 13
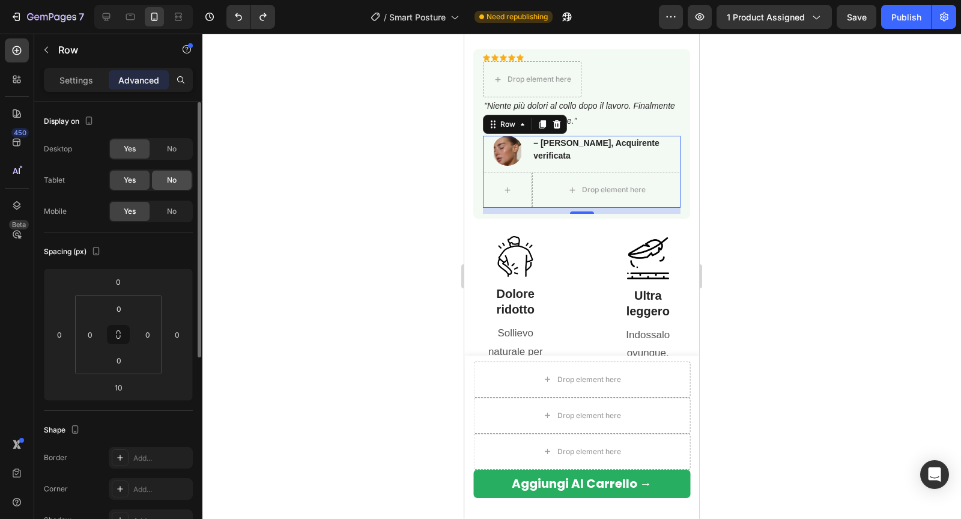
click at [167, 180] on span "No" at bounding box center [172, 180] width 10 height 11
click at [167, 151] on span "No" at bounding box center [172, 148] width 10 height 11
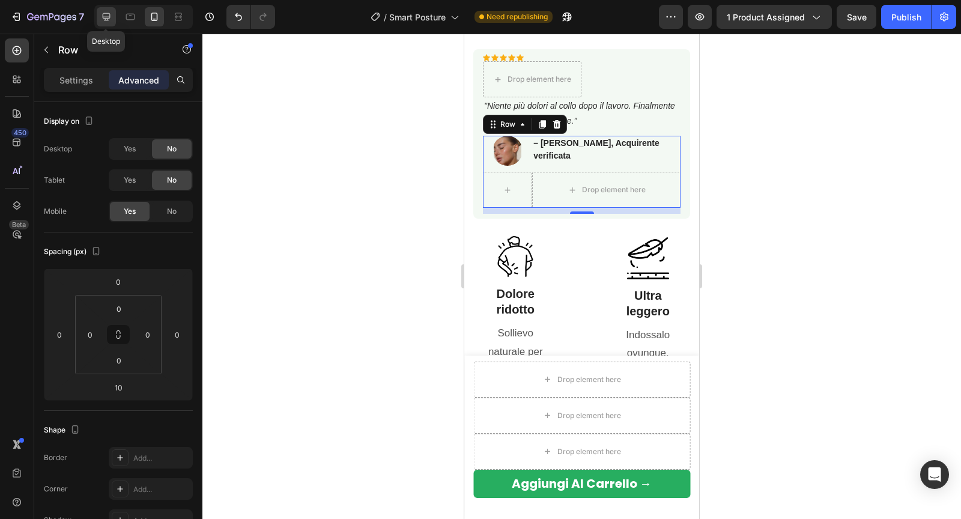
click at [110, 16] on icon at bounding box center [106, 17] width 12 height 12
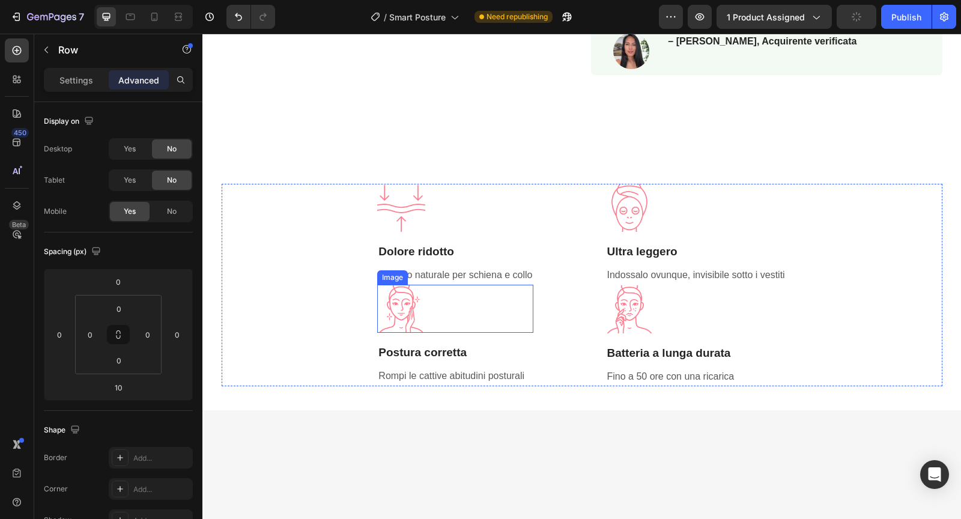
scroll to position [499, 0]
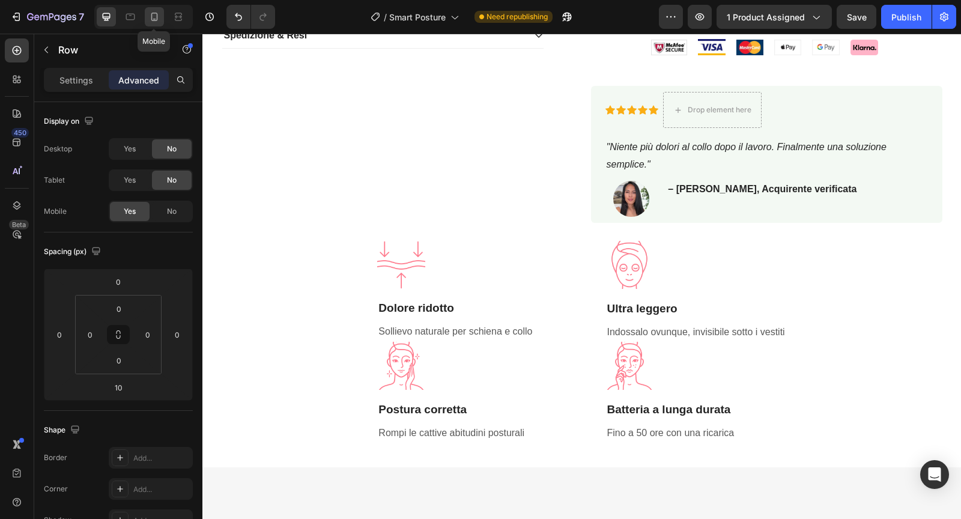
click at [151, 20] on icon at bounding box center [154, 17] width 7 height 8
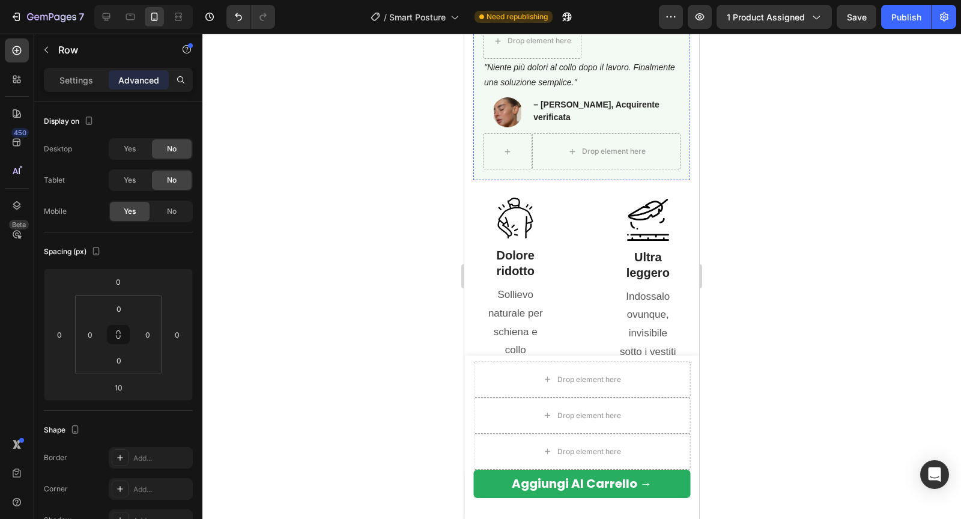
scroll to position [824, 0]
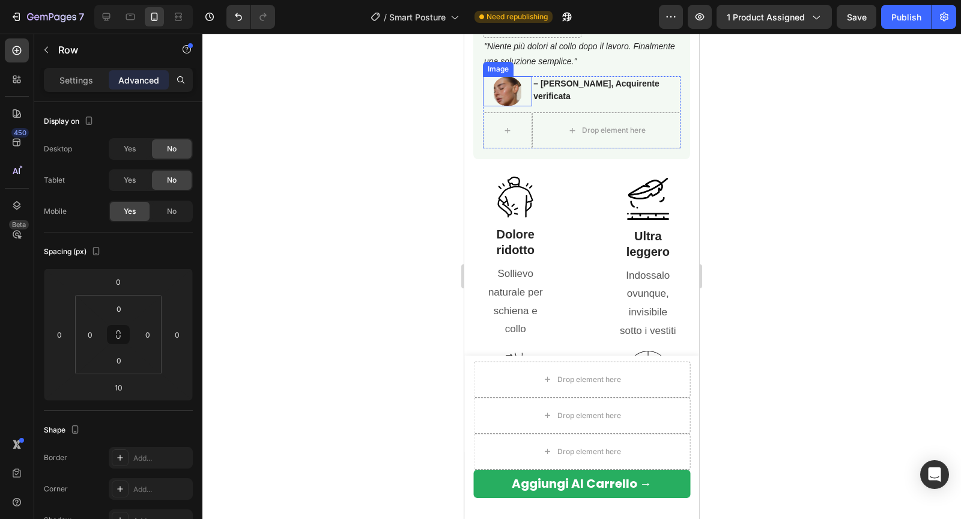
click at [504, 90] on img at bounding box center [507, 91] width 30 height 30
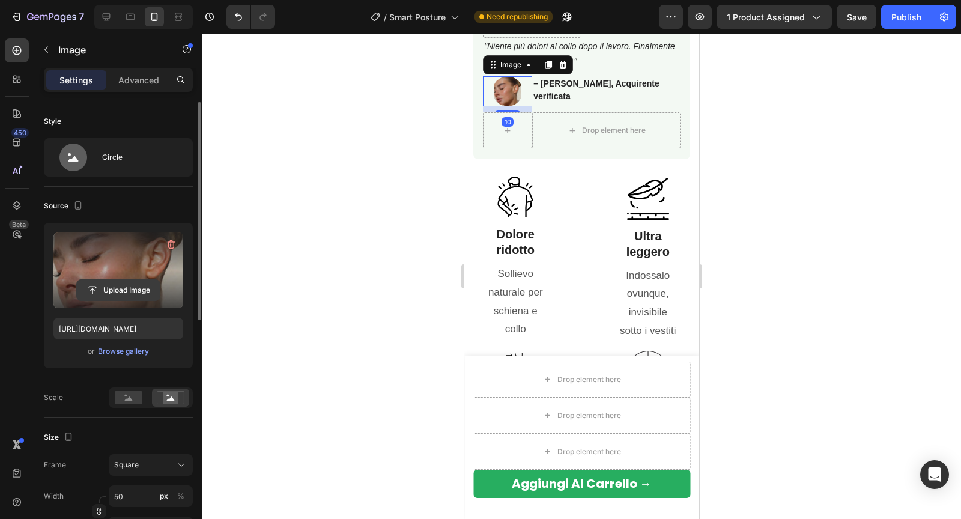
click at [117, 289] on input "file" at bounding box center [118, 290] width 83 height 20
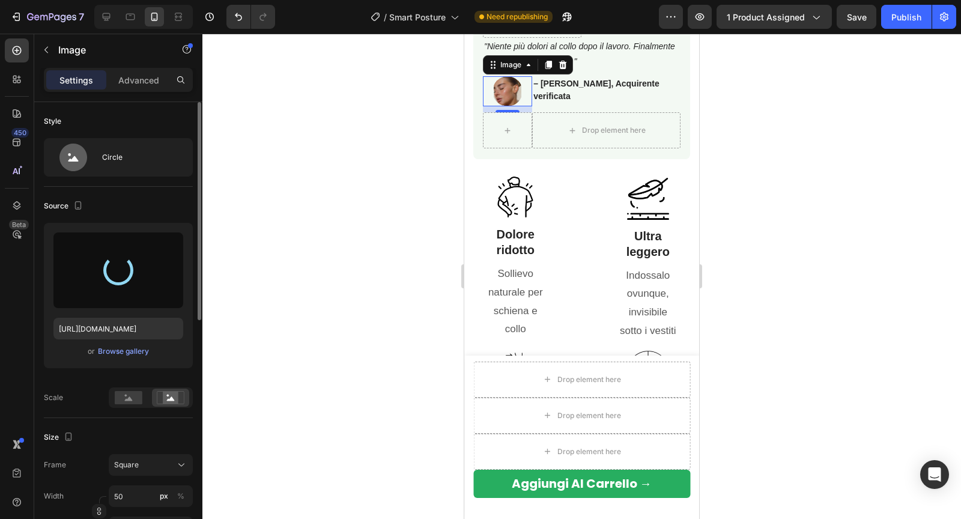
type input "https://cdn.shopify.com/s/files/1/0788/6916/8473/files/gempages_536301623899587…"
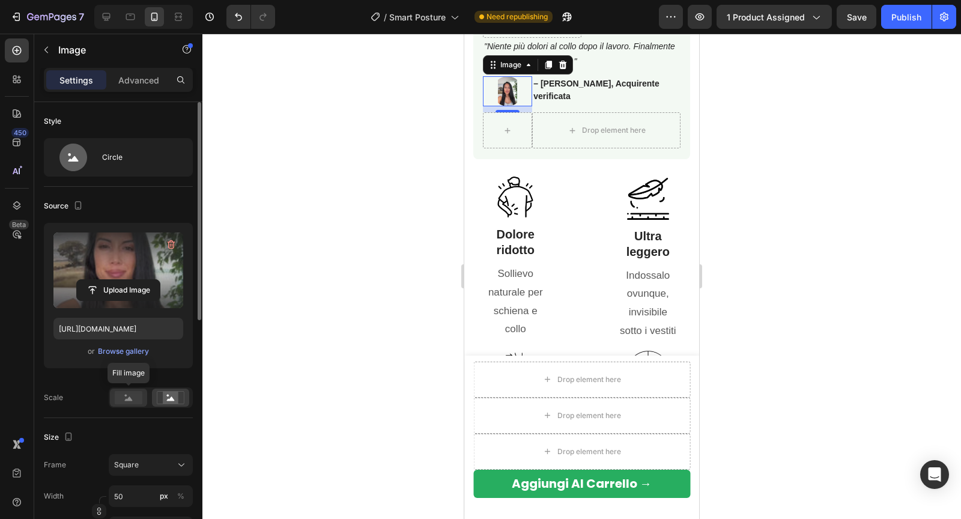
click at [134, 396] on rect at bounding box center [129, 397] width 28 height 13
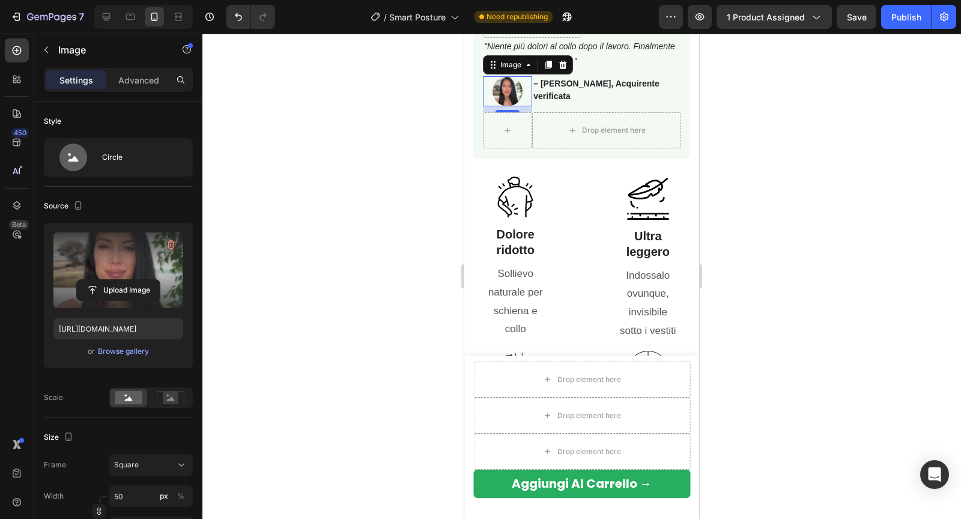
click at [349, 292] on div at bounding box center [581, 276] width 758 height 485
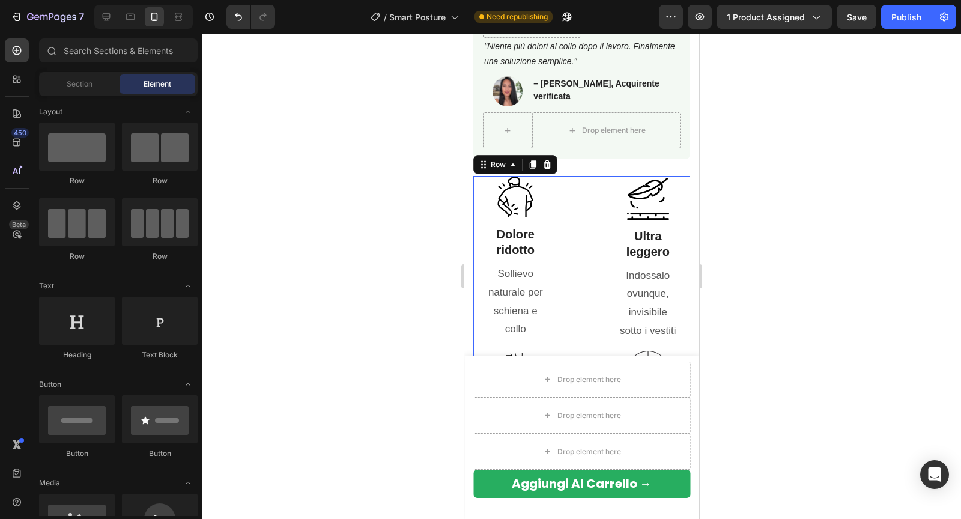
click at [585, 214] on div "Image Dolore ridotto Heading Sollievo naturale per schiena e collo Text block I…" at bounding box center [581, 344] width 217 height 337
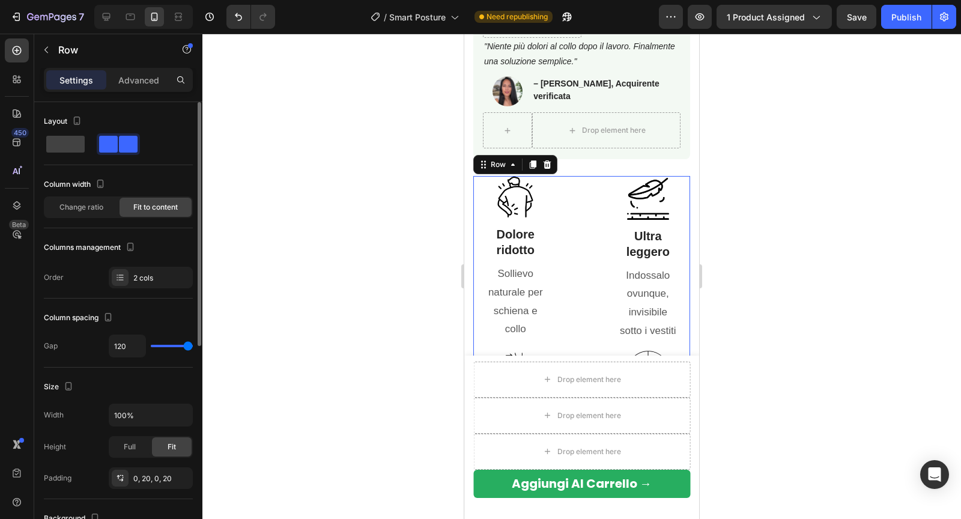
type input "117"
type input "114"
type input "108"
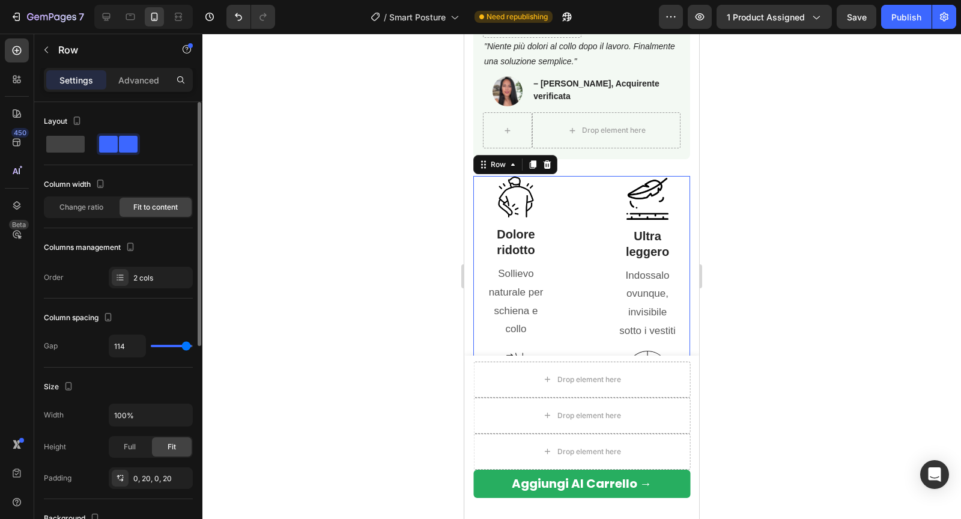
type input "108"
type input "105"
type input "103"
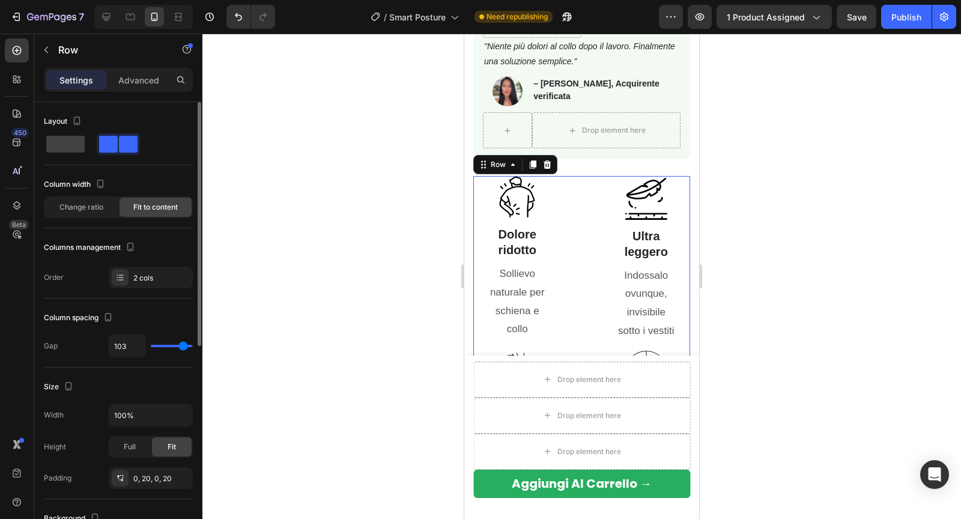
type input "100"
type input "98"
type input "95"
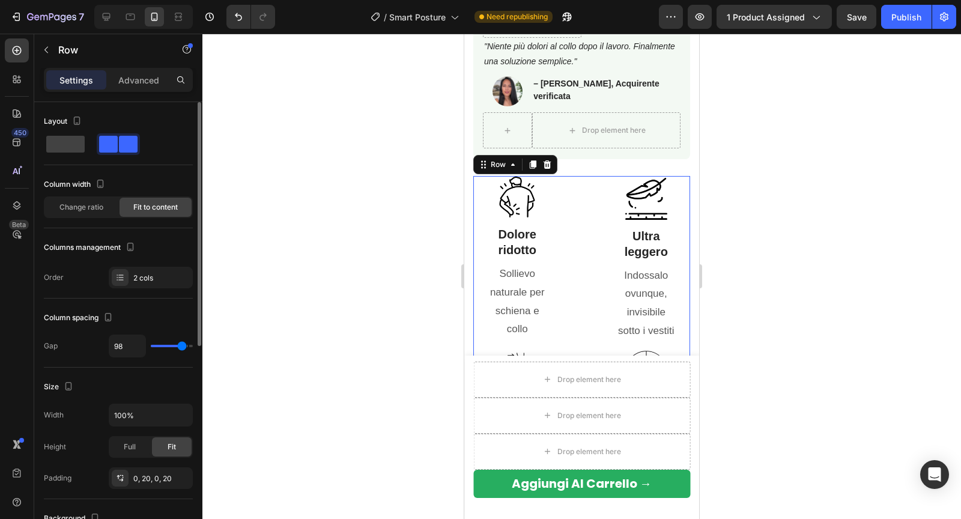
type input "95"
type input "91"
type input "87"
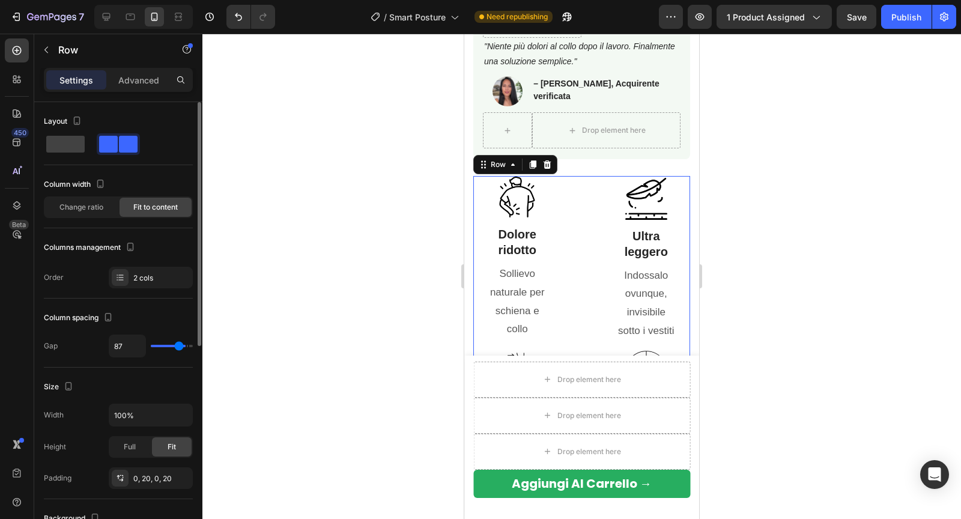
type input "82"
type input "75"
type input "69"
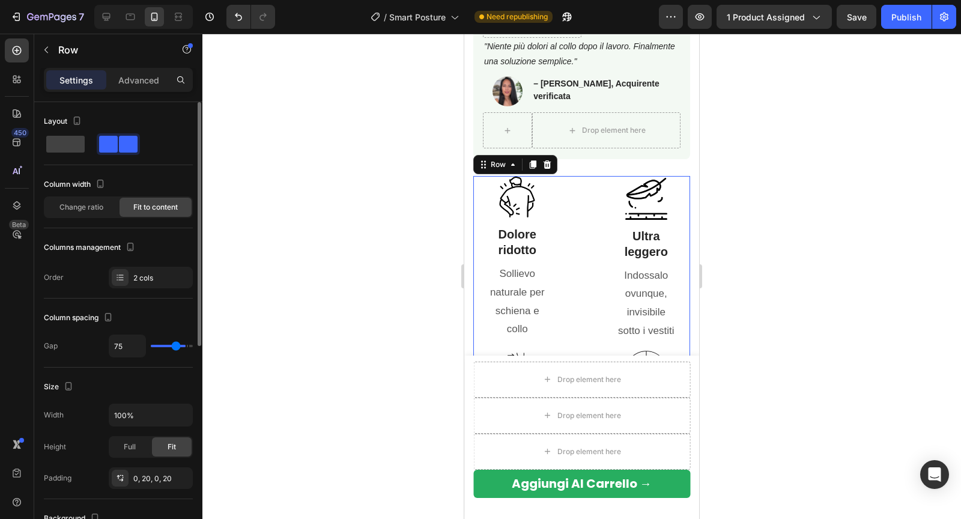
type input "69"
type input "63"
type input "57"
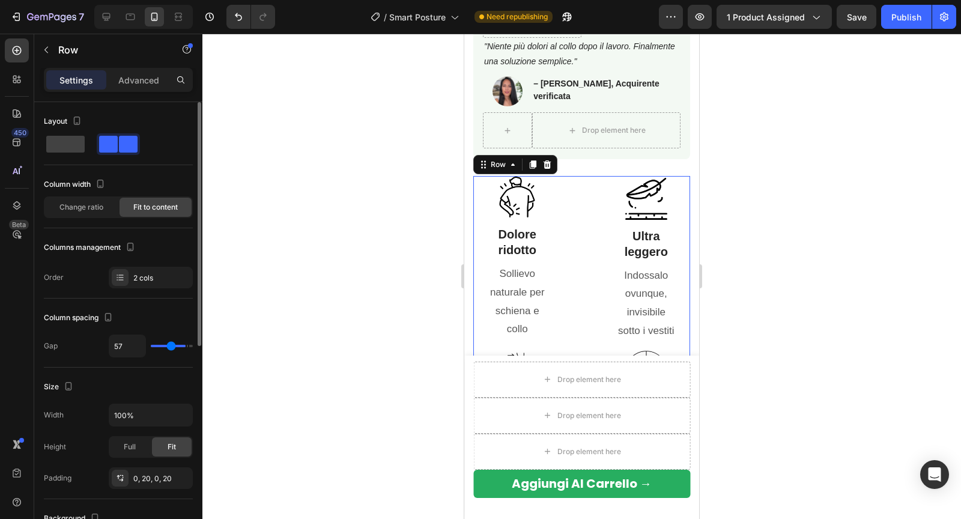
type input "52"
type input "46"
type input "42"
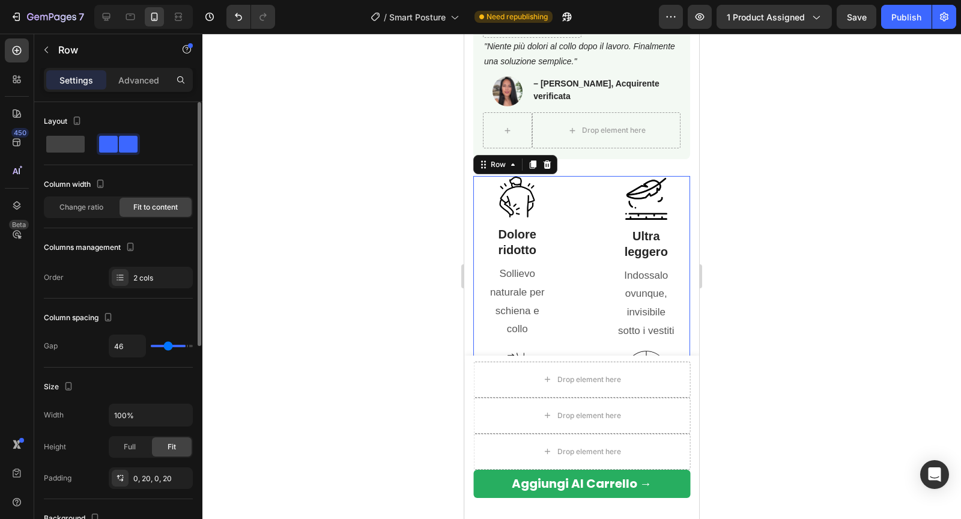
type input "42"
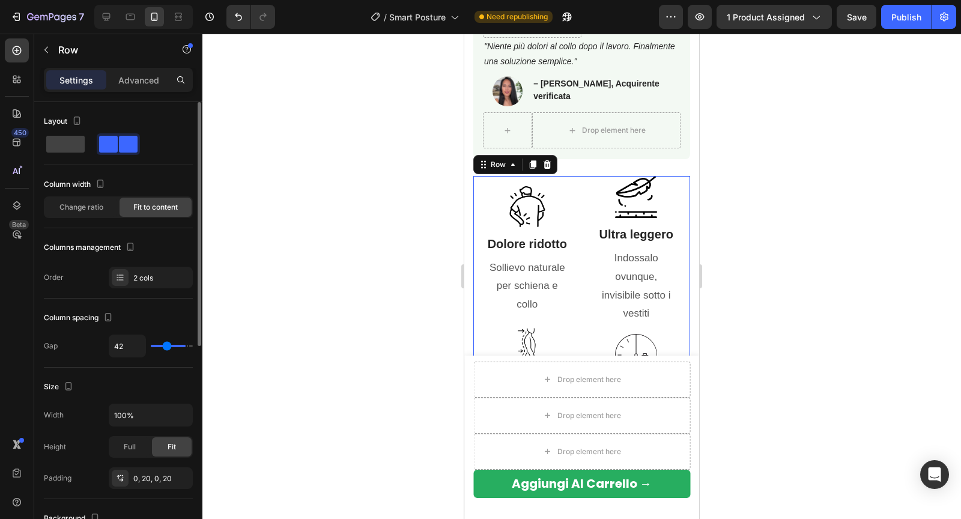
type input "39"
type input "35"
type input "33"
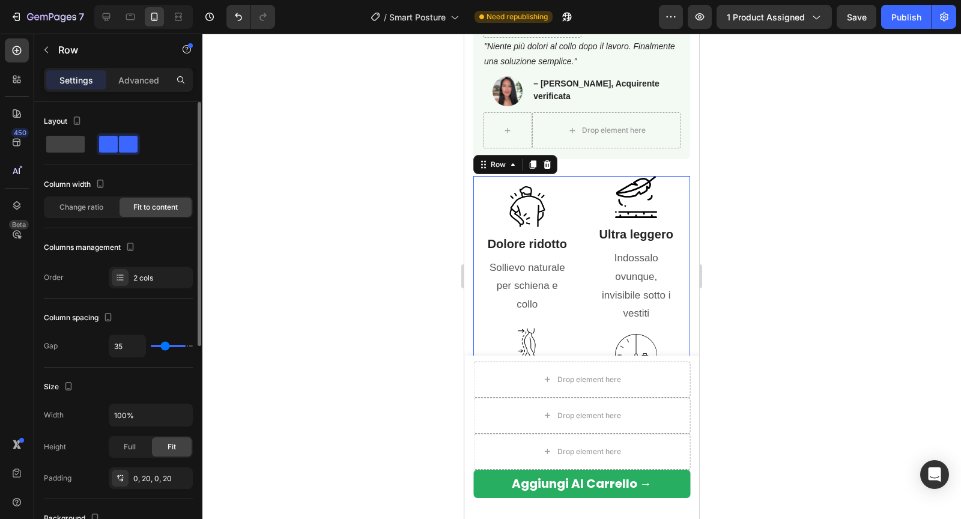
type input "33"
type input "30"
type input "28"
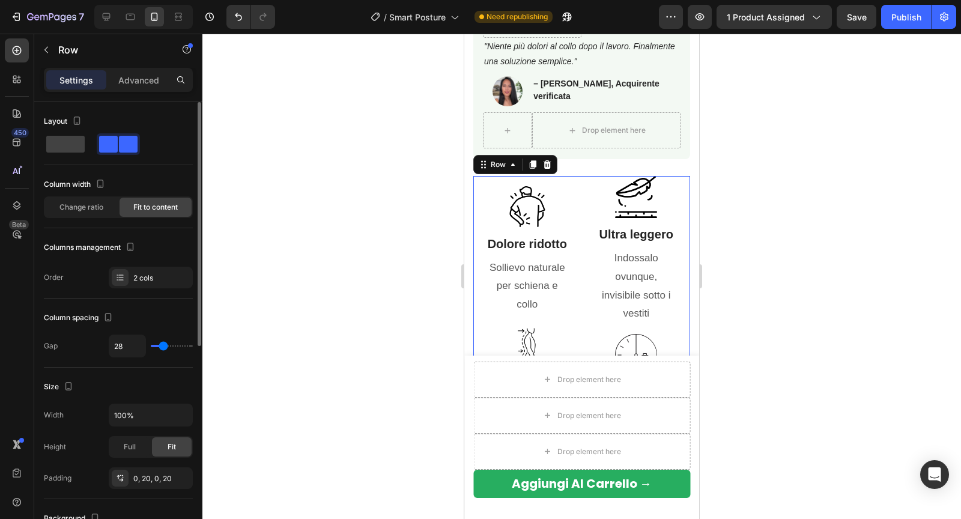
type input "26"
type input "25"
type input "24"
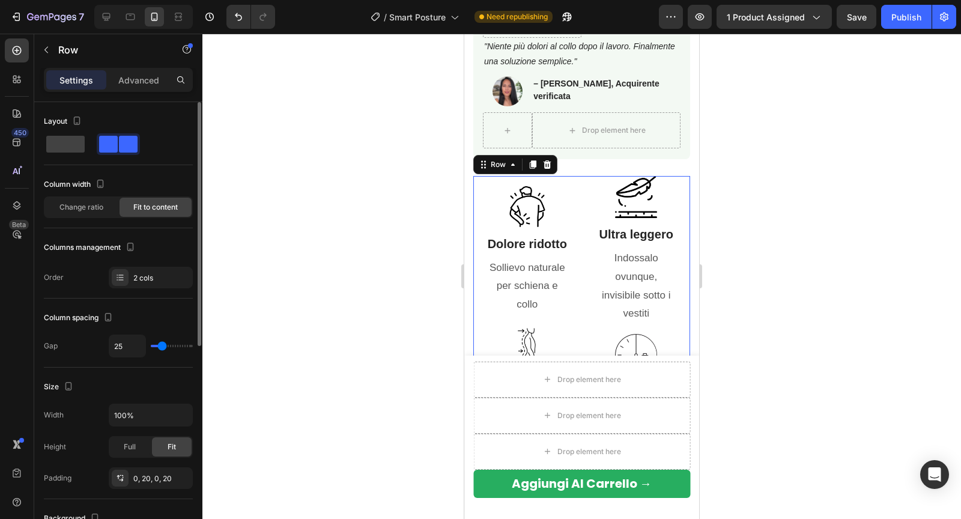
type input "24"
type input "23"
type input "22"
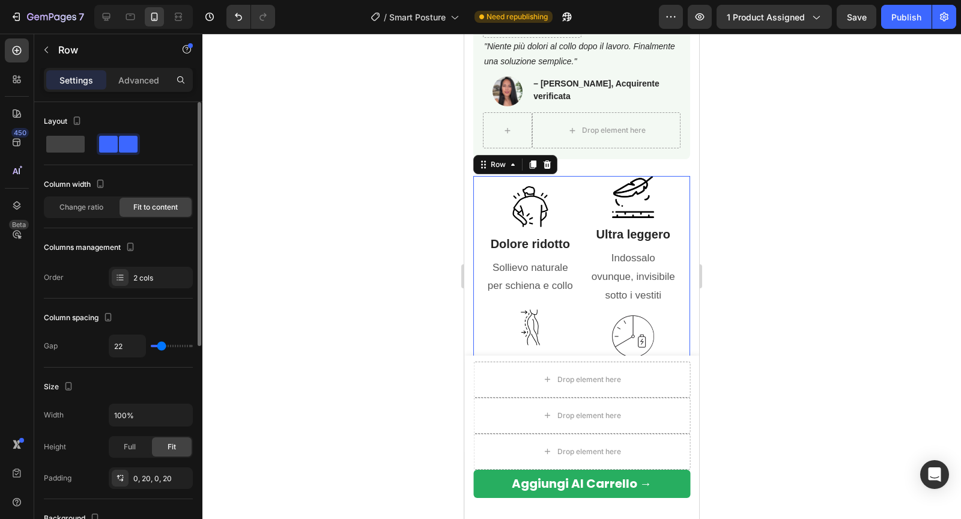
type input "21"
type input "19"
type input "15"
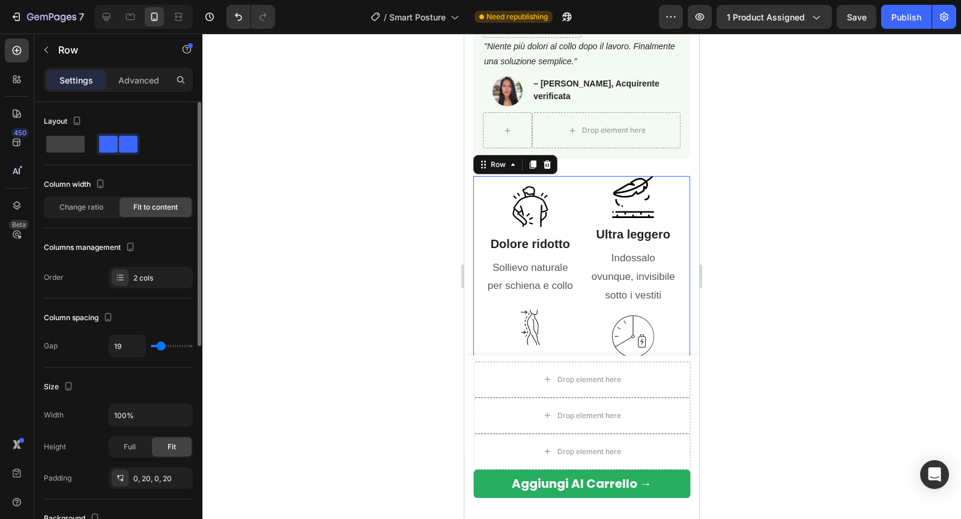
type input "15"
type input "11"
type input "6"
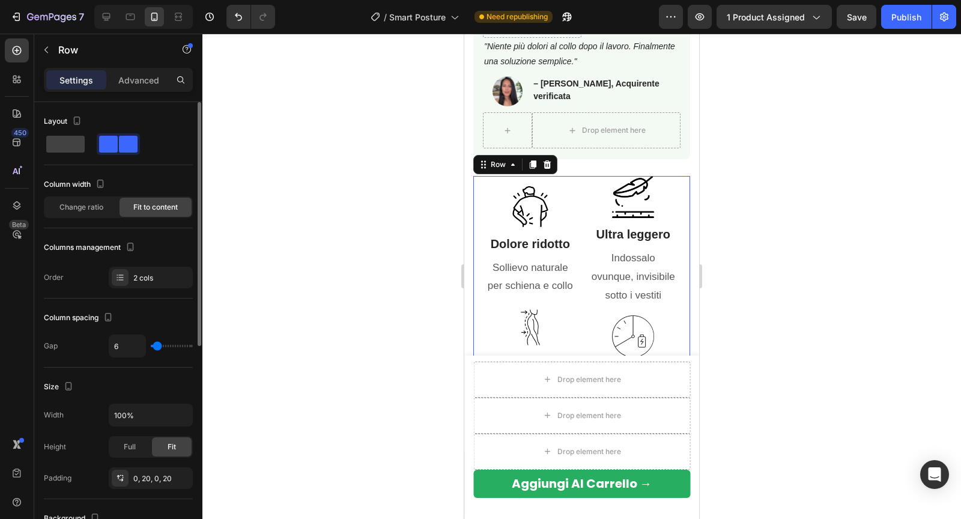
type input "2"
type input "0"
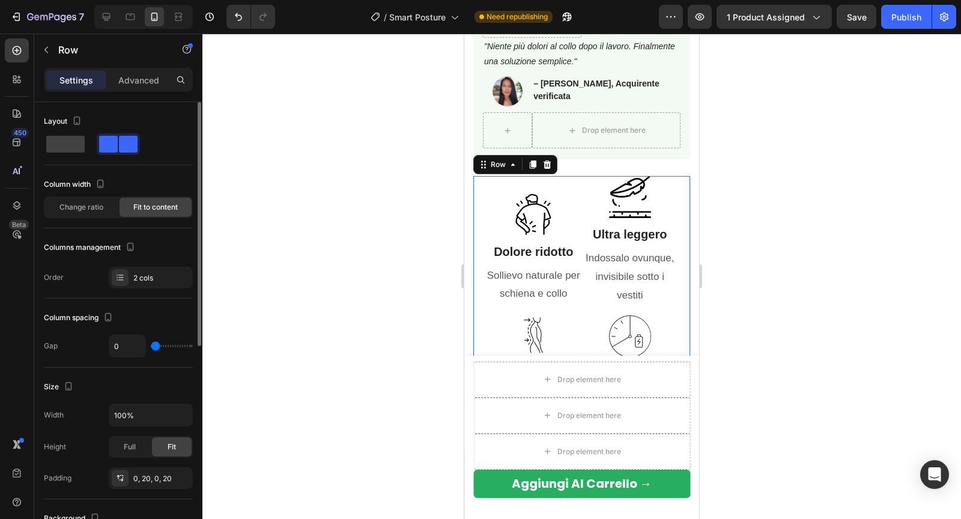
drag, startPoint x: 187, startPoint y: 348, endPoint x: 142, endPoint y: 345, distance: 44.5
type input "0"
click at [151, 345] on input "range" at bounding box center [172, 346] width 42 height 2
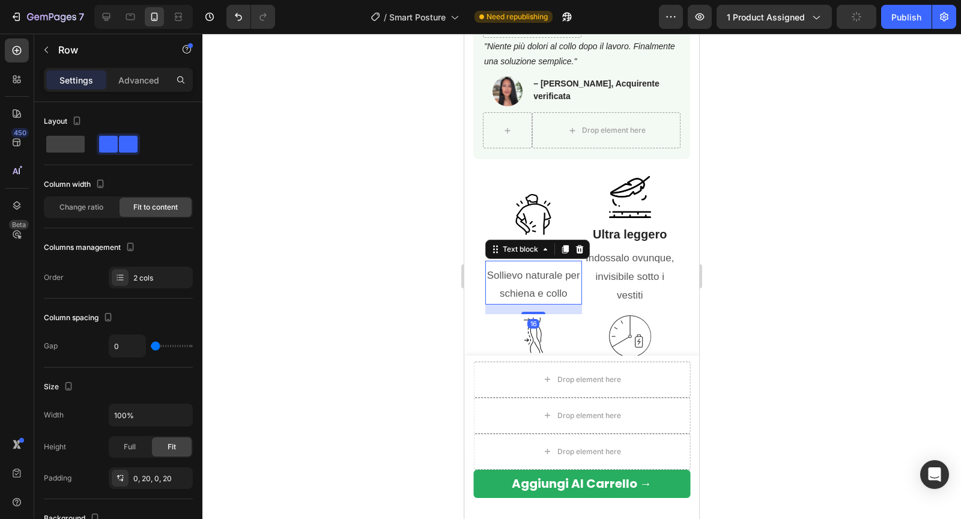
click at [525, 289] on p "Sollievo naturale per schiena e collo" at bounding box center [533, 285] width 94 height 37
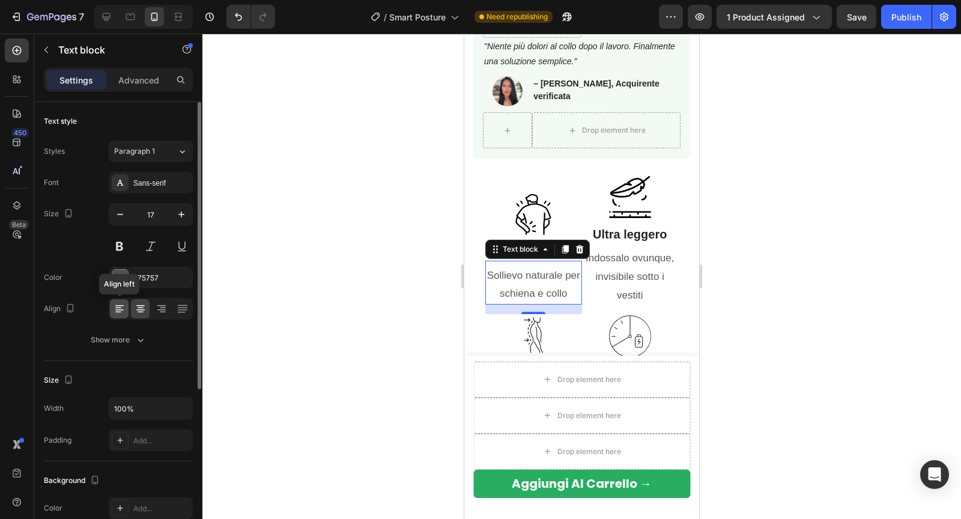
click at [123, 305] on icon at bounding box center [119, 309] width 12 height 12
click at [148, 306] on div at bounding box center [140, 308] width 19 height 19
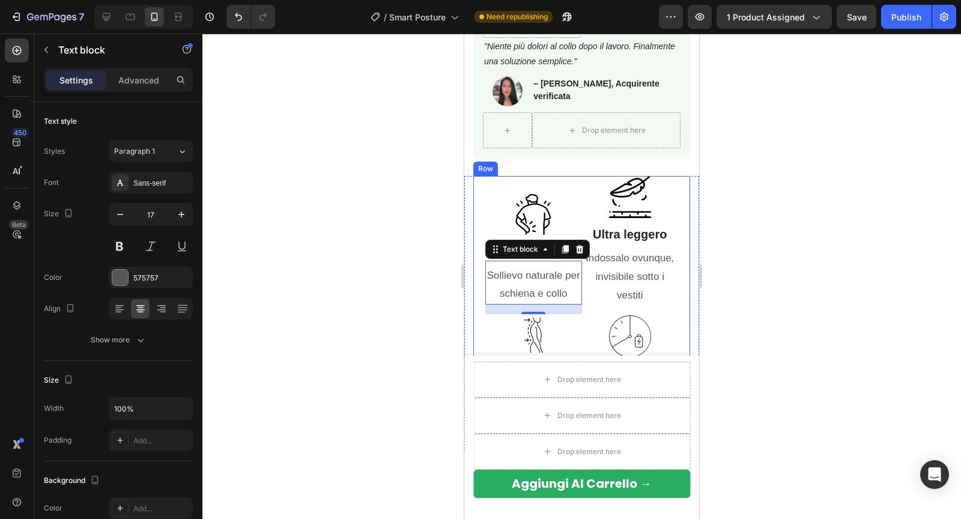
click at [587, 212] on div "Image Ultra leggero Heading Indossalo ovunque, invisibile sotto i vestiti Text …" at bounding box center [630, 309] width 97 height 266
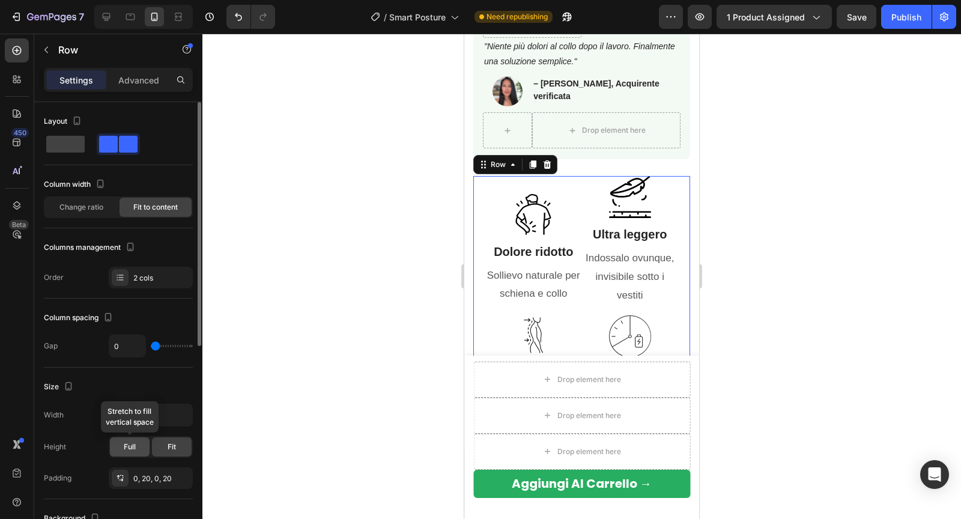
click at [127, 450] on div "Full" at bounding box center [130, 446] width 40 height 19
click at [169, 444] on span "Fit" at bounding box center [171, 446] width 8 height 11
click at [133, 475] on div "0, 20, 0, 20" at bounding box center [150, 478] width 35 height 11
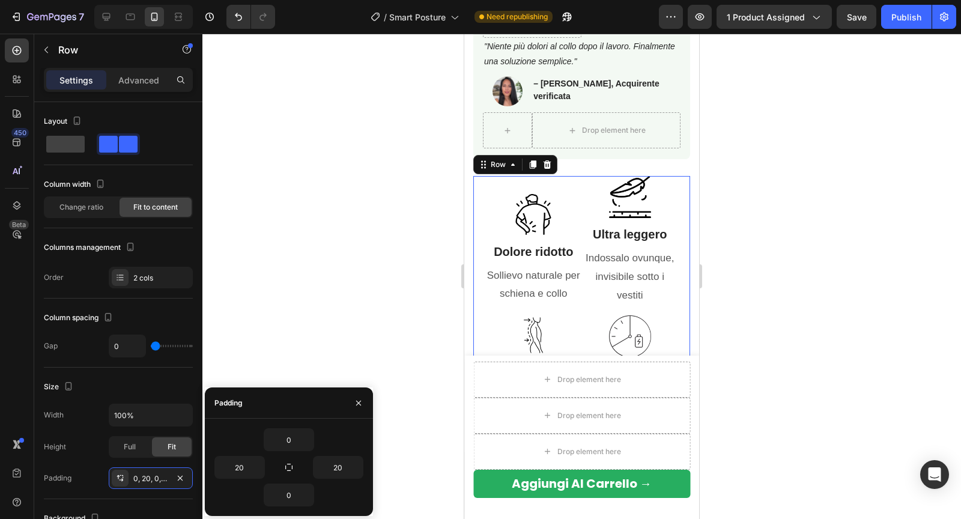
click at [277, 272] on div at bounding box center [581, 276] width 758 height 485
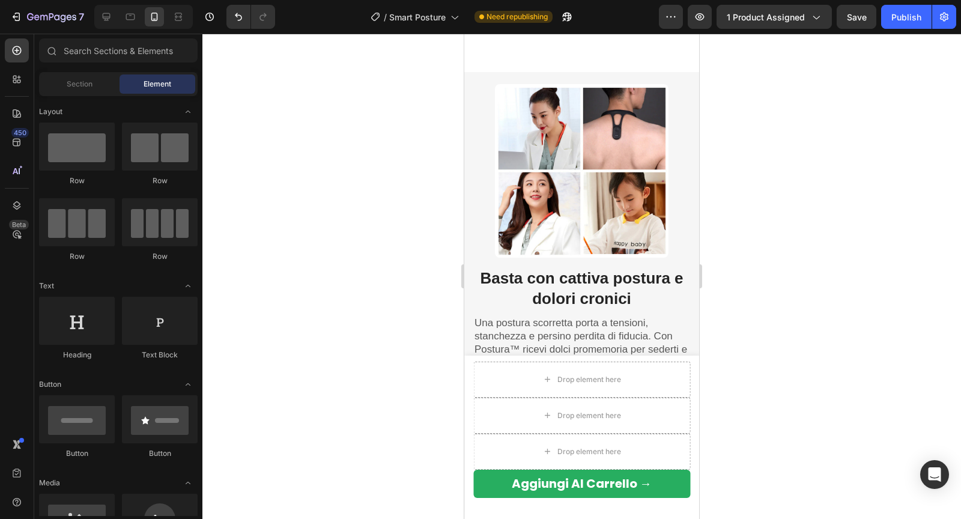
scroll to position [1261, 0]
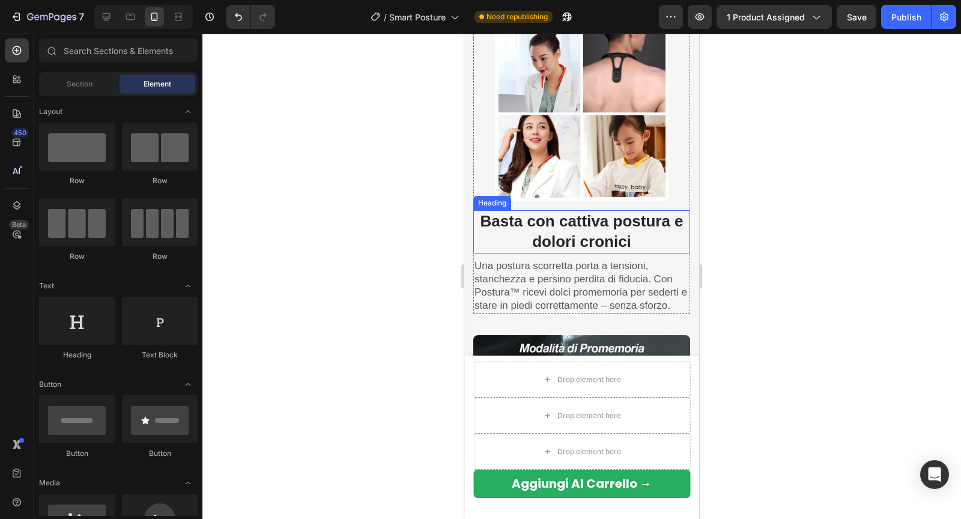
click at [569, 229] on strong "Basta con cattiva postura e dolori cronici" at bounding box center [581, 231] width 203 height 38
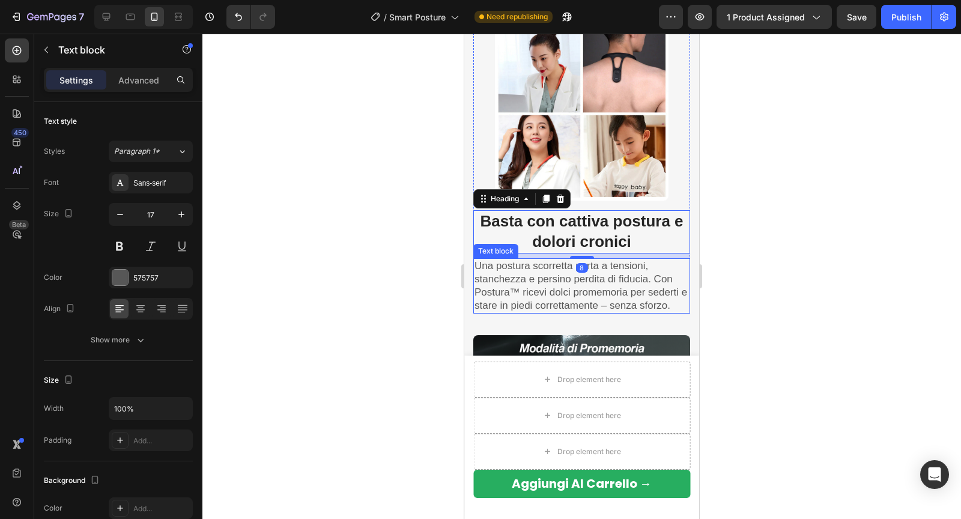
click at [543, 297] on p "Una postura scorretta porta a tensioni, stanchezza e persino perdita di fiducia…" at bounding box center [581, 285] width 214 height 53
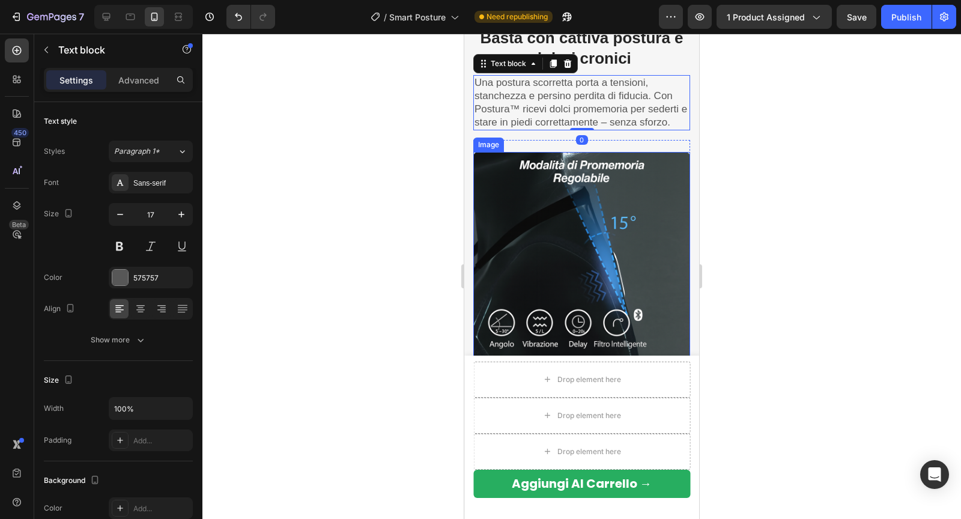
scroll to position [1524, 0]
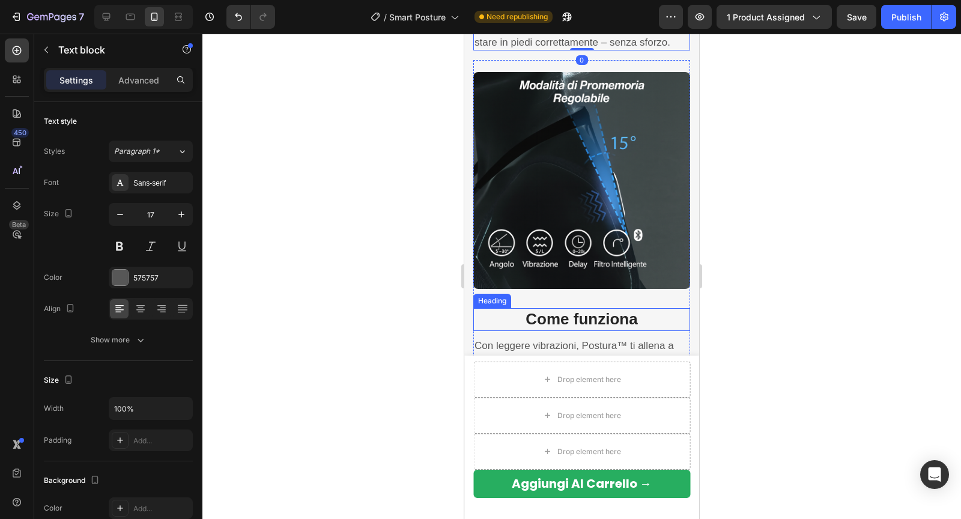
click at [543, 314] on strong "Come funziona" at bounding box center [581, 319] width 112 height 18
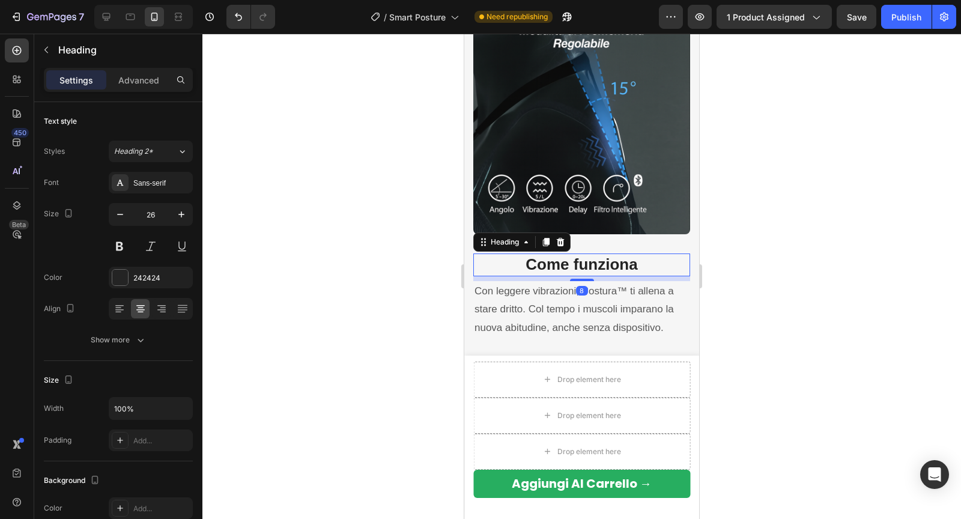
scroll to position [1595, 0]
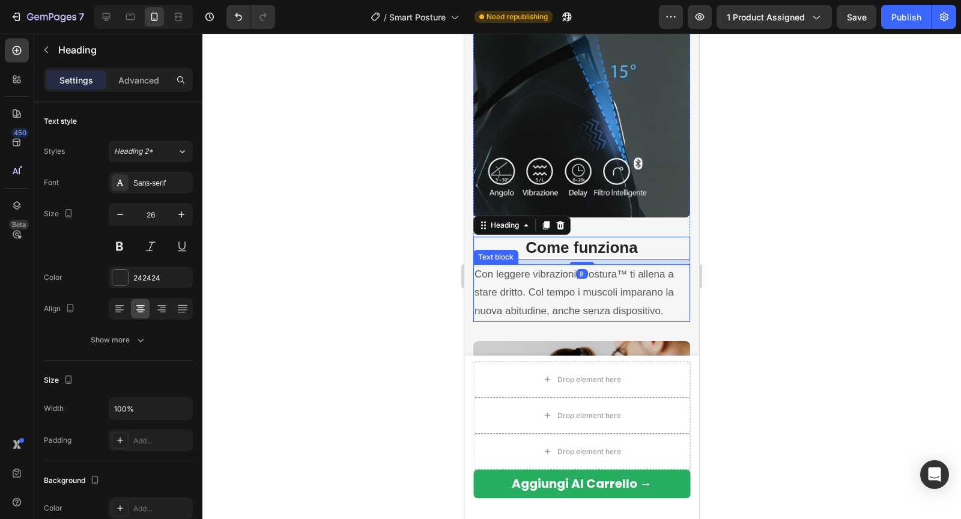
click at [540, 297] on p "Con leggere vibrazioni, Postura™ ti allena a stare dritto. Col tempo i muscoli …" at bounding box center [581, 292] width 214 height 55
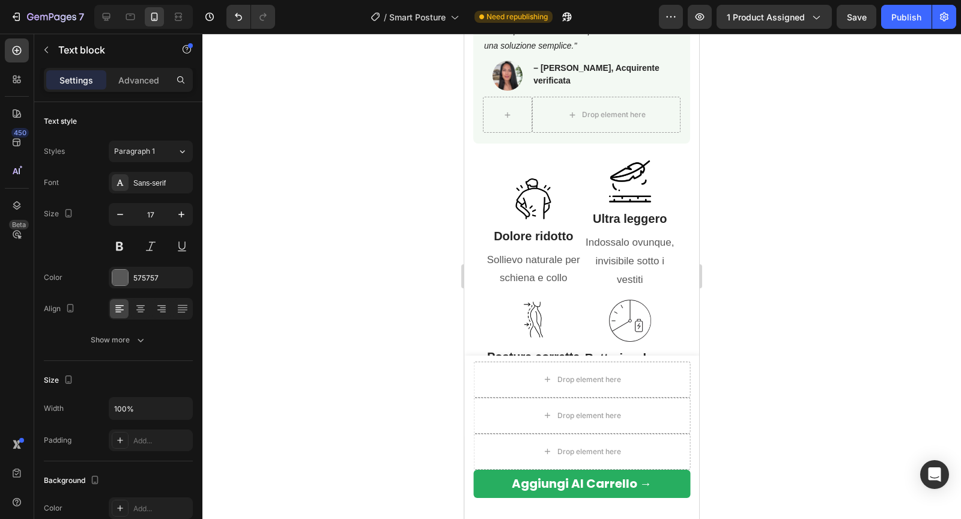
scroll to position [839, 0]
click at [643, 196] on img at bounding box center [630, 182] width 42 height 42
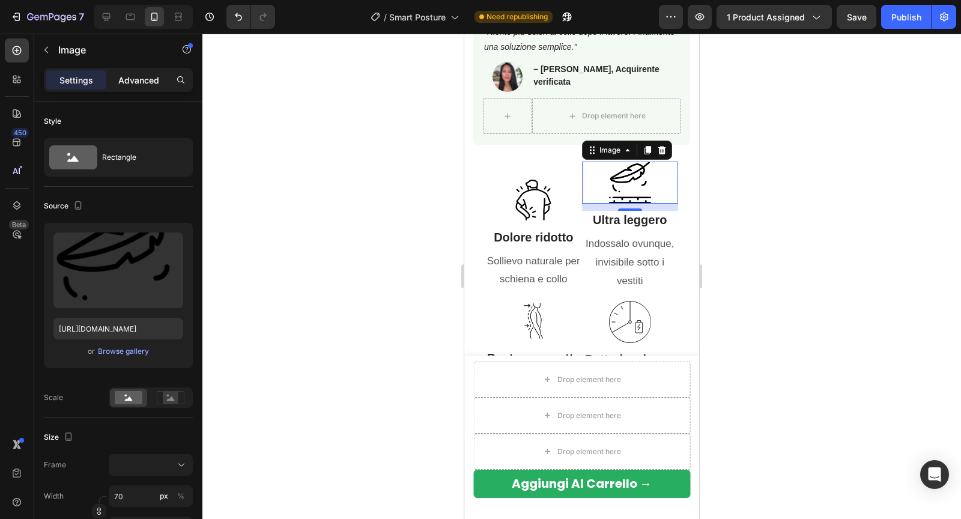
click at [143, 86] on div "Advanced" at bounding box center [139, 79] width 60 height 19
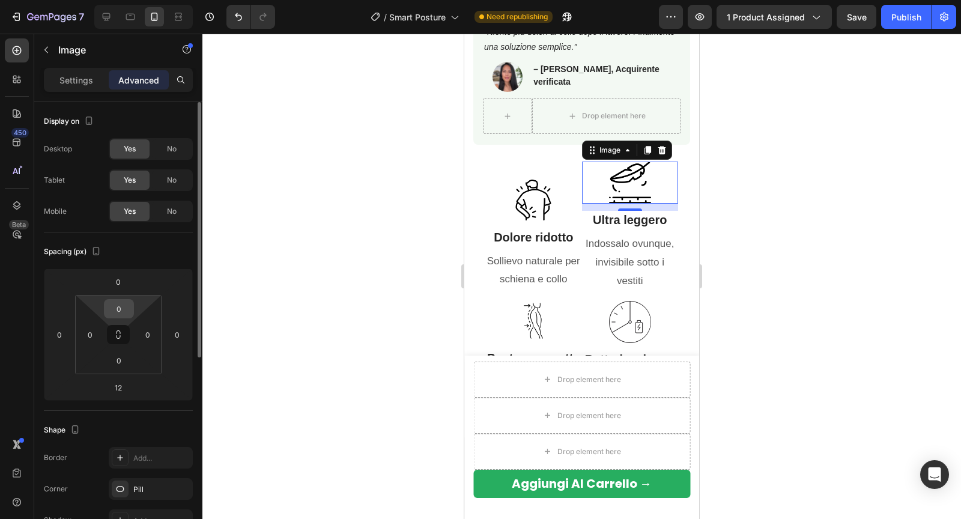
click at [124, 303] on input "0" at bounding box center [119, 309] width 24 height 18
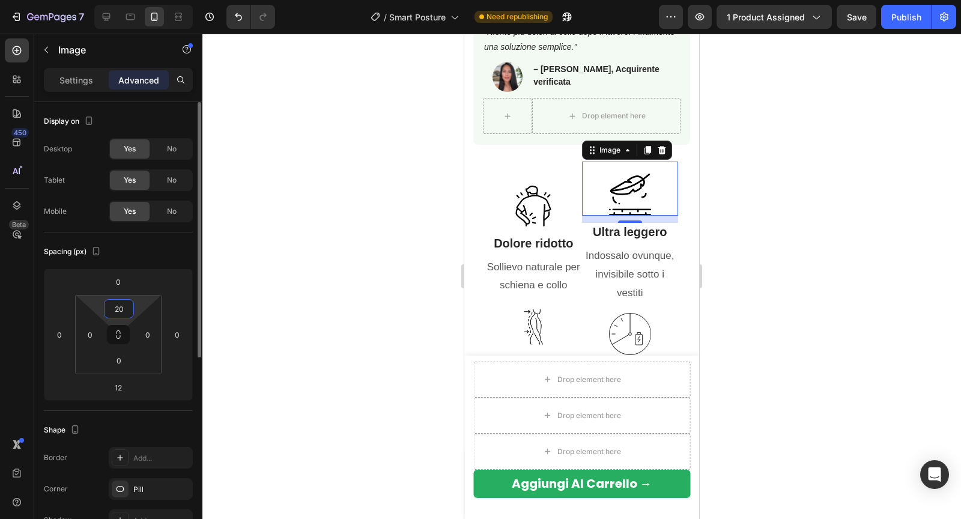
type input "2"
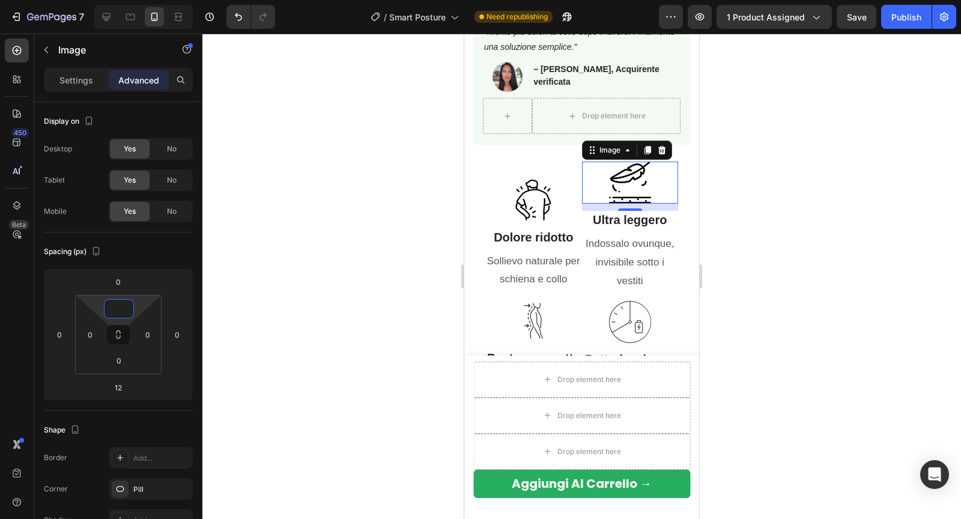
click at [313, 250] on div at bounding box center [581, 276] width 758 height 485
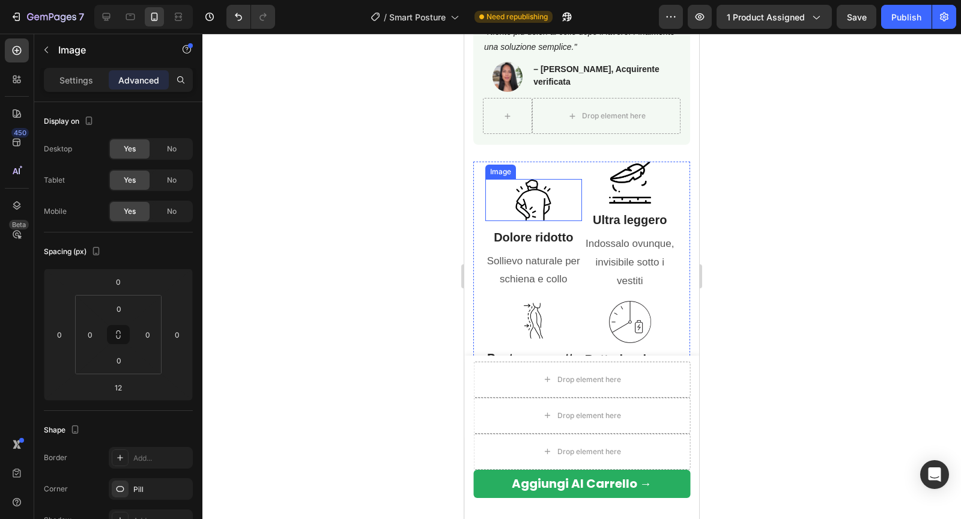
click at [513, 202] on img at bounding box center [533, 200] width 42 height 42
click at [584, 167] on div "Image Ultra leggero Heading Indossalo ovunque, invisibile sotto i vestiti Text …" at bounding box center [630, 294] width 97 height 266
click at [630, 166] on img at bounding box center [630, 182] width 42 height 42
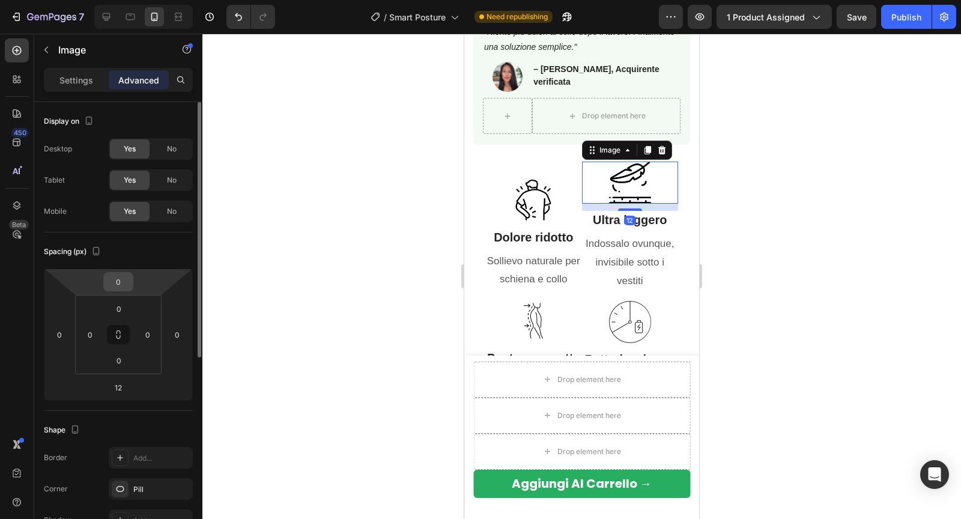
click at [115, 278] on input "0" at bounding box center [118, 282] width 24 height 18
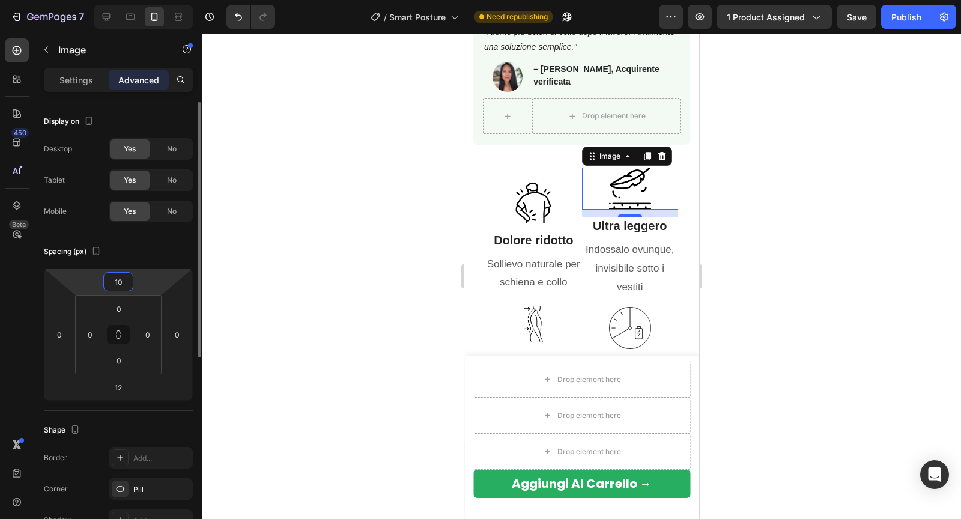
type input "0"
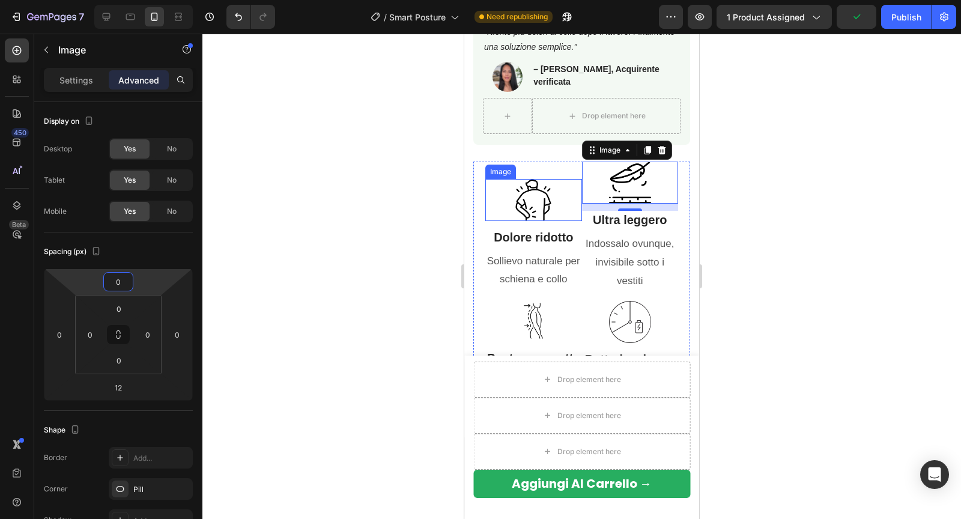
click at [580, 196] on div at bounding box center [533, 200] width 97 height 42
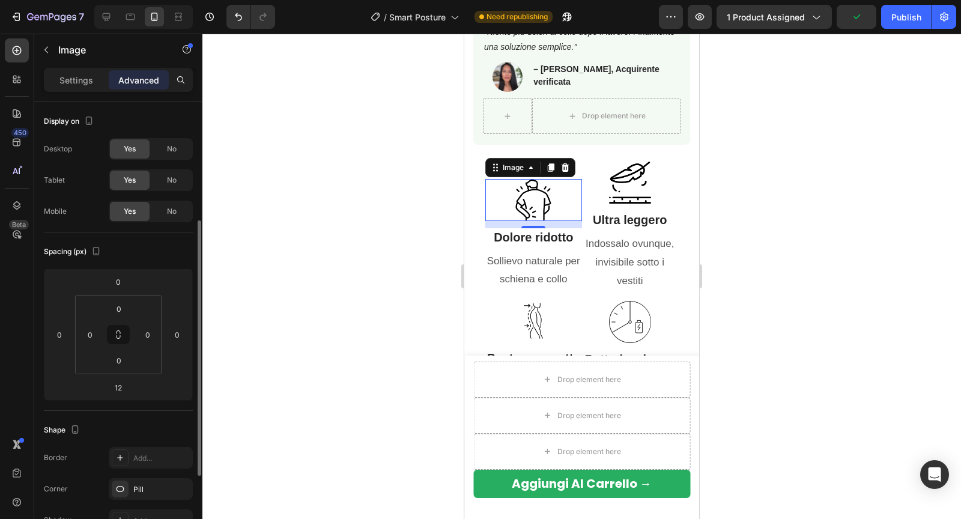
scroll to position [76, 0]
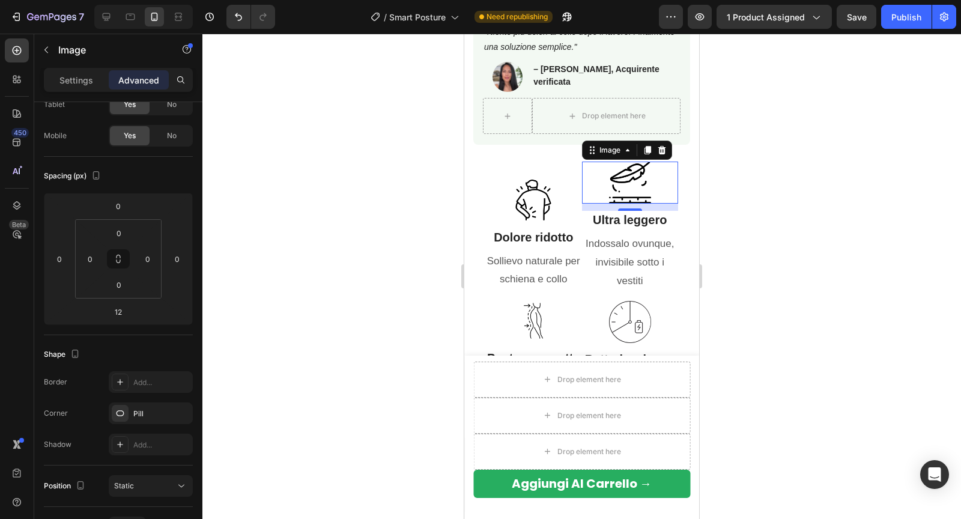
click at [602, 197] on div at bounding box center [630, 182] width 97 height 42
click at [564, 211] on div at bounding box center [533, 200] width 97 height 42
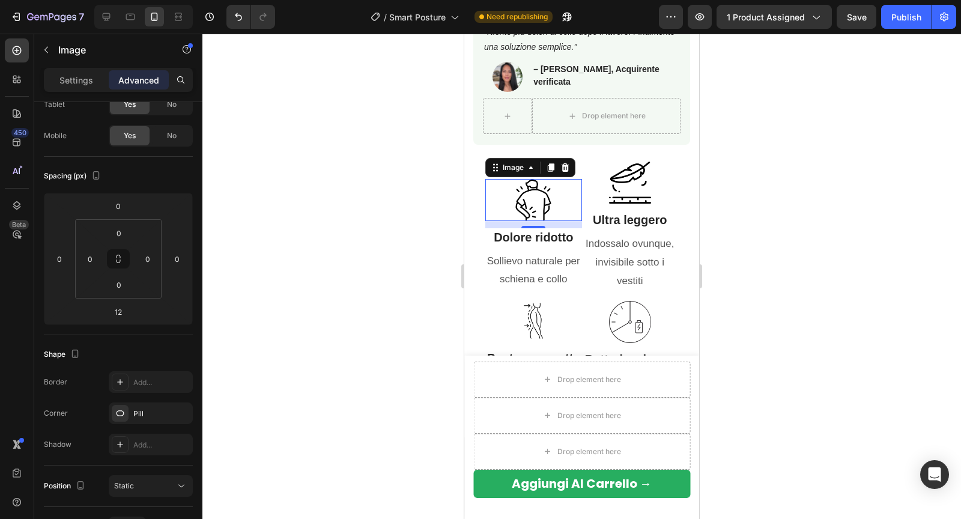
click at [423, 229] on div at bounding box center [581, 276] width 758 height 485
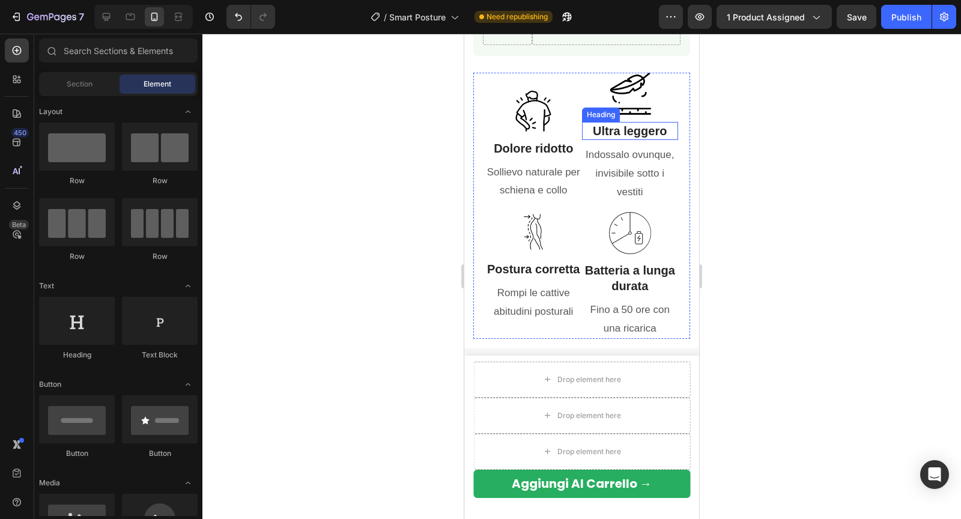
scroll to position [935, 0]
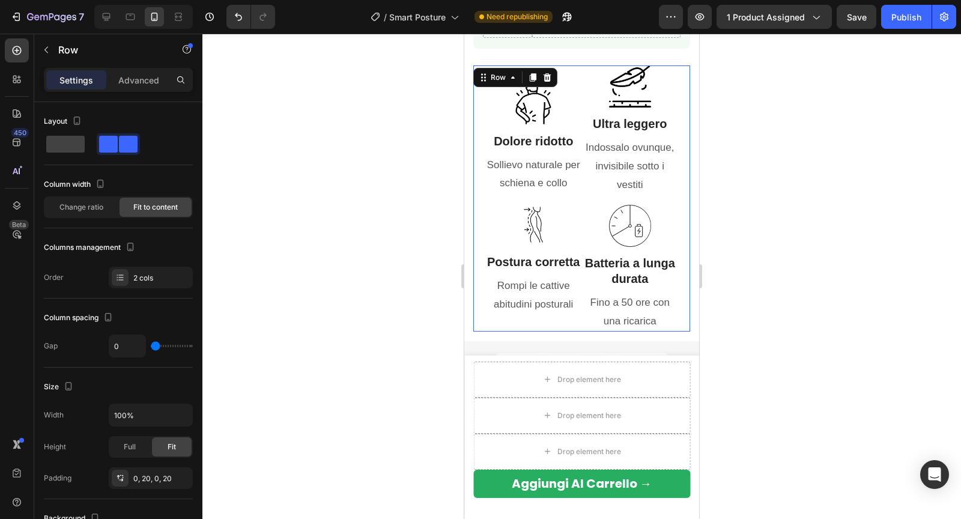
click at [585, 195] on div "Image Ultra leggero Heading Indossalo ovunque, invisibile sotto i vestiti Text …" at bounding box center [630, 198] width 97 height 266
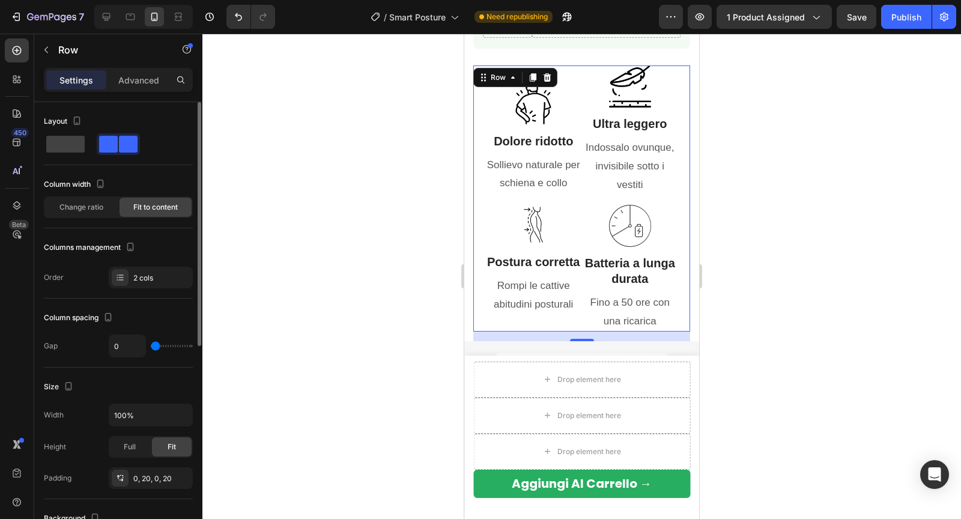
type input "2"
type input "5"
type input "7"
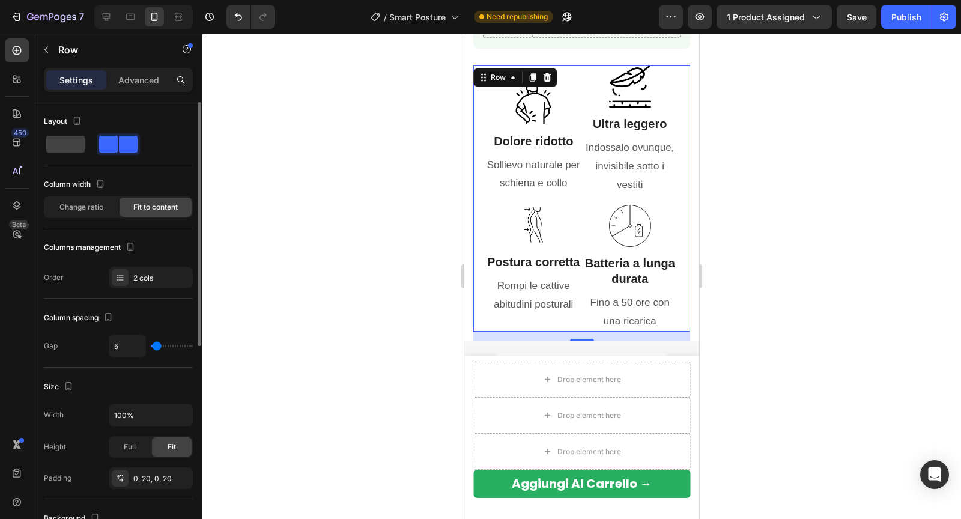
type input "7"
type input "9"
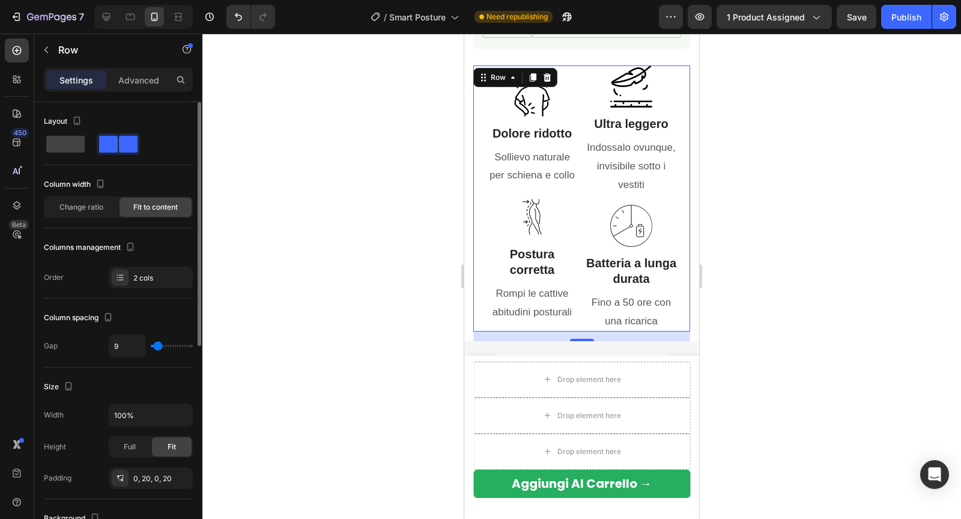
type input "12"
type input "14"
type input "15"
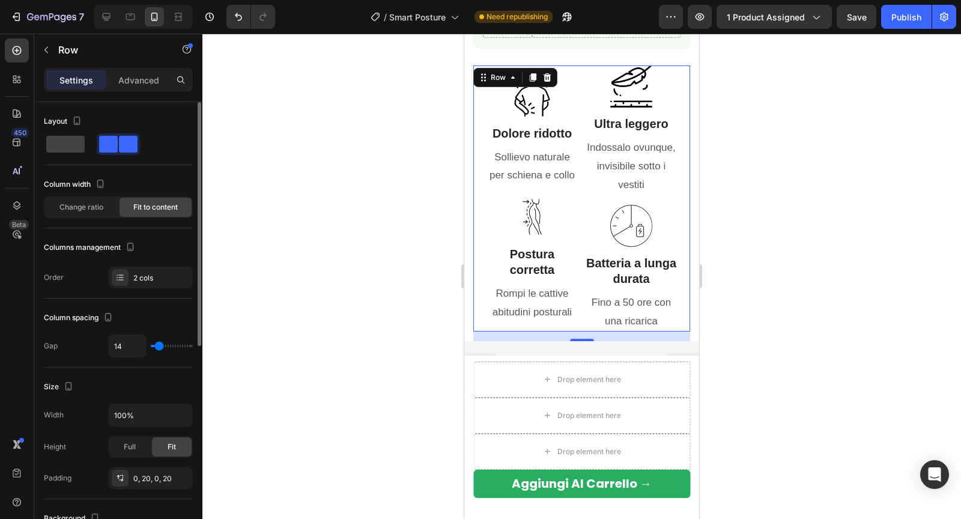
type input "15"
type input "16"
type input "17"
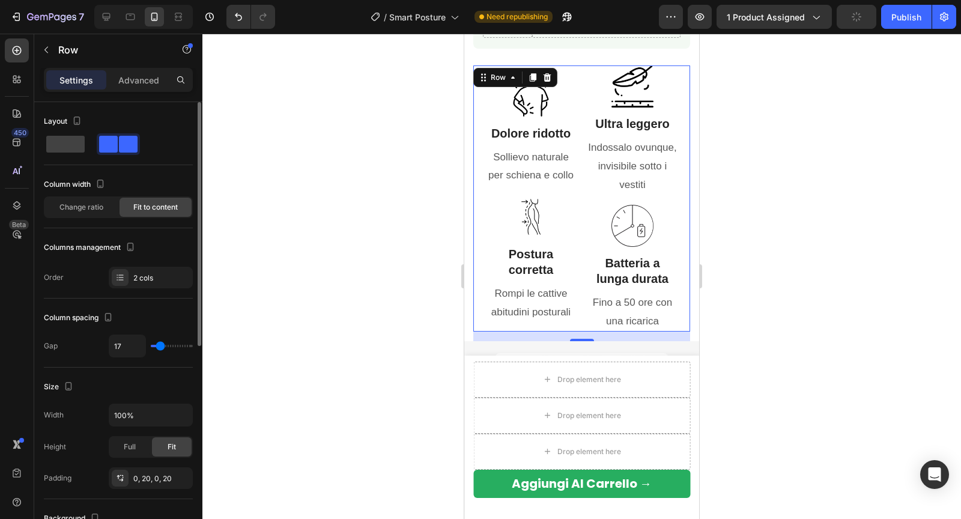
type input "14"
type input "13"
type input "11"
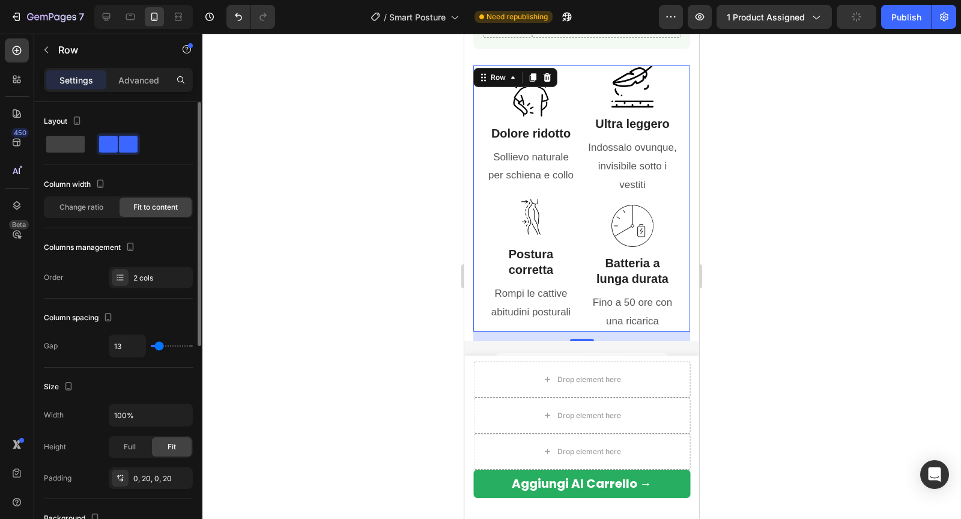
type input "11"
type input "9"
type input "7"
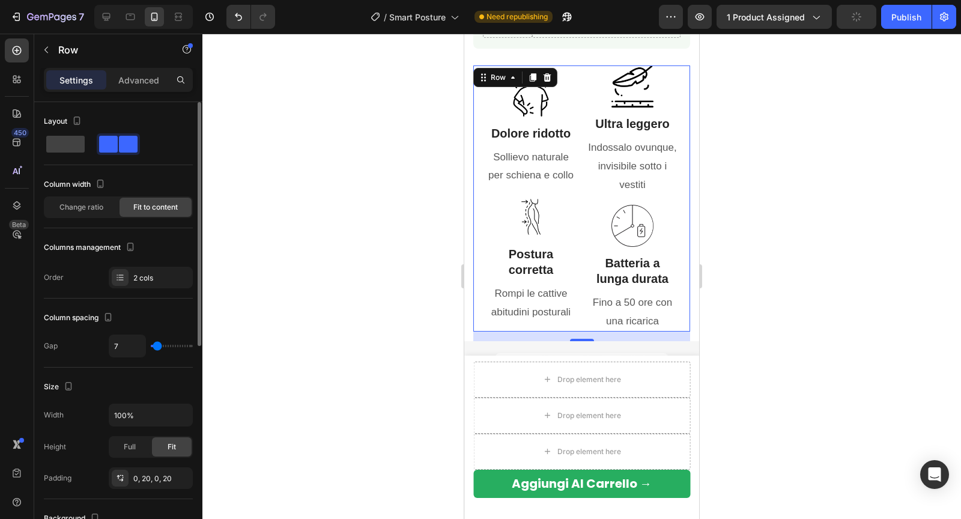
type input "4"
type input "2"
type input "1"
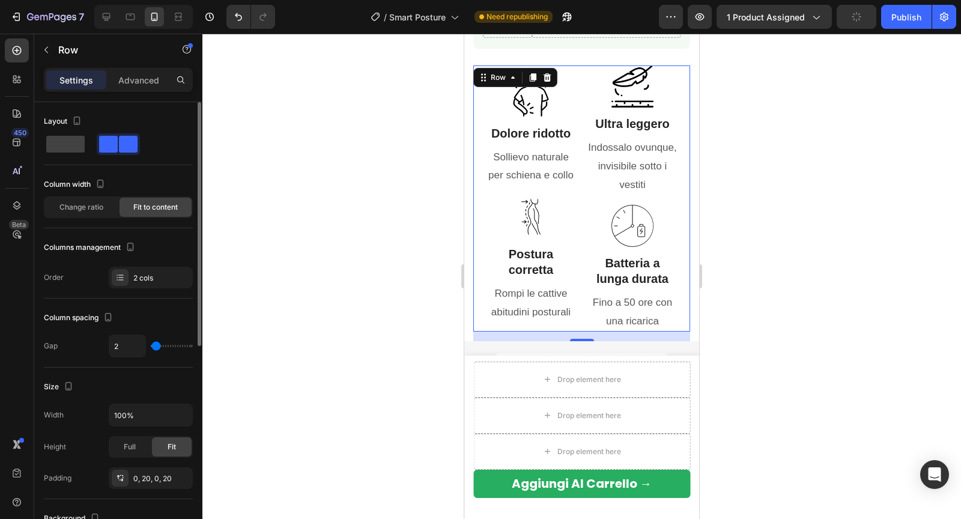
type input "1"
type input "0"
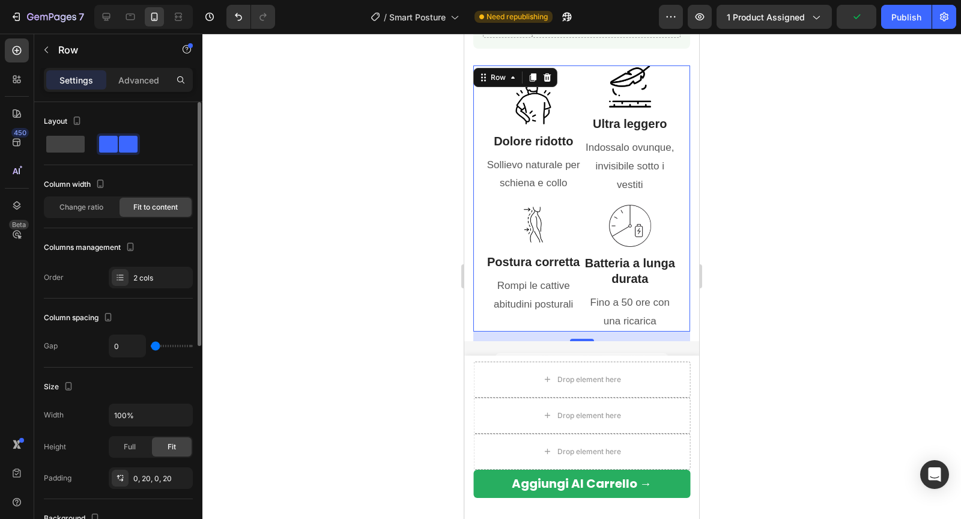
click at [151, 345] on input "range" at bounding box center [172, 346] width 42 height 2
click at [505, 140] on strong "Dolore ridotto" at bounding box center [532, 140] width 79 height 13
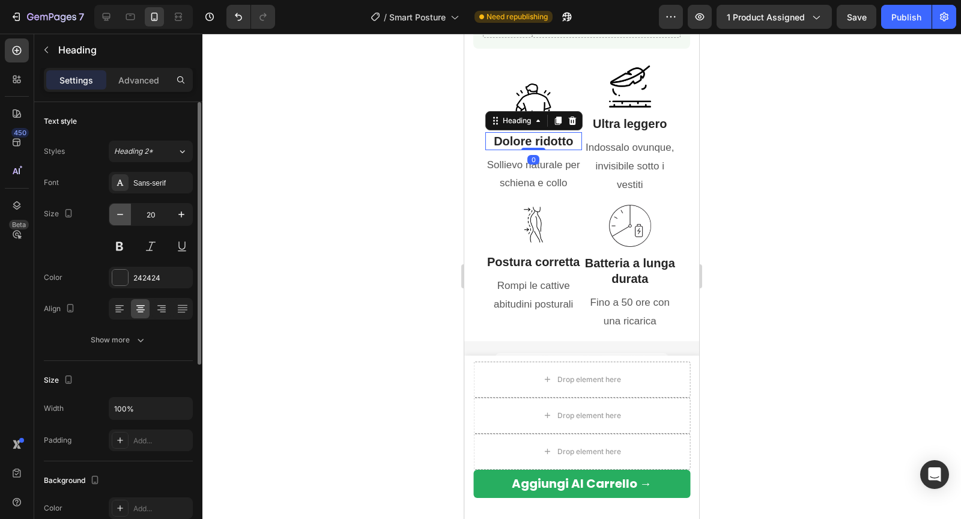
click at [123, 219] on icon "button" at bounding box center [120, 214] width 12 height 12
type input "19"
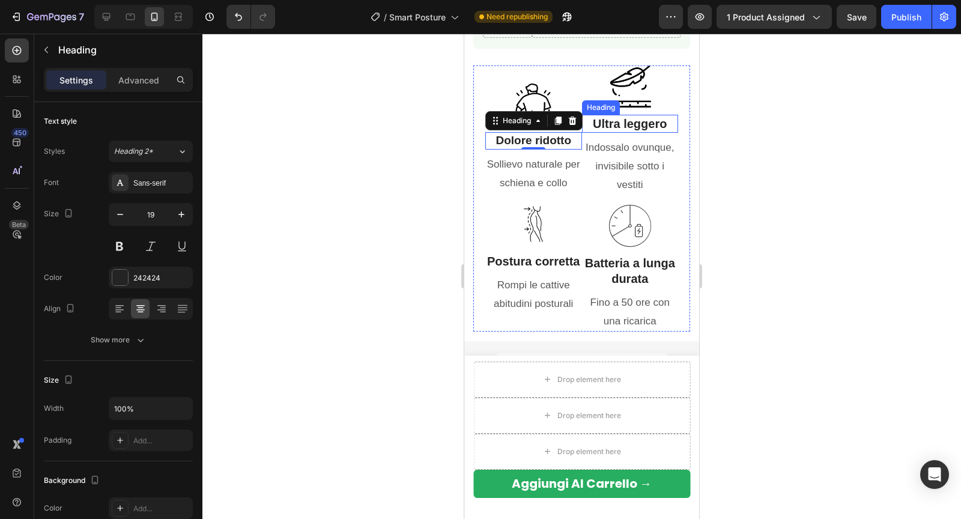
click at [614, 124] on strong "Ultra leggero" at bounding box center [630, 123] width 74 height 13
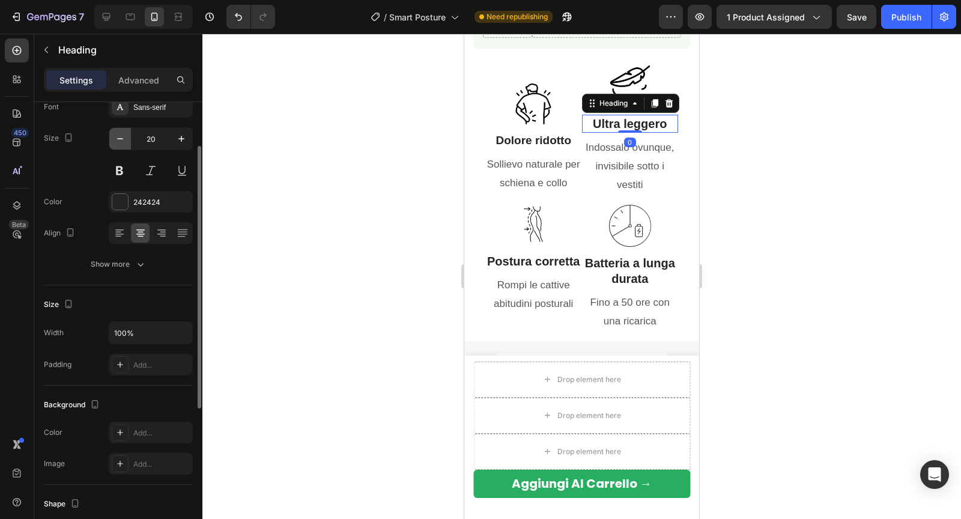
click at [122, 138] on icon "button" at bounding box center [120, 139] width 12 height 12
type input "19"
click at [501, 259] on strong "Postura corretta" at bounding box center [533, 261] width 93 height 13
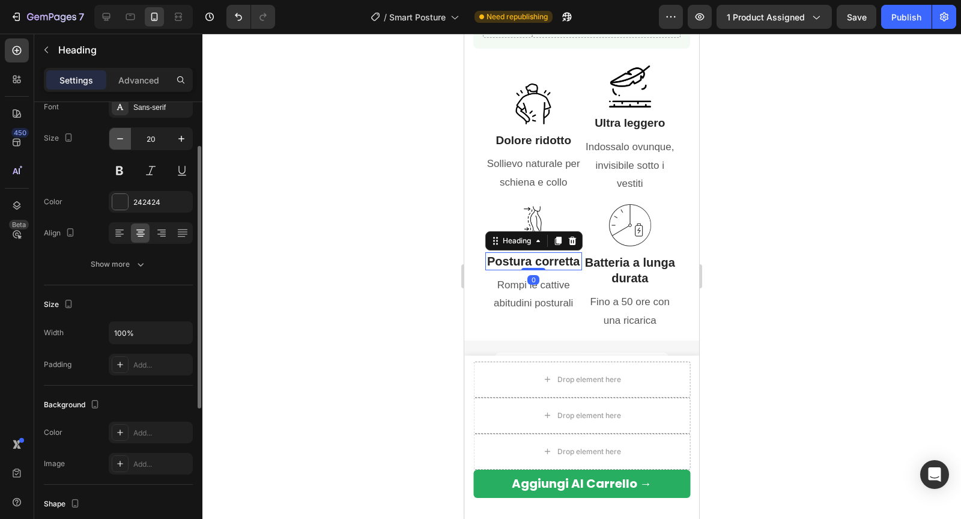
click at [124, 139] on icon "button" at bounding box center [120, 139] width 12 height 12
type input "19"
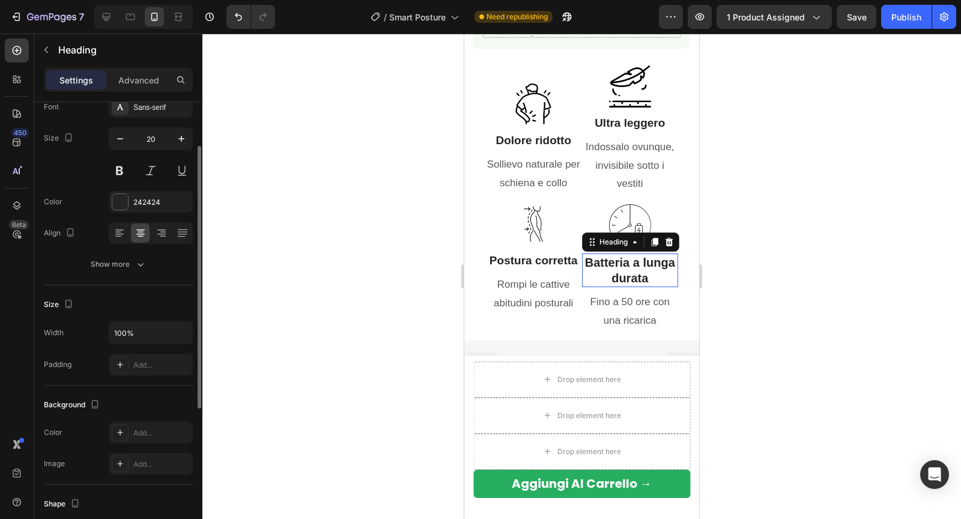
click at [627, 265] on strong "Batteria a lunga durata" at bounding box center [630, 270] width 90 height 29
click at [124, 142] on icon "button" at bounding box center [120, 139] width 12 height 12
type input "19"
click at [387, 272] on div at bounding box center [581, 276] width 758 height 485
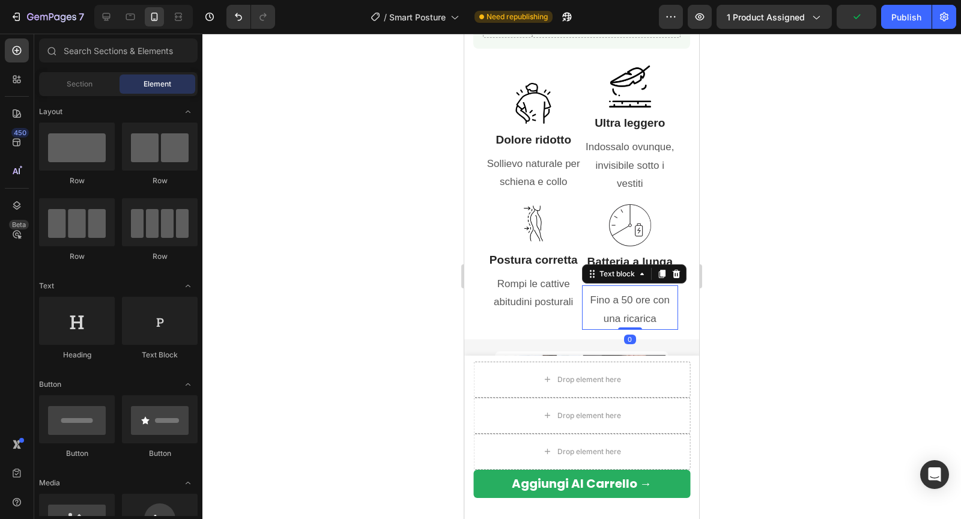
click at [647, 301] on p "Fino a 50 ore con una ricarica" at bounding box center [630, 309] width 94 height 37
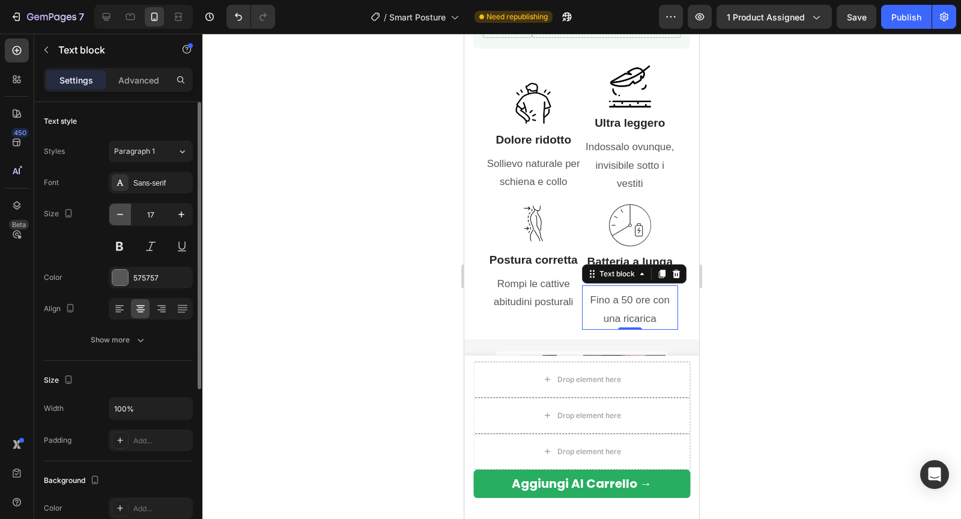
click at [124, 213] on icon "button" at bounding box center [120, 214] width 12 height 12
type input "16"
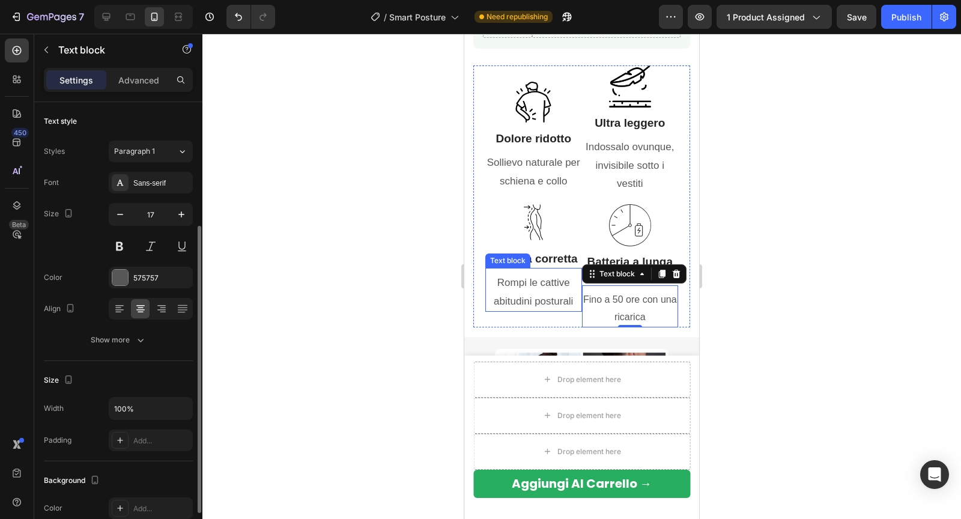
click at [529, 305] on p "Rompi le cattive abitudini posturali" at bounding box center [533, 292] width 94 height 37
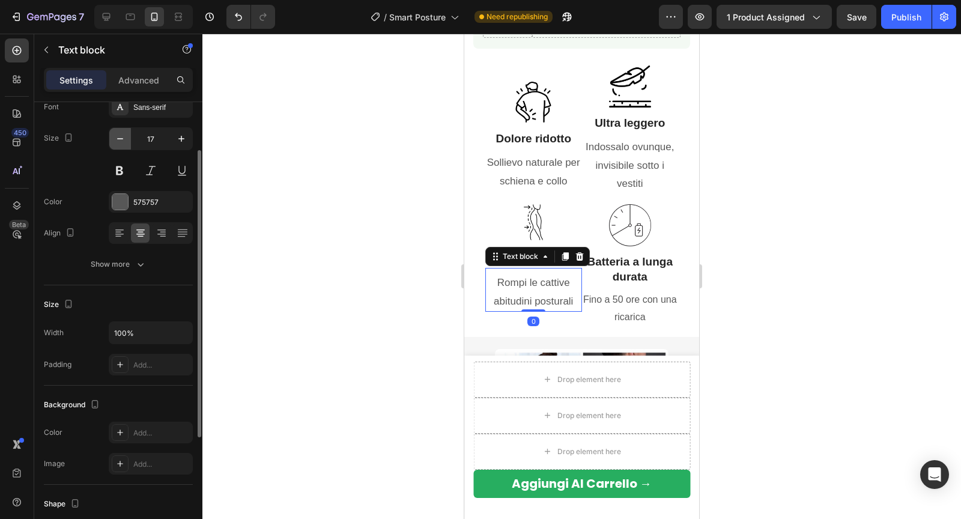
click at [123, 142] on icon "button" at bounding box center [120, 139] width 12 height 12
type input "16"
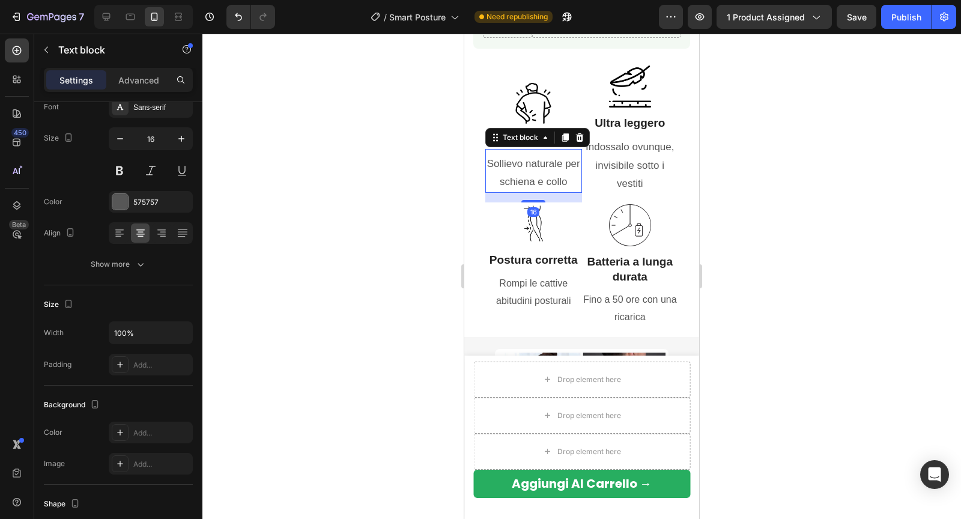
click at [523, 181] on p "Sollievo naturale per schiena e collo" at bounding box center [533, 173] width 94 height 37
click at [124, 138] on icon "button" at bounding box center [120, 139] width 12 height 12
type input "16"
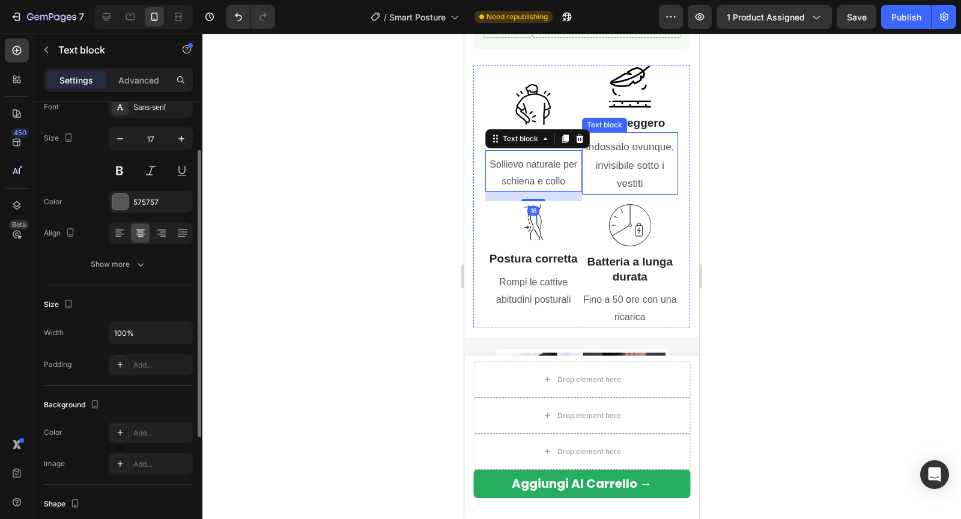
click at [607, 154] on p "Indossalo ovunque, invisibile sotto i vestiti" at bounding box center [630, 165] width 94 height 55
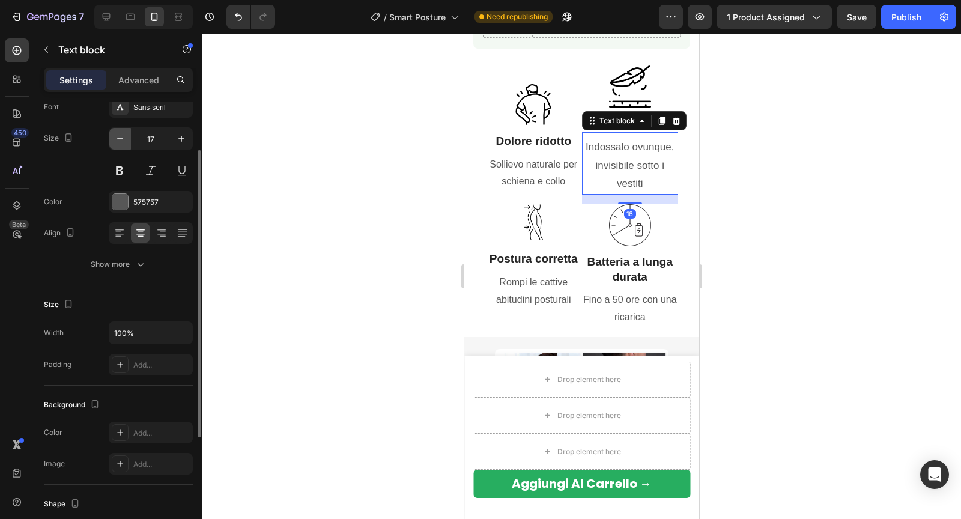
click at [128, 139] on button "button" at bounding box center [120, 139] width 22 height 22
type input "16"
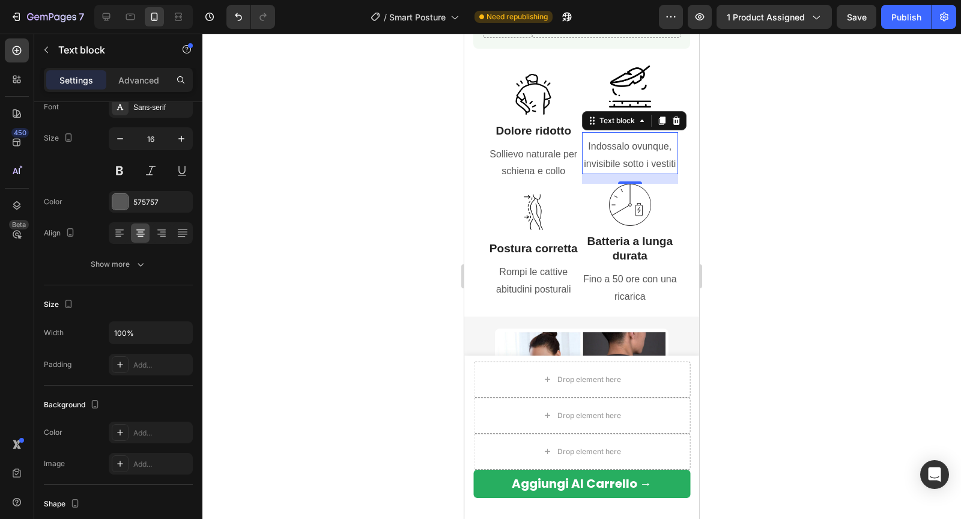
click at [360, 173] on div at bounding box center [581, 276] width 758 height 485
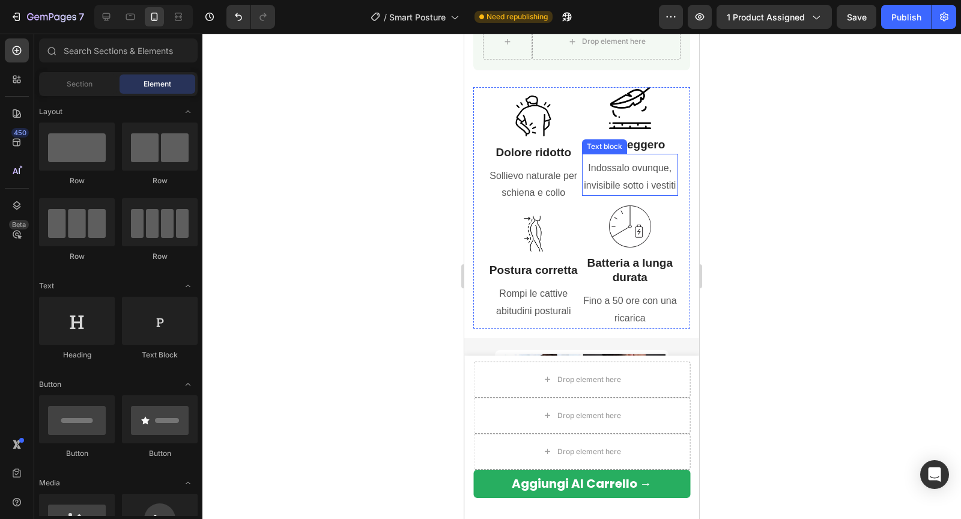
scroll to position [912, 0]
click at [555, 128] on div at bounding box center [533, 116] width 97 height 42
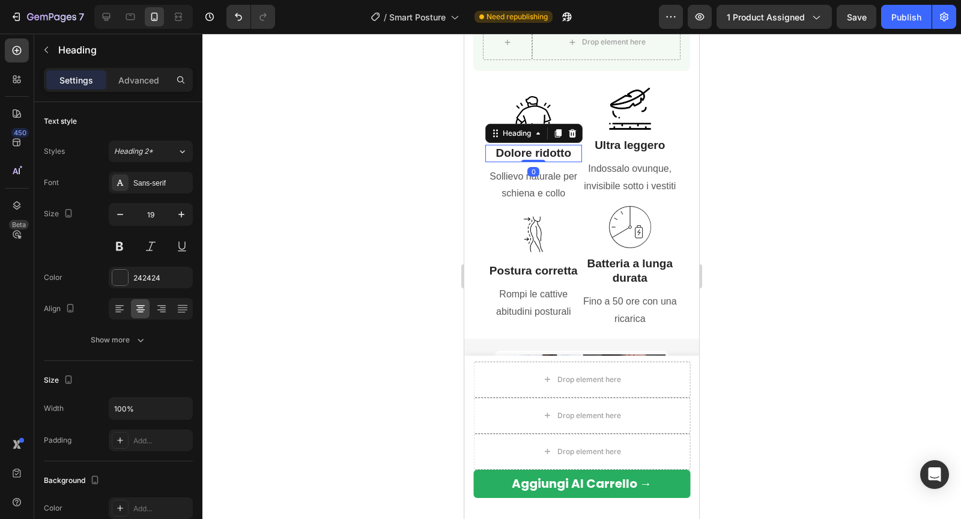
click at [561, 157] on strong "Dolore ridotto" at bounding box center [533, 152] width 76 height 13
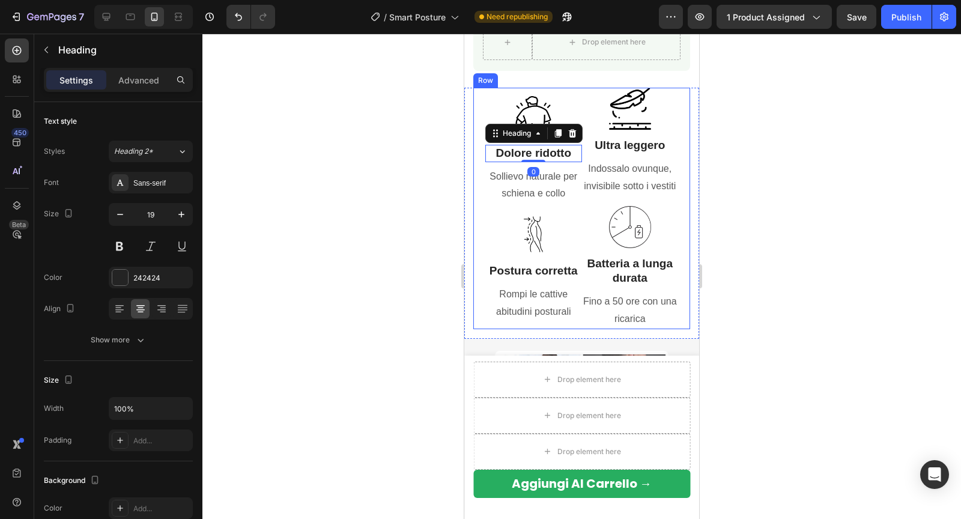
click at [650, 131] on div "Image Ultra leggero Heading Indossalo ovunque, invisibile sotto i vestiti Text …" at bounding box center [630, 208] width 97 height 241
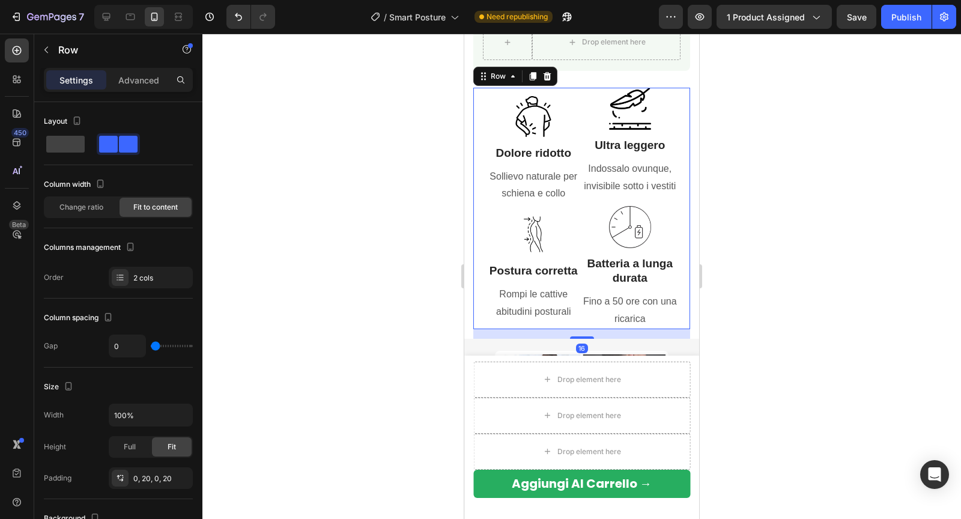
click at [634, 145] on strong "Ultra leggero" at bounding box center [629, 145] width 70 height 13
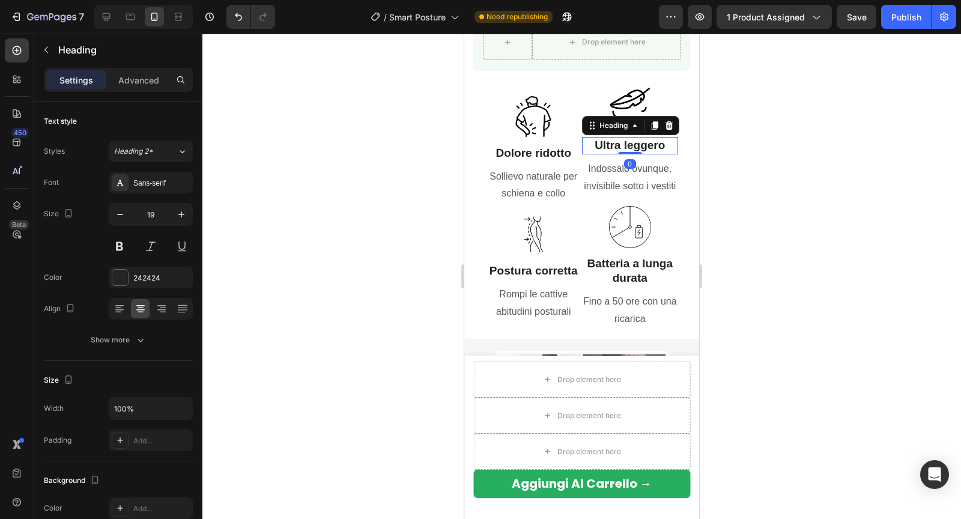
click at [760, 140] on div at bounding box center [581, 276] width 758 height 485
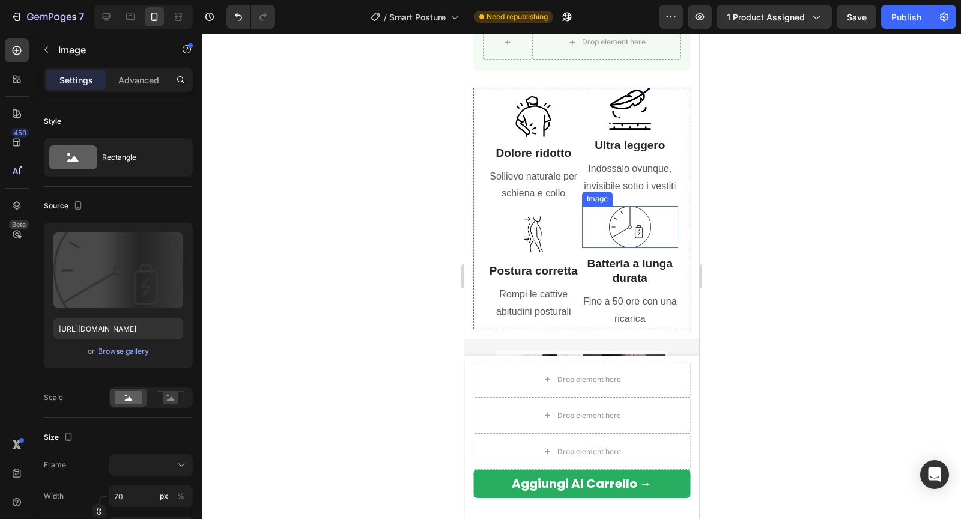
click at [639, 211] on img at bounding box center [630, 227] width 42 height 42
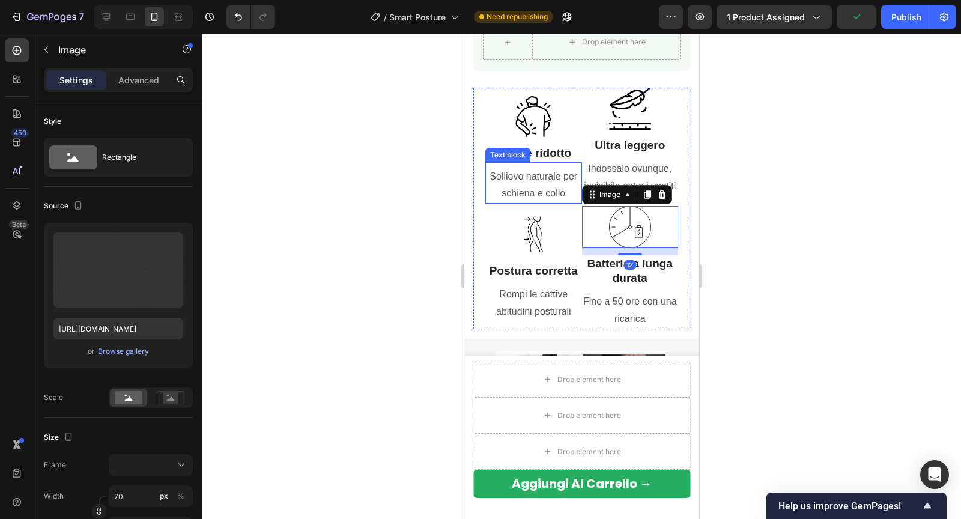
click at [544, 193] on p "Sollievo naturale per schiena e collo" at bounding box center [533, 185] width 94 height 35
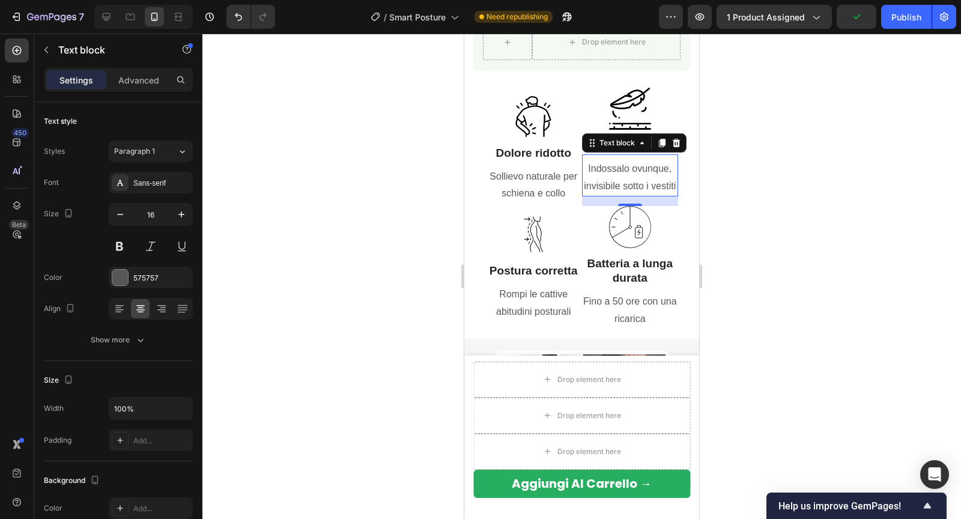
click at [626, 185] on p "Indossalo ovunque, invisibile sotto i vestiti" at bounding box center [630, 177] width 94 height 35
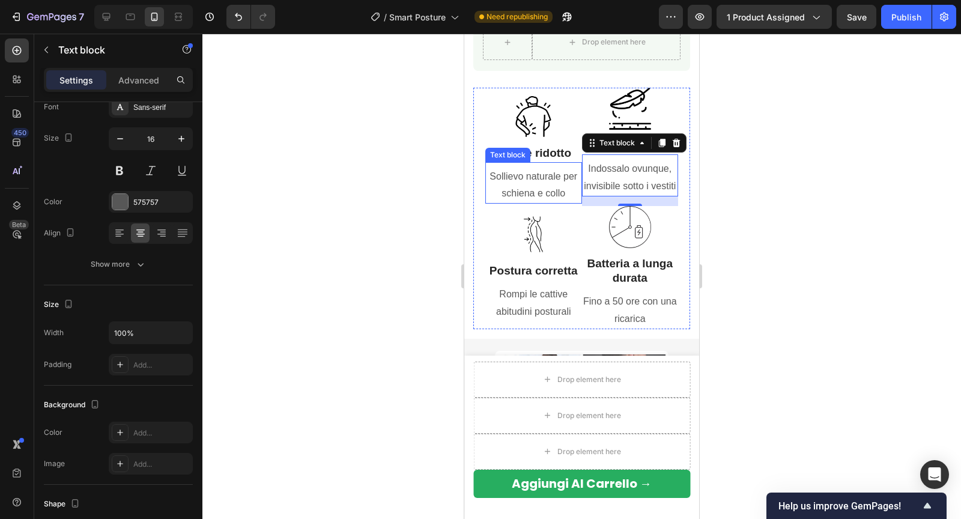
click at [553, 189] on p "Sollievo naturale per schiena e collo" at bounding box center [533, 185] width 94 height 35
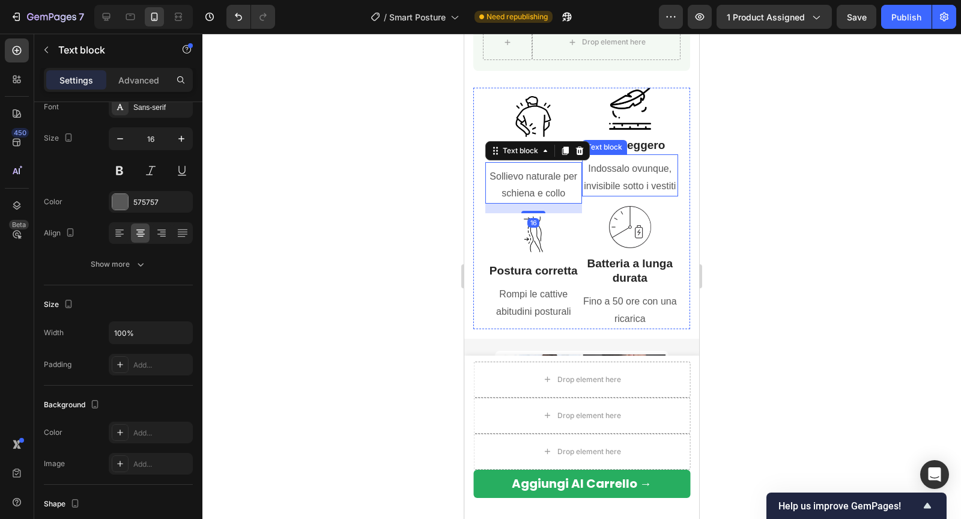
click at [614, 184] on p "Indossalo ovunque, invisibile sotto i vestiti" at bounding box center [630, 177] width 94 height 35
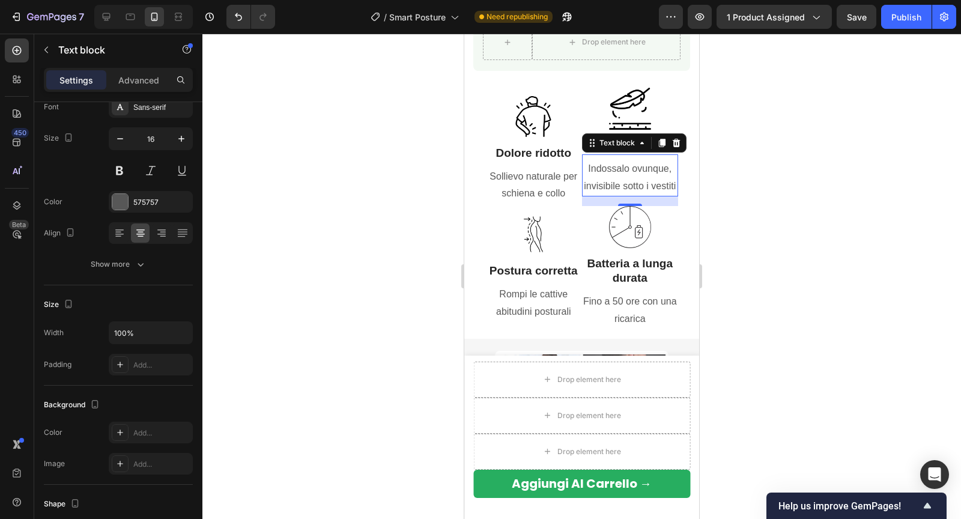
click at [804, 196] on div at bounding box center [581, 276] width 758 height 485
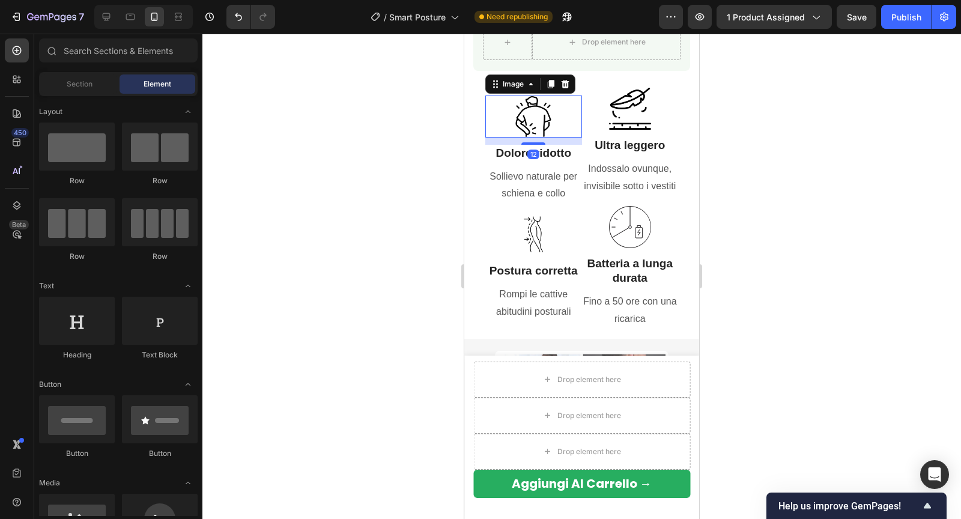
click at [550, 114] on img at bounding box center [533, 116] width 42 height 42
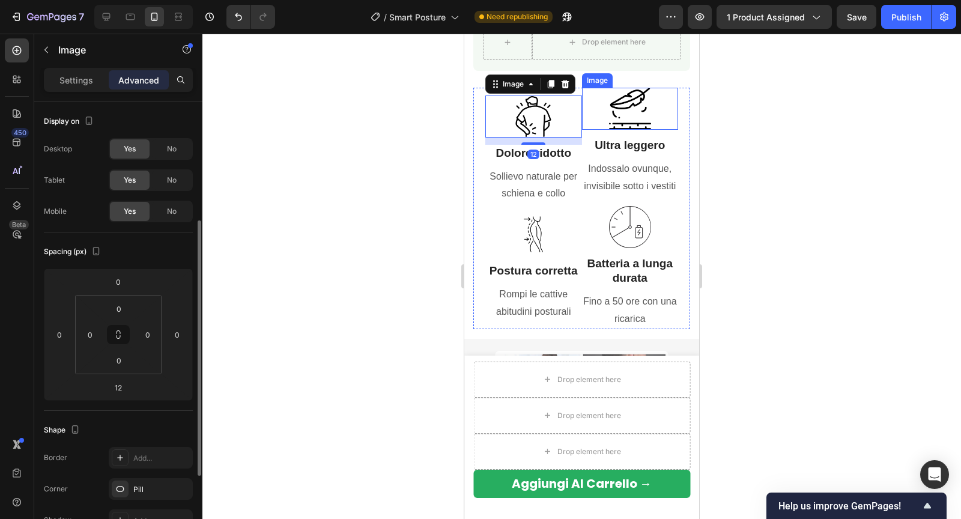
click at [642, 110] on img at bounding box center [630, 109] width 42 height 42
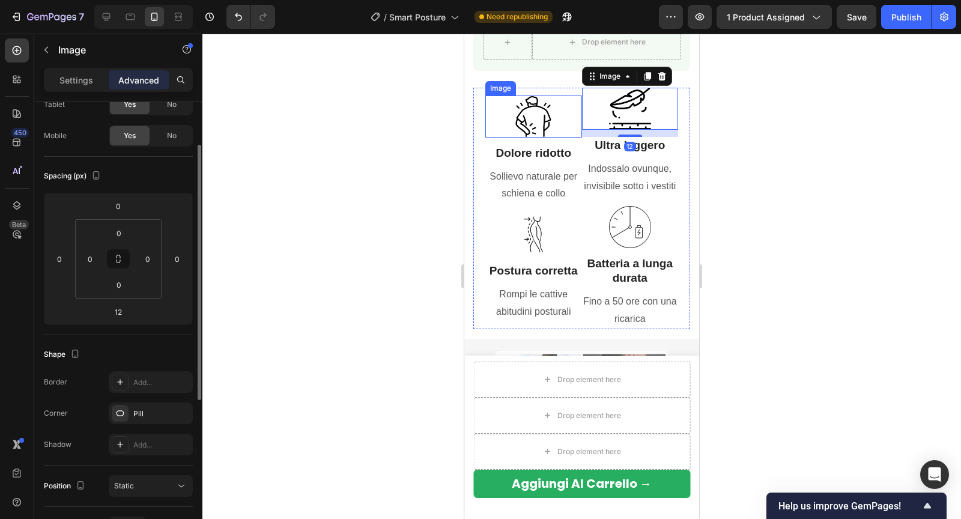
click at [544, 115] on img at bounding box center [533, 116] width 42 height 42
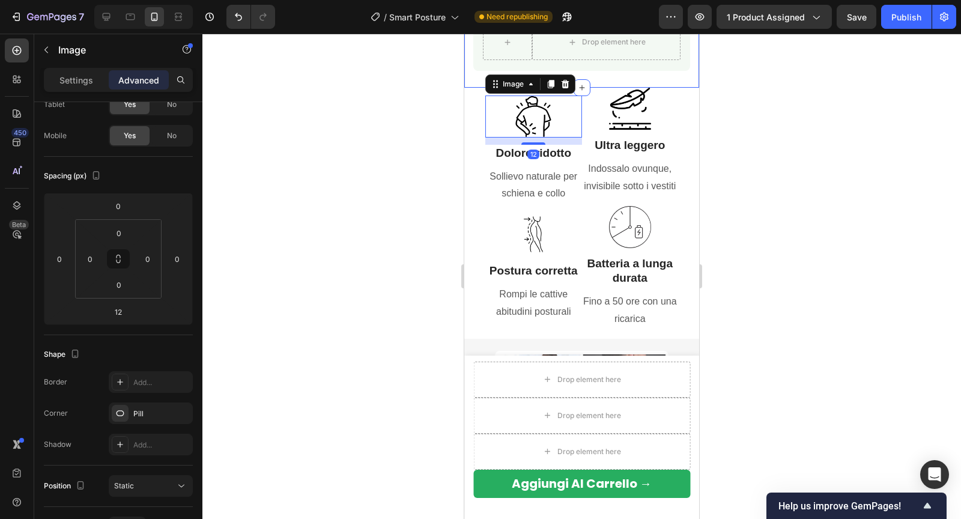
click at [756, 89] on div at bounding box center [581, 276] width 758 height 485
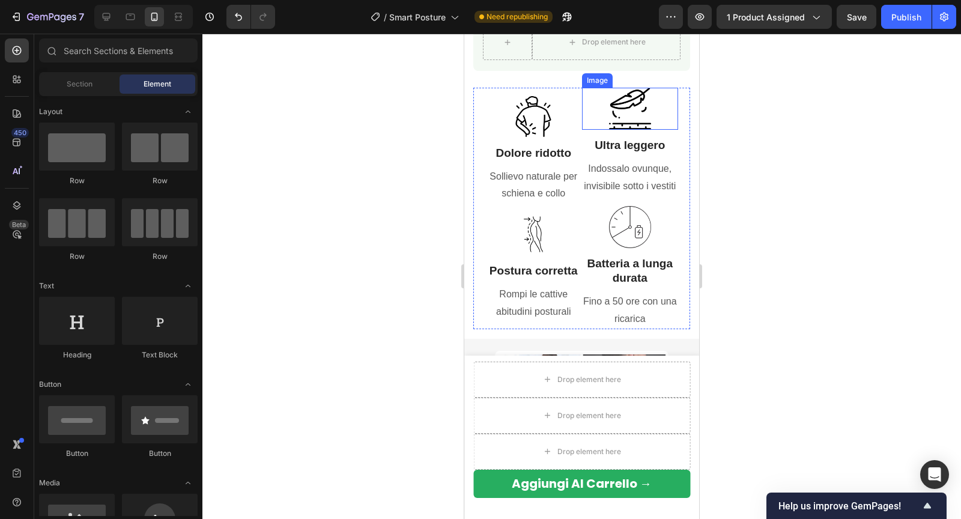
click at [562, 112] on div at bounding box center [533, 116] width 97 height 42
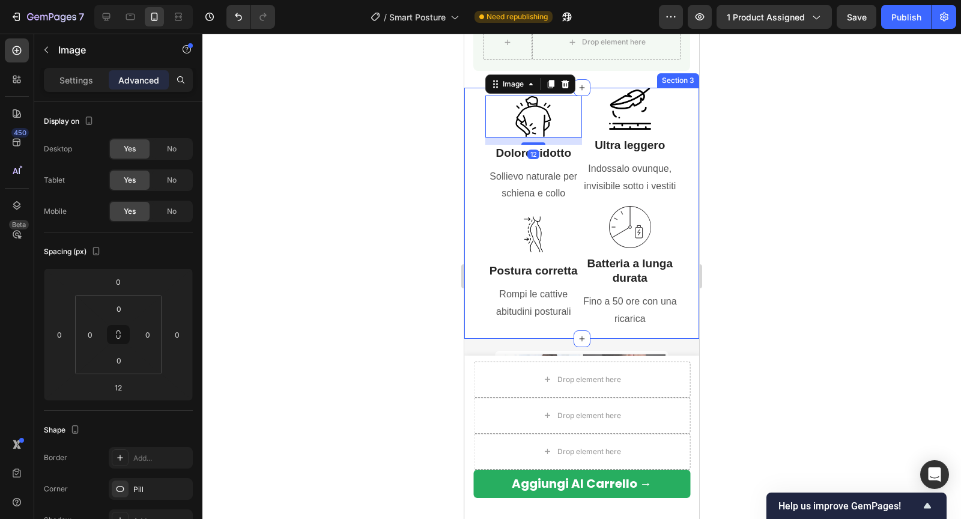
click at [716, 135] on div at bounding box center [581, 276] width 758 height 485
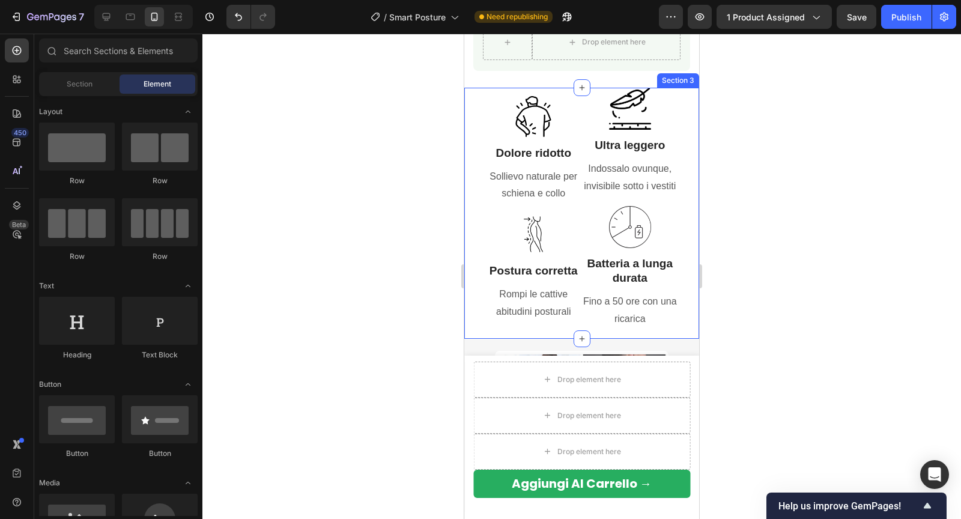
click at [731, 140] on div at bounding box center [581, 276] width 758 height 485
click at [629, 169] on p "Indossalo ovunque, invisibile sotto i vestiti" at bounding box center [630, 177] width 94 height 35
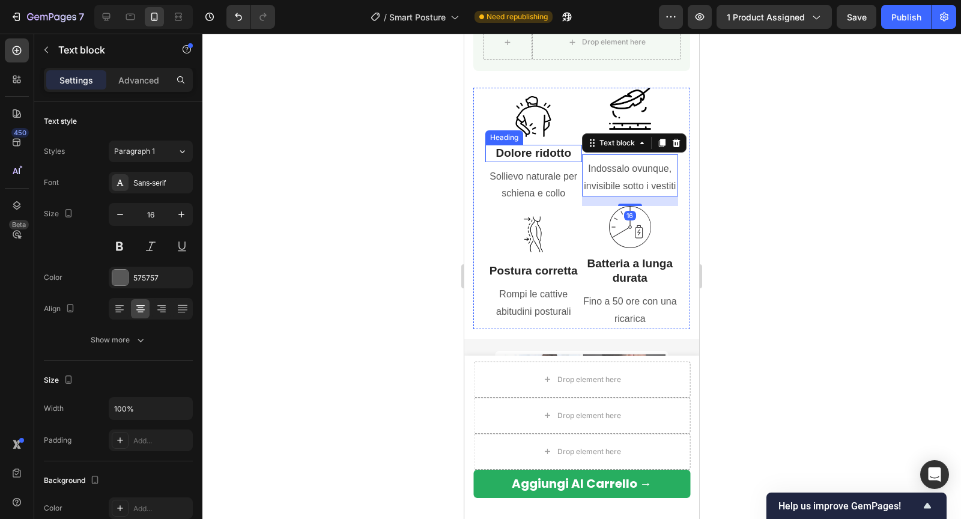
click at [537, 155] on strong "Dolore ridotto" at bounding box center [533, 152] width 76 height 13
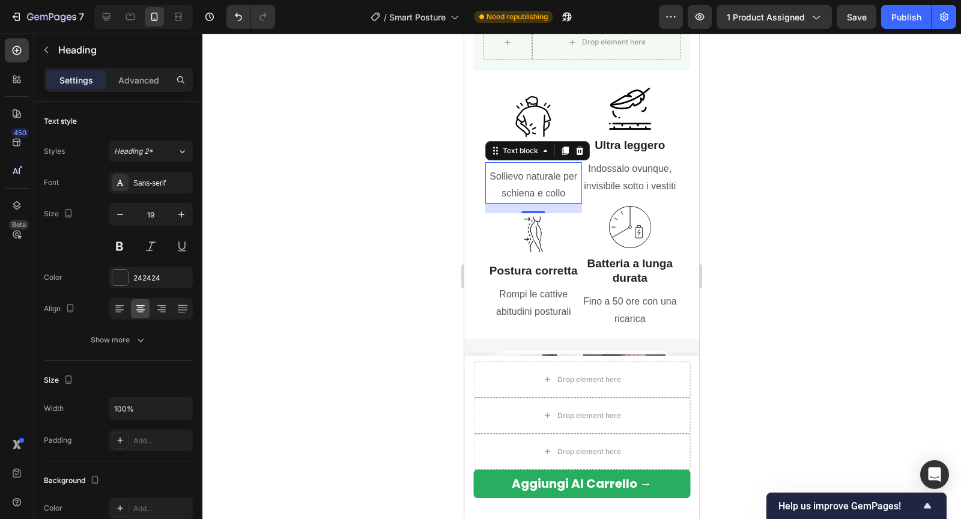
click at [552, 170] on p "Sollievo naturale per schiena e collo" at bounding box center [533, 185] width 94 height 35
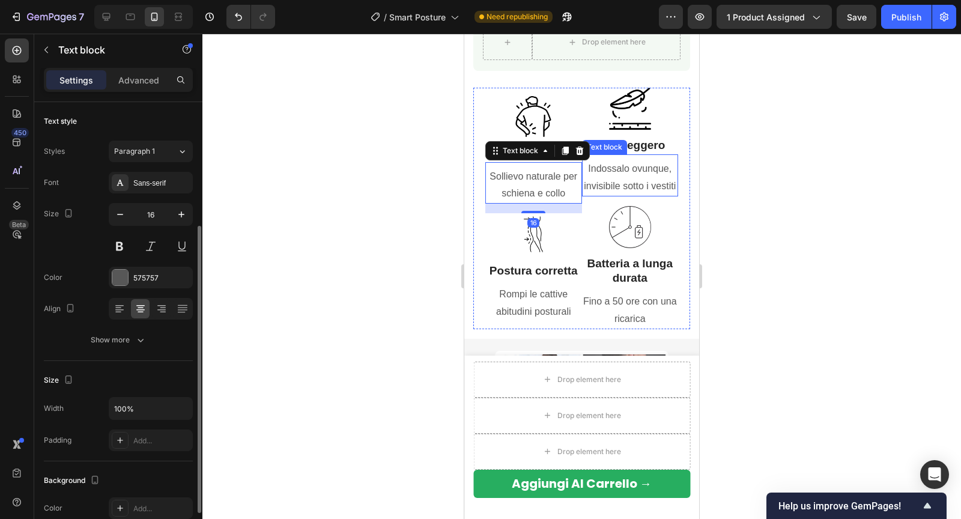
click at [628, 178] on p "Indossalo ovunque, invisibile sotto i vestiti" at bounding box center [630, 177] width 94 height 35
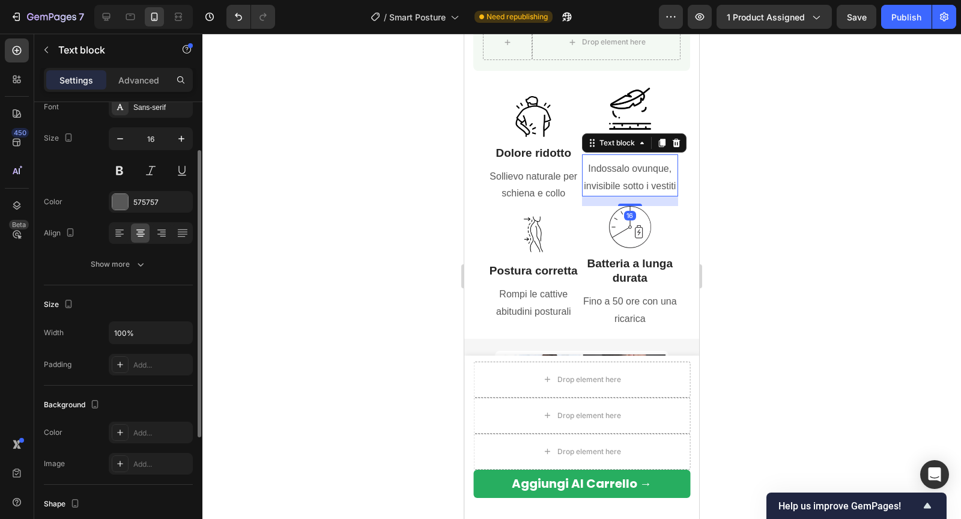
click at [745, 201] on div at bounding box center [581, 276] width 758 height 485
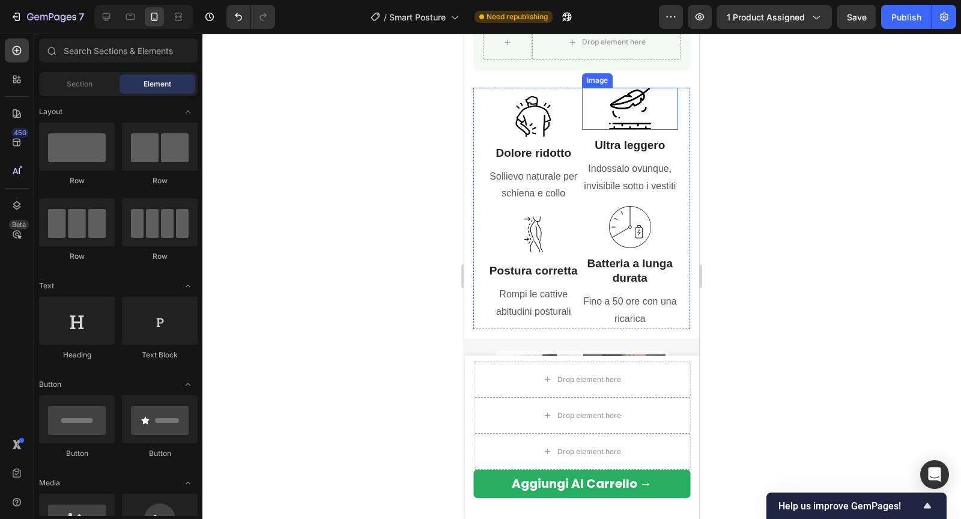
click at [610, 113] on img at bounding box center [630, 109] width 42 height 42
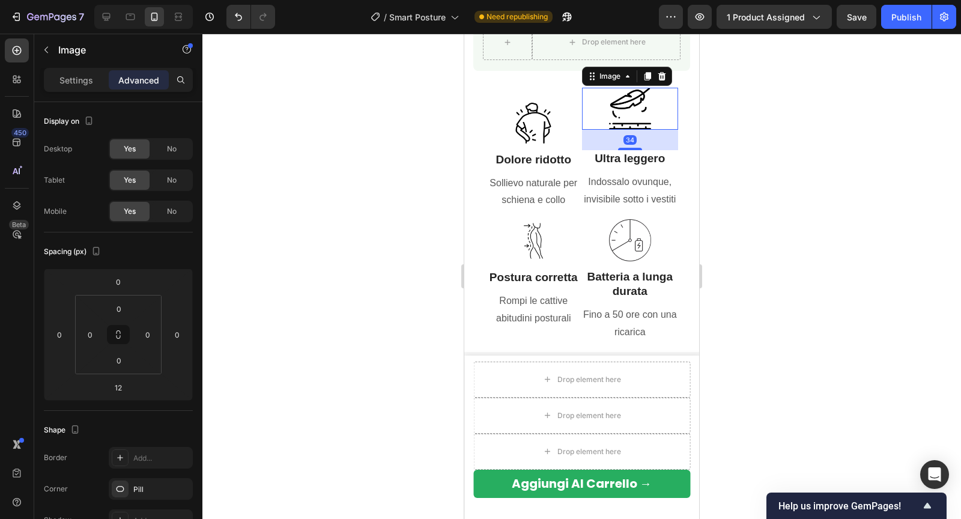
drag, startPoint x: 629, startPoint y: 135, endPoint x: 632, endPoint y: 142, distance: 7.8
click at [633, 148] on div at bounding box center [630, 149] width 24 height 2
type input "29"
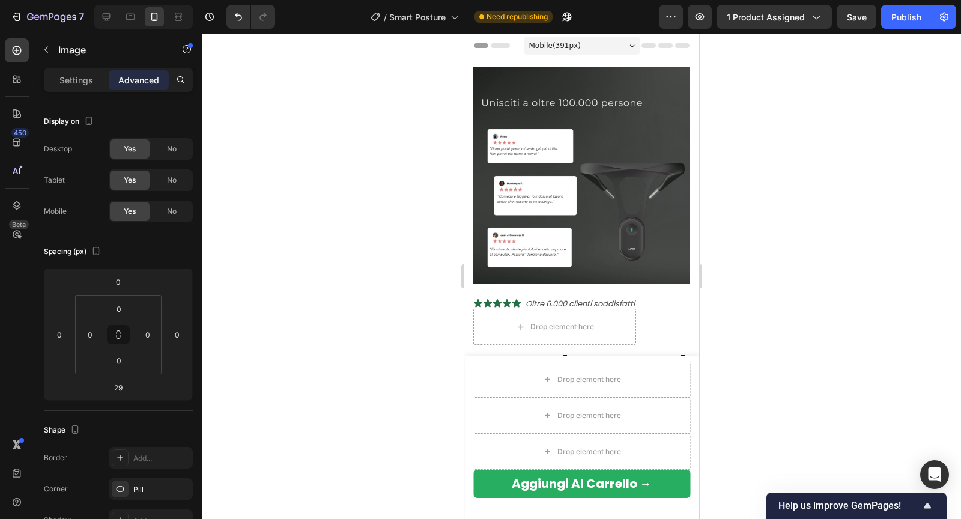
scroll to position [912, 0]
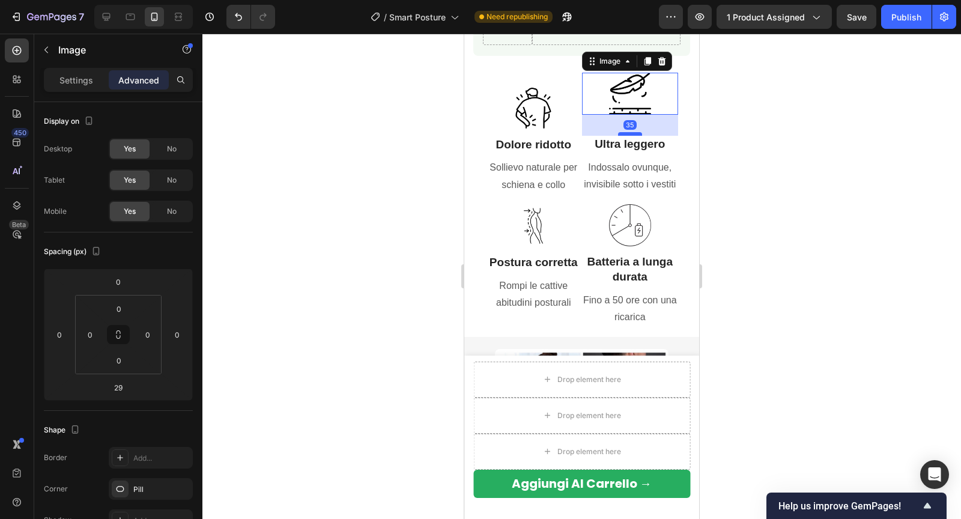
click at [628, 136] on div at bounding box center [630, 134] width 24 height 4
type input "35"
click at [736, 185] on div at bounding box center [581, 276] width 758 height 485
click at [633, 109] on img at bounding box center [630, 94] width 42 height 42
click at [771, 141] on div at bounding box center [581, 276] width 758 height 485
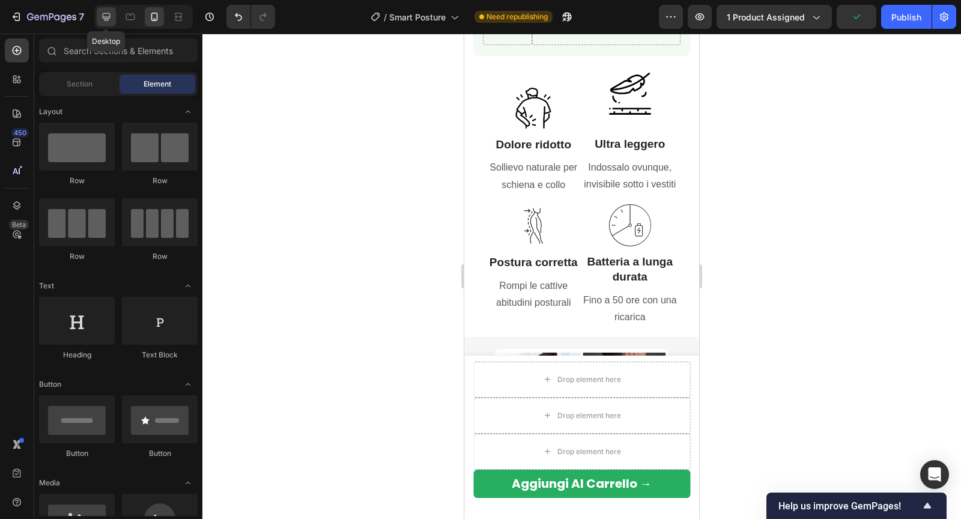
click at [100, 17] on icon at bounding box center [106, 17] width 12 height 12
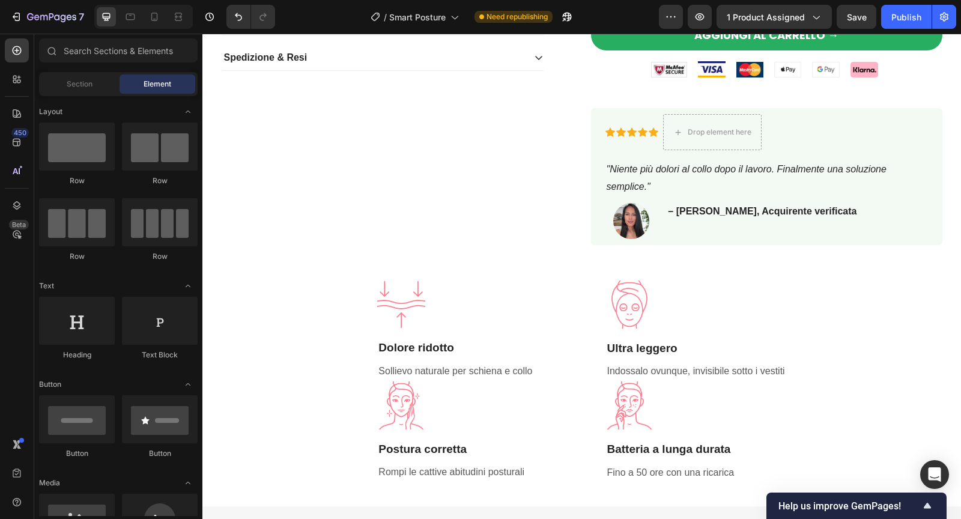
scroll to position [503, 0]
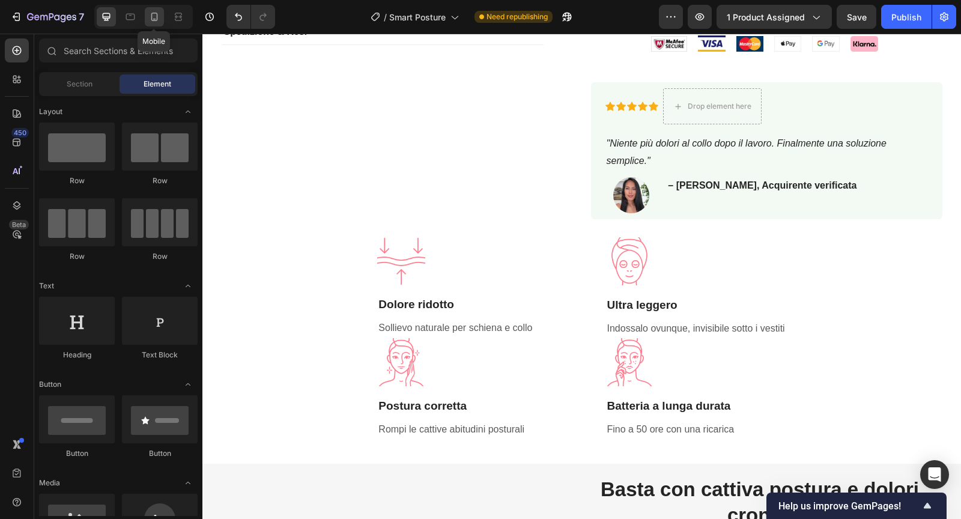
click at [160, 10] on div at bounding box center [154, 16] width 19 height 19
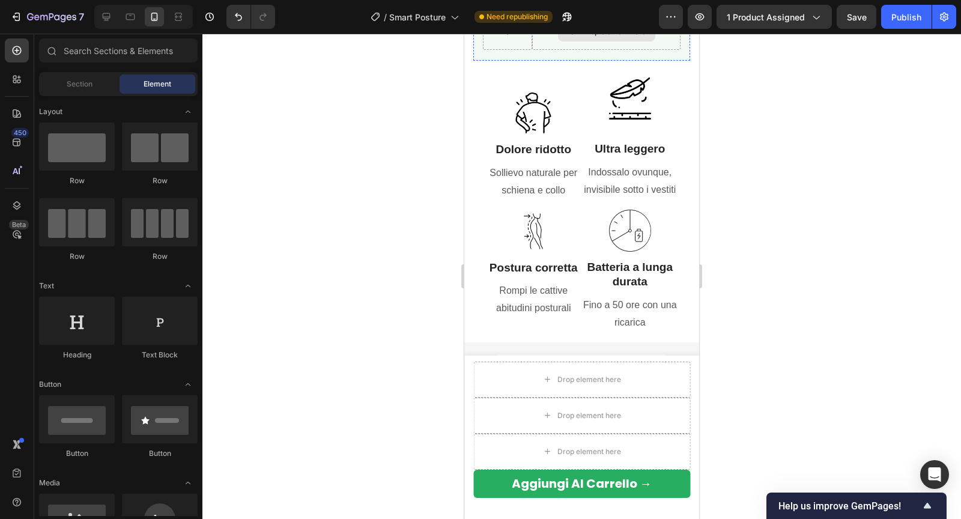
scroll to position [927, 0]
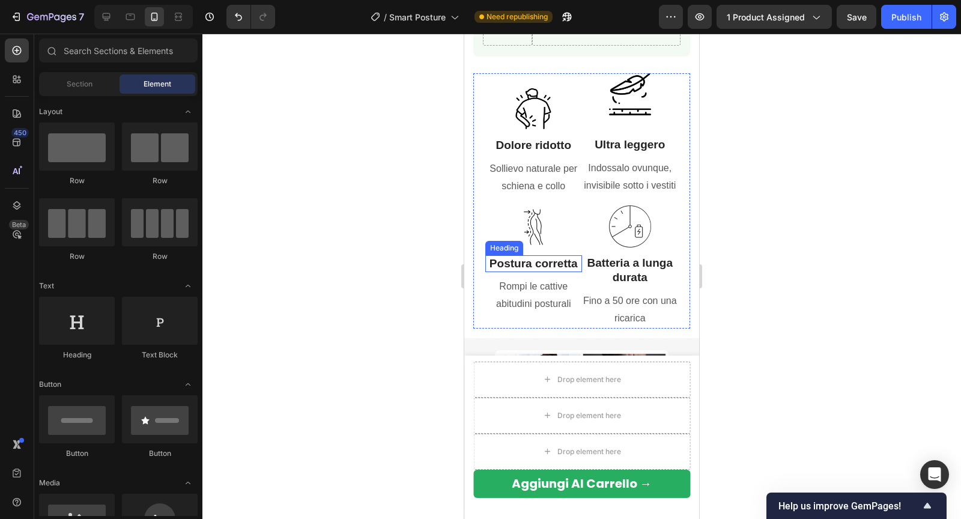
click at [553, 261] on strong "Postura corretta" at bounding box center [533, 263] width 88 height 13
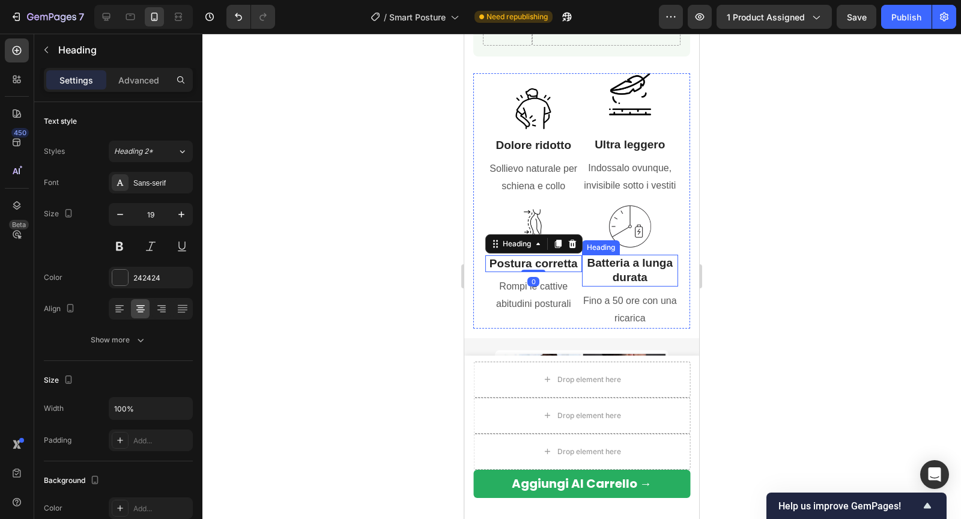
click at [618, 270] on h3 "Batteria a lunga durata" at bounding box center [630, 271] width 97 height 32
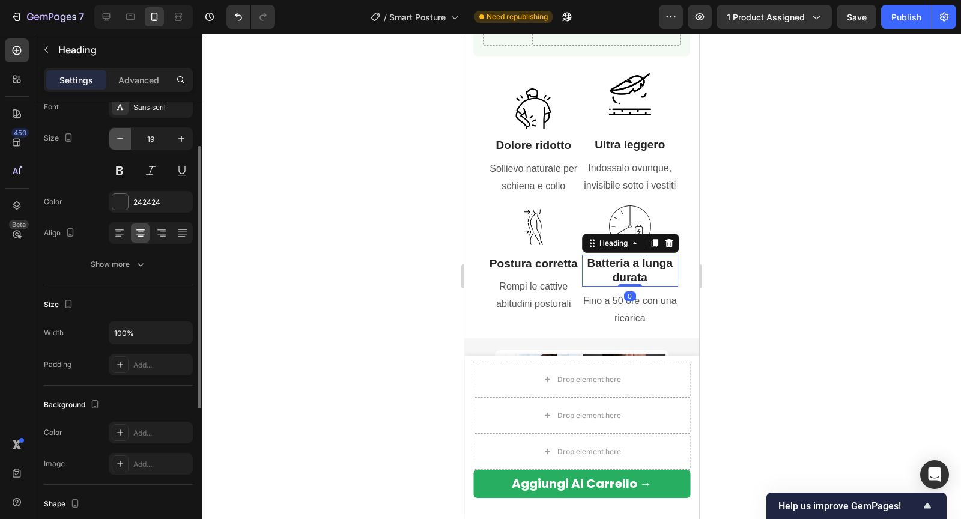
click at [121, 139] on icon "button" at bounding box center [120, 139] width 12 height 12
type input "18"
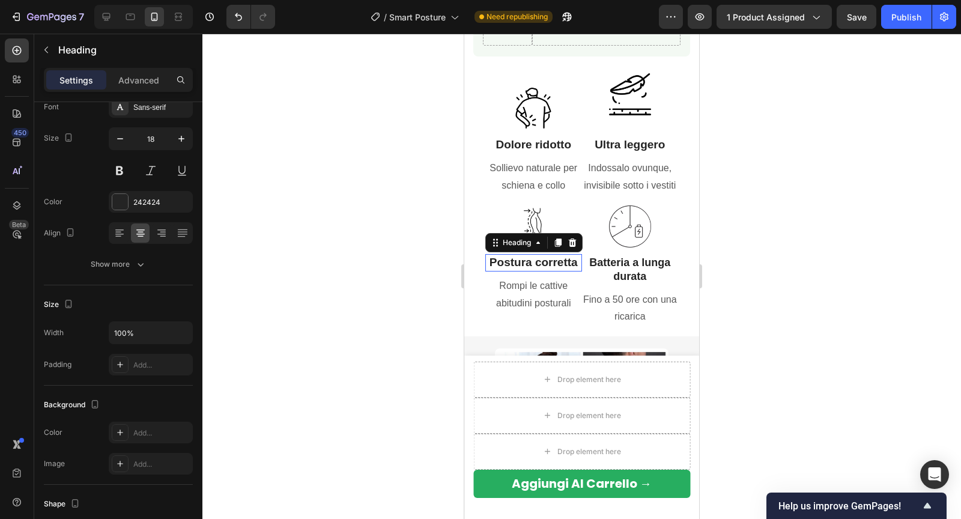
click at [514, 265] on strong "Postura corretta" at bounding box center [533, 262] width 88 height 13
click at [114, 134] on icon "button" at bounding box center [120, 139] width 12 height 12
type input "18"
click at [504, 145] on strong "Dolore ridotto" at bounding box center [533, 145] width 76 height 13
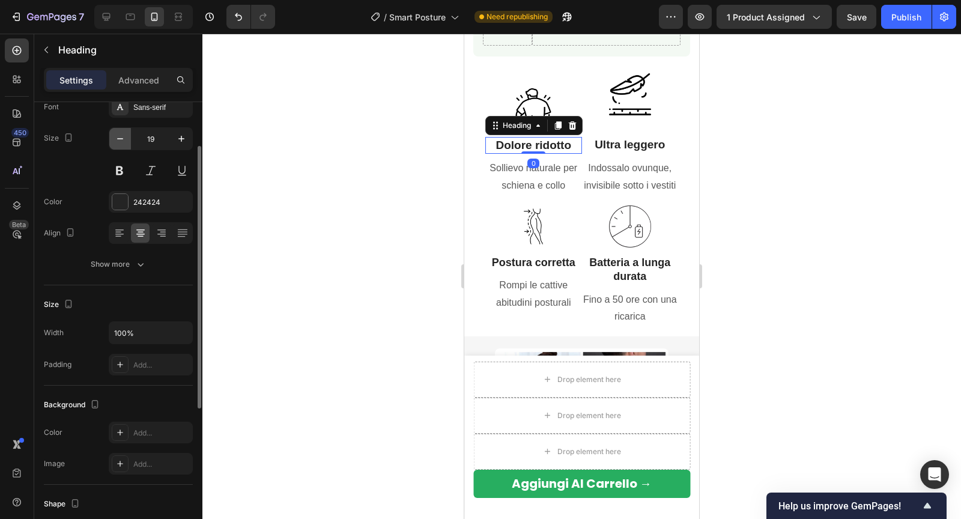
click at [122, 140] on icon "button" at bounding box center [120, 139] width 12 height 12
type input "18"
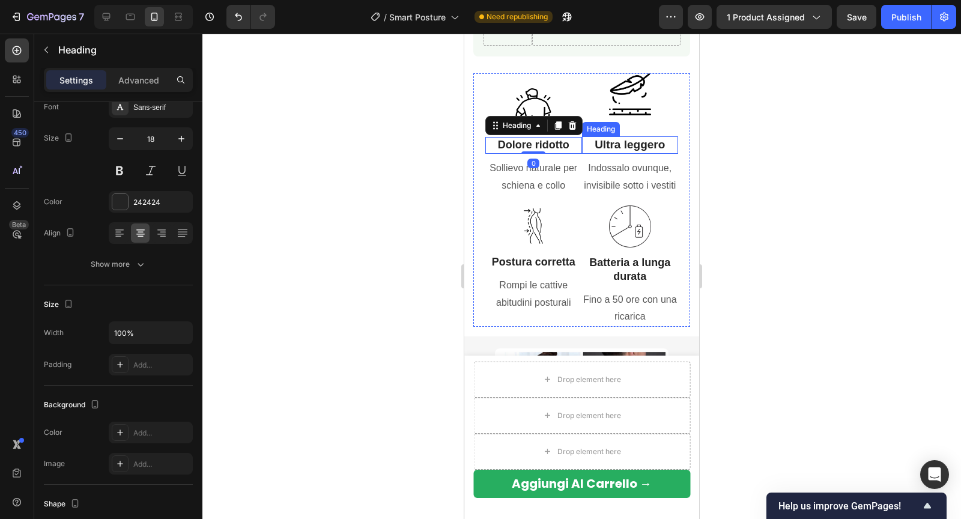
click at [609, 144] on strong "Ultra leggero" at bounding box center [629, 144] width 70 height 13
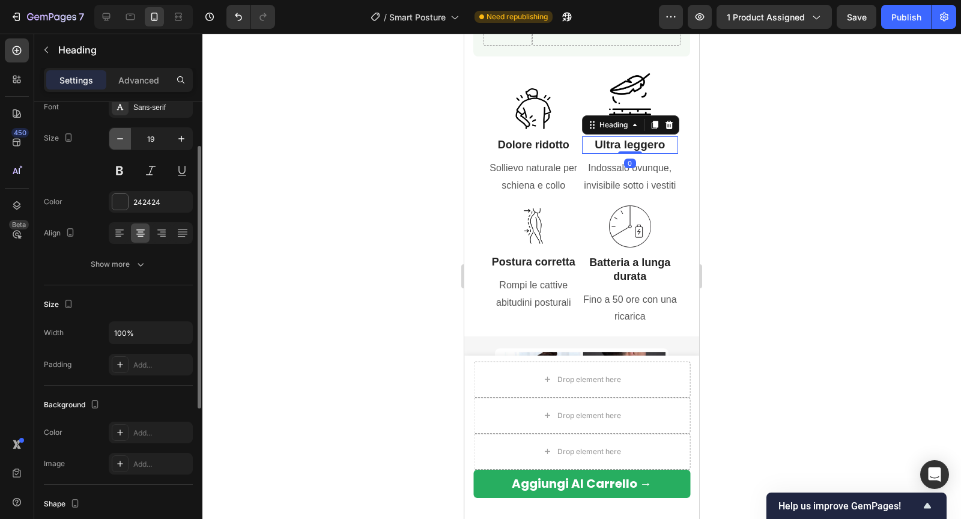
click at [122, 139] on icon "button" at bounding box center [120, 139] width 12 height 12
type input "18"
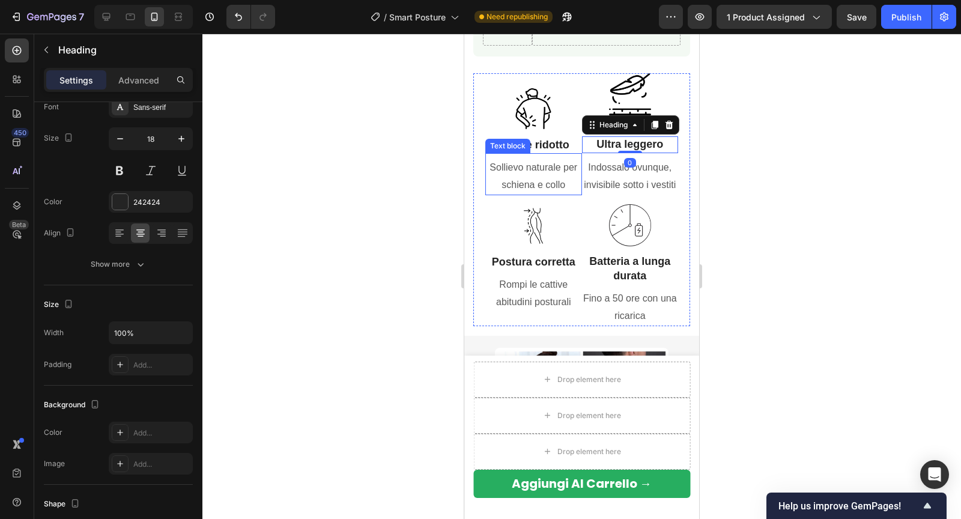
click at [520, 173] on p "Sollievo naturale per schiena e collo" at bounding box center [533, 176] width 94 height 35
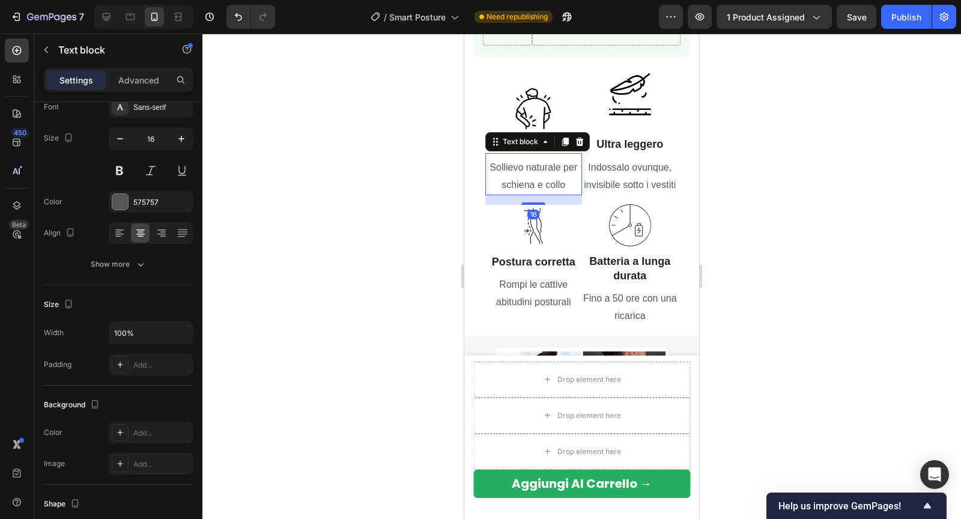
scroll to position [0, 0]
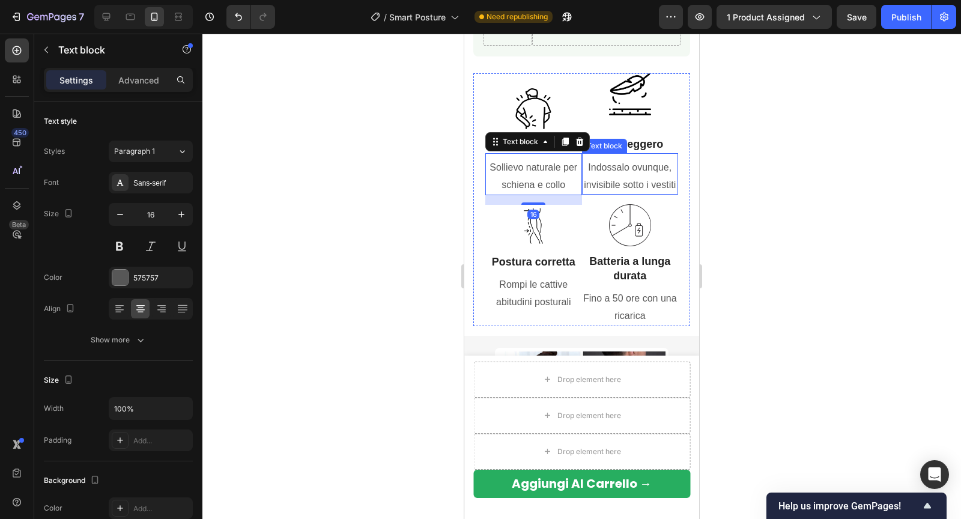
click at [653, 179] on p "Indossalo ovunque, invisibile sotto i vestiti" at bounding box center [630, 176] width 94 height 35
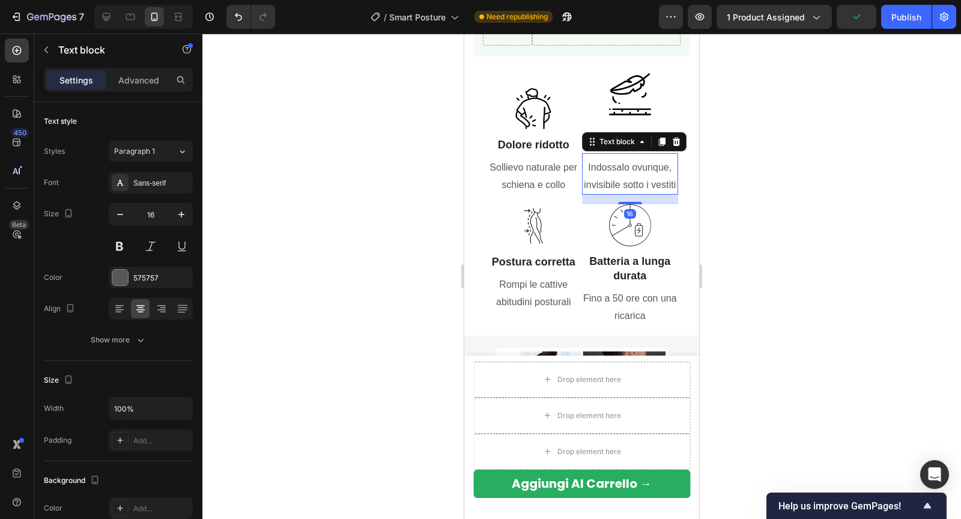
click at [790, 189] on div at bounding box center [581, 276] width 758 height 485
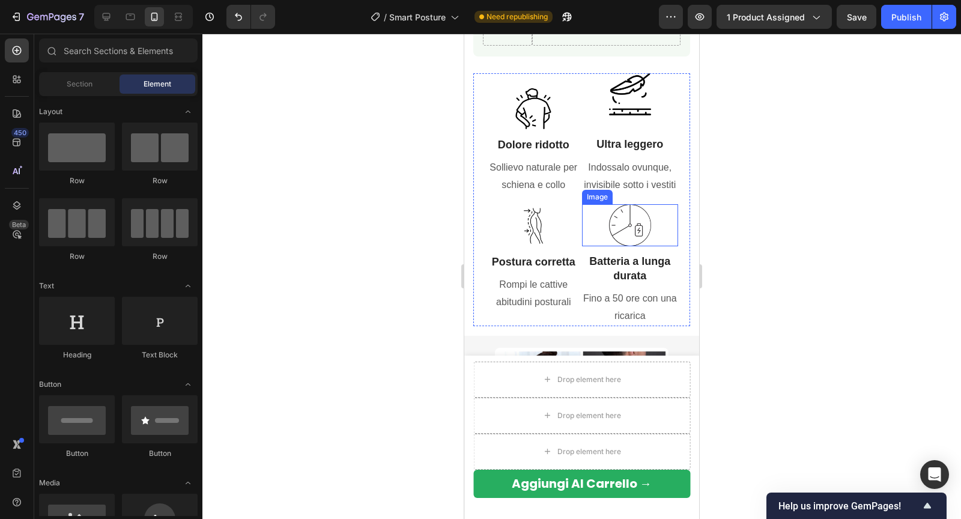
click at [645, 228] on img at bounding box center [630, 225] width 42 height 42
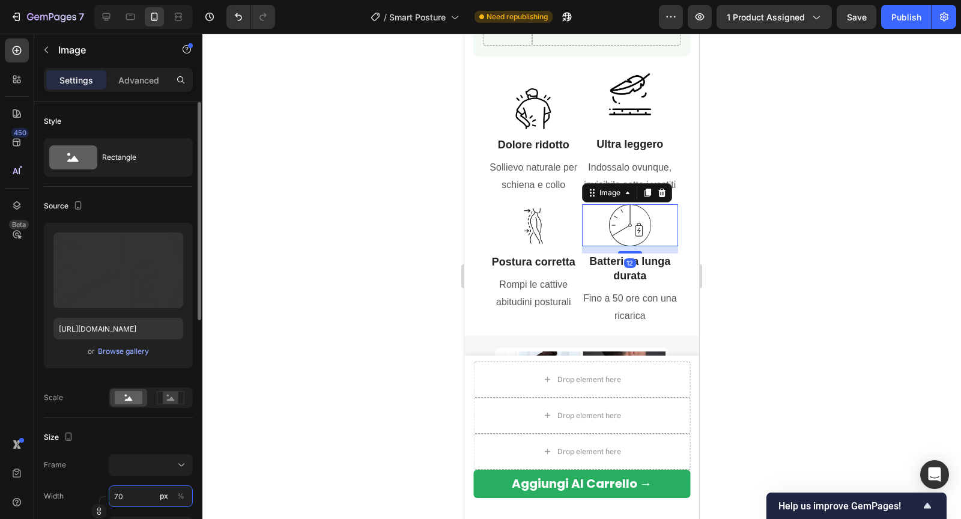
click at [132, 493] on input "70" at bounding box center [151, 496] width 84 height 22
type input "6"
type input "60"
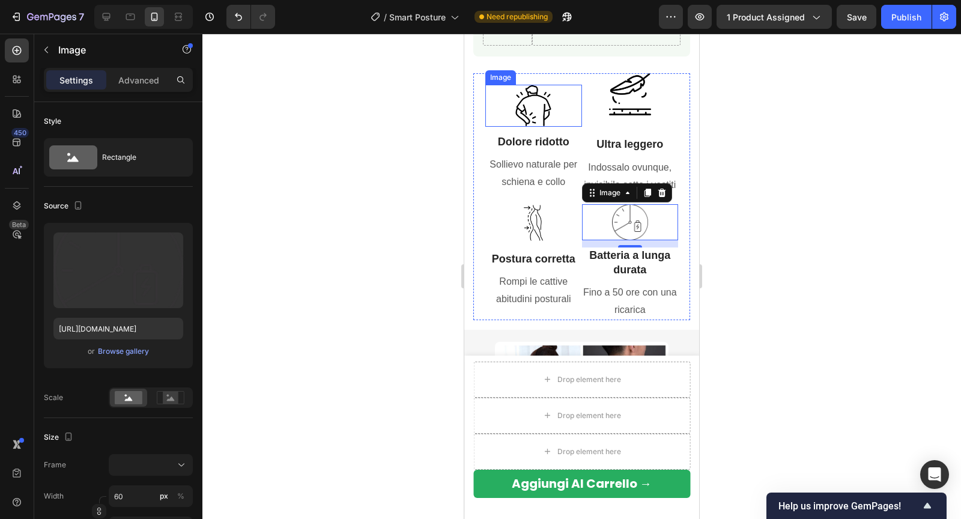
click at [540, 116] on img at bounding box center [533, 106] width 42 height 42
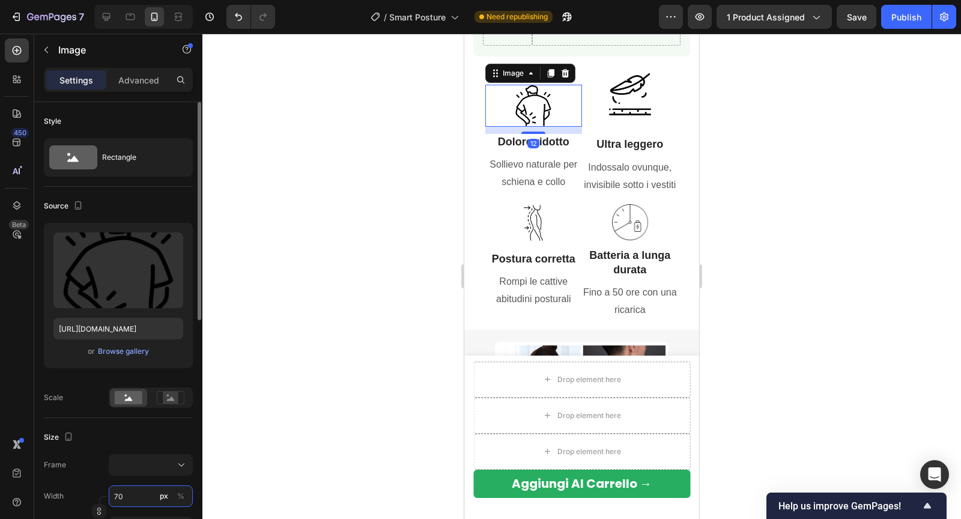
click at [125, 491] on input "70" at bounding box center [151, 496] width 84 height 22
type input "6"
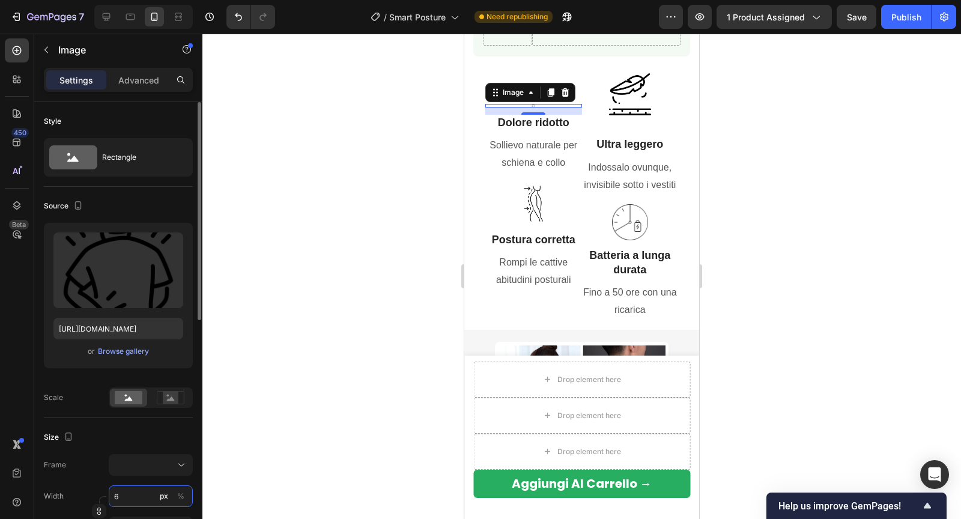
type input "60"
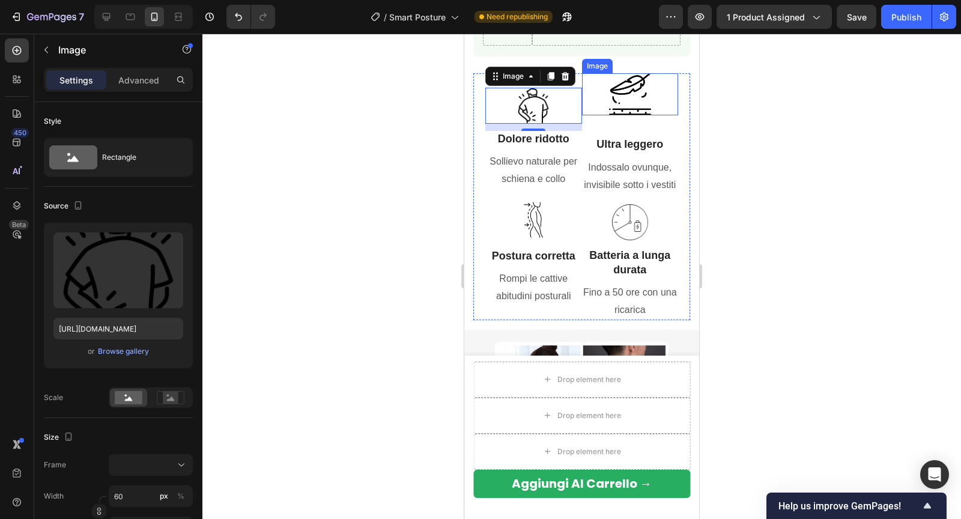
click at [630, 108] on img at bounding box center [630, 94] width 42 height 42
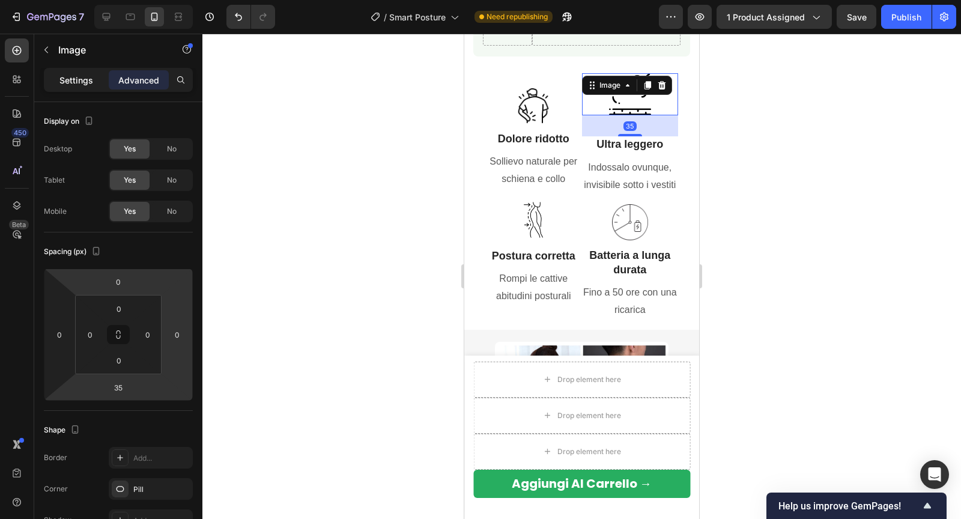
click at [85, 86] on div "Settings" at bounding box center [76, 79] width 60 height 19
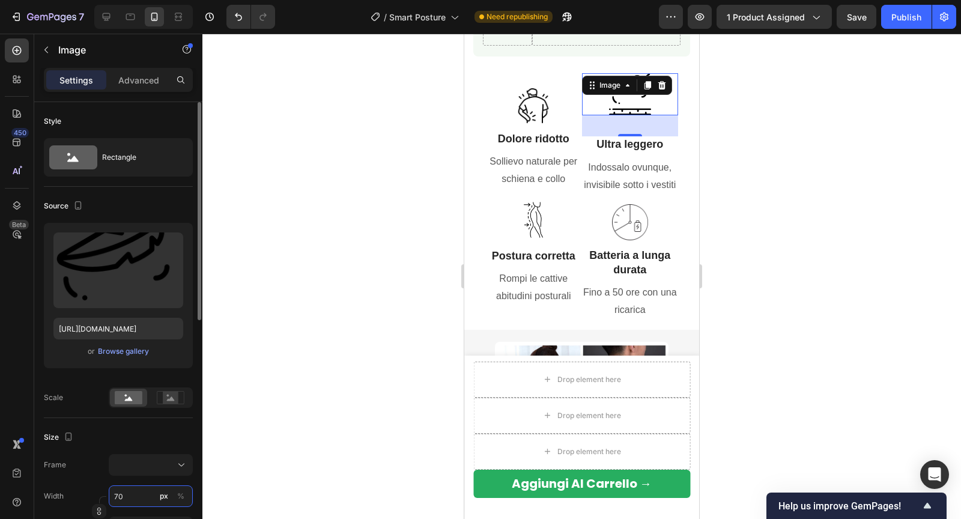
click at [131, 498] on input "70" at bounding box center [151, 496] width 84 height 22
type input "6"
type input "60"
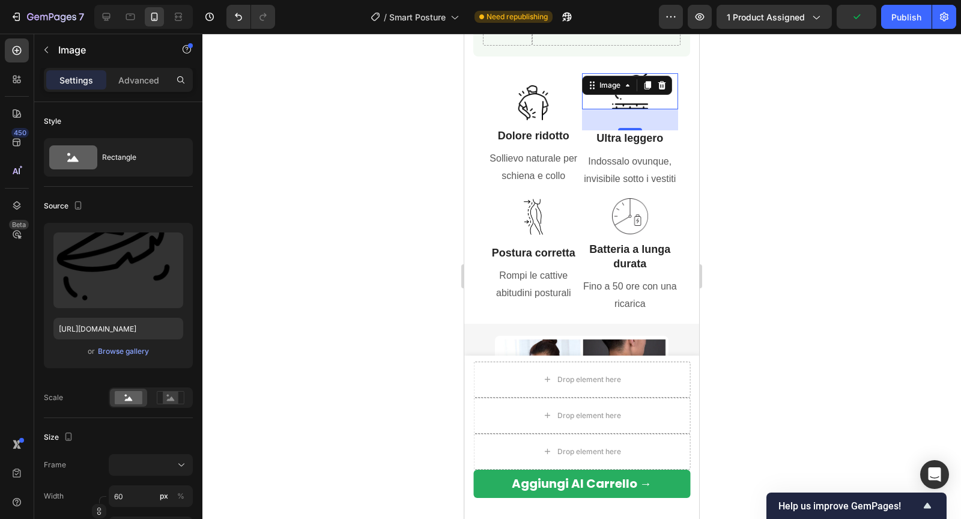
click at [291, 349] on div at bounding box center [581, 276] width 758 height 485
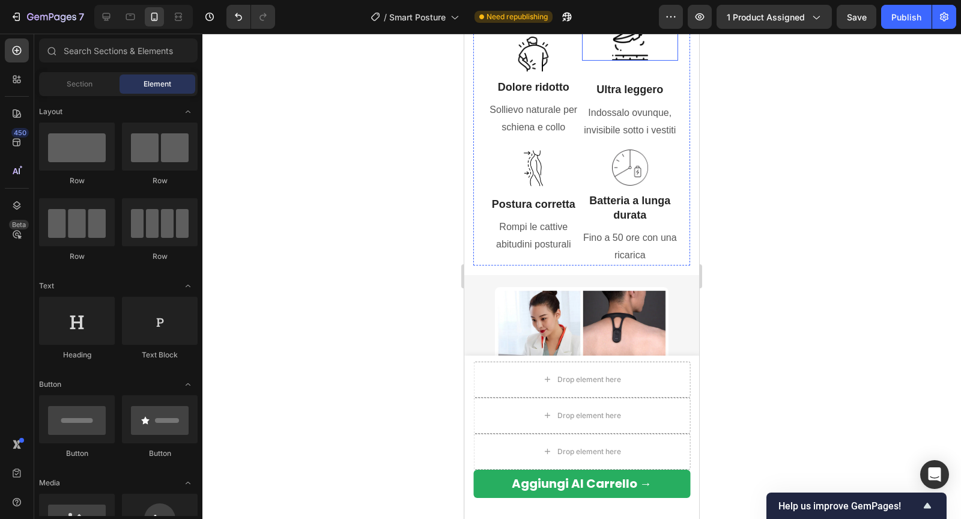
scroll to position [979, 0]
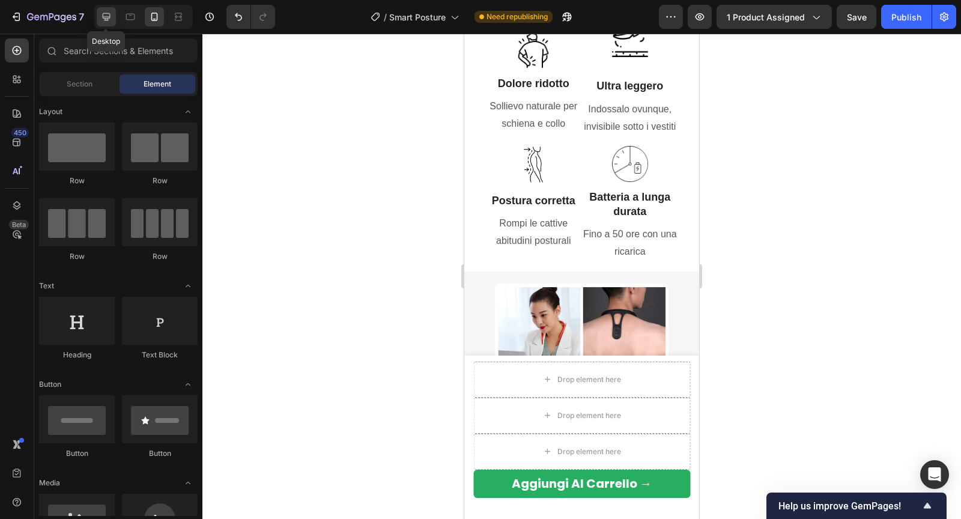
click at [104, 20] on icon at bounding box center [107, 17] width 8 height 8
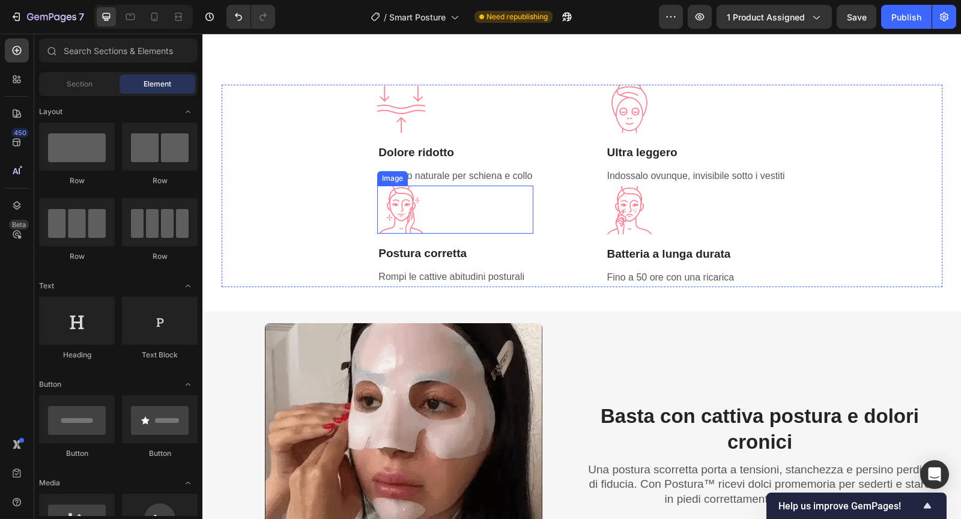
scroll to position [924, 0]
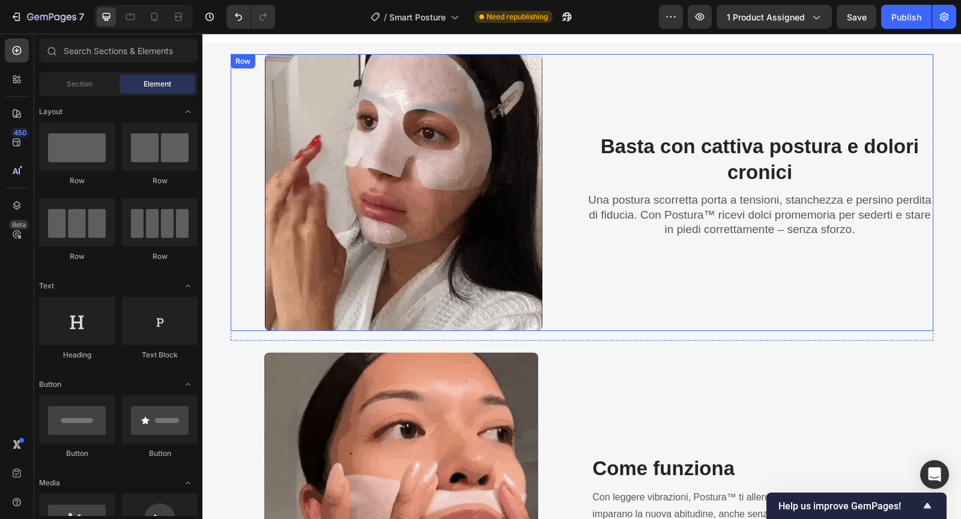
click at [640, 119] on div "Basta con cattiva postura e dolori cronici Heading Una postura scorretta porta …" at bounding box center [760, 192] width 346 height 277
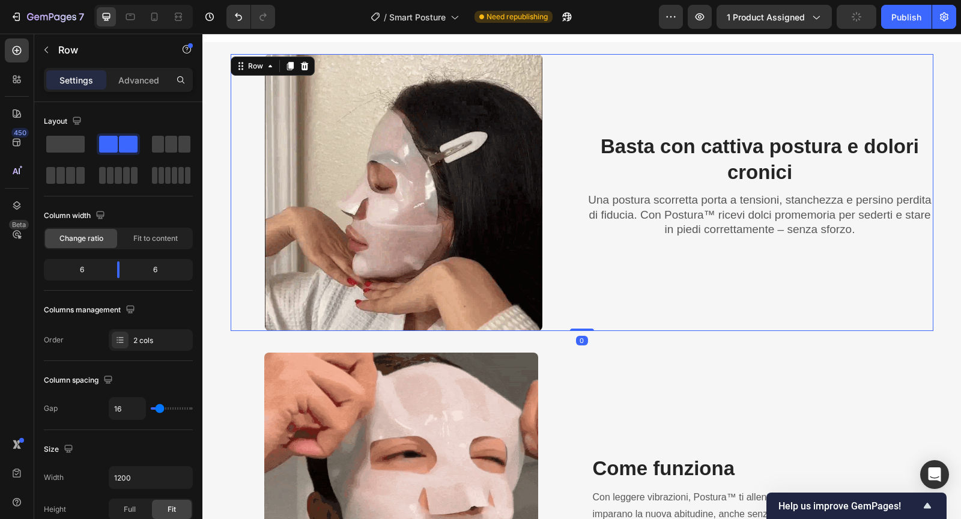
scroll to position [624, 0]
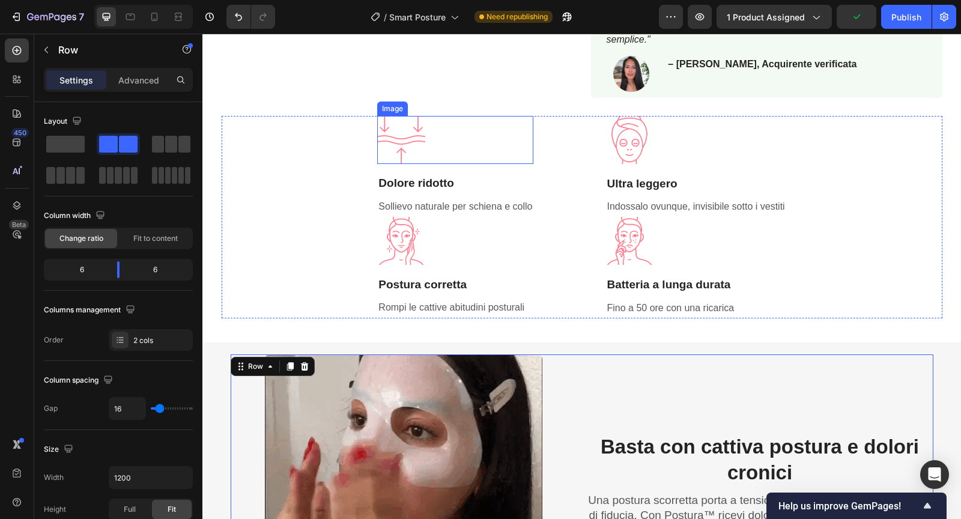
click at [412, 142] on img at bounding box center [401, 140] width 48 height 48
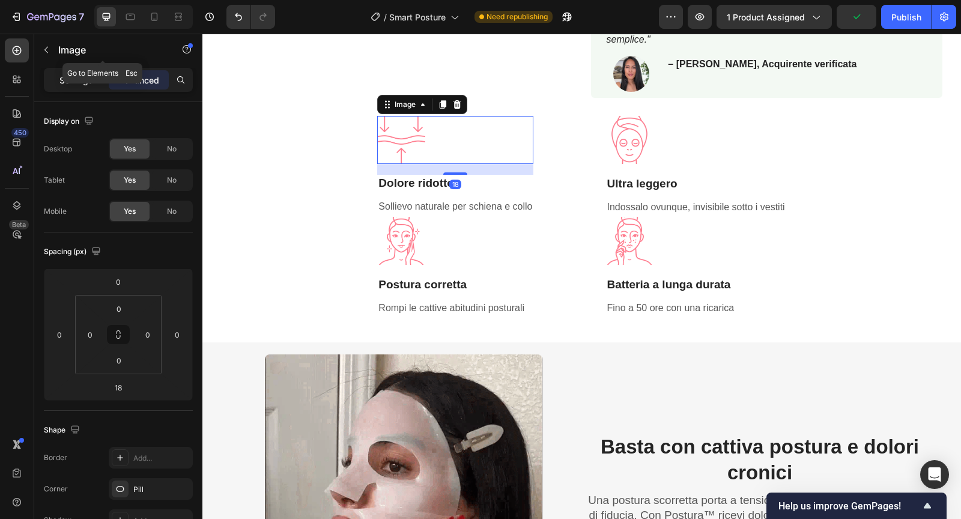
click at [68, 82] on p "Settings" at bounding box center [76, 80] width 34 height 13
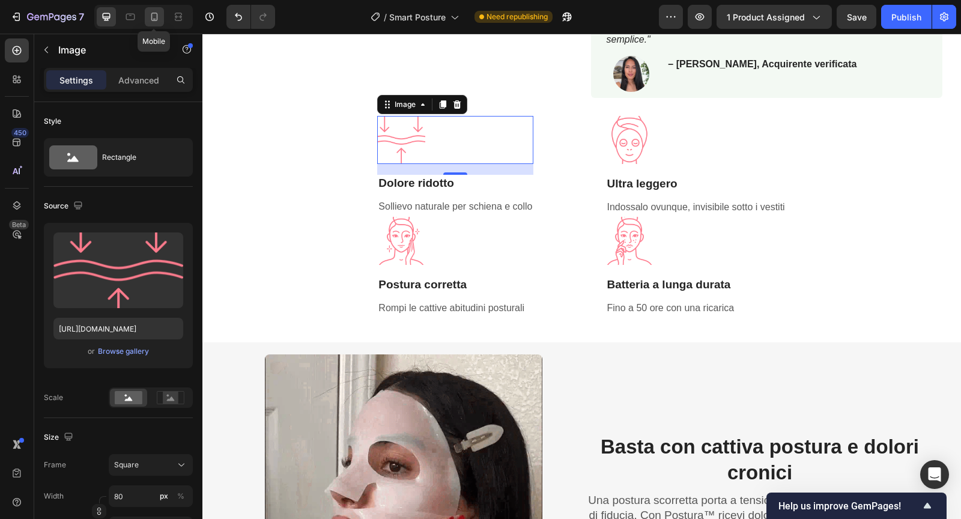
click at [156, 15] on icon at bounding box center [154, 17] width 7 height 8
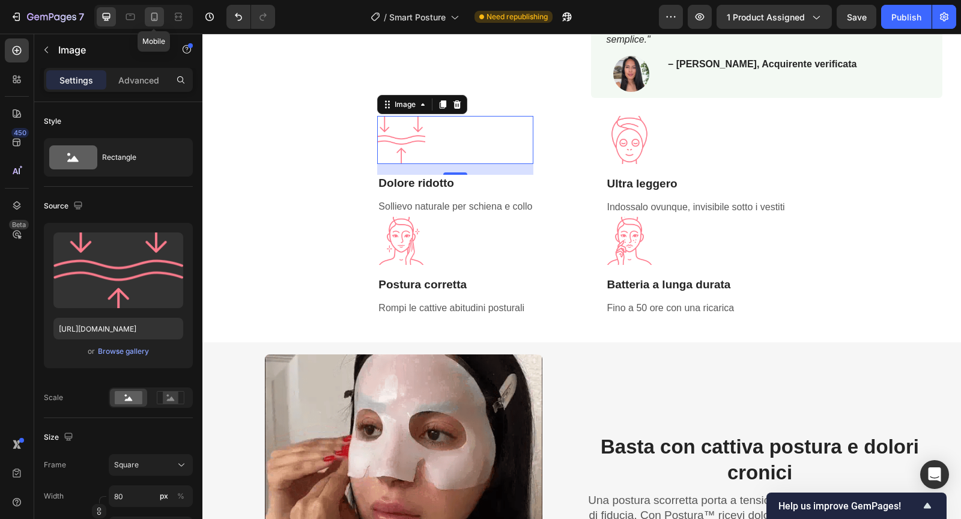
type input "[URL][DOMAIN_NAME]"
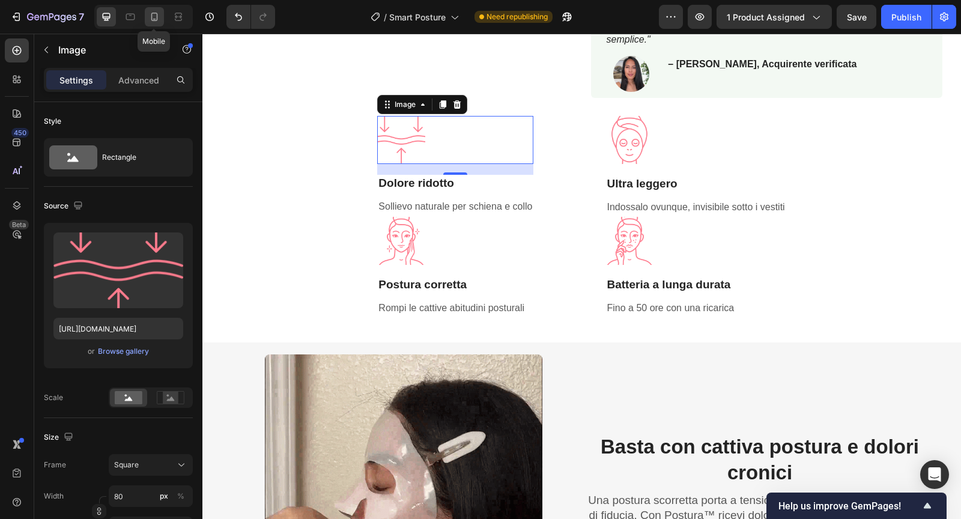
type input "60"
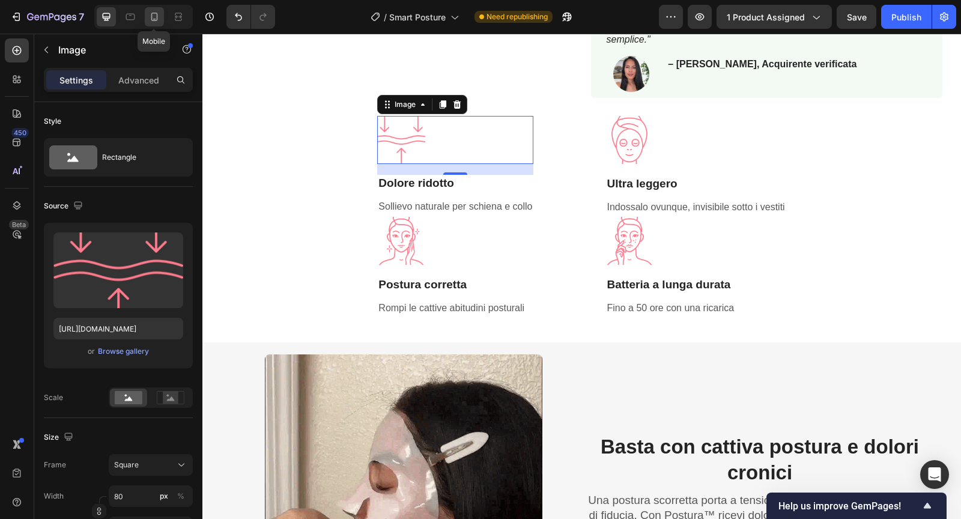
type input "60"
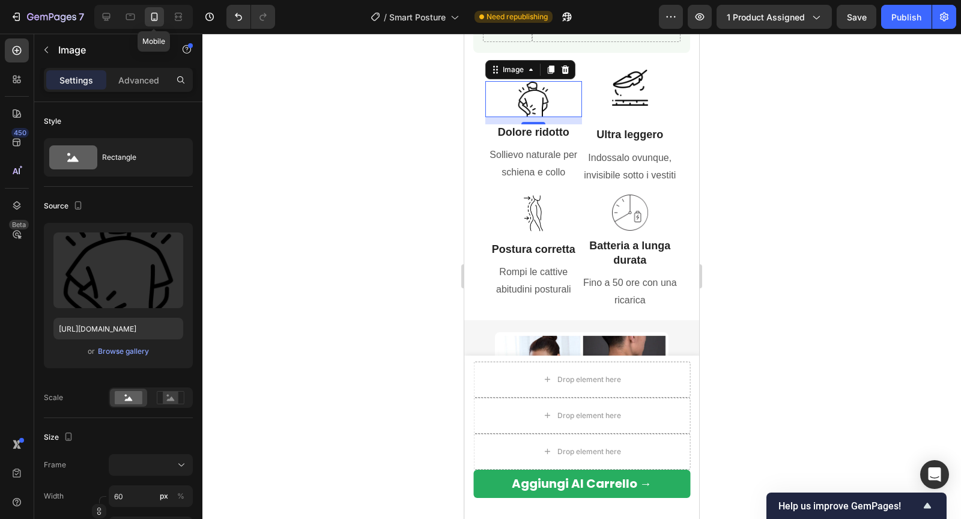
scroll to position [935, 0]
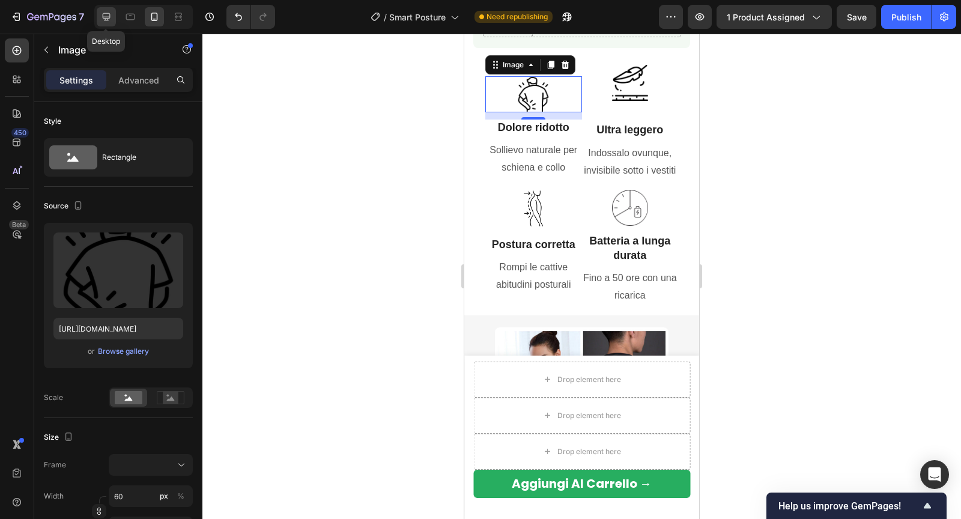
click at [102, 20] on icon at bounding box center [106, 17] width 12 height 12
type input "[URL][DOMAIN_NAME]"
type input "80"
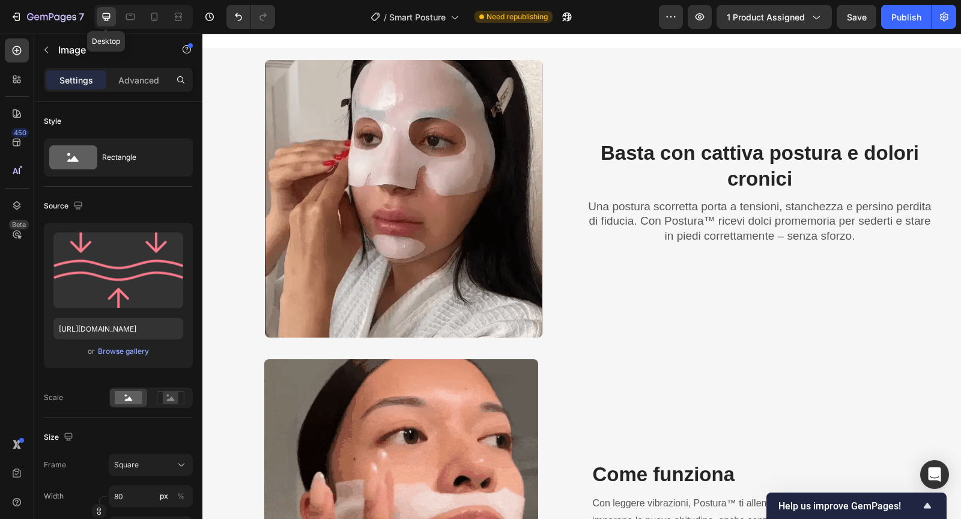
scroll to position [1002, 0]
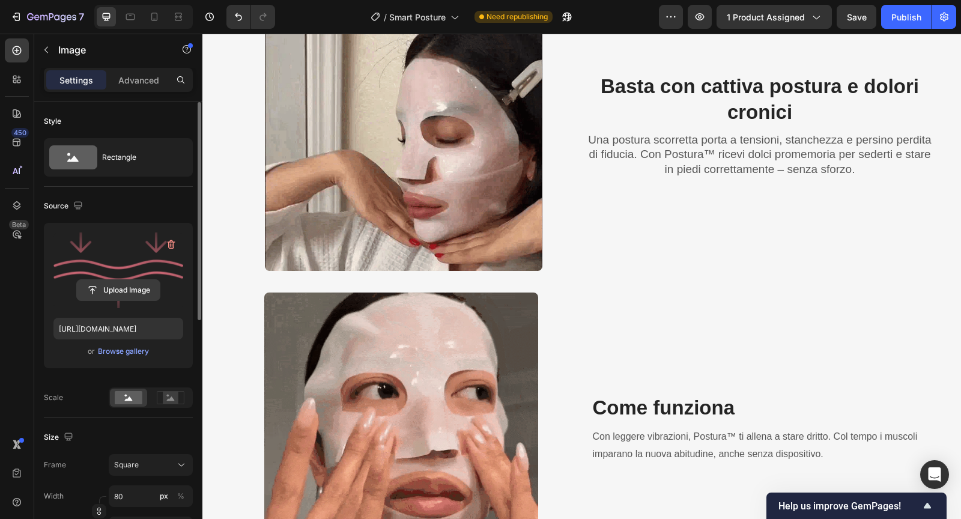
click at [121, 290] on input "file" at bounding box center [118, 290] width 83 height 20
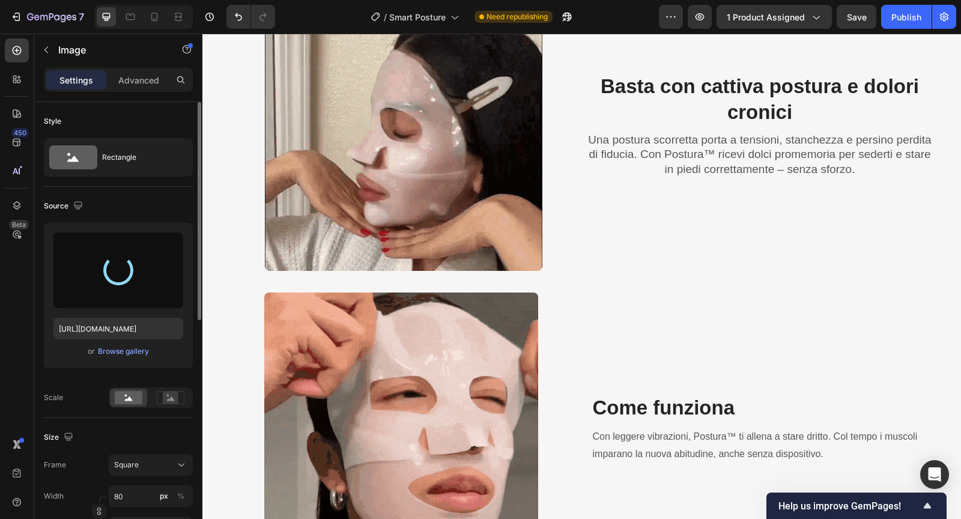
type input "[URL][DOMAIN_NAME]"
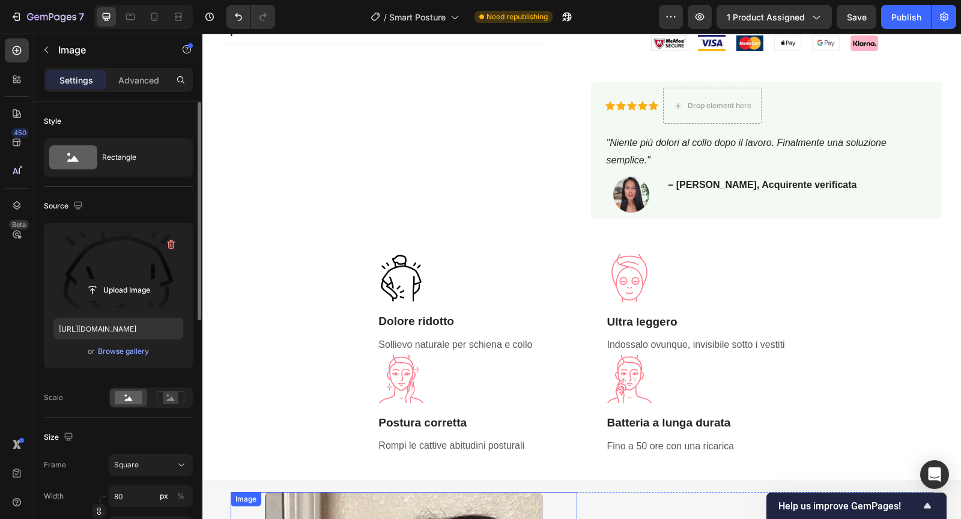
scroll to position [436, 0]
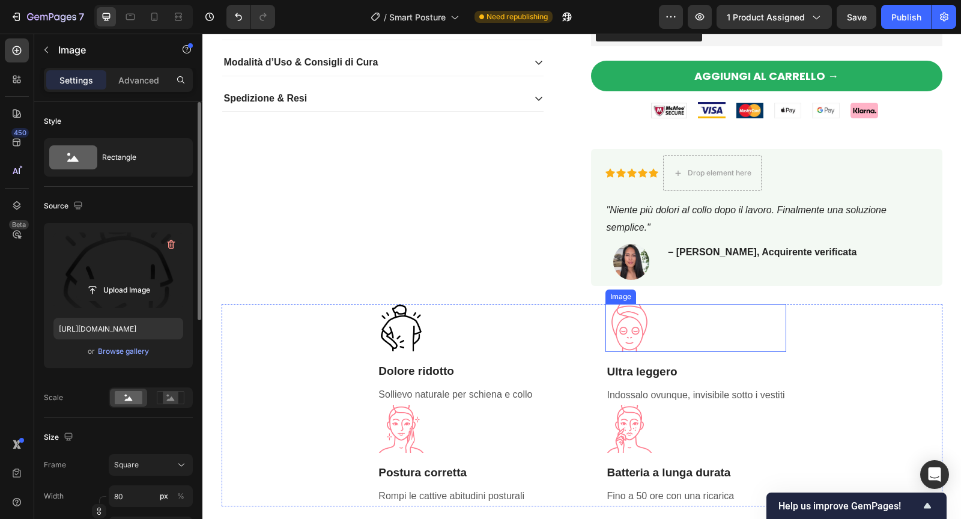
click at [642, 325] on img at bounding box center [629, 328] width 48 height 48
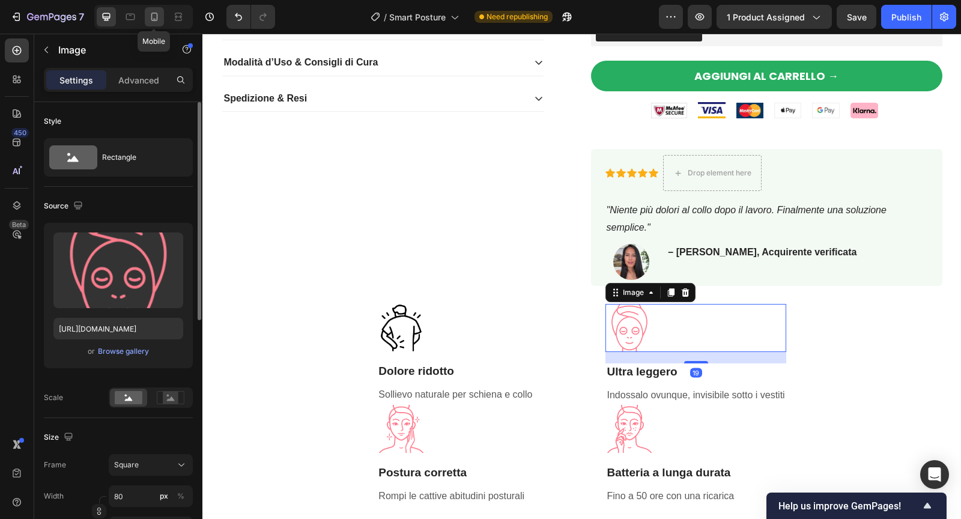
click at [158, 19] on icon at bounding box center [154, 17] width 12 height 12
type input "[URL][DOMAIN_NAME]"
type input "60"
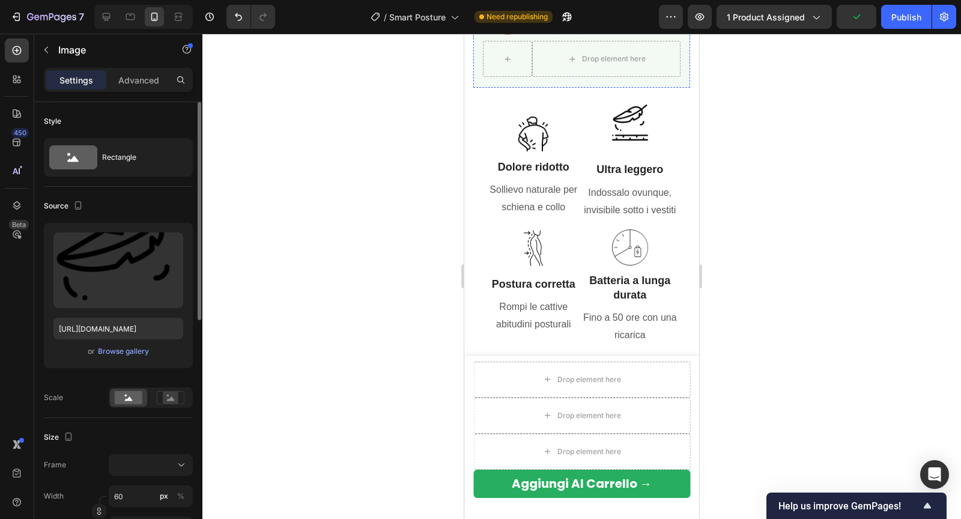
scroll to position [898, 0]
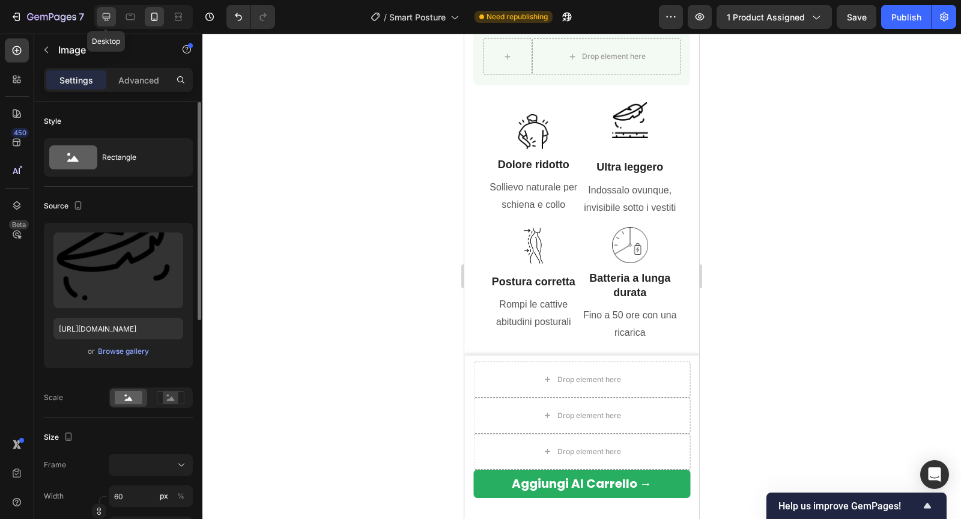
click at [101, 19] on icon at bounding box center [106, 17] width 12 height 12
type input "[URL][DOMAIN_NAME]"
type input "80"
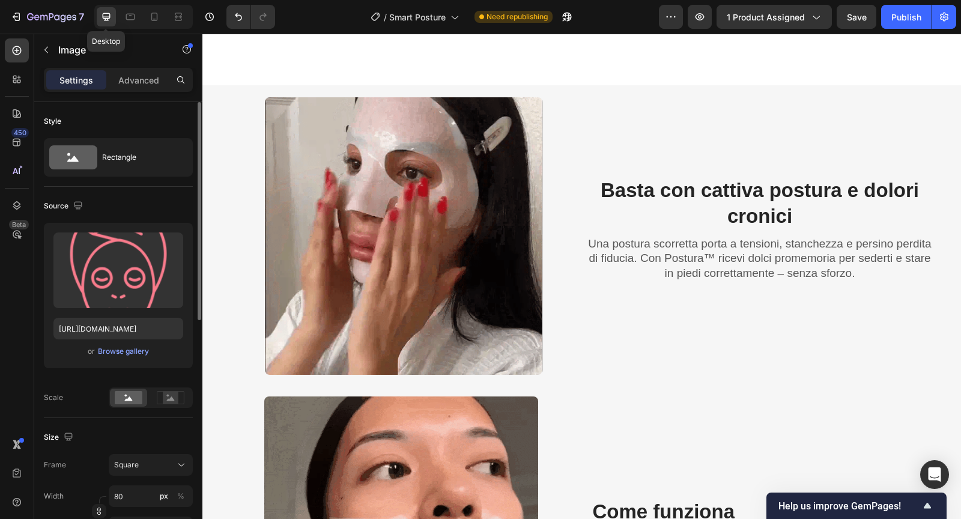
scroll to position [1060, 0]
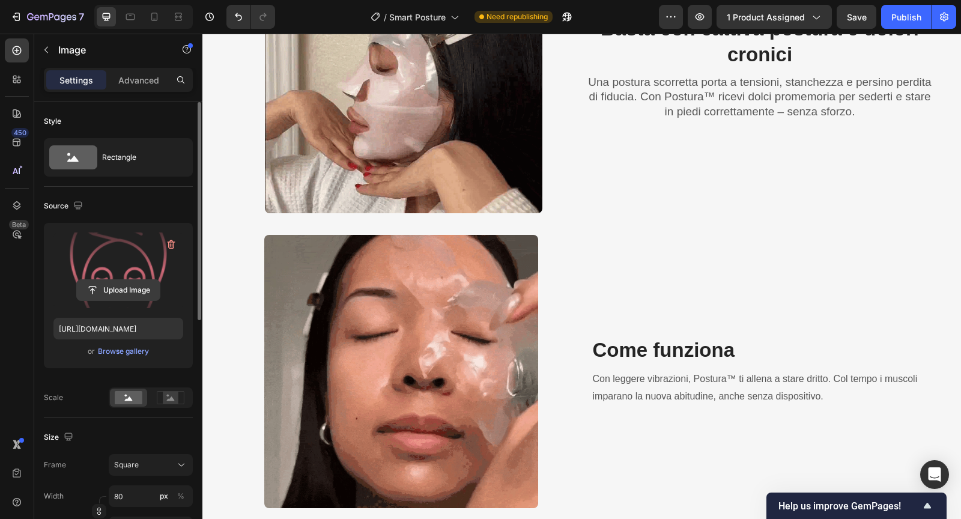
click at [112, 299] on input "file" at bounding box center [118, 290] width 83 height 20
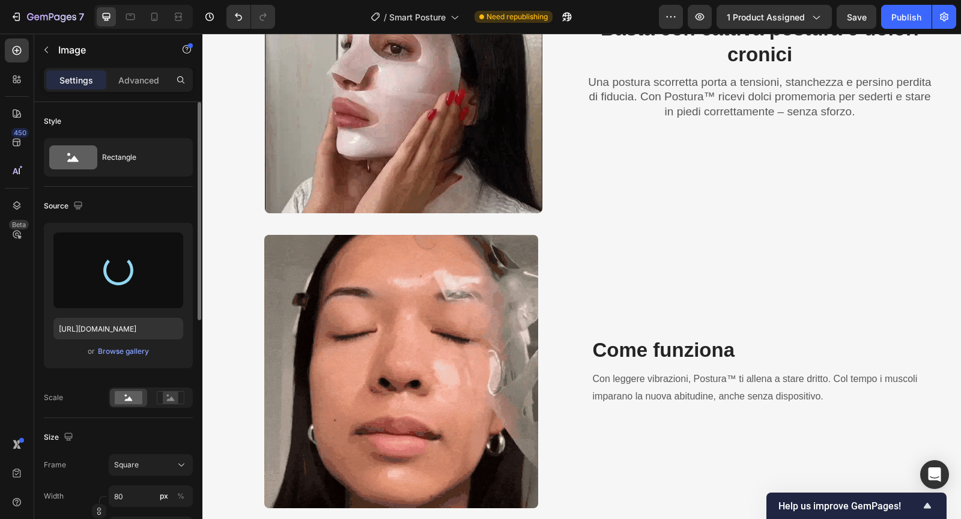
type input "[URL][DOMAIN_NAME]"
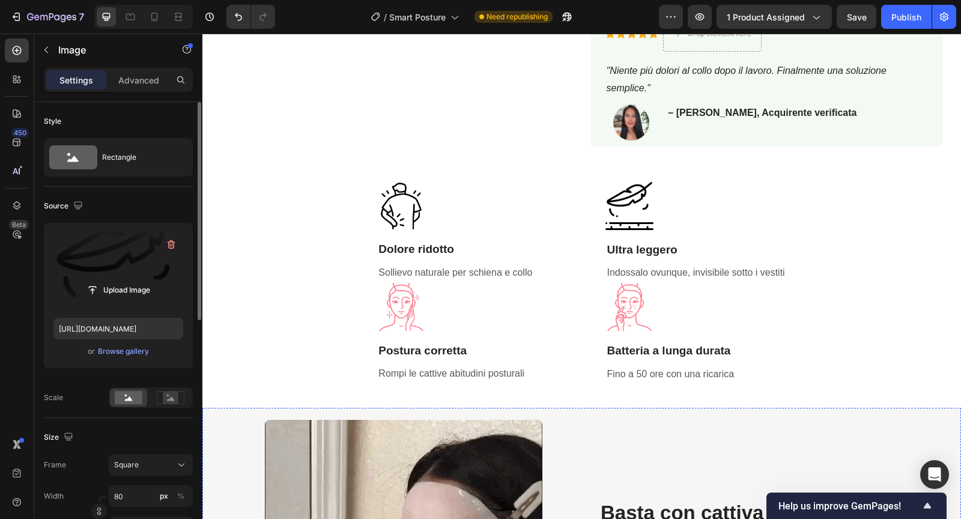
scroll to position [542, 0]
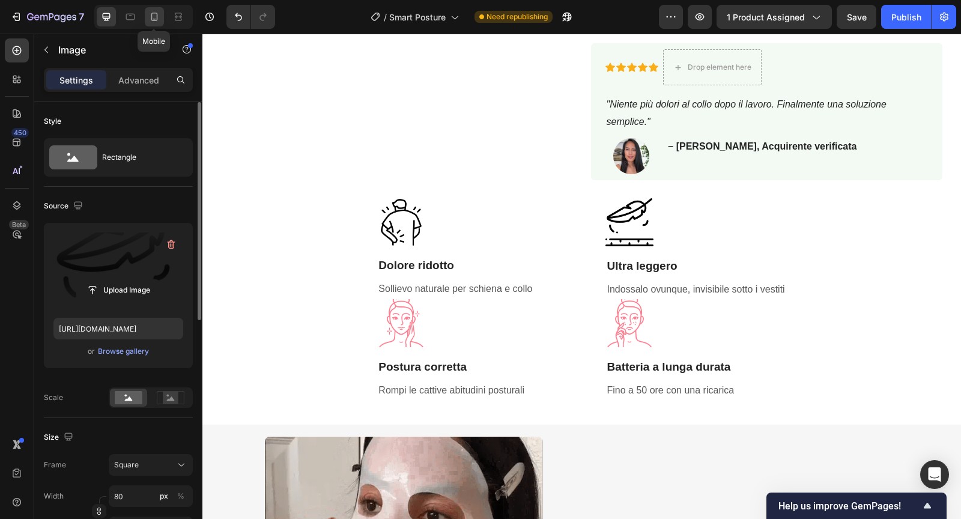
click at [152, 15] on icon at bounding box center [154, 17] width 12 height 12
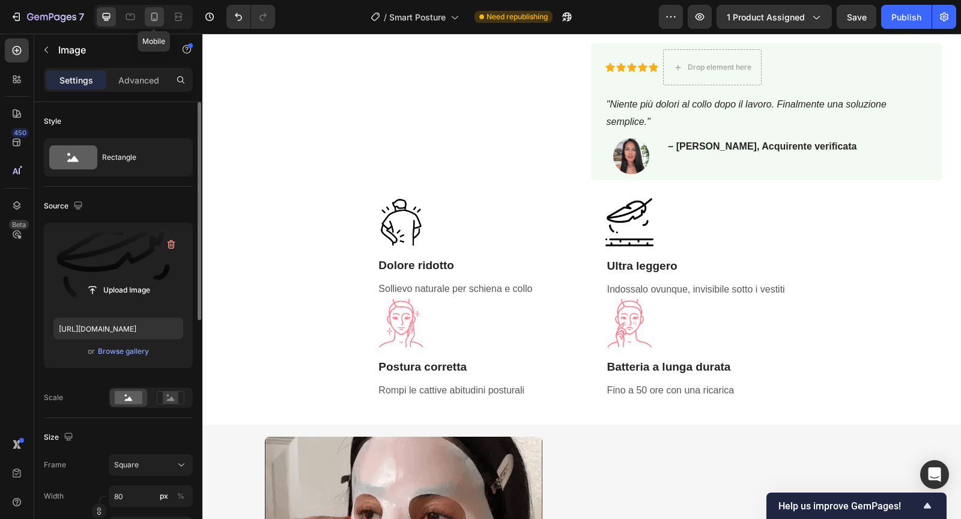
type input "60"
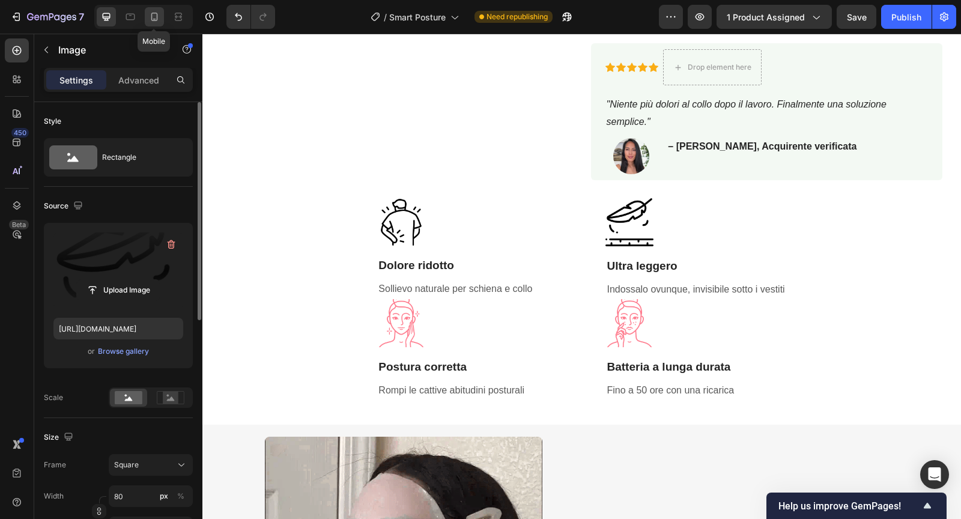
type input "60"
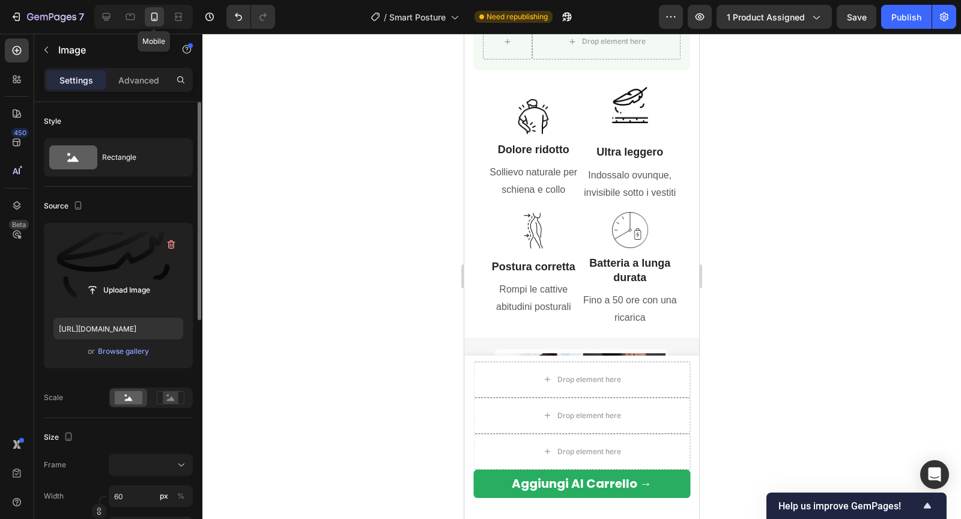
scroll to position [924, 0]
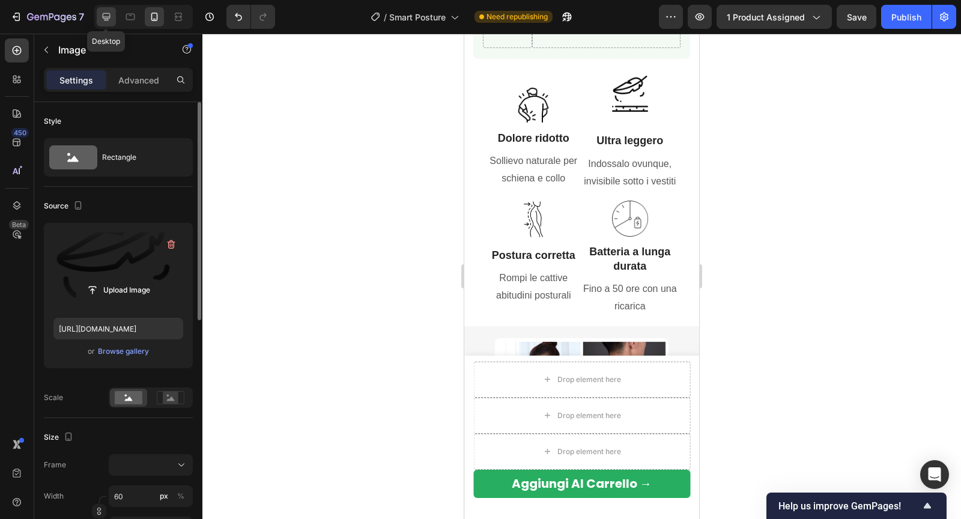
click at [106, 14] on icon at bounding box center [106, 17] width 12 height 12
type input "80"
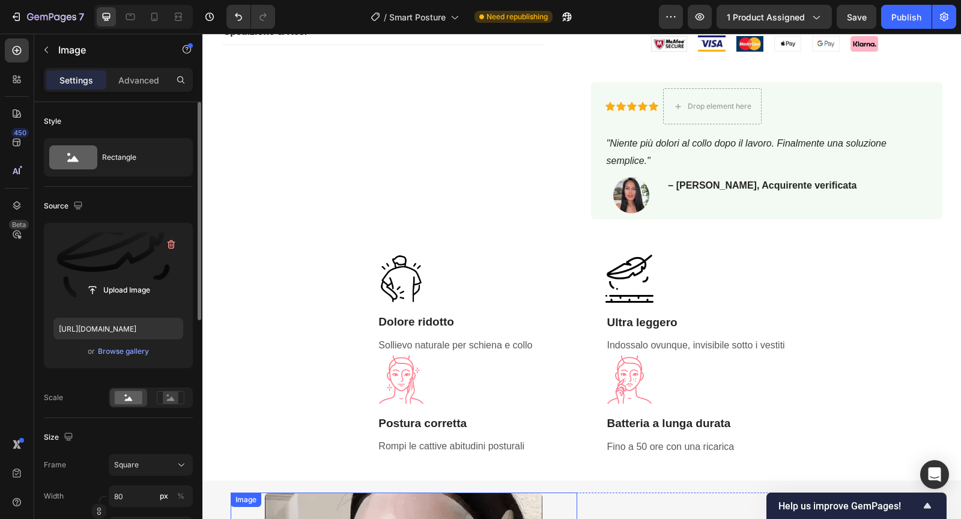
scroll to position [529, 0]
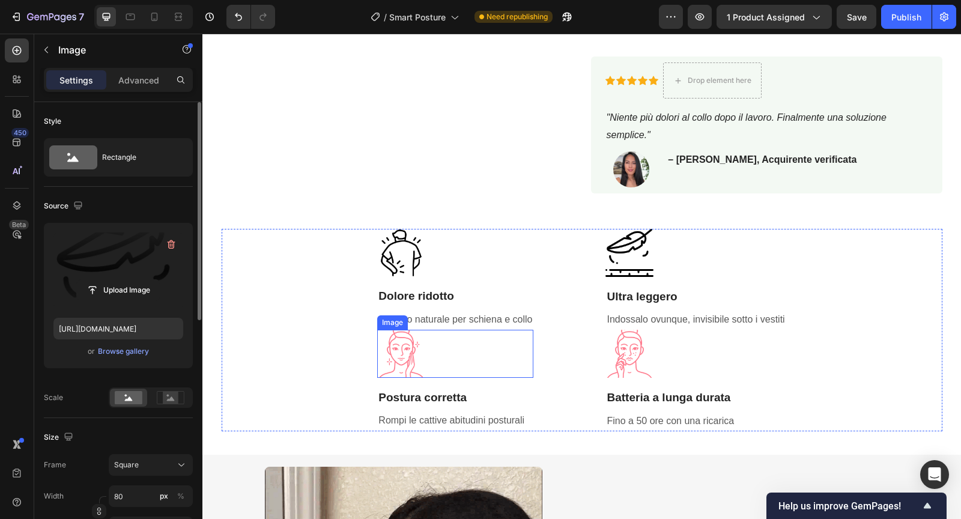
click at [419, 356] on img at bounding box center [401, 354] width 48 height 48
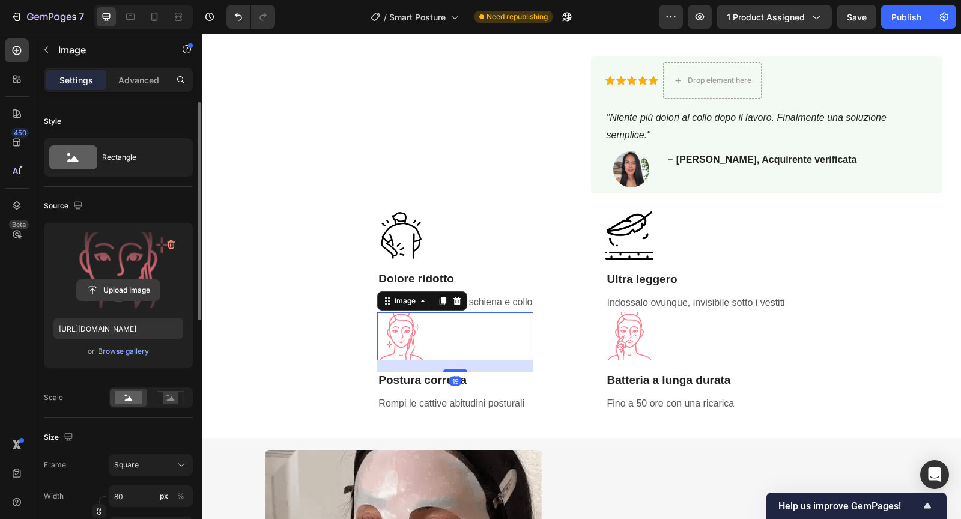
click at [128, 292] on input "file" at bounding box center [118, 290] width 83 height 20
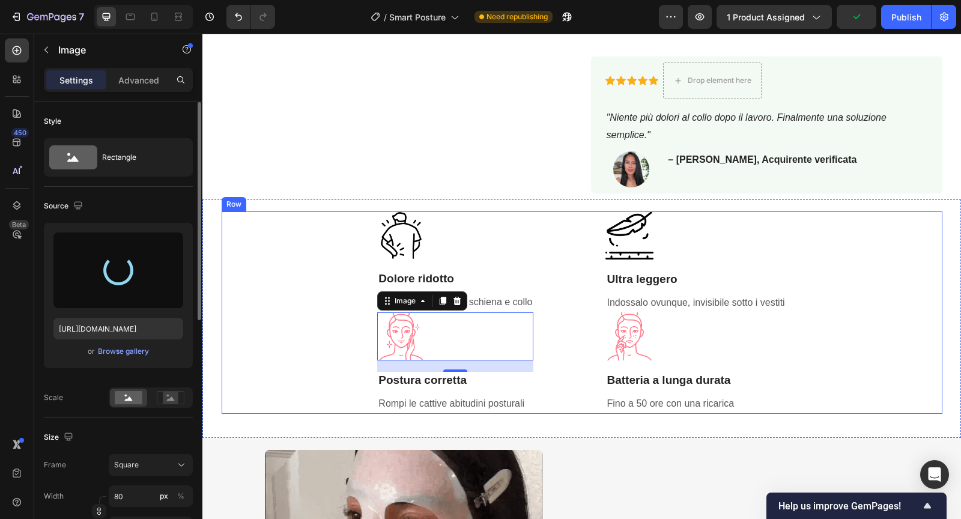
type input "[URL][DOMAIN_NAME]"
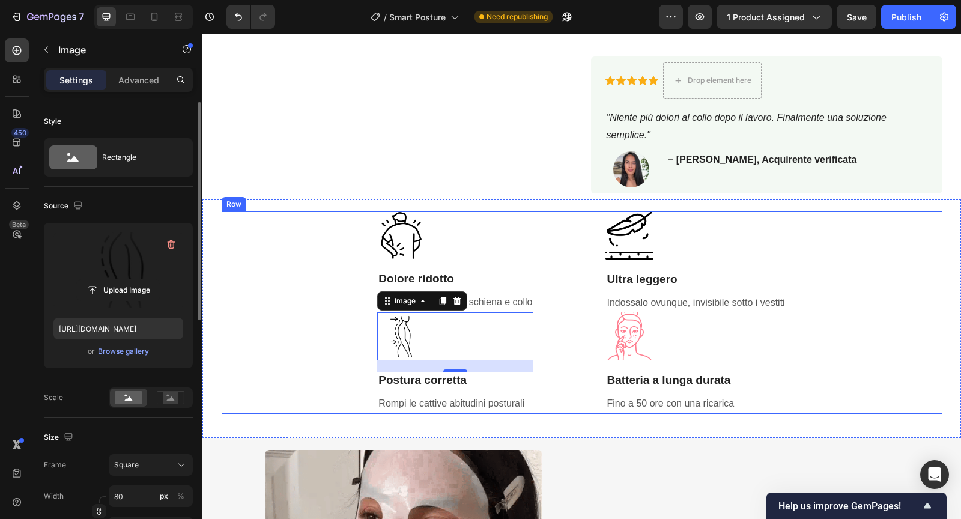
click at [310, 363] on div "Image Dolore ridotto Heading Sollievo naturale per schiena e collo Text block I…" at bounding box center [582, 312] width 720 height 202
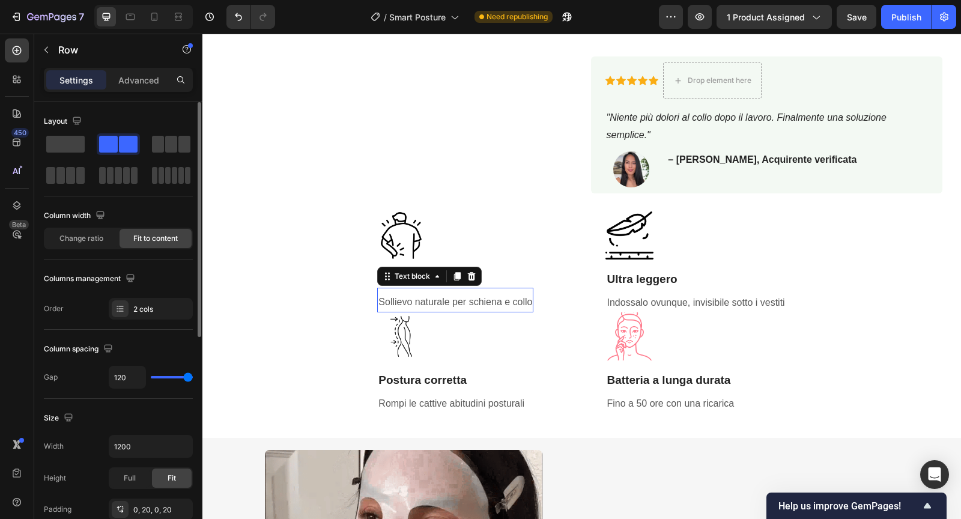
click at [440, 297] on p "Sollievo naturale per schiena e collo" at bounding box center [455, 302] width 154 height 17
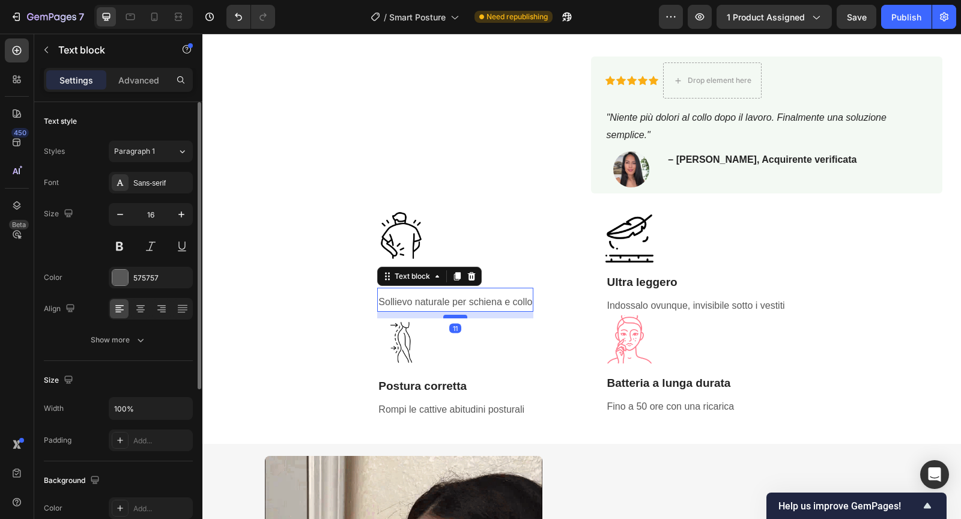
drag, startPoint x: 456, startPoint y: 309, endPoint x: 456, endPoint y: 315, distance: 6.6
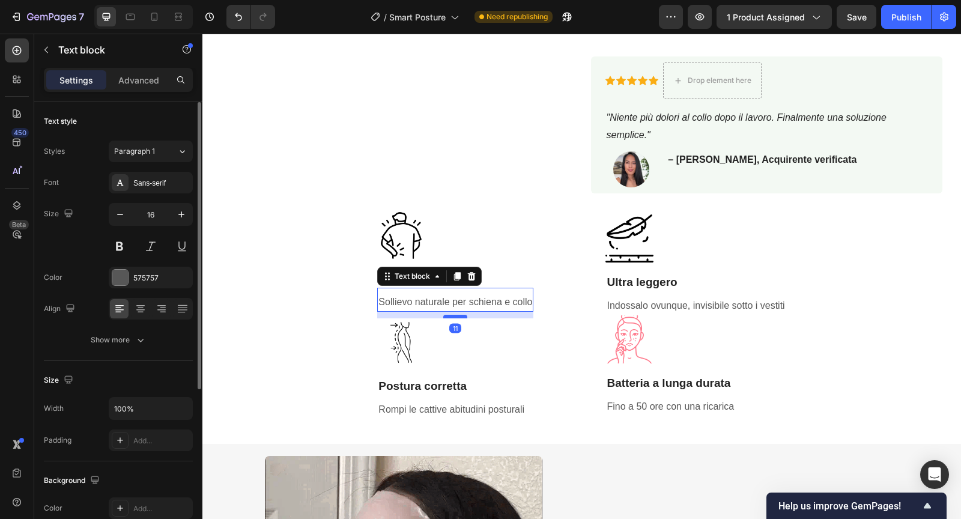
click at [456, 315] on div at bounding box center [455, 317] width 24 height 4
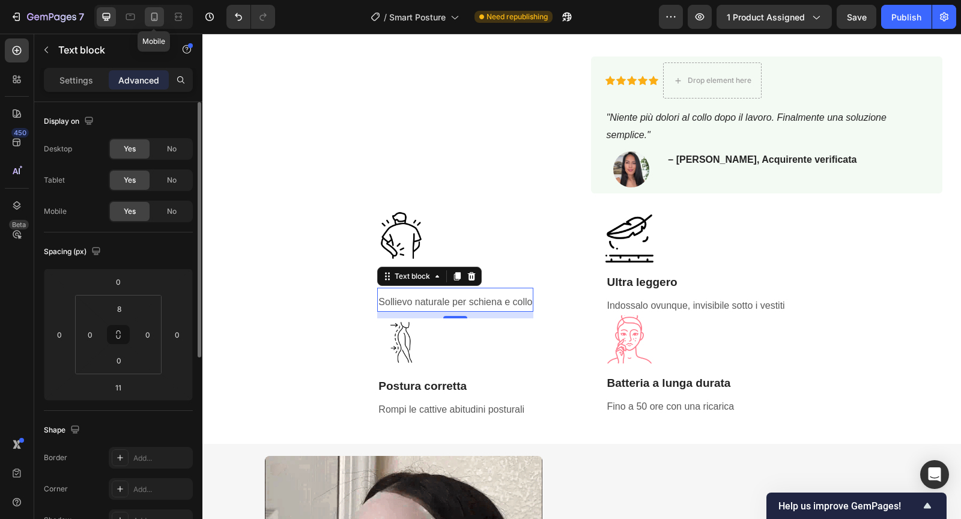
click at [150, 20] on icon at bounding box center [154, 17] width 12 height 12
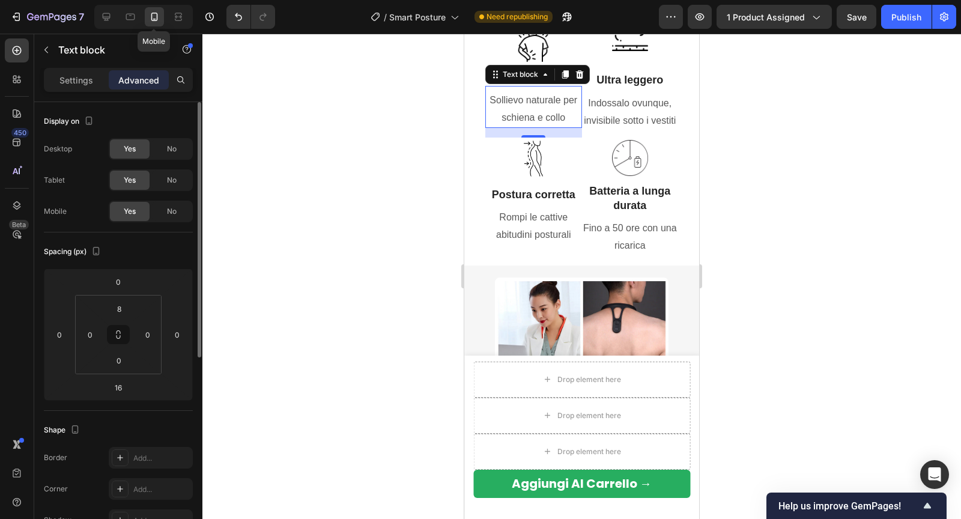
scroll to position [995, 0]
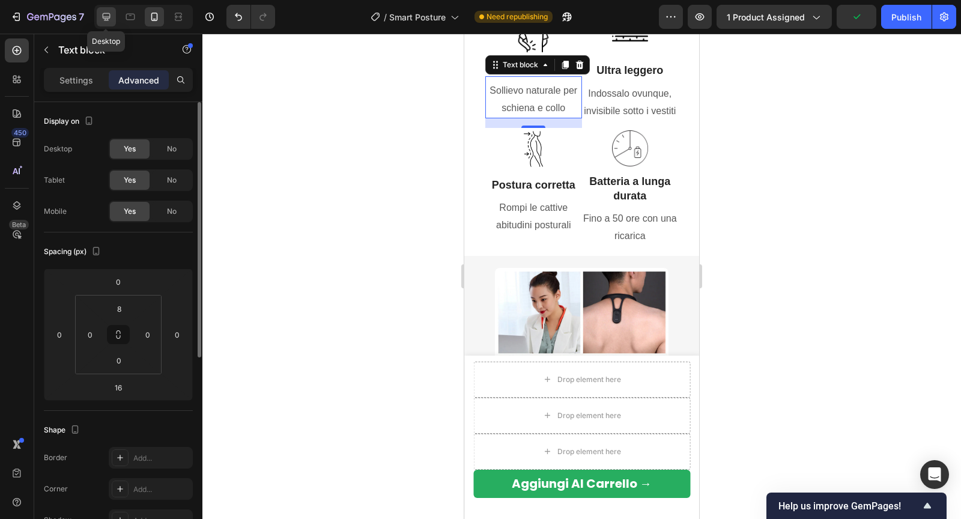
click at [103, 14] on icon at bounding box center [106, 17] width 12 height 12
type input "11"
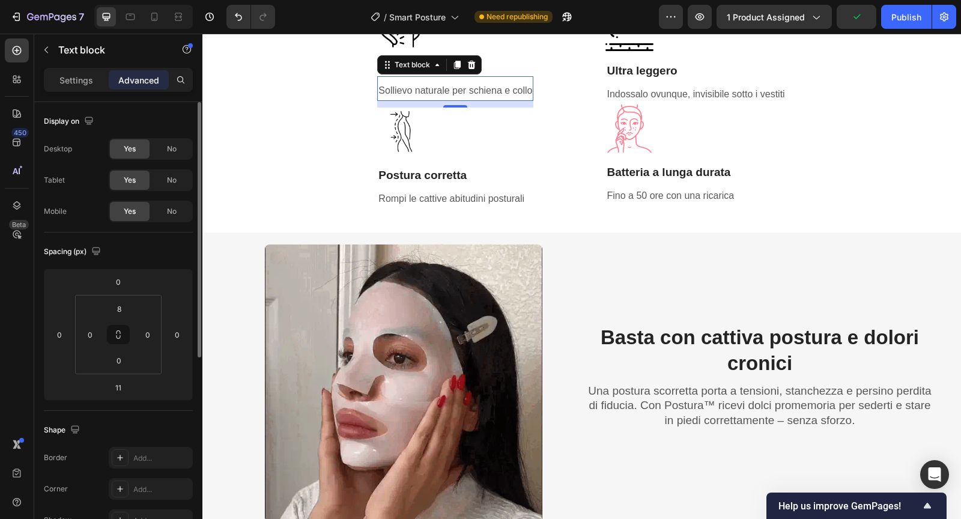
scroll to position [1012, 0]
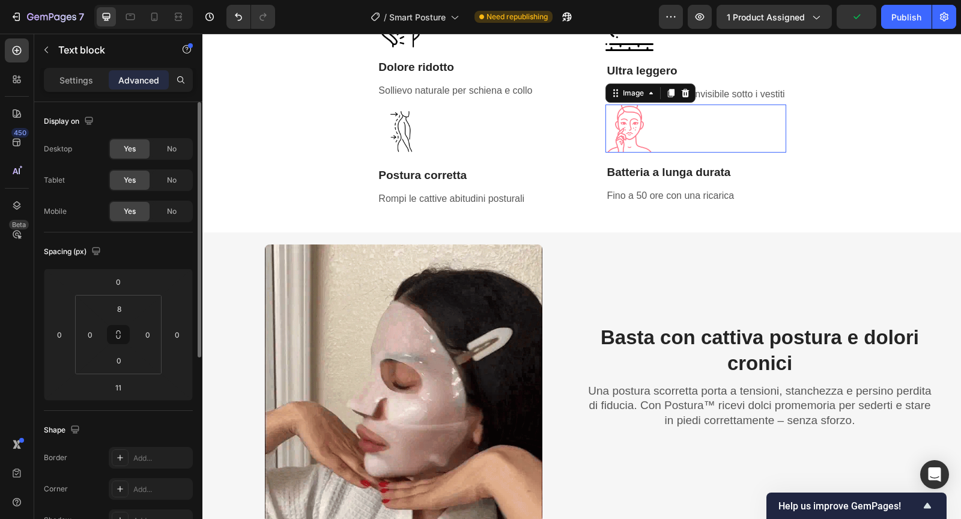
click at [618, 134] on img at bounding box center [629, 128] width 48 height 48
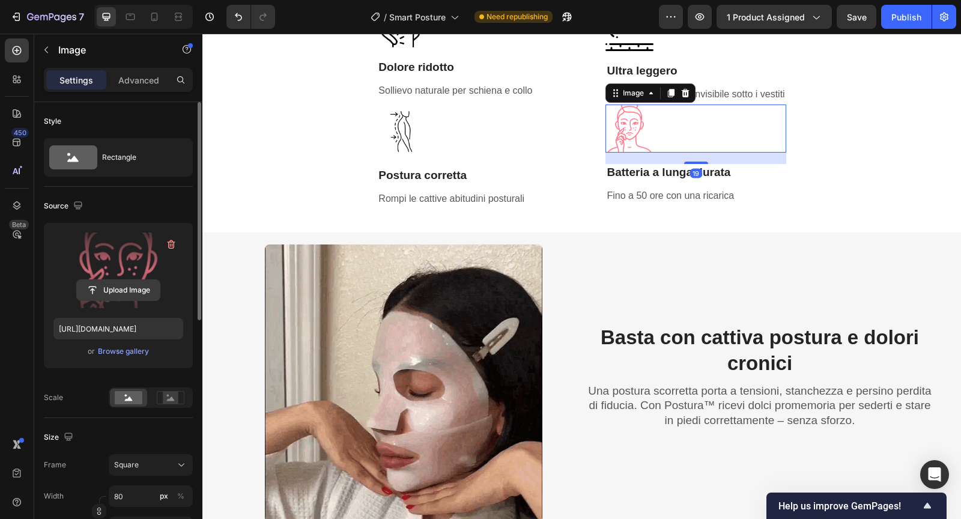
click at [147, 294] on input "file" at bounding box center [118, 290] width 83 height 20
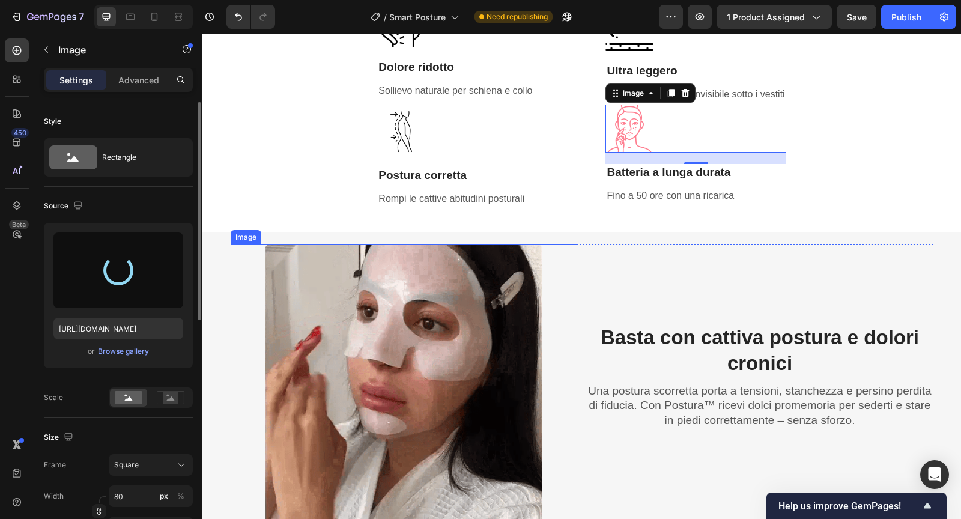
type input "[URL][DOMAIN_NAME]"
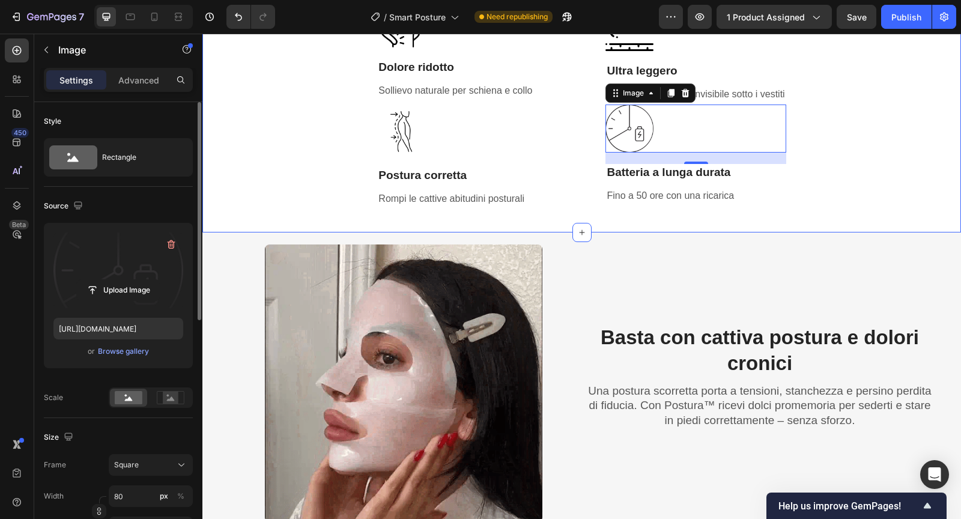
click at [857, 215] on div "Image Dolore ridotto Heading Sollievo naturale per schiena e collo Text block I…" at bounding box center [581, 110] width 758 height 244
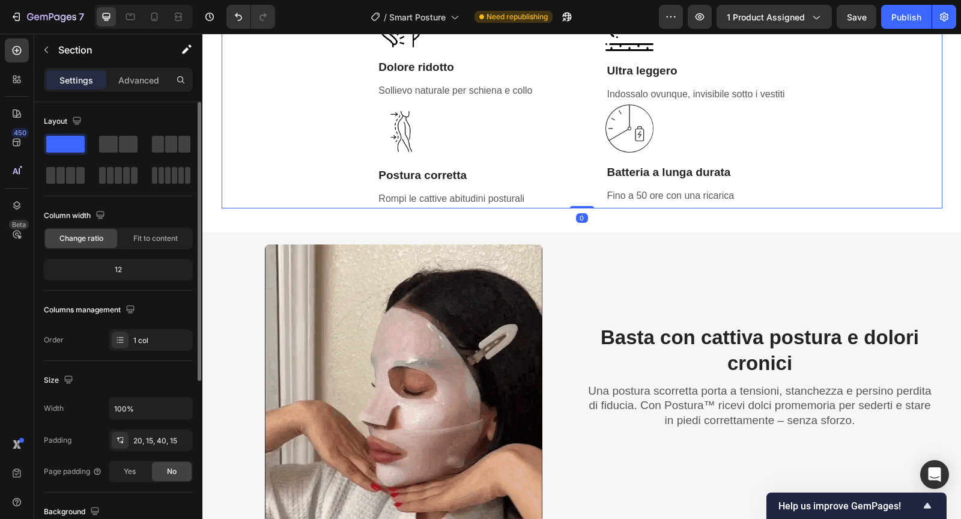
click at [547, 85] on div "Image Dolore ridotto Heading Sollievo naturale per schiena e collo Text block I…" at bounding box center [582, 104] width 720 height 208
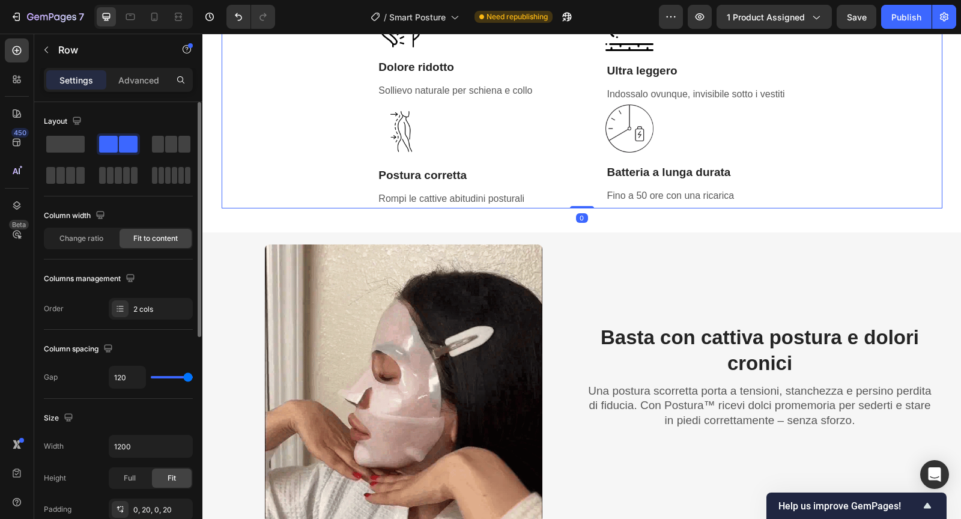
click at [529, 85] on p "Sollievo naturale per schiena e collo" at bounding box center [455, 90] width 154 height 17
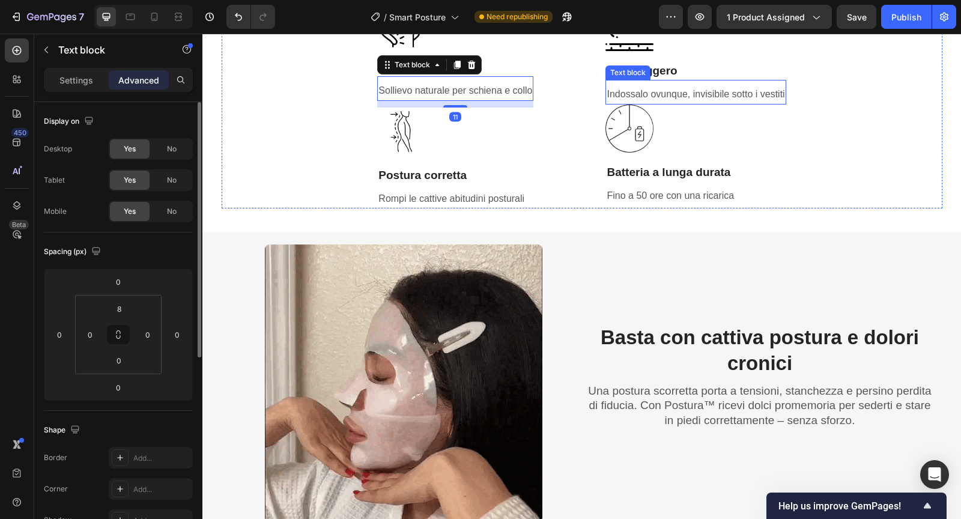
click at [660, 96] on p "Indossalo ovunque, invisibile sotto i vestiti" at bounding box center [695, 94] width 178 height 17
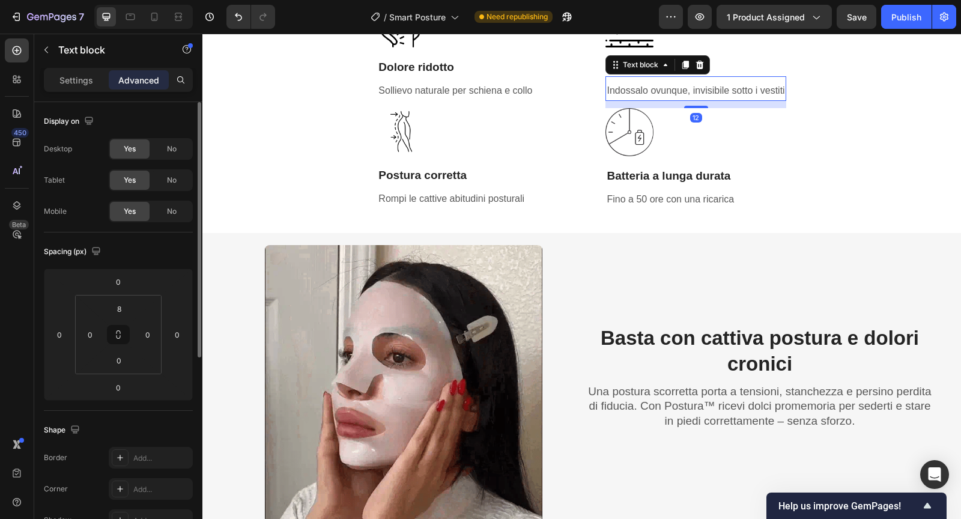
scroll to position [1013, 0]
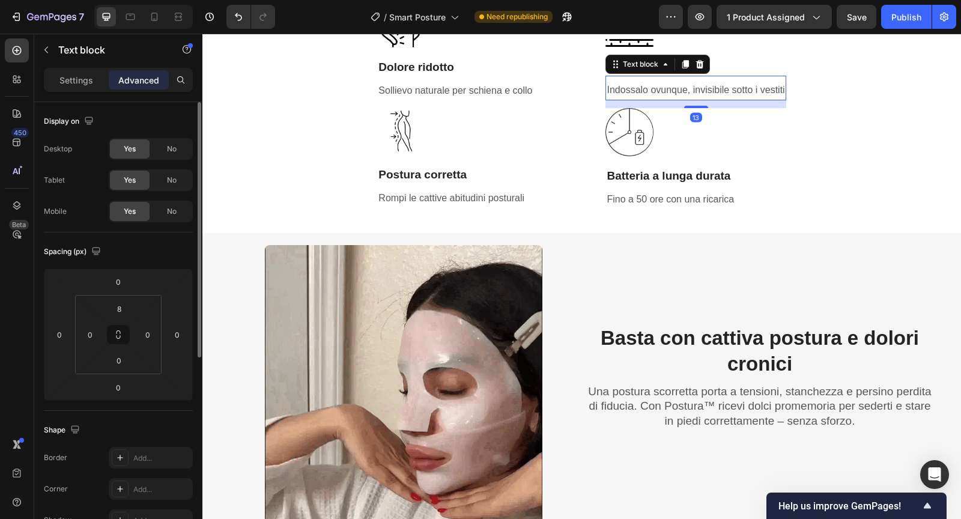
drag, startPoint x: 696, startPoint y: 101, endPoint x: 698, endPoint y: 109, distance: 8.2
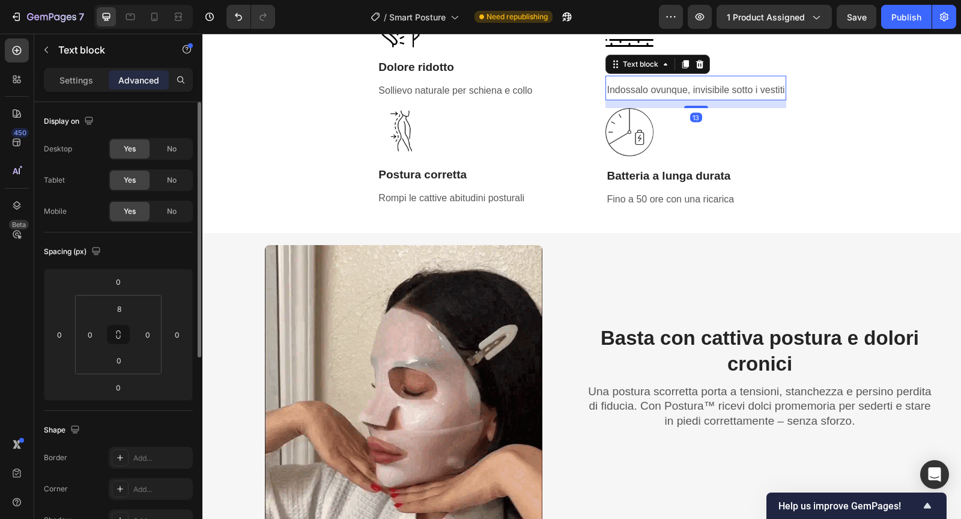
click at [698, 109] on div "Image Ultra leggero Heading Indossalo ovunque, invisibile sotto i vestiti Text …" at bounding box center [695, 104] width 180 height 210
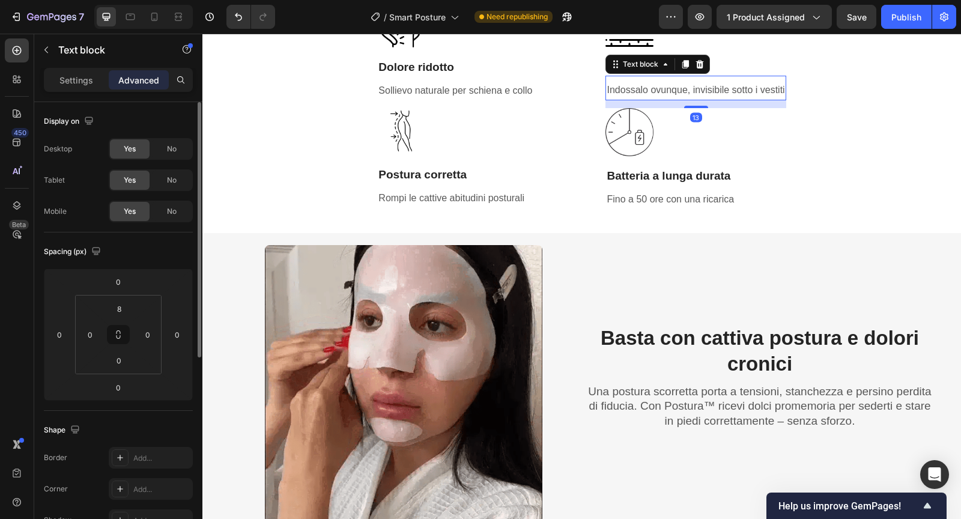
type input "13"
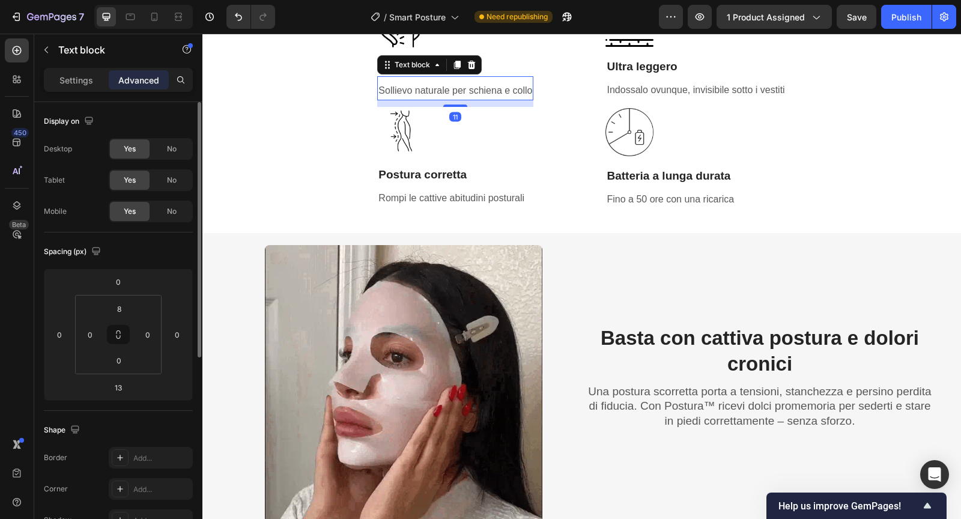
click at [444, 86] on p "Sollievo naturale per schiena e collo" at bounding box center [455, 90] width 154 height 17
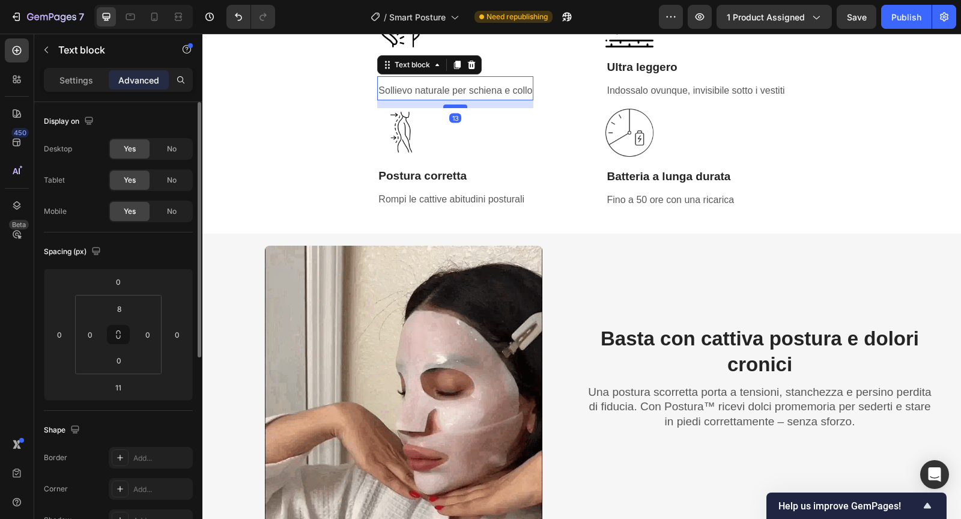
scroll to position [1013, 0]
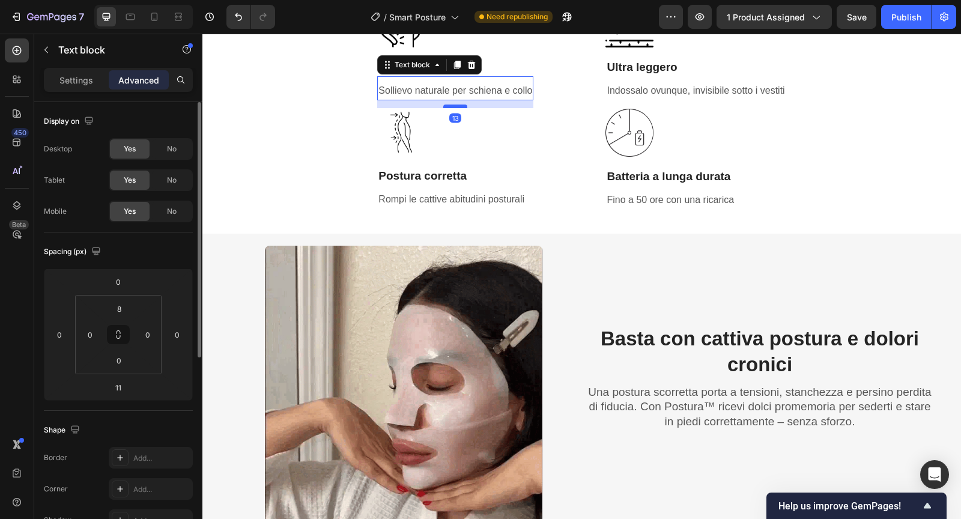
click at [451, 106] on div at bounding box center [455, 106] width 24 height 4
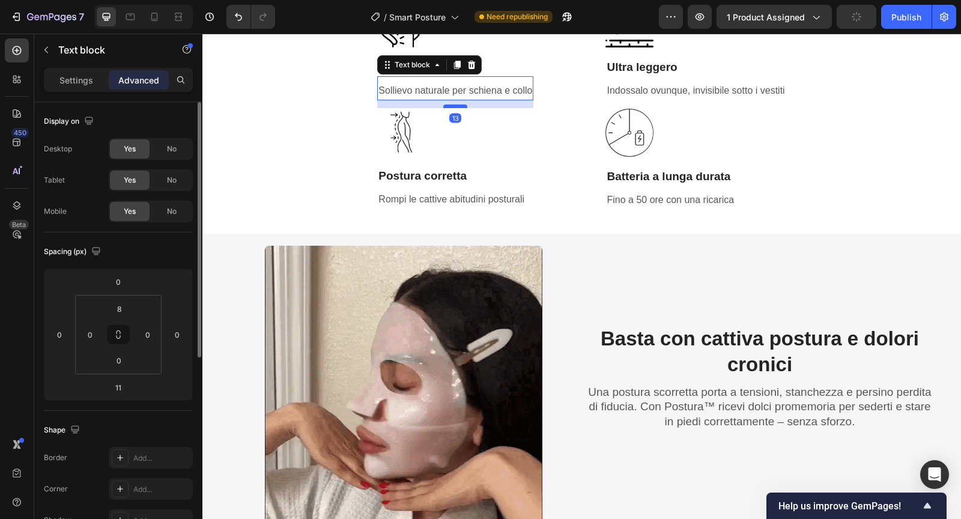
type input "13"
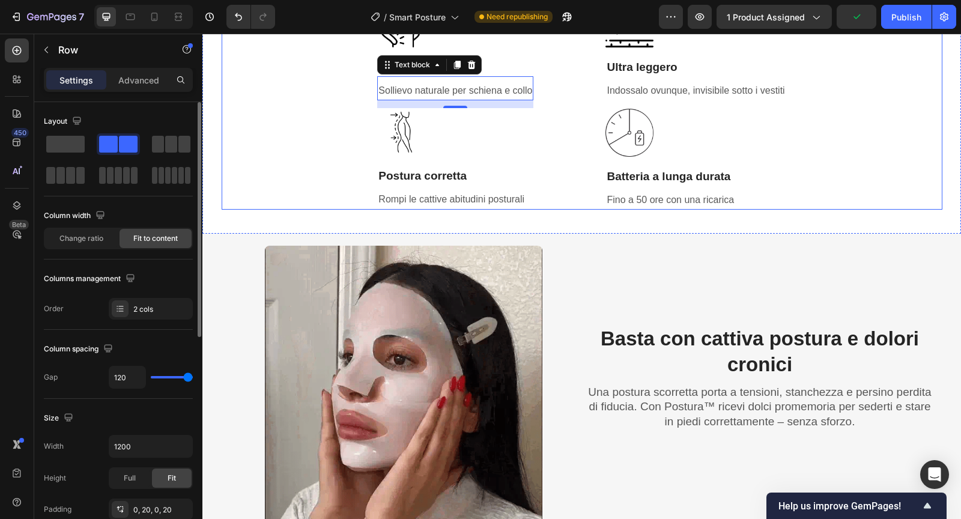
click at [918, 173] on div "Image Dolore ridotto Heading Sollievo naturale per schiena e collo Text block 1…" at bounding box center [582, 104] width 720 height 210
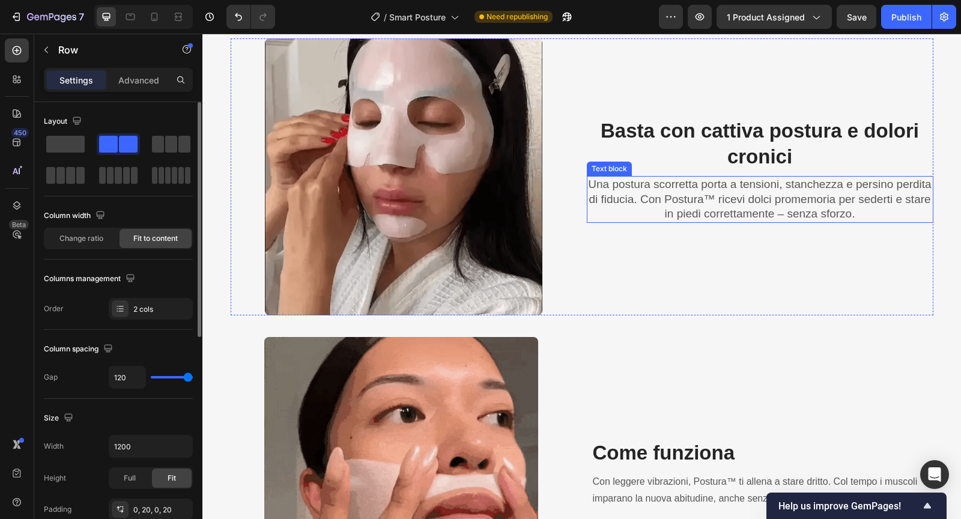
scroll to position [952, 0]
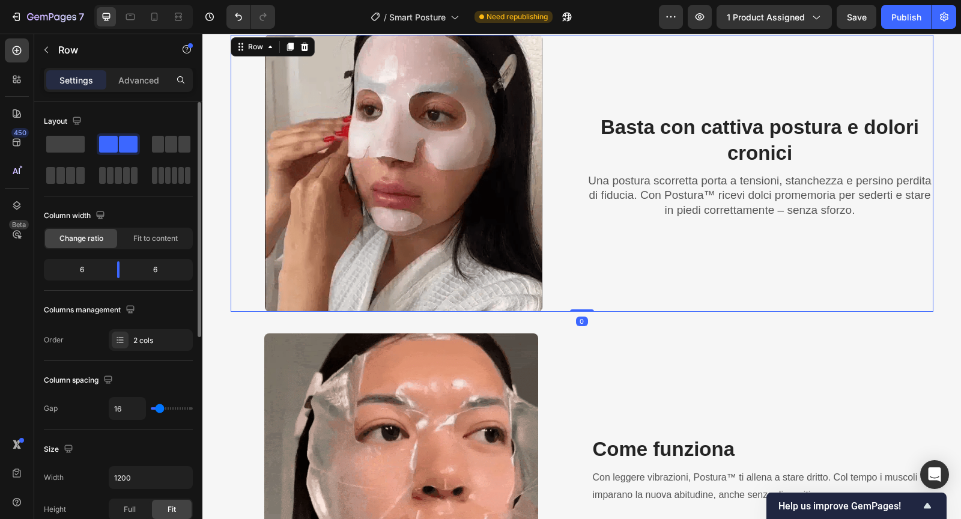
click at [725, 286] on div "Basta con cattiva postura e dolori cronici Heading Una postura scorretta porta …" at bounding box center [760, 173] width 346 height 277
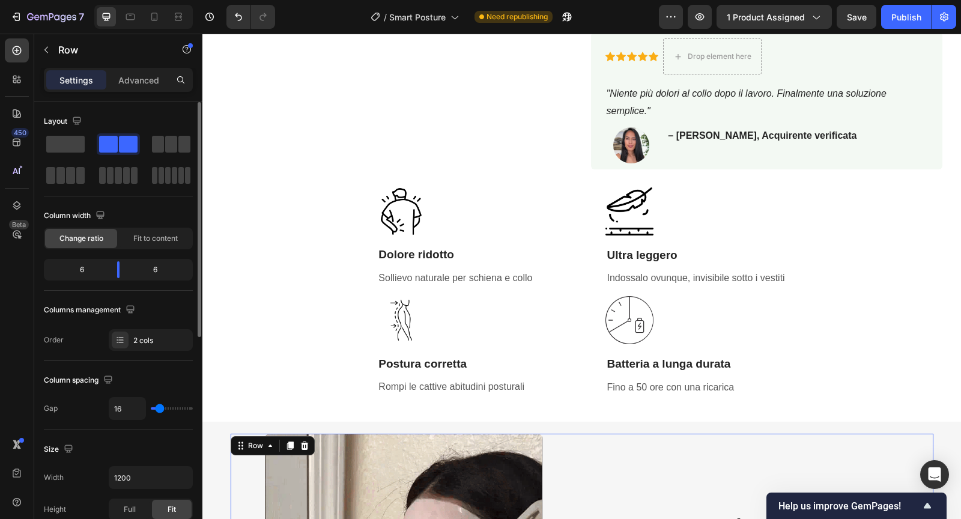
scroll to position [529, 0]
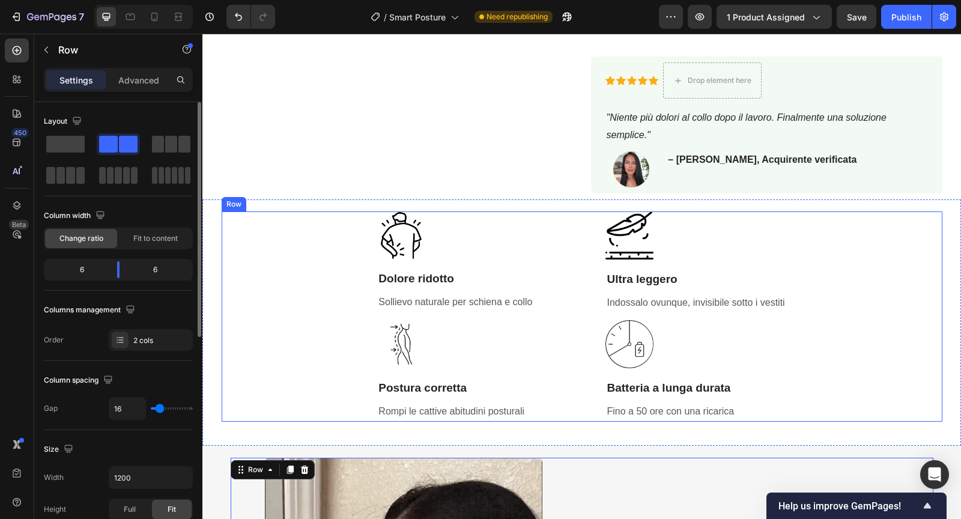
click at [289, 391] on div "Image Dolore ridotto Heading Sollievo naturale per schiena e collo Text block I…" at bounding box center [582, 316] width 720 height 210
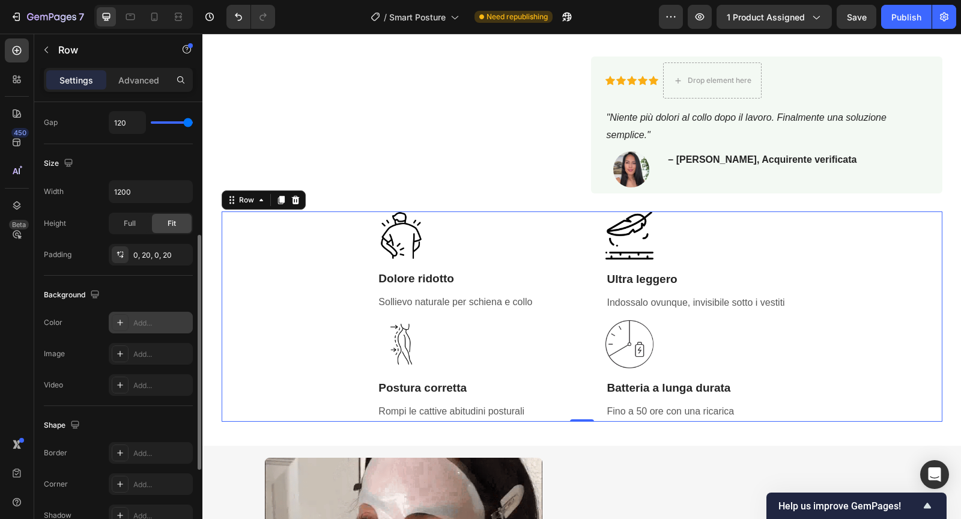
scroll to position [262, 0]
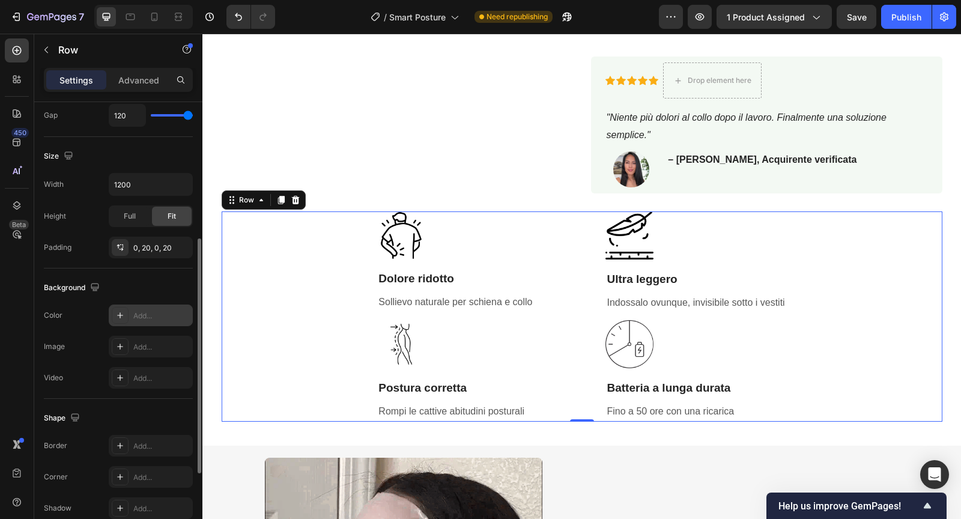
click at [143, 310] on div "Add..." at bounding box center [161, 315] width 56 height 11
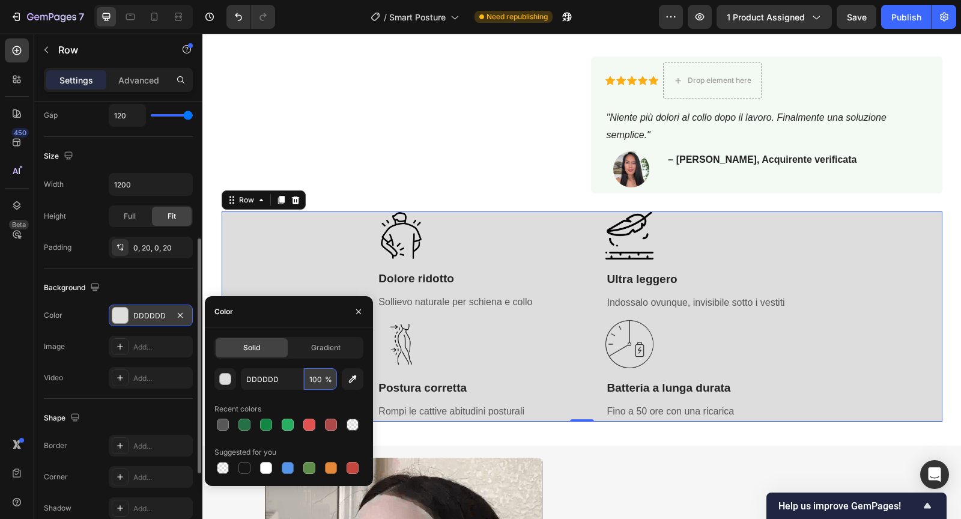
click at [320, 382] on input "100" at bounding box center [320, 379] width 33 height 22
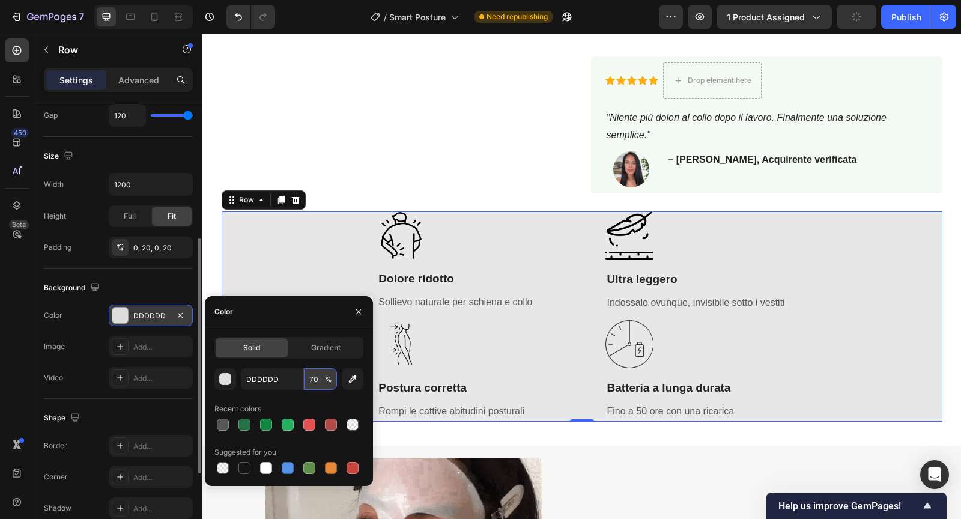
type input "7"
type input "50"
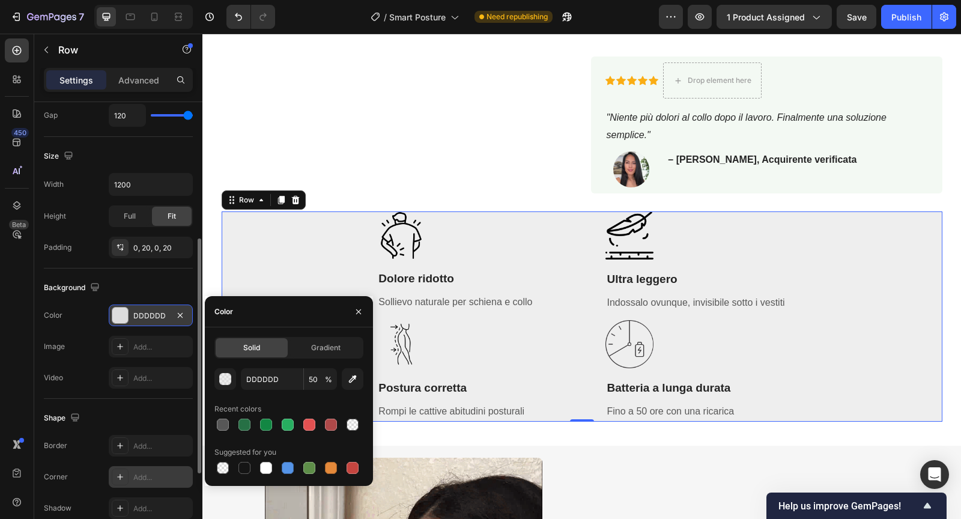
click at [153, 474] on div "Add..." at bounding box center [161, 477] width 56 height 11
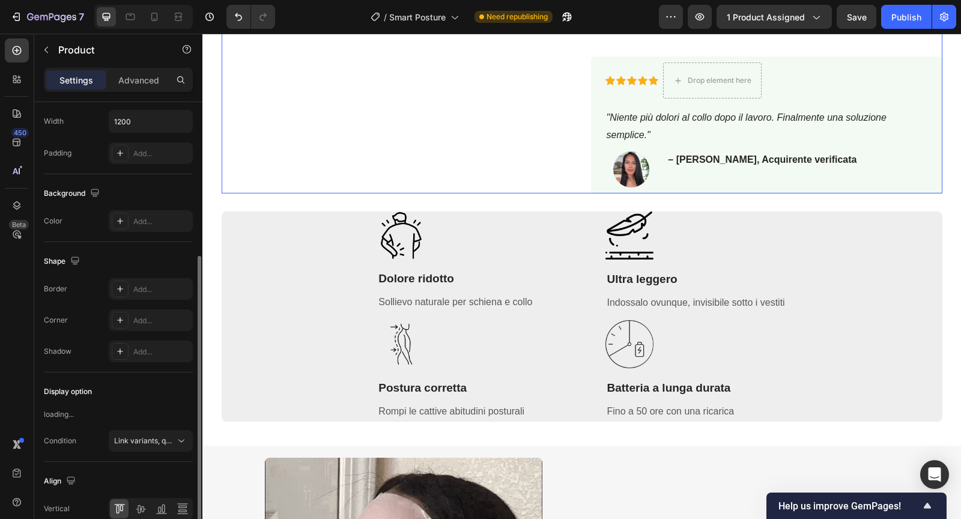
scroll to position [0, 0]
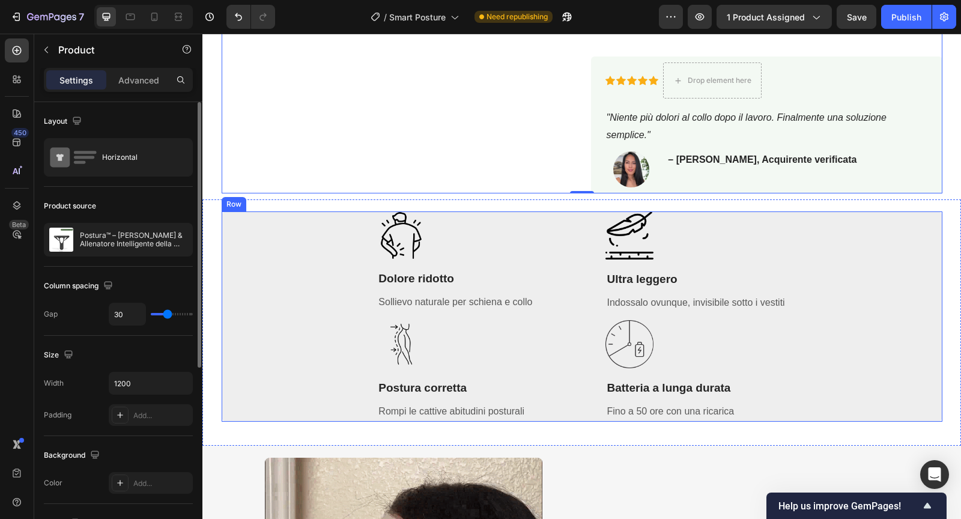
click at [294, 225] on div "Image Dolore ridotto Heading Sollievo naturale per schiena e collo Text block I…" at bounding box center [582, 316] width 720 height 210
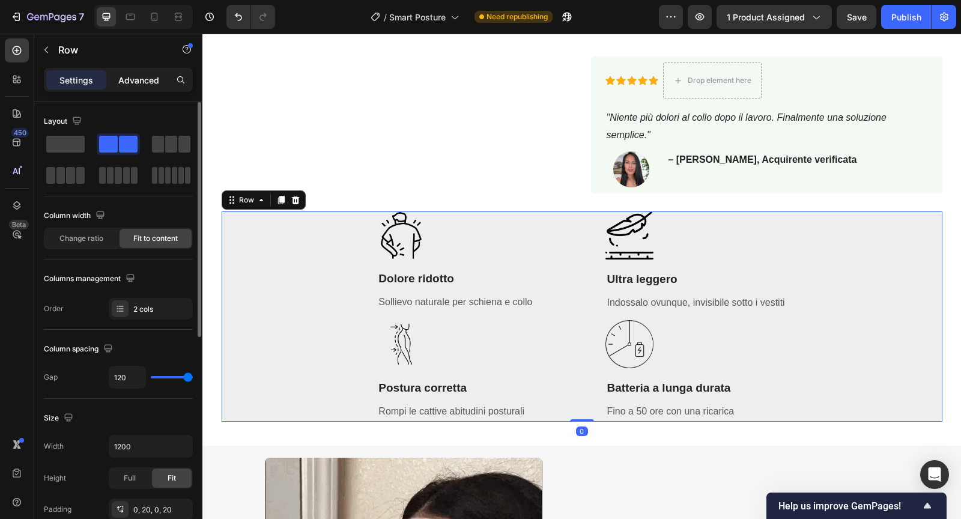
click at [137, 85] on p "Advanced" at bounding box center [138, 80] width 41 height 13
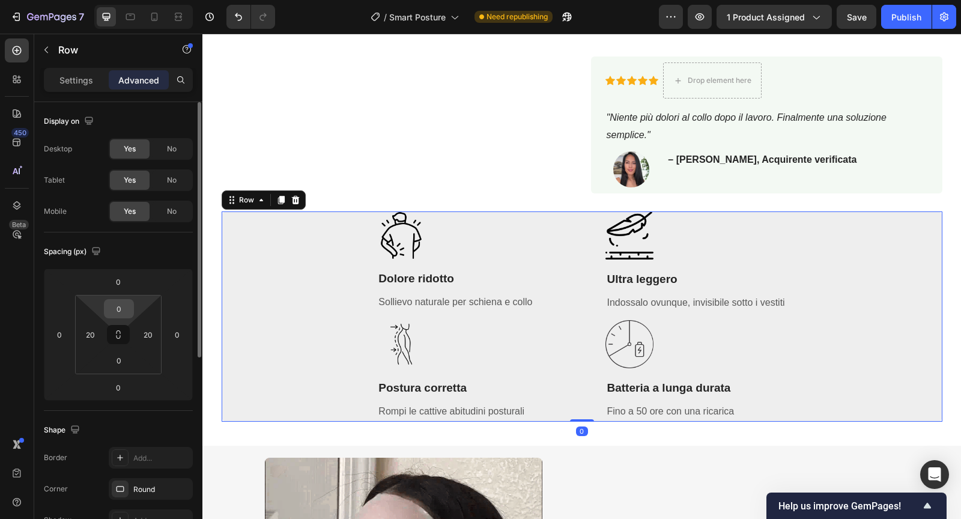
click at [125, 303] on input "0" at bounding box center [119, 309] width 24 height 18
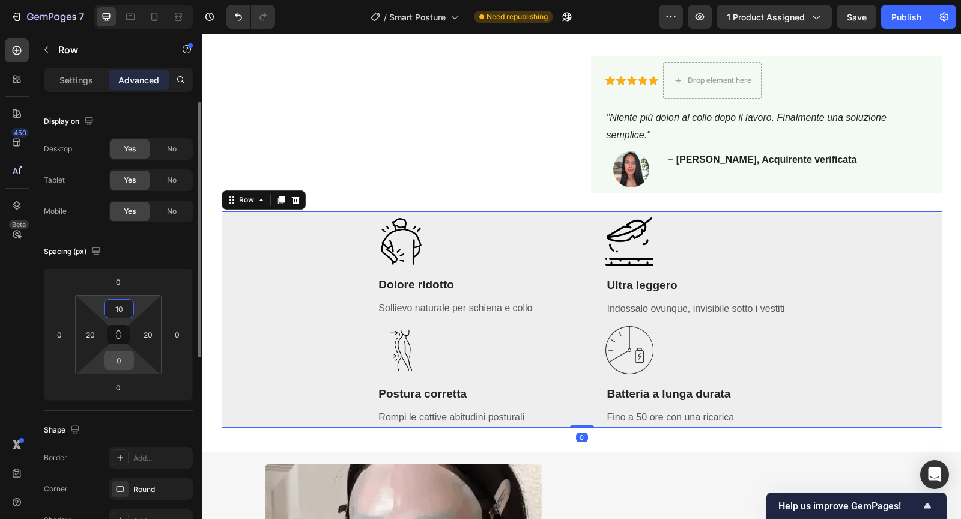
type input "10"
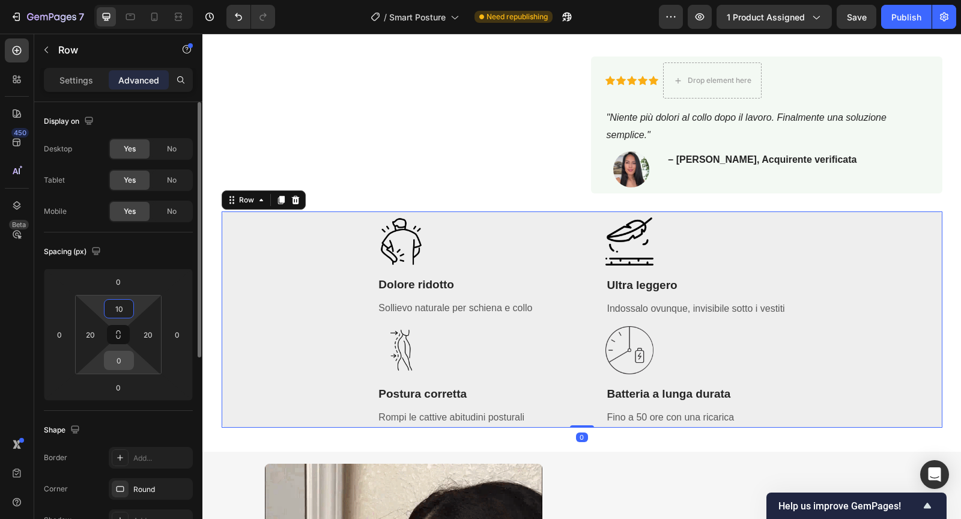
click at [121, 361] on input "0" at bounding box center [119, 360] width 24 height 18
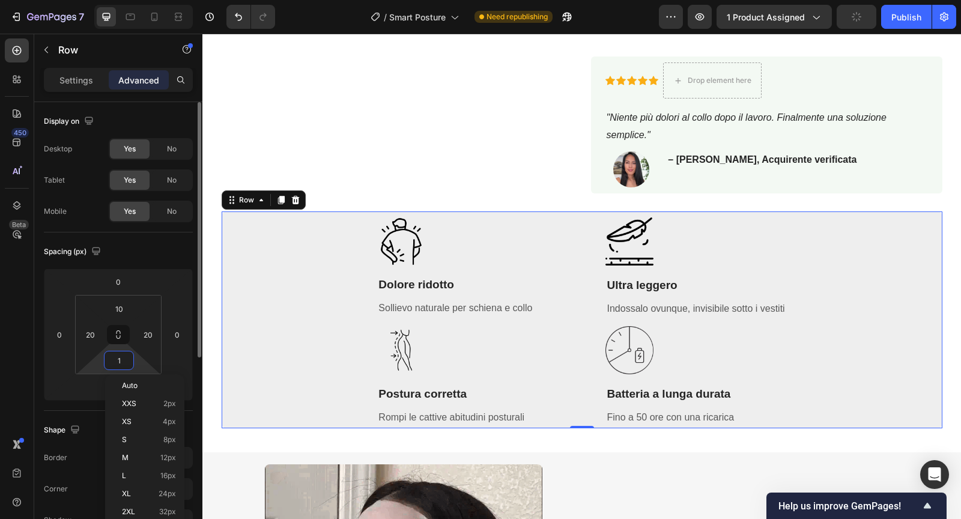
type input "10"
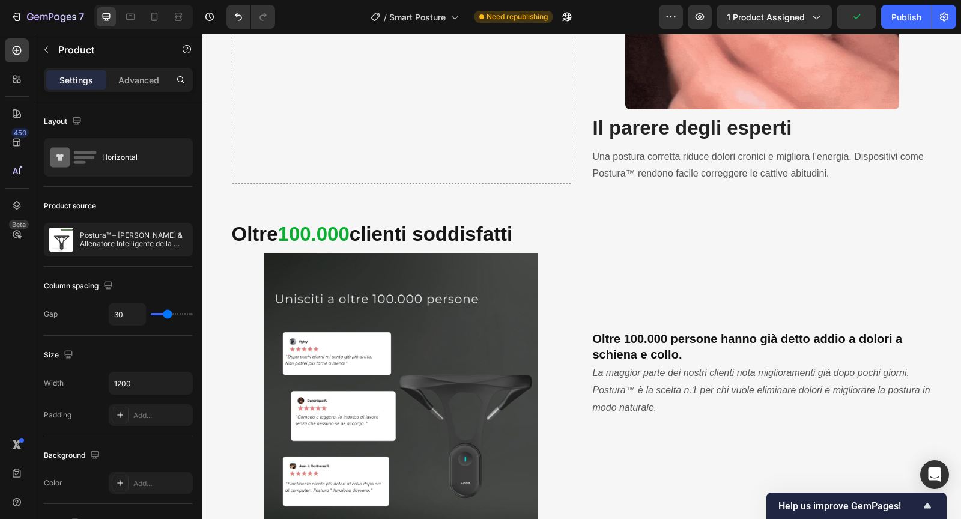
scroll to position [1795, 0]
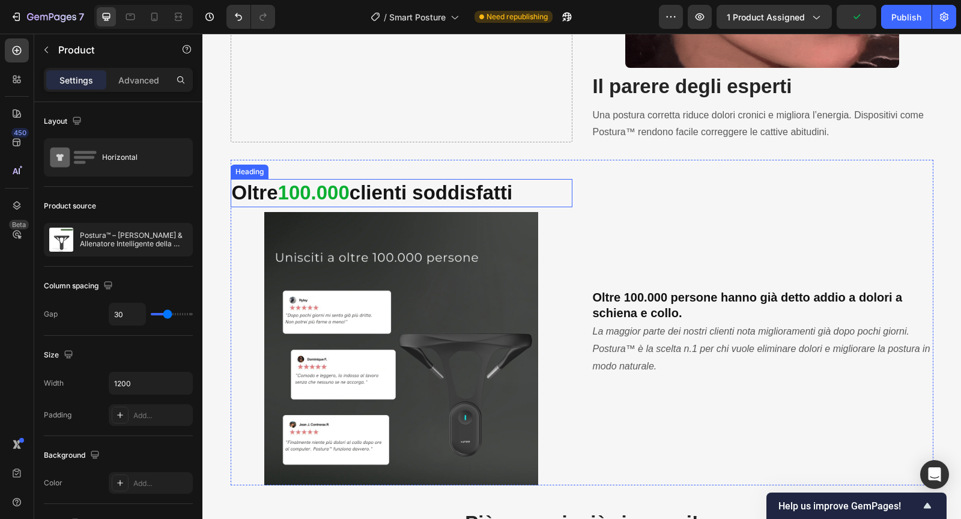
click at [295, 185] on strong "100.000" at bounding box center [313, 192] width 71 height 22
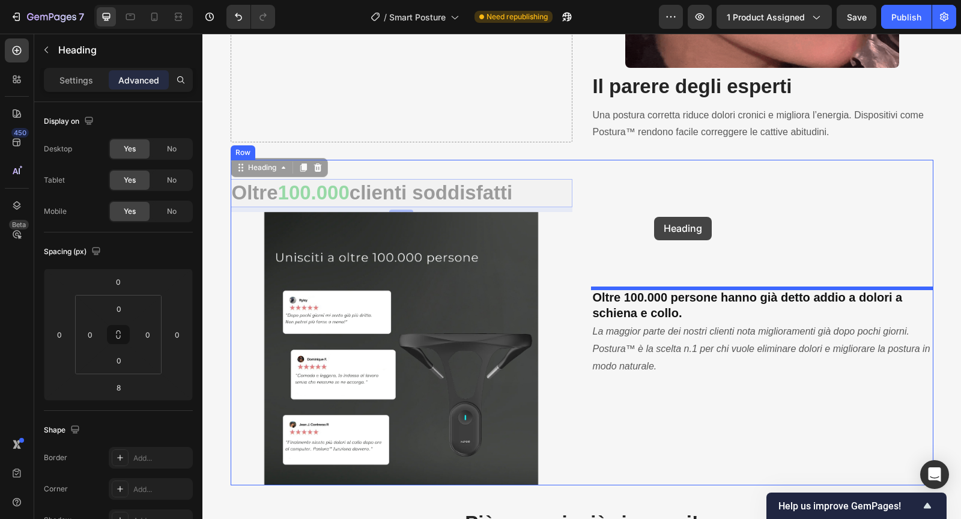
drag, startPoint x: 246, startPoint y: 164, endPoint x: 653, endPoint y: 216, distance: 410.8
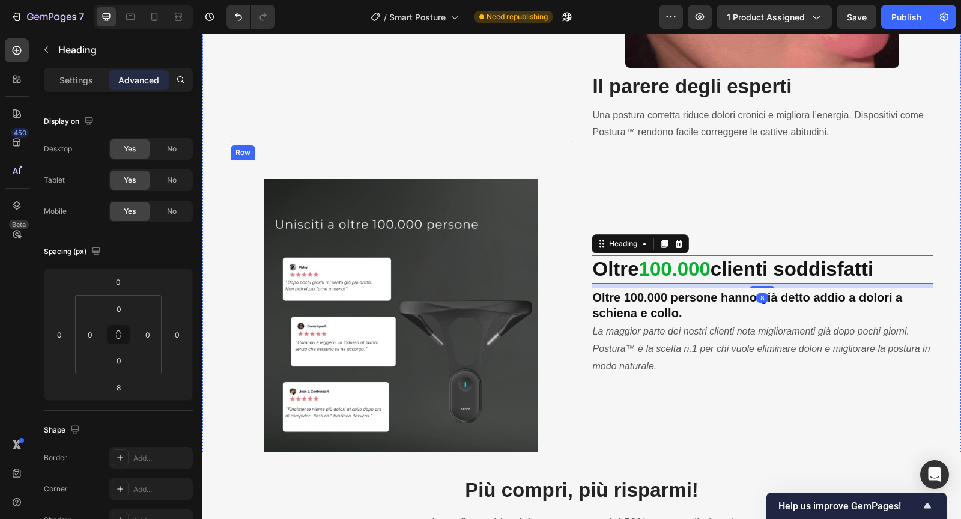
click at [595, 192] on div "Oltre 100.000 clienti soddisfatti Heading 8 Oltre 100.000 persone hanno già det…" at bounding box center [762, 315] width 342 height 273
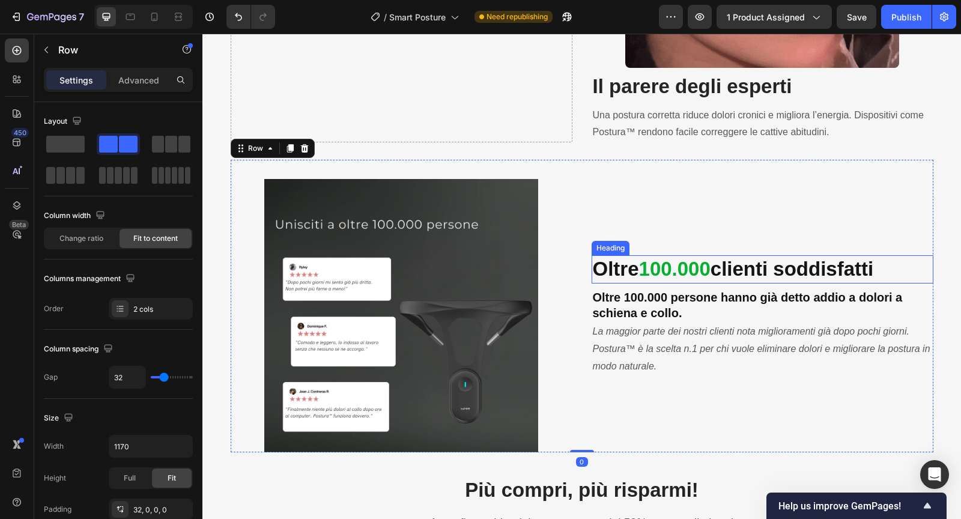
click at [657, 262] on strong "100.000" at bounding box center [674, 269] width 71 height 22
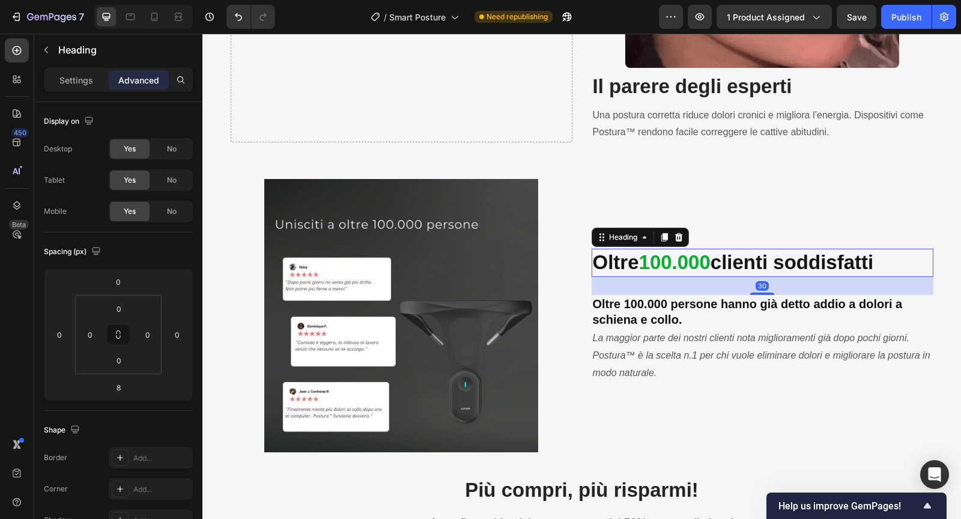
drag, startPoint x: 760, startPoint y: 285, endPoint x: 761, endPoint y: 298, distance: 13.2
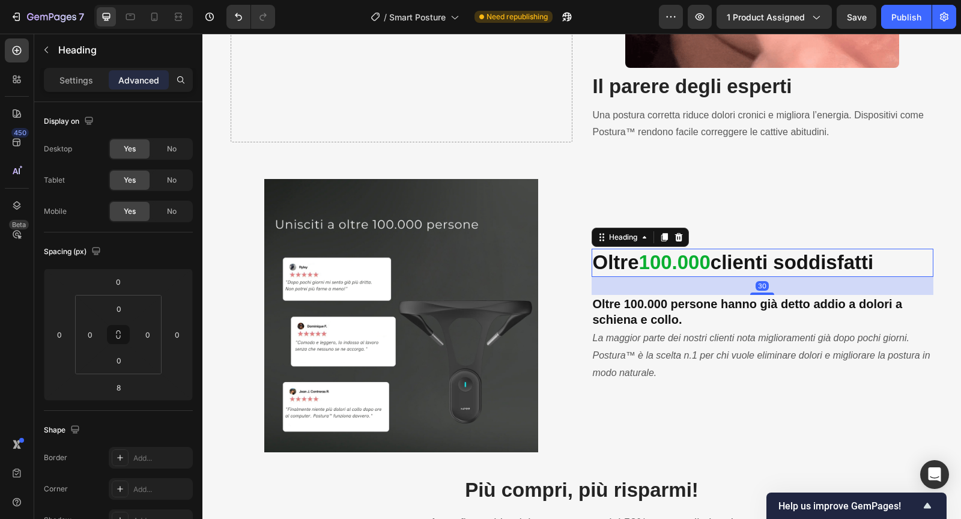
click at [761, 298] on div "Oltre 100.000 clienti soddisfatti Heading 30 Oltre 100.000 persone hanno già de…" at bounding box center [762, 315] width 342 height 273
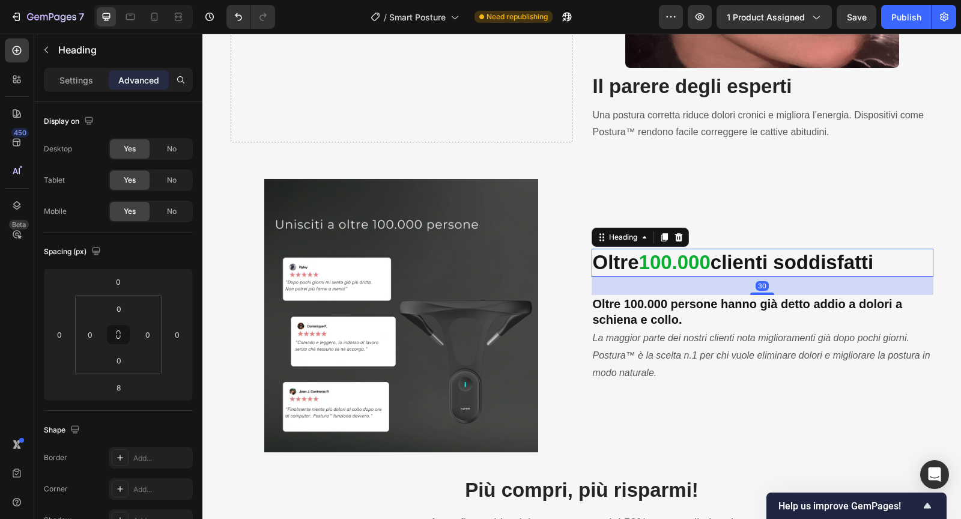
type input "30"
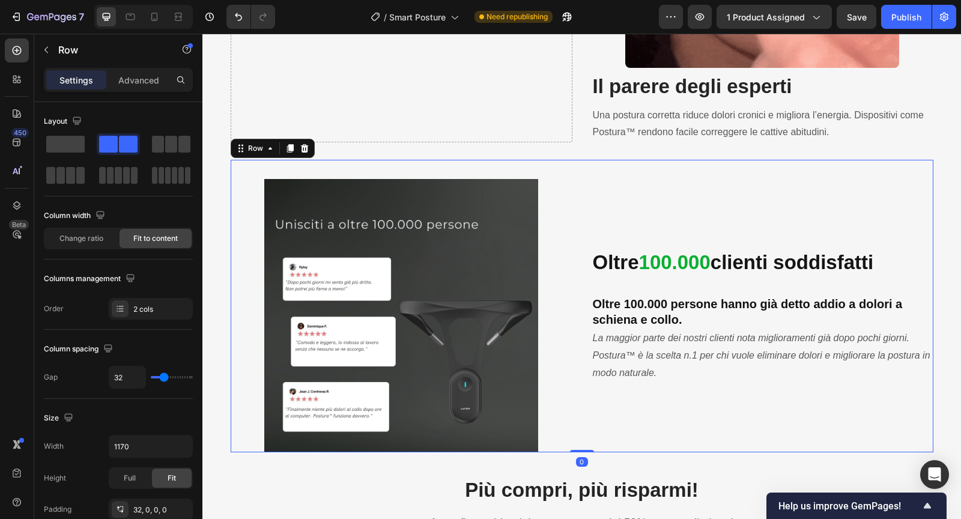
click at [774, 211] on div "Oltre 100.000 clienti soddisfatti Heading Oltre 100.000 persone hanno già detto…" at bounding box center [762, 315] width 342 height 273
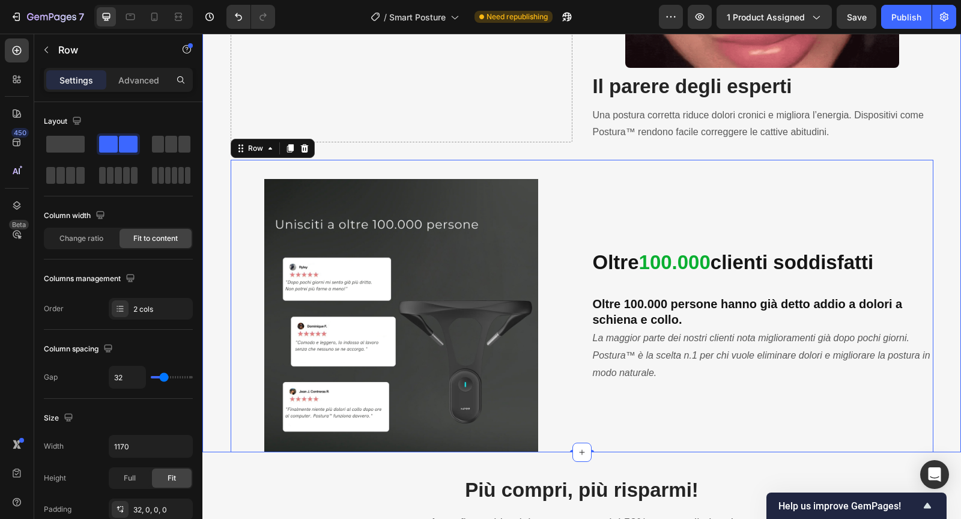
scroll to position [1632, 0]
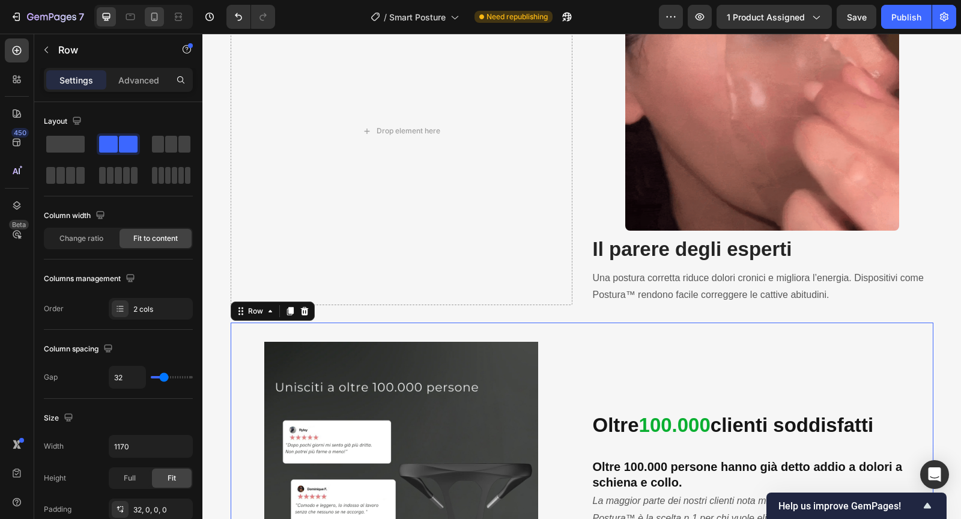
click at [155, 15] on icon at bounding box center [154, 17] width 12 height 12
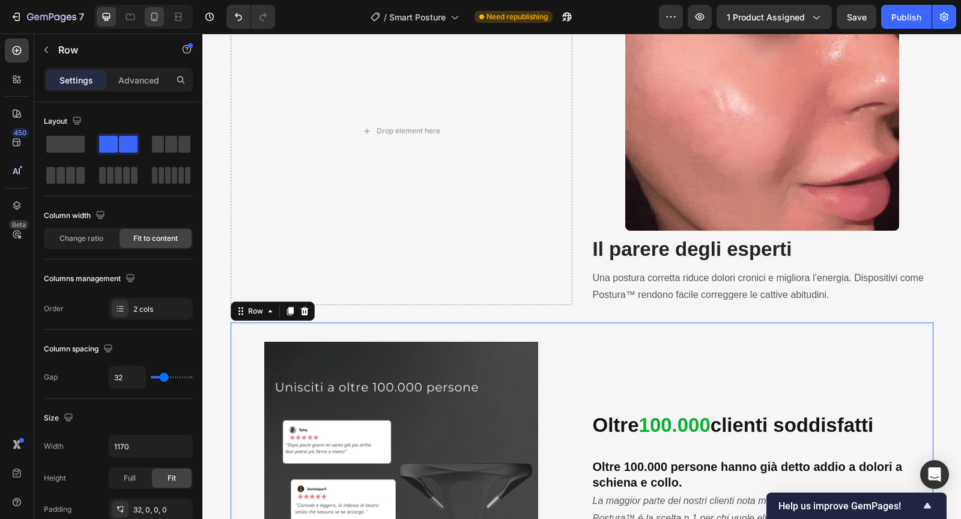
type input "0"
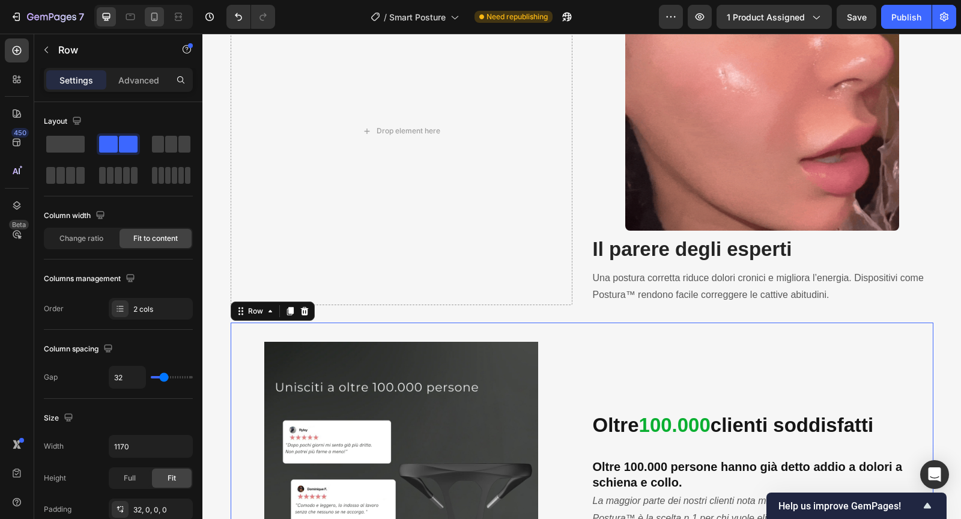
type input "0"
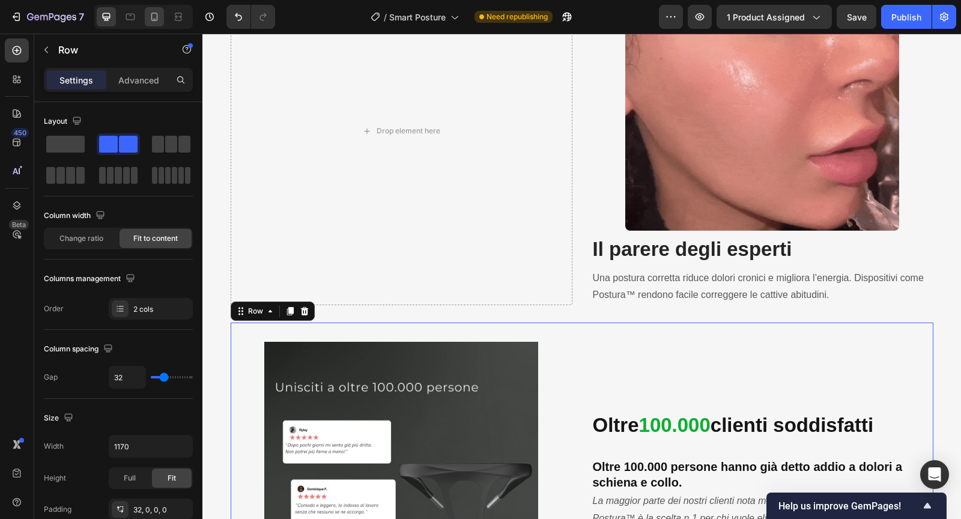
type input "100%"
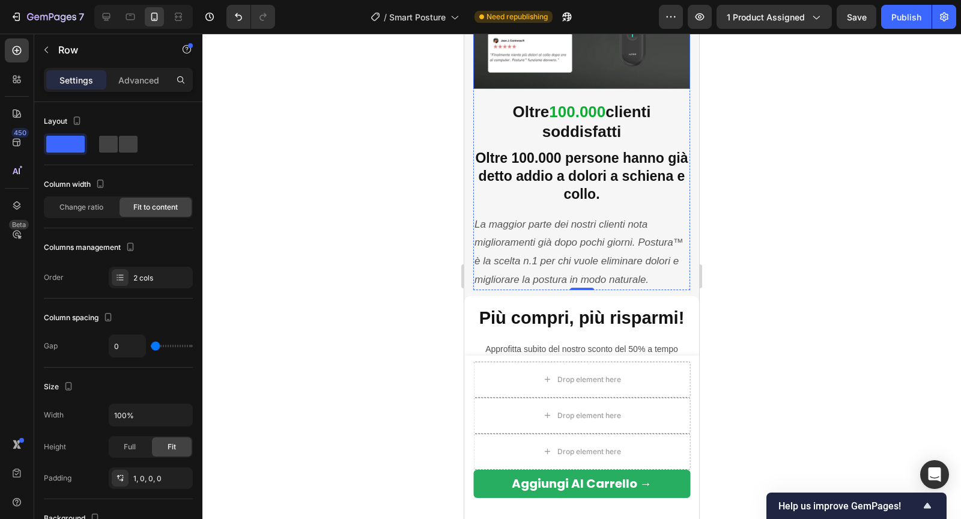
scroll to position [2168, 0]
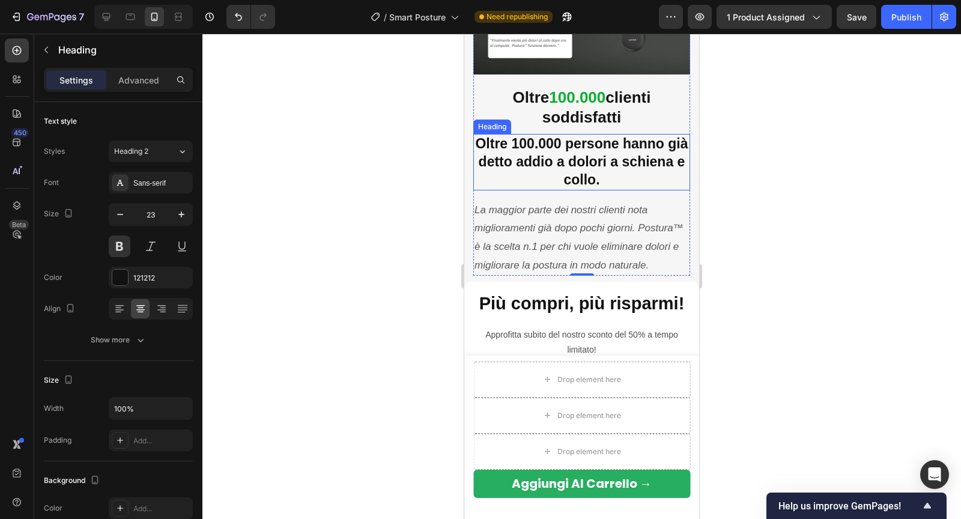
click at [521, 158] on h2 "Oltre 100.000 persone hanno già detto addio a dolori a schiena e collo." at bounding box center [581, 162] width 217 height 56
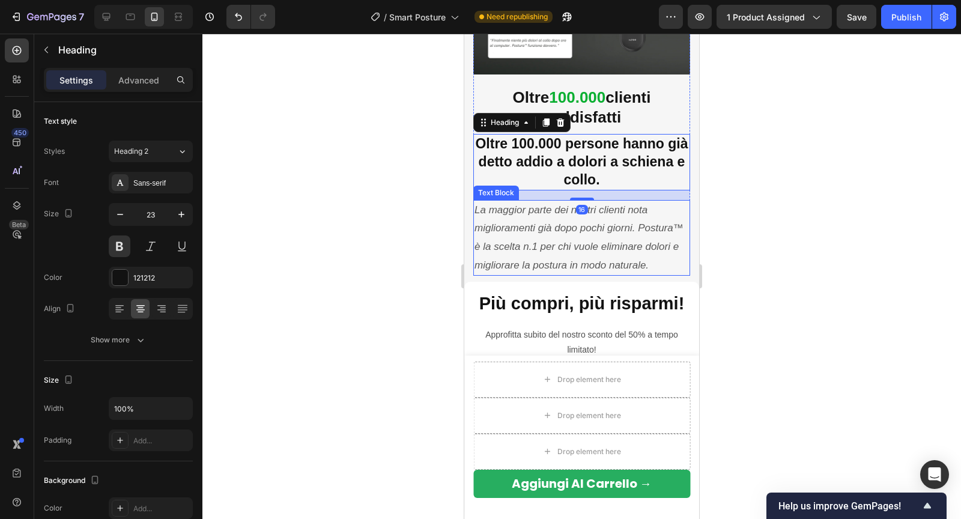
click at [504, 241] on icon "La maggior parte dei nostri clienti nota miglioramenti già dopo pochi giorni. P…" at bounding box center [578, 237] width 209 height 67
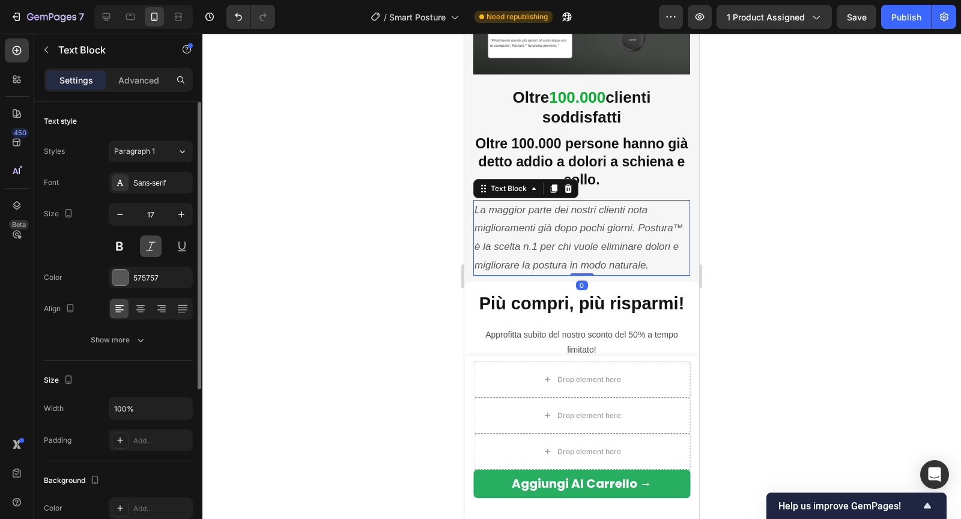
click at [150, 249] on button at bounding box center [151, 246] width 22 height 22
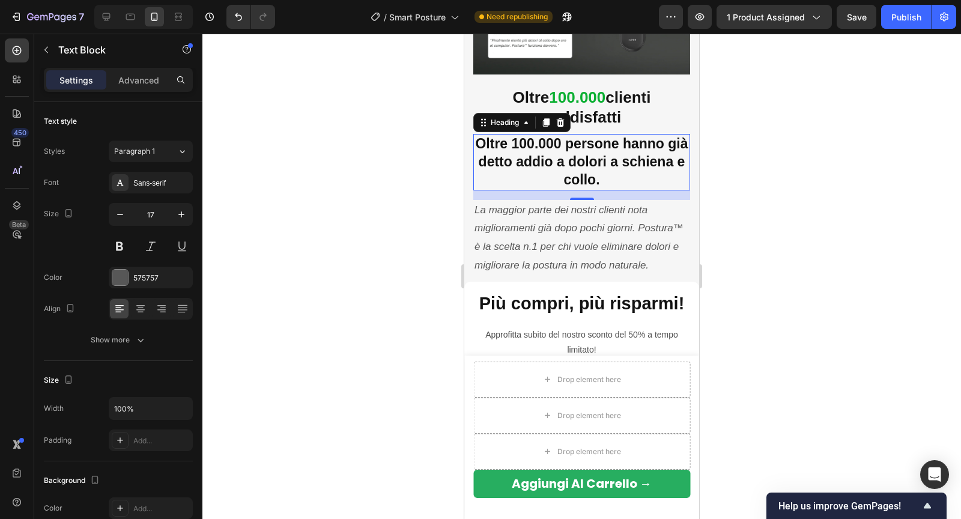
click at [564, 142] on h2 "Oltre 100.000 persone hanno già detto addio a dolori a schiena e collo." at bounding box center [581, 162] width 217 height 56
click at [565, 95] on strong "100.000" at bounding box center [577, 97] width 56 height 18
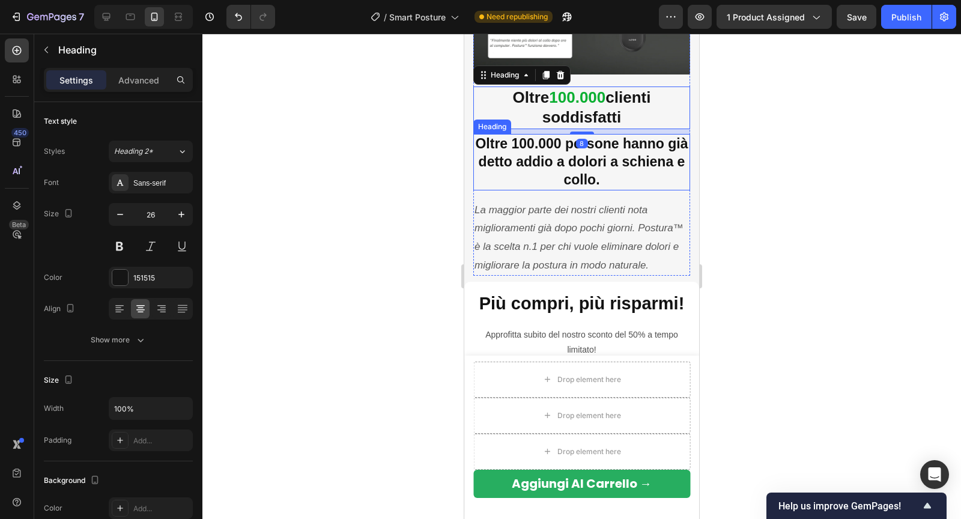
click at [547, 161] on h2 "Oltre 100.000 persone hanno già detto addio a dolori a schiena e collo." at bounding box center [581, 162] width 217 height 56
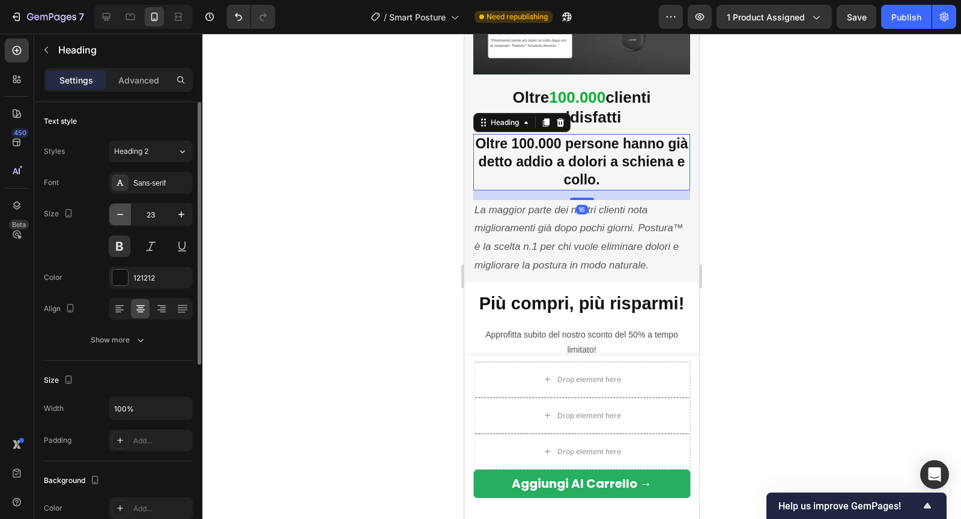
click at [121, 214] on icon "button" at bounding box center [120, 214] width 6 height 1
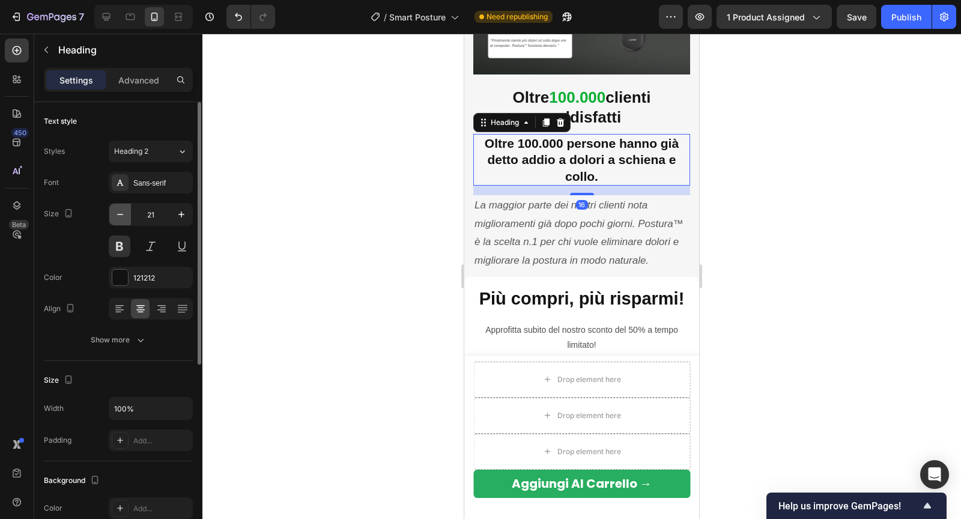
type input "20"
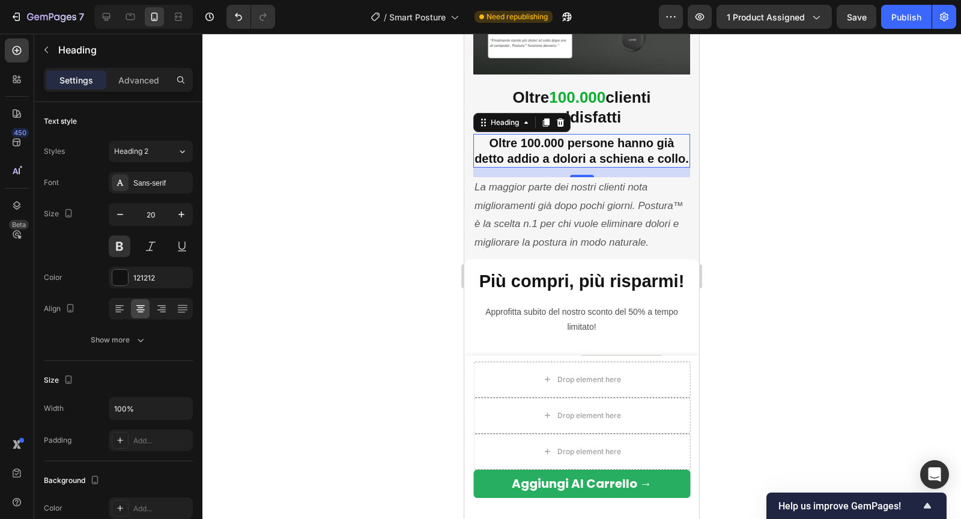
click at [759, 244] on div at bounding box center [581, 276] width 758 height 485
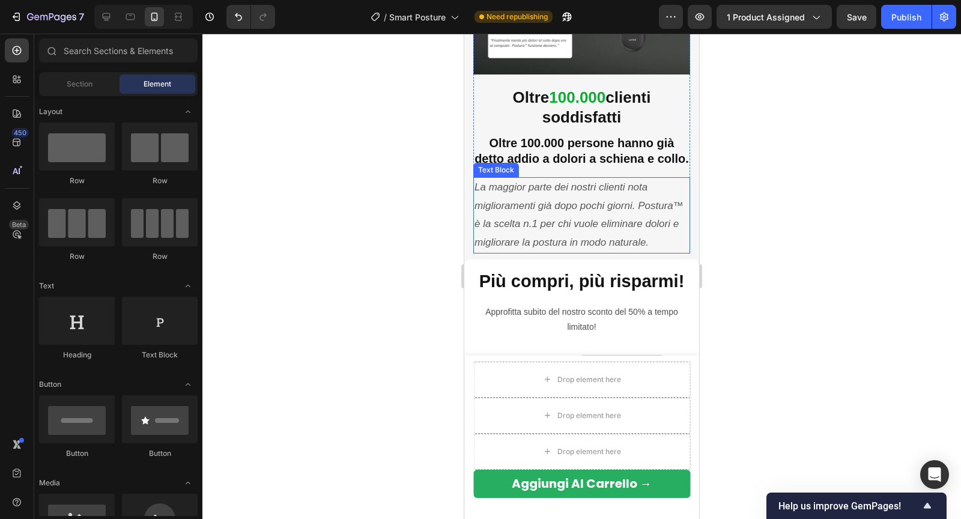
click at [570, 210] on icon "La maggior parte dei nostri clienti nota miglioramenti già dopo pochi giorni. P…" at bounding box center [578, 214] width 209 height 67
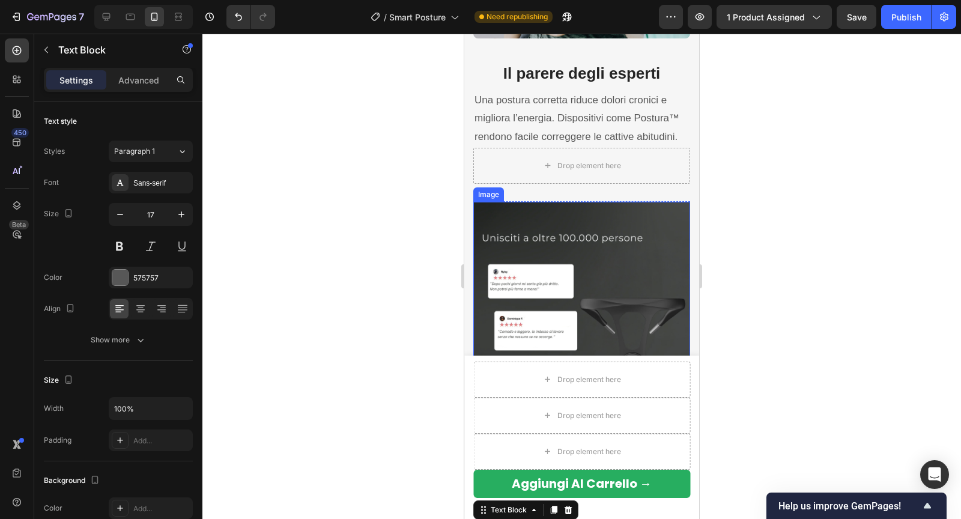
scroll to position [1811, 0]
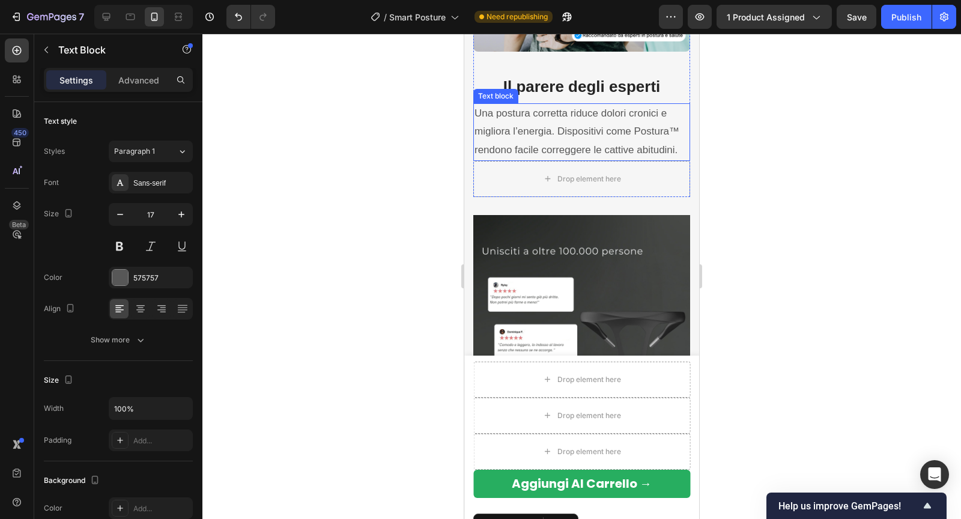
click at [562, 130] on p "Una postura corretta riduce dolori cronici e migliora l’energia. Dispositivi co…" at bounding box center [581, 131] width 214 height 55
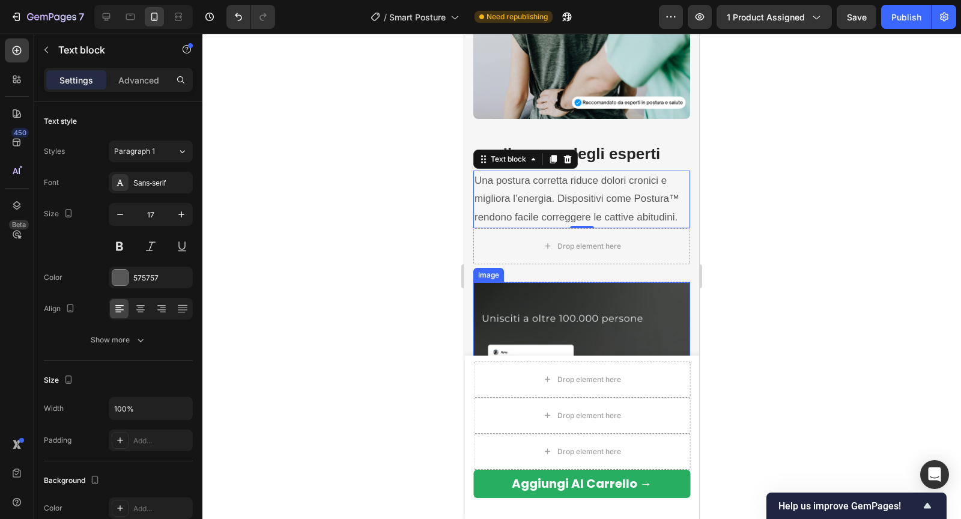
scroll to position [1609, 0]
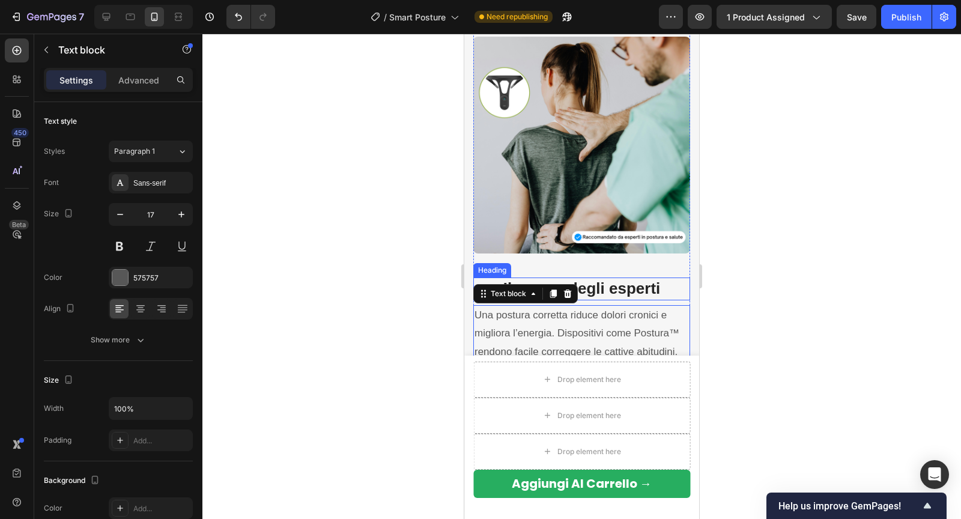
click at [584, 285] on strong "Il parere degli esperti" at bounding box center [581, 288] width 157 height 18
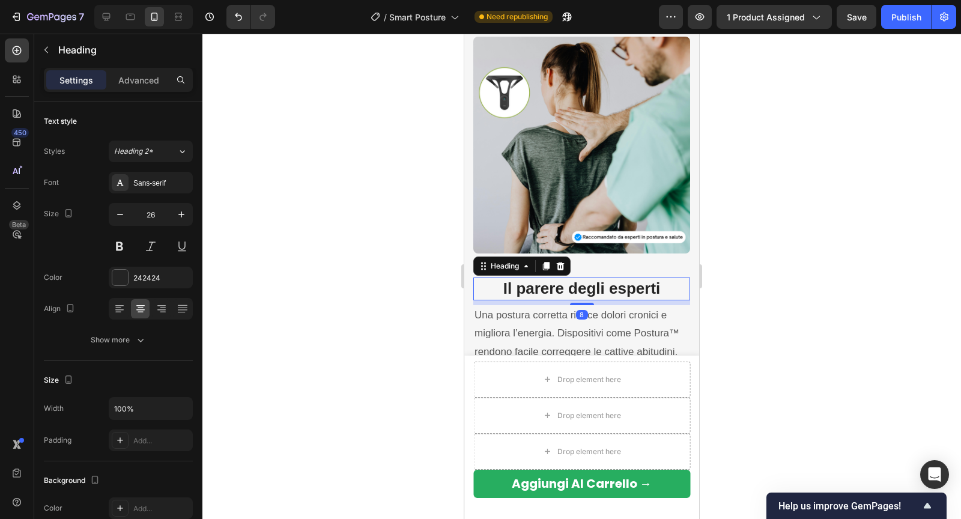
click at [780, 144] on div at bounding box center [581, 276] width 758 height 485
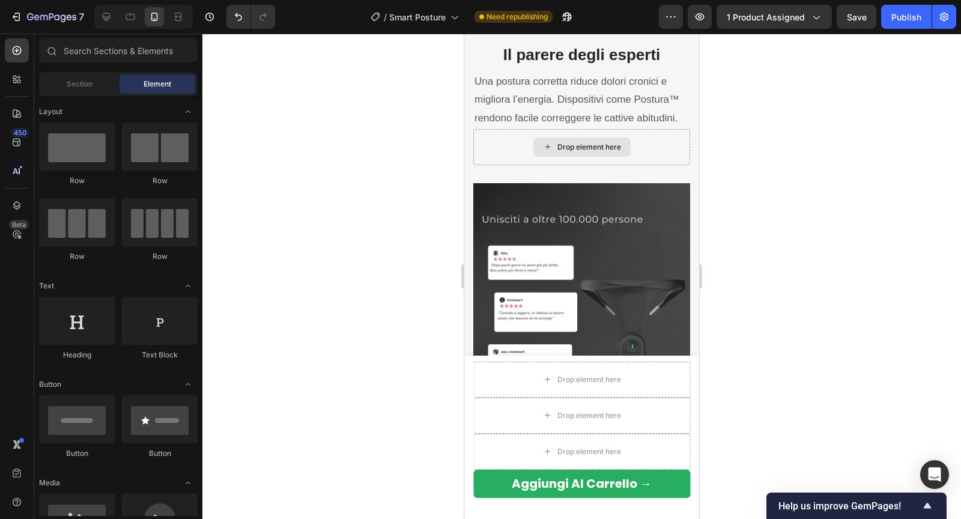
scroll to position [1874, 0]
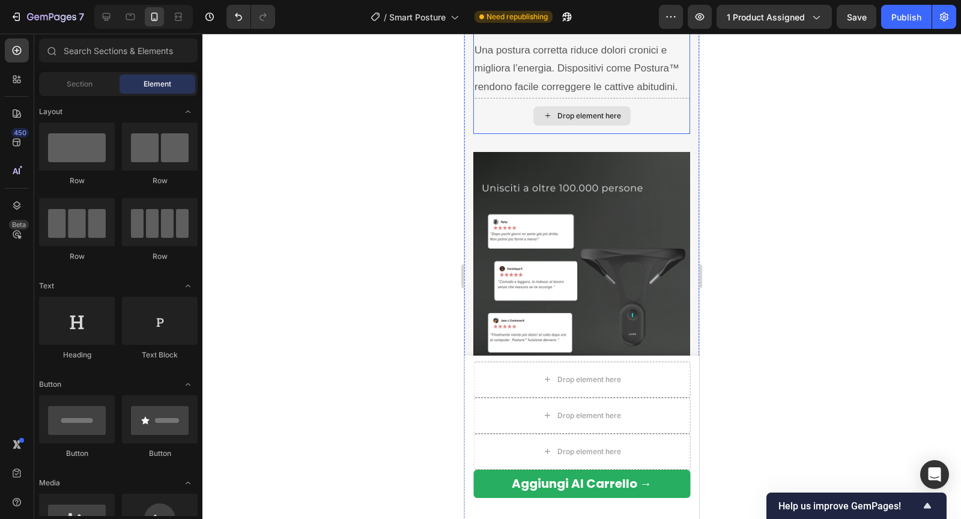
click at [508, 121] on div "Drop element here" at bounding box center [581, 116] width 217 height 36
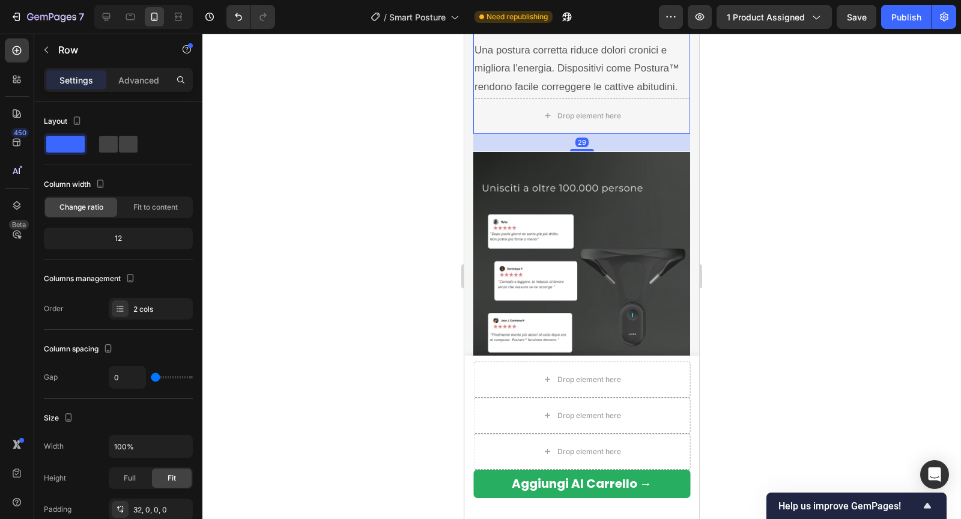
click at [782, 204] on div at bounding box center [581, 276] width 758 height 485
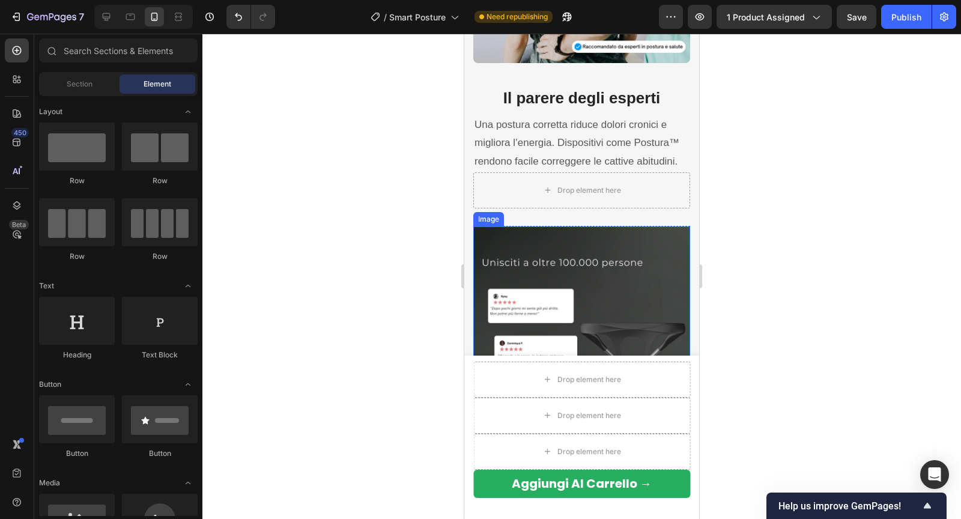
scroll to position [1703, 0]
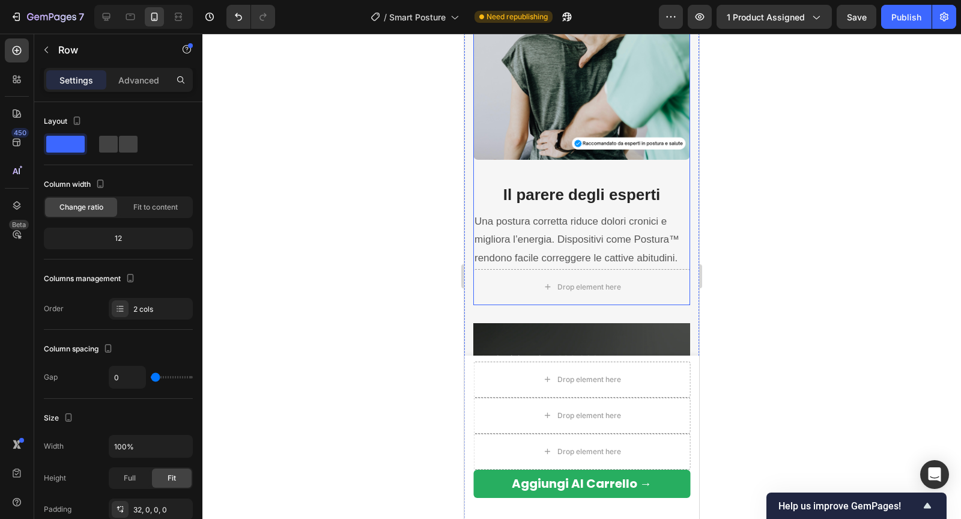
click at [618, 173] on div "Image Il parere degli esperti Heading Una postura corretta riduce dolori cronic…" at bounding box center [581, 106] width 217 height 326
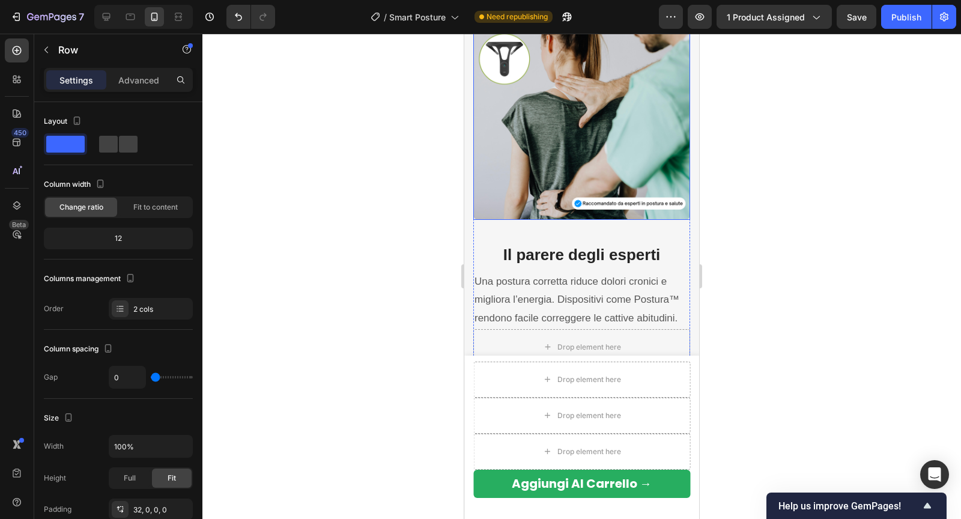
scroll to position [1339, 0]
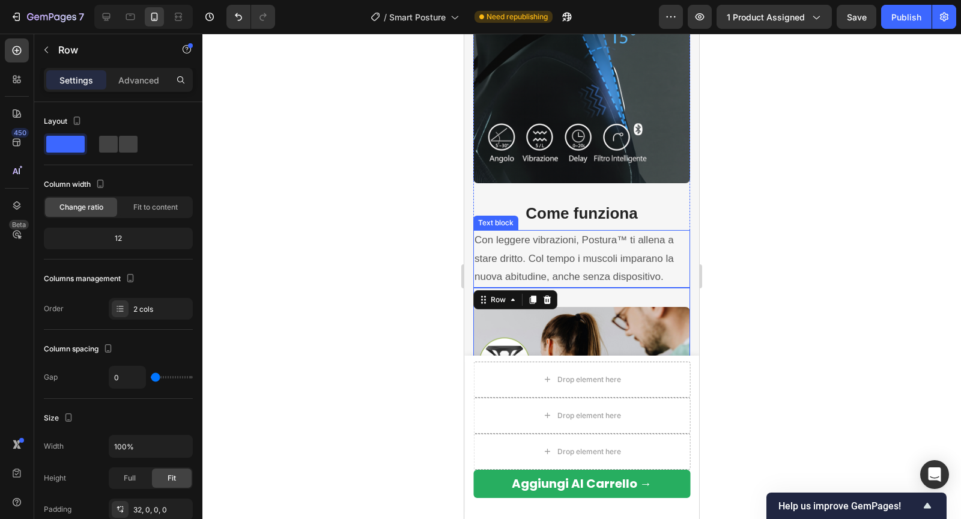
click at [558, 259] on p "Con leggere vibrazioni, Postura™ ti allena a stare dritto. Col tempo i muscoli …" at bounding box center [581, 258] width 214 height 55
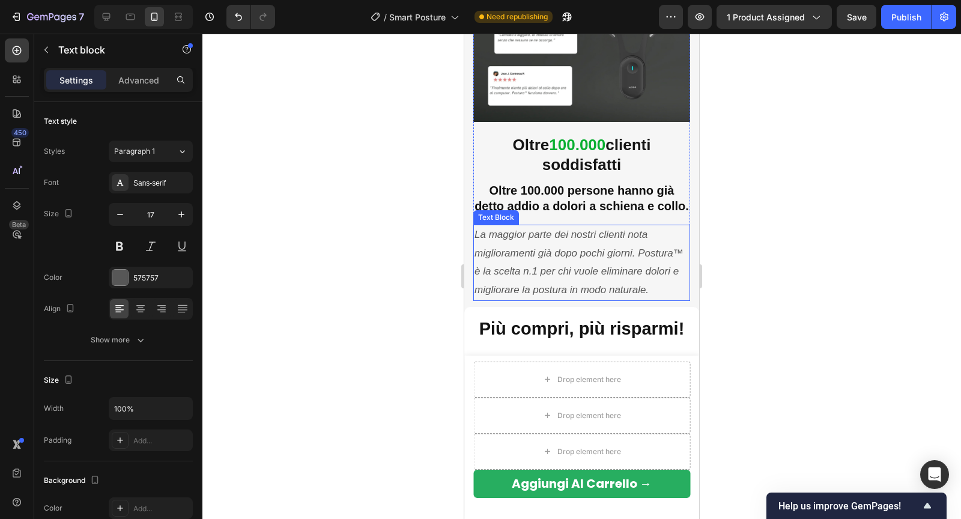
scroll to position [2152, 0]
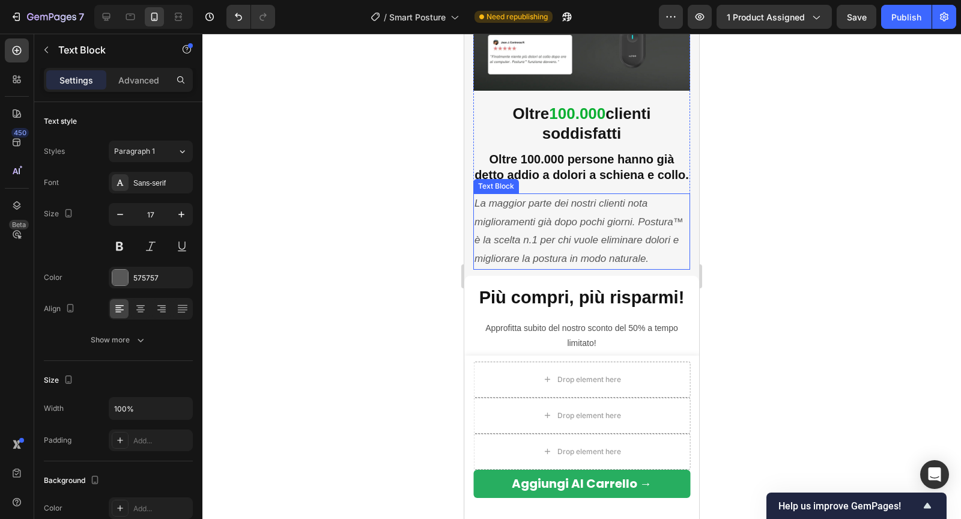
click at [560, 246] on icon "La maggior parte dei nostri clienti nota miglioramenti già dopo pochi giorni. P…" at bounding box center [578, 231] width 209 height 67
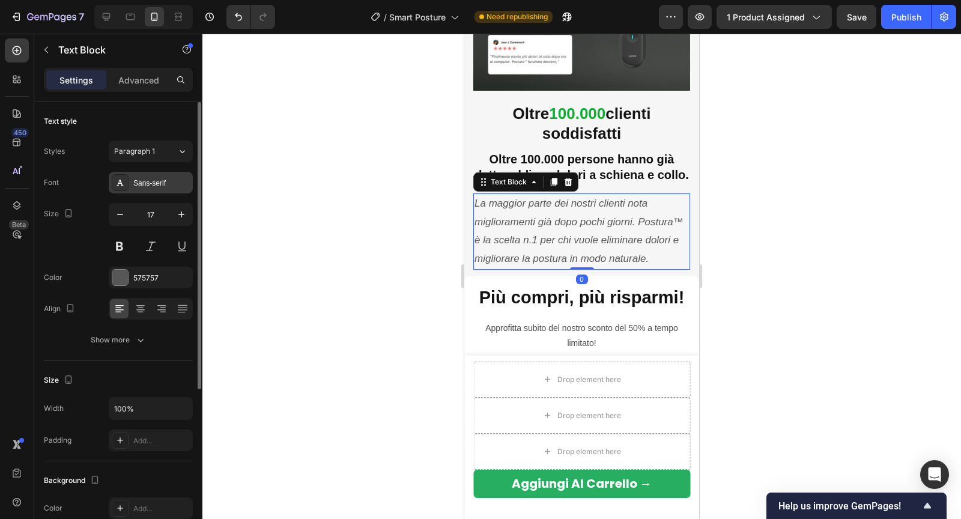
click at [167, 182] on div "Sans-serif" at bounding box center [161, 183] width 56 height 11
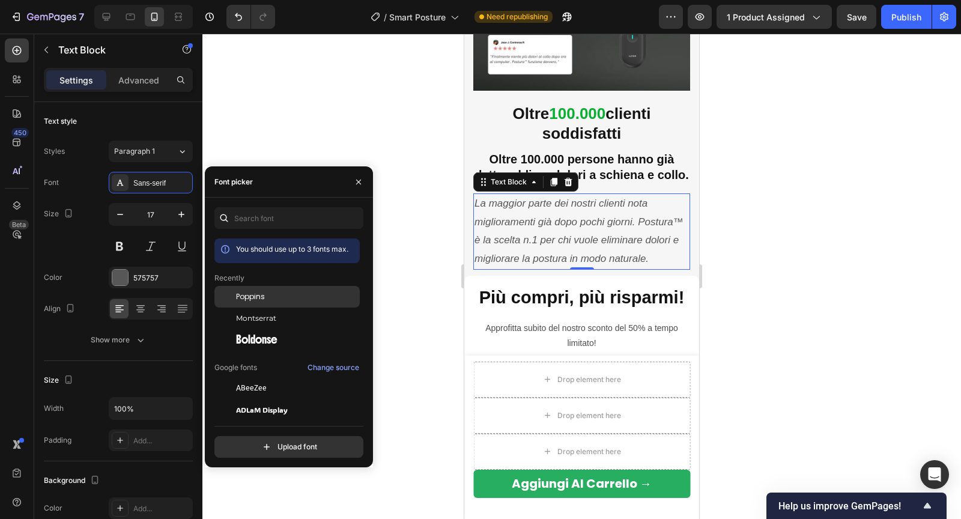
click at [267, 292] on div "Poppins" at bounding box center [296, 296] width 121 height 11
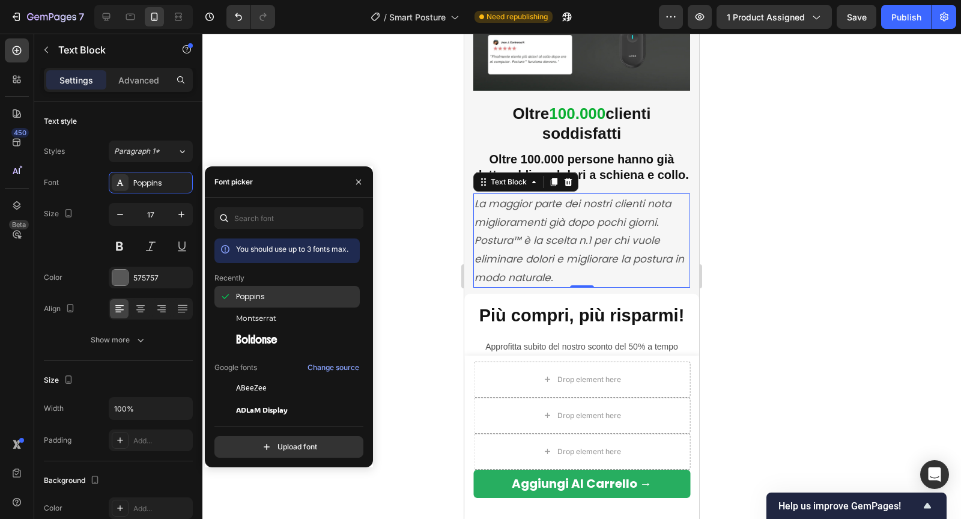
click at [268, 289] on div "Poppins" at bounding box center [286, 297] width 145 height 22
click at [240, 22] on icon "Undo/Redo" at bounding box center [238, 17] width 12 height 12
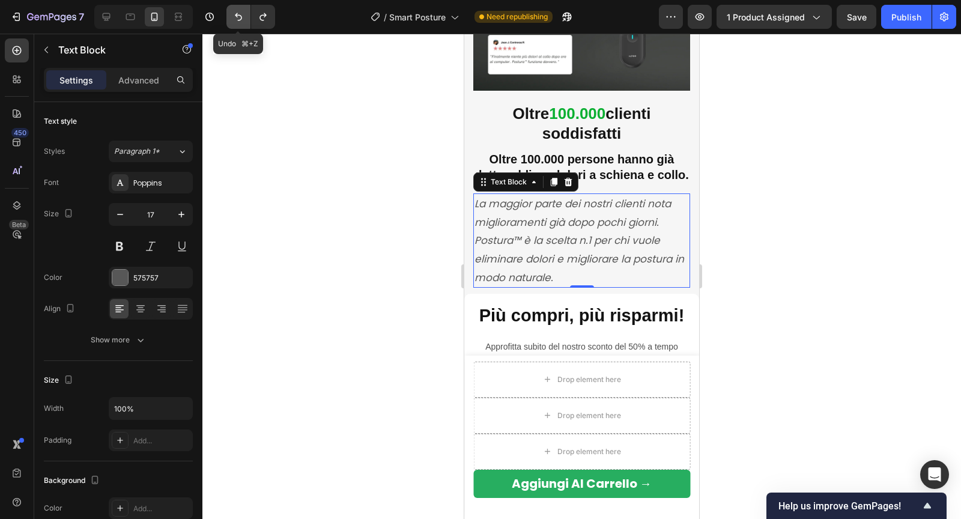
click at [240, 23] on button "Undo/Redo" at bounding box center [238, 17] width 24 height 24
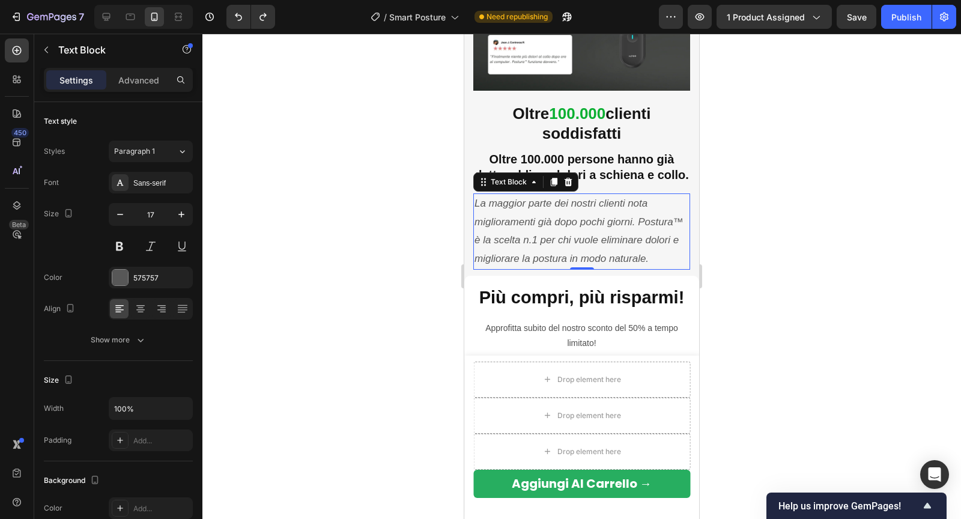
click at [330, 188] on div at bounding box center [581, 276] width 758 height 485
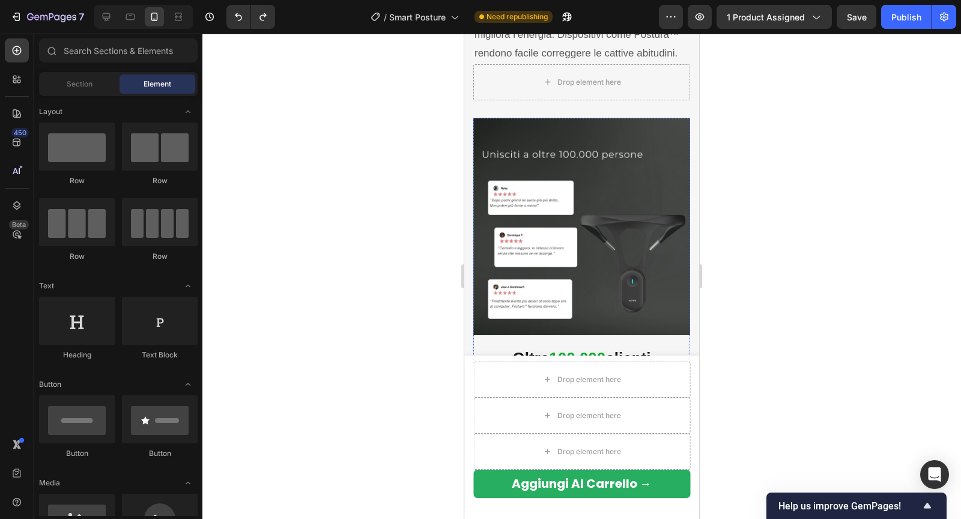
scroll to position [1826, 0]
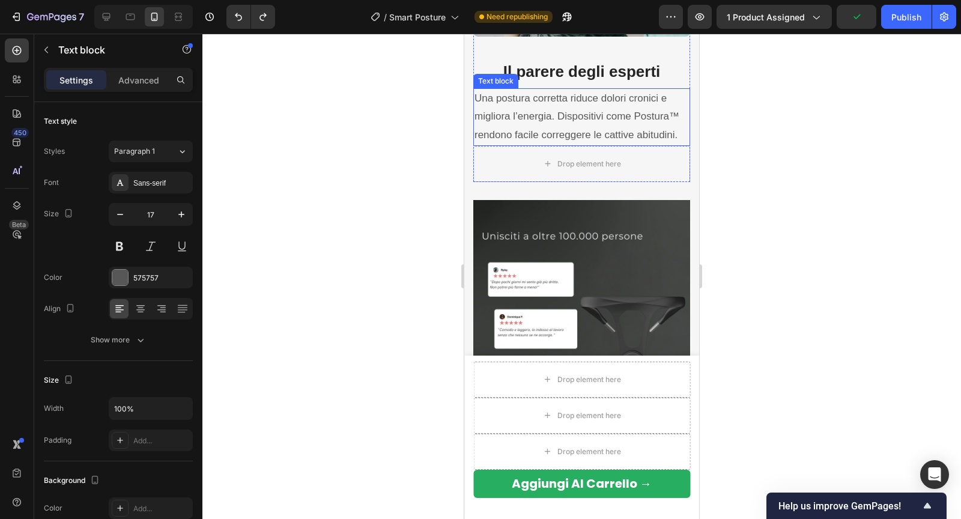
click at [534, 125] on p "Una postura corretta riduce dolori cronici e migliora l’energia. Dispositivi co…" at bounding box center [581, 116] width 214 height 55
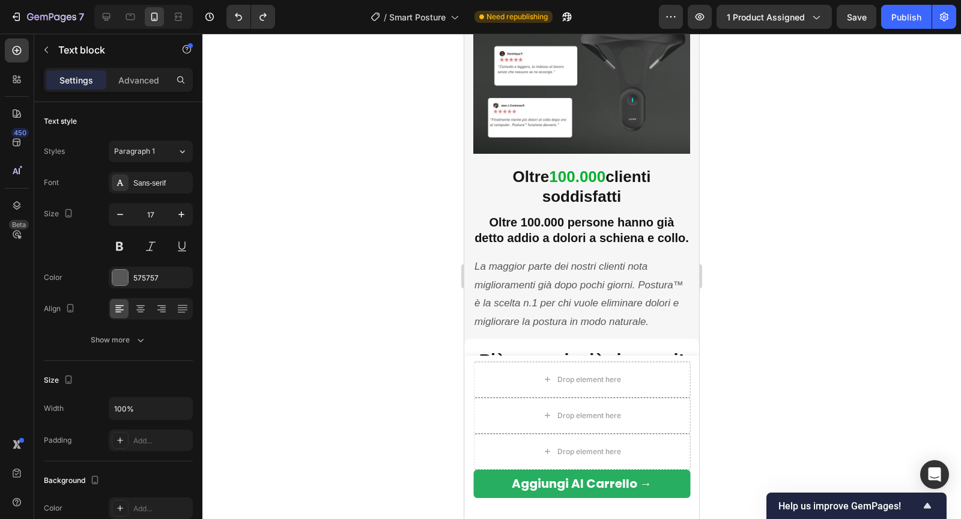
scroll to position [2193, 0]
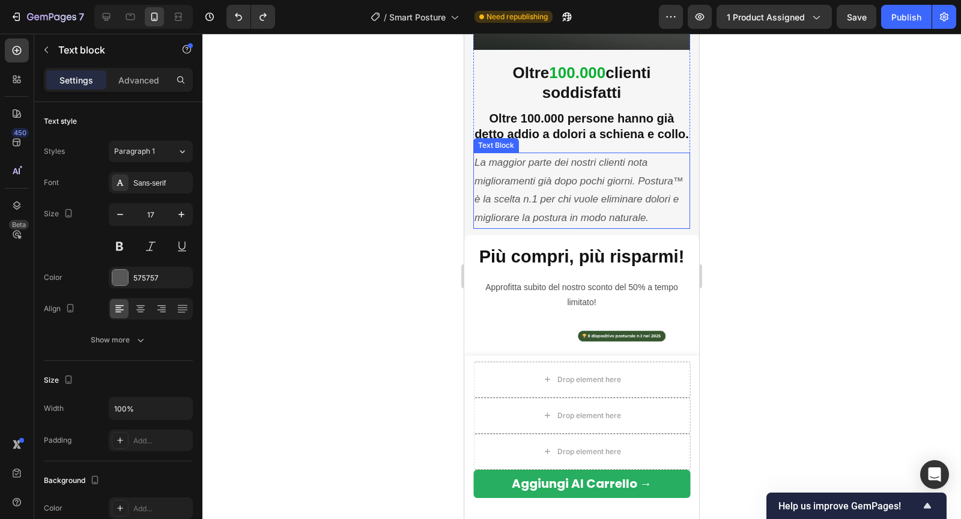
click at [525, 182] on icon "La maggior parte dei nostri clienti nota miglioramenti già dopo pochi giorni. P…" at bounding box center [578, 190] width 209 height 67
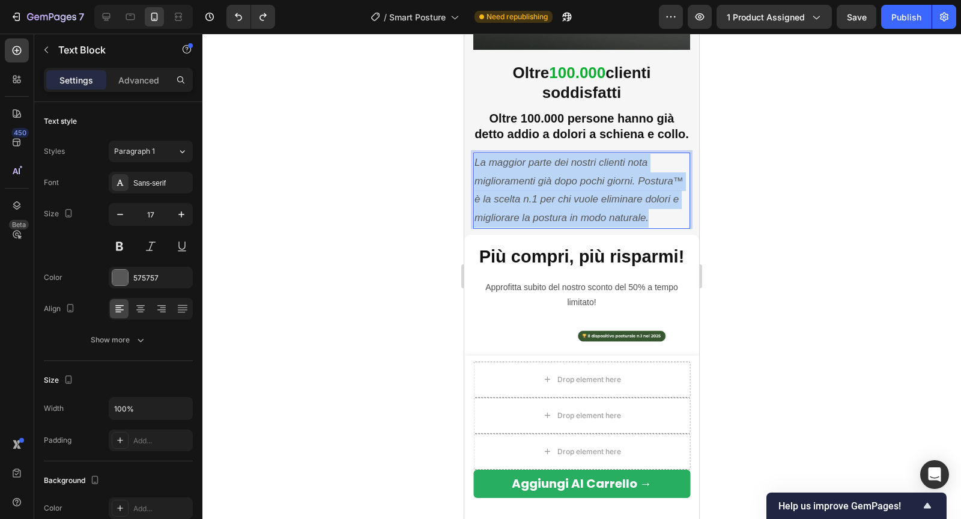
click at [525, 182] on icon "La maggior parte dei nostri clienti nota miglioramenti già dopo pochi giorni. P…" at bounding box center [578, 190] width 209 height 67
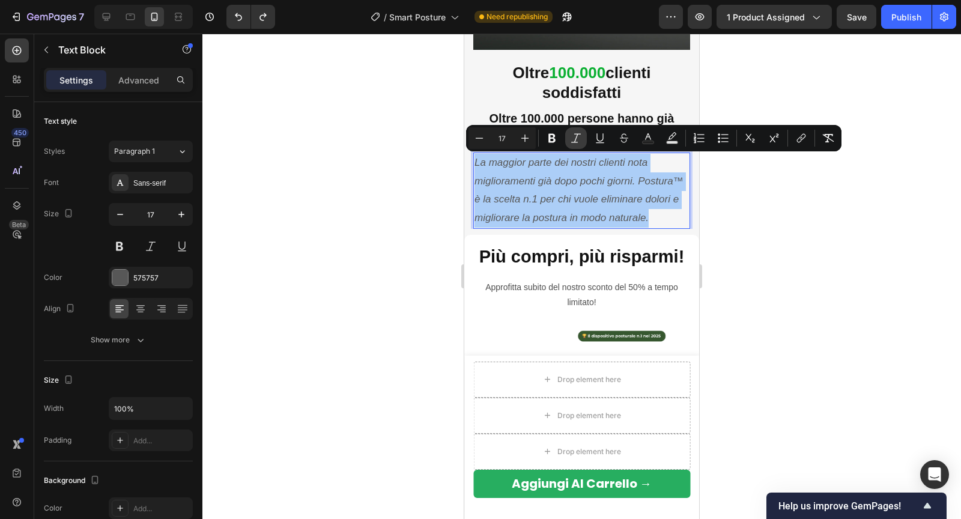
click at [576, 137] on icon "Editor contextual toolbar" at bounding box center [576, 137] width 10 height 9
click at [400, 214] on div at bounding box center [581, 276] width 758 height 485
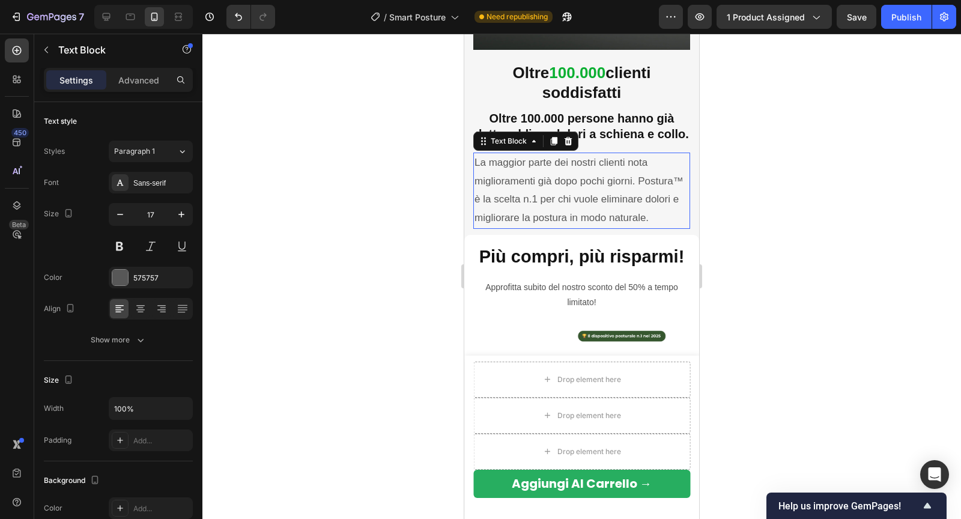
click at [537, 202] on p "La maggior parte dei nostri clienti nota miglioramenti già dopo pochi giorni. P…" at bounding box center [581, 190] width 214 height 73
click at [535, 202] on p "La maggior parte dei nostri clienti nota miglioramenti già dopo pochi giorni. P…" at bounding box center [581, 190] width 214 height 73
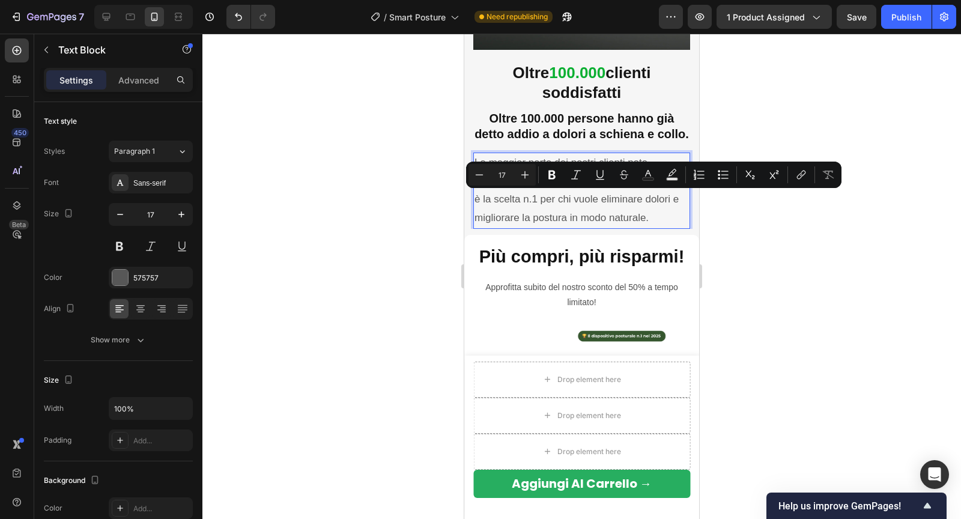
click at [532, 199] on p "La maggior parte dei nostri clienti nota miglioramenti già dopo pochi giorni. P…" at bounding box center [581, 190] width 214 height 73
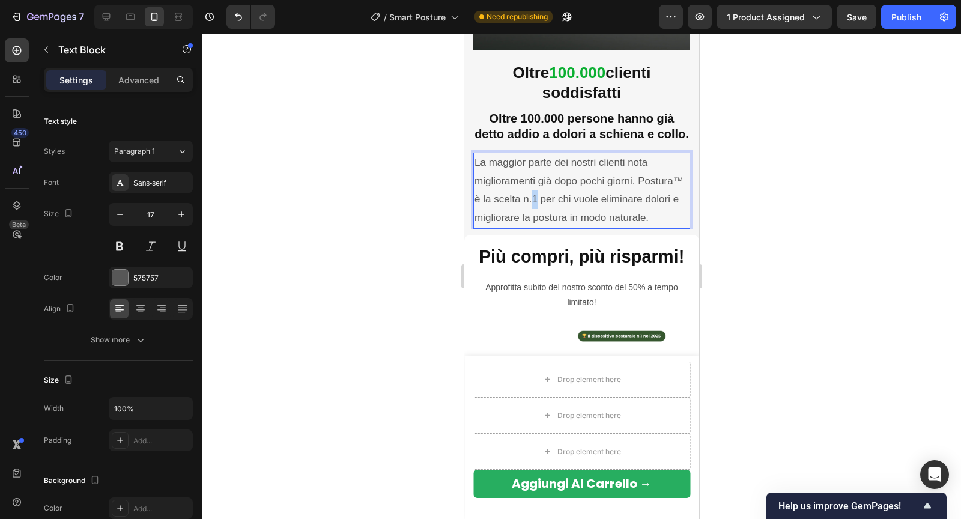
click at [532, 199] on p "La maggior parte dei nostri clienti nota miglioramenti già dopo pochi giorni. P…" at bounding box center [581, 190] width 214 height 73
click at [527, 198] on p "La maggior parte dei nostri clienti nota miglioramenti già dopo pochi giorni. P…" at bounding box center [581, 190] width 214 height 73
click at [538, 198] on p "La maggior parte dei nostri clienti nota miglioramenti già dopo pochi giorni. P…" at bounding box center [581, 190] width 214 height 73
click at [536, 198] on p "La maggior parte dei nostri clienti nota miglioramenti già dopo pochi giorni. P…" at bounding box center [581, 190] width 214 height 73
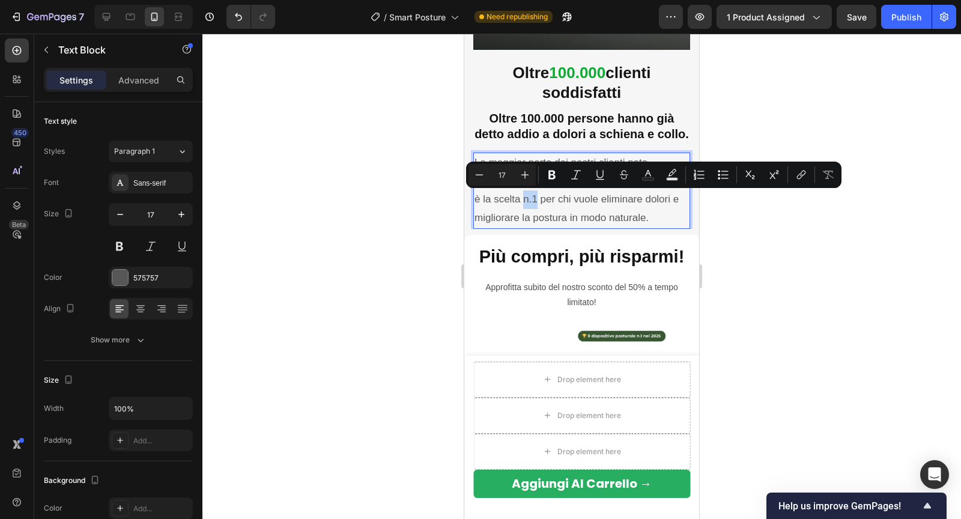
drag, startPoint x: 535, startPoint y: 197, endPoint x: 523, endPoint y: 196, distance: 12.0
click at [523, 196] on p "La maggior parte dei nostri clienti nota miglioramenti già dopo pochi giorni. P…" at bounding box center [581, 190] width 214 height 73
click at [546, 179] on icon "Editor contextual toolbar" at bounding box center [552, 175] width 12 height 12
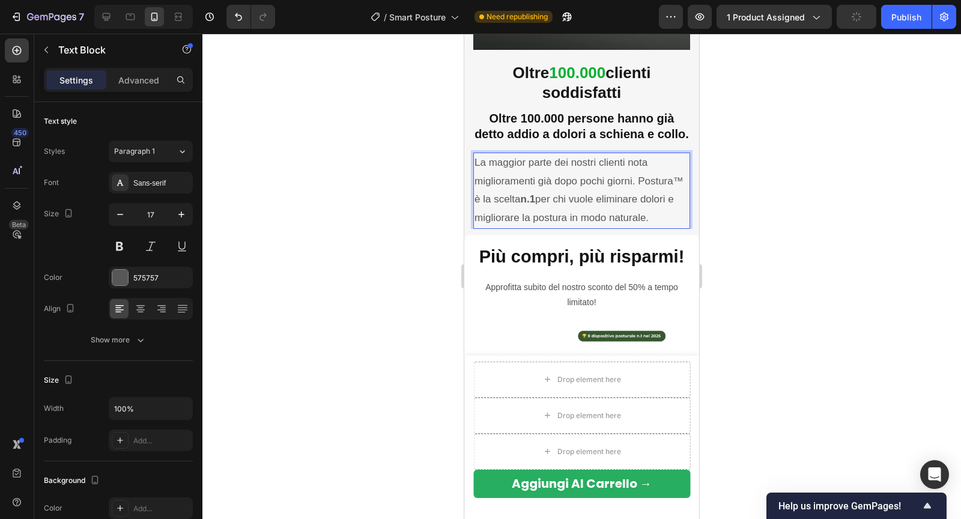
click at [587, 217] on p "La maggior parte dei nostri clienti nota miglioramenti già dopo pochi giorni. P…" at bounding box center [581, 190] width 214 height 73
click at [758, 232] on div at bounding box center [581, 276] width 758 height 485
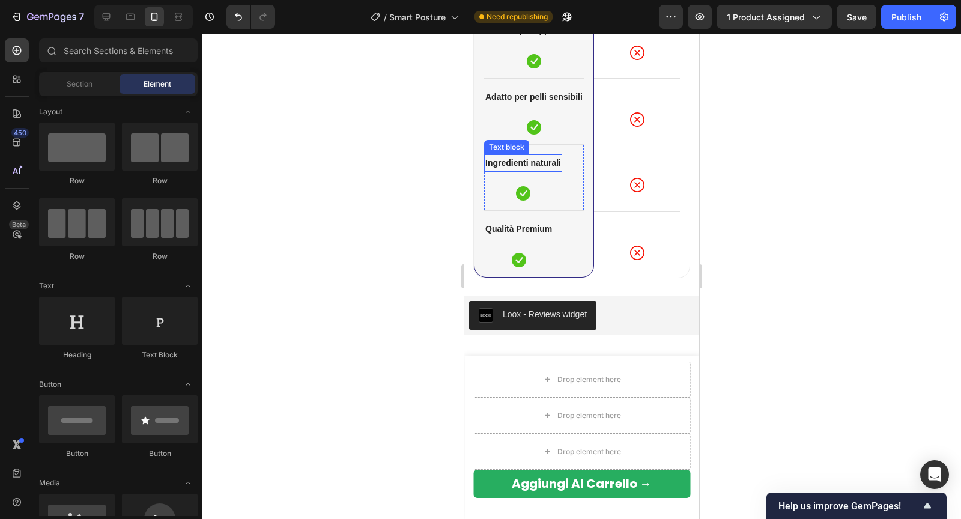
scroll to position [3119, 0]
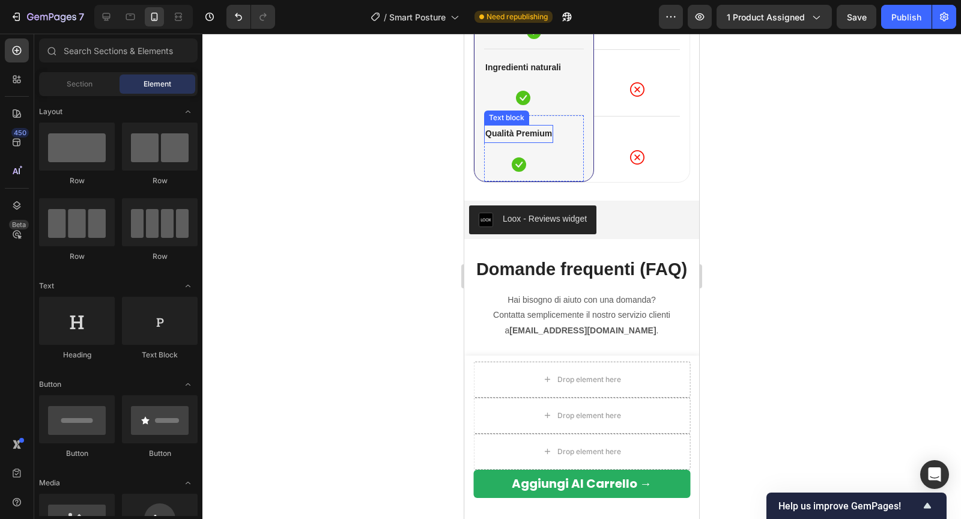
click at [523, 131] on strong "Qualità Premium" at bounding box center [518, 133] width 67 height 10
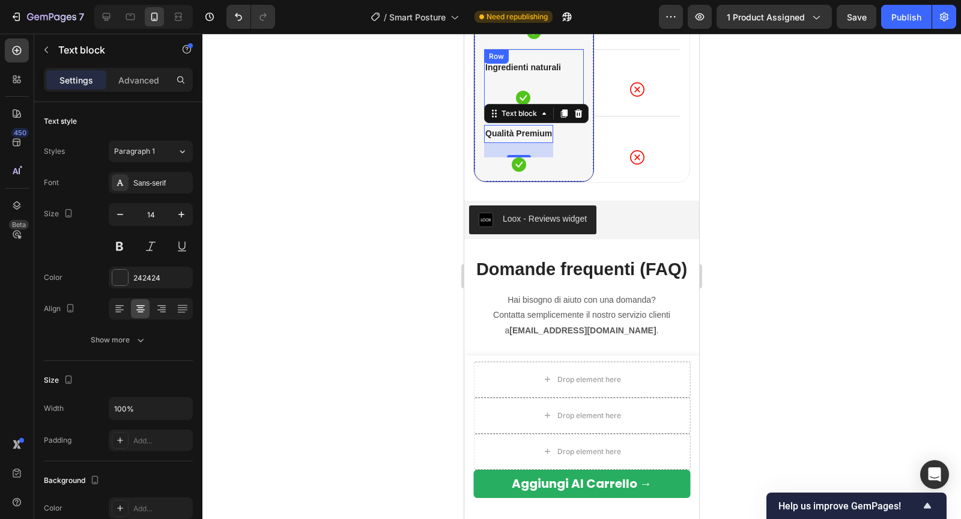
click at [553, 78] on div "Ingredienti naturali Text block Icon" at bounding box center [523, 82] width 78 height 46
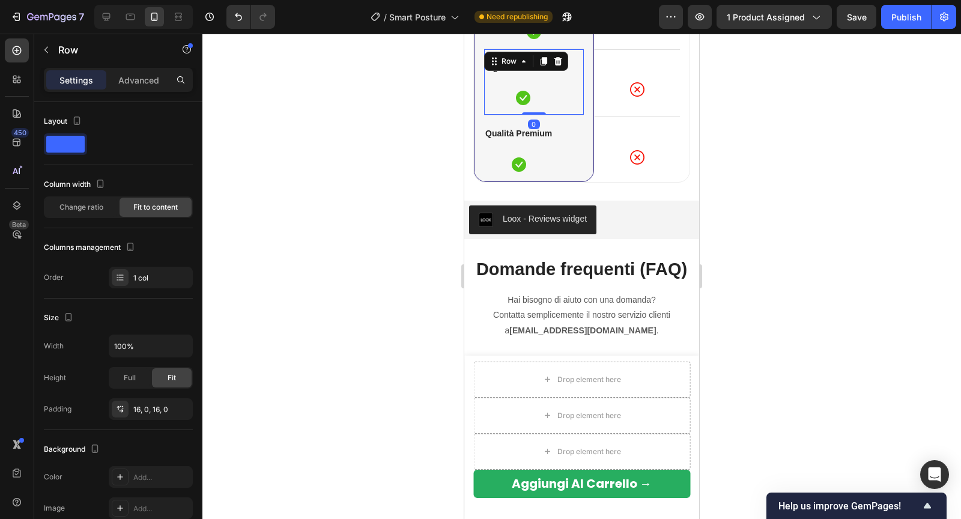
click at [570, 65] on div "Ingredienti naturali Text block Icon Row 0" at bounding box center [534, 82] width 100 height 66
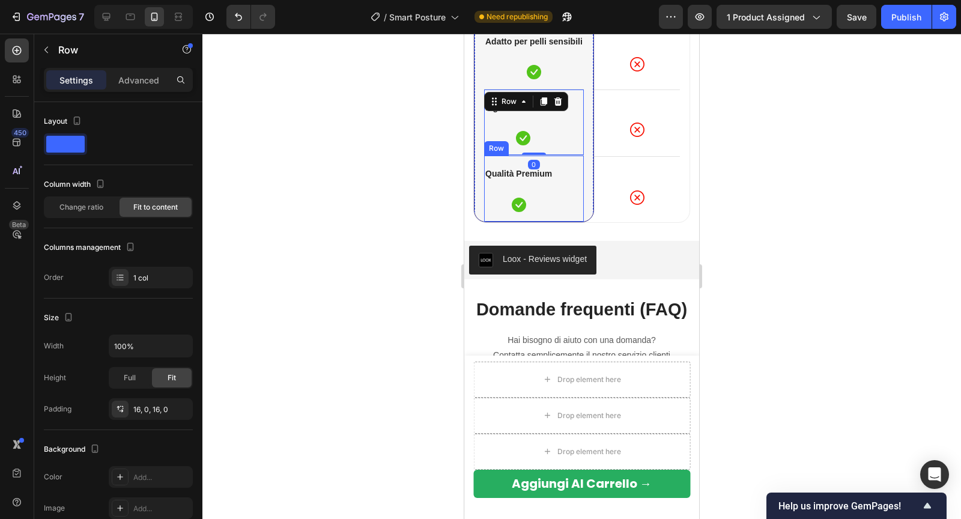
scroll to position [3053, 0]
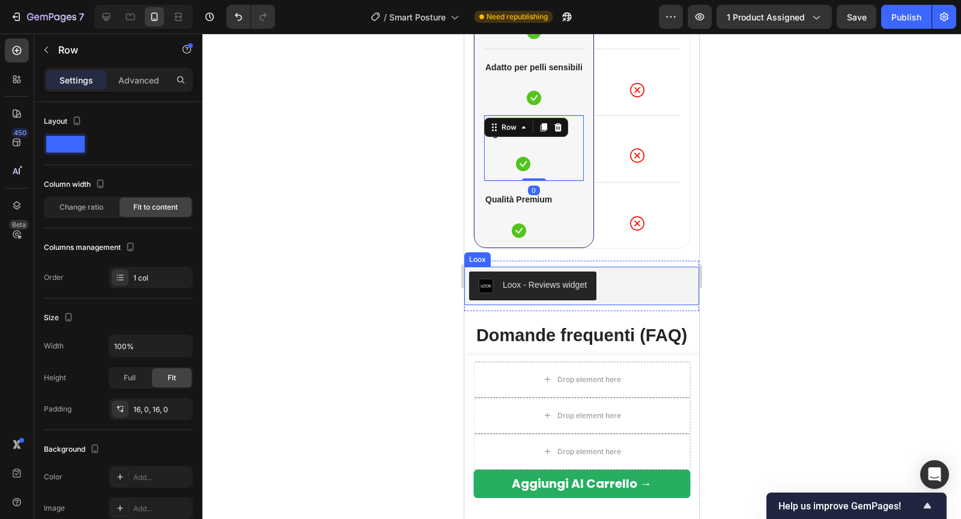
click at [430, 262] on div at bounding box center [581, 276] width 758 height 485
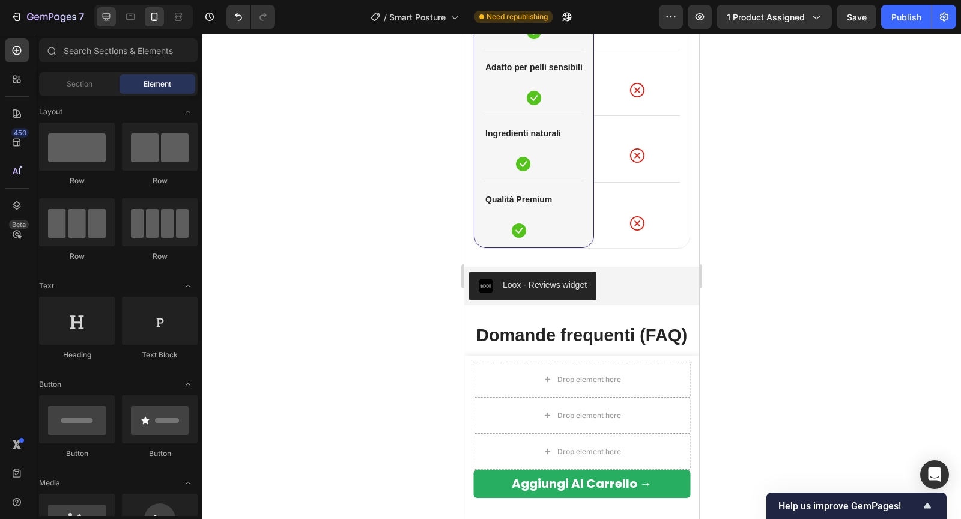
click at [109, 22] on icon at bounding box center [106, 17] width 12 height 12
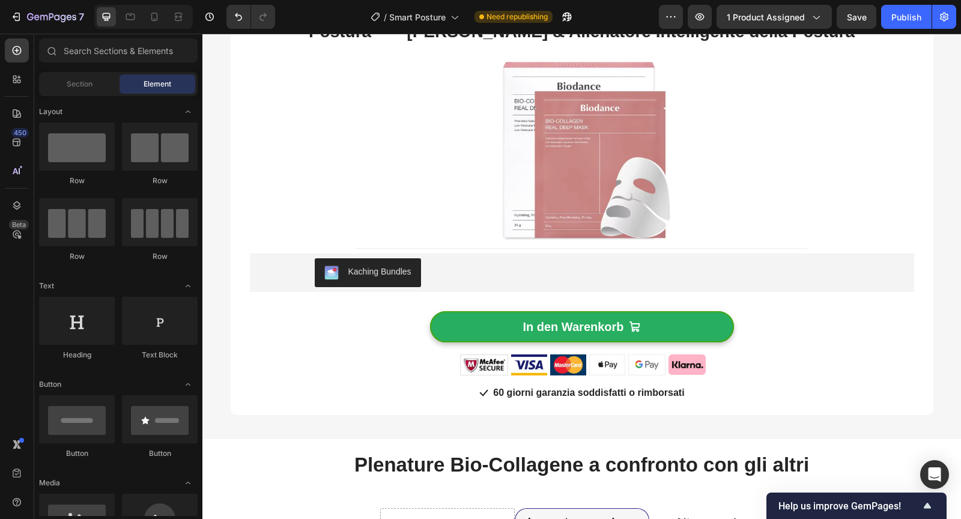
scroll to position [2426, 0]
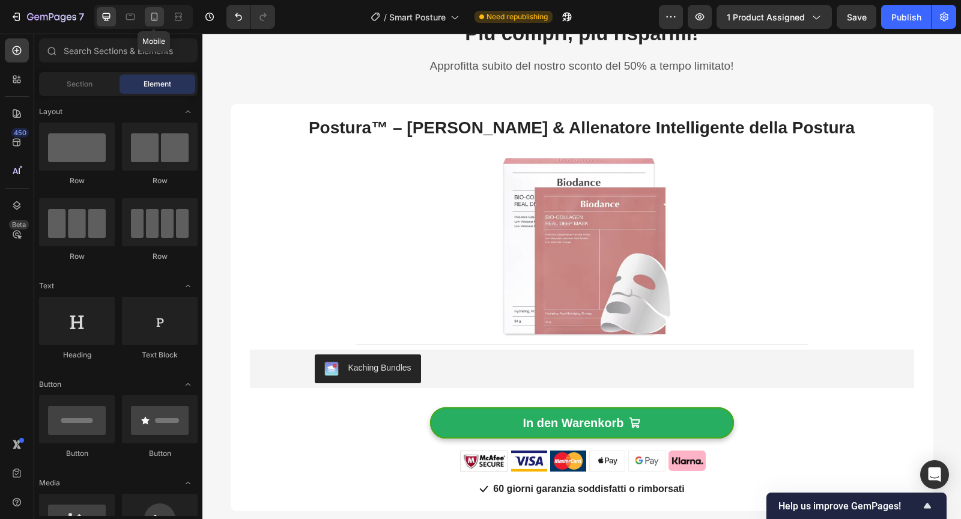
click at [149, 22] on icon at bounding box center [154, 17] width 12 height 12
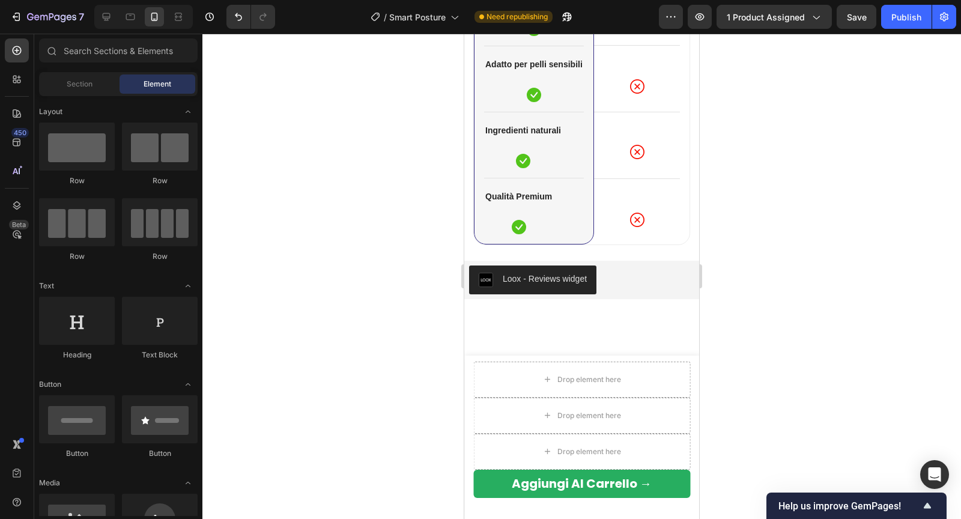
scroll to position [2604, 0]
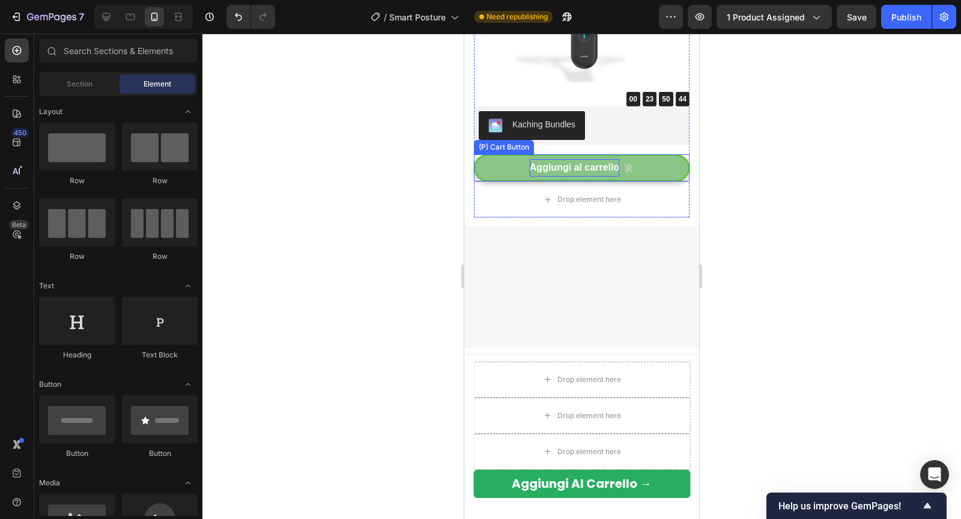
click at [556, 162] on strong "Aggiungi al carrello" at bounding box center [573, 167] width 89 height 17
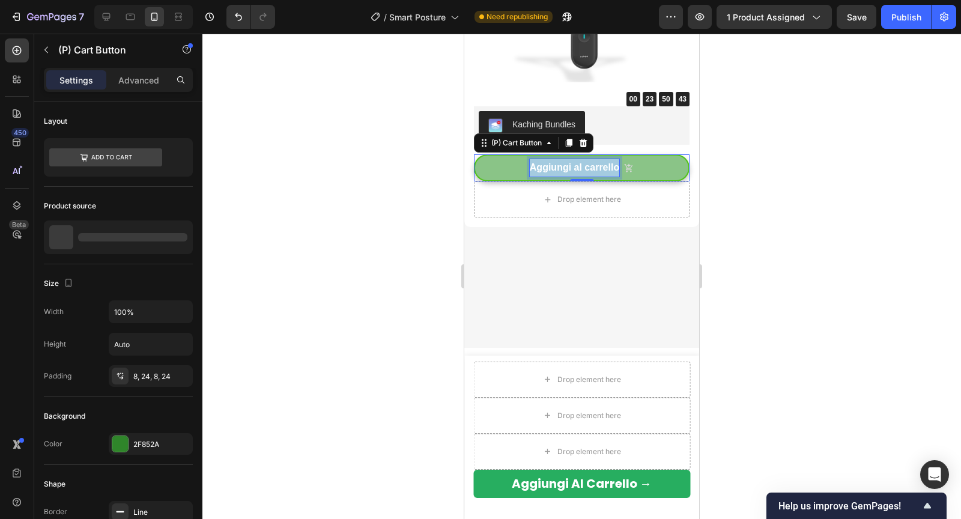
click at [556, 162] on strong "Aggiungi al carrello" at bounding box center [573, 167] width 89 height 10
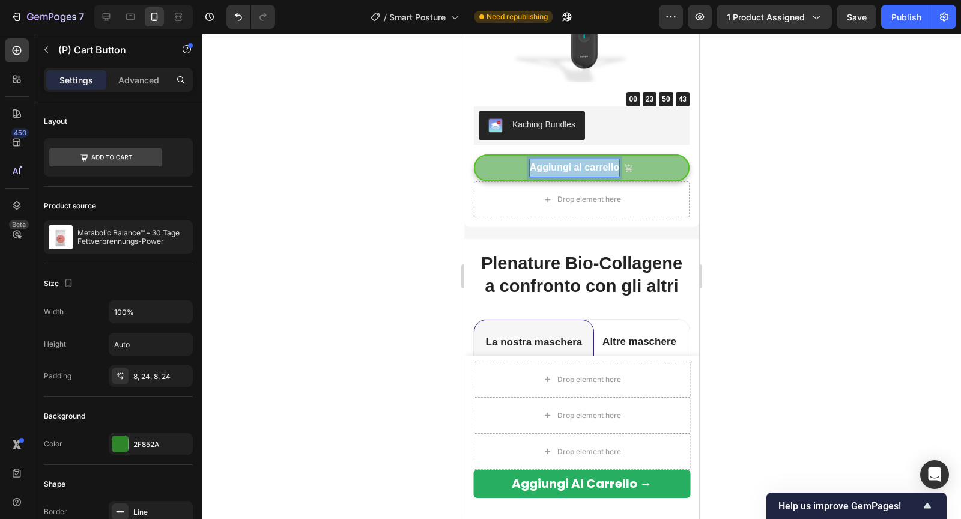
copy strong "Aggiungi al carrello"
click at [103, 12] on icon at bounding box center [106, 17] width 12 height 12
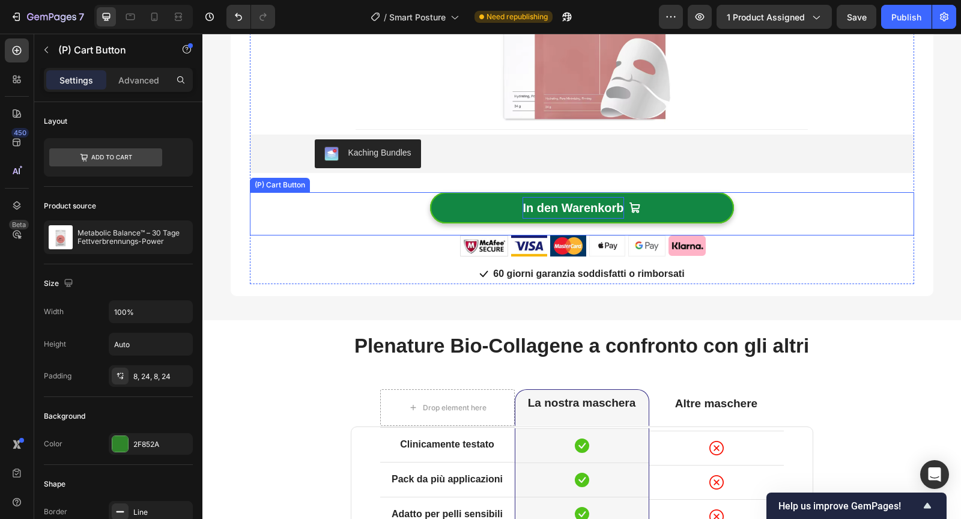
scroll to position [2640, 0]
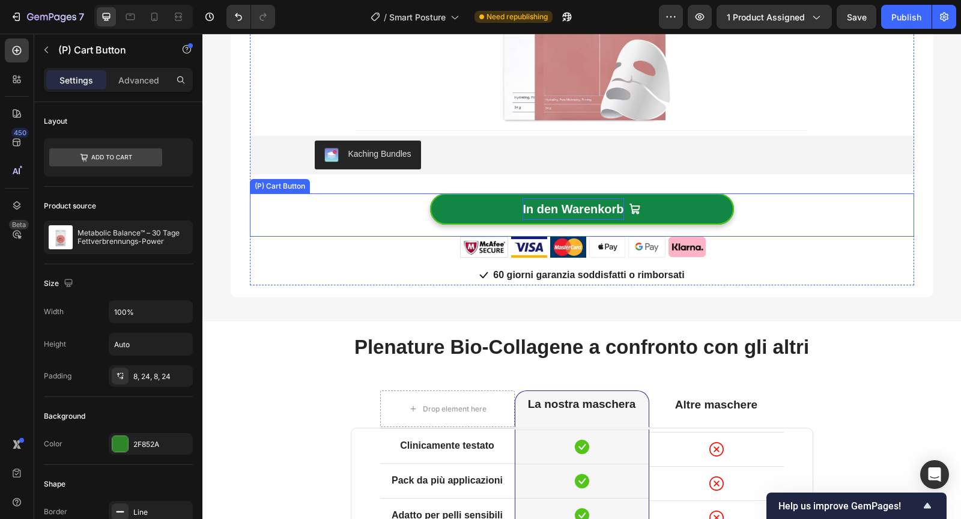
click at [541, 210] on strong "In den Warenkorb" at bounding box center [572, 209] width 101 height 22
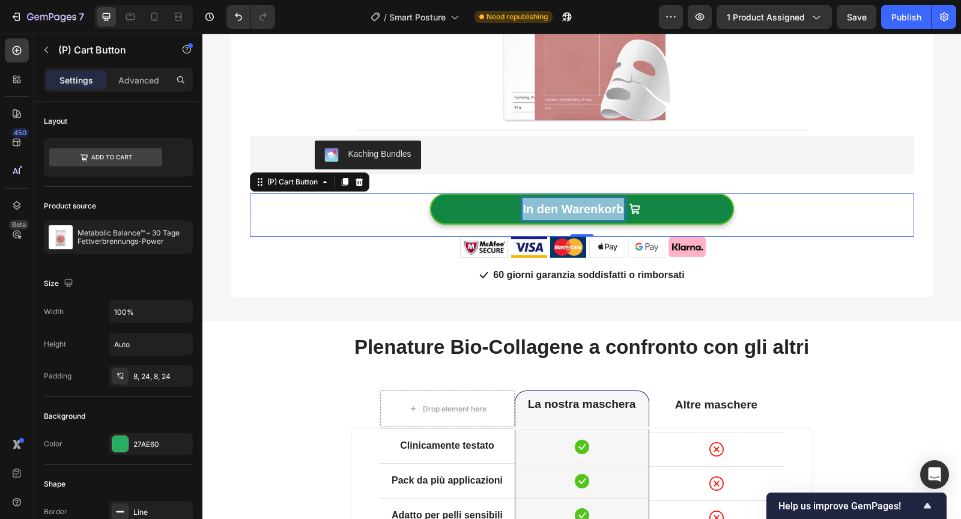
click at [541, 210] on strong "In den Warenkorb" at bounding box center [572, 208] width 101 height 13
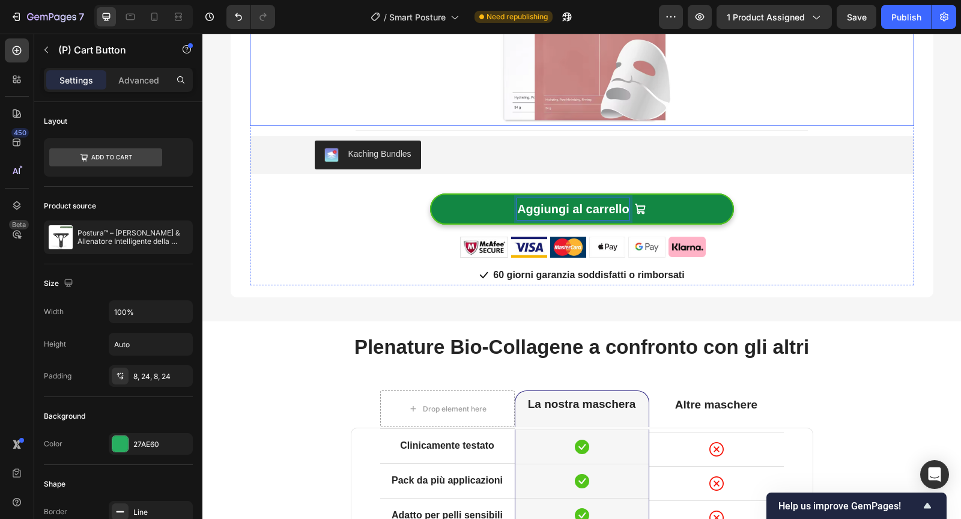
click at [571, 95] on img at bounding box center [582, 33] width 180 height 184
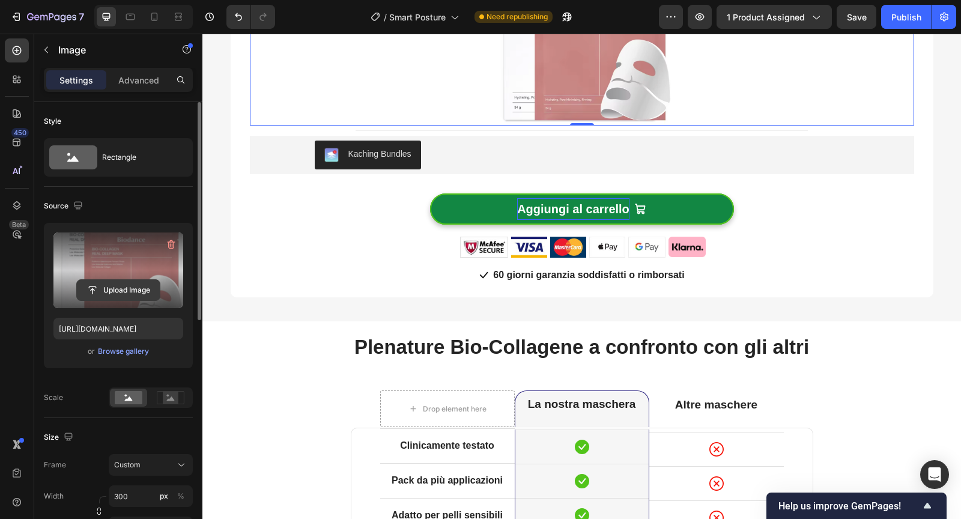
click at [127, 294] on input "file" at bounding box center [118, 290] width 83 height 20
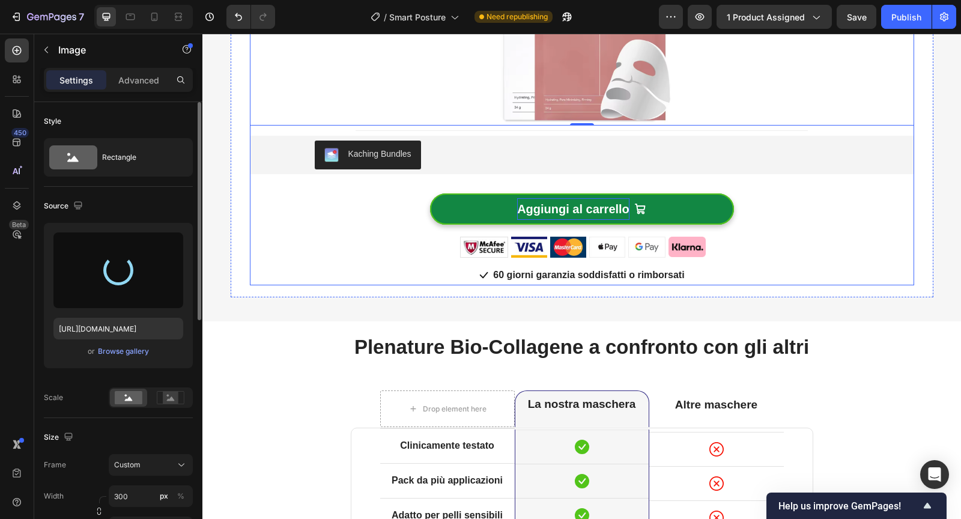
type input "[URL][DOMAIN_NAME]"
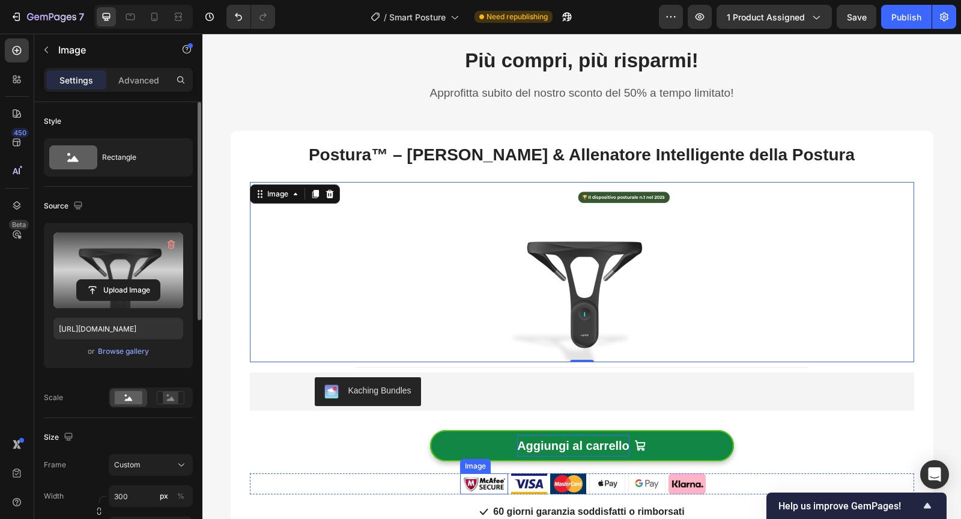
scroll to position [2394, 0]
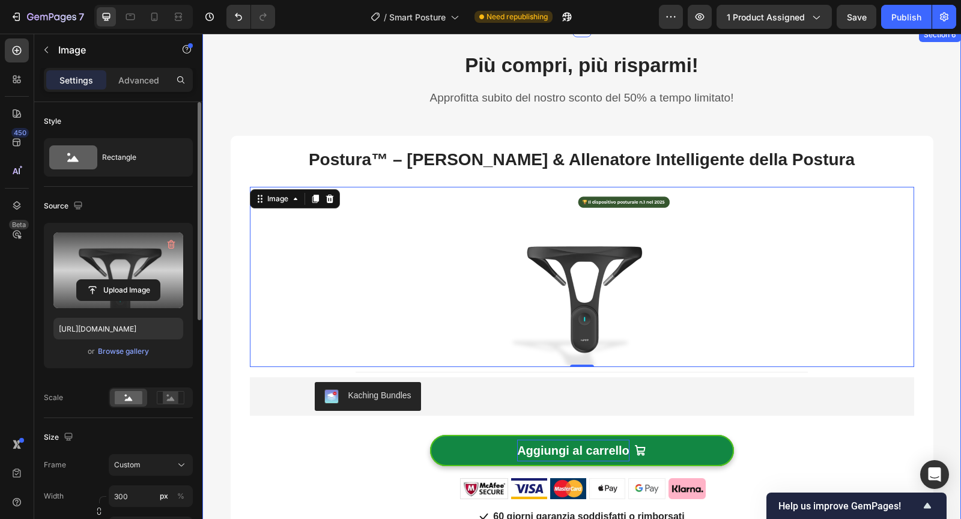
click at [255, 104] on p "Approfitta subito del nostro sconto del 50% a tempo limitato!" at bounding box center [582, 98] width 700 height 15
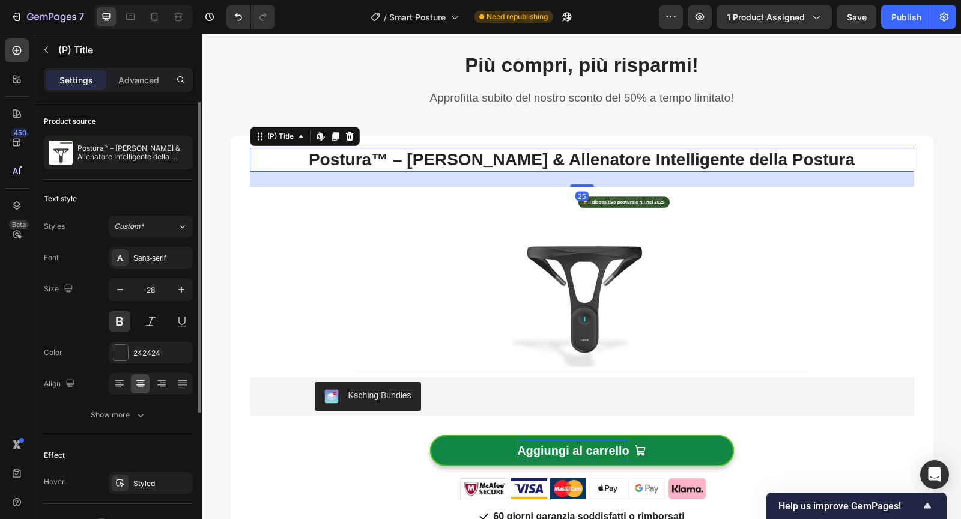
click at [300, 167] on h3 "Postura™ – [PERSON_NAME] & Allenatore Intelligente della Postura" at bounding box center [582, 160] width 664 height 24
click at [303, 91] on p "Approfitta subito del nostro sconto del 50% a tempo limitato!" at bounding box center [582, 98] width 700 height 15
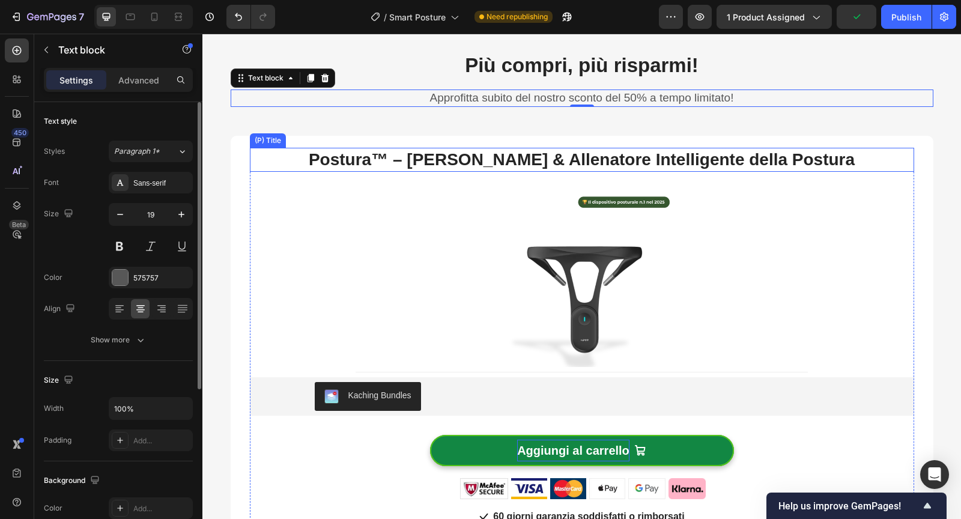
click at [447, 155] on h3 "Postura™ – [PERSON_NAME] & Allenatore Intelligente della Postura" at bounding box center [582, 160] width 664 height 24
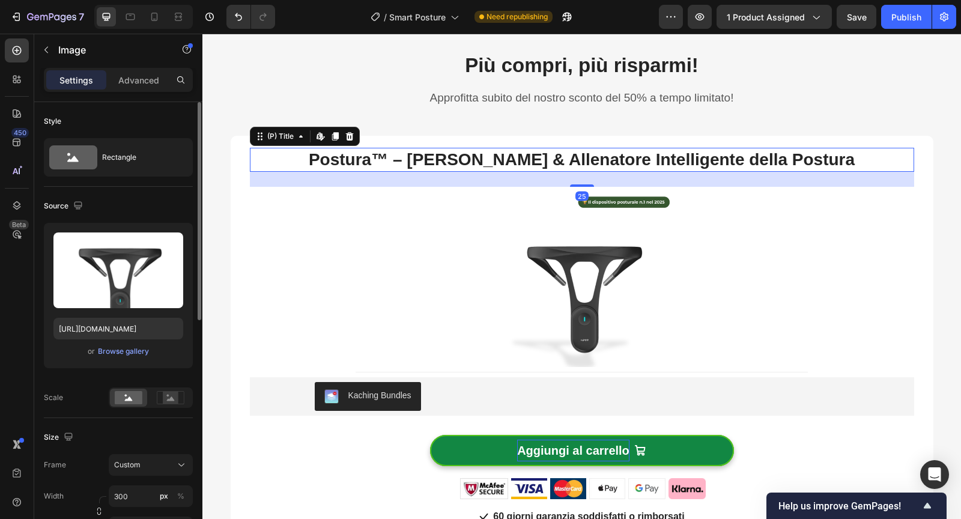
click at [575, 160] on h3 "Postura™ – [PERSON_NAME] & Allenatore Intelligente della Postura" at bounding box center [582, 160] width 664 height 24
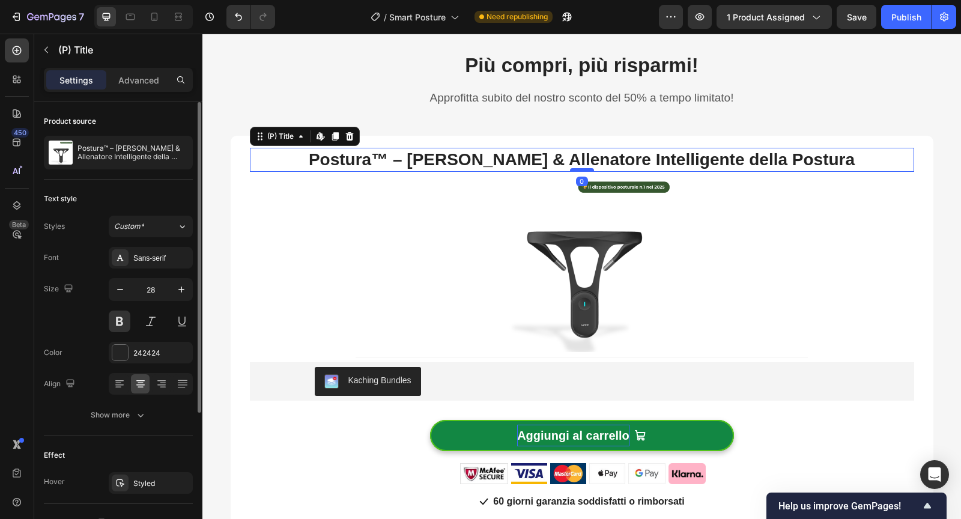
drag, startPoint x: 576, startPoint y: 185, endPoint x: 576, endPoint y: 170, distance: 15.0
click at [576, 170] on div at bounding box center [582, 170] width 24 height 4
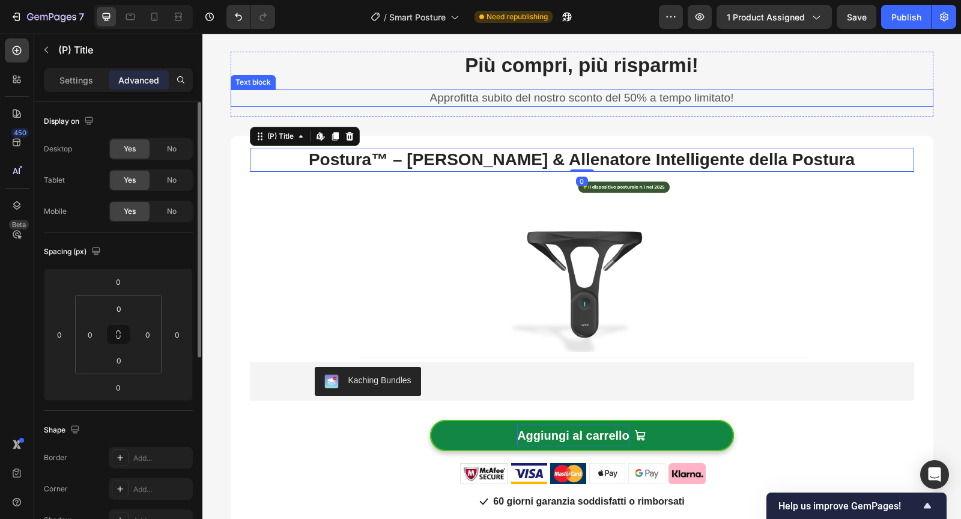
click at [748, 92] on p "Approfitta subito del nostro sconto del 50% a tempo limitato!" at bounding box center [582, 98] width 700 height 15
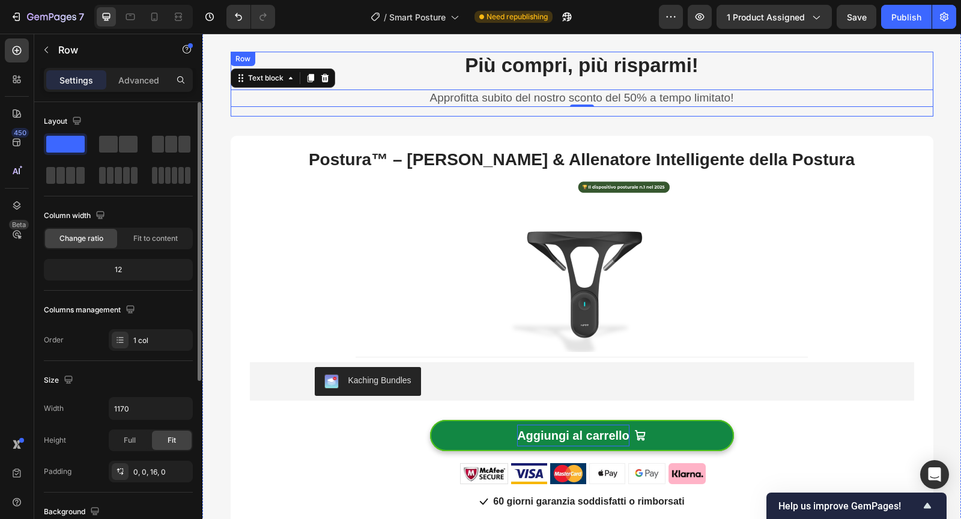
click at [819, 85] on div "Più compri, più risparmi! Heading Approfitta subito del nostro sconto del 50% a…" at bounding box center [582, 79] width 702 height 55
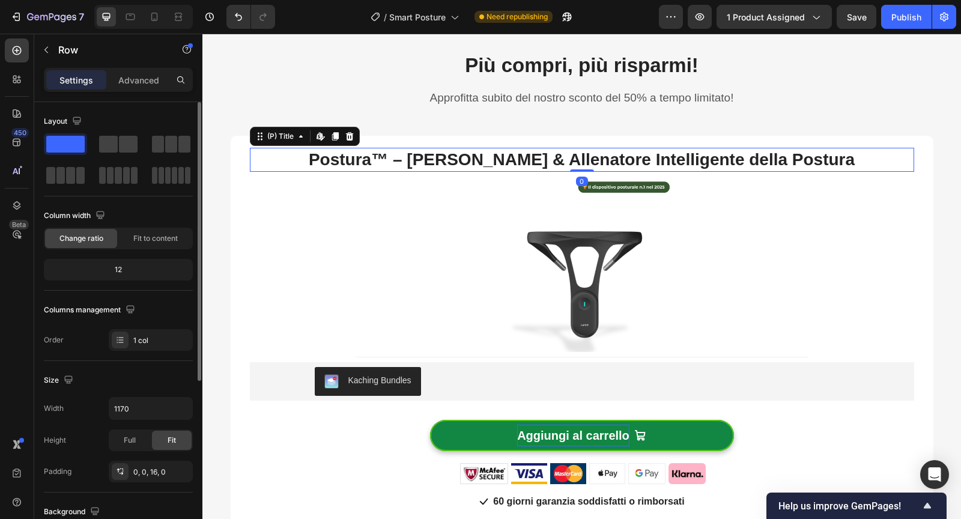
click at [739, 151] on h3 "Postura™ – [PERSON_NAME] & Allenatore Intelligente della Postura" at bounding box center [582, 160] width 664 height 24
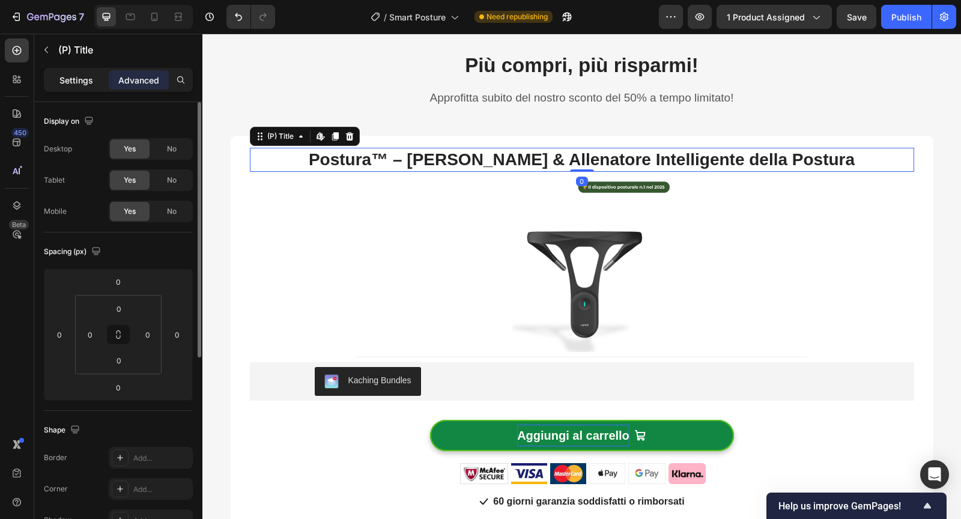
click at [88, 87] on div "Settings" at bounding box center [76, 79] width 60 height 19
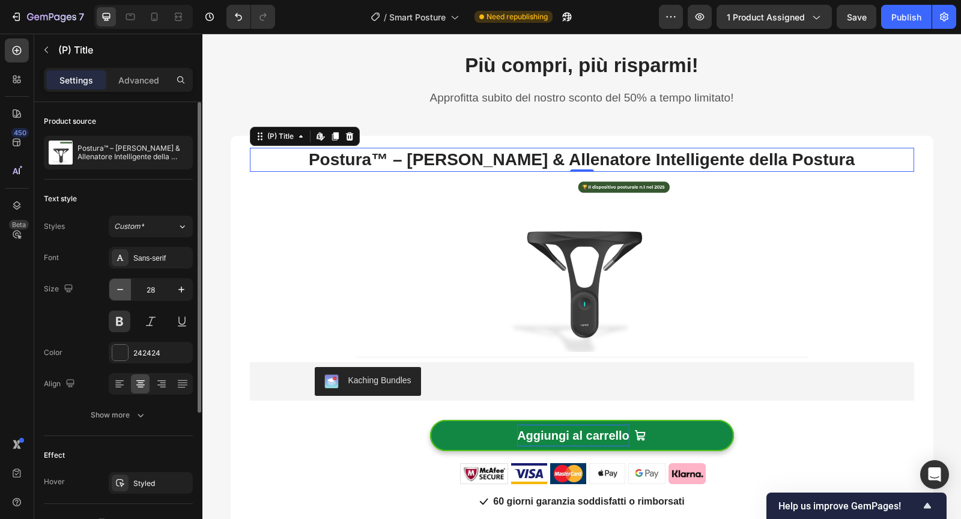
click at [128, 288] on button "button" at bounding box center [120, 290] width 22 height 22
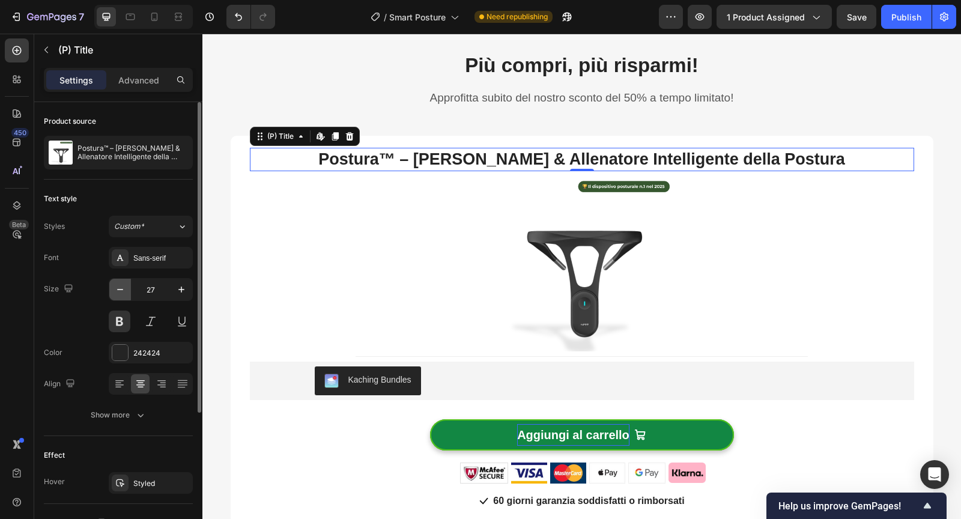
type input "26"
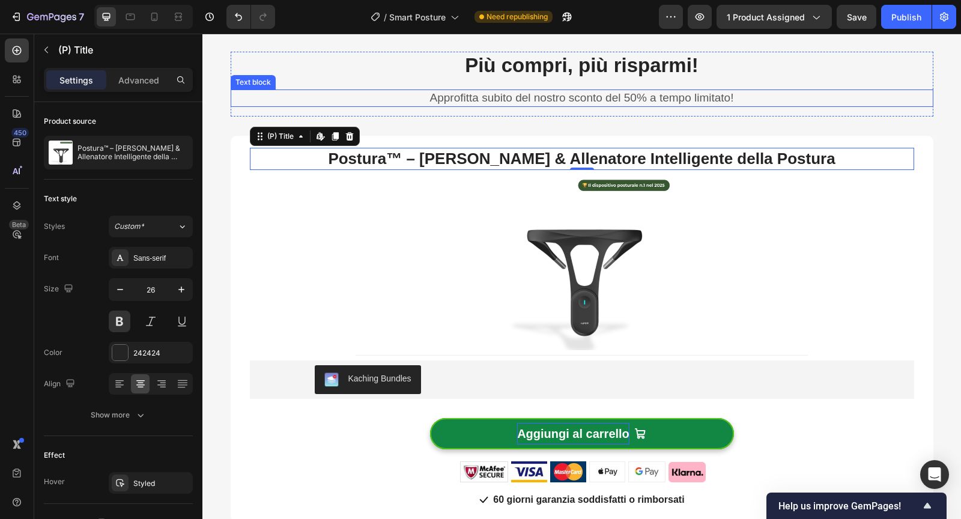
click at [343, 101] on p "Approfitta subito del nostro sconto del 50% a tempo limitato!" at bounding box center [582, 98] width 700 height 15
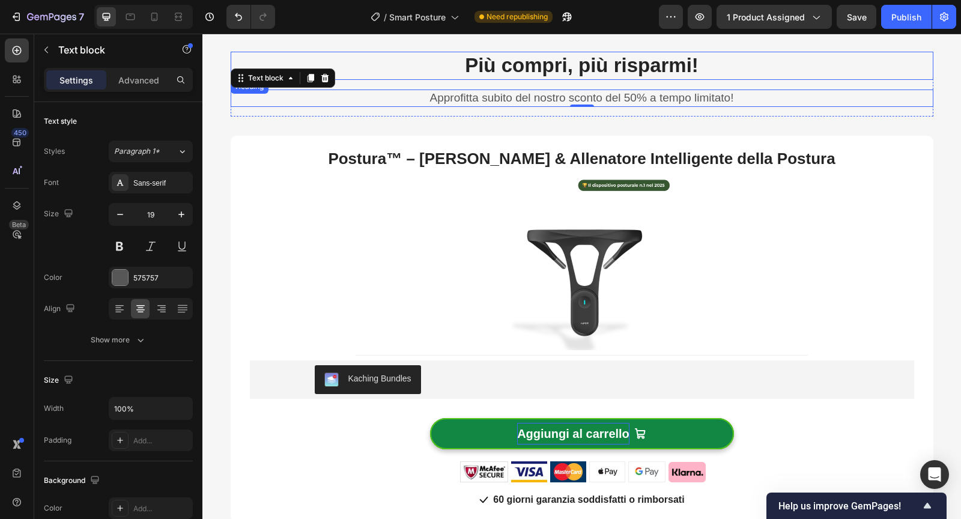
click at [493, 68] on h2 "Più compri, più risparmi!" at bounding box center [582, 66] width 702 height 28
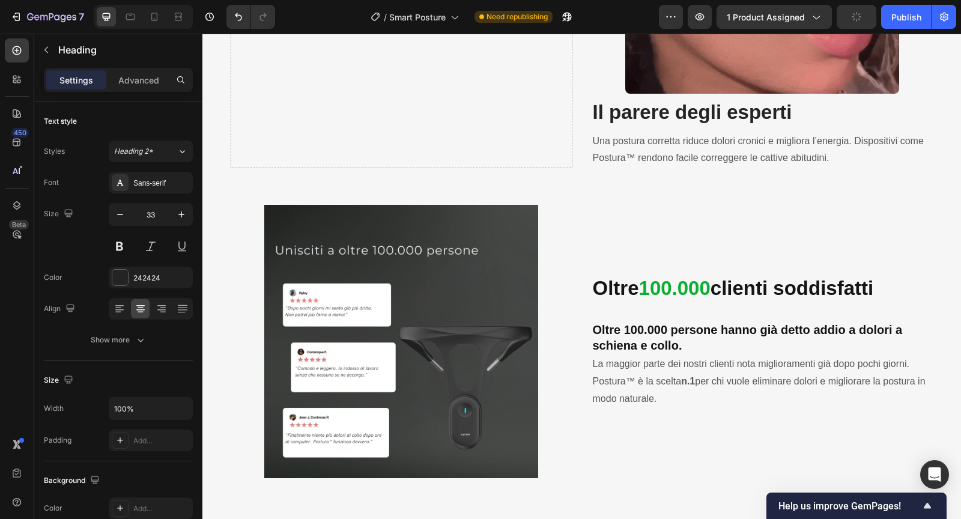
scroll to position [1927, 0]
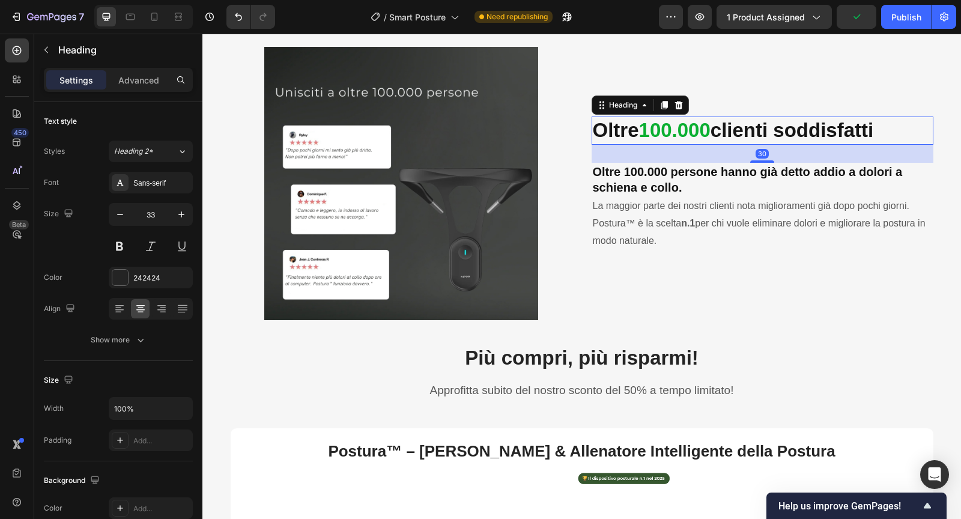
click at [629, 130] on strong "Oltre" at bounding box center [616, 130] width 46 height 22
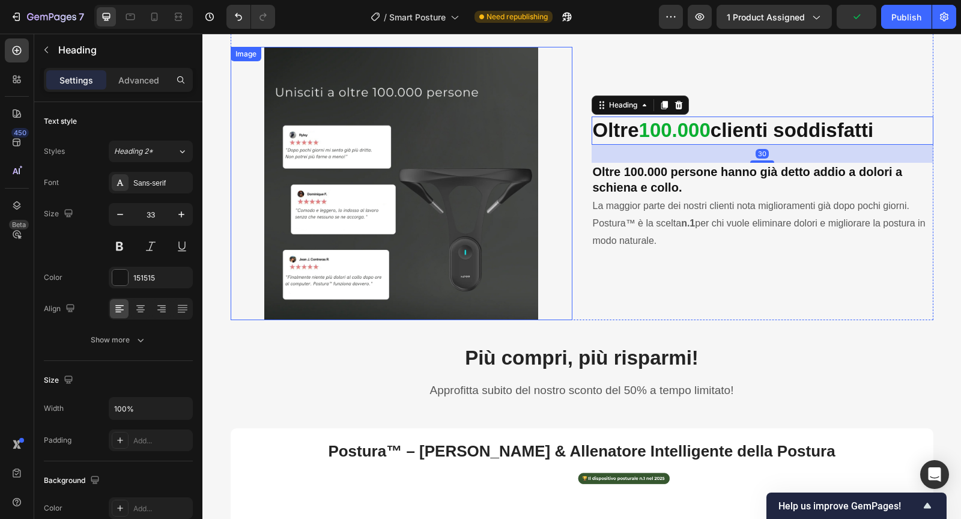
scroll to position [2025, 0]
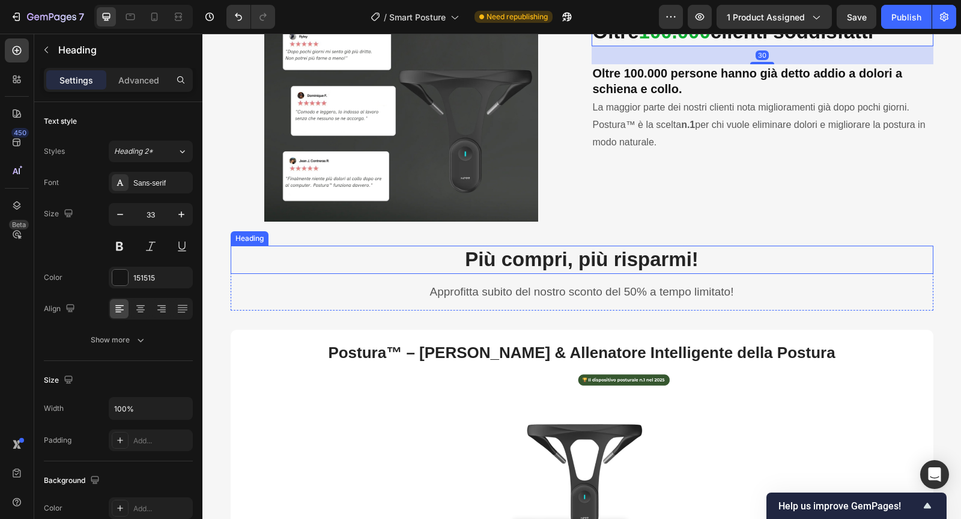
click at [532, 255] on h2 "Più compri, più risparmi!" at bounding box center [582, 260] width 702 height 28
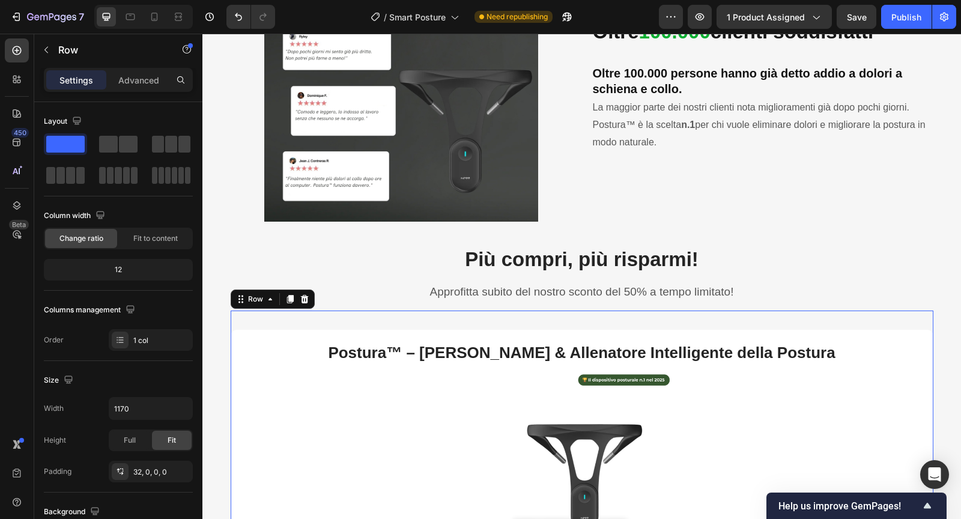
click at [521, 312] on div "Postura™ – Correttore & Allenatore Intelligente della Postura (P) Title Image T…" at bounding box center [582, 513] width 702 height 406
click at [134, 88] on div "Advanced" at bounding box center [139, 79] width 60 height 19
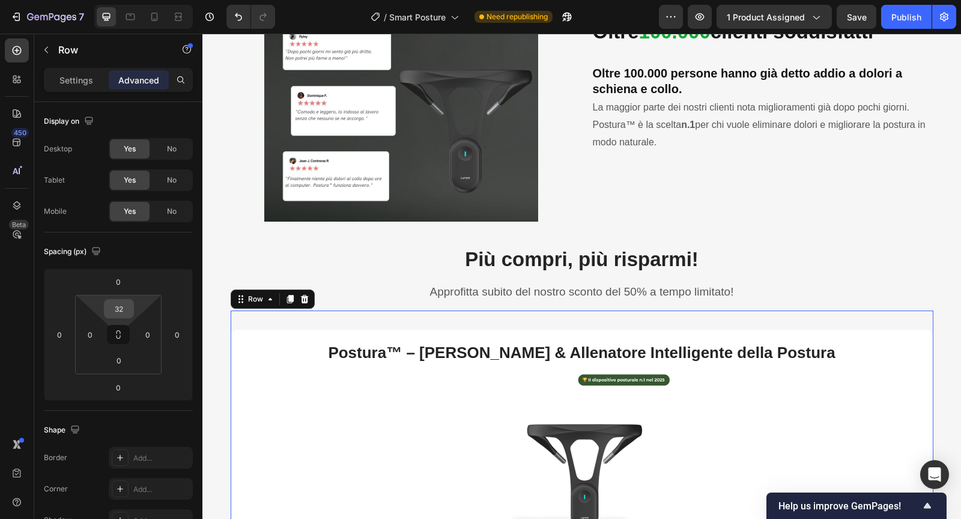
click at [122, 305] on input "32" at bounding box center [119, 309] width 24 height 18
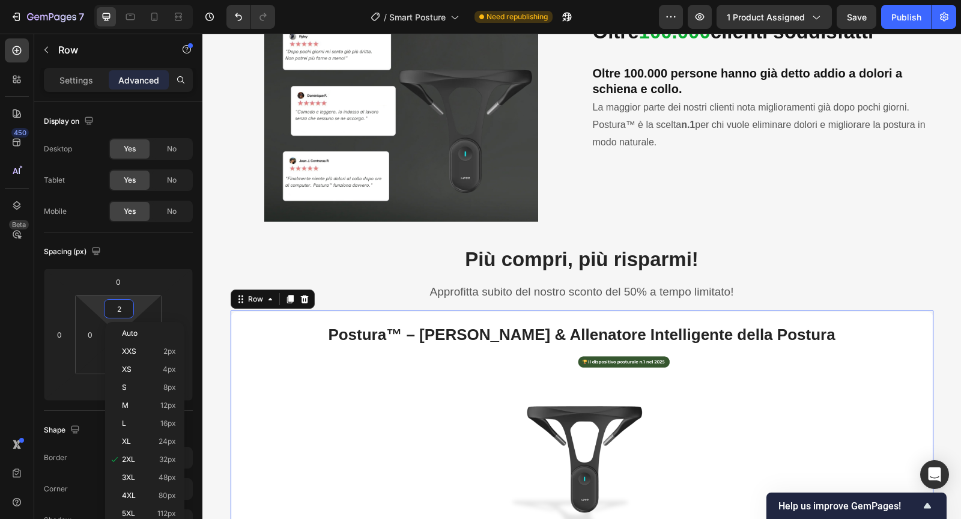
type input "20"
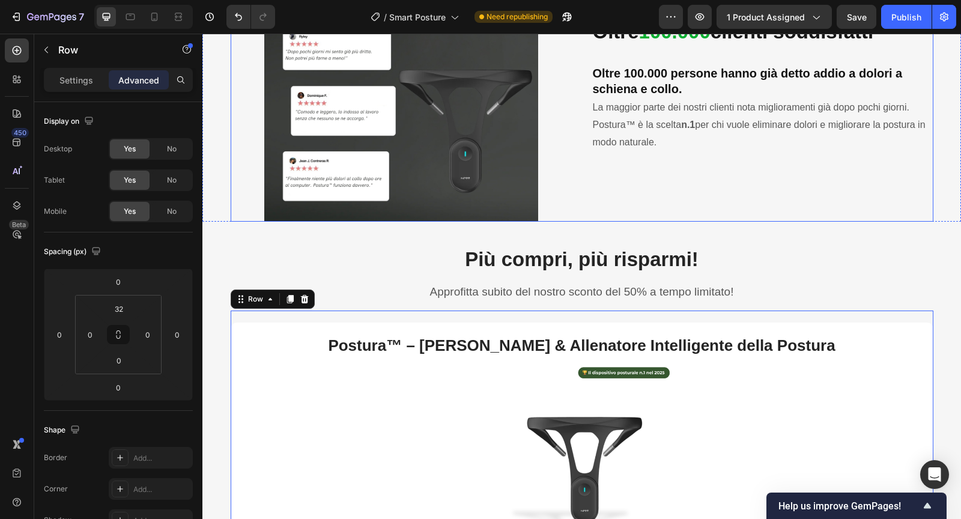
click at [594, 214] on div "Oltre 100.000 clienti soddisfatti Heading Oltre 100.000 persone hanno già detto…" at bounding box center [762, 84] width 342 height 273
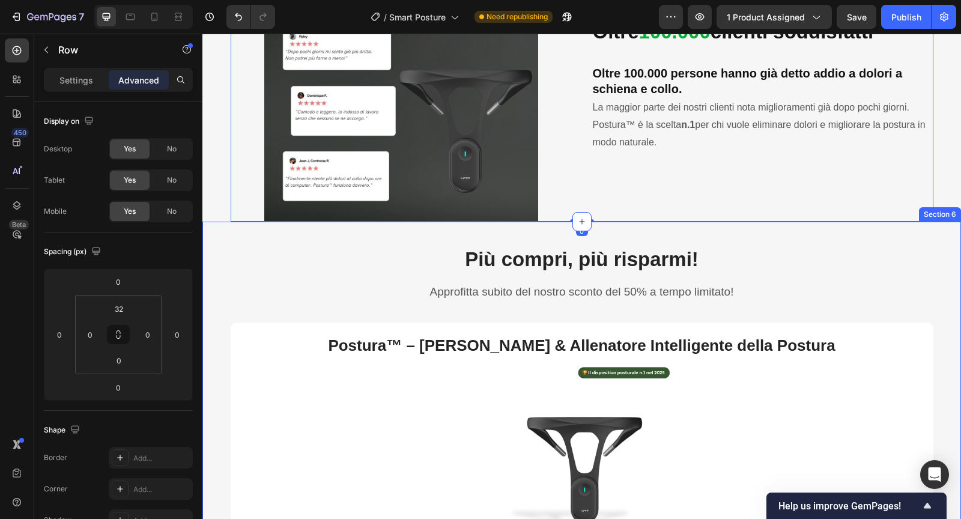
click at [544, 235] on div "Più compri, più risparmi! Heading Approfitta subito del nostro sconto del 50% a…" at bounding box center [581, 477] width 758 height 511
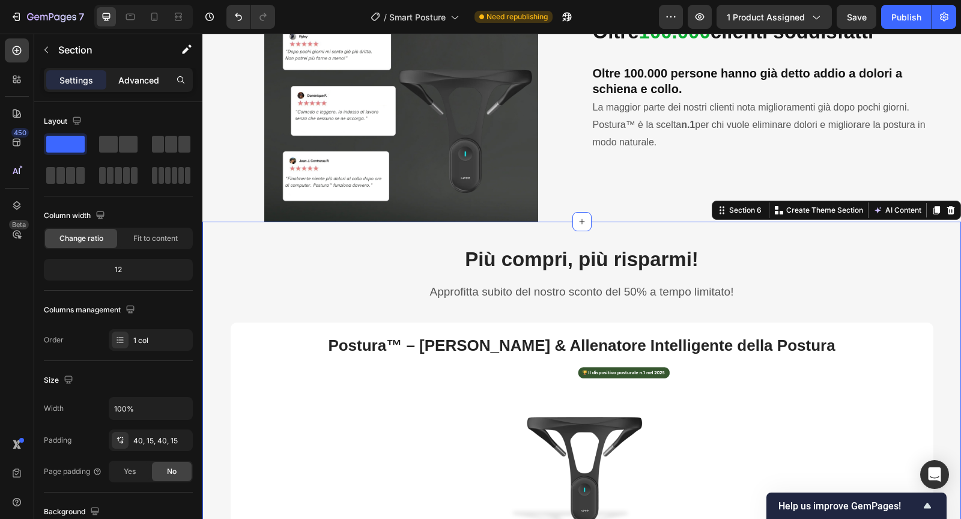
click at [140, 88] on div "Advanced" at bounding box center [139, 79] width 60 height 19
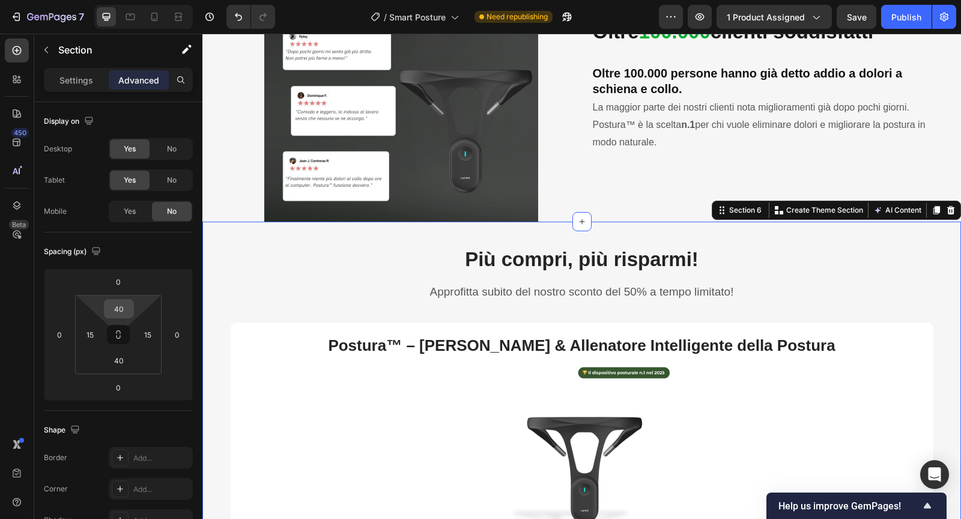
click at [129, 315] on input "40" at bounding box center [119, 309] width 24 height 18
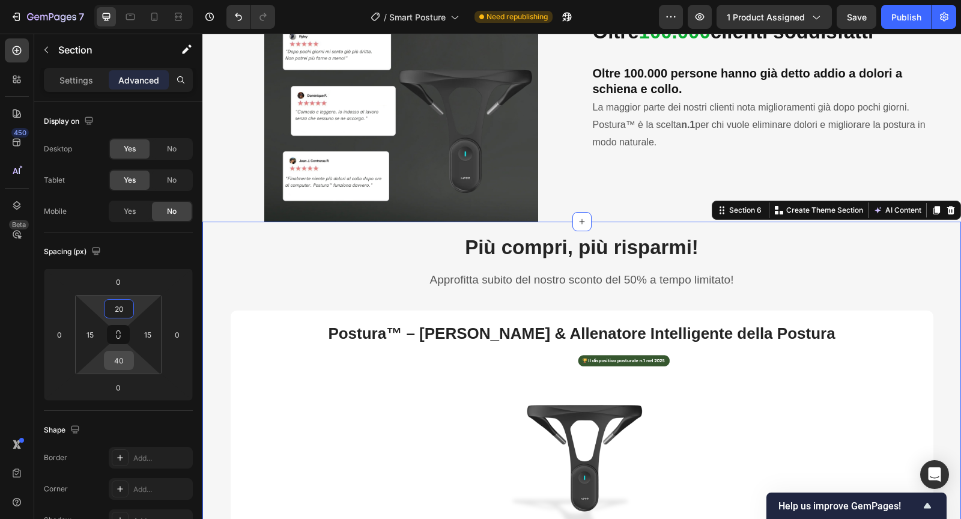
type input "20"
click at [126, 358] on input "40" at bounding box center [119, 360] width 24 height 18
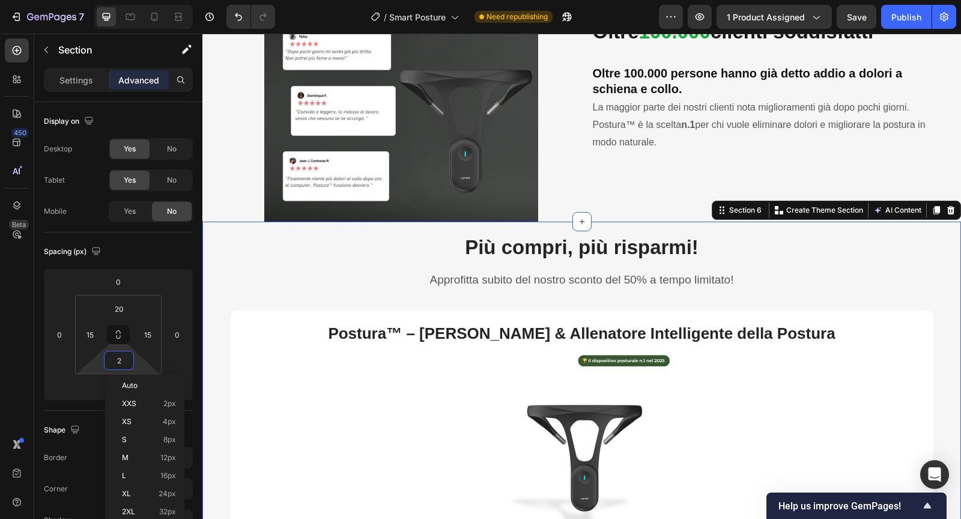
type input "20"
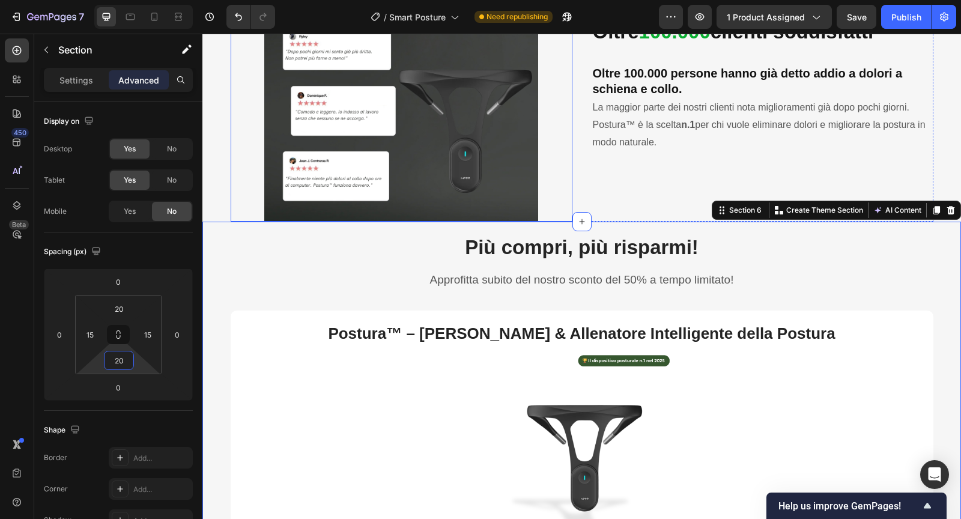
click at [320, 131] on img at bounding box center [400, 84] width 273 height 273
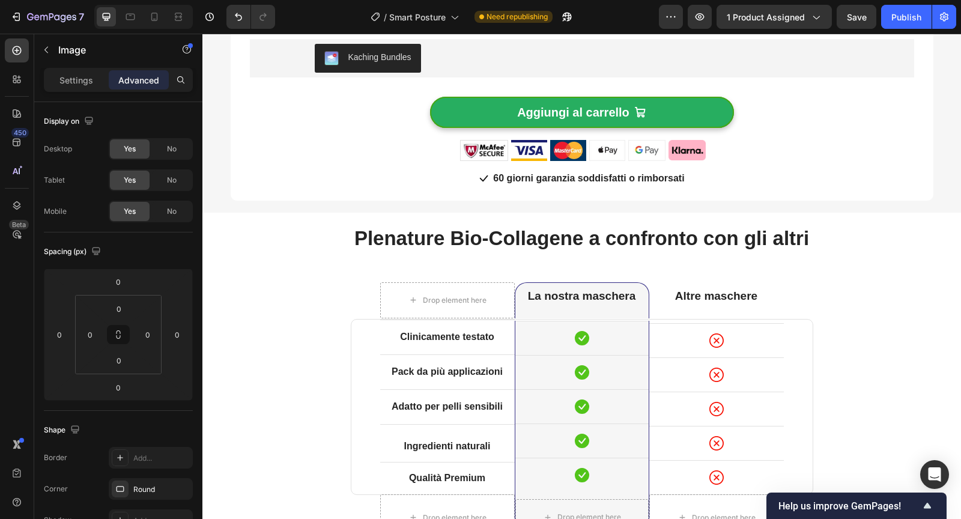
scroll to position [2577, 0]
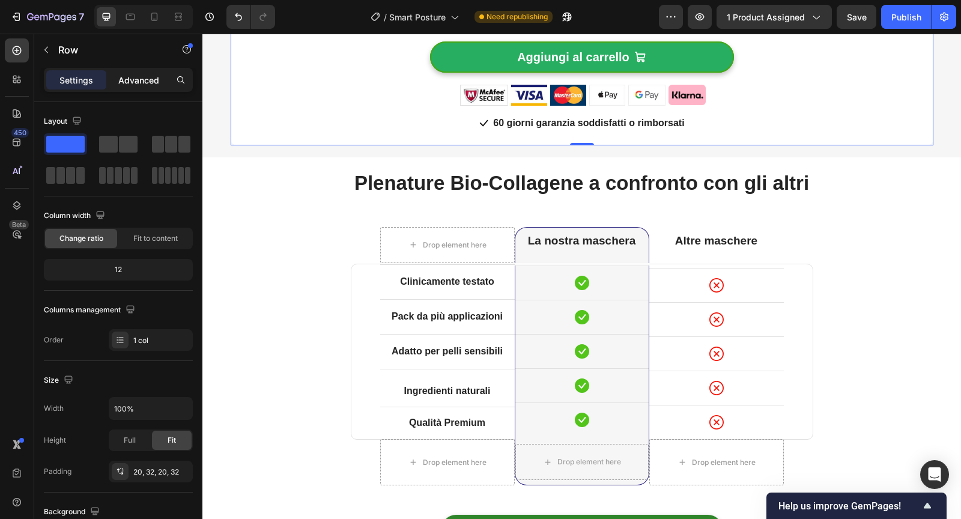
click at [116, 79] on div "Advanced" at bounding box center [139, 79] width 60 height 19
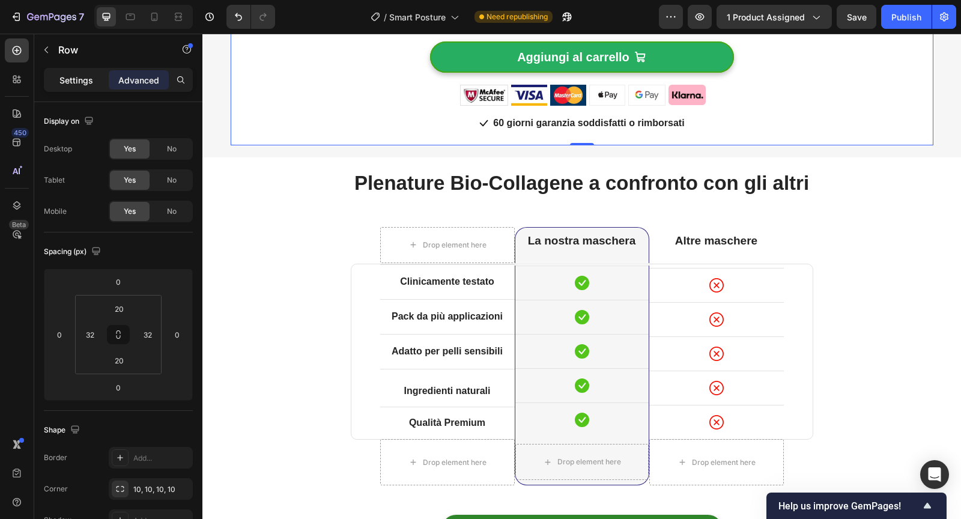
click at [89, 86] on div "Settings" at bounding box center [76, 79] width 60 height 19
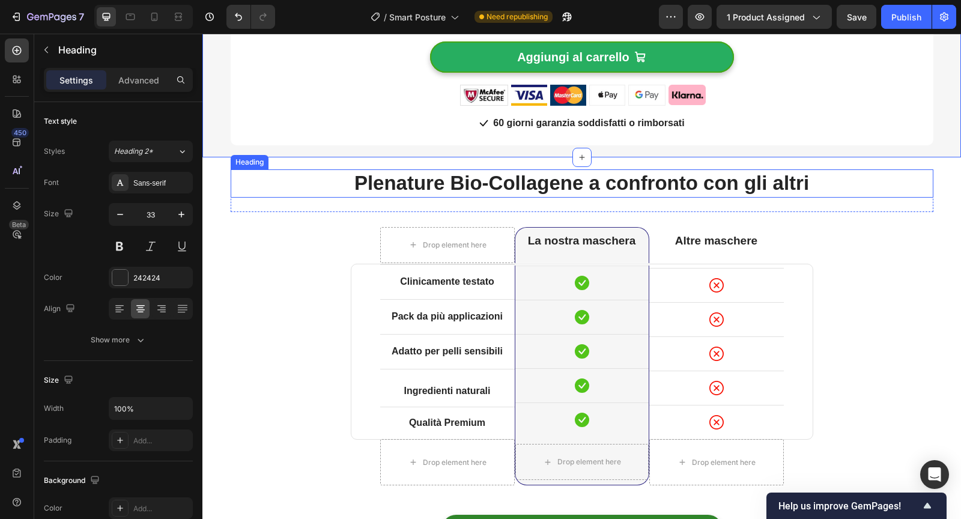
click at [369, 175] on strong "Plenature Bio-Collagene a confronto con gli altri" at bounding box center [581, 183] width 454 height 22
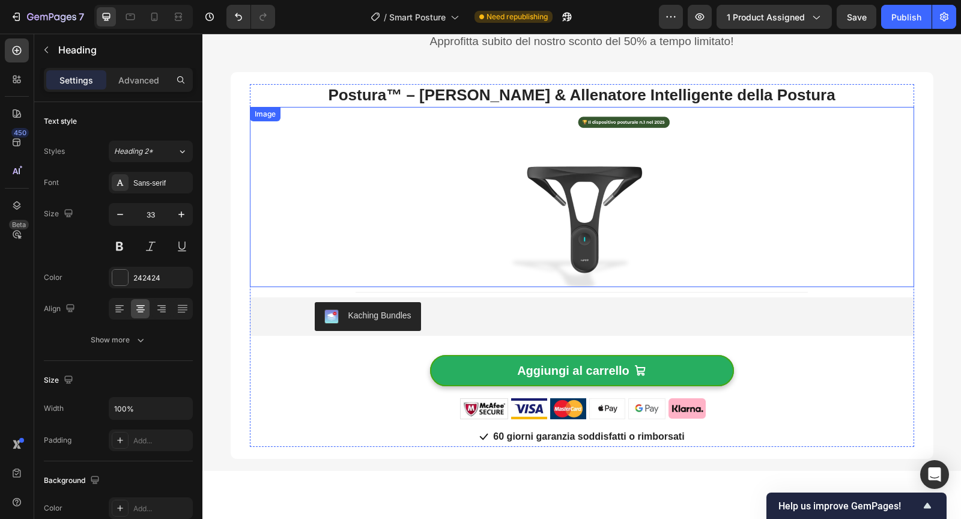
scroll to position [2212, 0]
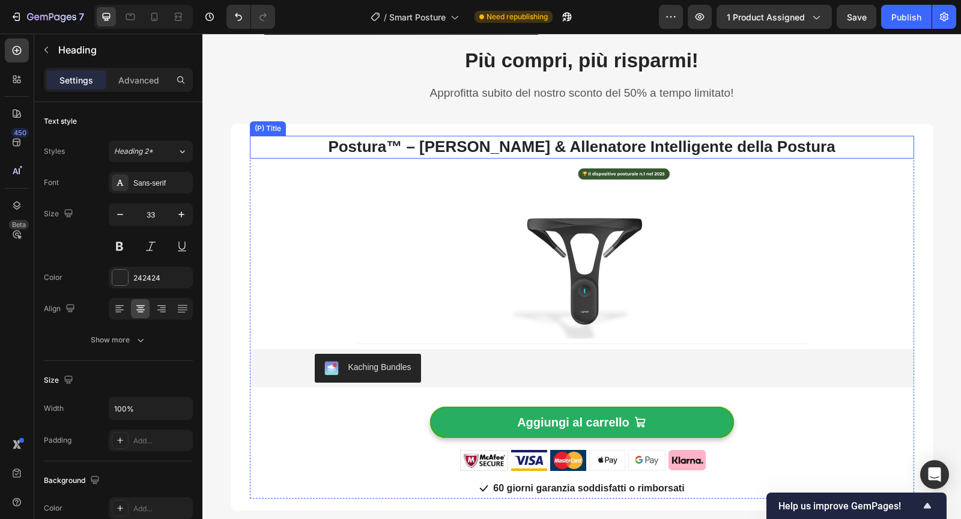
click at [527, 143] on h3 "Postura™ – [PERSON_NAME] & Allenatore Intelligente della Postura" at bounding box center [582, 147] width 664 height 23
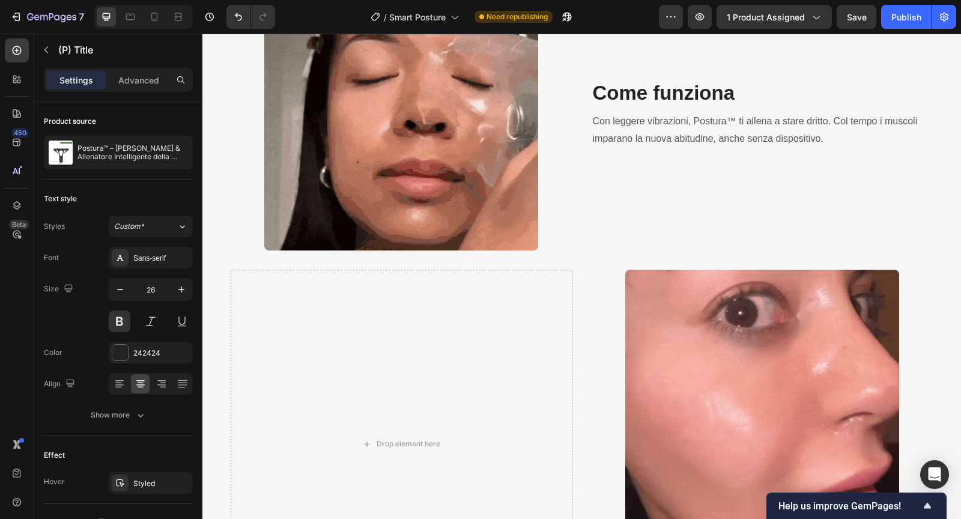
scroll to position [1291, 0]
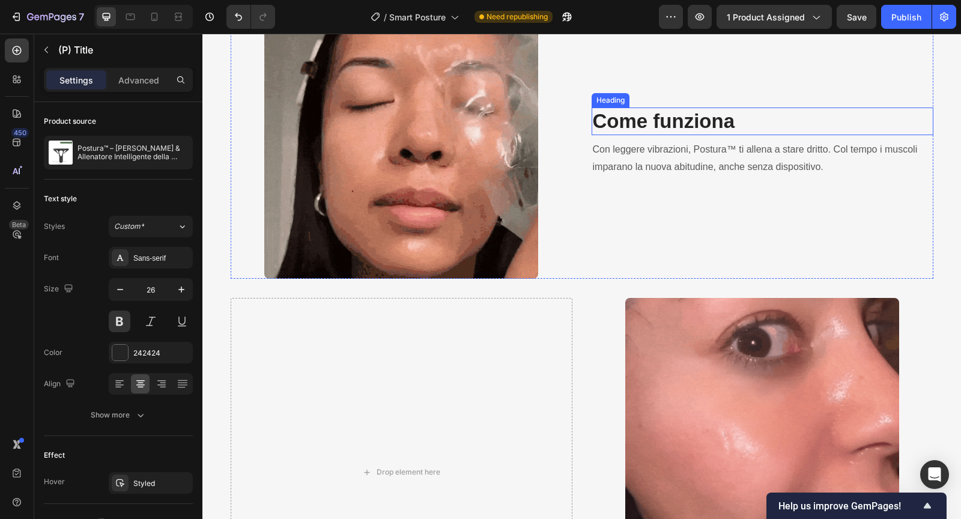
click at [591, 122] on h3 "Come funziona" at bounding box center [762, 121] width 342 height 28
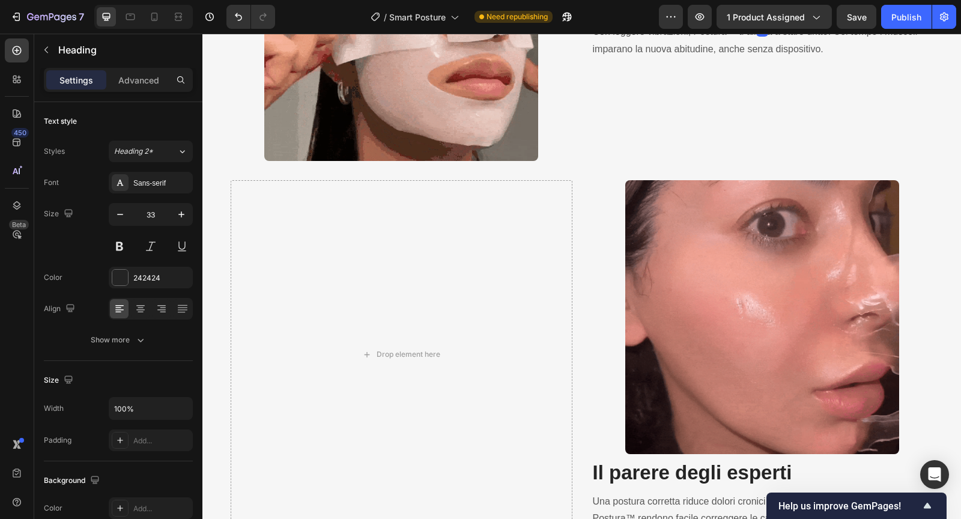
scroll to position [1569, 0]
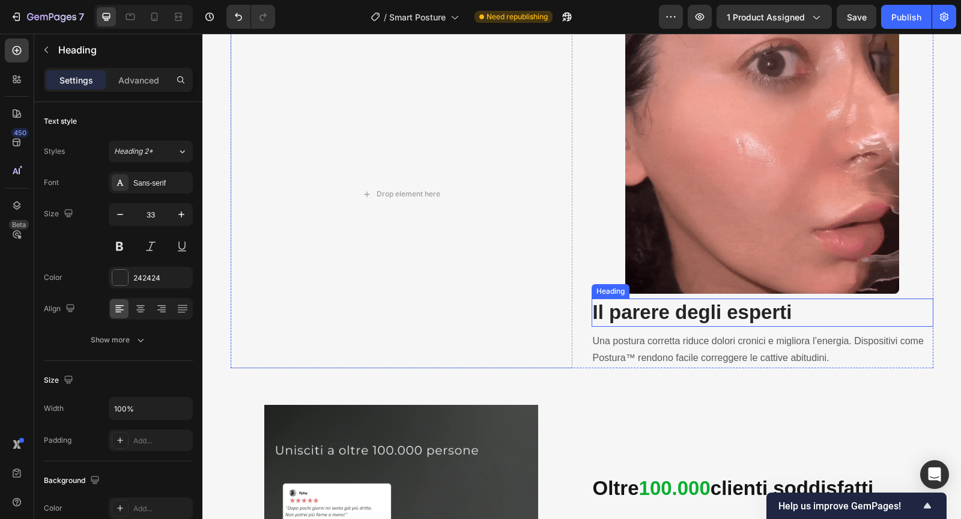
click at [657, 316] on strong "Il parere degli esperti" at bounding box center [692, 312] width 199 height 22
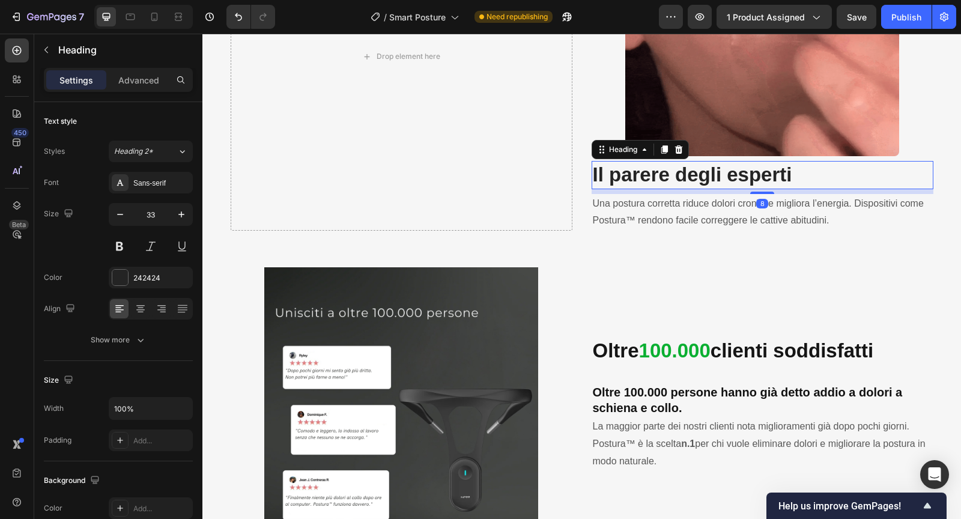
scroll to position [1773, 0]
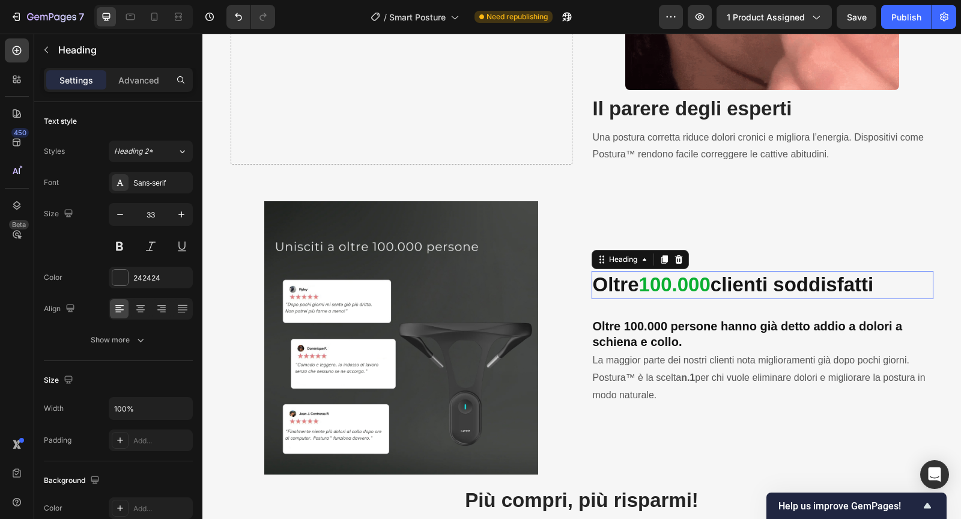
click at [653, 285] on strong "100.000" at bounding box center [674, 284] width 71 height 22
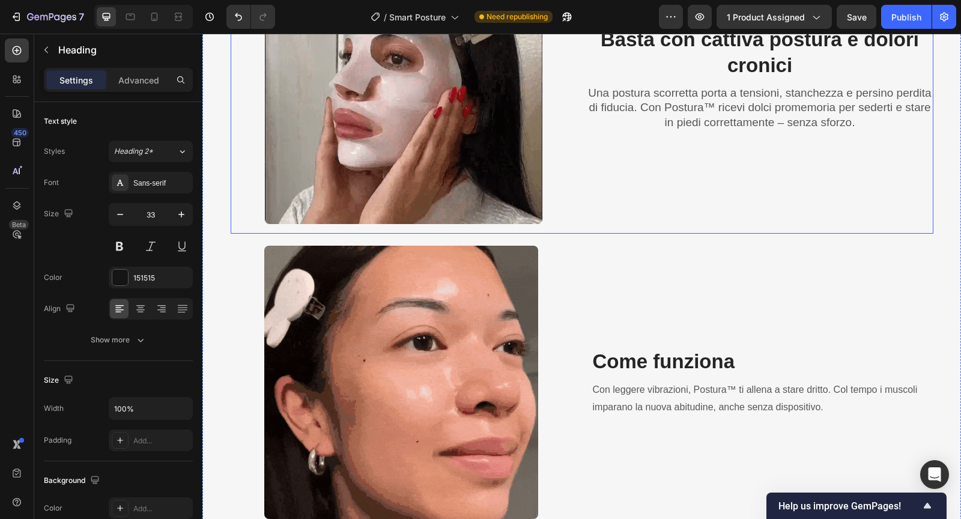
scroll to position [1031, 0]
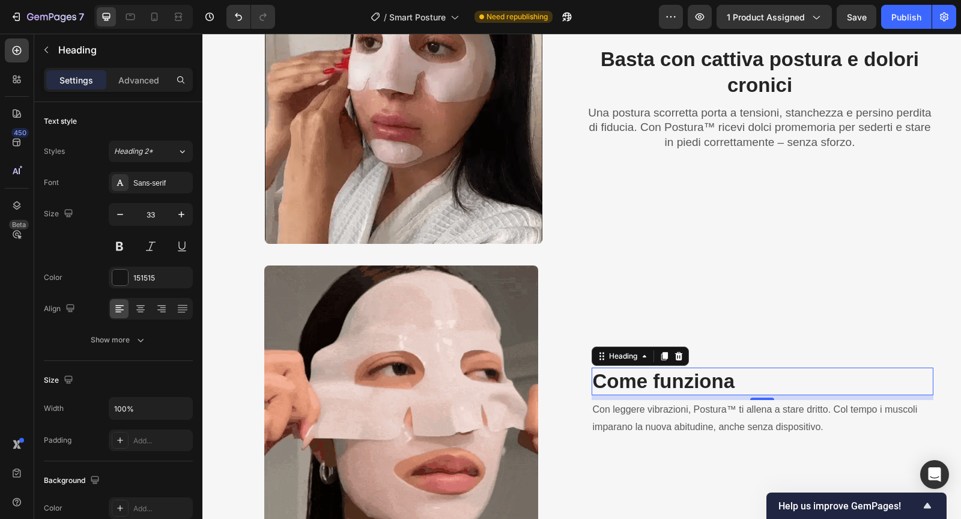
click at [641, 393] on h3 "Come funziona" at bounding box center [762, 381] width 342 height 28
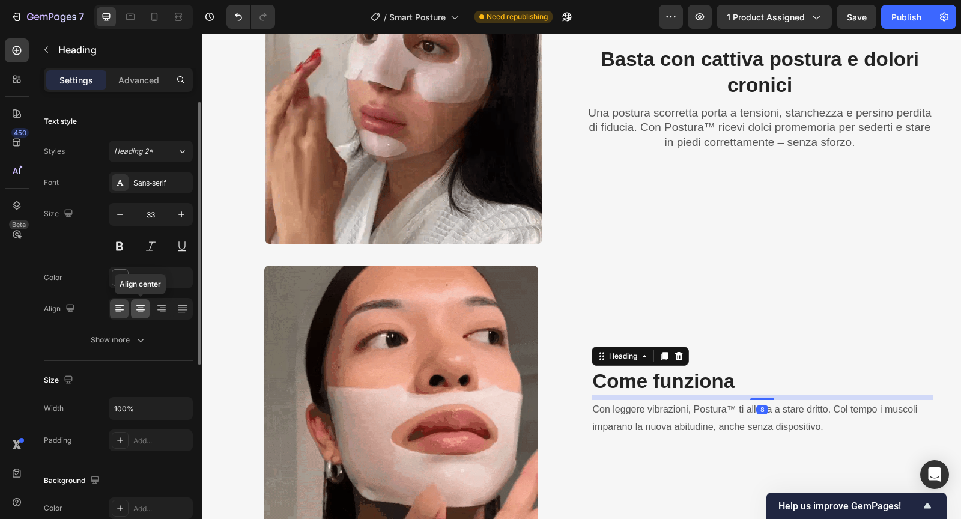
click at [140, 312] on icon at bounding box center [140, 309] width 12 height 12
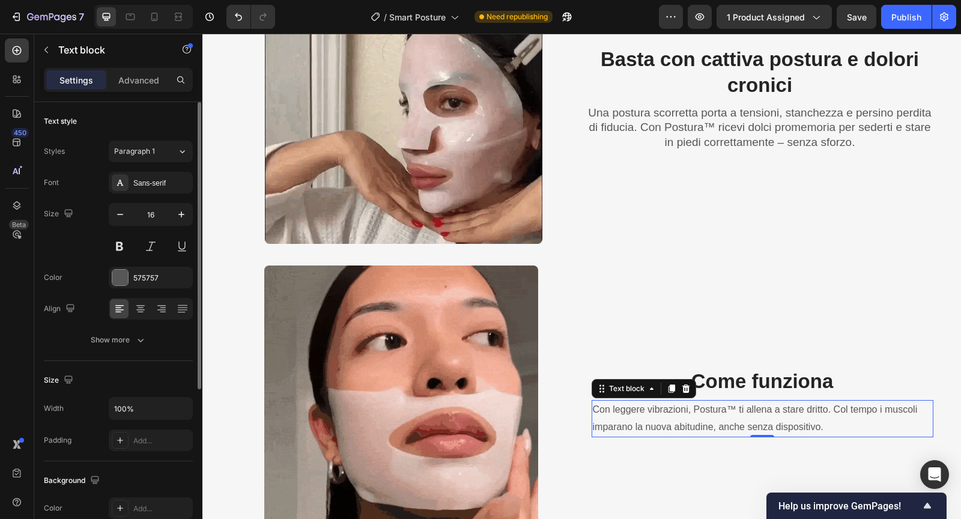
click at [654, 404] on p "Con leggere vibrazioni, Postura™ ti allena a stare dritto. Col tempo i muscoli …" at bounding box center [762, 418] width 339 height 35
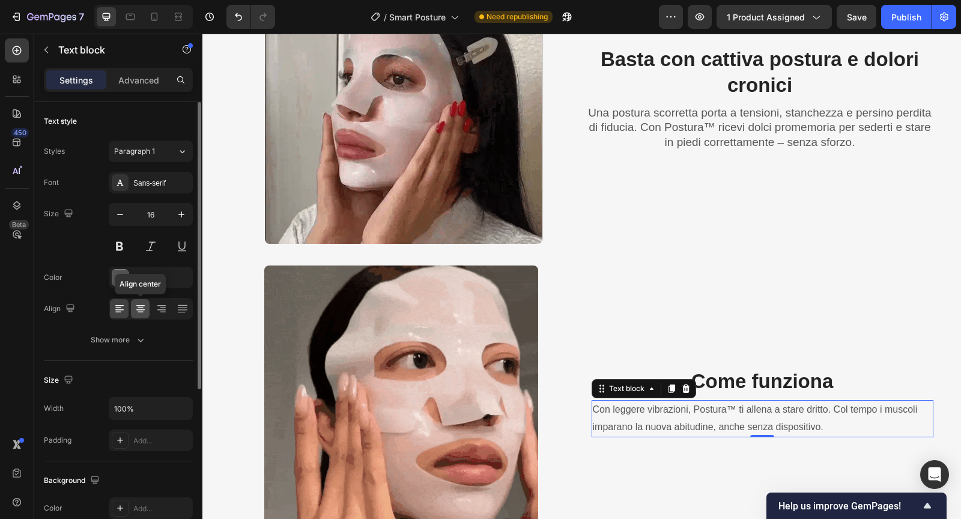
click at [142, 303] on icon at bounding box center [140, 309] width 12 height 12
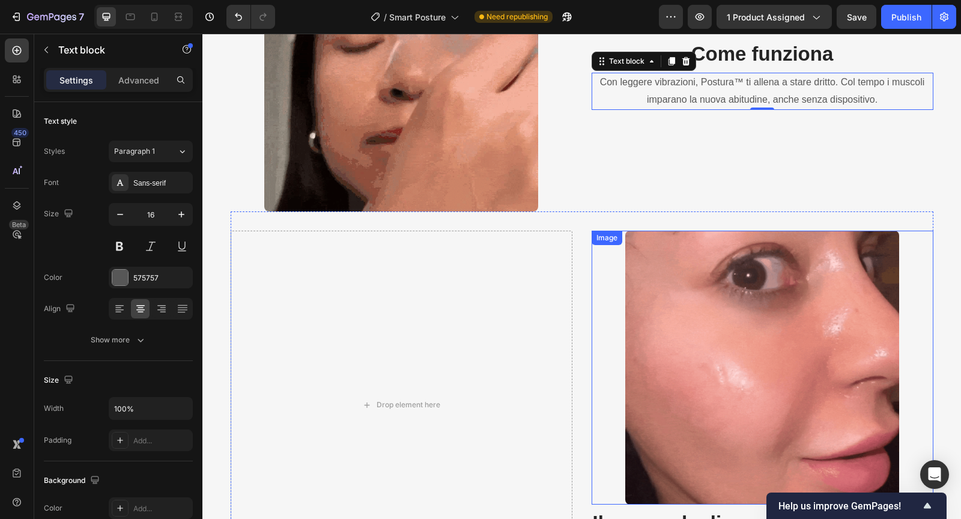
scroll to position [1486, 0]
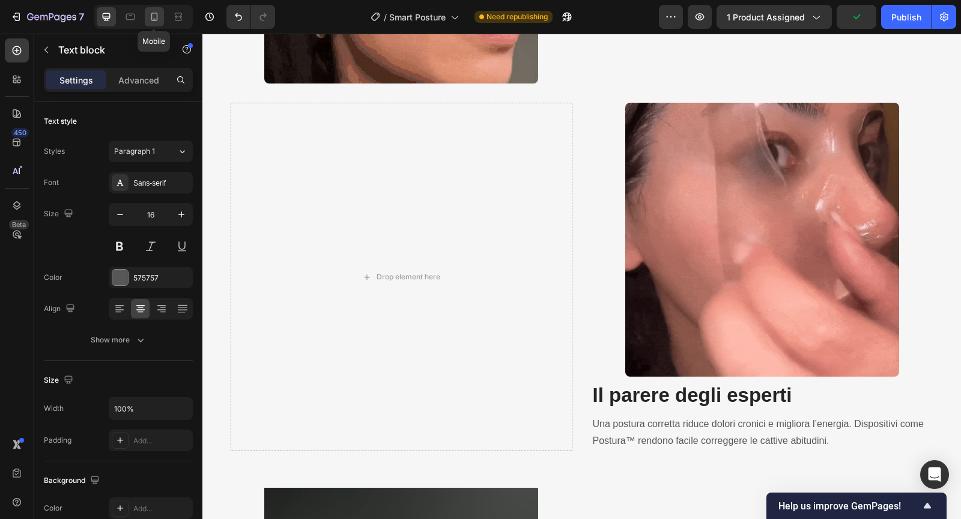
click at [158, 20] on icon at bounding box center [154, 17] width 12 height 12
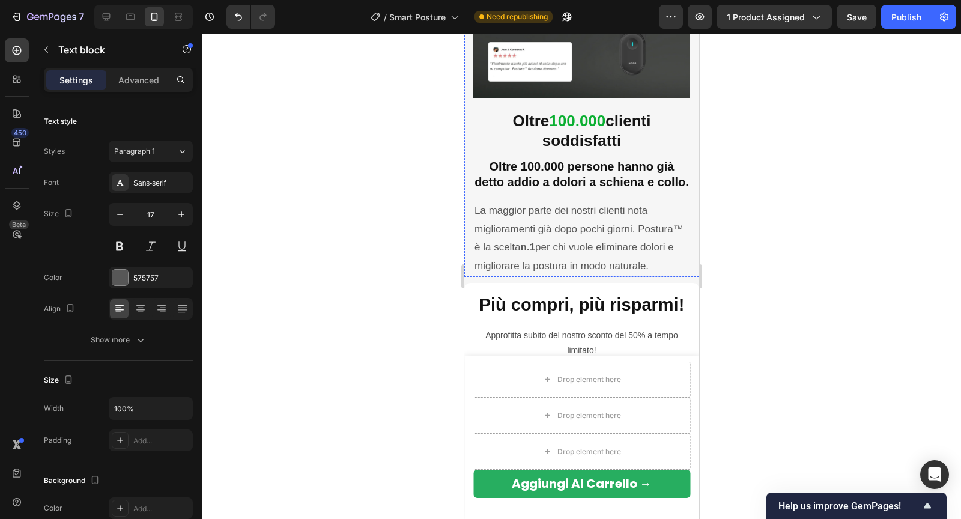
scroll to position [1971, 0]
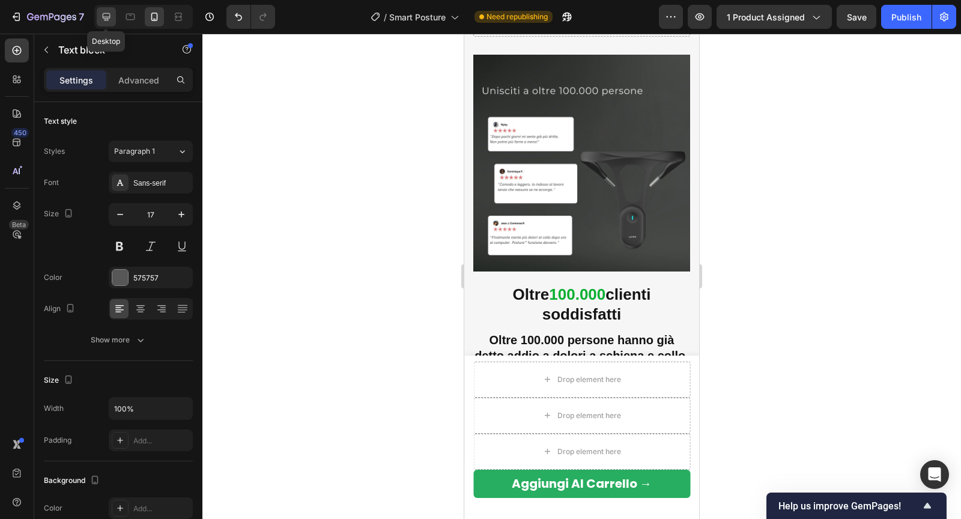
click at [106, 15] on icon at bounding box center [106, 17] width 12 height 12
type input "16"
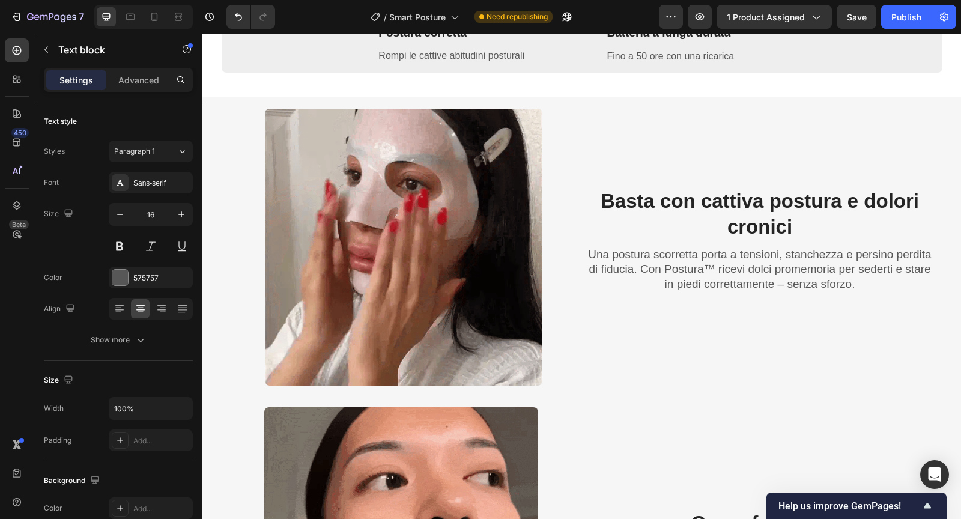
scroll to position [857, 0]
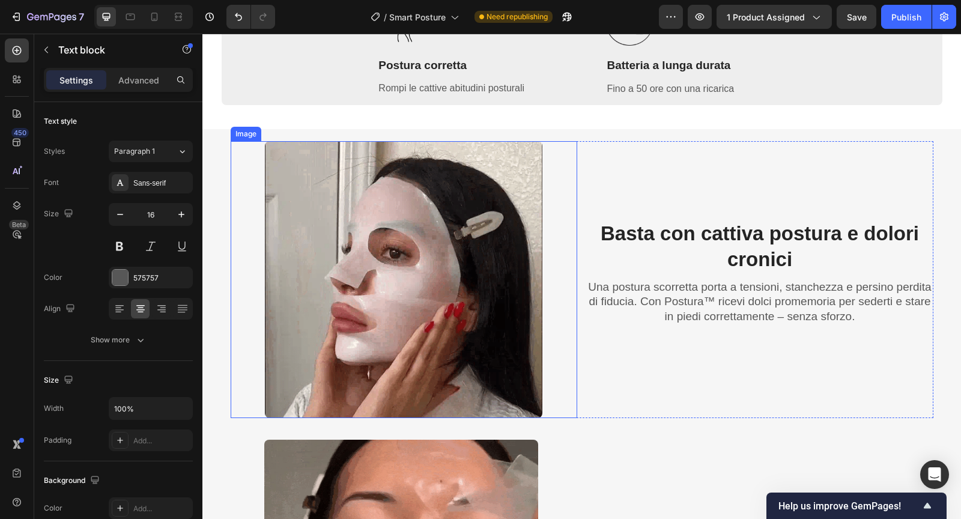
click at [438, 243] on img at bounding box center [403, 279] width 277 height 277
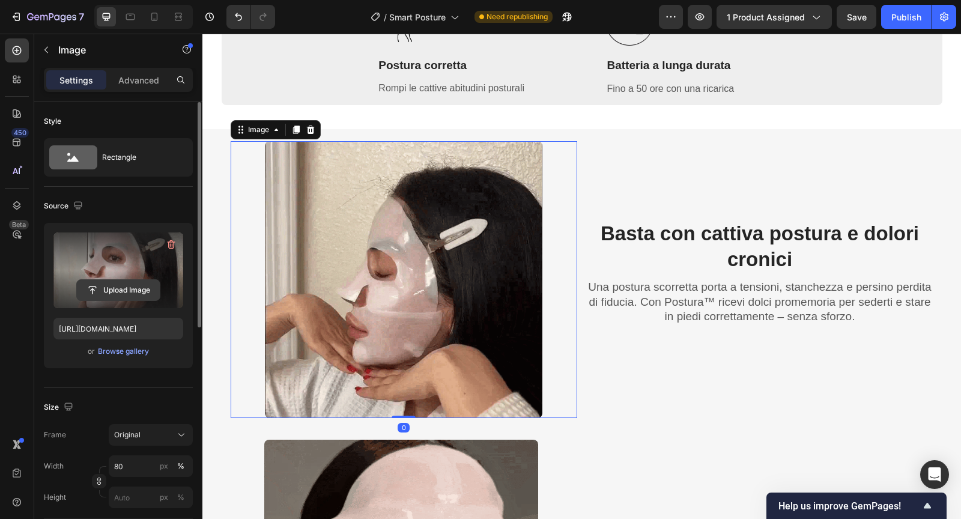
click at [130, 291] on input "file" at bounding box center [118, 290] width 83 height 20
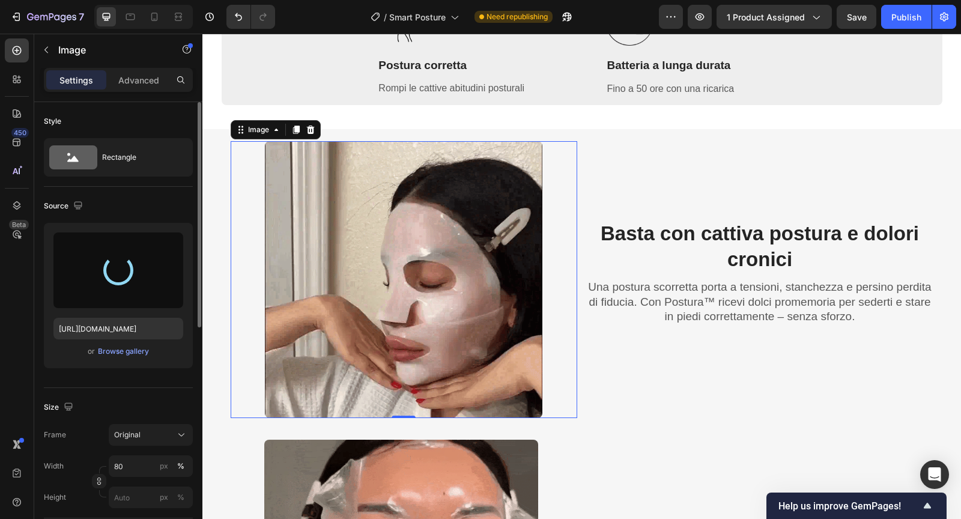
type input "[URL][DOMAIN_NAME]"
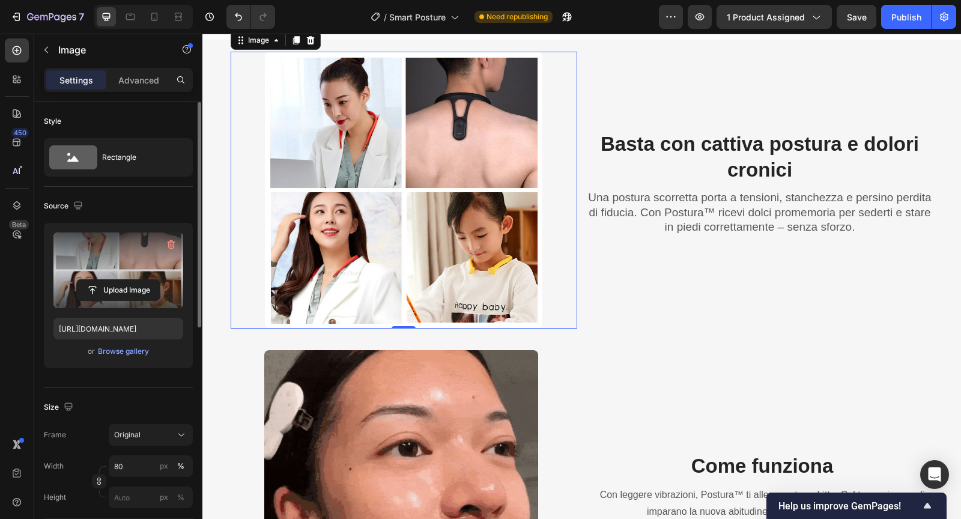
scroll to position [990, 0]
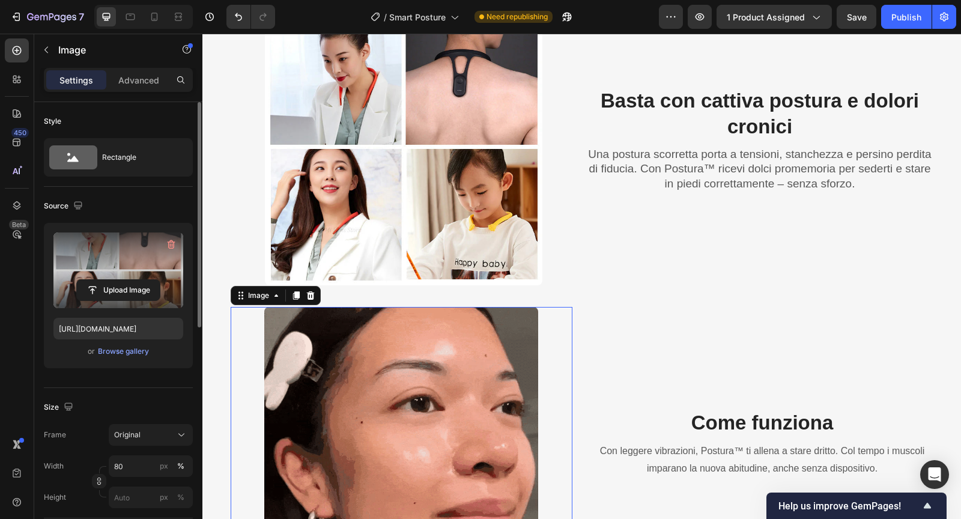
click at [337, 366] on img at bounding box center [400, 443] width 273 height 273
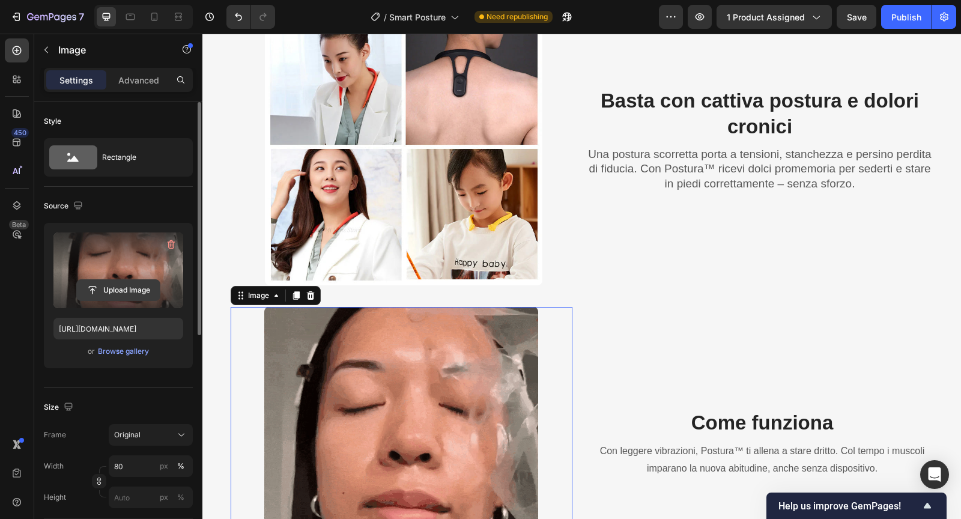
click at [143, 289] on input "file" at bounding box center [118, 290] width 83 height 20
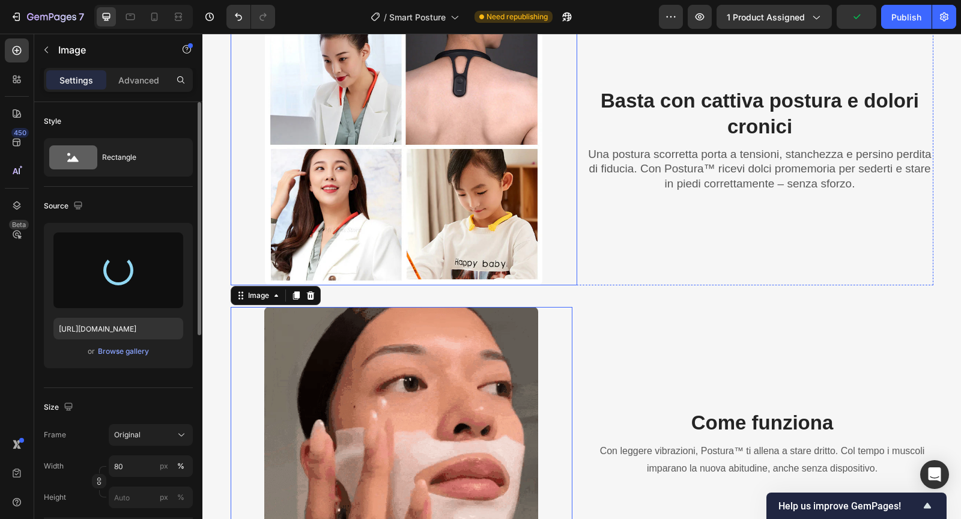
type input "[URL][DOMAIN_NAME]"
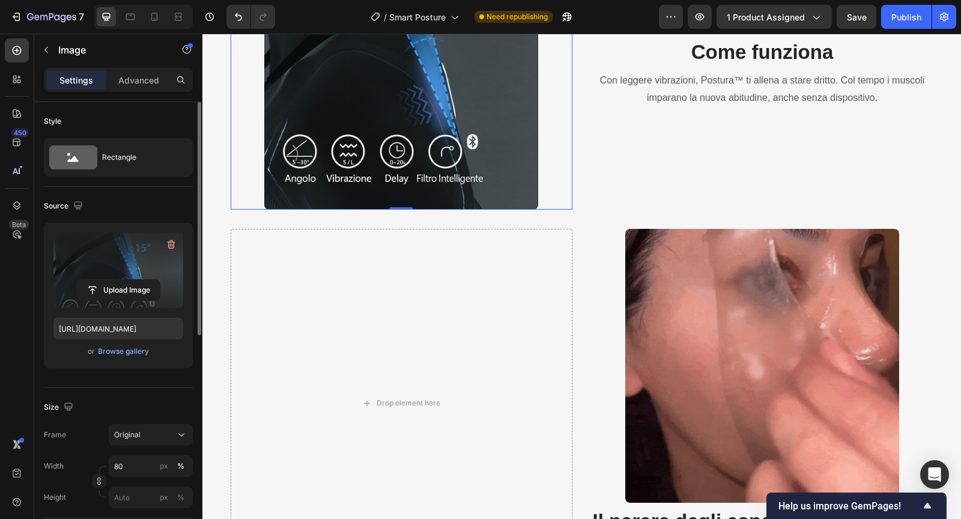
scroll to position [1404, 0]
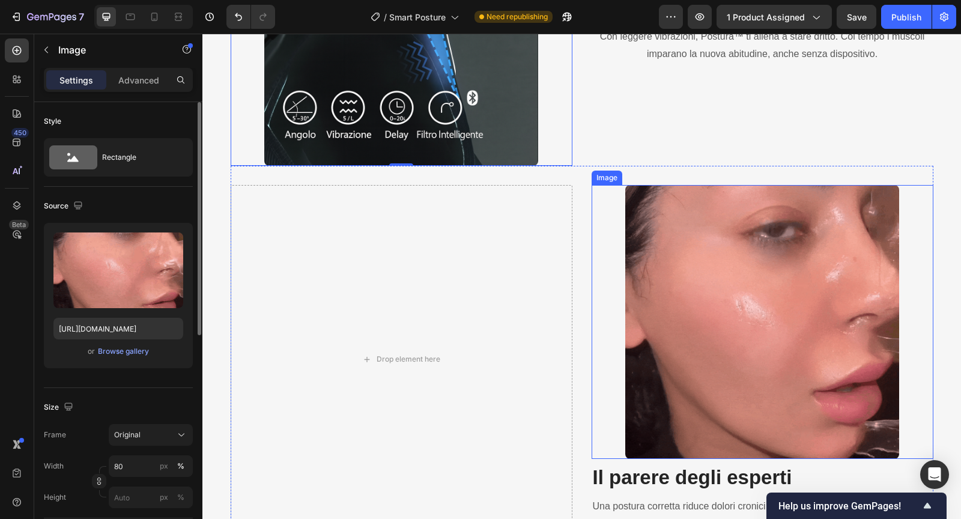
click at [673, 311] on img at bounding box center [761, 321] width 273 height 273
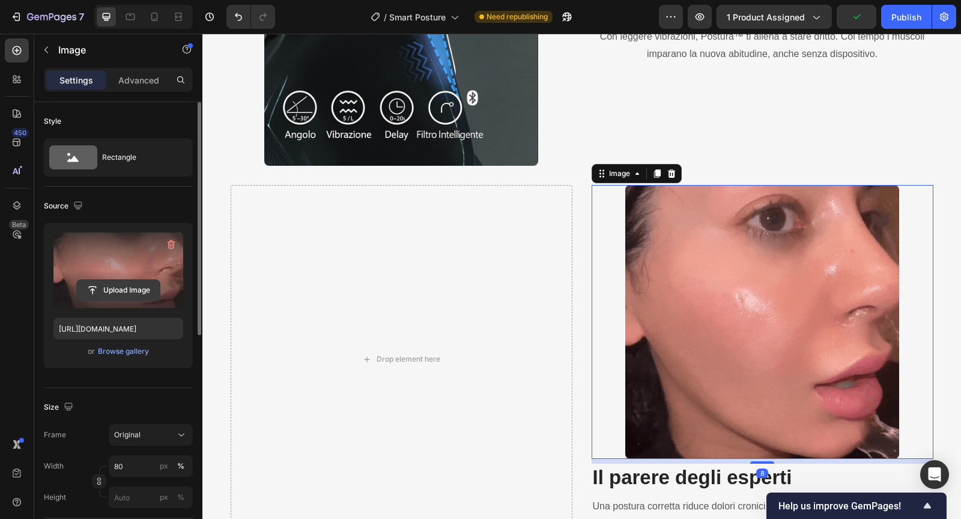
click at [142, 289] on input "file" at bounding box center [118, 290] width 83 height 20
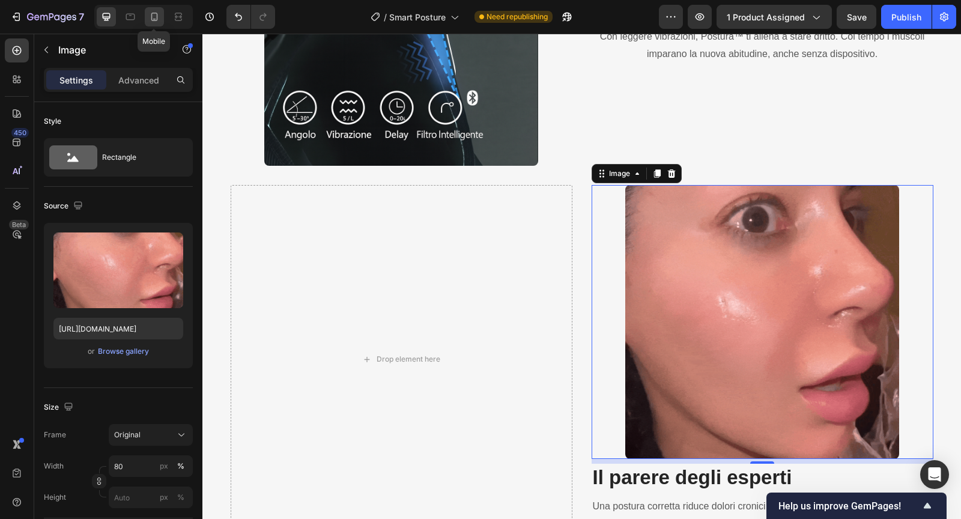
click at [151, 14] on icon at bounding box center [154, 17] width 7 height 8
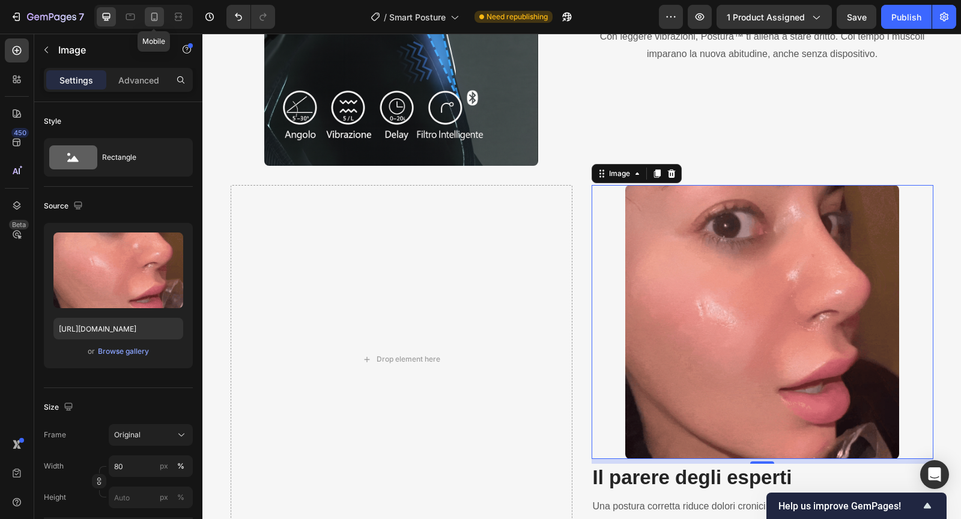
type input "100"
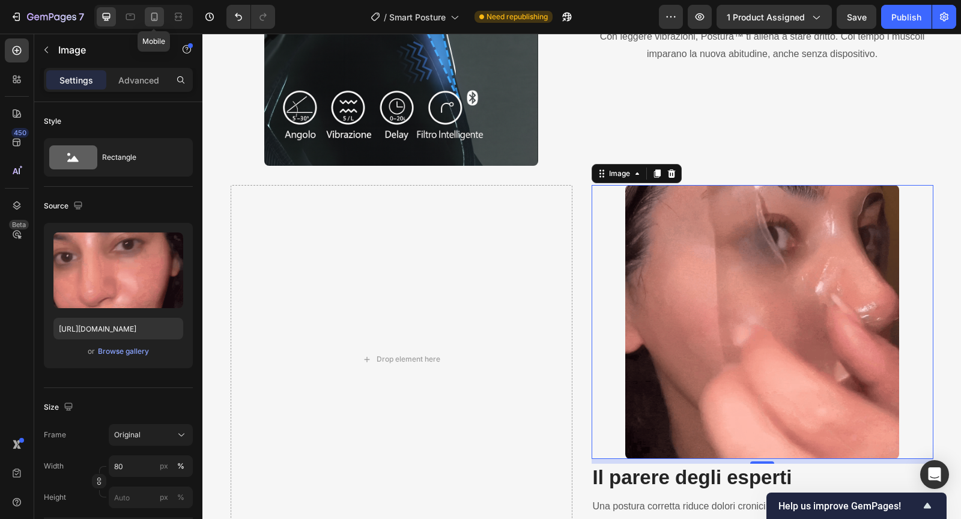
type input "[URL][DOMAIN_NAME]"
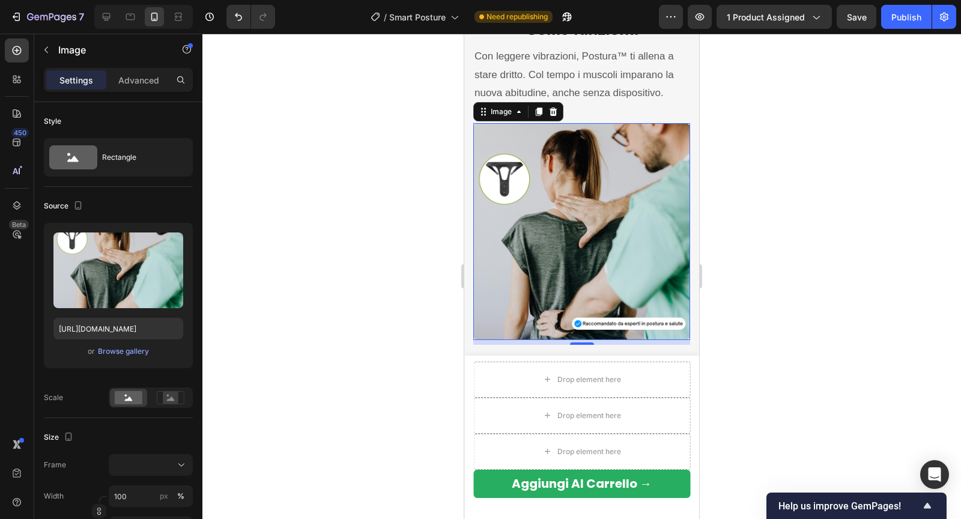
scroll to position [1570, 0]
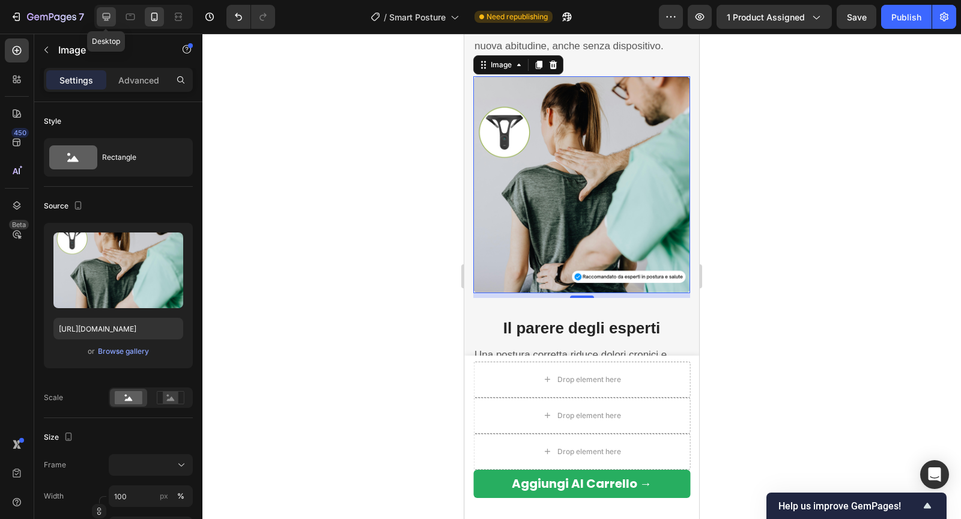
click at [110, 20] on icon at bounding box center [106, 17] width 12 height 12
type input "80"
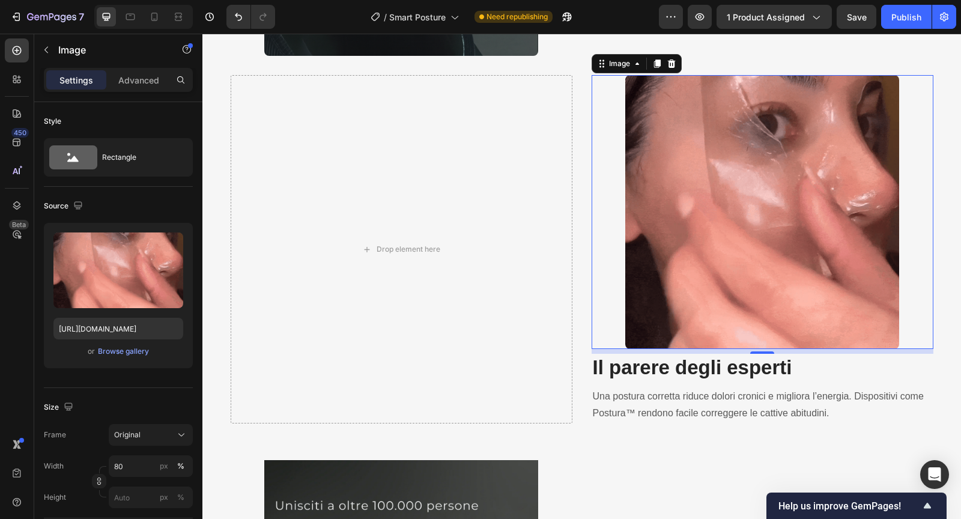
scroll to position [1513, 0]
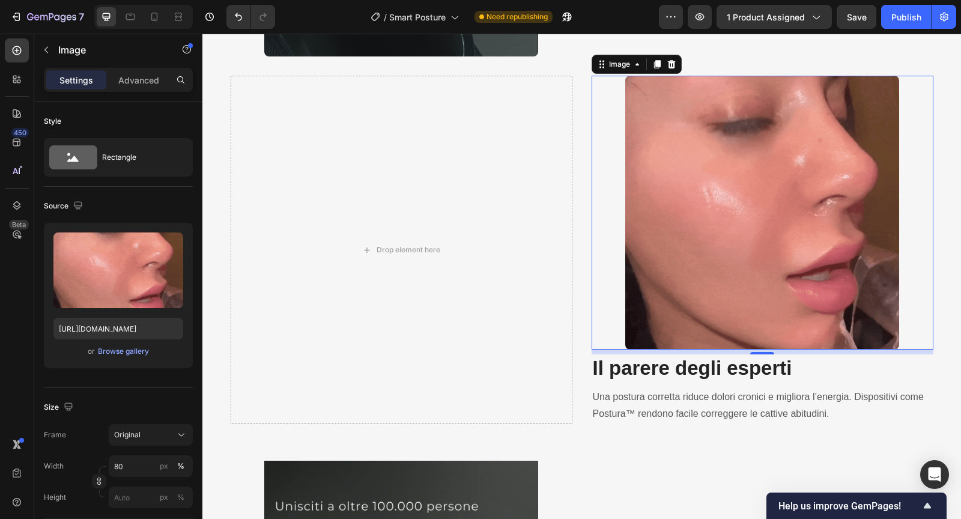
click at [698, 201] on img at bounding box center [761, 212] width 273 height 273
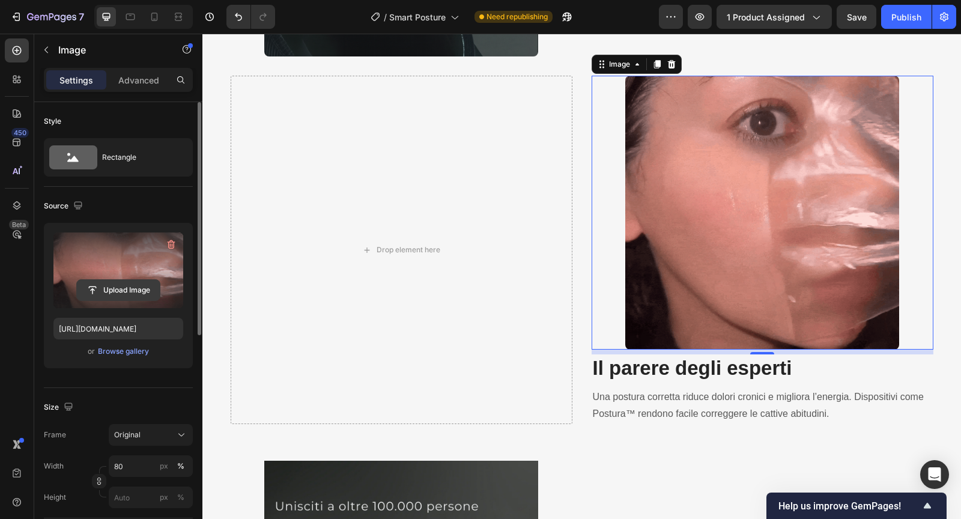
click at [139, 289] on input "file" at bounding box center [118, 290] width 83 height 20
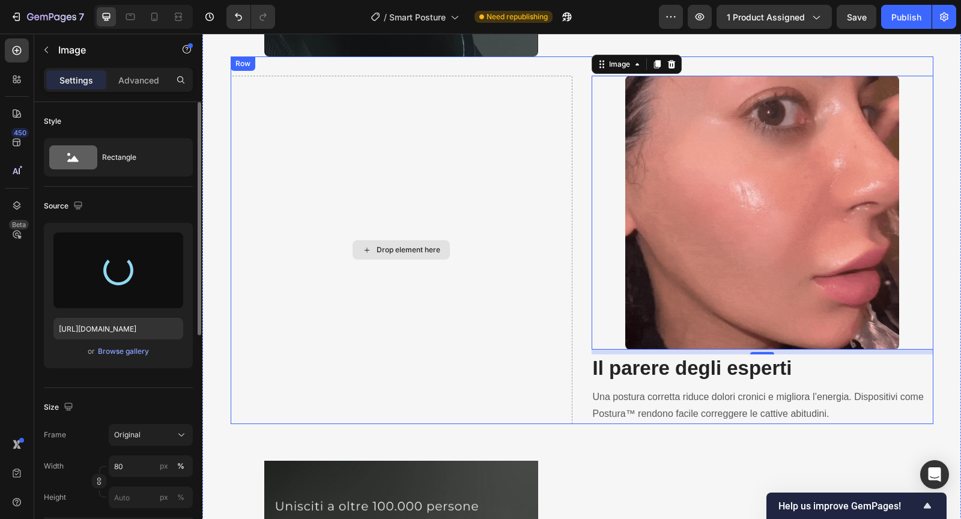
type input "[URL][DOMAIN_NAME]"
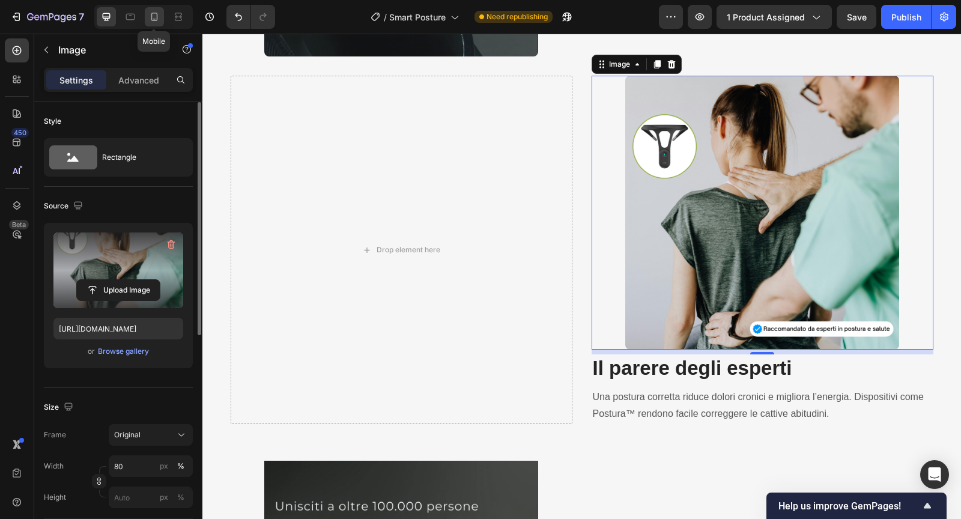
click at [148, 20] on icon at bounding box center [154, 17] width 12 height 12
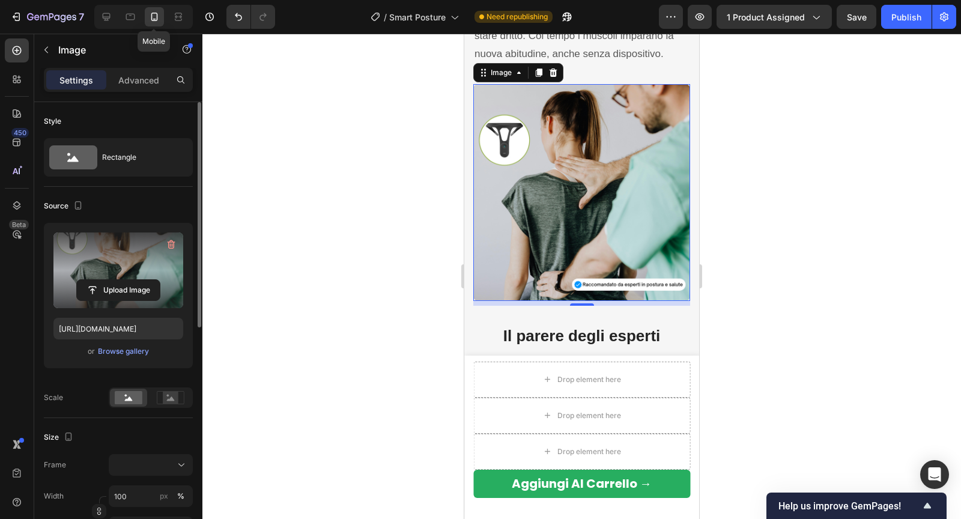
scroll to position [1570, 0]
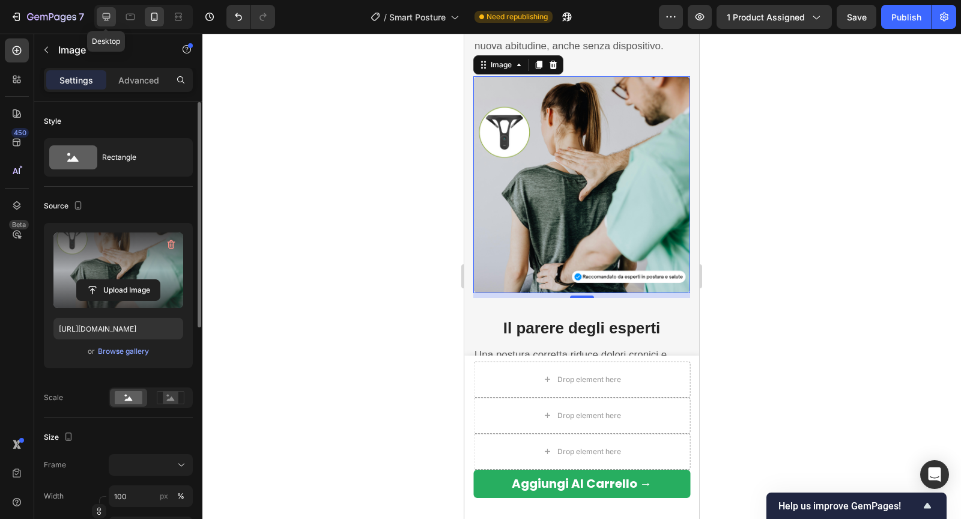
click at [109, 22] on icon at bounding box center [106, 17] width 12 height 12
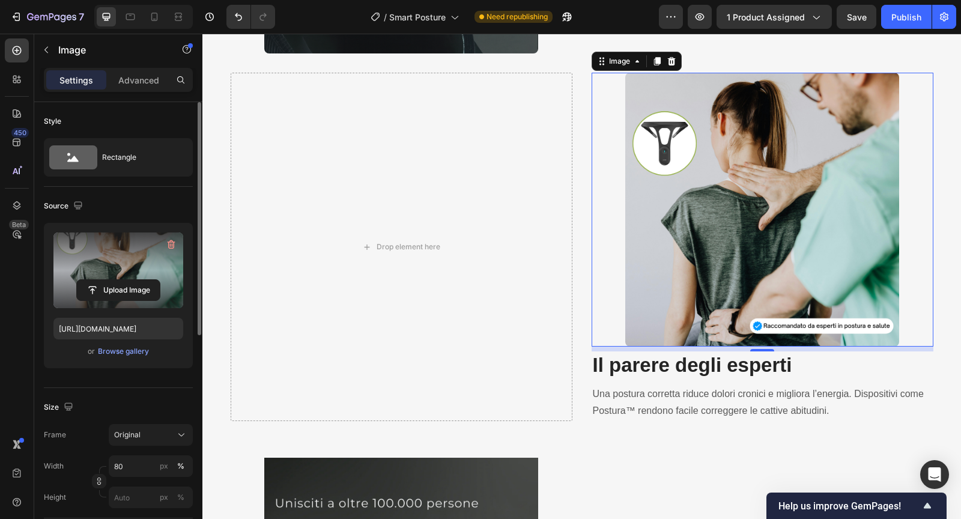
scroll to position [1513, 0]
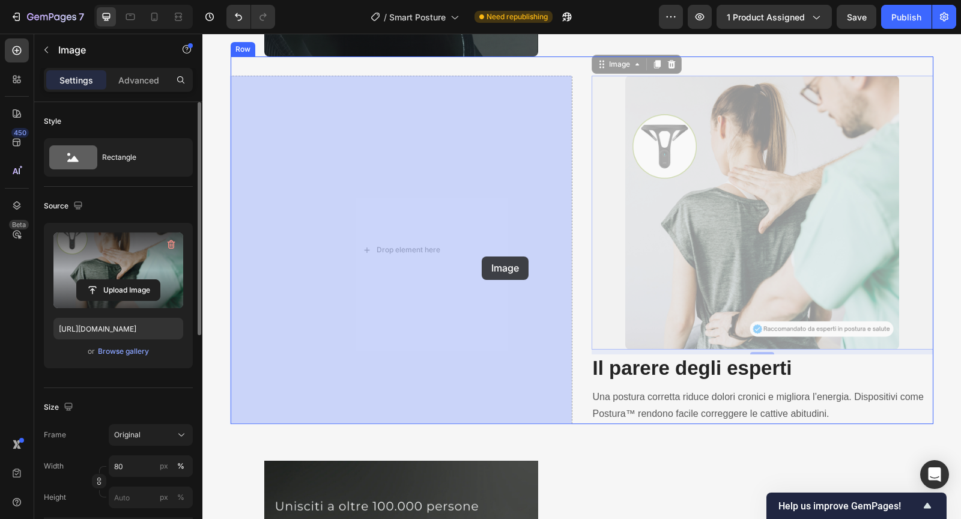
drag, startPoint x: 698, startPoint y: 234, endPoint x: 481, endPoint y: 256, distance: 217.8
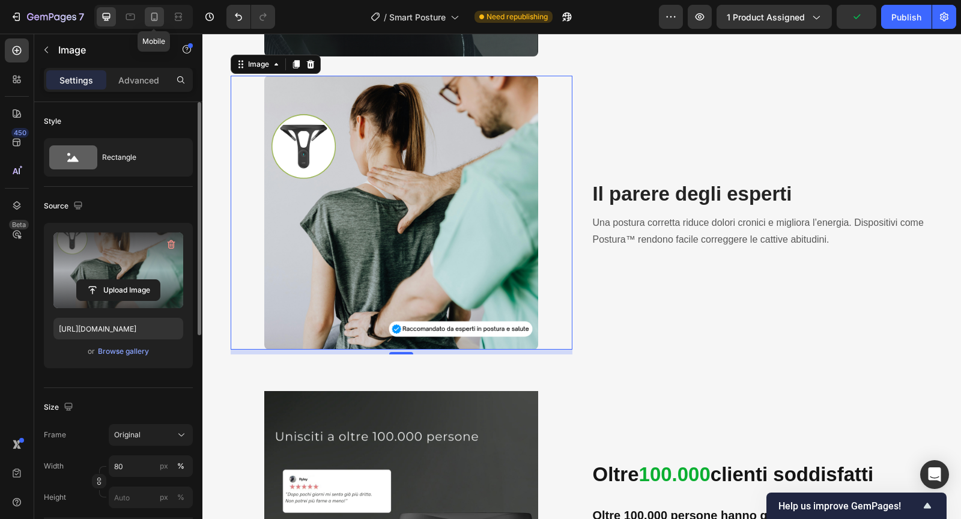
click at [157, 20] on icon at bounding box center [154, 17] width 12 height 12
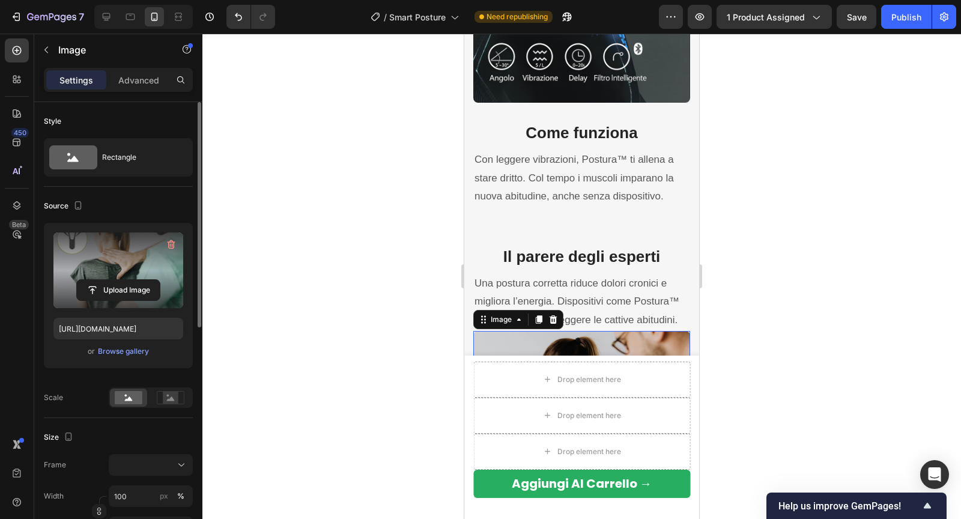
scroll to position [1415, 0]
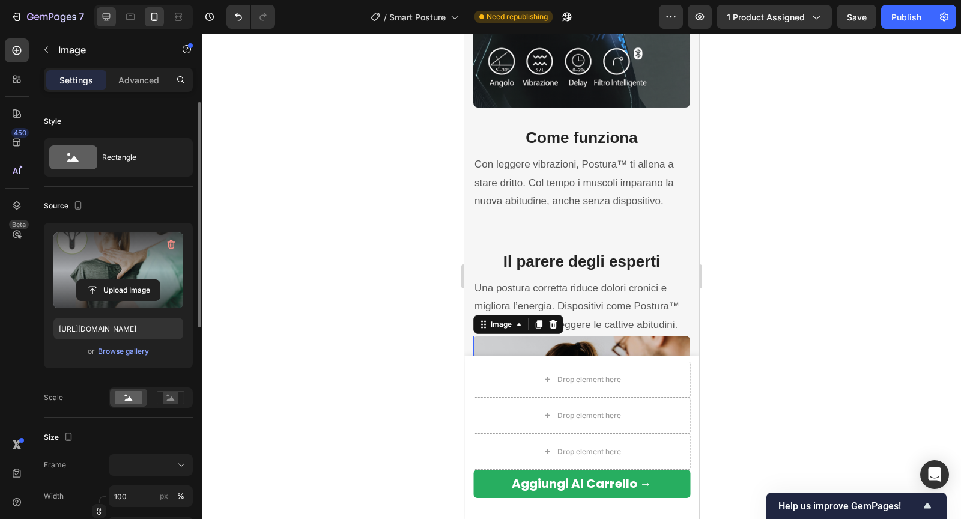
click at [109, 21] on icon at bounding box center [106, 17] width 12 height 12
type input "80"
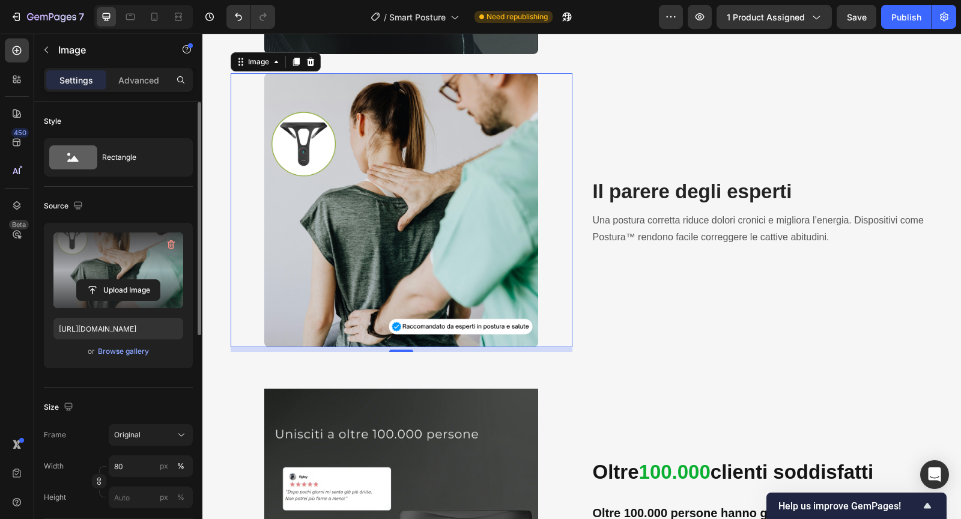
scroll to position [1513, 0]
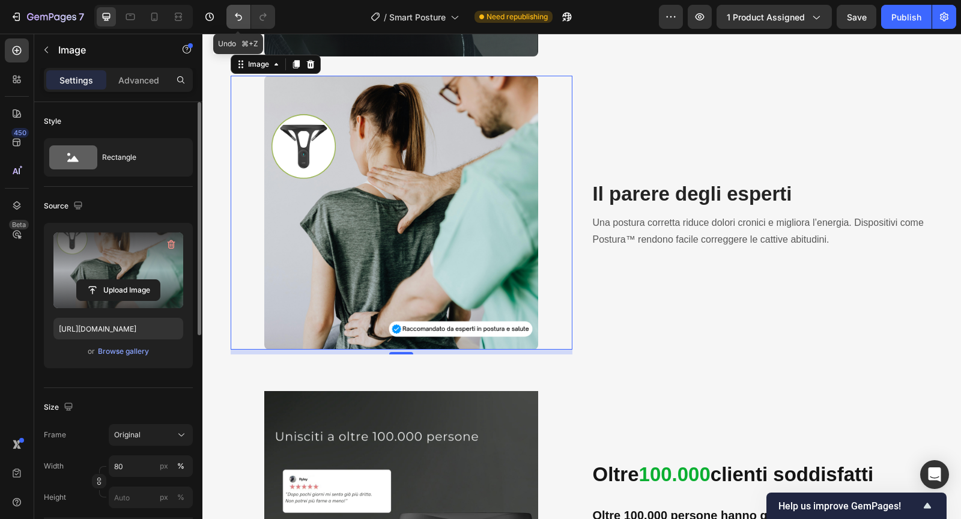
click at [237, 20] on icon "Undo/Redo" at bounding box center [238, 17] width 12 height 12
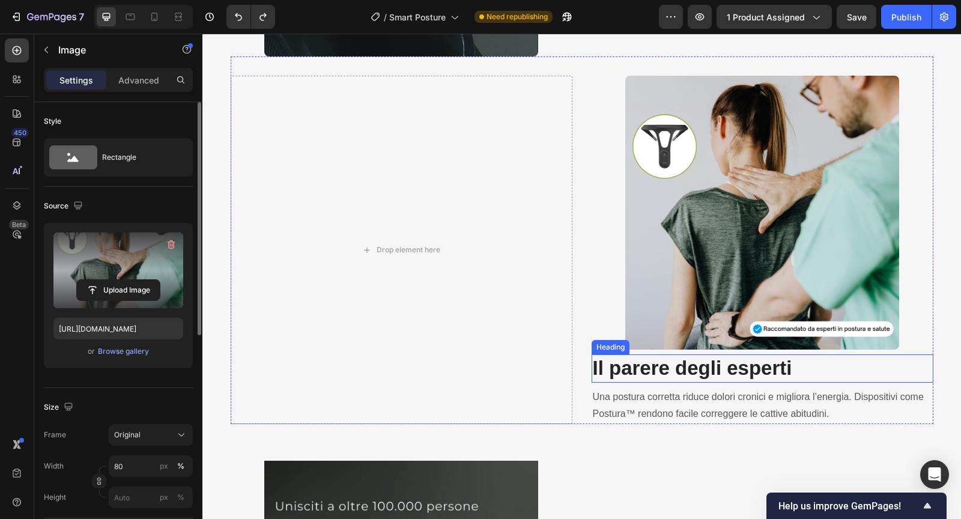
click at [604, 365] on strong "Il parere degli esperti" at bounding box center [692, 368] width 199 height 22
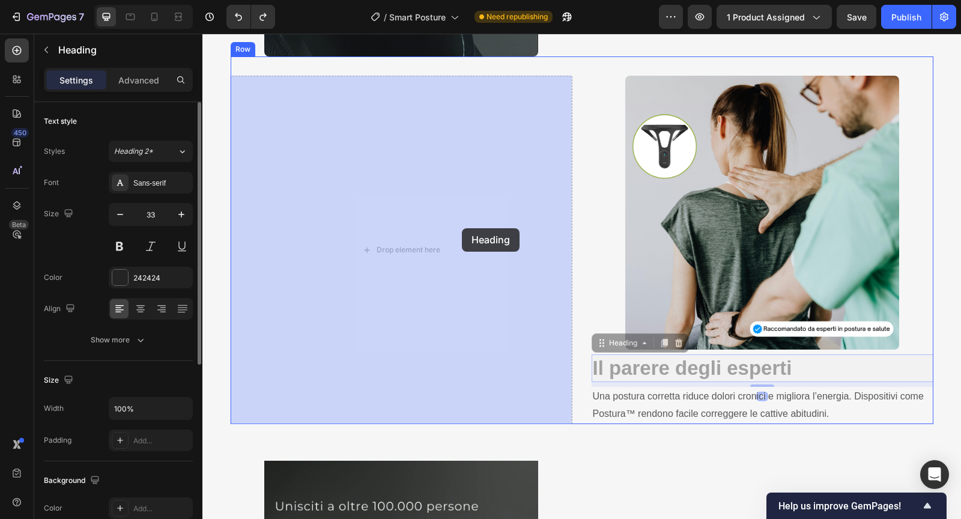
drag, startPoint x: 598, startPoint y: 347, endPoint x: 457, endPoint y: 223, distance: 188.0
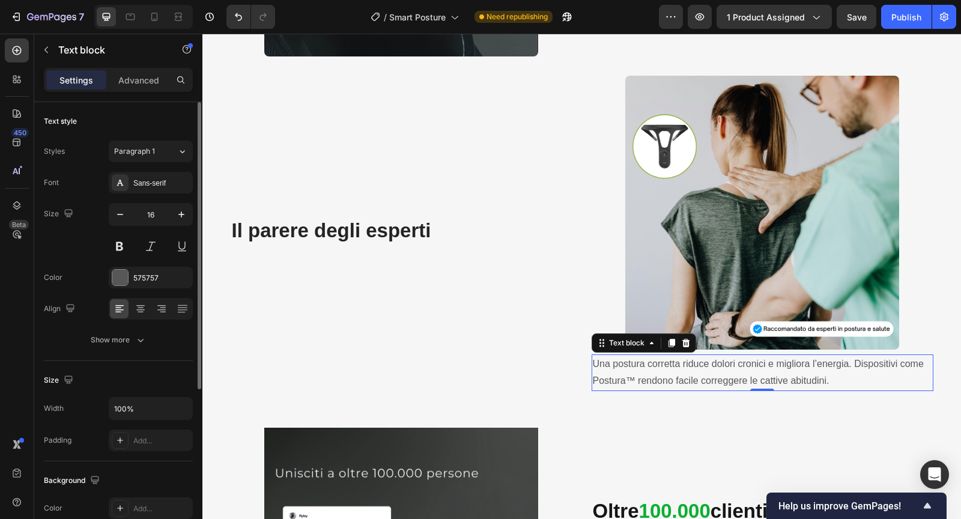
click at [659, 382] on p "Una postura corretta riduce dolori cronici e migliora l’energia. Dispositivi co…" at bounding box center [762, 372] width 339 height 35
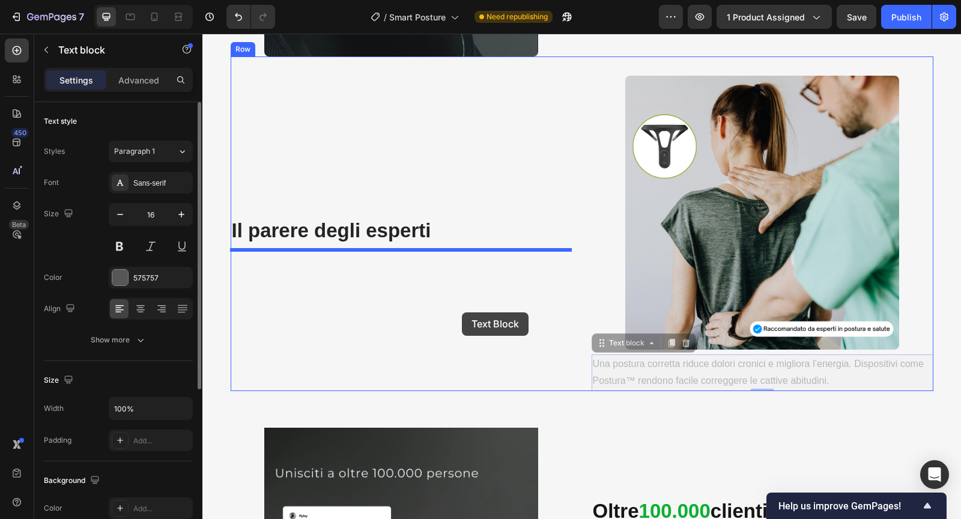
drag, startPoint x: 605, startPoint y: 343, endPoint x: 449, endPoint y: 307, distance: 160.1
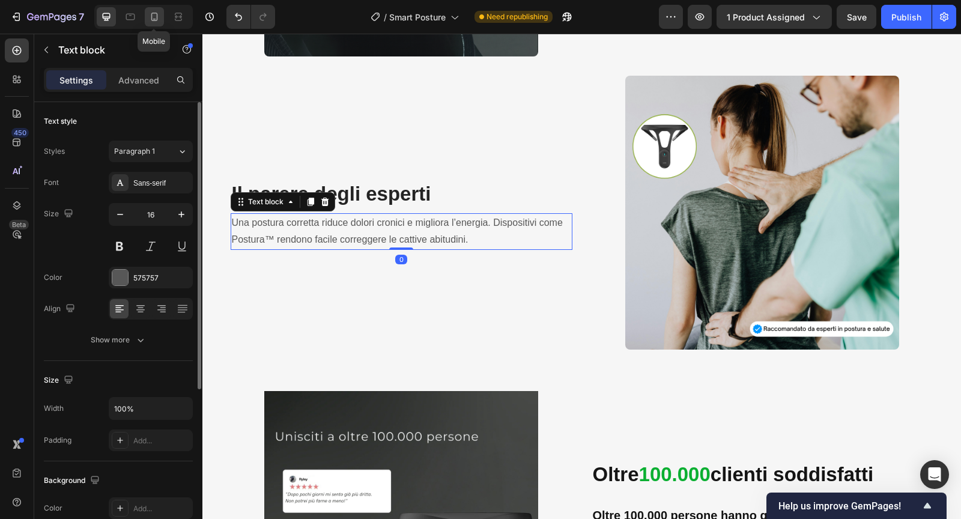
click at [158, 26] on div at bounding box center [154, 16] width 19 height 19
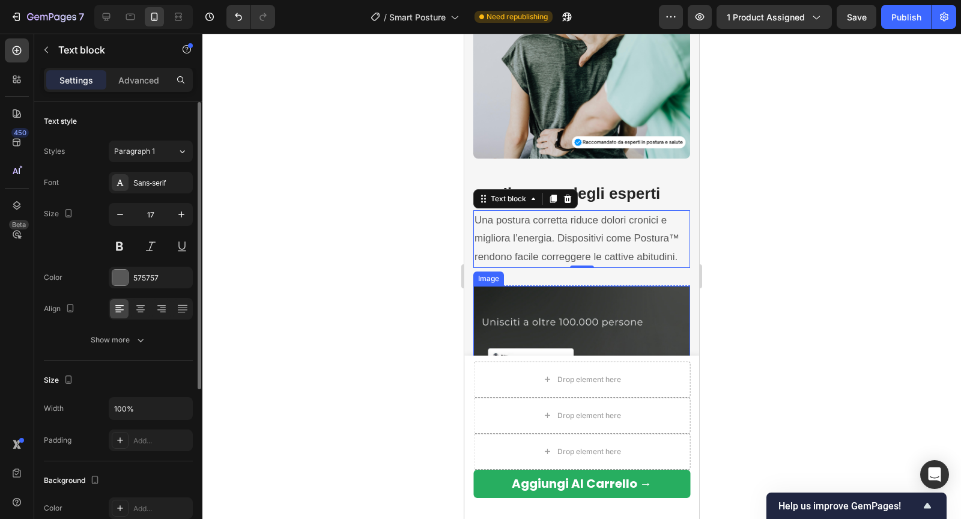
scroll to position [1697, 0]
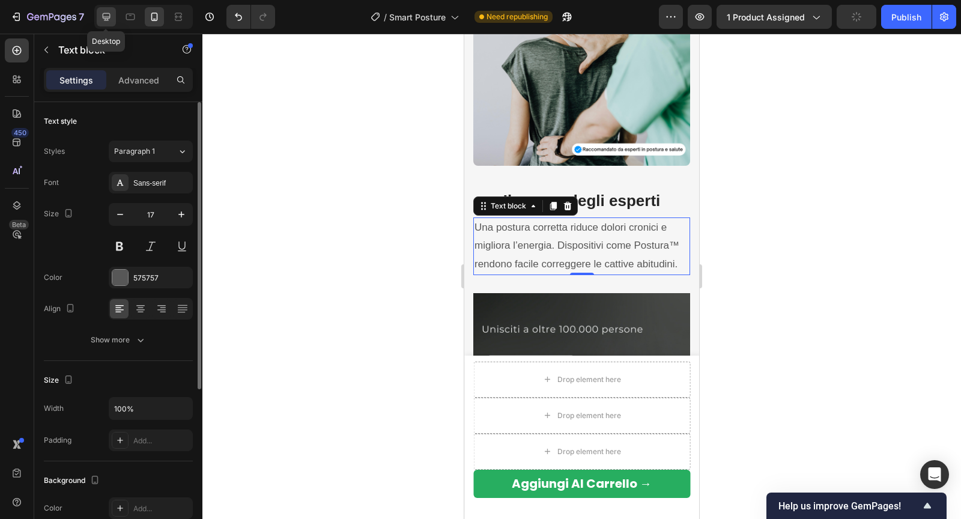
click at [101, 19] on icon at bounding box center [106, 17] width 12 height 12
type input "16"
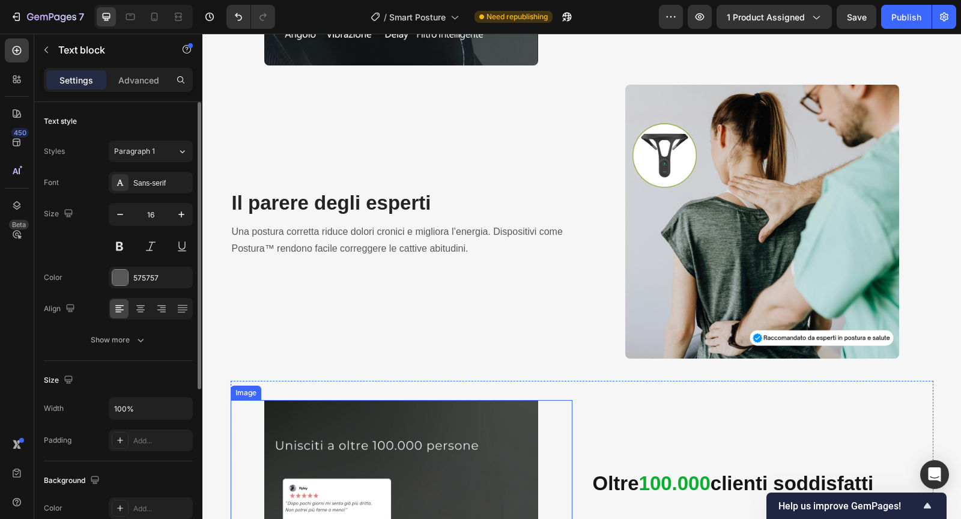
scroll to position [1450, 0]
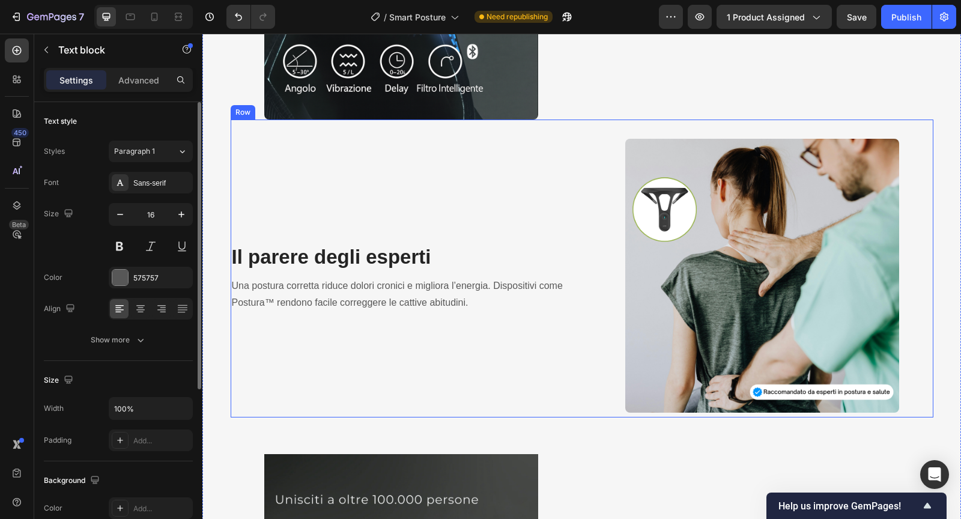
click at [522, 271] on div "Il parere degli esperti Heading Una postura corretta riduce dolori cronici e mi…" at bounding box center [402, 278] width 342 height 278
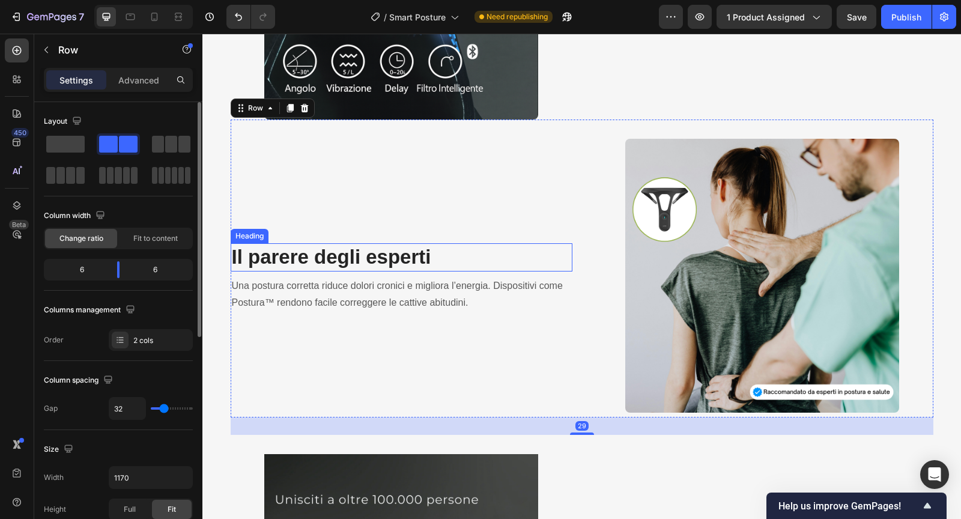
click at [411, 258] on strong "Il parere degli esperti" at bounding box center [331, 257] width 199 height 22
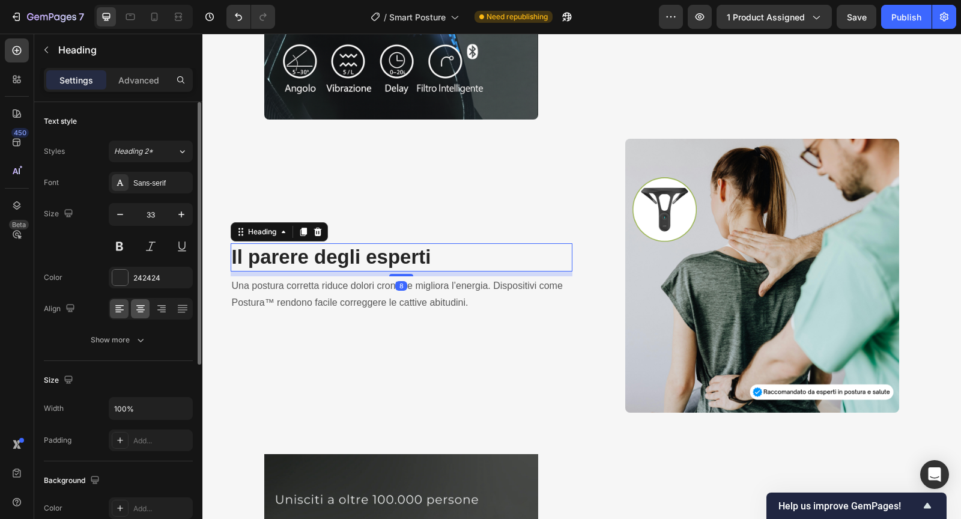
click at [142, 312] on icon at bounding box center [140, 312] width 6 height 1
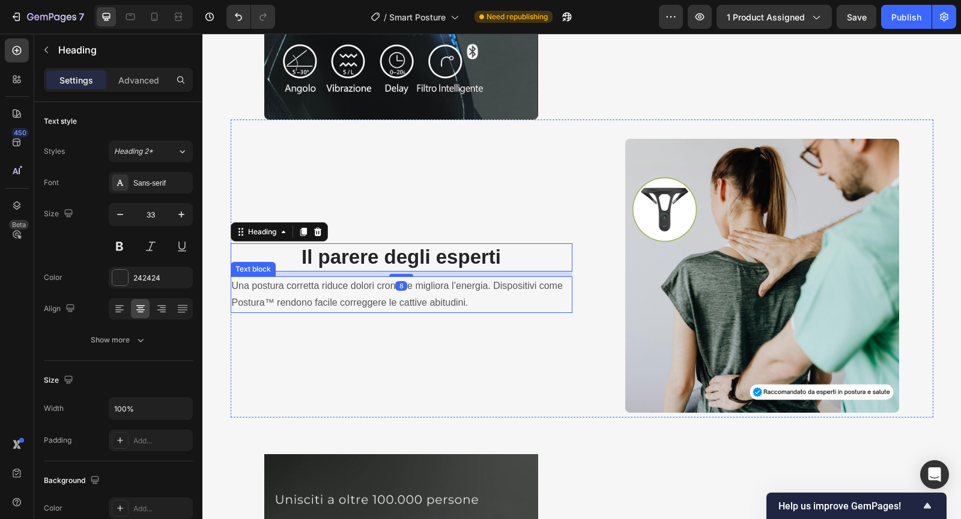
click at [351, 305] on p "Una postura corretta riduce dolori cronici e migliora l’energia. Dispositivi co…" at bounding box center [401, 294] width 339 height 35
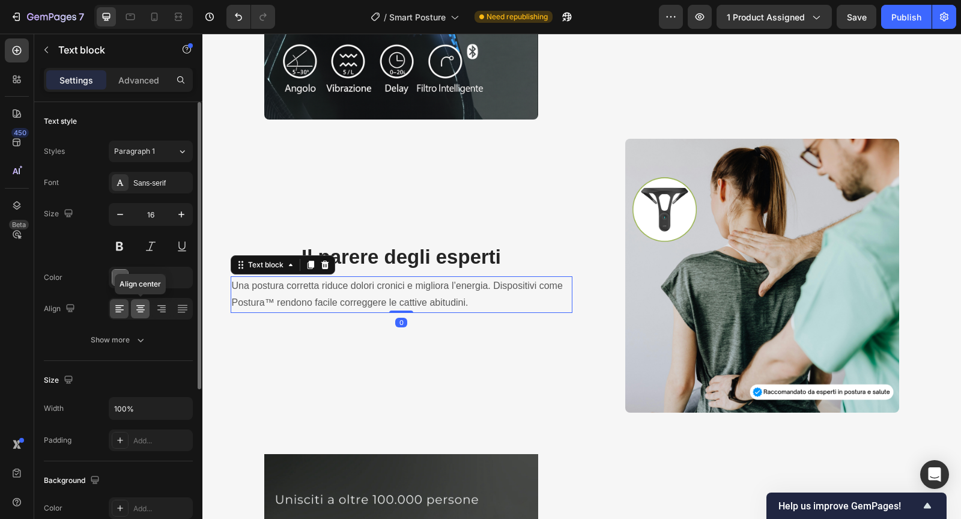
click at [146, 309] on div at bounding box center [140, 308] width 19 height 19
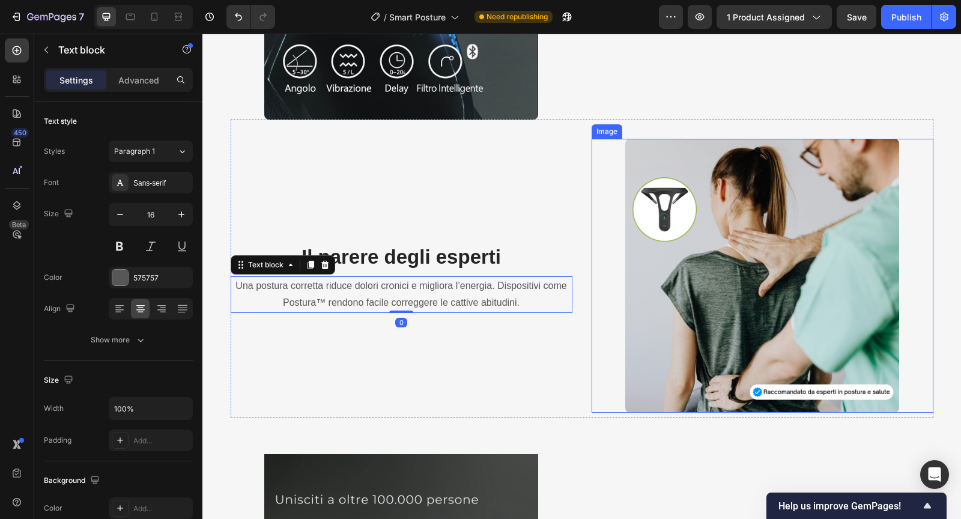
click at [625, 266] on img at bounding box center [761, 275] width 273 height 273
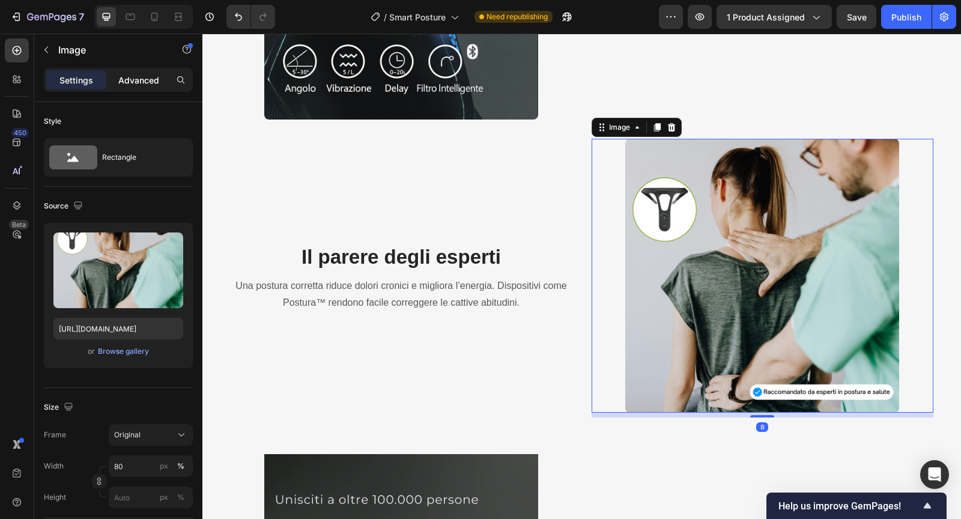
click at [143, 76] on p "Advanced" at bounding box center [138, 80] width 41 height 13
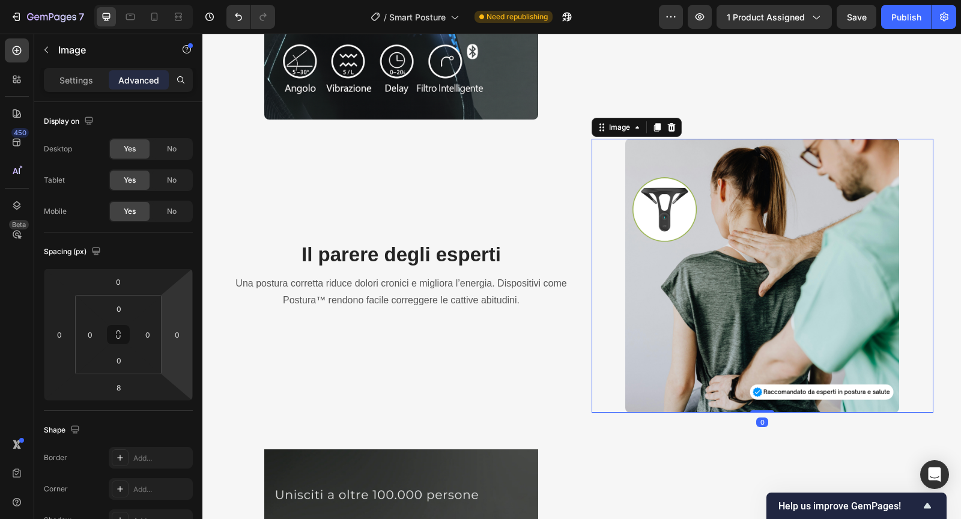
drag, startPoint x: 752, startPoint y: 414, endPoint x: 752, endPoint y: 402, distance: 11.4
click at [752, 402] on div "Image 0" at bounding box center [762, 275] width 342 height 273
type input "0"
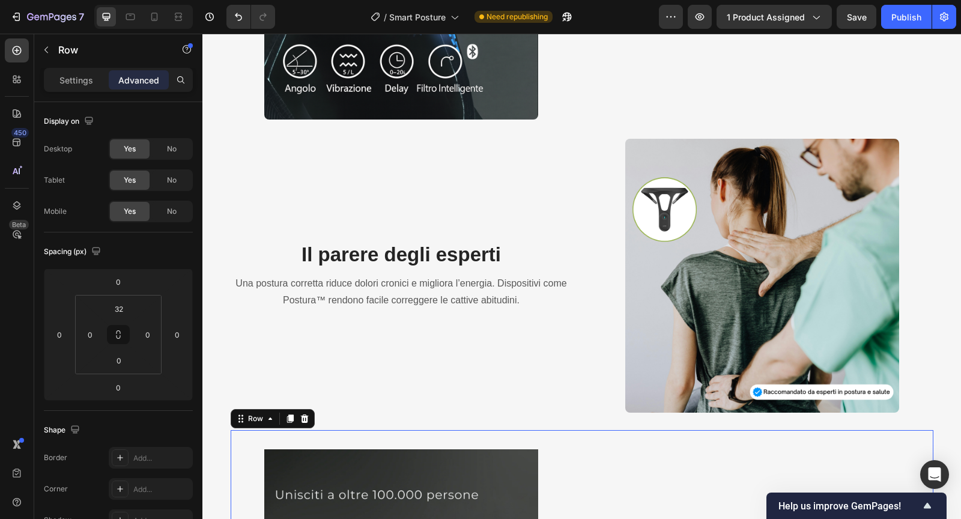
click at [124, 307] on input "32" at bounding box center [119, 309] width 24 height 18
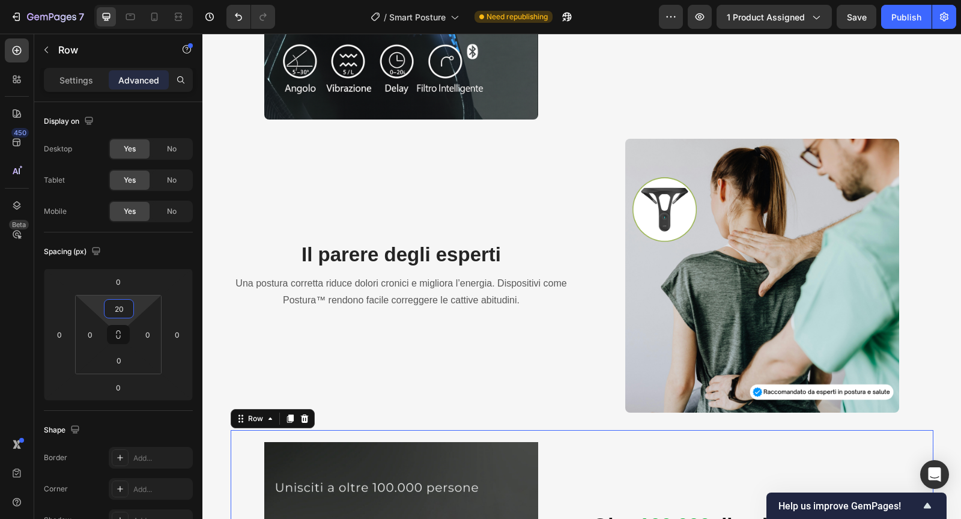
type input "2"
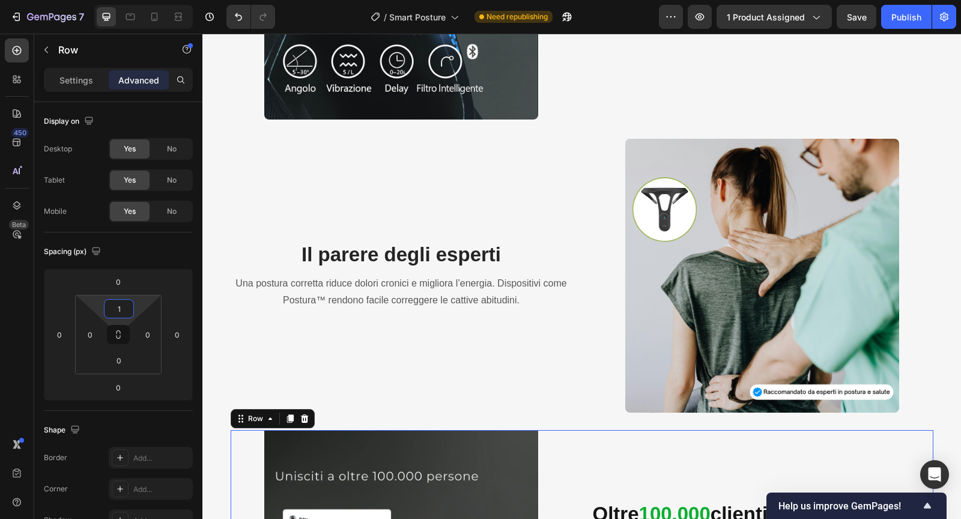
type input "10"
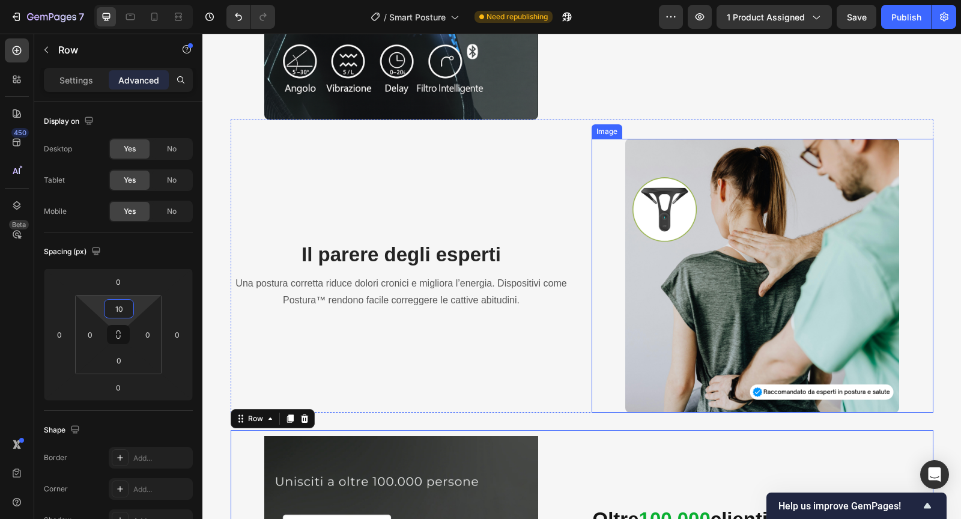
click at [629, 193] on img at bounding box center [761, 275] width 273 height 273
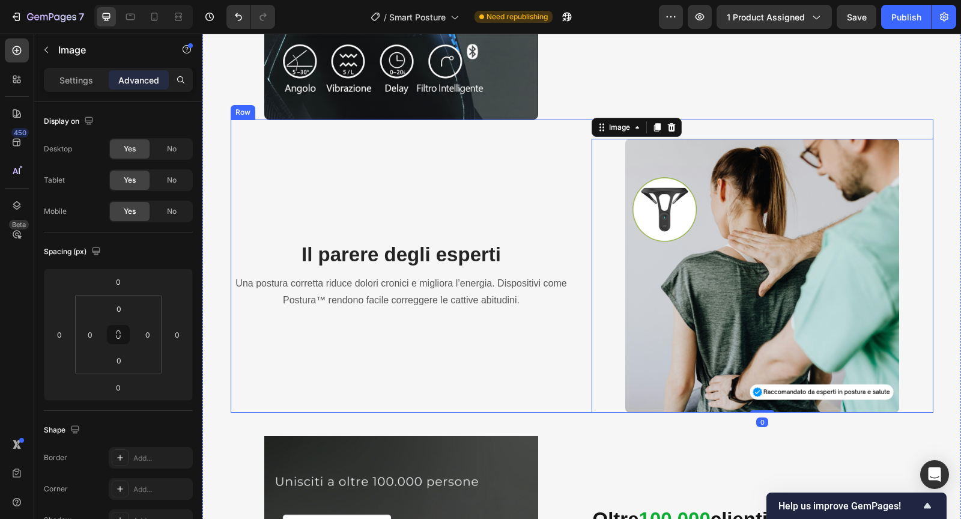
click at [561, 184] on div "Il parere degli esperti Heading Una postura corretta riduce dolori cronici e mi…" at bounding box center [402, 275] width 342 height 273
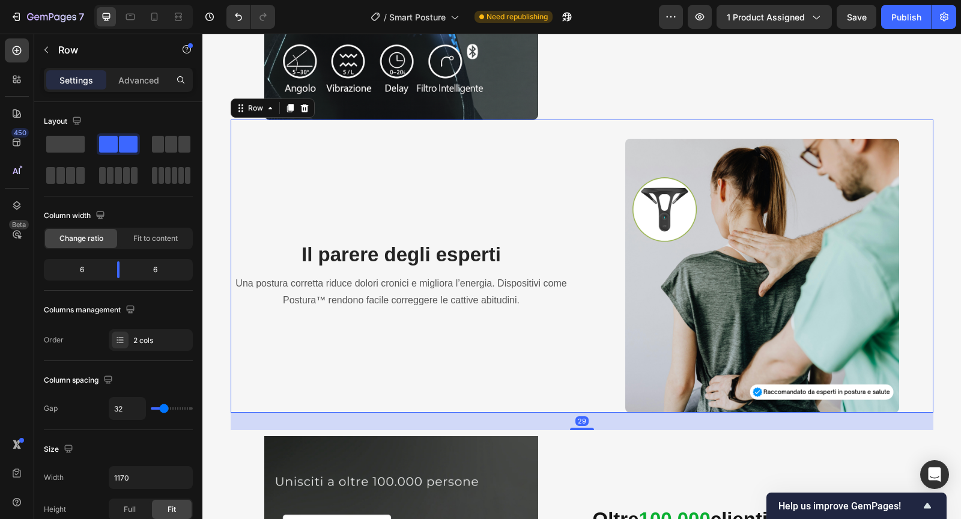
click at [139, 91] on div "Settings Advanced" at bounding box center [118, 80] width 149 height 24
click at [142, 86] on div "Advanced" at bounding box center [139, 79] width 60 height 19
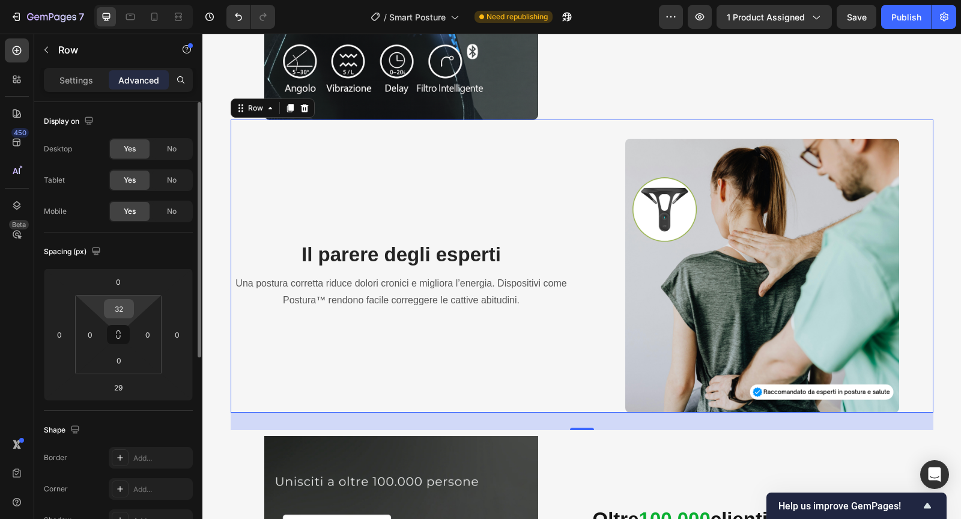
click at [122, 306] on input "32" at bounding box center [119, 309] width 24 height 18
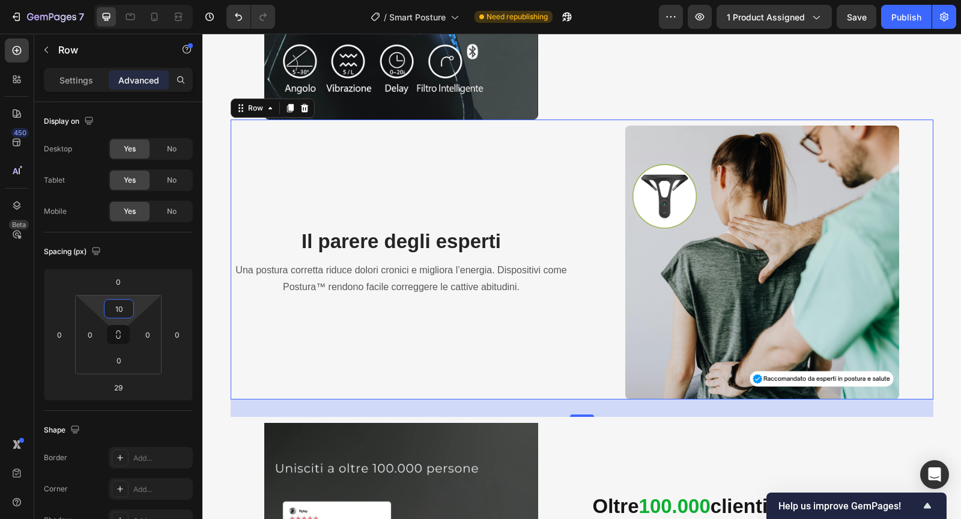
type input "10"
click at [498, 259] on div "Il parere degli esperti Heading Una postura corretta riduce dolori cronici e mi…" at bounding box center [402, 261] width 342 height 273
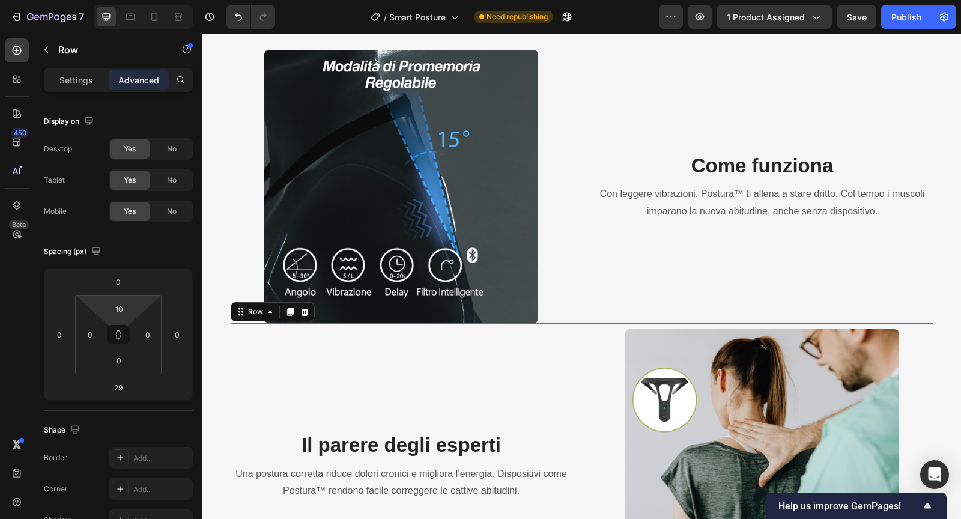
scroll to position [1203, 0]
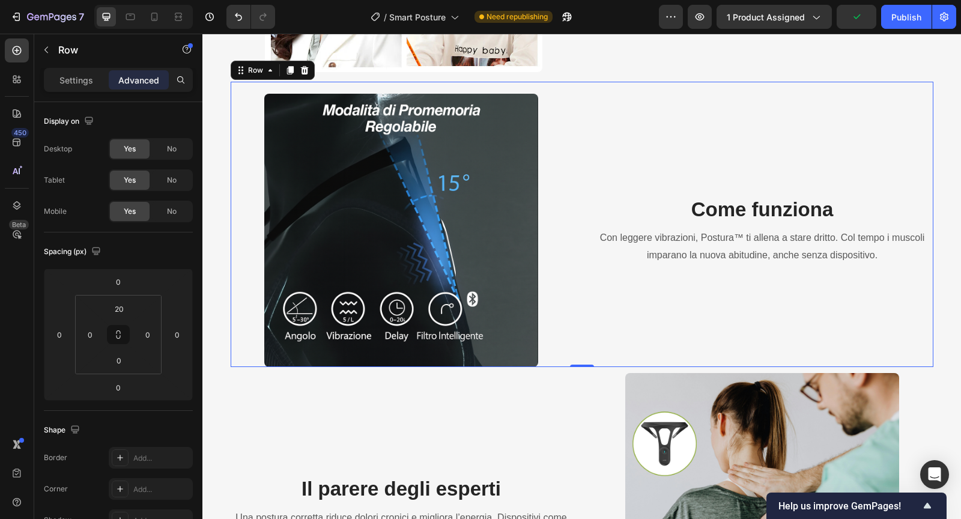
click at [608, 154] on div "Come funziona Heading Con leggere vibrazioni, Postura™ ti allena a stare dritto…" at bounding box center [762, 230] width 342 height 273
click at [118, 310] on input "20" at bounding box center [119, 309] width 24 height 18
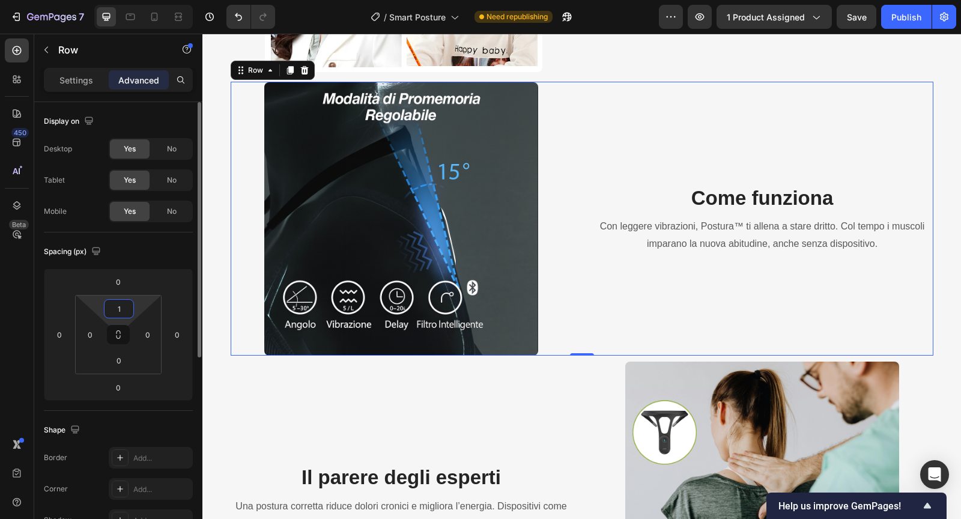
type input "10"
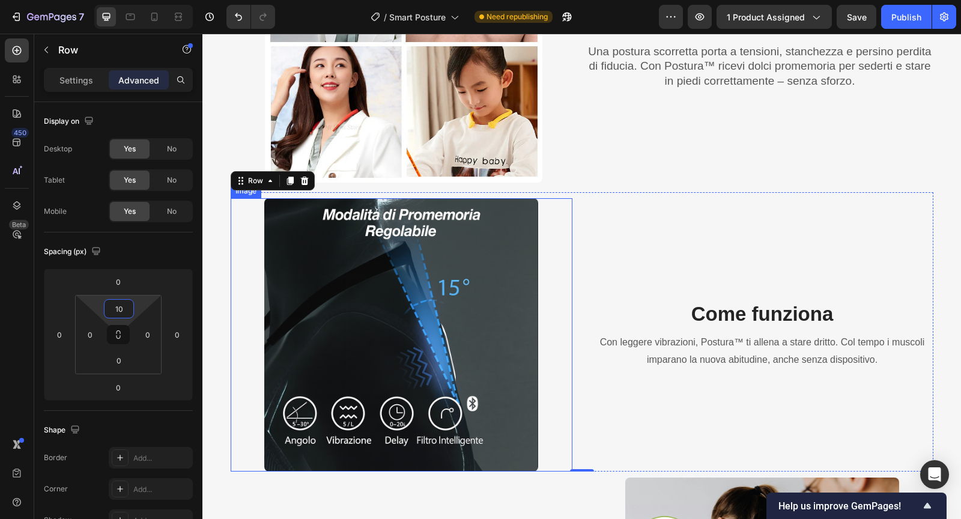
scroll to position [1064, 0]
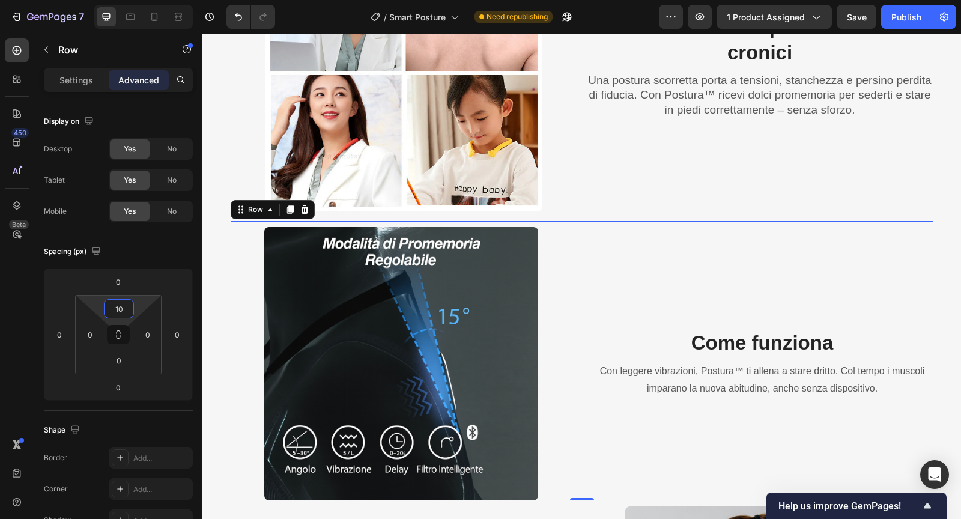
click at [562, 185] on div at bounding box center [404, 73] width 346 height 277
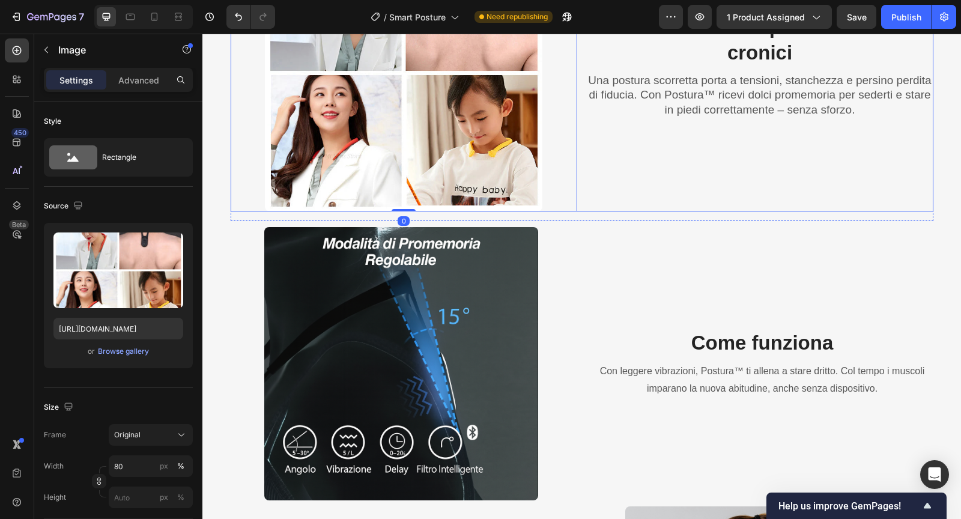
click at [604, 183] on div "Basta con cattiva postura e dolori cronici Heading Una postura scorretta porta …" at bounding box center [760, 73] width 346 height 277
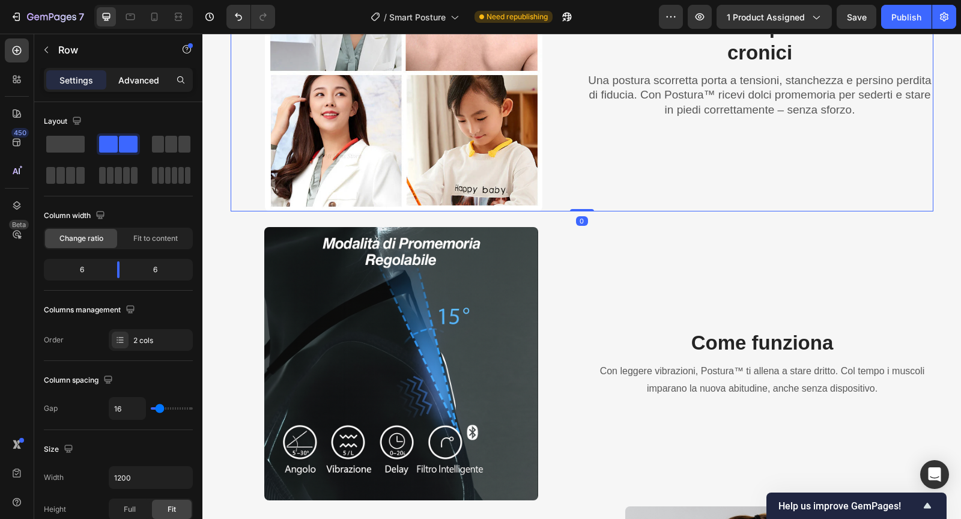
click at [131, 83] on p "Advanced" at bounding box center [138, 80] width 41 height 13
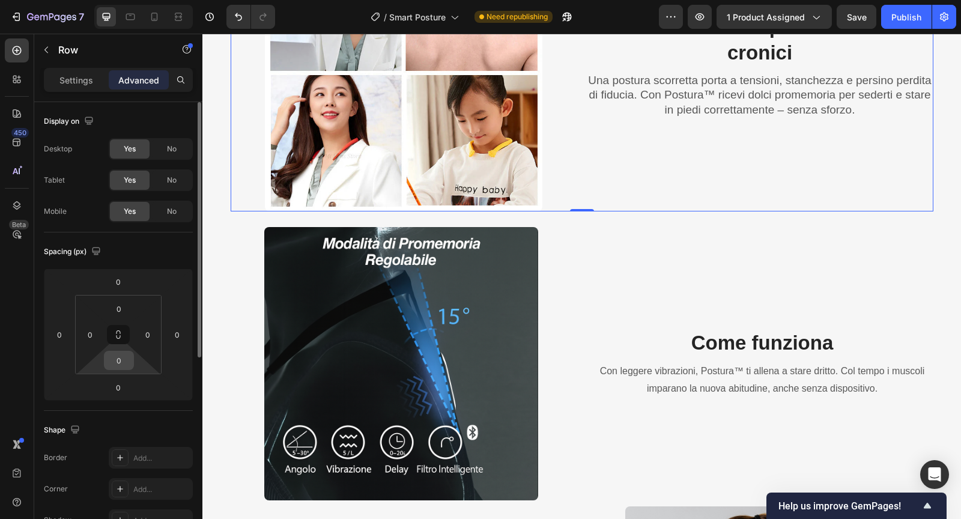
click at [128, 362] on input "0" at bounding box center [119, 360] width 24 height 18
type input "10"
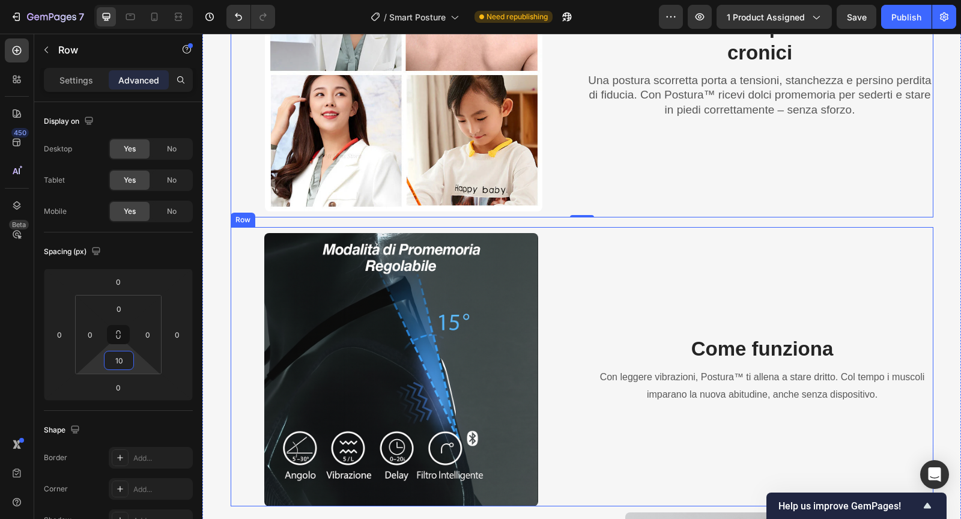
click at [614, 231] on div "Image Come funziona Heading Con leggere vibrazioni, Postura™ ti allena a stare …" at bounding box center [582, 366] width 702 height 279
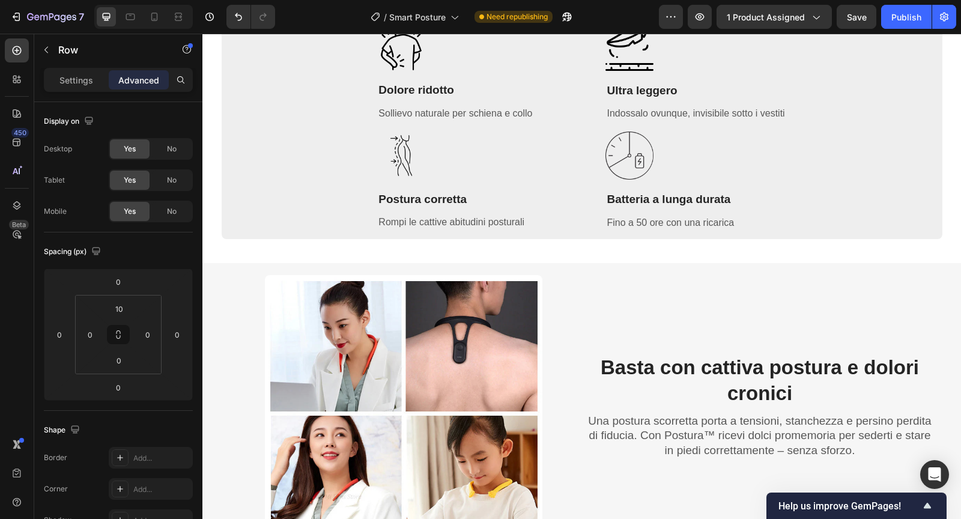
scroll to position [712, 0]
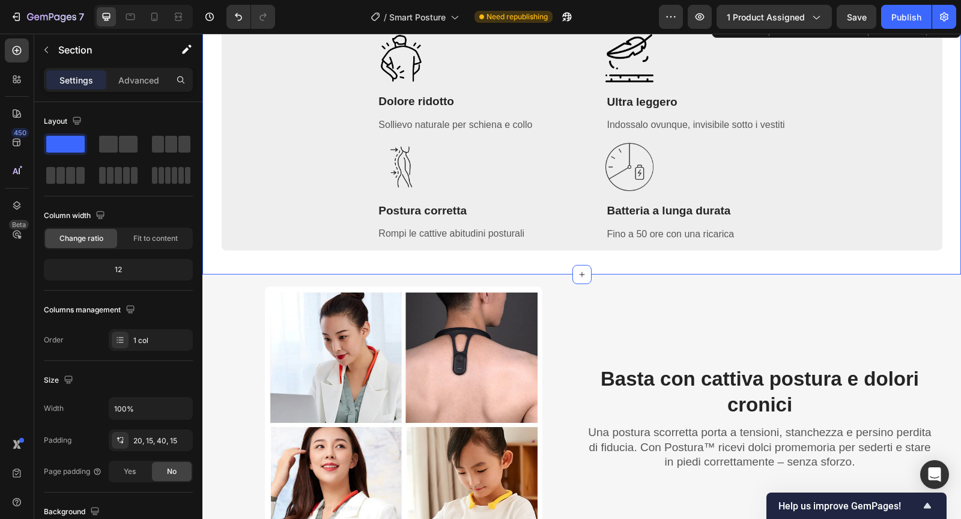
click at [510, 267] on div "Image Dolore ridotto Heading Sollievo naturale per schiena e collo Text block I…" at bounding box center [581, 145] width 758 height 258
click at [146, 88] on div "Advanced" at bounding box center [139, 79] width 60 height 19
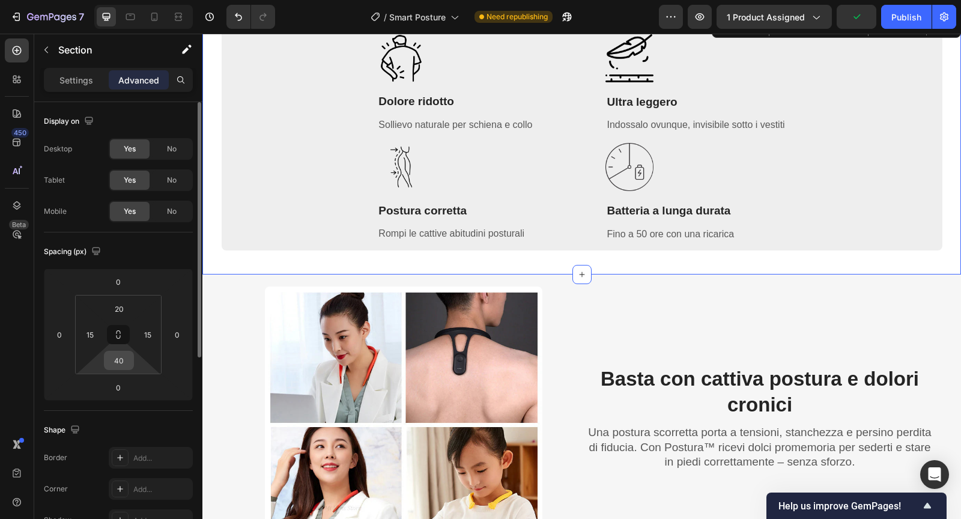
click at [124, 356] on input "40" at bounding box center [119, 360] width 24 height 18
type input "20"
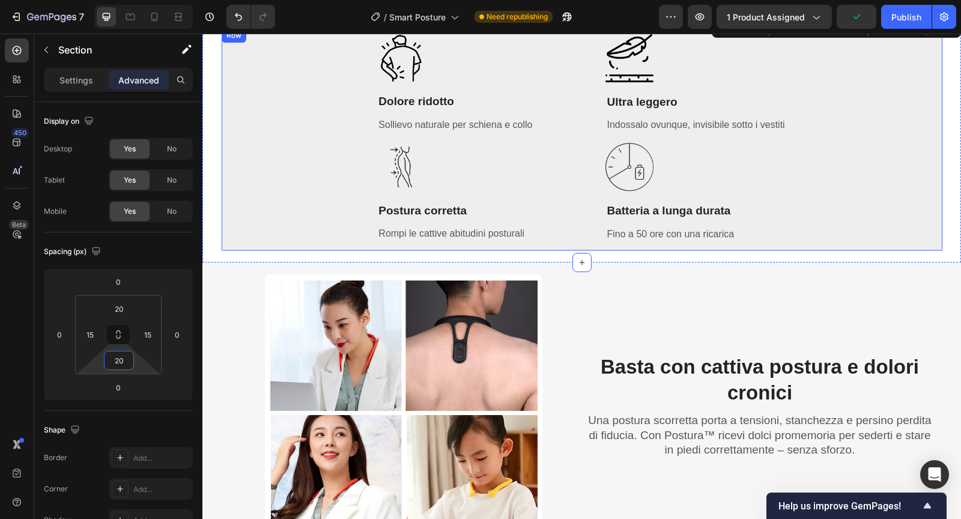
click at [306, 193] on div "Image Dolore ridotto Heading Sollievo naturale per schiena e collo Text block I…" at bounding box center [582, 139] width 720 height 222
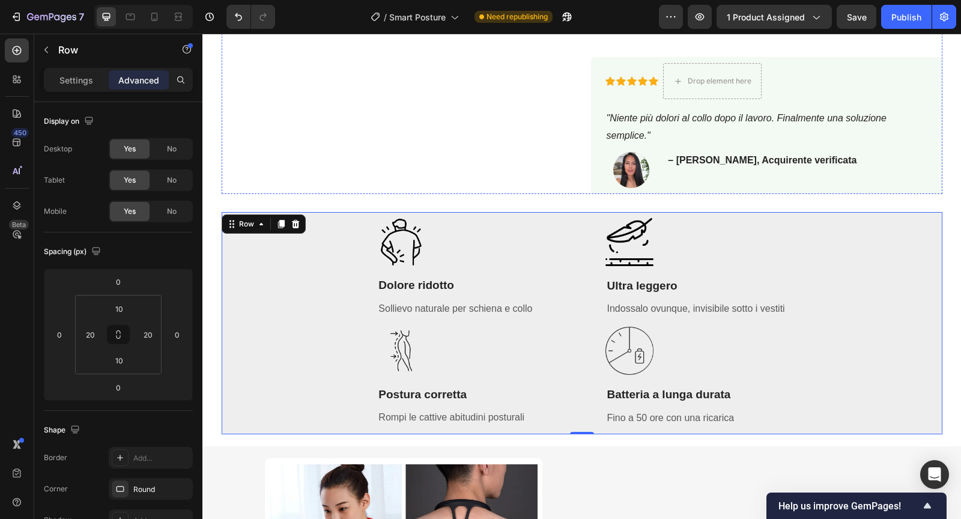
scroll to position [734, 0]
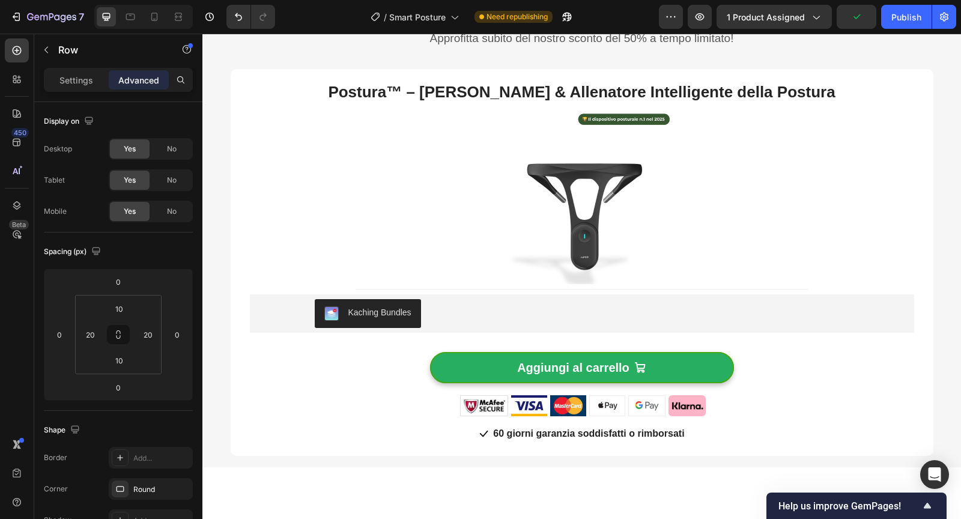
scroll to position [2025, 0]
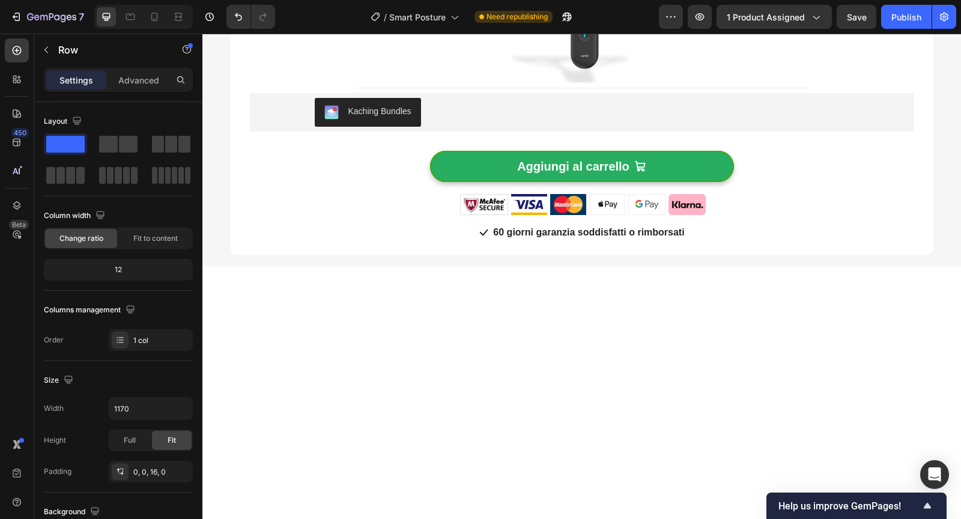
click at [148, 75] on p "Advanced" at bounding box center [138, 80] width 41 height 13
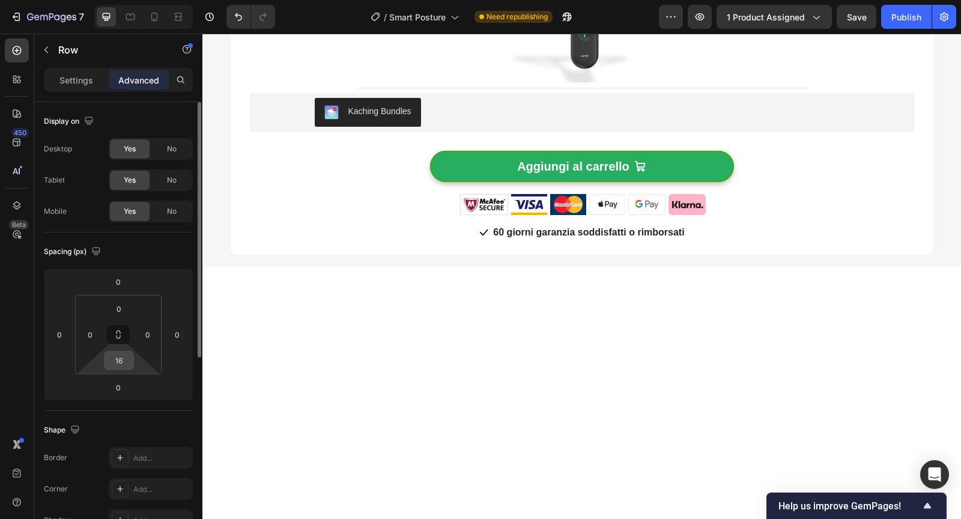
click at [126, 357] on input "16" at bounding box center [119, 360] width 24 height 18
type input "10"
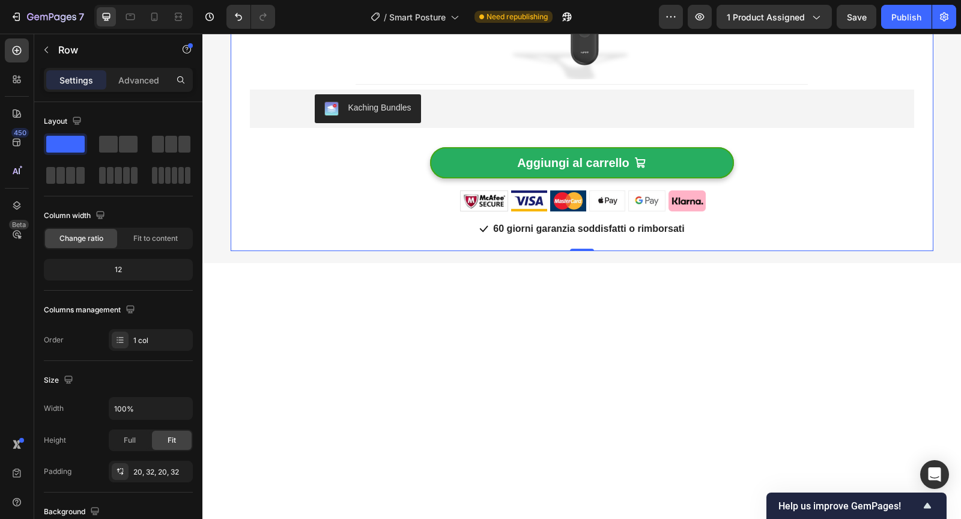
click at [371, 202] on div "Postura™ – [PERSON_NAME] & Allenatore Intelligente della Postura (P) Title Imag…" at bounding box center [582, 57] width 702 height 387
click at [139, 89] on div "Settings Advanced" at bounding box center [118, 80] width 149 height 24
click at [139, 85] on p "Advanced" at bounding box center [138, 80] width 41 height 13
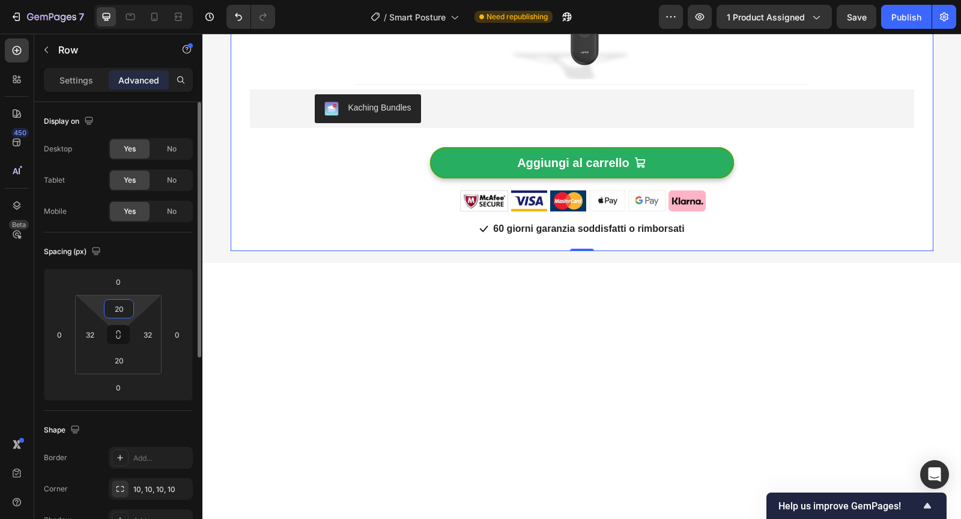
click at [123, 306] on input "20" at bounding box center [119, 309] width 24 height 18
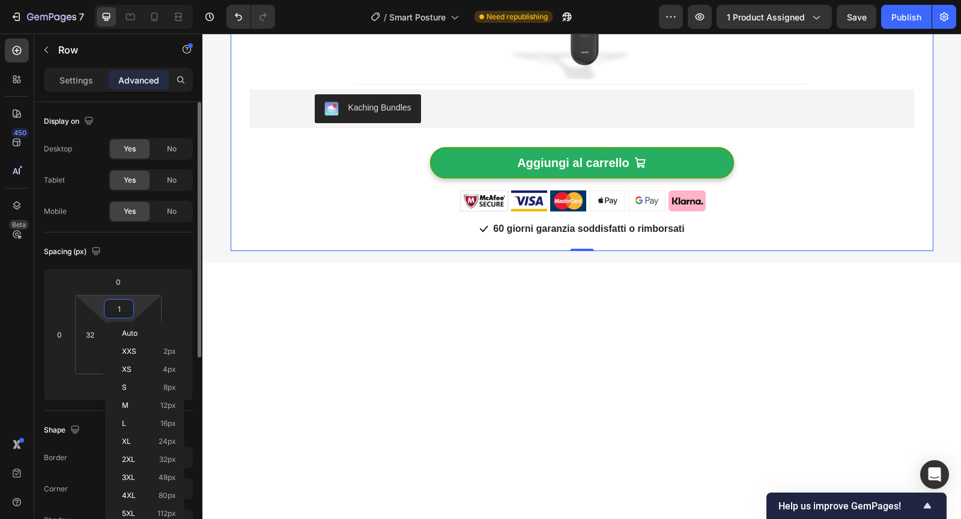
type input "10"
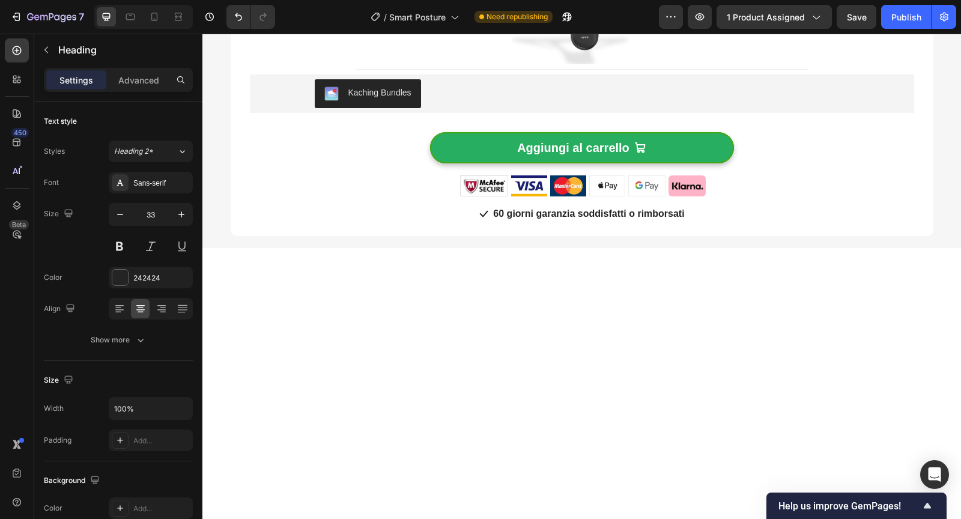
scroll to position [2072, 0]
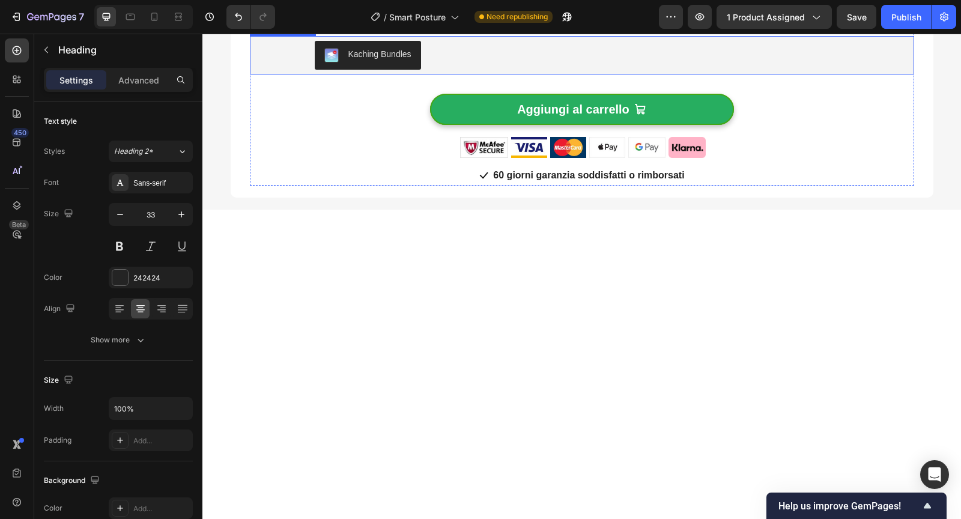
drag, startPoint x: 461, startPoint y: 393, endPoint x: 428, endPoint y: 389, distance: 33.3
click at [461, 70] on div "Kaching Bundles" at bounding box center [582, 55] width 534 height 29
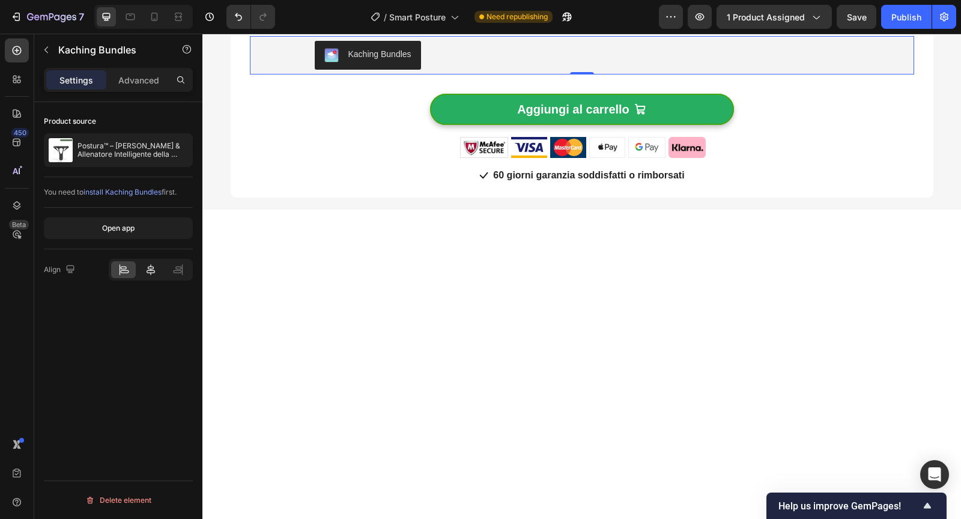
click at [155, 269] on icon at bounding box center [151, 270] width 12 height 12
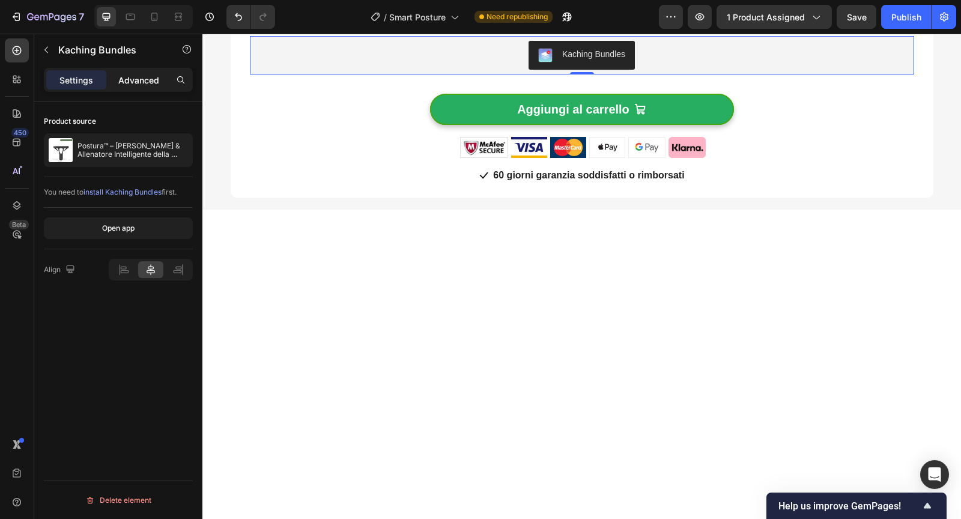
click at [147, 82] on p "Advanced" at bounding box center [138, 80] width 41 height 13
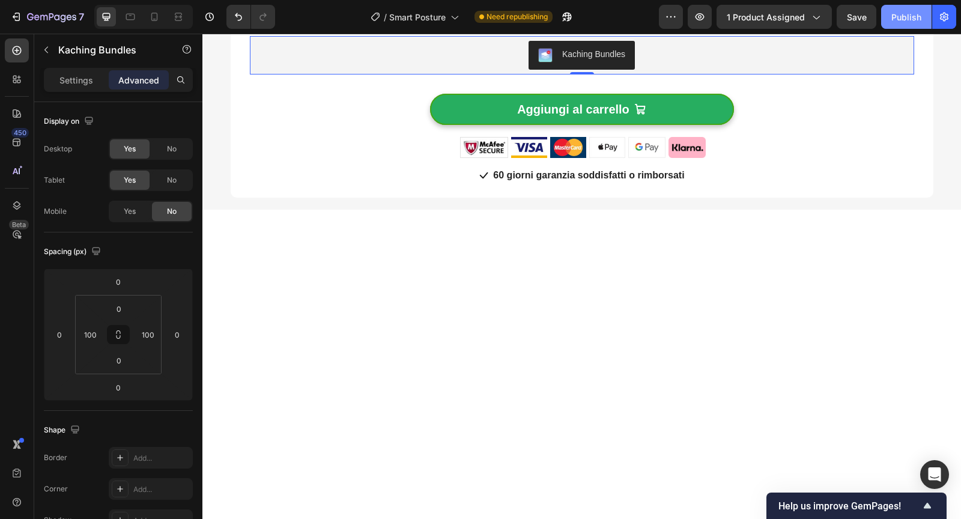
click at [907, 28] on button "Publish" at bounding box center [906, 17] width 50 height 24
click at [889, 17] on button "Publish" at bounding box center [906, 17] width 50 height 24
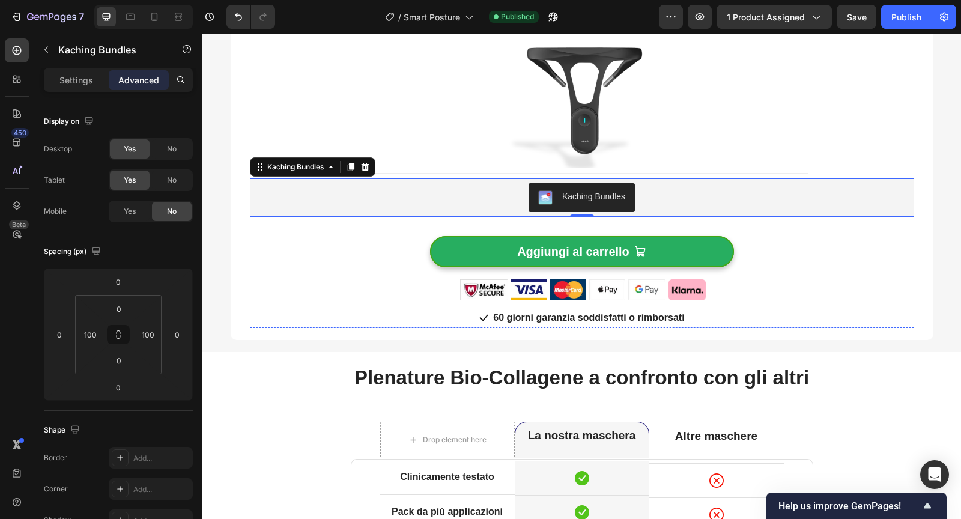
scroll to position [2260, 0]
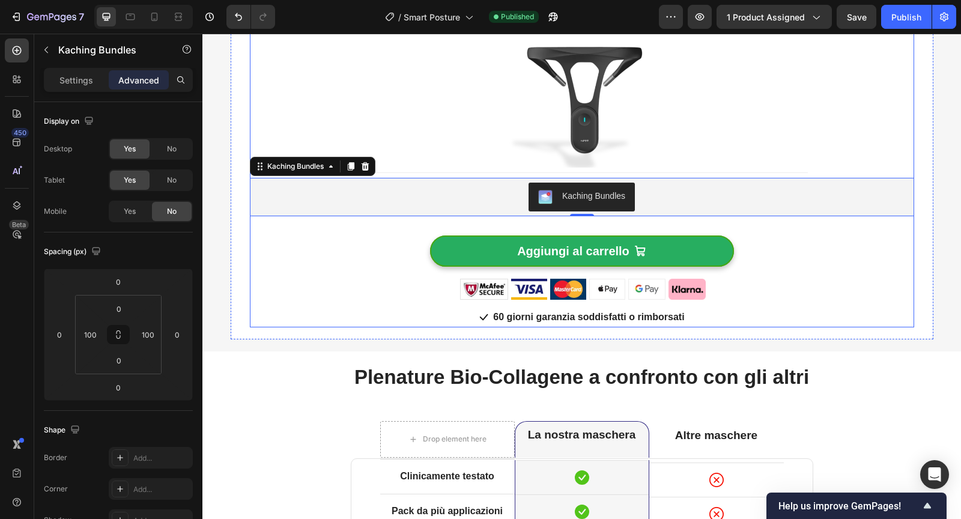
click at [584, 224] on div "Aggiungi al carrello (P) Cart Button" at bounding box center [582, 247] width 664 height 62
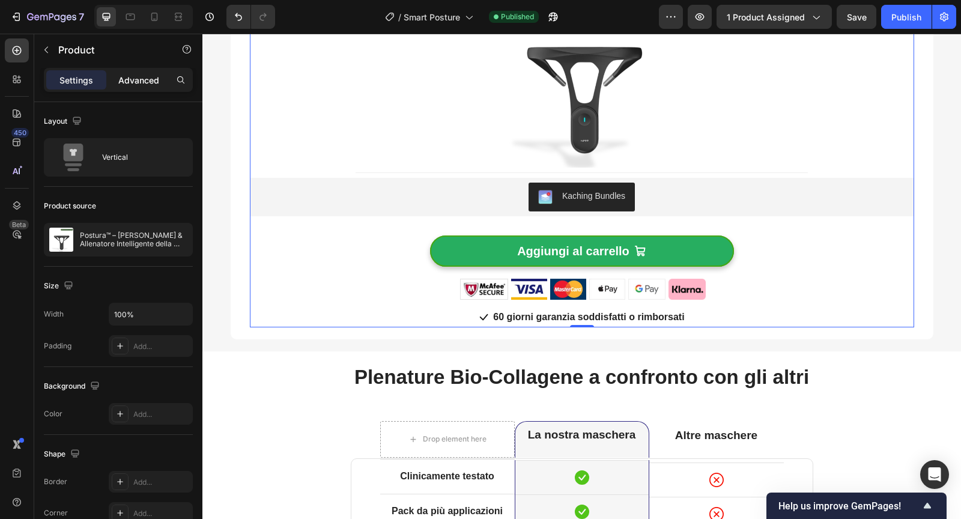
click at [139, 77] on p "Advanced" at bounding box center [138, 80] width 41 height 13
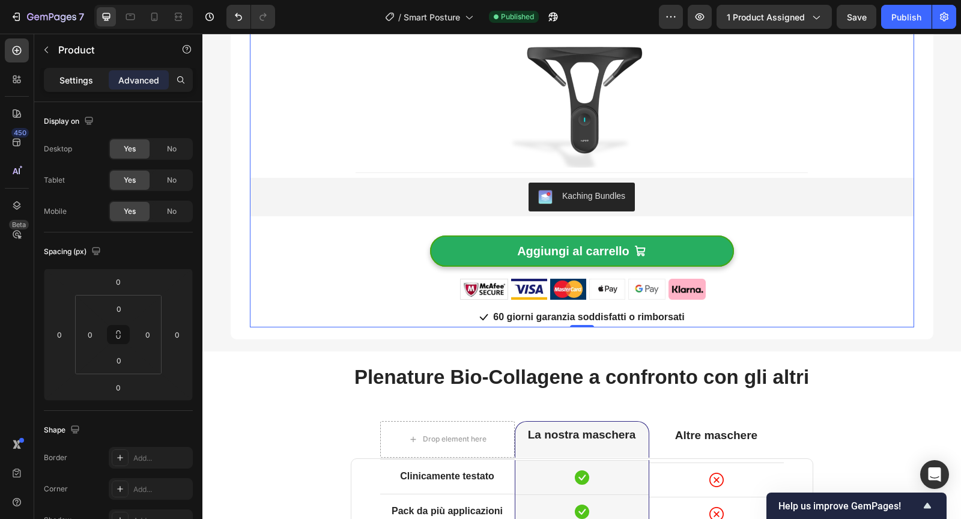
click at [85, 79] on p "Settings" at bounding box center [76, 80] width 34 height 13
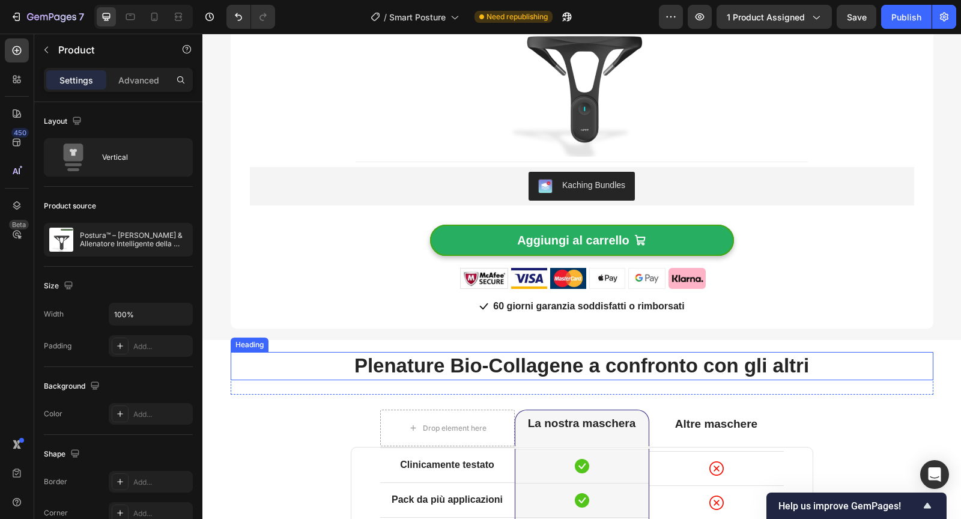
scroll to position [2270, 0]
click at [316, 365] on h2 "Plenature Bio-Collagene a confronto con gli altri" at bounding box center [582, 366] width 702 height 28
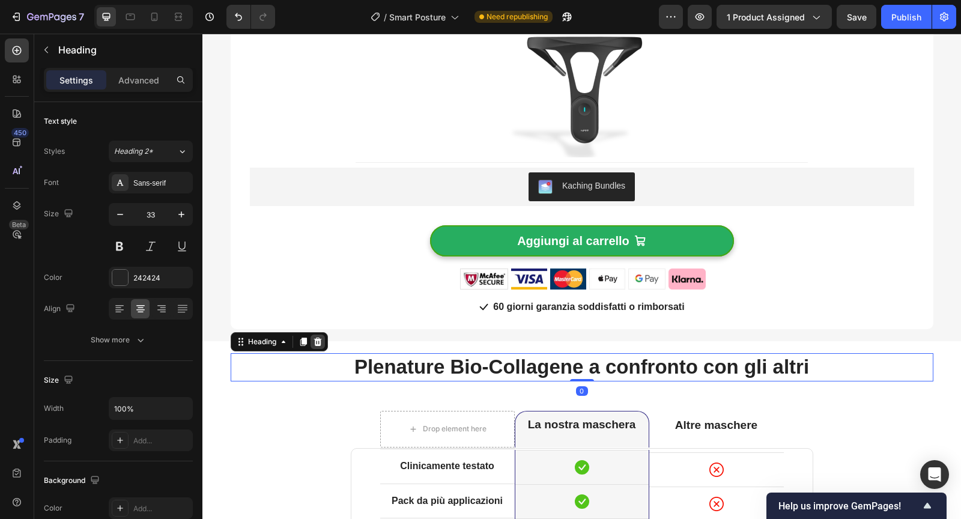
click at [318, 342] on icon at bounding box center [317, 341] width 8 height 8
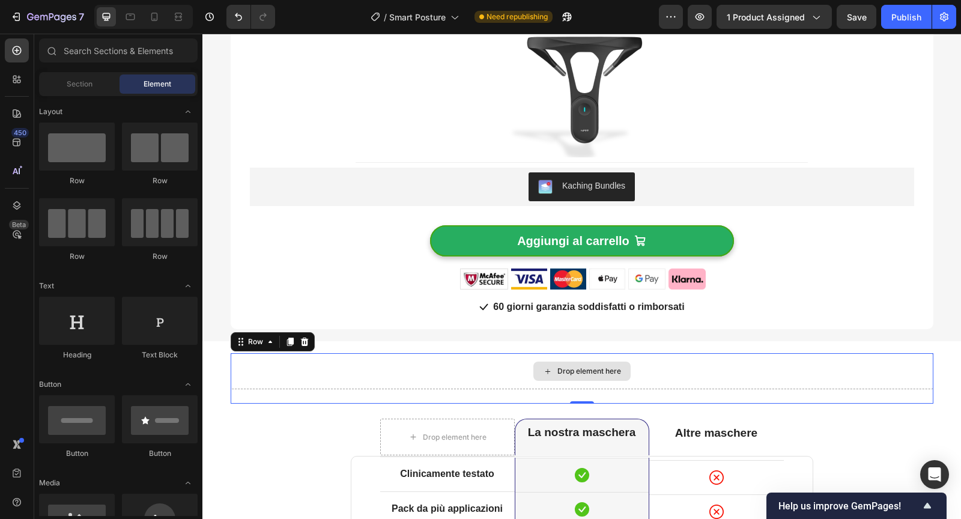
click at [307, 383] on div "Drop element here" at bounding box center [582, 371] width 702 height 36
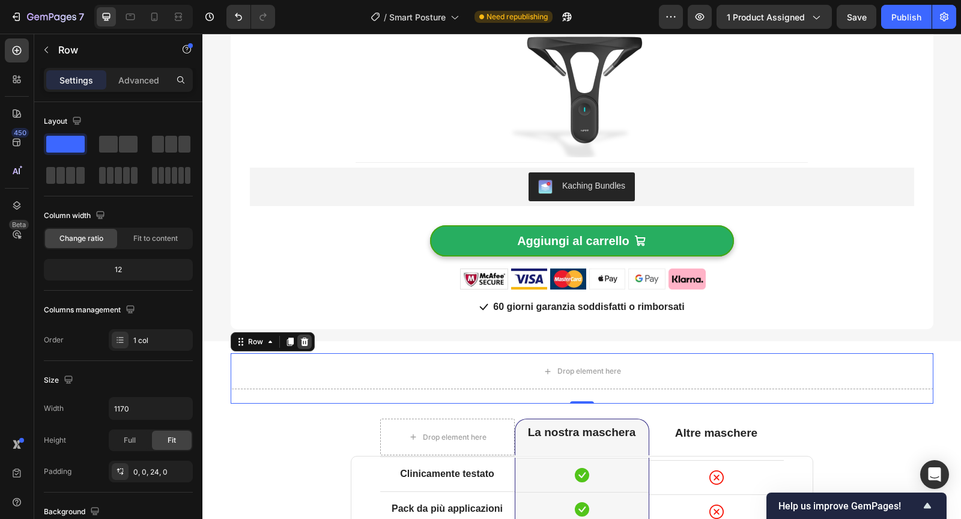
click at [306, 341] on icon at bounding box center [305, 342] width 10 height 10
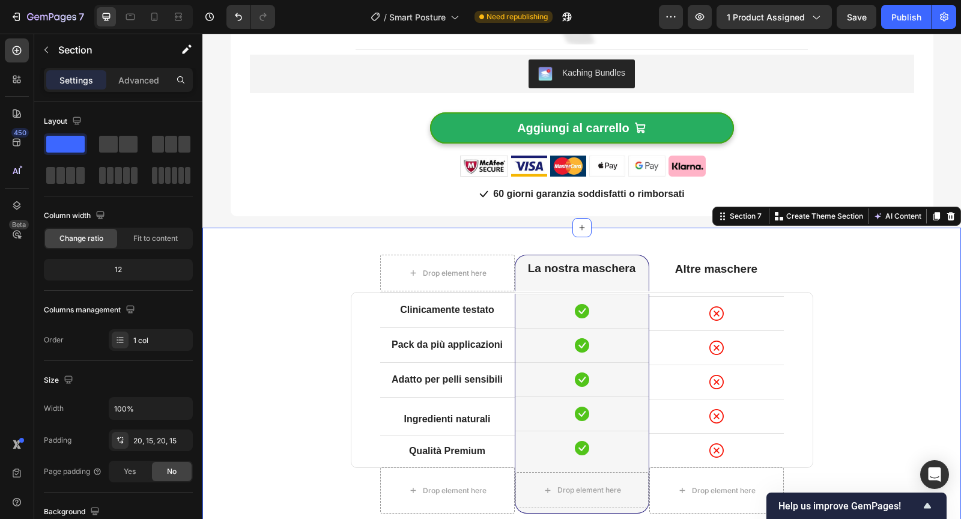
scroll to position [2380, 0]
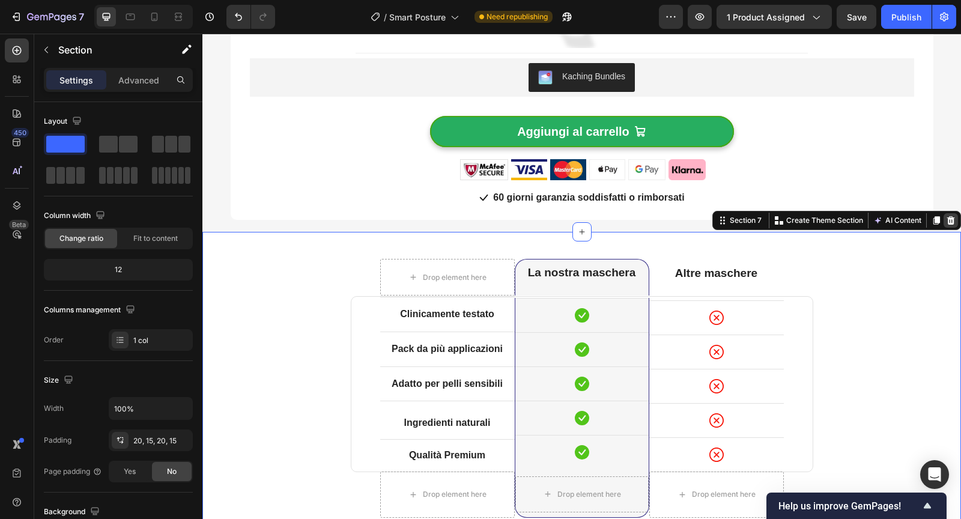
click at [947, 223] on icon at bounding box center [950, 221] width 10 height 10
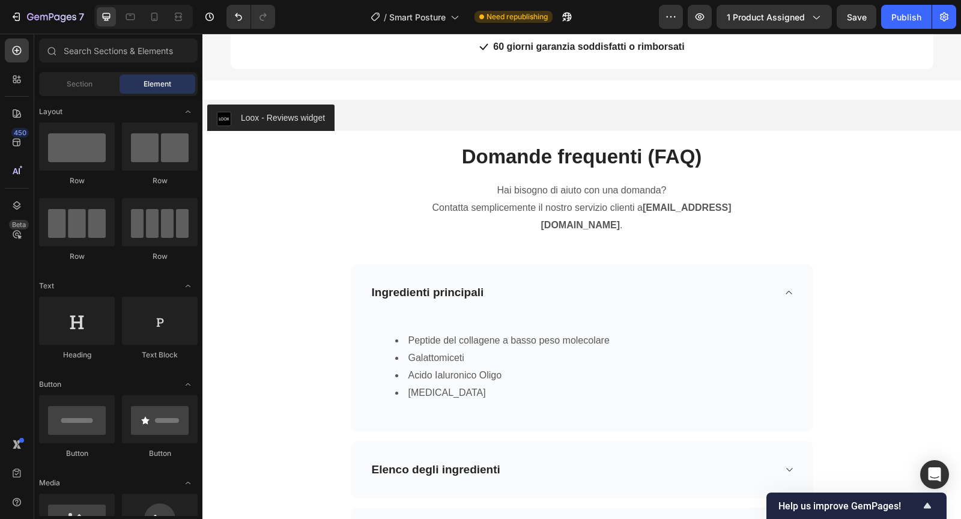
scroll to position [2394, 0]
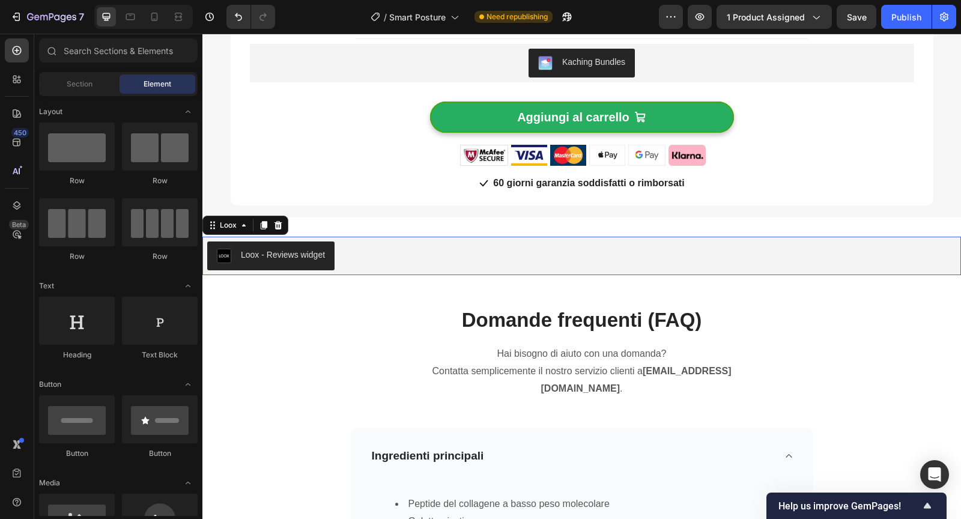
click at [487, 241] on div "Loox - Reviews widget" at bounding box center [581, 255] width 749 height 29
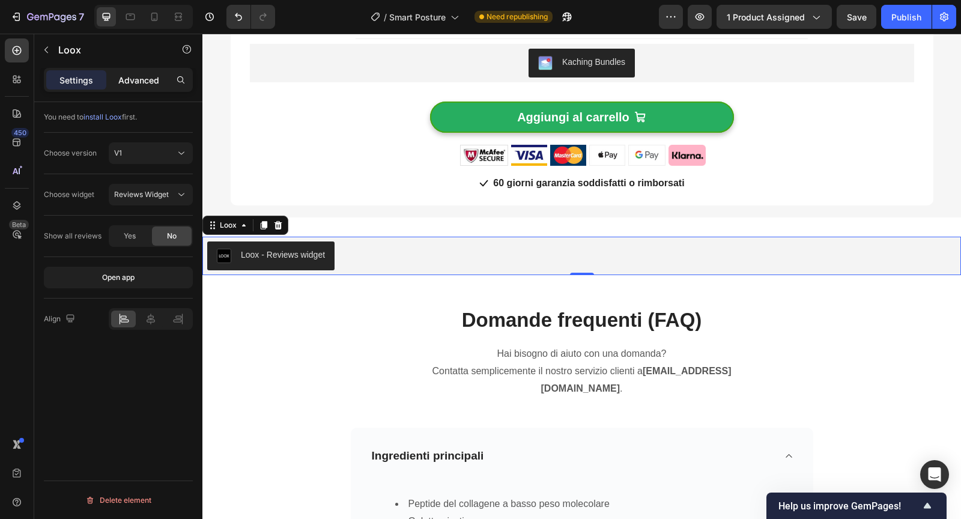
click at [149, 79] on p "Advanced" at bounding box center [138, 80] width 41 height 13
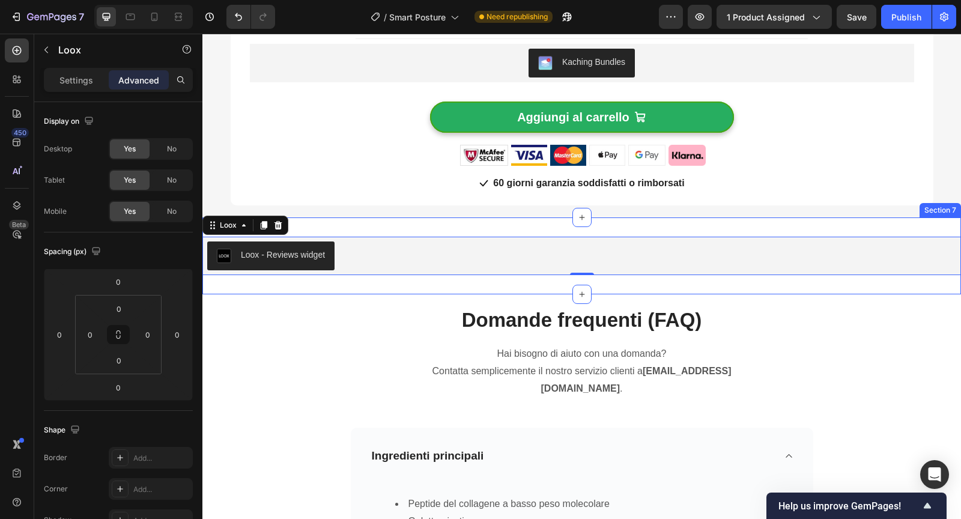
click at [376, 224] on div "Loox - Reviews widget Loox 0 Section 7" at bounding box center [581, 255] width 758 height 77
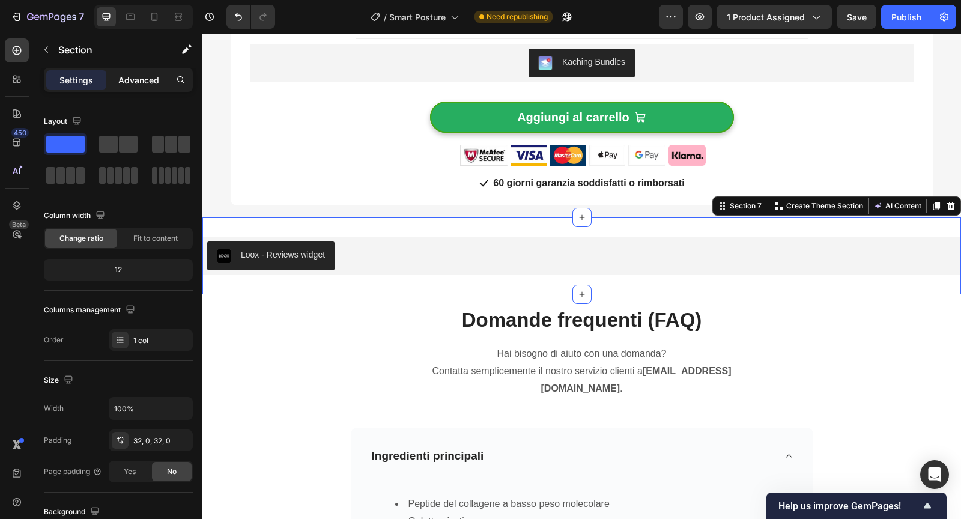
click at [142, 86] on div "Advanced" at bounding box center [139, 79] width 60 height 19
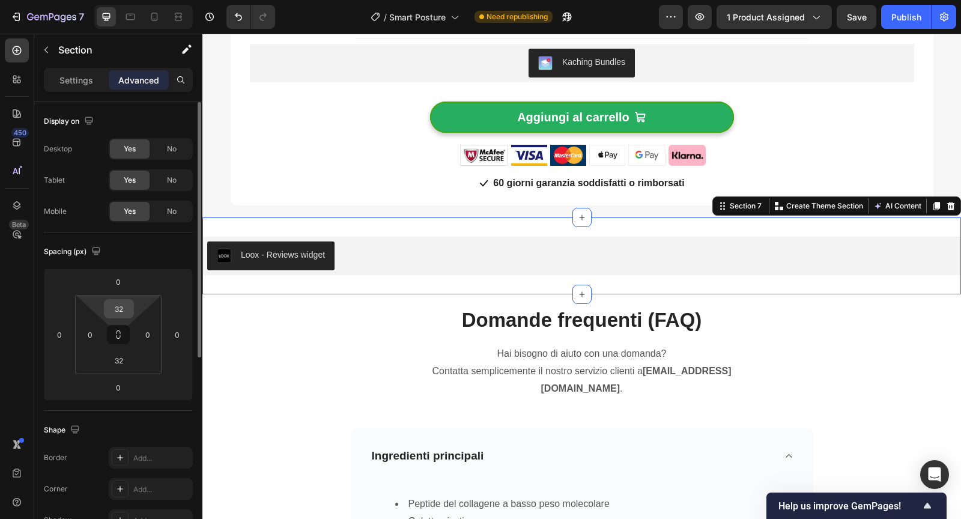
click at [127, 307] on input "32" at bounding box center [119, 309] width 24 height 18
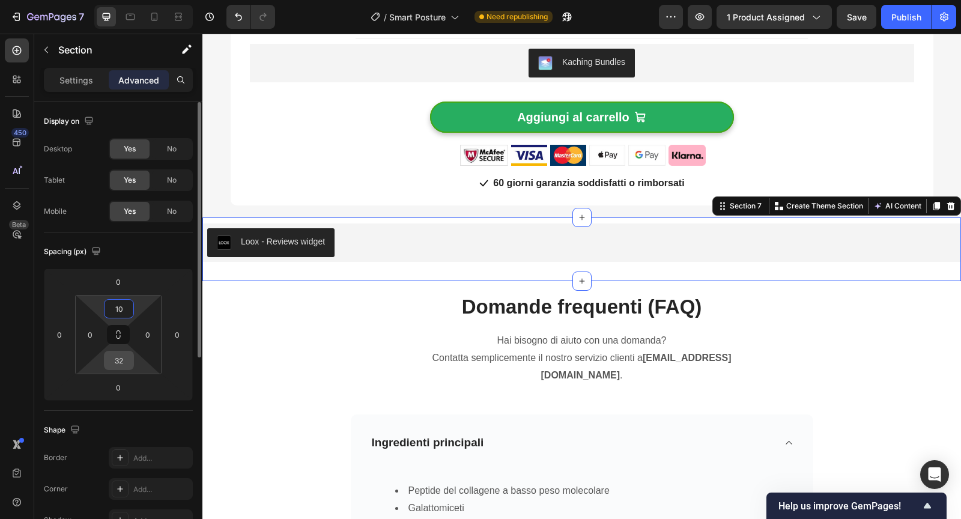
type input "10"
click at [125, 359] on input "32" at bounding box center [119, 360] width 24 height 18
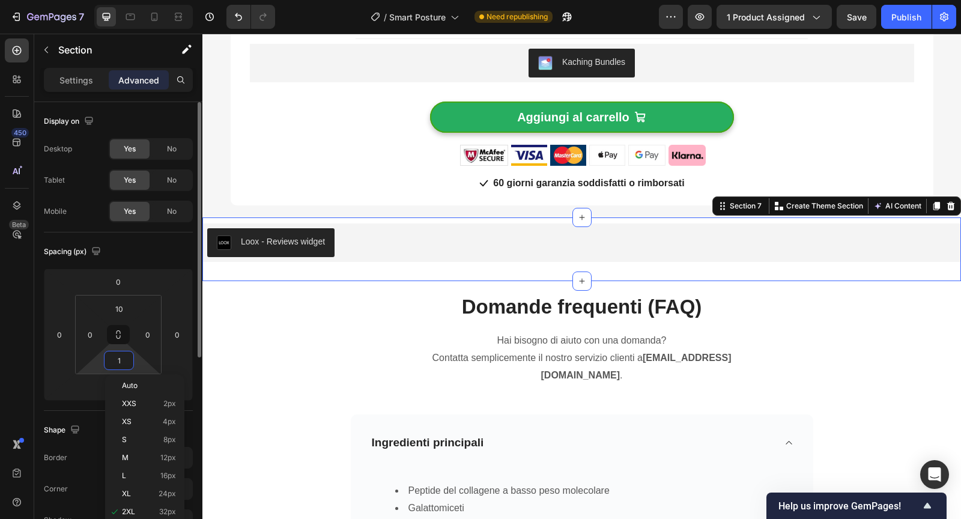
type input "10"
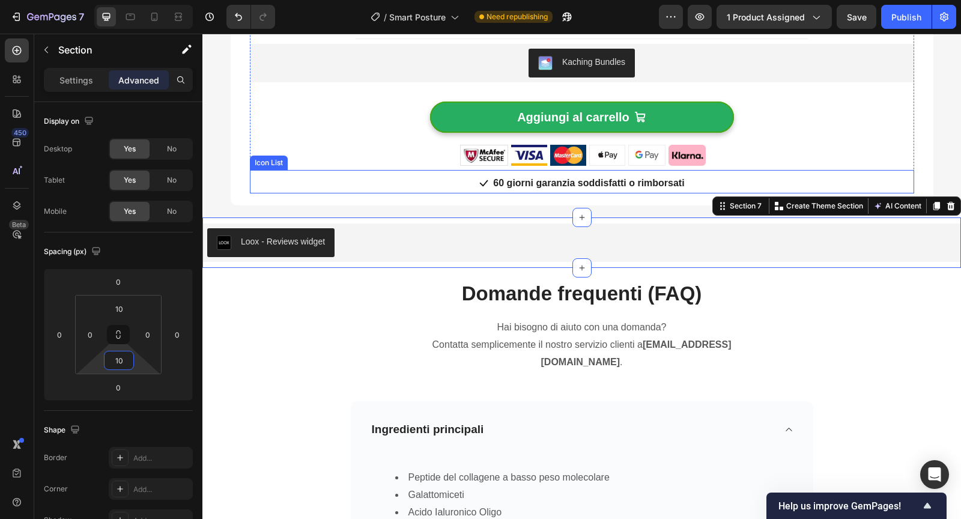
click at [277, 163] on div "Icon List" at bounding box center [268, 162] width 33 height 11
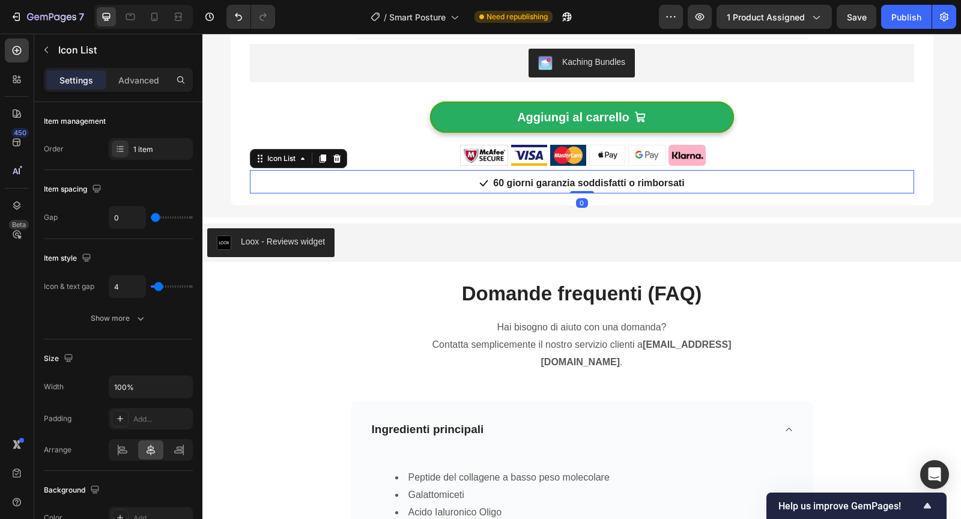
click at [256, 165] on div "Icon List" at bounding box center [298, 158] width 97 height 19
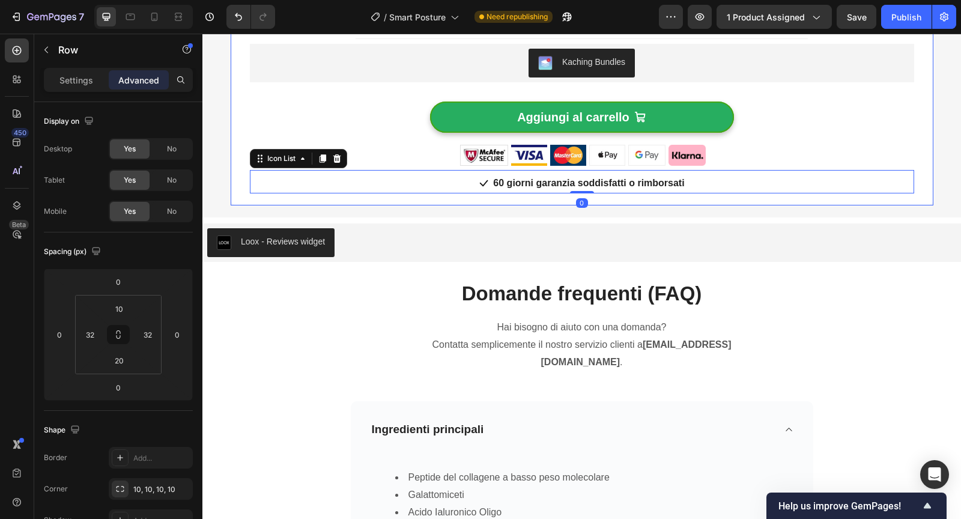
click at [242, 167] on div "Postura™ – Correttore & Allenatore Intelligente della Postura (P) Title Image T…" at bounding box center [582, 15] width 702 height 381
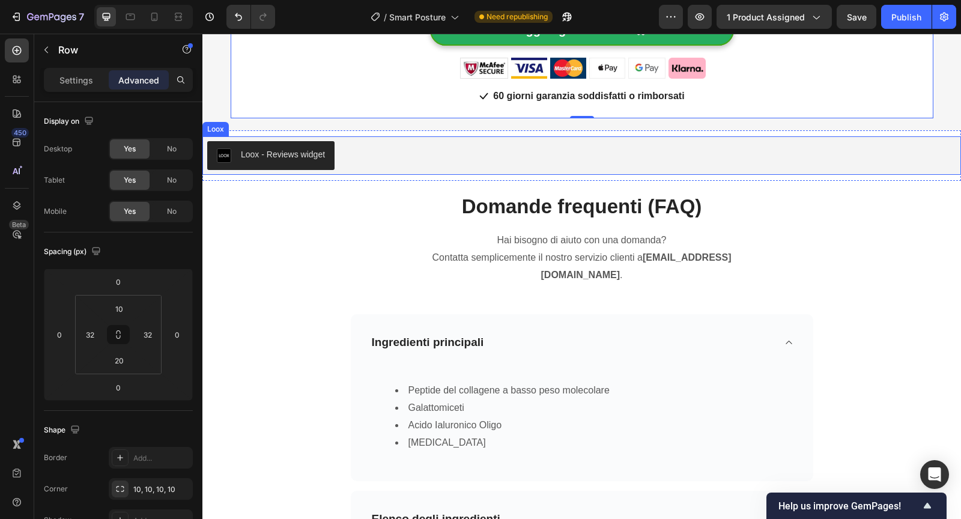
scroll to position [2538, 0]
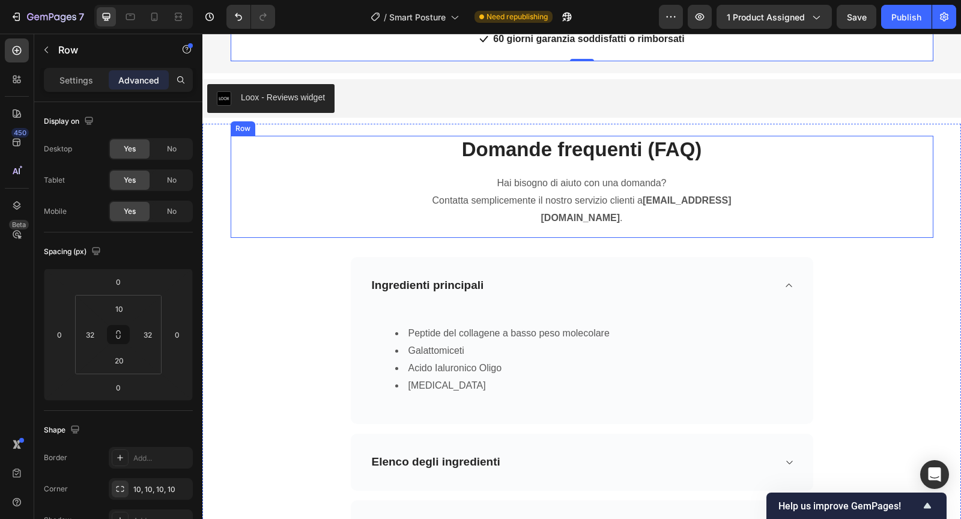
click at [409, 173] on div "Domande frequenti (FAQ) Heading Hai bisogno di aiuto con una domanda? Contatta …" at bounding box center [582, 186] width 702 height 101
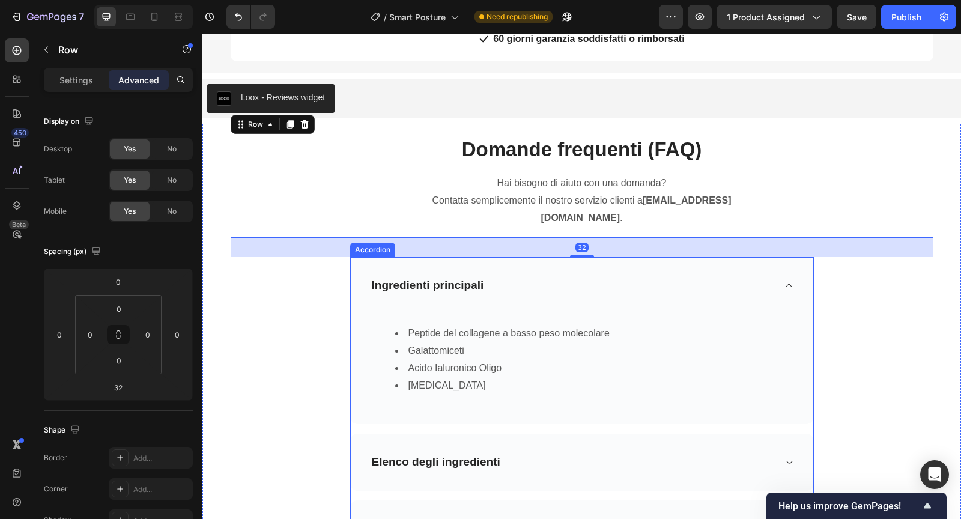
click at [353, 281] on div "Ingredienti principali" at bounding box center [582, 285] width 462 height 57
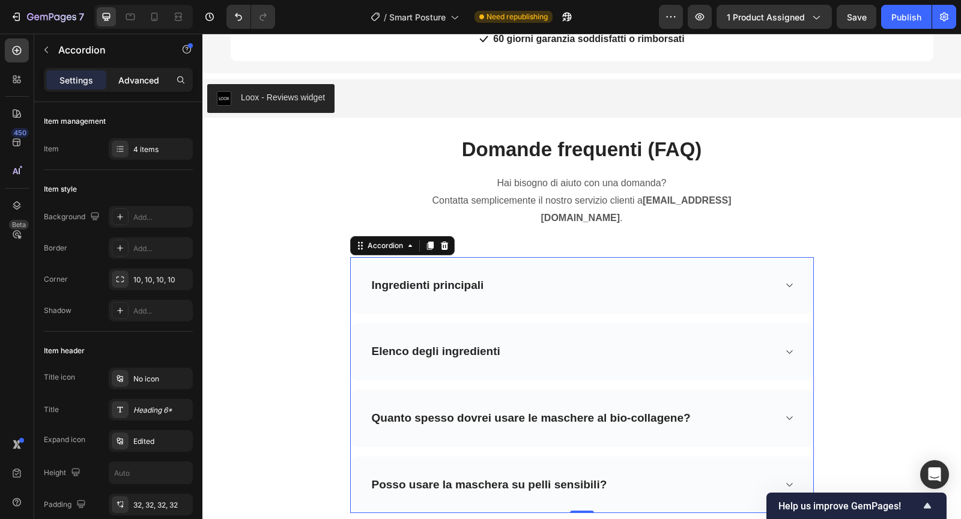
click at [147, 84] on p "Advanced" at bounding box center [138, 80] width 41 height 13
type input "100%"
type input "100"
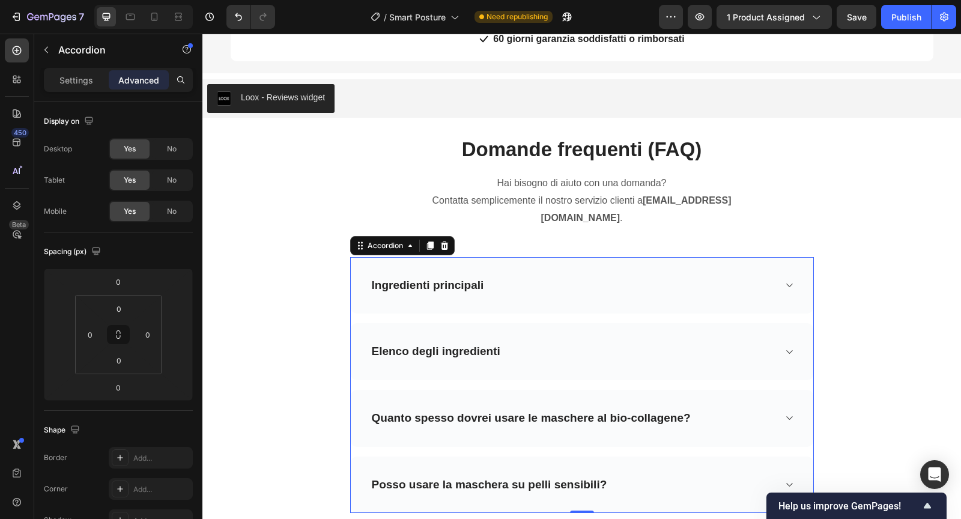
click at [84, 79] on p "Settings" at bounding box center [76, 80] width 34 height 13
type input "16"
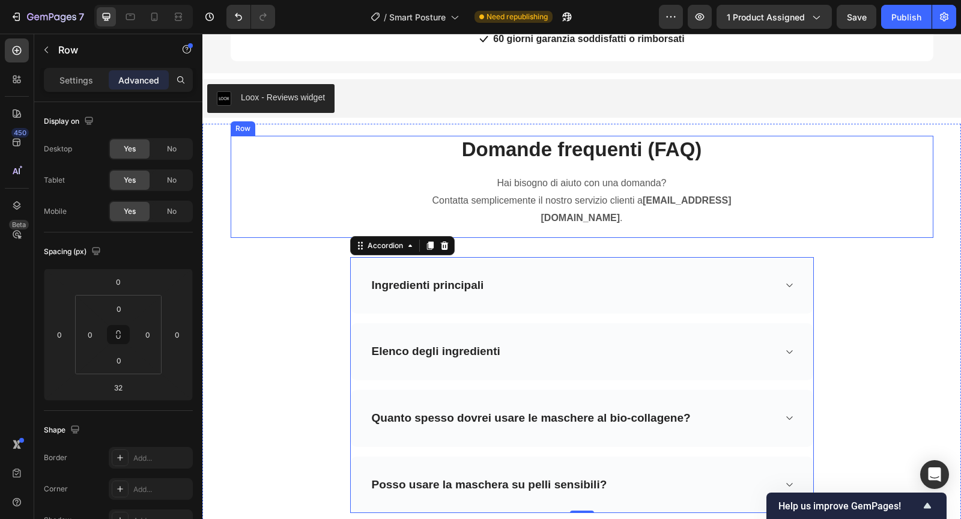
click at [250, 219] on div "Domande frequenti (FAQ) Heading Hai bisogno di aiuto con una domanda? Contatta …" at bounding box center [582, 186] width 702 height 101
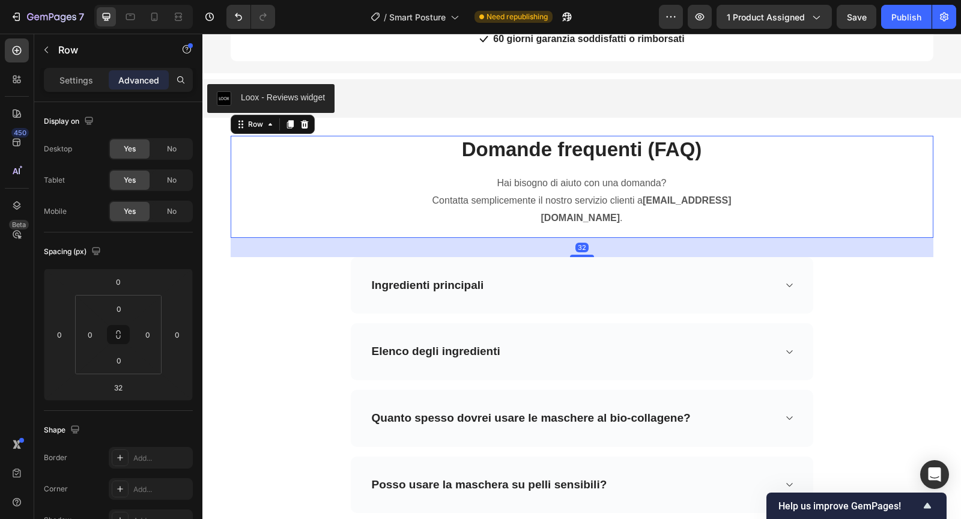
click at [250, 245] on div "Domande frequenti (FAQ) Heading Hai bisogno di aiuto con una domanda? Contatta …" at bounding box center [581, 365] width 740 height 459
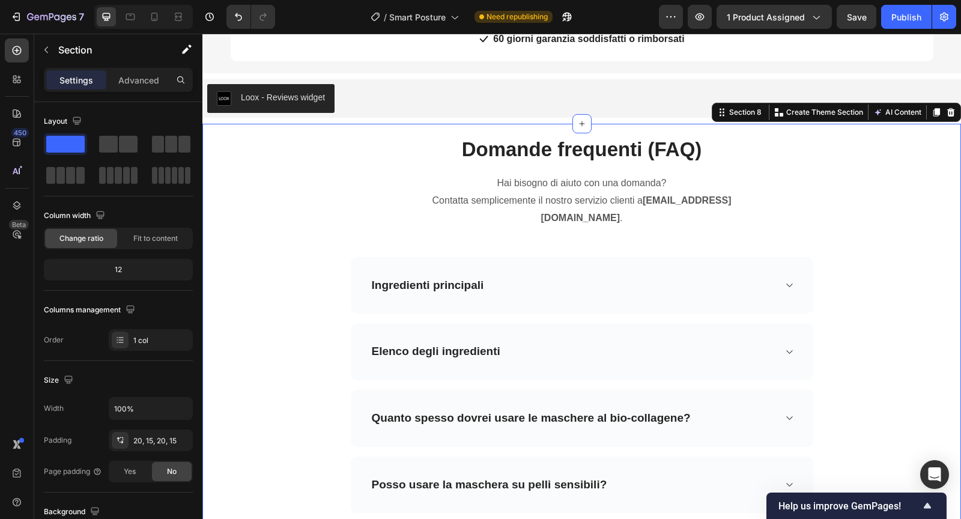
click at [229, 250] on div "Domande frequenti (FAQ) Heading Hai bisogno di aiuto con una domanda? Contatta …" at bounding box center [581, 365] width 740 height 459
click at [139, 88] on div "Advanced" at bounding box center [139, 79] width 60 height 19
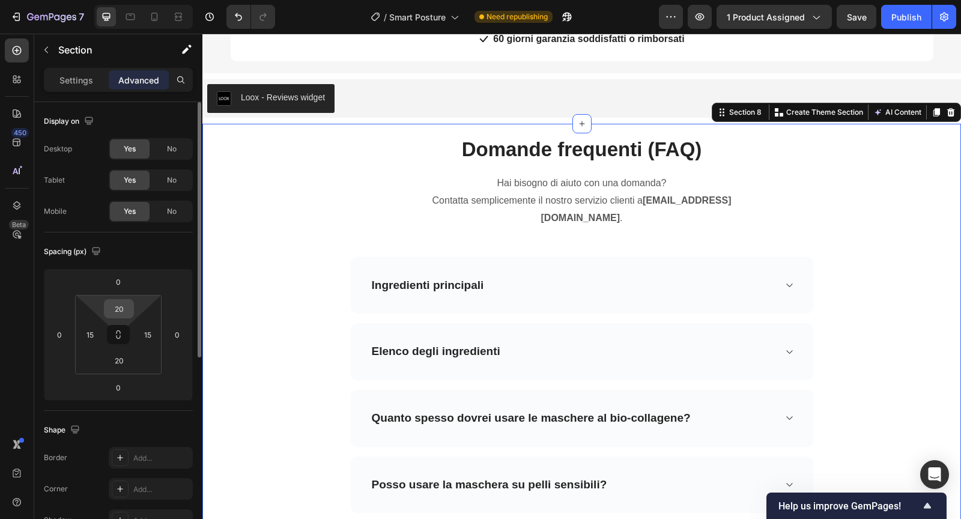
click at [124, 313] on input "20" at bounding box center [119, 309] width 24 height 18
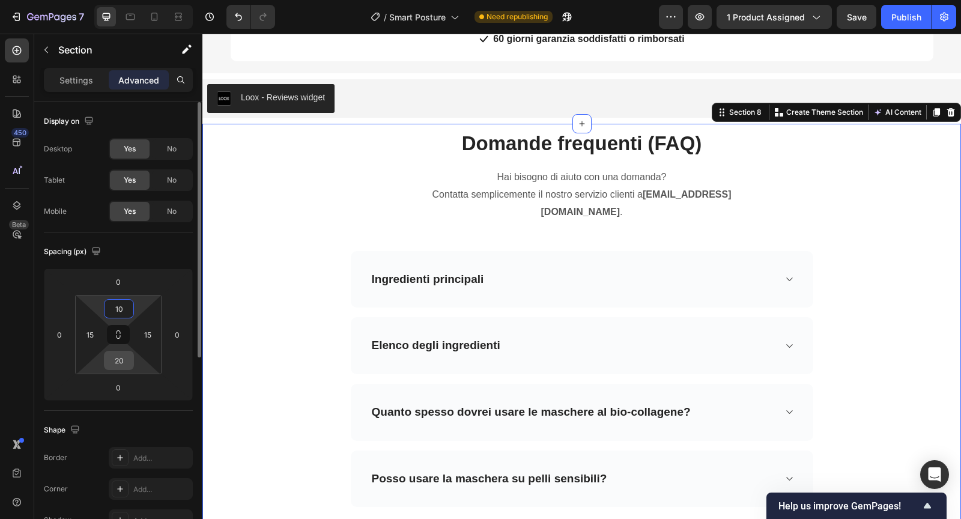
type input "10"
click at [127, 352] on input "20" at bounding box center [119, 360] width 24 height 18
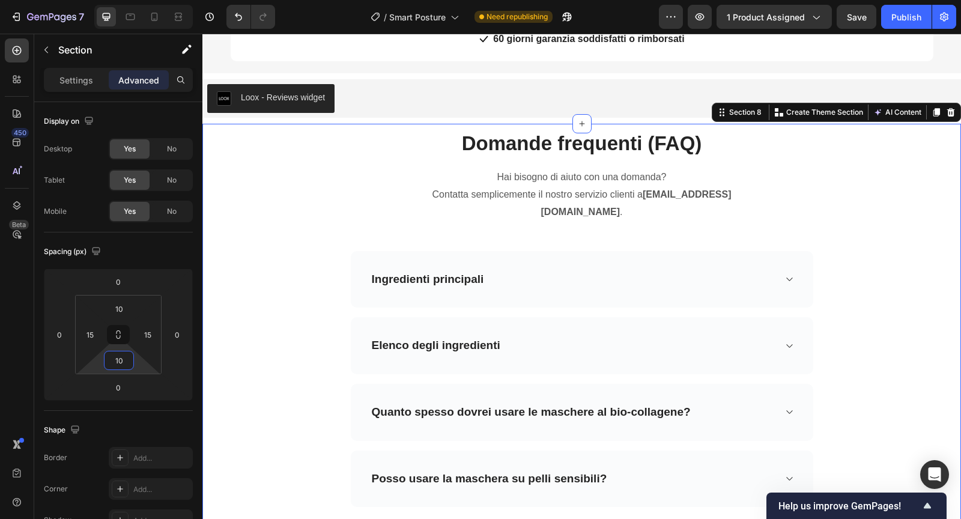
type input "10"
click at [302, 241] on div "Domande frequenti (FAQ) Heading Hai bisogno di aiuto con una domanda? Contatta …" at bounding box center [581, 359] width 740 height 459
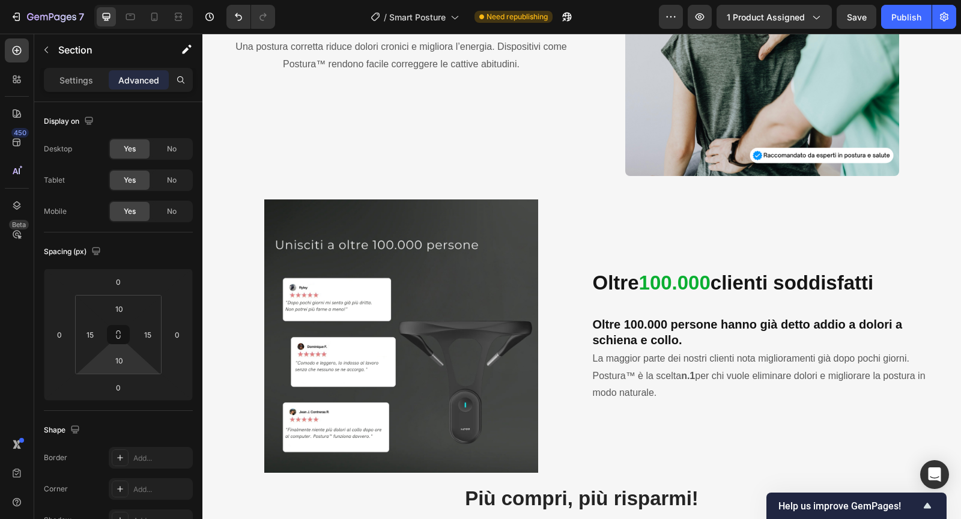
scroll to position [1688, 0]
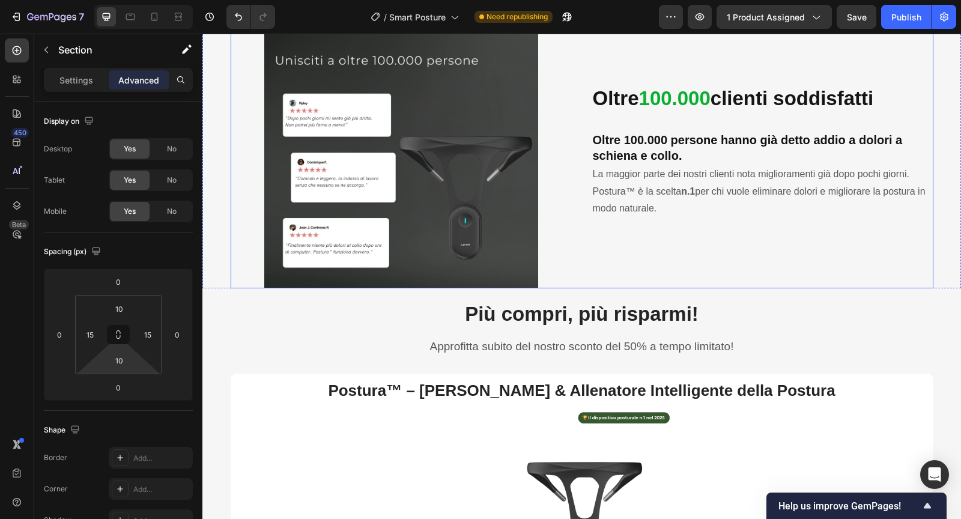
click at [588, 288] on div "Image Oltre 100.000 clienti soddisfatti Heading Oltre 100.000 persone hanno già…" at bounding box center [582, 148] width 702 height 279
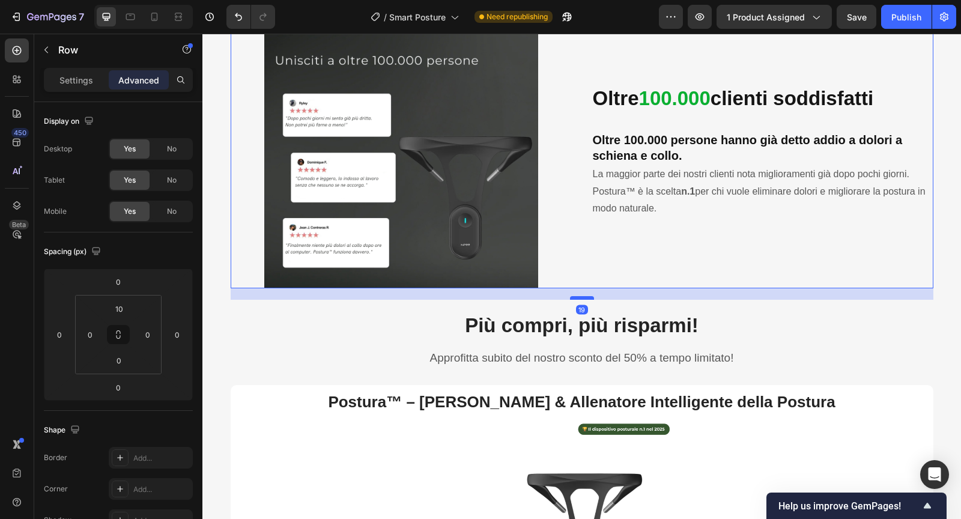
drag, startPoint x: 578, startPoint y: 442, endPoint x: 578, endPoint y: 453, distance: 10.8
click at [578, 300] on div at bounding box center [582, 298] width 24 height 4
type input "19"
click at [604, 288] on div "Oltre 100.000 clienti soddisfatti Heading Oltre 100.000 persone hanno già detto…" at bounding box center [762, 151] width 342 height 273
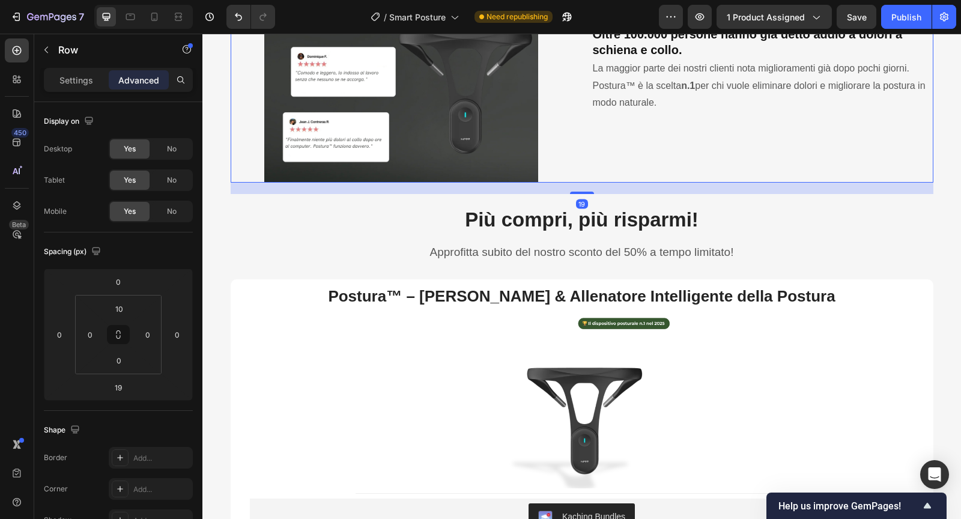
scroll to position [1840, 0]
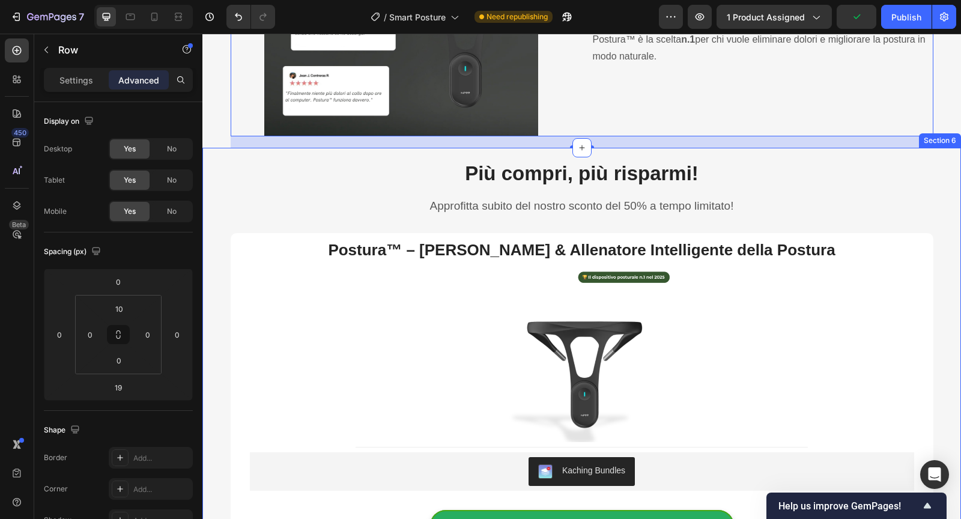
click at [216, 332] on div "Più compri, più risparmi! Heading Approfitta subito del nostro sconto del 50% a…" at bounding box center [581, 386] width 740 height 453
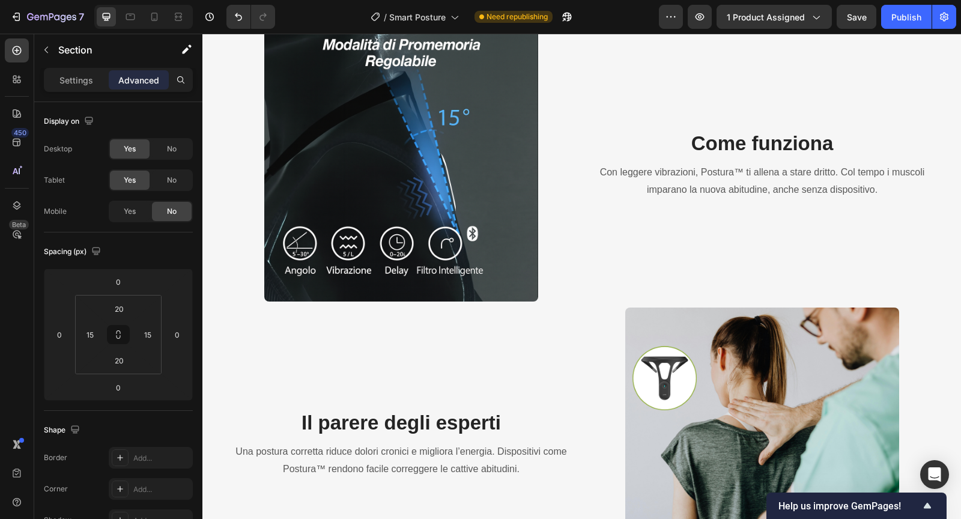
scroll to position [1140, 0]
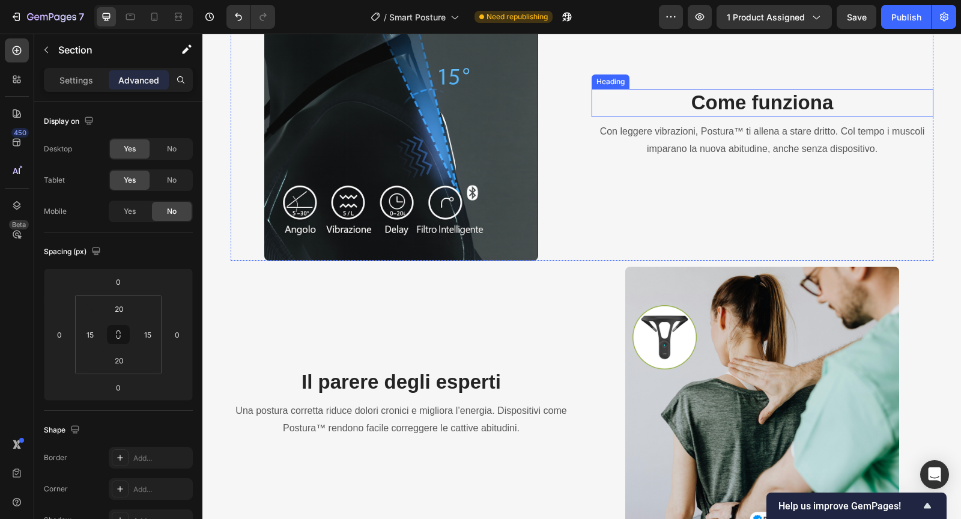
click at [602, 117] on h3 "Come funziona" at bounding box center [762, 103] width 342 height 28
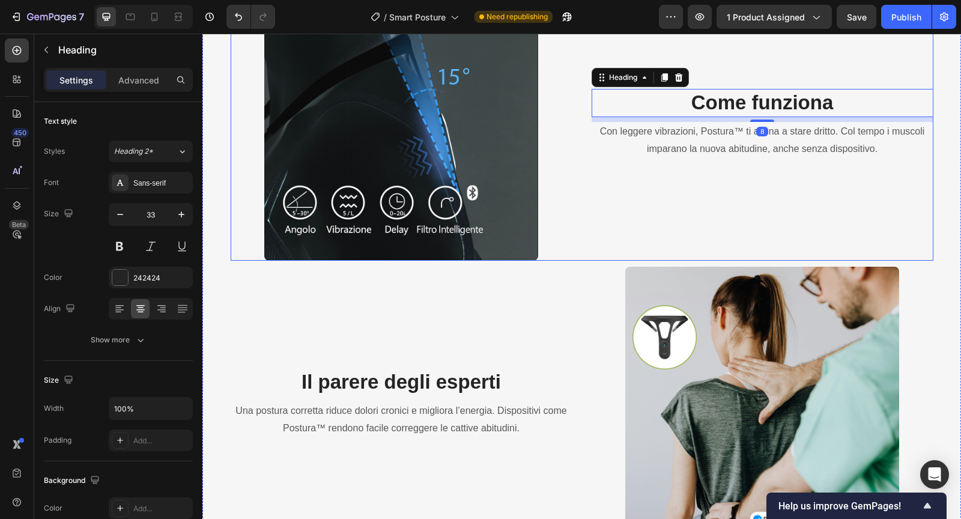
click at [617, 188] on div "Come funziona Heading 8 Con leggere vibrazioni, Postura™ ti allena a stare drit…" at bounding box center [762, 123] width 342 height 273
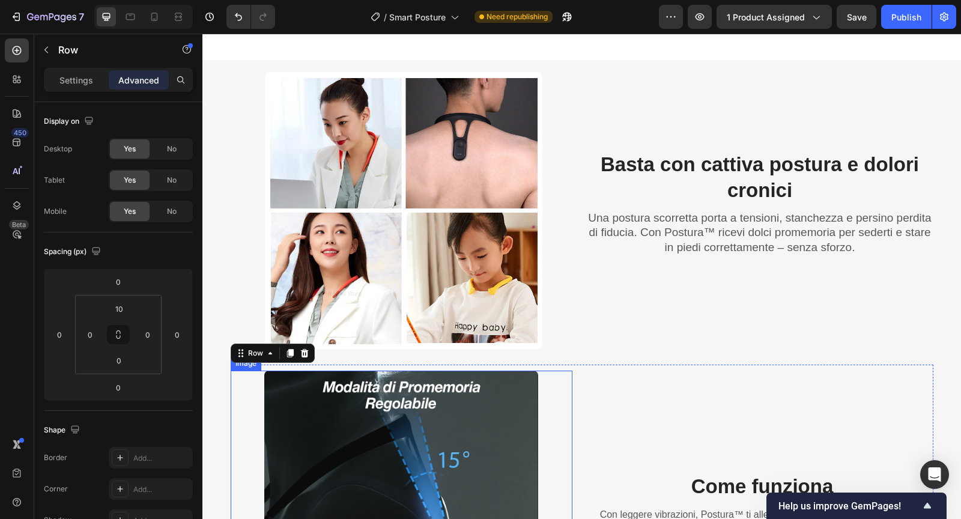
scroll to position [959, 0]
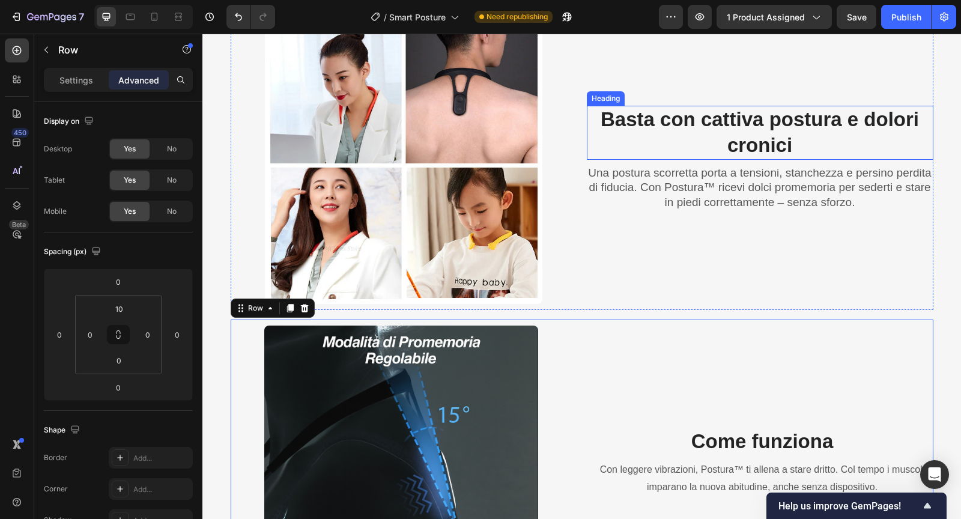
click at [589, 158] on h2 "Basta con cattiva postura e dolori cronici" at bounding box center [760, 133] width 346 height 54
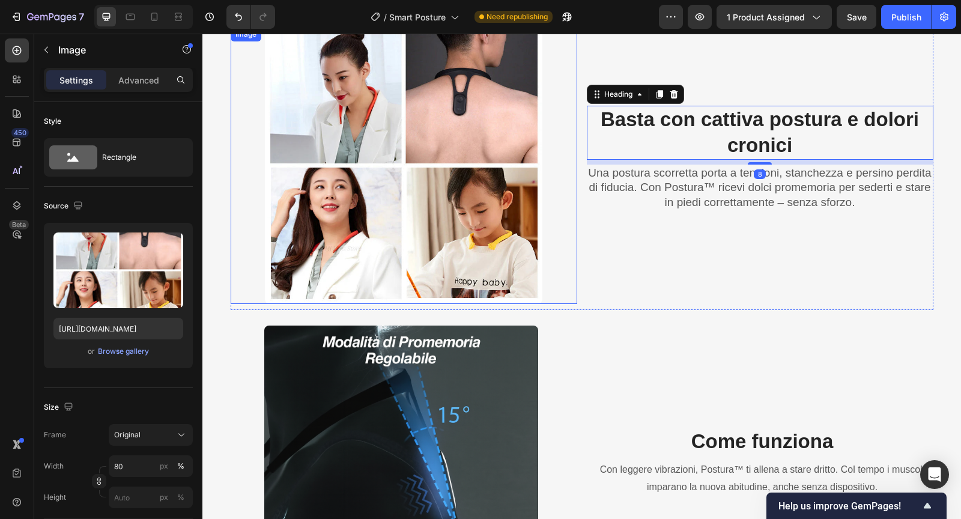
click at [559, 178] on div at bounding box center [404, 165] width 346 height 277
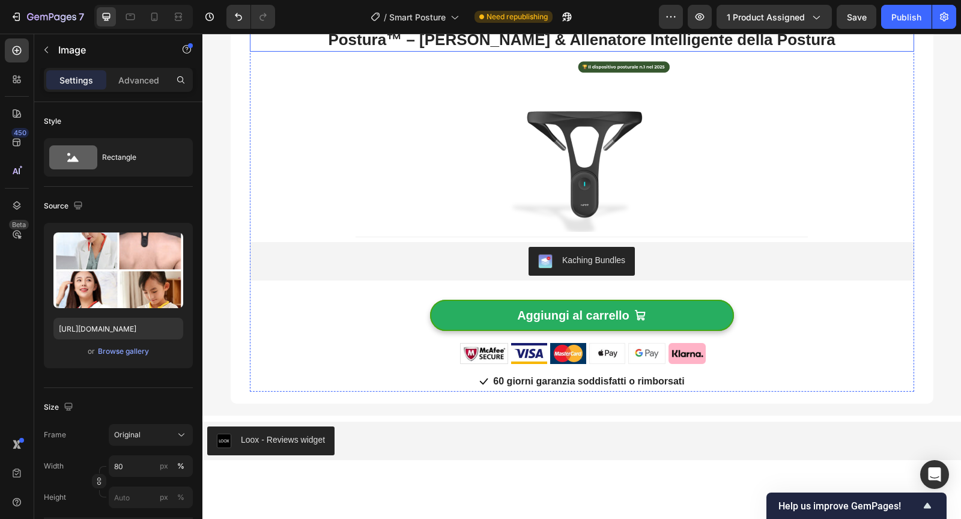
scroll to position [2256, 0]
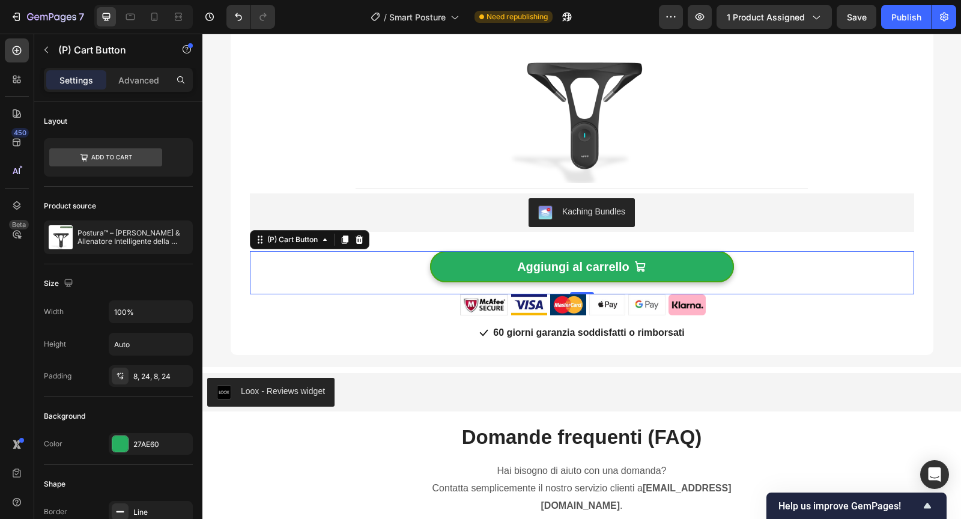
click at [303, 267] on div "Aggiungi al carrello (P) Cart Button 0" at bounding box center [582, 272] width 664 height 43
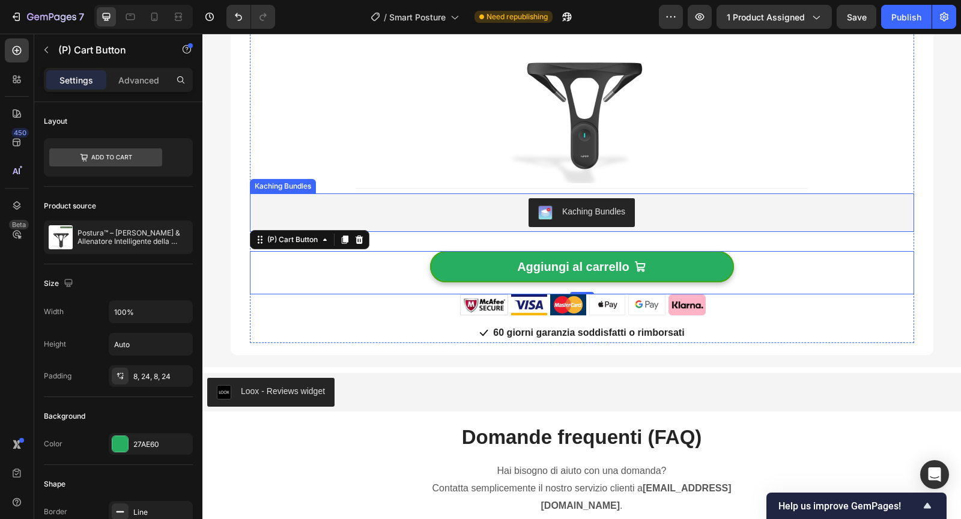
click at [403, 209] on div "Kaching Bundles" at bounding box center [582, 212] width 534 height 29
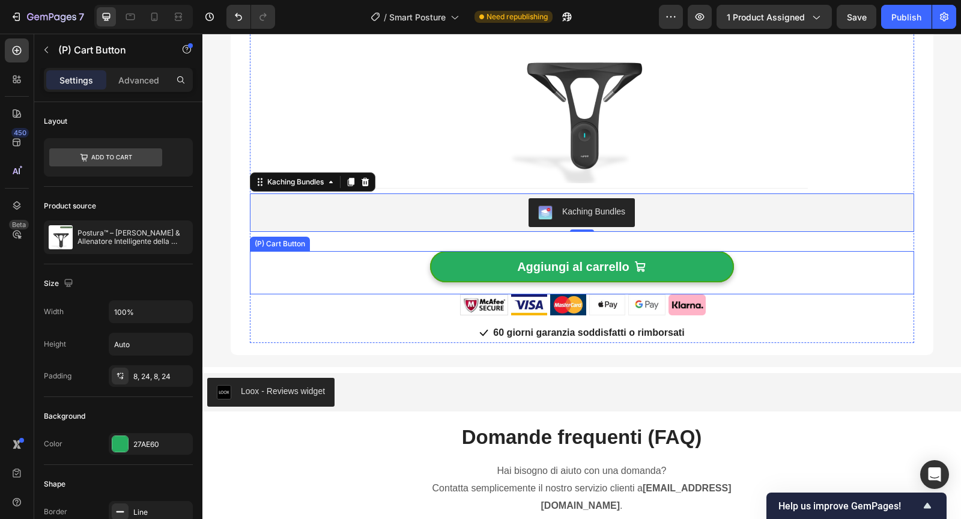
click at [360, 259] on div "Aggiungi al carrello (P) Cart Button" at bounding box center [582, 272] width 664 height 43
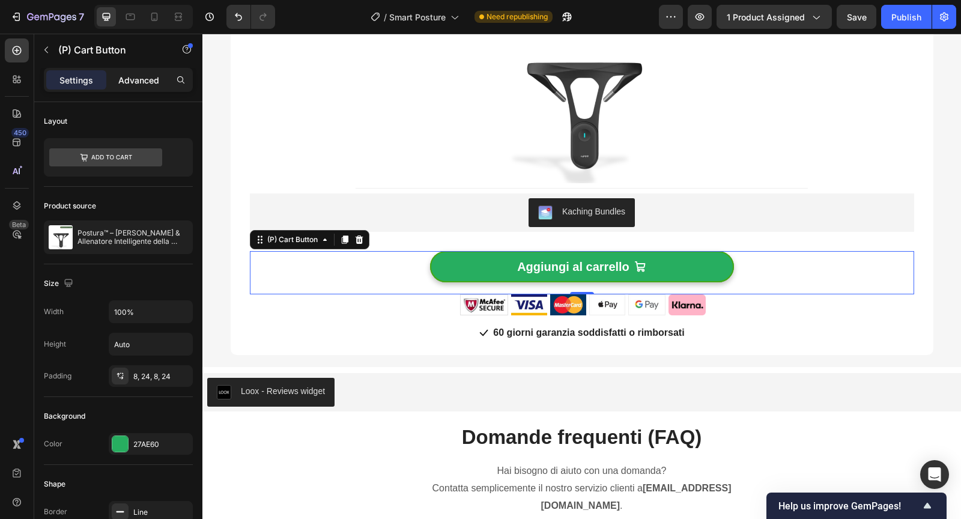
click at [145, 85] on p "Advanced" at bounding box center [138, 80] width 41 height 13
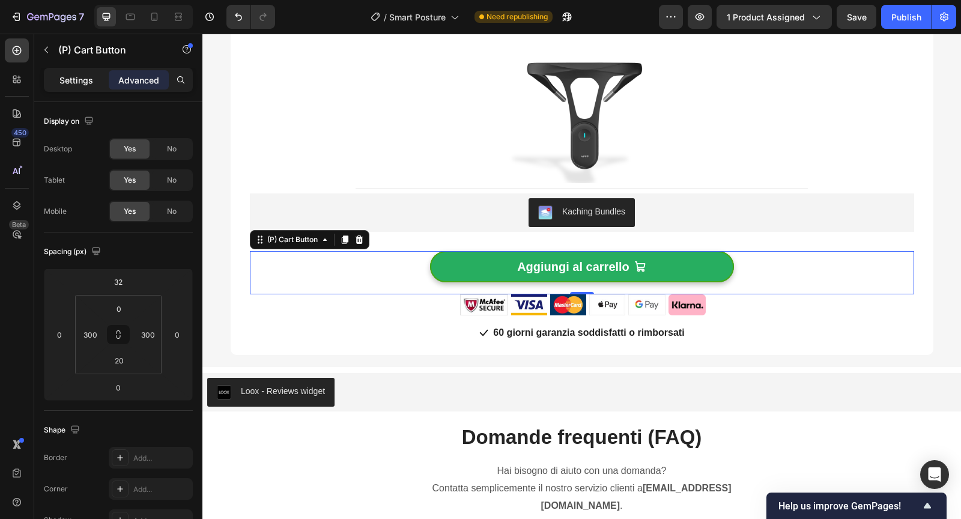
click at [88, 82] on p "Settings" at bounding box center [76, 80] width 34 height 13
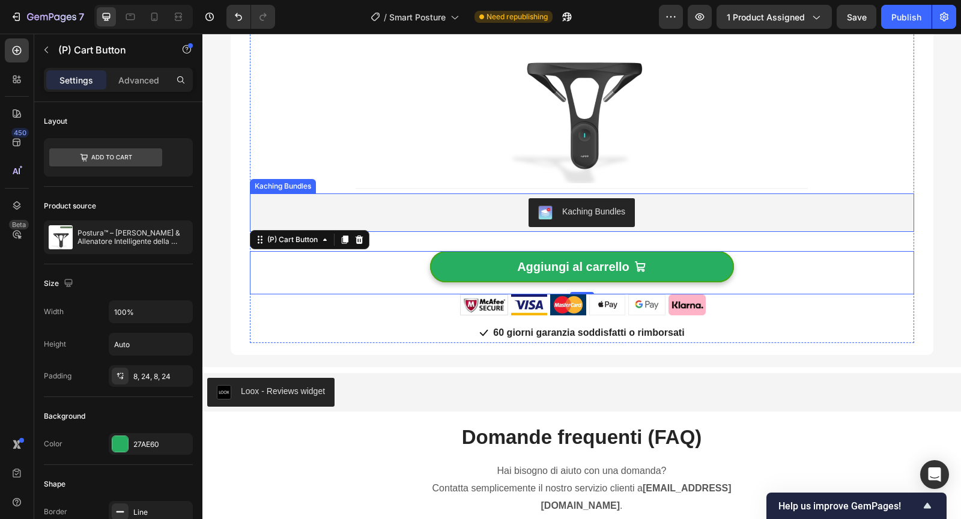
click at [376, 221] on div "Kaching Bundles" at bounding box center [582, 212] width 534 height 29
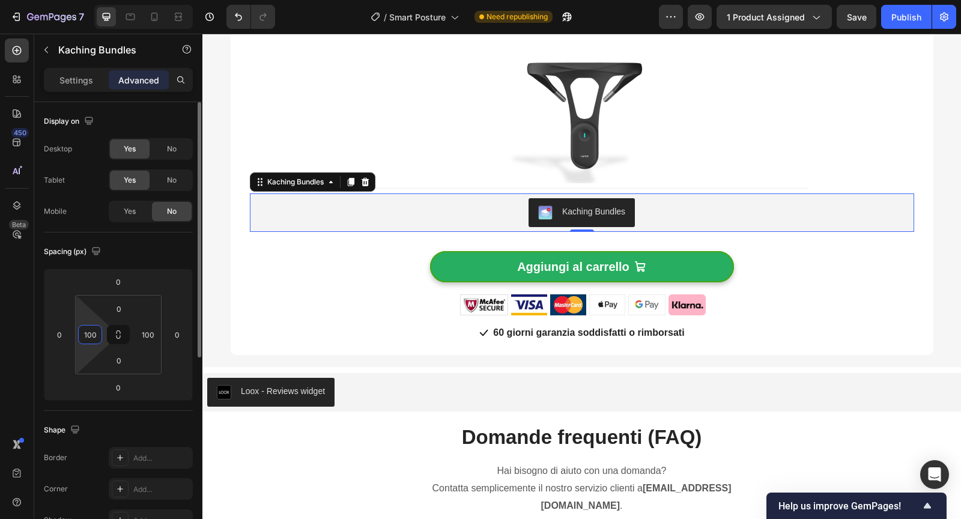
click at [97, 339] on input "100" at bounding box center [90, 334] width 18 height 18
type input "200"
click at [140, 331] on input "100" at bounding box center [148, 334] width 18 height 18
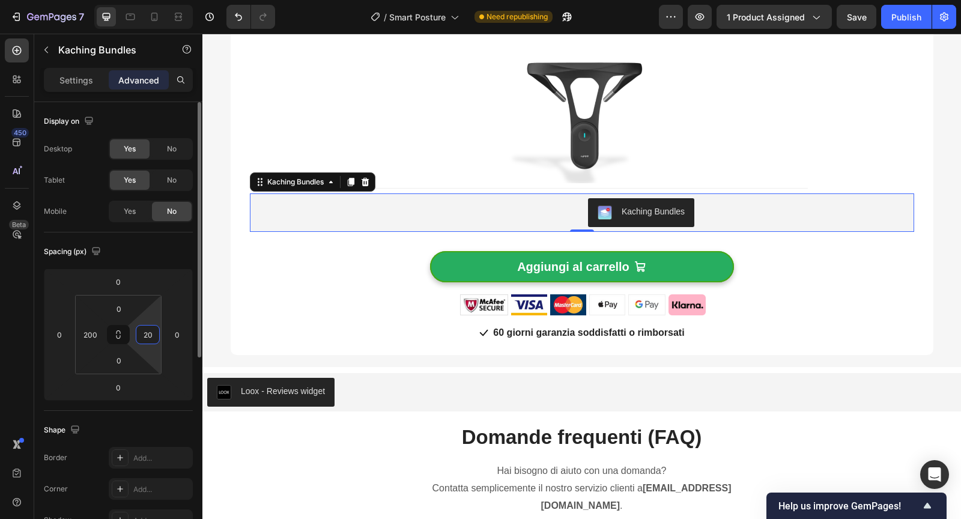
type input "200"
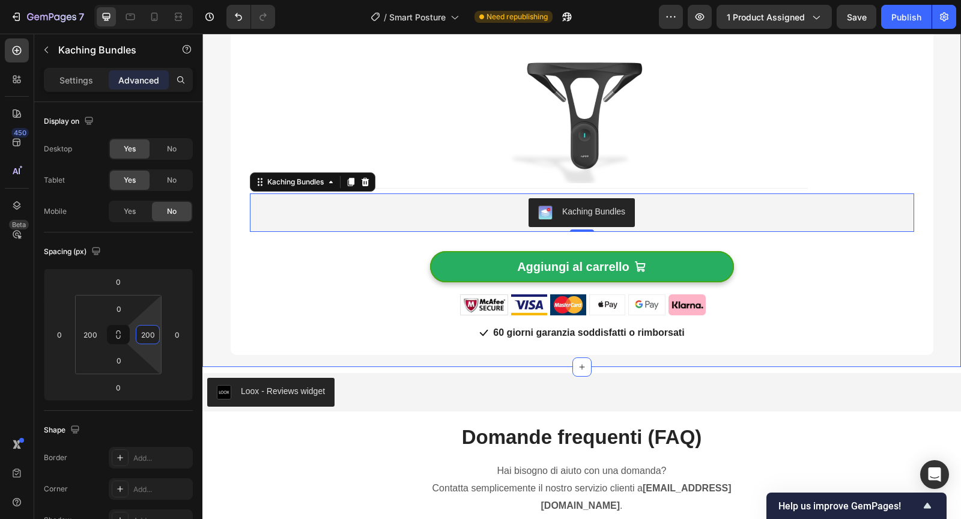
click at [223, 255] on div "Più compri, più risparmi! Heading Approfitta subito del nostro sconto del 50% a…" at bounding box center [581, 128] width 740 height 453
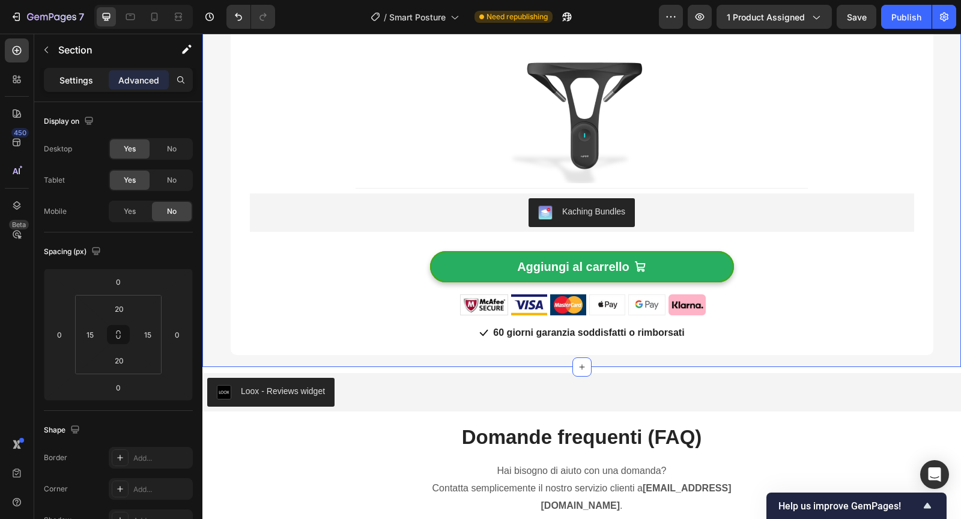
click at [89, 86] on div "Settings" at bounding box center [76, 79] width 60 height 19
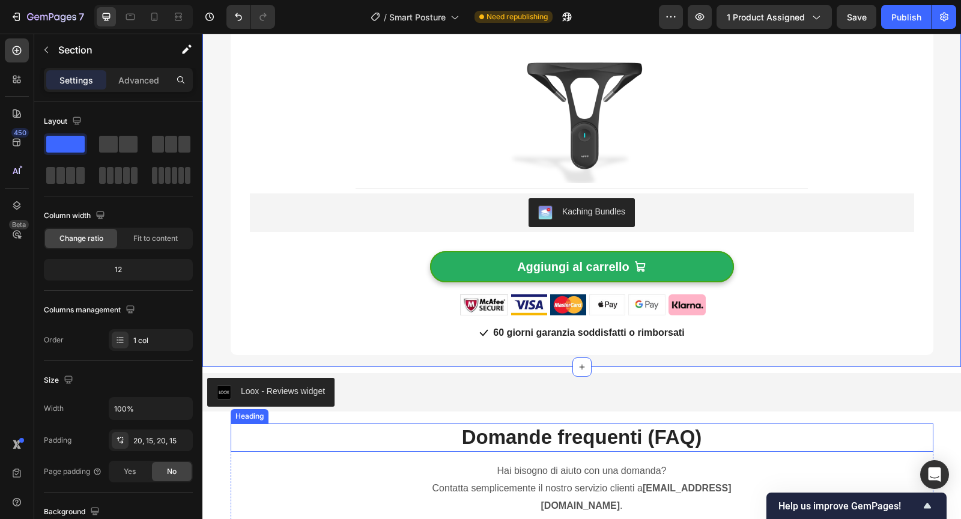
click at [364, 449] on h2 "Domande frequenti (FAQ)" at bounding box center [582, 437] width 702 height 28
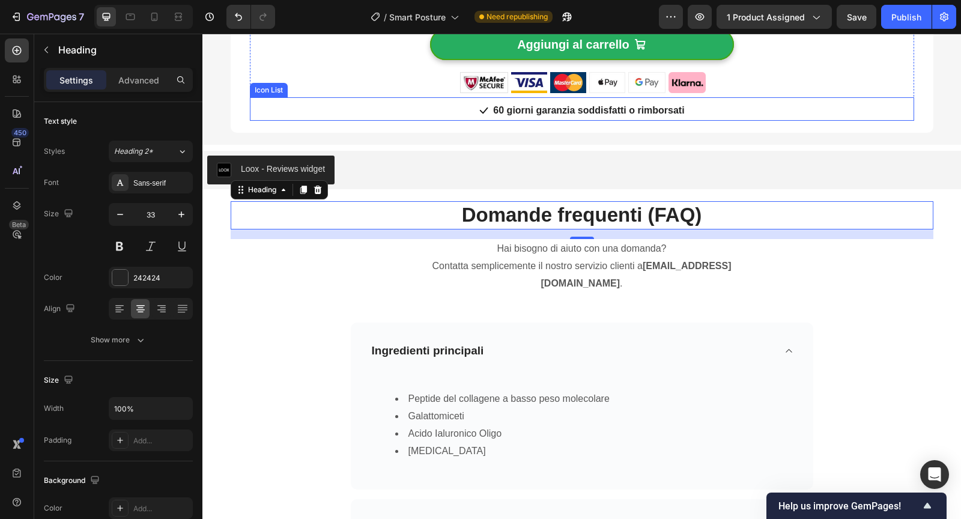
scroll to position [2527, 0]
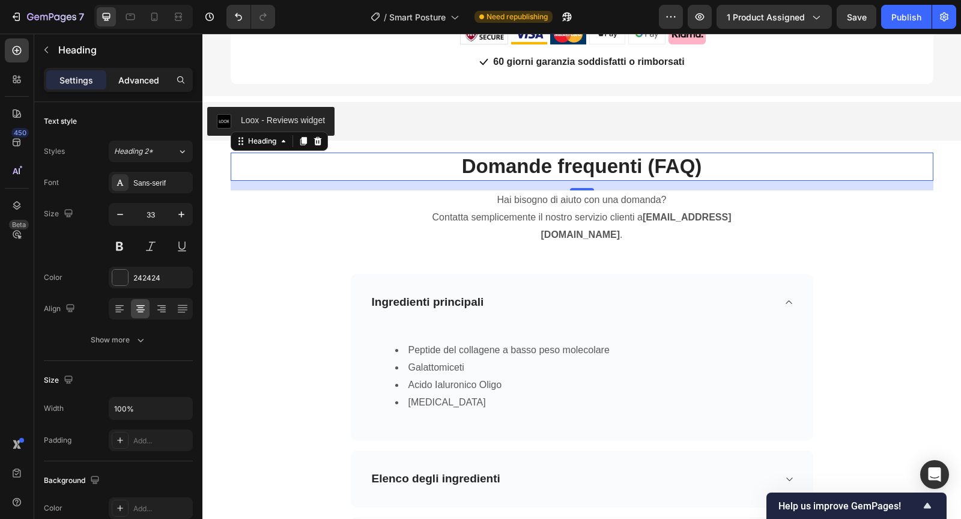
click at [147, 78] on p "Advanced" at bounding box center [138, 80] width 41 height 13
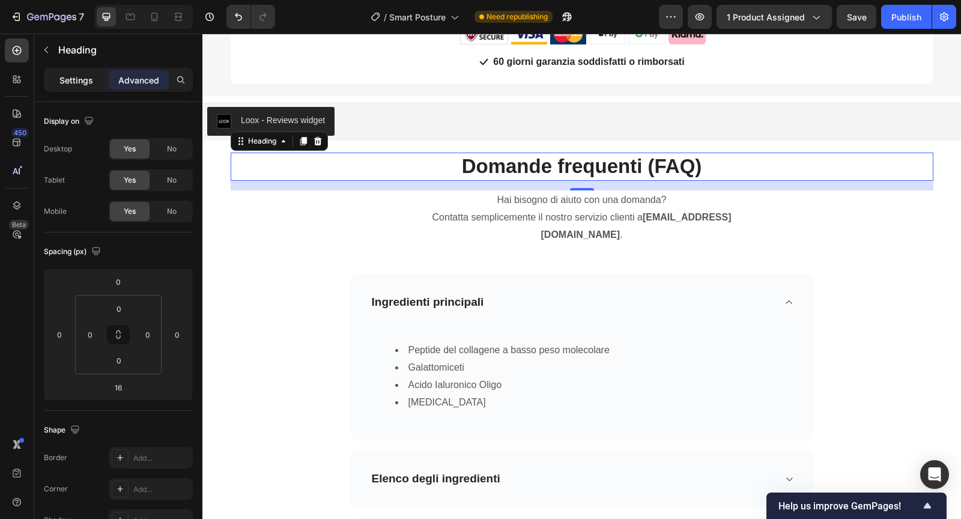
click at [83, 86] on div "Settings" at bounding box center [76, 79] width 60 height 19
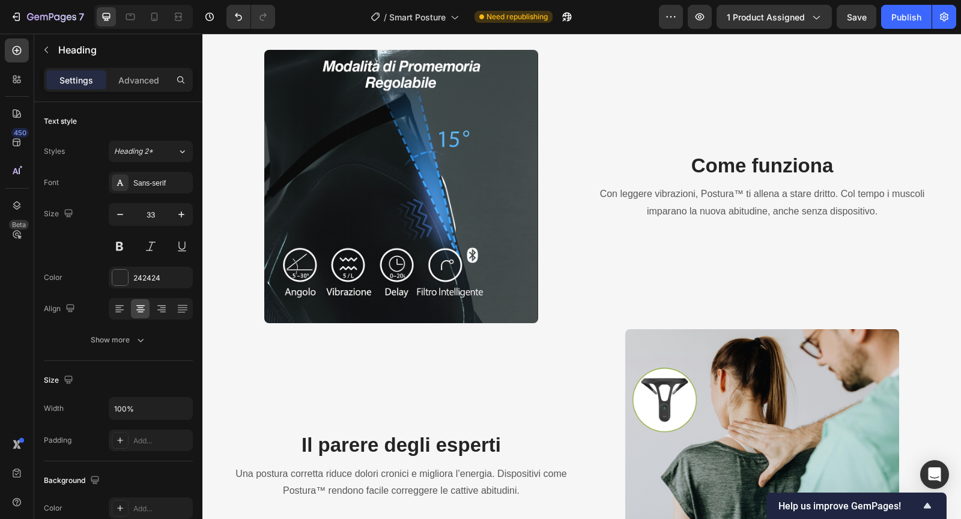
scroll to position [1511, 0]
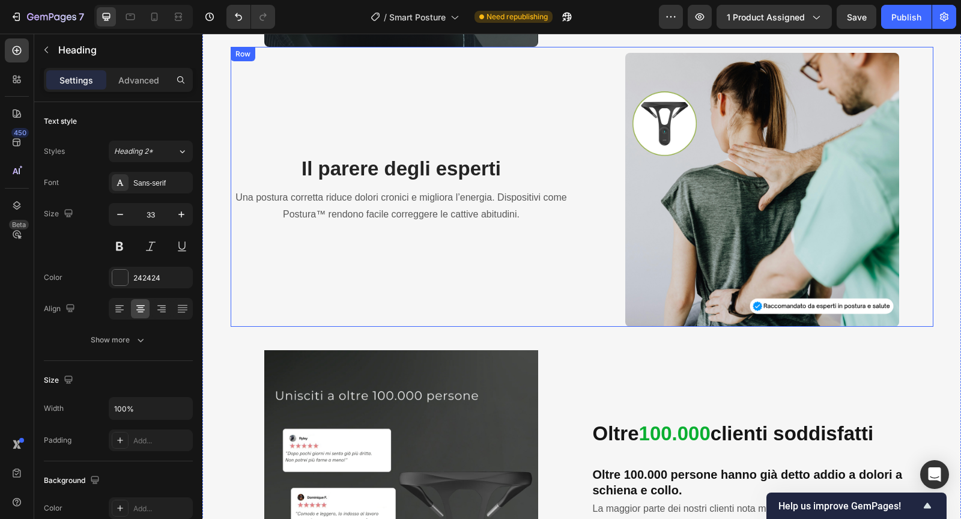
click at [537, 261] on div "Il parere degli esperti Heading Una postura corretta riduce dolori cronici e mi…" at bounding box center [402, 189] width 342 height 273
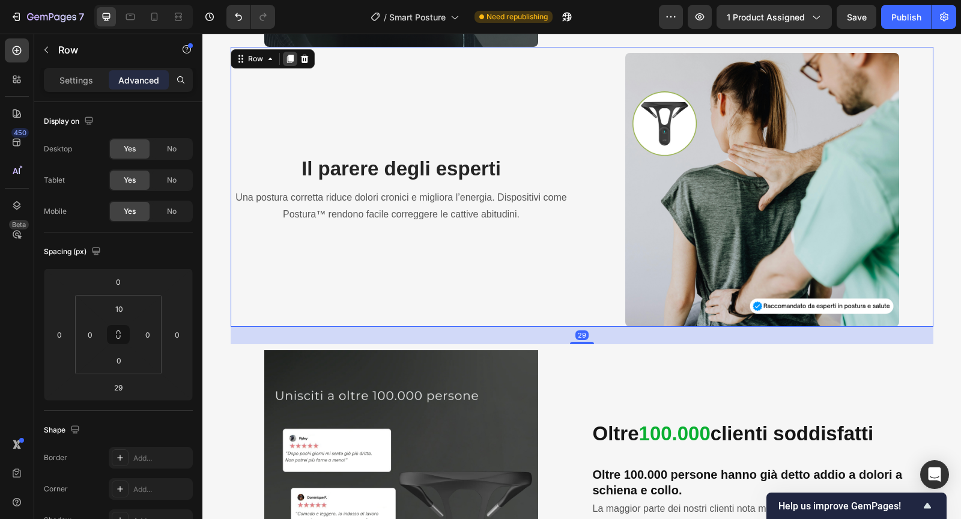
click at [289, 61] on icon at bounding box center [289, 59] width 7 height 8
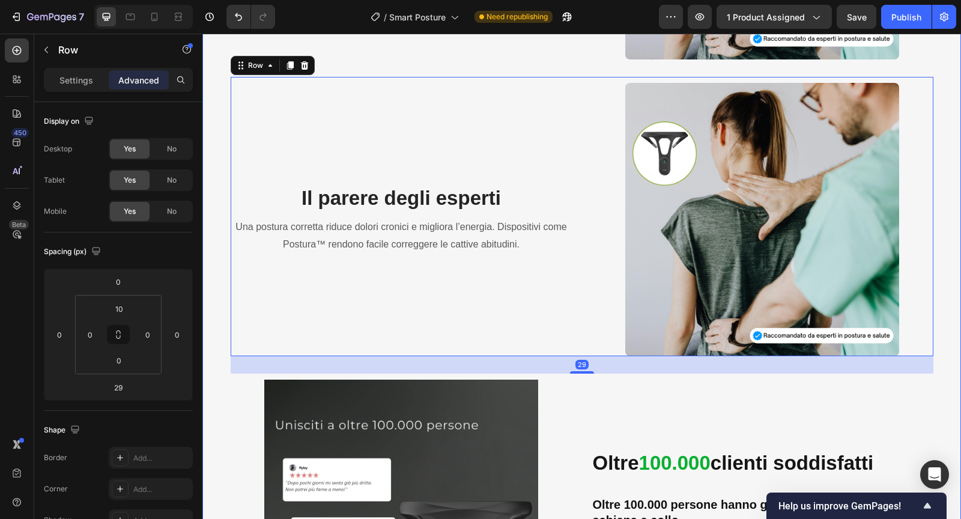
scroll to position [1779, 0]
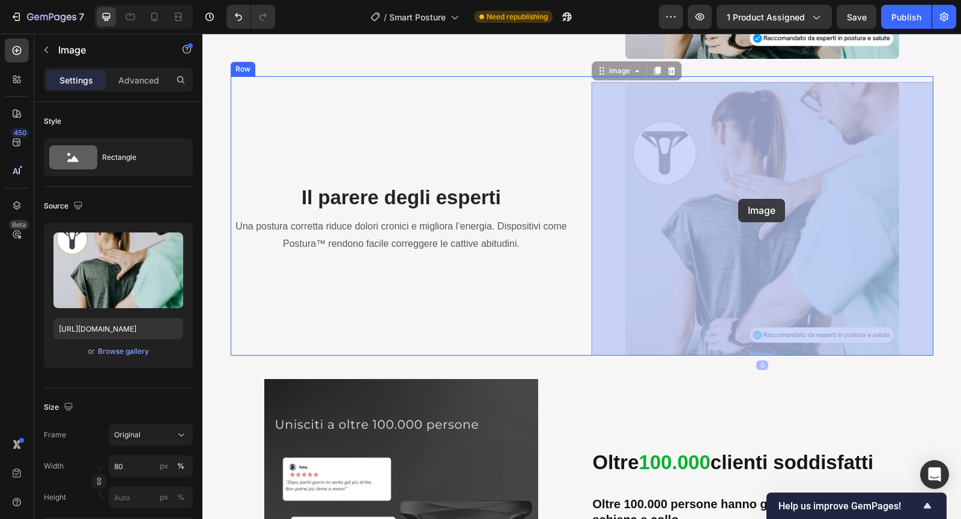
drag, startPoint x: 664, startPoint y: 199, endPoint x: 738, endPoint y: 199, distance: 73.8
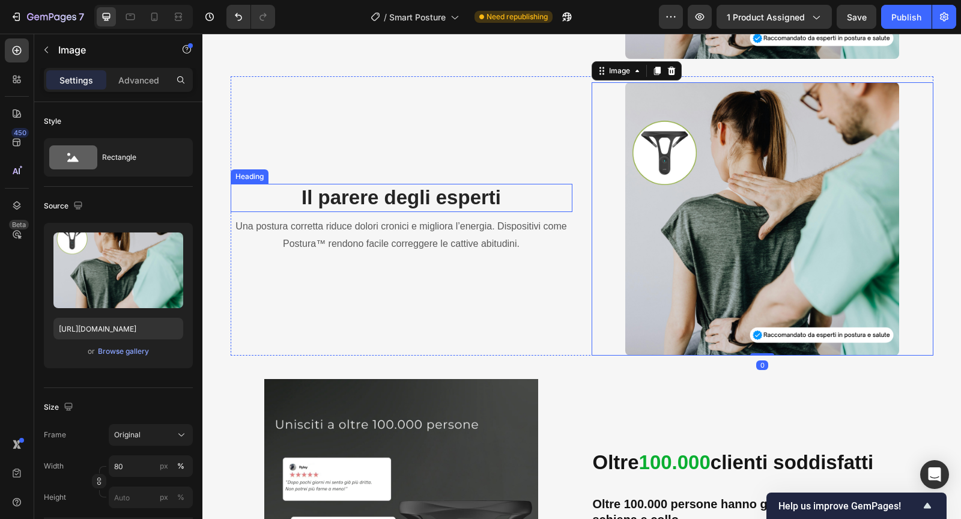
click at [443, 198] on strong "Il parere degli esperti" at bounding box center [400, 197] width 199 height 22
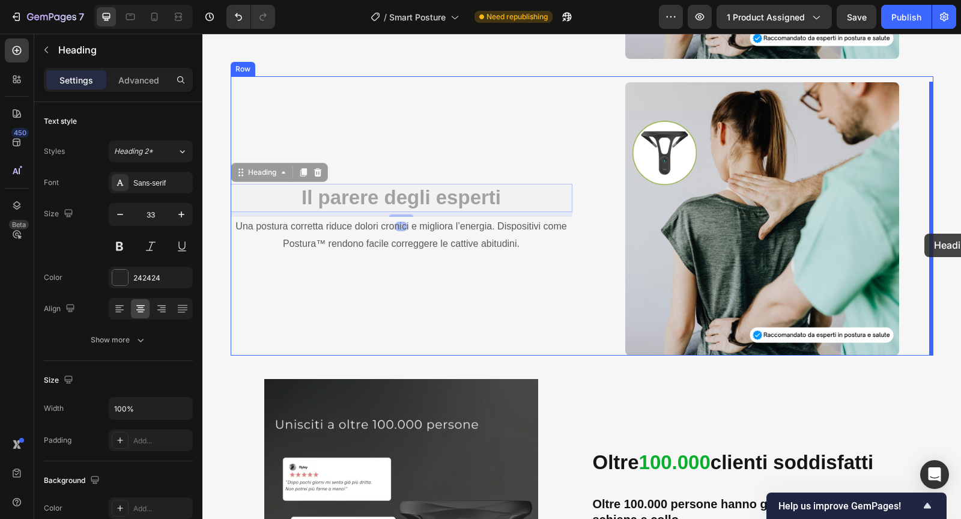
drag, startPoint x: 244, startPoint y: 178, endPoint x: 924, endPoint y: 234, distance: 682.4
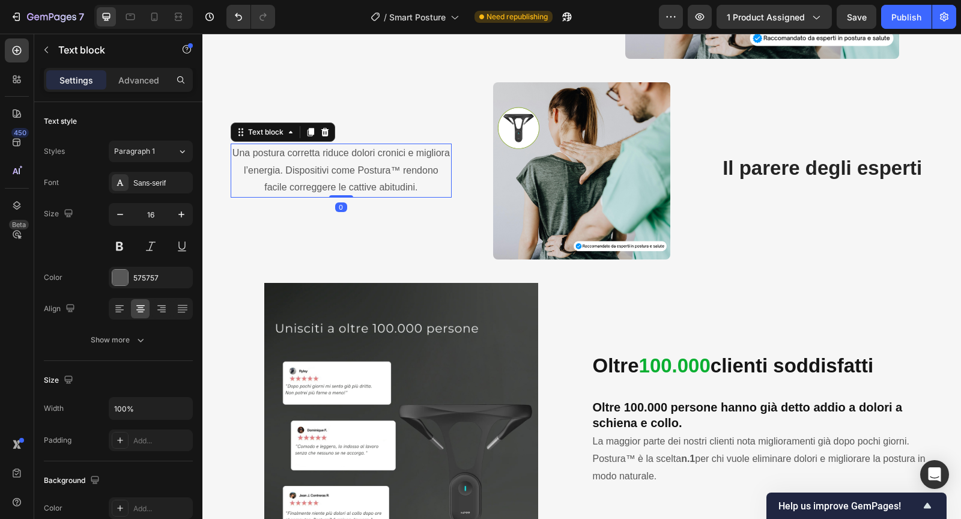
click at [410, 169] on p "Una postura corretta riduce dolori cronici e migliora l’energia. Dispositivi co…" at bounding box center [341, 171] width 219 height 52
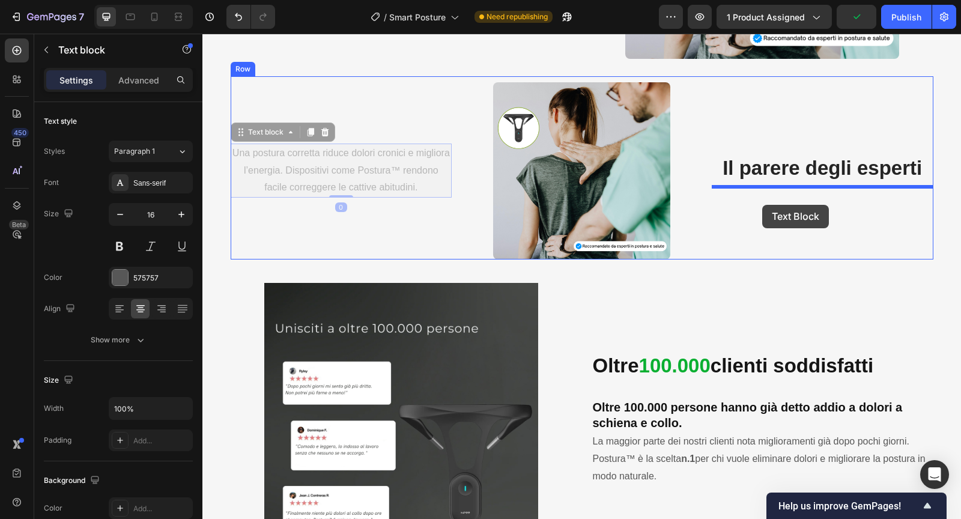
drag, startPoint x: 243, startPoint y: 131, endPoint x: 764, endPoint y: 204, distance: 526.1
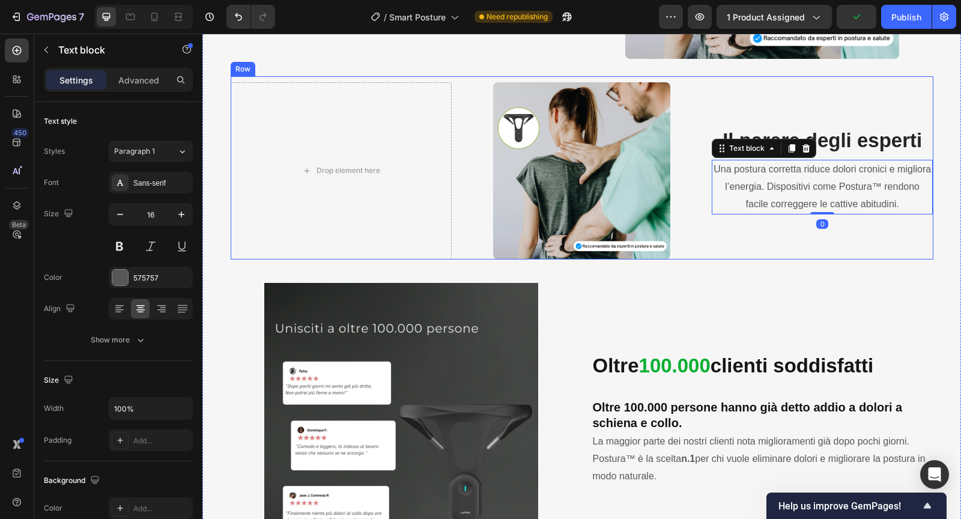
click at [466, 163] on div "Drop element here Image Il parere degli esperti Heading Una postura corretta ri…" at bounding box center [582, 167] width 702 height 183
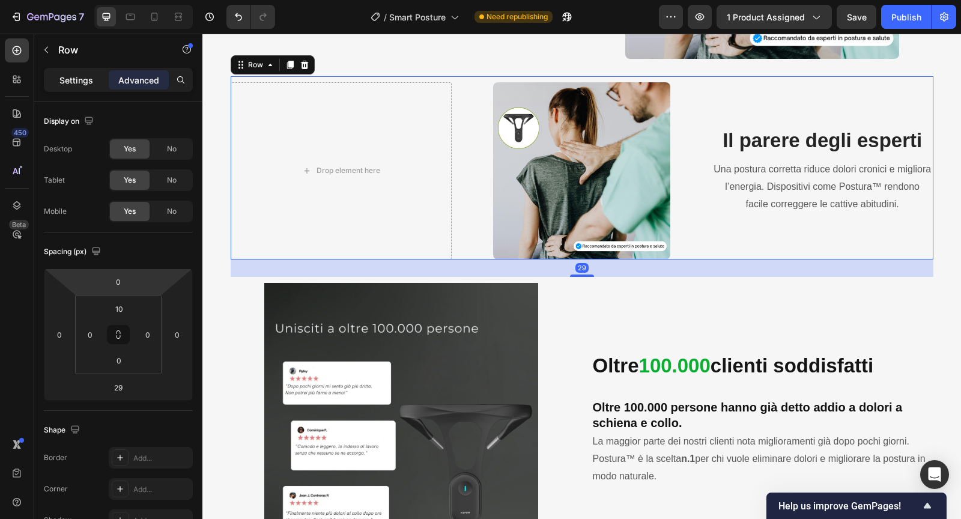
click at [83, 85] on p "Settings" at bounding box center [76, 80] width 34 height 13
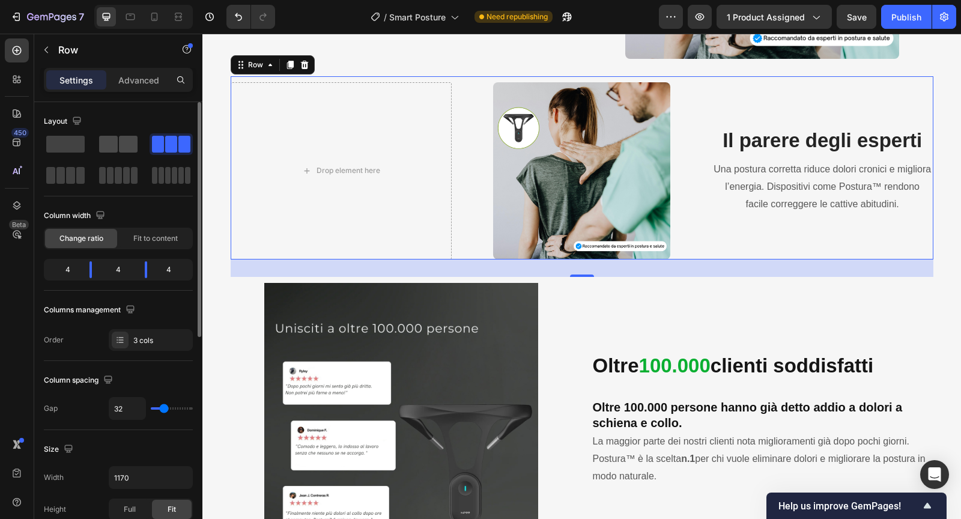
click at [107, 153] on div at bounding box center [118, 144] width 43 height 22
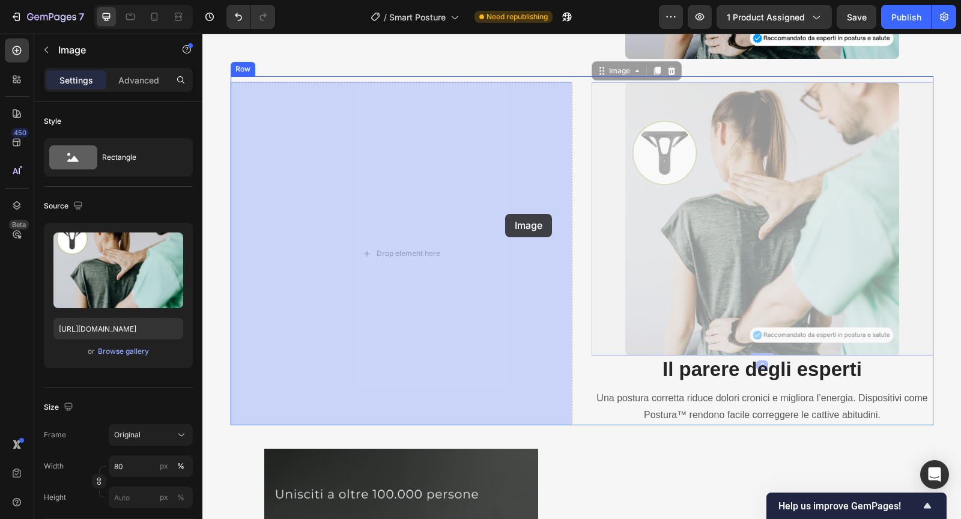
drag, startPoint x: 717, startPoint y: 212, endPoint x: 453, endPoint y: 217, distance: 264.8
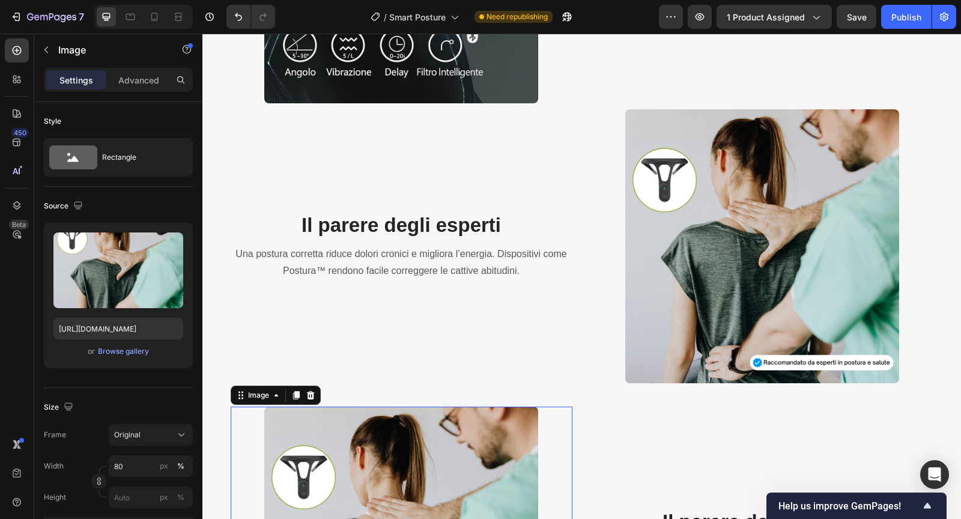
scroll to position [1654, 0]
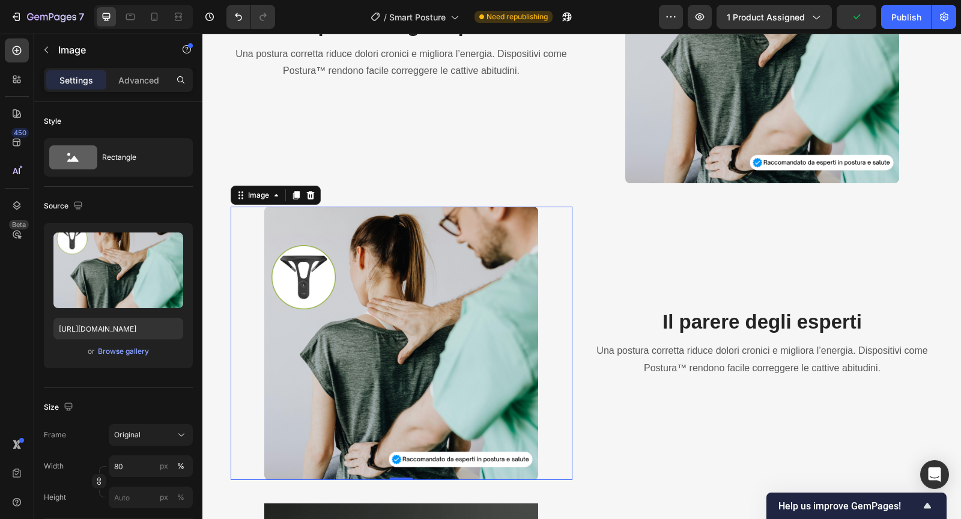
click at [374, 303] on img at bounding box center [400, 343] width 273 height 273
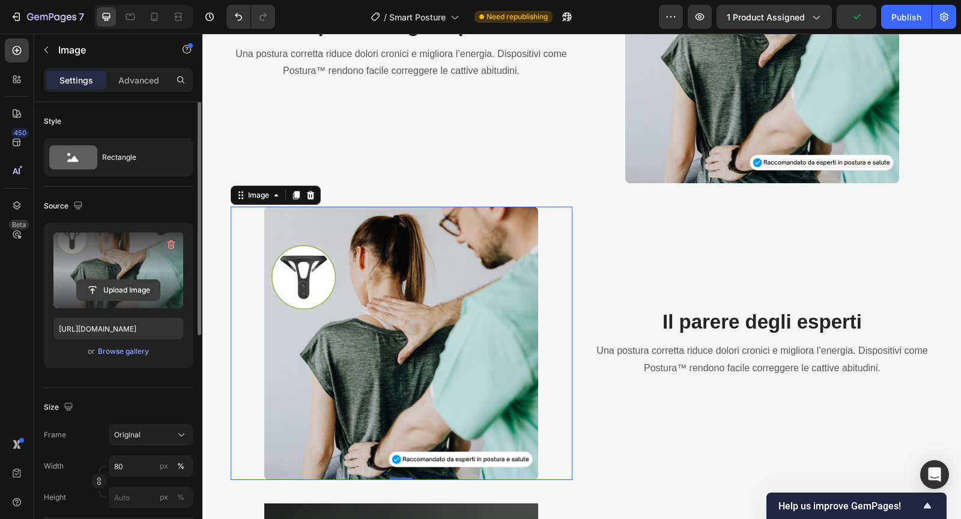
click at [133, 290] on input "file" at bounding box center [118, 290] width 83 height 20
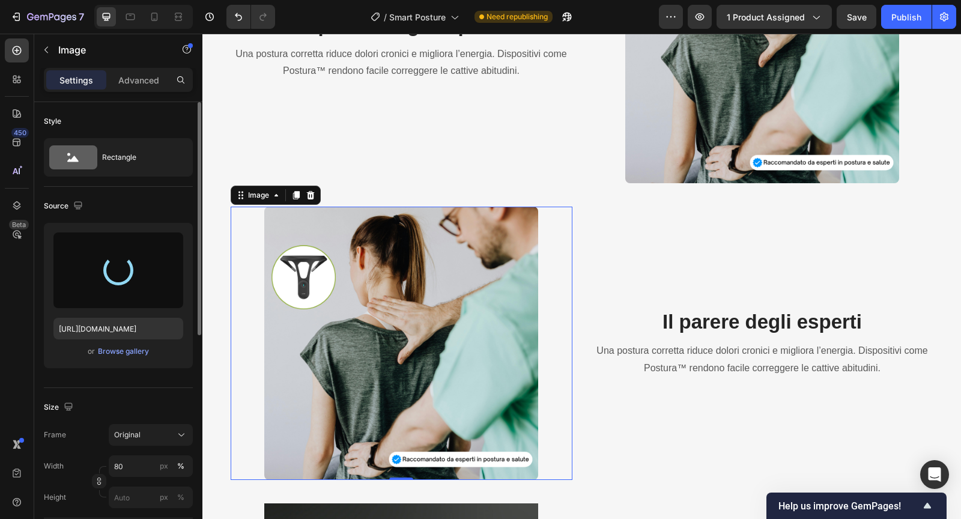
type input "https://cdn.shopify.com/s/files/1/0788/6916/8473/files/gempages_536301623899587…"
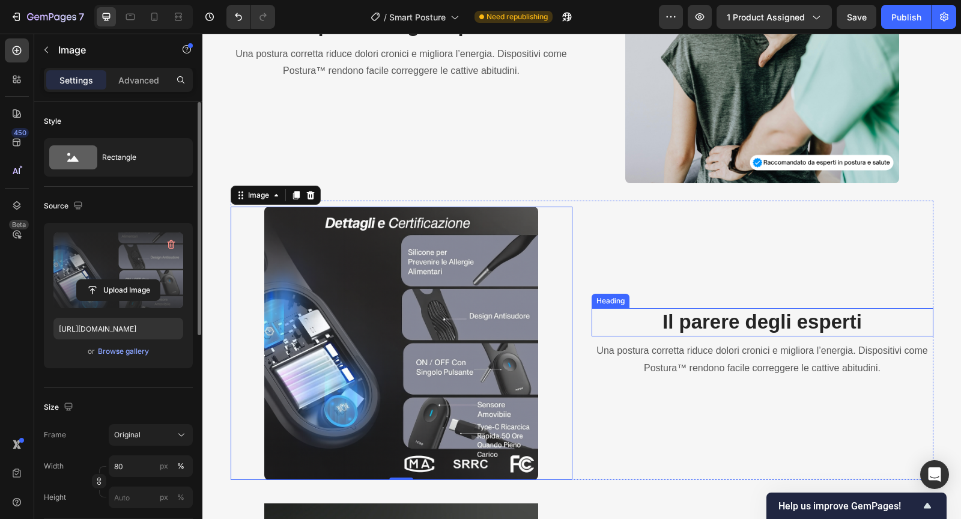
click at [710, 327] on strong "Il parere degli esperti" at bounding box center [761, 321] width 199 height 22
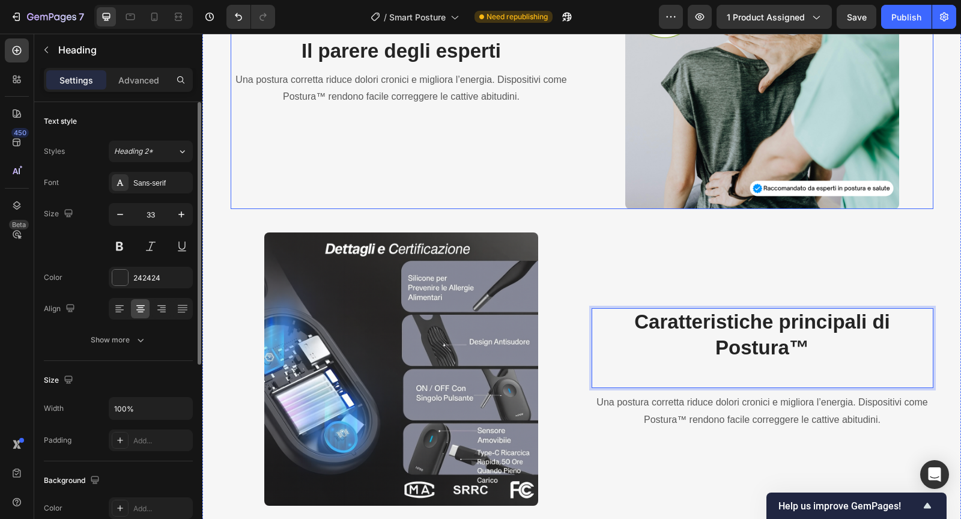
scroll to position [1642, 0]
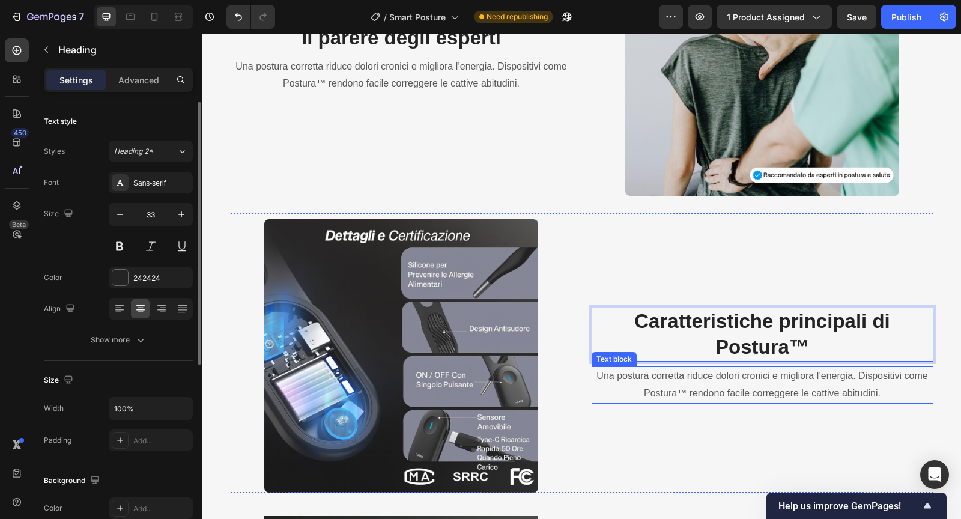
click at [707, 386] on p "Una postura corretta riduce dolori cronici e migliora l’energia. Dispositivi co…" at bounding box center [762, 384] width 339 height 35
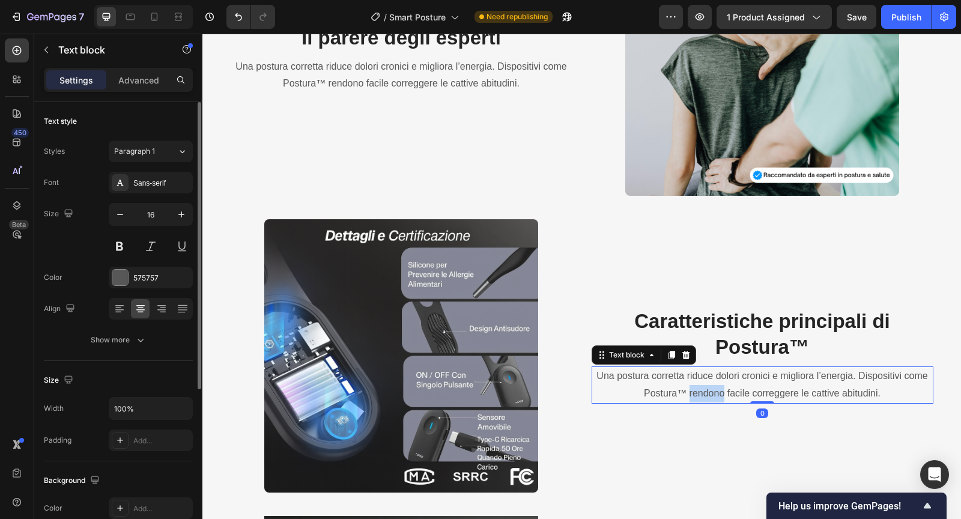
click at [707, 386] on p "Una postura corretta riduce dolori cronici e migliora l’energia. Dispositivi co…" at bounding box center [762, 384] width 339 height 35
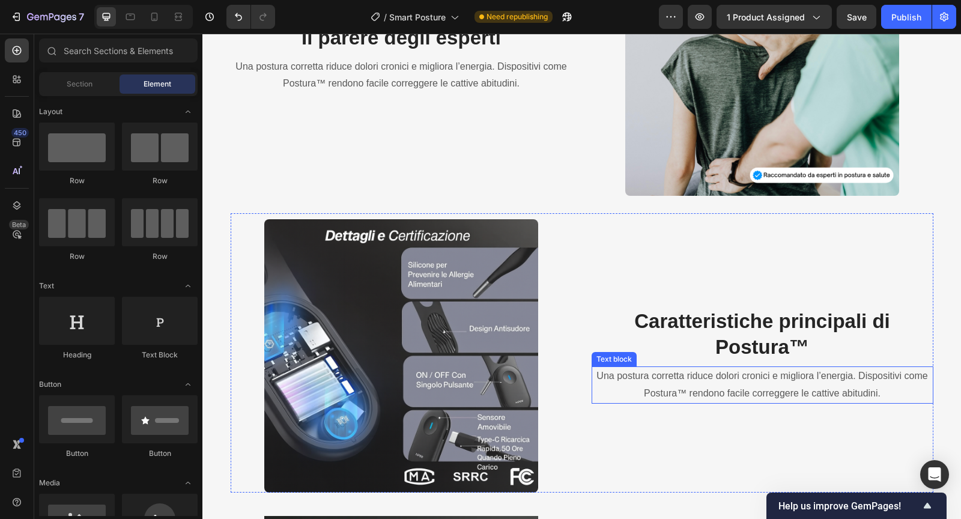
click at [626, 367] on p "Una postura corretta riduce dolori cronici e migliora l’energia. Dispositivi co…" at bounding box center [762, 384] width 339 height 35
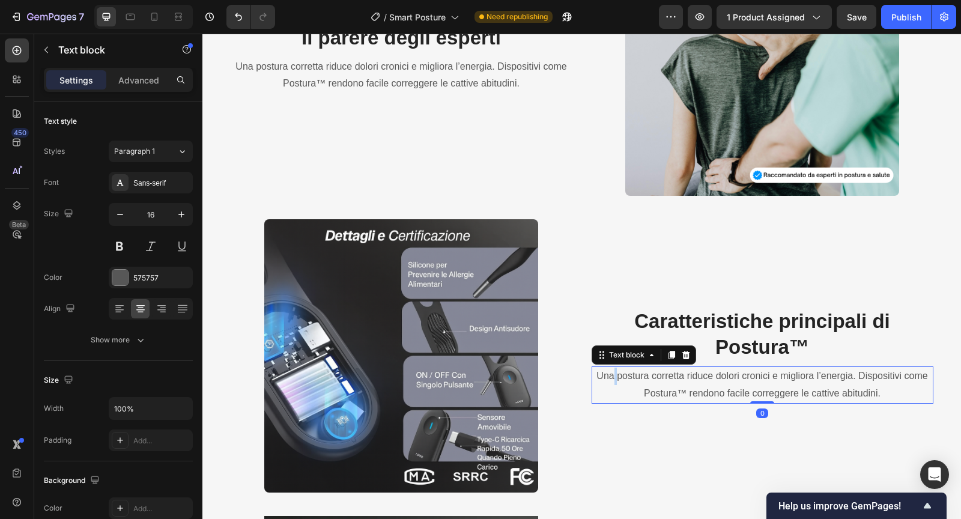
click at [612, 375] on p "Una postura corretta riduce dolori cronici e migliora l’energia. Dispositivi co…" at bounding box center [762, 384] width 339 height 35
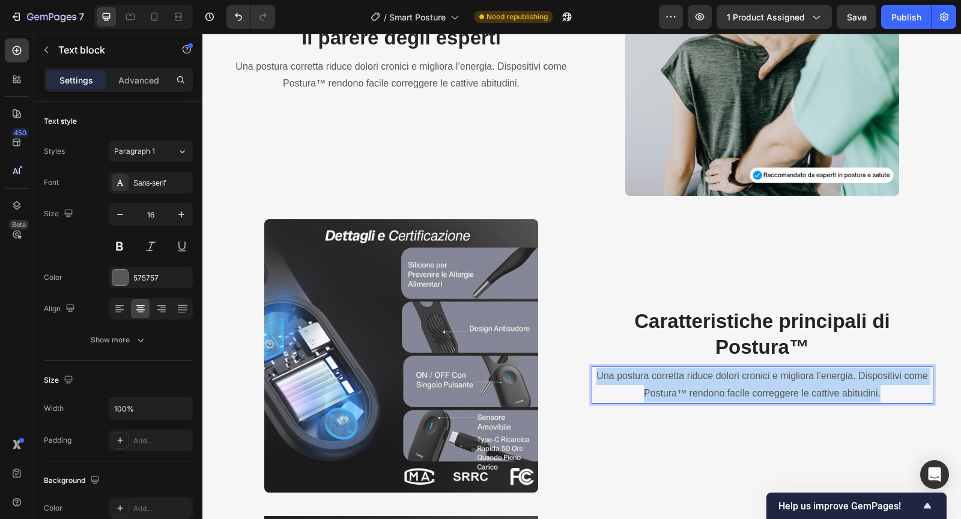
click at [612, 375] on p "Una postura corretta riduce dolori cronici e migliora l’energia. Dispositivi co…" at bounding box center [762, 384] width 339 height 35
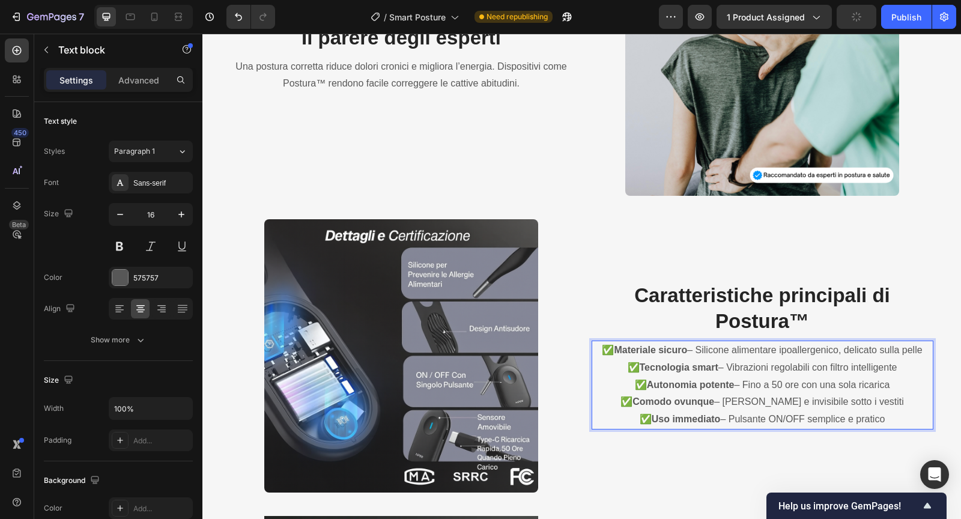
scroll to position [1615, 0]
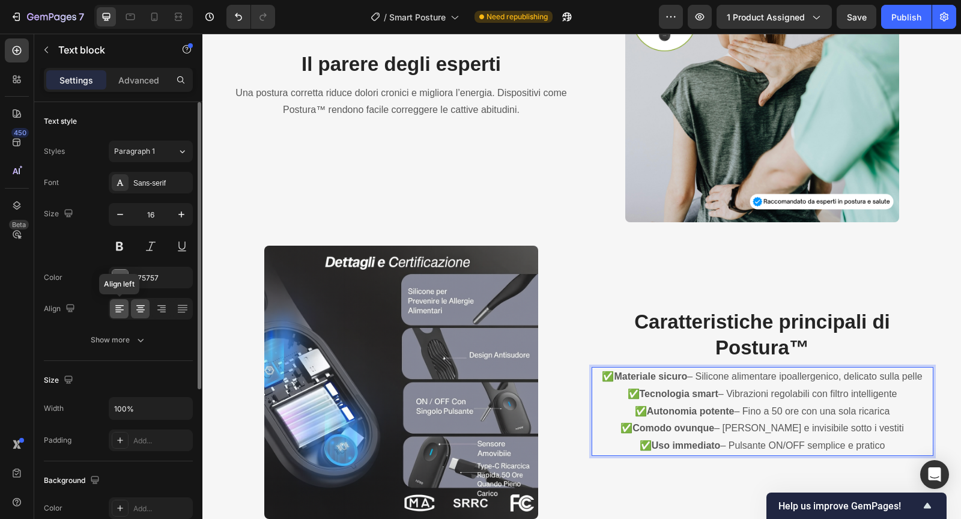
click at [118, 311] on icon at bounding box center [119, 309] width 12 height 12
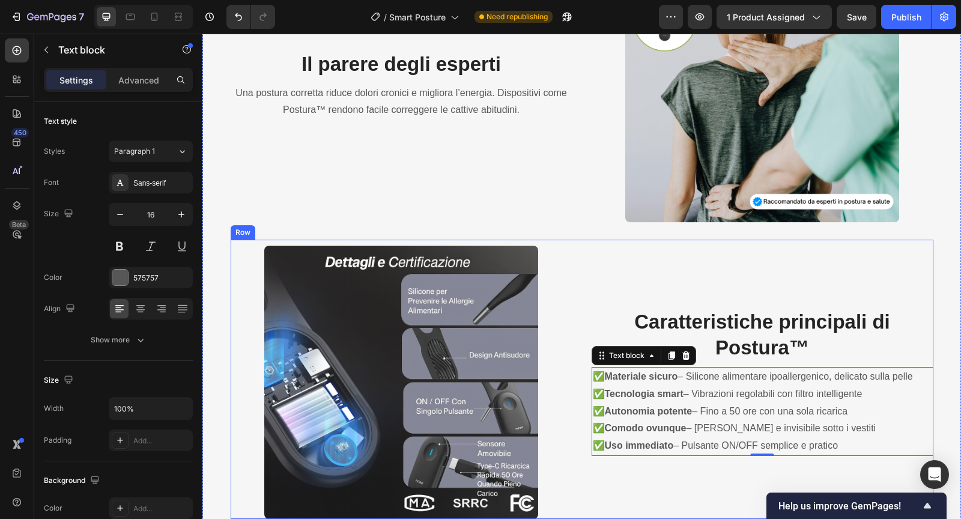
click at [602, 271] on div "⁠⁠⁠⁠⁠⁠⁠ Caratteristiche principali di Postura™ Heading ✅ Materiale sicuro – Sil…" at bounding box center [762, 382] width 342 height 273
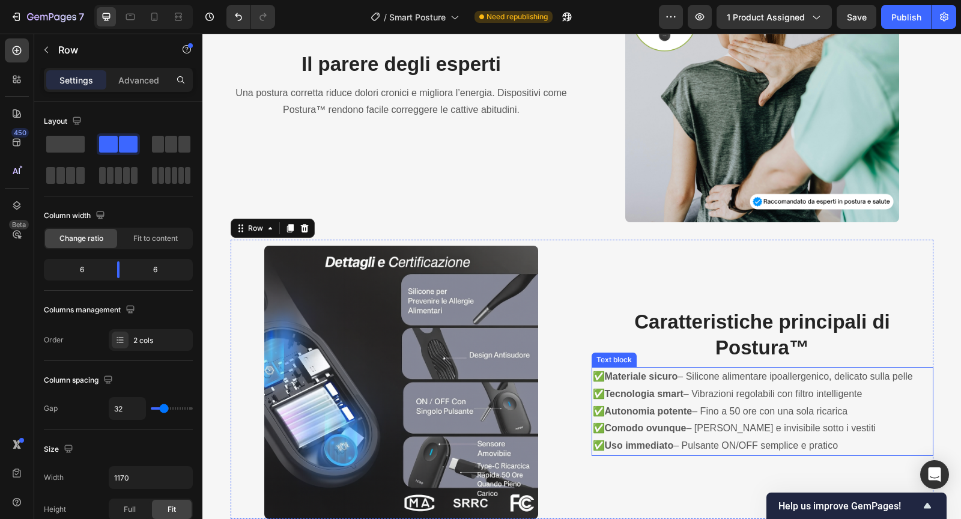
click at [635, 414] on strong "Autonomia potente" at bounding box center [649, 411] width 88 height 10
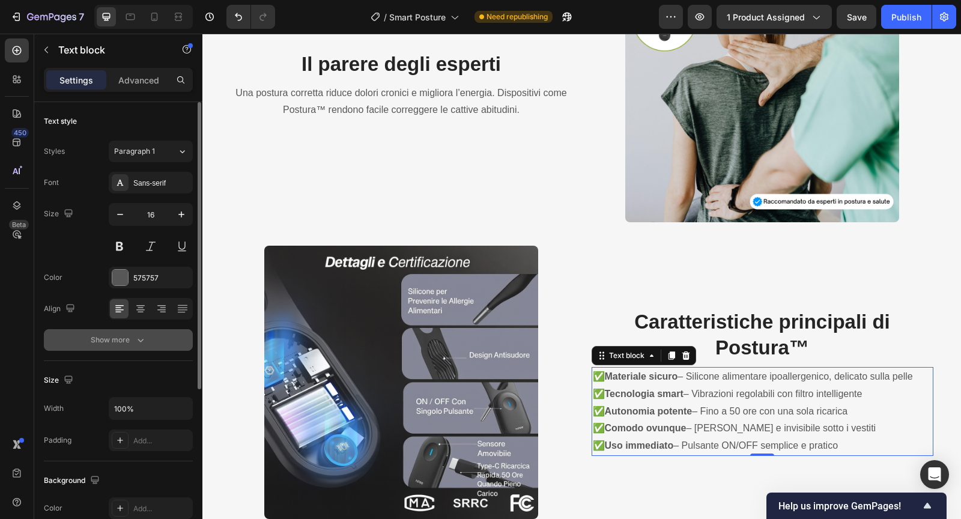
click at [137, 346] on button "Show more" at bounding box center [118, 340] width 149 height 22
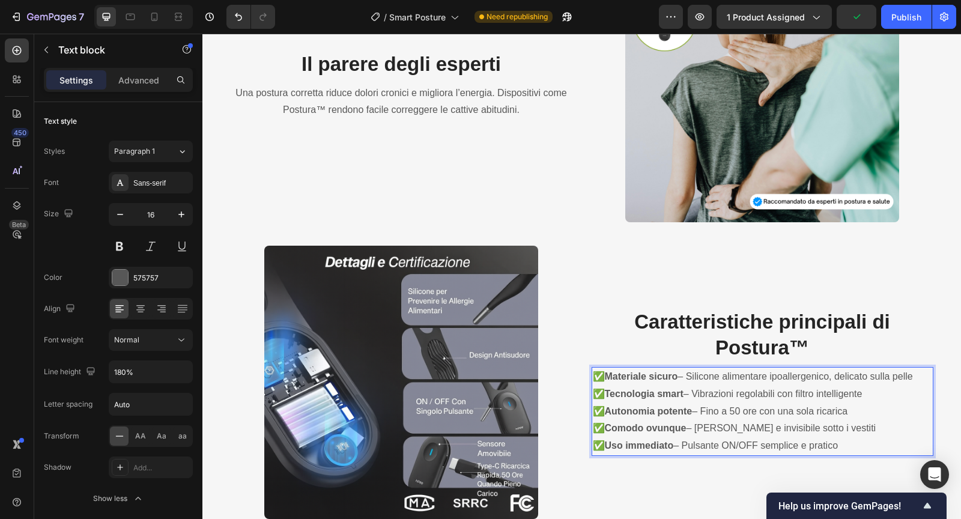
click at [605, 376] on strong "Materiale sicuro" at bounding box center [641, 376] width 73 height 10
click at [602, 391] on p "✅ Tecnologia smart – Vibrazioni regolabili con filtro intelligente" at bounding box center [762, 393] width 339 height 17
click at [604, 405] on p "✅ Autonomia potente – Fino a 50 ore con una sola ricarica" at bounding box center [762, 411] width 339 height 17
click at [603, 423] on p "✅ Comodo ovunque – Leggero e invisibile sotto i vestiti" at bounding box center [762, 428] width 339 height 17
click at [602, 444] on p "✅ Uso immediato – Pulsante ON/OFF semplice e pratico" at bounding box center [762, 445] width 339 height 17
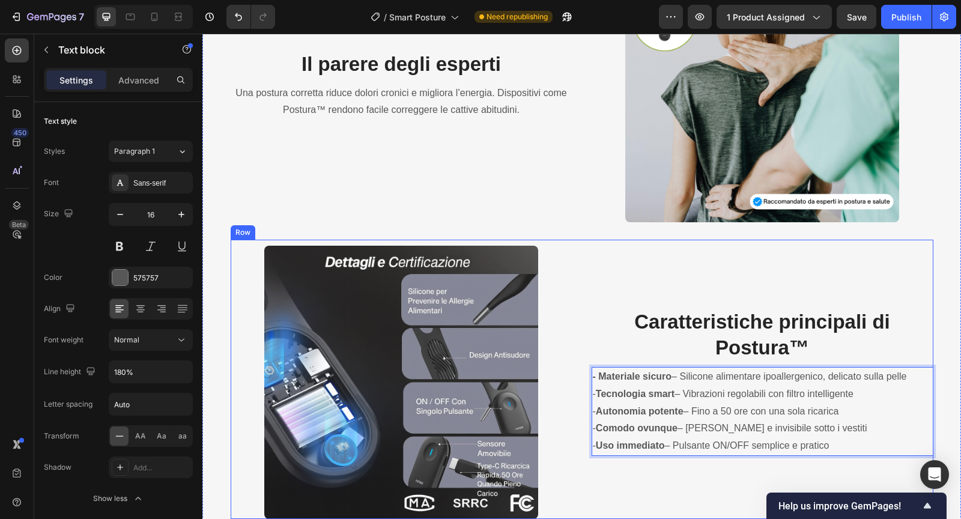
click at [582, 316] on div "Image ⁠⁠⁠⁠⁠⁠⁠ Caratteristiche principali di Postura™ Heading - Materiale sicuro…" at bounding box center [582, 379] width 702 height 279
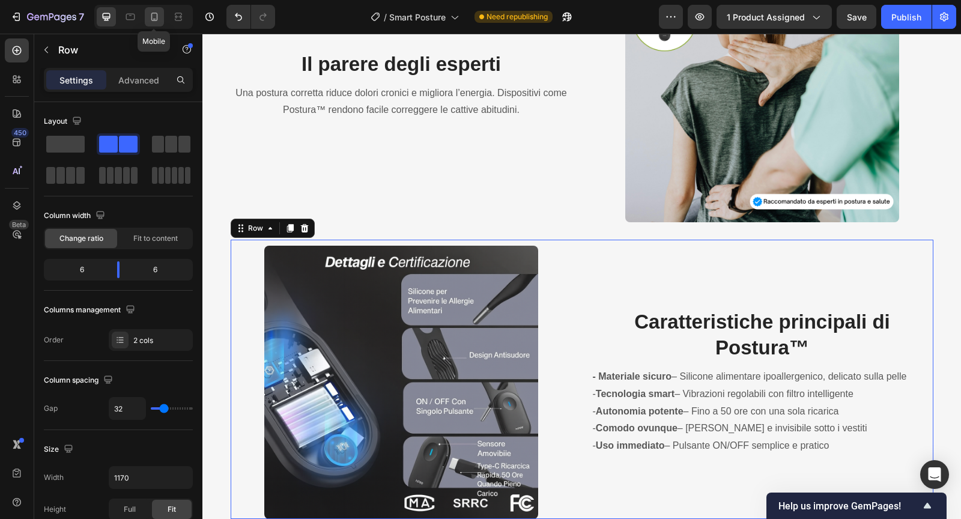
click at [155, 17] on icon at bounding box center [154, 17] width 12 height 12
type input "0"
type input "100%"
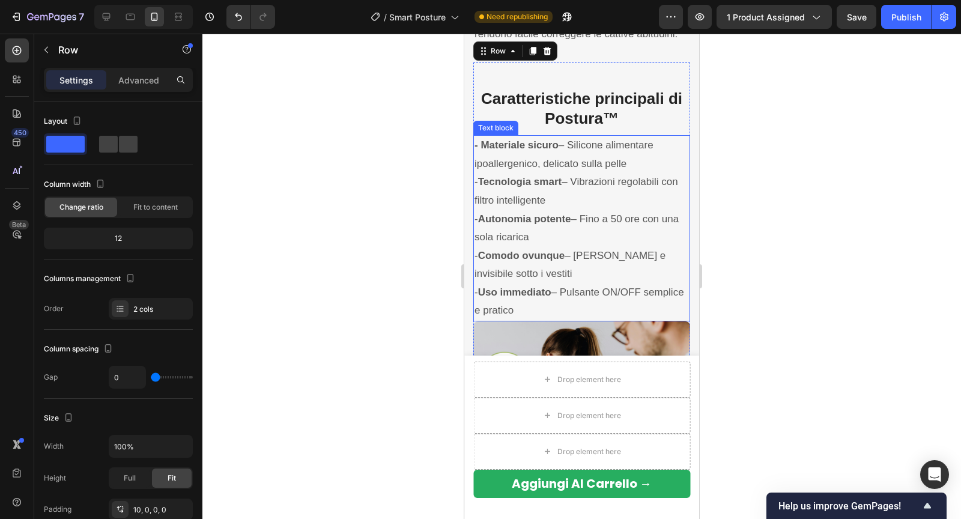
scroll to position [1913, 0]
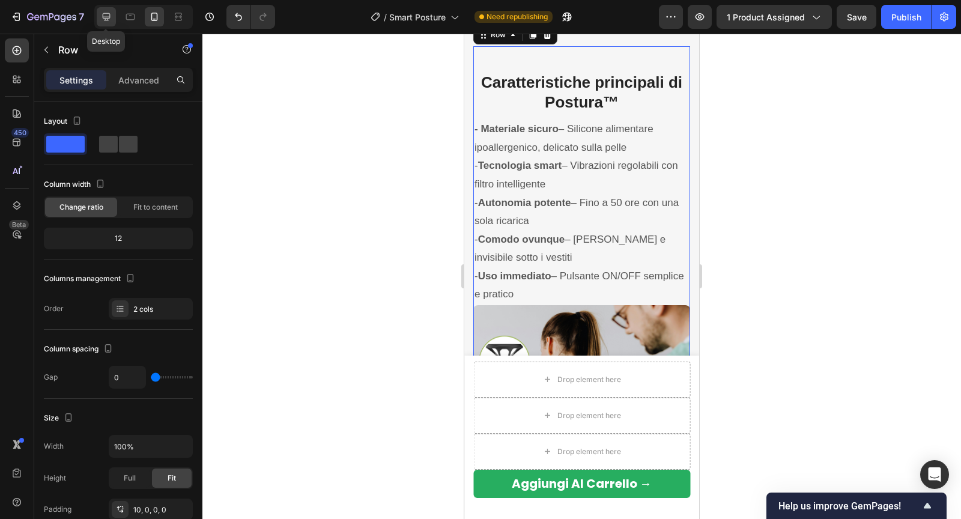
click at [105, 20] on icon at bounding box center [107, 17] width 8 height 8
type input "32"
type input "1170"
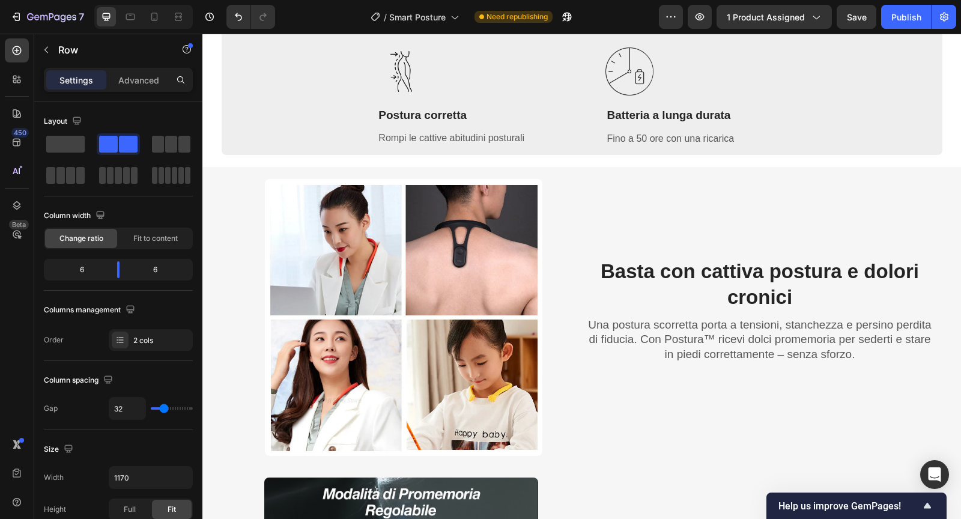
scroll to position [1093, 0]
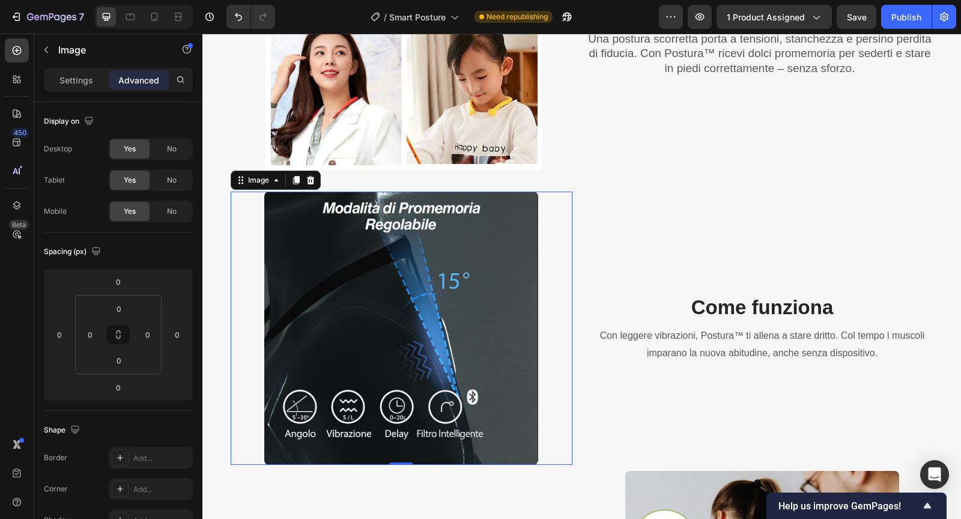
click at [487, 262] on img at bounding box center [400, 328] width 273 height 273
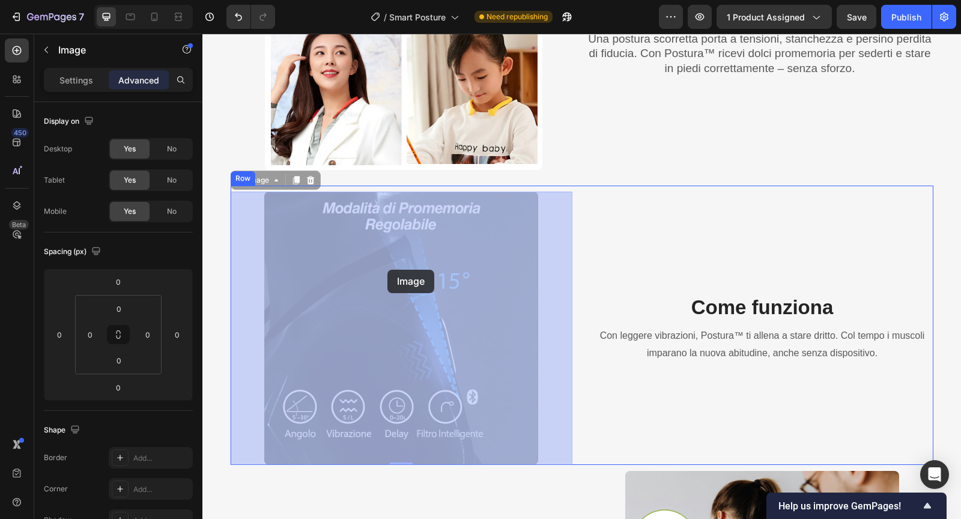
drag, startPoint x: 245, startPoint y: 184, endPoint x: 386, endPoint y: 268, distance: 164.2
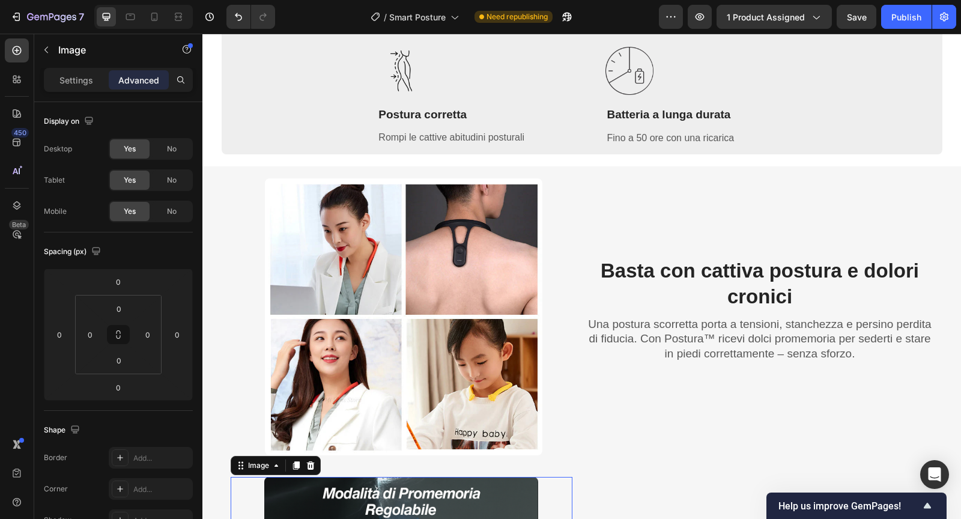
scroll to position [798, 0]
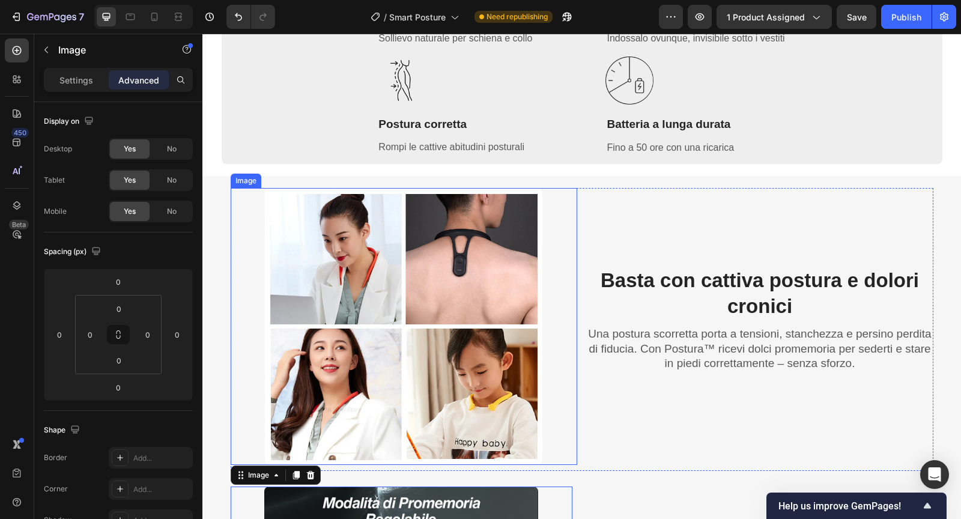
click at [445, 274] on img at bounding box center [403, 326] width 277 height 277
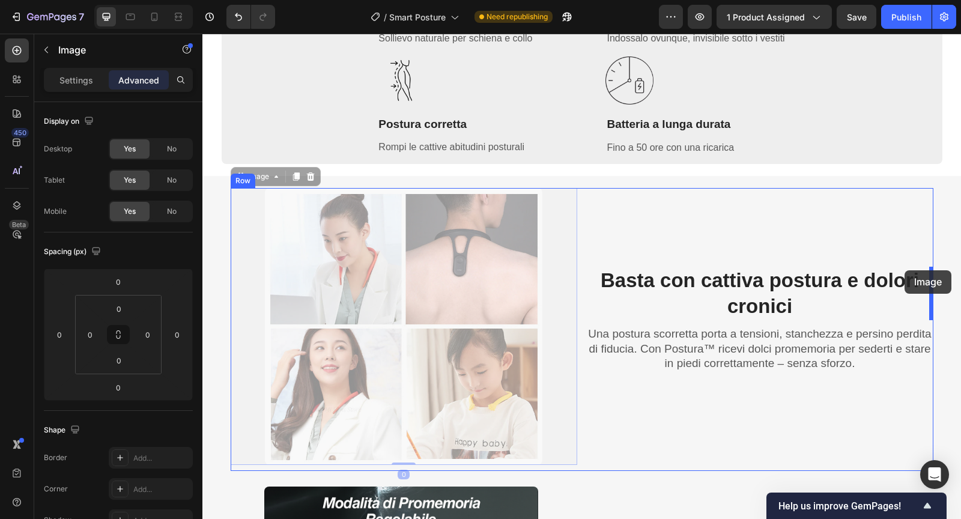
drag, startPoint x: 247, startPoint y: 176, endPoint x: 904, endPoint y: 270, distance: 664.0
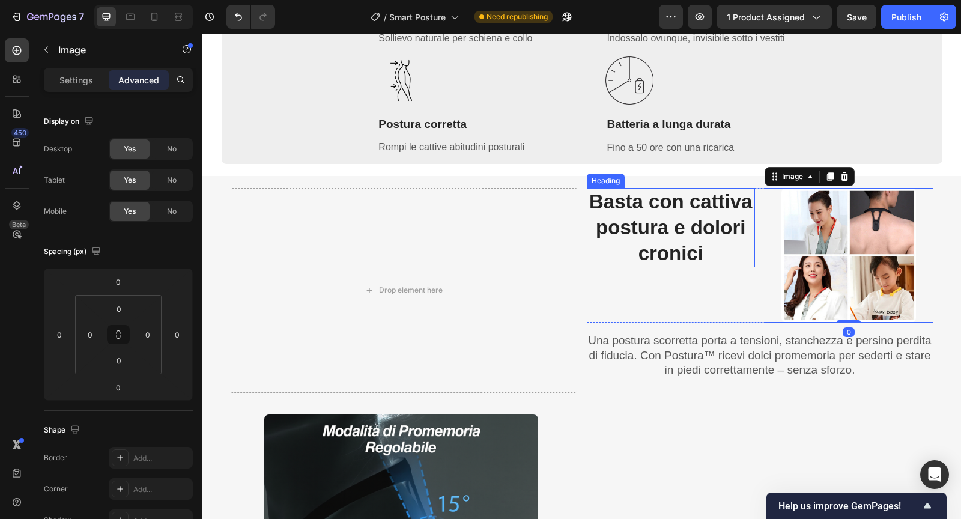
click at [678, 236] on strong "Basta con cattiva postura e dolori cronici" at bounding box center [670, 227] width 163 height 74
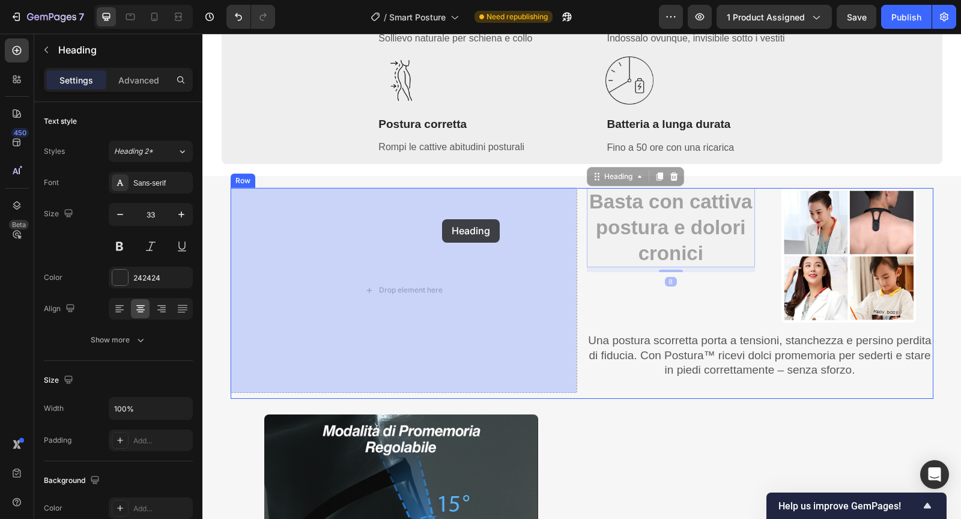
drag, startPoint x: 597, startPoint y: 175, endPoint x: 441, endPoint y: 220, distance: 162.3
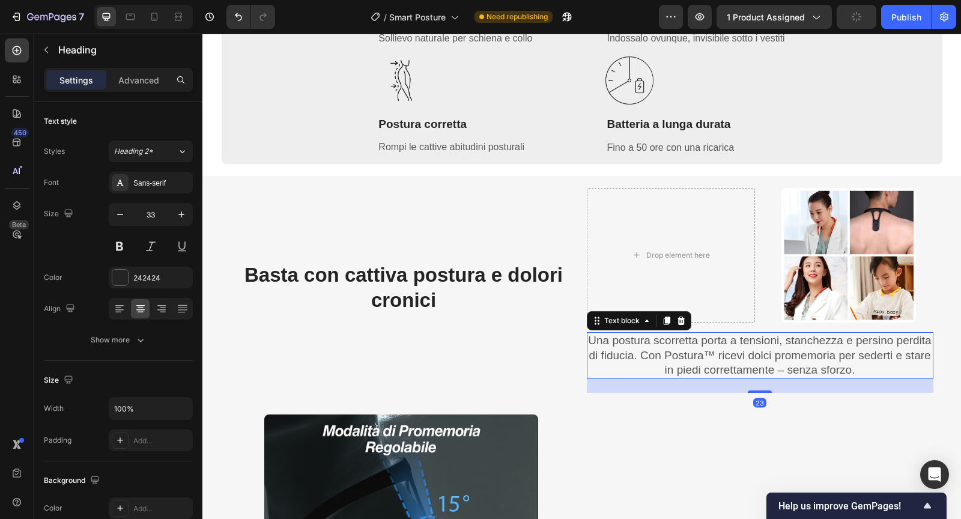
click at [643, 377] on div "Una postura scorretta porta a tensioni, stanchezza e persino perdita di fiducia…" at bounding box center [760, 355] width 346 height 47
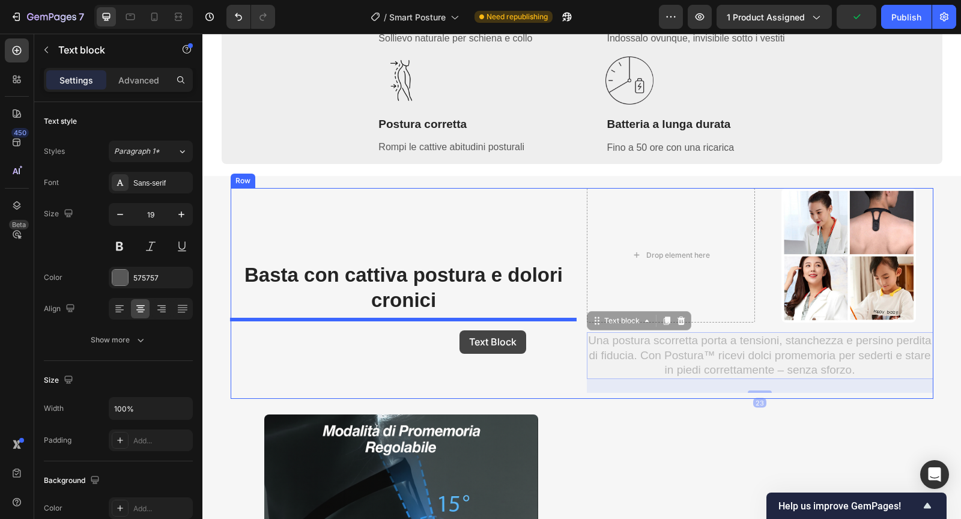
drag, startPoint x: 597, startPoint y: 323, endPoint x: 460, endPoint y: 330, distance: 137.1
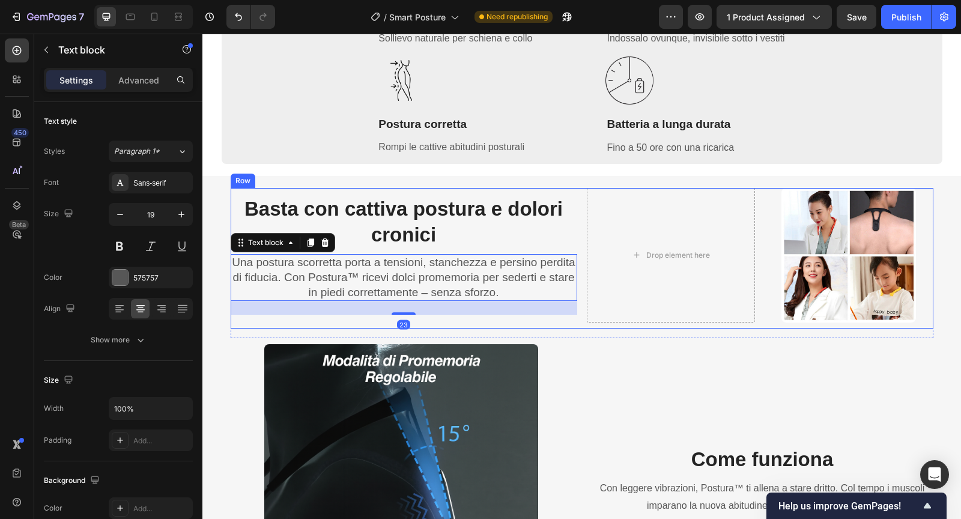
click at [582, 282] on div "Basta con cattiva postura e dolori cronici Heading Una postura scorretta porta …" at bounding box center [582, 258] width 702 height 140
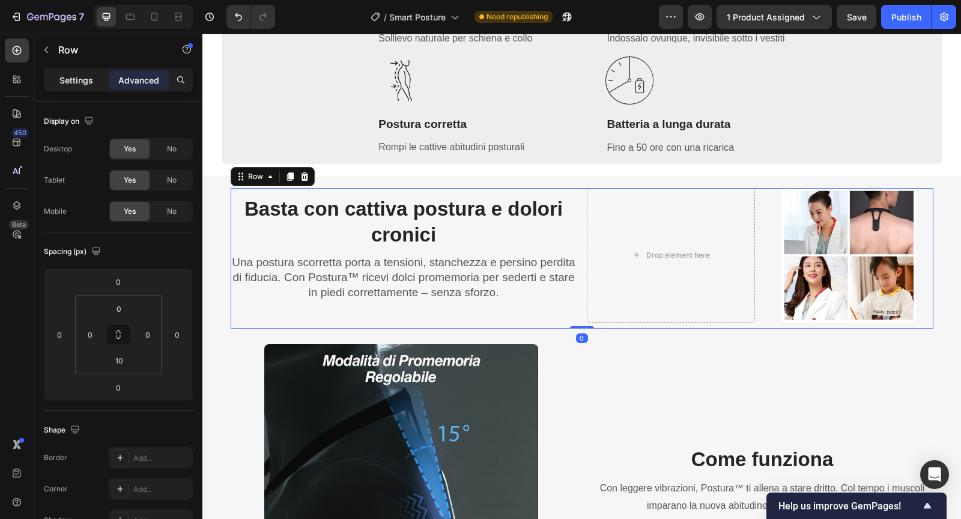
click at [89, 85] on p "Settings" at bounding box center [76, 80] width 34 height 13
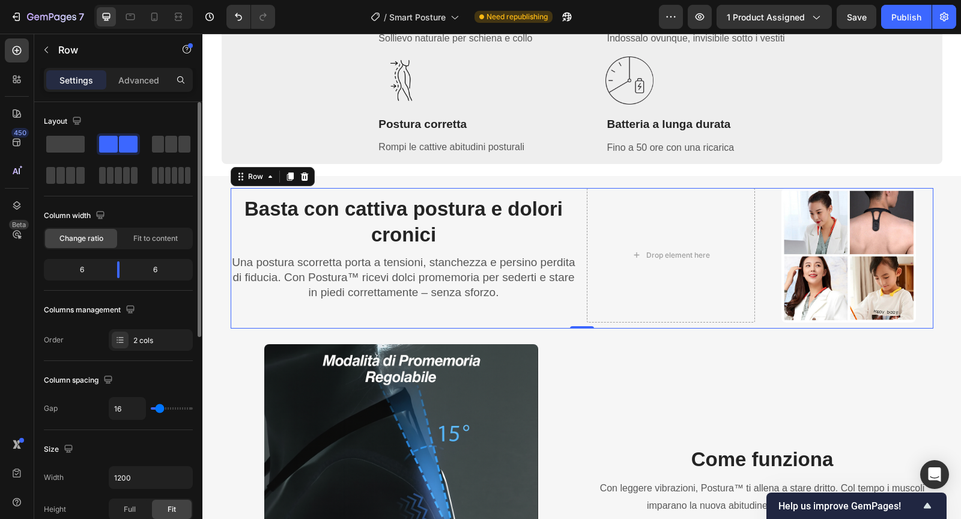
click at [114, 142] on span at bounding box center [108, 144] width 19 height 17
click at [582, 237] on div "Basta con cattiva postura e dolori cronici Heading Una postura scorretta porta …" at bounding box center [582, 258] width 702 height 140
click at [761, 255] on div "Drop element here Image Row" at bounding box center [760, 255] width 346 height 134
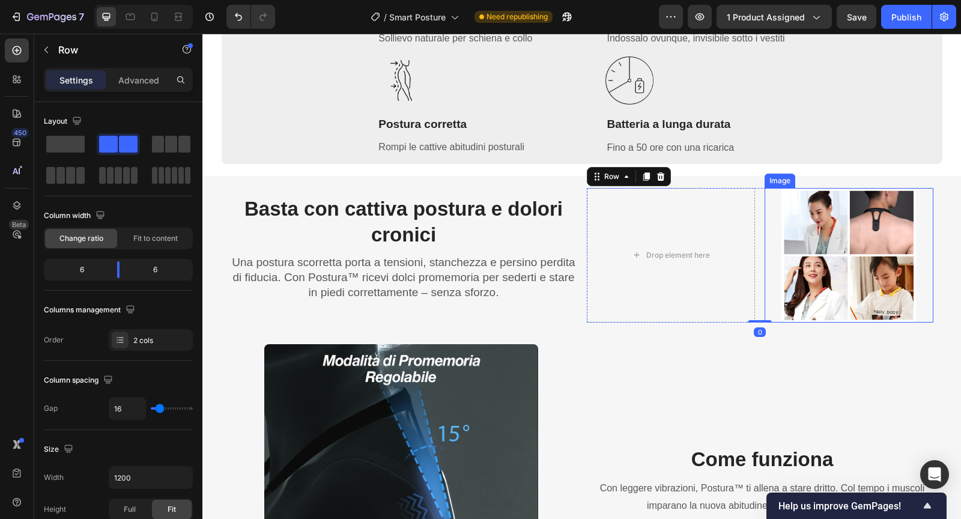
click at [836, 234] on img at bounding box center [848, 255] width 134 height 134
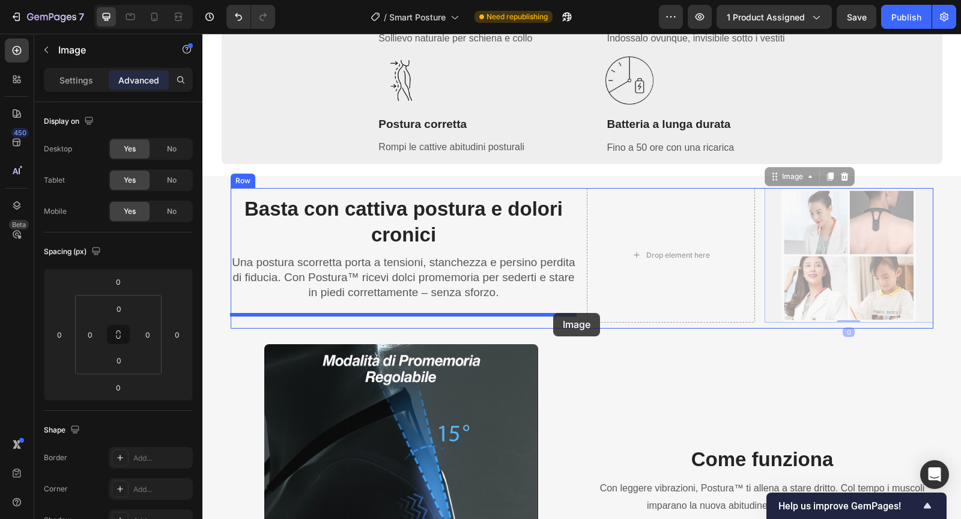
drag, startPoint x: 774, startPoint y: 179, endPoint x: 553, endPoint y: 313, distance: 258.0
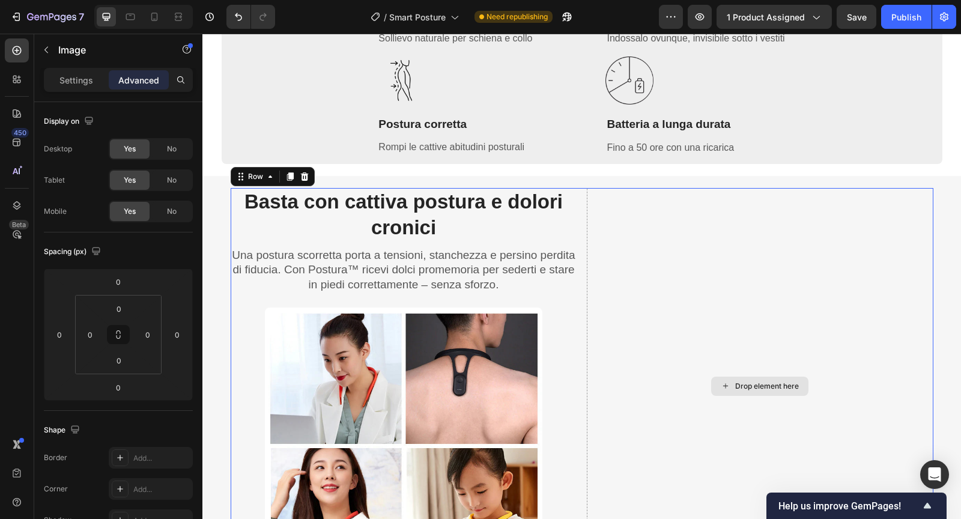
click at [686, 283] on div "Drop element here" at bounding box center [760, 386] width 346 height 397
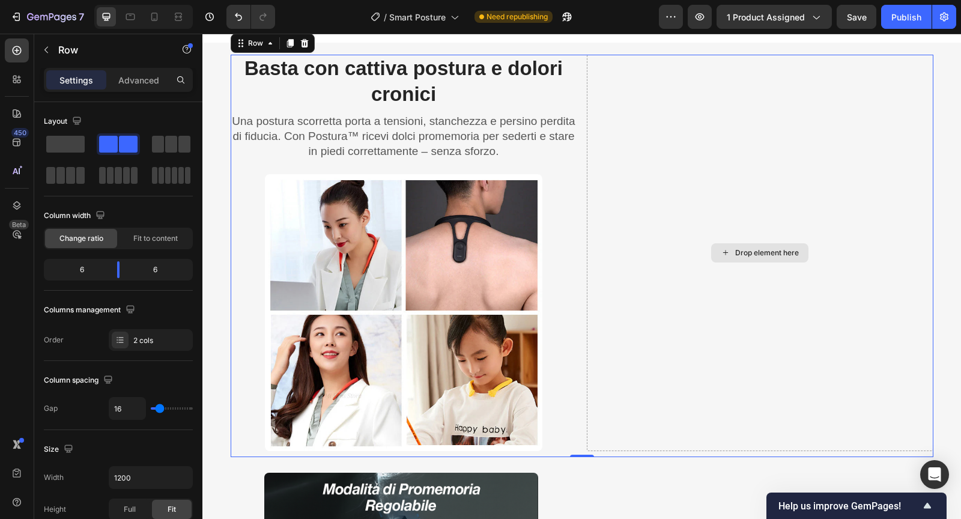
scroll to position [820, 0]
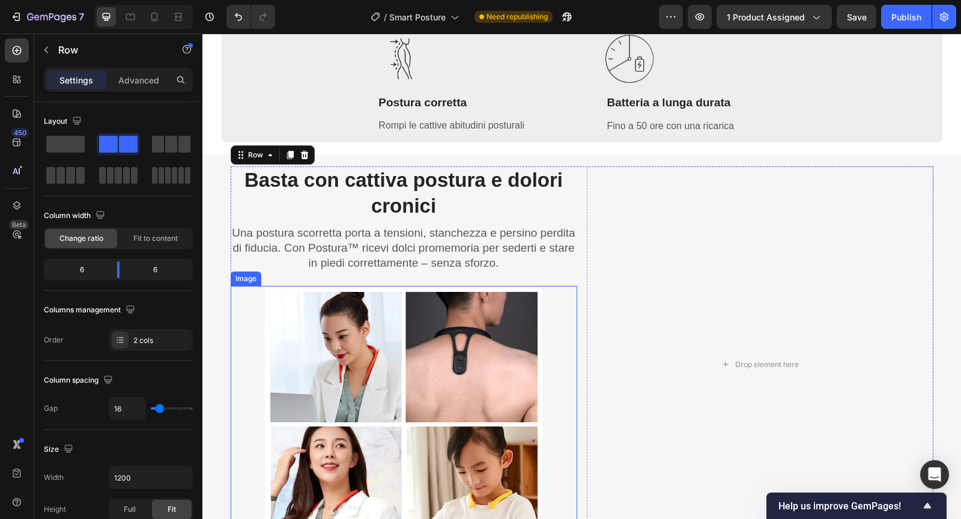
click at [445, 411] on img at bounding box center [403, 424] width 277 height 277
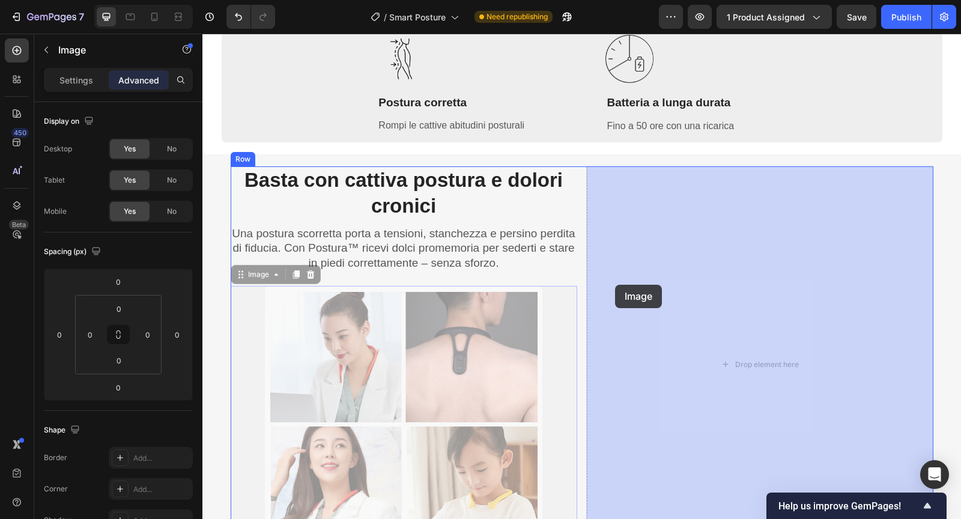
drag, startPoint x: 235, startPoint y: 277, endPoint x: 615, endPoint y: 285, distance: 380.7
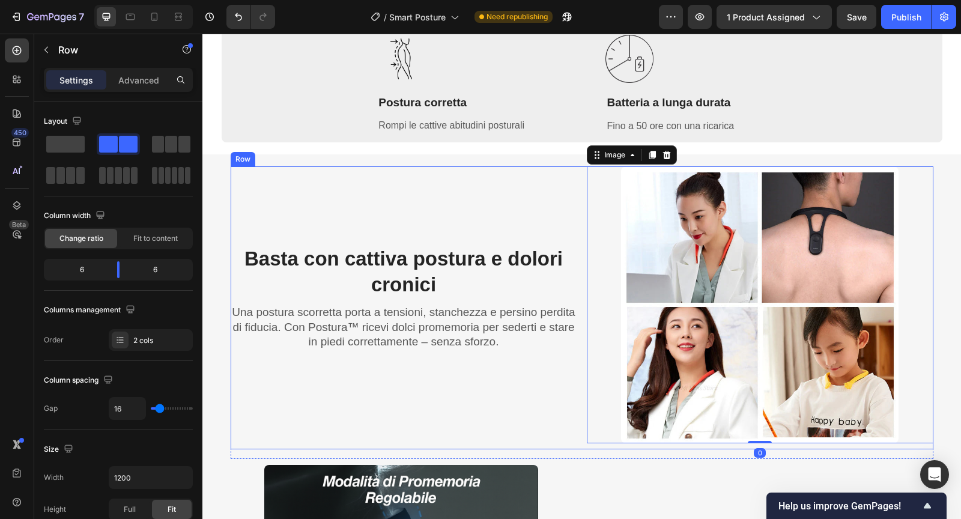
click at [474, 223] on div "Basta con cattiva postura e dolori cronici Heading Una postura scorretta porta …" at bounding box center [404, 304] width 346 height 277
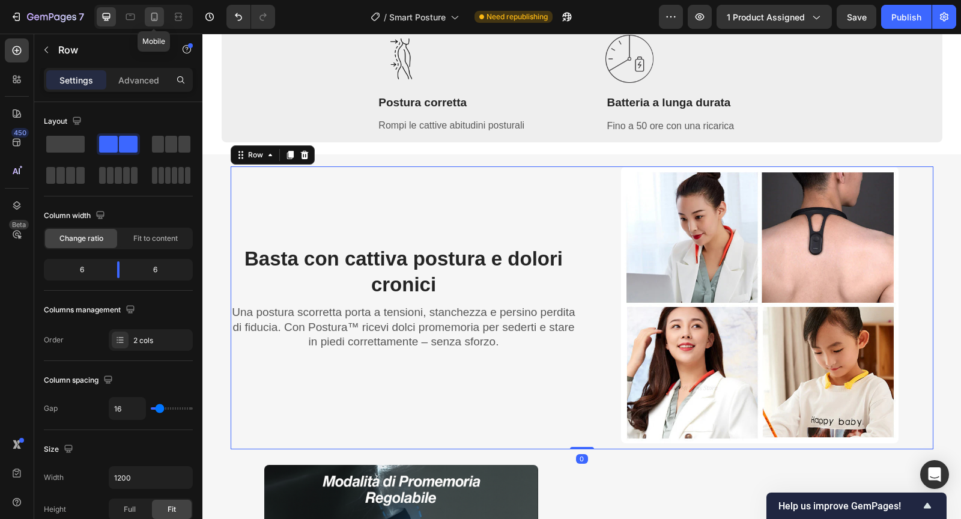
click at [149, 11] on icon at bounding box center [154, 17] width 12 height 12
type input "100%"
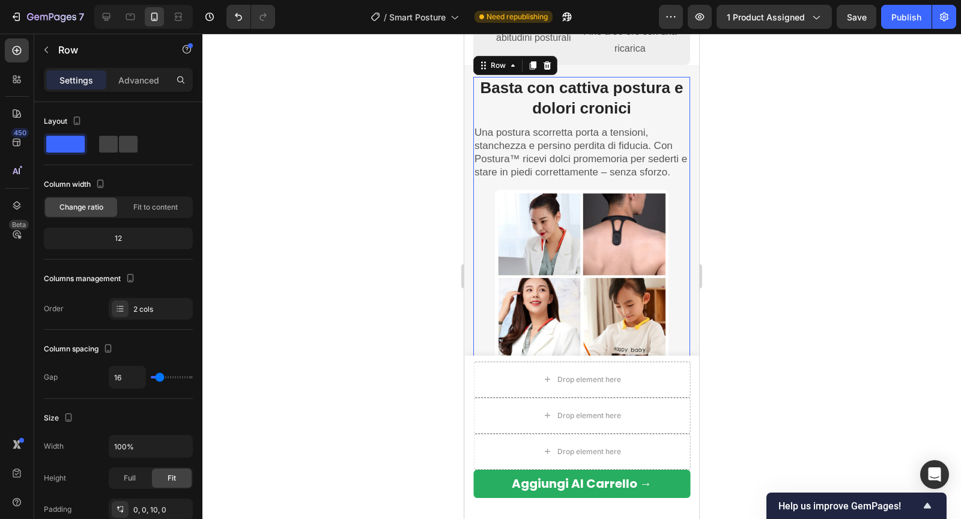
scroll to position [916, 0]
click at [789, 209] on div at bounding box center [581, 276] width 758 height 485
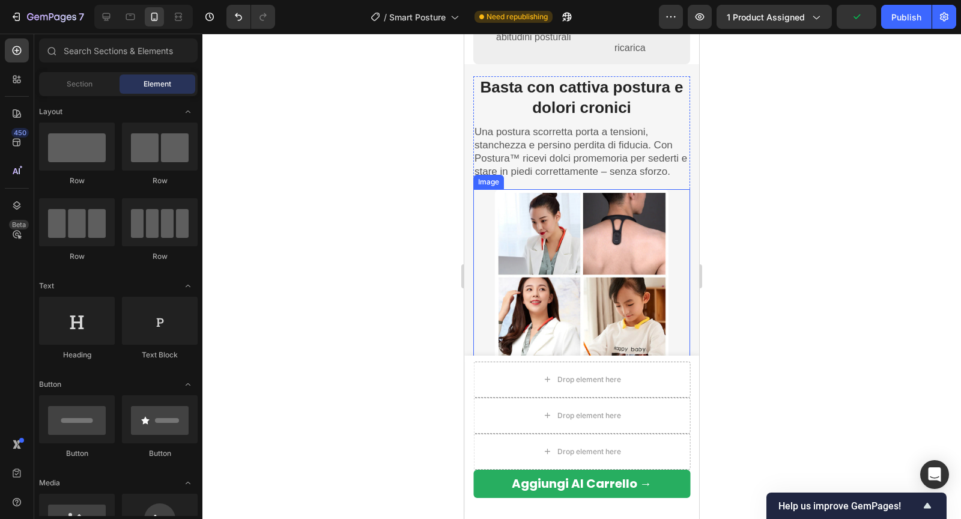
scroll to position [833, 0]
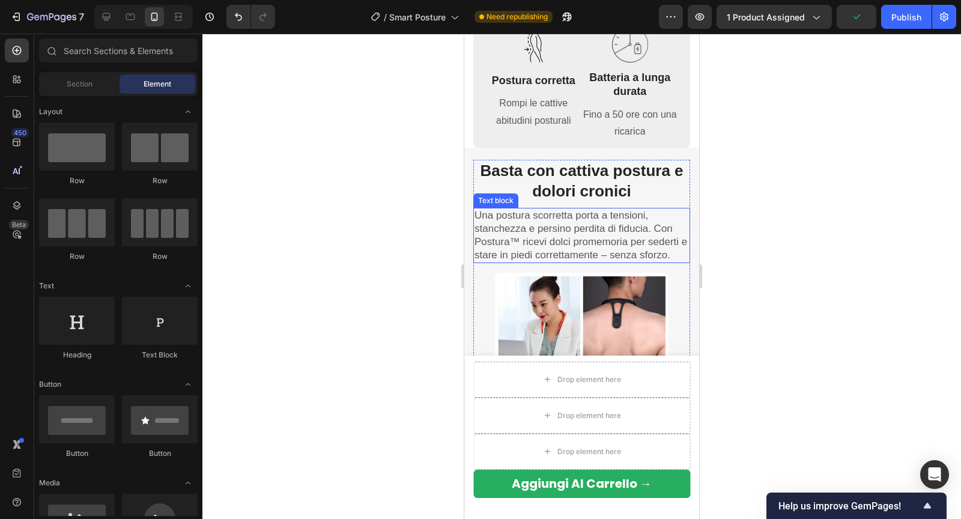
click at [568, 235] on p "Una postura scorretta porta a tensioni, stanchezza e persino perdita di fiducia…" at bounding box center [581, 235] width 214 height 53
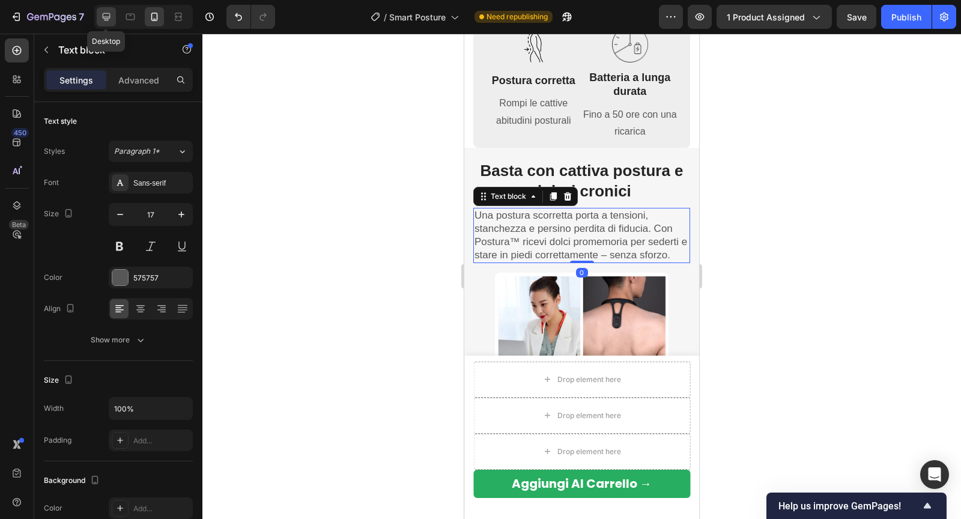
click at [106, 25] on div at bounding box center [106, 16] width 19 height 19
type input "19"
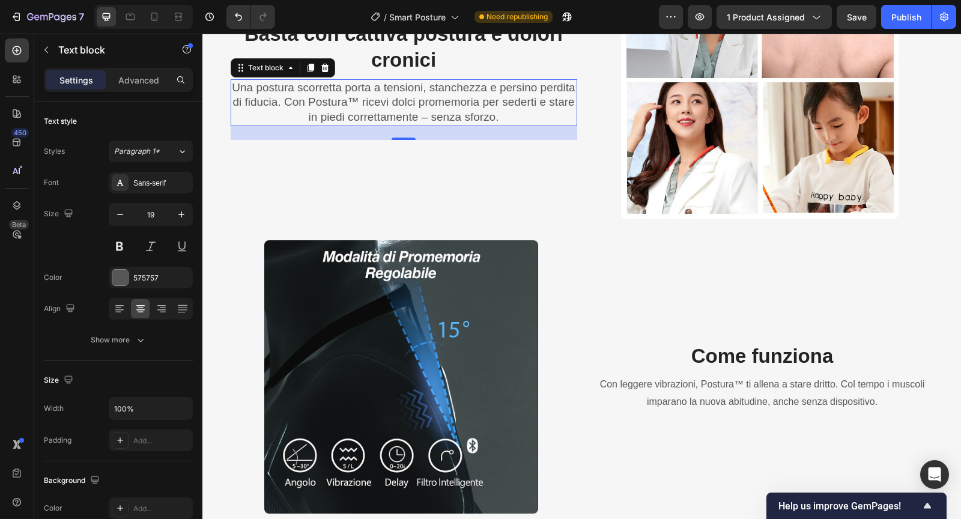
scroll to position [1048, 0]
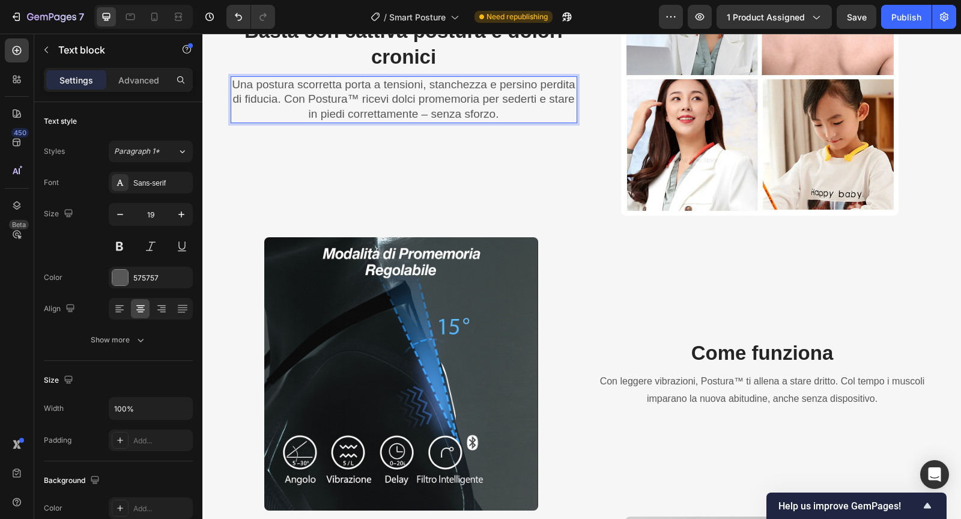
click at [366, 103] on p "Una postura scorretta porta a tensioni, stanchezza e persino perdita di fiducia…" at bounding box center [404, 99] width 344 height 44
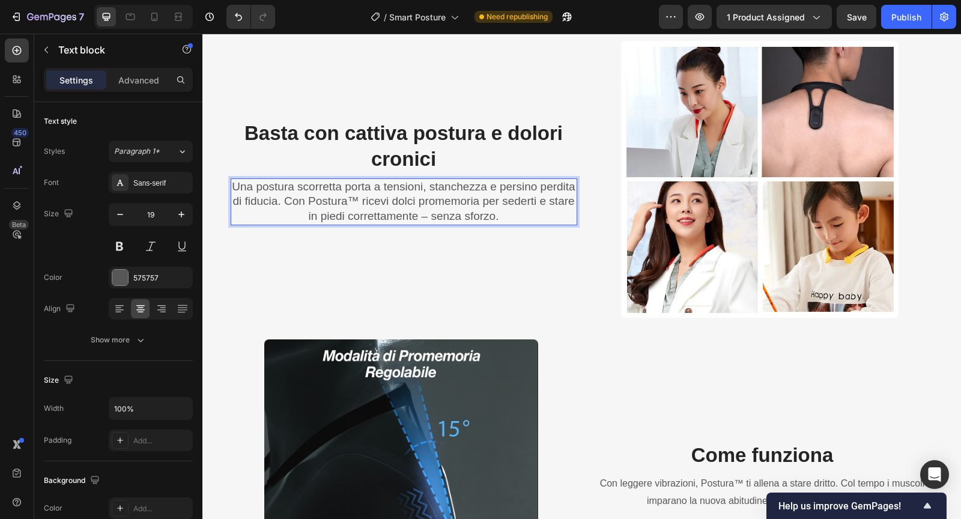
scroll to position [921, 0]
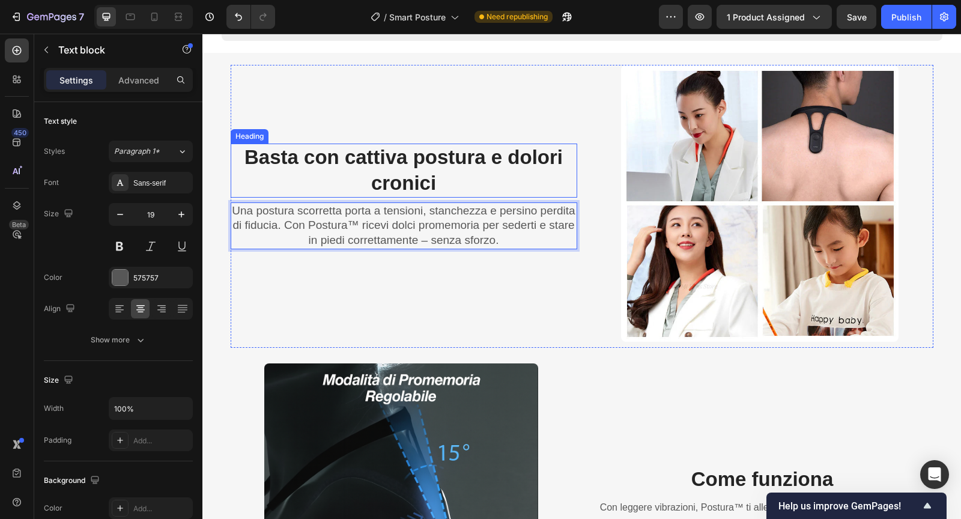
click at [347, 164] on strong "Basta con cattiva postura e dolori cronici" at bounding box center [403, 170] width 318 height 48
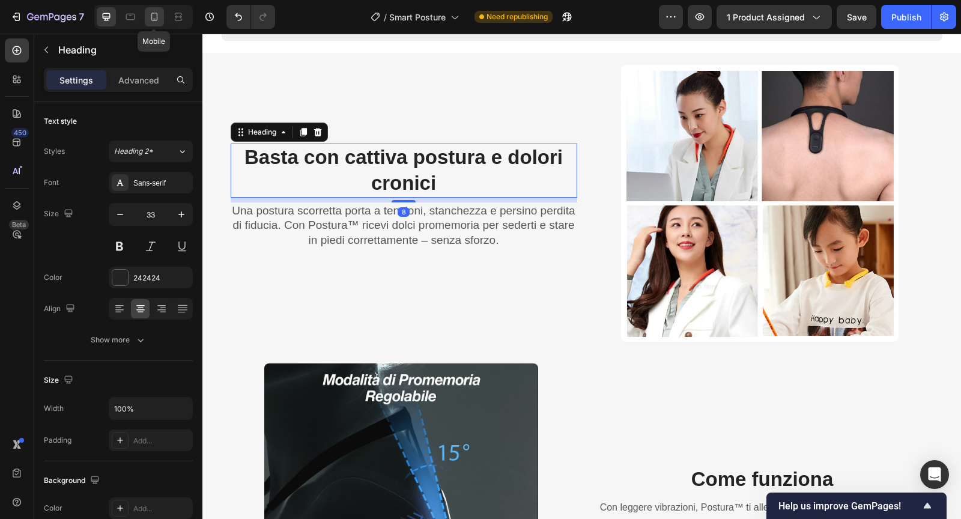
click at [156, 13] on icon at bounding box center [154, 17] width 7 height 8
type input "26"
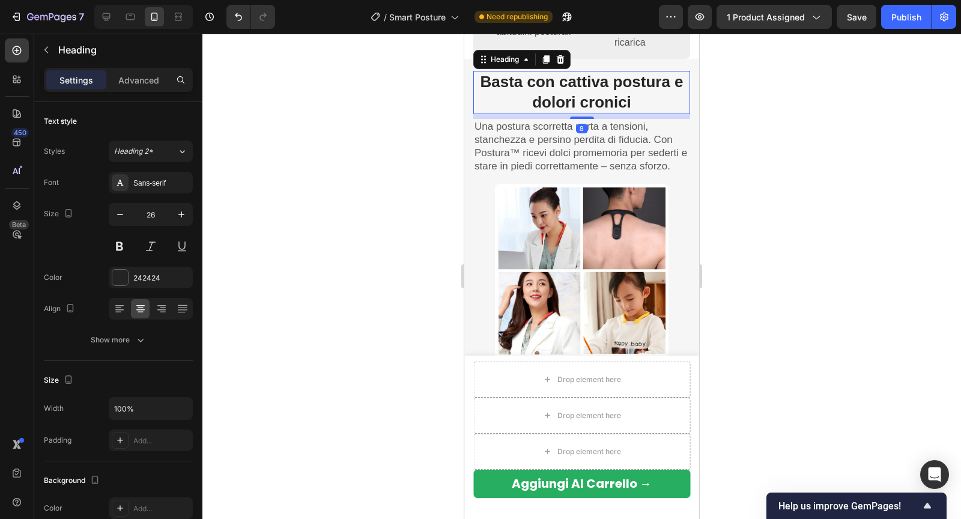
scroll to position [916, 0]
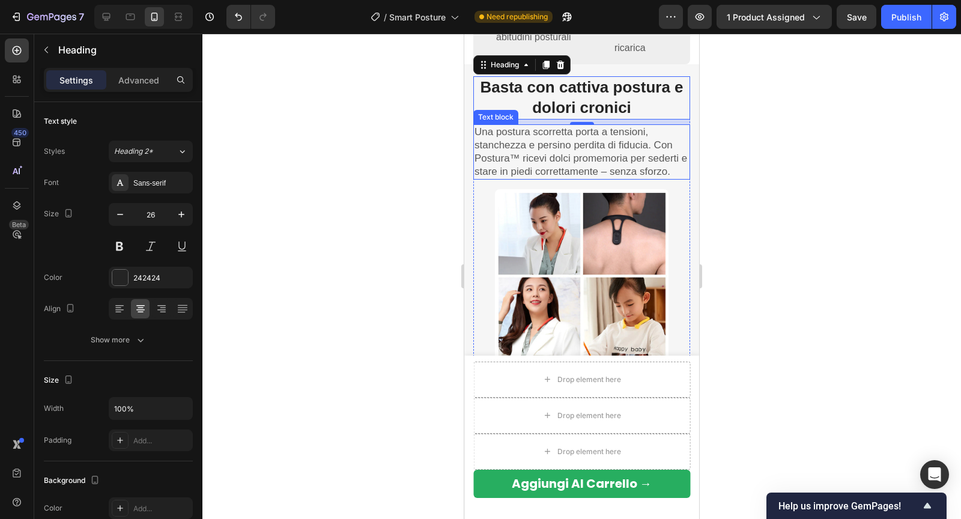
click at [516, 156] on p "Una postura scorretta porta a tensioni, stanchezza e persino perdita di fiducia…" at bounding box center [581, 151] width 214 height 53
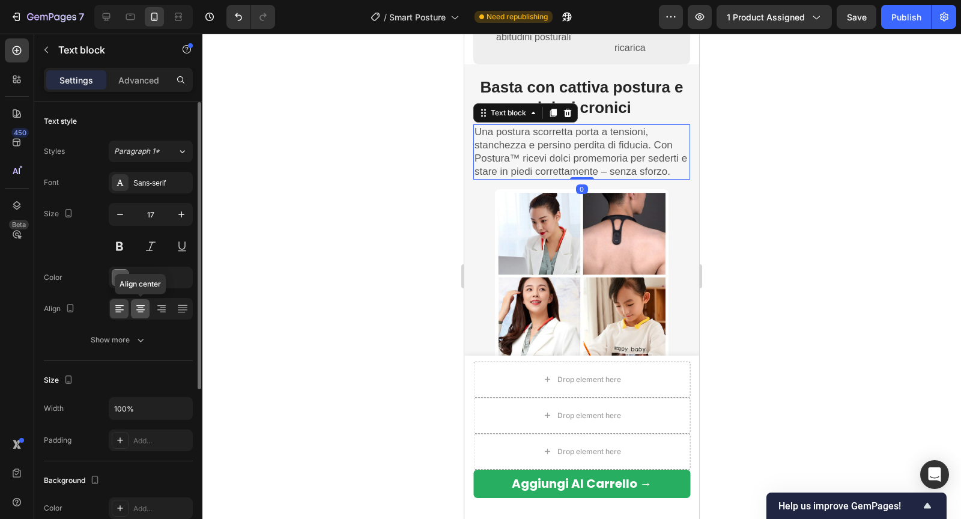
click at [138, 312] on icon at bounding box center [140, 312] width 6 height 1
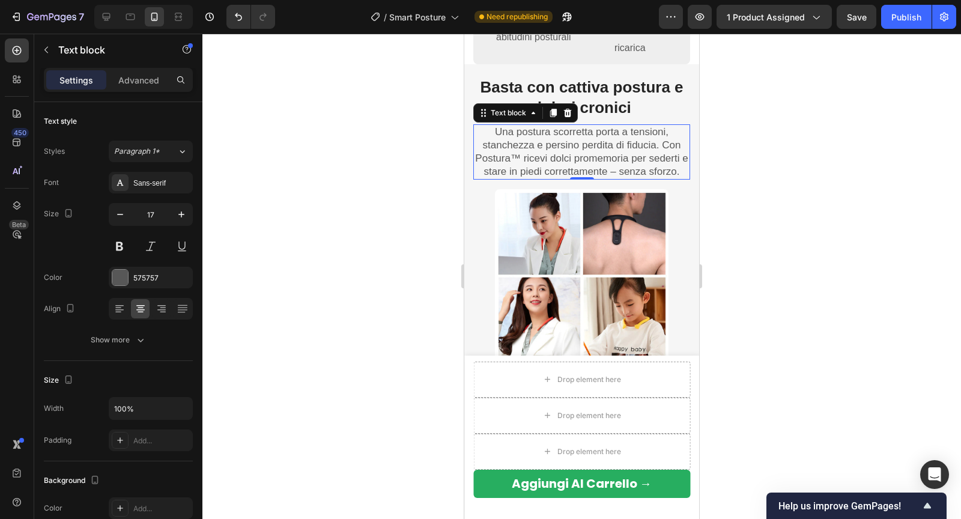
click at [781, 244] on div at bounding box center [581, 276] width 758 height 485
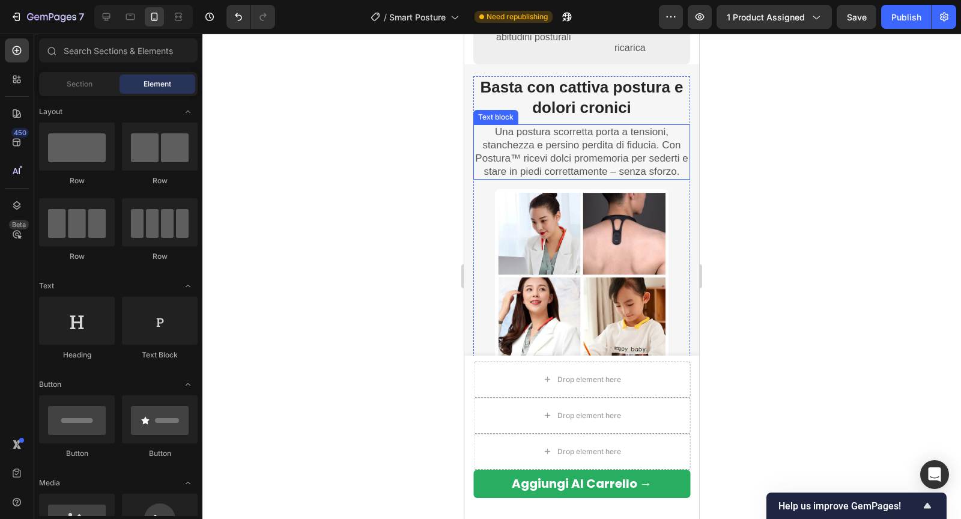
click at [670, 144] on p "Una postura scorretta porta a tensioni, stanchezza e persino perdita di fiducia…" at bounding box center [581, 151] width 214 height 53
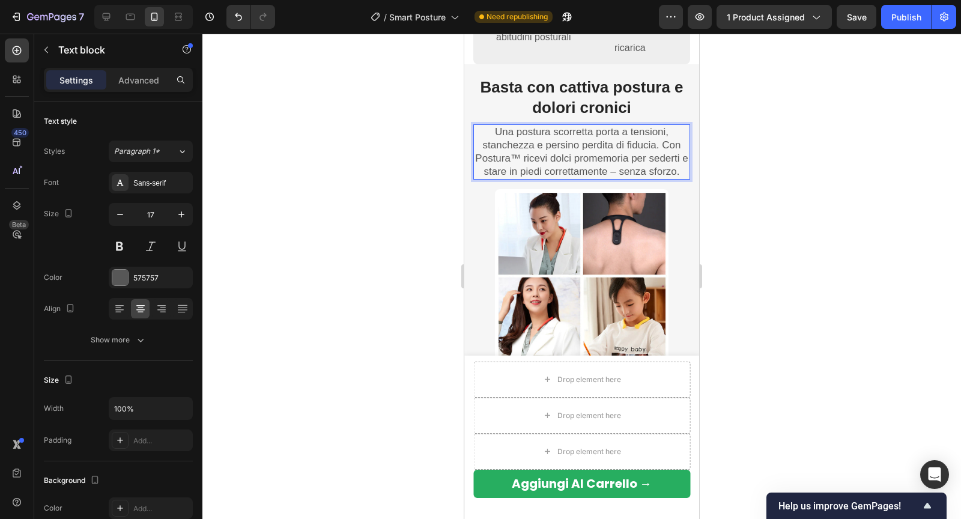
click at [662, 145] on p "Una postura scorretta porta a tensioni, stanchezza e persino perdita di fiducia…" at bounding box center [581, 151] width 214 height 53
click at [889, 178] on div at bounding box center [581, 276] width 758 height 485
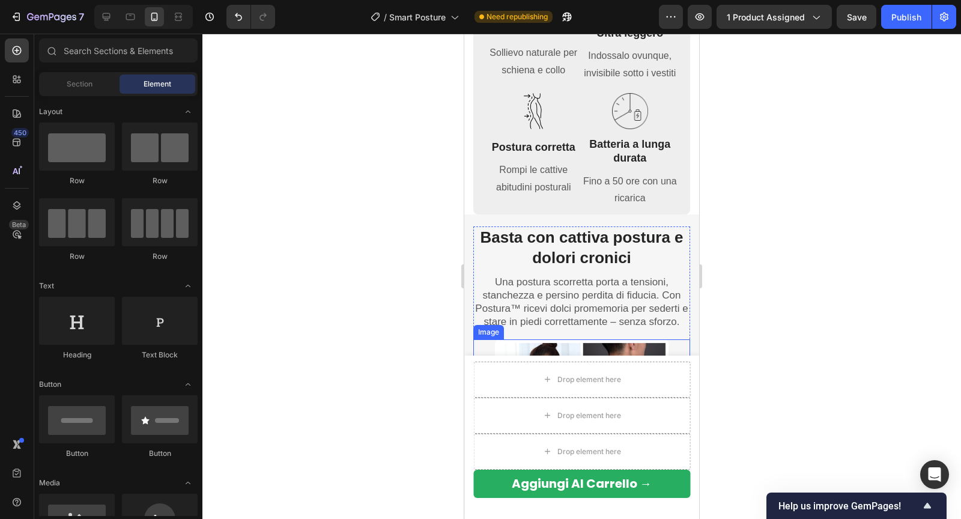
scroll to position [710, 0]
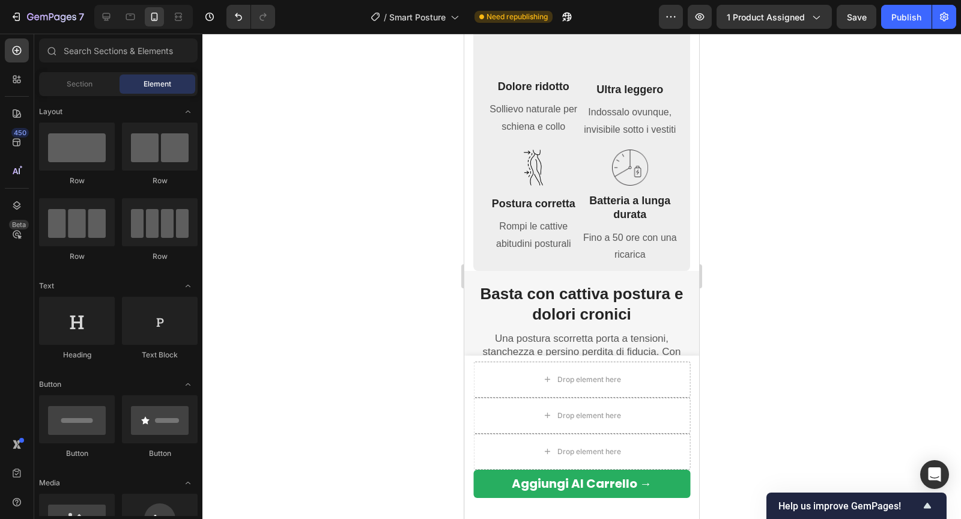
click at [767, 228] on div at bounding box center [581, 276] width 758 height 485
click at [519, 263] on div "Image Dolore ridotto Heading Sollievo naturale per schiena e collo Text block I…" at bounding box center [533, 145] width 97 height 240
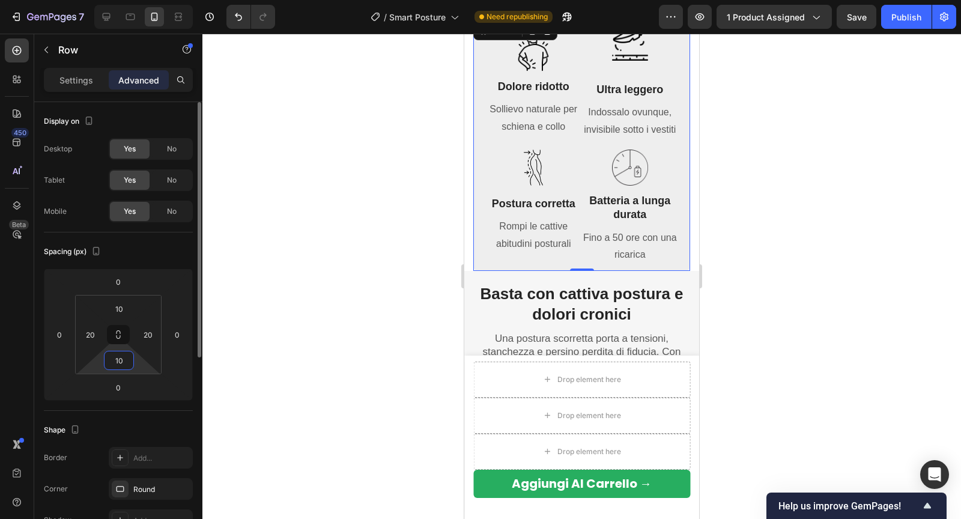
click at [116, 354] on input "10" at bounding box center [119, 360] width 24 height 18
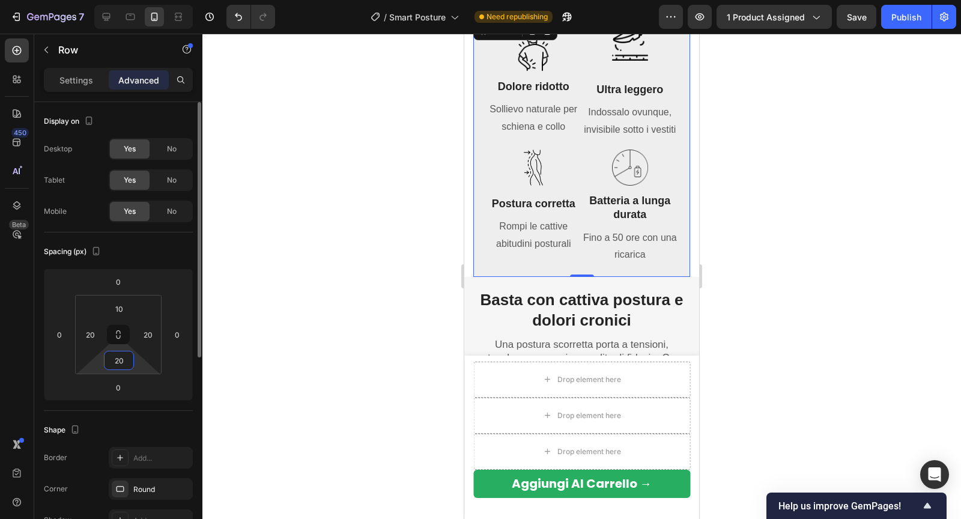
type input "2"
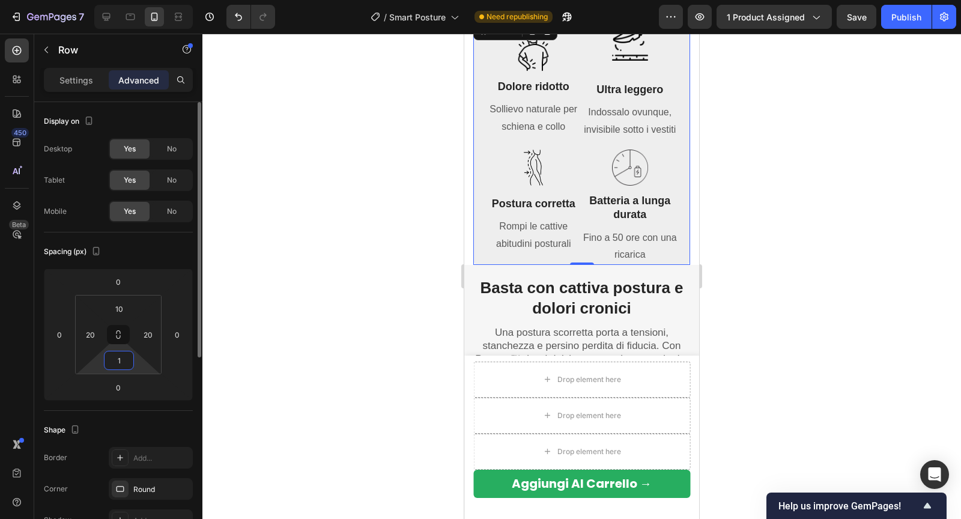
type input "10"
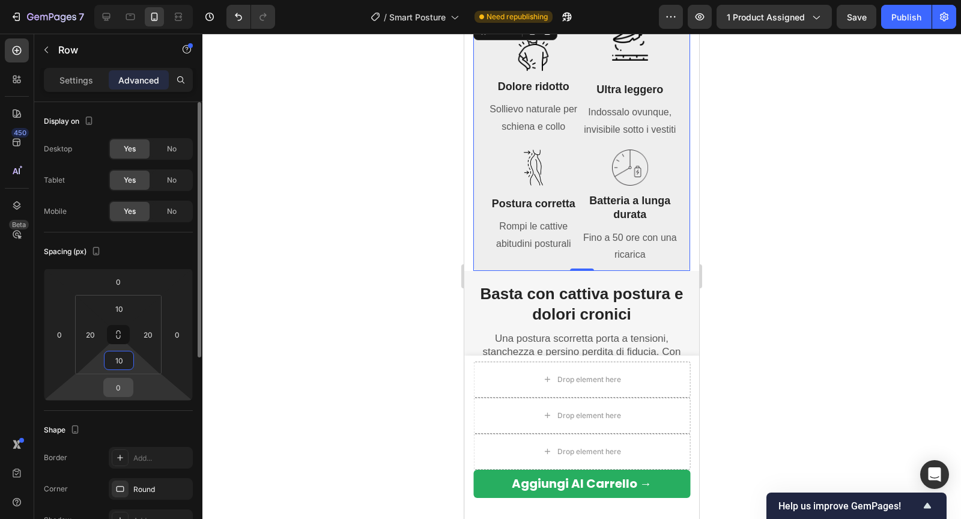
click at [119, 386] on input "0" at bounding box center [118, 387] width 24 height 18
type input "10"
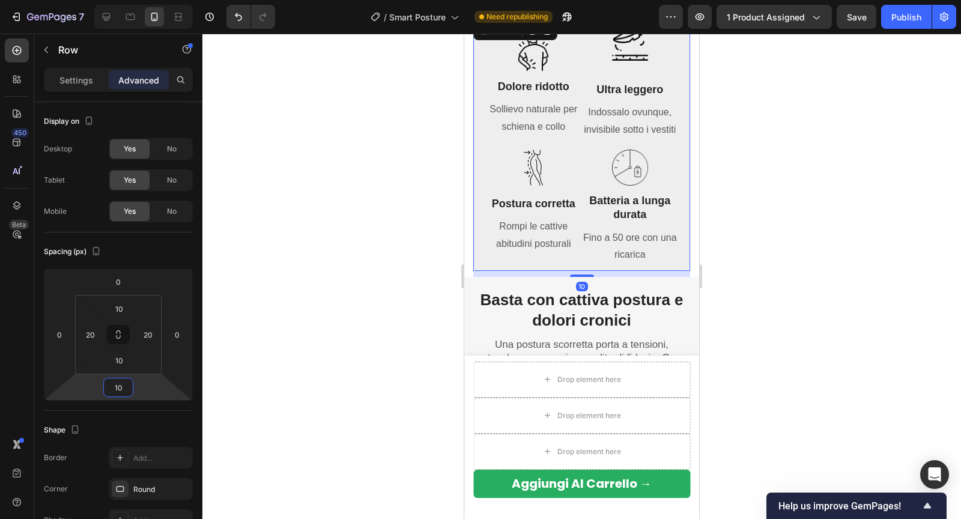
click at [338, 346] on div at bounding box center [581, 276] width 758 height 485
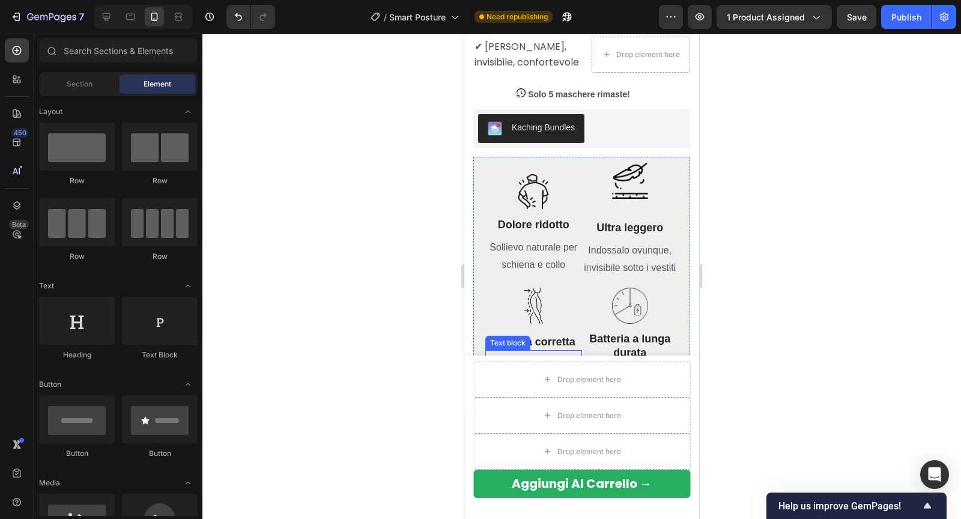
scroll to position [563, 0]
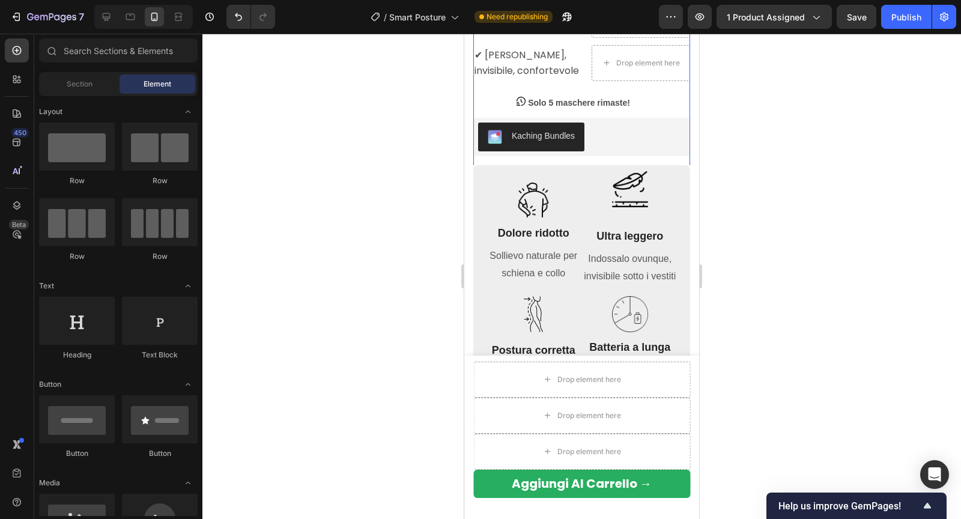
click at [535, 160] on div "Icon Icon Icon Icon Icon Icon List Hoz Oltre 6.000 clienti soddisfatti Text blo…" at bounding box center [581, 76] width 217 height 687
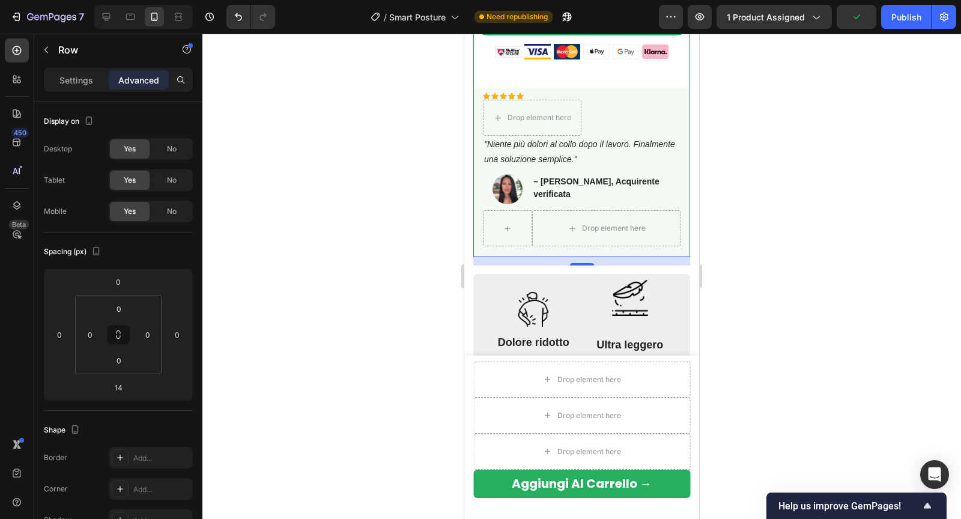
scroll to position [786, 0]
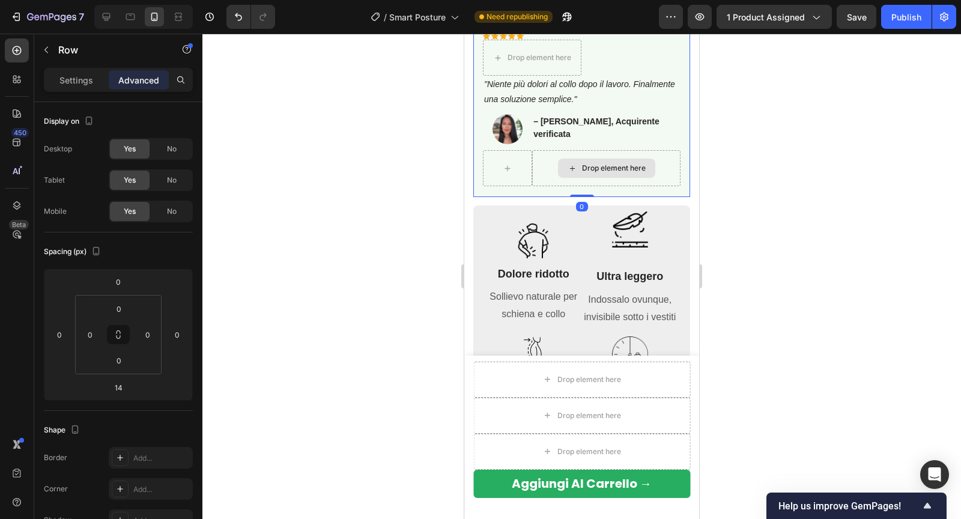
drag, startPoint x: 578, startPoint y: 204, endPoint x: 580, endPoint y: 181, distance: 22.3
type input "0"
click at [740, 204] on div at bounding box center [581, 276] width 758 height 485
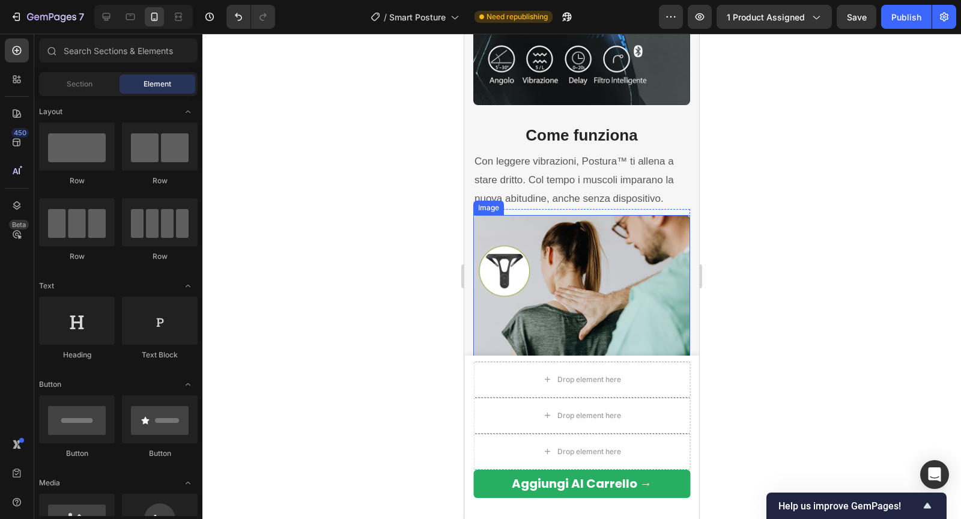
scroll to position [1635, 0]
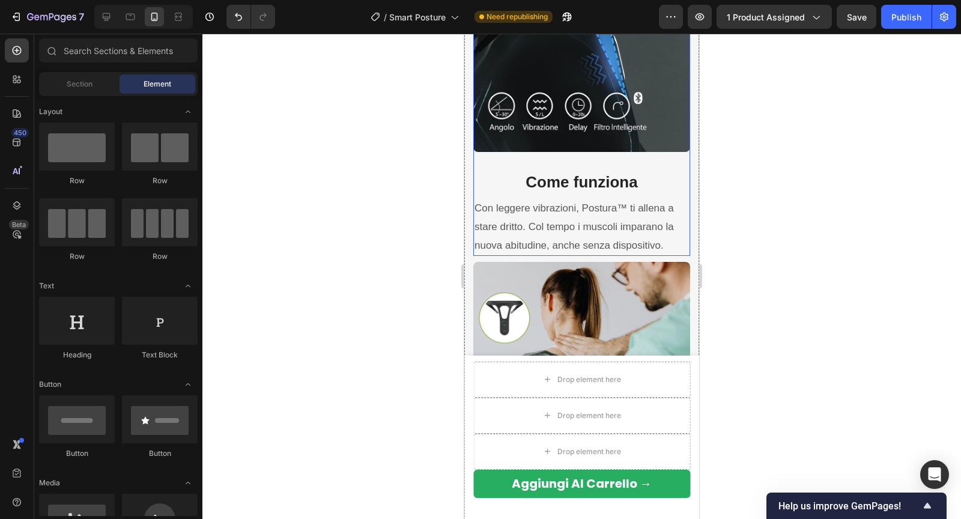
click at [561, 158] on div "Come funziona Heading Con leggere vibrazioni, Postura™ ti allena a stare dritto…" at bounding box center [581, 204] width 217 height 104
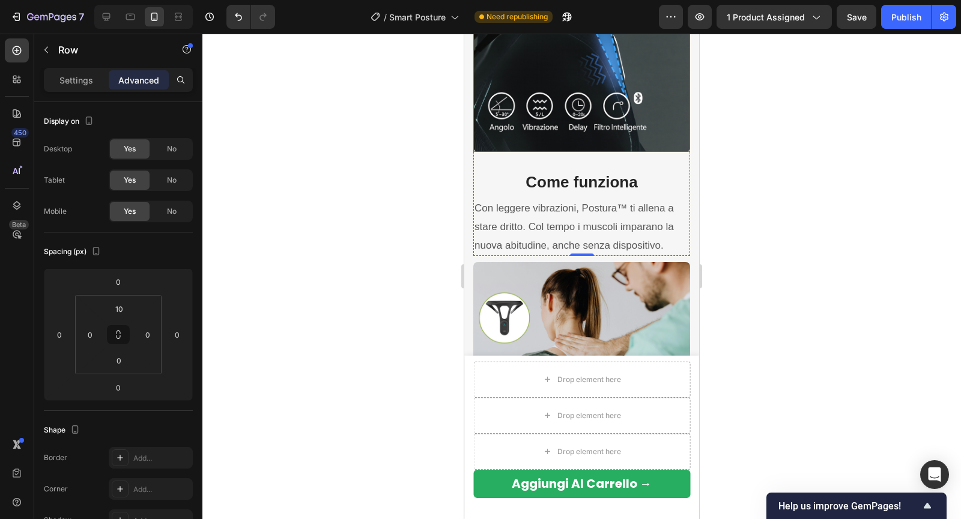
click at [562, 142] on img at bounding box center [581, 43] width 217 height 217
click at [579, 145] on img at bounding box center [581, 43] width 217 height 217
click at [587, 139] on img at bounding box center [581, 43] width 217 height 217
click at [70, 86] on div "Settings" at bounding box center [76, 79] width 60 height 19
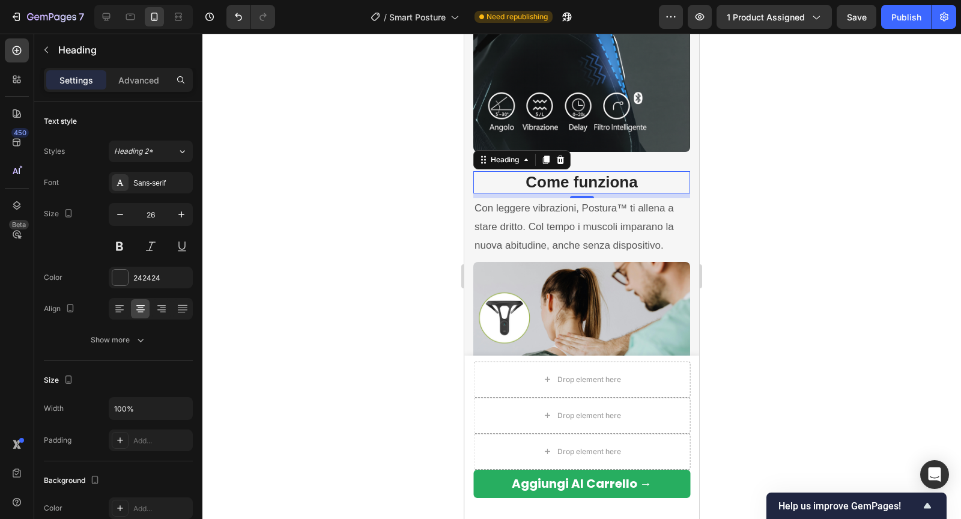
click at [655, 187] on h3 "Come funziona" at bounding box center [581, 182] width 217 height 23
click at [148, 80] on p "Advanced" at bounding box center [138, 80] width 41 height 13
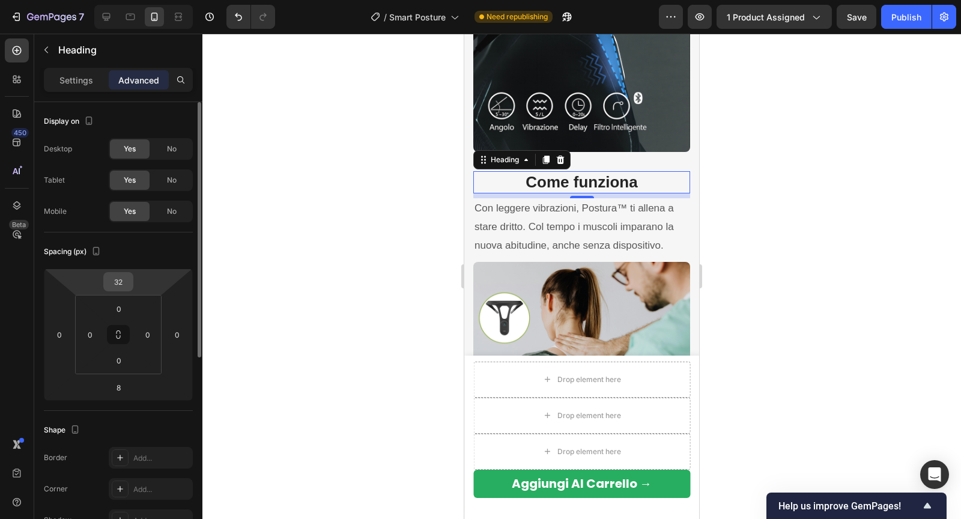
click at [124, 283] on input "32" at bounding box center [118, 282] width 24 height 18
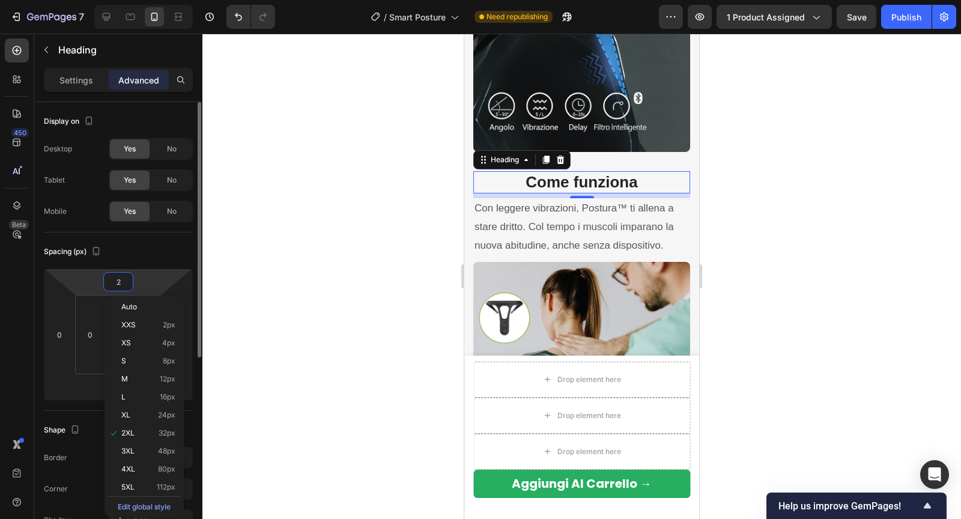
type input "20"
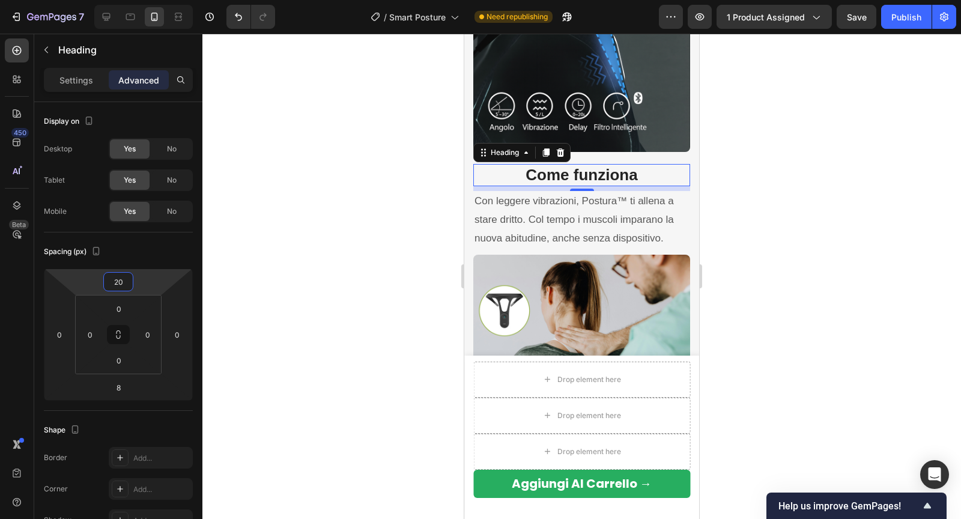
click at [343, 242] on div at bounding box center [581, 276] width 758 height 485
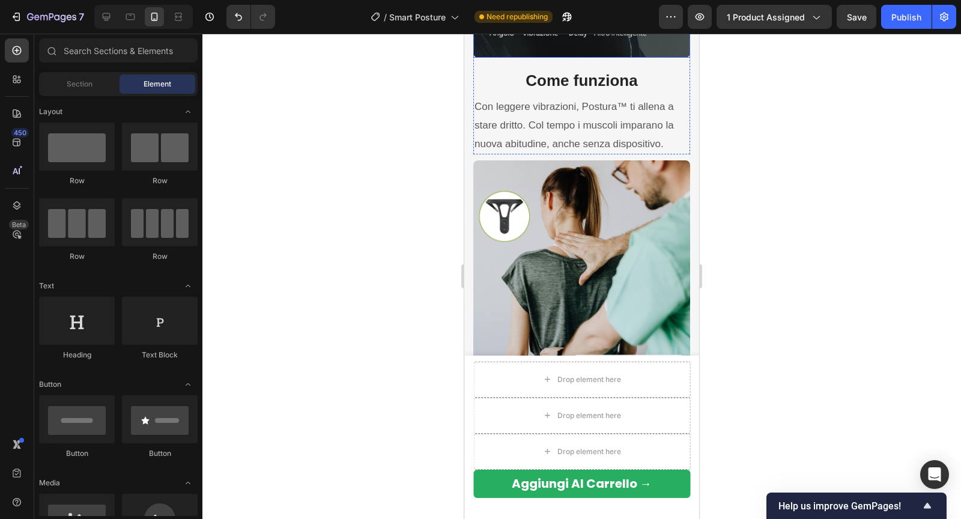
scroll to position [1721, 0]
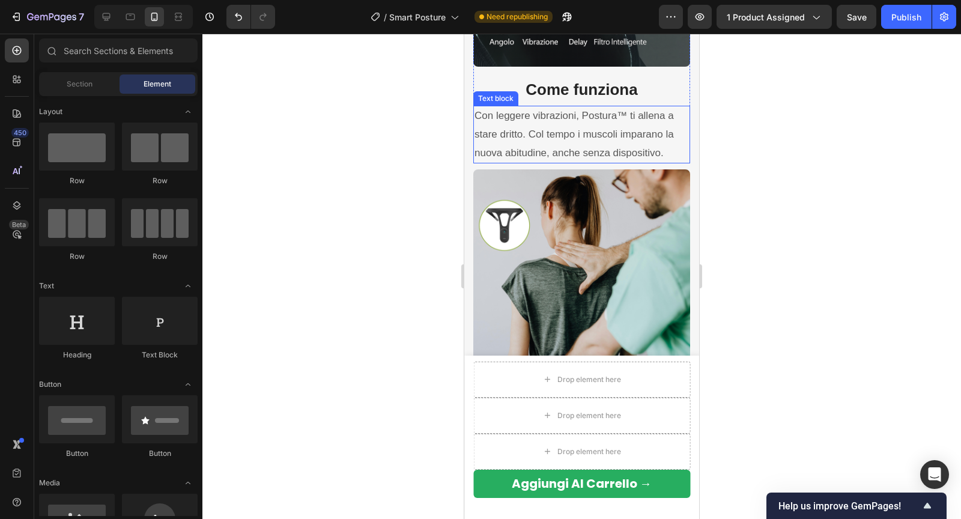
click at [573, 141] on p "Con leggere vibrazioni, Postura™ ti allena a stare dritto. Col tempo i muscoli …" at bounding box center [581, 134] width 214 height 55
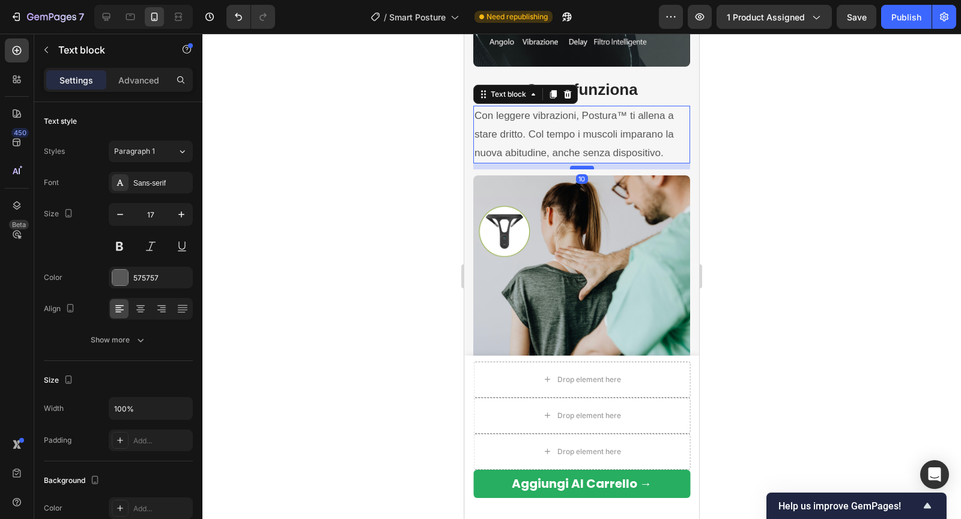
drag, startPoint x: 577, startPoint y: 161, endPoint x: 578, endPoint y: 167, distance: 6.0
click at [578, 167] on div at bounding box center [582, 168] width 24 height 4
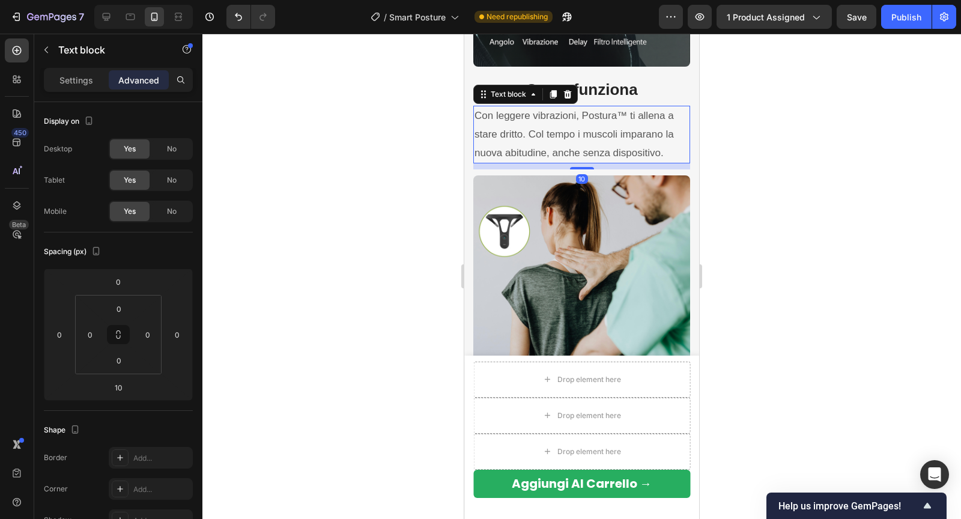
click at [733, 179] on div at bounding box center [581, 276] width 758 height 485
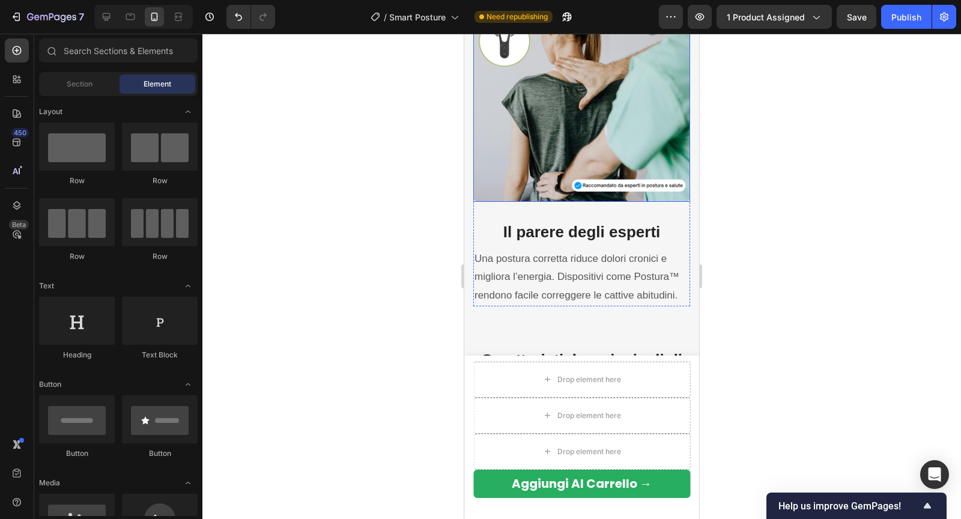
scroll to position [1959, 0]
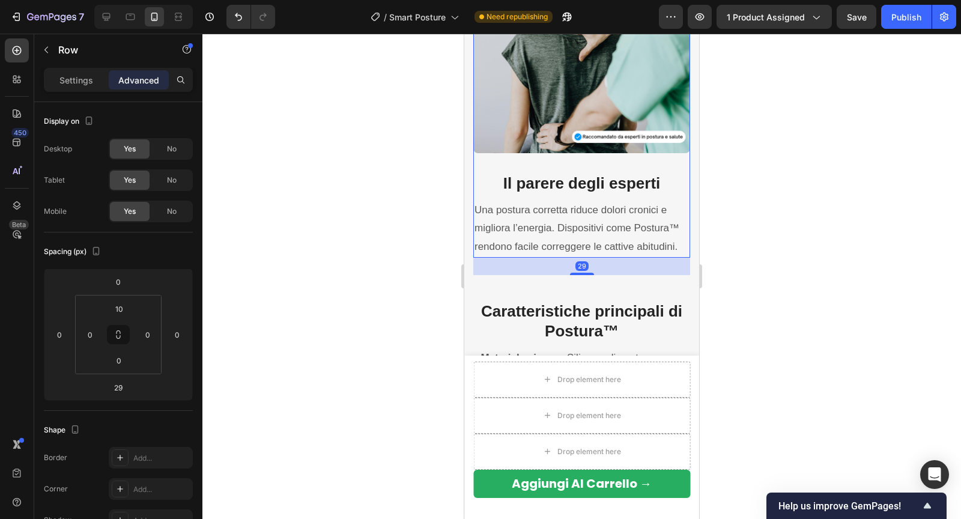
click at [590, 167] on div "Il parere degli esperti Heading Una postura corretta riduce dolori cronici e mi…" at bounding box center [581, 205] width 217 height 104
click at [568, 152] on img at bounding box center [581, 44] width 217 height 217
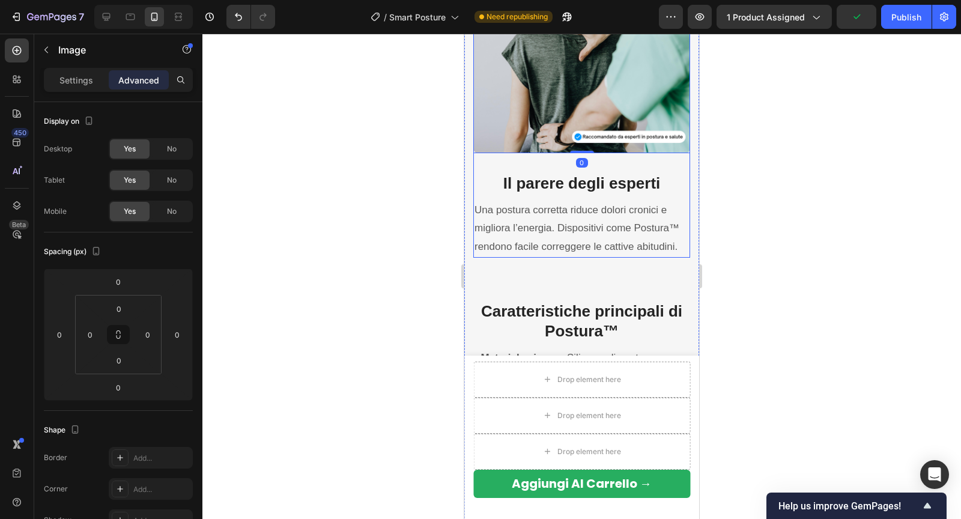
click at [549, 142] on img at bounding box center [581, 44] width 217 height 217
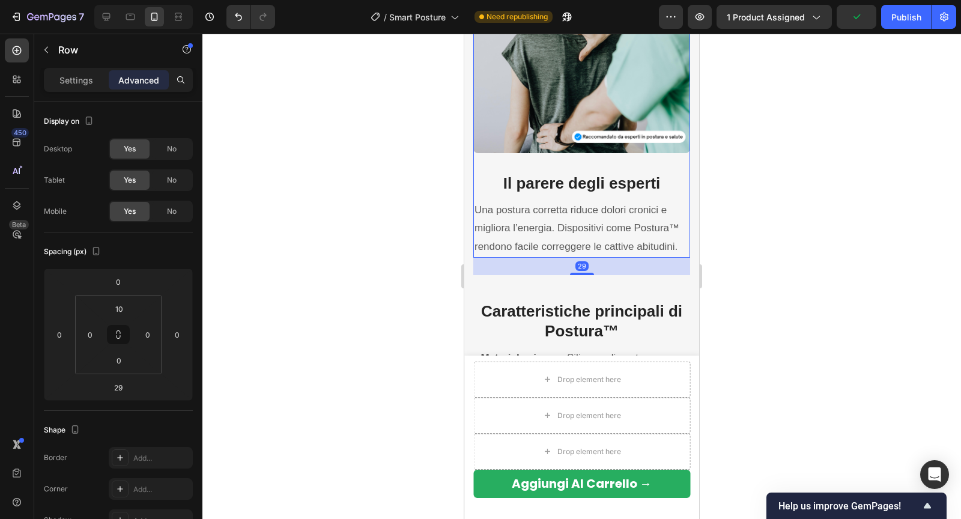
click at [543, 154] on div "Il parere degli esperti Heading Una postura corretta riduce dolori cronici e mi…" at bounding box center [581, 205] width 217 height 104
click at [543, 166] on div "Il parere degli esperti Heading Una postura corretta riduce dolori cronici e mi…" at bounding box center [581, 205] width 217 height 104
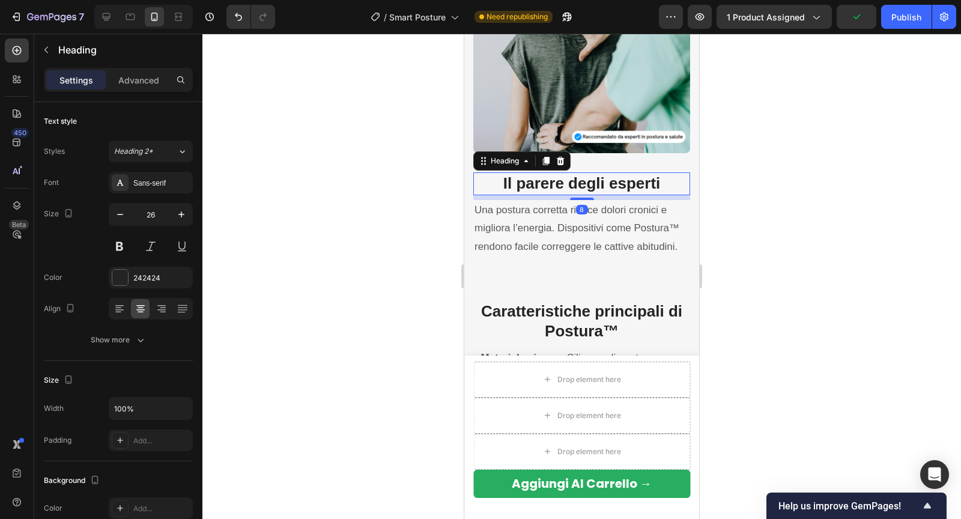
click at [534, 190] on strong "Il parere degli esperti" at bounding box center [581, 183] width 157 height 18
click at [607, 164] on div "Il parere degli esperti Heading 8 Una postura corretta riduce dolori cronici e …" at bounding box center [581, 205] width 217 height 104
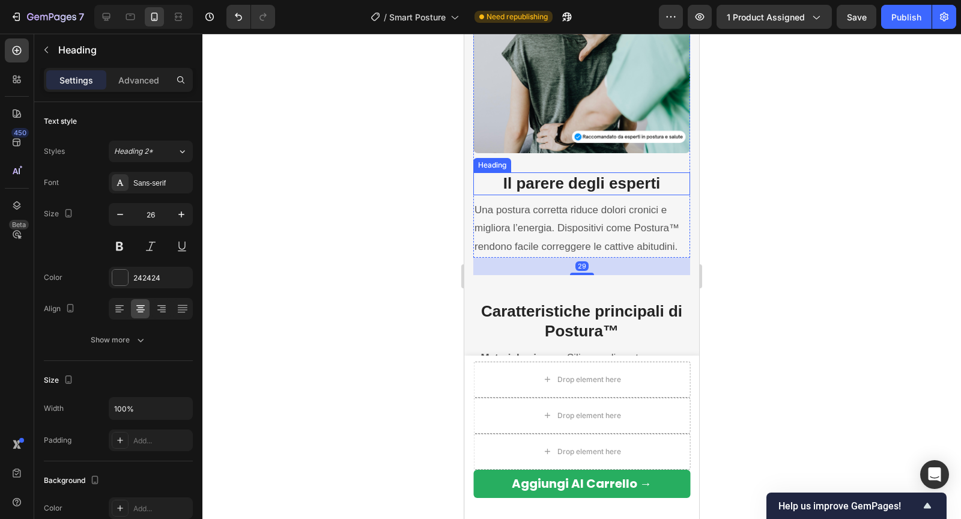
click at [570, 187] on strong "Il parere degli esperti" at bounding box center [581, 183] width 157 height 18
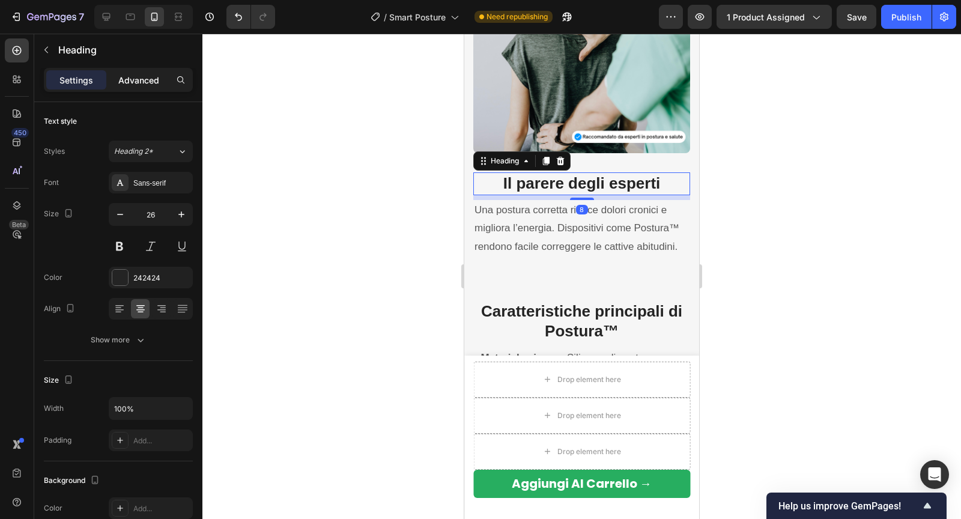
click at [134, 77] on p "Advanced" at bounding box center [138, 80] width 41 height 13
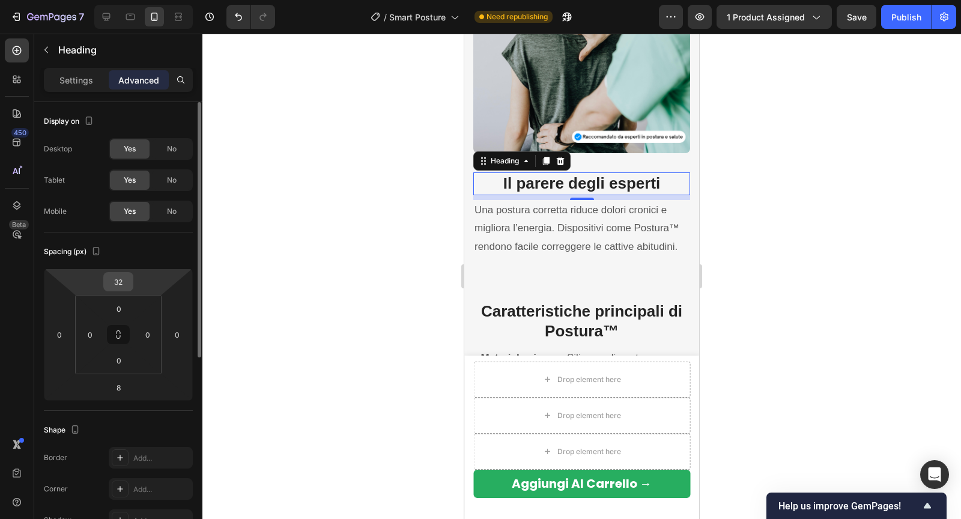
click at [120, 285] on input "32" at bounding box center [118, 282] width 24 height 18
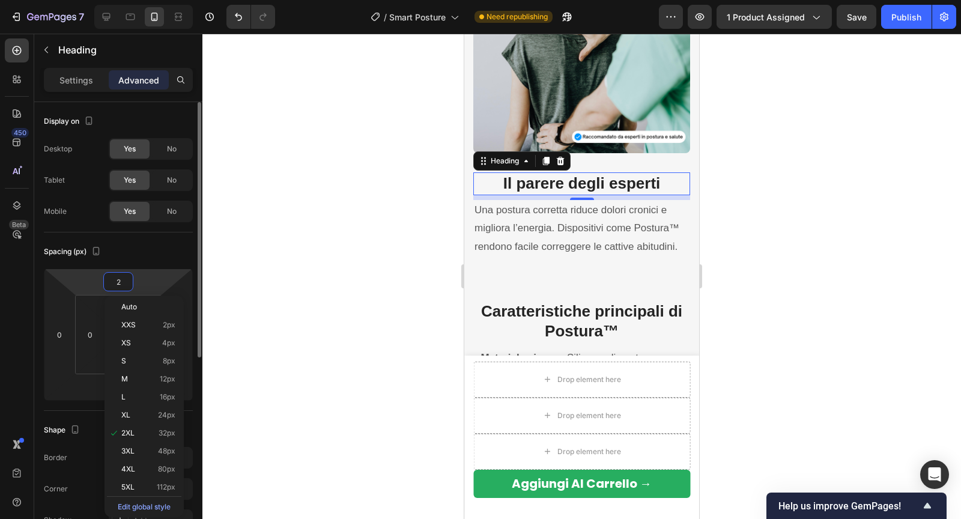
type input "20"
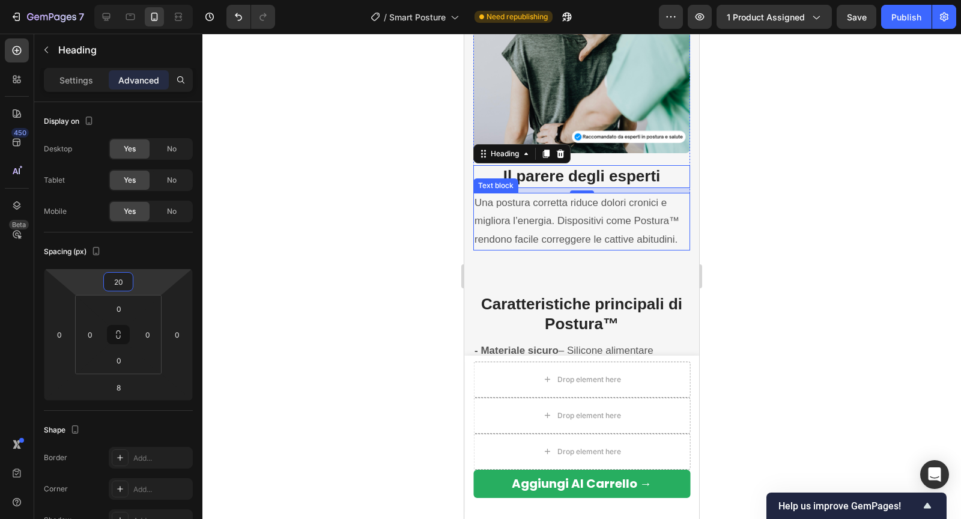
click at [575, 245] on p "Una postura corretta riduce dolori cronici e migliora l’energia. Dispositivi co…" at bounding box center [581, 221] width 214 height 55
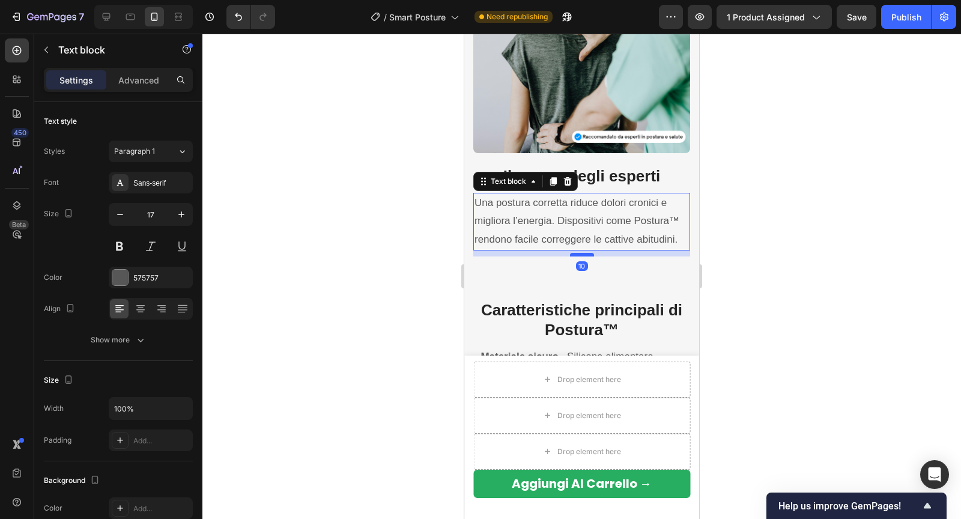
drag, startPoint x: 577, startPoint y: 247, endPoint x: 580, endPoint y: 253, distance: 6.7
click at [580, 253] on div at bounding box center [582, 255] width 24 height 4
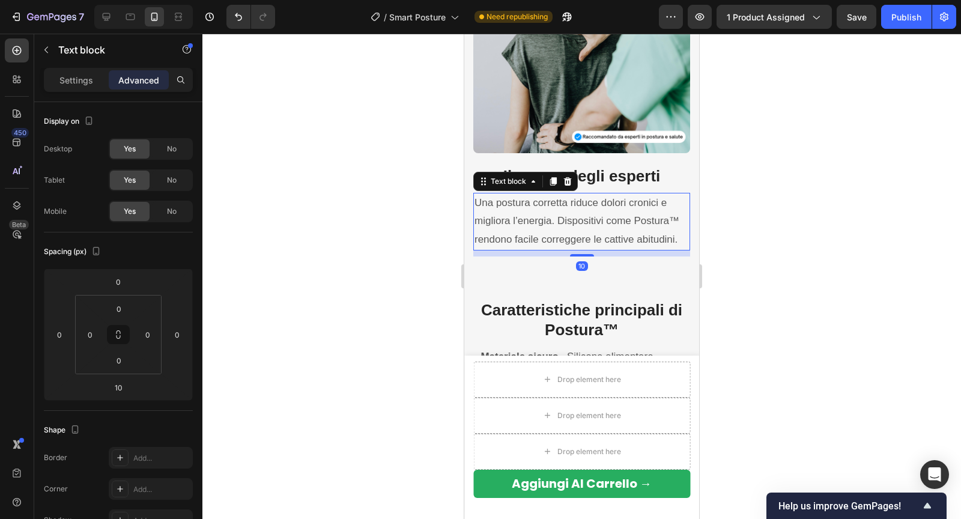
click at [770, 259] on div at bounding box center [581, 276] width 758 height 485
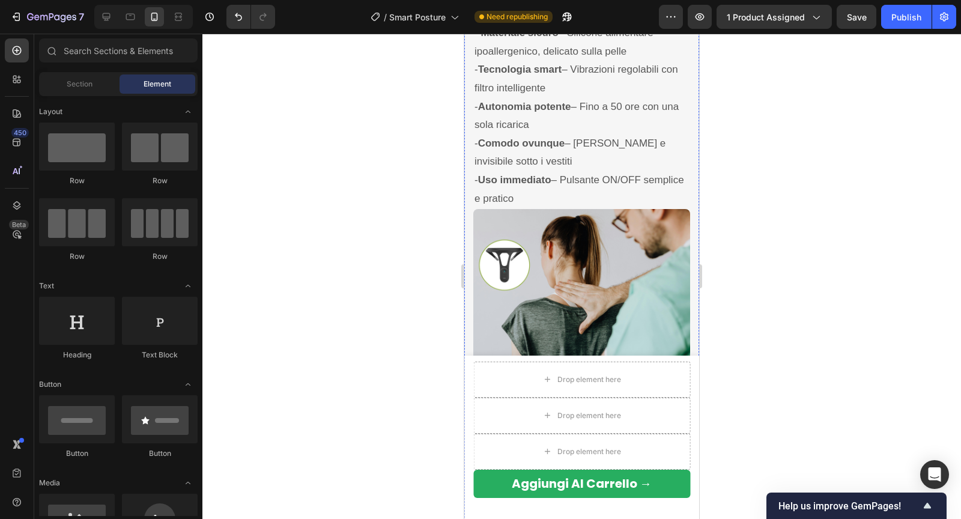
scroll to position [2355, 0]
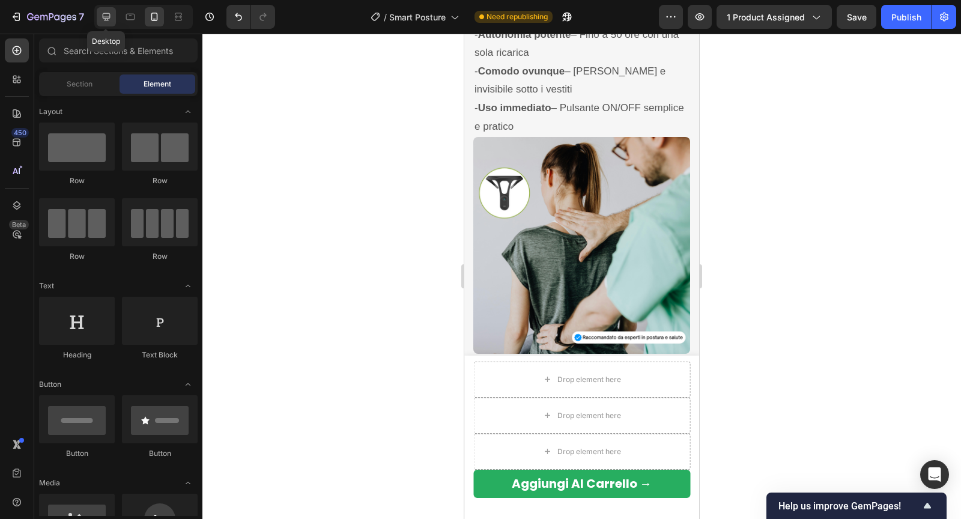
click at [110, 17] on icon at bounding box center [106, 17] width 12 height 12
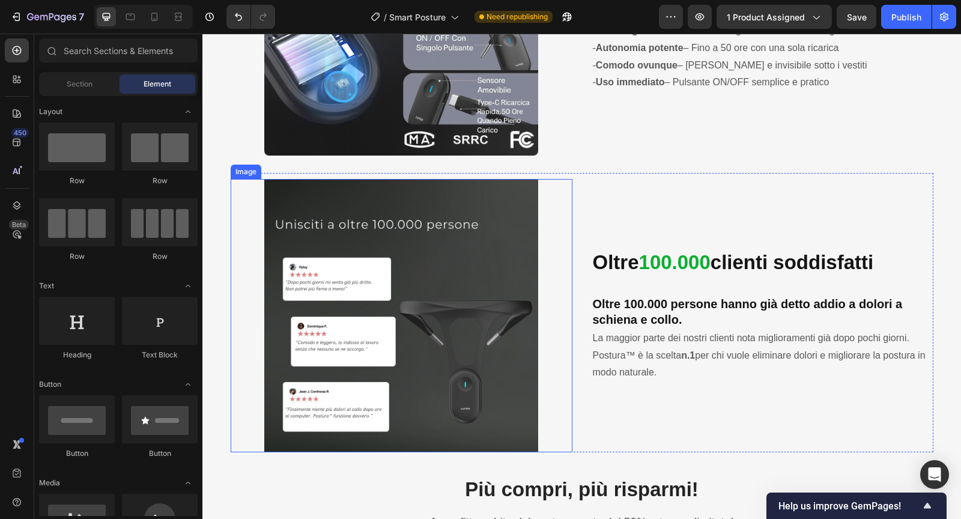
scroll to position [2275, 0]
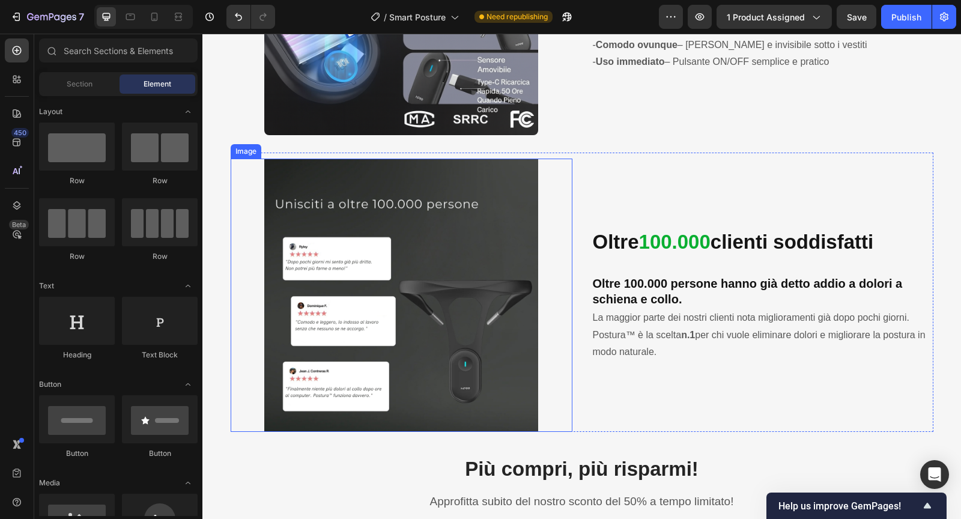
click at [424, 270] on img at bounding box center [400, 294] width 273 height 273
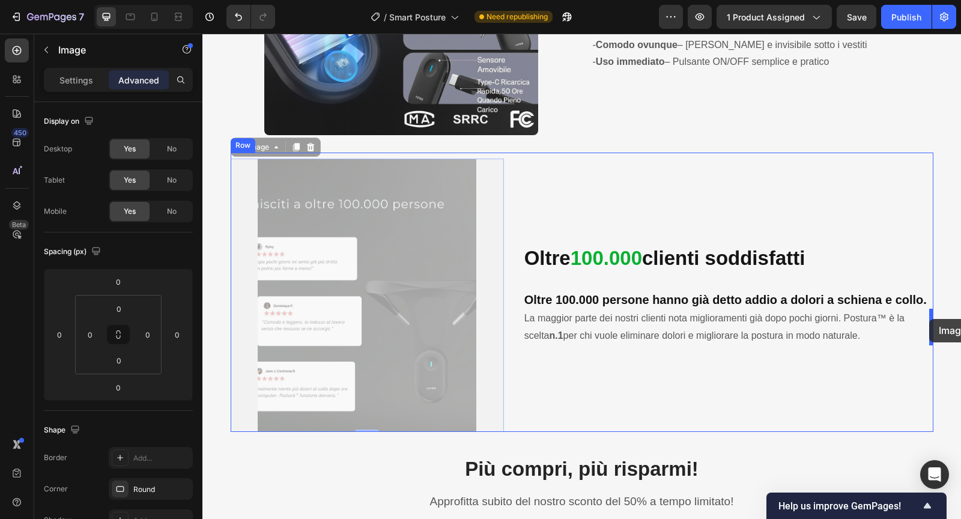
drag, startPoint x: 245, startPoint y: 152, endPoint x: 929, endPoint y: 319, distance: 703.7
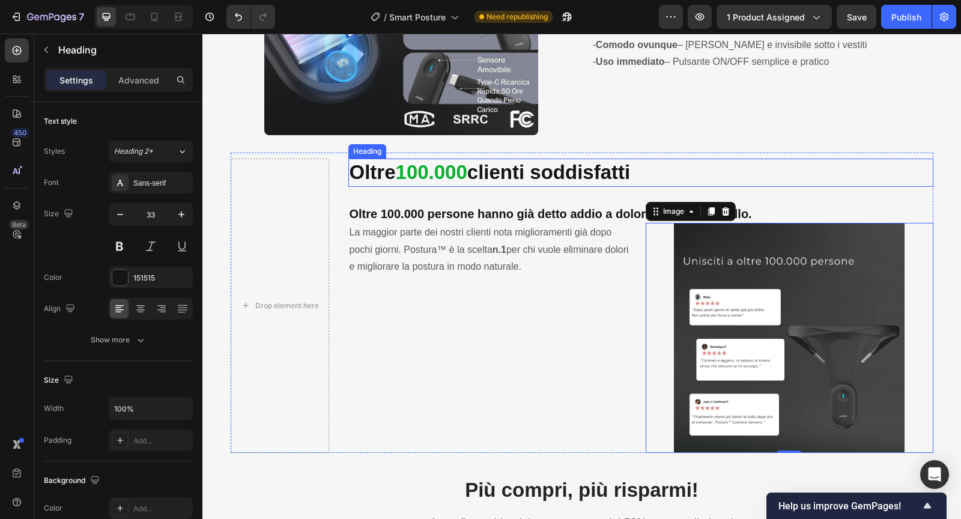
click at [467, 181] on strong "100.000" at bounding box center [431, 172] width 71 height 22
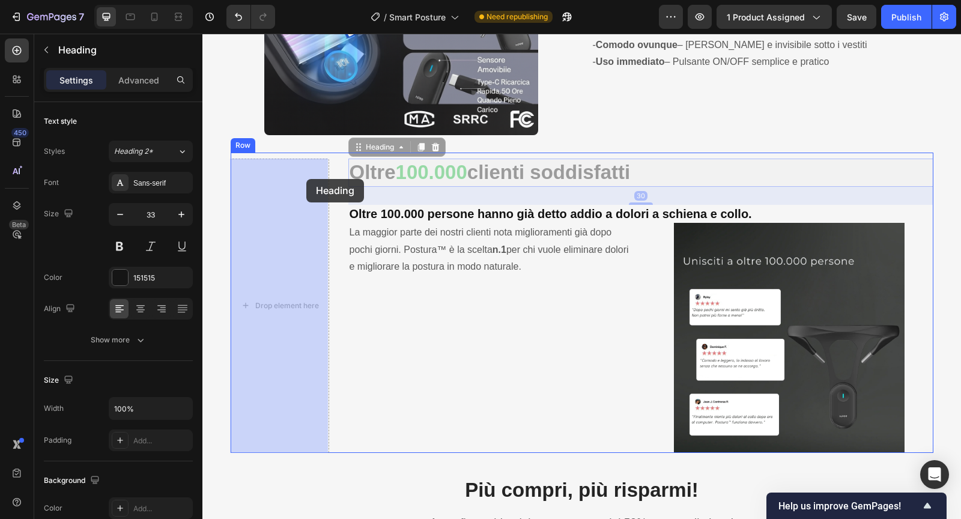
drag, startPoint x: 357, startPoint y: 143, endPoint x: 306, endPoint y: 179, distance: 62.0
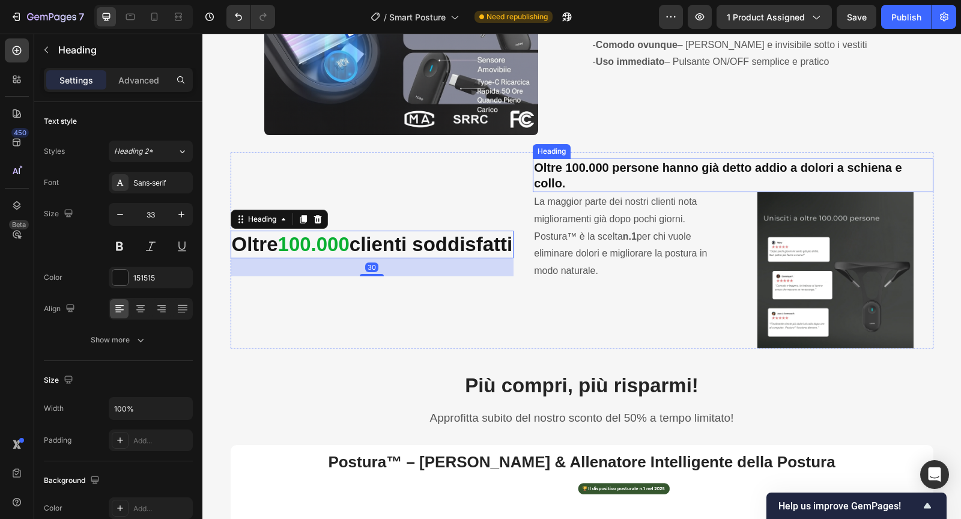
click at [581, 168] on h2 "Oltre 100.000 persone hanno già detto addio a dolori a schiena e collo." at bounding box center [732, 175] width 400 height 34
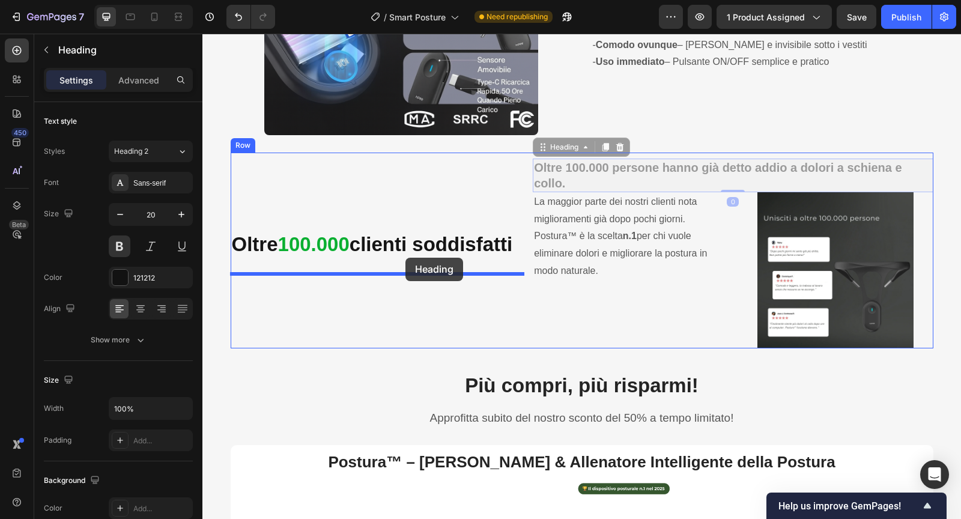
drag, startPoint x: 552, startPoint y: 148, endPoint x: 405, endPoint y: 258, distance: 183.1
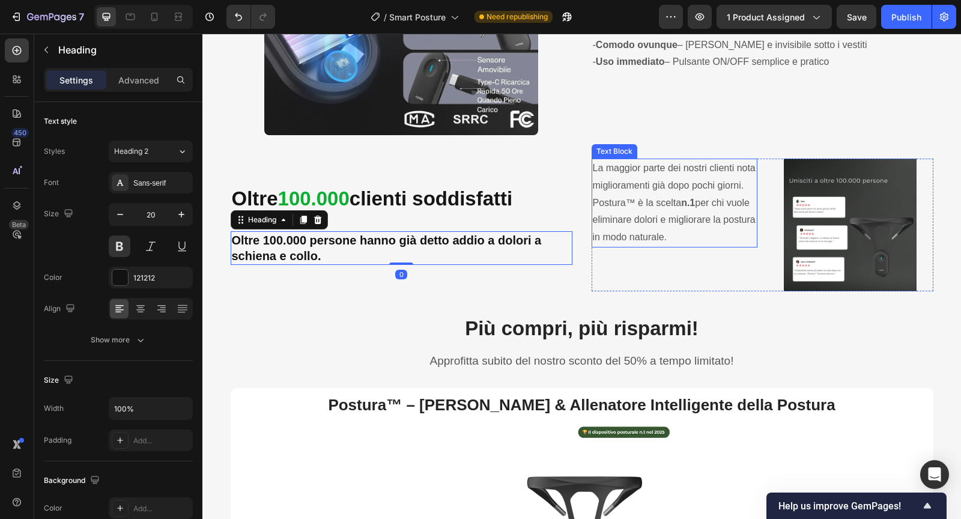
click at [651, 207] on p "La maggior parte dei nostri clienti nota miglioramenti già dopo pochi giorni. P…" at bounding box center [675, 203] width 164 height 86
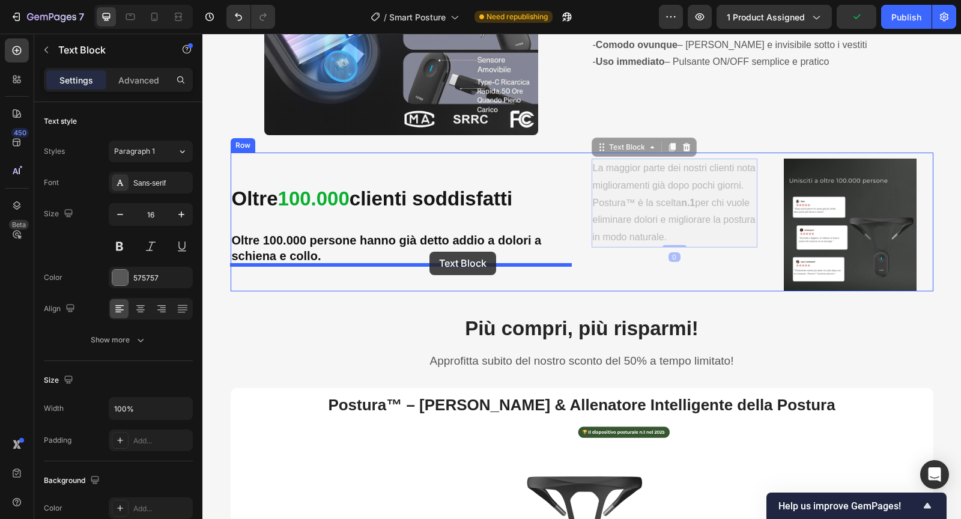
drag, startPoint x: 602, startPoint y: 151, endPoint x: 429, endPoint y: 252, distance: 199.6
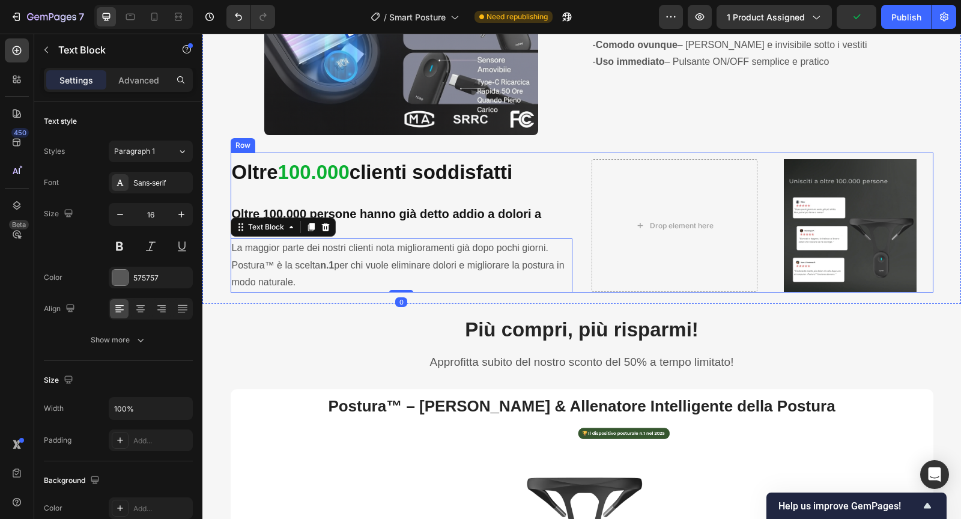
click at [582, 198] on div "Oltre 100.000 clienti soddisfatti Heading Oltre 100.000 persone hanno già detto…" at bounding box center [582, 222] width 702 height 140
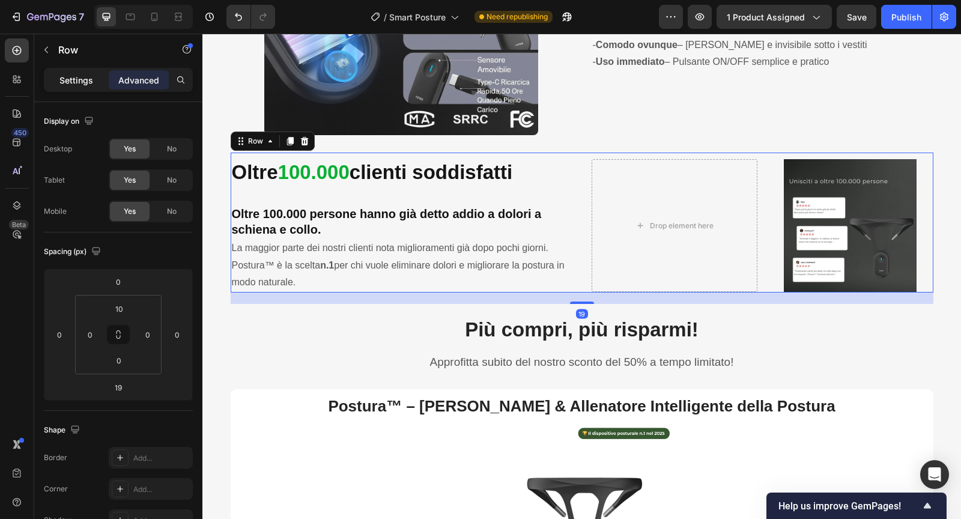
click at [68, 70] on div "Settings" at bounding box center [76, 79] width 60 height 19
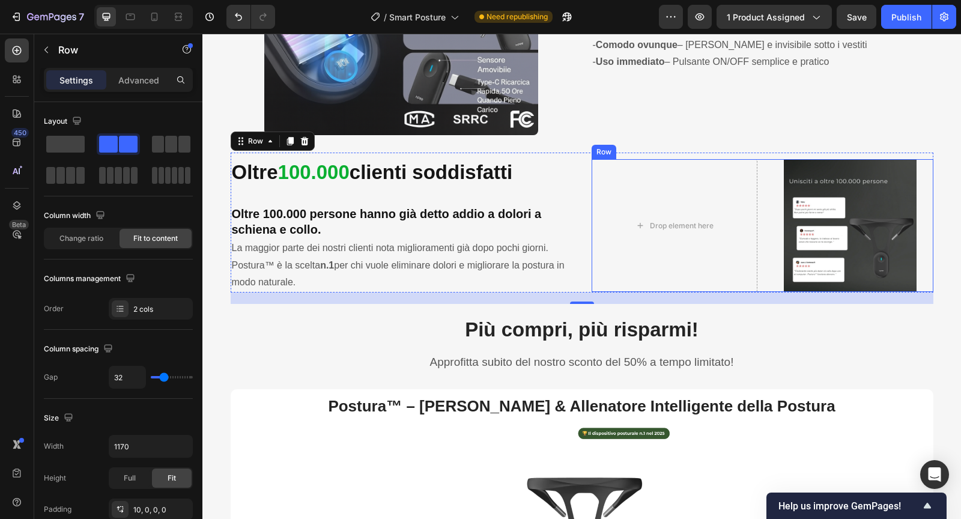
click at [761, 195] on div "Drop element here Image Row" at bounding box center [762, 225] width 342 height 133
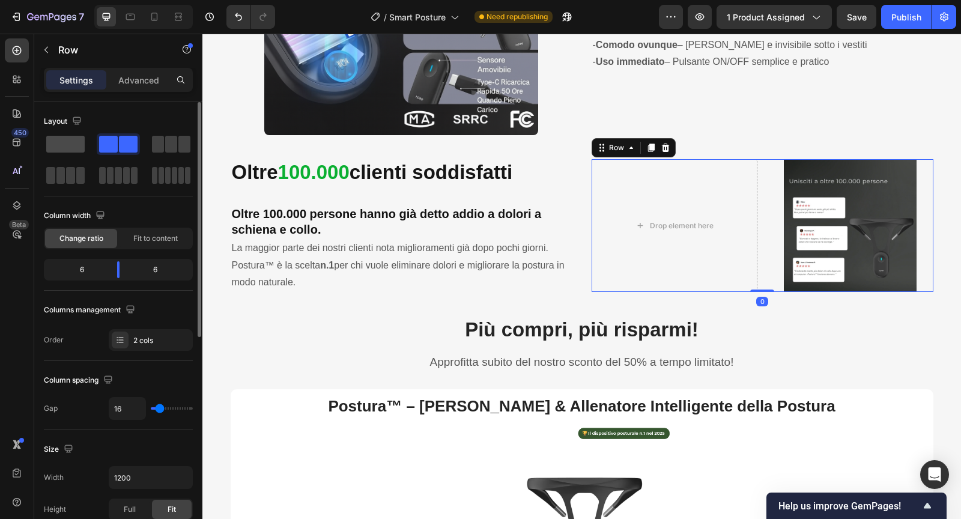
click at [62, 136] on span at bounding box center [65, 144] width 38 height 17
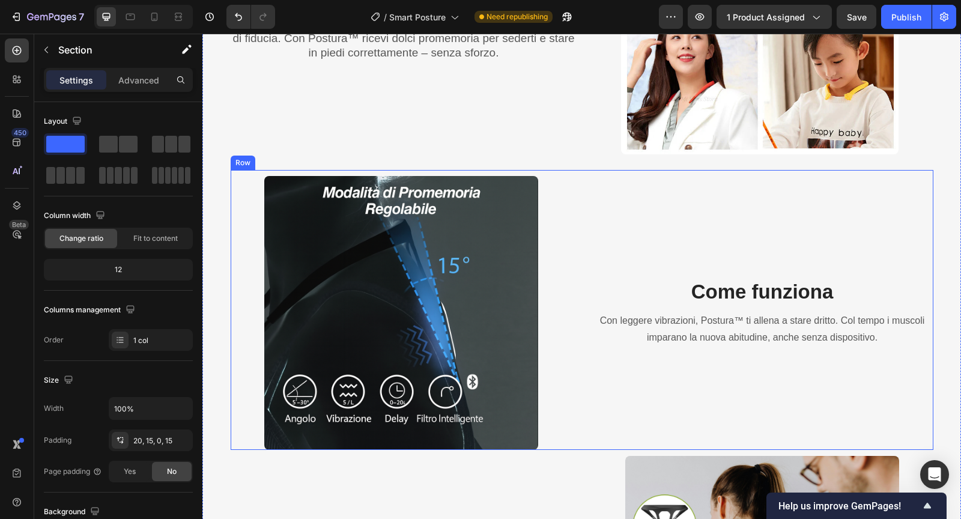
scroll to position [1404, 0]
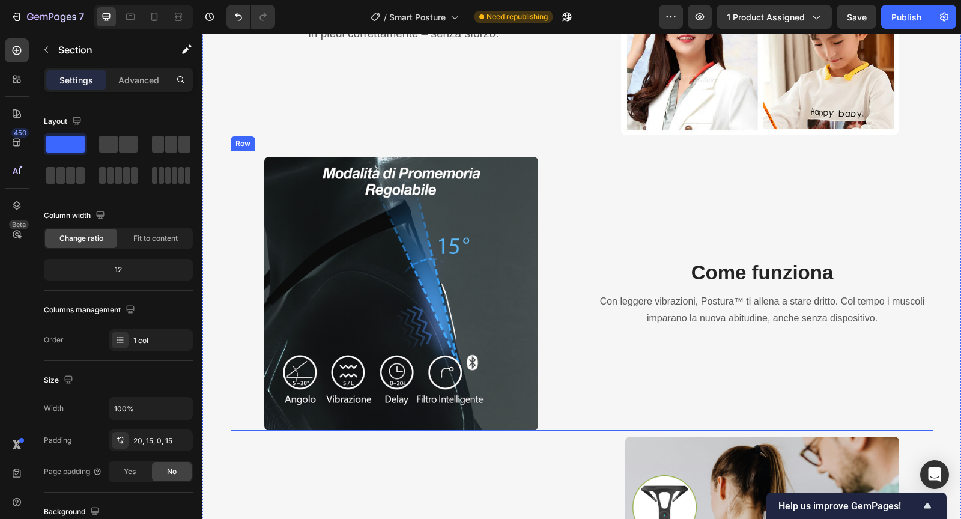
click at [704, 218] on div "Come funziona Heading Con leggere vibrazioni, Postura™ ti allena a stare dritto…" at bounding box center [762, 293] width 342 height 273
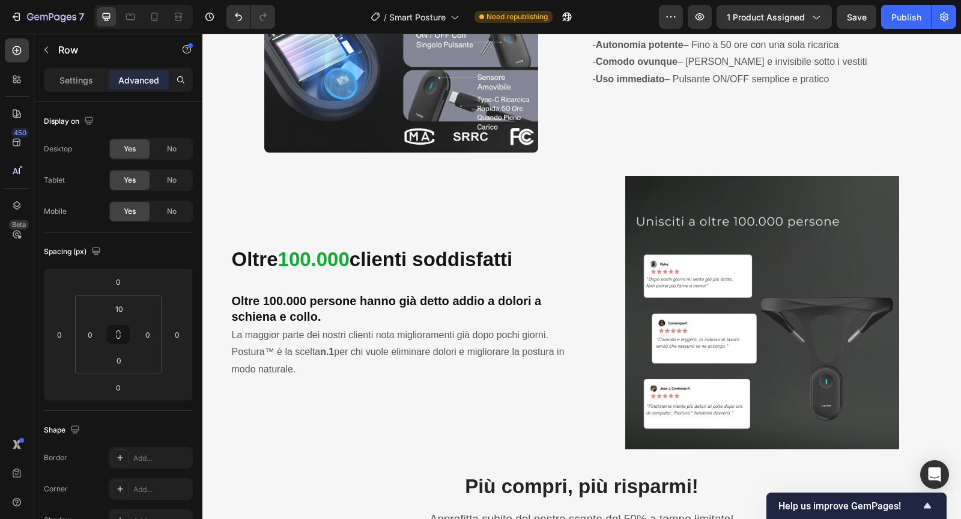
scroll to position [2007, 0]
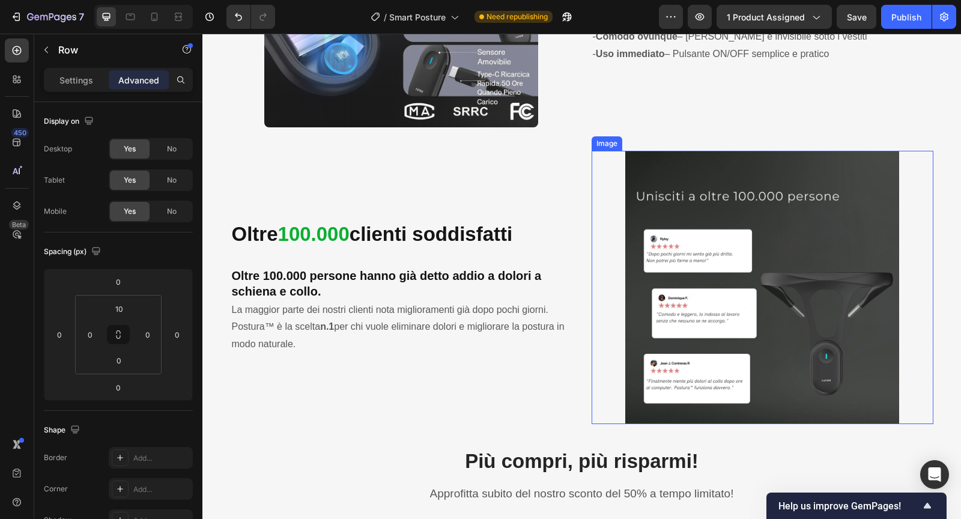
click at [749, 184] on img at bounding box center [761, 287] width 273 height 273
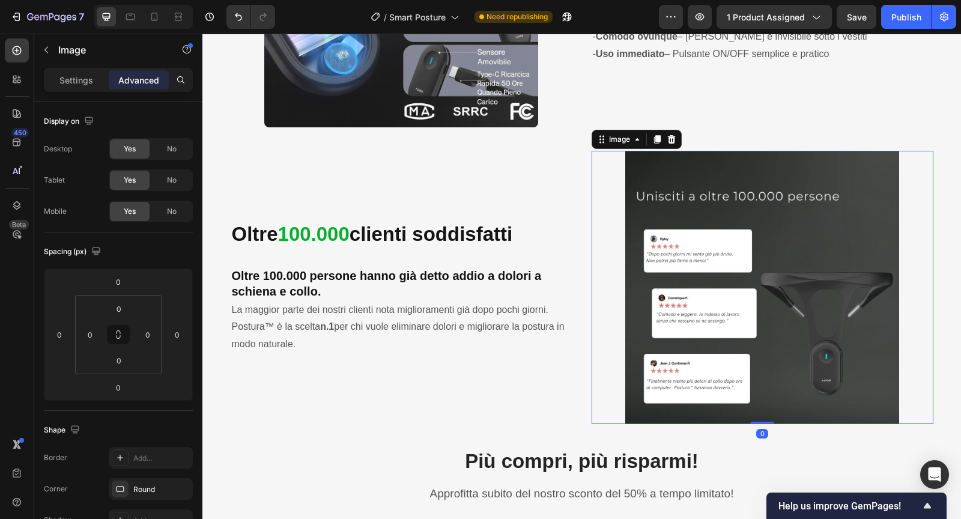
click at [672, 250] on img at bounding box center [761, 287] width 273 height 273
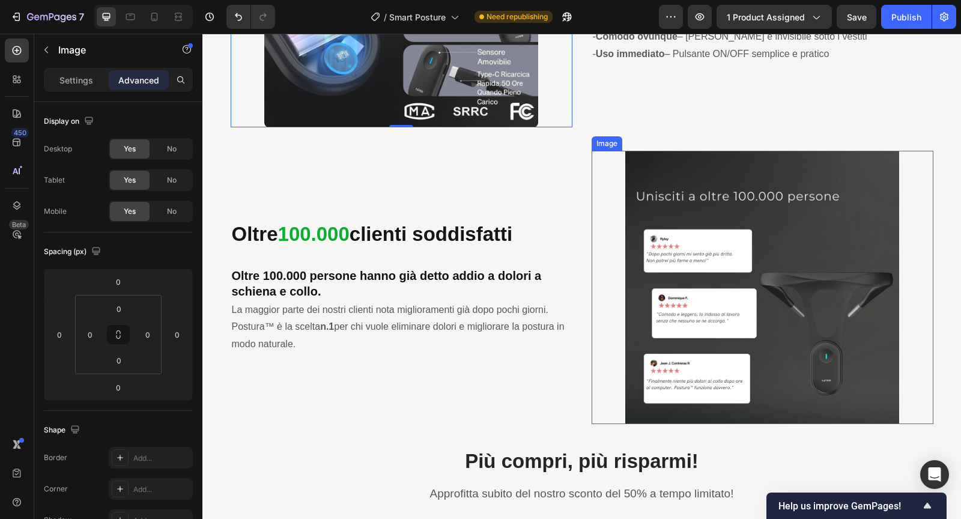
click at [665, 258] on img at bounding box center [761, 287] width 273 height 273
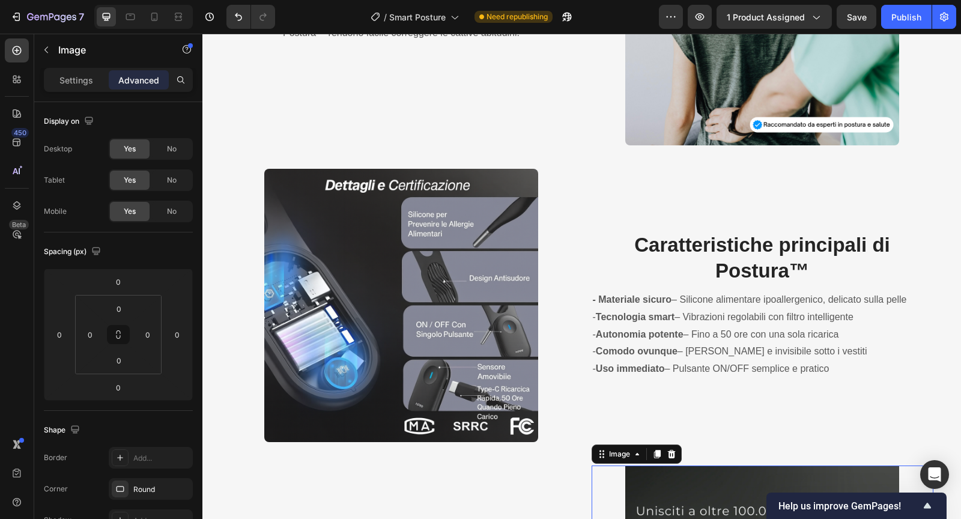
scroll to position [1983, 0]
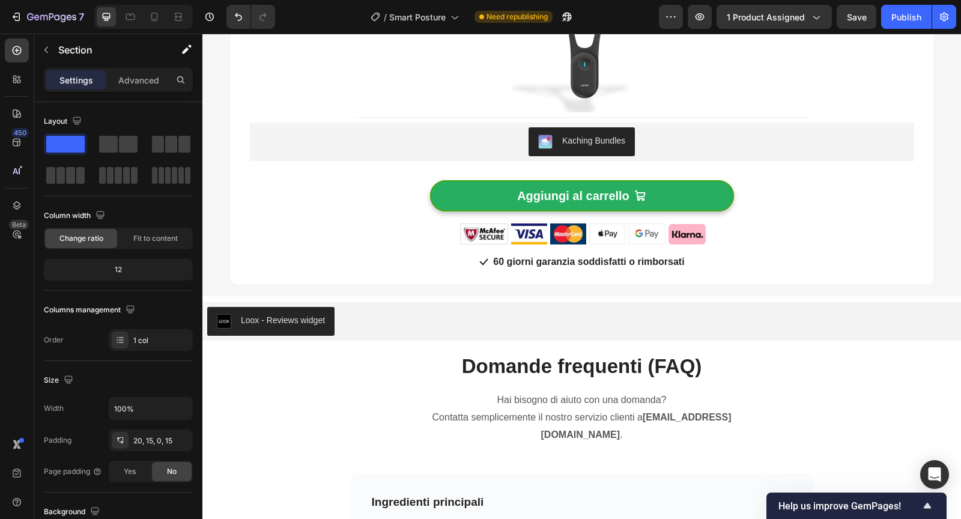
scroll to position [2720, 0]
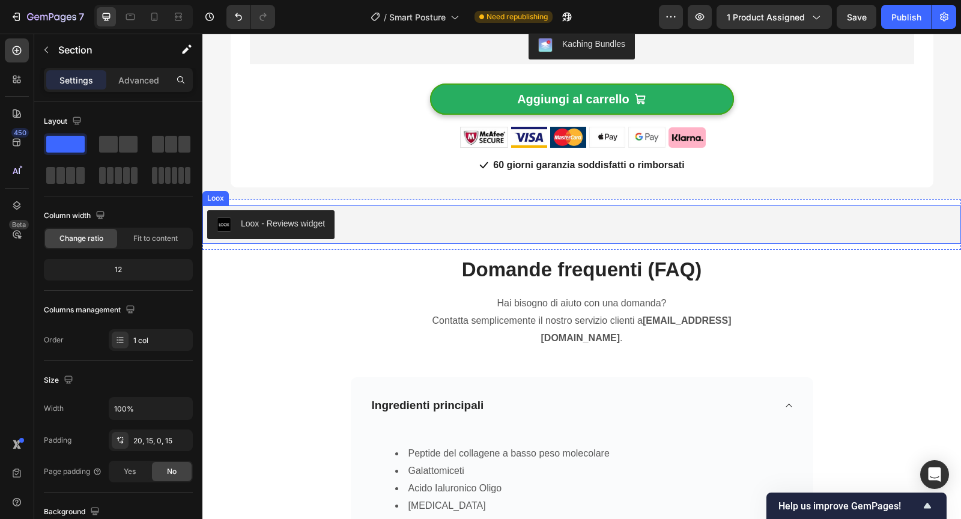
click at [613, 228] on div "Loox - Reviews widget" at bounding box center [581, 224] width 749 height 29
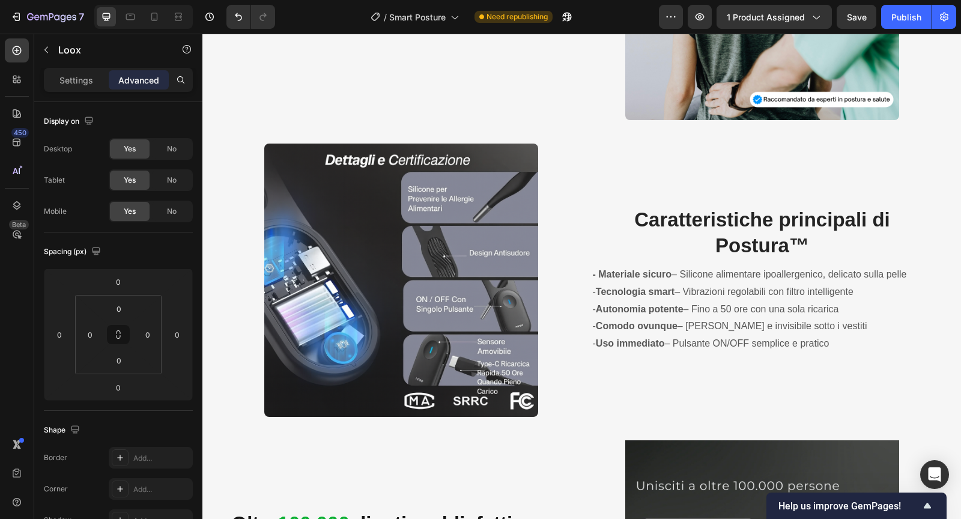
scroll to position [1595, 0]
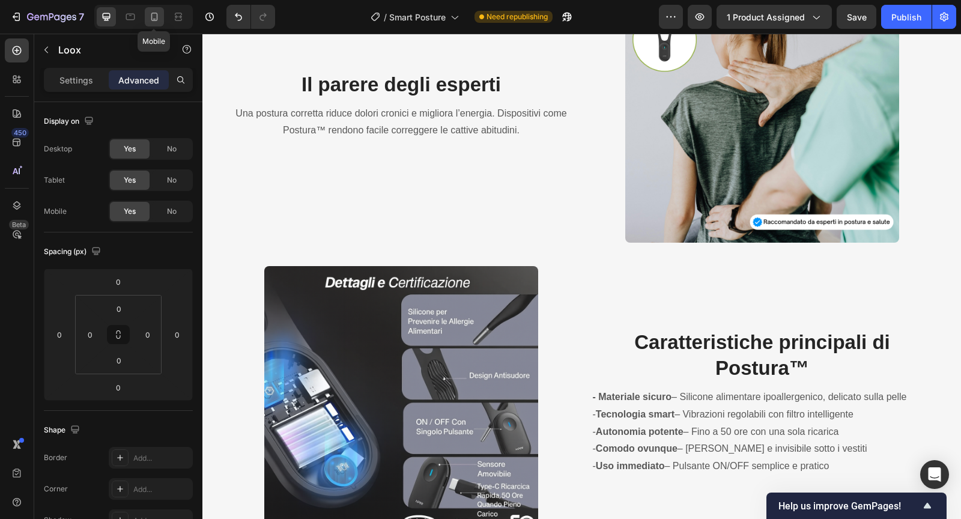
click at [151, 11] on icon at bounding box center [154, 17] width 12 height 12
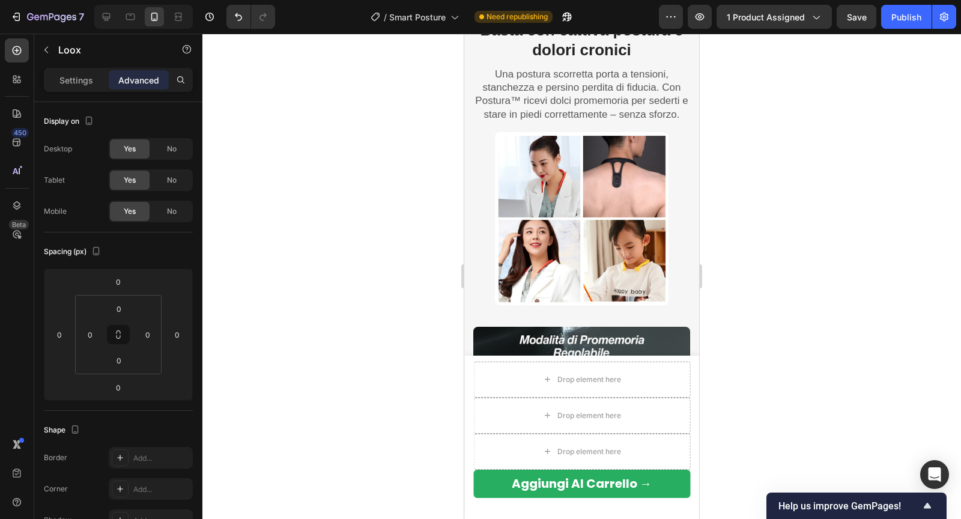
scroll to position [887, 0]
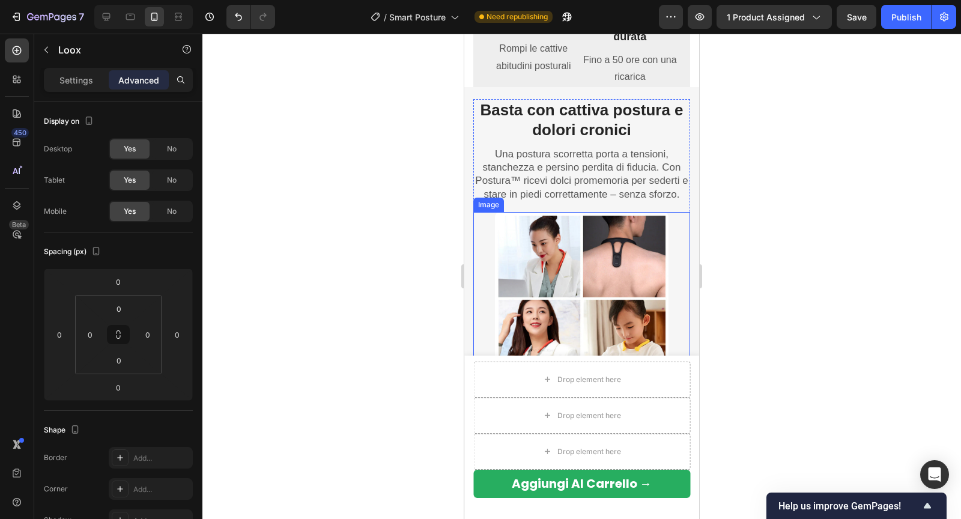
click at [575, 263] on img at bounding box center [581, 298] width 173 height 173
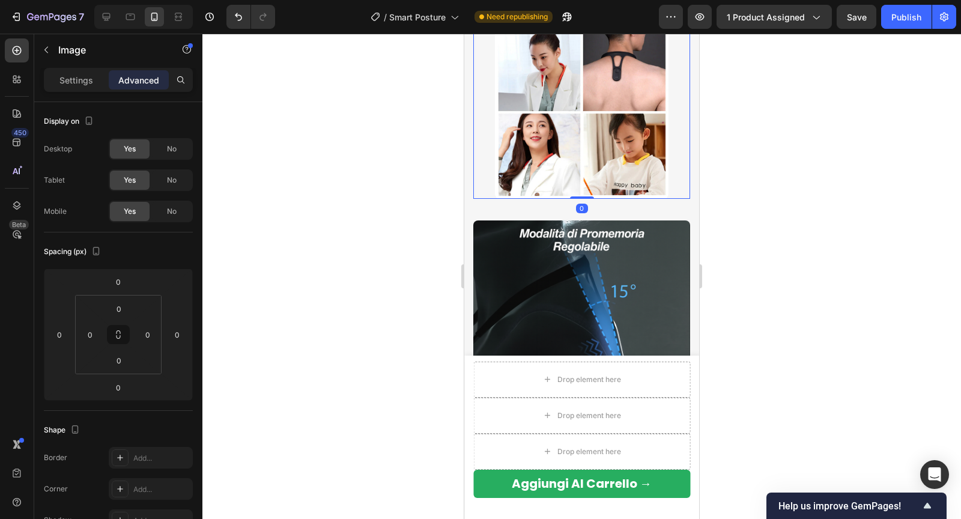
scroll to position [1081, 0]
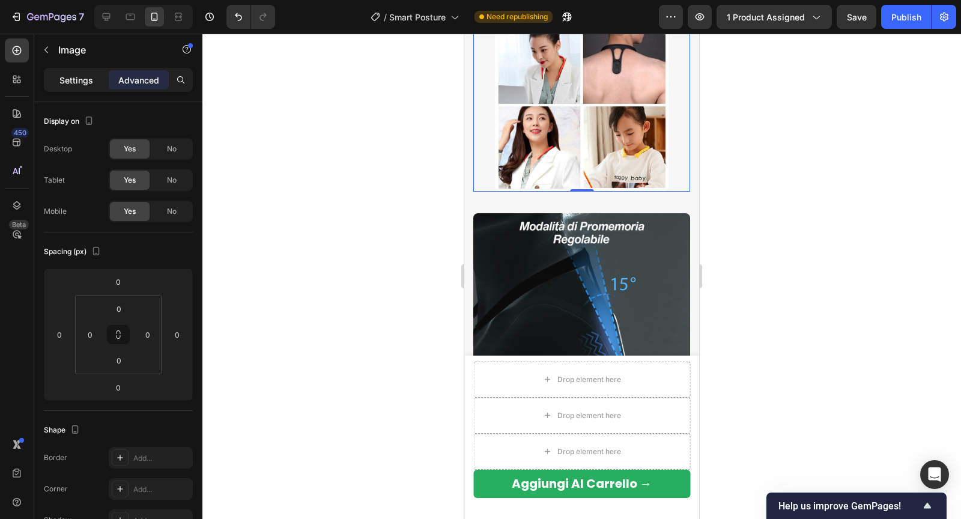
click at [88, 88] on div "Settings" at bounding box center [76, 79] width 60 height 19
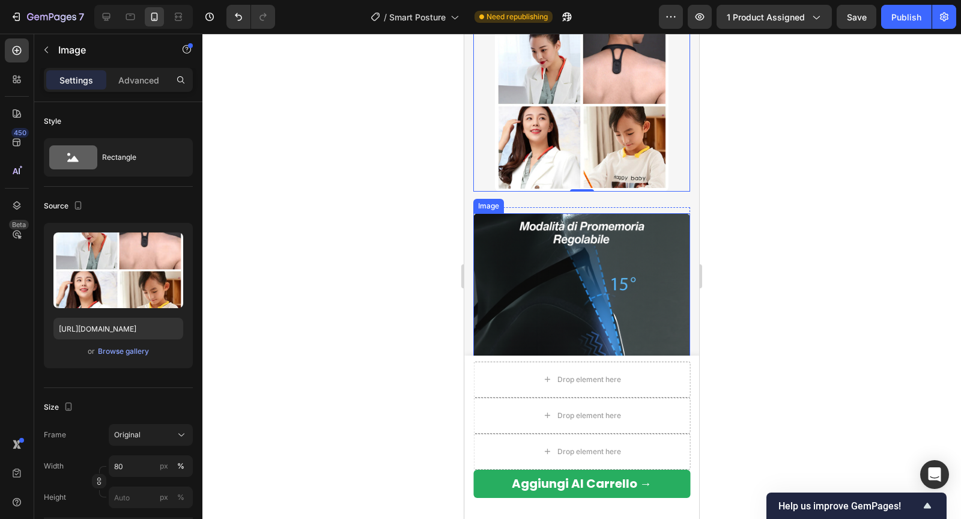
click at [528, 258] on img at bounding box center [581, 321] width 217 height 217
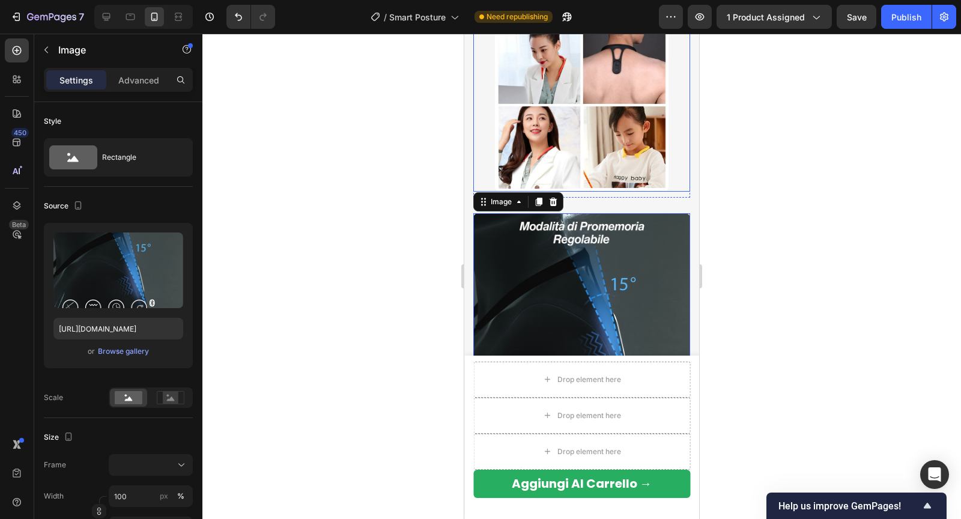
click at [556, 155] on img at bounding box center [581, 105] width 173 height 173
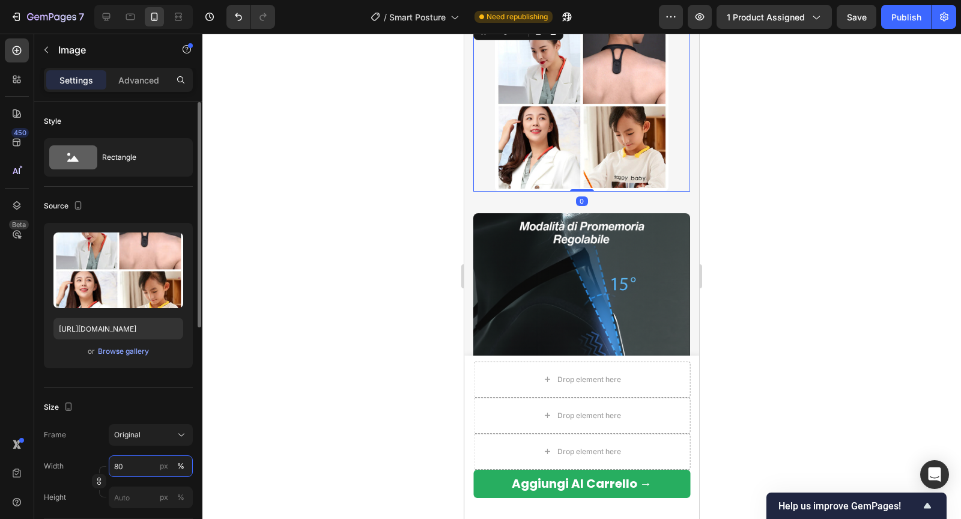
click at [124, 456] on input "80" at bounding box center [151, 466] width 84 height 22
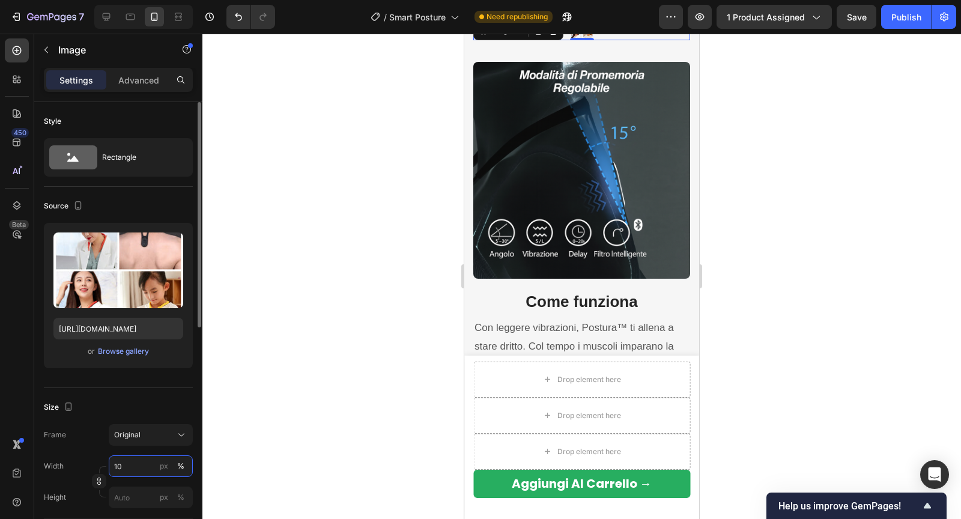
type input "100"
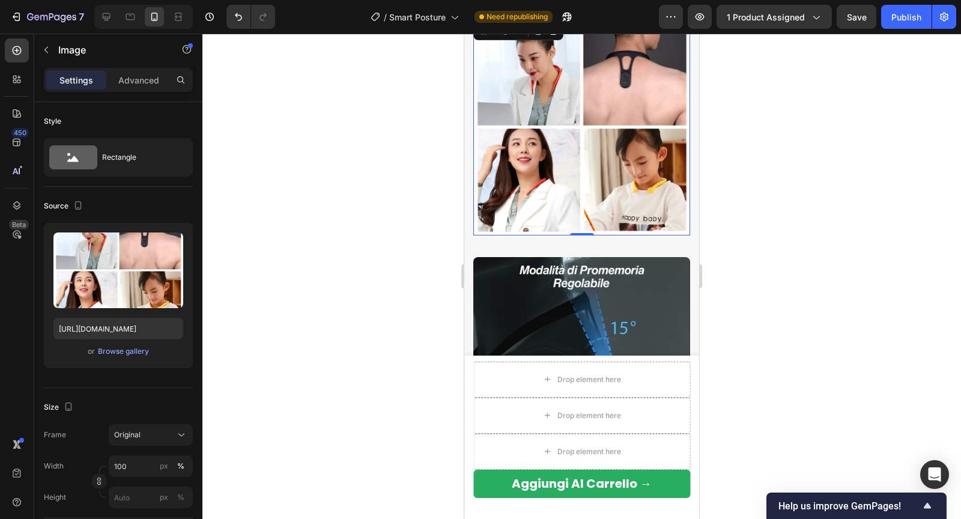
click at [306, 350] on div at bounding box center [581, 276] width 758 height 485
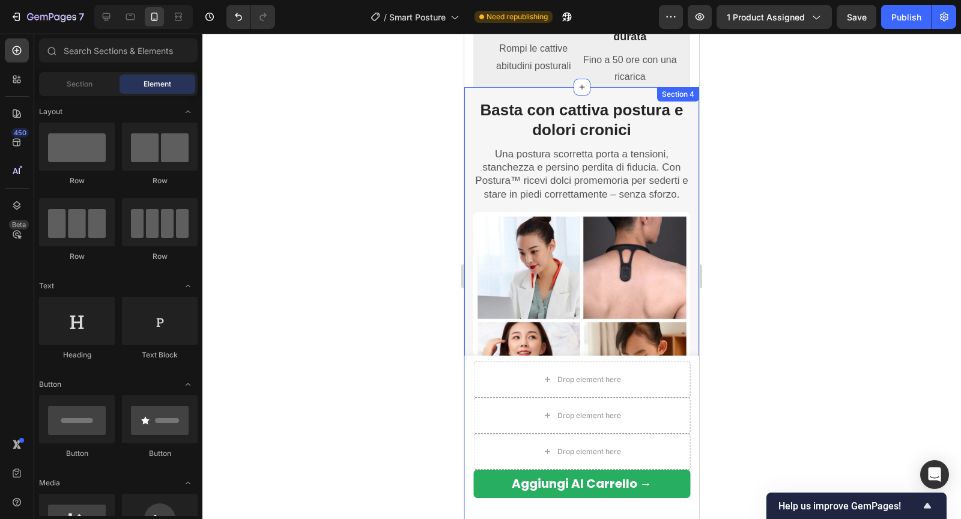
scroll to position [831, 0]
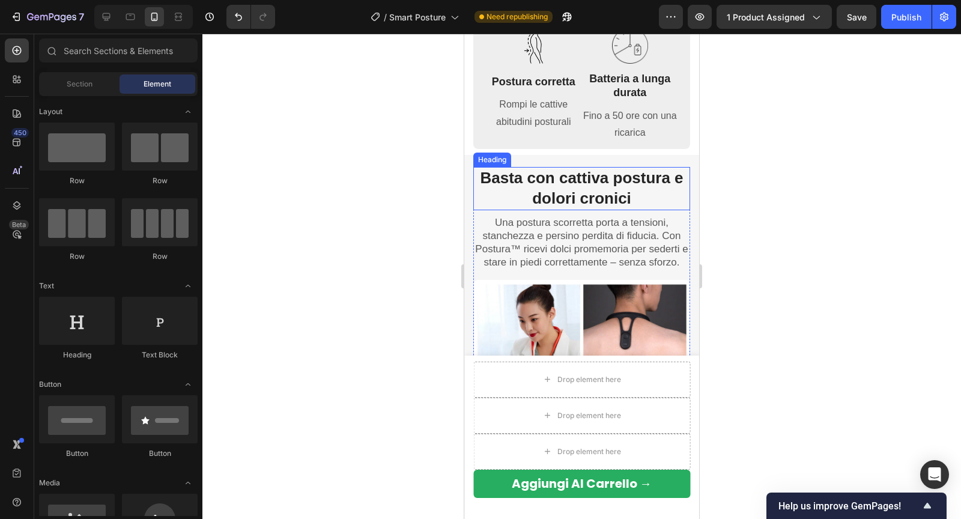
click at [487, 161] on div "Heading" at bounding box center [491, 159] width 33 height 11
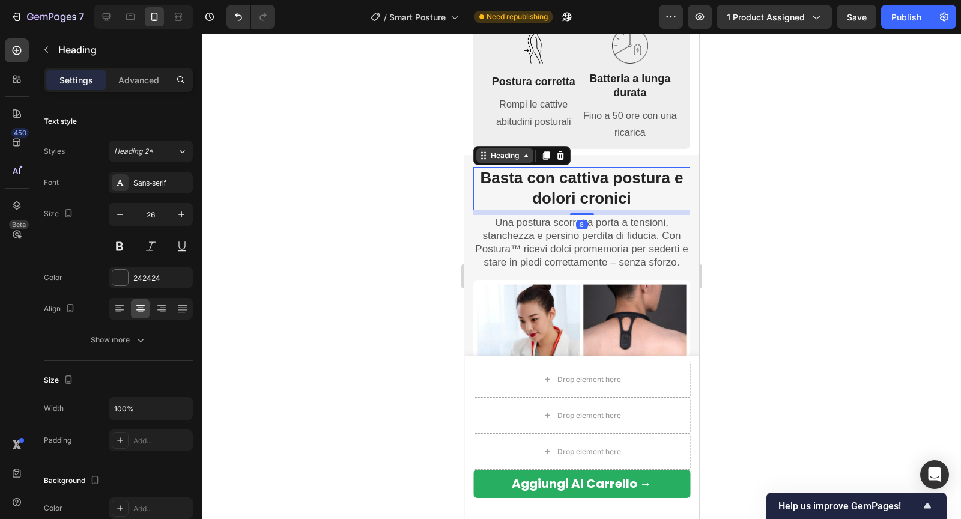
click at [485, 159] on icon at bounding box center [483, 156] width 10 height 10
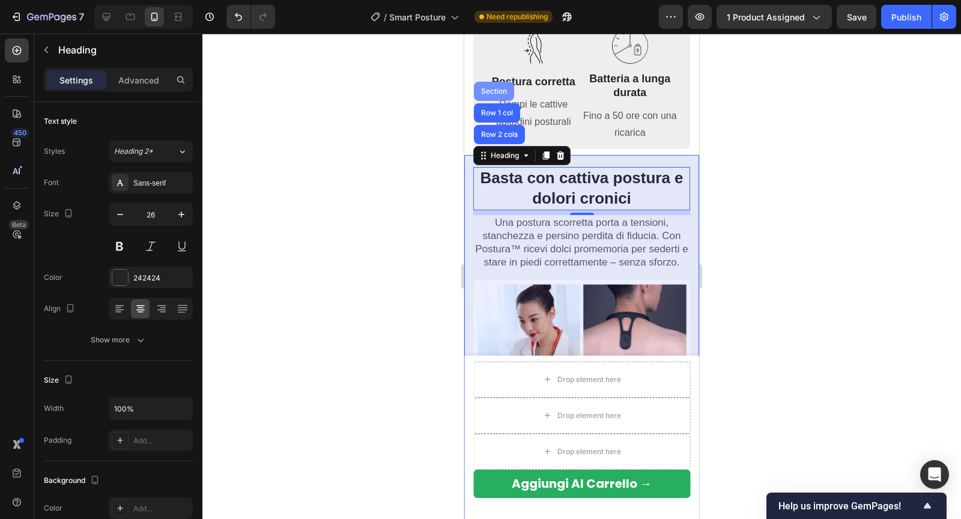
click at [495, 88] on div "Section" at bounding box center [493, 91] width 31 height 7
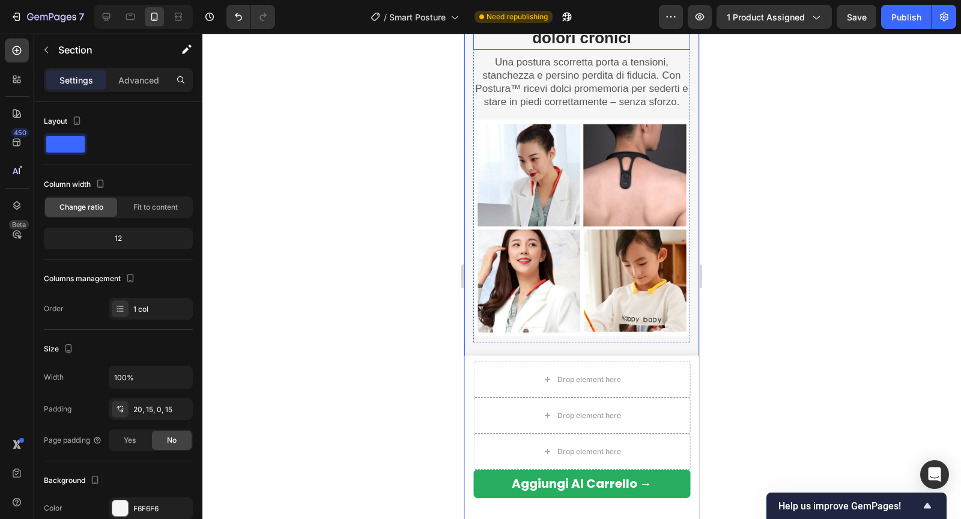
scroll to position [977, 0]
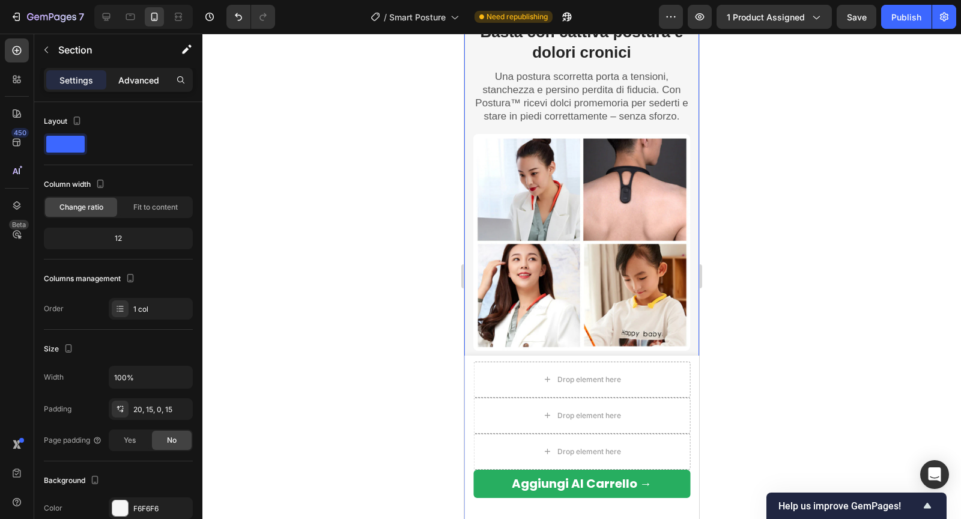
click at [151, 73] on div "Advanced" at bounding box center [139, 79] width 60 height 19
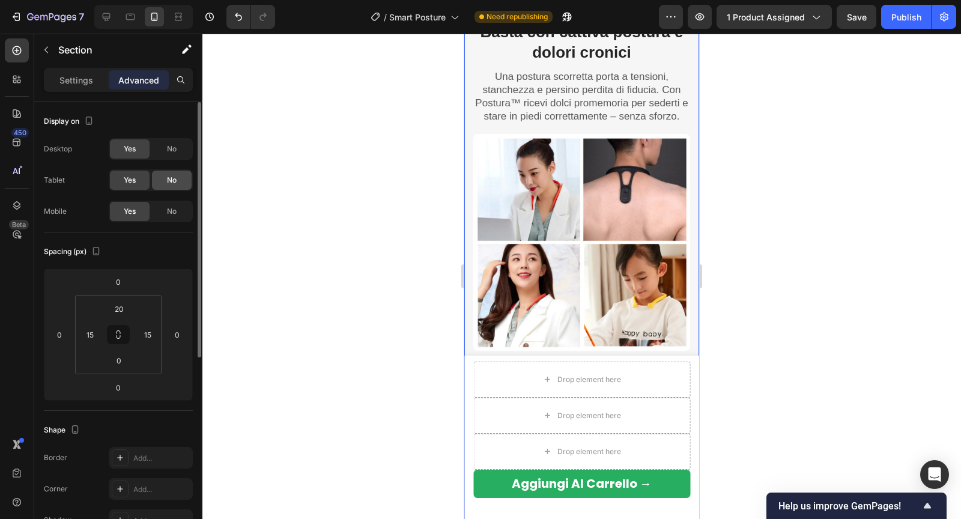
click at [181, 187] on div "No" at bounding box center [172, 179] width 40 height 19
click at [179, 151] on div "No" at bounding box center [172, 148] width 40 height 19
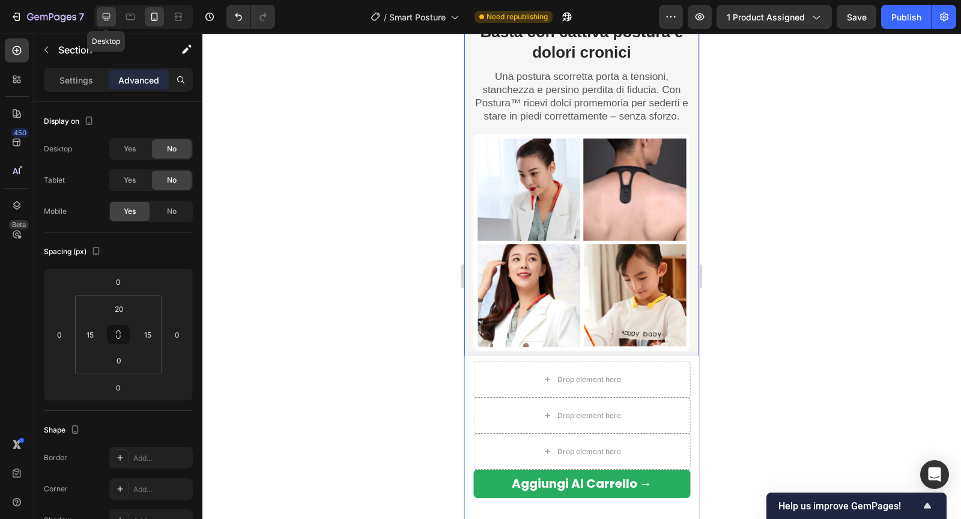
click at [104, 15] on icon at bounding box center [106, 17] width 12 height 12
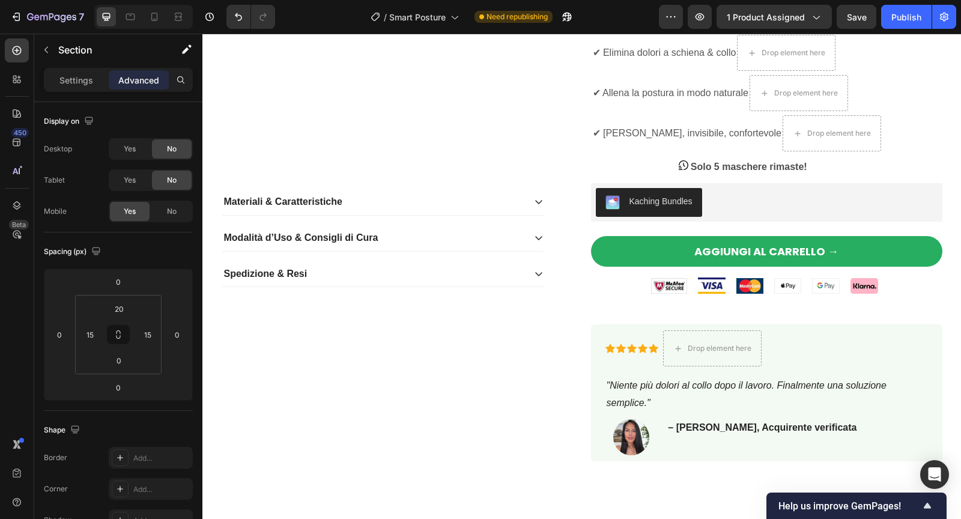
scroll to position [527, 0]
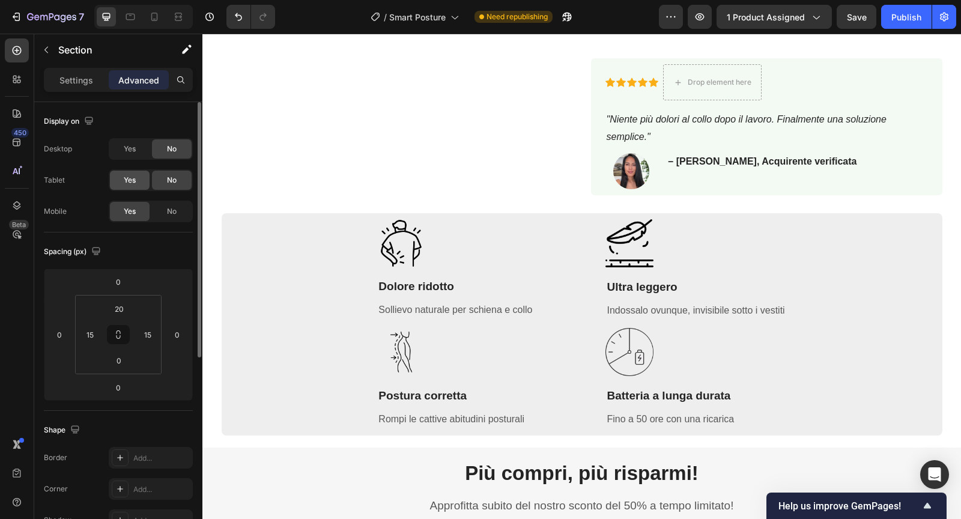
click at [133, 179] on span "Yes" at bounding box center [130, 180] width 12 height 11
click at [132, 156] on div "Yes" at bounding box center [130, 148] width 40 height 19
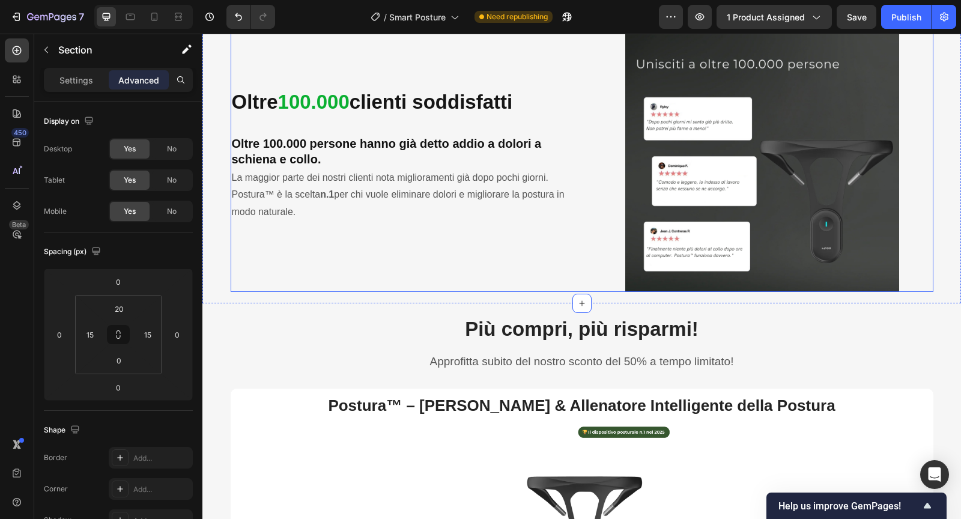
scroll to position [2140, 0]
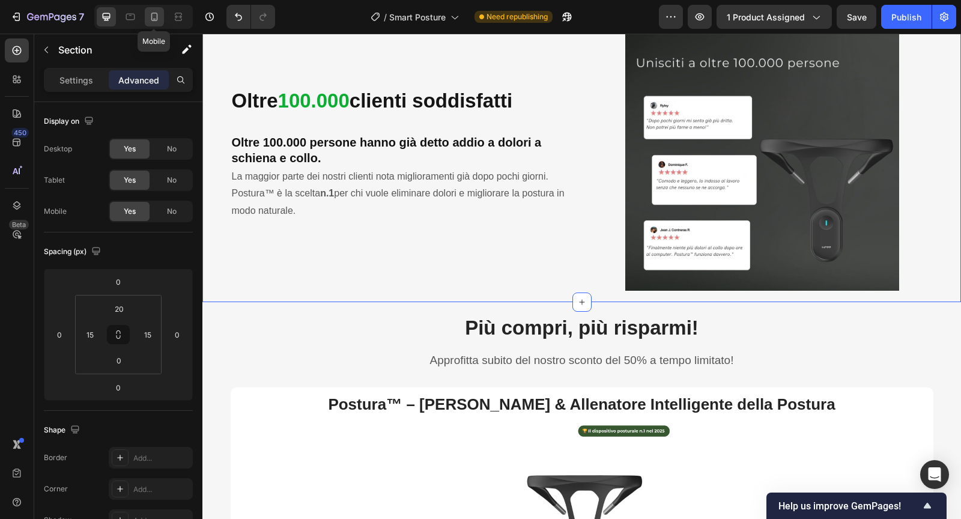
click at [156, 19] on icon at bounding box center [154, 17] width 7 height 8
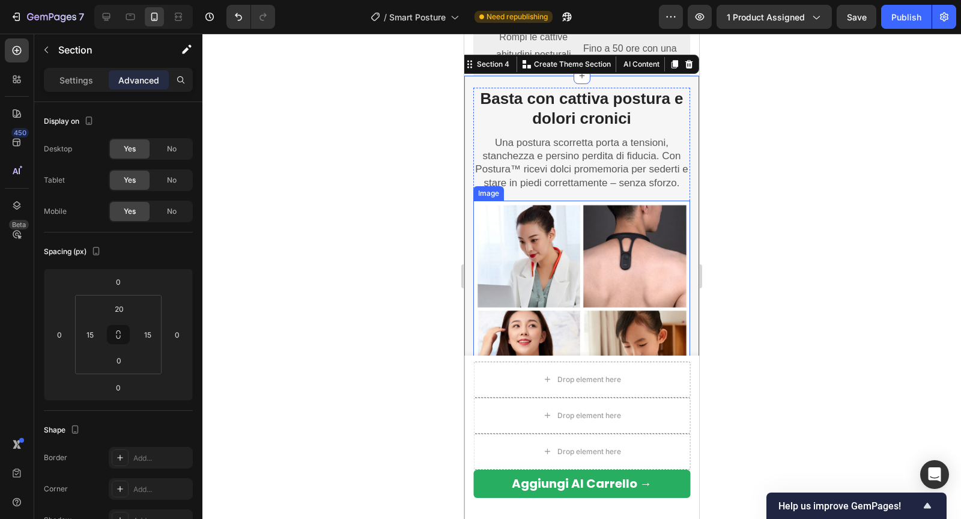
scroll to position [898, 0]
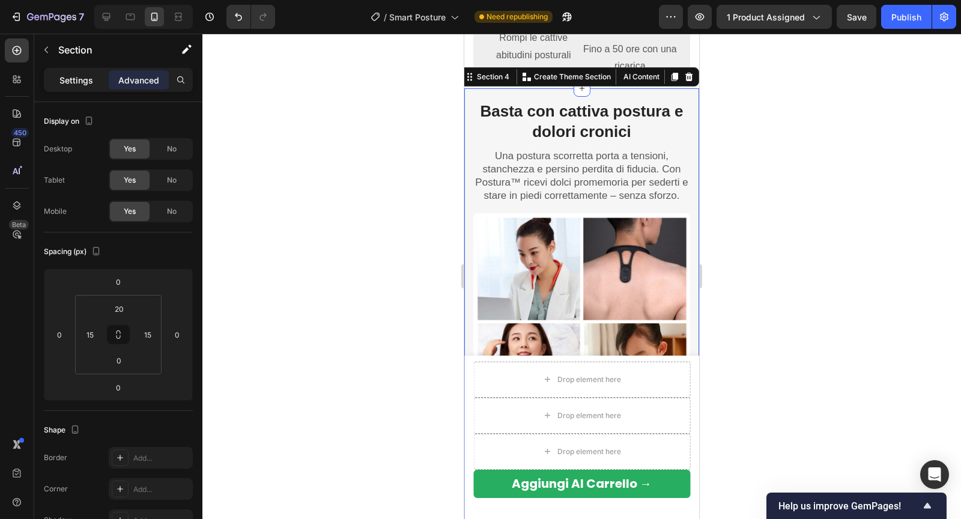
click at [81, 78] on p "Settings" at bounding box center [76, 80] width 34 height 13
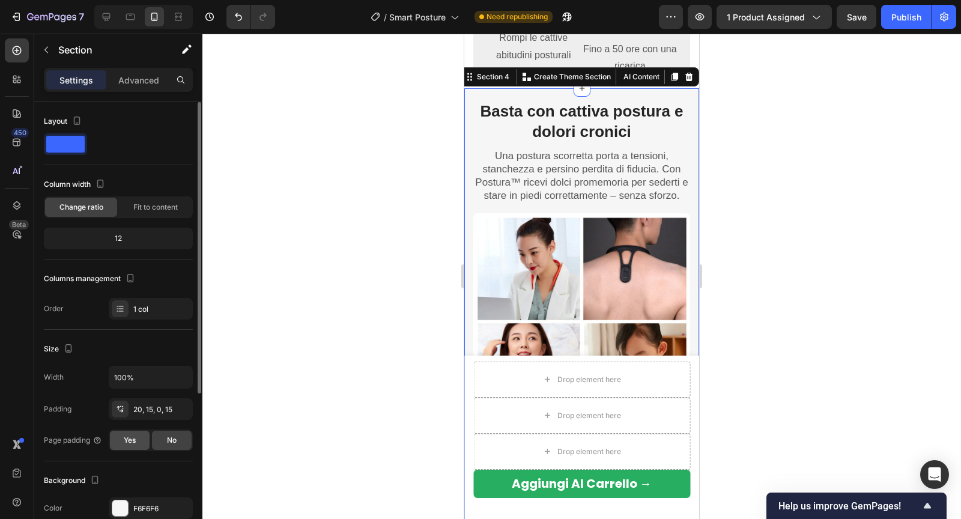
click at [116, 445] on div "Yes" at bounding box center [130, 439] width 40 height 19
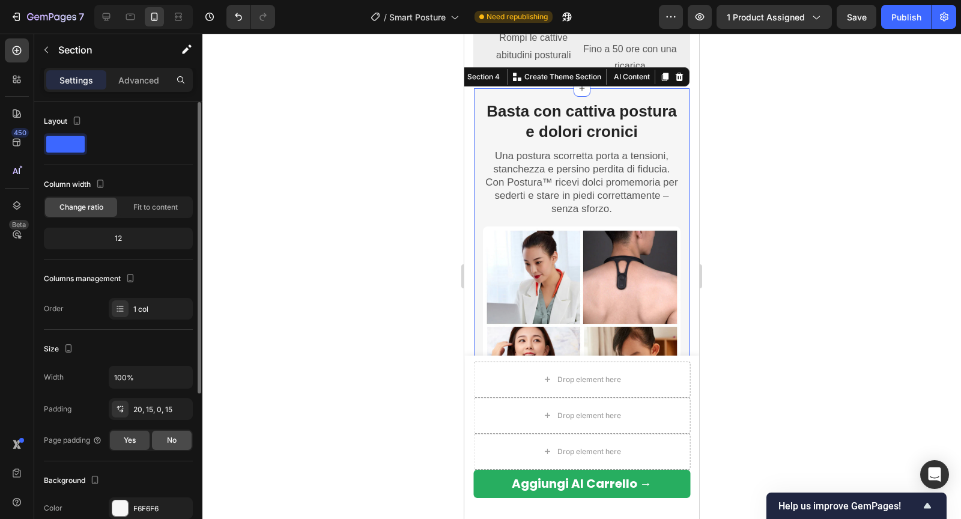
click at [161, 439] on div "No" at bounding box center [172, 439] width 40 height 19
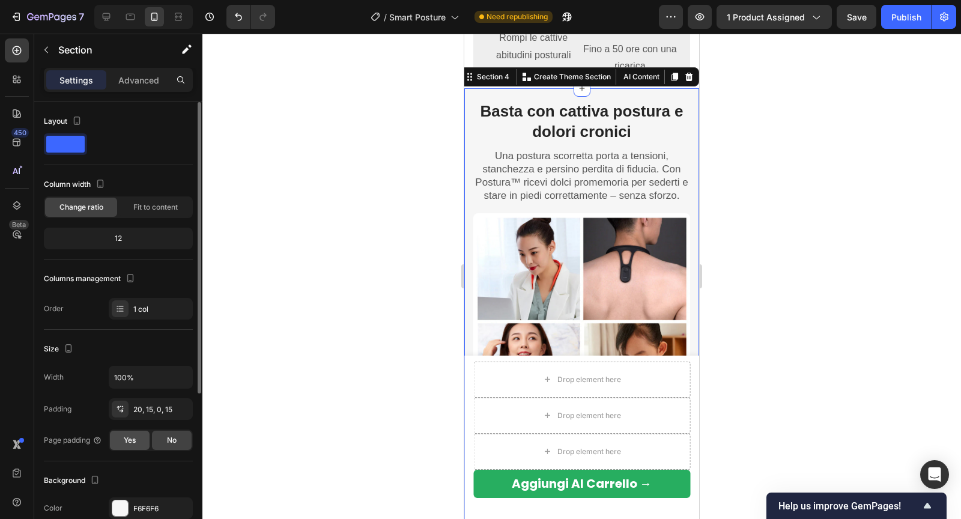
click at [144, 437] on div "Yes" at bounding box center [130, 439] width 40 height 19
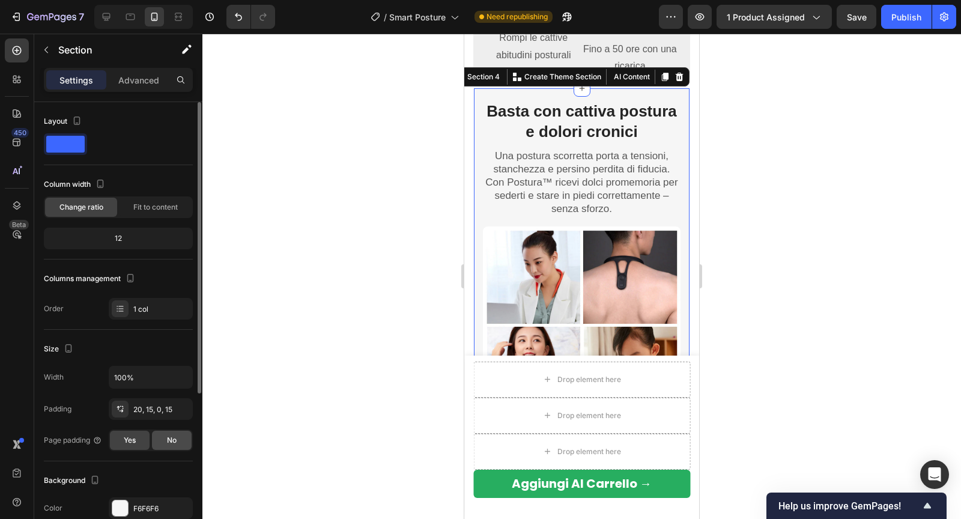
click at [181, 436] on div "No" at bounding box center [172, 439] width 40 height 19
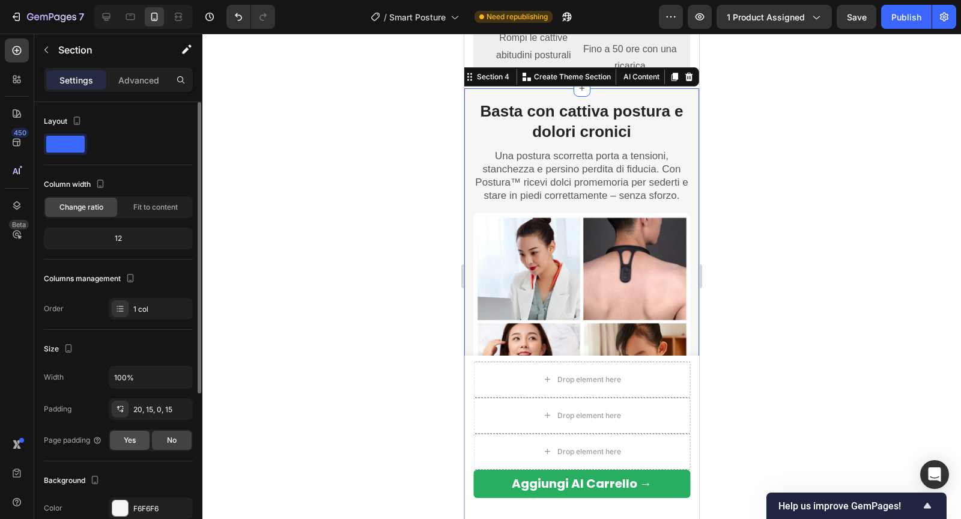
click at [136, 438] on div "Yes" at bounding box center [130, 439] width 40 height 19
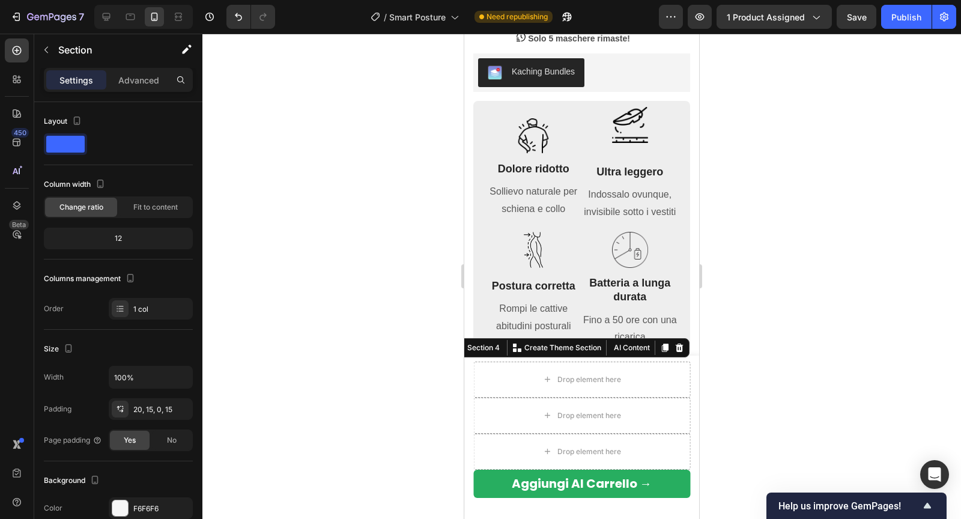
scroll to position [572, 0]
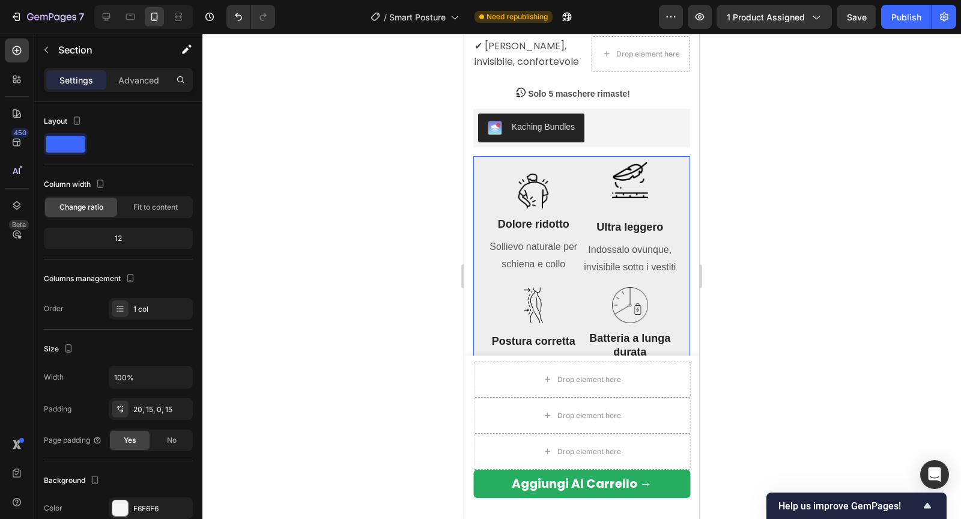
click at [478, 220] on div "Image Dolore ridotto Heading Sollievo naturale per schiena e collo Text block I…" at bounding box center [581, 282] width 217 height 252
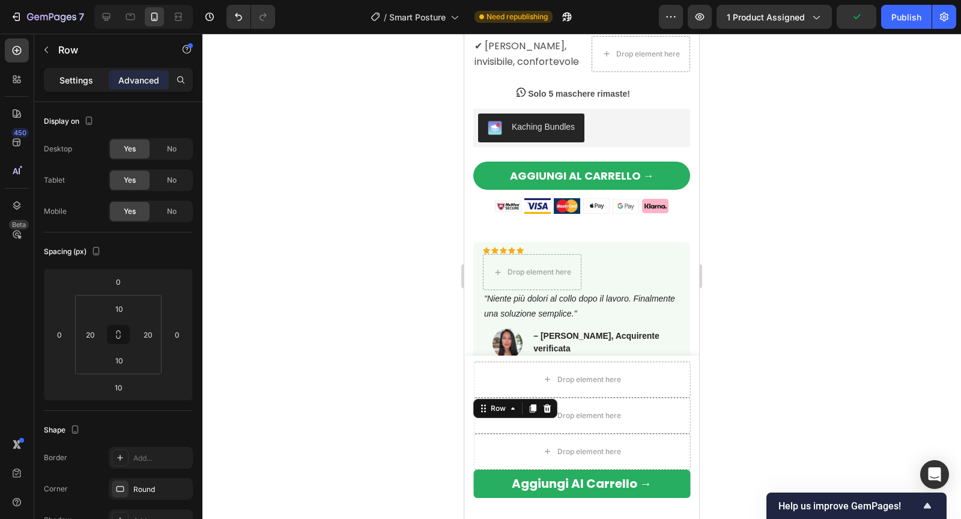
click at [87, 83] on p "Settings" at bounding box center [76, 80] width 34 height 13
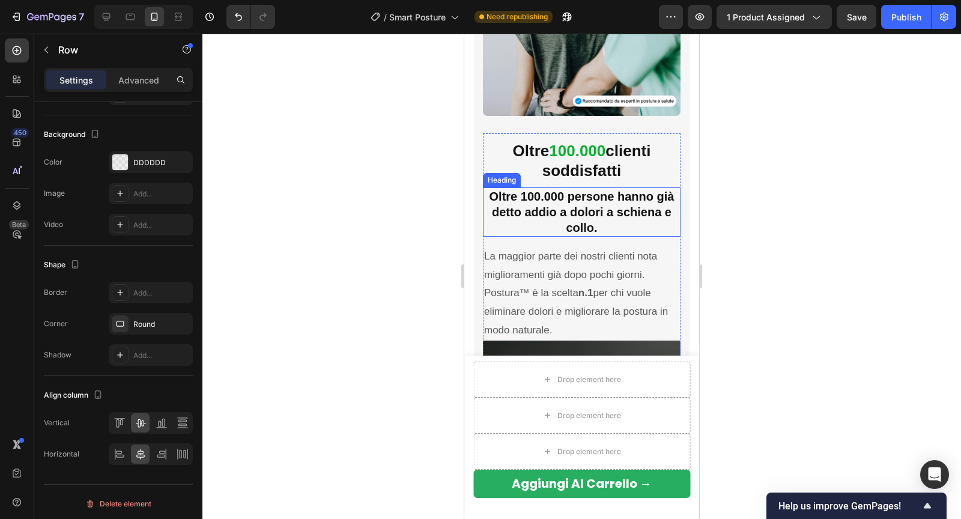
scroll to position [2641, 0]
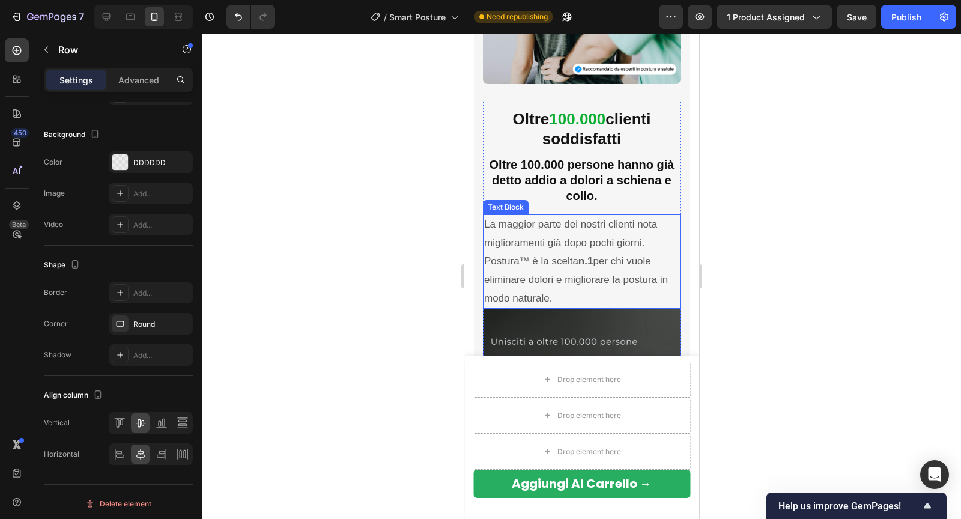
click at [498, 261] on p "La maggior parte dei nostri clienti nota miglioramenti già dopo pochi giorni. P…" at bounding box center [581, 262] width 195 height 92
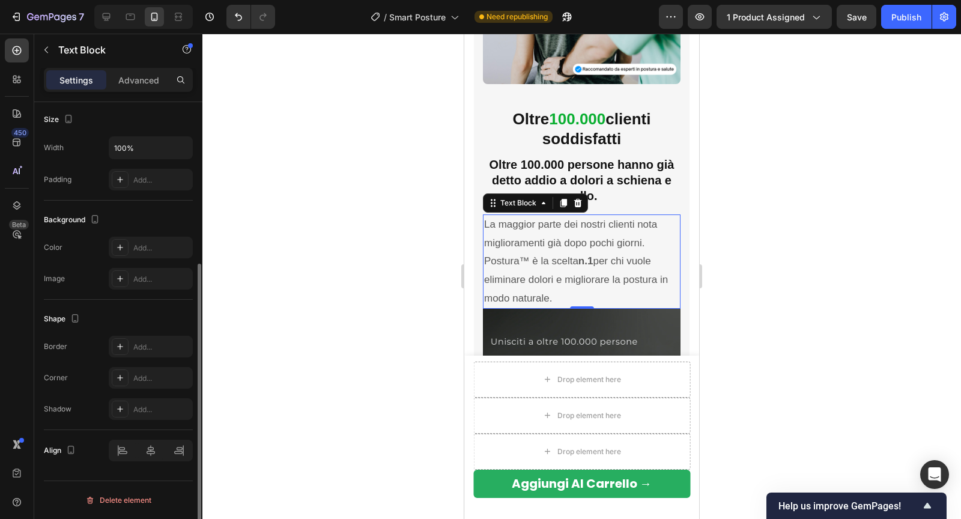
scroll to position [0, 0]
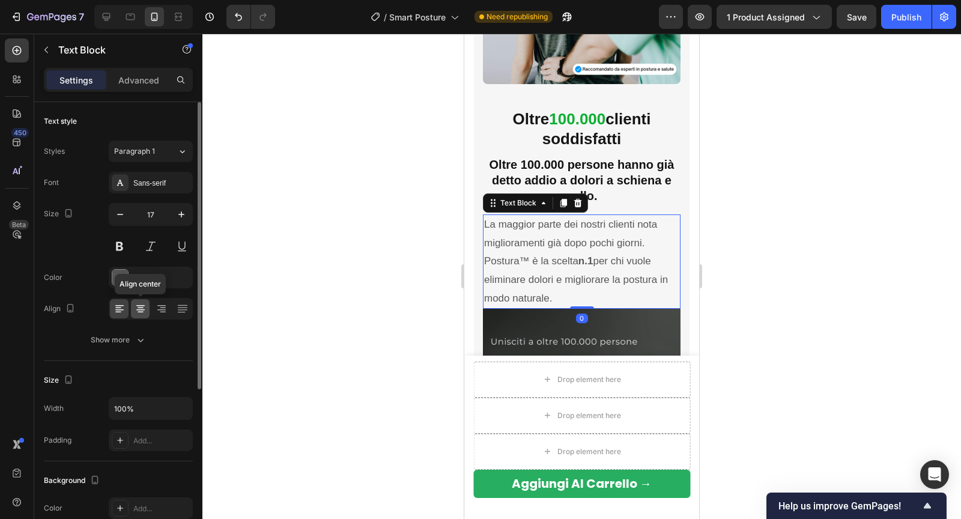
click at [140, 307] on icon at bounding box center [140, 307] width 6 height 1
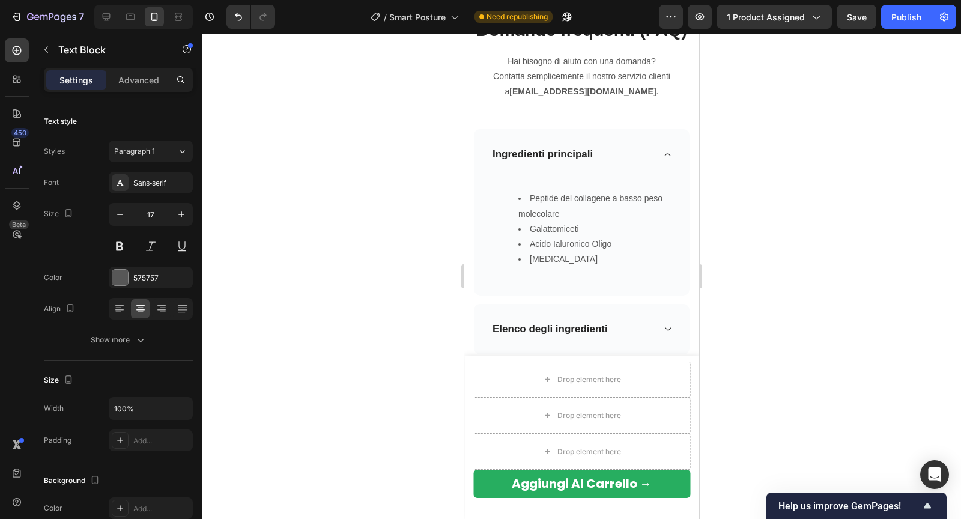
scroll to position [3632, 0]
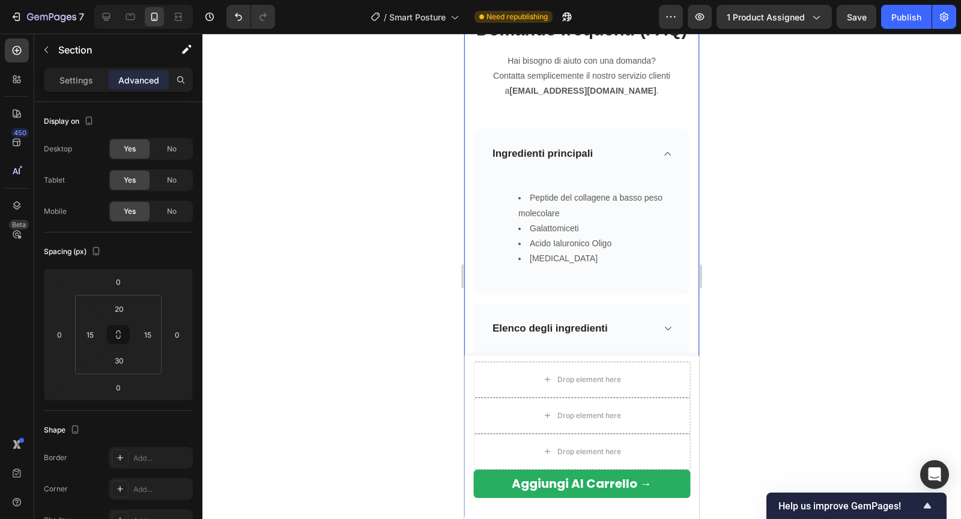
click at [520, 115] on div "Domande frequenti (FAQ) Heading Hai bisogno di aiuto con una domanda? Contatta …" at bounding box center [581, 257] width 217 height 481
click at [529, 95] on p "Hai bisogno di aiuto con una domanda? Contatta semplicemente il nostro servizio…" at bounding box center [581, 76] width 214 height 46
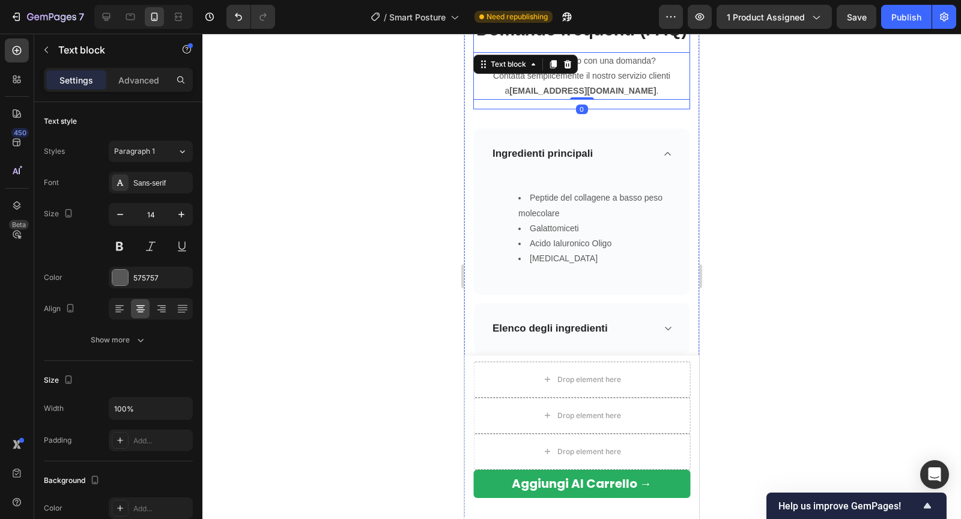
click at [515, 110] on div "Domande frequenti (FAQ) Heading Hai bisogno di aiuto con una domanda? Contatta …" at bounding box center [581, 257] width 217 height 481
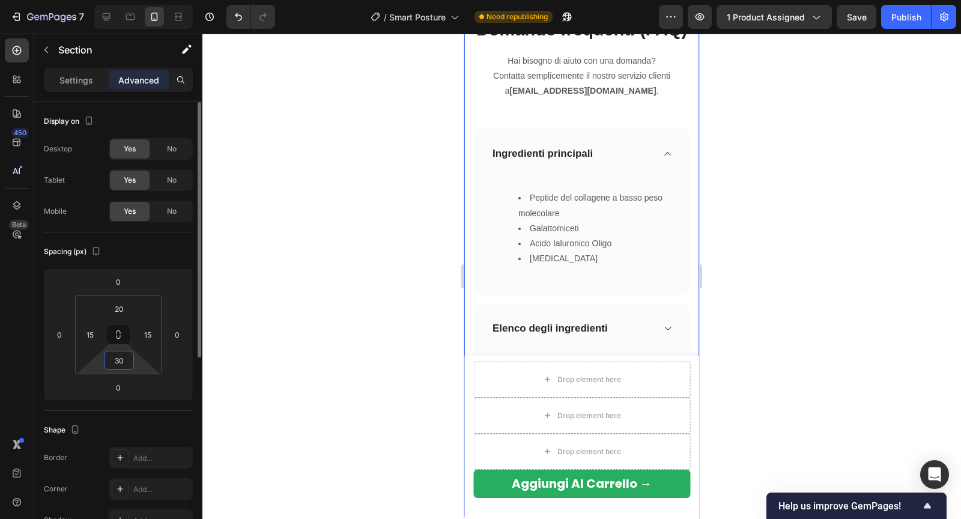
click at [125, 361] on input "30" at bounding box center [119, 360] width 24 height 18
type input "10"
click at [328, 295] on div at bounding box center [581, 276] width 758 height 485
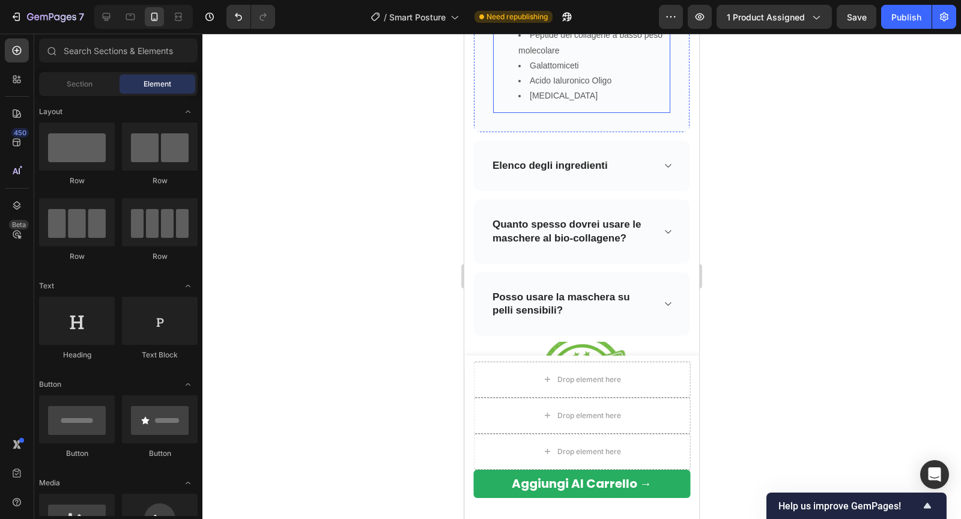
scroll to position [3830, 0]
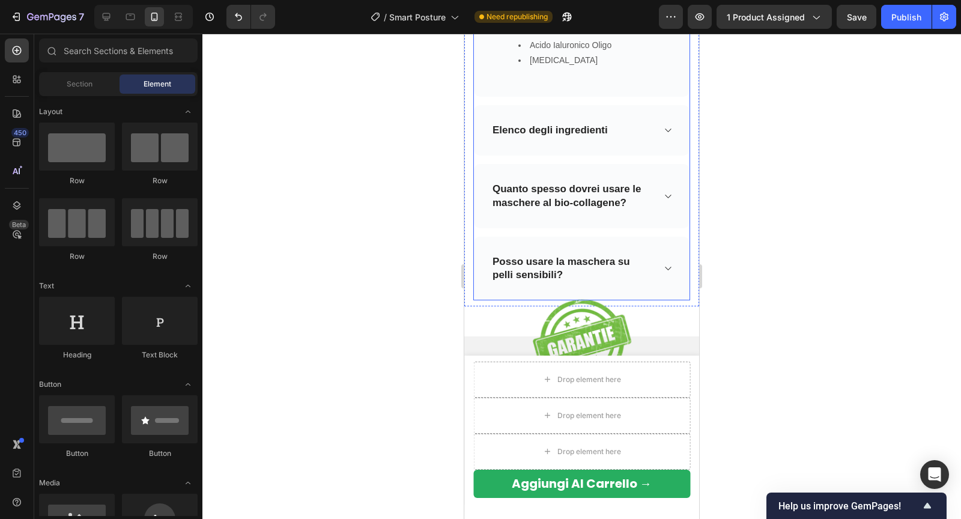
click at [474, 161] on div "Ingredienti principali Peptide del collagene a basso peso molecolare Galattomic…" at bounding box center [581, 115] width 217 height 370
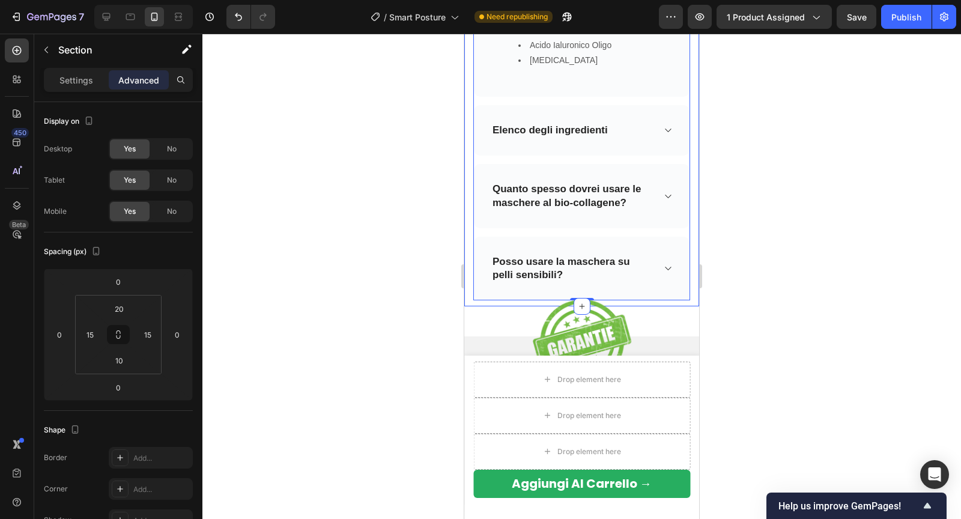
click at [469, 164] on div "Domande frequenti (FAQ) Heading Hai bisogno di aiuto con una domanda? Contatta …" at bounding box center [581, 56] width 235 height 499
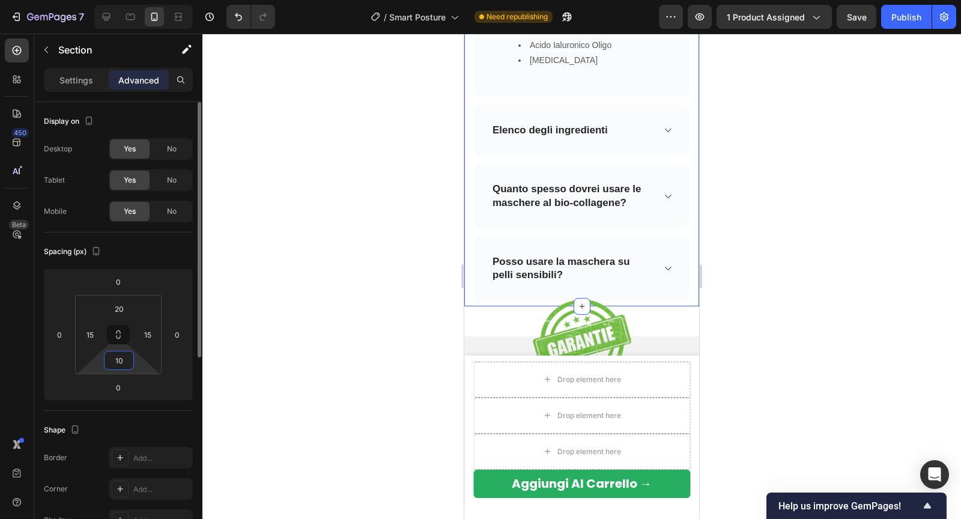
click at [120, 359] on input "10" at bounding box center [119, 360] width 24 height 18
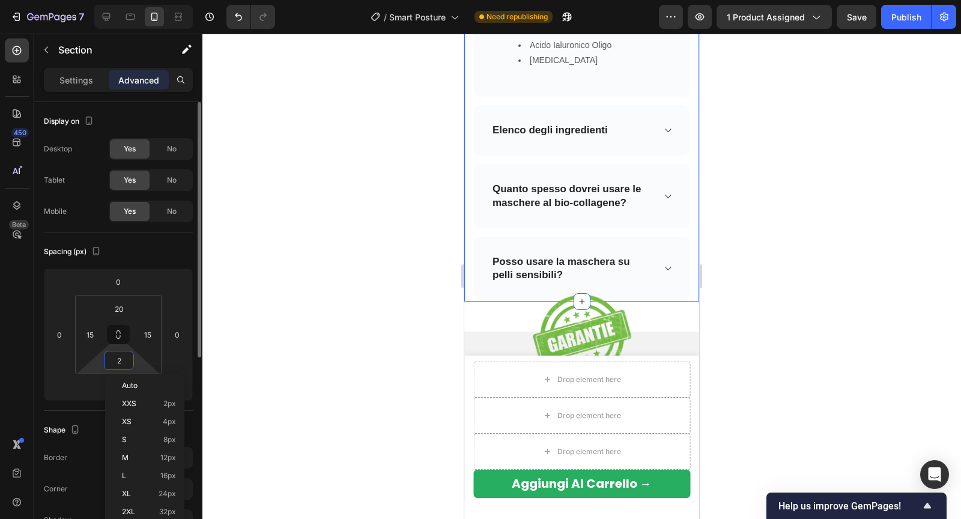
type input "20"
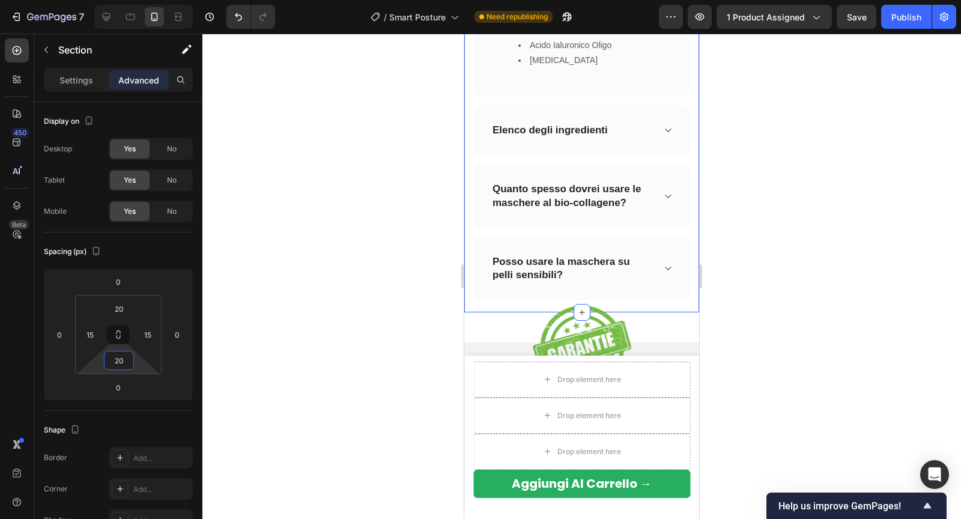
click at [356, 216] on div at bounding box center [581, 276] width 758 height 485
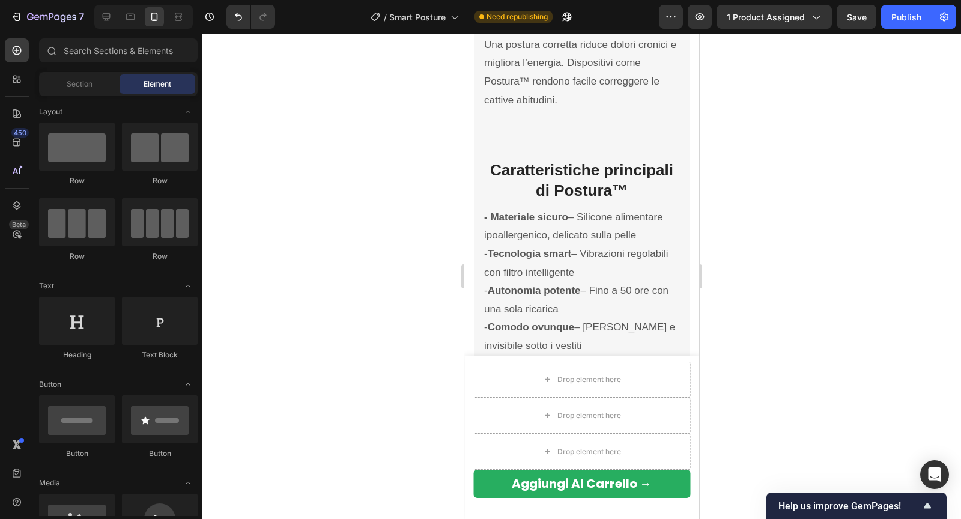
scroll to position [2107, 0]
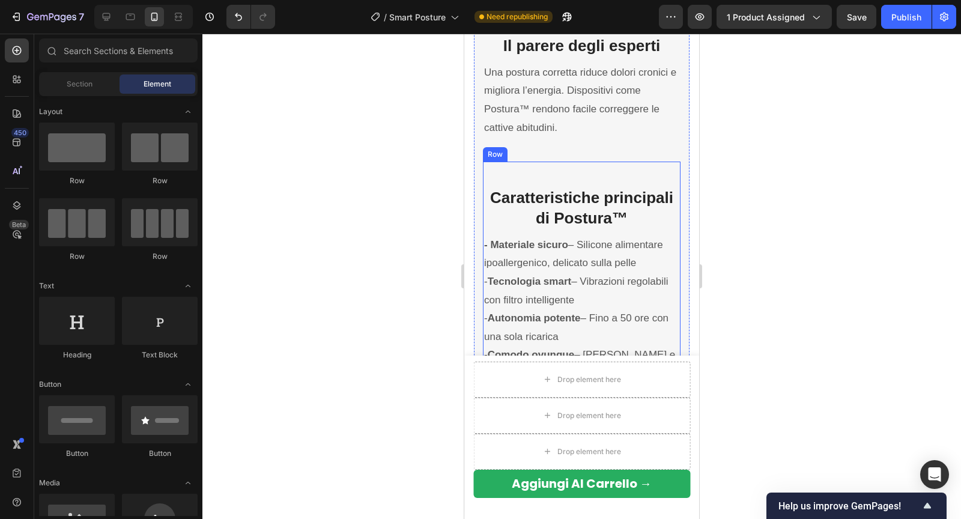
click at [523, 178] on div "Caratteristiche principali di Postura™ Heading - Materiale sicuro – Silicone al…" at bounding box center [582, 293] width 198 height 253
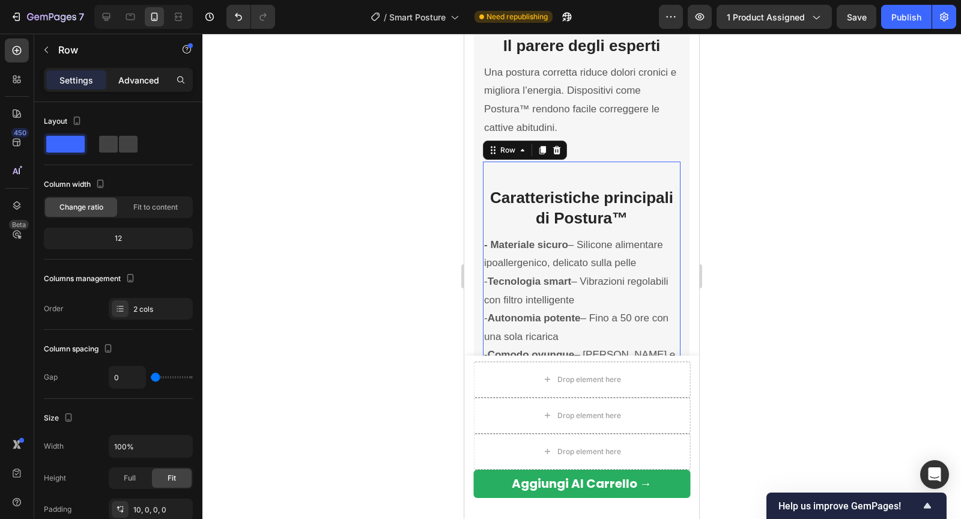
click at [146, 71] on div "Advanced" at bounding box center [139, 79] width 60 height 19
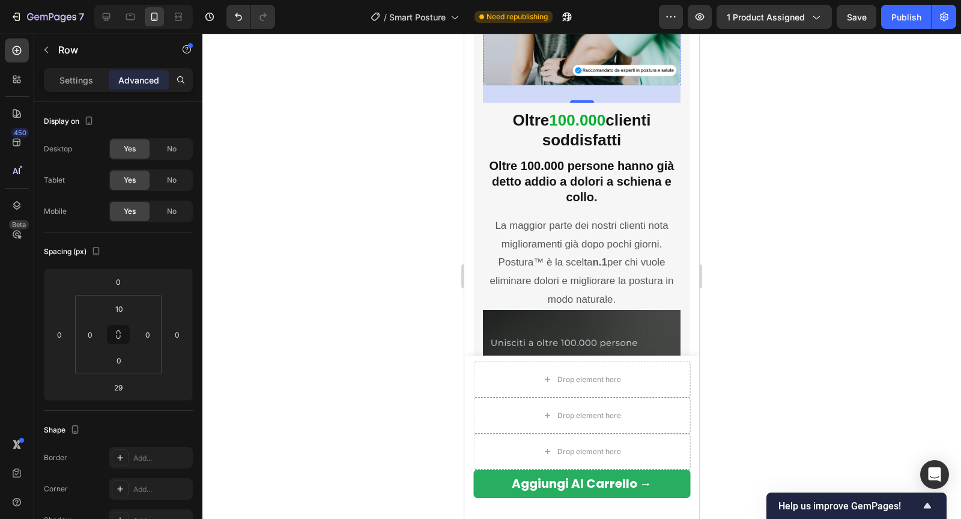
scroll to position [2641, 0]
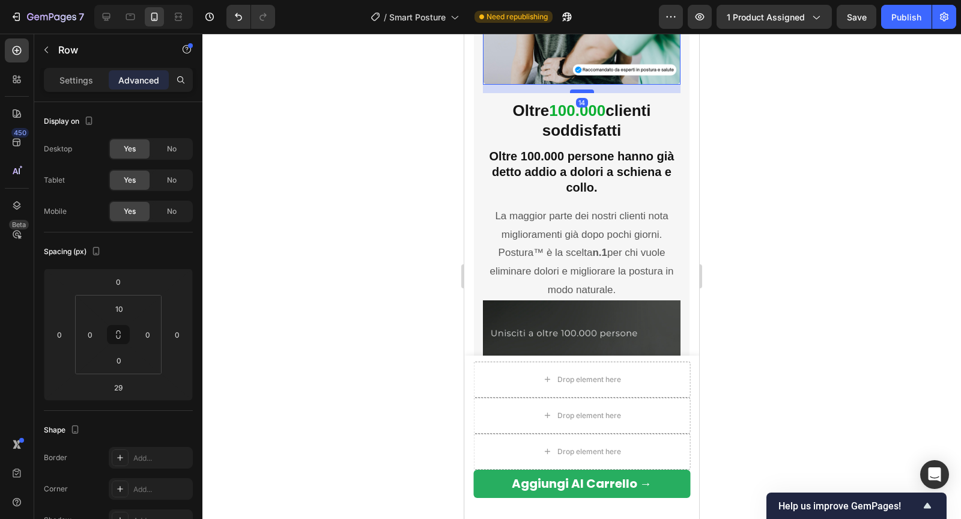
drag, startPoint x: 576, startPoint y: 100, endPoint x: 576, endPoint y: 91, distance: 9.0
click at [576, 91] on div at bounding box center [582, 91] width 24 height 4
type input "14"
click at [763, 137] on div at bounding box center [581, 276] width 758 height 485
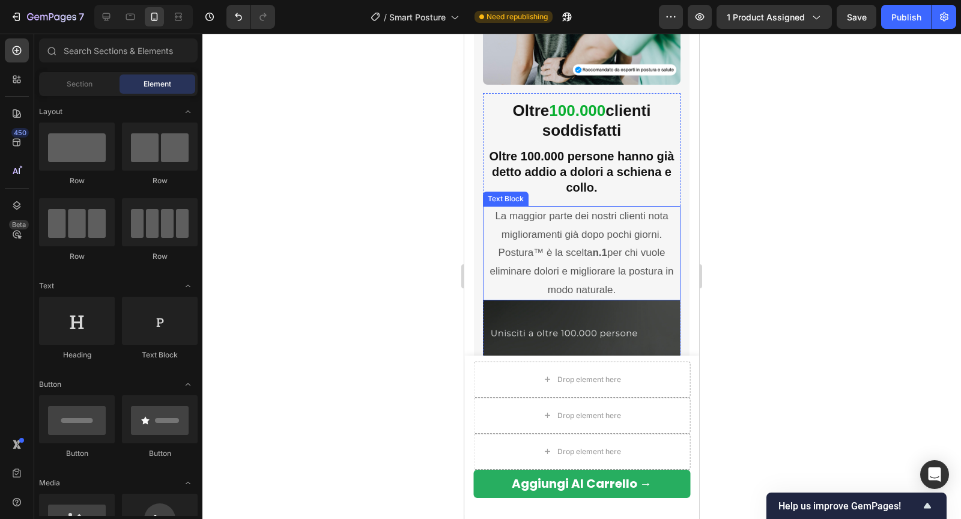
click at [636, 279] on p "La maggior parte dei nostri clienti nota miglioramenti già dopo pochi giorni. P…" at bounding box center [581, 253] width 195 height 92
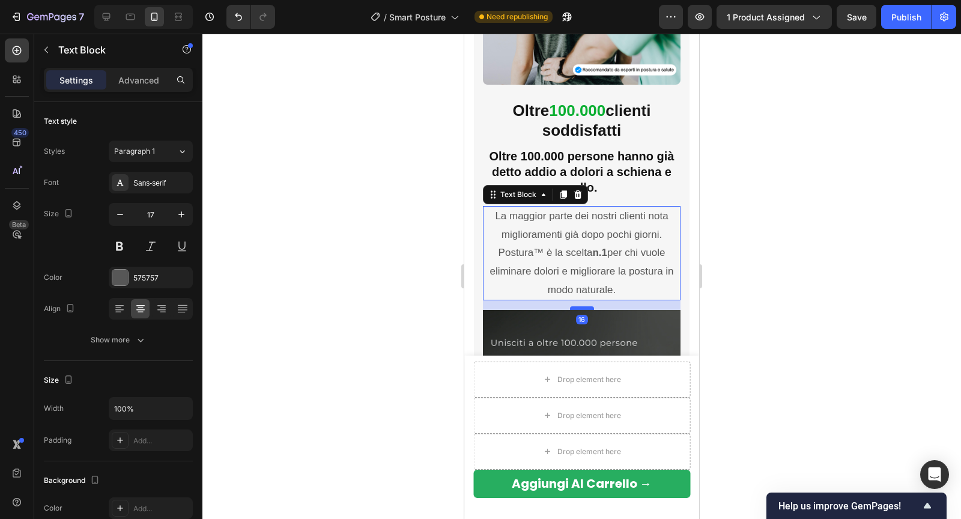
drag, startPoint x: 585, startPoint y: 298, endPoint x: 586, endPoint y: 308, distance: 9.7
click at [586, 308] on div at bounding box center [582, 308] width 24 height 4
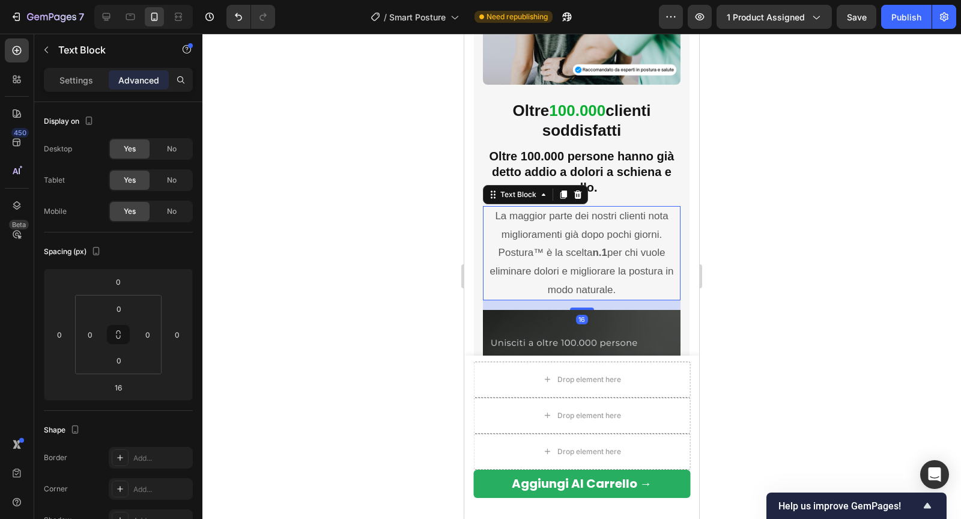
click at [753, 260] on div at bounding box center [581, 276] width 758 height 485
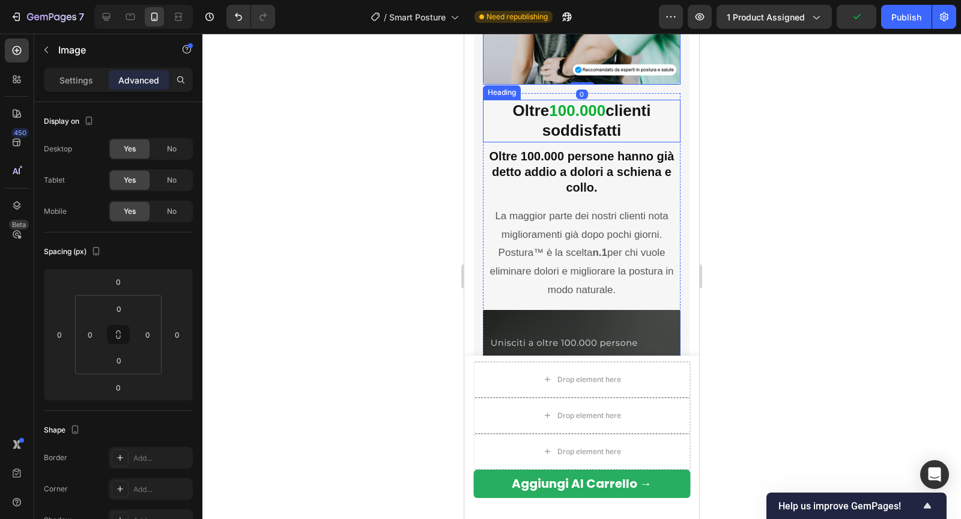
click at [593, 108] on strong "100.000" at bounding box center [577, 110] width 56 height 18
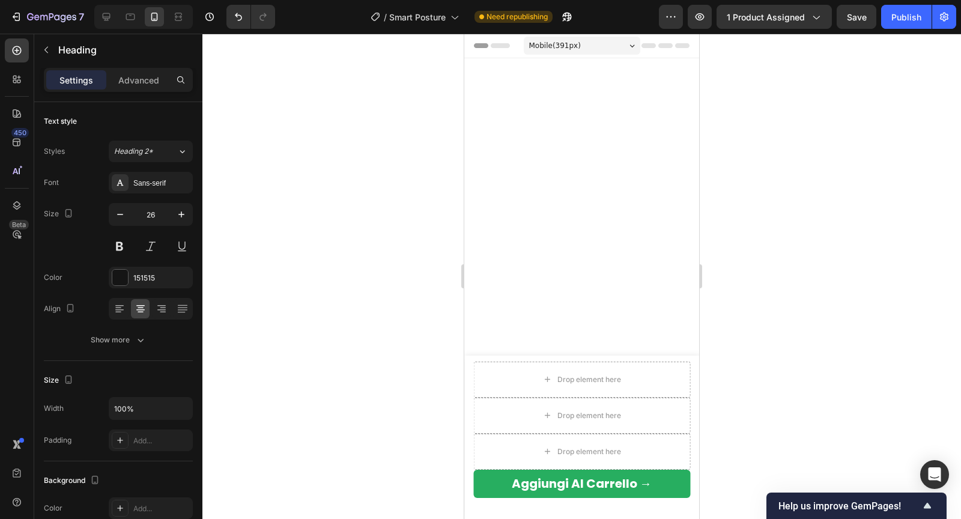
scroll to position [2641, 0]
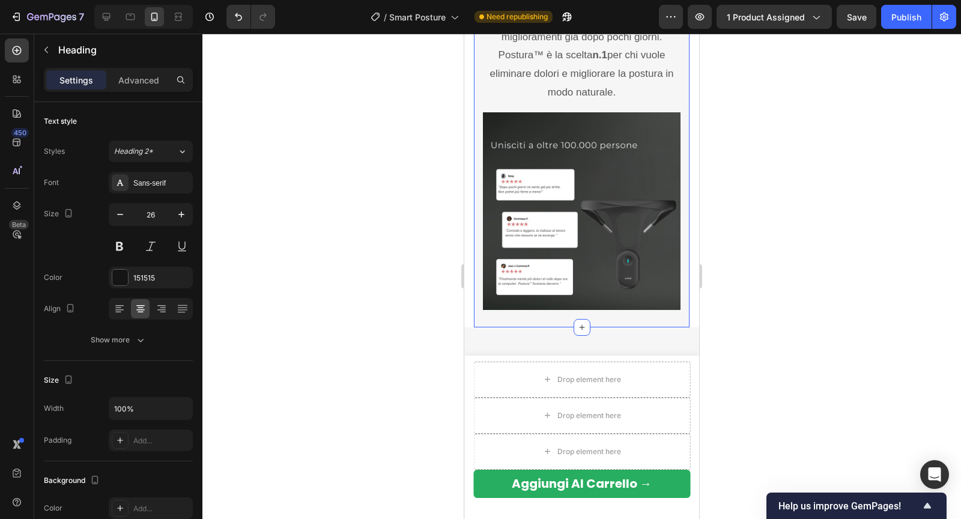
click at [758, 163] on div at bounding box center [581, 276] width 758 height 485
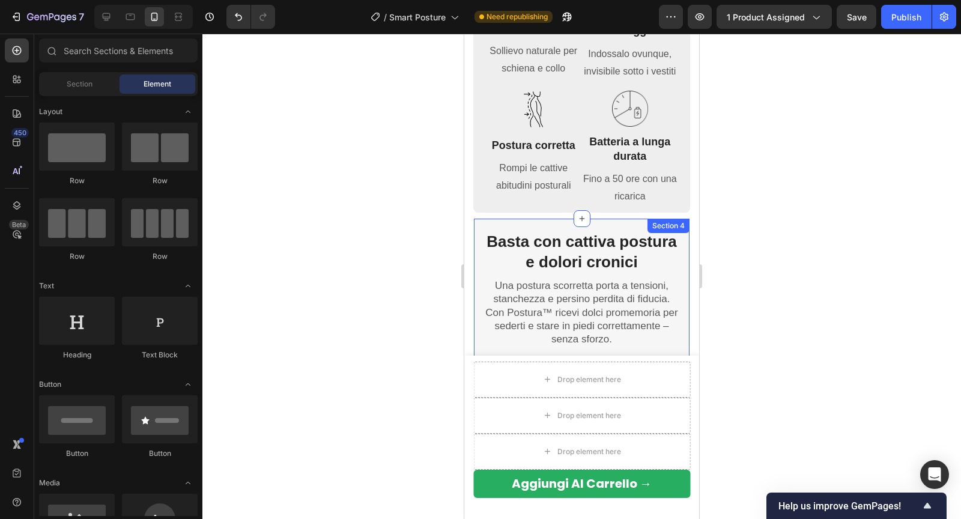
scroll to position [1129, 0]
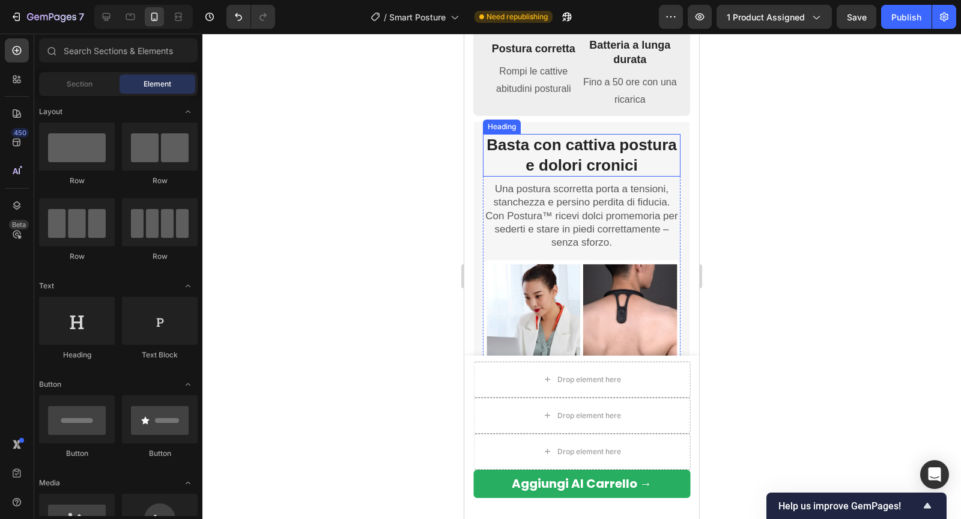
click at [565, 160] on strong "Basta con cattiva postura e dolori cronici" at bounding box center [581, 155] width 190 height 38
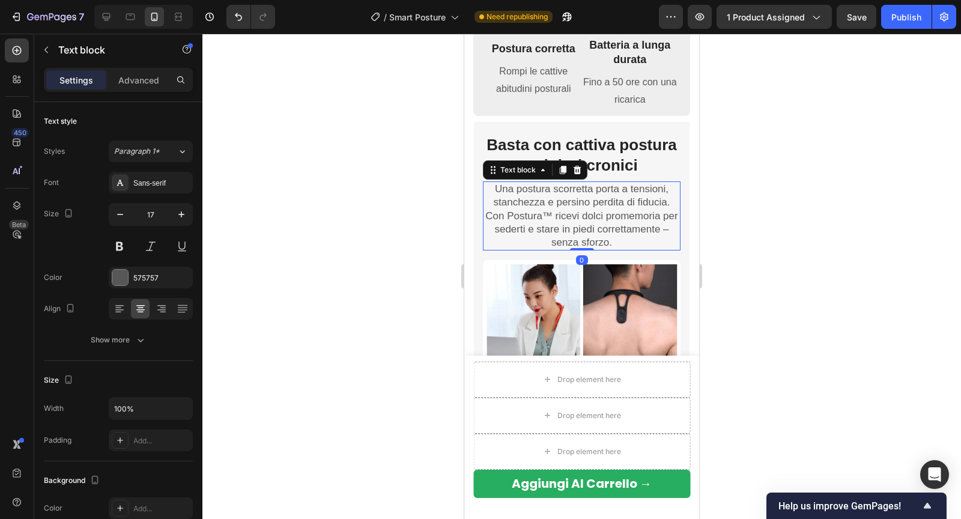
click at [553, 214] on p "Una postura scorretta porta a tensioni, stanchezza e persino perdita di fiducia…" at bounding box center [581, 215] width 195 height 66
click at [573, 139] on strong "Basta con cattiva postura e dolori cronici" at bounding box center [581, 155] width 190 height 38
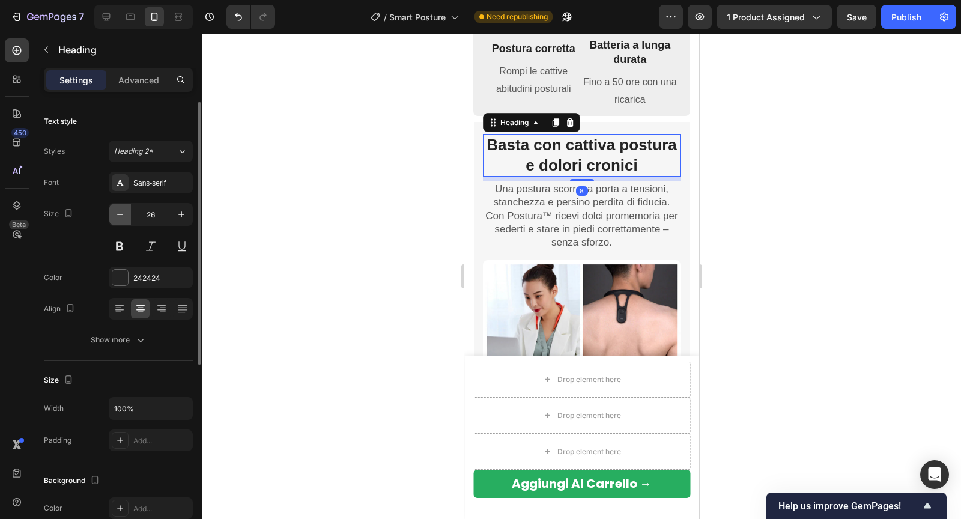
click at [122, 211] on icon "button" at bounding box center [120, 214] width 12 height 12
type input "25"
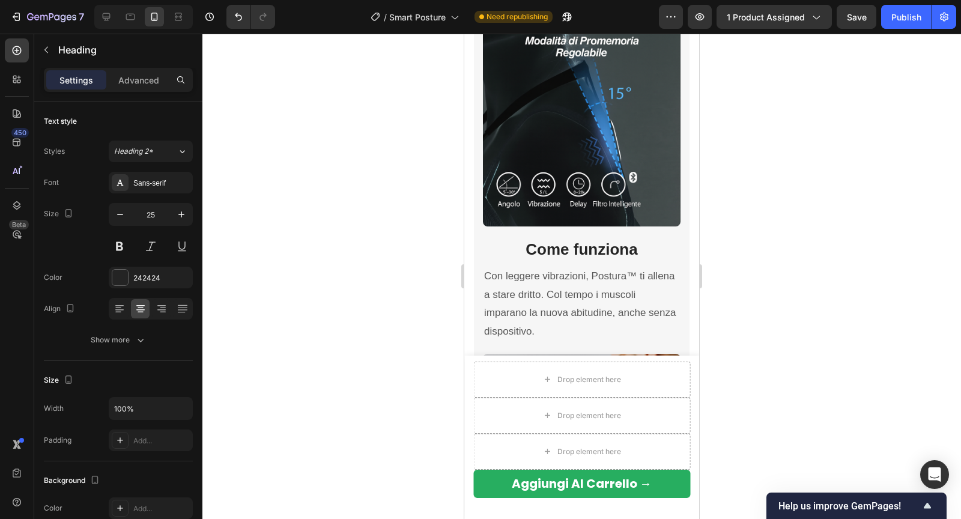
scroll to position [1606, 0]
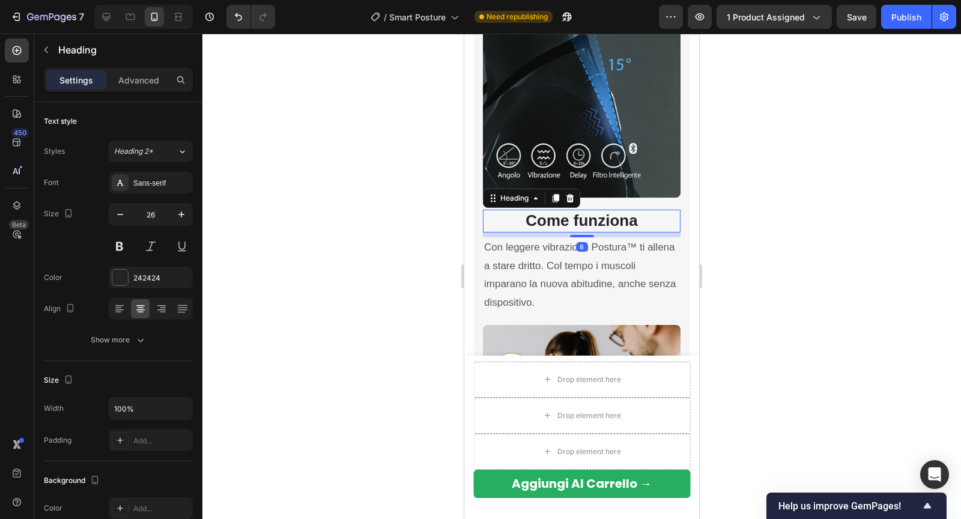
click at [549, 217] on strong "Come funziona" at bounding box center [581, 220] width 112 height 18
click at [122, 219] on icon "button" at bounding box center [120, 214] width 12 height 12
type input "25"
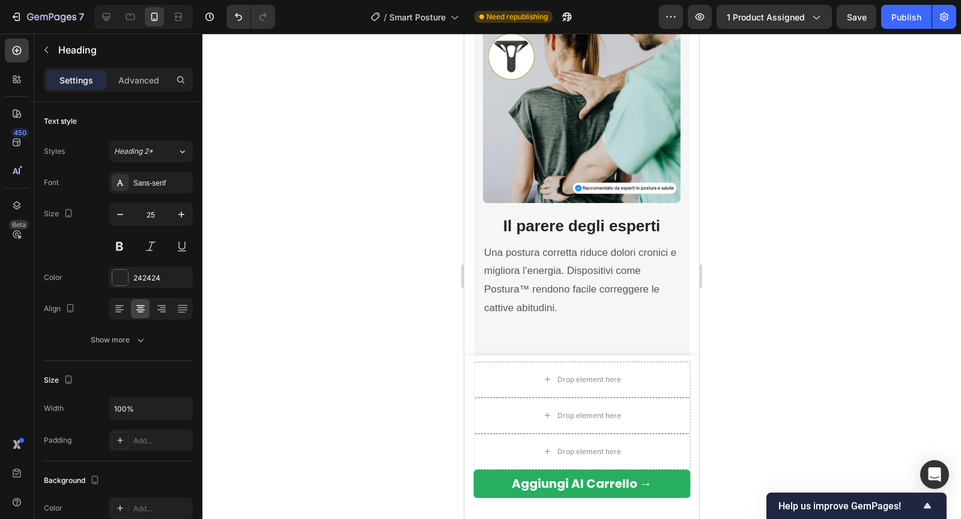
scroll to position [1956, 0]
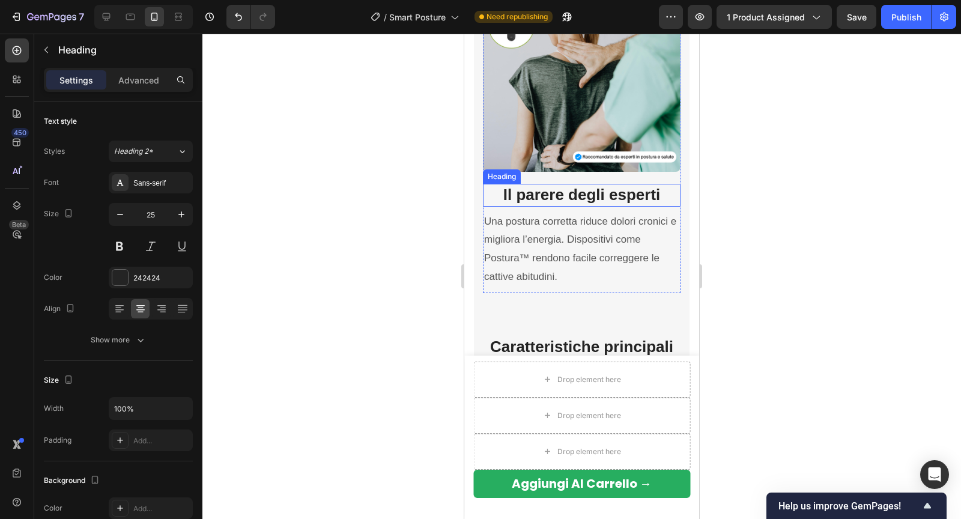
click at [564, 190] on strong "Il parere degli esperti" at bounding box center [581, 194] width 157 height 18
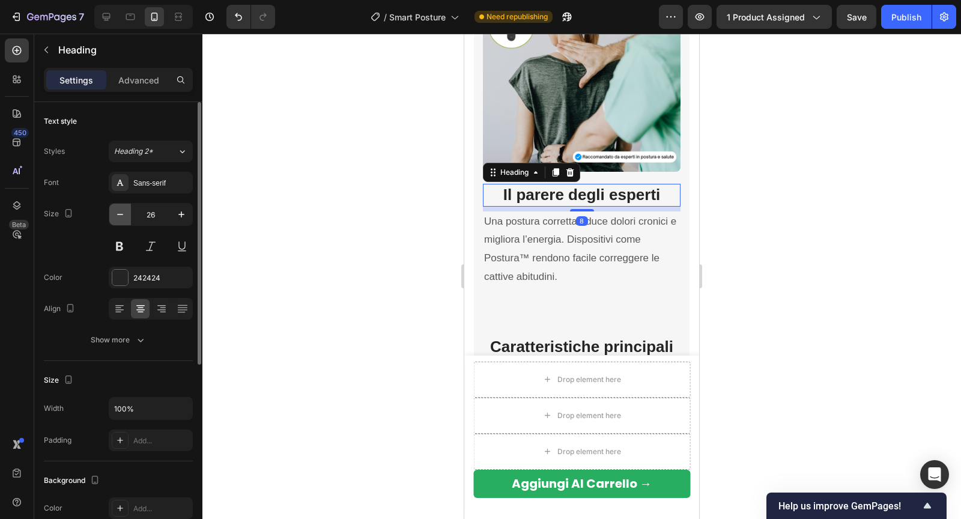
click at [118, 217] on icon "button" at bounding box center [120, 214] width 12 height 12
type input "25"
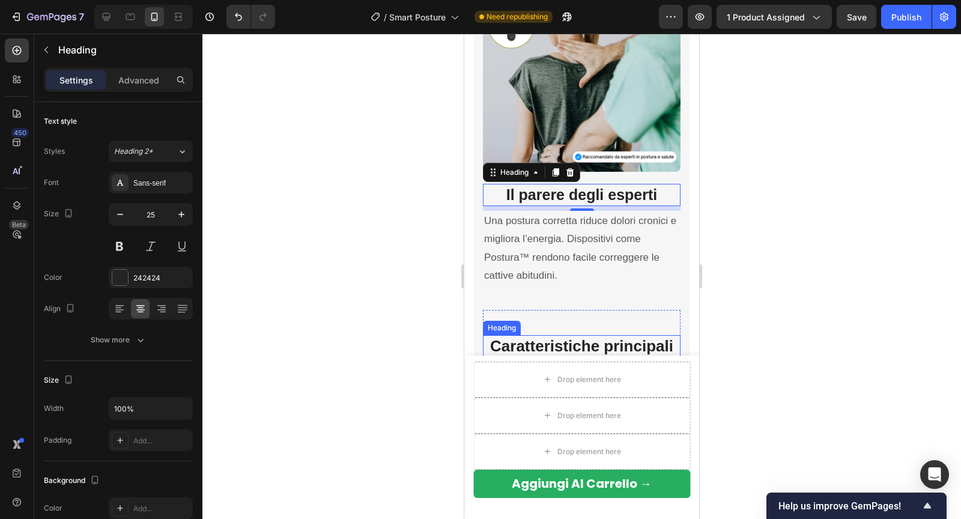
click at [562, 342] on strong "Caratteristiche principali di Postura™" at bounding box center [581, 356] width 183 height 38
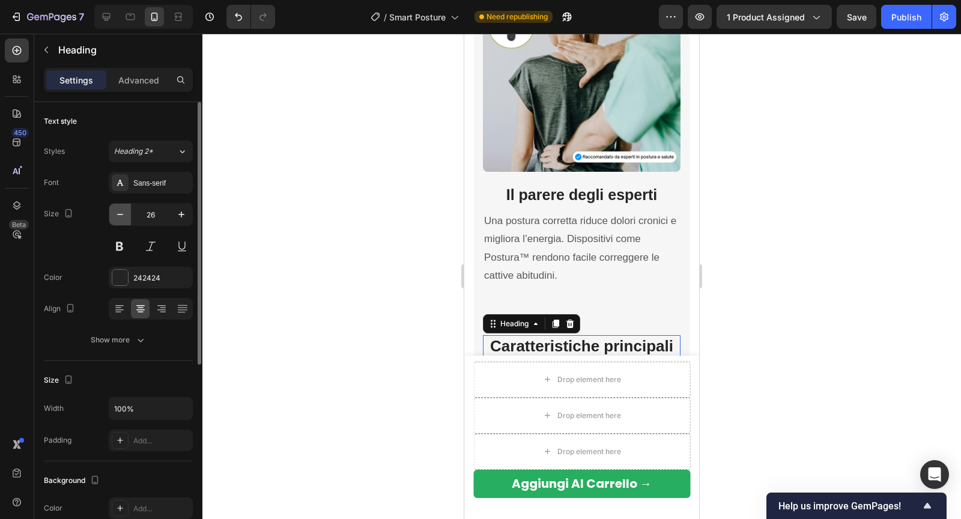
click at [121, 216] on icon "button" at bounding box center [120, 214] width 12 height 12
type input "25"
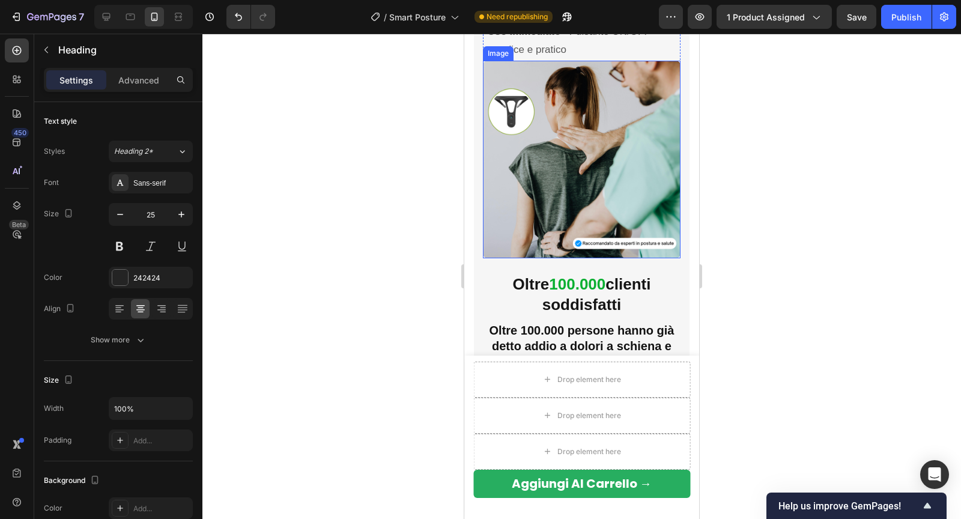
scroll to position [2496, 0]
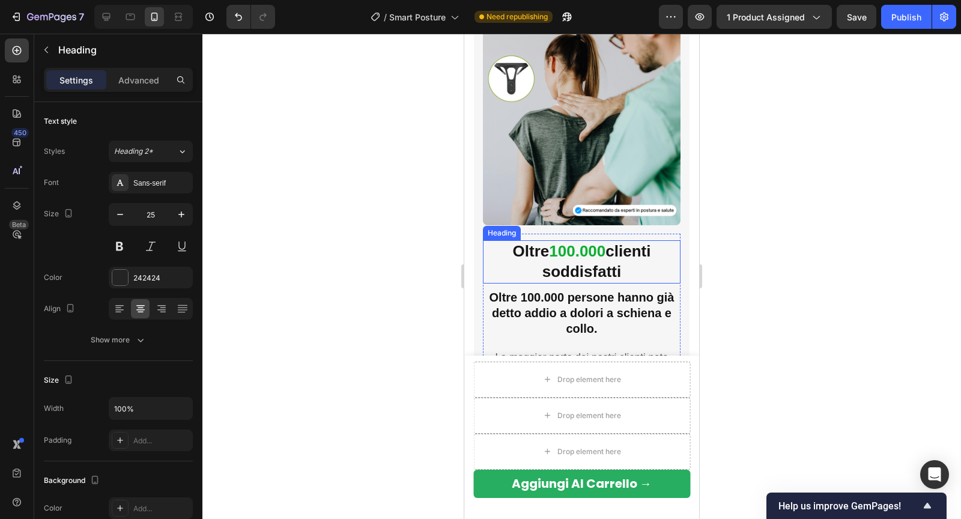
click at [537, 262] on h3 "Oltre 100.000 clienti soddisfatti" at bounding box center [582, 261] width 198 height 43
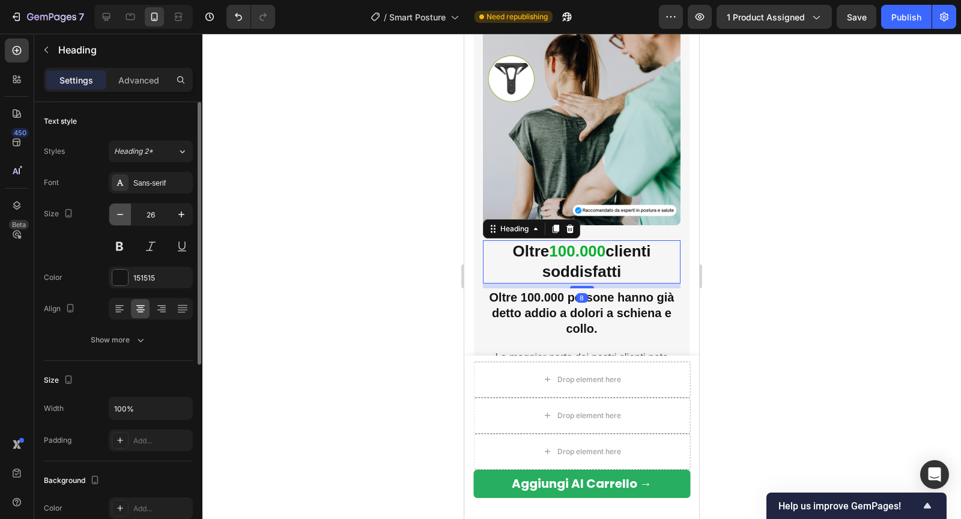
click at [116, 219] on icon "button" at bounding box center [120, 214] width 12 height 12
type input "25"
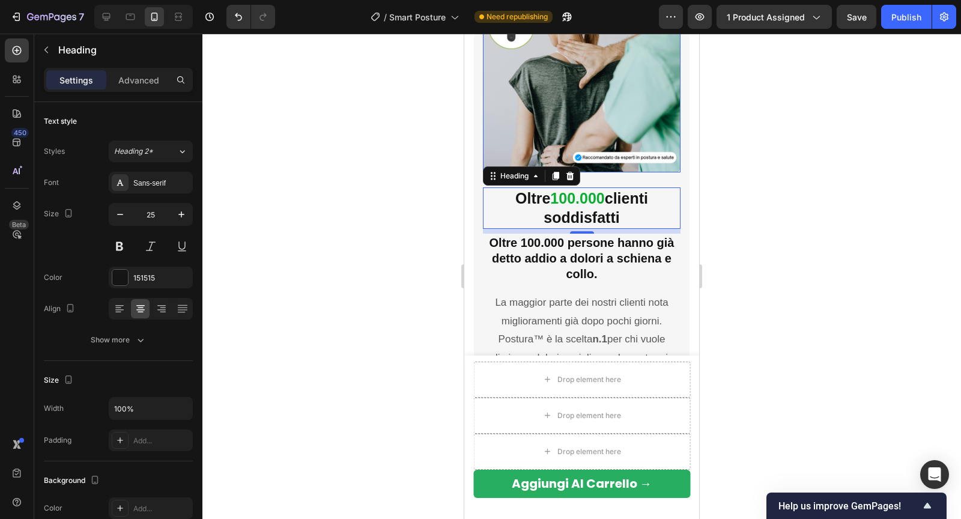
scroll to position [2593, 0]
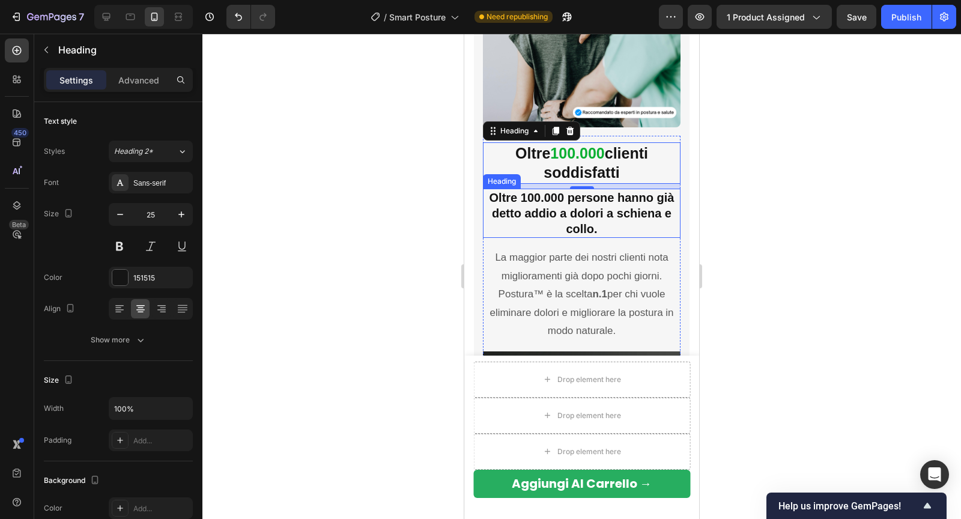
click at [498, 214] on h2 "Oltre 100.000 persone hanno già detto addio a dolori a schiena e collo." at bounding box center [582, 212] width 198 height 49
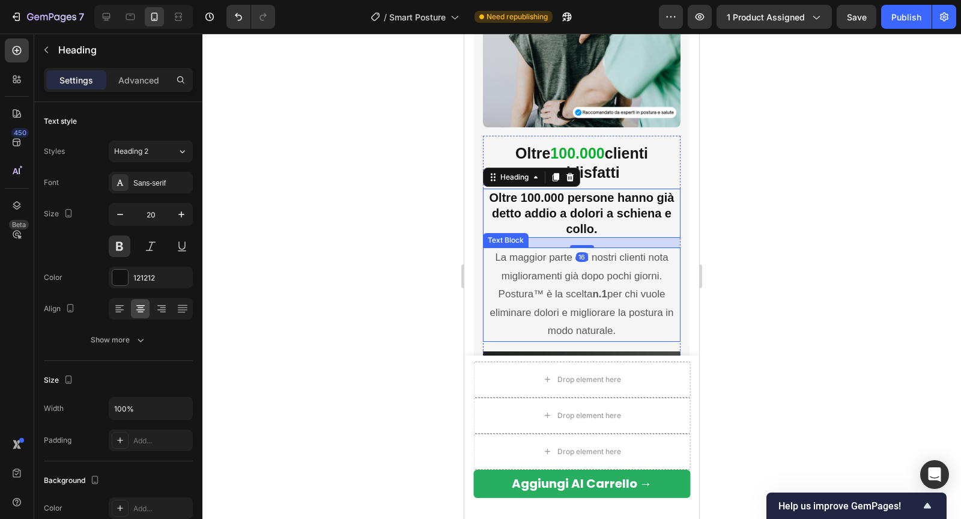
click at [510, 261] on p "La maggior parte dei nostri clienti nota miglioramenti già dopo pochi giorni. P…" at bounding box center [581, 295] width 195 height 92
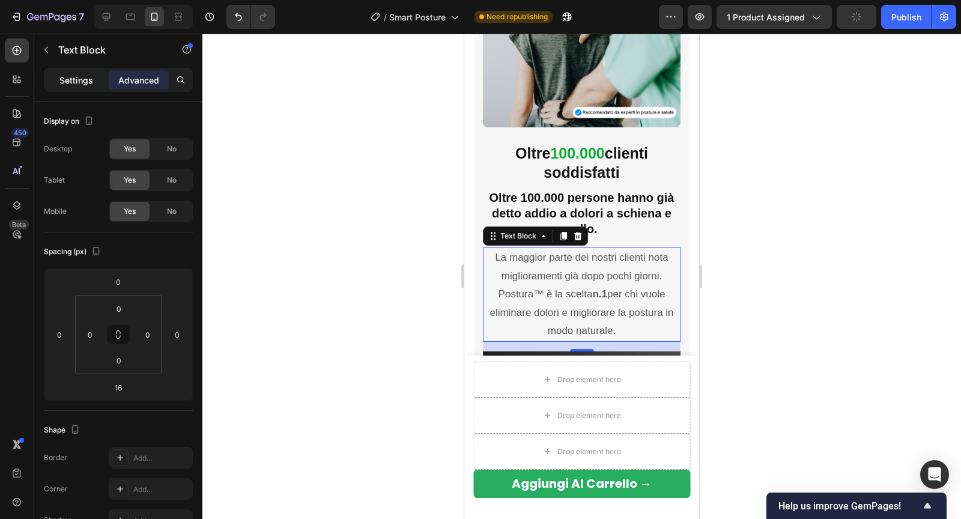
click at [76, 82] on p "Settings" at bounding box center [76, 80] width 34 height 13
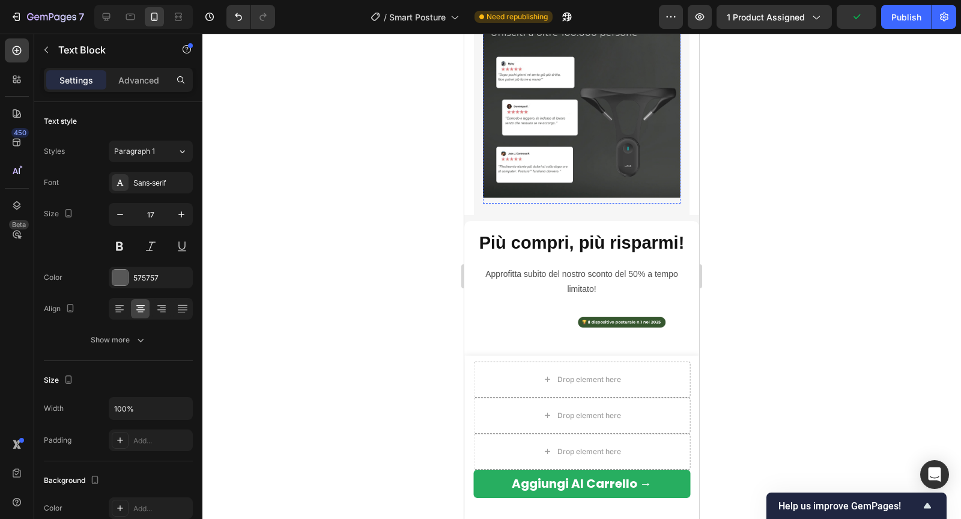
scroll to position [2993, 0]
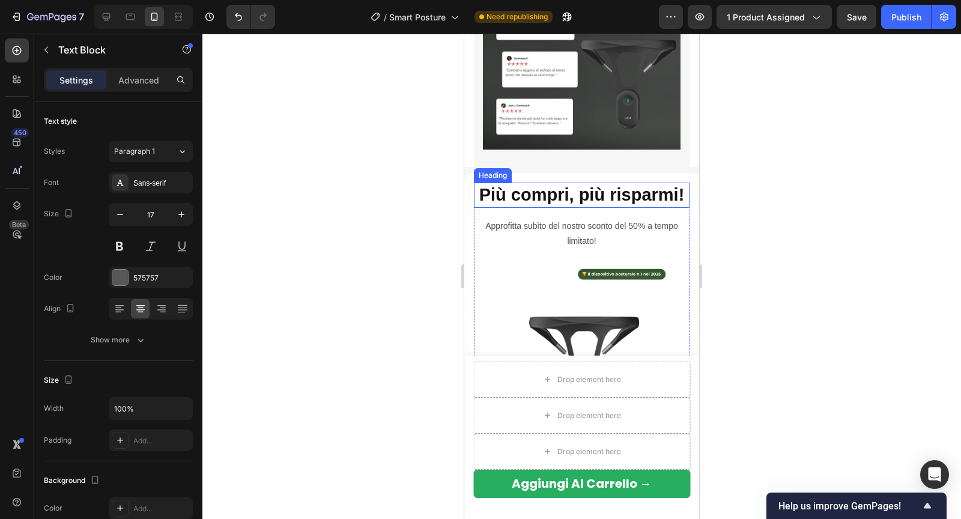
click at [554, 191] on h2 "Più compri, più risparmi!" at bounding box center [582, 194] width 216 height 25
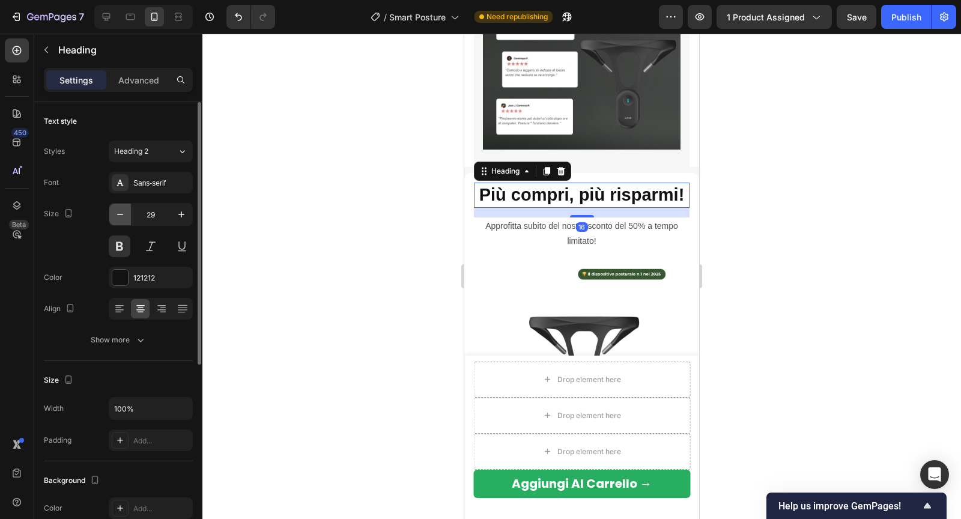
click at [121, 216] on icon "button" at bounding box center [120, 214] width 12 height 12
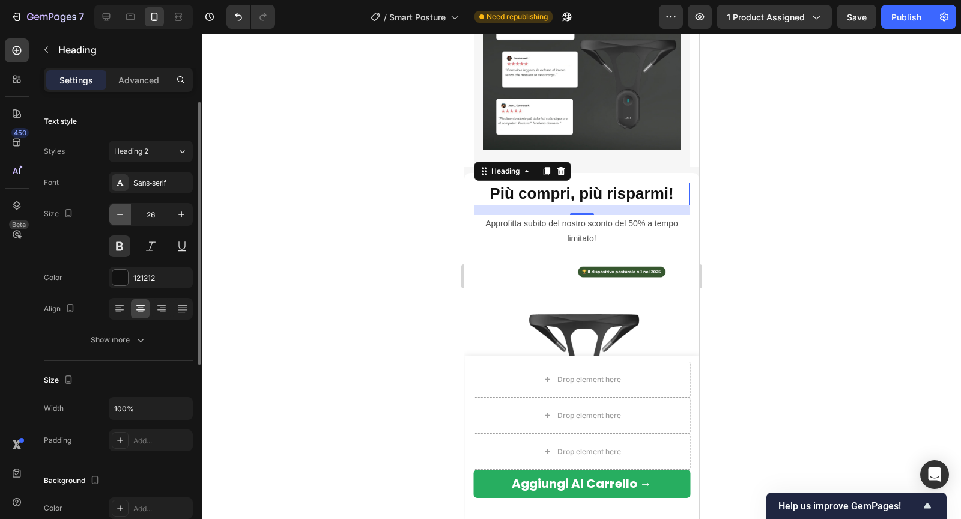
click at [121, 216] on icon "button" at bounding box center [120, 214] width 12 height 12
type input "25"
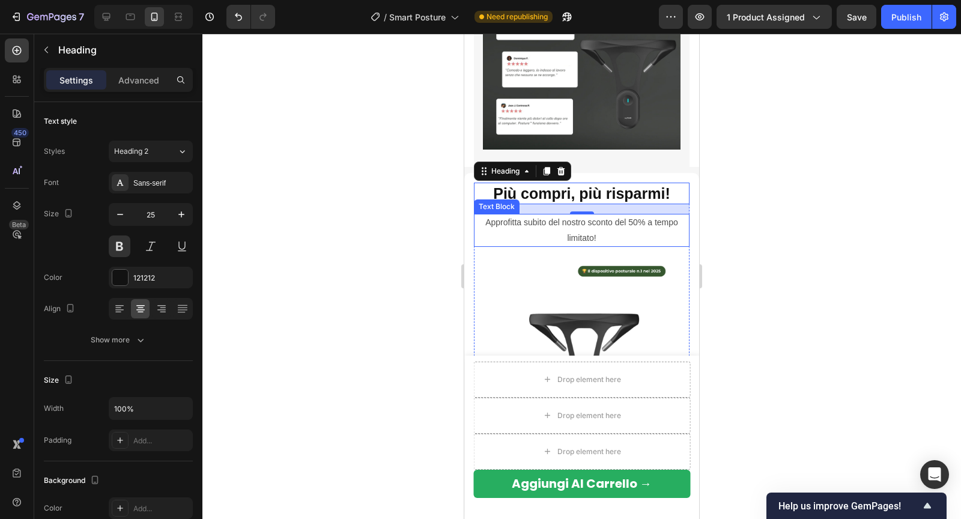
click at [510, 226] on p "Approfitta subito del nostro sconto del 50% a tempo limitato!" at bounding box center [581, 230] width 213 height 30
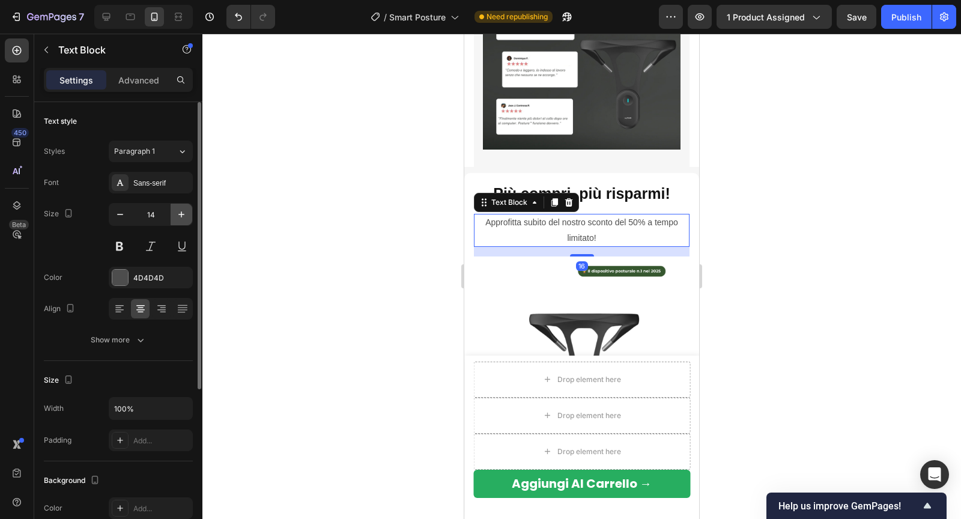
click at [188, 217] on button "button" at bounding box center [181, 215] width 22 height 22
type input "15"
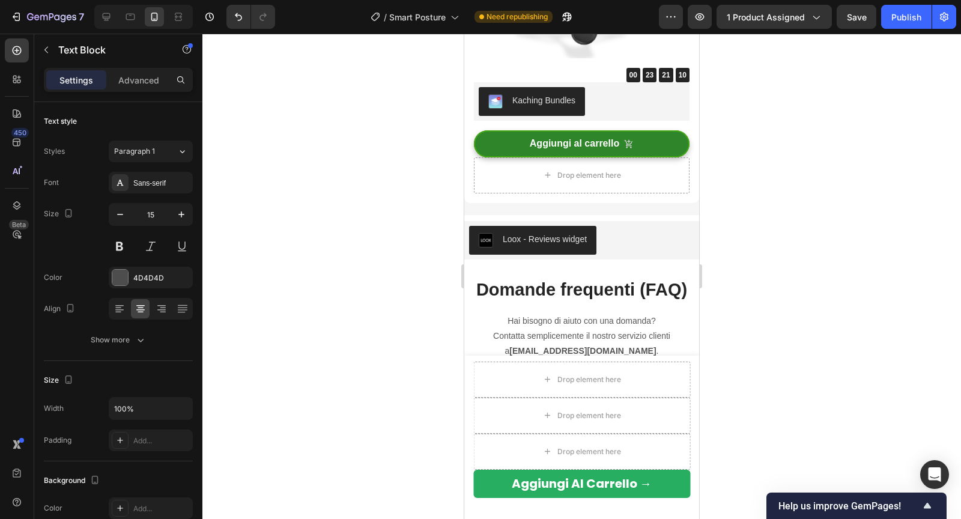
scroll to position [3382, 0]
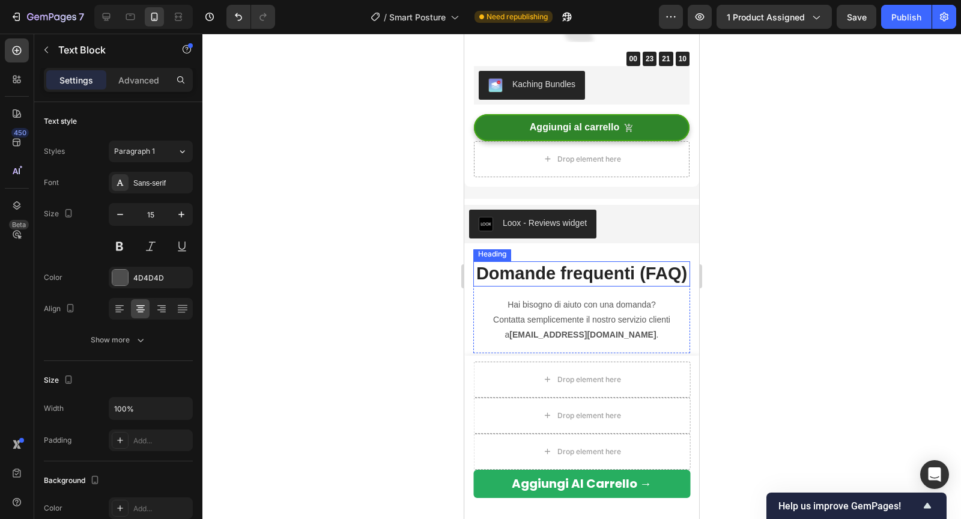
click at [522, 265] on strong "Domande frequenti (FAQ)" at bounding box center [581, 273] width 211 height 19
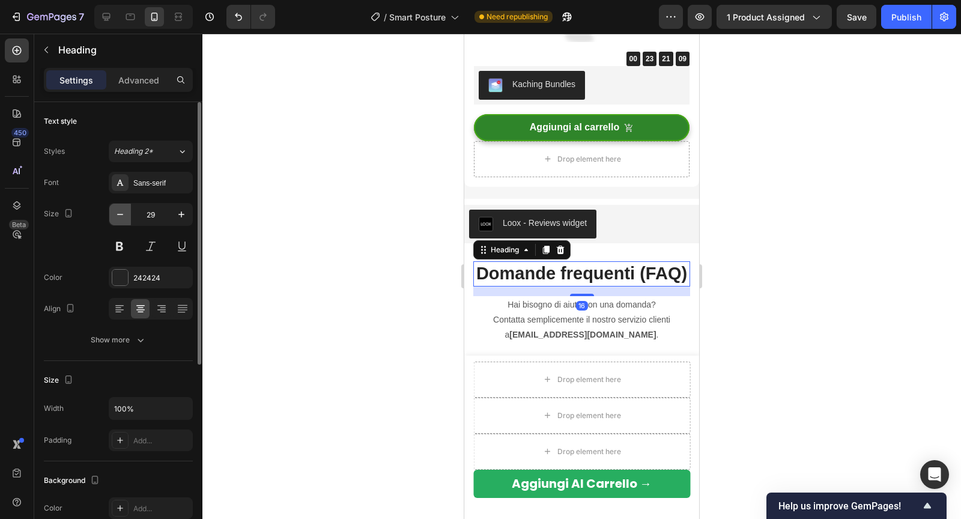
click at [118, 214] on icon "button" at bounding box center [120, 214] width 12 height 12
type input "25"
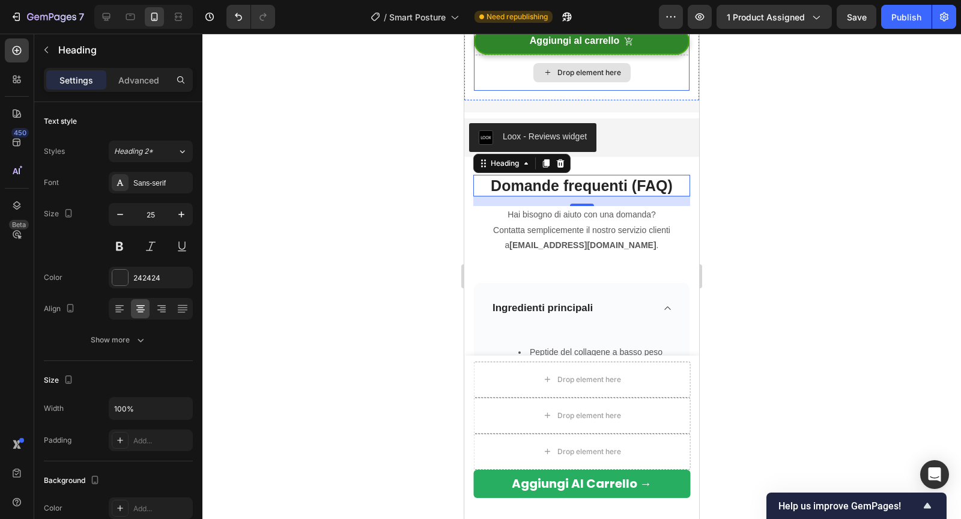
scroll to position [3573, 0]
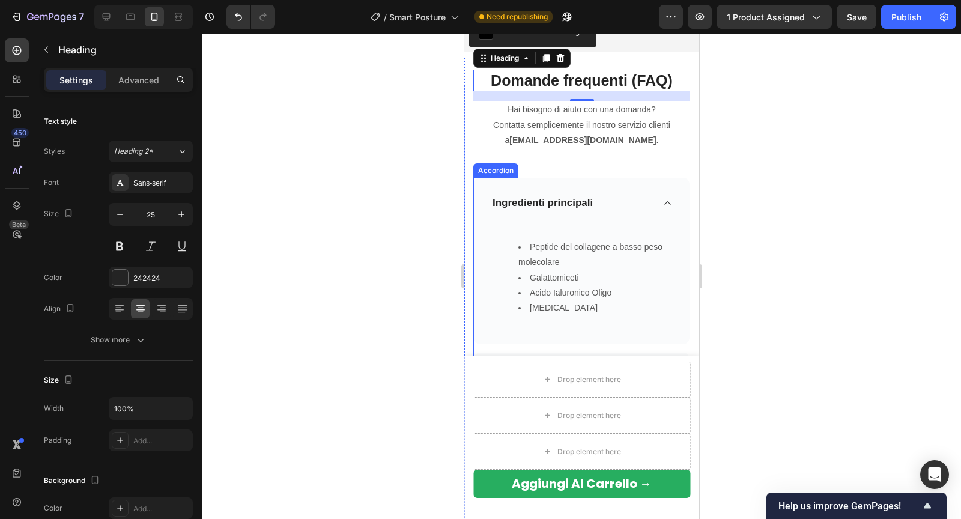
click at [518, 187] on div "Ingredienti principali" at bounding box center [582, 203] width 216 height 50
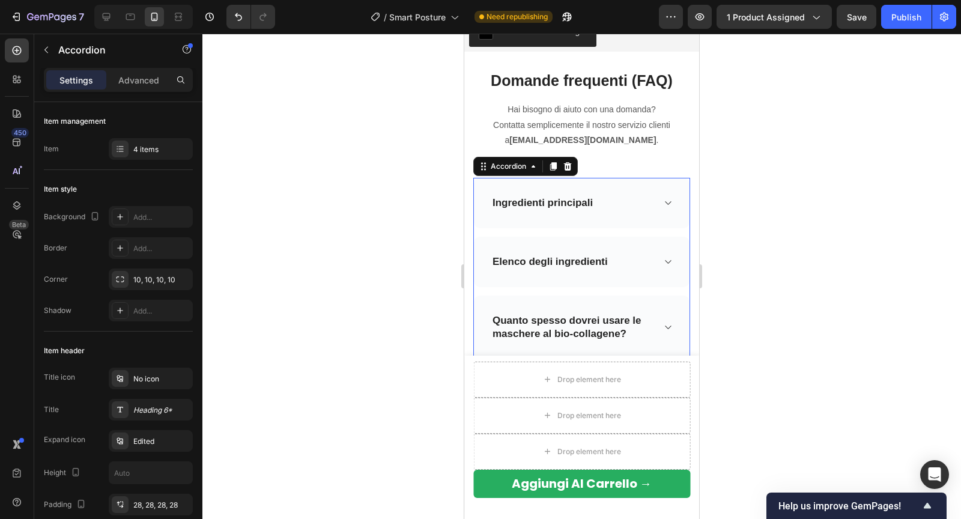
click at [140, 89] on div "Settings Advanced" at bounding box center [118, 80] width 149 height 24
click at [140, 85] on p "Advanced" at bounding box center [138, 80] width 41 height 13
type input "100%"
type input "100"
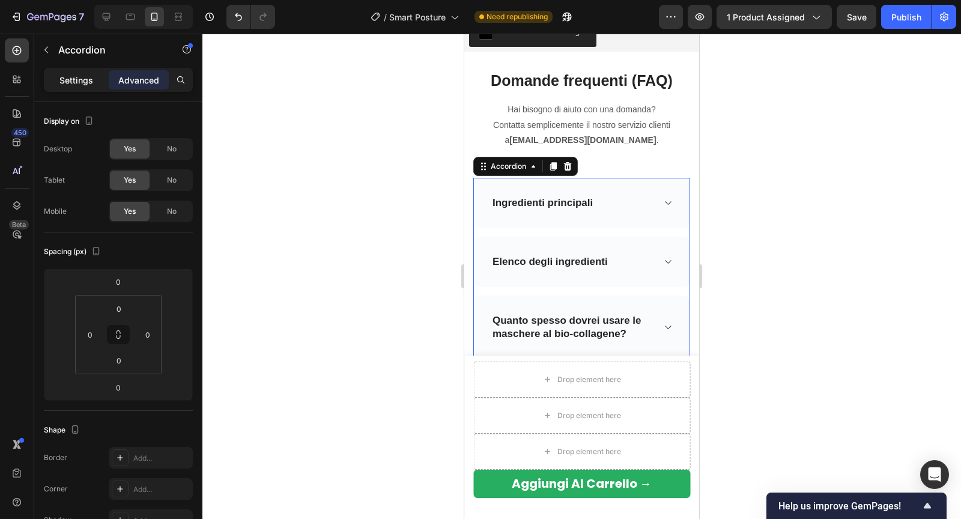
click at [85, 83] on p "Settings" at bounding box center [76, 80] width 34 height 13
type input "14"
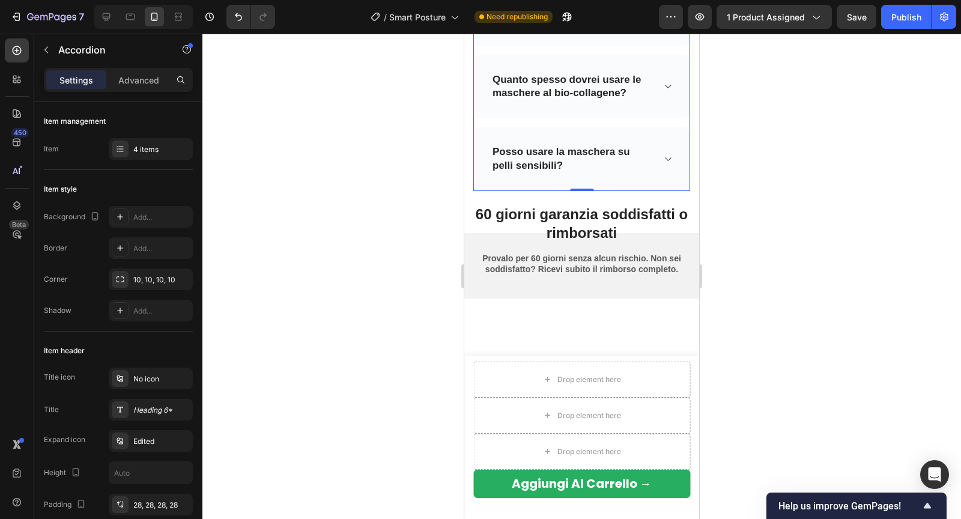
scroll to position [3892, 0]
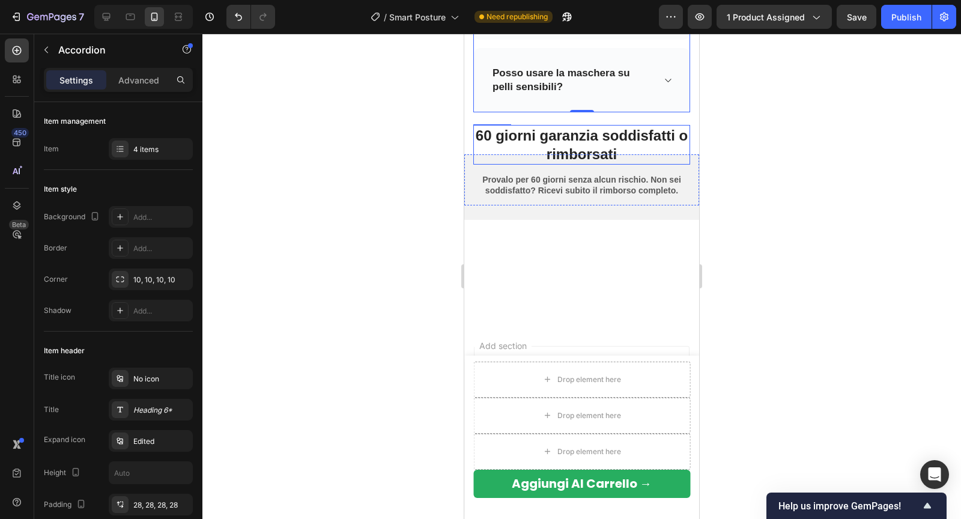
click at [516, 162] on strong "60 giorni garanzia soddisfatti o rimborsati" at bounding box center [581, 144] width 212 height 35
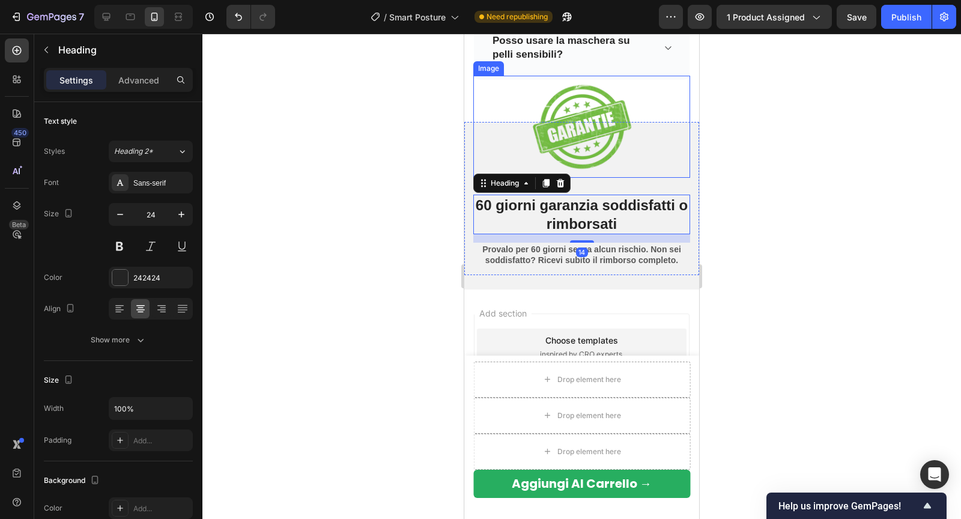
scroll to position [3946, 0]
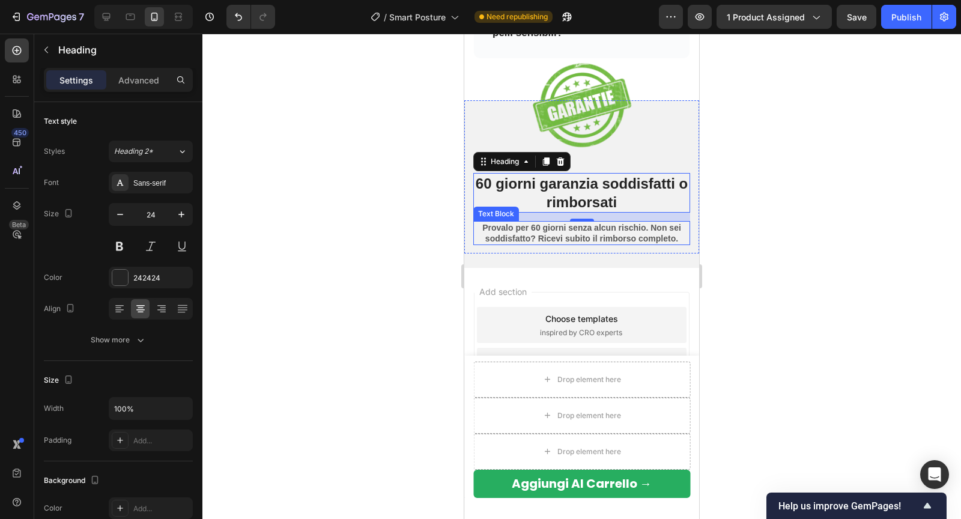
click at [516, 225] on strong "Provalo per 60 giorni senza alcun rischio. Non sei soddisfatto? Ricevi subito i…" at bounding box center [581, 233] width 199 height 20
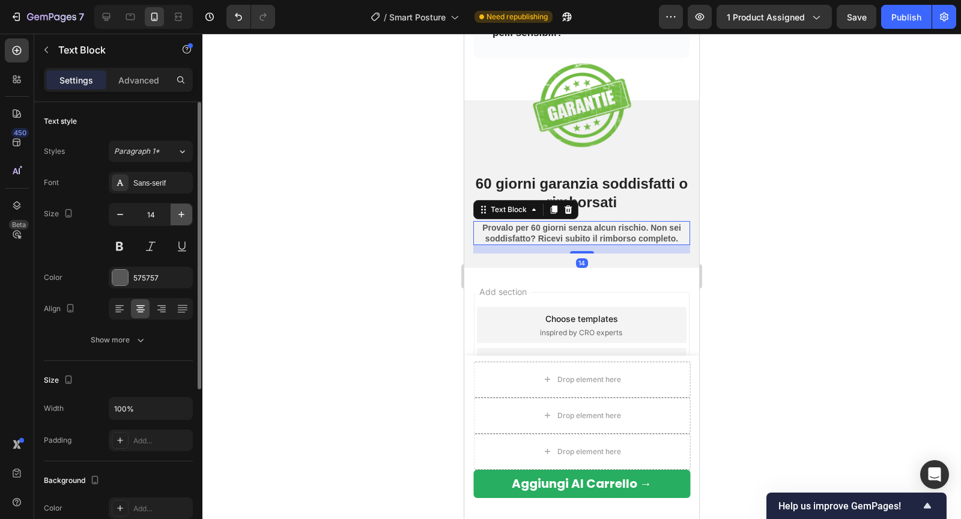
click at [185, 214] on icon "button" at bounding box center [181, 214] width 12 height 12
type input "15"
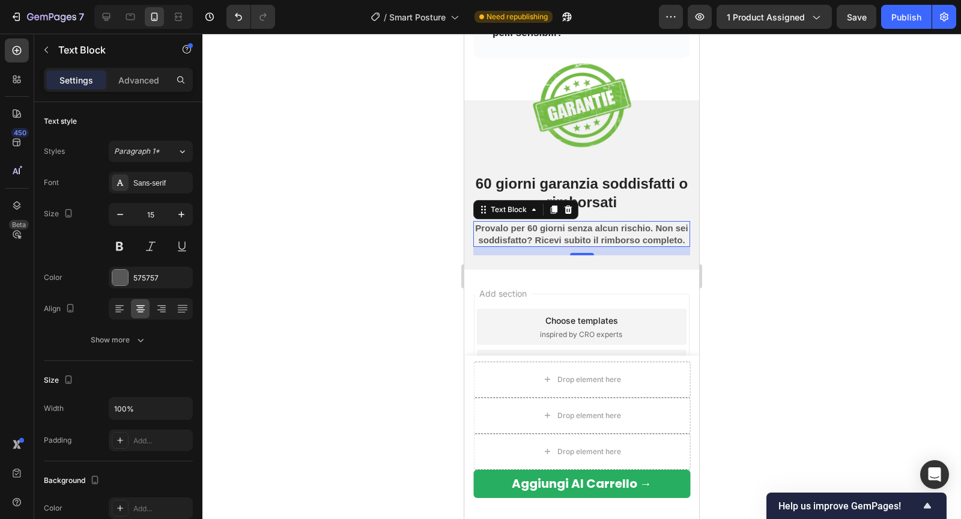
click at [347, 246] on div at bounding box center [581, 276] width 758 height 485
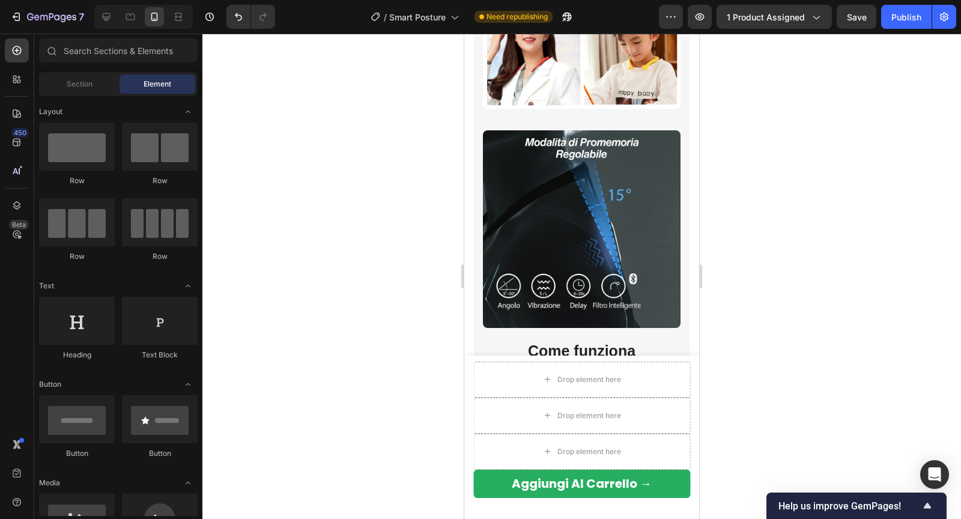
scroll to position [1475, 0]
click at [107, 28] on div at bounding box center [143, 17] width 98 height 24
click at [108, 19] on icon at bounding box center [106, 17] width 12 height 12
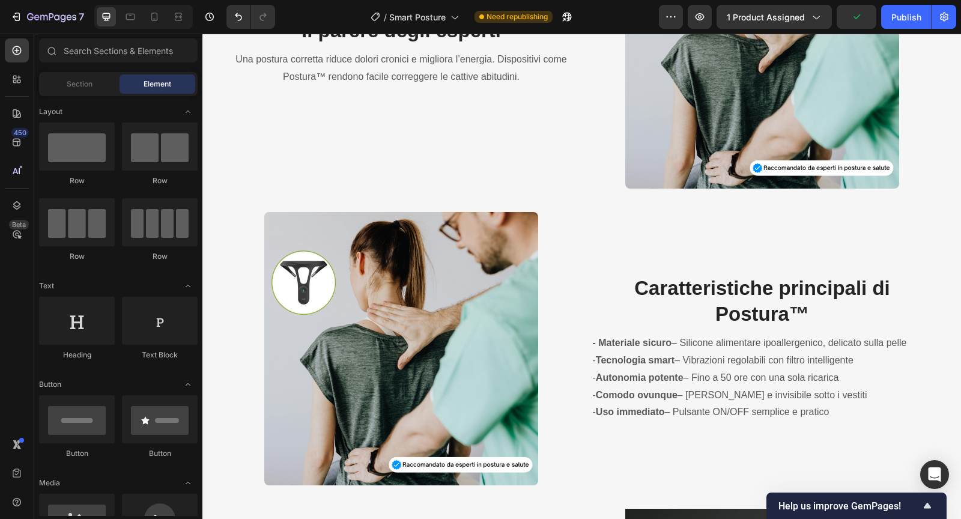
scroll to position [2228, 0]
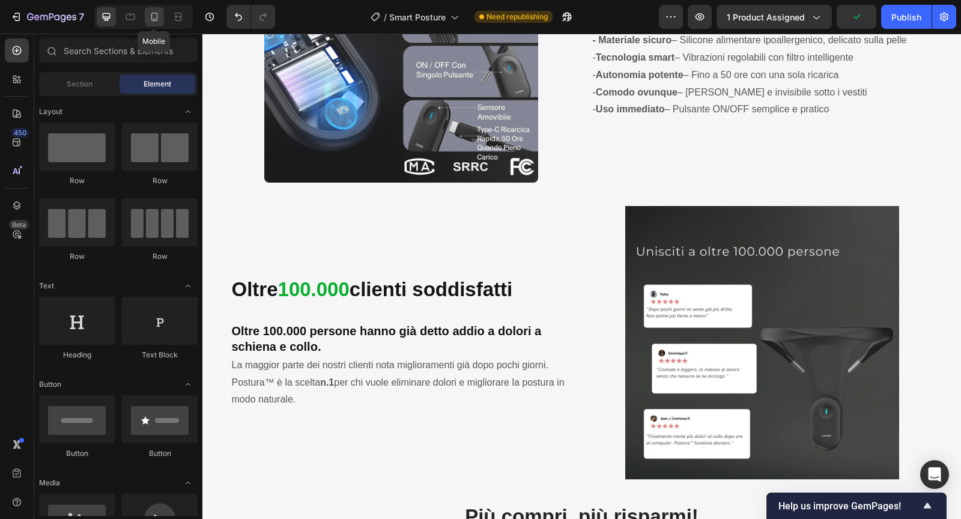
click at [152, 23] on div at bounding box center [154, 16] width 19 height 19
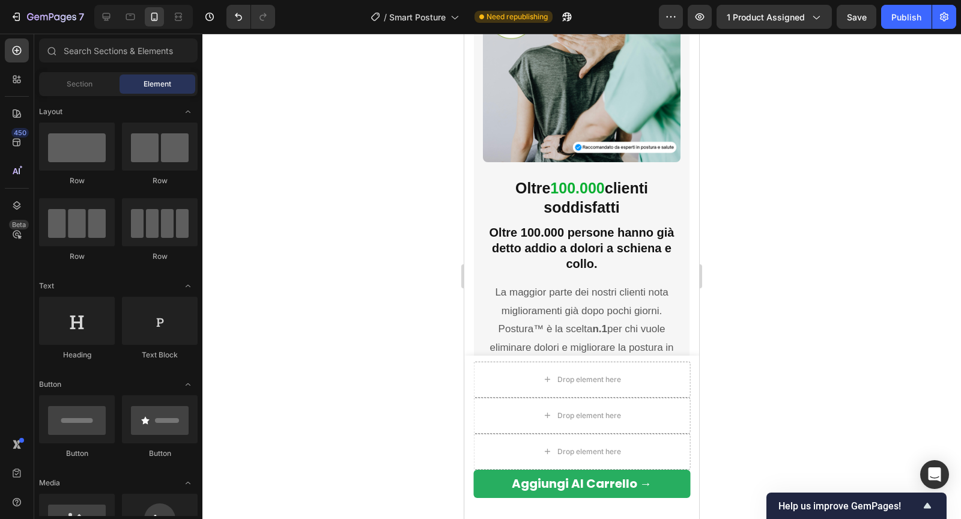
scroll to position [2453, 0]
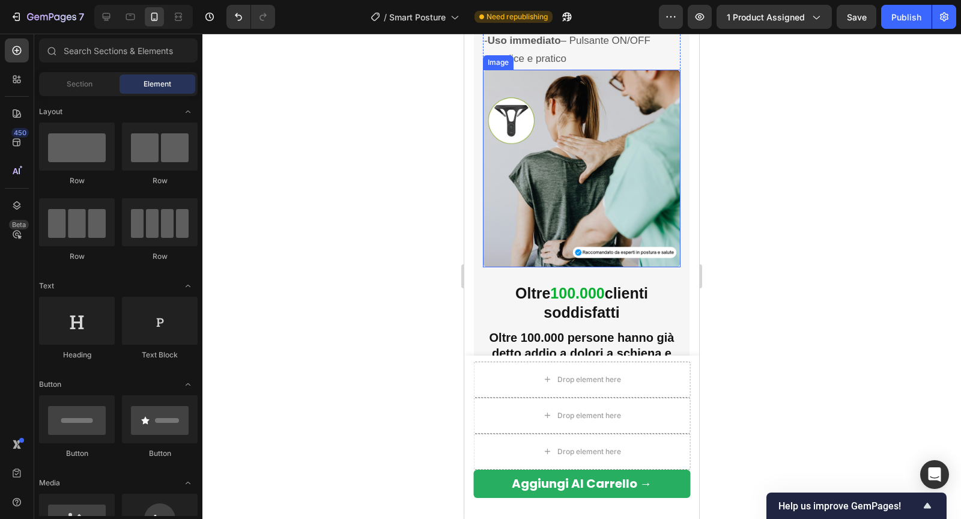
click at [532, 205] on img at bounding box center [582, 169] width 198 height 198
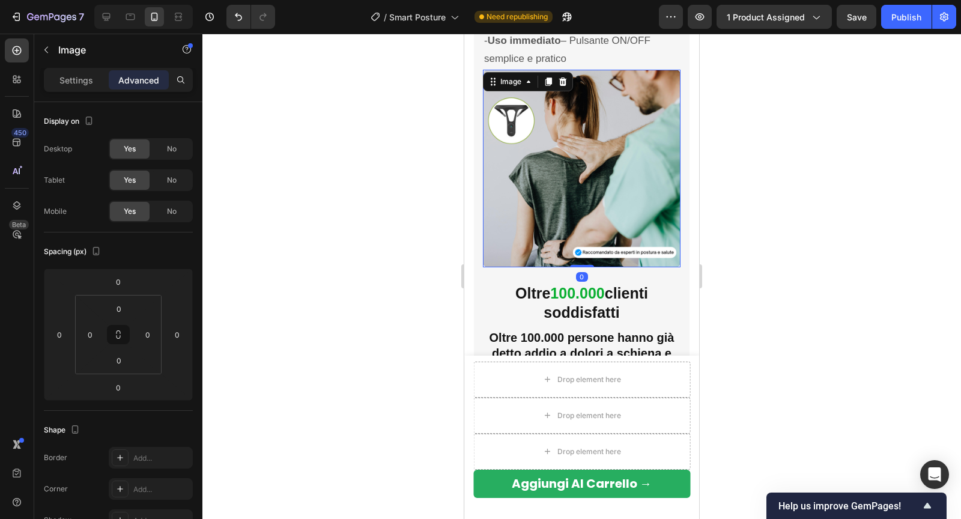
click at [71, 79] on p "Settings" at bounding box center [76, 80] width 34 height 13
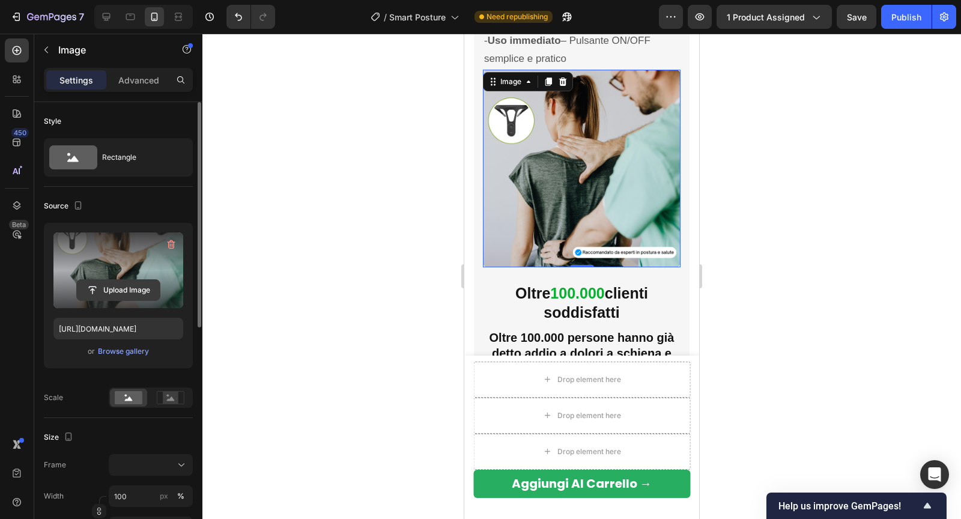
click at [124, 296] on input "file" at bounding box center [118, 290] width 83 height 20
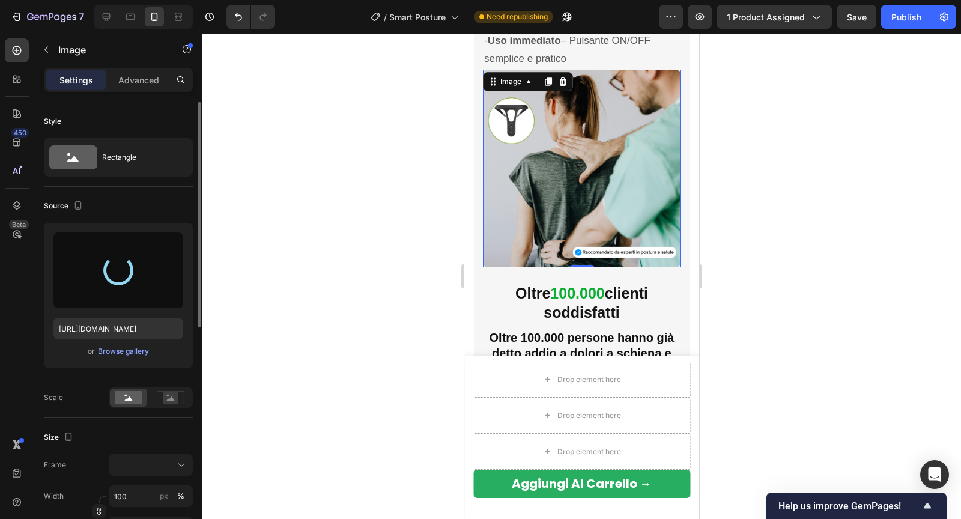
type input "[URL][DOMAIN_NAME]"
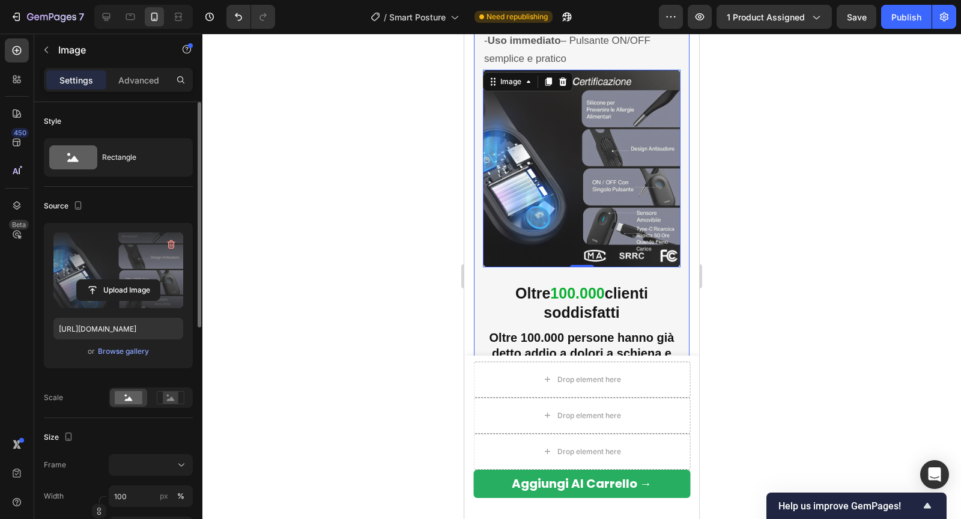
click at [786, 178] on div at bounding box center [581, 276] width 758 height 485
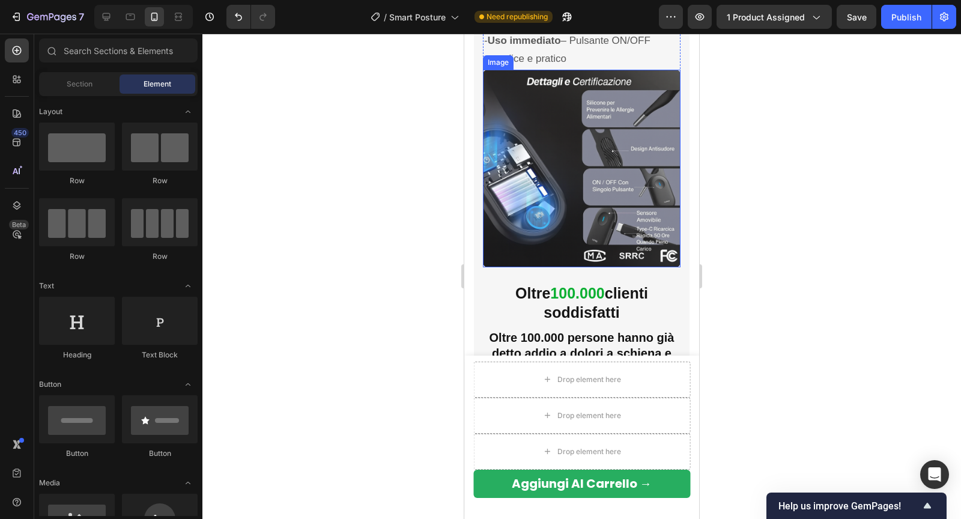
scroll to position [2278, 0]
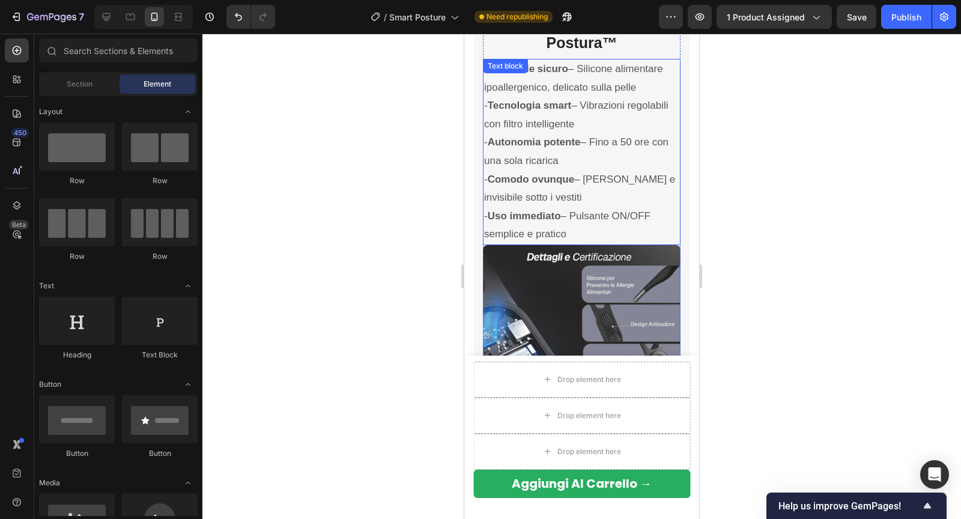
click at [583, 231] on p "- Uso immediato – Pulsante ON/OFF semplice e pratico" at bounding box center [581, 225] width 195 height 37
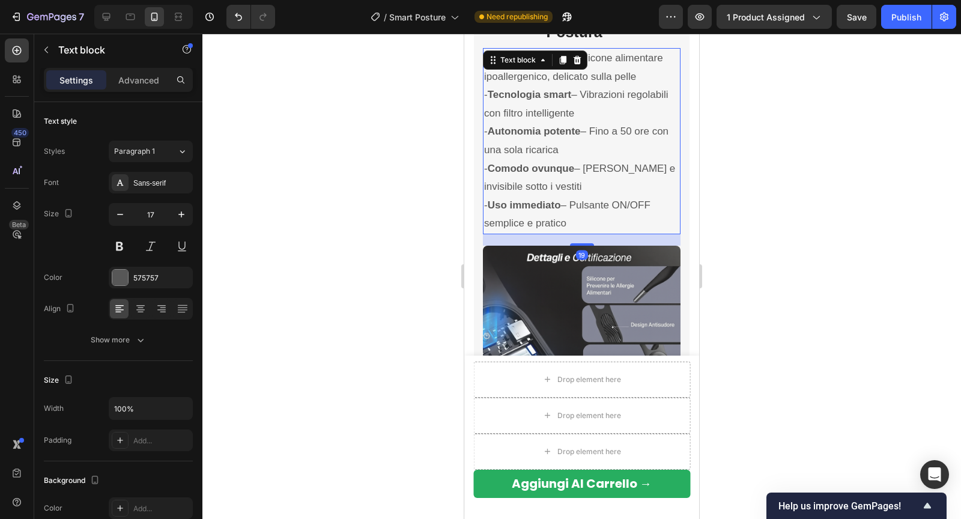
scroll to position [2290, 0]
drag, startPoint x: 578, startPoint y: 243, endPoint x: 561, endPoint y: 254, distance: 19.8
click at [561, 254] on div "Image Caratteristiche principali di Postura™ Heading - Materiale sicuro – Silic…" at bounding box center [582, 209] width 198 height 466
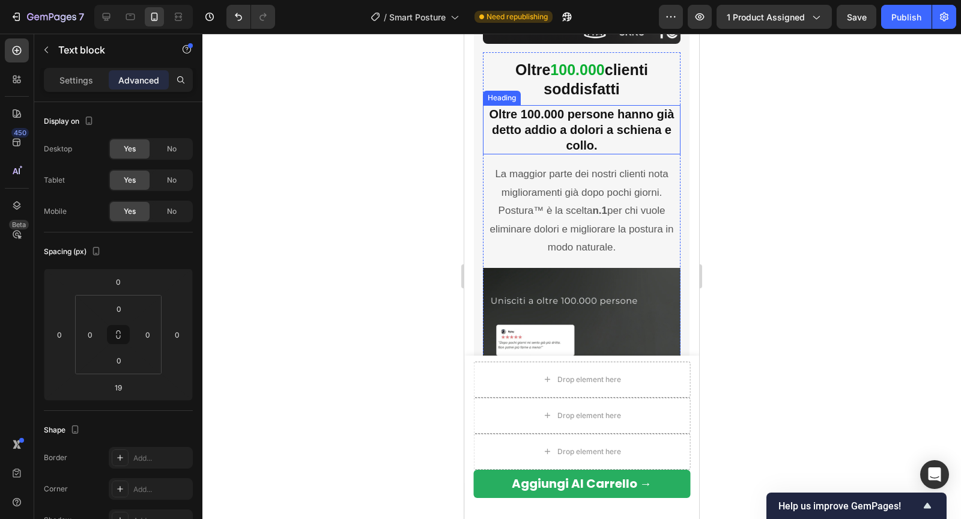
scroll to position [2697, 0]
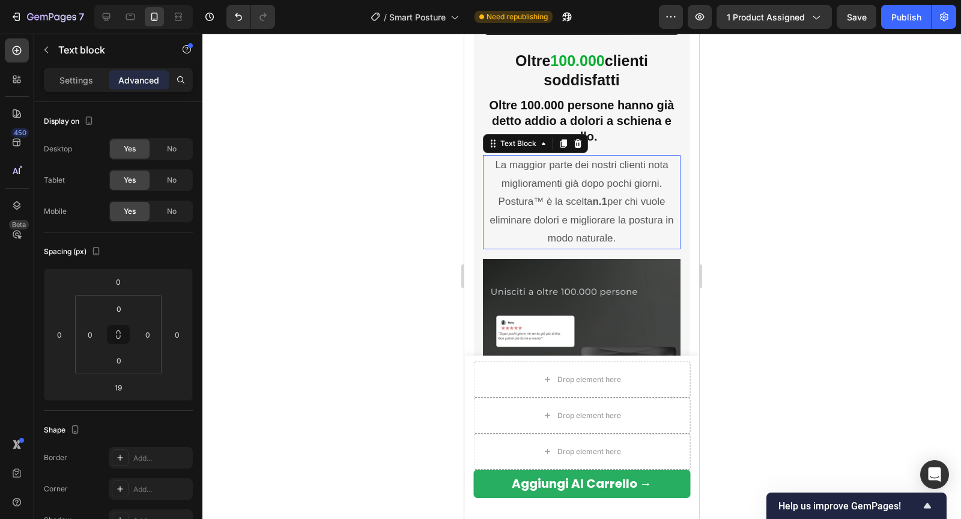
click at [607, 240] on p "La maggior parte dei nostri clienti nota miglioramenti già dopo pochi giorni. P…" at bounding box center [581, 202] width 195 height 92
click at [718, 240] on div at bounding box center [581, 276] width 758 height 485
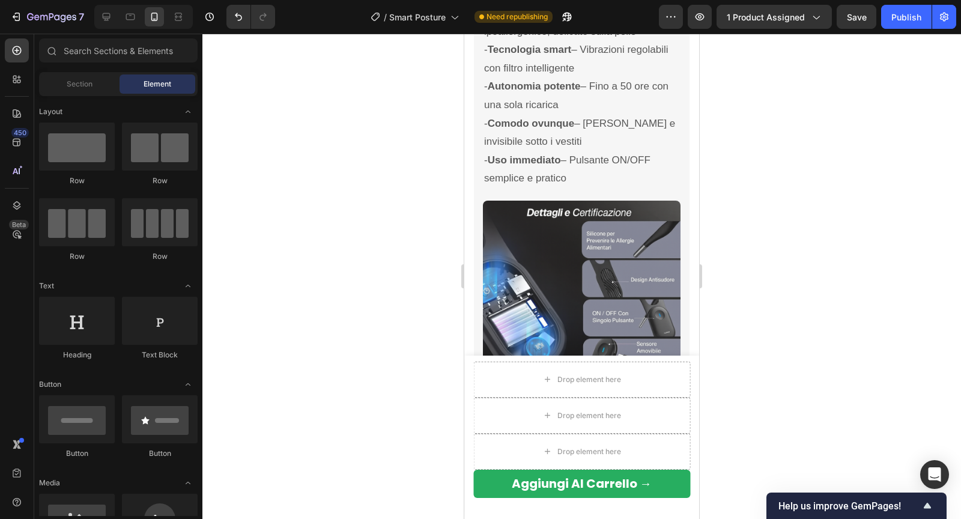
scroll to position [2329, 0]
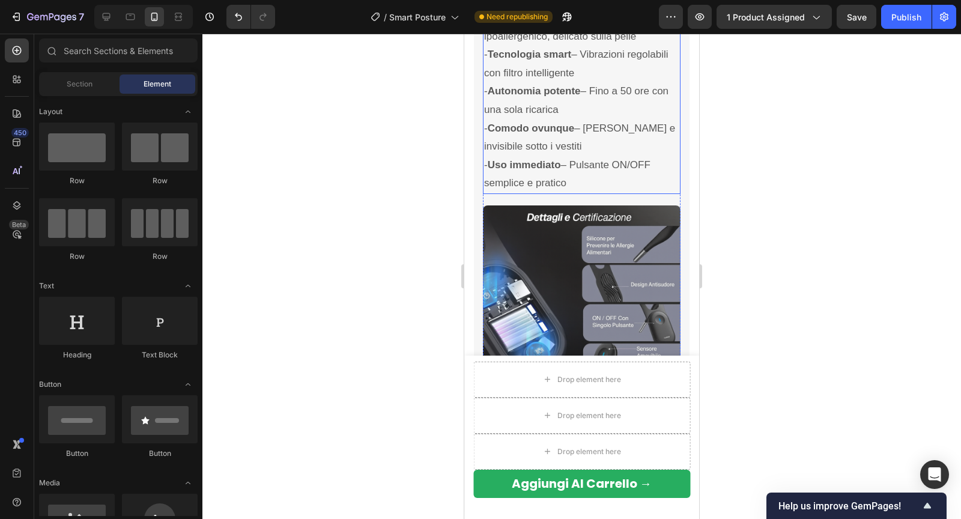
click at [602, 175] on p "- Uso immediato – Pulsante ON/OFF semplice e pratico" at bounding box center [581, 174] width 195 height 37
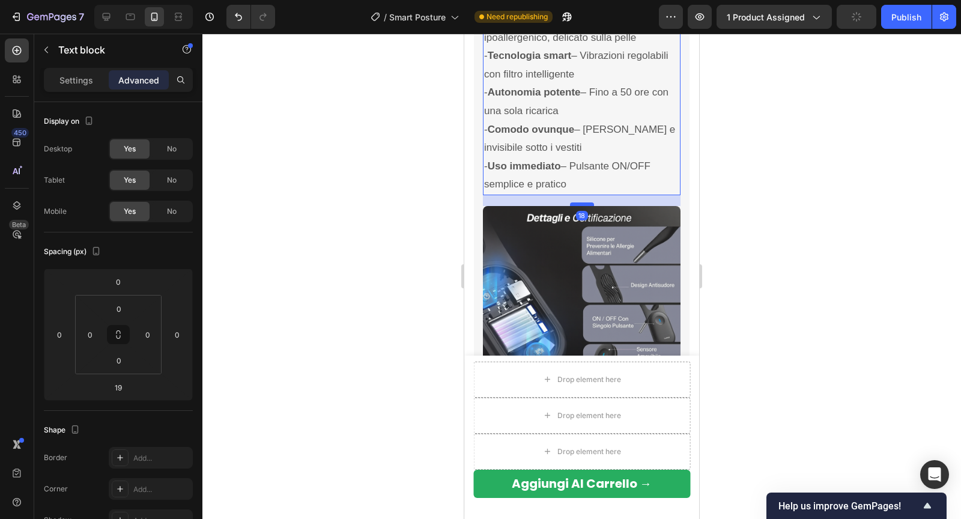
scroll to position [2327, 0]
click at [575, 202] on div at bounding box center [582, 204] width 24 height 4
type input "17"
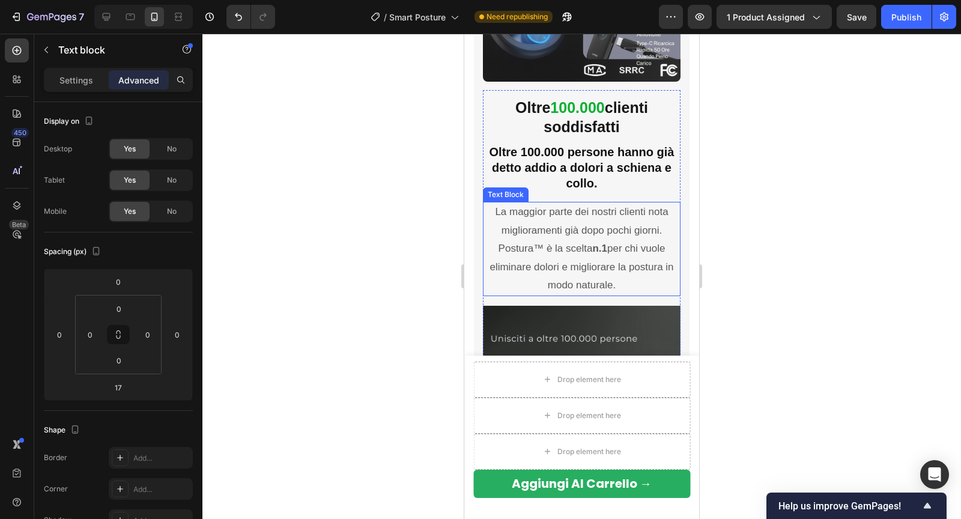
scroll to position [2671, 0]
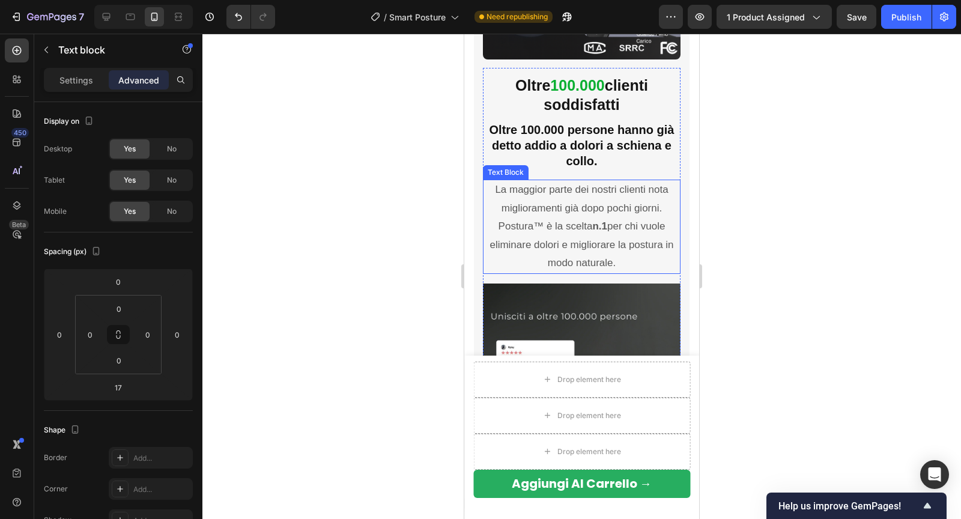
click at [588, 258] on p "La maggior parte dei nostri clienti nota miglioramenti già dopo pochi giorni. P…" at bounding box center [581, 227] width 195 height 92
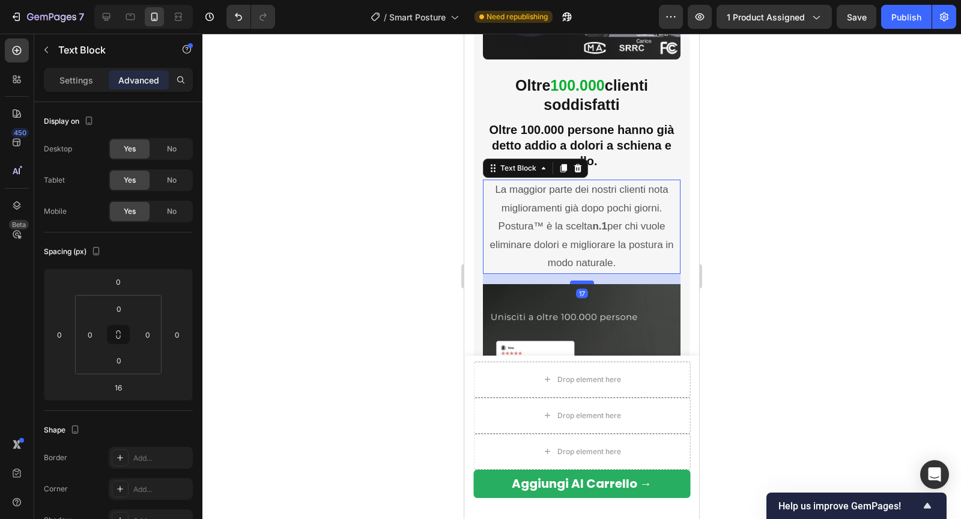
click at [575, 283] on div at bounding box center [582, 282] width 24 height 4
type input "17"
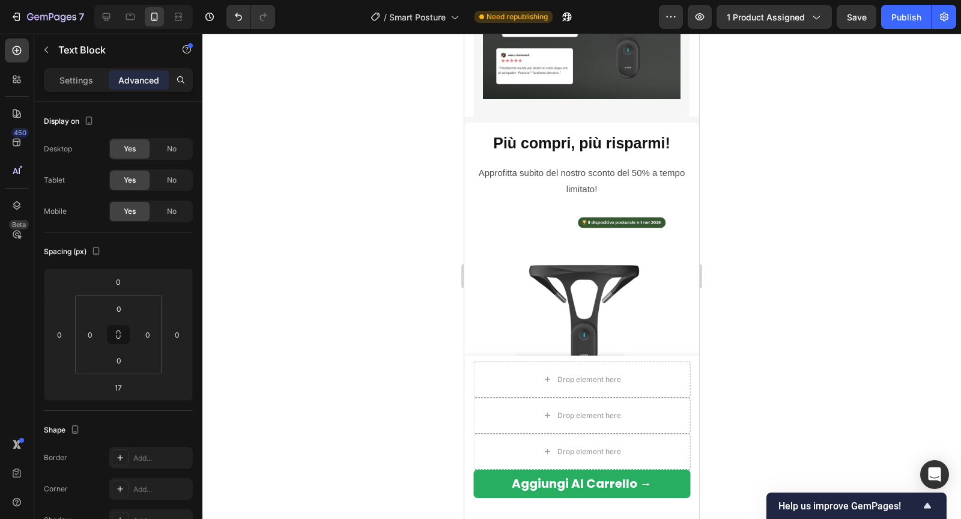
scroll to position [3056, 0]
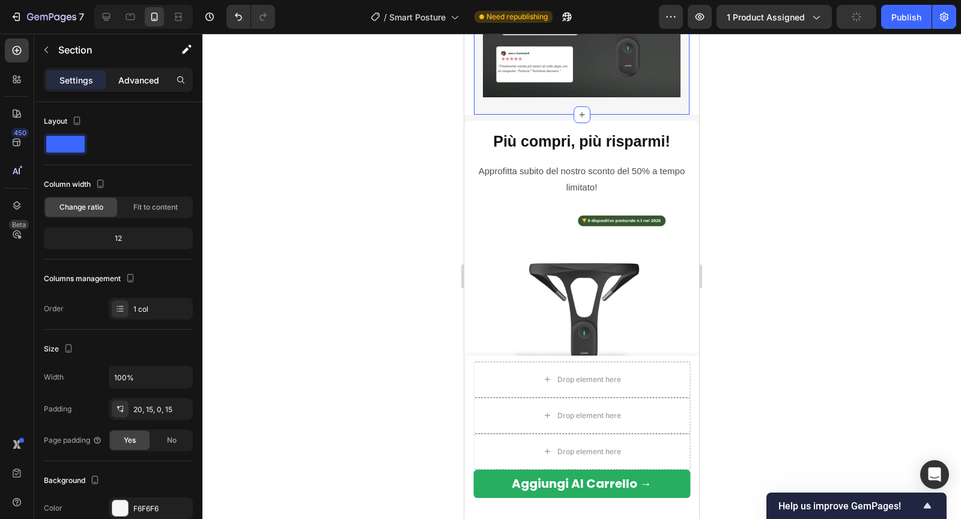
click at [125, 85] on p "Advanced" at bounding box center [138, 80] width 41 height 13
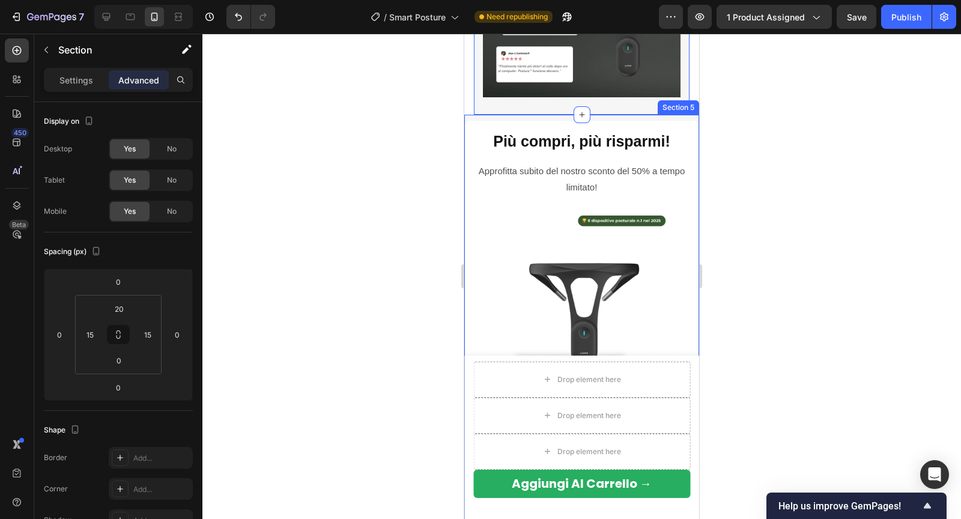
click at [507, 119] on div "Drop element here Più compri, più risparmi! Heading Approfitta subito del nostr…" at bounding box center [581, 325] width 235 height 420
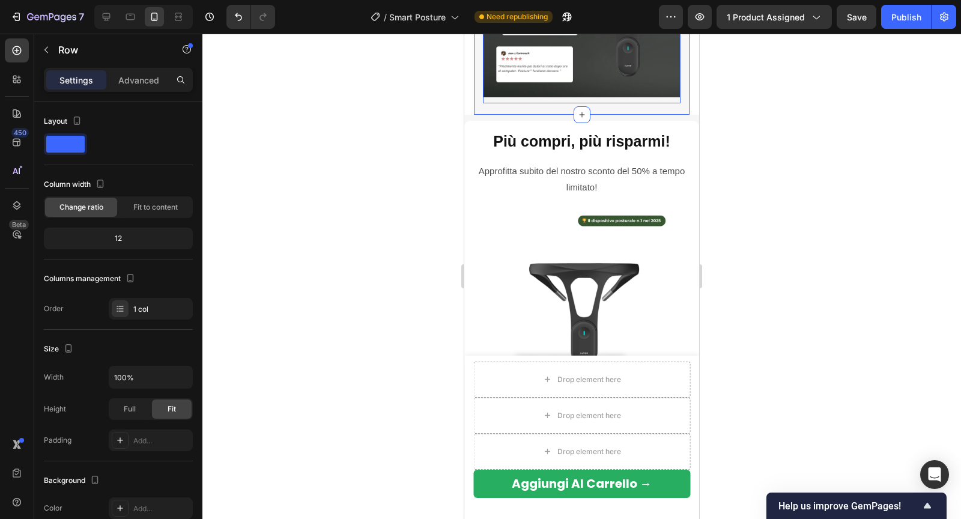
click at [516, 101] on div "Image" at bounding box center [582, 2] width 198 height 204
click at [141, 79] on p "Advanced" at bounding box center [138, 80] width 41 height 13
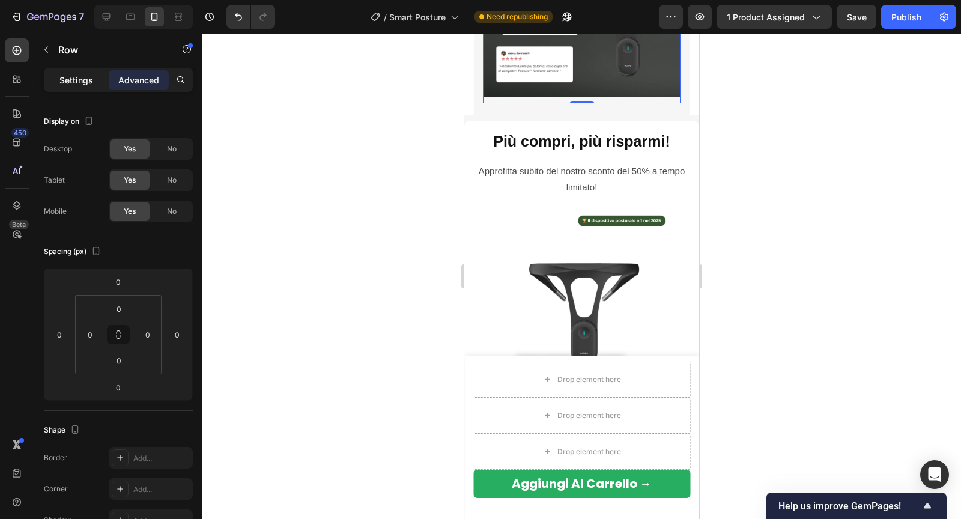
click at [82, 82] on p "Settings" at bounding box center [76, 80] width 34 height 13
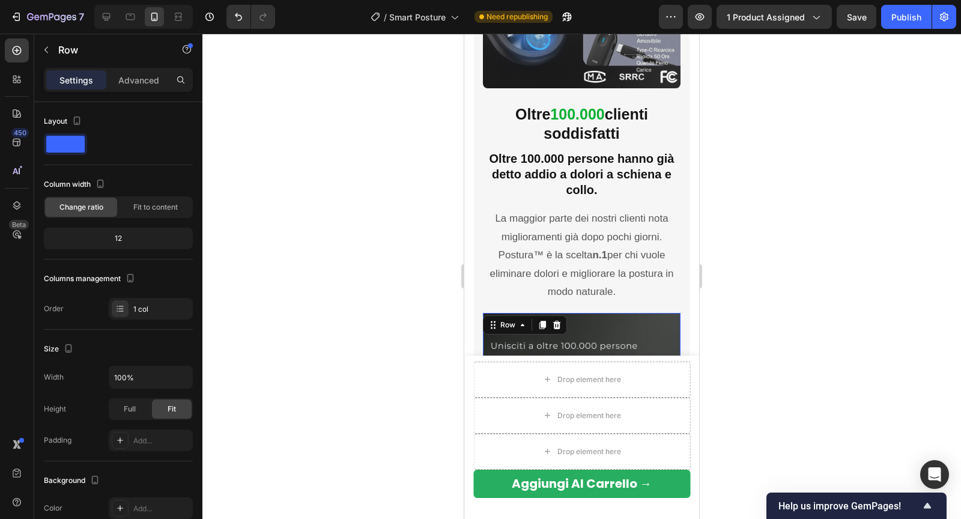
scroll to position [2658, 0]
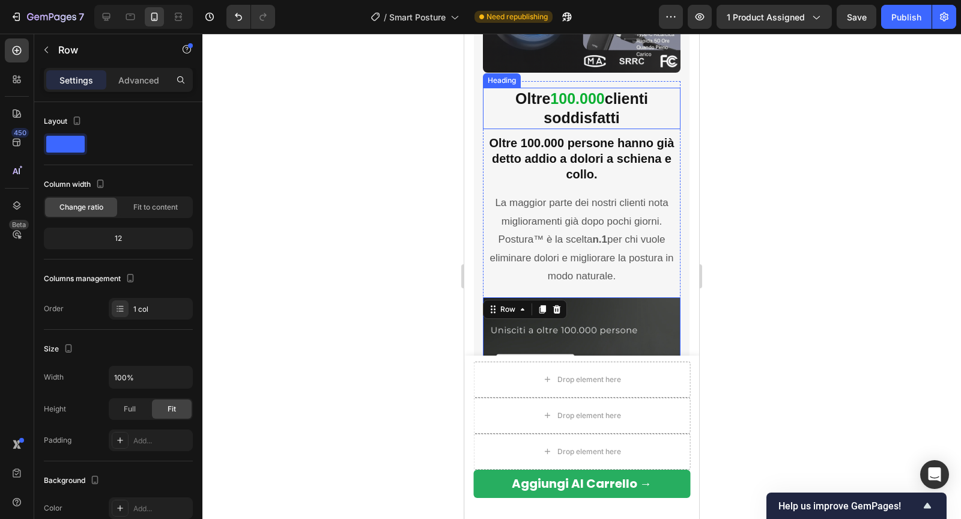
click at [606, 123] on strong "clienti soddisfatti" at bounding box center [595, 108] width 104 height 37
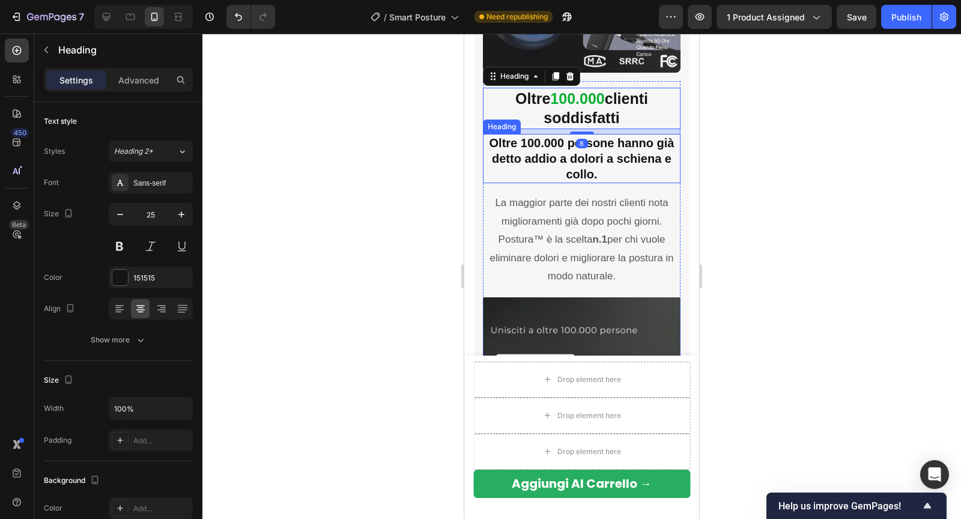
click at [563, 165] on h2 "Oltre 100.000 persone hanno già detto addio a dolori a schiena e collo." at bounding box center [582, 158] width 198 height 49
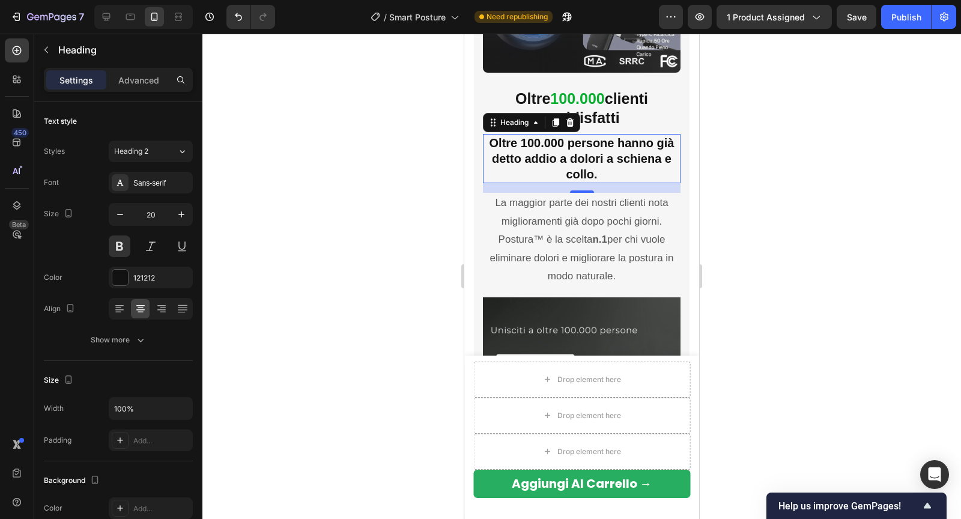
click at [780, 129] on div at bounding box center [581, 276] width 758 height 485
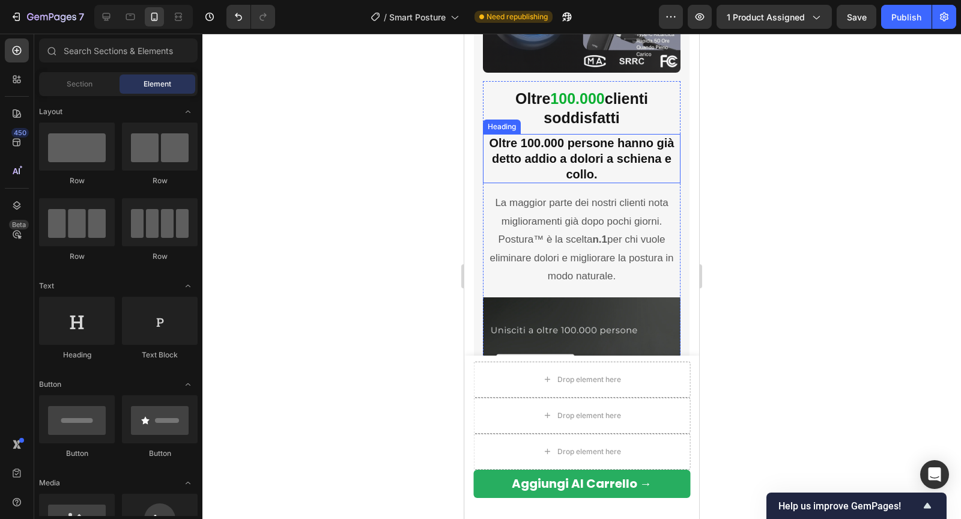
click at [650, 158] on h2 "Oltre 100.000 persone hanno già detto addio a dolori a schiena e collo." at bounding box center [582, 158] width 198 height 49
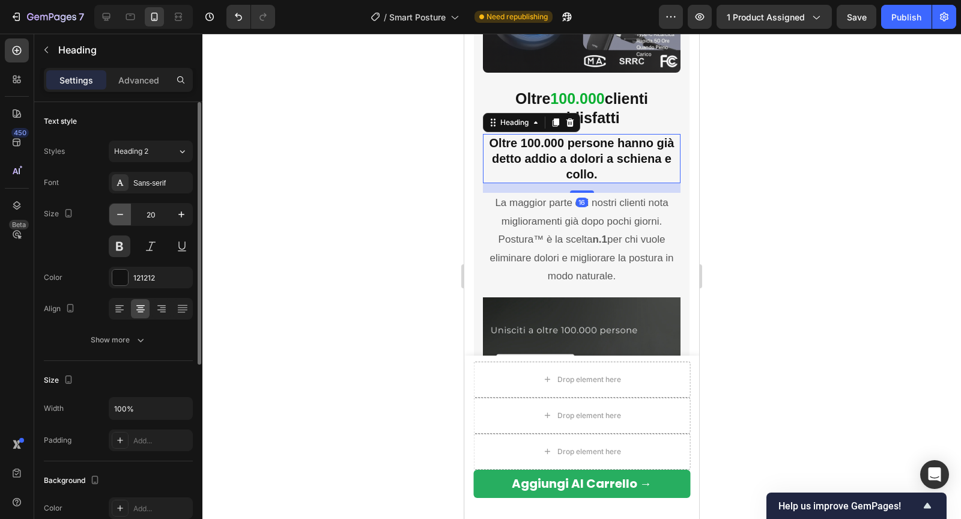
click at [115, 219] on icon "button" at bounding box center [120, 214] width 12 height 12
type input "18"
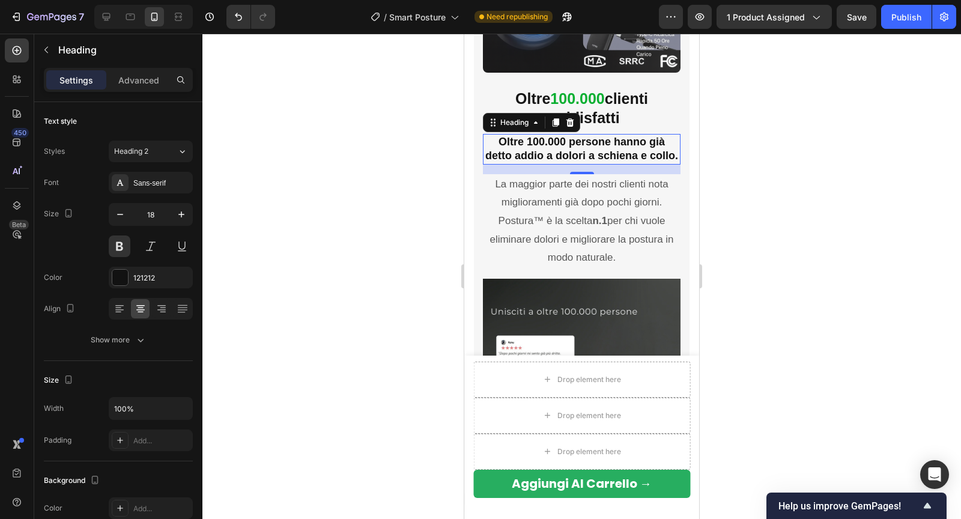
click at [377, 190] on div at bounding box center [581, 276] width 758 height 485
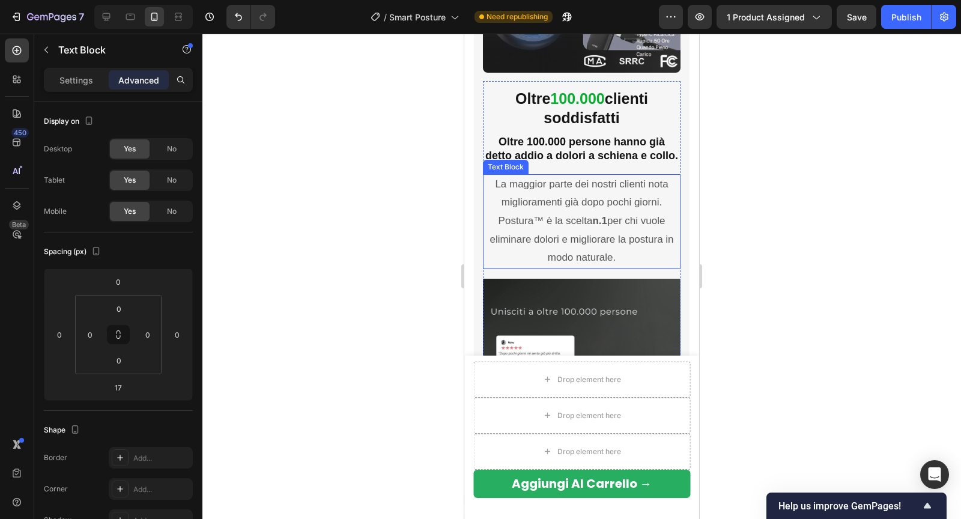
click at [542, 189] on p "La maggior parte dei nostri clienti nota miglioramenti già dopo pochi giorni. P…" at bounding box center [581, 221] width 195 height 92
click at [67, 90] on div "Settings Advanced" at bounding box center [118, 80] width 149 height 24
click at [68, 83] on p "Settings" at bounding box center [76, 80] width 34 height 13
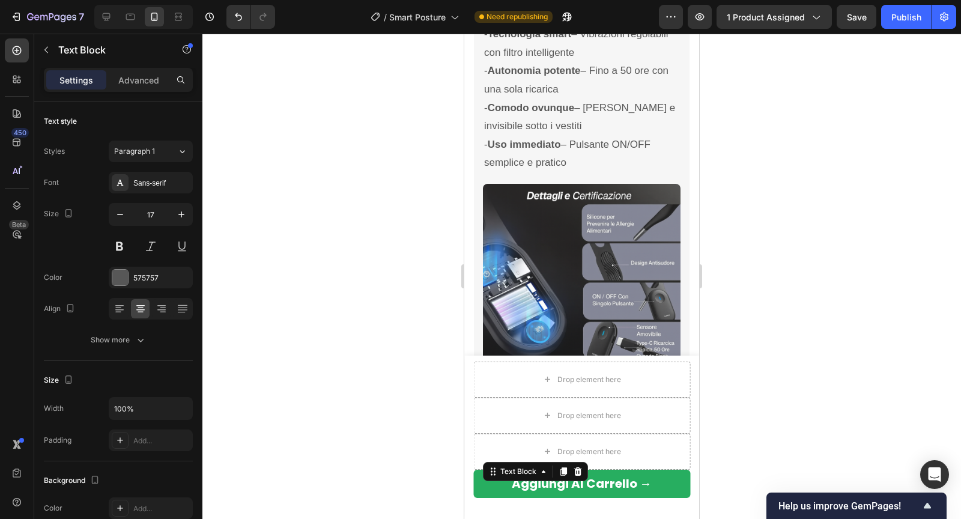
scroll to position [2327, 0]
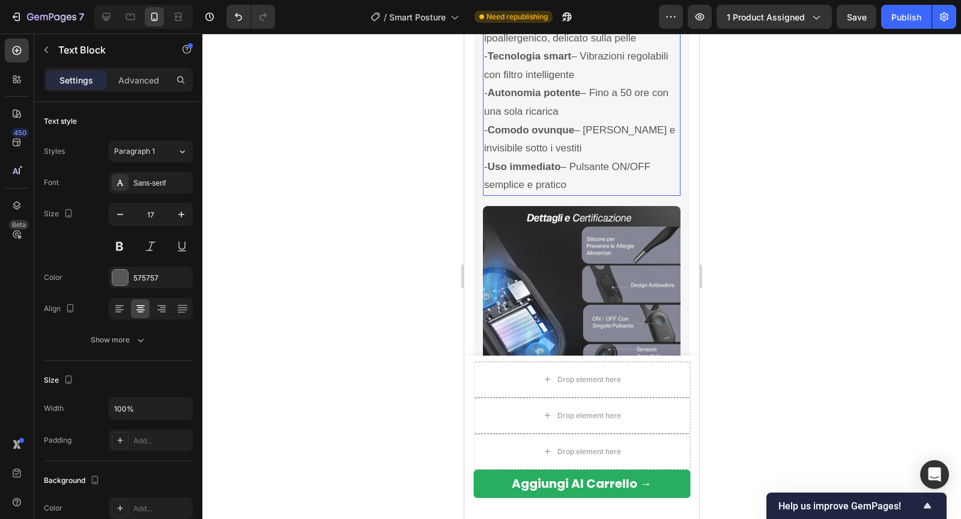
click at [585, 140] on p "- Comodo ovunque – [PERSON_NAME] e invisibile sotto i vestiti" at bounding box center [581, 139] width 195 height 37
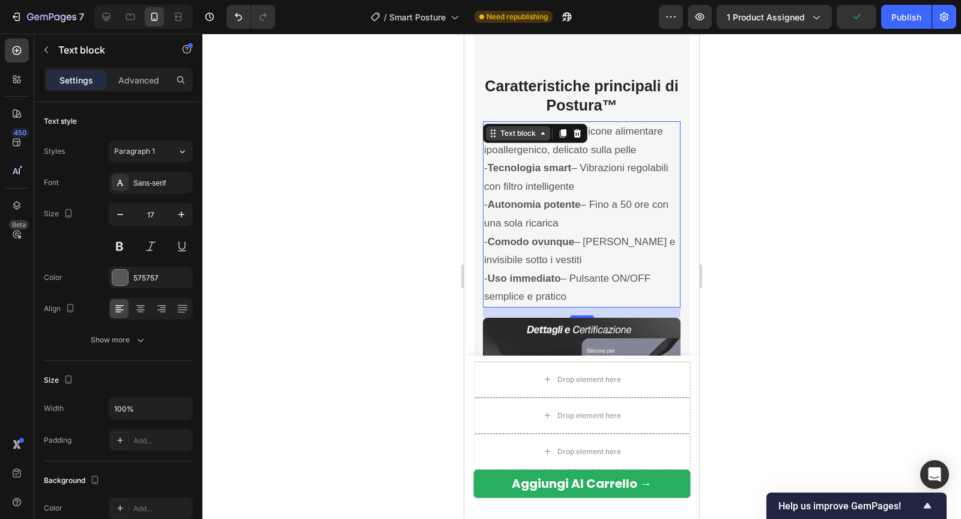
scroll to position [2152, 0]
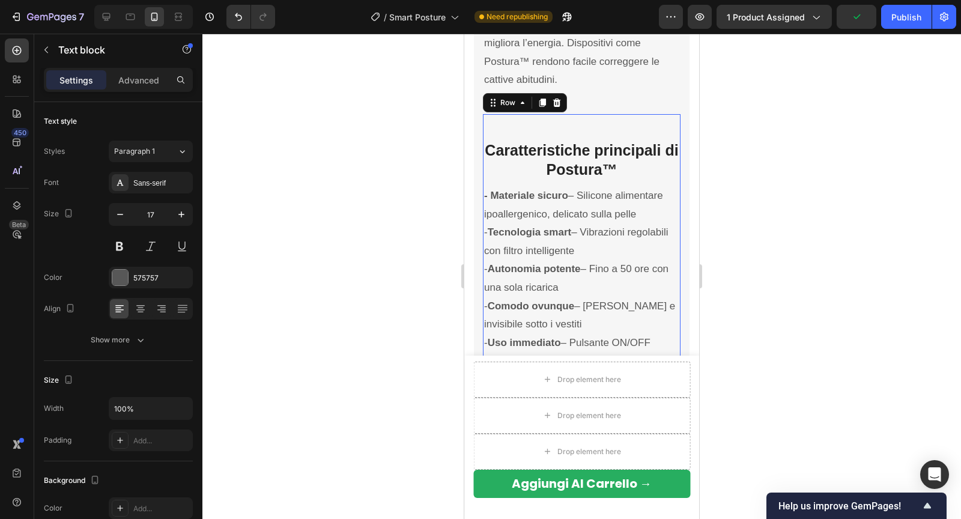
click at [529, 116] on div "Image Caratteristiche principali di Postura™ Heading - Materiale sicuro – Silic…" at bounding box center [582, 346] width 198 height 465
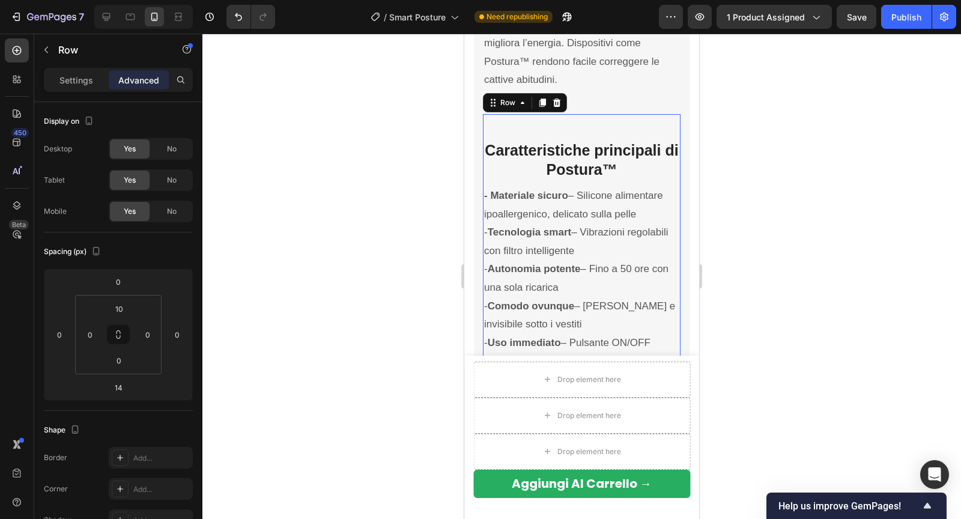
click at [306, 269] on div at bounding box center [581, 276] width 758 height 485
click at [576, 90] on div "Il parere degli esperti Heading Una postura corretta riduce dolori cronici e mi…" at bounding box center [582, 36] width 198 height 121
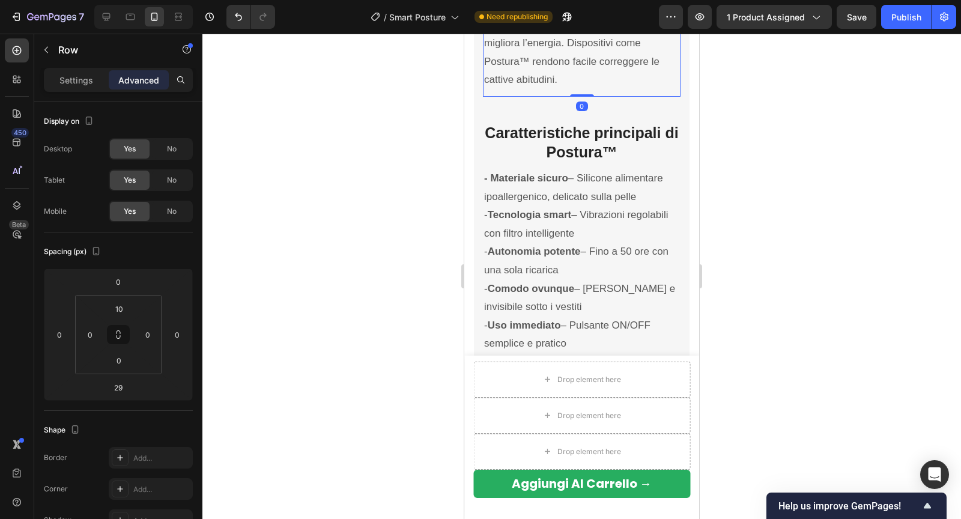
drag, startPoint x: 574, startPoint y: 112, endPoint x: 576, endPoint y: 88, distance: 23.5
type input "0"
click at [736, 88] on div at bounding box center [581, 276] width 758 height 485
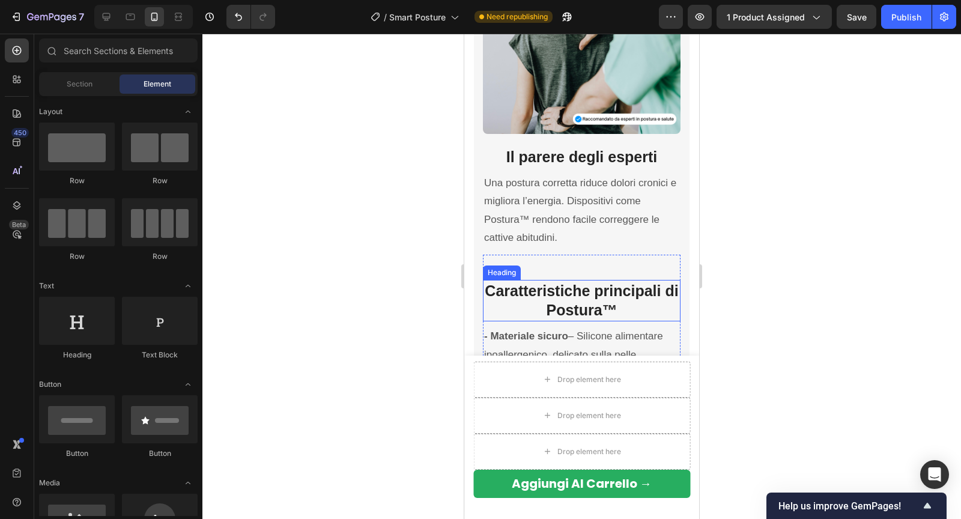
scroll to position [2019, 0]
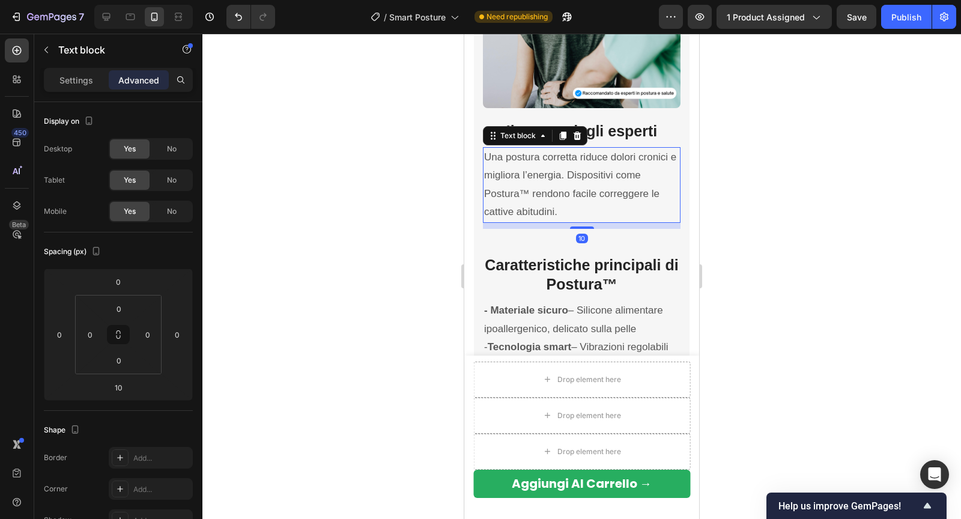
click at [603, 211] on p "Una postura corretta riduce dolori cronici e migliora l’energia. Dispositivi co…" at bounding box center [581, 184] width 195 height 73
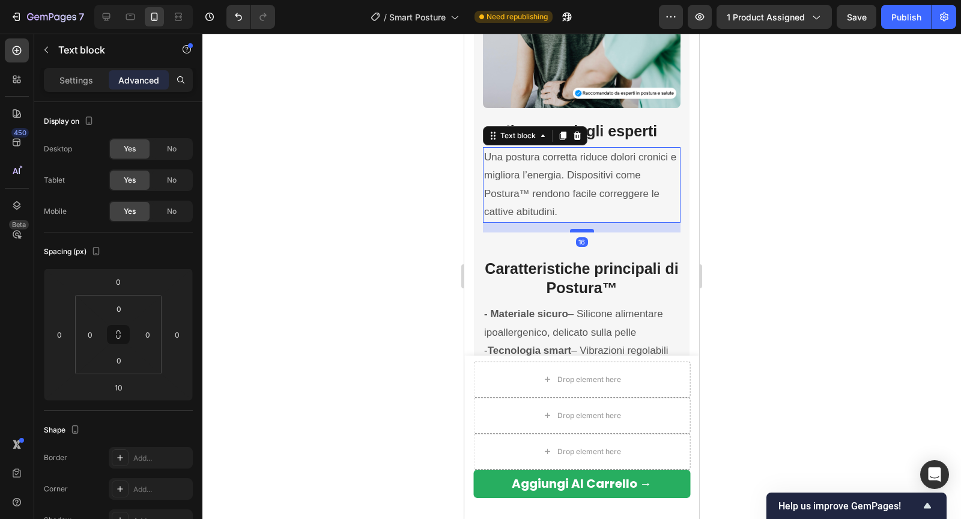
click at [588, 231] on div at bounding box center [582, 231] width 24 height 4
type input "16"
click at [734, 214] on div at bounding box center [581, 276] width 758 height 485
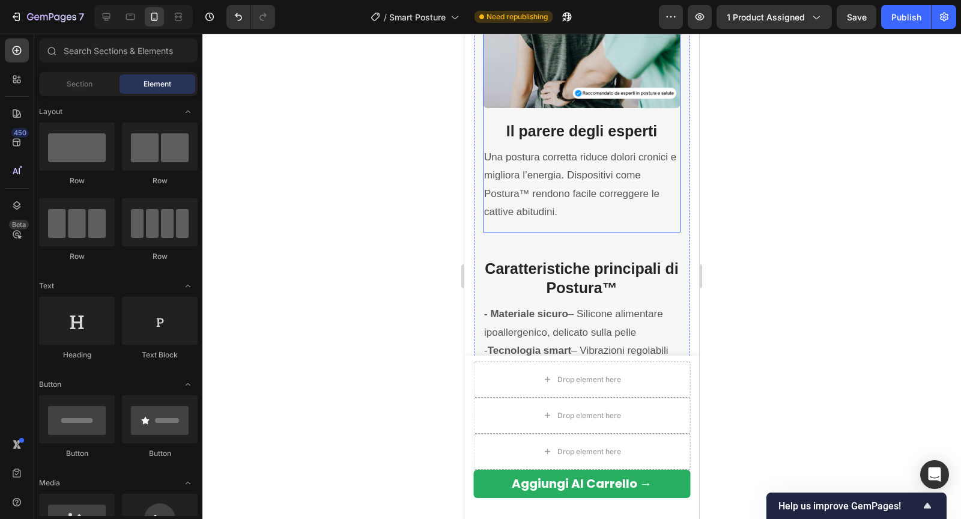
click at [617, 134] on strong "Il parere degli esperti" at bounding box center [581, 130] width 151 height 17
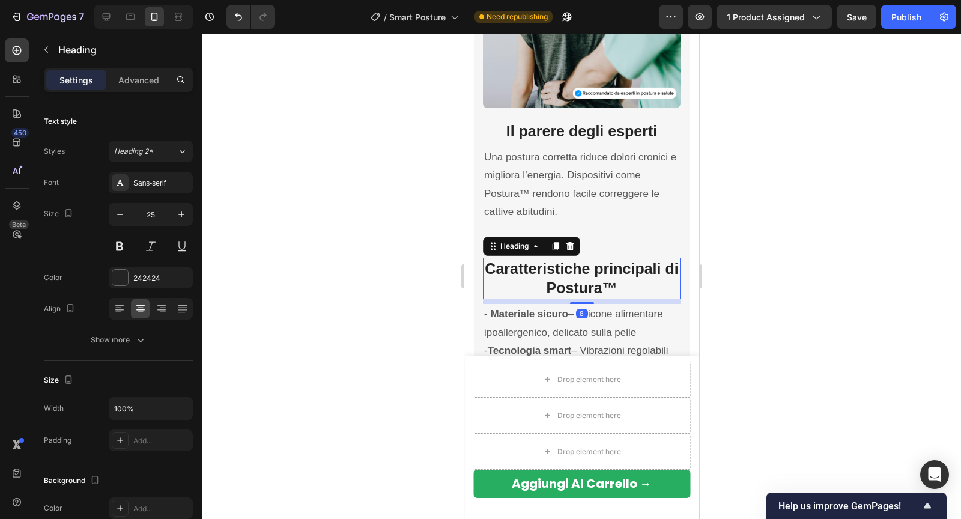
click at [556, 276] on strong "Caratteristiche principali di Postura™" at bounding box center [580, 278] width 193 height 37
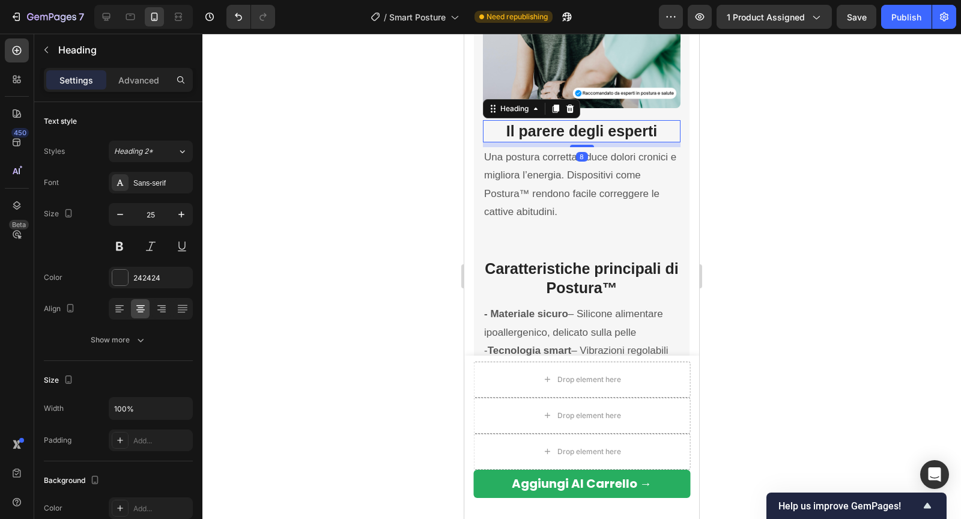
click at [594, 128] on strong "Il parere degli esperti" at bounding box center [581, 130] width 151 height 17
click at [755, 224] on div at bounding box center [581, 276] width 758 height 485
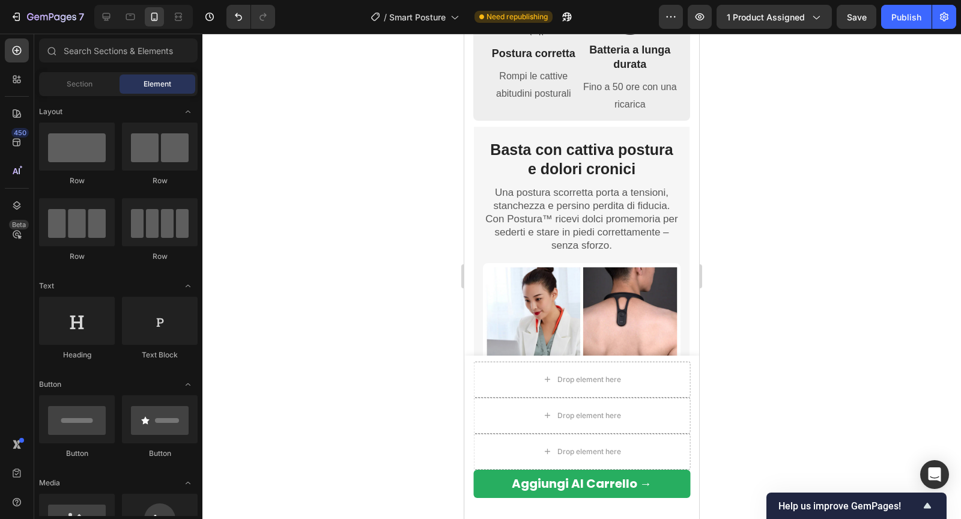
scroll to position [1142, 0]
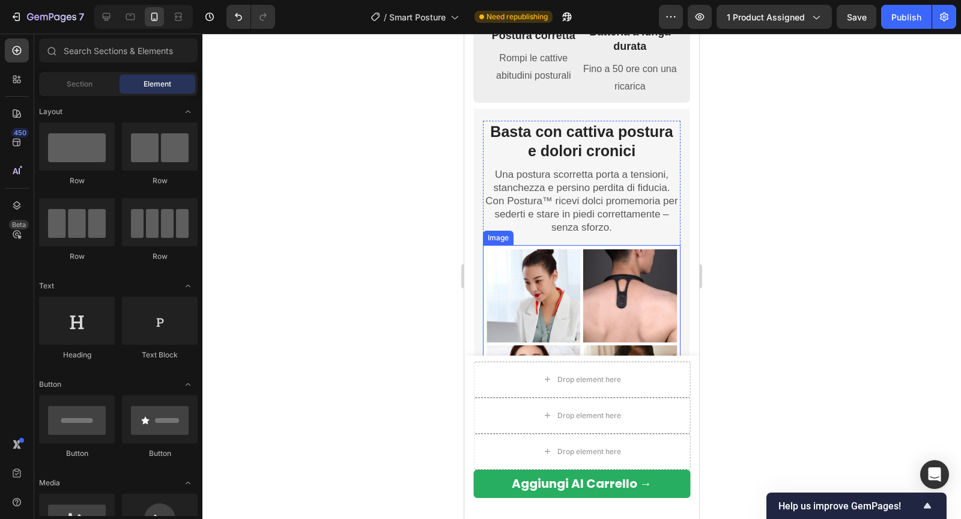
click at [551, 275] on img at bounding box center [582, 344] width 198 height 198
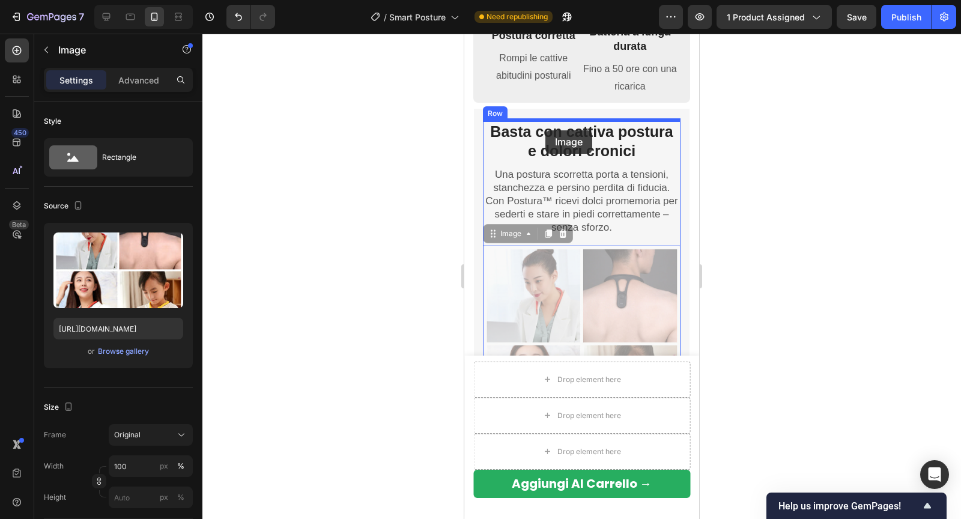
drag, startPoint x: 493, startPoint y: 239, endPoint x: 545, endPoint y: 130, distance: 120.3
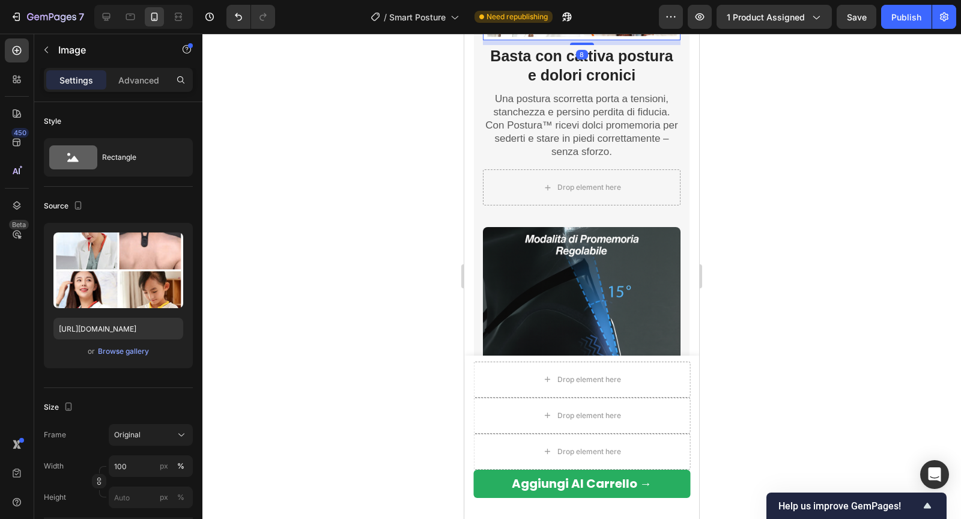
scroll to position [1423, 0]
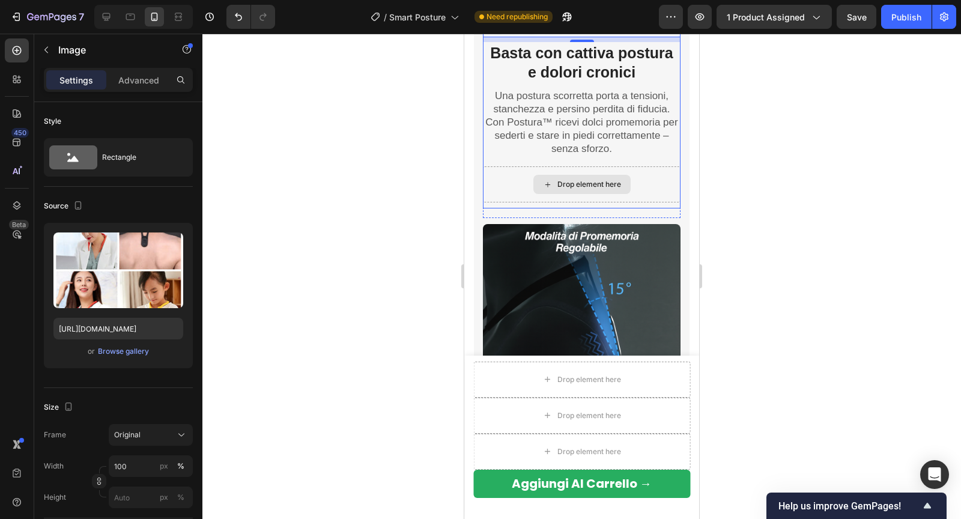
click at [511, 172] on div "Drop element here" at bounding box center [582, 184] width 198 height 36
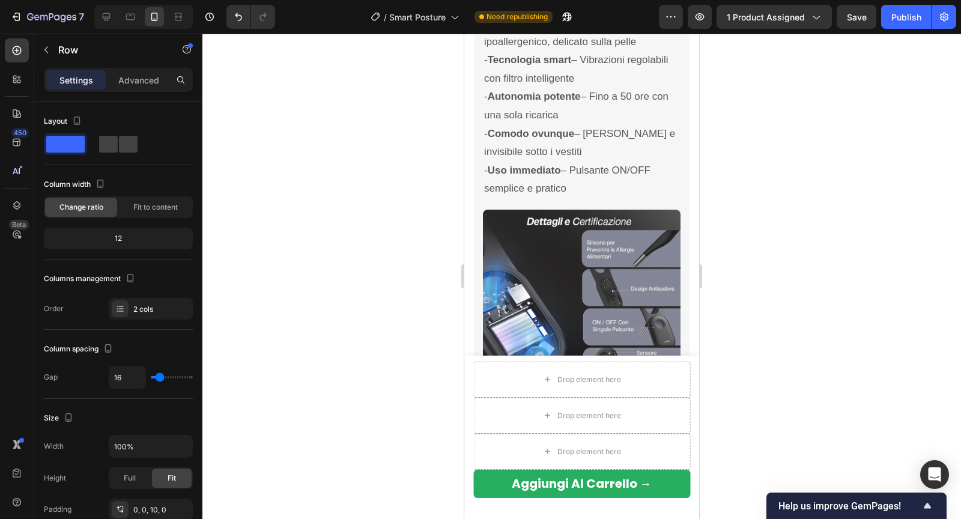
scroll to position [2390, 0]
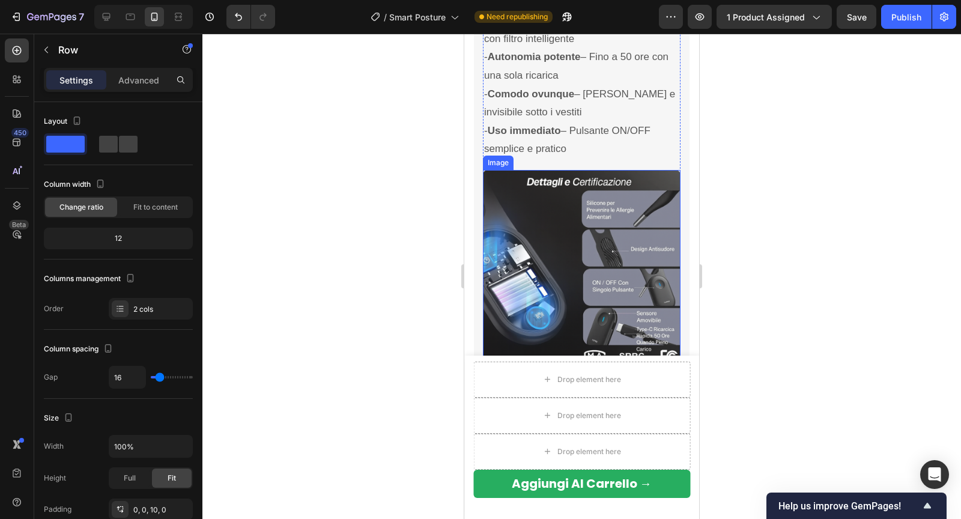
click at [534, 197] on img at bounding box center [582, 269] width 198 height 198
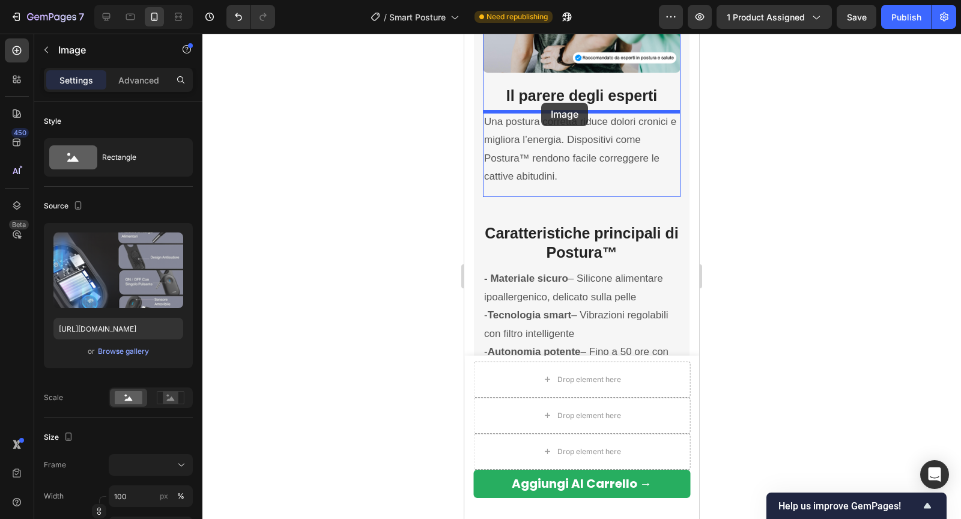
scroll to position [2084, 0]
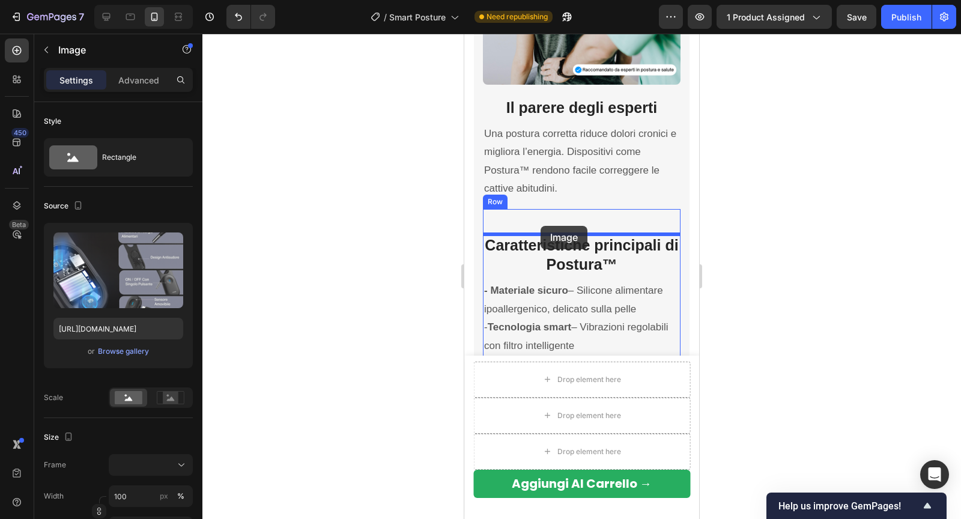
drag, startPoint x: 493, startPoint y: 160, endPoint x: 540, endPoint y: 226, distance: 81.3
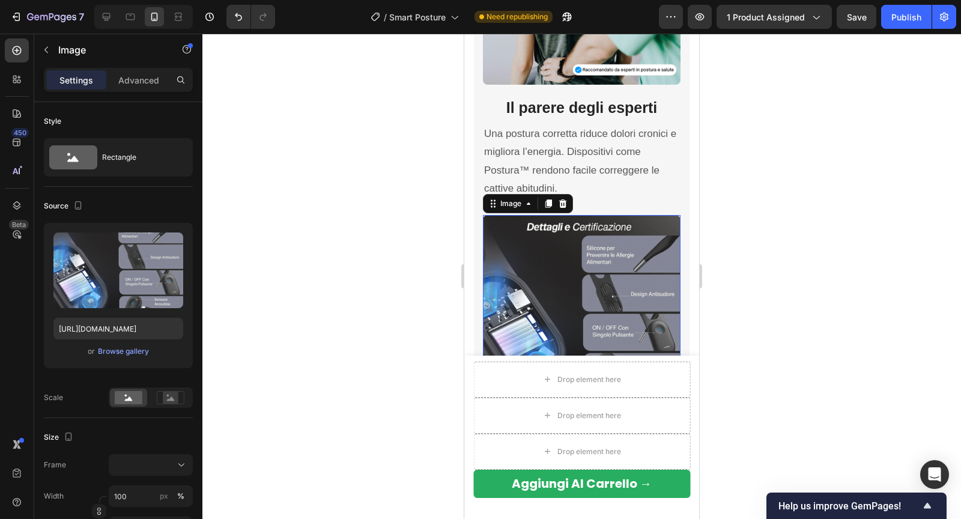
click at [710, 187] on div at bounding box center [581, 276] width 758 height 485
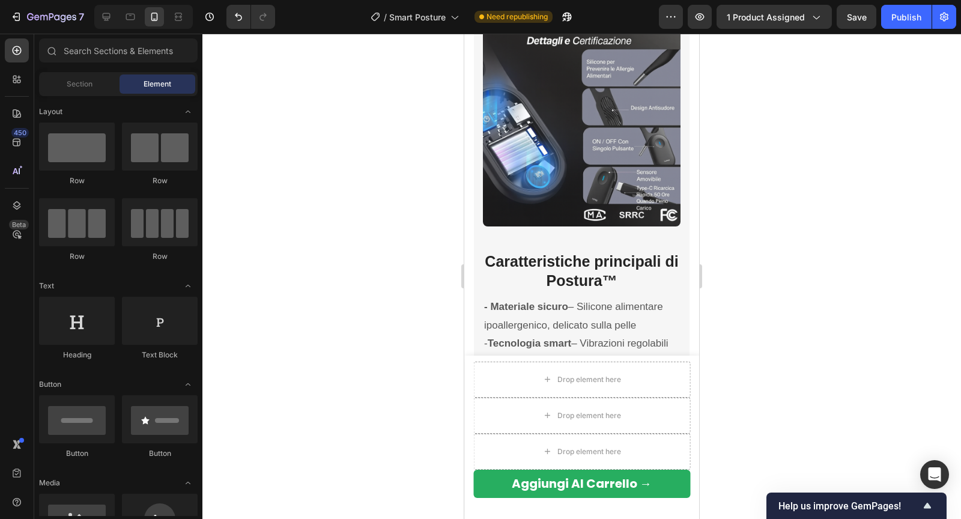
scroll to position [2275, 0]
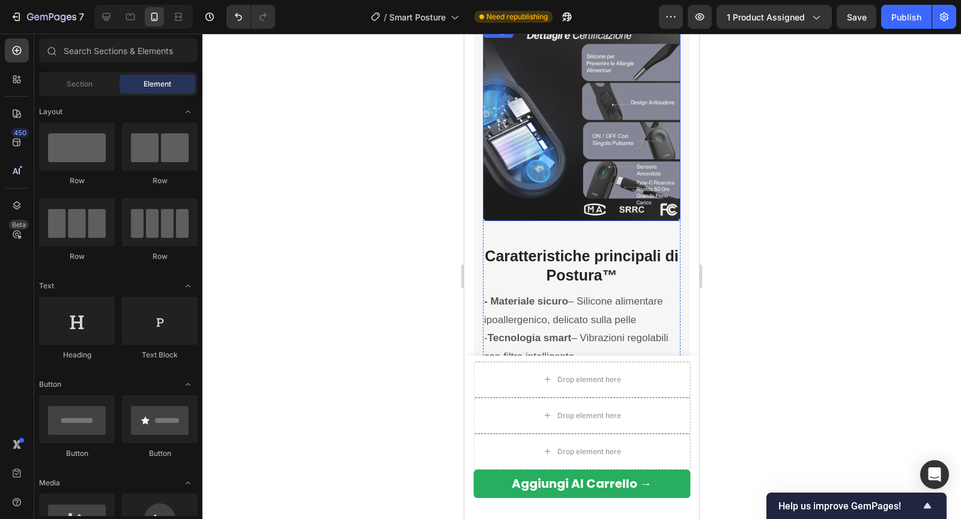
click at [604, 228] on div "Image Caratteristiche principali di Postura™ Heading - Materiale sicuro – Silic…" at bounding box center [582, 255] width 198 height 464
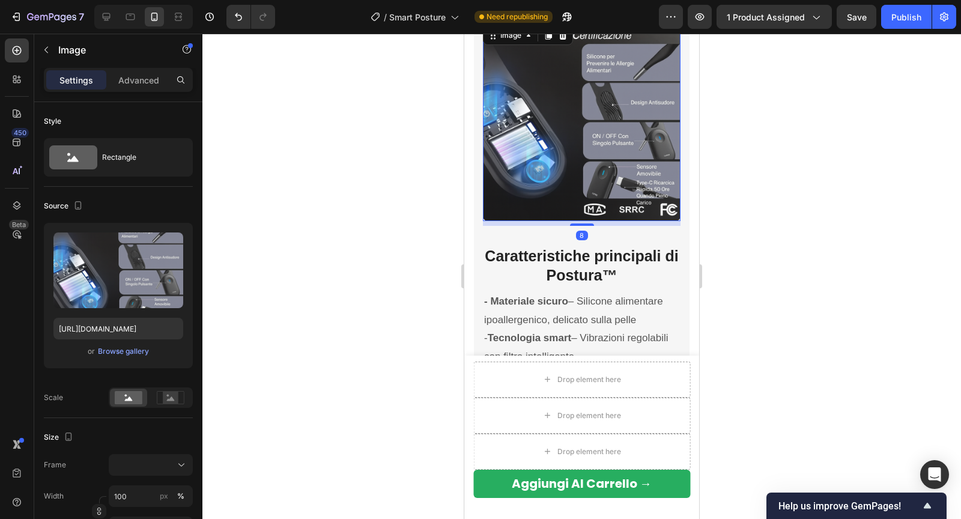
click at [562, 205] on img at bounding box center [582, 122] width 198 height 198
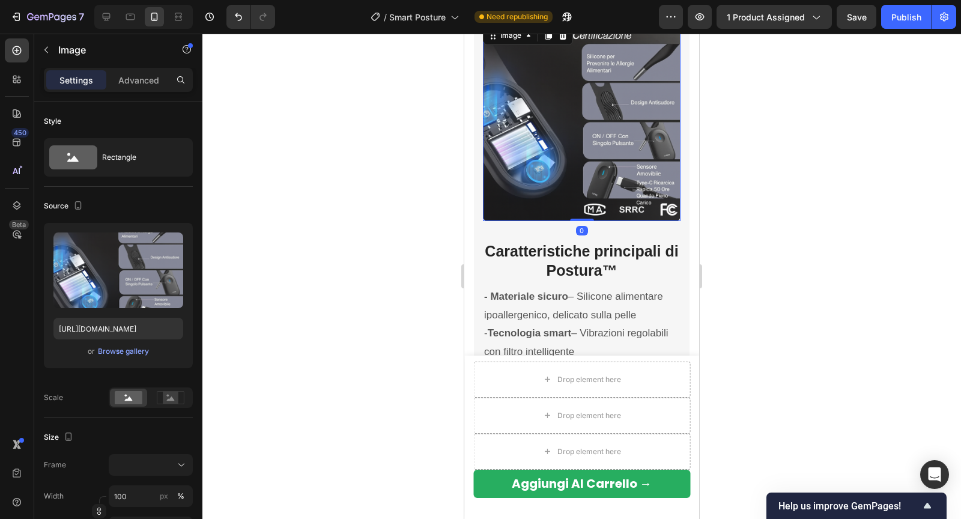
scroll to position [2270, 0]
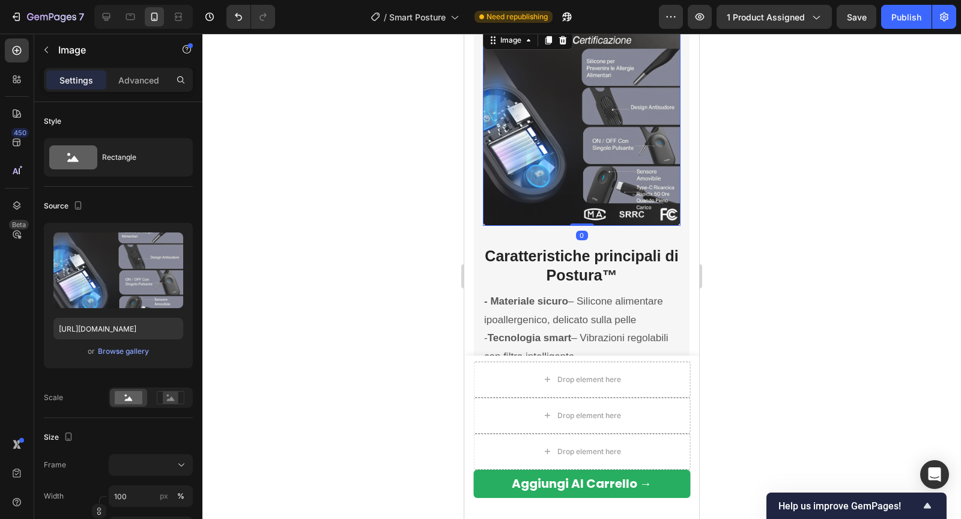
drag, startPoint x: 578, startPoint y: 225, endPoint x: 580, endPoint y: 202, distance: 22.9
click at [580, 202] on div "Image 0" at bounding box center [582, 127] width 198 height 198
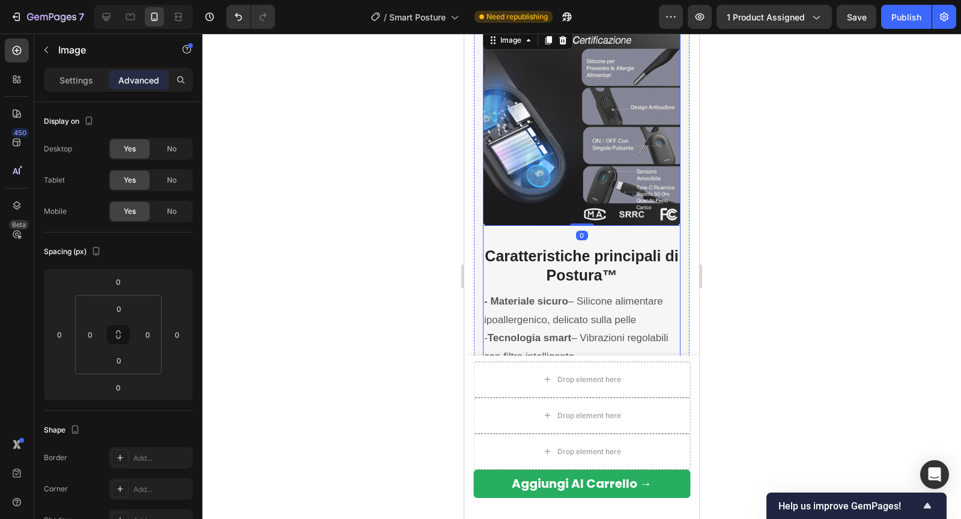
click at [546, 234] on div "Image 0 Caratteristiche principali di Postura™ Heading - Materiale sicuro – Sil…" at bounding box center [582, 257] width 198 height 459
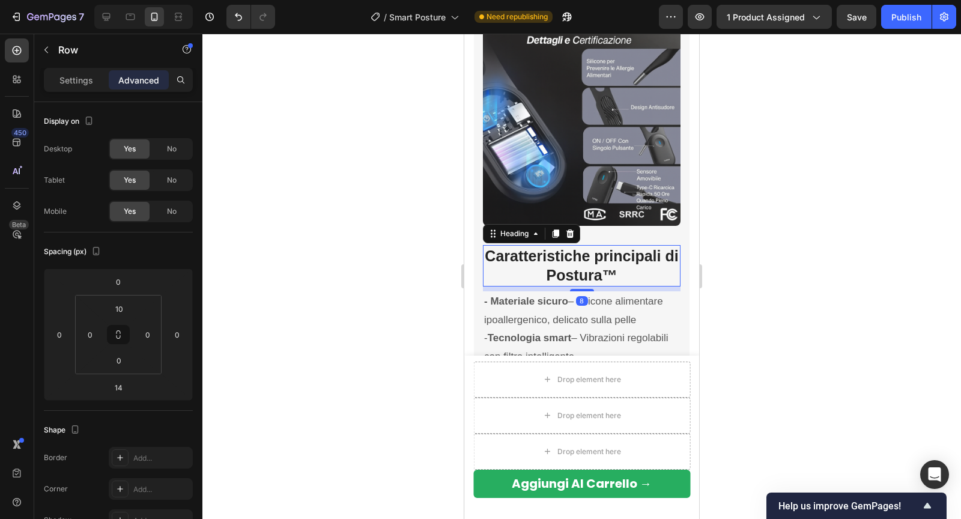
click at [532, 248] on strong "Caratteristiche principali di Postura™" at bounding box center [580, 265] width 193 height 37
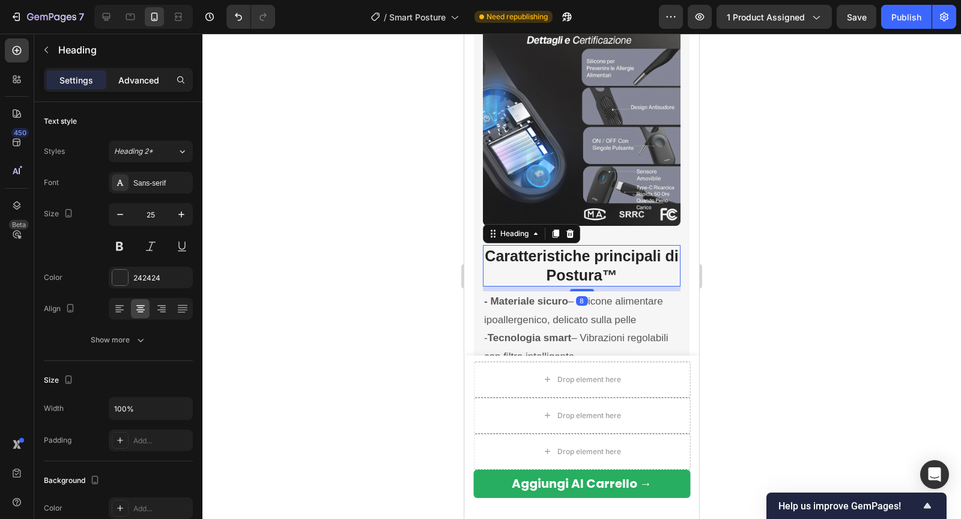
click at [145, 78] on p "Advanced" at bounding box center [138, 80] width 41 height 13
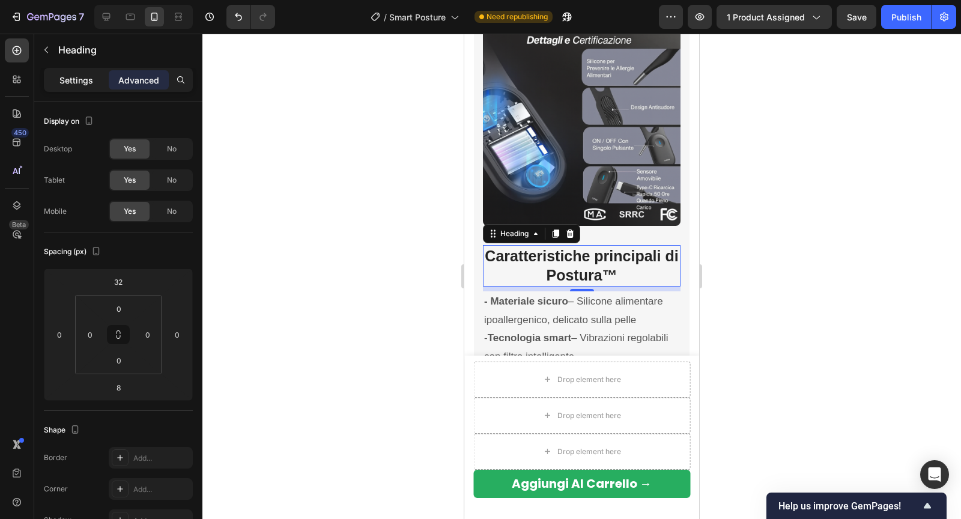
click at [92, 74] on p "Settings" at bounding box center [76, 80] width 34 height 13
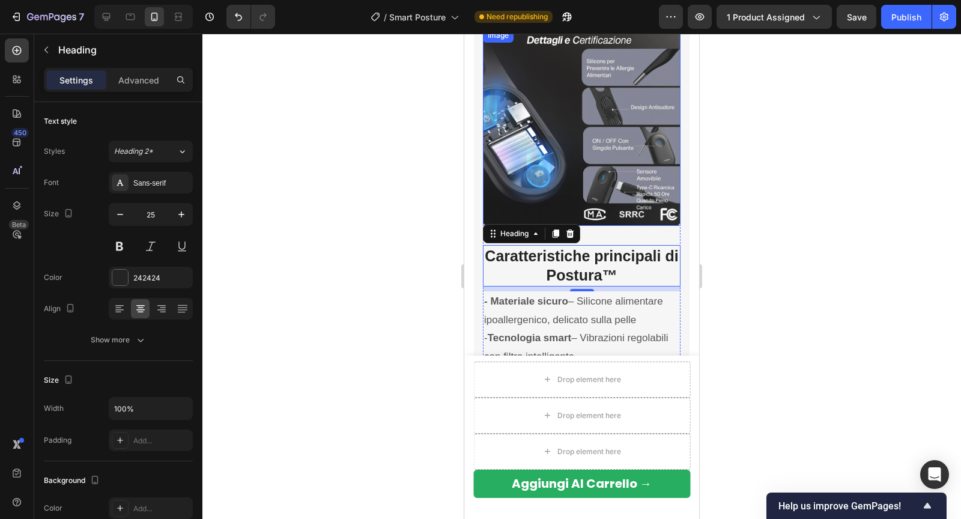
click at [577, 213] on img at bounding box center [582, 127] width 198 height 198
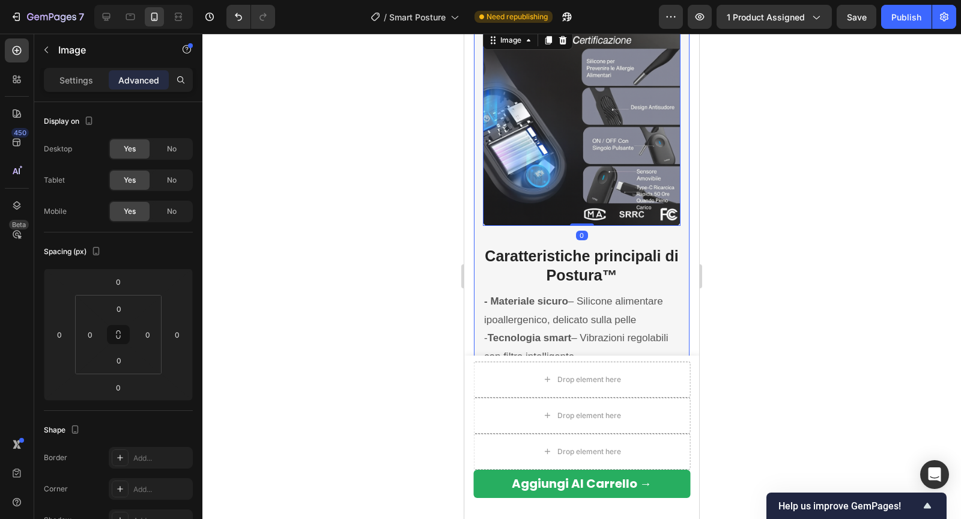
click at [734, 220] on div at bounding box center [581, 276] width 758 height 485
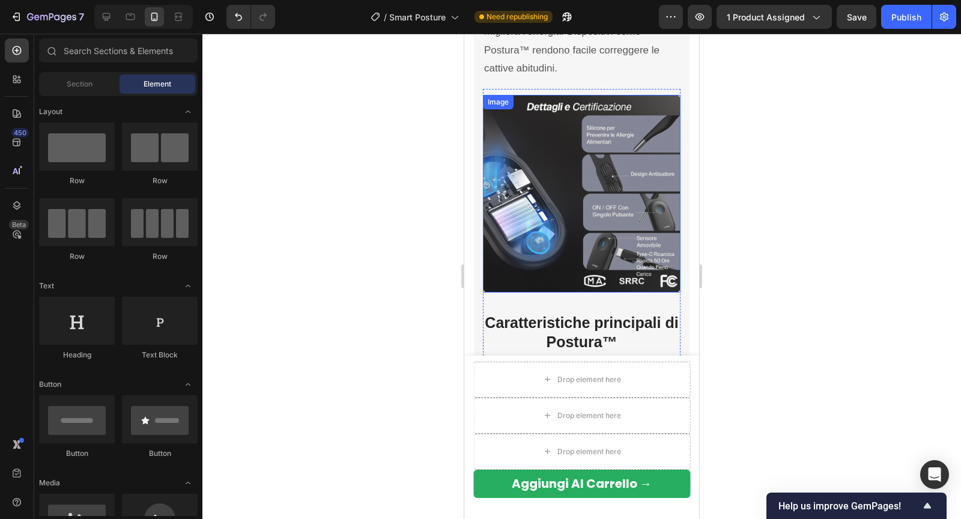
scroll to position [2051, 0]
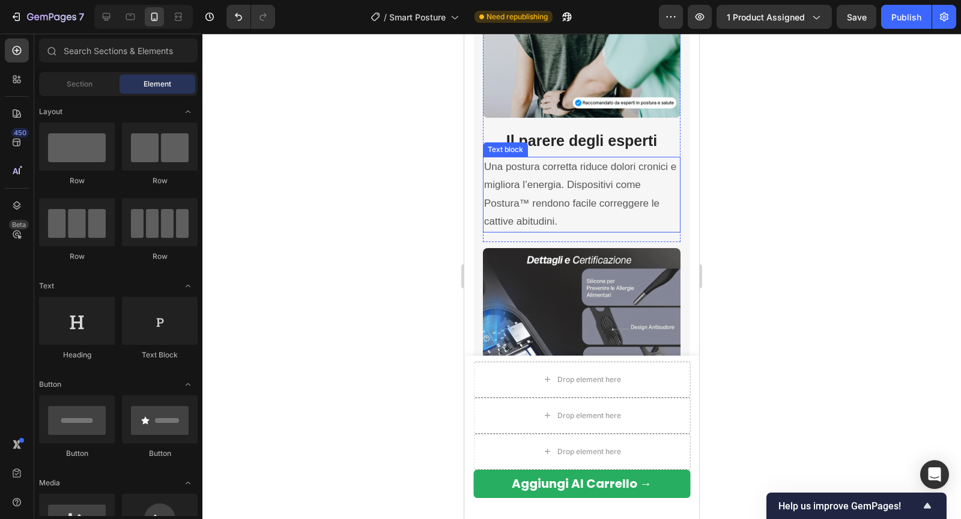
click at [540, 175] on p "Una postura corretta riduce dolori cronici e migliora l’energia. Dispositivi co…" at bounding box center [581, 194] width 195 height 73
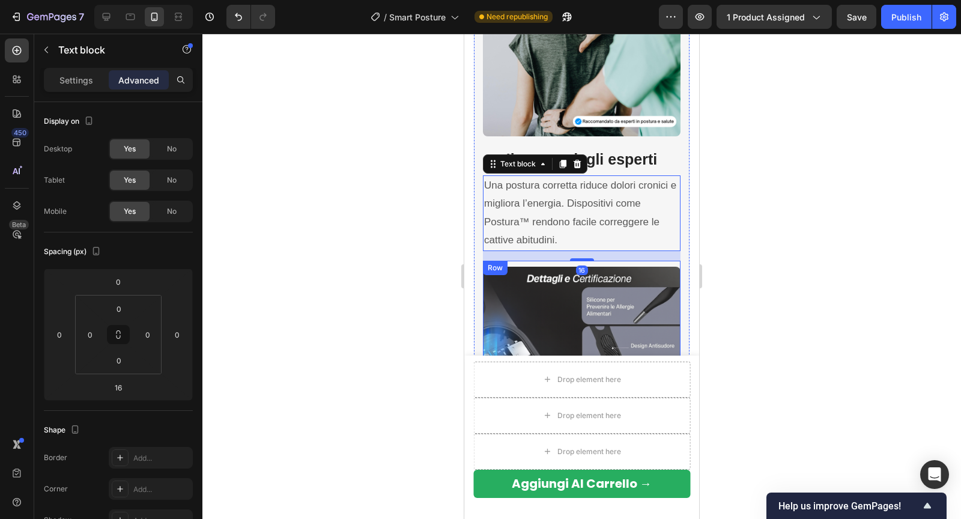
scroll to position [1965, 0]
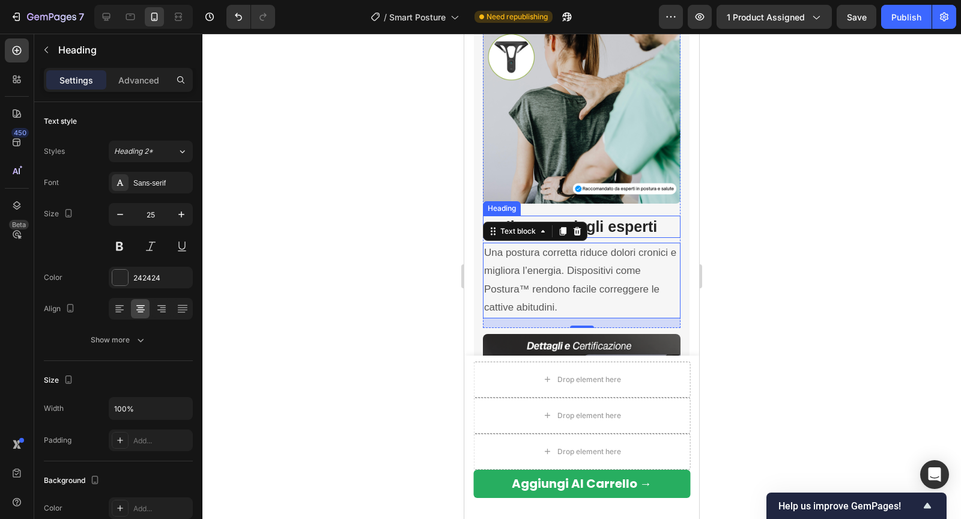
click at [597, 225] on strong "Il parere degli esperti" at bounding box center [581, 226] width 151 height 17
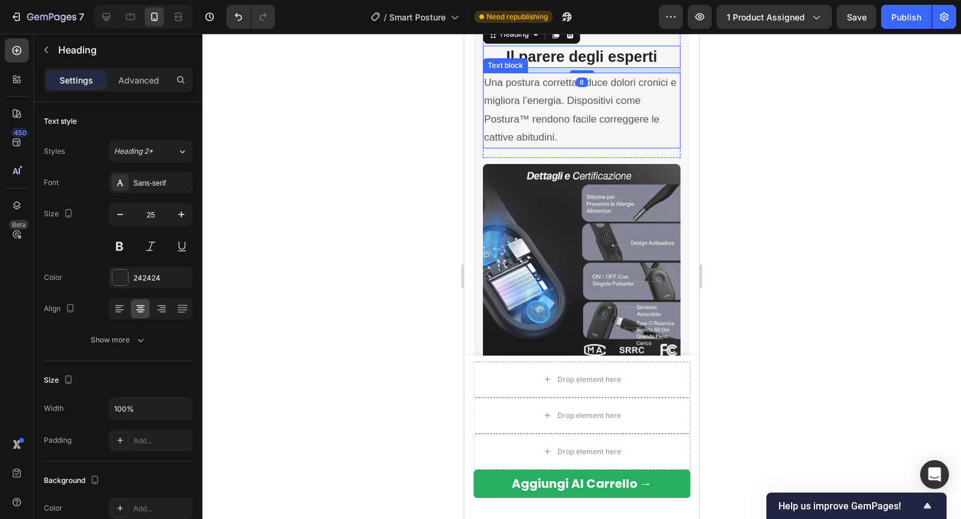
scroll to position [2209, 0]
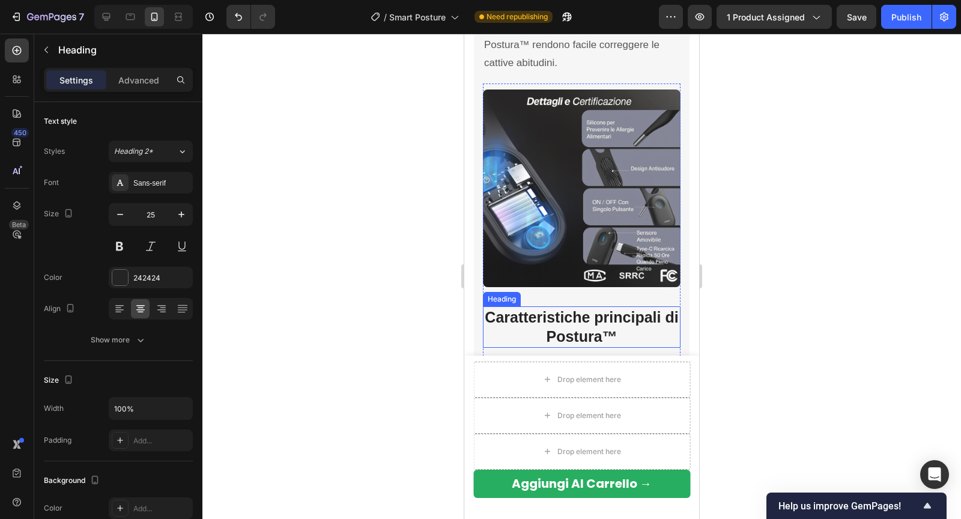
click at [538, 328] on h3 "Caratteristiche principali di Postura™" at bounding box center [582, 326] width 198 height 41
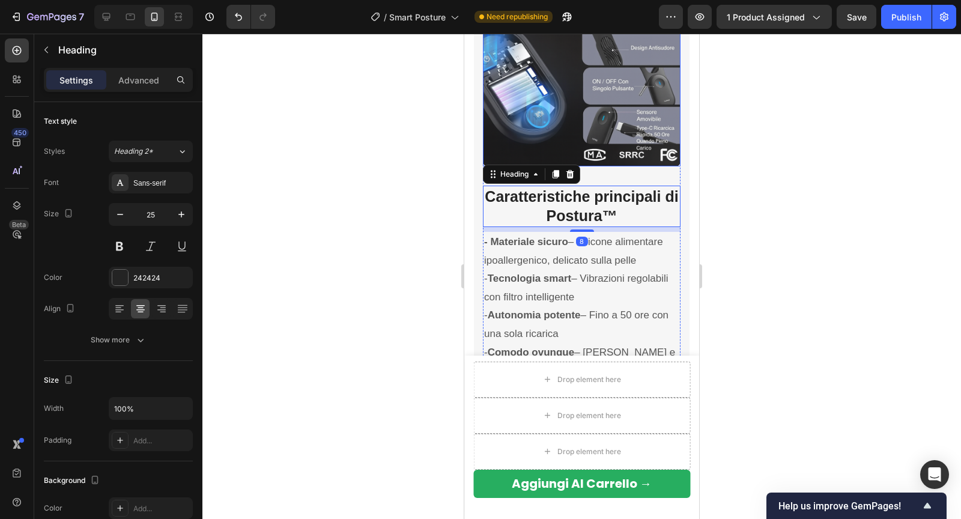
scroll to position [2340, 0]
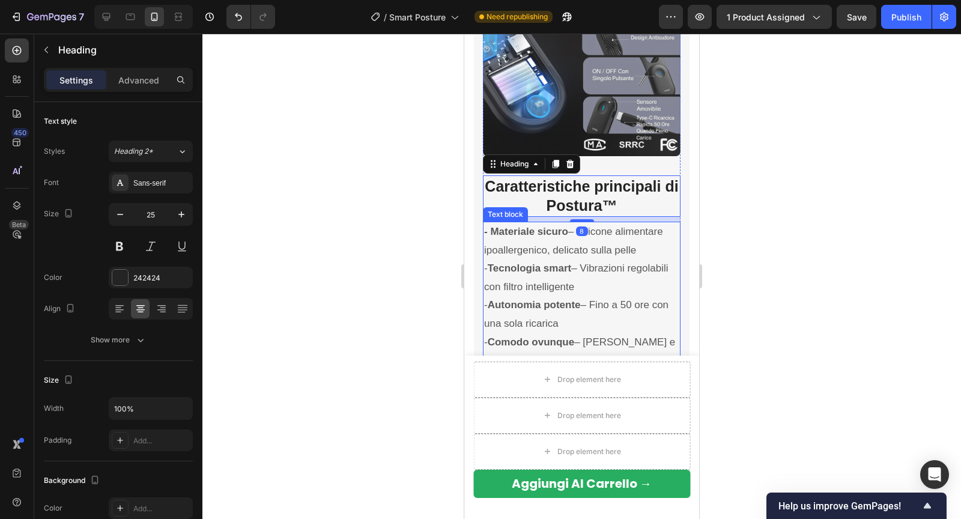
click at [547, 275] on p "- Tecnologia smart – Vibrazioni regolabili con filtro intelligente" at bounding box center [581, 277] width 195 height 37
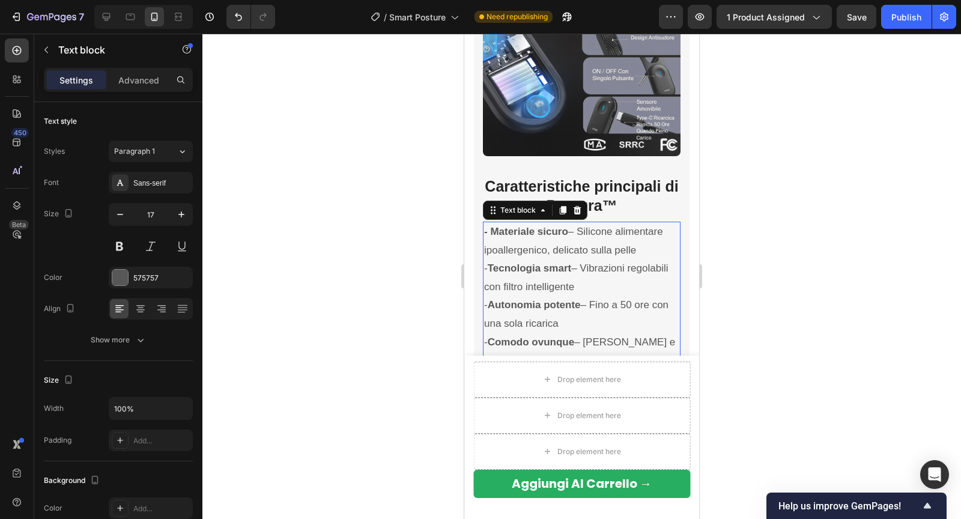
scroll to position [2000, 0]
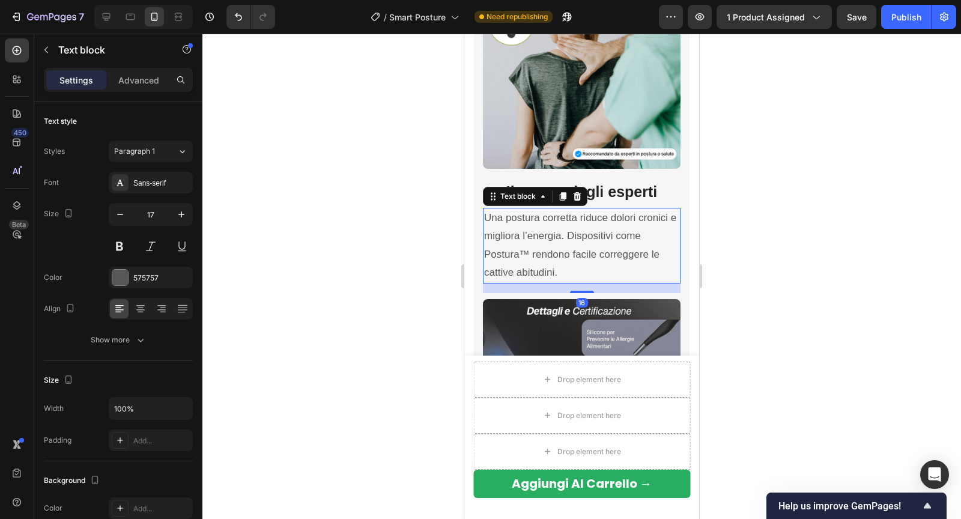
click at [553, 247] on p "Una postura corretta riduce dolori cronici e migliora l’energia. Dispositivi co…" at bounding box center [581, 245] width 195 height 73
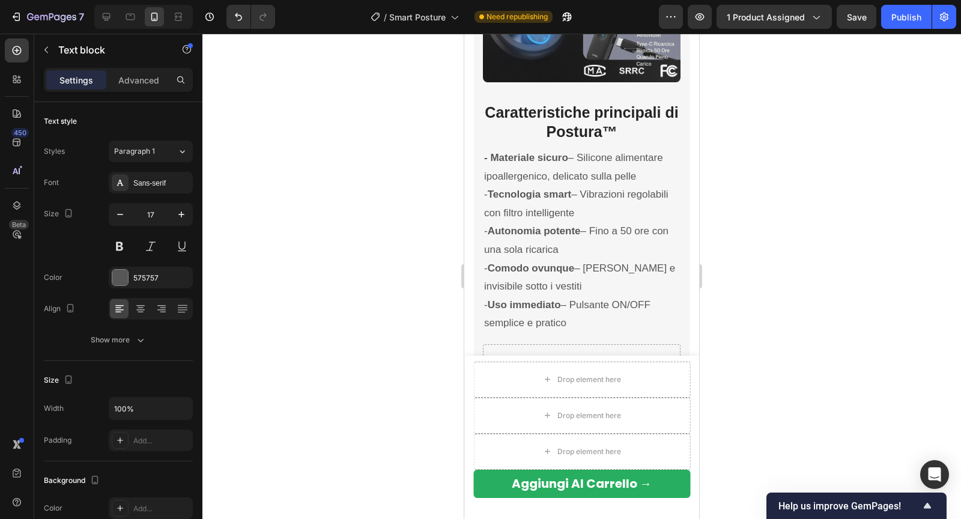
scroll to position [2417, 0]
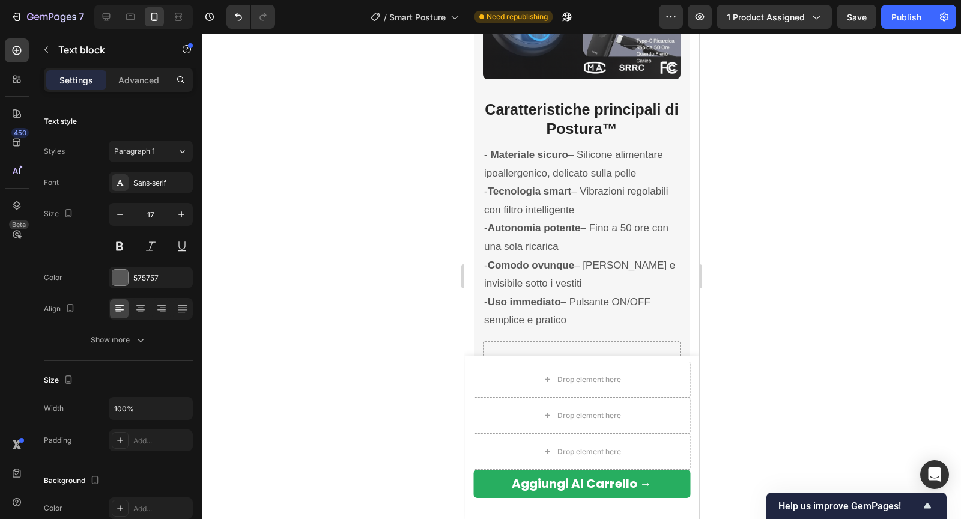
click at [553, 247] on p "- Autonomia potente – Fino a 50 ore con una sola ricarica" at bounding box center [581, 237] width 195 height 37
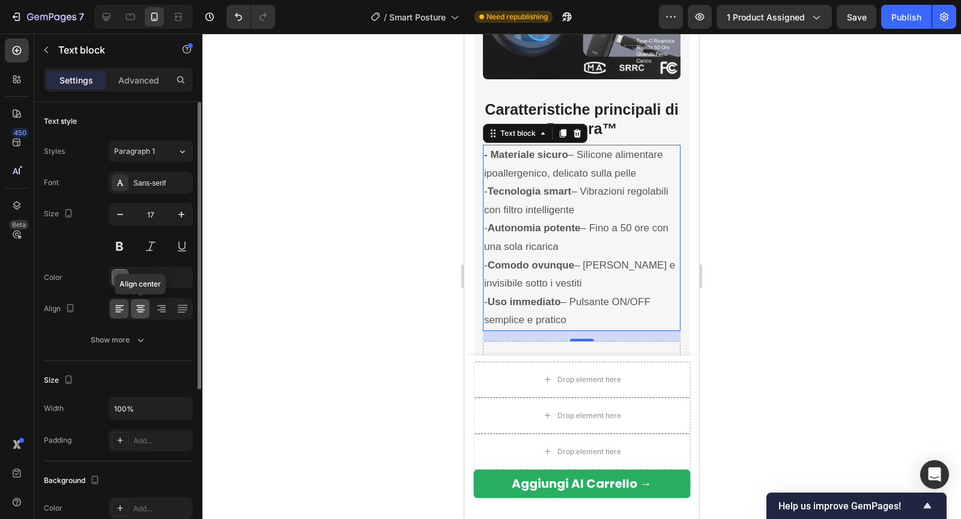
click at [145, 306] on icon at bounding box center [140, 309] width 12 height 12
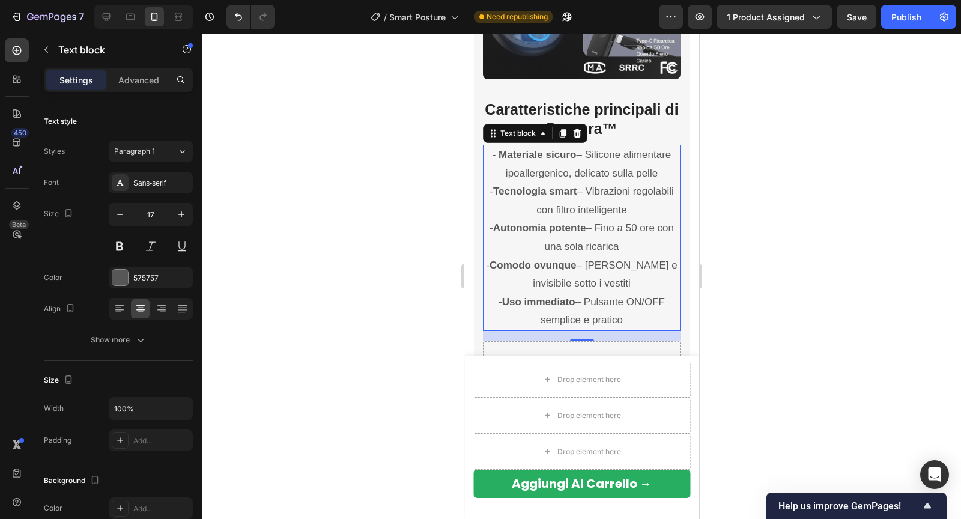
click at [584, 156] on p "- Materiale sicuro – Silicone alimentare ipoallergenico, delicato sulla pelle" at bounding box center [581, 164] width 195 height 37
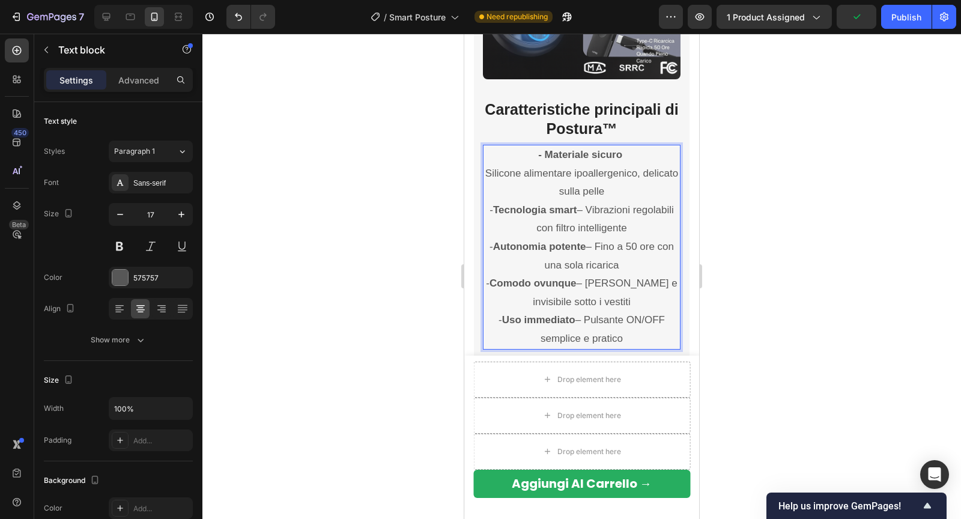
click at [590, 208] on p "- Tecnologia smart – Vibrazioni regolabili con filtro intelligente" at bounding box center [581, 219] width 195 height 37
click at [596, 248] on p "- Autonomia potente – Fino a 50 ore con una sola ricarica" at bounding box center [581, 256] width 195 height 37
click at [589, 283] on p "- Comodo ovunque – [PERSON_NAME] e invisibile sotto i vestiti" at bounding box center [581, 292] width 195 height 37
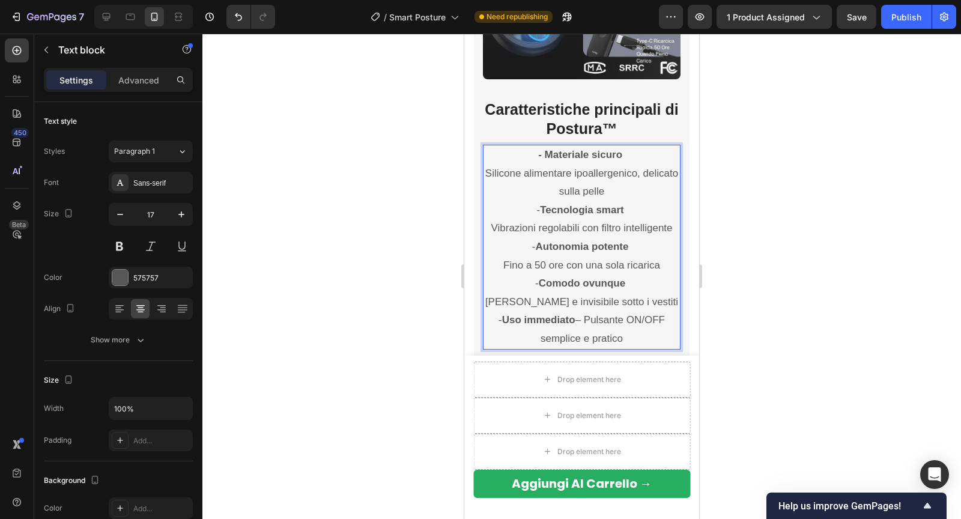
click at [582, 321] on p "- Uso immediato – Pulsante ON/OFF semplice e pratico" at bounding box center [581, 329] width 195 height 37
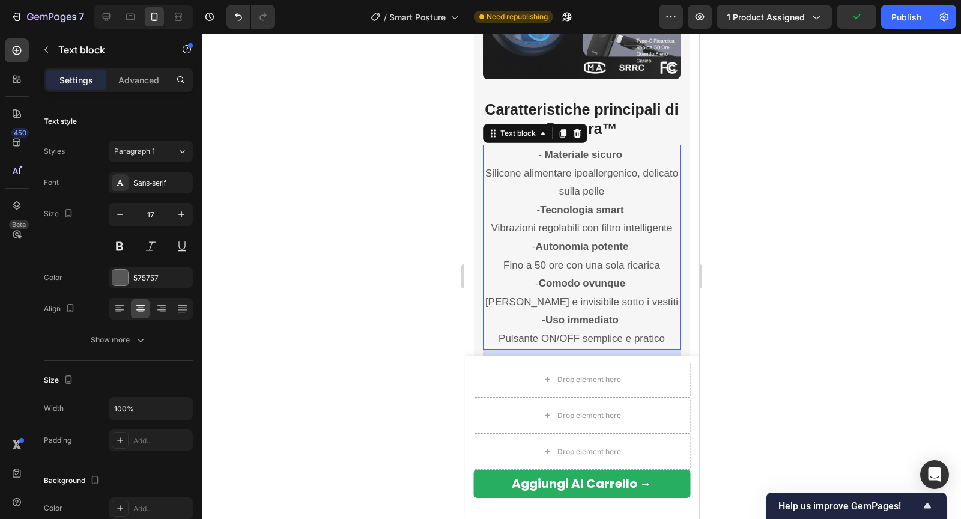
click at [830, 276] on div at bounding box center [581, 276] width 758 height 485
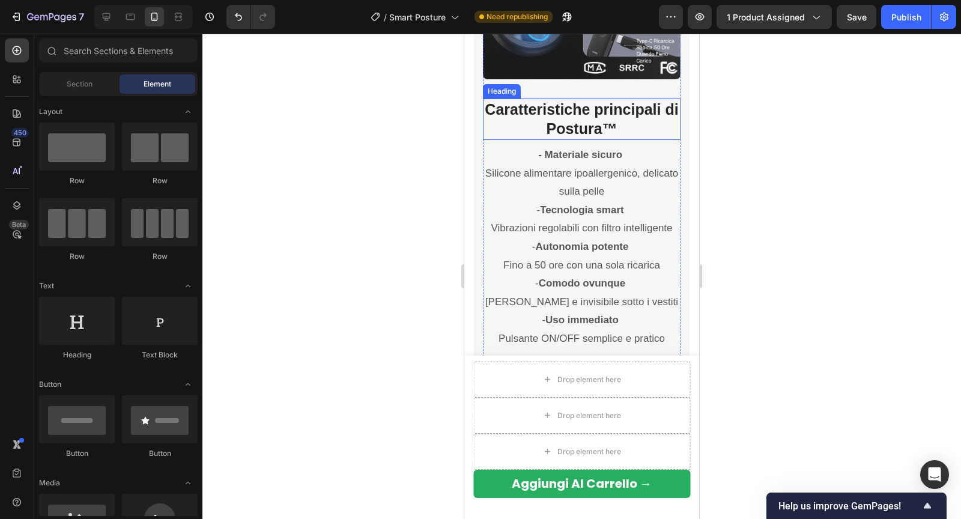
click at [611, 129] on strong "Caratteristiche principali di Postura™" at bounding box center [580, 119] width 193 height 37
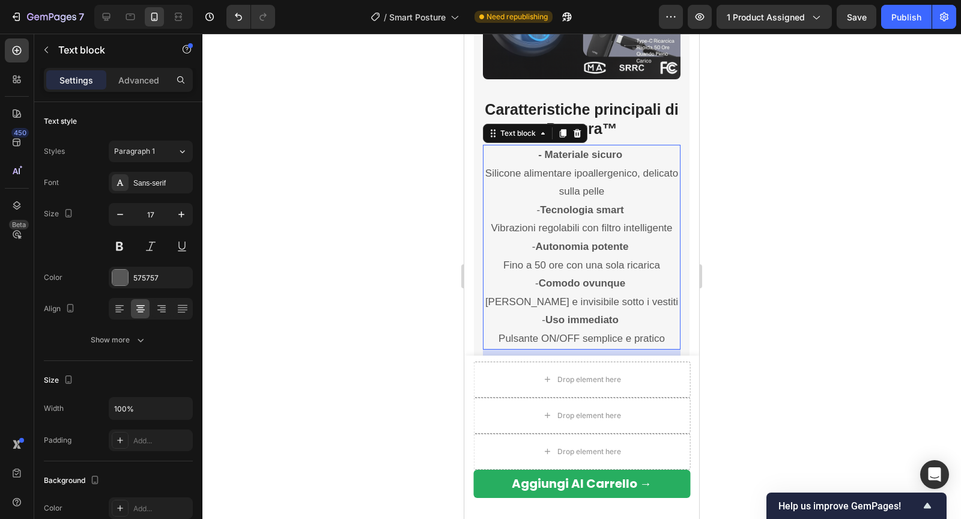
click at [614, 250] on strong "Autonomia potente" at bounding box center [581, 246] width 93 height 11
click at [114, 304] on icon at bounding box center [119, 309] width 12 height 12
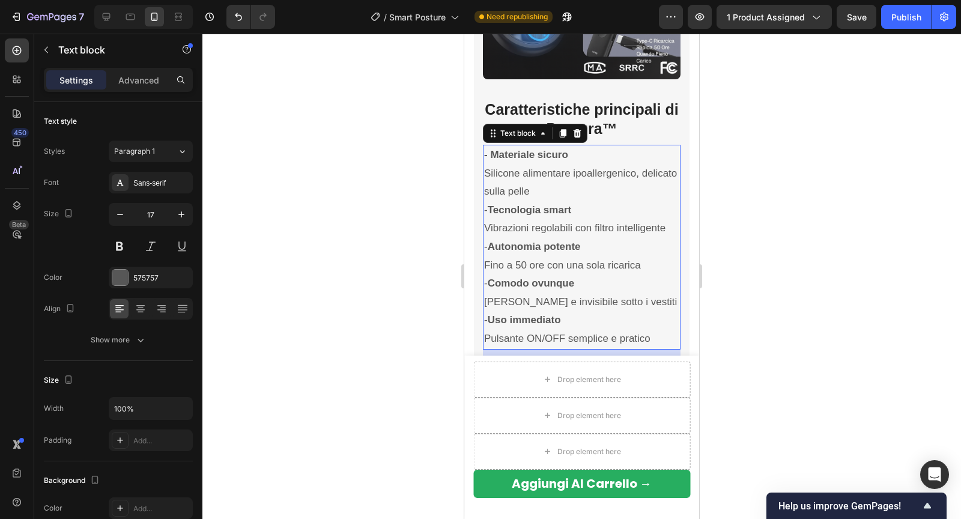
click at [325, 294] on div at bounding box center [581, 276] width 758 height 485
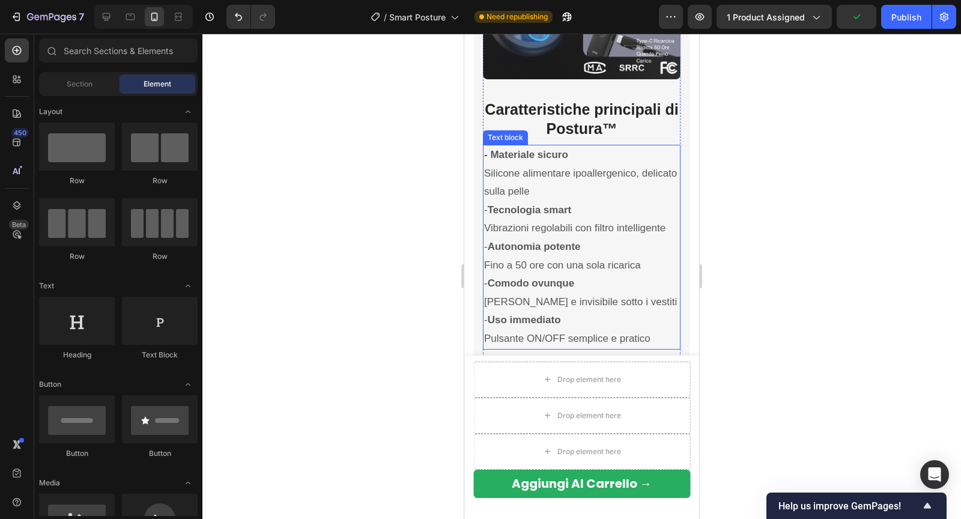
click at [547, 191] on p "- Materiale sicuro Silicone alimentare ipoallergenico, delicato sulla pelle" at bounding box center [581, 173] width 195 height 55
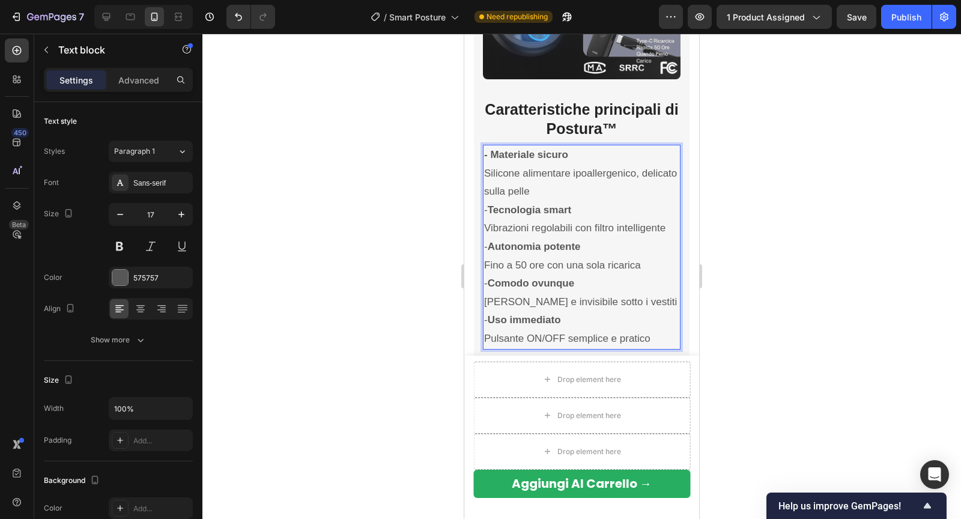
click at [734, 173] on div at bounding box center [581, 276] width 758 height 485
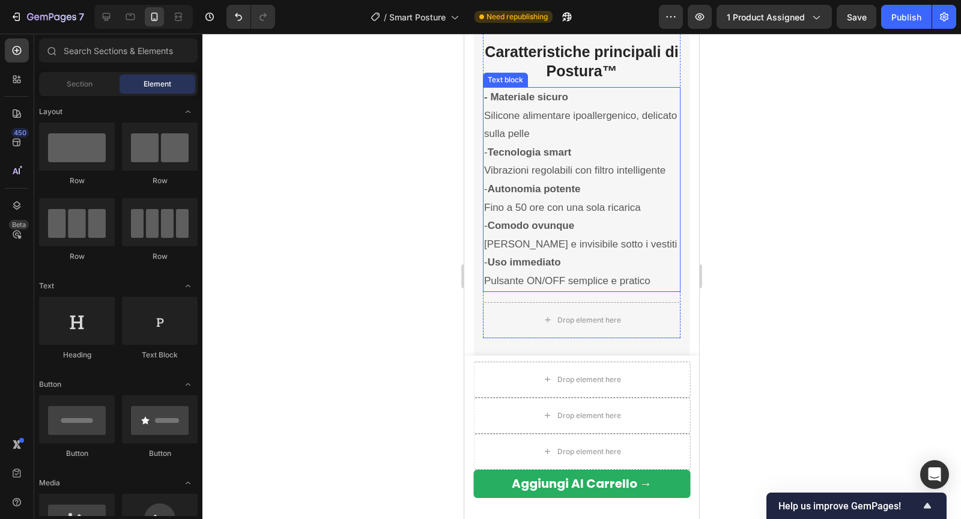
scroll to position [2544, 0]
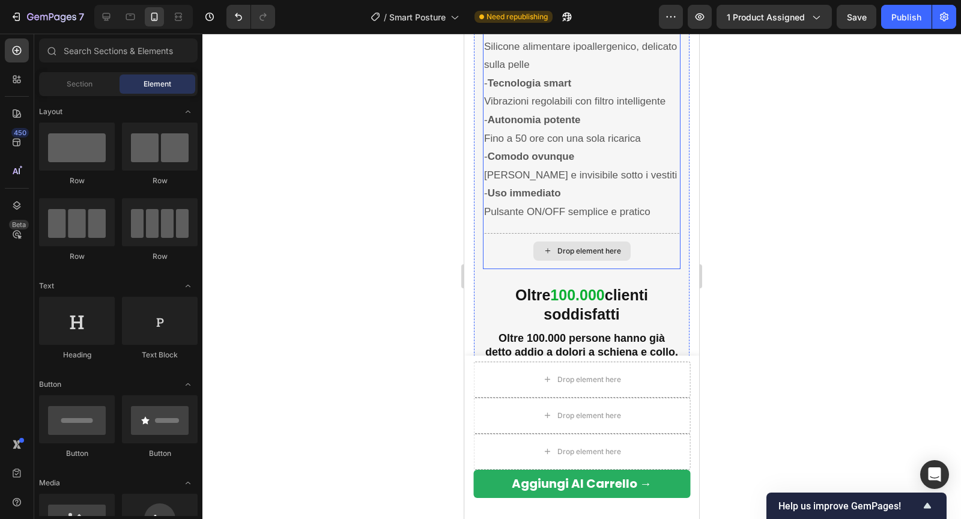
click at [508, 257] on div "Drop element here" at bounding box center [582, 251] width 198 height 36
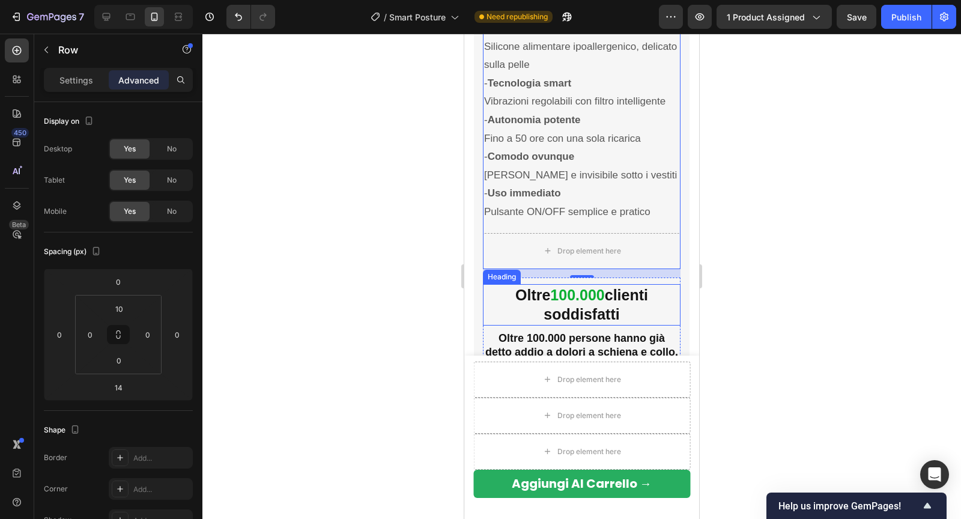
click at [558, 291] on strong "100.000" at bounding box center [577, 294] width 54 height 17
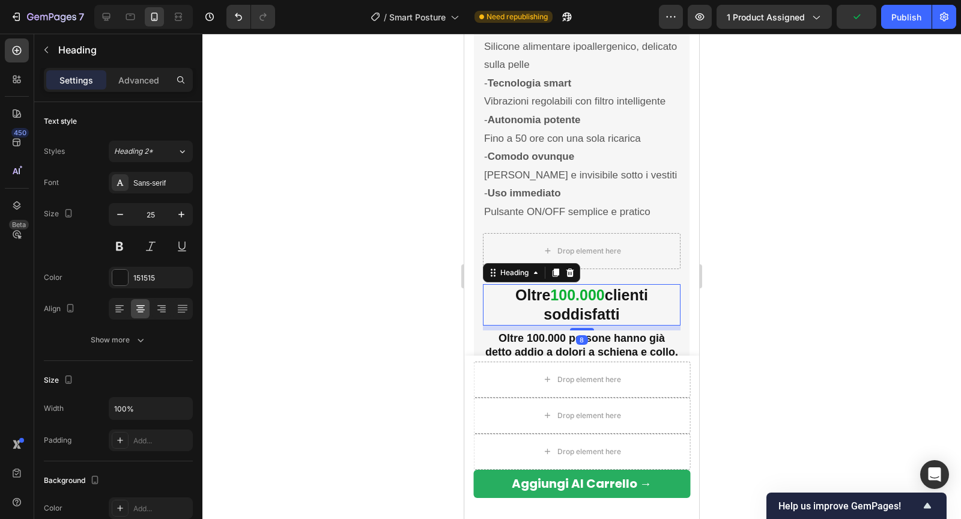
click at [758, 248] on div at bounding box center [581, 276] width 758 height 485
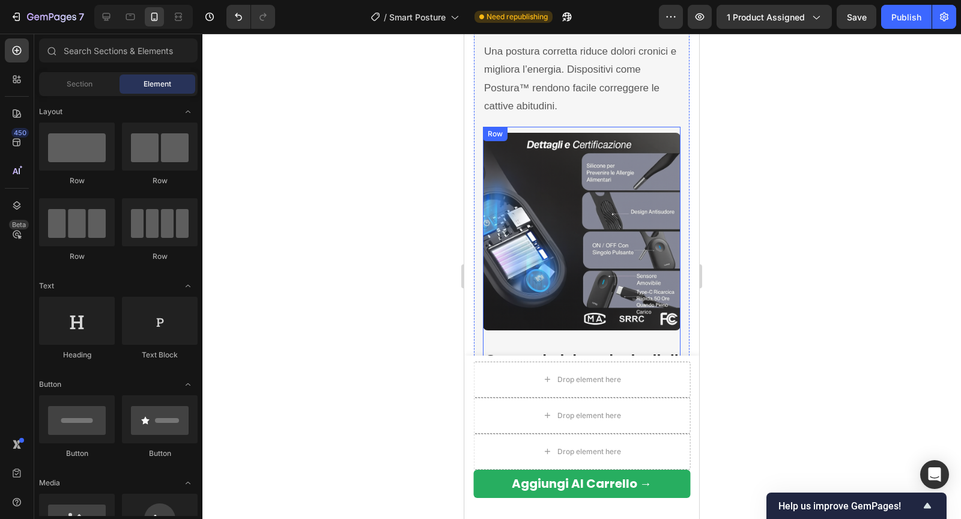
scroll to position [2247, 0]
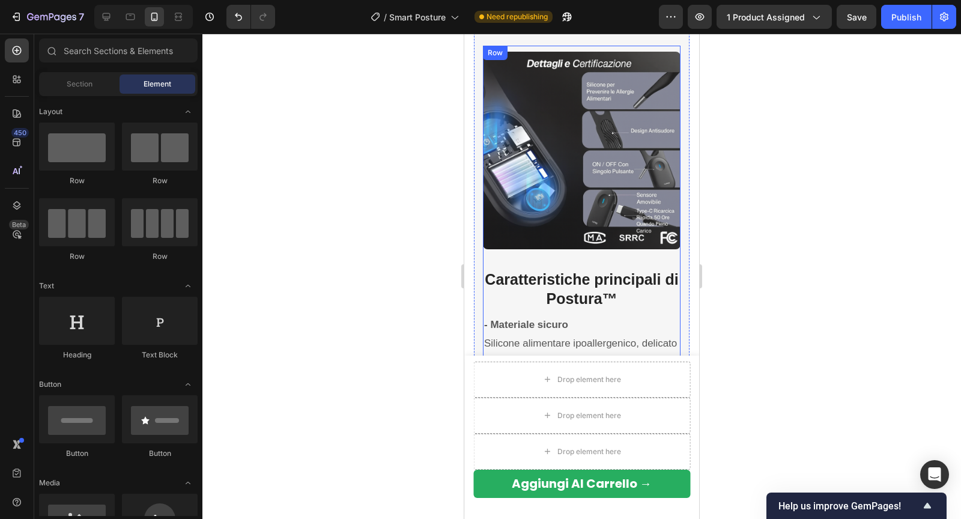
click at [558, 259] on div "Image Caratteristiche principali di Postura™ Heading - Materiale sicuro Silicon…" at bounding box center [582, 291] width 198 height 478
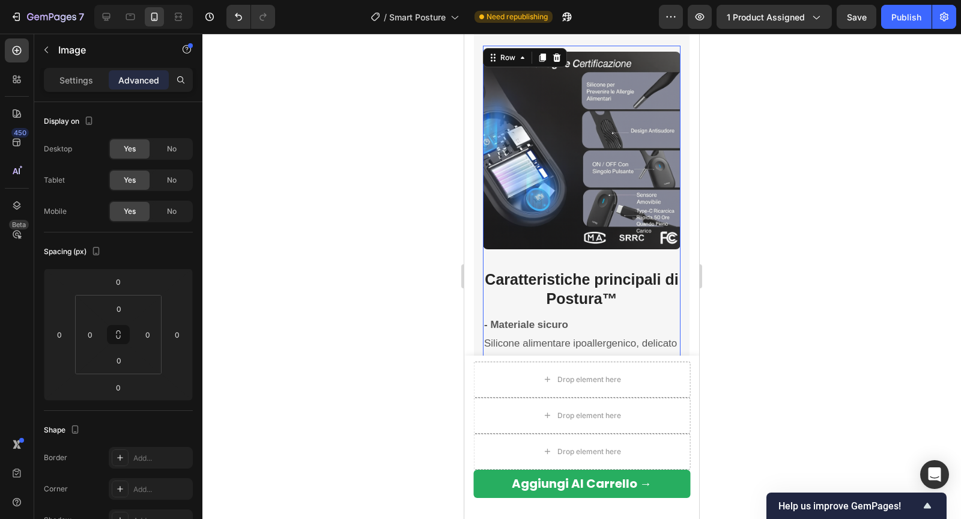
click at [561, 234] on img at bounding box center [582, 151] width 198 height 198
click at [532, 277] on strong "Caratteristiche principali di Postura™" at bounding box center [580, 289] width 193 height 37
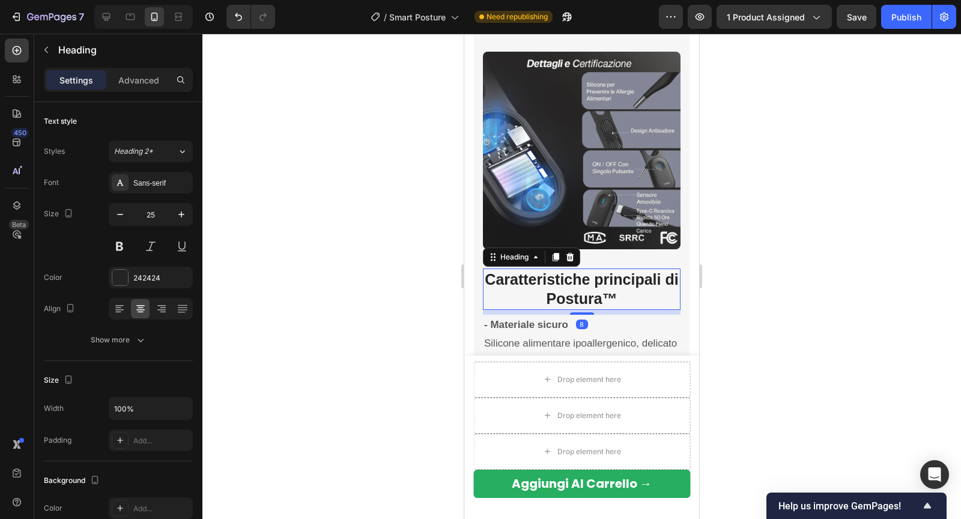
click at [142, 91] on div "Settings Advanced" at bounding box center [118, 80] width 149 height 24
click at [144, 85] on p "Advanced" at bounding box center [138, 80] width 41 height 13
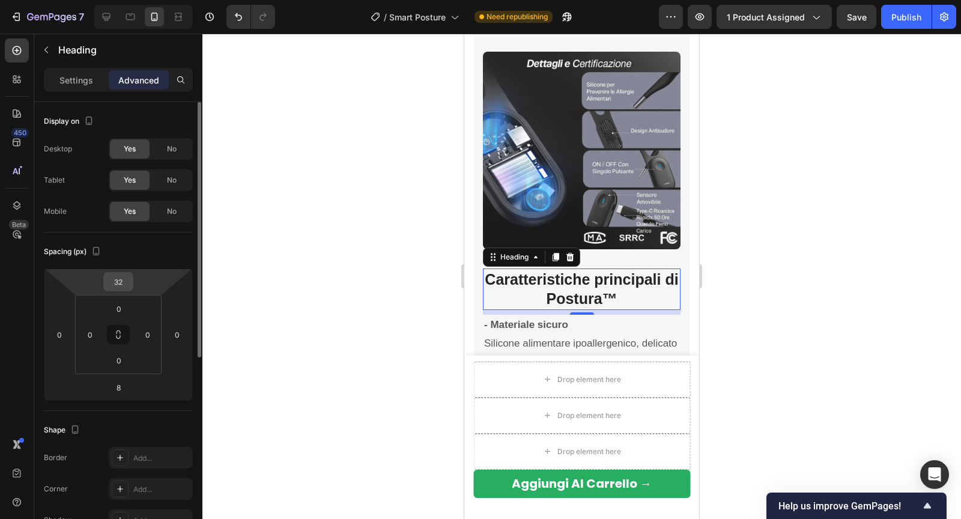
click at [120, 275] on input "32" at bounding box center [118, 282] width 24 height 18
type input "10"
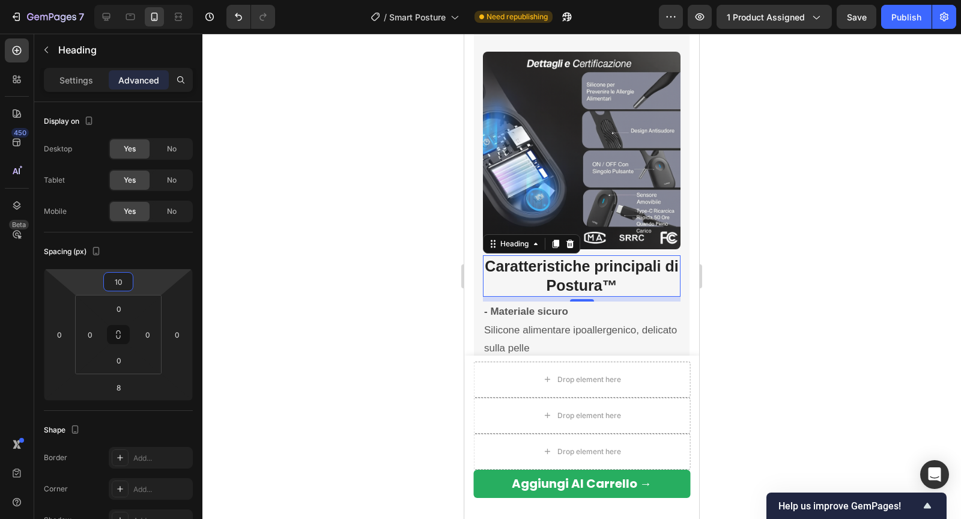
click at [300, 250] on div at bounding box center [581, 276] width 758 height 485
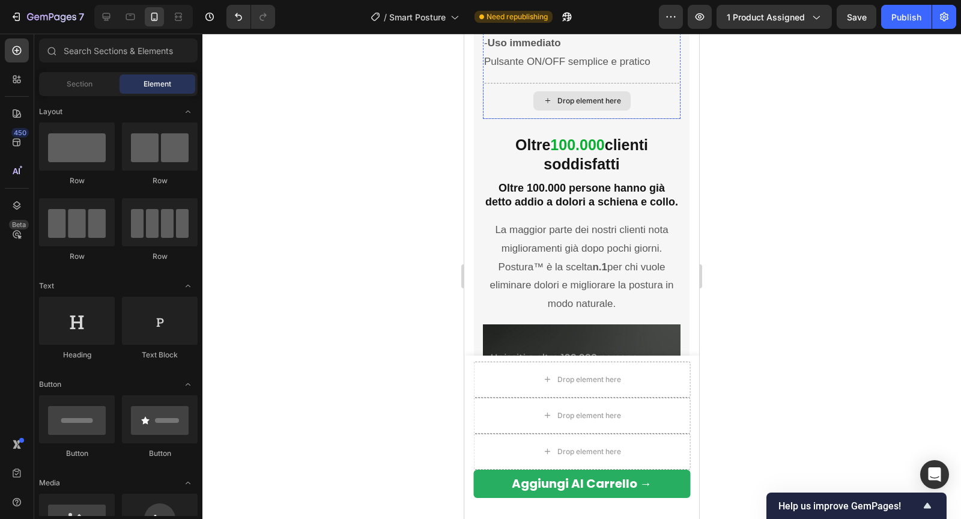
scroll to position [2856, 0]
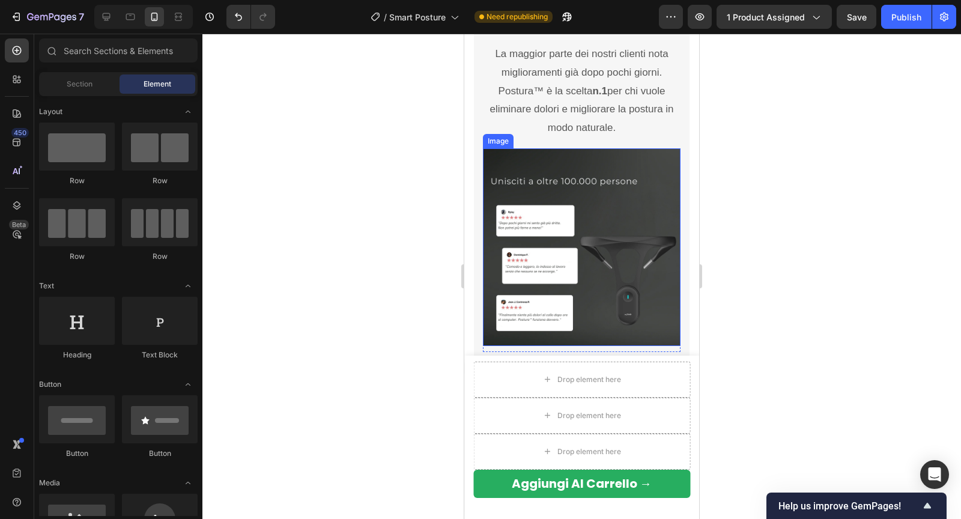
click at [525, 191] on img at bounding box center [582, 247] width 198 height 198
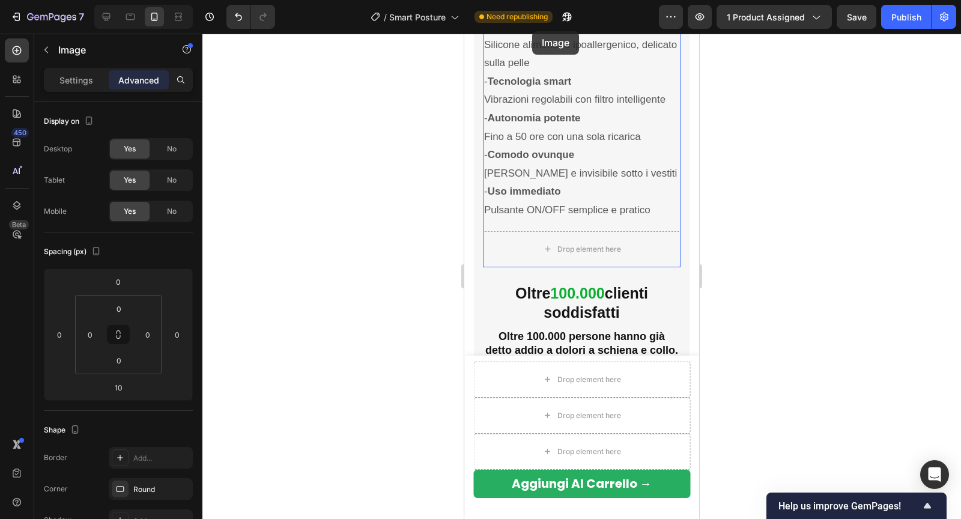
scroll to position [2515, 0]
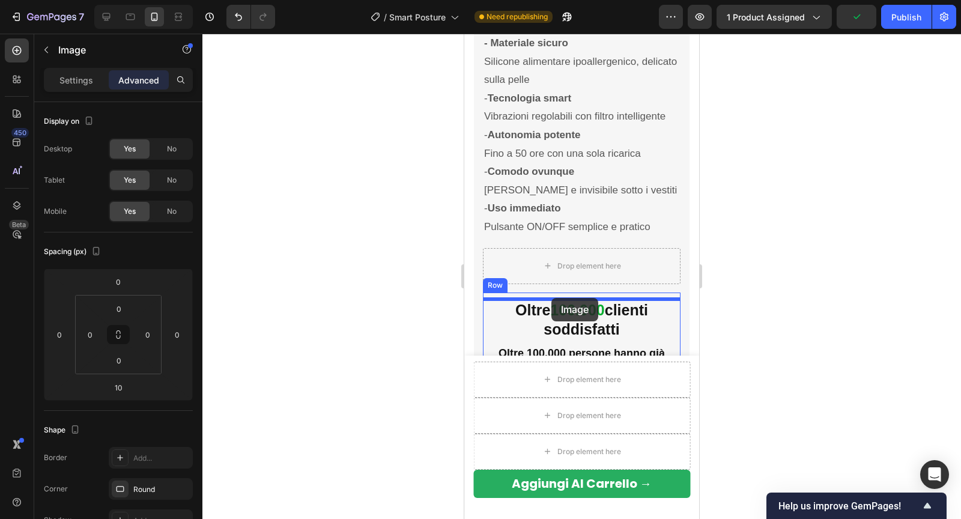
drag, startPoint x: 499, startPoint y: 140, endPoint x: 551, endPoint y: 298, distance: 165.7
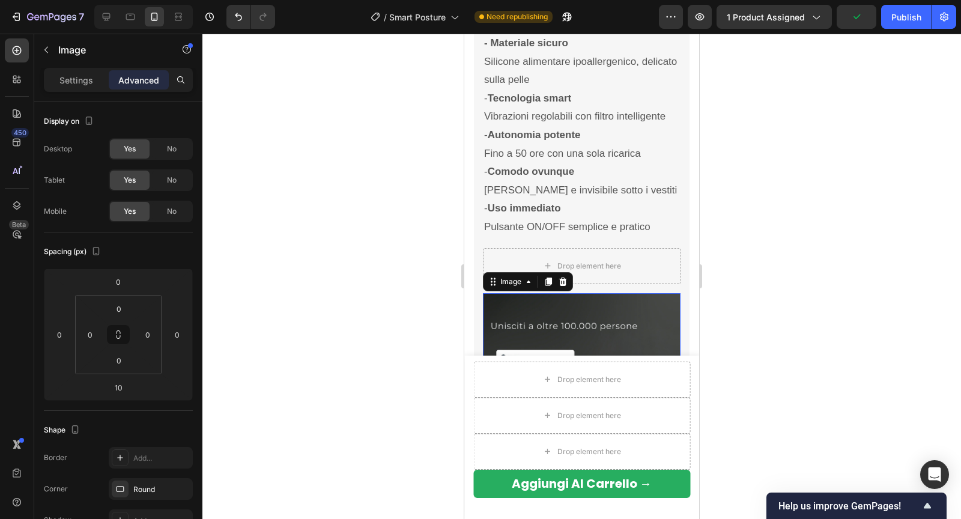
click at [771, 179] on div at bounding box center [581, 276] width 758 height 485
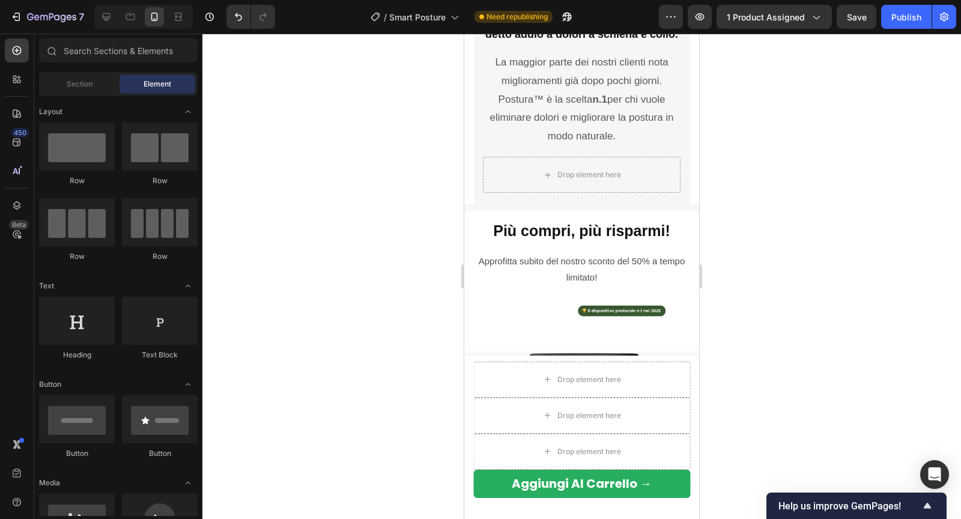
scroll to position [3083, 0]
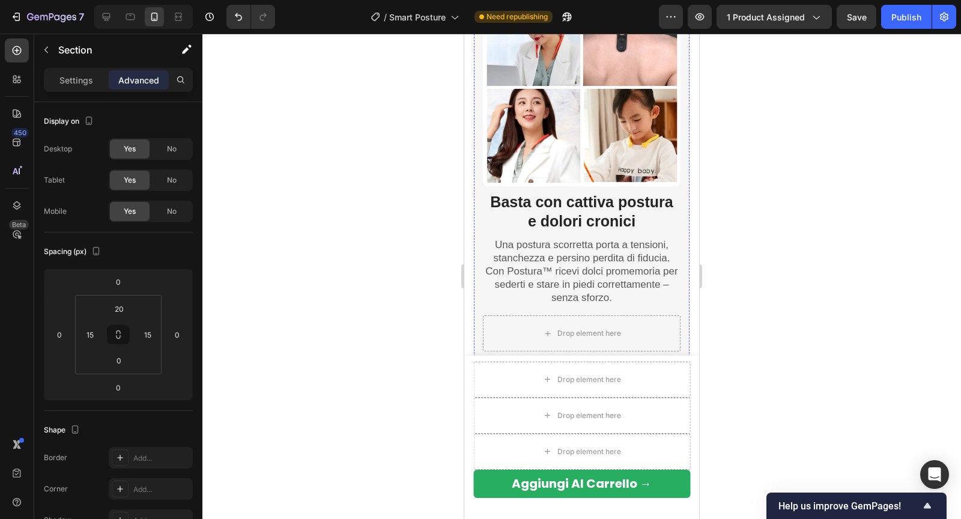
scroll to position [1101, 0]
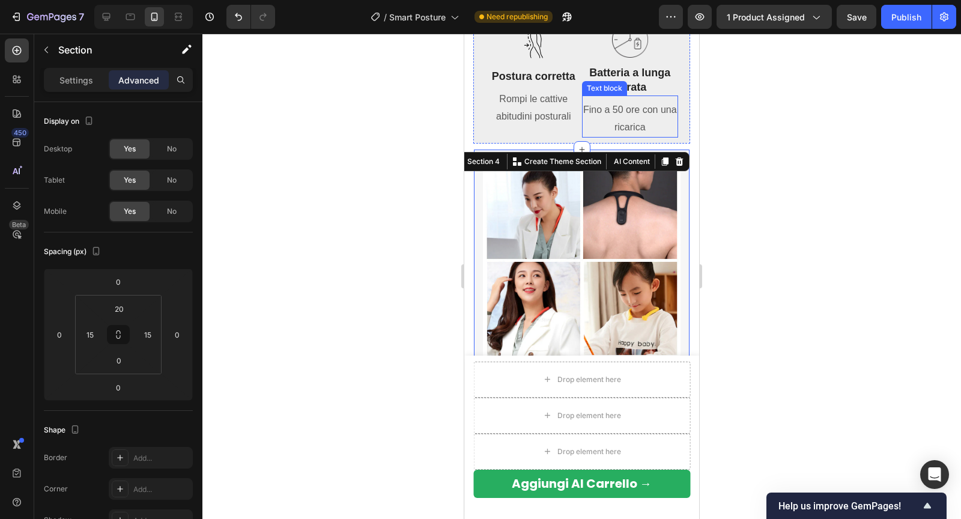
click at [728, 107] on div at bounding box center [581, 276] width 758 height 485
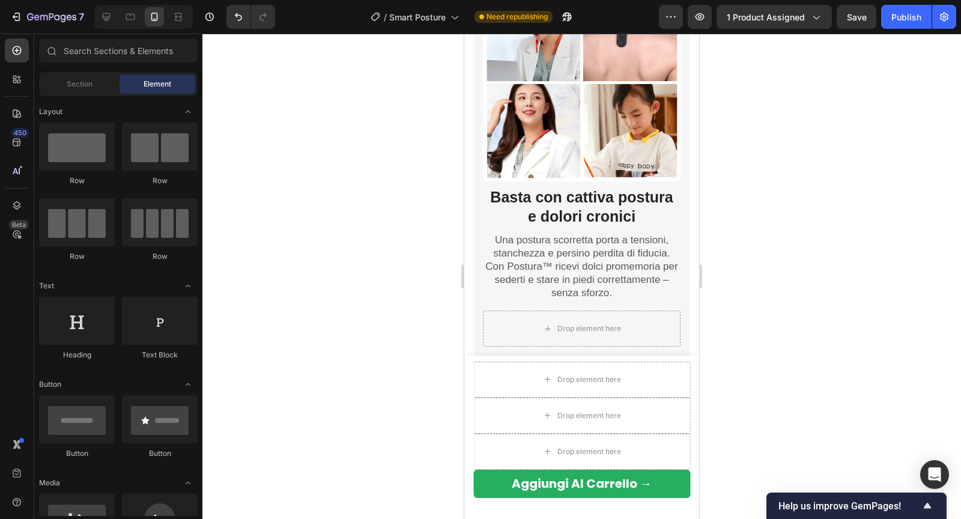
scroll to position [1327, 0]
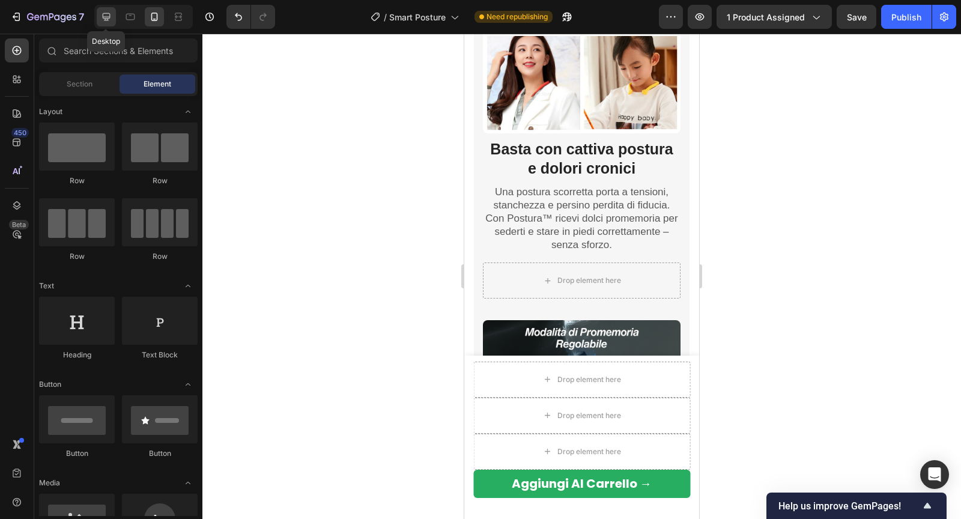
click at [113, 22] on div at bounding box center [106, 16] width 19 height 19
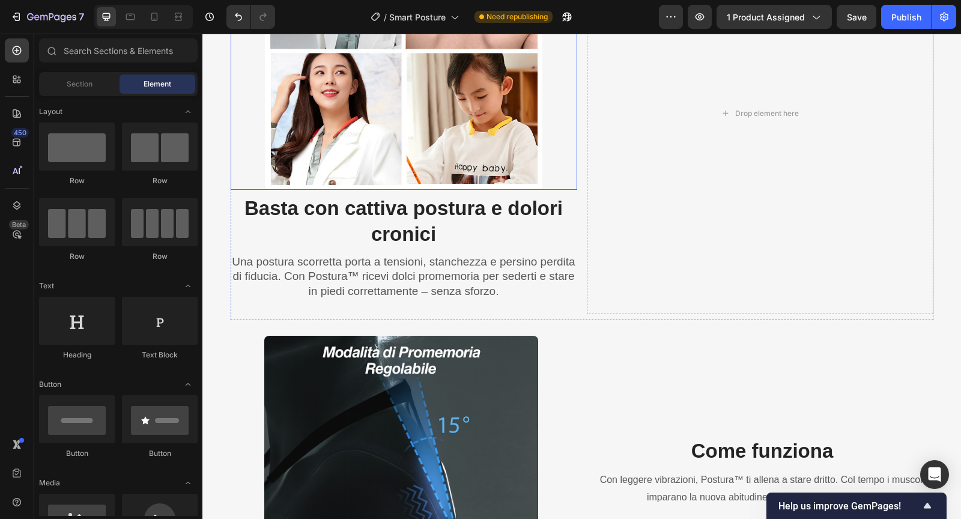
scroll to position [1341, 0]
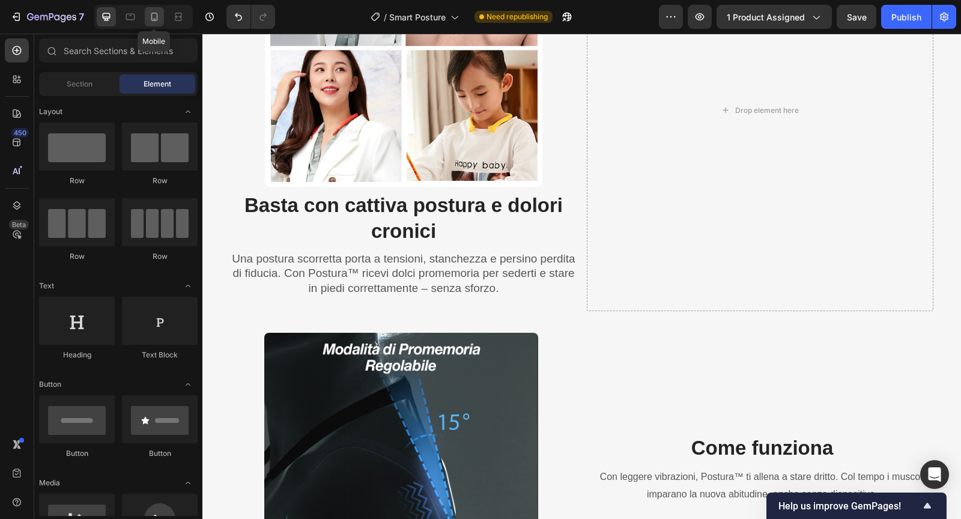
click at [160, 15] on div at bounding box center [154, 16] width 19 height 19
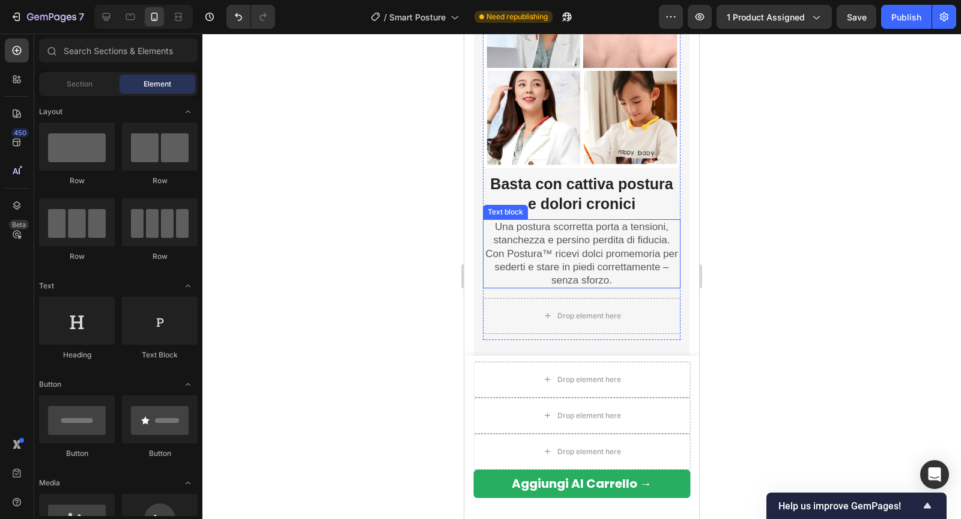
scroll to position [1238, 0]
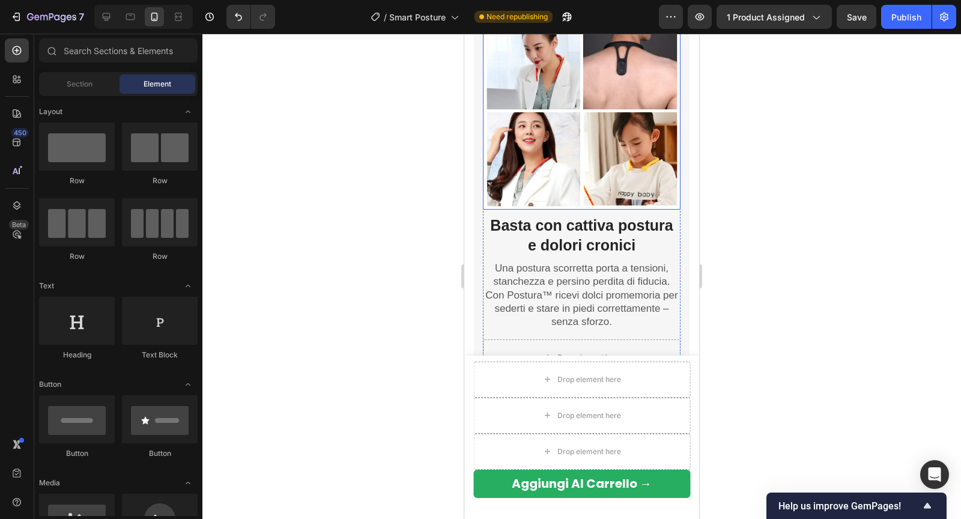
click at [484, 186] on img at bounding box center [582, 111] width 198 height 198
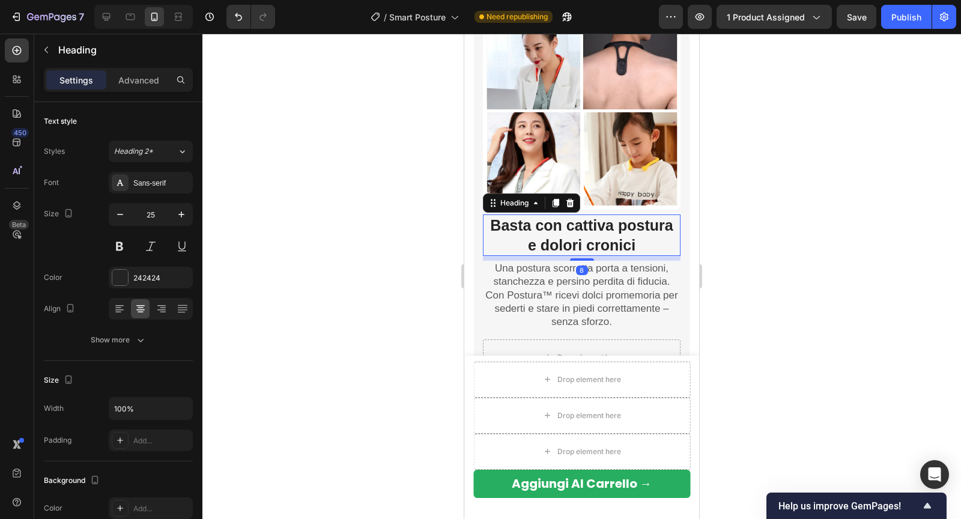
click at [489, 215] on h2 "Basta con cattiva postura e dolori cronici" at bounding box center [582, 234] width 198 height 41
click at [487, 202] on div "Heading" at bounding box center [514, 203] width 57 height 14
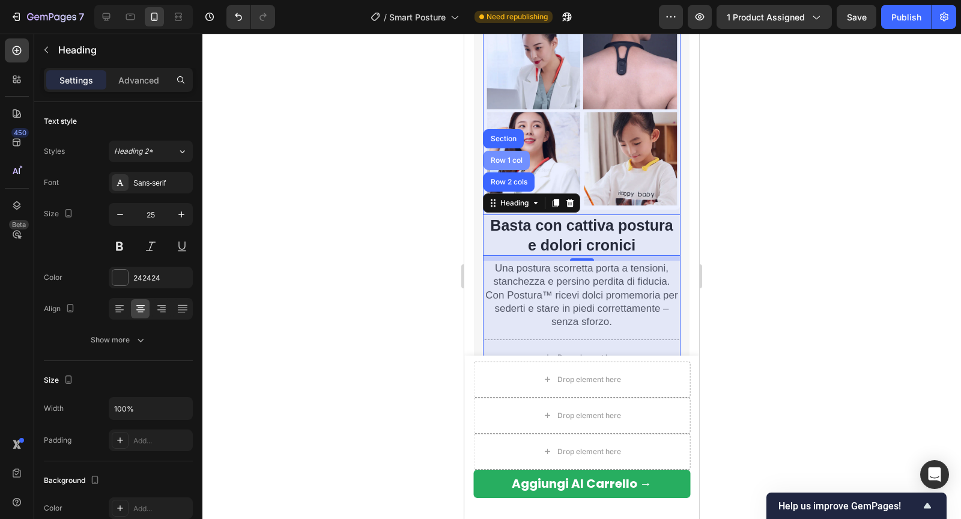
click at [498, 158] on div "Row 1 col" at bounding box center [506, 160] width 37 height 7
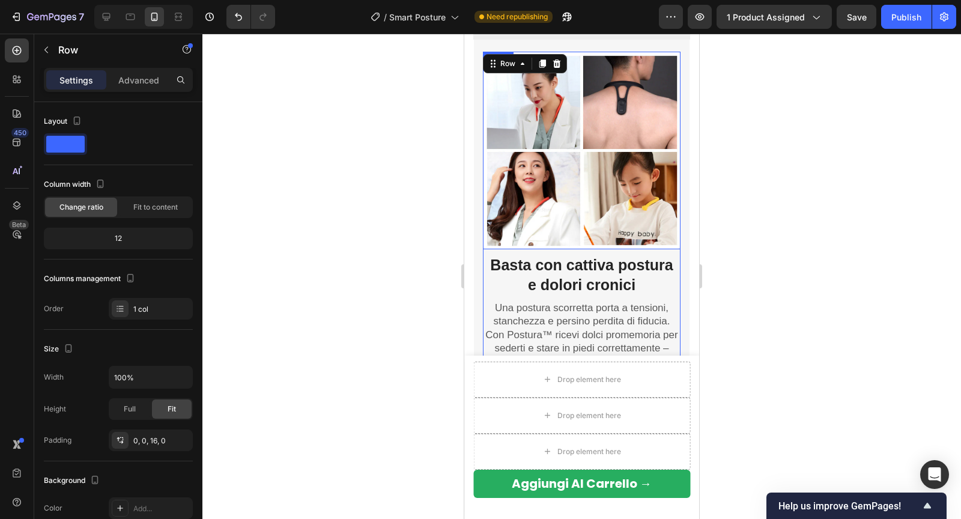
scroll to position [1196, 0]
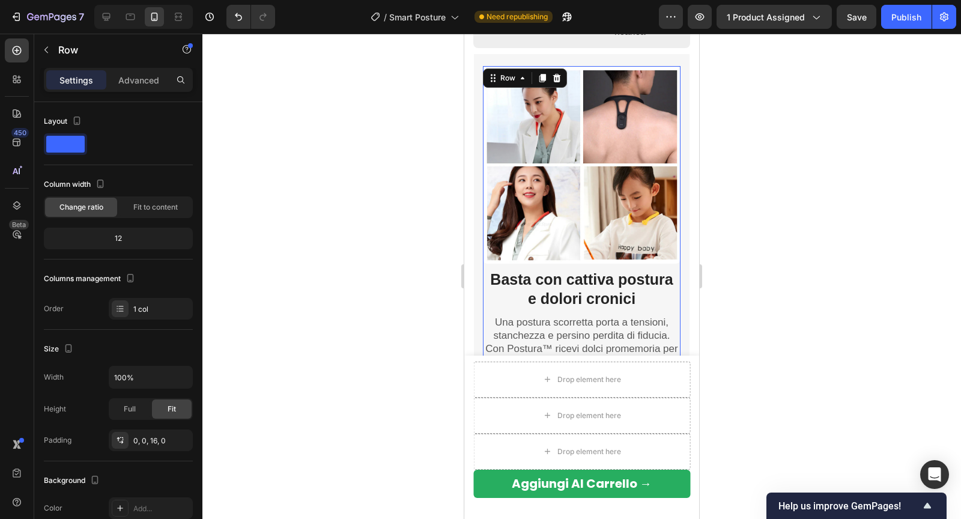
click at [132, 89] on div "Settings Advanced" at bounding box center [118, 80] width 149 height 24
click at [135, 83] on p "Advanced" at bounding box center [138, 80] width 41 height 13
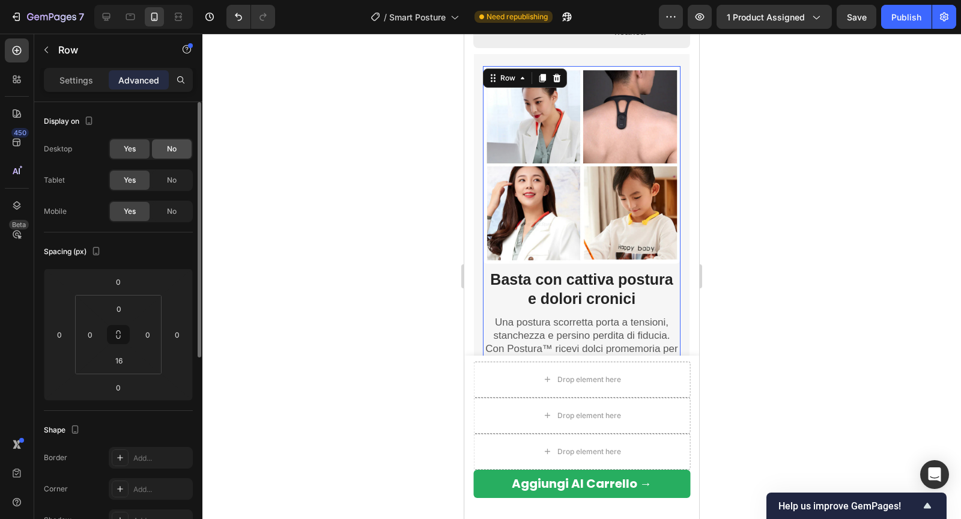
click at [162, 176] on div "No" at bounding box center [172, 179] width 40 height 19
click at [162, 146] on div "No" at bounding box center [172, 148] width 40 height 19
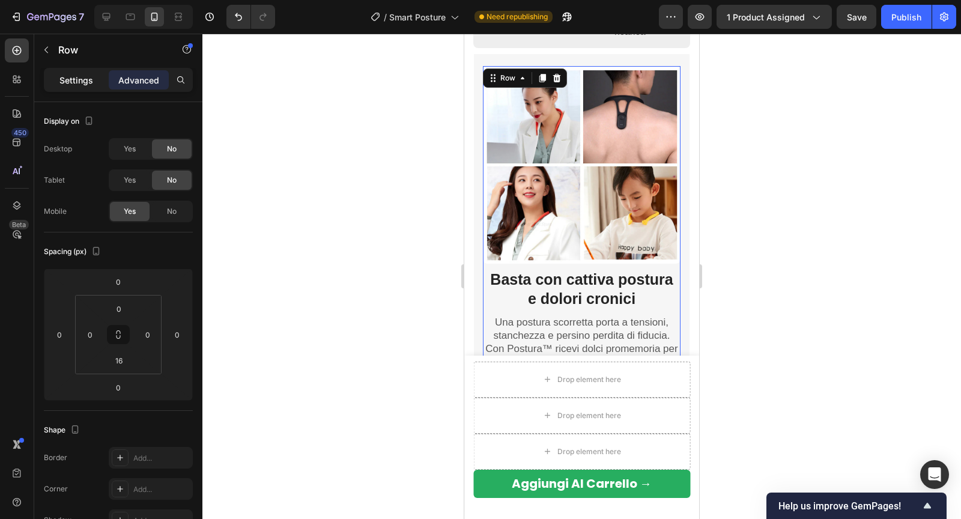
click at [90, 78] on p "Settings" at bounding box center [76, 80] width 34 height 13
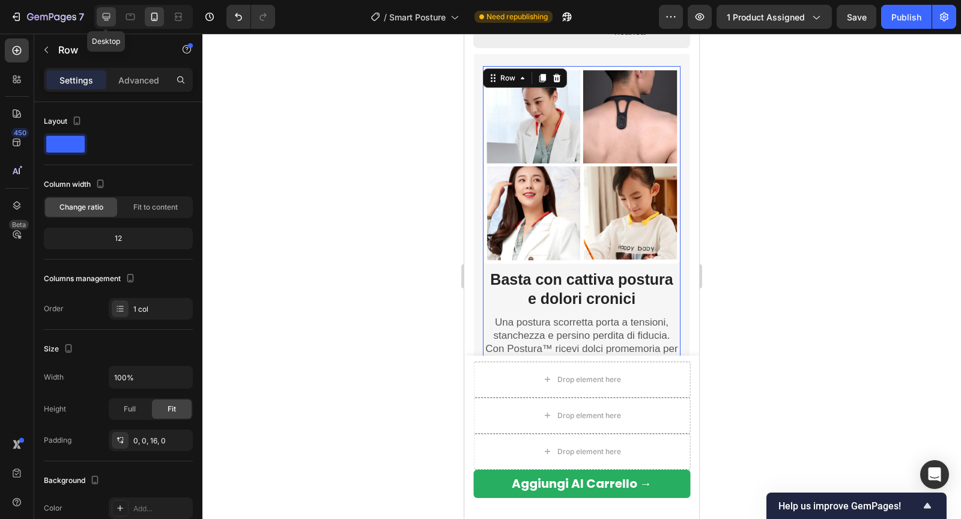
click at [107, 23] on icon at bounding box center [106, 17] width 12 height 12
type input "1170"
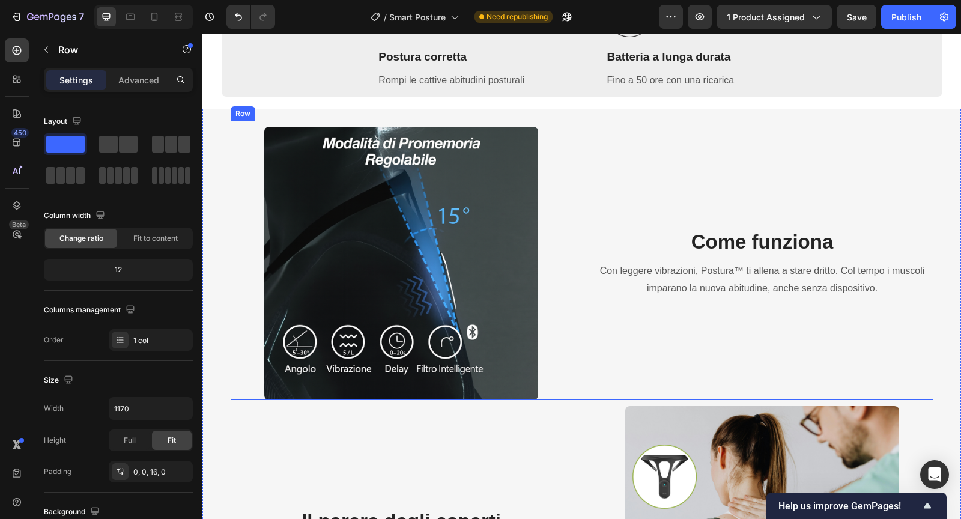
scroll to position [680, 0]
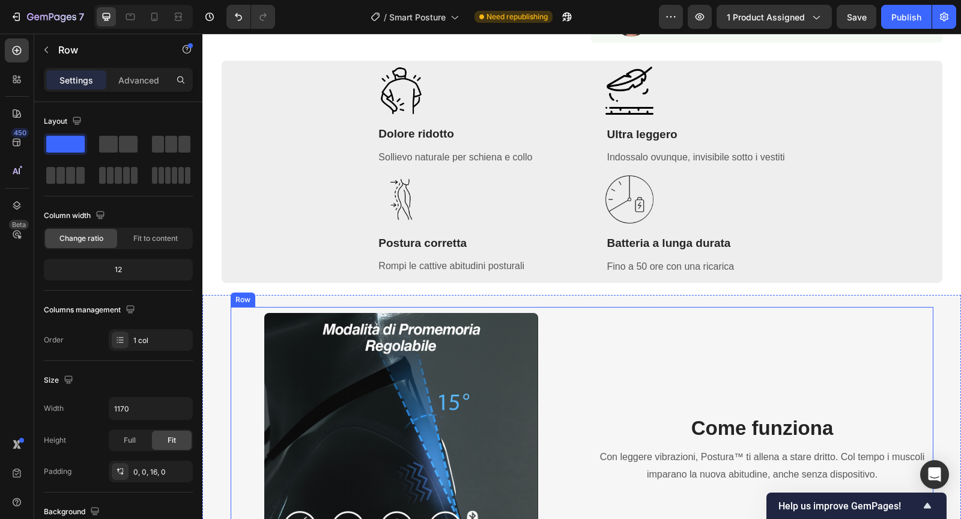
click at [576, 316] on div "Image Come funziona Heading Con leggere vibrazioni, Postura™ ti allena a stare …" at bounding box center [582, 446] width 702 height 279
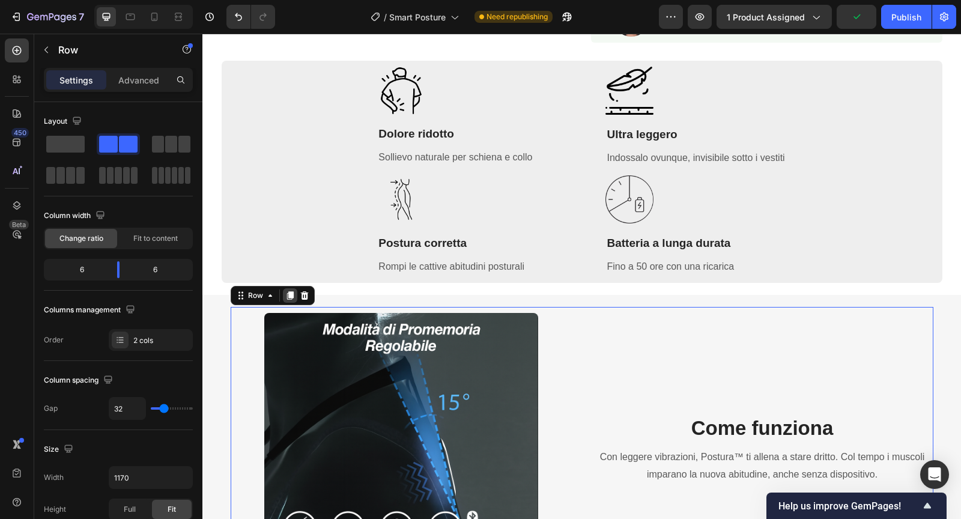
click at [289, 297] on icon at bounding box center [289, 295] width 7 height 8
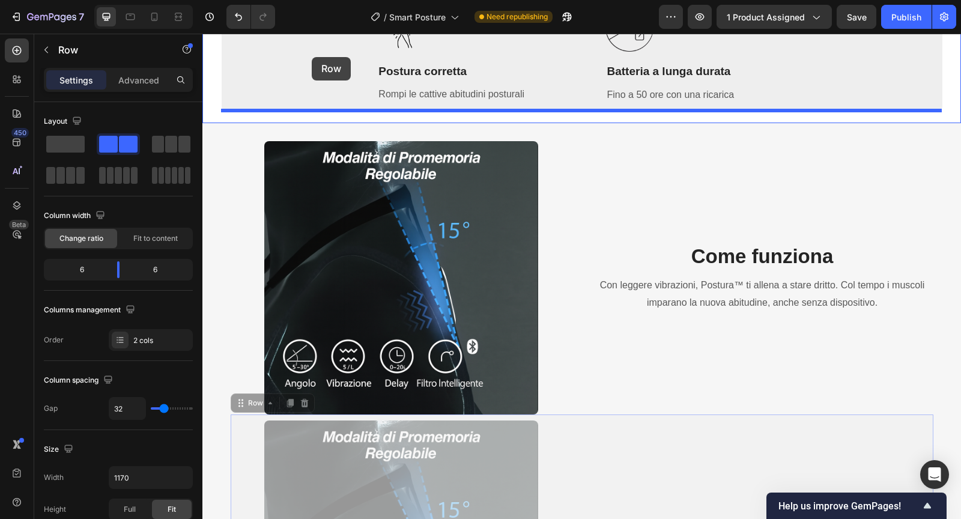
scroll to position [789, 0]
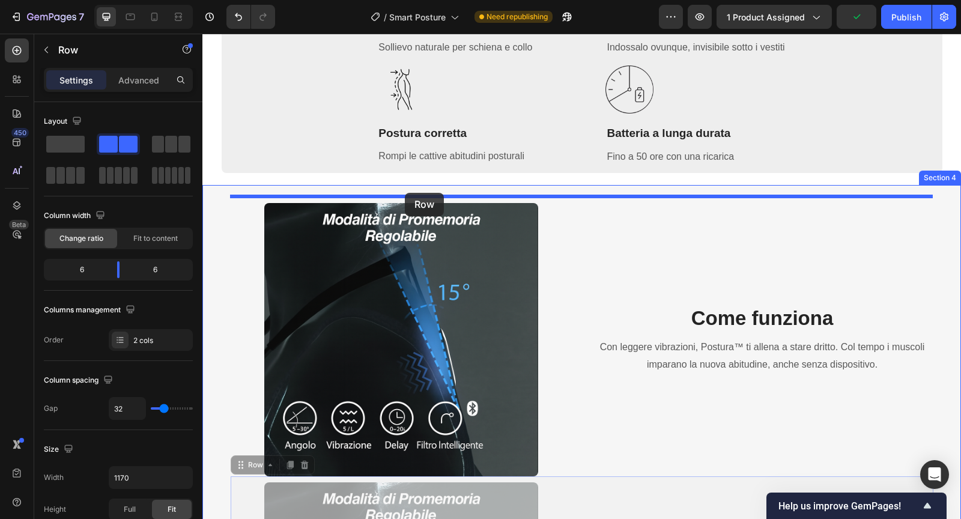
drag, startPoint x: 240, startPoint y: 256, endPoint x: 405, endPoint y: 193, distance: 176.4
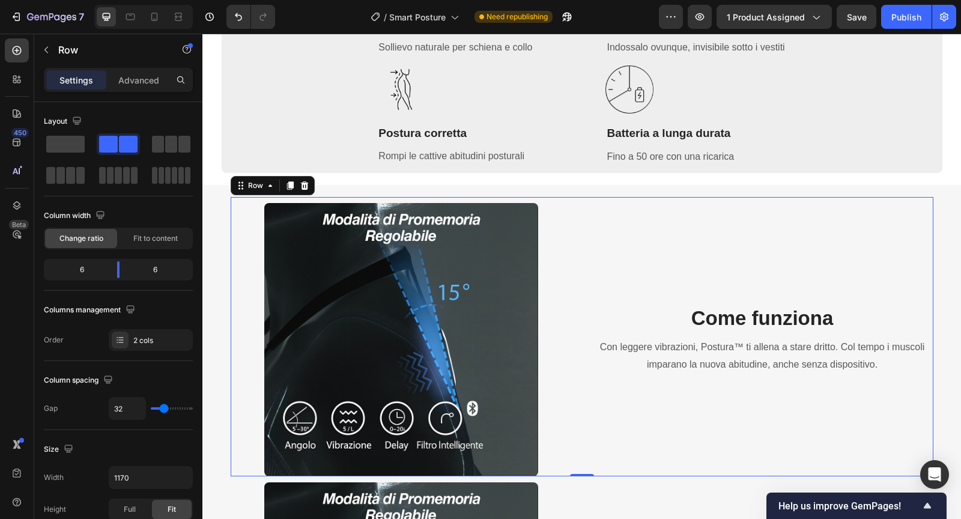
click at [574, 221] on div "Image Come funziona Heading Con leggere vibrazioni, Postura™ ti allena a stare …" at bounding box center [582, 336] width 702 height 279
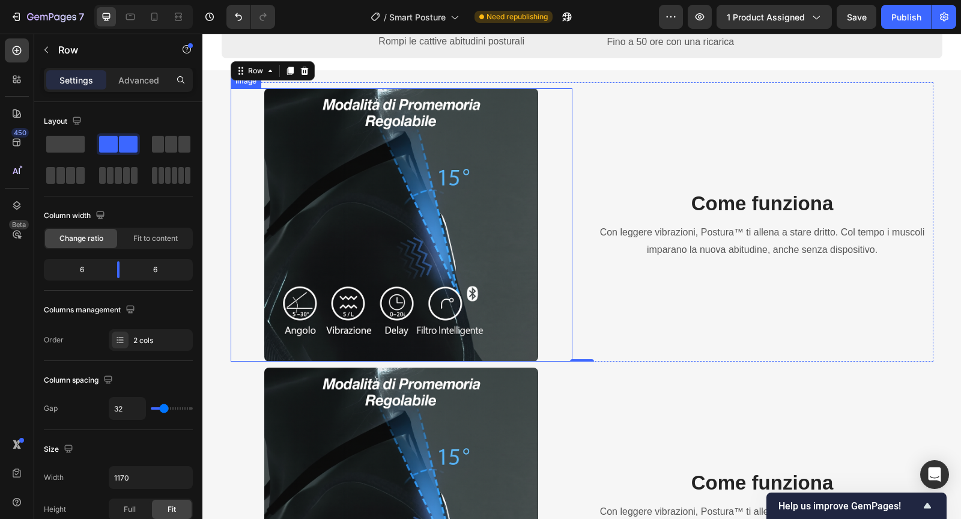
scroll to position [915, 0]
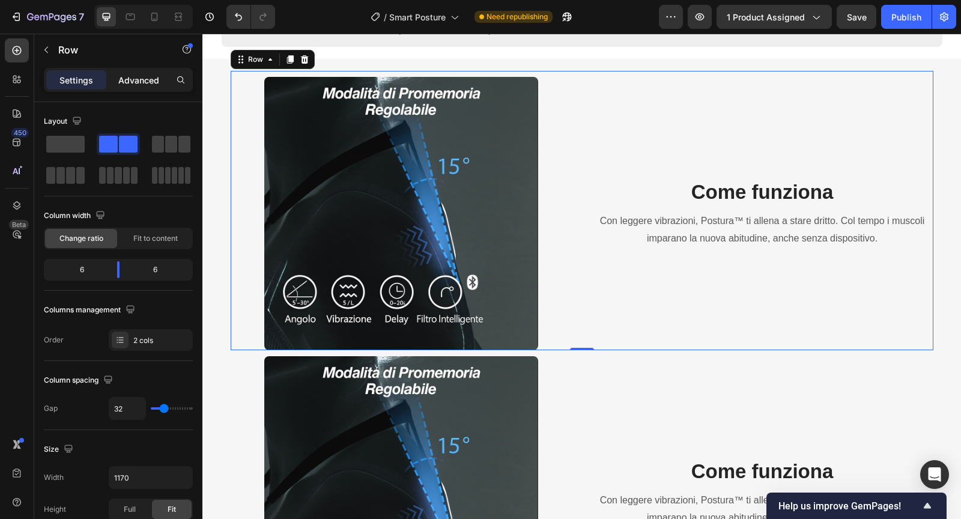
click at [145, 77] on p "Advanced" at bounding box center [138, 80] width 41 height 13
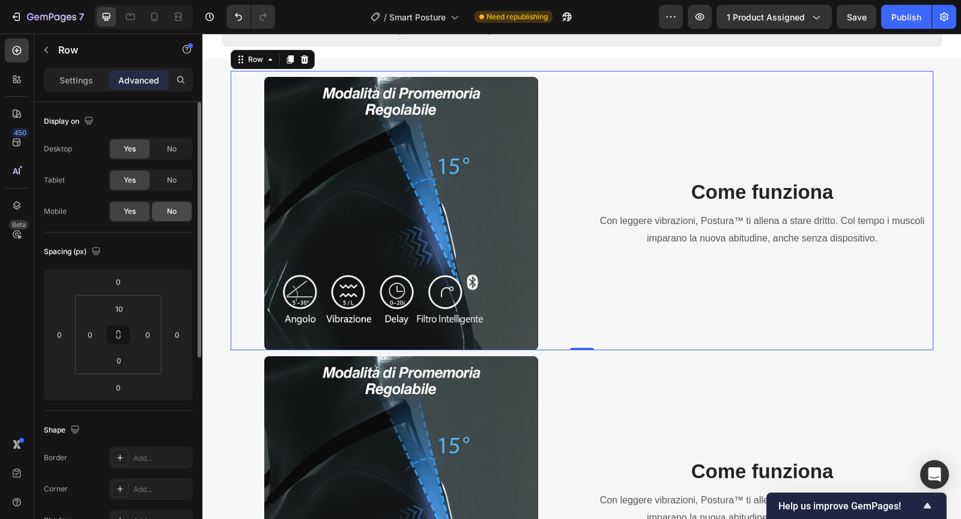
click at [162, 205] on div "No" at bounding box center [172, 211] width 40 height 19
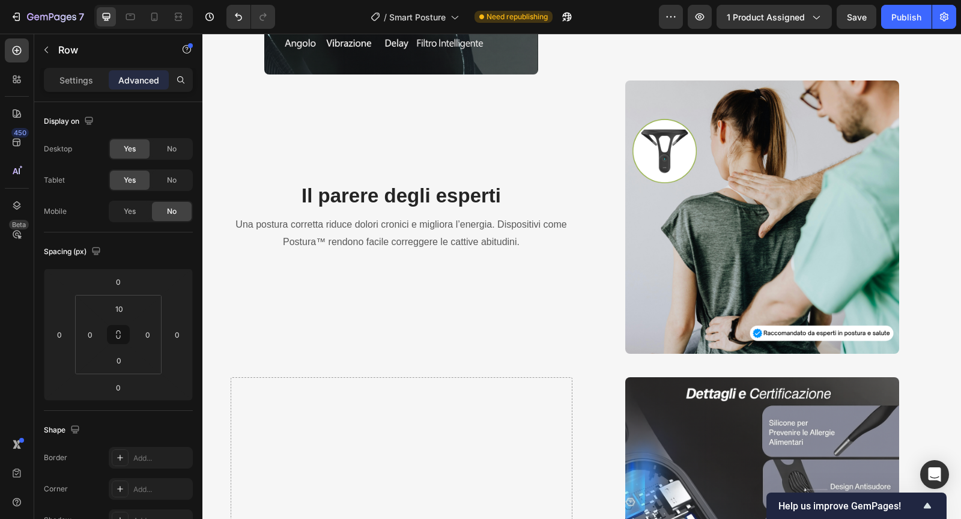
scroll to position [1599, 0]
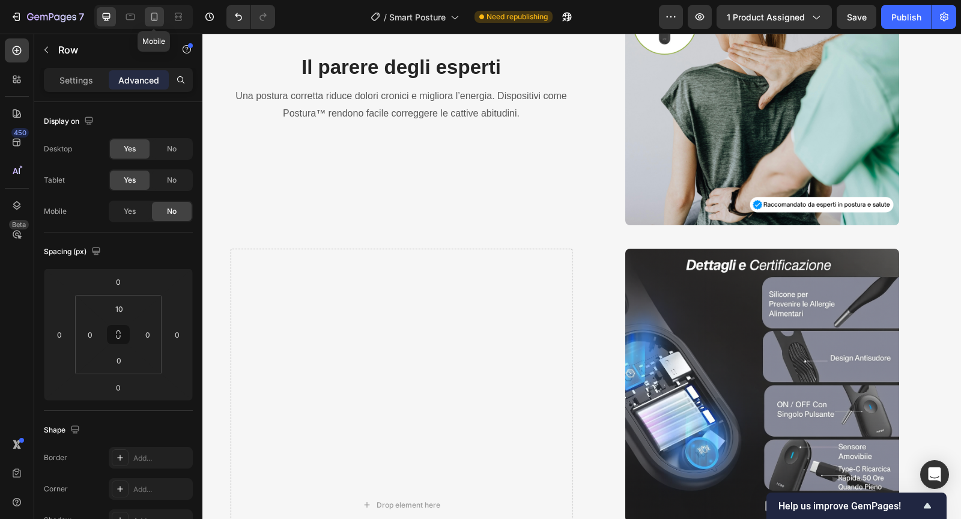
click at [157, 16] on icon at bounding box center [154, 17] width 12 height 12
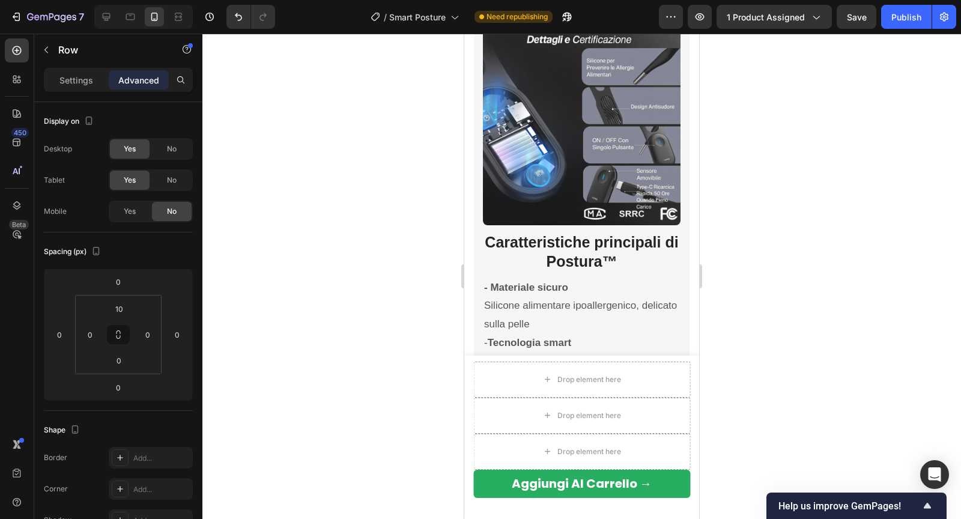
scroll to position [1983, 0]
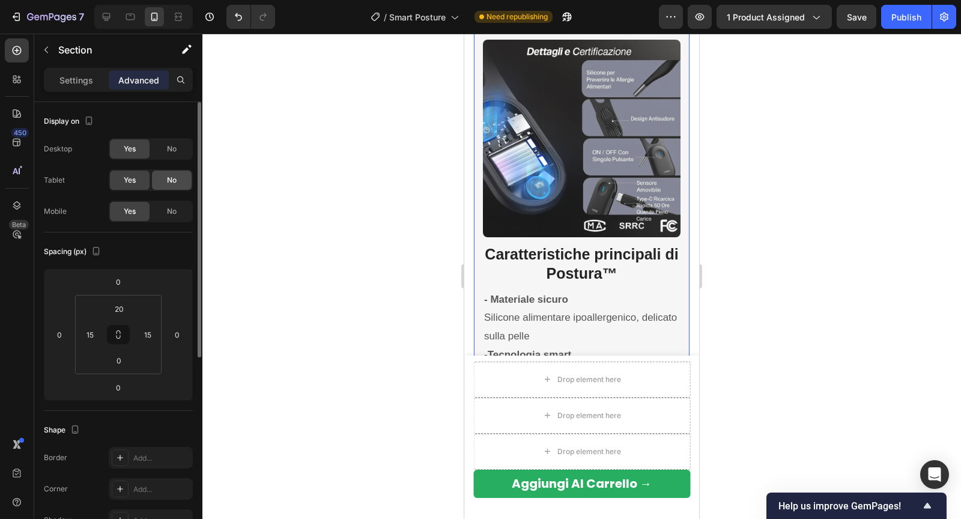
click at [167, 182] on span "No" at bounding box center [172, 180] width 10 height 11
click at [167, 152] on span "No" at bounding box center [172, 148] width 10 height 11
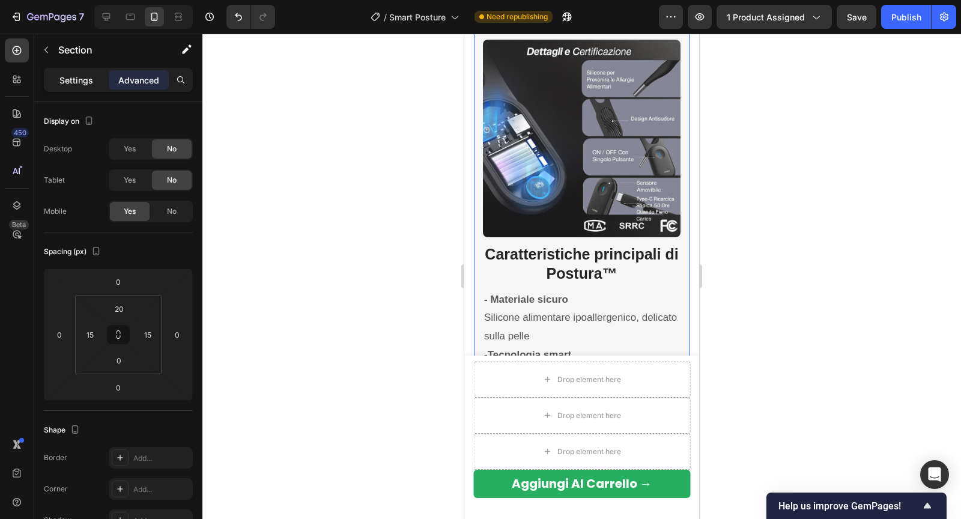
click at [79, 74] on p "Settings" at bounding box center [76, 80] width 34 height 13
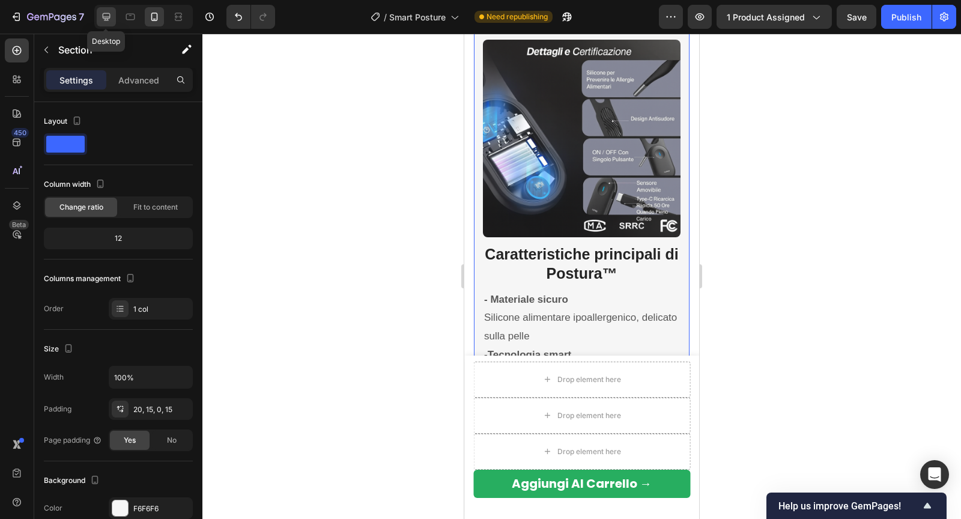
click at [100, 26] on div at bounding box center [106, 16] width 19 height 19
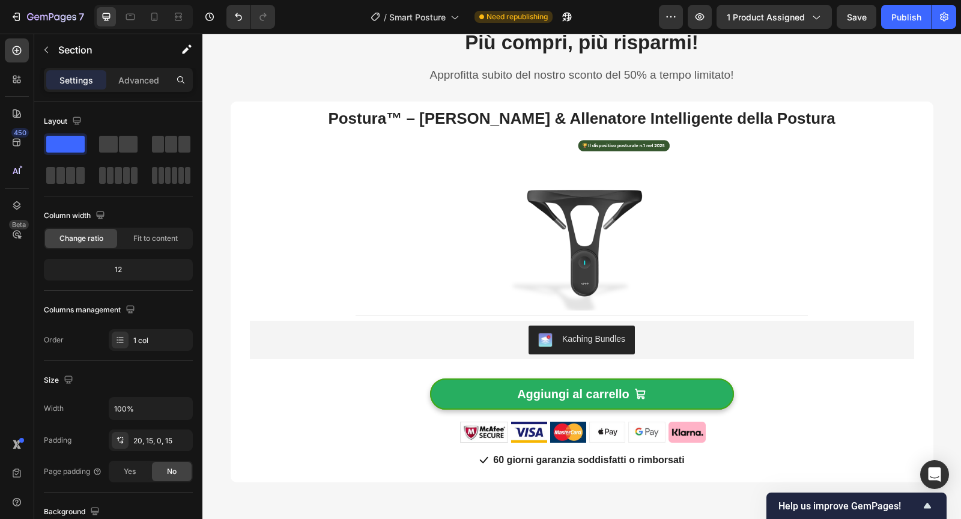
scroll to position [833, 0]
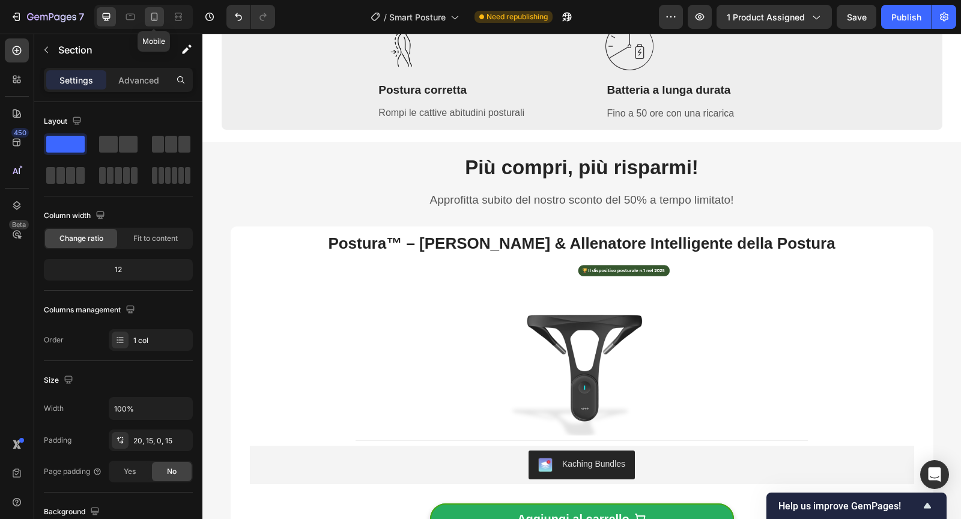
click at [155, 17] on icon at bounding box center [154, 17] width 12 height 12
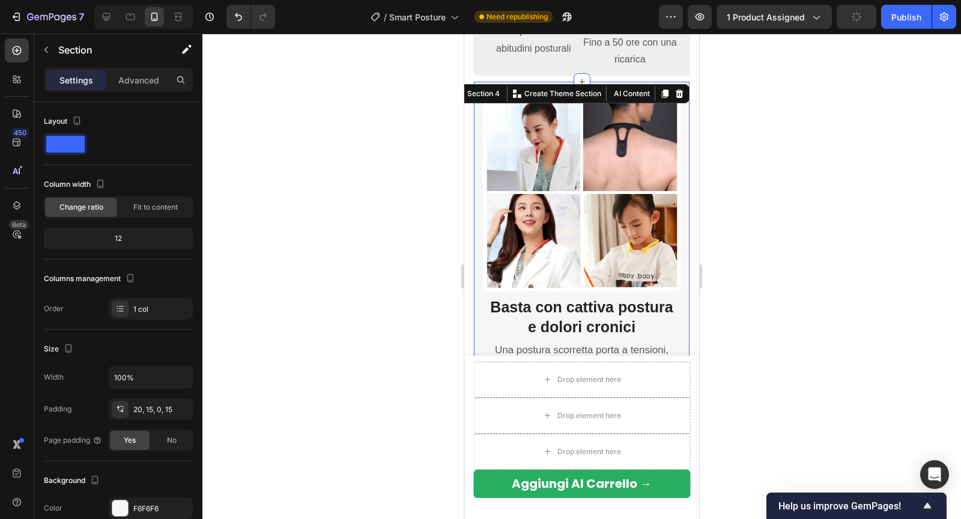
scroll to position [910, 0]
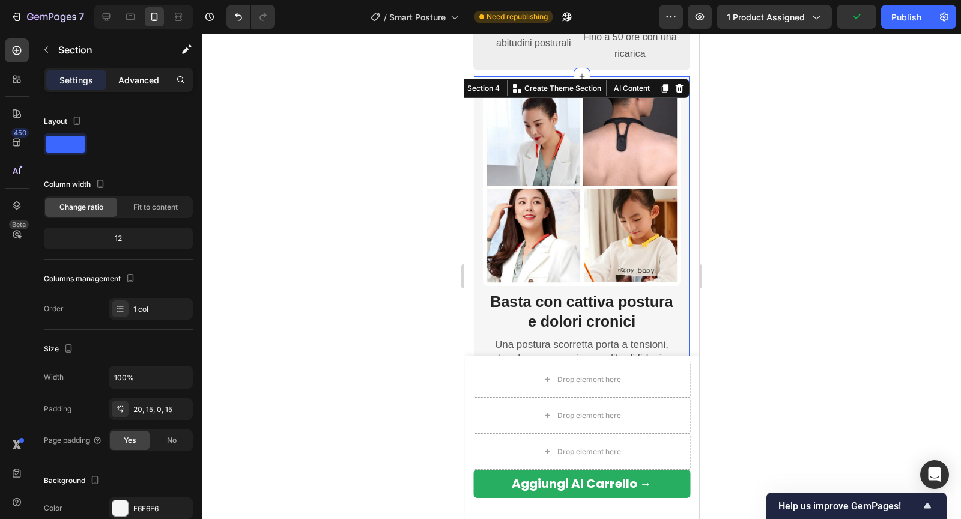
click at [140, 75] on p "Advanced" at bounding box center [138, 80] width 41 height 13
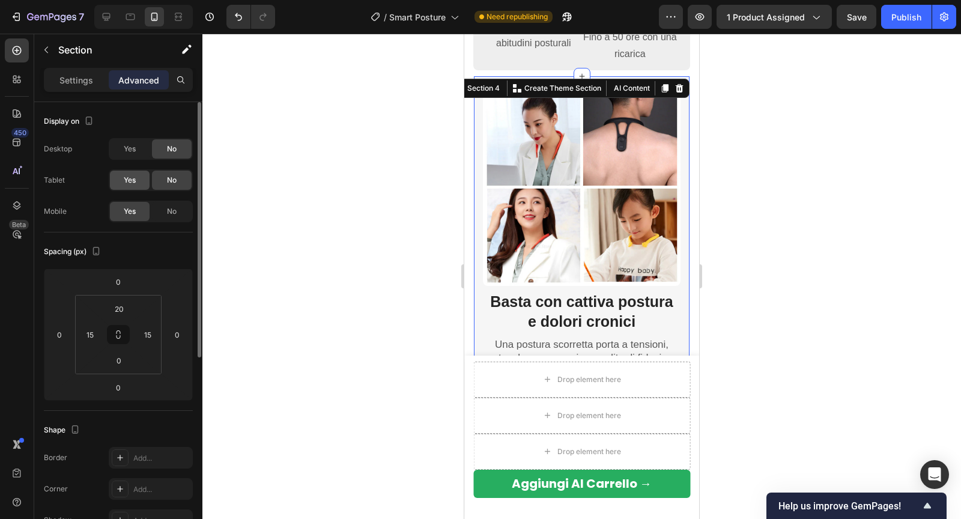
click at [139, 182] on div "Yes" at bounding box center [130, 179] width 40 height 19
click at [139, 155] on div "Yes" at bounding box center [130, 148] width 40 height 19
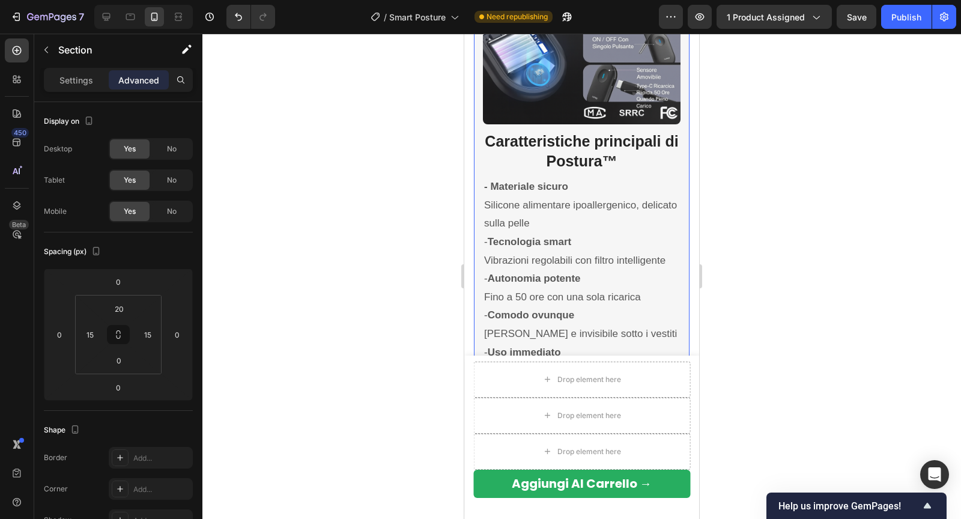
scroll to position [2114, 0]
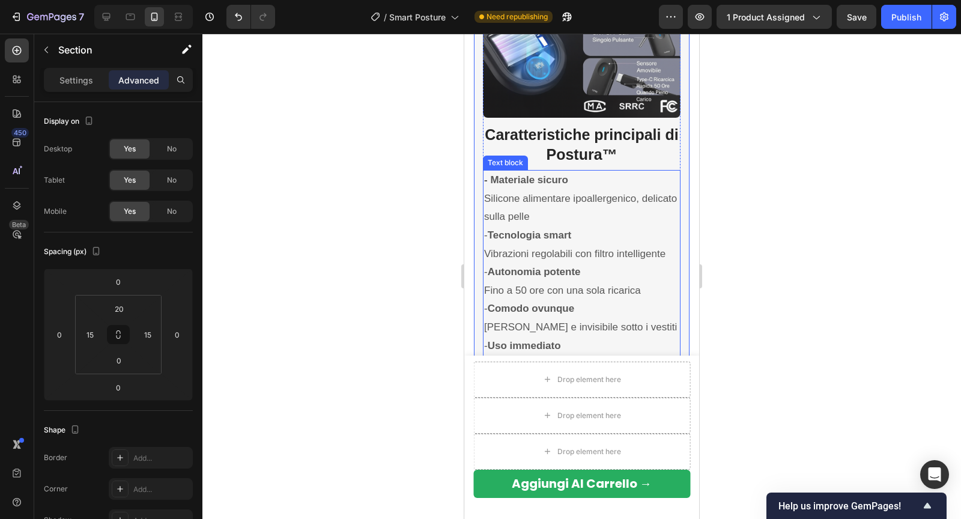
click at [488, 158] on div "Text block" at bounding box center [505, 162] width 40 height 11
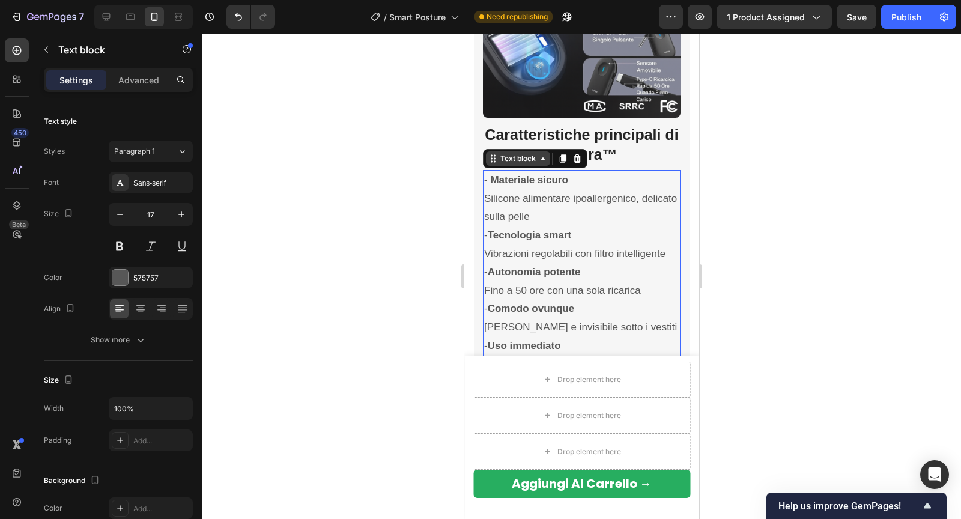
click at [494, 159] on icon at bounding box center [493, 159] width 10 height 10
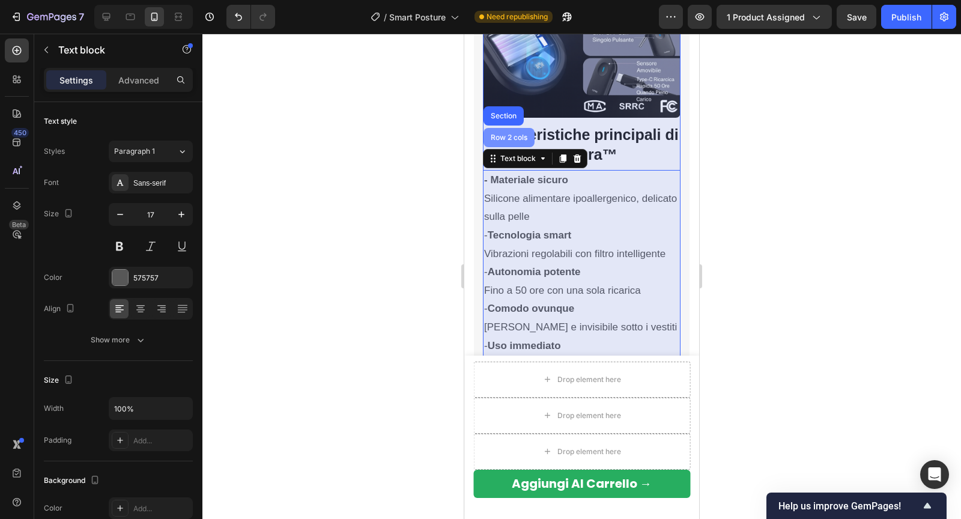
click at [499, 142] on div "Row 2 cols" at bounding box center [508, 137] width 51 height 19
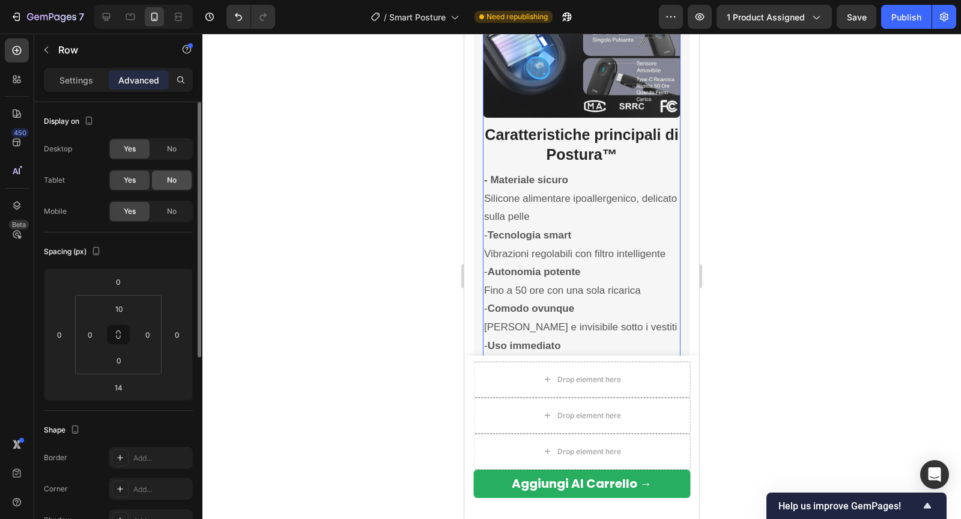
click at [183, 176] on div "No" at bounding box center [172, 179] width 40 height 19
click at [183, 154] on div "No" at bounding box center [172, 148] width 40 height 19
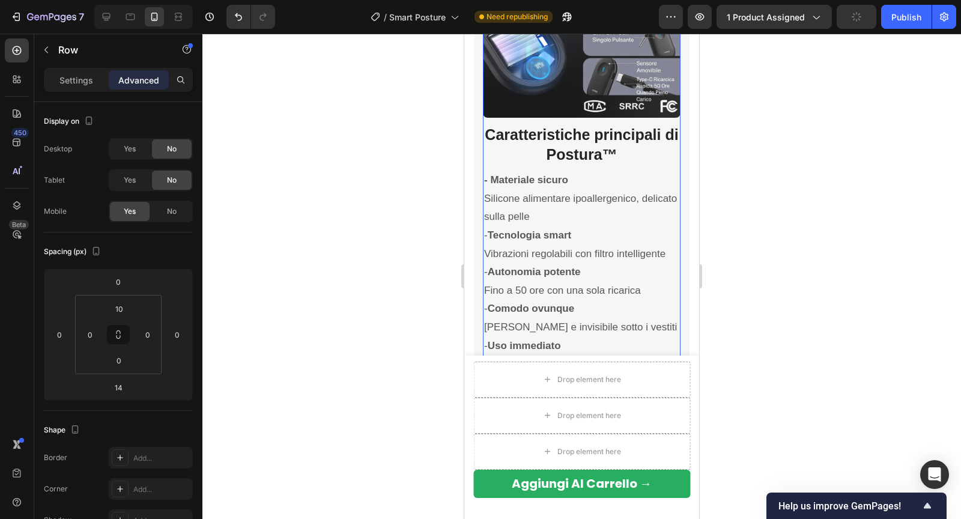
click at [95, 25] on div at bounding box center [143, 17] width 98 height 24
click at [99, 23] on div at bounding box center [106, 16] width 19 height 19
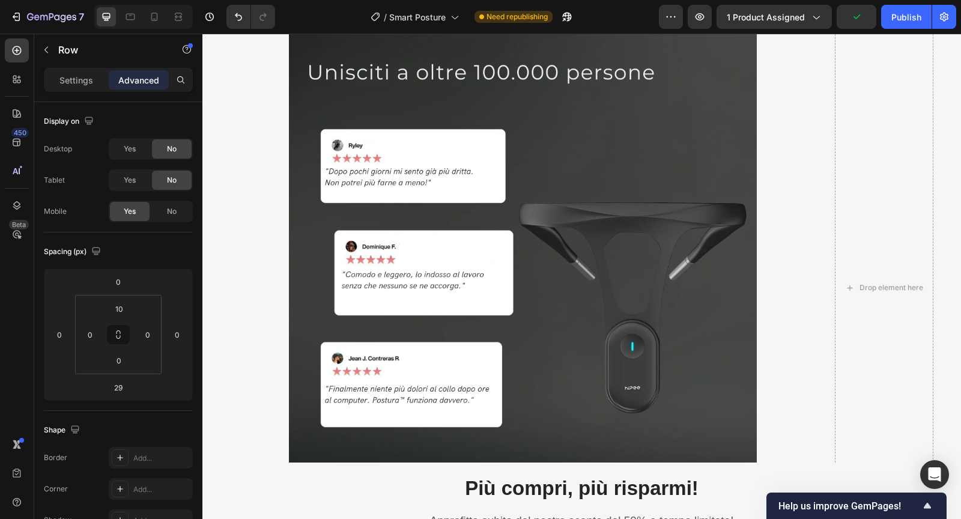
scroll to position [1637, 0]
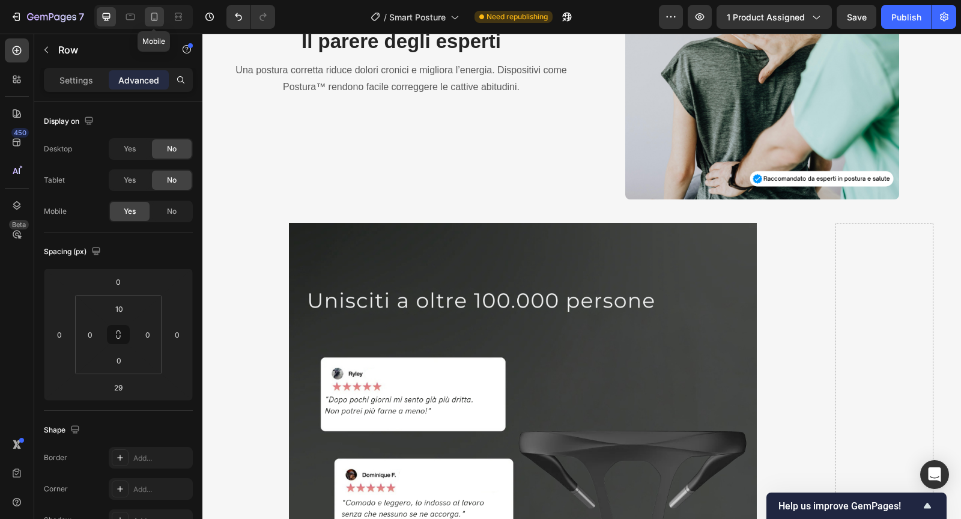
click at [153, 21] on icon at bounding box center [154, 17] width 12 height 12
type input "14"
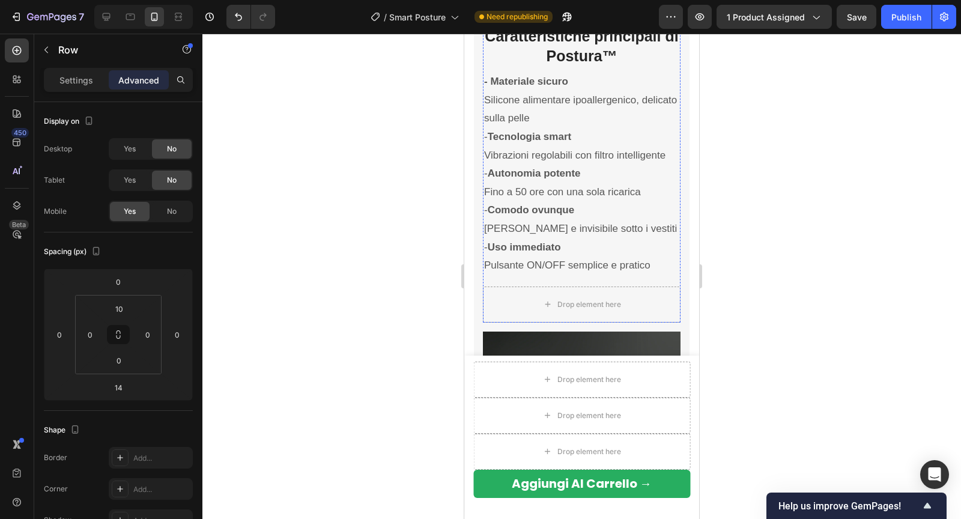
scroll to position [2448, 0]
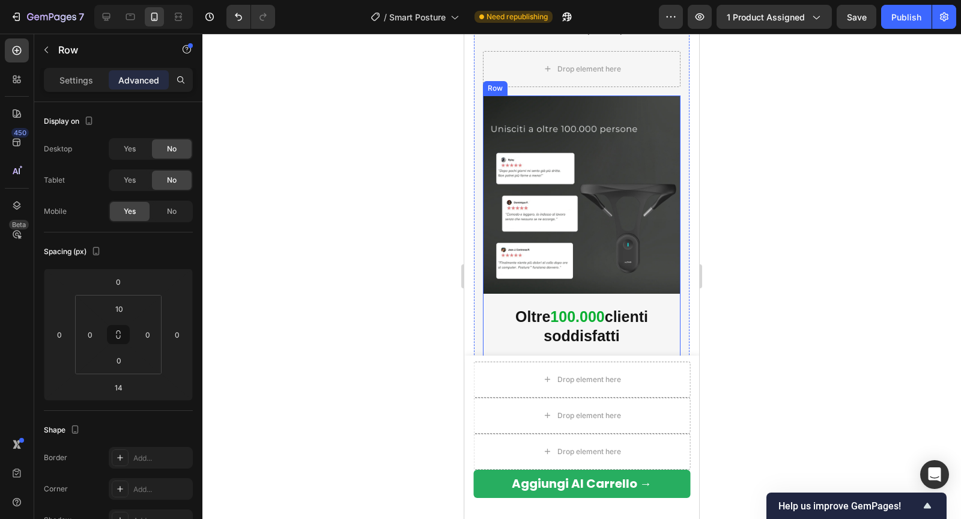
click at [490, 300] on div "Image Oltre 100.000 clienti soddisfatti Heading Oltre 100.000 persone hanno già…" at bounding box center [582, 296] width 198 height 400
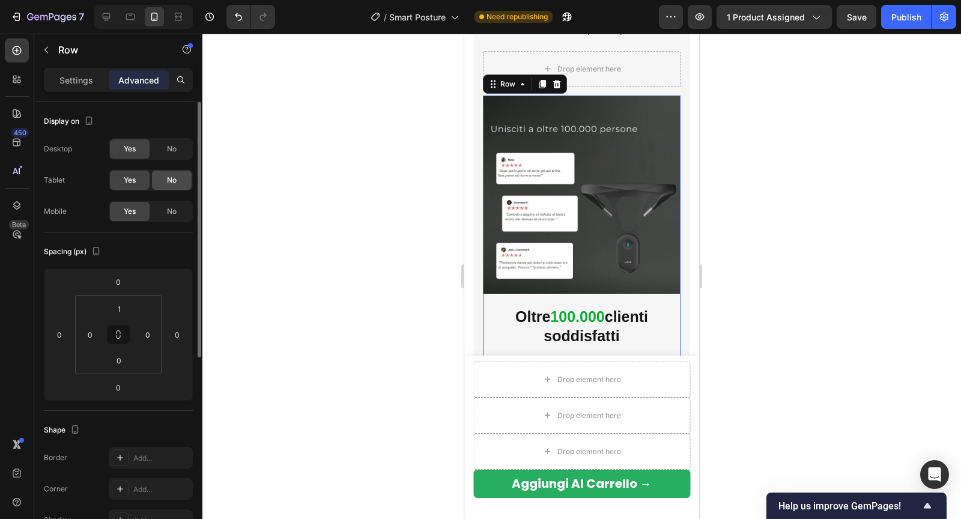
click at [173, 176] on span "No" at bounding box center [172, 180] width 10 height 11
click at [173, 157] on div "No" at bounding box center [172, 148] width 40 height 19
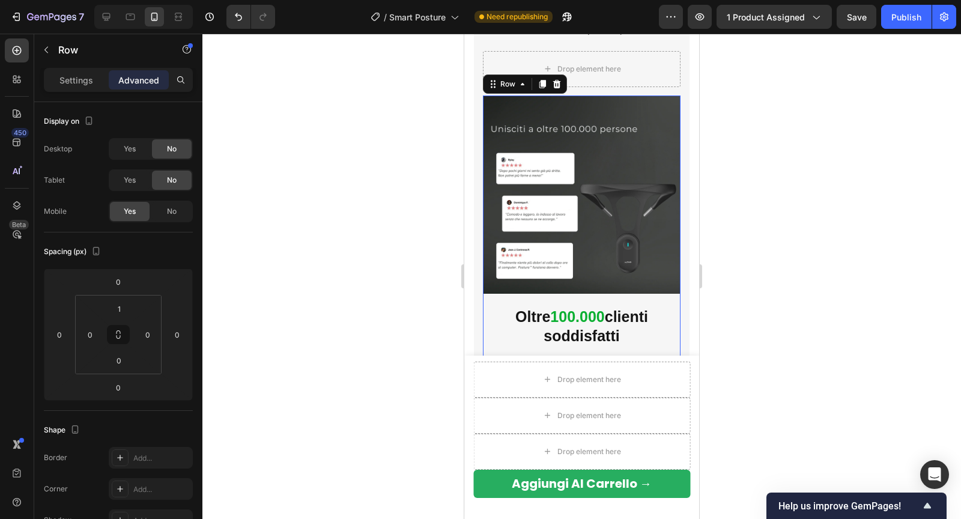
click at [423, 188] on div at bounding box center [581, 276] width 758 height 485
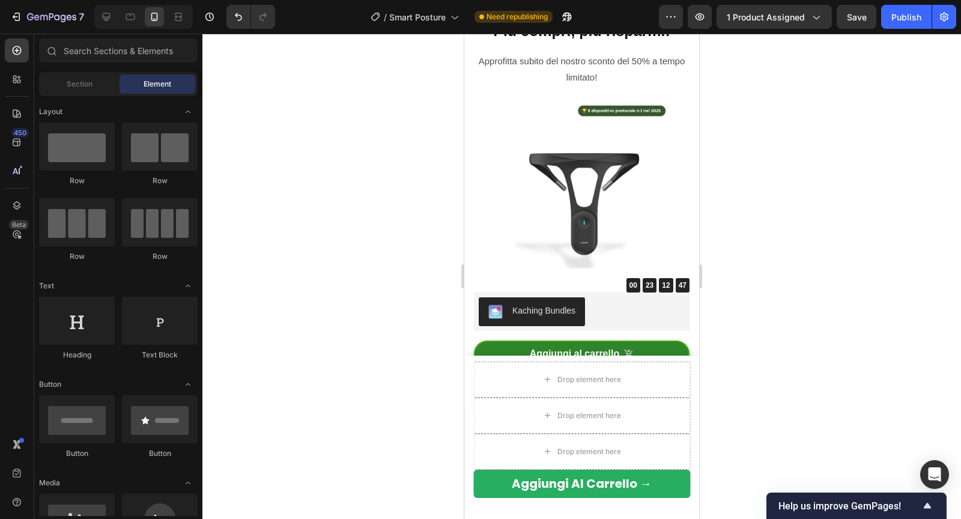
scroll to position [2991, 0]
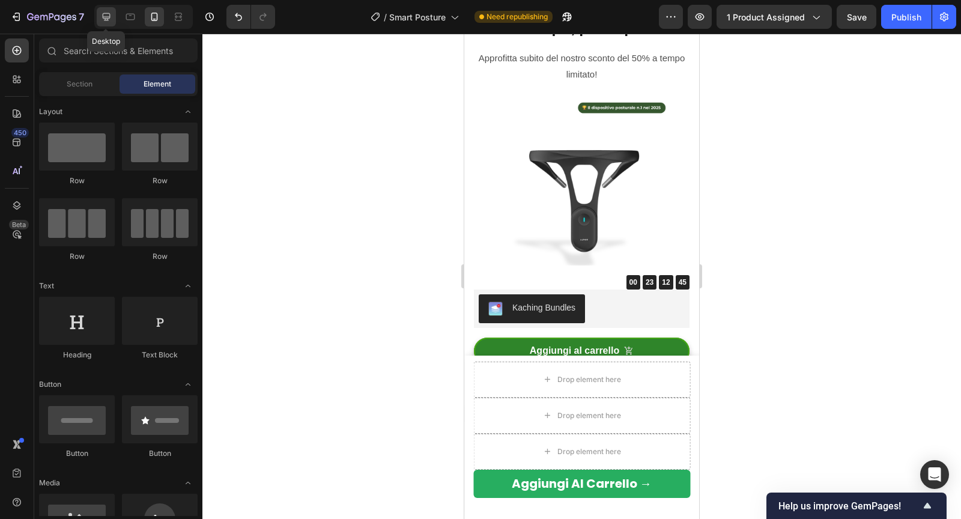
click at [97, 14] on div at bounding box center [106, 16] width 19 height 19
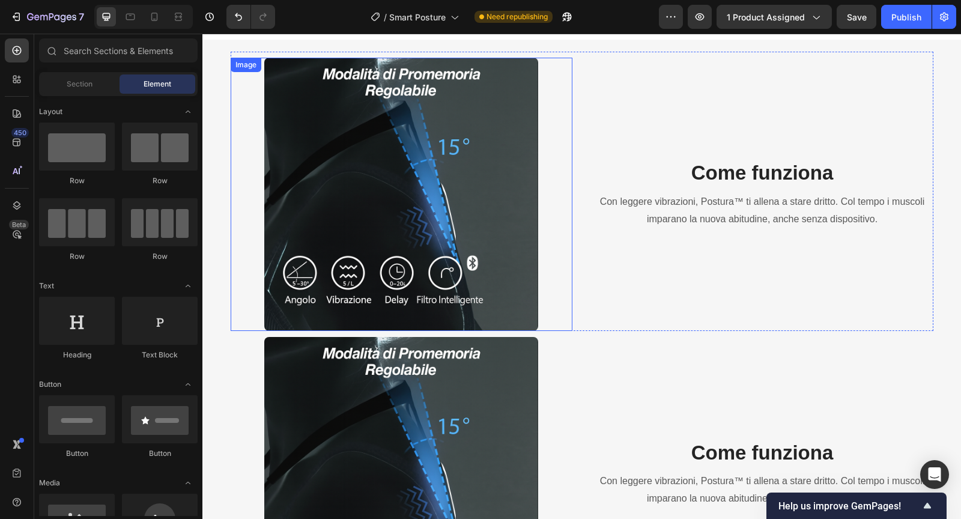
scroll to position [886, 0]
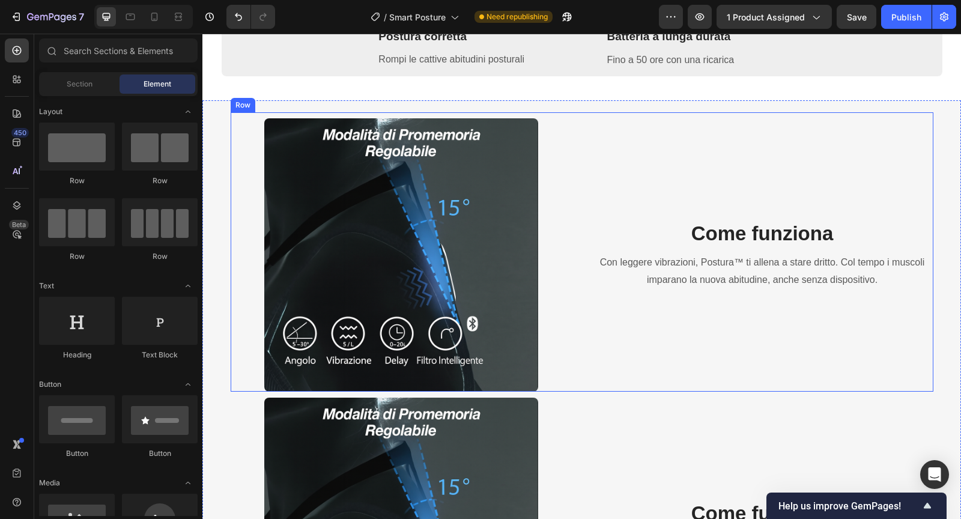
click at [607, 153] on div "Come funziona Heading Con leggere vibrazioni, Postura™ ti allena a stare dritto…" at bounding box center [762, 254] width 342 height 273
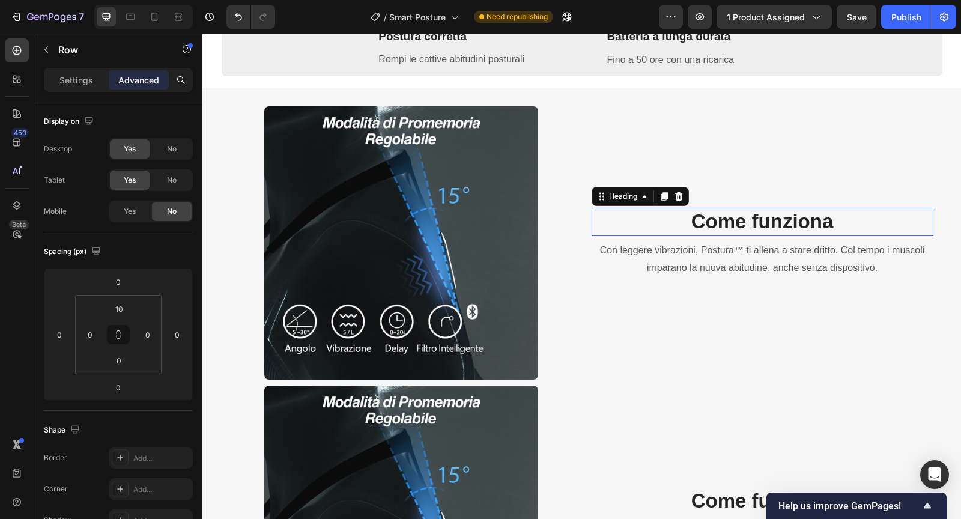
click at [678, 227] on h3 "Come funziona" at bounding box center [762, 222] width 342 height 28
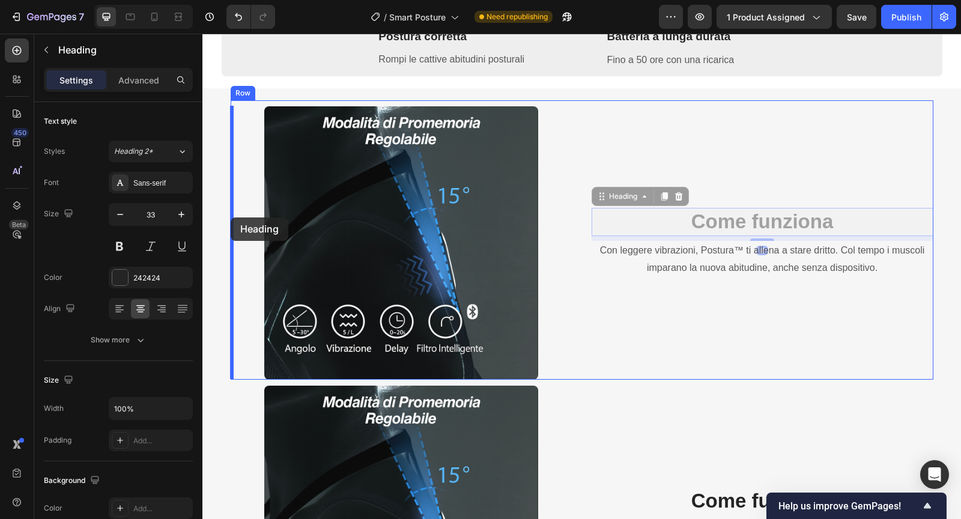
drag, startPoint x: 606, startPoint y: 201, endPoint x: 231, endPoint y: 217, distance: 376.1
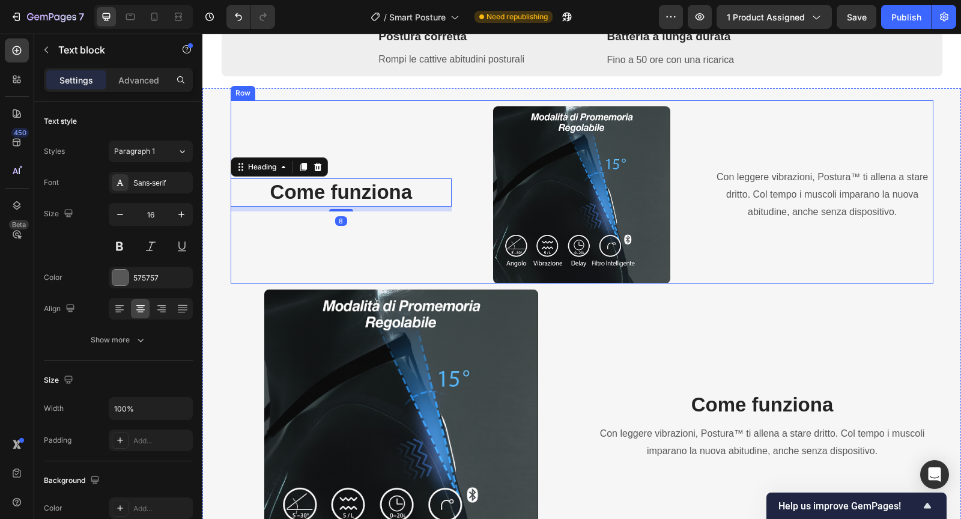
click at [777, 220] on p "Con leggere vibrazioni, Postura™ ti allena a stare dritto. Col tempo i muscoli …" at bounding box center [822, 195] width 219 height 52
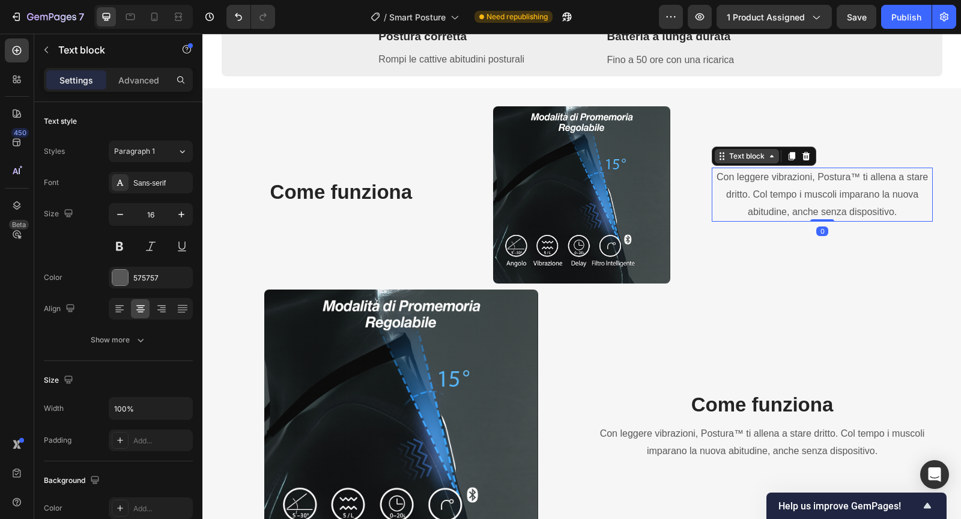
click at [717, 156] on icon at bounding box center [722, 156] width 10 height 10
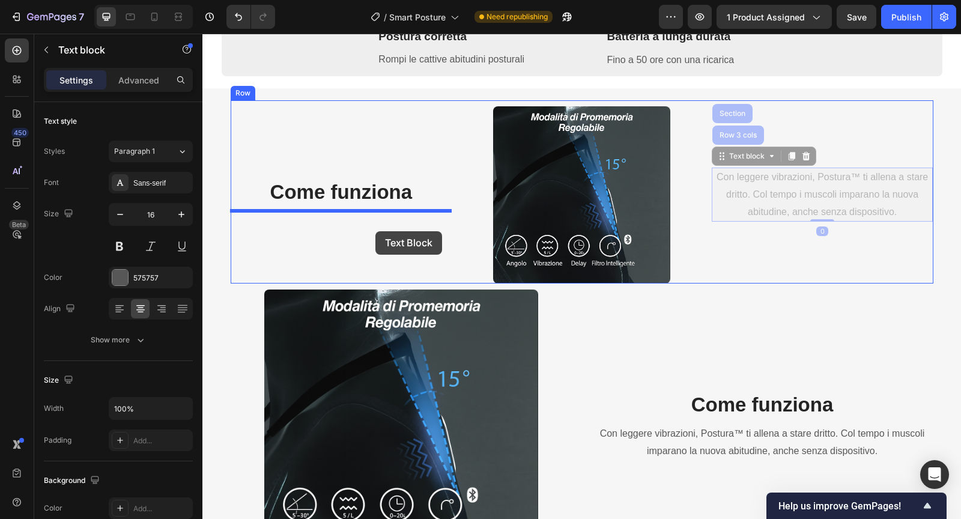
drag, startPoint x: 717, startPoint y: 156, endPoint x: 369, endPoint y: 228, distance: 355.0
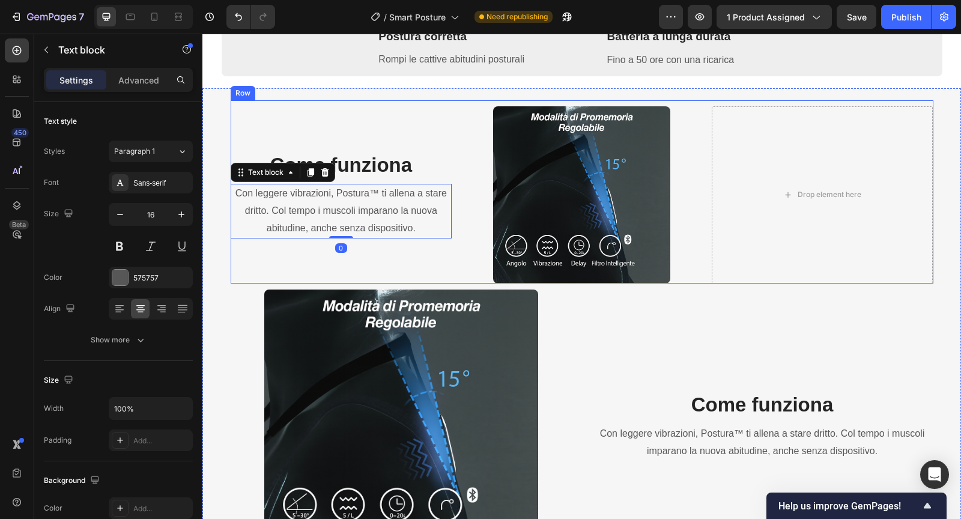
click at [699, 181] on div "Come funziona Heading Con leggere vibrazioni, Postura™ ti allena a stare dritto…" at bounding box center [582, 191] width 702 height 183
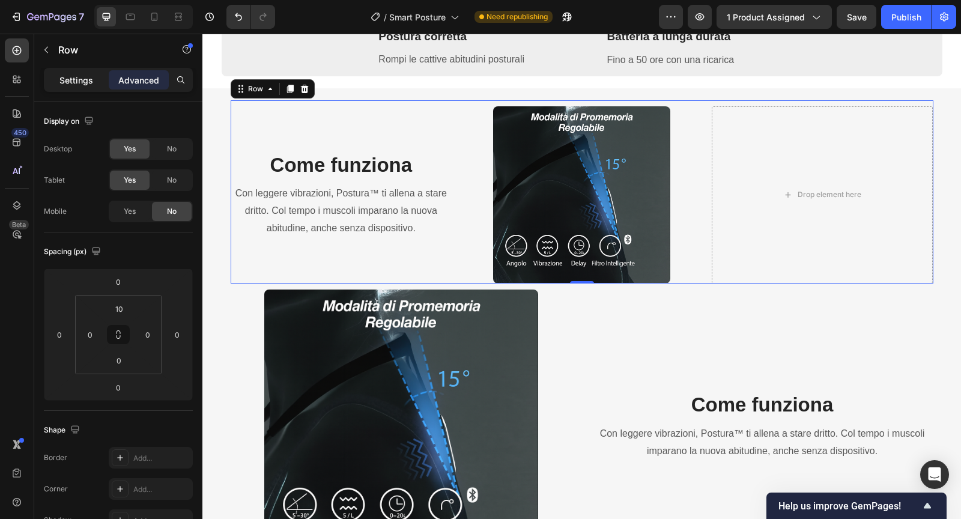
click at [79, 85] on p "Settings" at bounding box center [76, 80] width 34 height 13
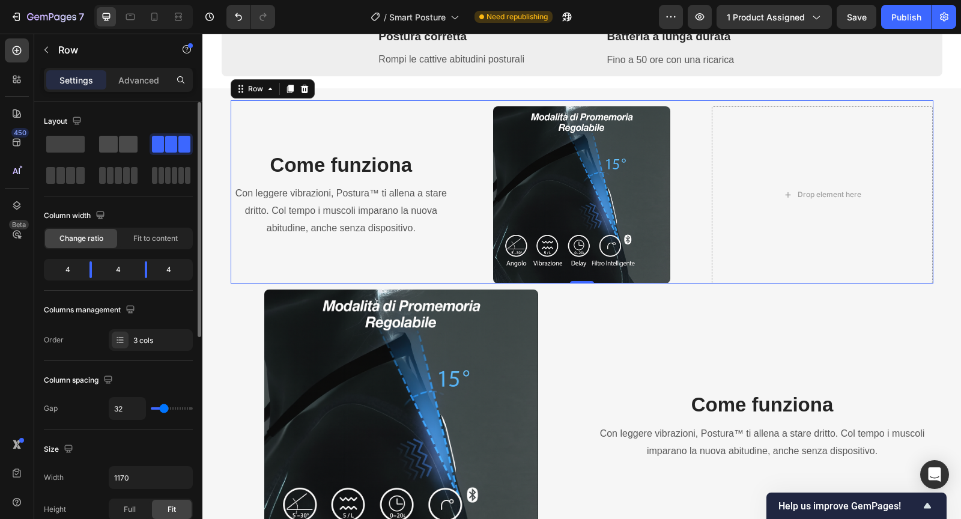
click at [107, 140] on span at bounding box center [108, 144] width 19 height 17
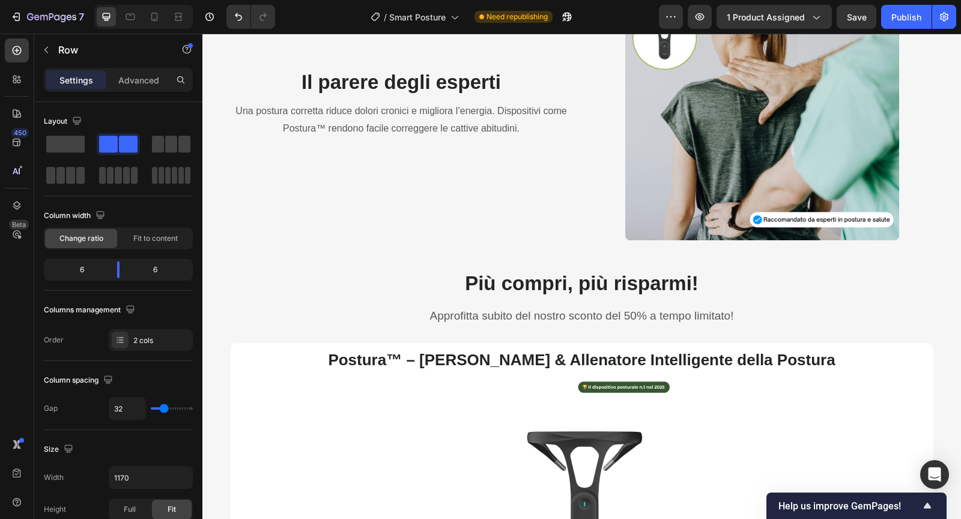
scroll to position [1588, 0]
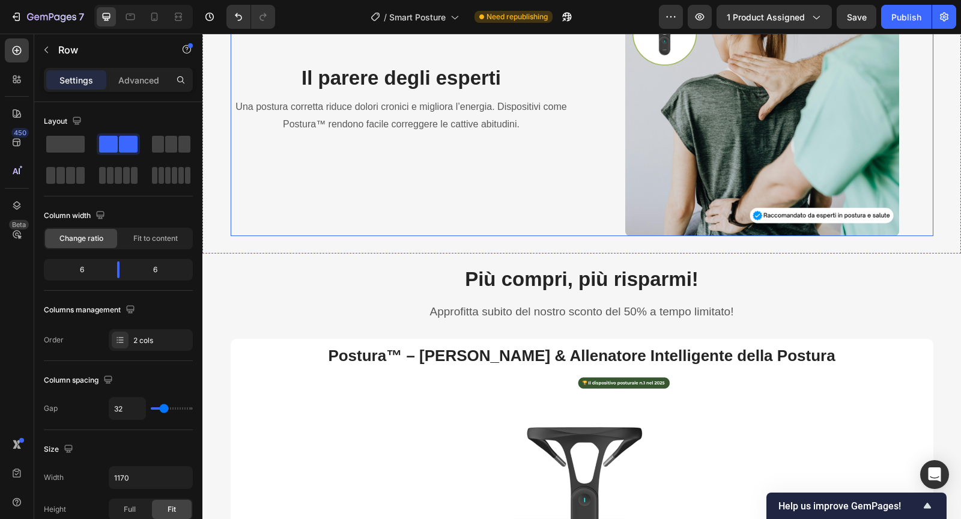
click at [590, 226] on div "Il parere degli esperti Heading Una postura corretta riduce dolori cronici e mi…" at bounding box center [582, 96] width 702 height 279
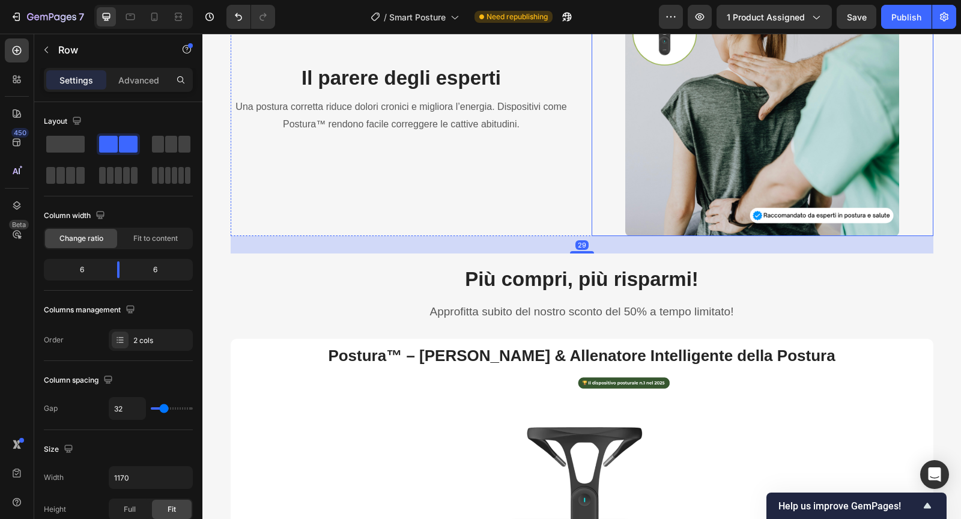
click at [591, 174] on div at bounding box center [762, 99] width 342 height 273
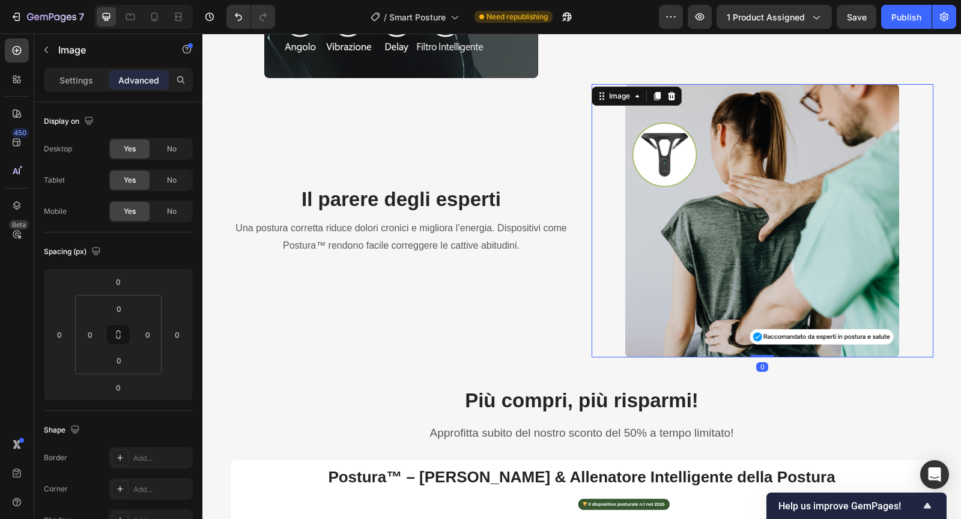
scroll to position [1459, 0]
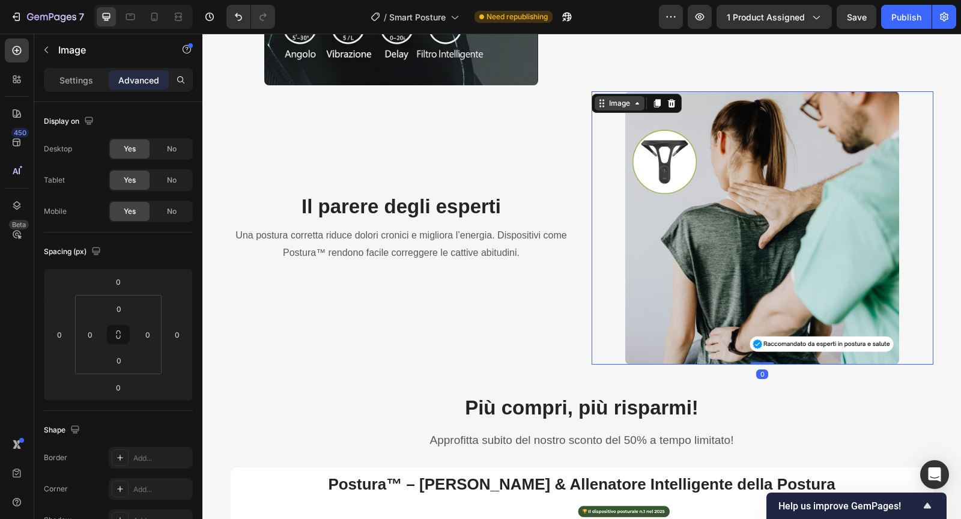
click at [603, 103] on icon at bounding box center [602, 103] width 10 height 10
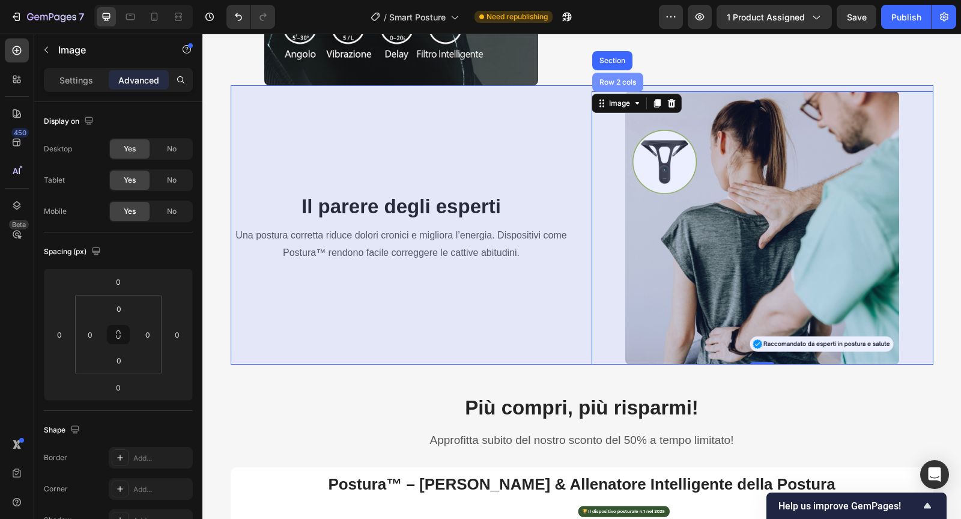
click at [606, 80] on div "Row 2 cols" at bounding box center [617, 82] width 41 height 7
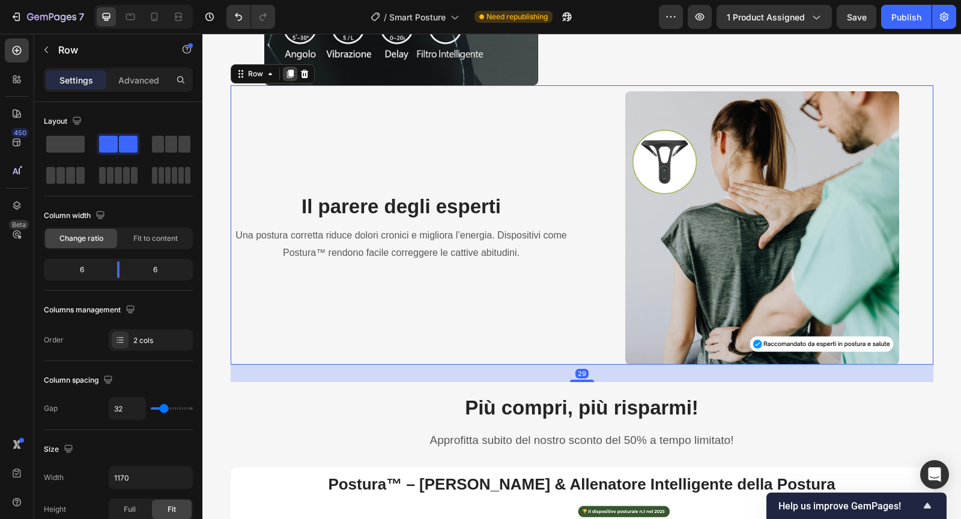
click at [289, 71] on icon at bounding box center [289, 74] width 7 height 8
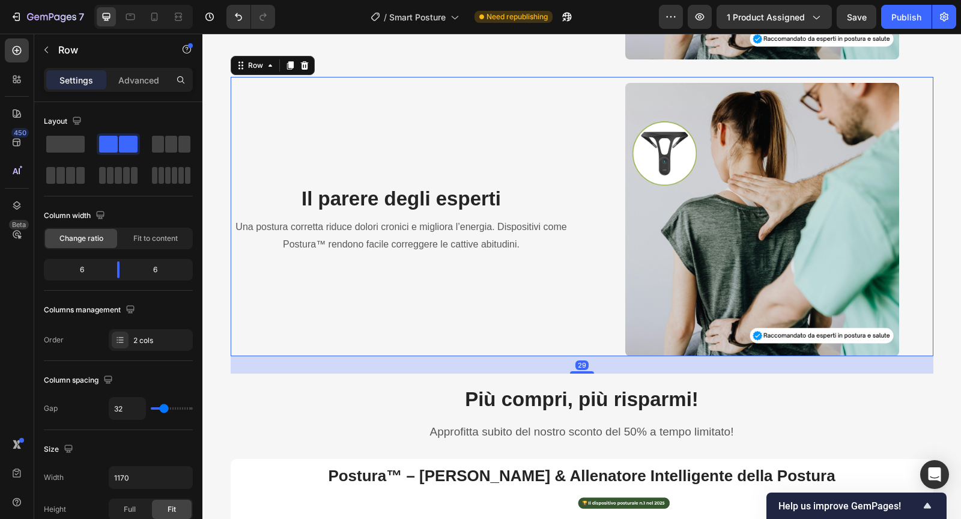
scroll to position [1765, 0]
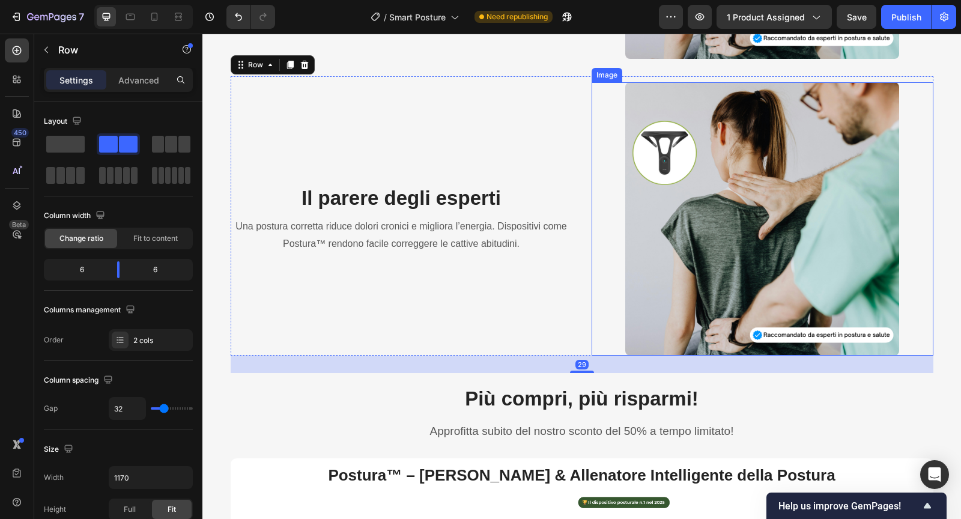
click at [666, 185] on img at bounding box center [761, 218] width 273 height 273
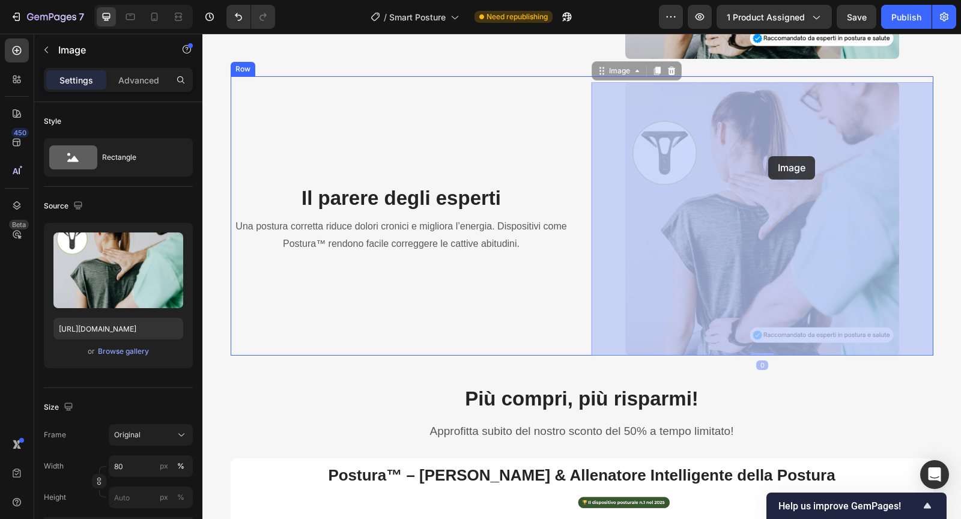
drag, startPoint x: 604, startPoint y: 73, endPoint x: 767, endPoint y: 156, distance: 183.4
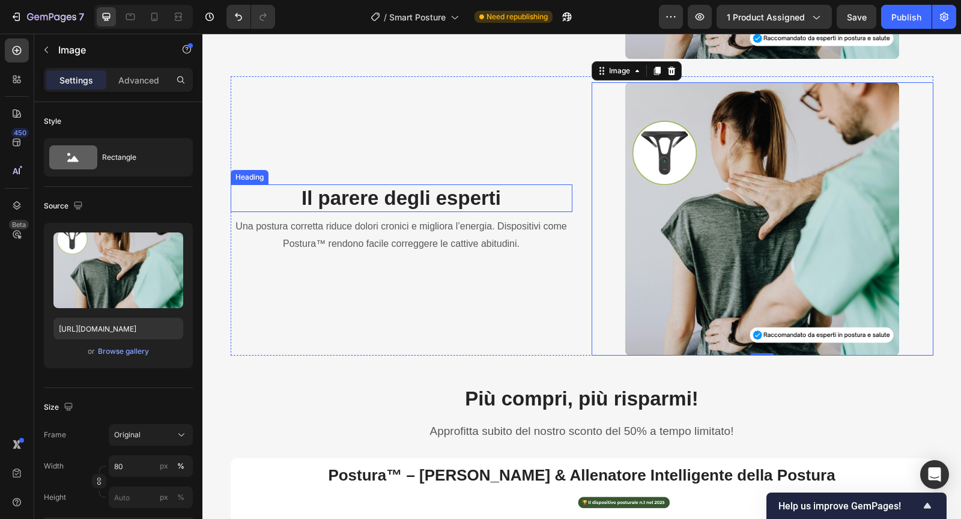
click at [492, 202] on strong "Il parere degli esperti" at bounding box center [400, 198] width 199 height 22
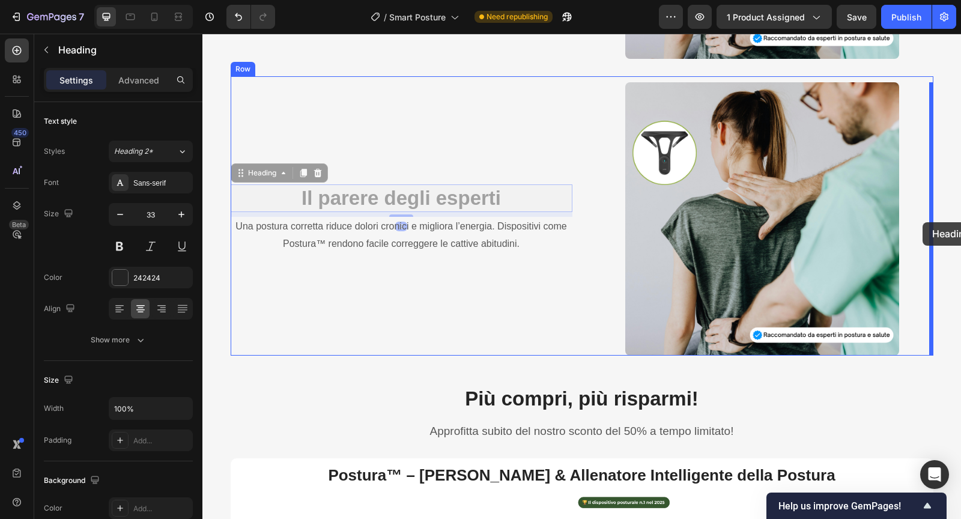
drag, startPoint x: 242, startPoint y: 175, endPoint x: 922, endPoint y: 222, distance: 681.8
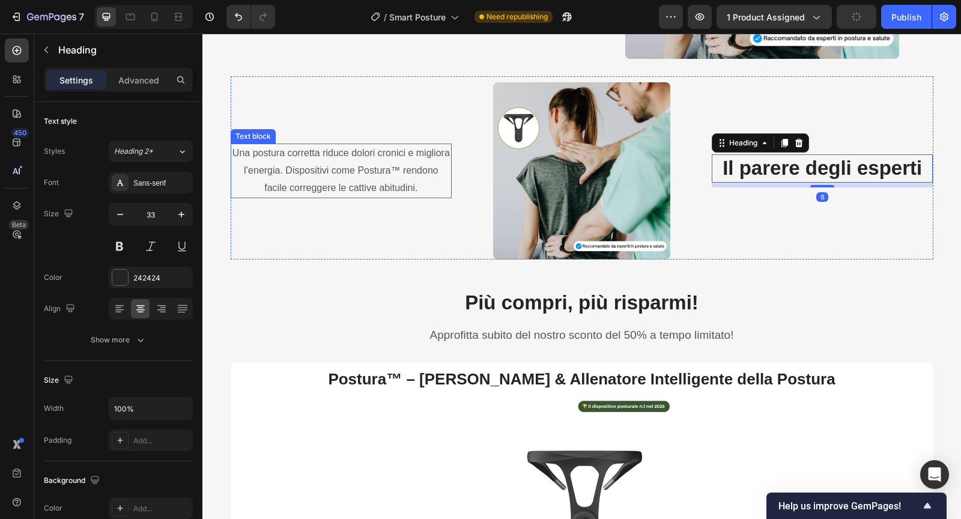
click at [337, 169] on p "Una postura corretta riduce dolori cronici e migliora l’energia. Dispositivi co…" at bounding box center [341, 171] width 219 height 52
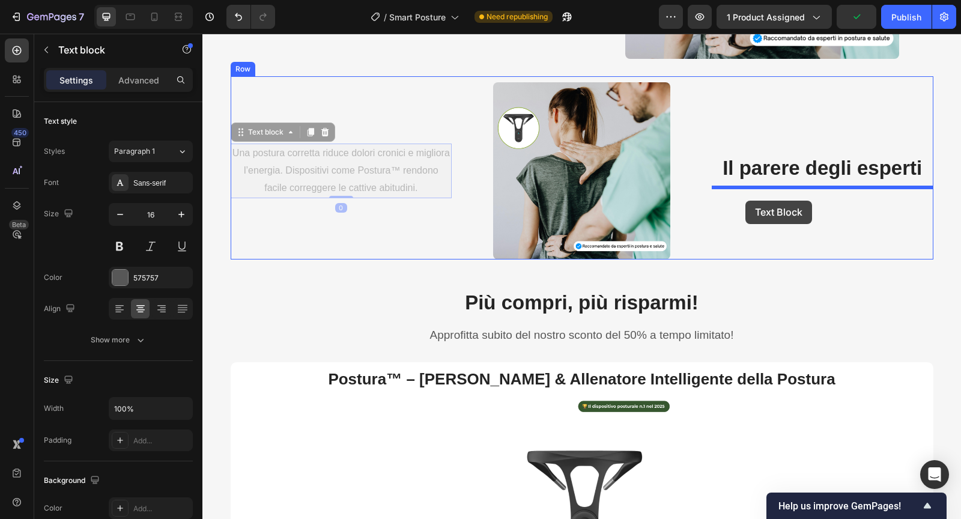
drag, startPoint x: 238, startPoint y: 134, endPoint x: 745, endPoint y: 201, distance: 511.5
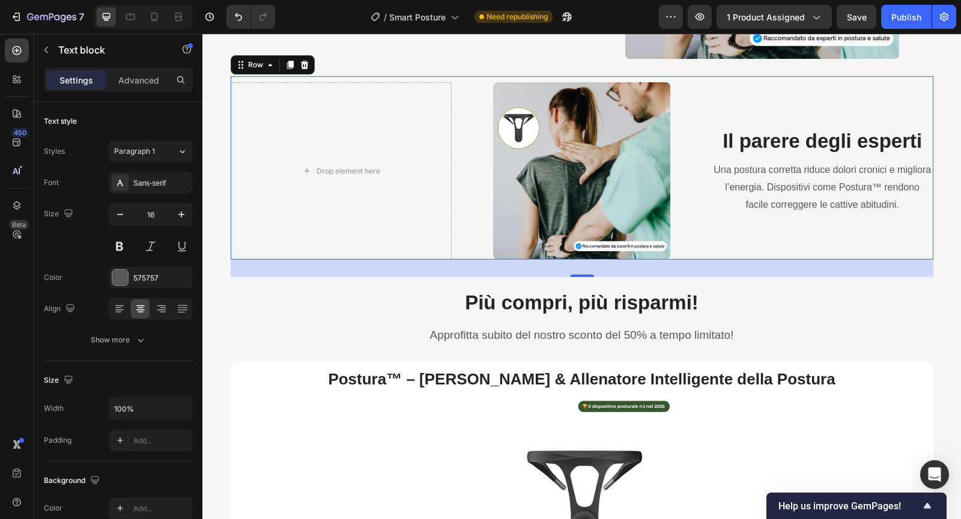
click at [466, 199] on div "Drop element here Image Il parere degli esperti Heading Una postura corretta ri…" at bounding box center [582, 167] width 702 height 183
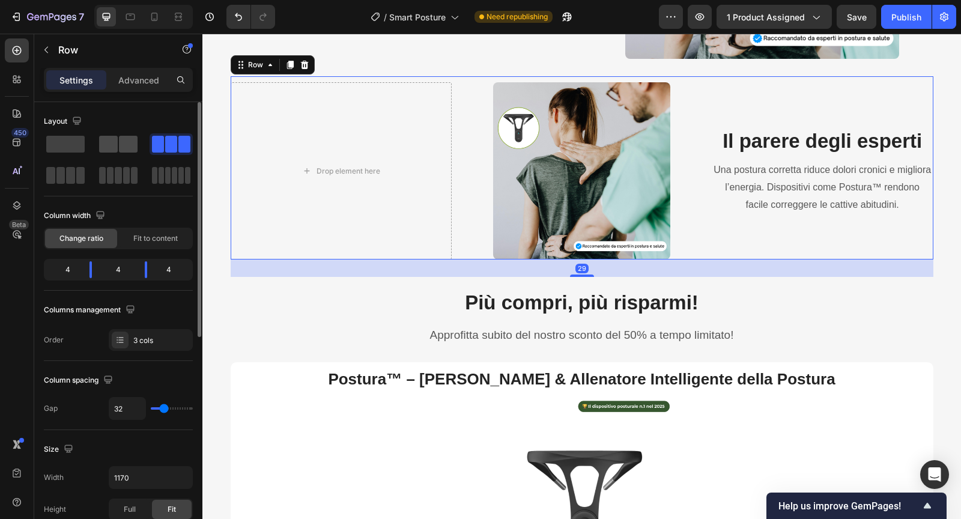
click at [124, 147] on span at bounding box center [128, 144] width 19 height 17
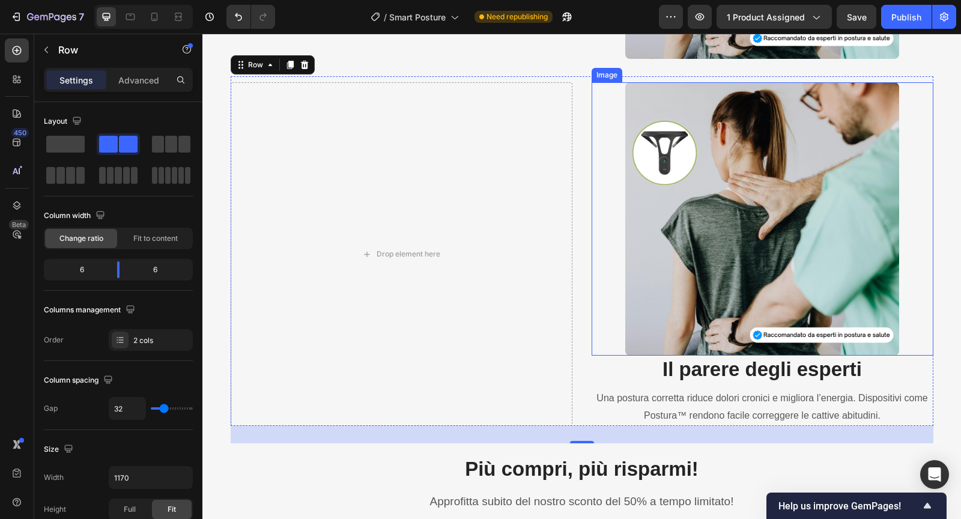
click at [675, 209] on img at bounding box center [761, 218] width 273 height 273
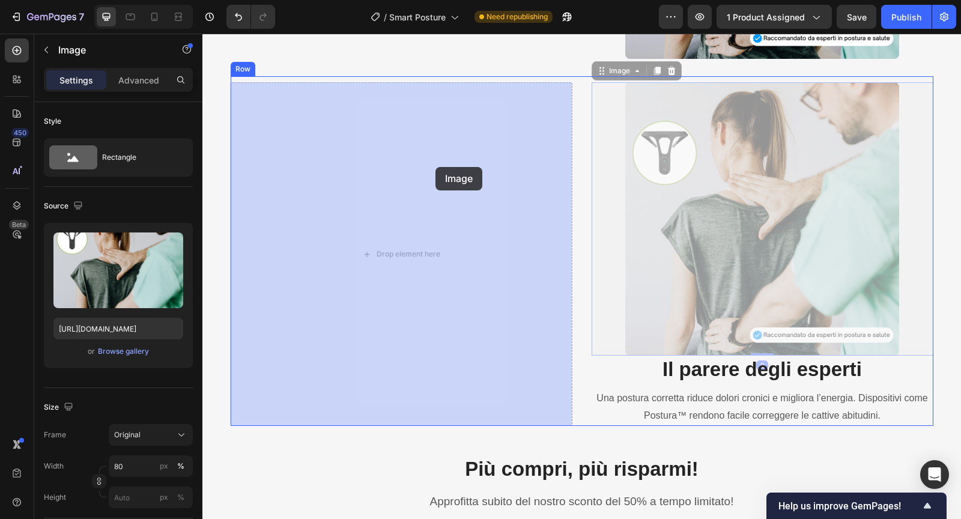
drag, startPoint x: 605, startPoint y: 72, endPoint x: 435, endPoint y: 167, distance: 194.6
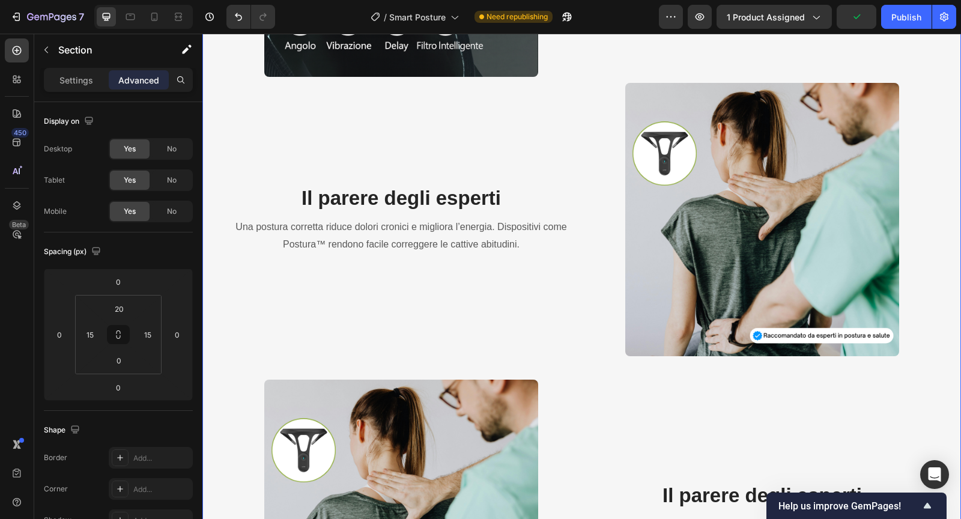
scroll to position [1627, 0]
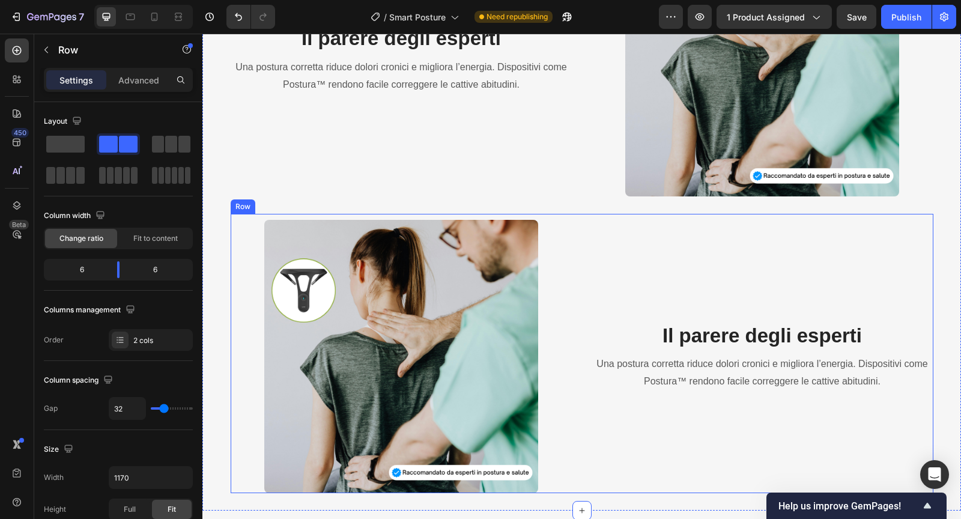
click at [572, 218] on div "Image Il parere degli esperti Heading Una postura corretta riduce dolori cronic…" at bounding box center [582, 353] width 702 height 279
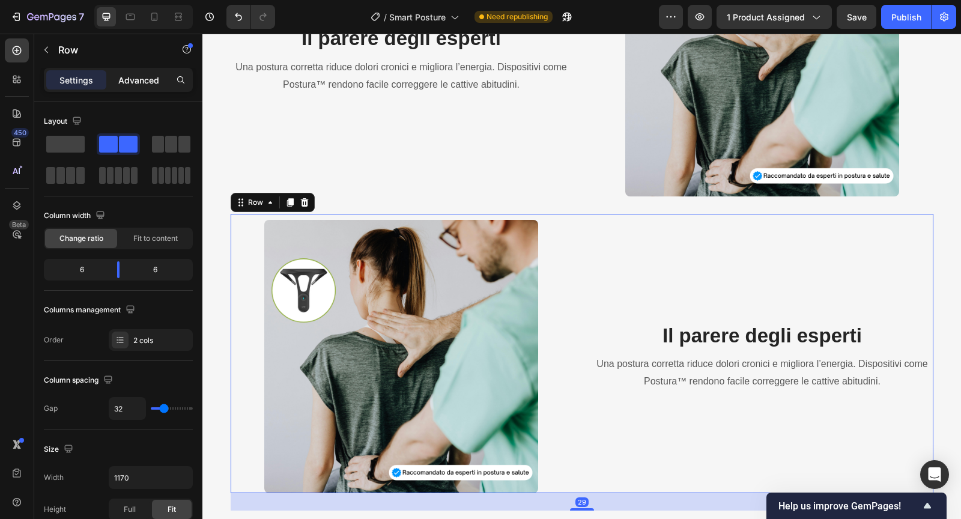
click at [155, 79] on p "Advanced" at bounding box center [138, 80] width 41 height 13
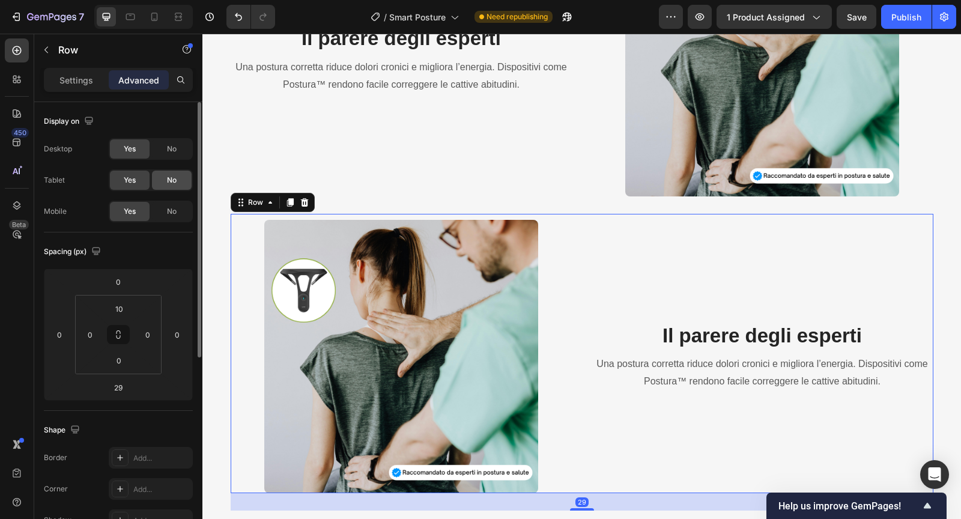
click at [165, 177] on div "No" at bounding box center [172, 179] width 40 height 19
click at [121, 181] on div "Yes" at bounding box center [130, 179] width 40 height 19
click at [174, 213] on span "No" at bounding box center [172, 211] width 10 height 11
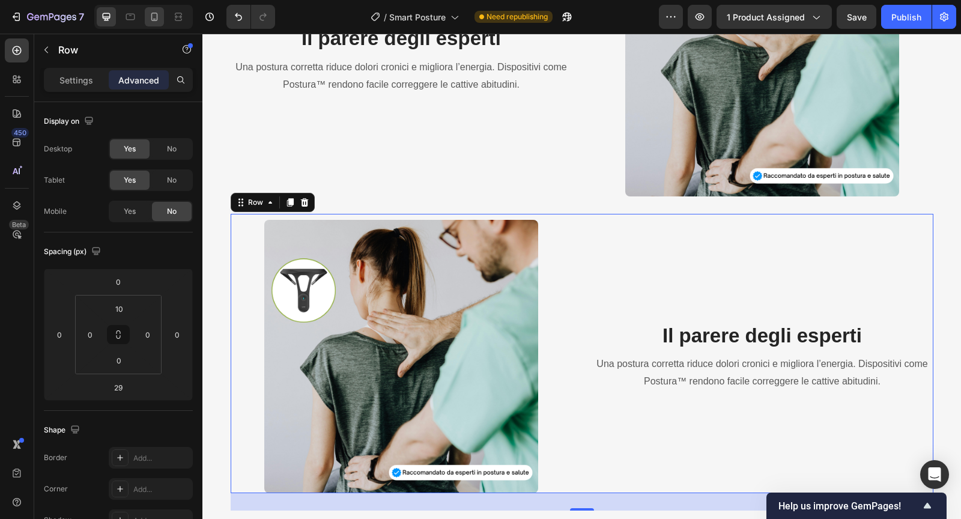
click at [154, 22] on icon at bounding box center [154, 17] width 12 height 12
type input "0"
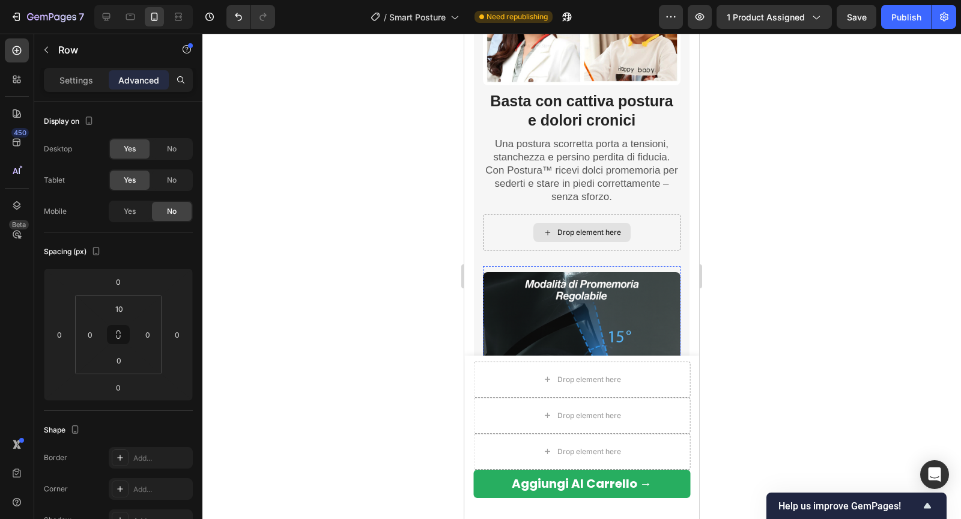
scroll to position [1052, 0]
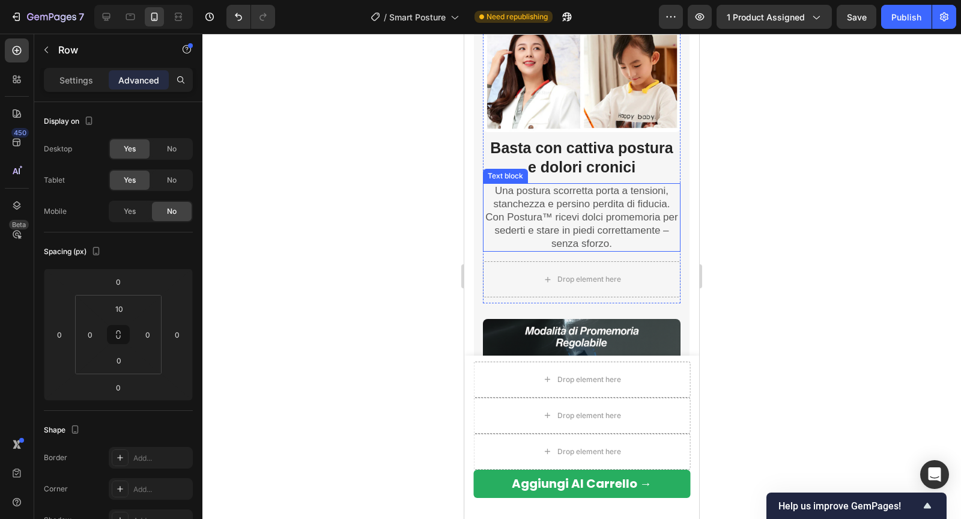
click at [525, 157] on h2 "Basta con cattiva postura e dolori cronici" at bounding box center [582, 157] width 198 height 41
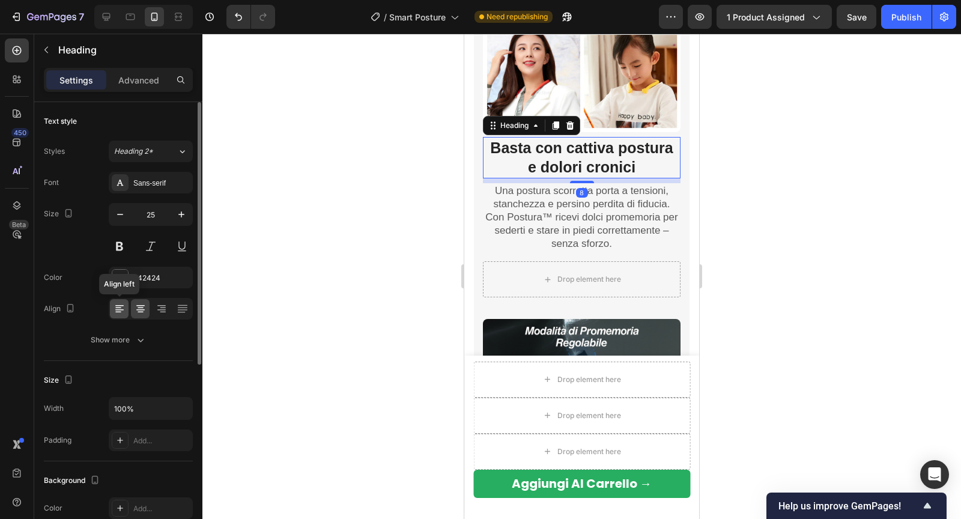
click at [123, 309] on icon at bounding box center [119, 309] width 12 height 12
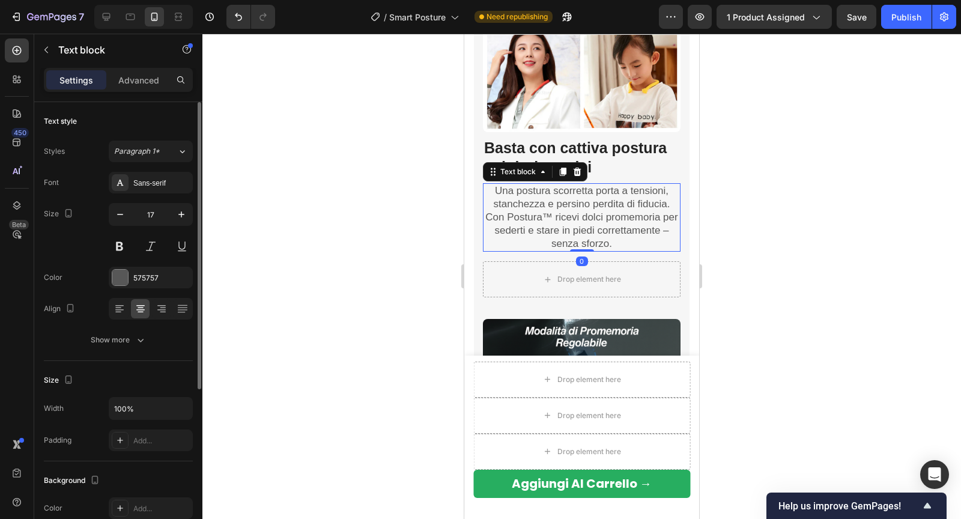
drag, startPoint x: 543, startPoint y: 237, endPoint x: 844, endPoint y: 270, distance: 303.2
click at [543, 237] on p "Una postura scorretta porta a tensioni, stanchezza e persino perdita di fiducia…" at bounding box center [581, 217] width 195 height 66
click at [120, 313] on icon at bounding box center [119, 309] width 12 height 12
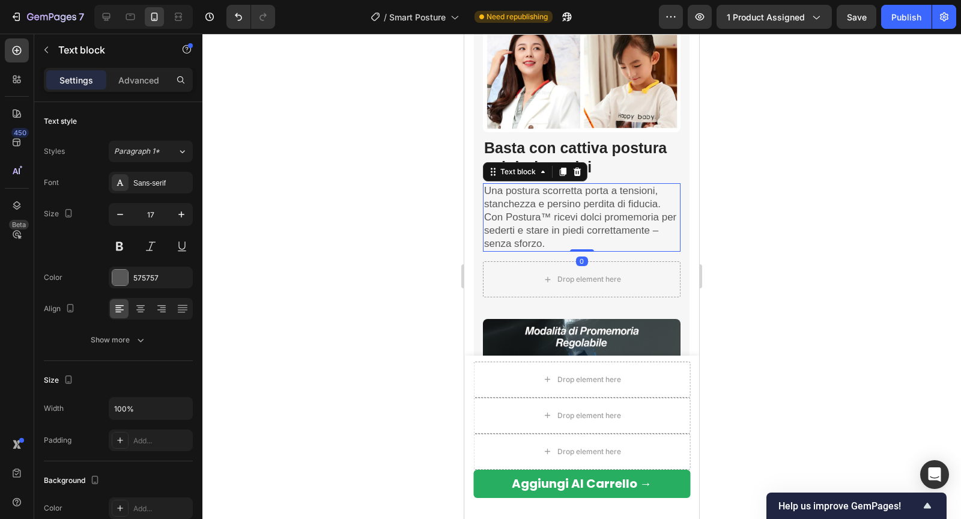
click at [399, 253] on div at bounding box center [581, 276] width 758 height 485
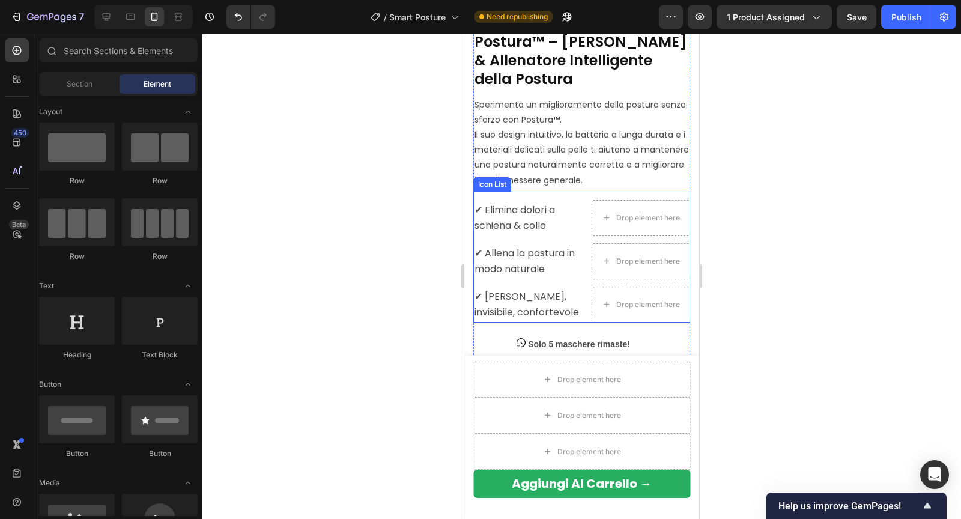
scroll to position [336, 0]
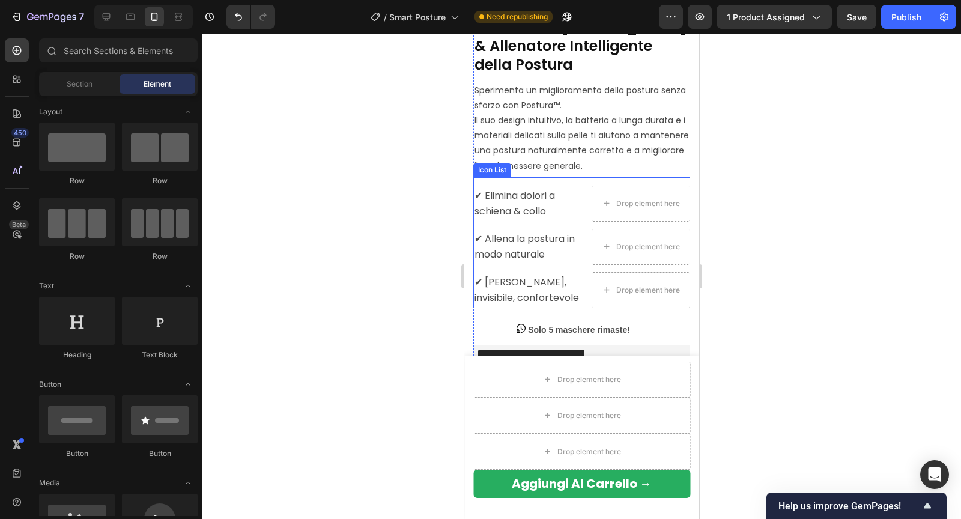
click at [582, 226] on ul "✔ Elimina dolori a schiena & collo Text block Drop element here ✔ Allena la pos…" at bounding box center [581, 246] width 217 height 122
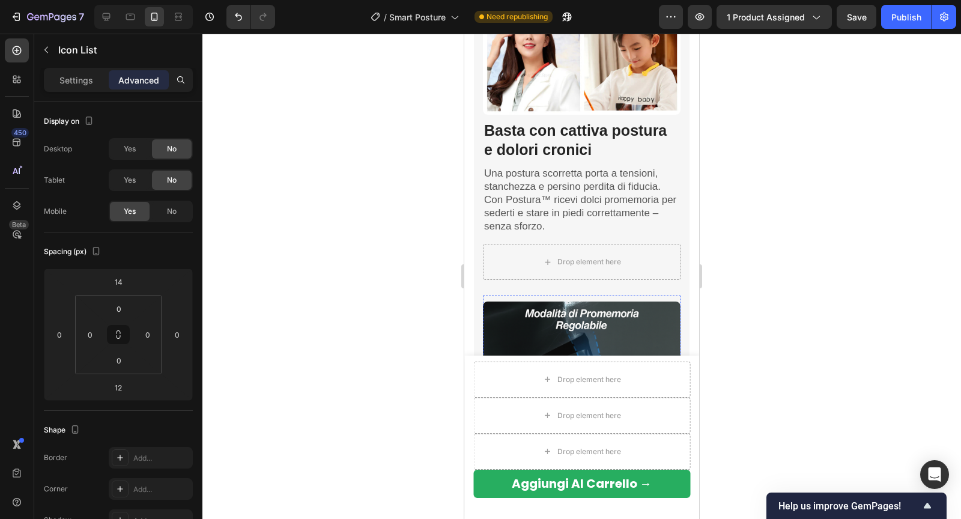
scroll to position [1331, 0]
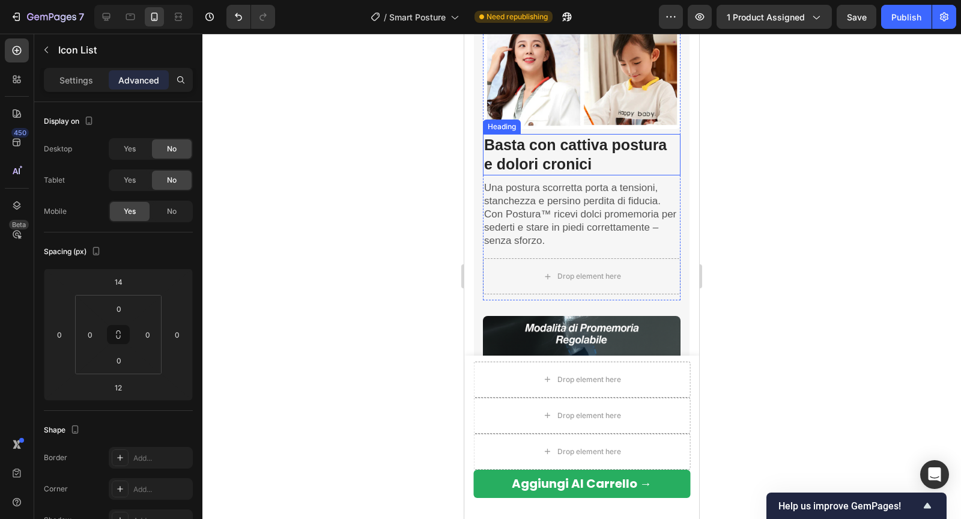
click at [548, 147] on strong "Basta con cattiva postura e dolori cronici" at bounding box center [575, 154] width 182 height 37
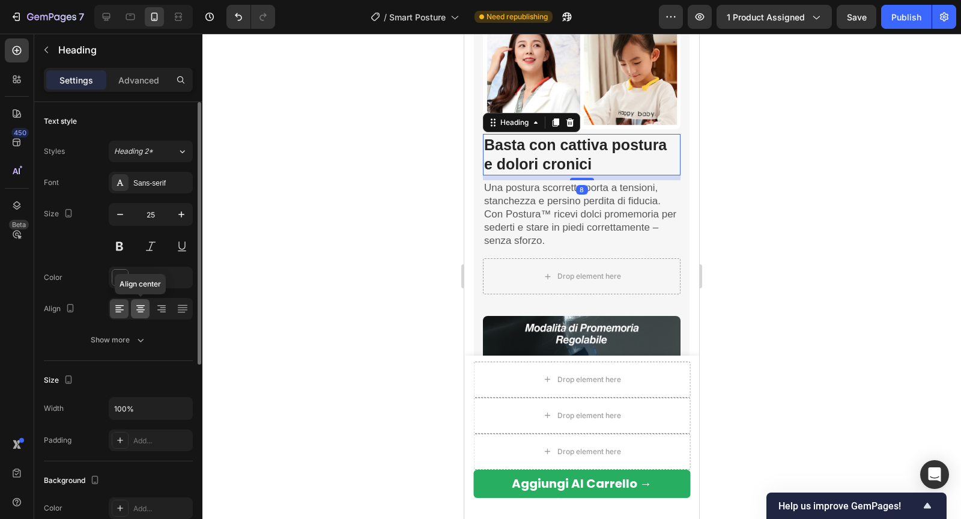
click at [134, 309] on icon at bounding box center [140, 309] width 12 height 12
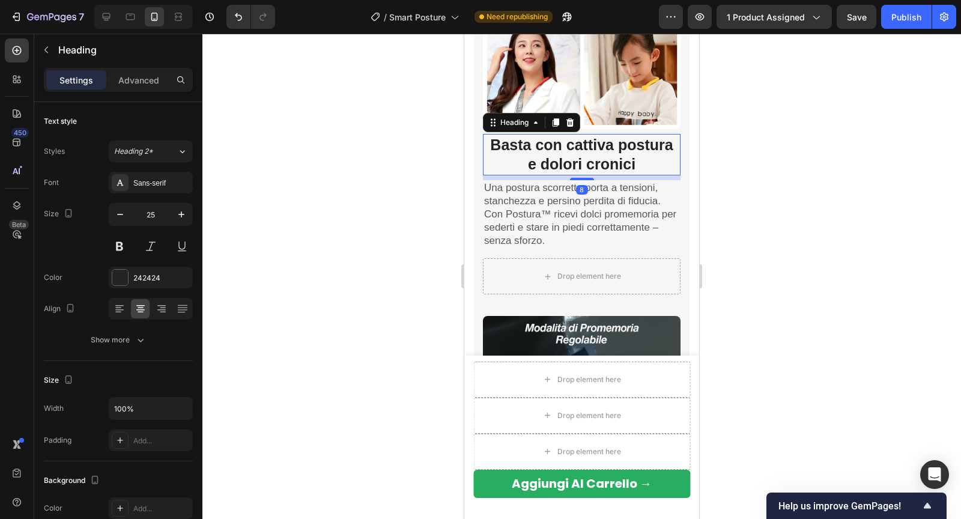
click at [302, 263] on div at bounding box center [581, 276] width 758 height 485
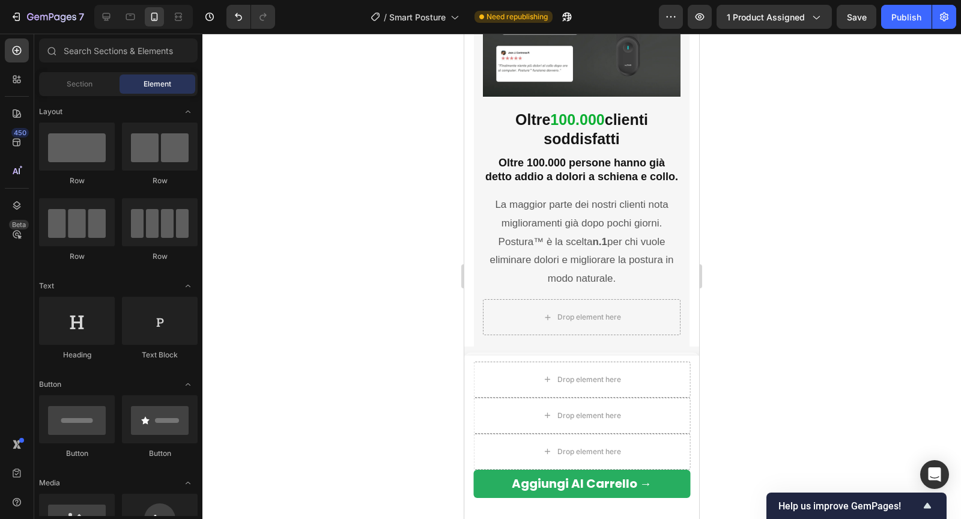
scroll to position [2885, 0]
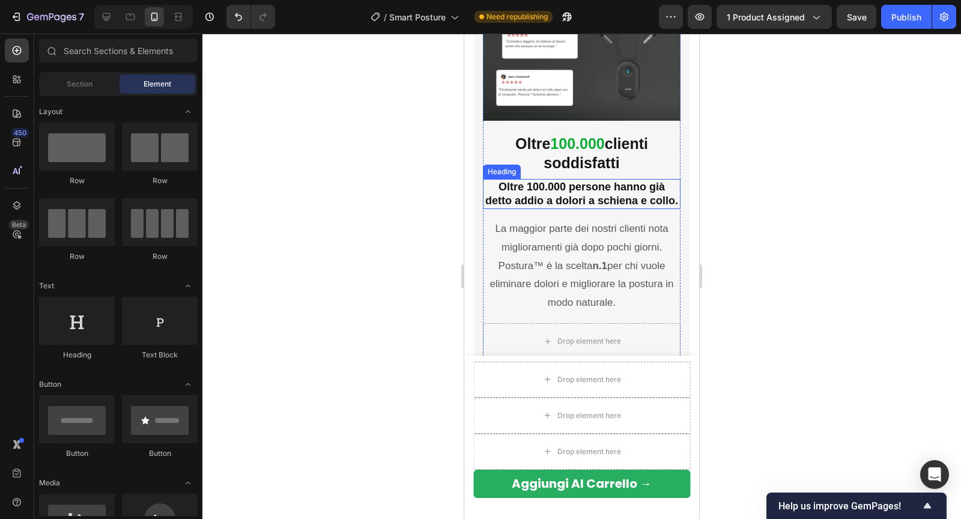
click at [538, 190] on h2 "Oltre 100.000 persone hanno già detto addio a dolori a schiena e collo." at bounding box center [582, 194] width 198 height 31
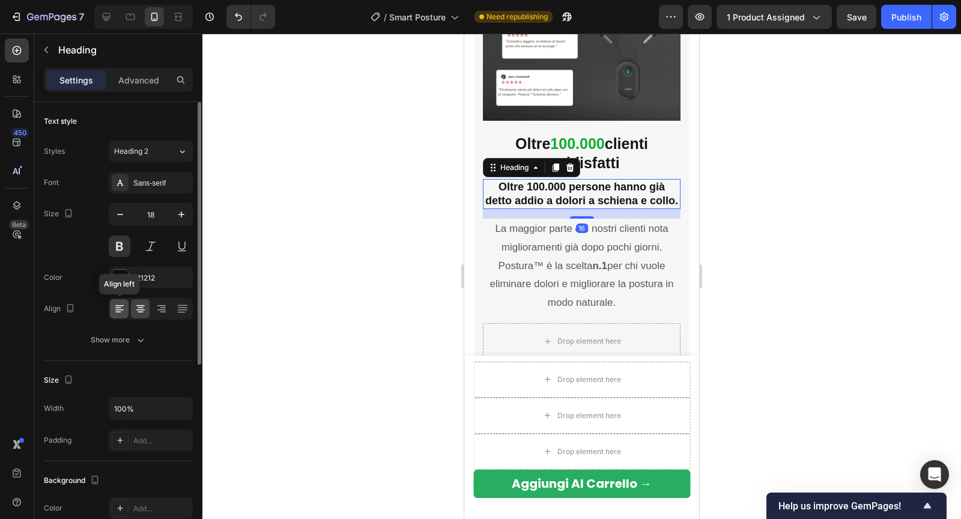
click at [124, 310] on icon at bounding box center [119, 309] width 12 height 12
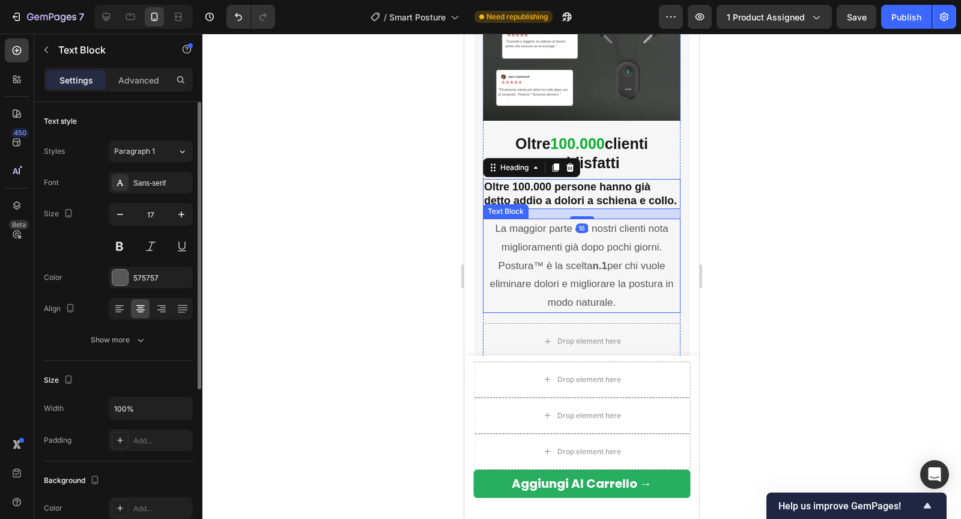
click at [492, 274] on p "La maggior parte dei nostri clienti nota miglioramenti già dopo pochi giorni. P…" at bounding box center [581, 266] width 195 height 92
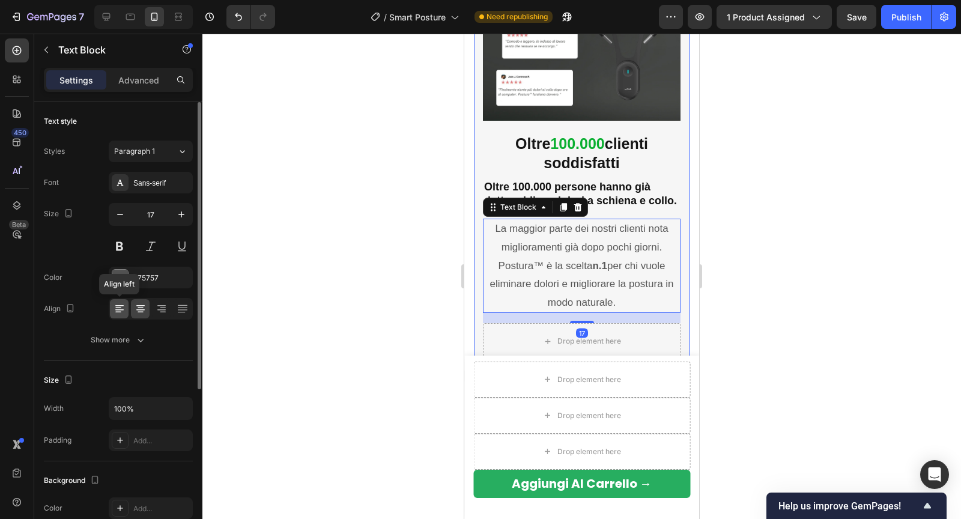
click at [123, 310] on icon at bounding box center [119, 309] width 12 height 12
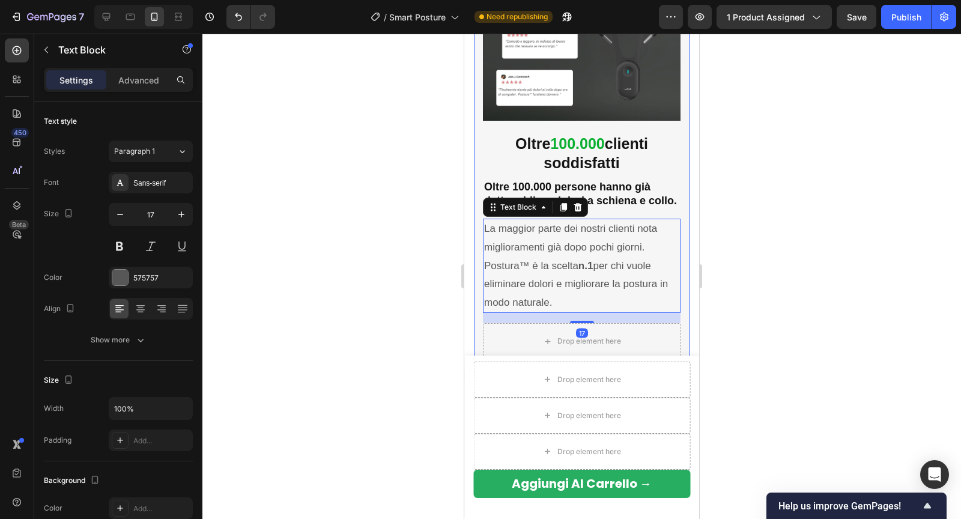
click at [398, 231] on div at bounding box center [581, 276] width 758 height 485
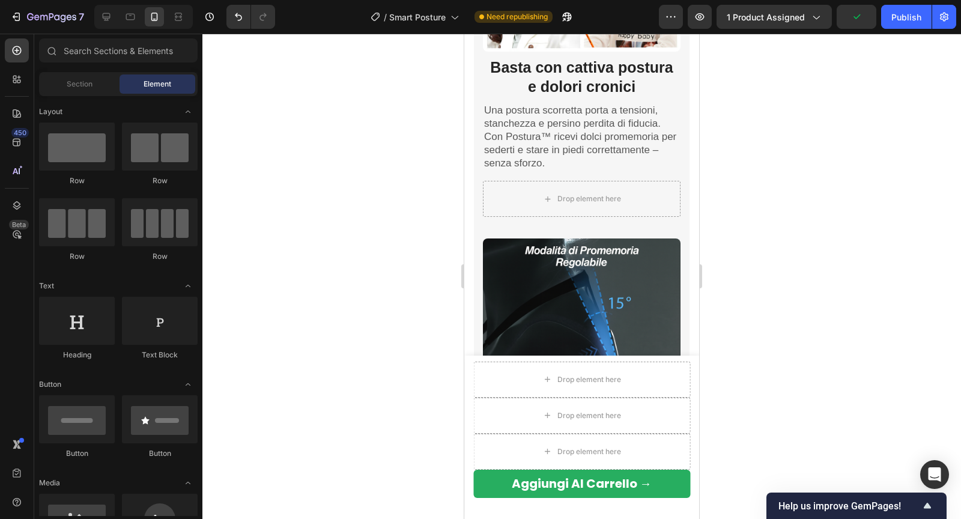
scroll to position [1298, 0]
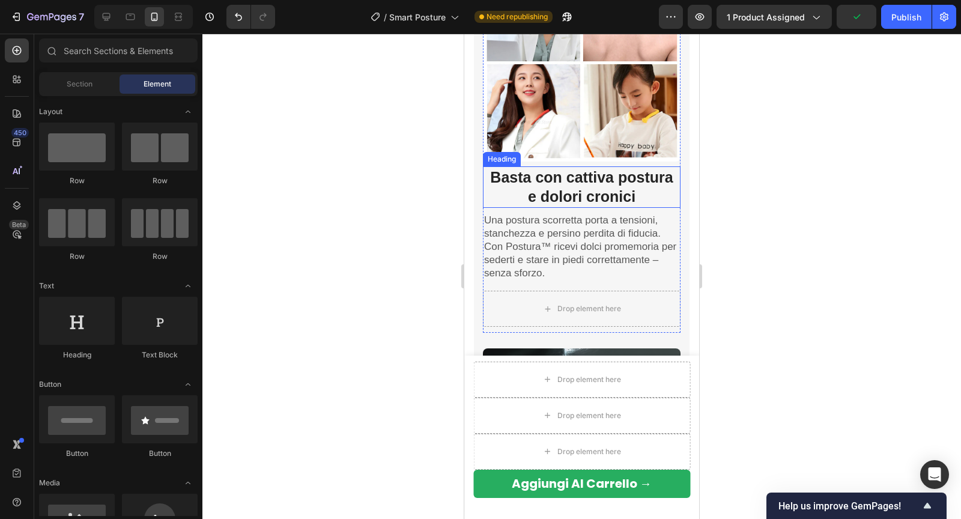
click at [522, 181] on strong "Basta con cattiva postura e dolori cronici" at bounding box center [581, 187] width 182 height 37
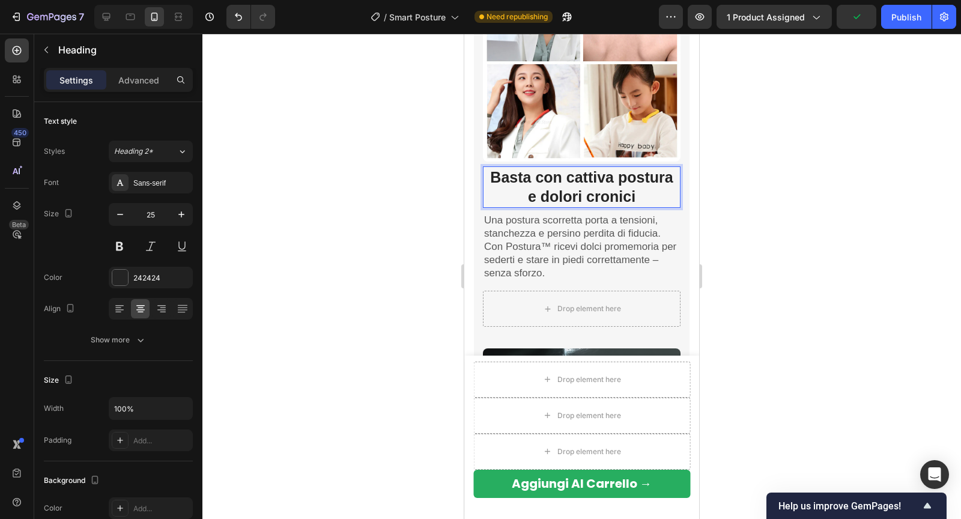
click at [509, 178] on strong "Basta con cattiva postura e dolori cronici" at bounding box center [581, 187] width 182 height 37
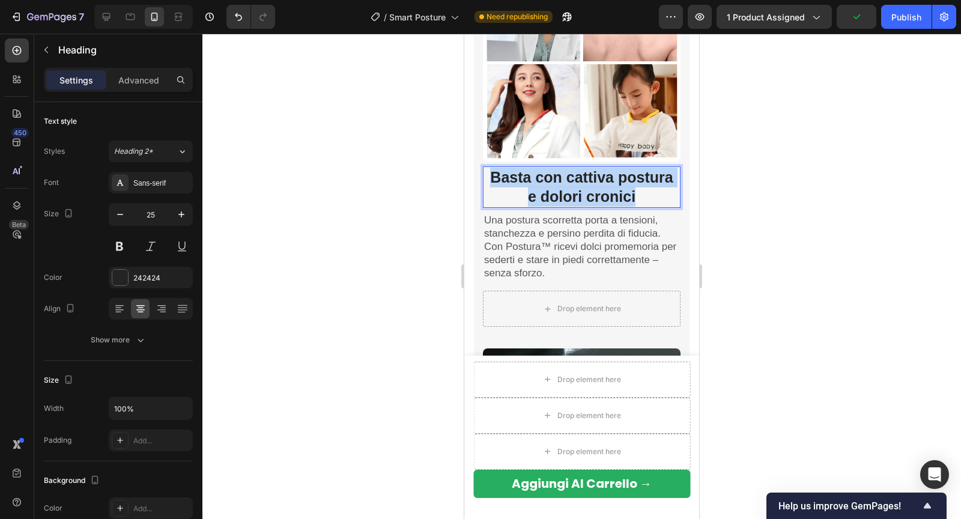
click at [509, 178] on strong "Basta con cattiva postura e dolori cronici" at bounding box center [581, 187] width 182 height 37
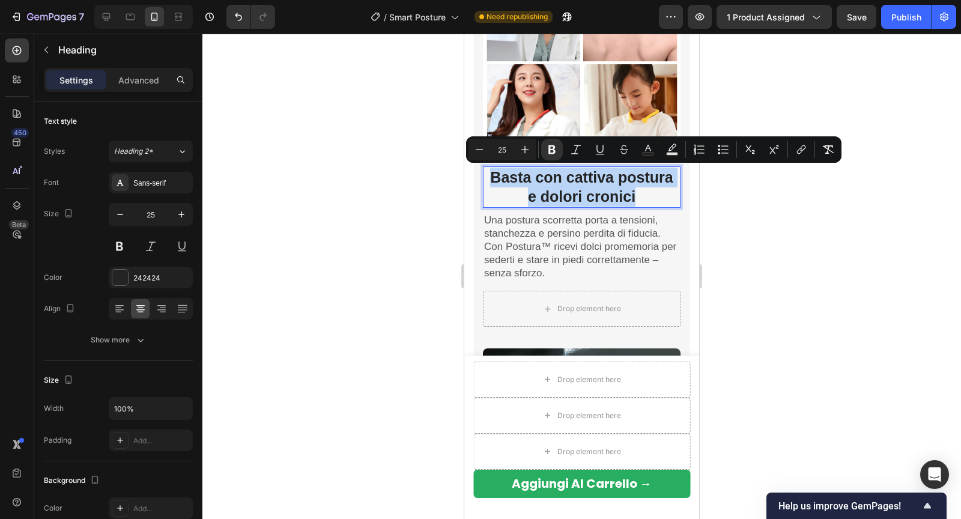
copy strong "Basta con cattiva postura e dolori cronici"
click at [108, 15] on icon at bounding box center [106, 17] width 12 height 12
type input "33"
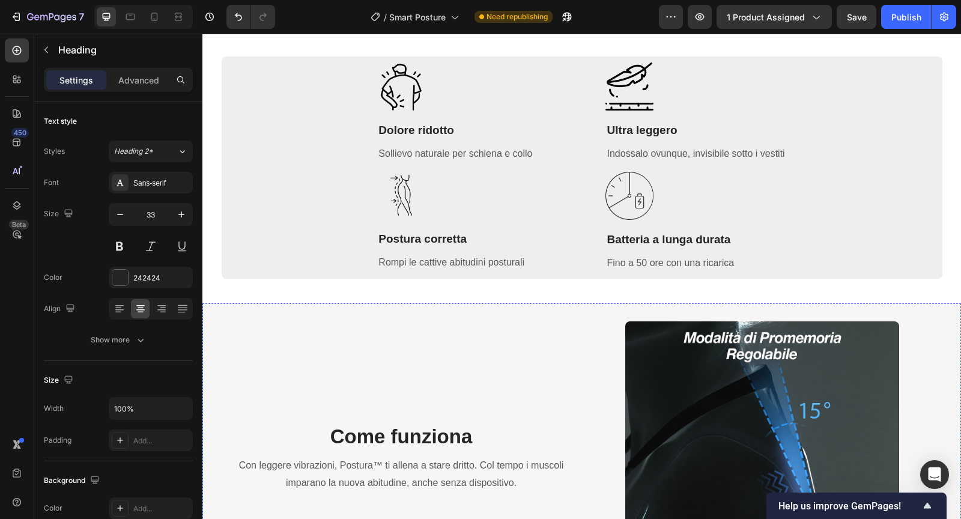
scroll to position [1001, 0]
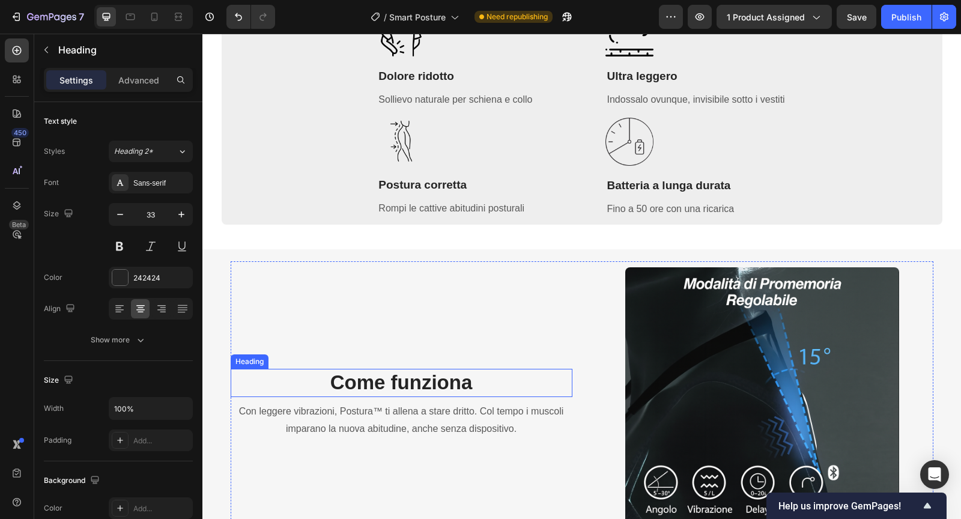
click at [384, 378] on strong "Come funziona" at bounding box center [401, 382] width 142 height 22
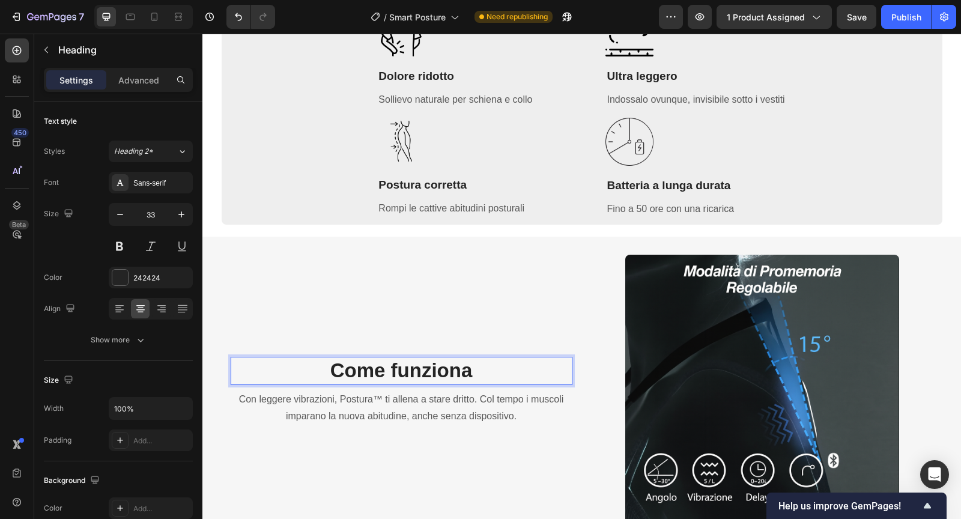
click at [384, 378] on strong "Come funziona" at bounding box center [401, 370] width 142 height 22
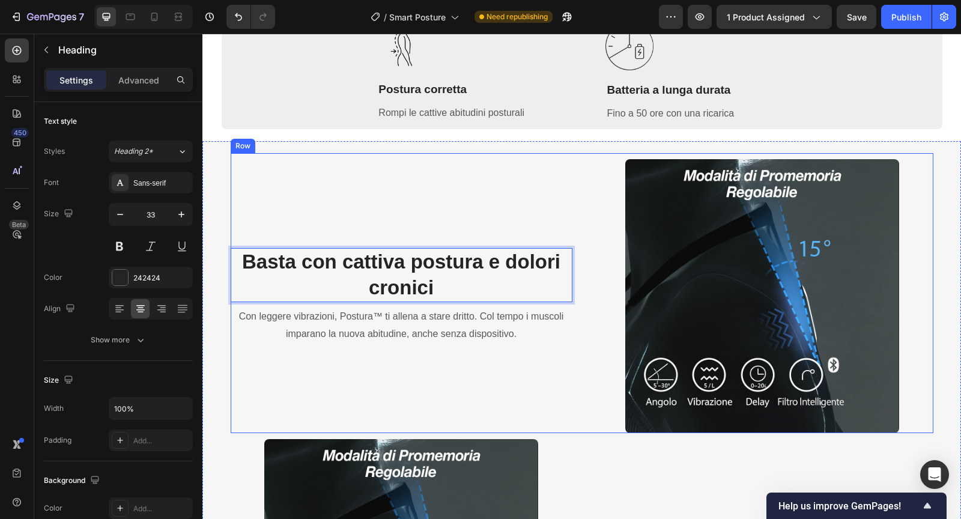
scroll to position [1115, 0]
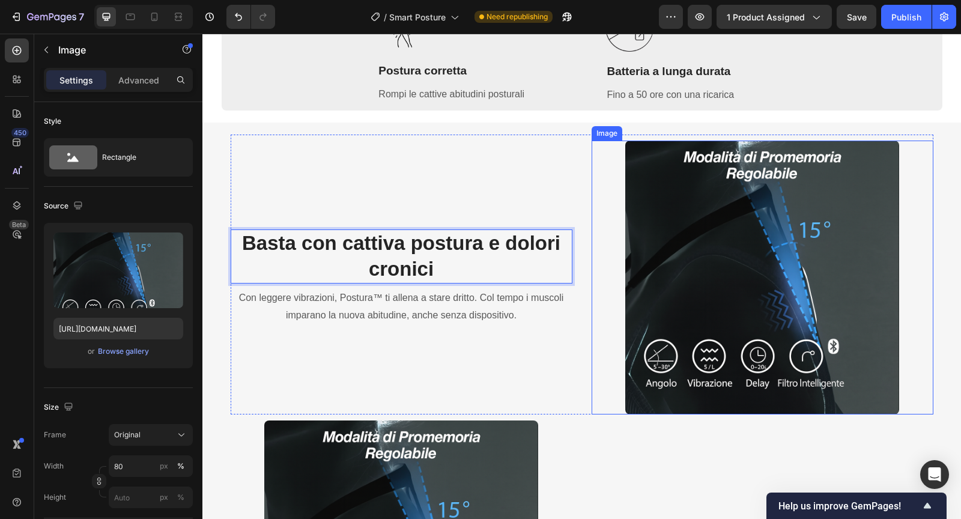
click at [680, 260] on img at bounding box center [761, 276] width 273 height 273
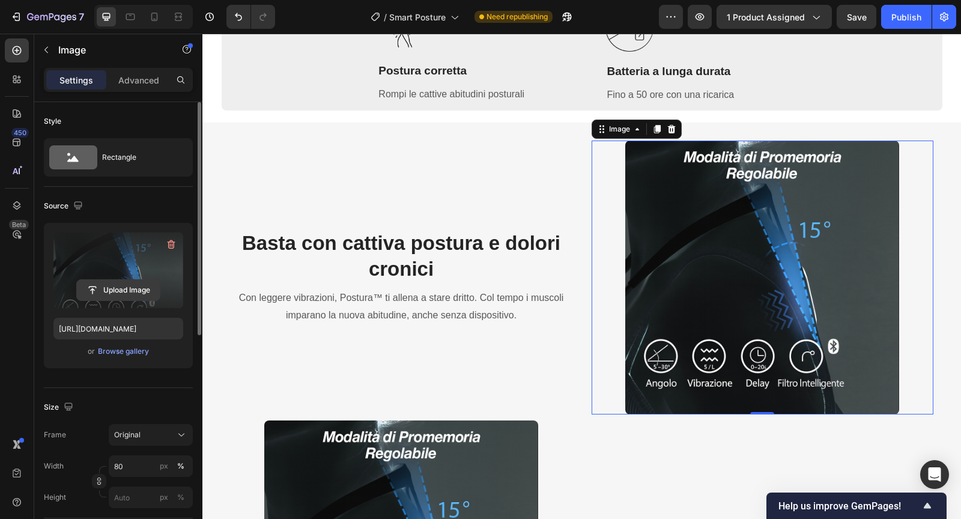
click at [117, 286] on input "file" at bounding box center [118, 290] width 83 height 20
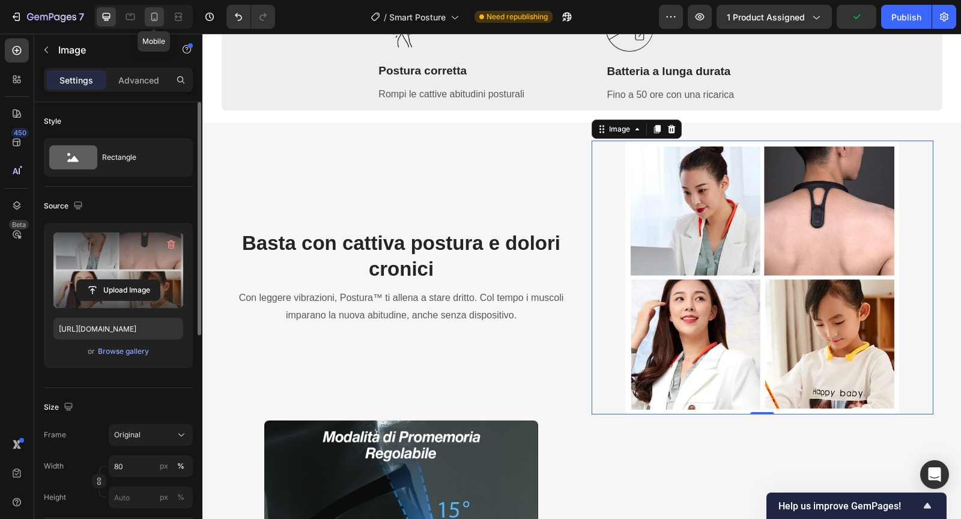
click at [156, 19] on icon at bounding box center [154, 17] width 7 height 8
type input "[URL][DOMAIN_NAME]"
type input "100"
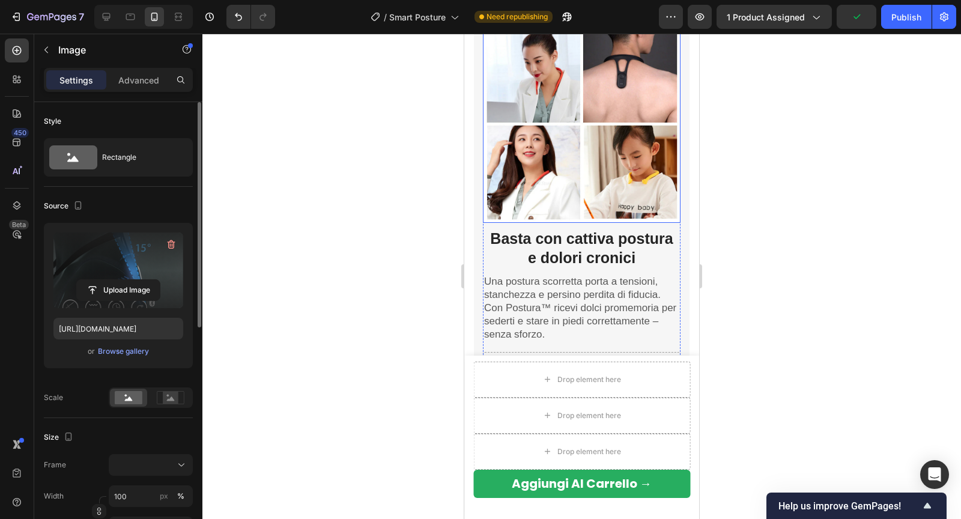
scroll to position [1306, 0]
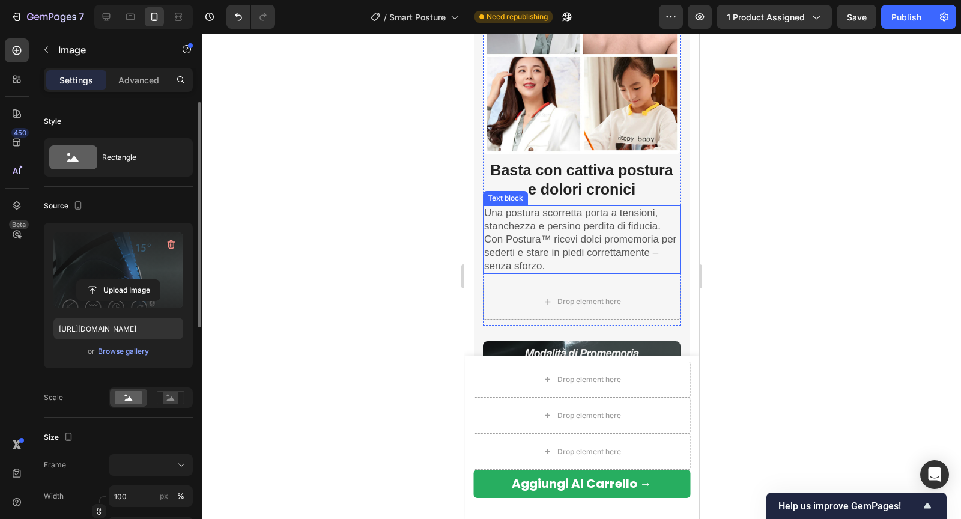
click at [532, 234] on p "Una postura scorretta porta a tensioni, stanchezza e persino perdita di fiducia…" at bounding box center [581, 240] width 195 height 66
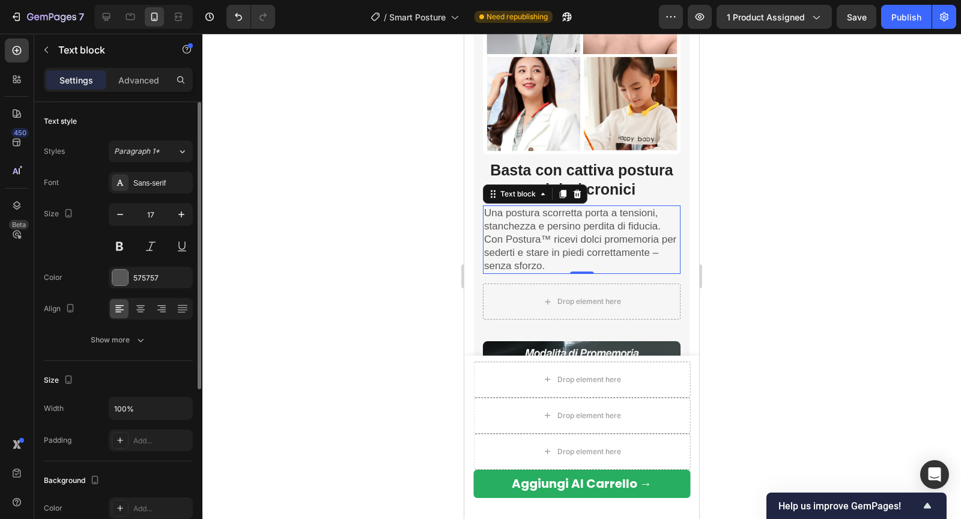
click at [532, 234] on p "Una postura scorretta porta a tensioni, stanchezza e persino perdita di fiducia…" at bounding box center [581, 240] width 195 height 66
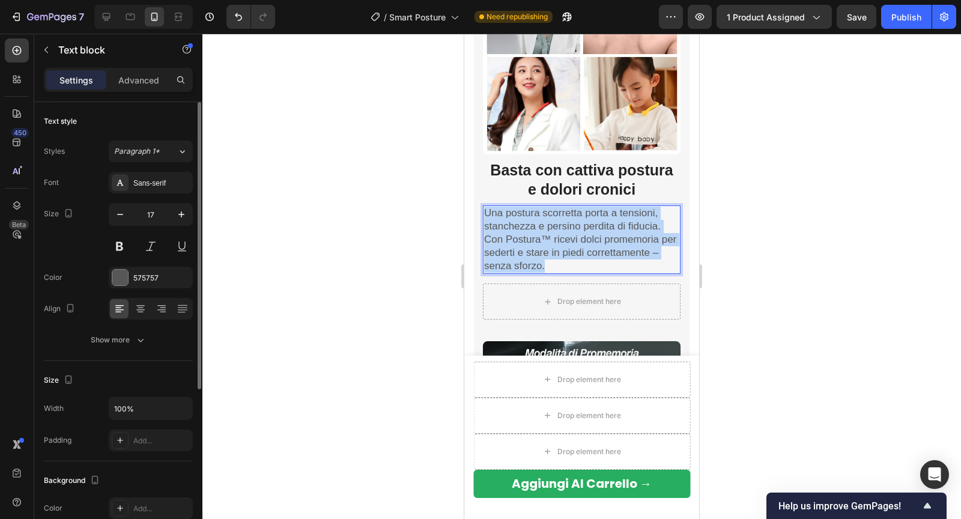
click at [532, 234] on p "Una postura scorretta porta a tensioni, stanchezza e persino perdita di fiducia…" at bounding box center [581, 240] width 195 height 66
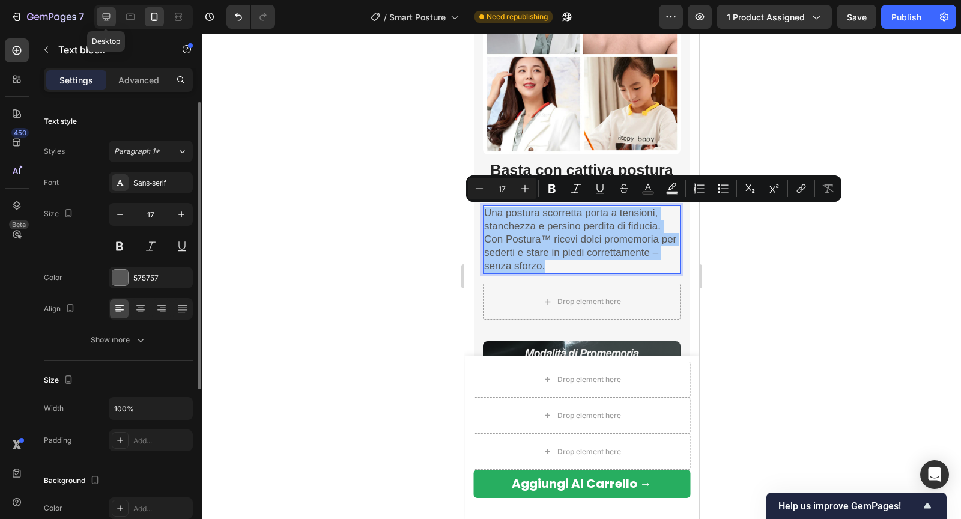
click at [106, 19] on icon at bounding box center [107, 17] width 8 height 8
type input "19"
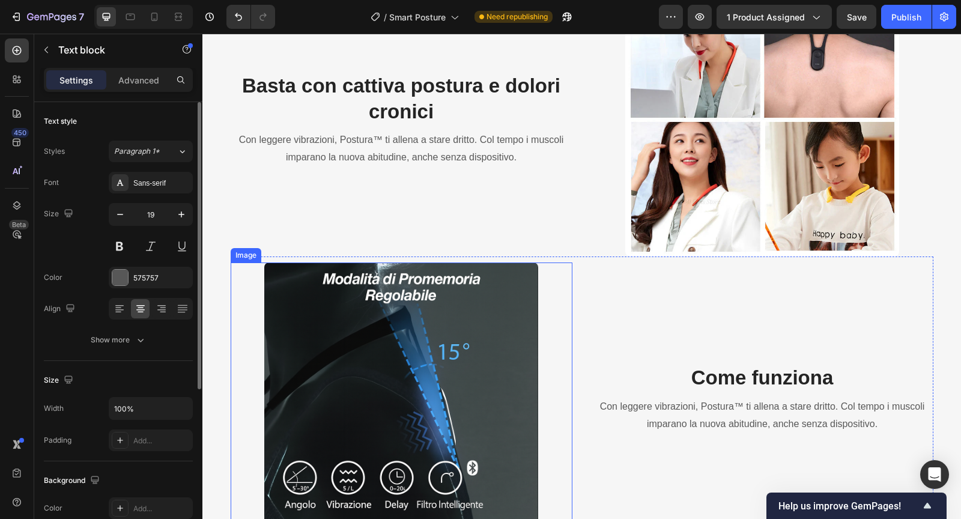
scroll to position [1280, 0]
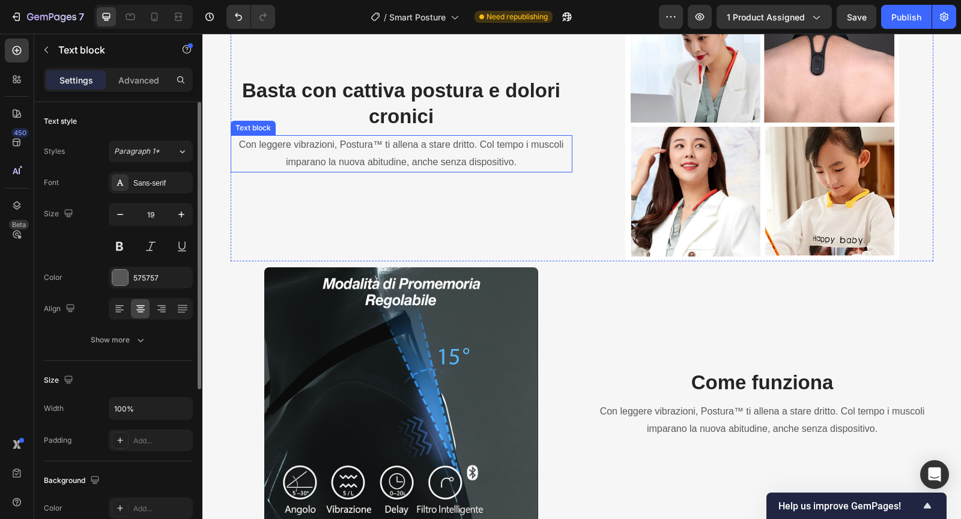
click at [412, 155] on p "Con leggere vibrazioni, Postura™ ti allena a stare dritto. Col tempo i muscoli …" at bounding box center [401, 153] width 339 height 35
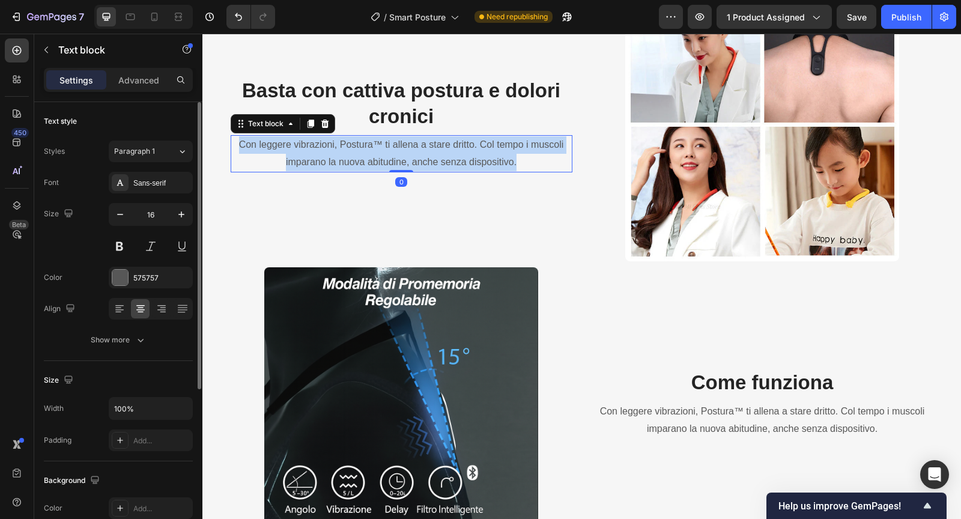
click at [412, 155] on p "Con leggere vibrazioni, Postura™ ti allena a stare dritto. Col tempo i muscoli …" at bounding box center [401, 153] width 339 height 35
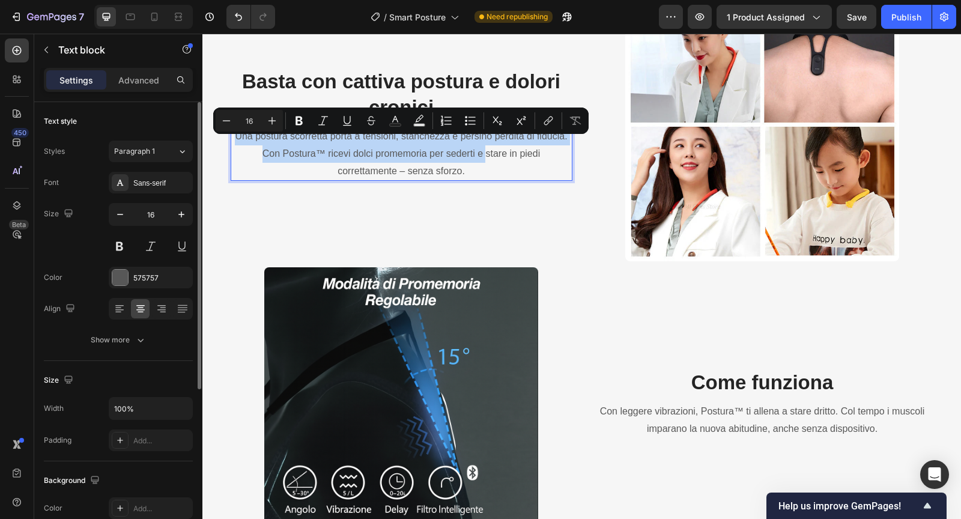
scroll to position [1272, 0]
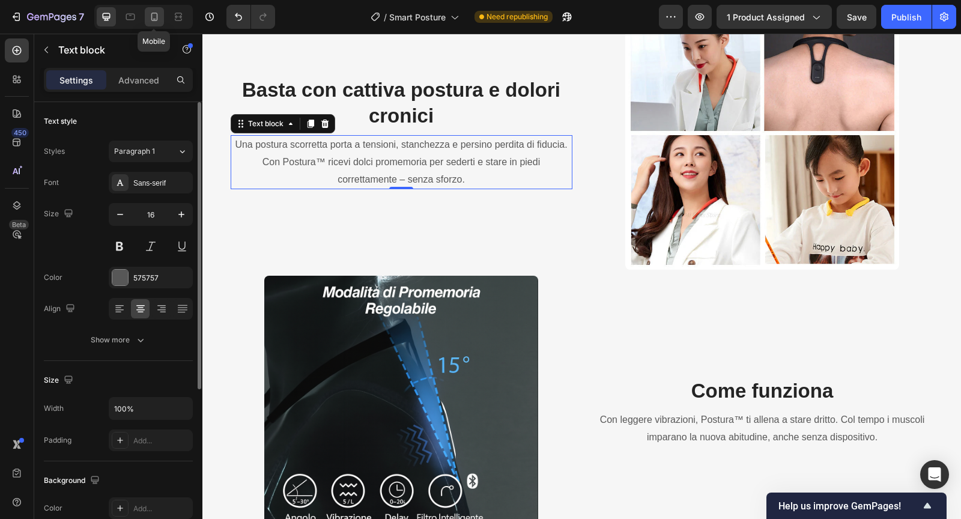
click at [160, 17] on div at bounding box center [154, 16] width 19 height 19
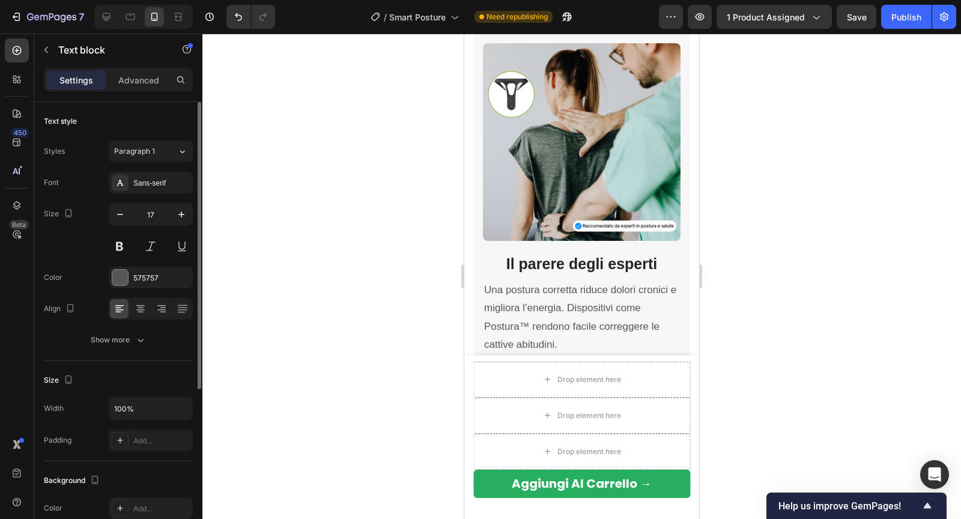
scroll to position [1969, 0]
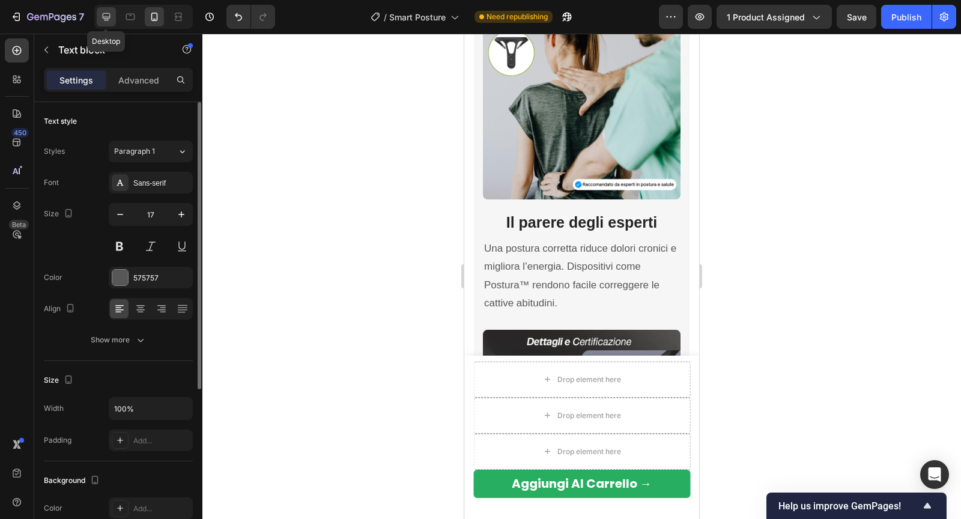
click at [110, 15] on icon at bounding box center [106, 17] width 12 height 12
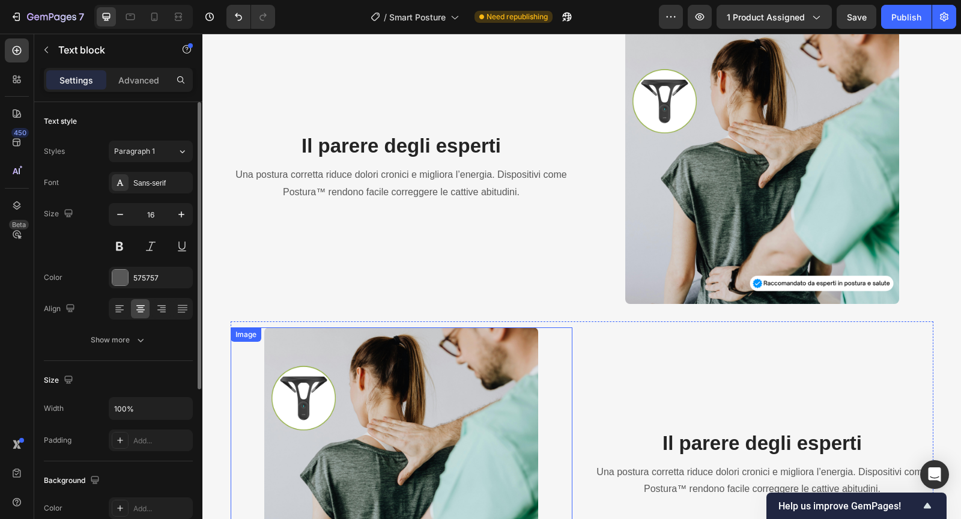
scroll to position [1822, 0]
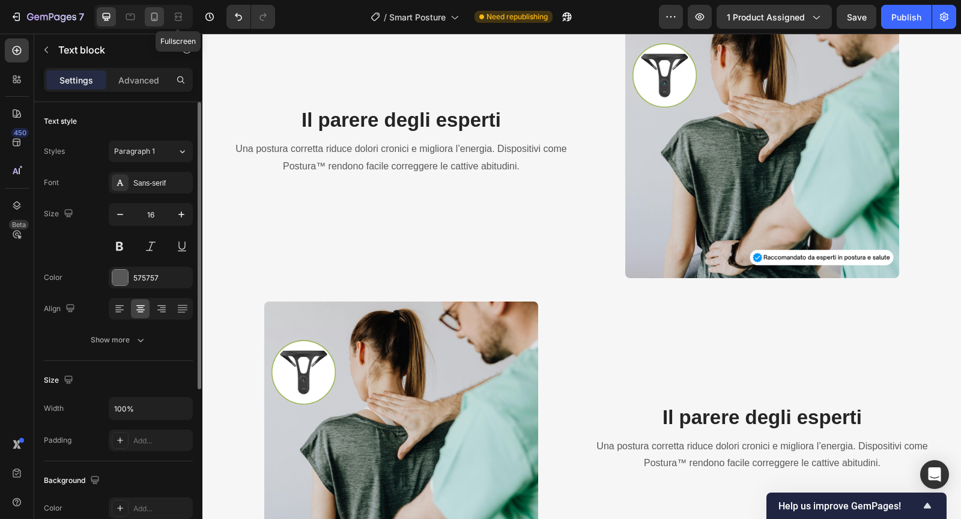
click at [160, 16] on div at bounding box center [154, 16] width 19 height 19
type input "17"
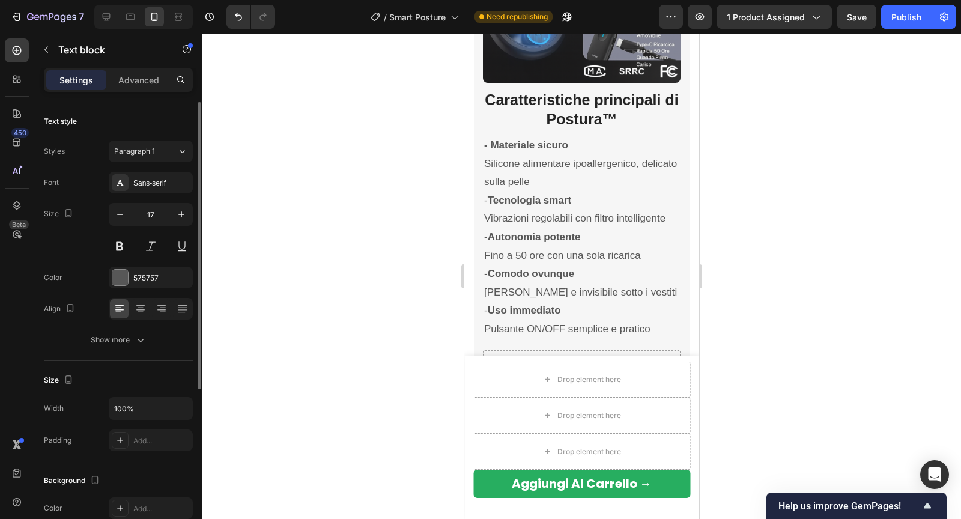
scroll to position [2328, 0]
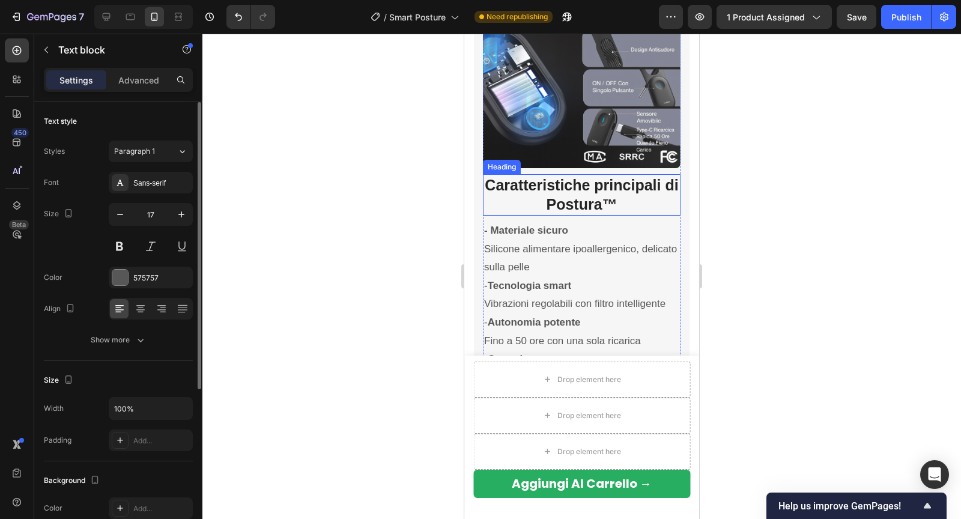
click at [521, 183] on strong "Caratteristiche principali di Postura™" at bounding box center [580, 194] width 193 height 37
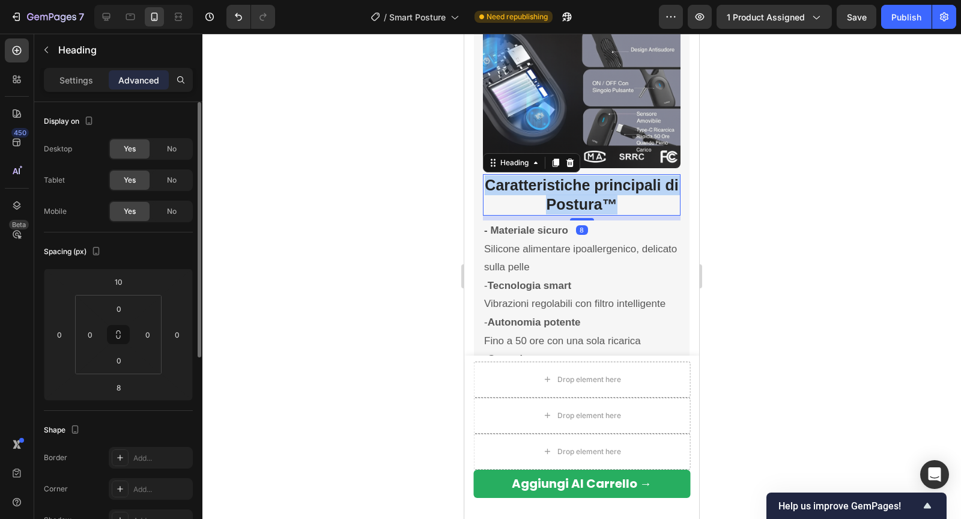
click at [521, 183] on strong "Caratteristiche principali di Postura™" at bounding box center [580, 194] width 193 height 37
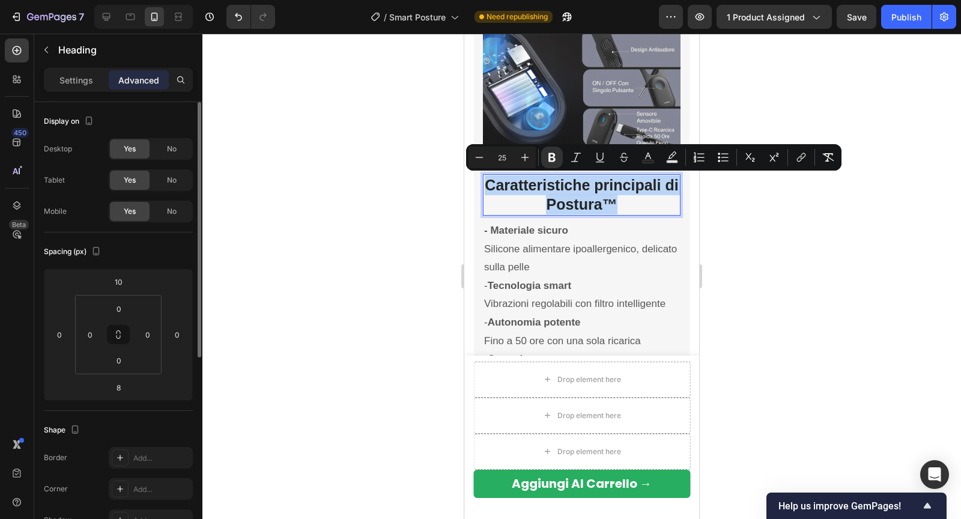
copy strong "Caratteristiche principali di Postura™"
click at [105, 17] on icon at bounding box center [106, 17] width 12 height 12
type input "0"
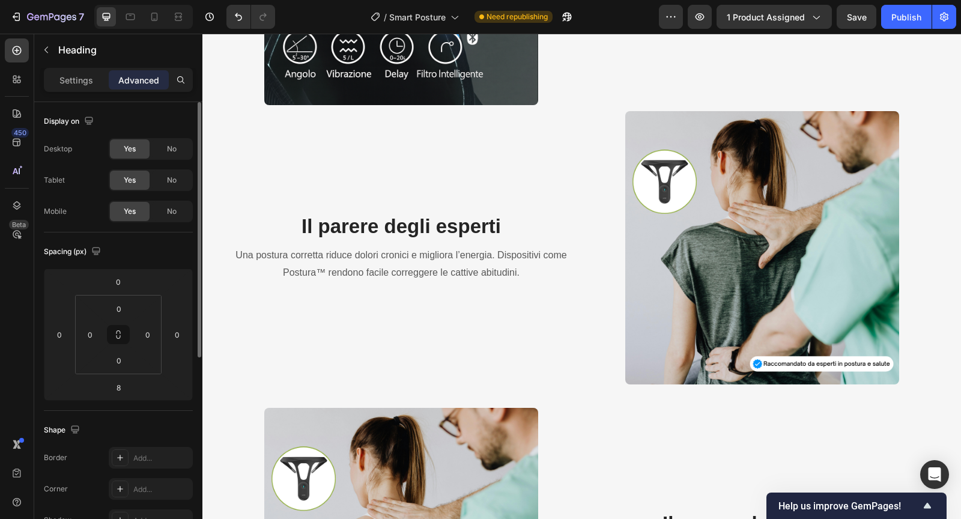
scroll to position [1869, 0]
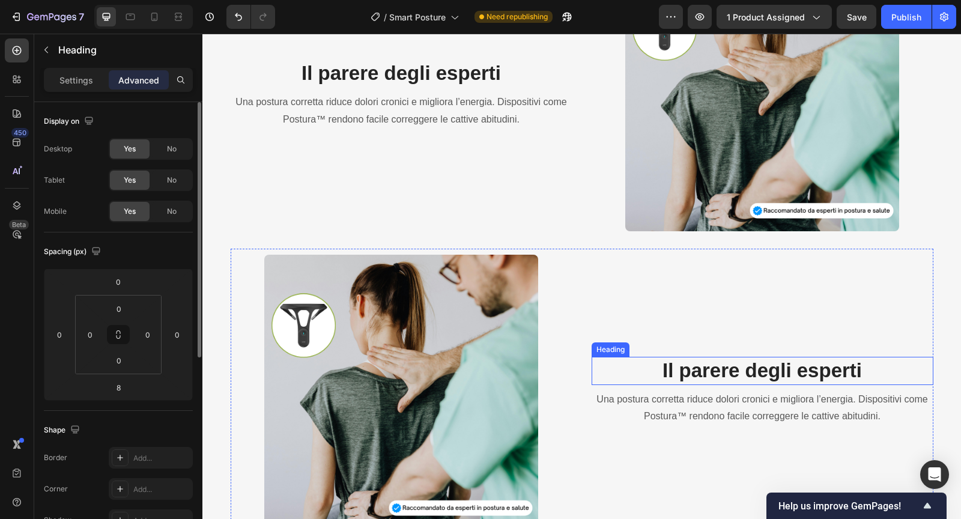
click at [699, 370] on strong "Il parere degli esperti" at bounding box center [761, 370] width 199 height 22
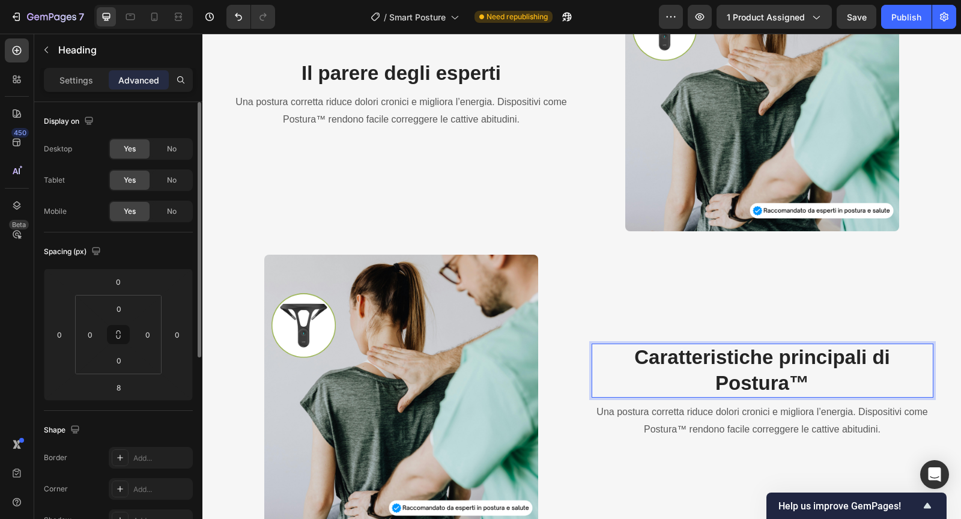
scroll to position [1856, 0]
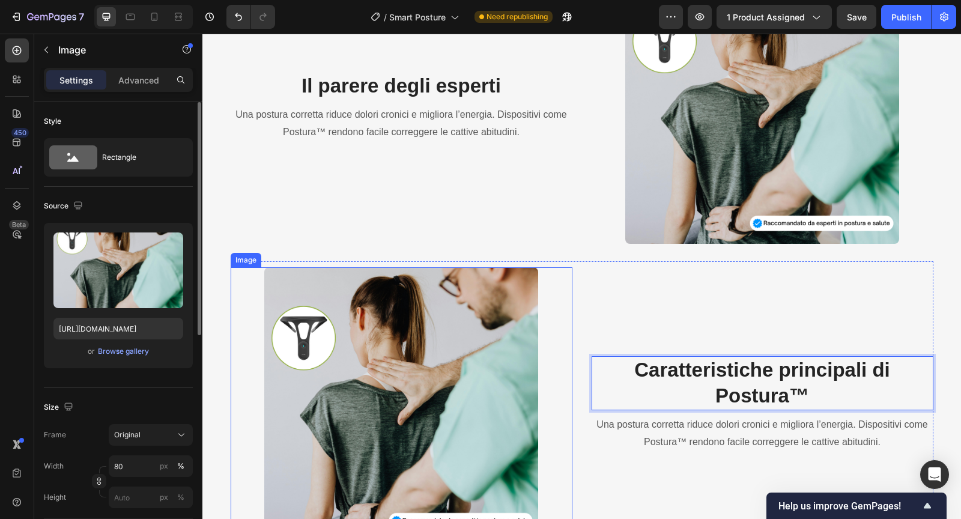
click at [454, 356] on img at bounding box center [400, 403] width 273 height 273
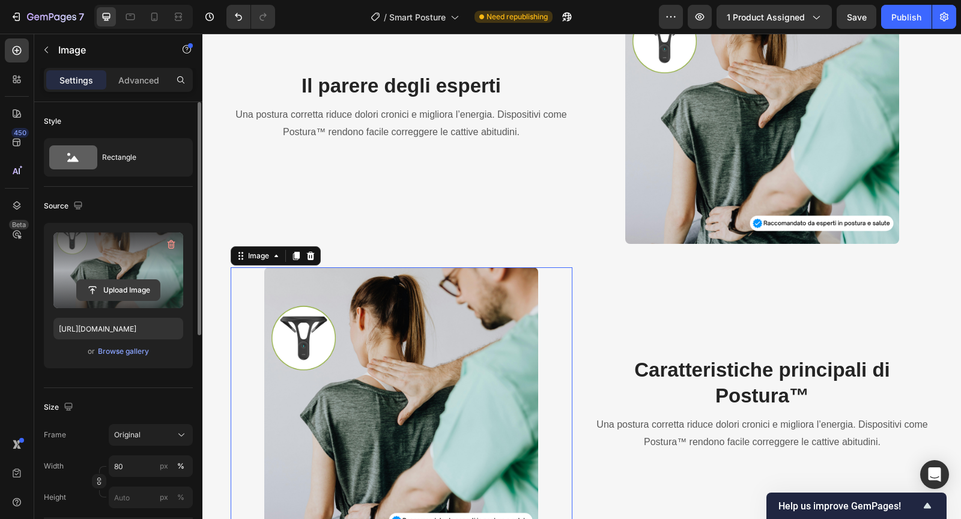
click at [128, 281] on input "file" at bounding box center [118, 290] width 83 height 20
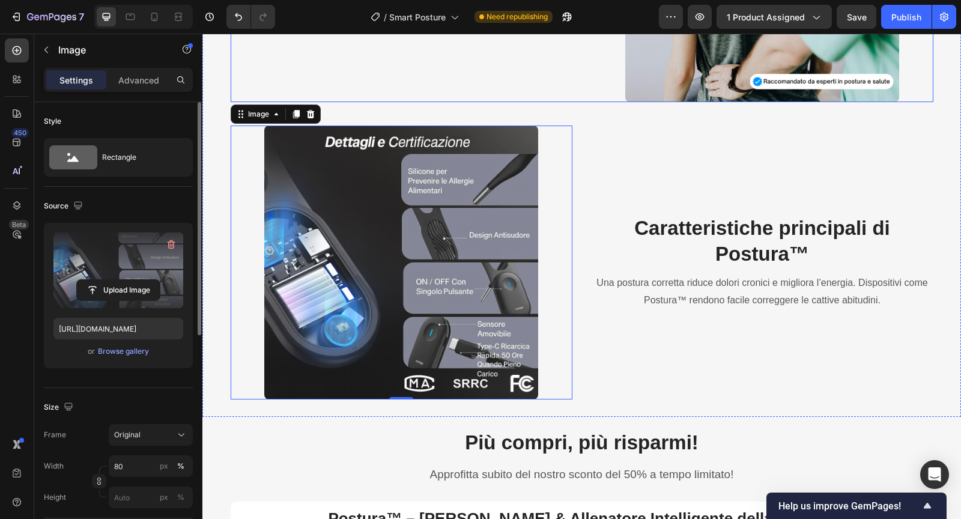
scroll to position [2081, 0]
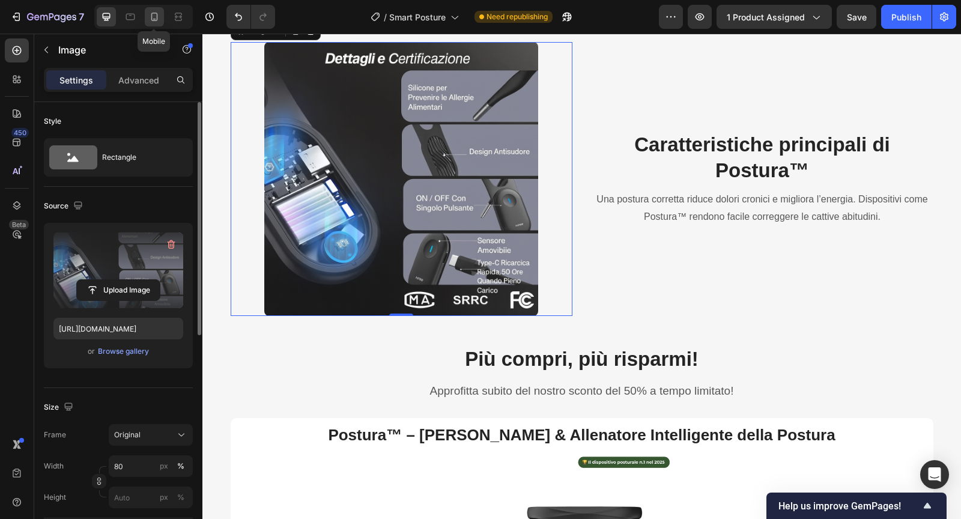
click at [154, 17] on icon at bounding box center [154, 17] width 12 height 12
type input "[URL][DOMAIN_NAME]"
type input "100"
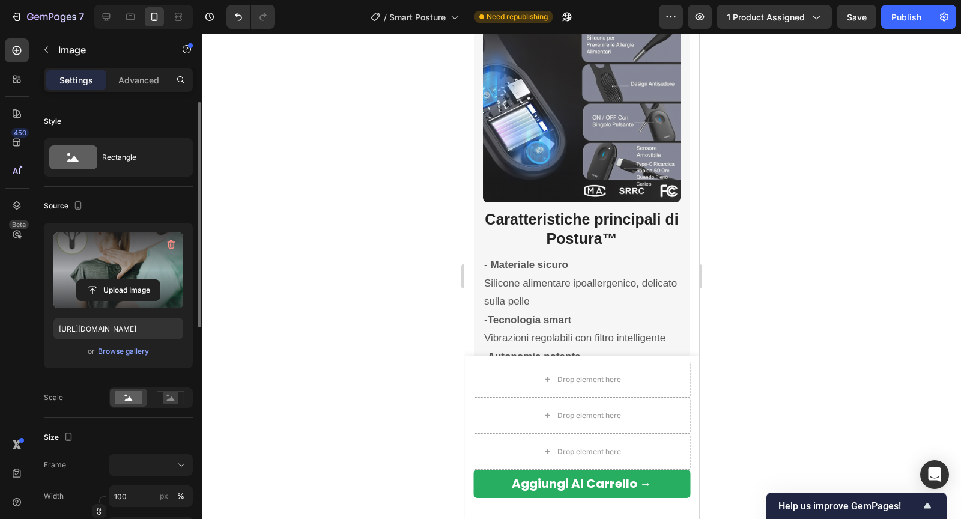
scroll to position [2304, 0]
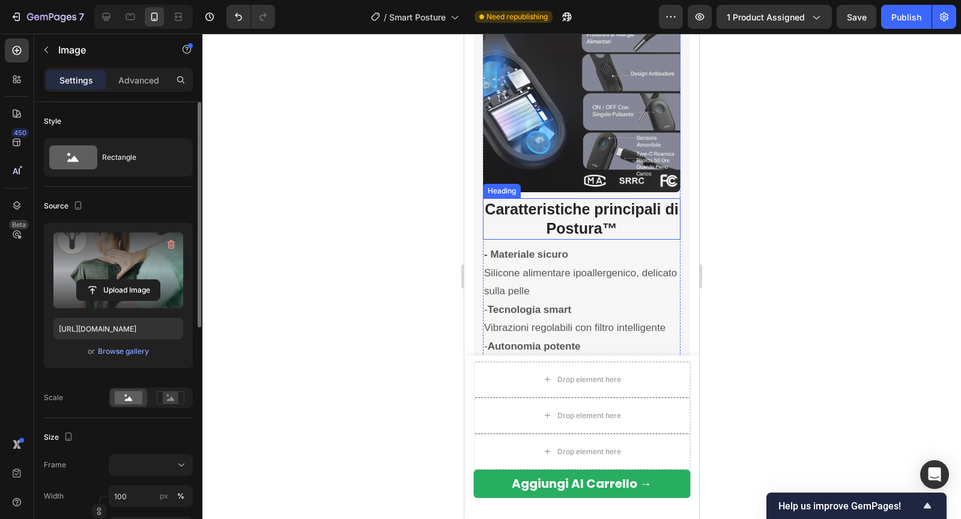
click at [553, 209] on strong "Caratteristiche principali di Postura™" at bounding box center [580, 219] width 193 height 37
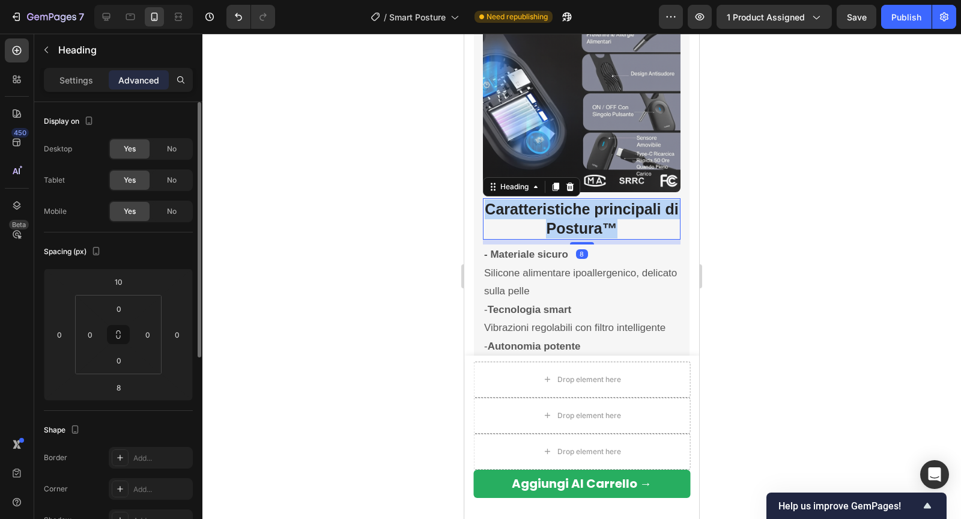
click at [553, 209] on strong "Caratteristiche principali di Postura™" at bounding box center [580, 219] width 193 height 37
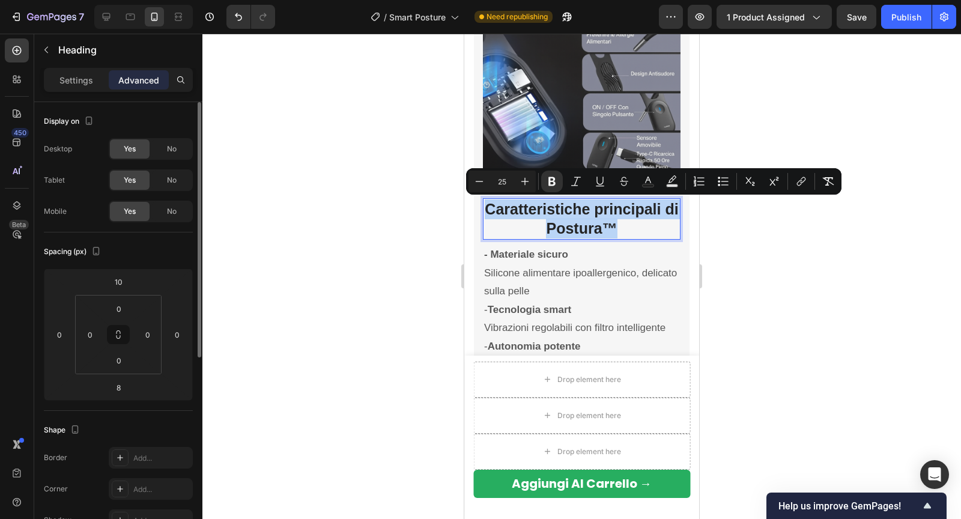
copy strong "Caratteristiche principali di Postura™"
click at [107, 14] on icon at bounding box center [106, 17] width 12 height 12
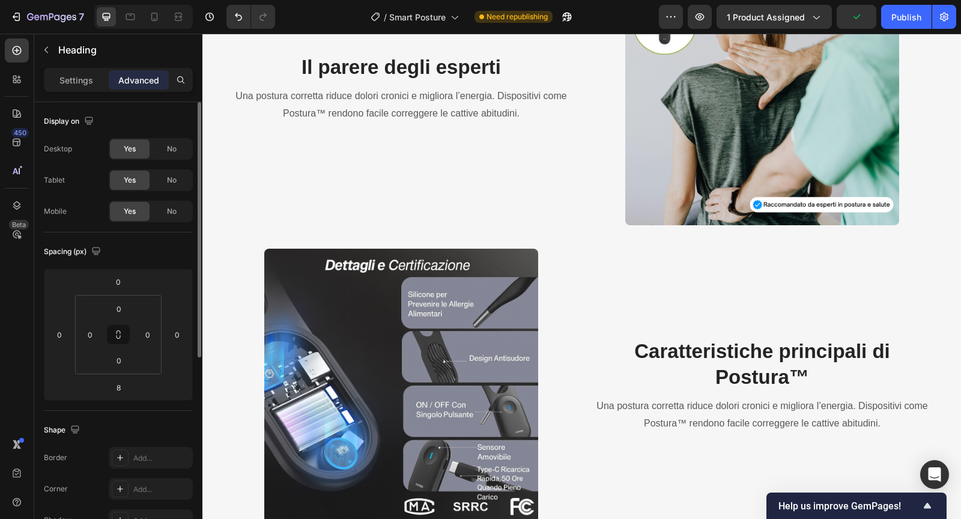
scroll to position [1812, 0]
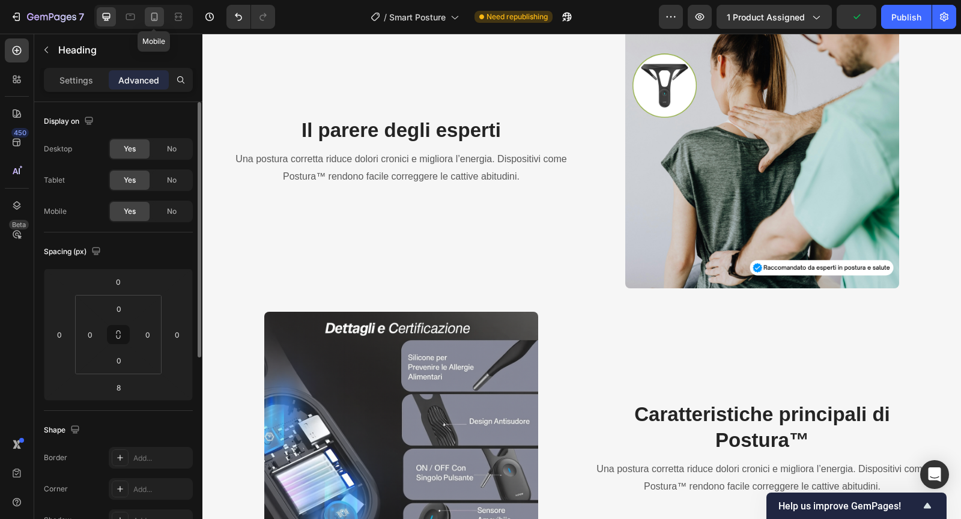
click at [152, 19] on icon at bounding box center [154, 17] width 12 height 12
type input "10"
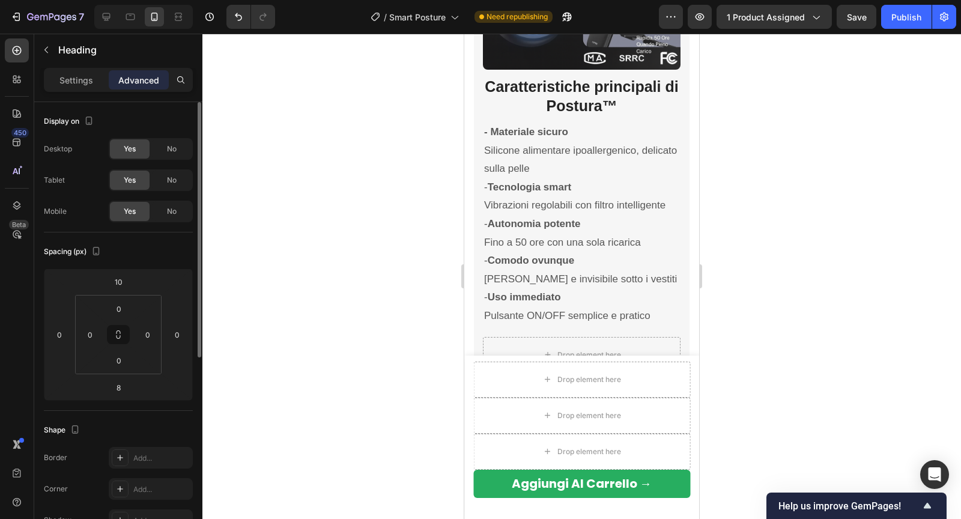
scroll to position [2435, 0]
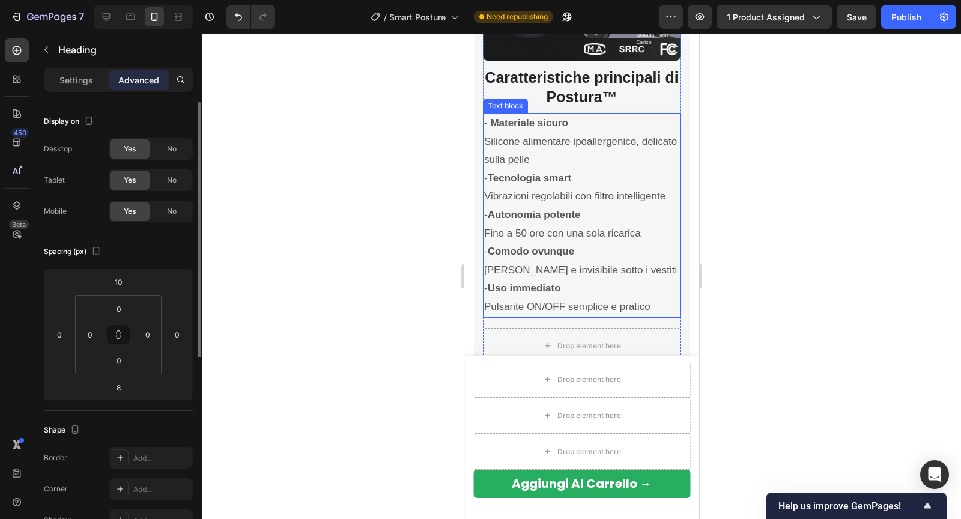
click at [513, 140] on p "- Materiale sicuro Silicone alimentare ipoallergenico, delicato sulla pelle" at bounding box center [581, 141] width 195 height 55
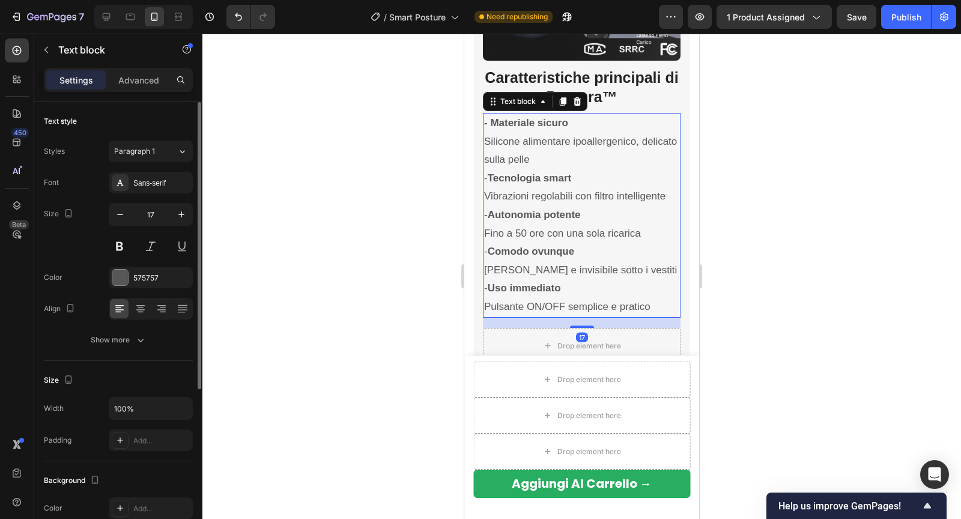
click at [489, 118] on strong "- Materiale sicuro" at bounding box center [526, 122] width 84 height 11
click at [484, 117] on strong "- Materiale sicuro" at bounding box center [526, 122] width 84 height 11
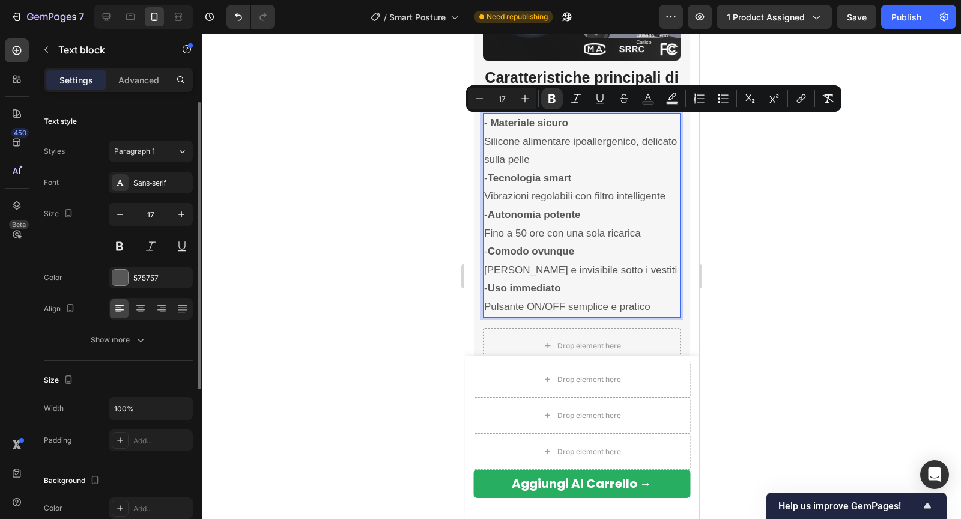
drag, startPoint x: 483, startPoint y: 117, endPoint x: 650, endPoint y: 306, distance: 252.2
click at [650, 306] on div "- Materiale sicuro Silicone alimentare ipoallergenico, delicato sulla pelle - T…" at bounding box center [582, 215] width 198 height 205
copy div "- Materiale sicuro Silicone alimentare ipoallergenico, delicato sulla pelle - T…"
click at [105, 8] on div at bounding box center [106, 16] width 19 height 19
type input "16"
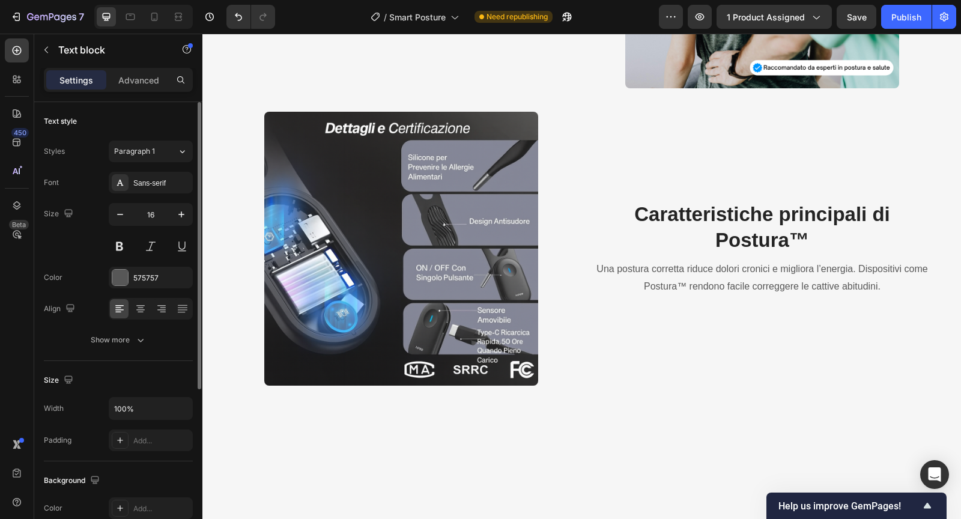
scroll to position [1994, 0]
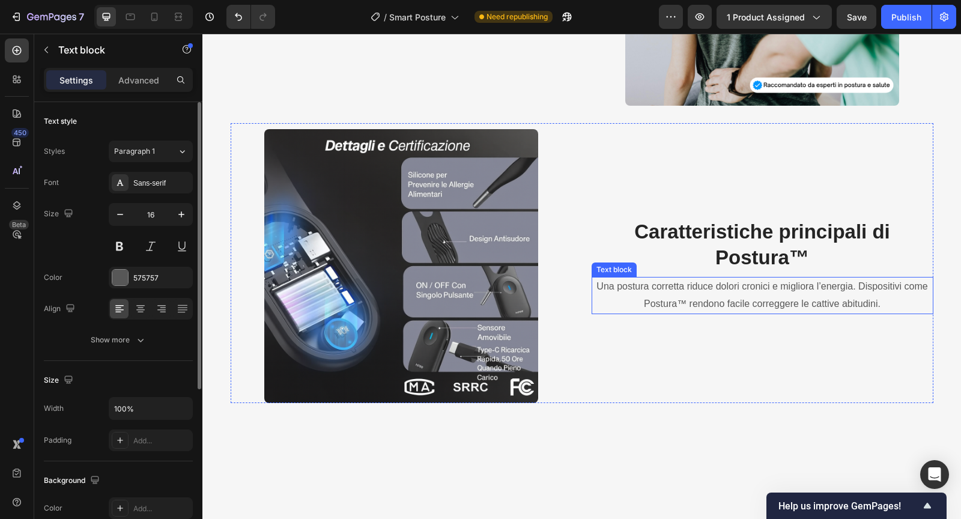
click at [696, 288] on p "Una postura corretta riduce dolori cronici e migliora l’energia. Dispositivi co…" at bounding box center [762, 295] width 339 height 35
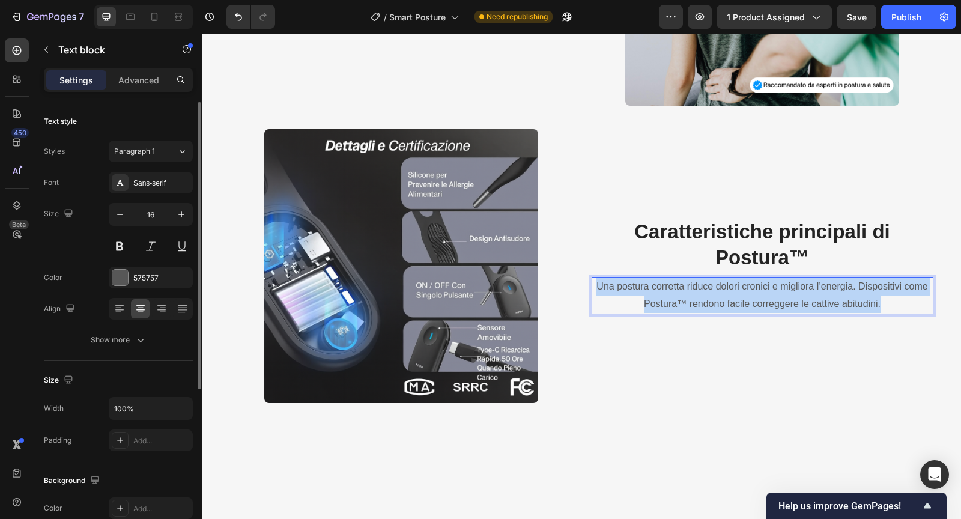
click at [696, 288] on p "Una postura corretta riduce dolori cronici e migliora l’energia. Dispositivi co…" at bounding box center [762, 295] width 339 height 35
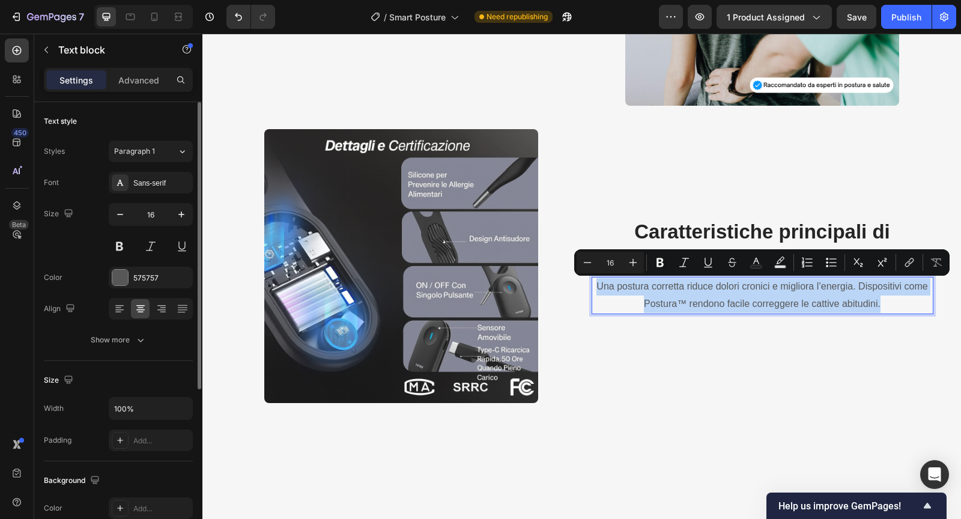
scroll to position [1925, 0]
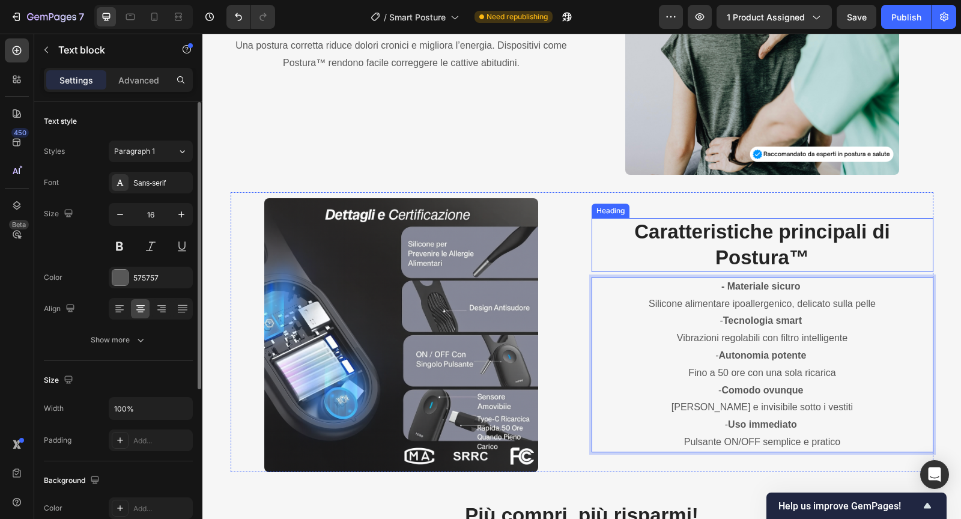
click at [633, 250] on h3 "Caratteristiche principali di Postura™" at bounding box center [762, 245] width 342 height 54
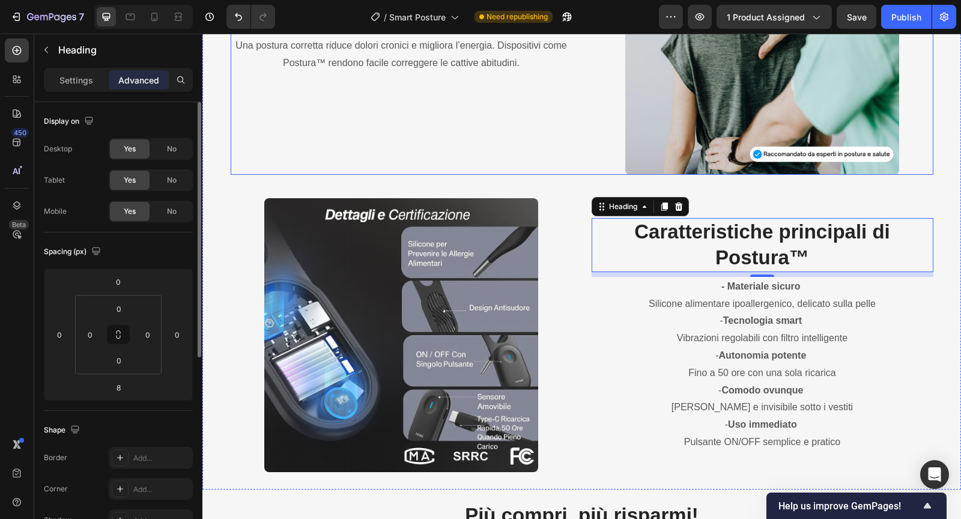
click at [327, 164] on div "Il parere degli esperti Heading Una postura corretta riduce dolori cronici e mi…" at bounding box center [402, 38] width 342 height 273
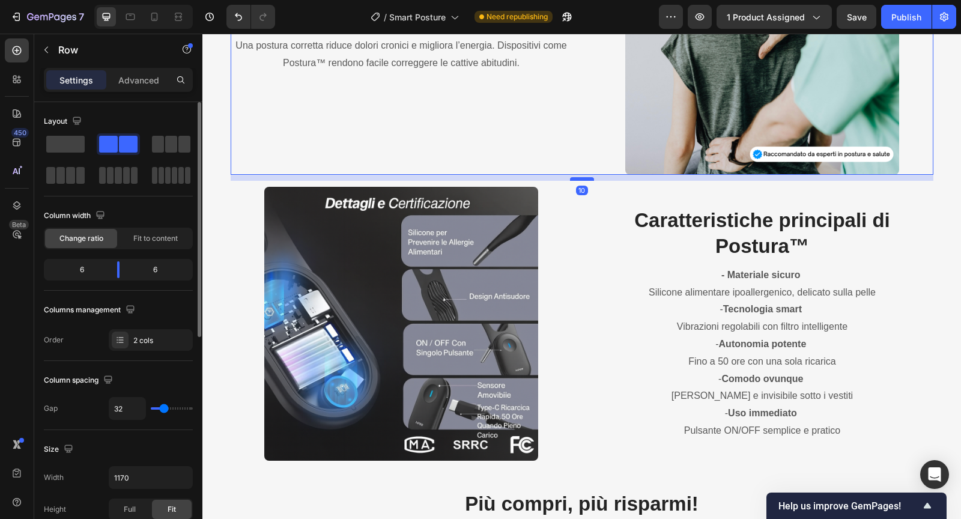
drag, startPoint x: 582, startPoint y: 189, endPoint x: 583, endPoint y: 178, distance: 11.5
click at [583, 178] on div at bounding box center [582, 179] width 24 height 4
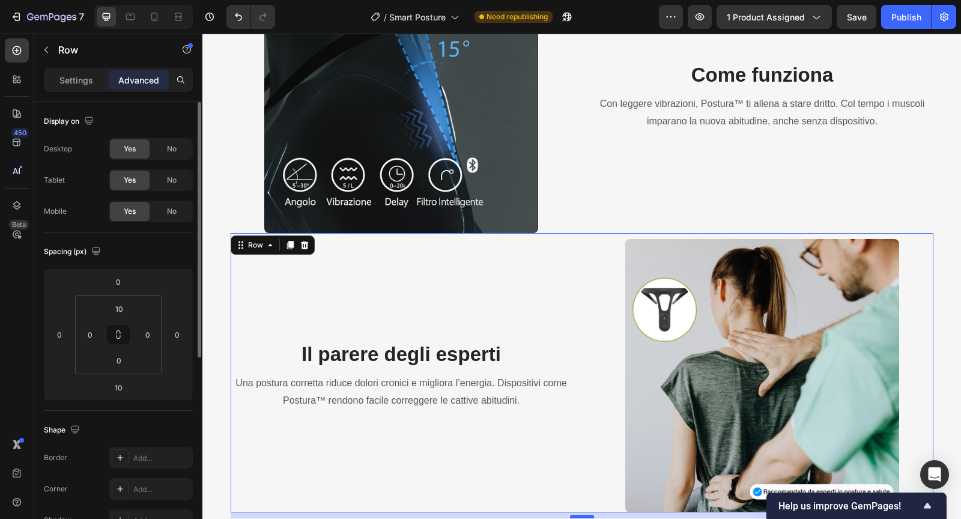
scroll to position [1583, 0]
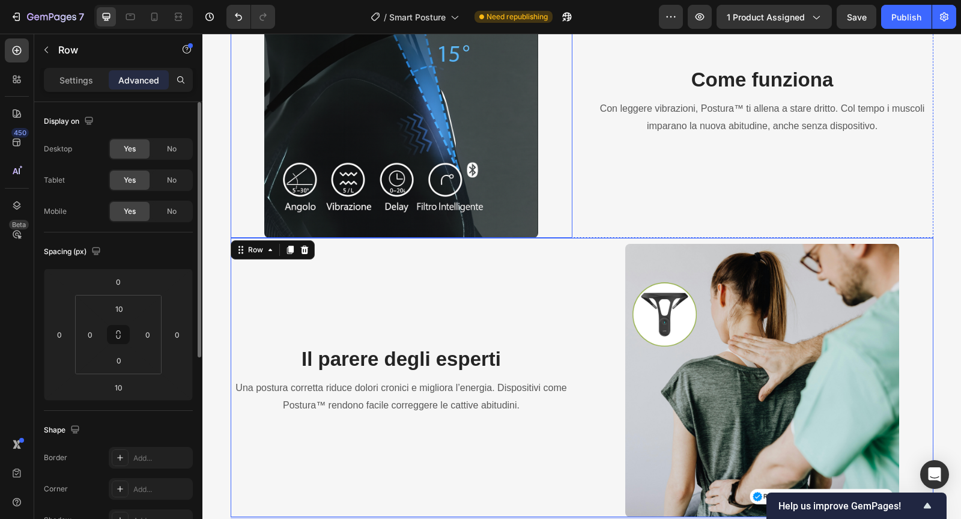
click at [486, 202] on img at bounding box center [400, 101] width 273 height 273
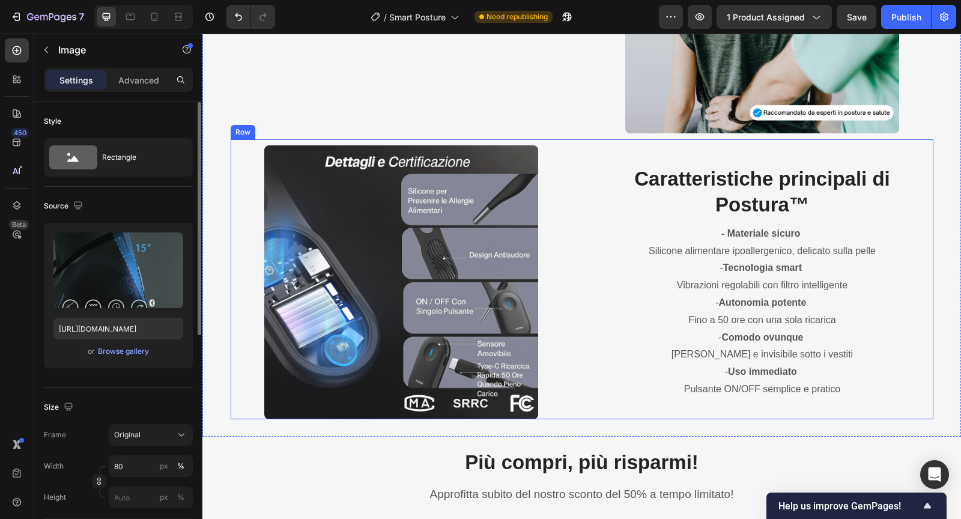
scroll to position [1949, 0]
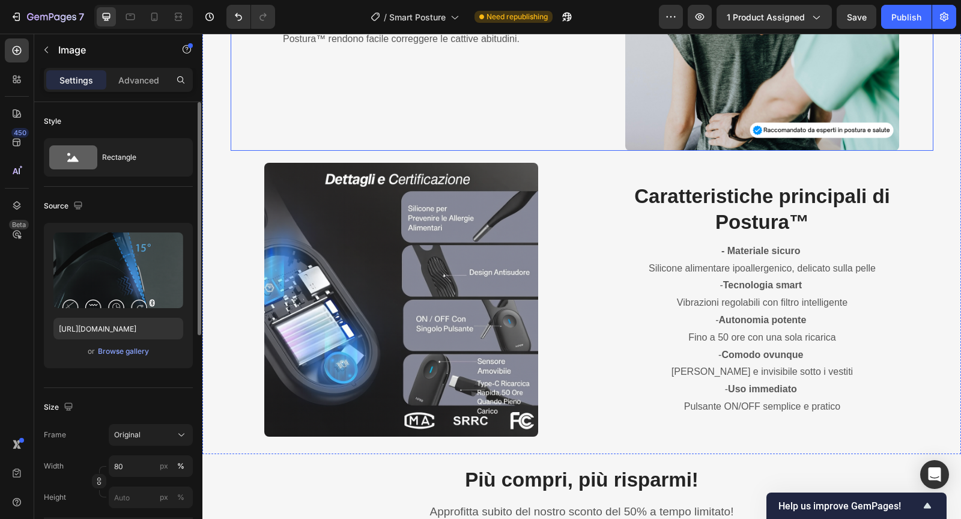
click at [580, 129] on div "Il parere degli esperti Heading Una postura corretta riduce dolori cronici e mi…" at bounding box center [582, 11] width 702 height 279
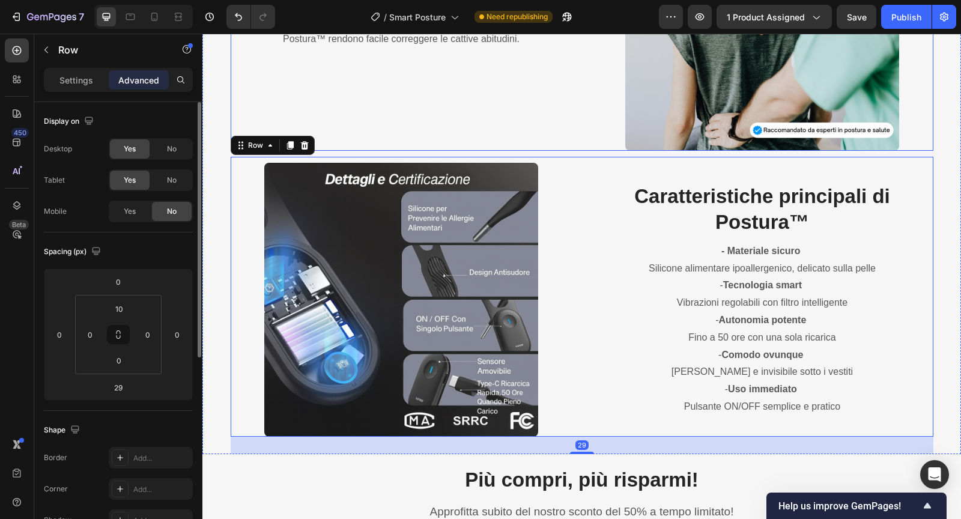
click at [581, 140] on div "Il parere degli esperti Heading Una postura corretta riduce dolori cronici e mi…" at bounding box center [582, 11] width 702 height 279
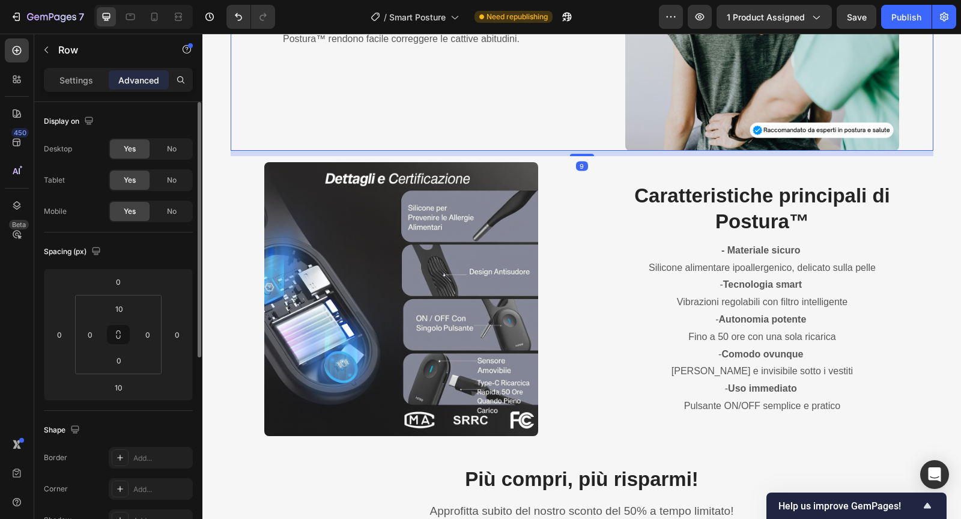
drag, startPoint x: 575, startPoint y: 154, endPoint x: 575, endPoint y: 135, distance: 19.2
click at [575, 135] on div "Il parere degli esperti Heading Una postura corretta riduce dolori cronici e mi…" at bounding box center [582, 11] width 702 height 279
type input "0"
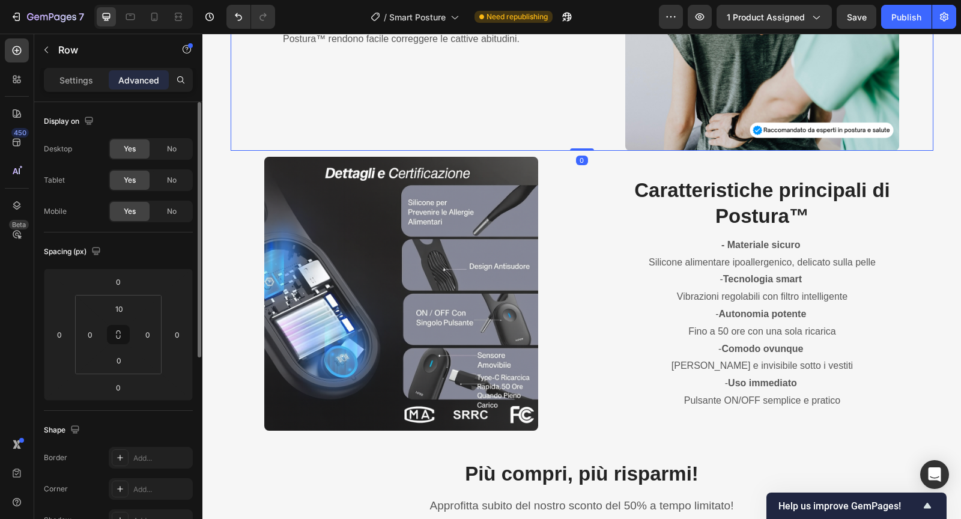
click at [565, 105] on div "Il parere degli esperti Heading Una postura corretta riduce dolori cronici e mi…" at bounding box center [402, 14] width 342 height 273
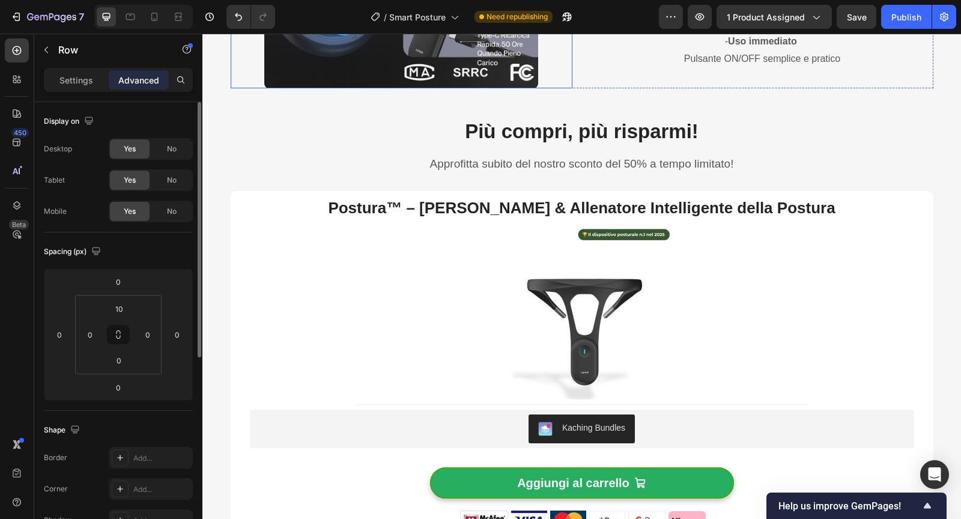
scroll to position [2234, 0]
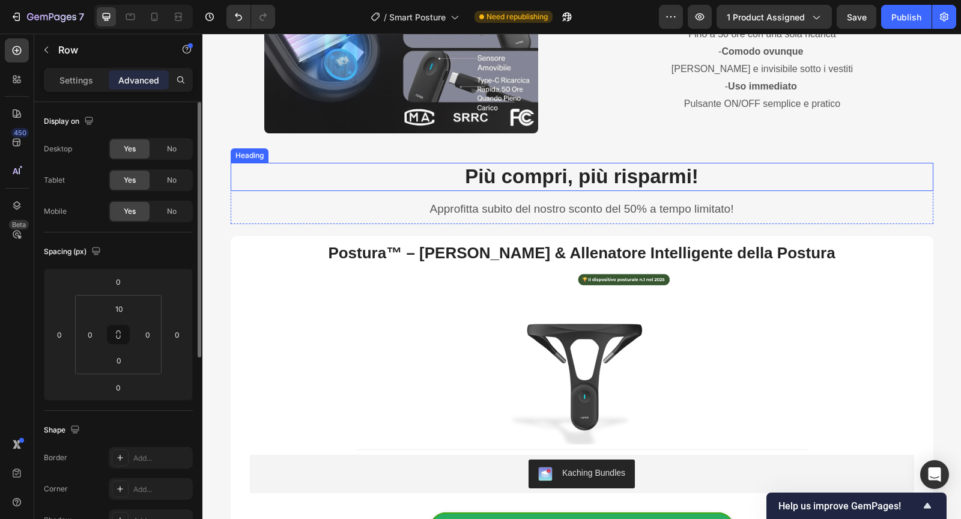
click at [517, 178] on h2 "Più compri, più risparmi!" at bounding box center [582, 177] width 702 height 28
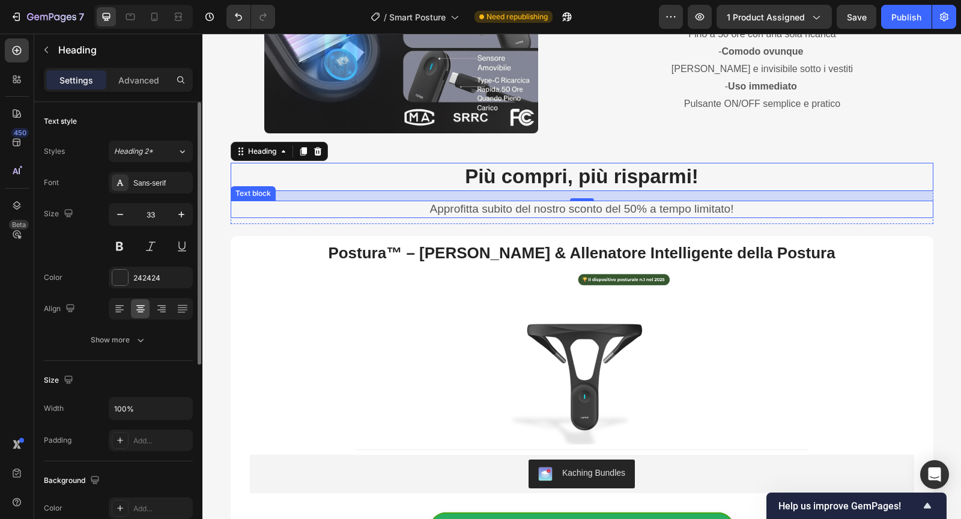
click at [437, 210] on p "Approfitta subito del nostro sconto del 50% a tempo limitato!" at bounding box center [582, 209] width 700 height 15
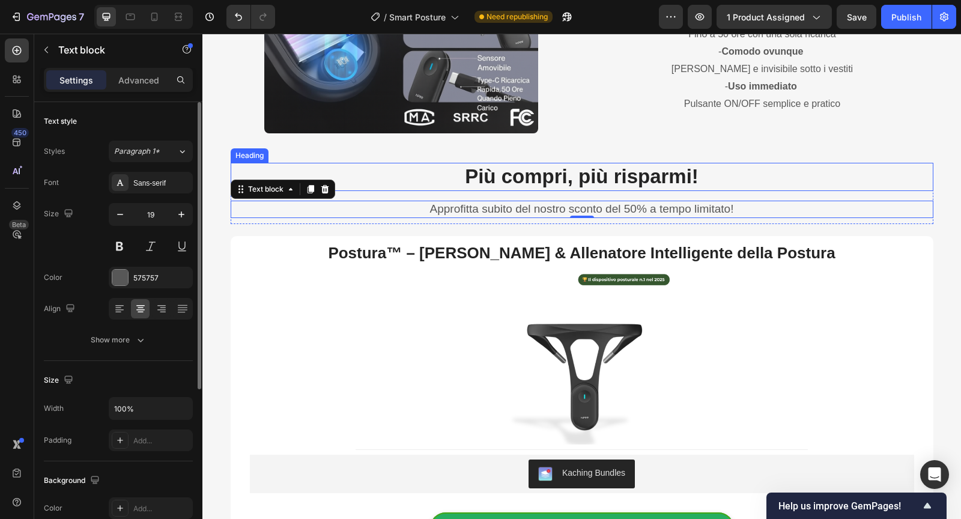
click at [471, 188] on h2 "Più compri, più risparmi!" at bounding box center [582, 177] width 702 height 28
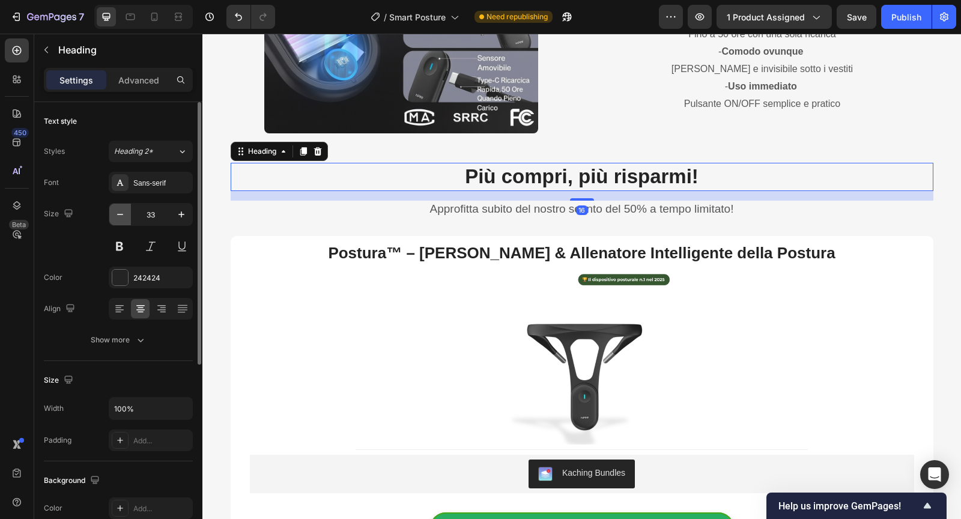
click at [124, 216] on icon "button" at bounding box center [120, 214] width 12 height 12
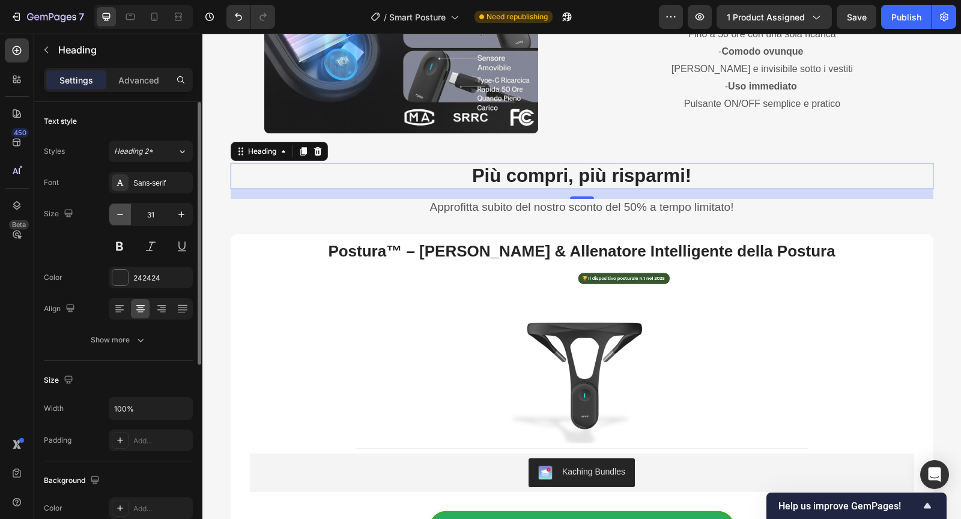
click at [124, 216] on icon "button" at bounding box center [120, 214] width 12 height 12
type input "30"
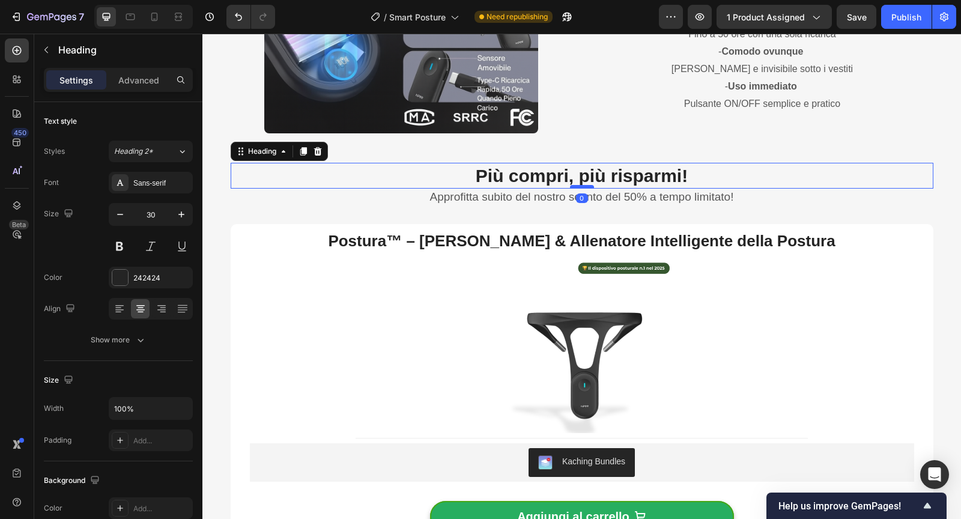
drag, startPoint x: 584, startPoint y: 196, endPoint x: 586, endPoint y: 184, distance: 12.2
click at [586, 185] on div at bounding box center [582, 187] width 24 height 4
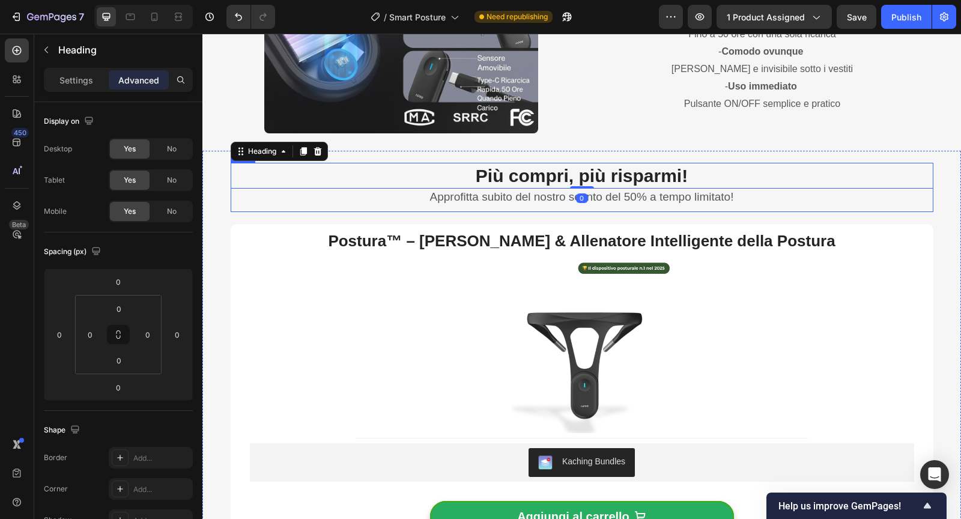
click at [362, 210] on div "Più compri, più risparmi! Heading 0 Approfitta subito del nostro sconto del 50%…" at bounding box center [582, 187] width 702 height 49
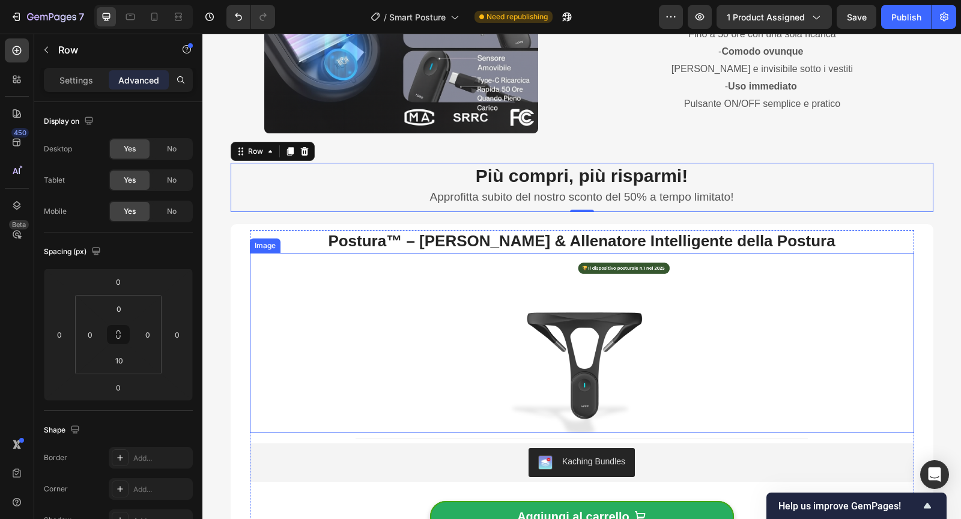
click at [259, 281] on div at bounding box center [582, 343] width 664 height 180
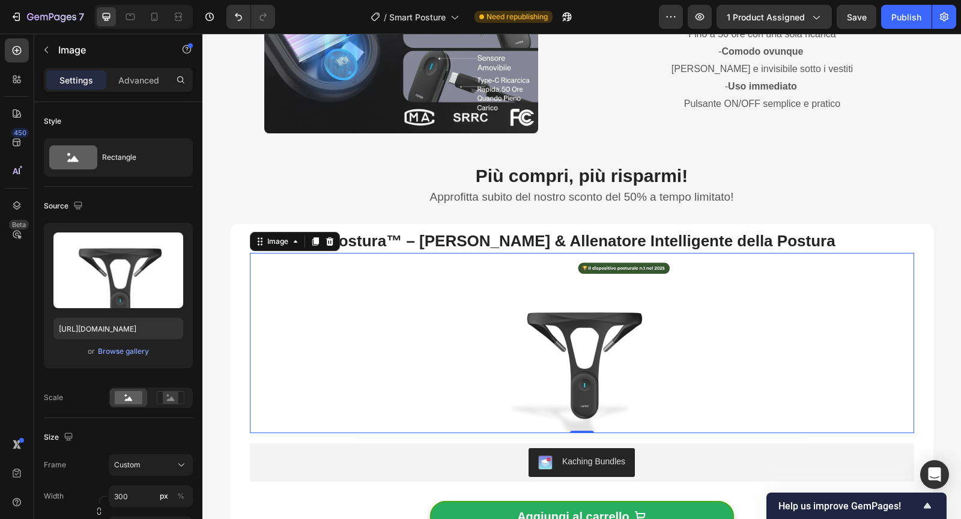
click at [390, 316] on div at bounding box center [582, 343] width 664 height 180
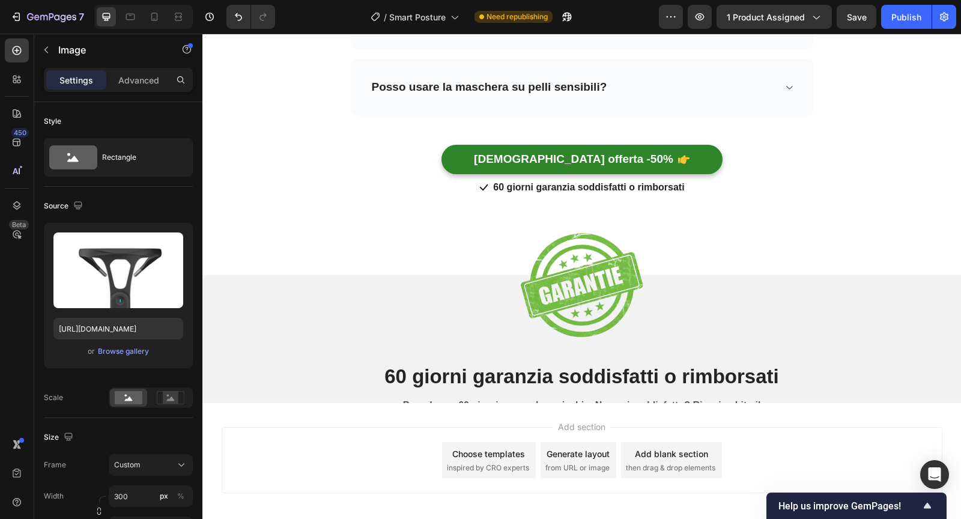
scroll to position [3313, 0]
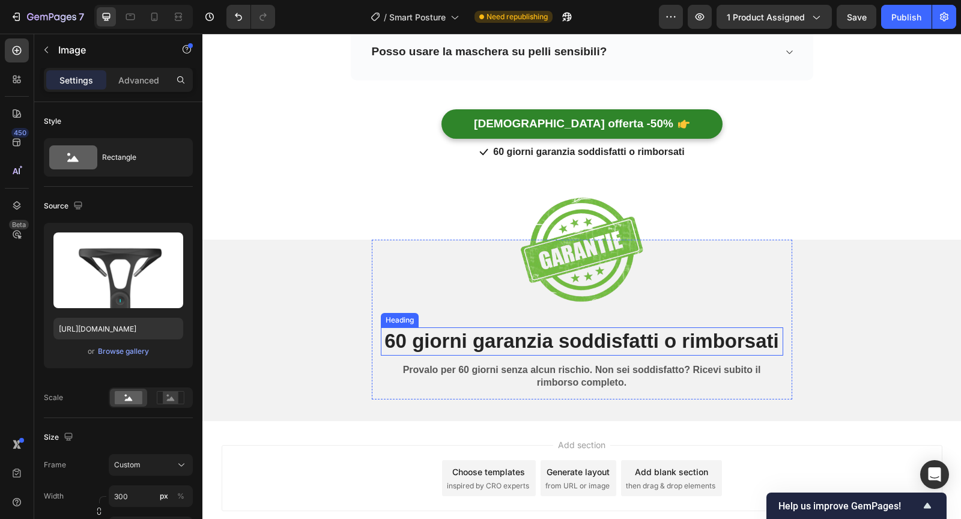
click at [421, 330] on strong "60 giorni garanzia soddisfatti o rimborsati" at bounding box center [581, 341] width 394 height 22
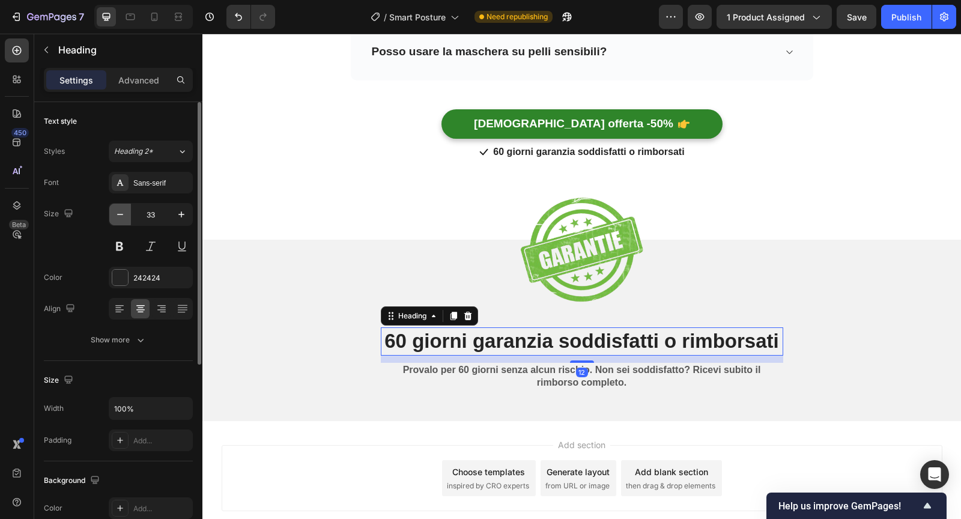
click at [122, 209] on icon "button" at bounding box center [120, 214] width 12 height 12
type input "30"
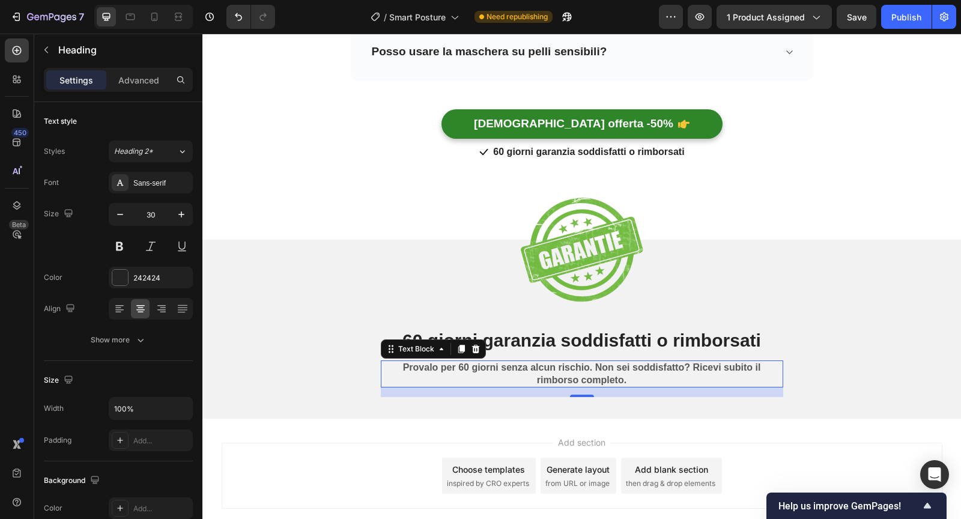
click at [418, 362] on strong "Provalo per 60 giorni senza alcun rischio. Non sei soddisfatto? Ricevi subito i…" at bounding box center [582, 373] width 358 height 23
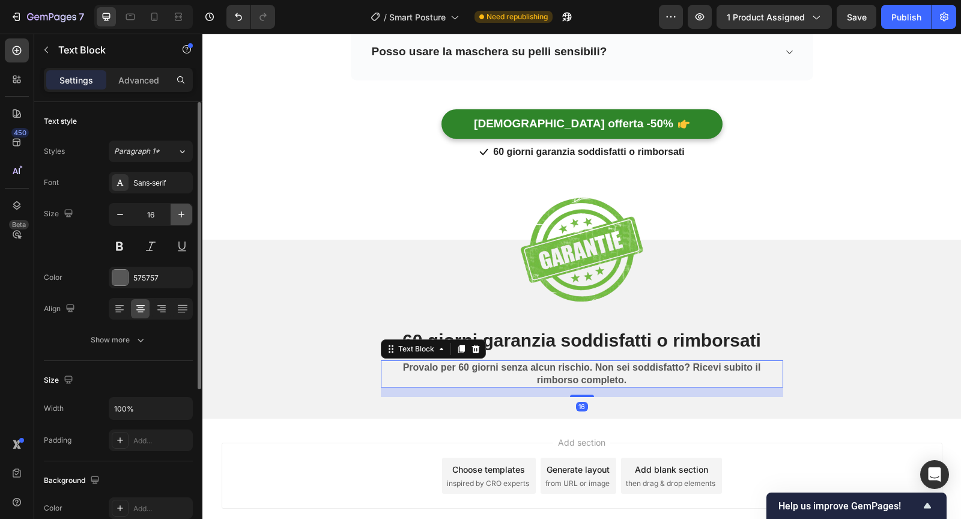
click at [178, 213] on icon "button" at bounding box center [181, 214] width 12 height 12
type input "17"
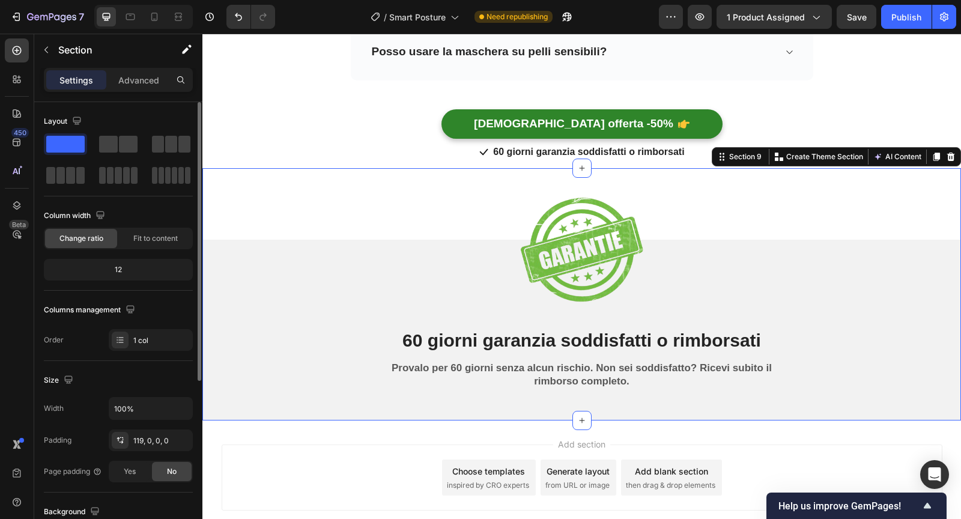
click at [340, 217] on div "Image 60 giorni garanzia soddisfatti o rimborsati Heading Provalo per 60 giorni…" at bounding box center [581, 294] width 758 height 252
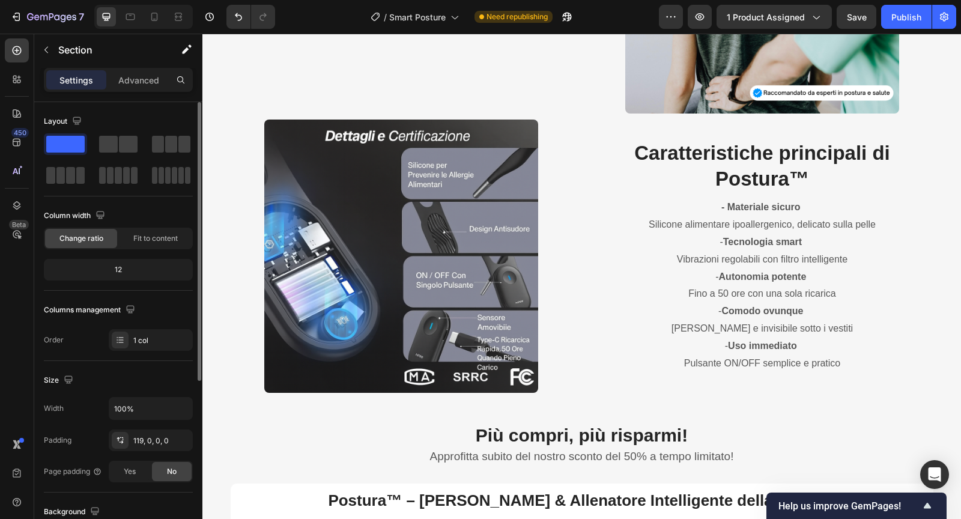
scroll to position [1972, 0]
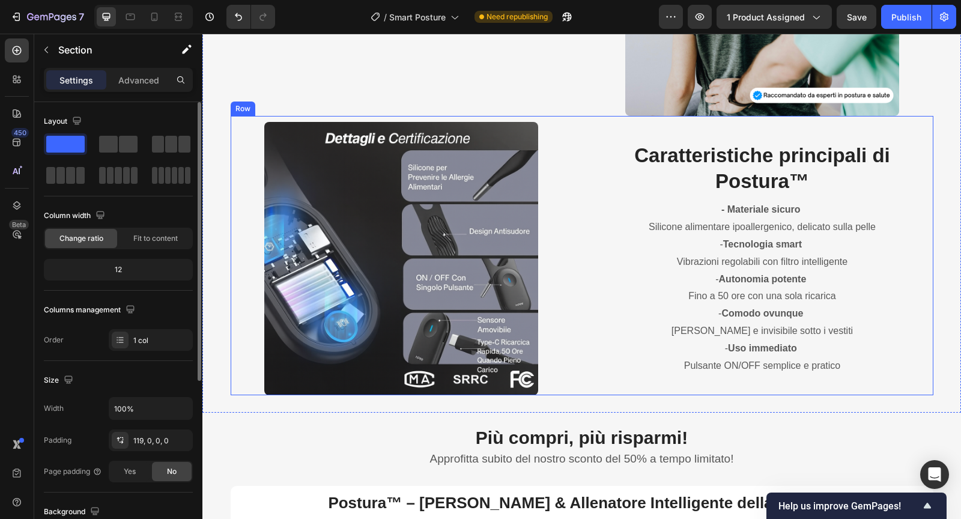
click at [586, 366] on div "Image Caratteristiche principali di Postura™ Heading - Materiale sicuro Silicon…" at bounding box center [582, 255] width 702 height 279
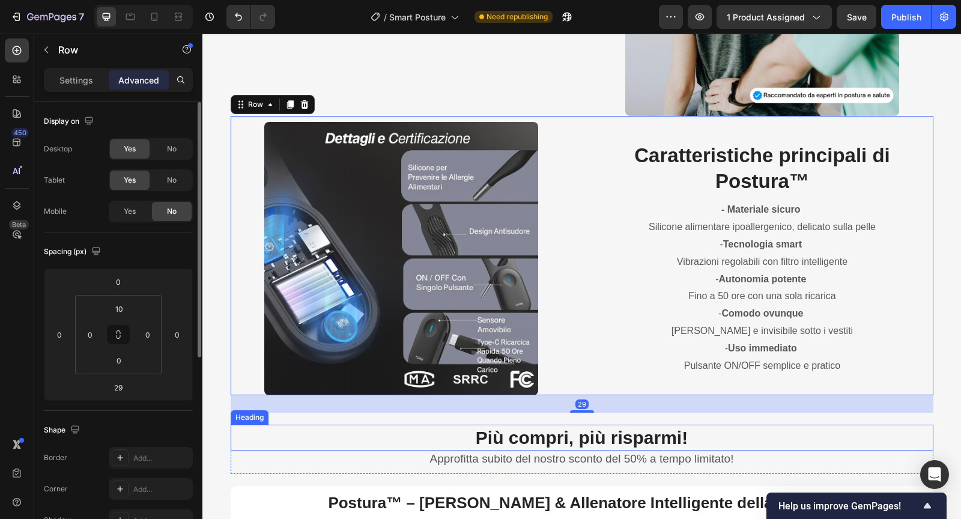
click at [410, 433] on h2 "Più compri, più risparmi!" at bounding box center [582, 437] width 702 height 26
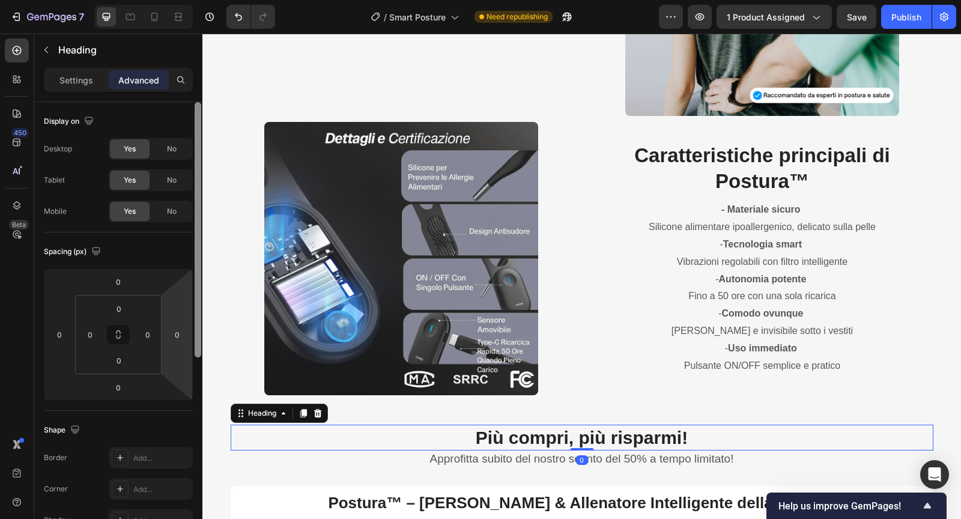
click at [201, 362] on div at bounding box center [197, 327] width 9 height 451
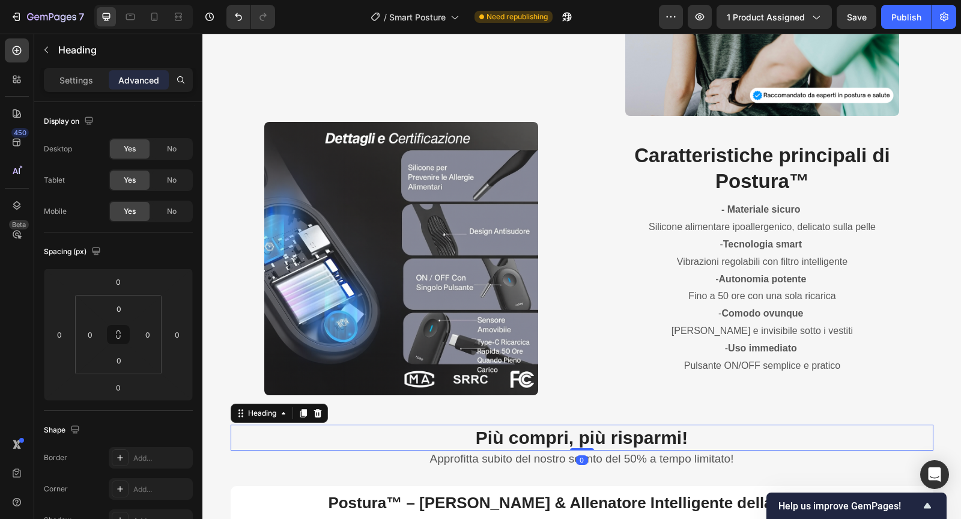
scroll to position [347, 0]
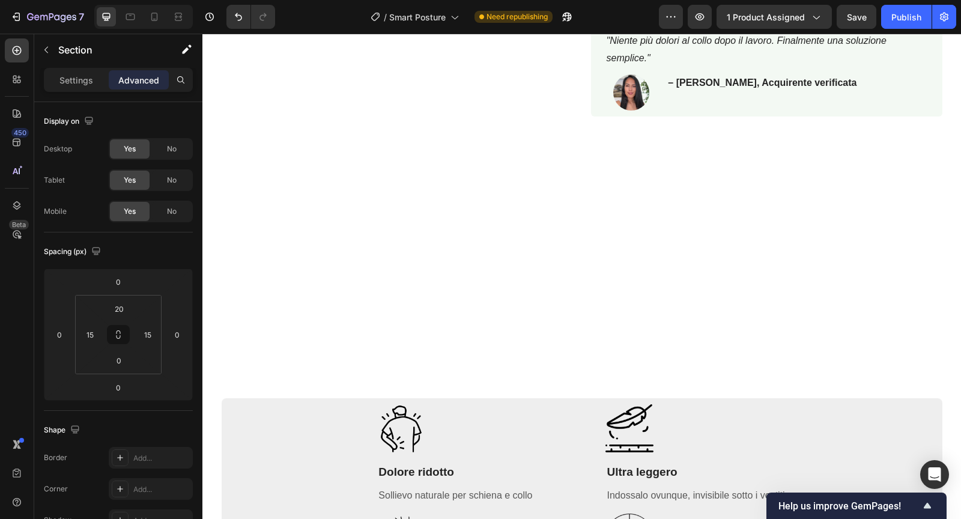
scroll to position [602, 0]
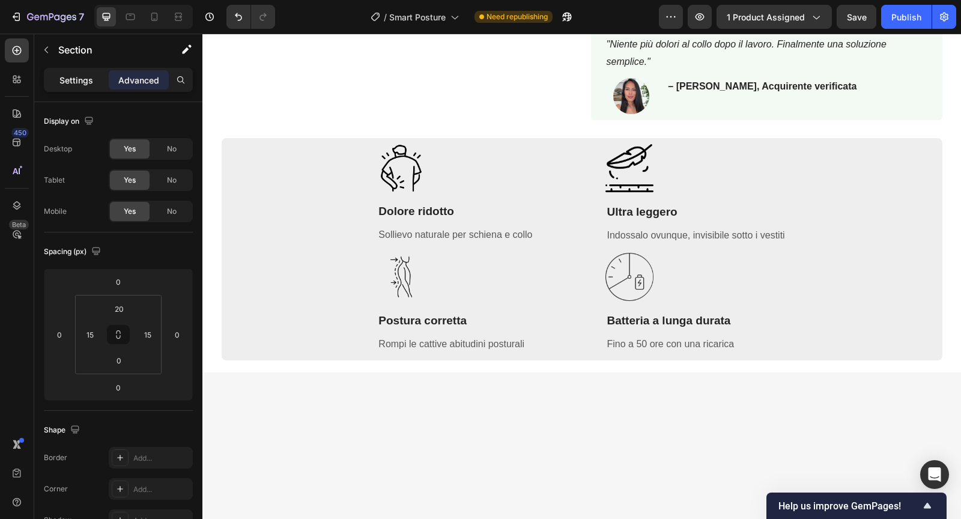
click at [83, 80] on p "Settings" at bounding box center [76, 80] width 34 height 13
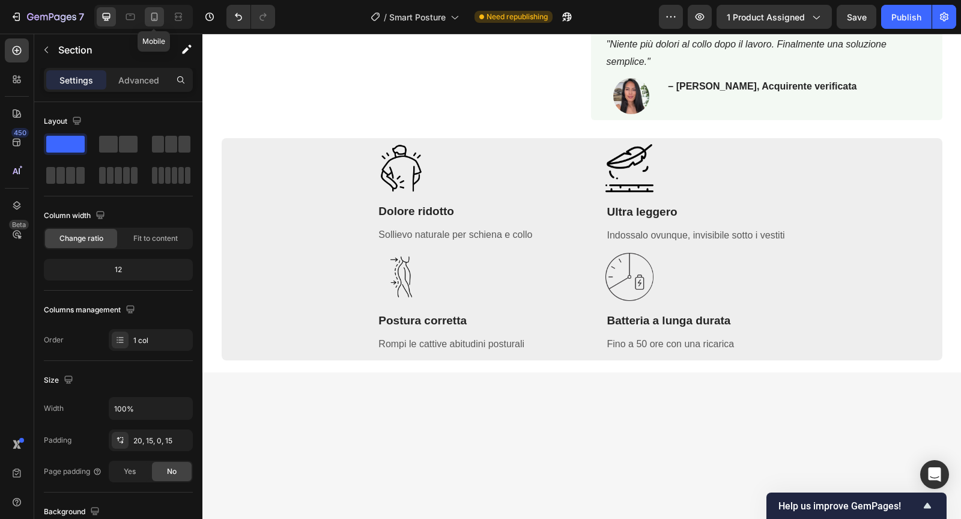
click at [153, 20] on icon at bounding box center [154, 17] width 7 height 8
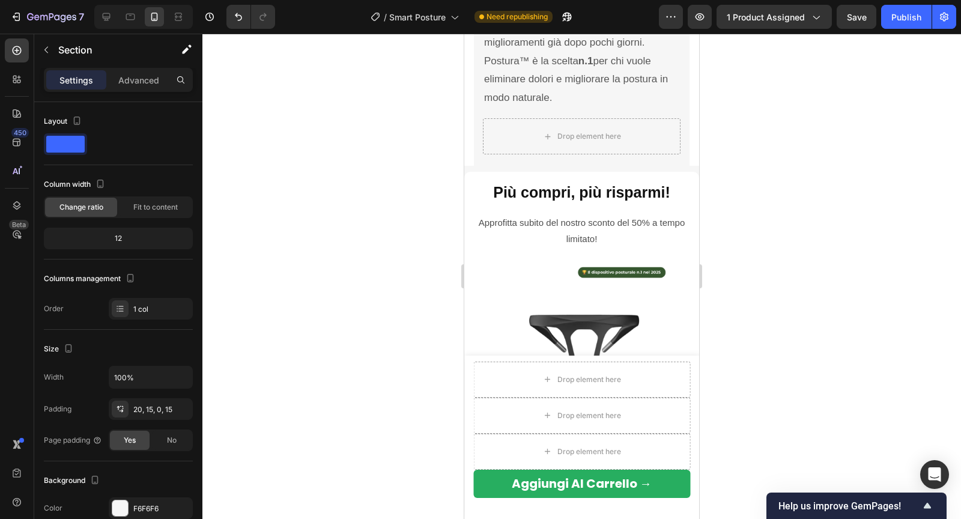
scroll to position [3159, 0]
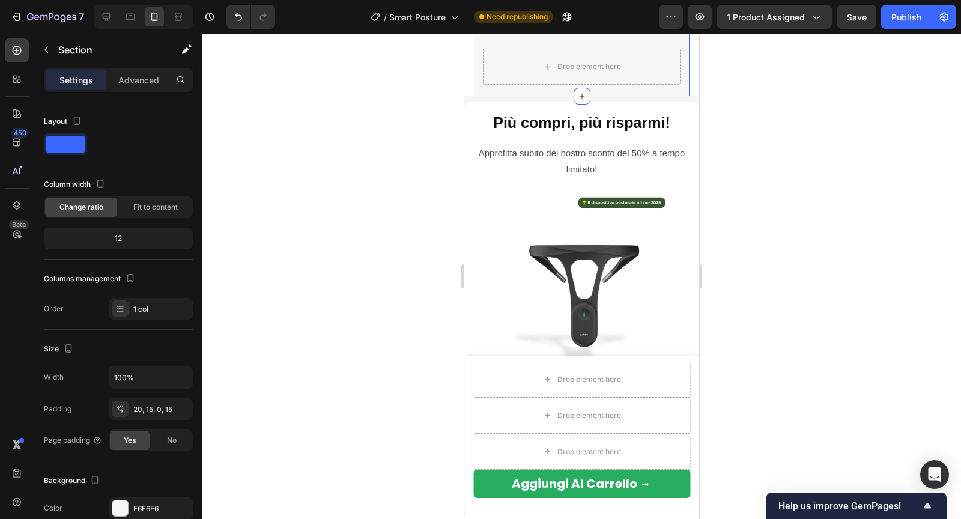
click at [551, 103] on div "Drop element here Più compri, più risparmi! Heading Approfitta subito del nostr…" at bounding box center [581, 303] width 235 height 402
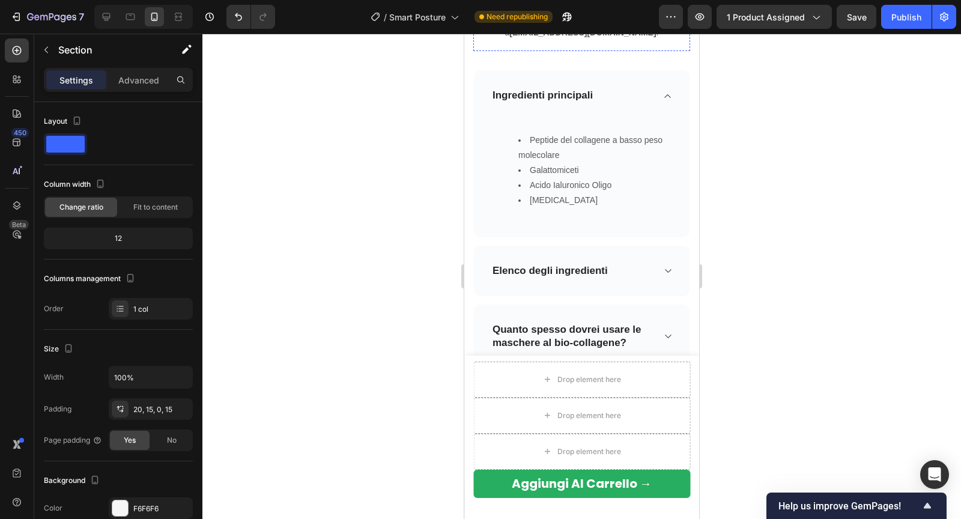
scroll to position [3762, 0]
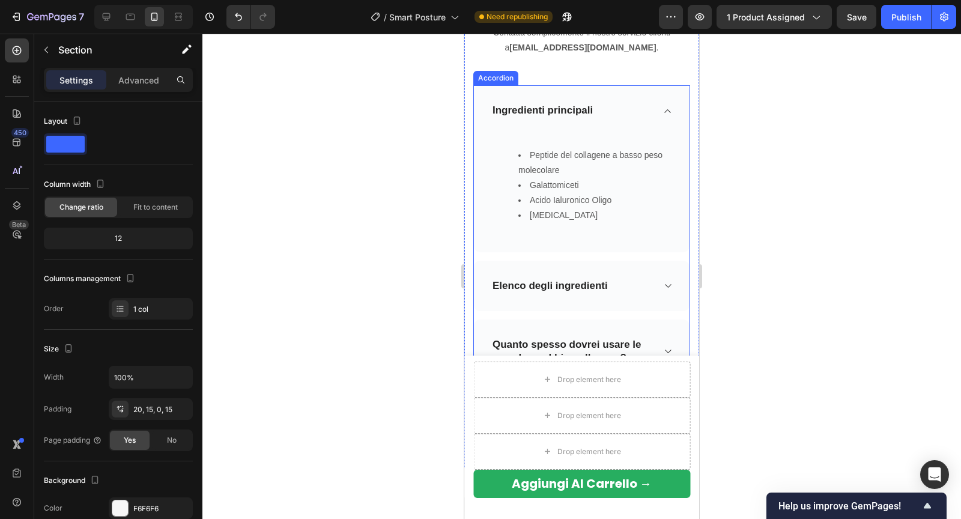
click at [547, 104] on strong "Ingredienti principali" at bounding box center [542, 109] width 100 height 11
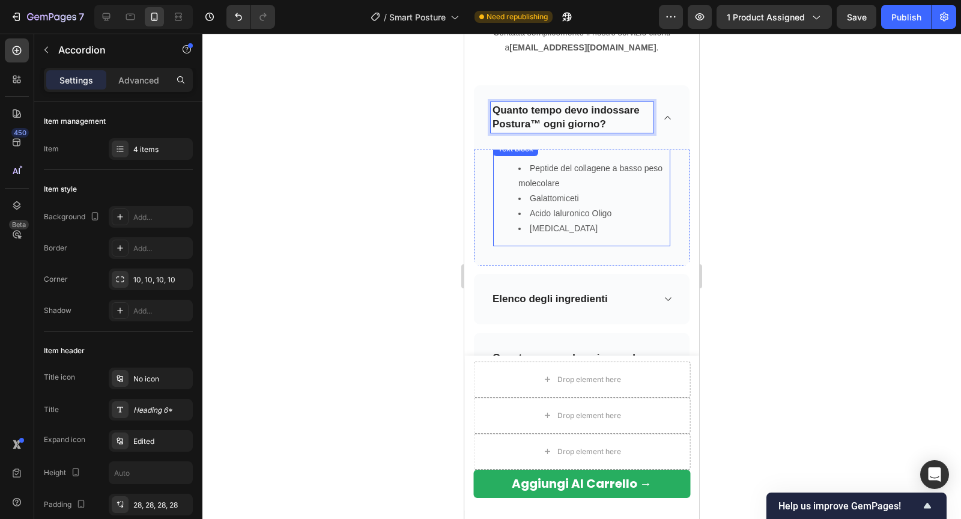
click at [526, 165] on li "Peptide del collagene a basso peso molecolare" at bounding box center [593, 176] width 151 height 30
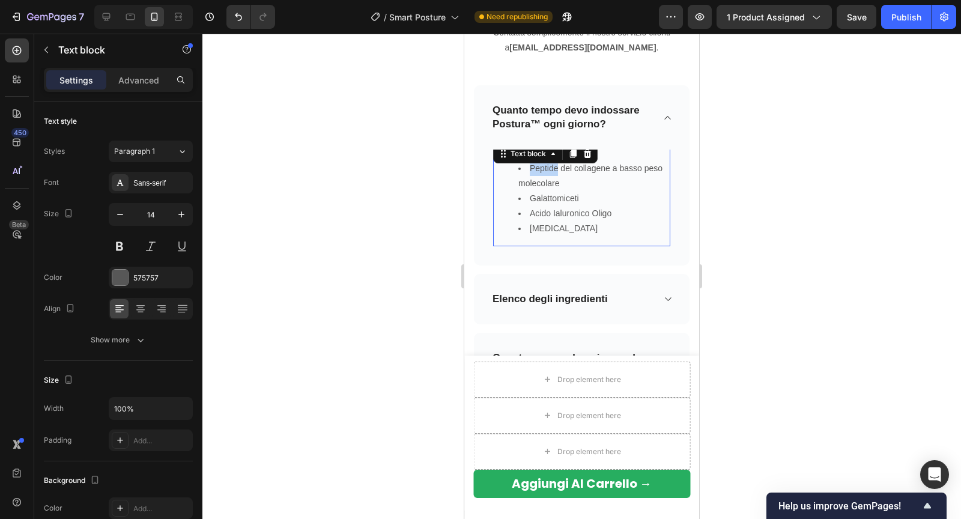
click at [526, 165] on li "Peptide del collagene a basso peso molecolare" at bounding box center [593, 176] width 151 height 30
click at [593, 217] on li "Acido Ialuronico Oligo" at bounding box center [593, 213] width 151 height 15
click at [593, 225] on li "[MEDICAL_DATA]" at bounding box center [593, 228] width 151 height 15
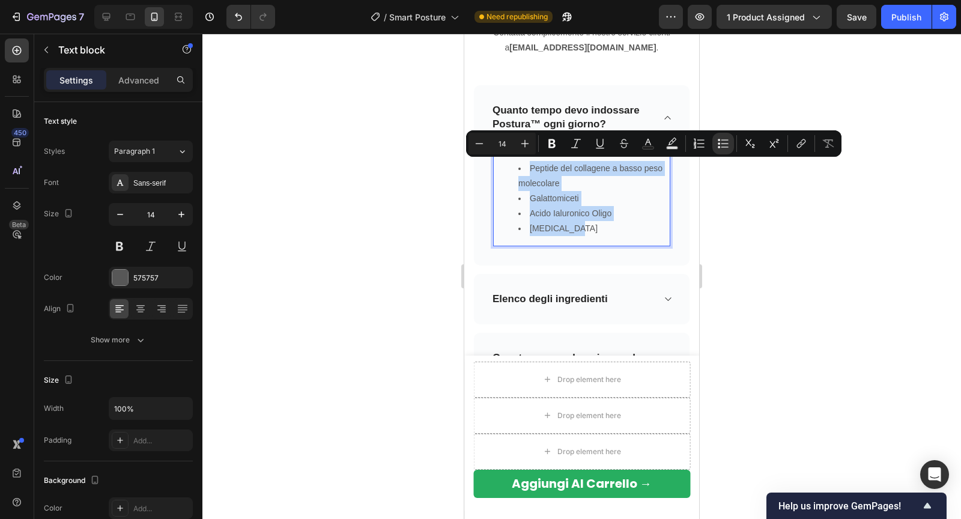
drag, startPoint x: 593, startPoint y: 225, endPoint x: 502, endPoint y: 162, distance: 109.9
click at [502, 162] on ul "Peptide del collagene a basso peso molecolare Galattomiceti Acido Ialuronico Ol…" at bounding box center [581, 199] width 175 height 76
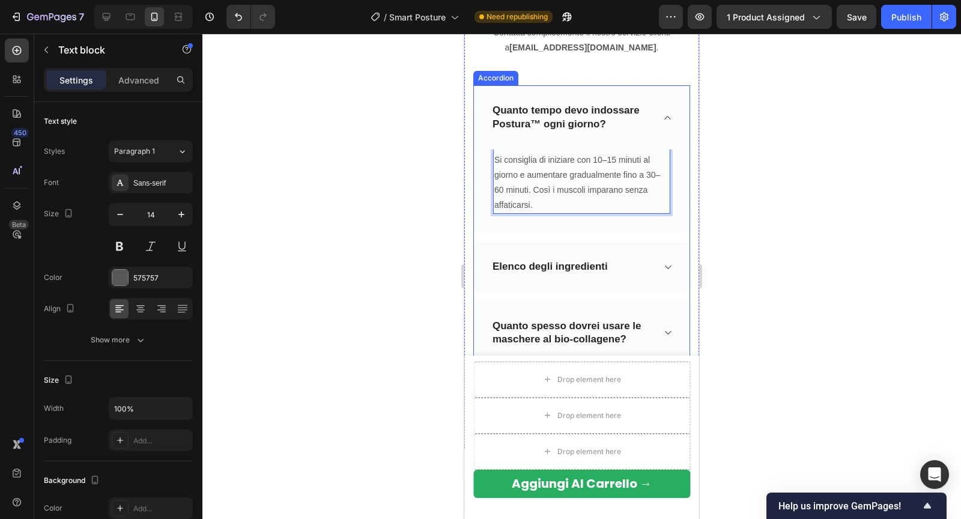
click at [567, 266] on strong "Elenco degli ingredienti" at bounding box center [549, 266] width 115 height 11
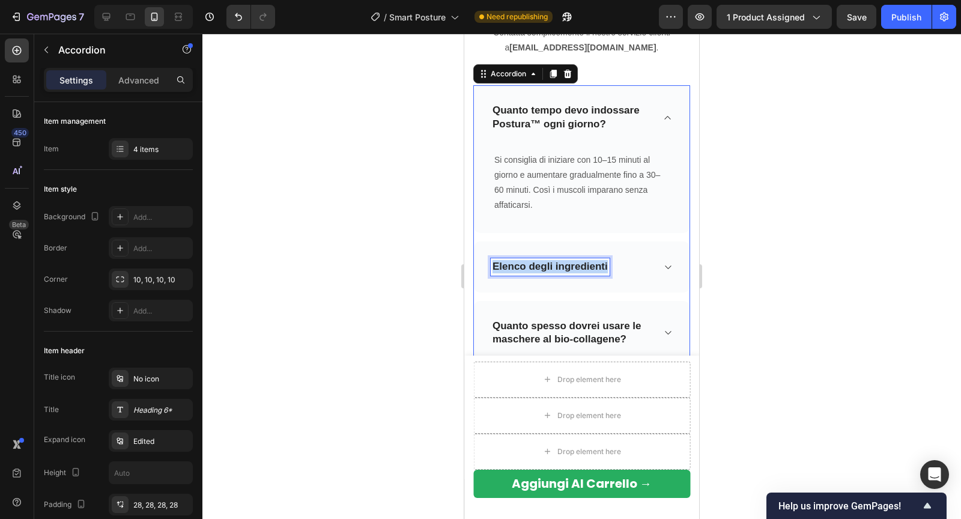
click at [567, 266] on strong "Elenco degli ingredienti" at bounding box center [549, 266] width 115 height 11
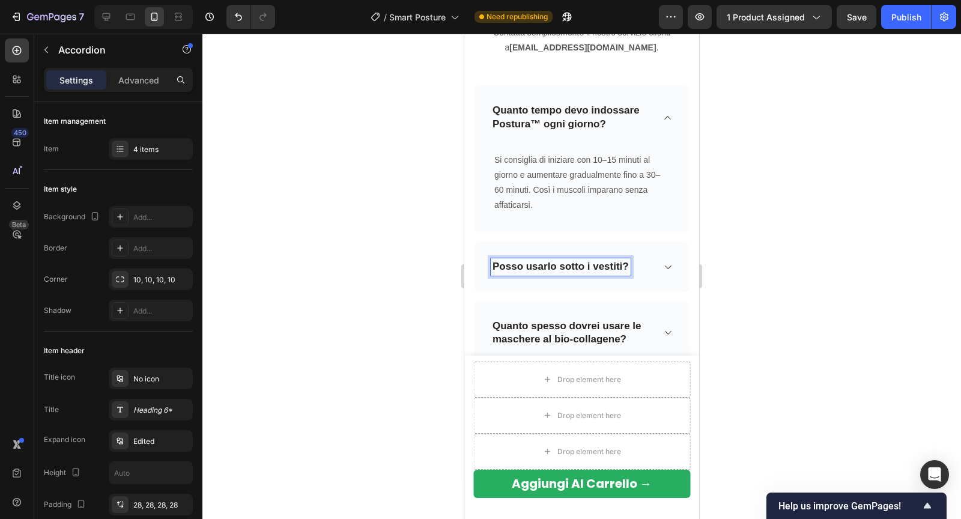
click at [662, 268] on div "Posso usarlo sotto i vestiti?" at bounding box center [582, 266] width 216 height 50
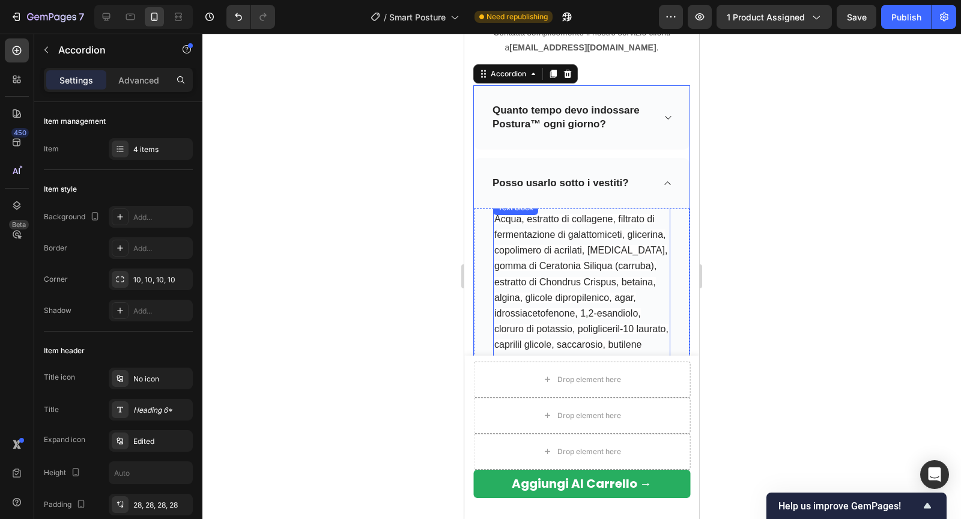
click at [543, 258] on span "Acqua, estratto di collagene, filtrato di fermentazione di galattomiceti, glice…" at bounding box center [581, 368] width 175 height 309
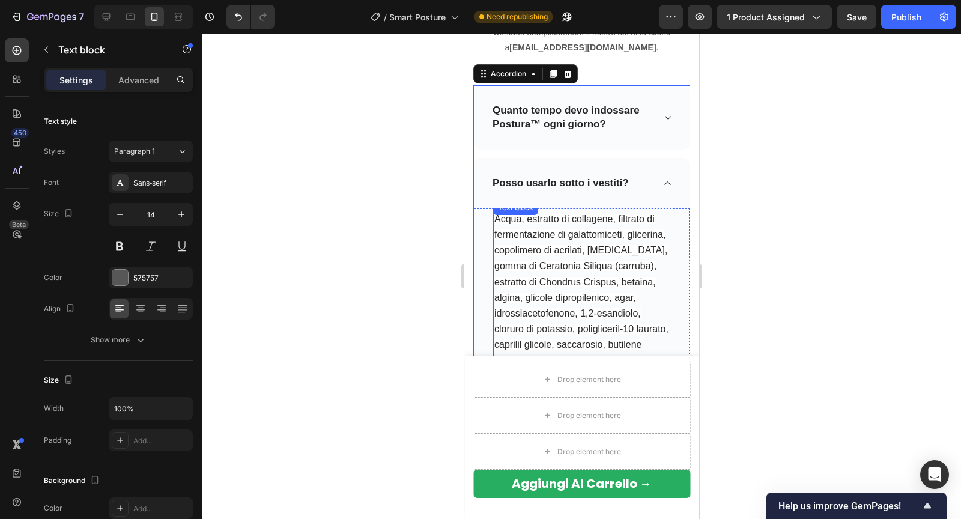
click at [543, 258] on span "Acqua, estratto di collagene, filtrato di fermentazione di galattomiceti, glice…" at bounding box center [581, 368] width 175 height 309
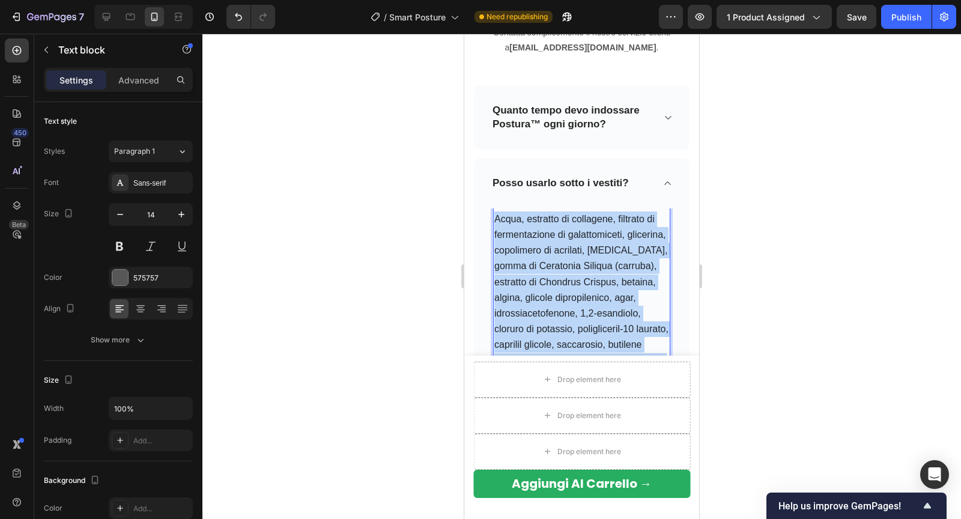
click at [543, 258] on span "Acqua, estratto di collagene, filtrato di fermentazione di galattomiceti, glice…" at bounding box center [581, 368] width 175 height 309
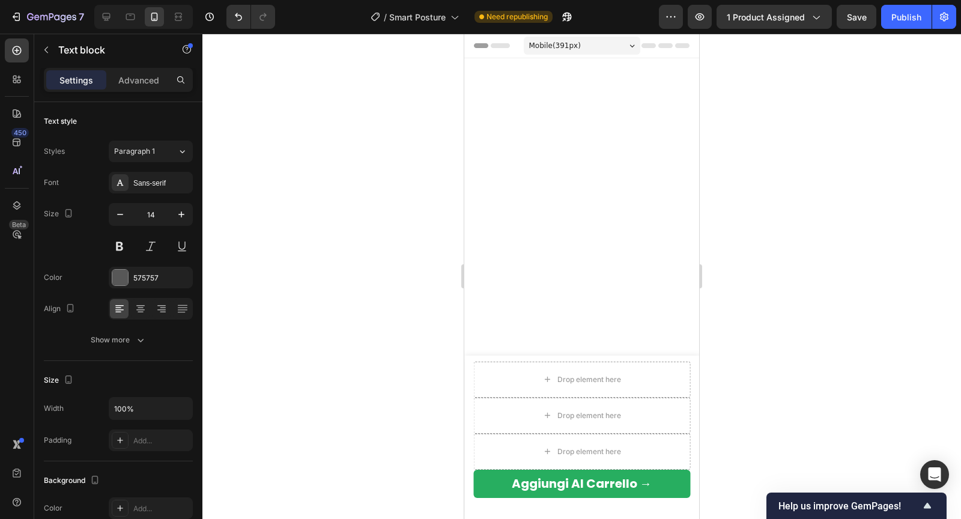
scroll to position [3762, 0]
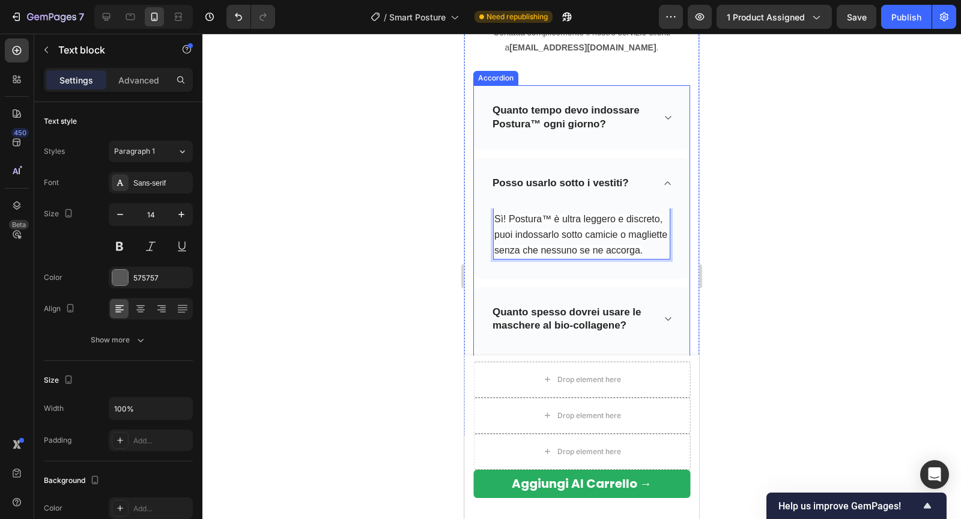
click at [543, 309] on strong "Quanto spesso dovrei usare le maschere al bio-collagene?" at bounding box center [566, 318] width 149 height 25
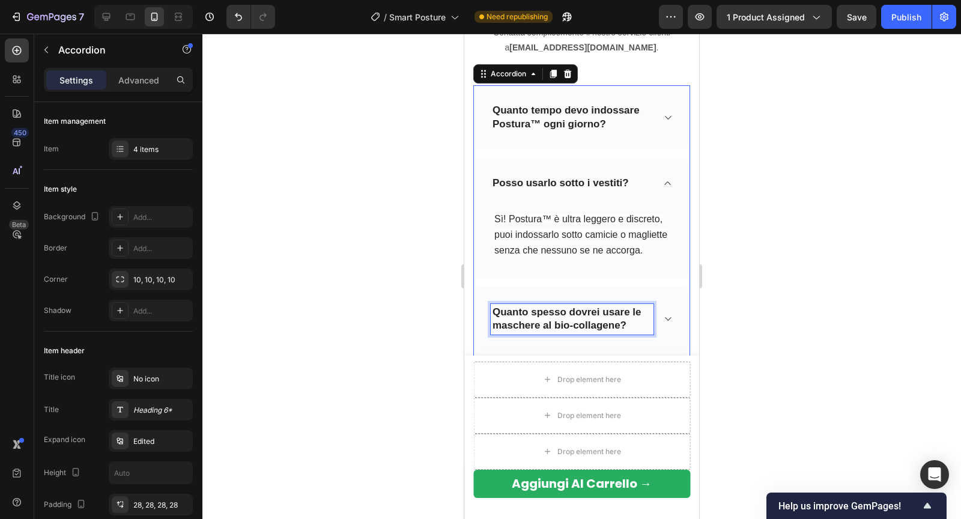
click at [543, 309] on strong "Quanto spesso dovrei usare le maschere al bio-collagene?" at bounding box center [566, 318] width 149 height 25
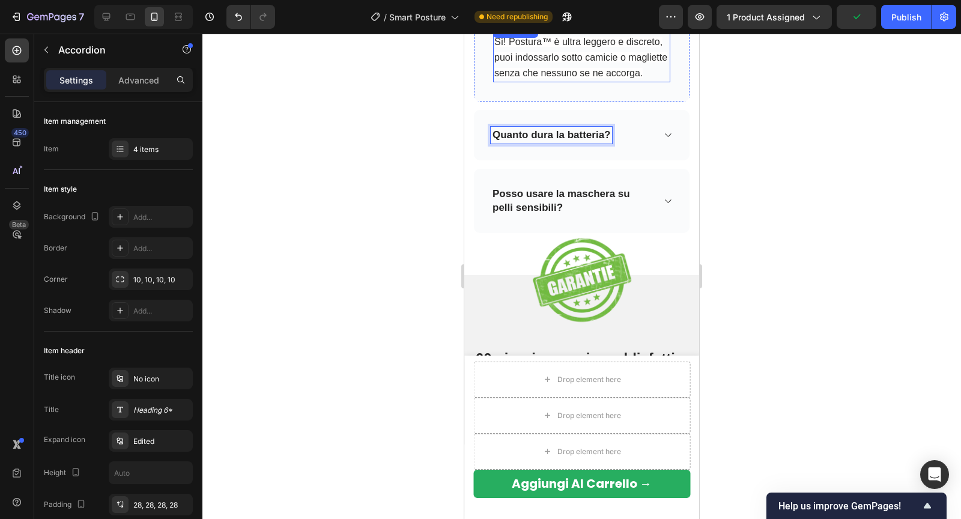
scroll to position [3955, 0]
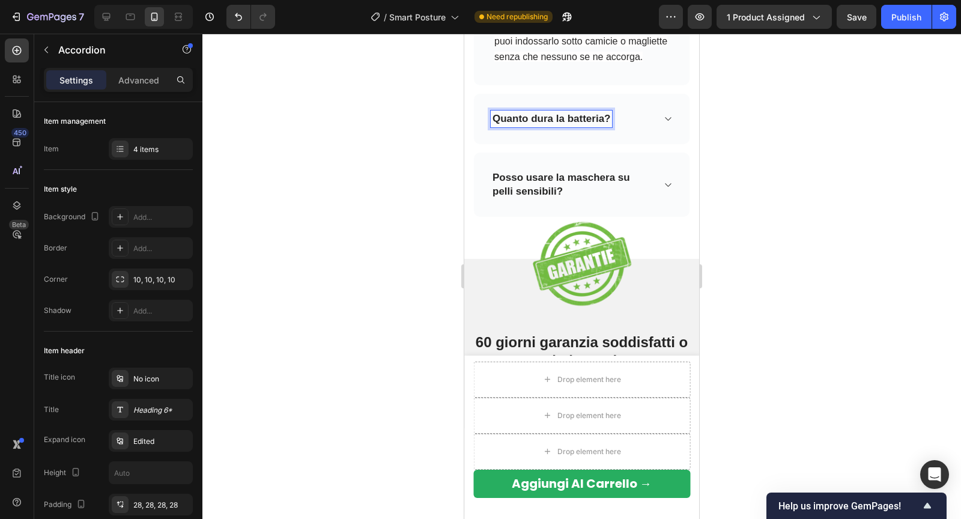
click at [656, 122] on div "Quanto dura la batteria?" at bounding box center [582, 119] width 216 height 50
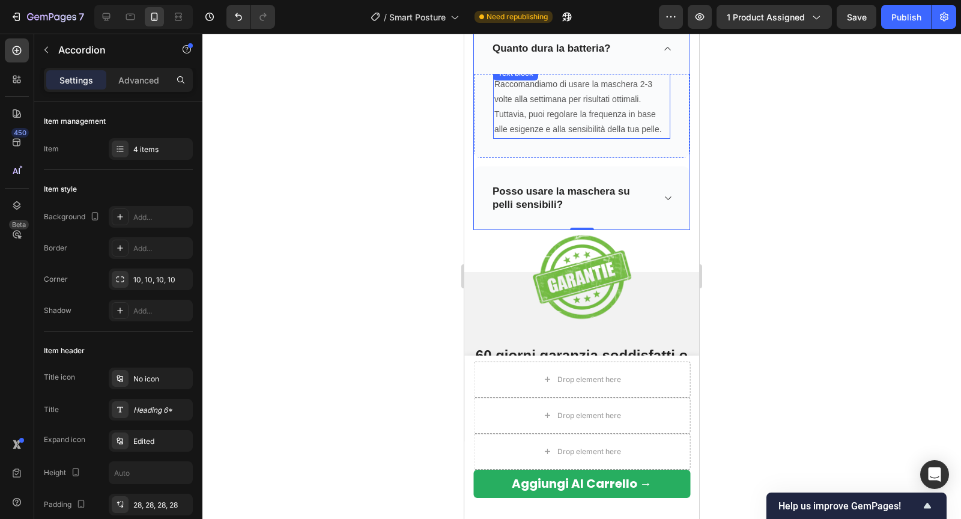
click at [544, 112] on p "Tuttavia, puoi regolare la frequenza in base alle esigenze e alla sensibilità d…" at bounding box center [581, 122] width 175 height 30
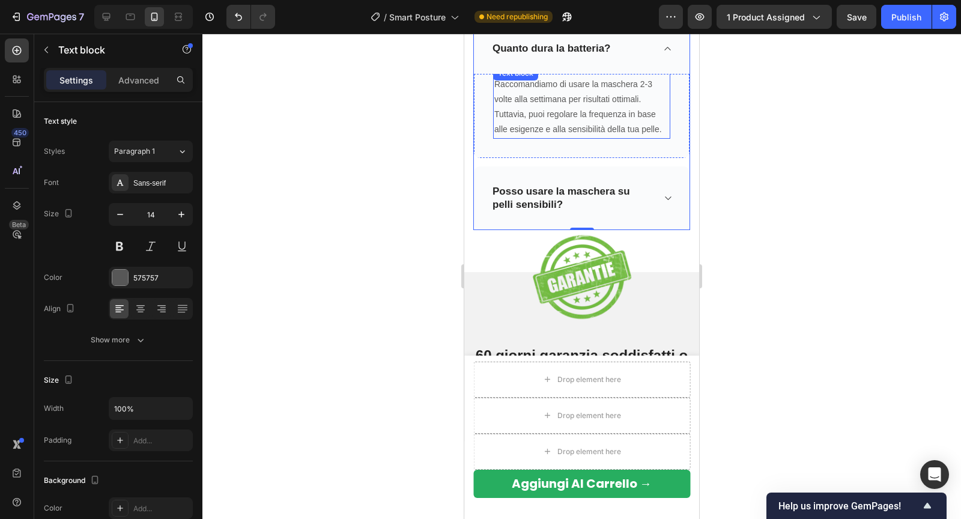
click at [544, 112] on p "Tuttavia, puoi regolare la frequenza in base alle esigenze e alla sensibilità d…" at bounding box center [581, 122] width 175 height 30
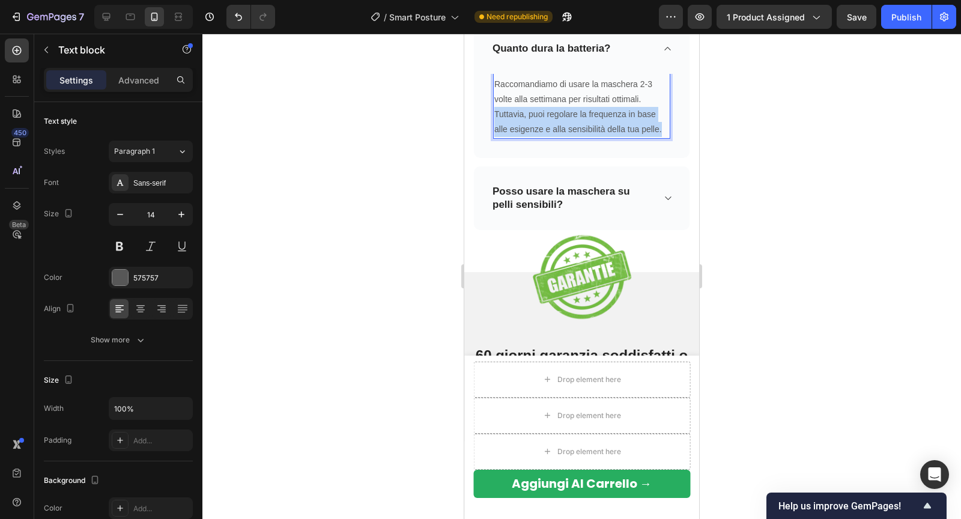
click at [544, 112] on p "Tuttavia, puoi regolare la frequenza in base alle esigenze e alla sensibilità d…" at bounding box center [581, 122] width 175 height 30
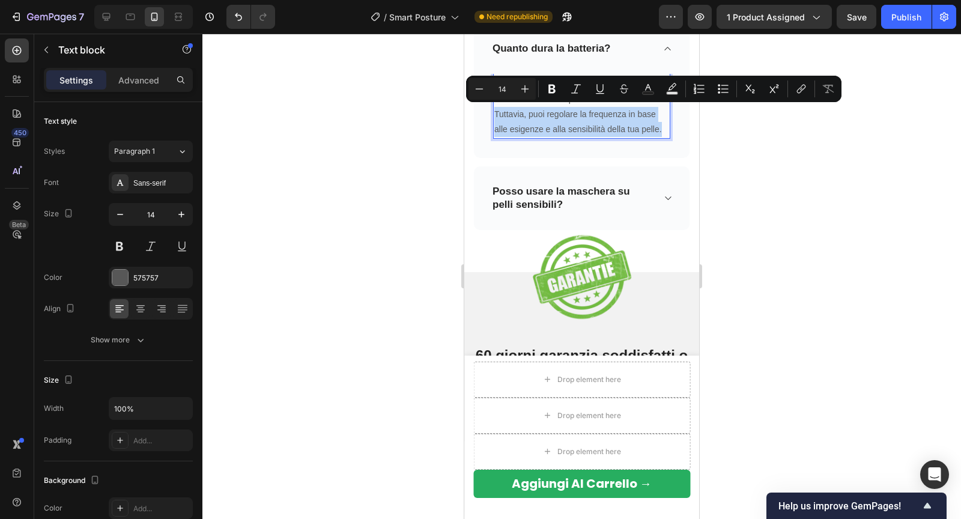
click at [621, 124] on p "Tuttavia, puoi regolare la frequenza in base alle esigenze e alla sensibilità d…" at bounding box center [581, 122] width 175 height 30
click at [547, 110] on p "Tuttavia, puoi regolare la frequenza in base alle esigenze e alla sensibilità d…" at bounding box center [581, 122] width 175 height 30
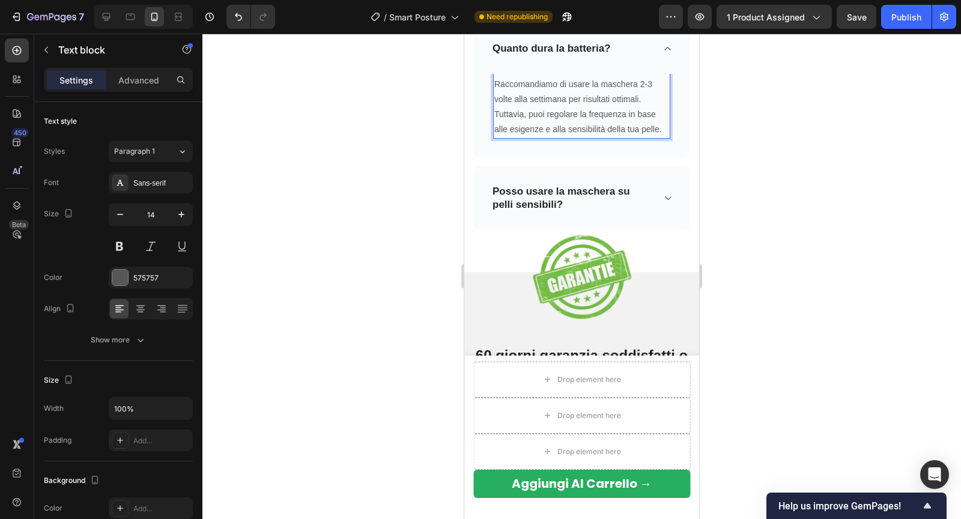
click at [496, 79] on p "Raccomandiamo di usare la maschera 2-3 volte alla settimana per risultati ottim…" at bounding box center [581, 92] width 175 height 30
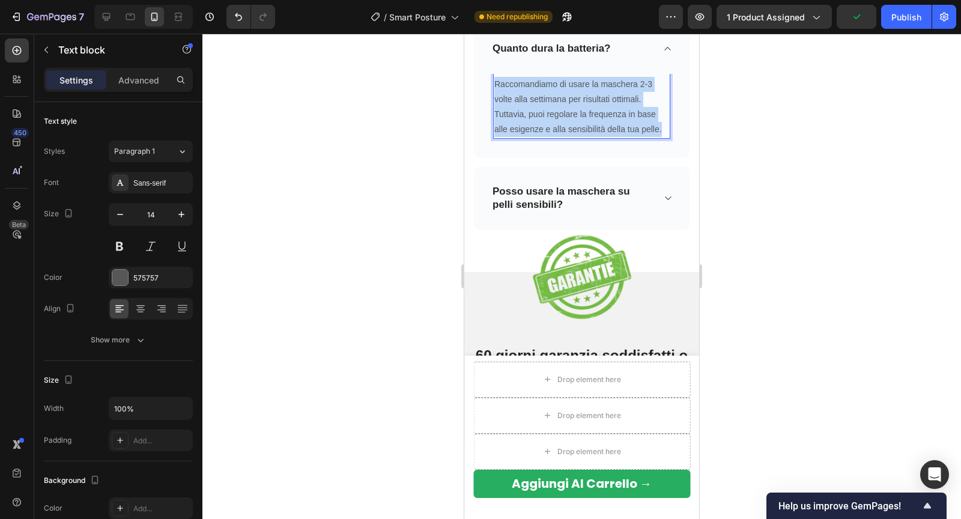
drag, startPoint x: 496, startPoint y: 79, endPoint x: 672, endPoint y: 133, distance: 183.3
click at [672, 133] on div "Raccomandiamo di usare la maschera 2-3 volte alla settimana per risultati ottim…" at bounding box center [582, 116] width 216 height 84
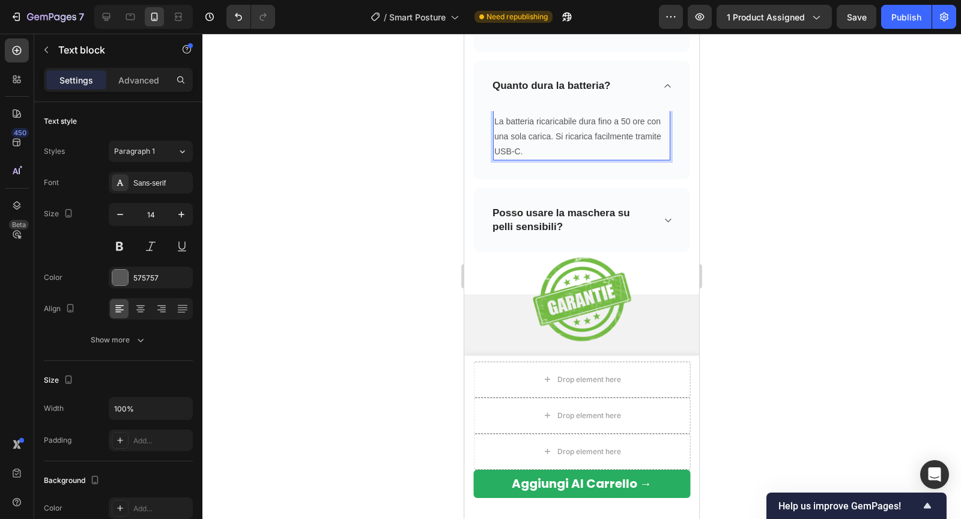
scroll to position [3894, 0]
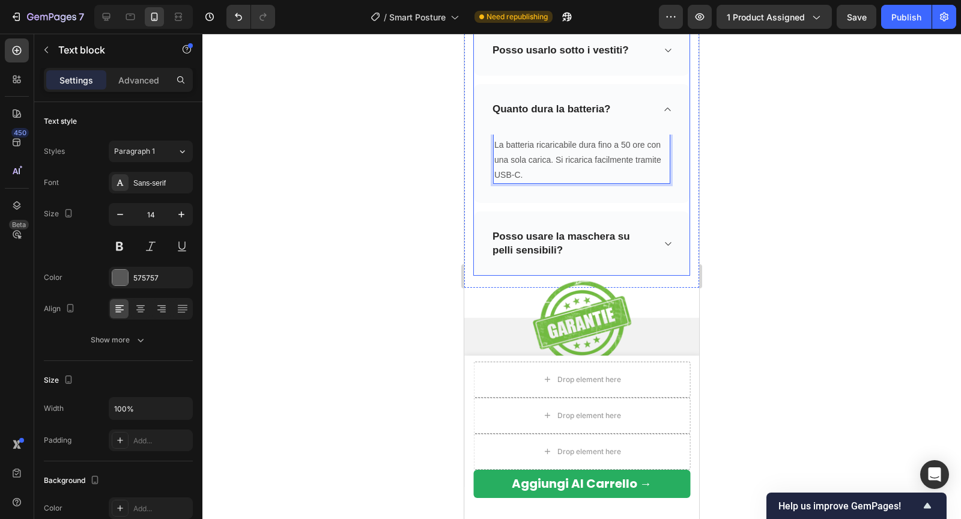
click at [507, 244] on strong "Posso usare la maschera su pelli sensibili?" at bounding box center [560, 243] width 137 height 25
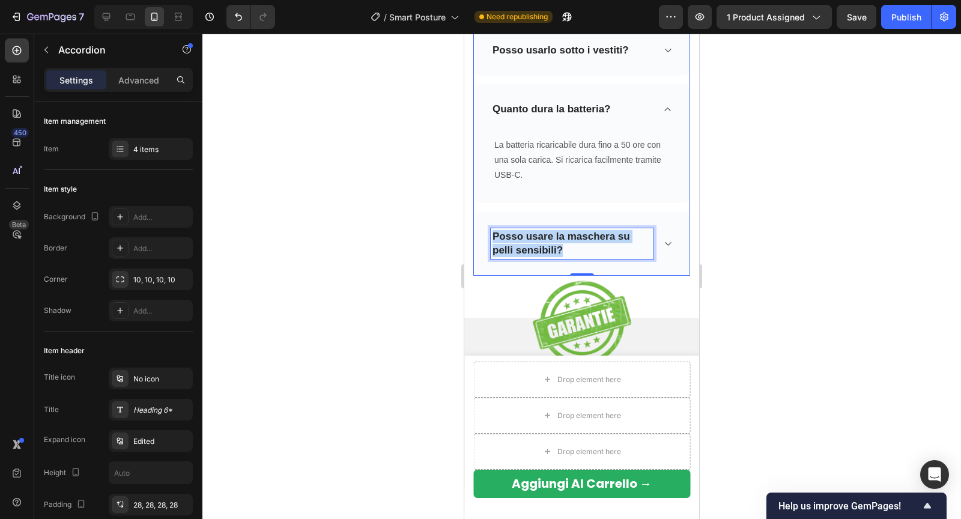
click at [507, 244] on strong "Posso usare la maschera su pelli sensibili?" at bounding box center [560, 243] width 137 height 25
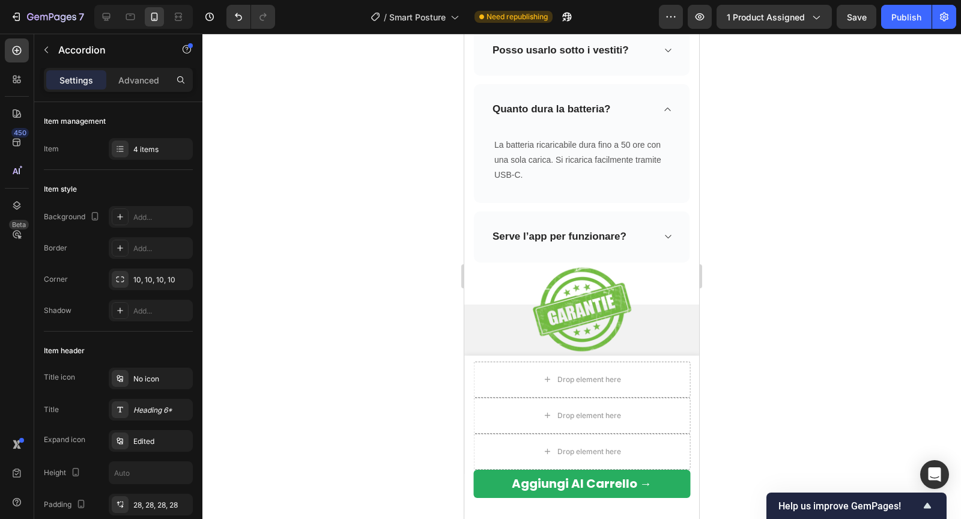
click at [664, 234] on icon at bounding box center [667, 237] width 9 height 10
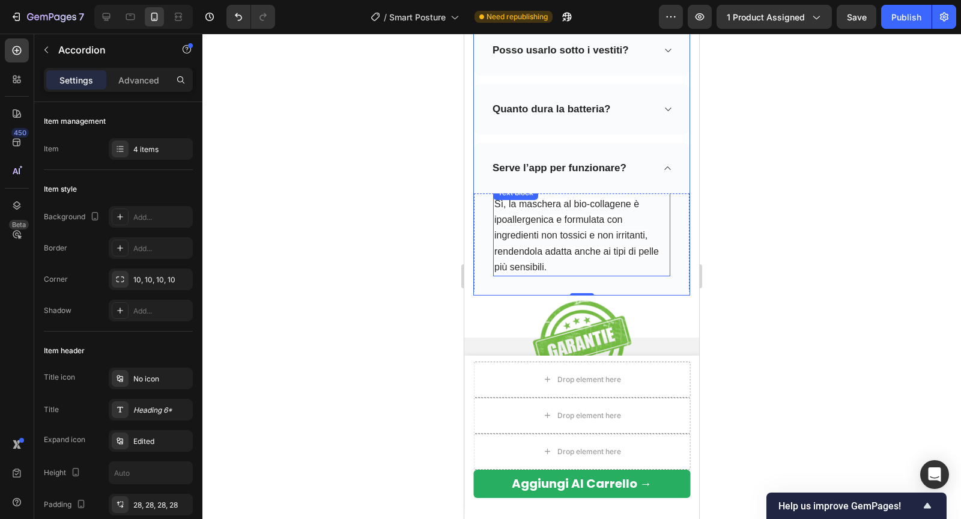
click at [537, 230] on span "Sì, la maschera al bio-collagene è ipoallergenica e formulata con ingredienti n…" at bounding box center [576, 235] width 164 height 73
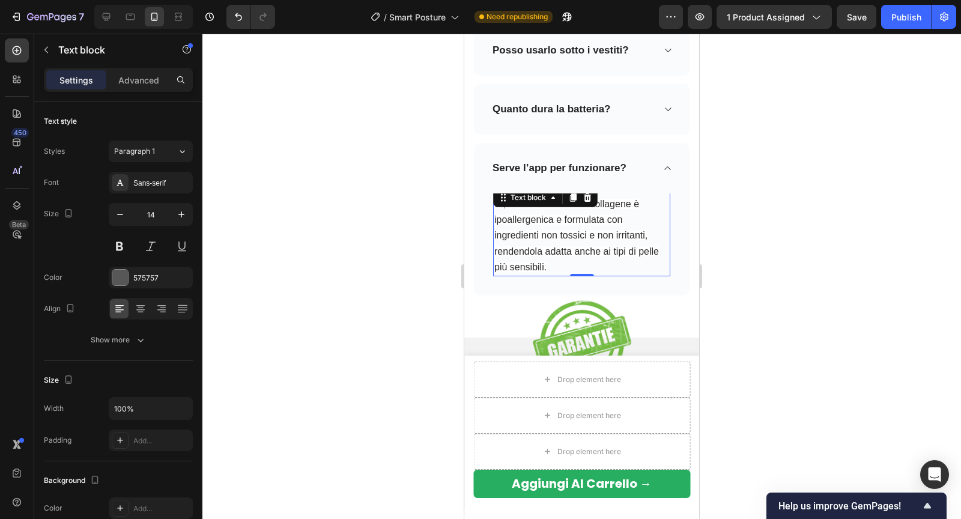
click at [537, 230] on span "Sì, la maschera al bio-collagene è ipoallergenica e formulata con ingredienti n…" at bounding box center [576, 235] width 164 height 73
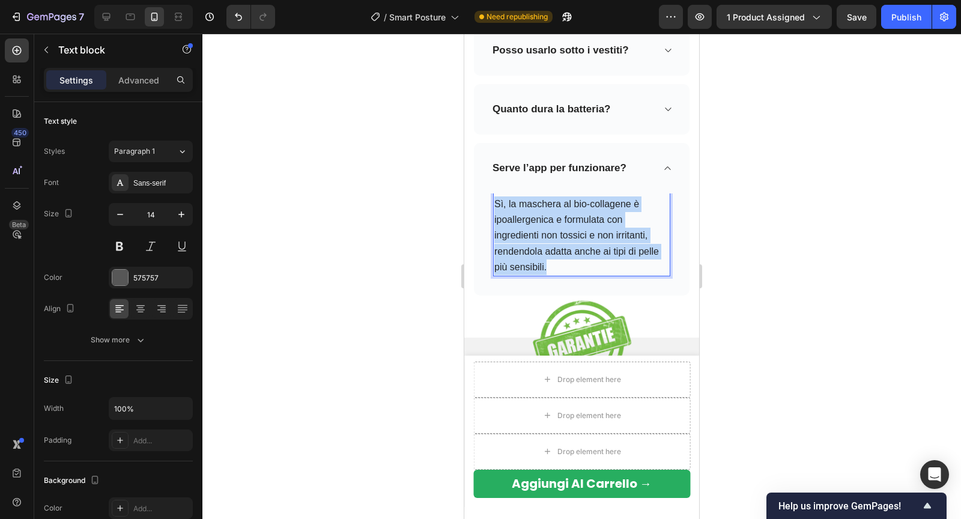
click at [537, 230] on span "Sì, la maschera al bio-collagene è ipoallergenica e formulata con ingredienti n…" at bounding box center [576, 235] width 164 height 73
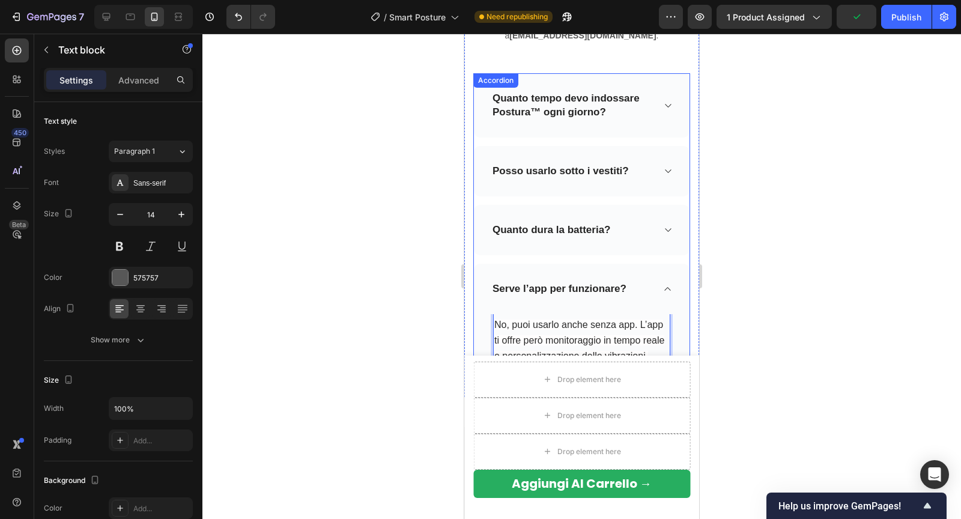
scroll to position [3661, 0]
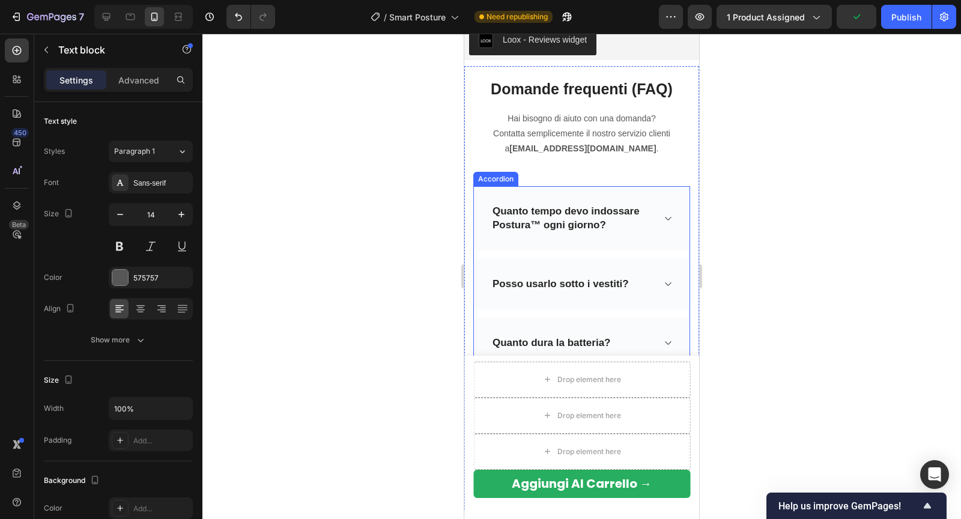
click at [669, 218] on icon at bounding box center [667, 219] width 9 height 10
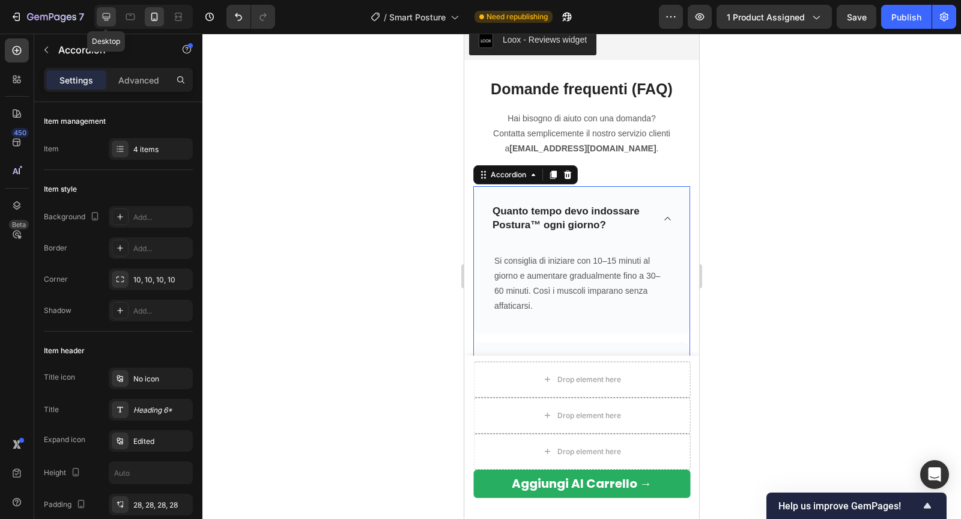
click at [106, 18] on icon at bounding box center [107, 17] width 8 height 8
type input "770"
type input "16"
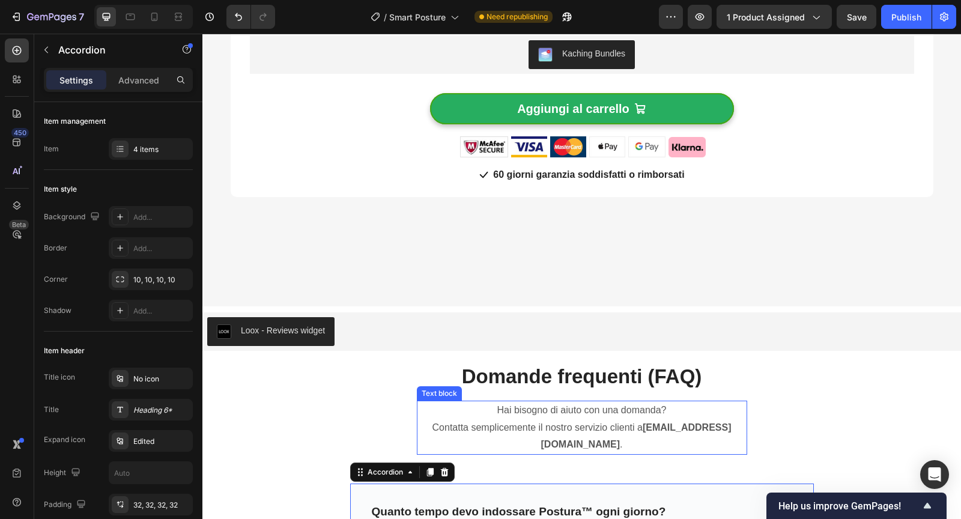
scroll to position [3356, 0]
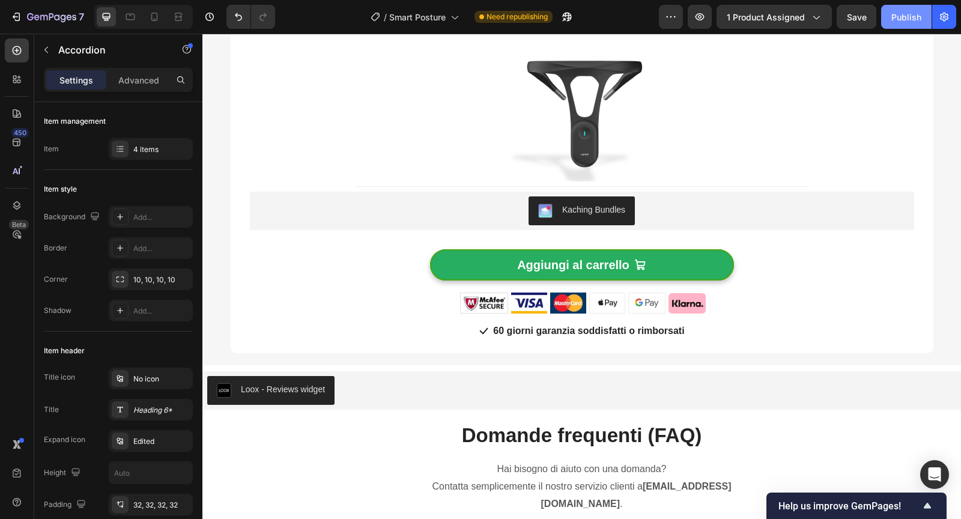
click at [902, 17] on div "Publish" at bounding box center [906, 17] width 30 height 13
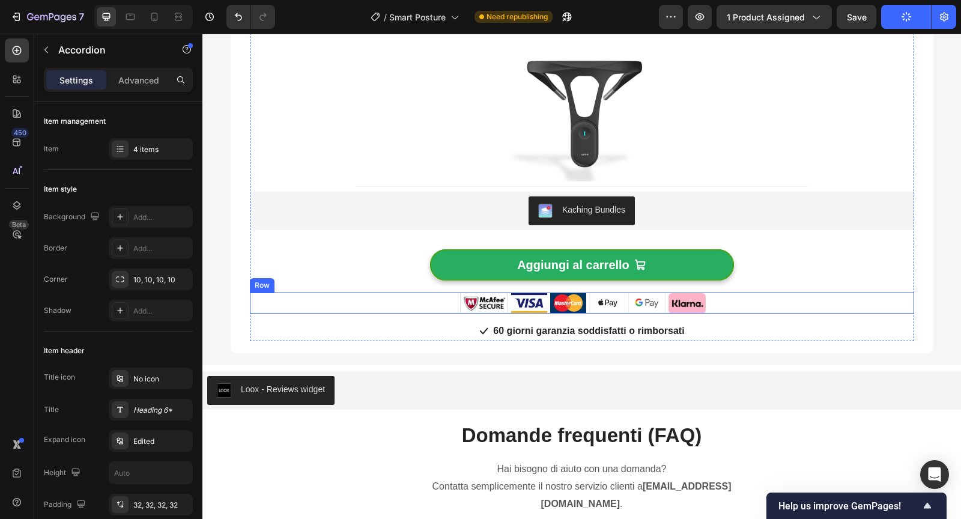
click at [442, 303] on div "Image Image Image Image Image Image Row Row" at bounding box center [582, 302] width 664 height 21
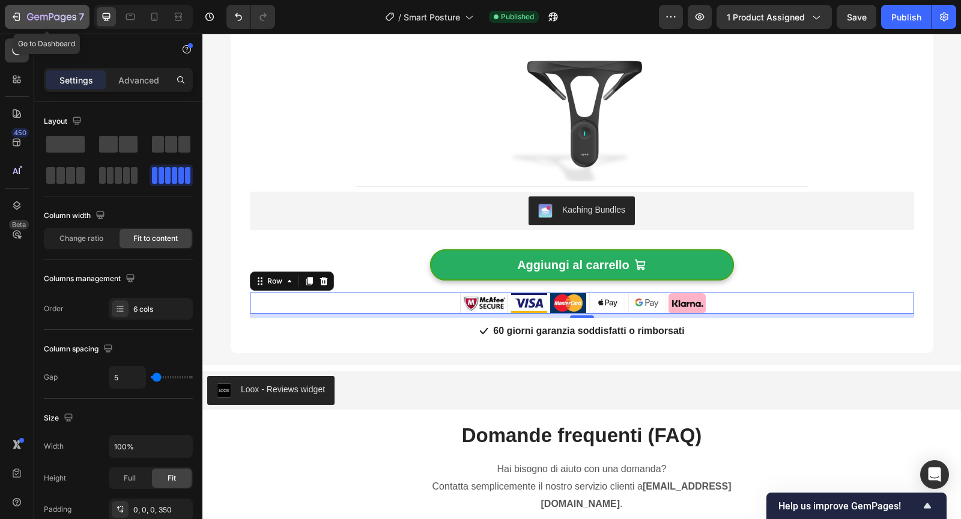
click at [52, 14] on icon "button" at bounding box center [51, 16] width 5 height 7
